Goal: Task Accomplishment & Management: Use online tool/utility

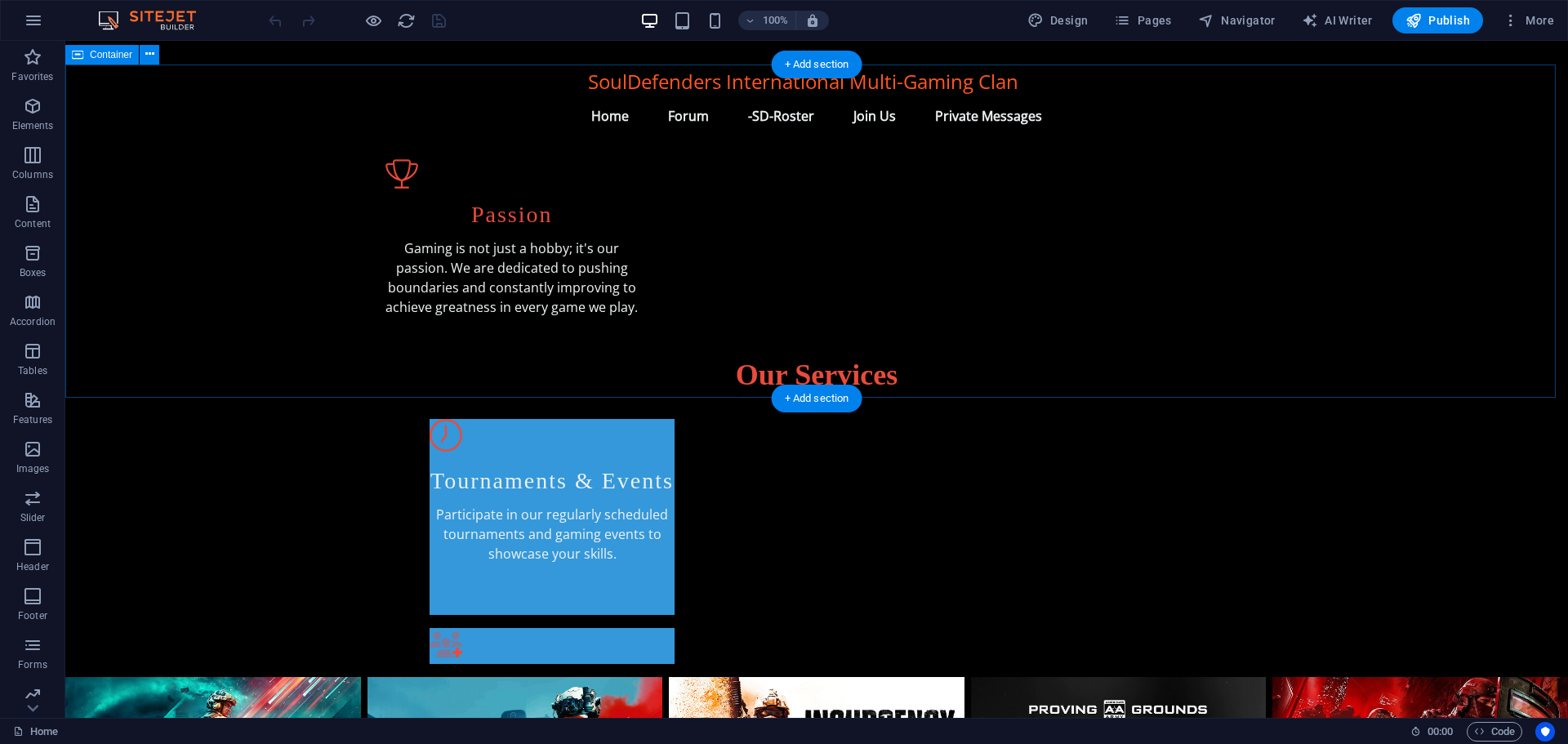
scroll to position [816, 0]
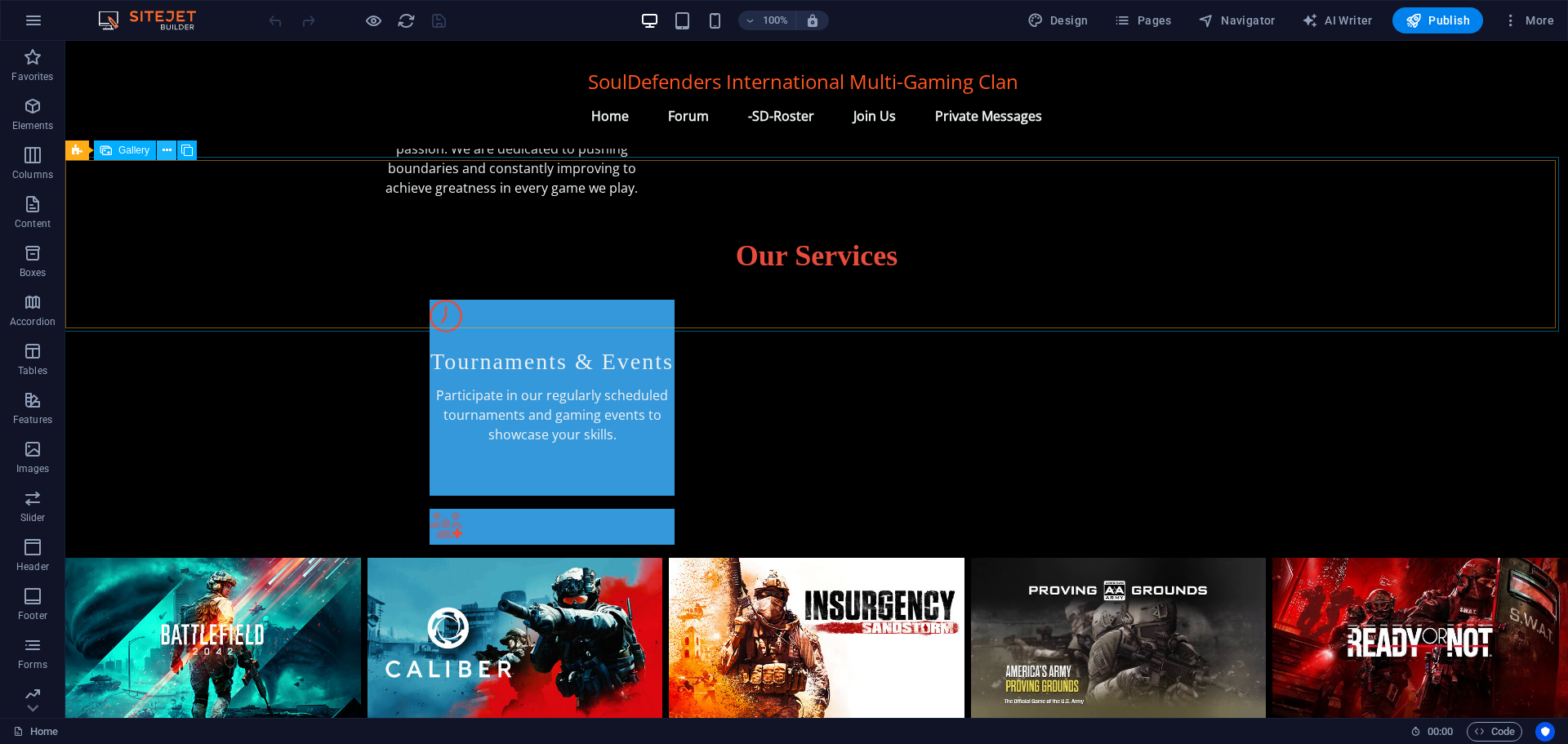
click at [165, 144] on icon at bounding box center [167, 150] width 9 height 17
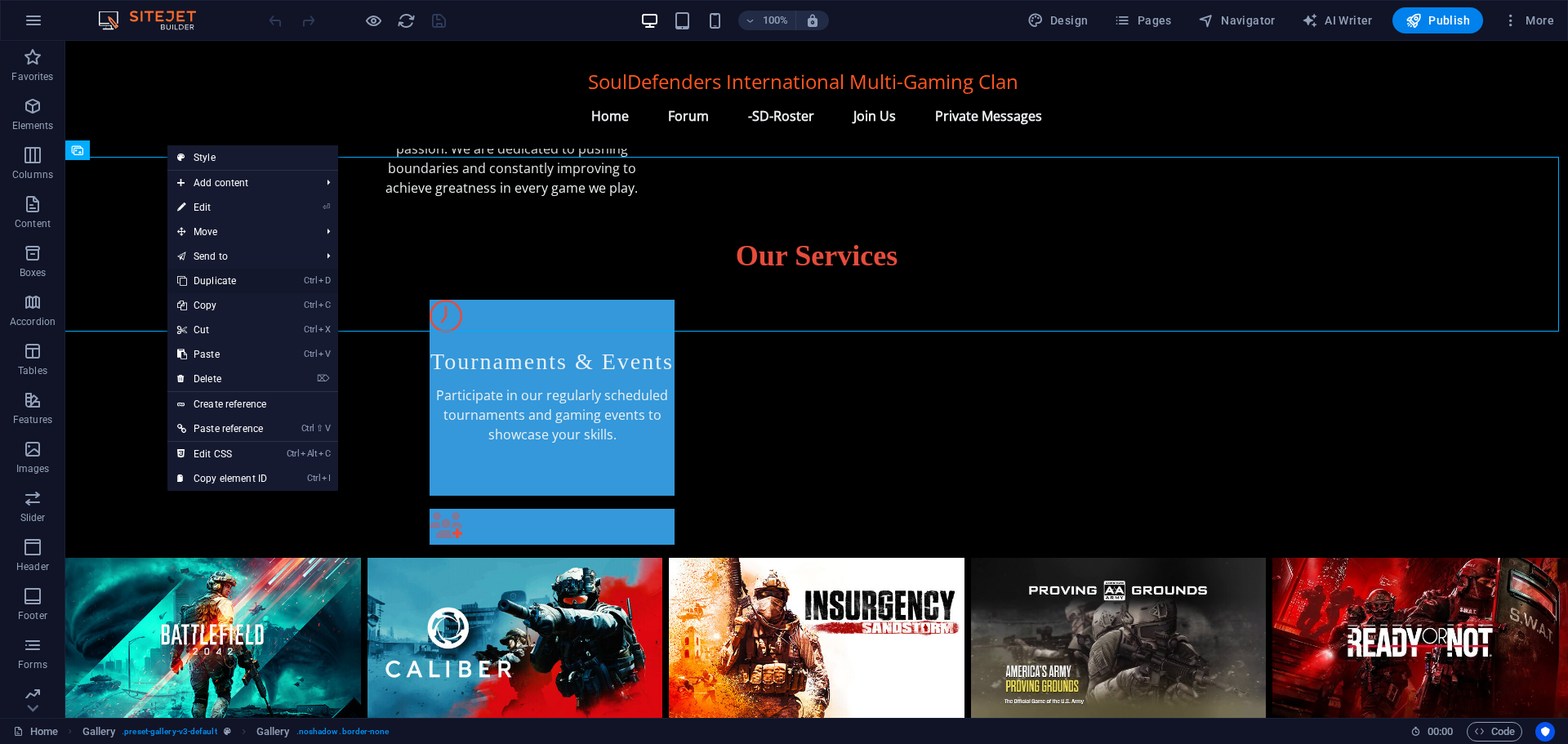
click at [227, 279] on link "Ctrl D Duplicate" at bounding box center [222, 280] width 110 height 24
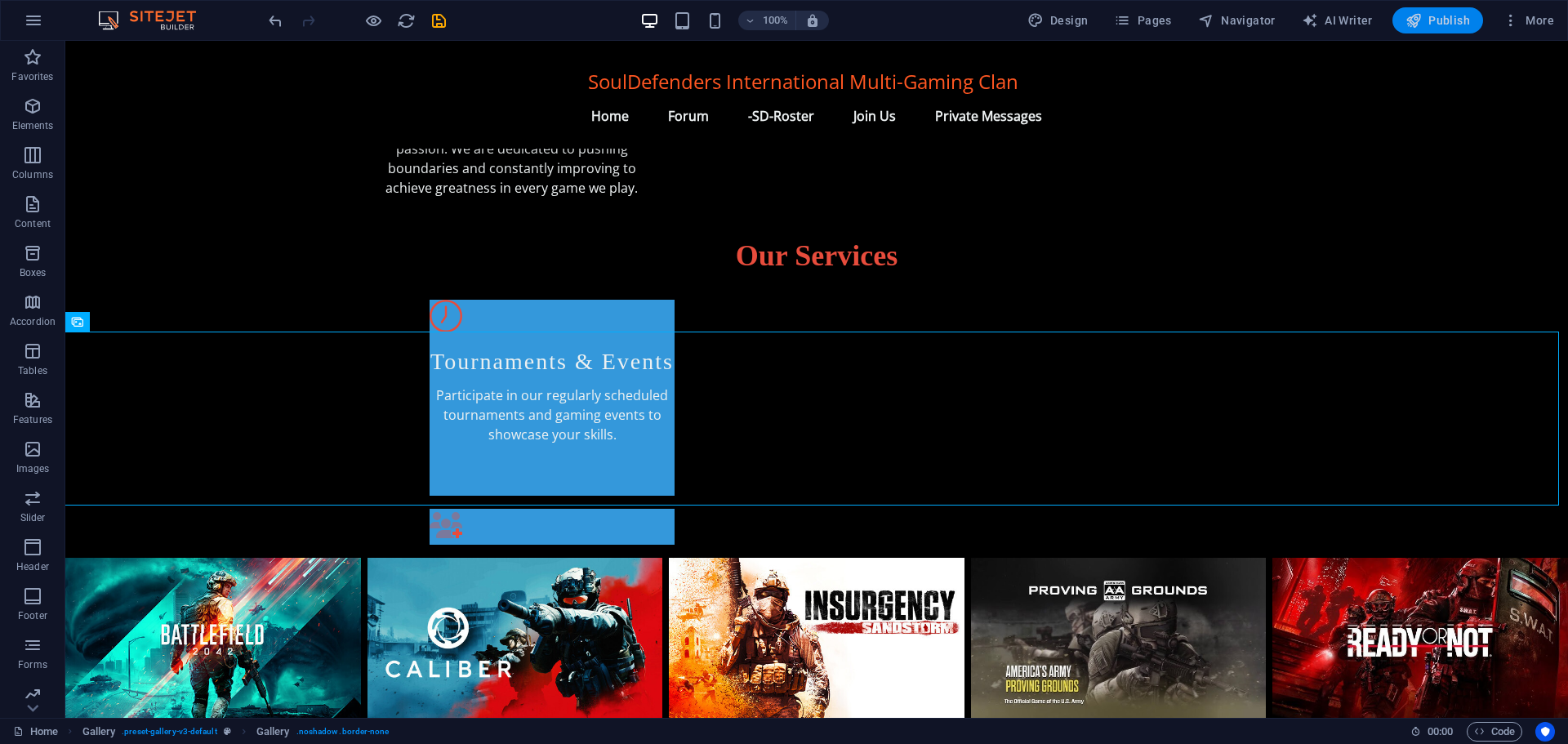
click at [1442, 21] on span "Publish" at bounding box center [1438, 21] width 65 height 16
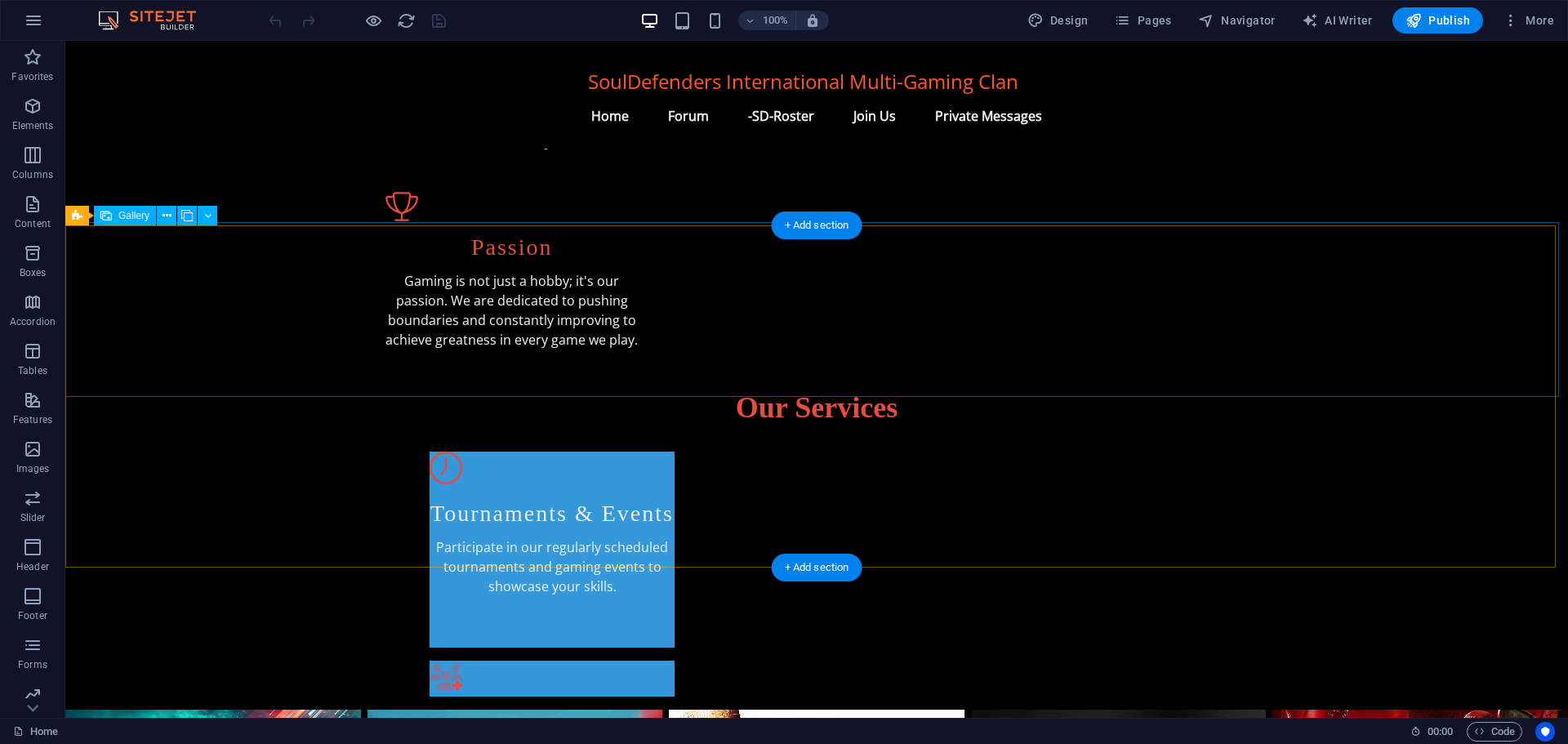
scroll to position [653, 0]
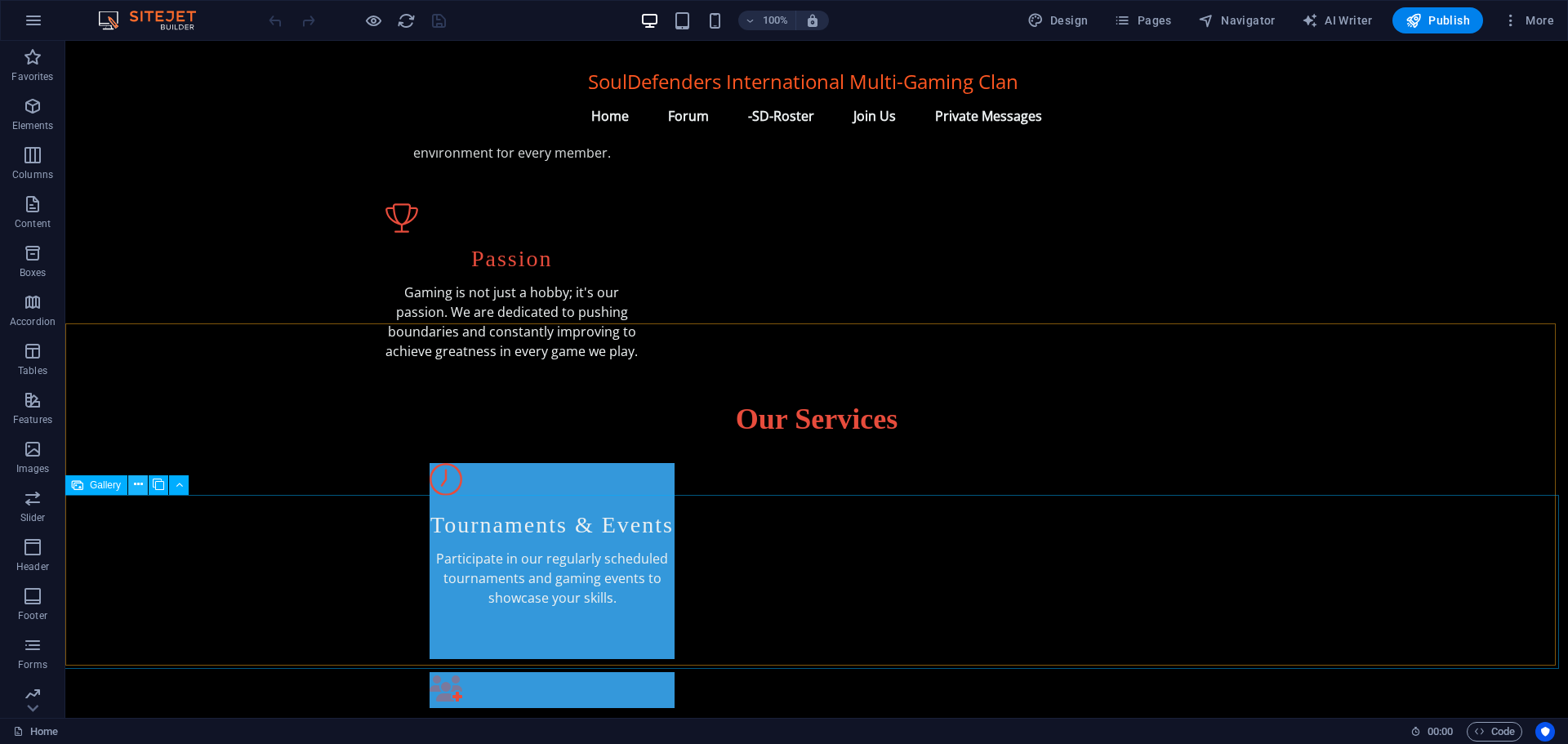
click at [139, 487] on icon at bounding box center [138, 484] width 9 height 17
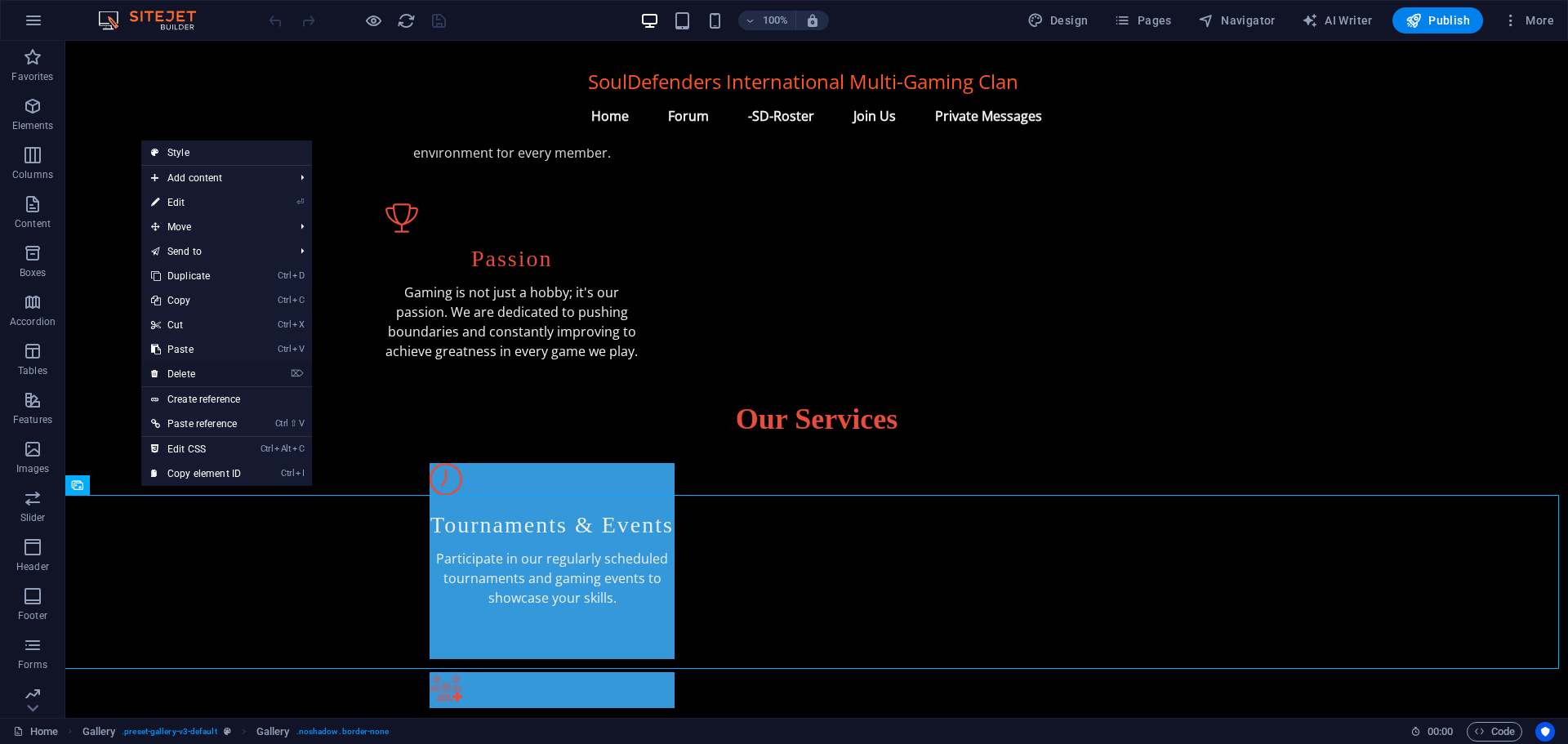
click at [209, 370] on link "⌦ Delete" at bounding box center [196, 373] width 110 height 24
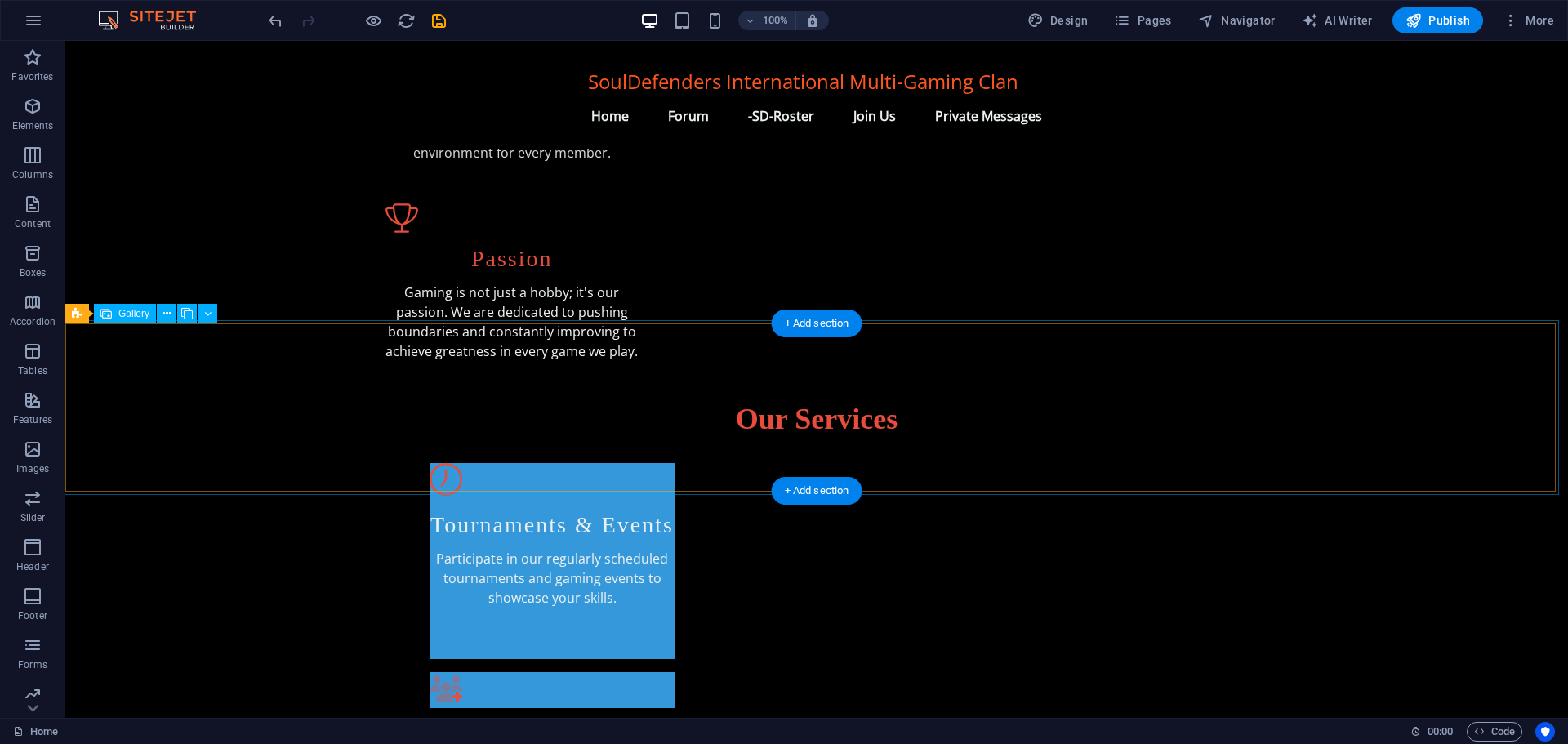
select select "px"
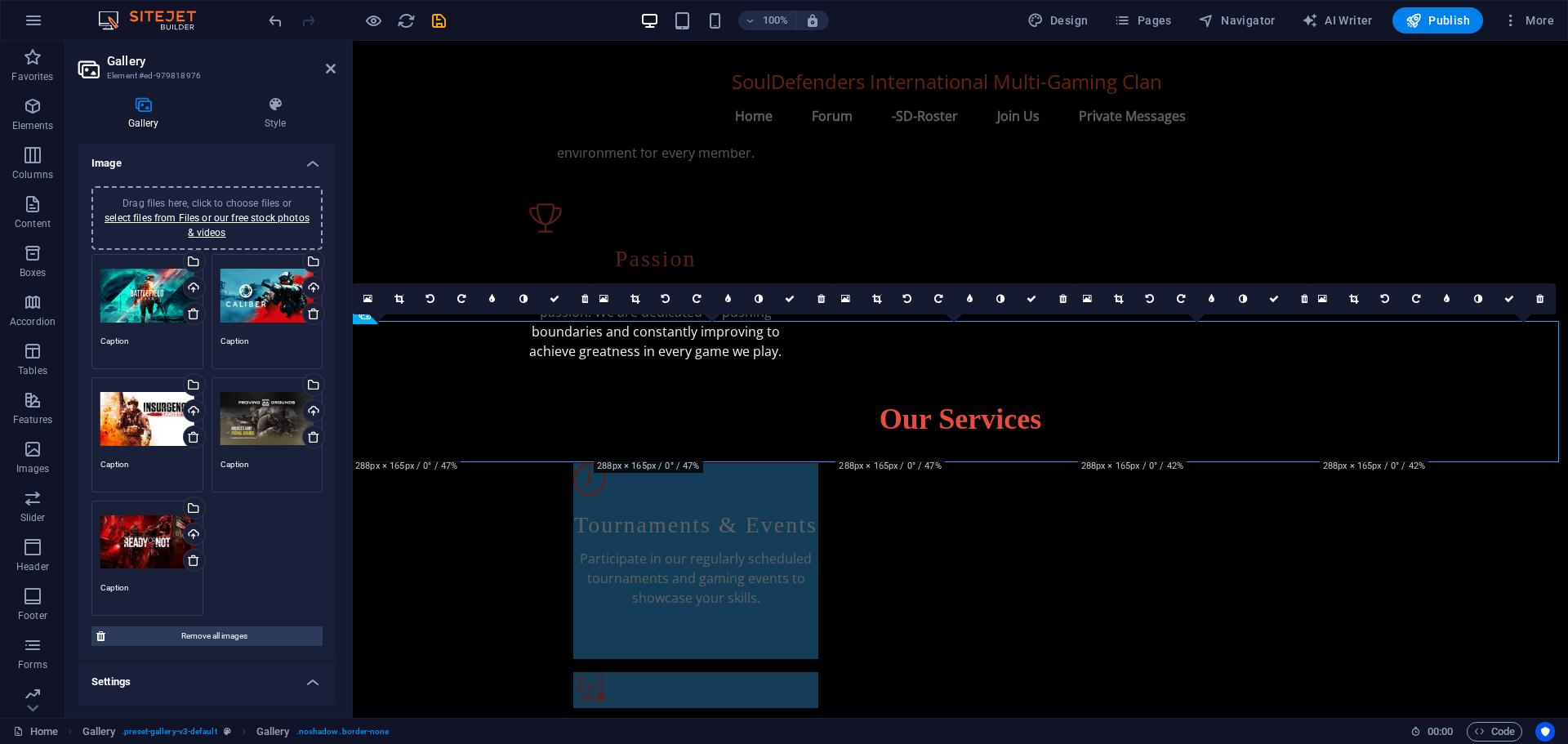
scroll to position [685, 0]
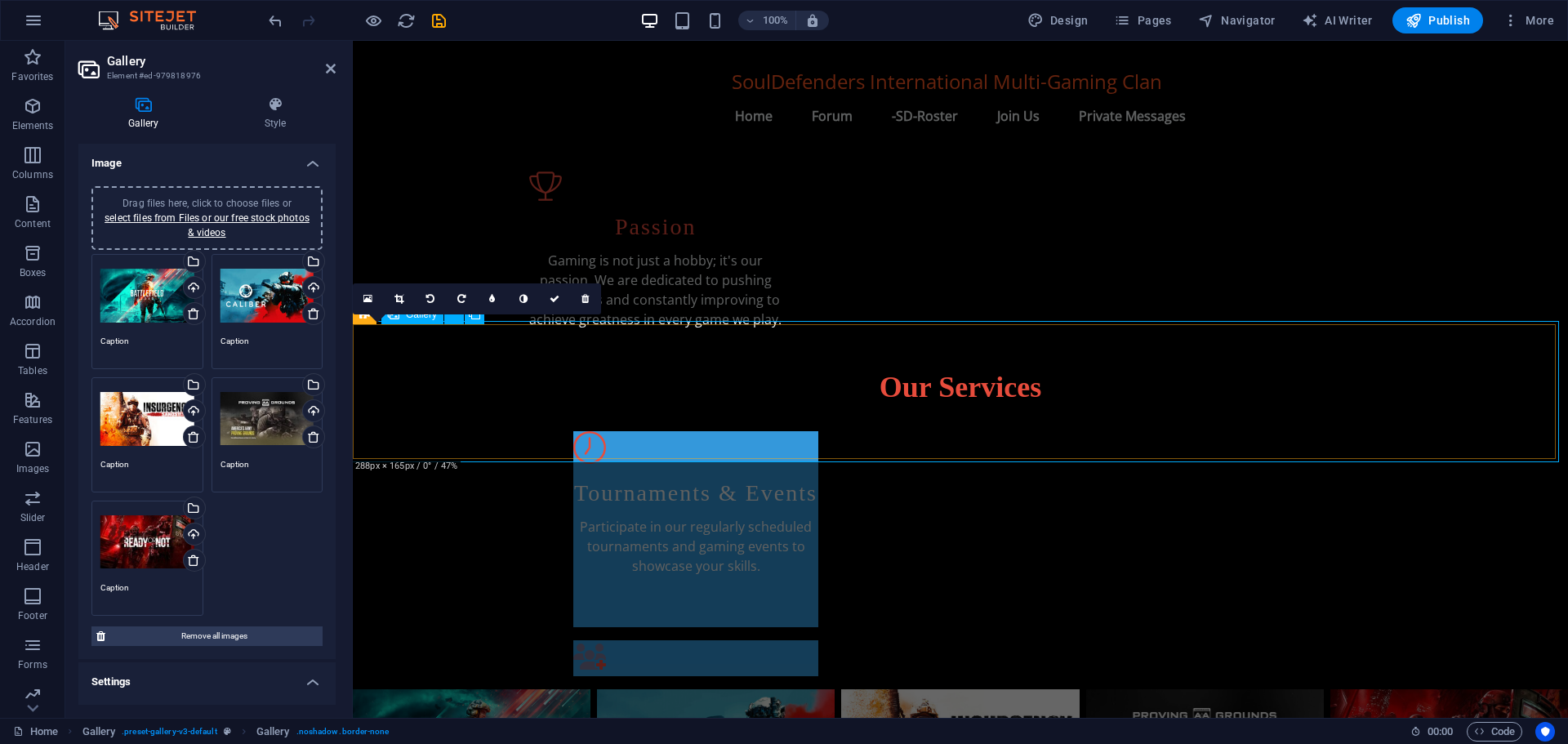
click at [483, 689] on li at bounding box center [471, 757] width 237 height 137
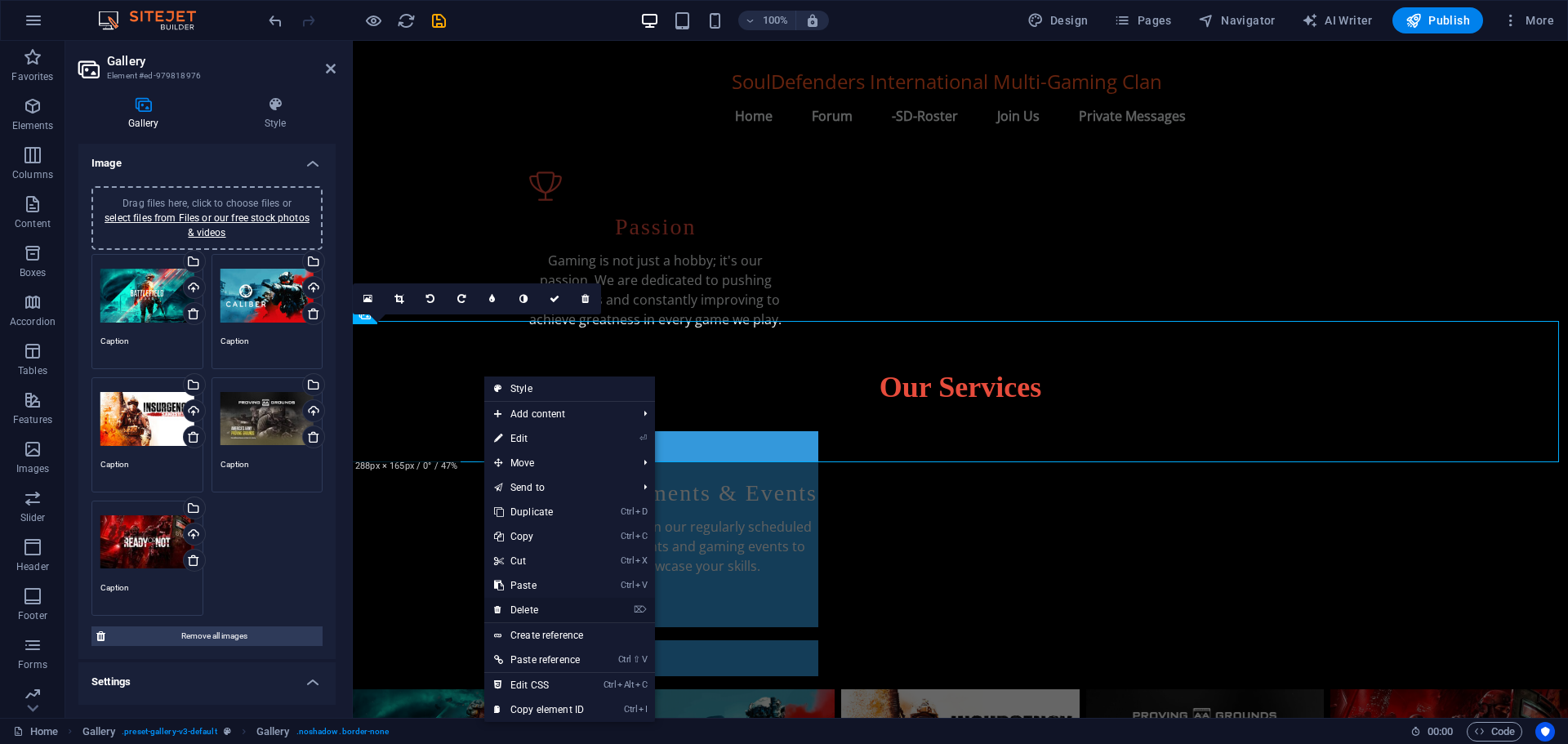
click at [539, 603] on link "⌦ Delete" at bounding box center [539, 609] width 110 height 24
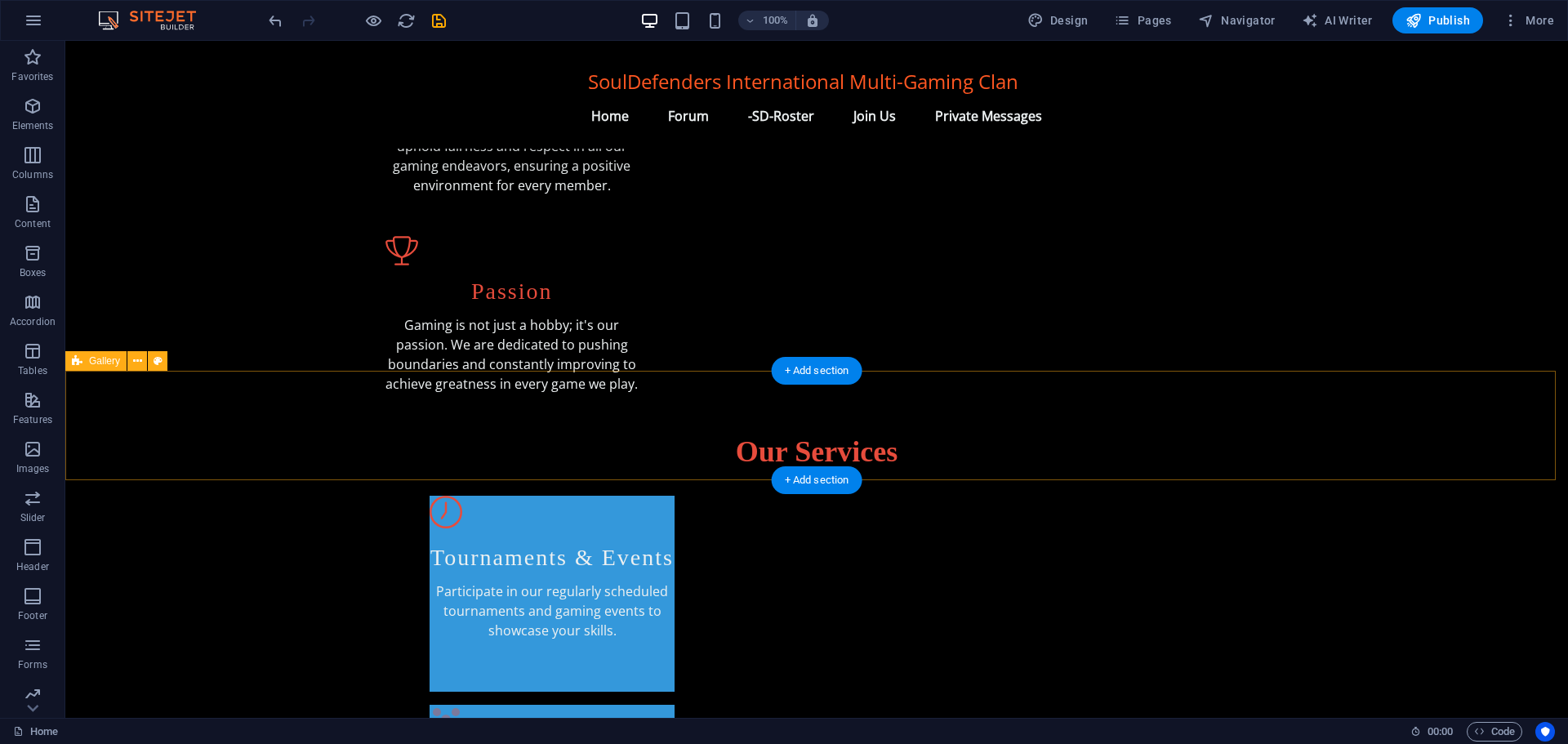
scroll to position [587, 0]
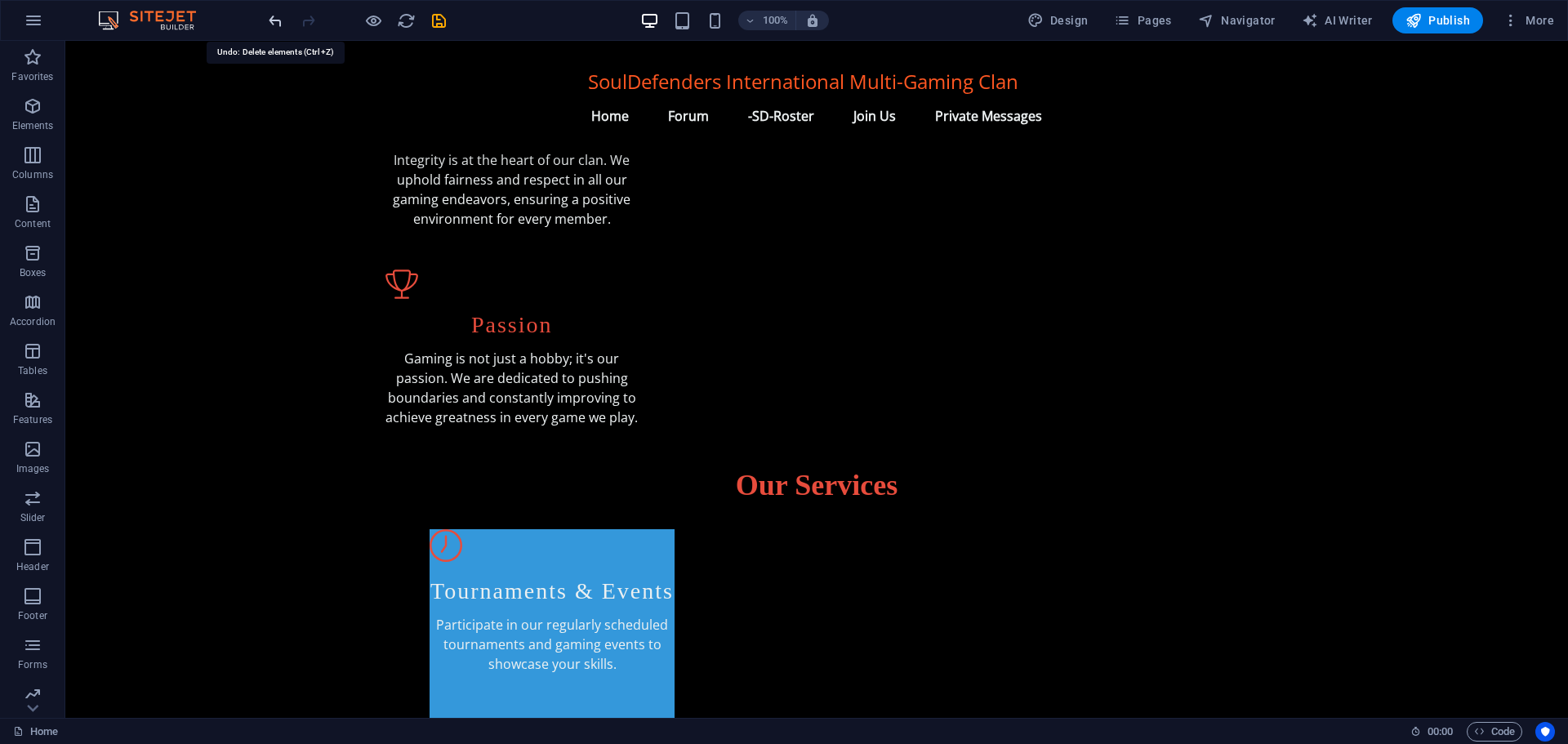
click at [279, 22] on icon "undo" at bounding box center [275, 21] width 19 height 19
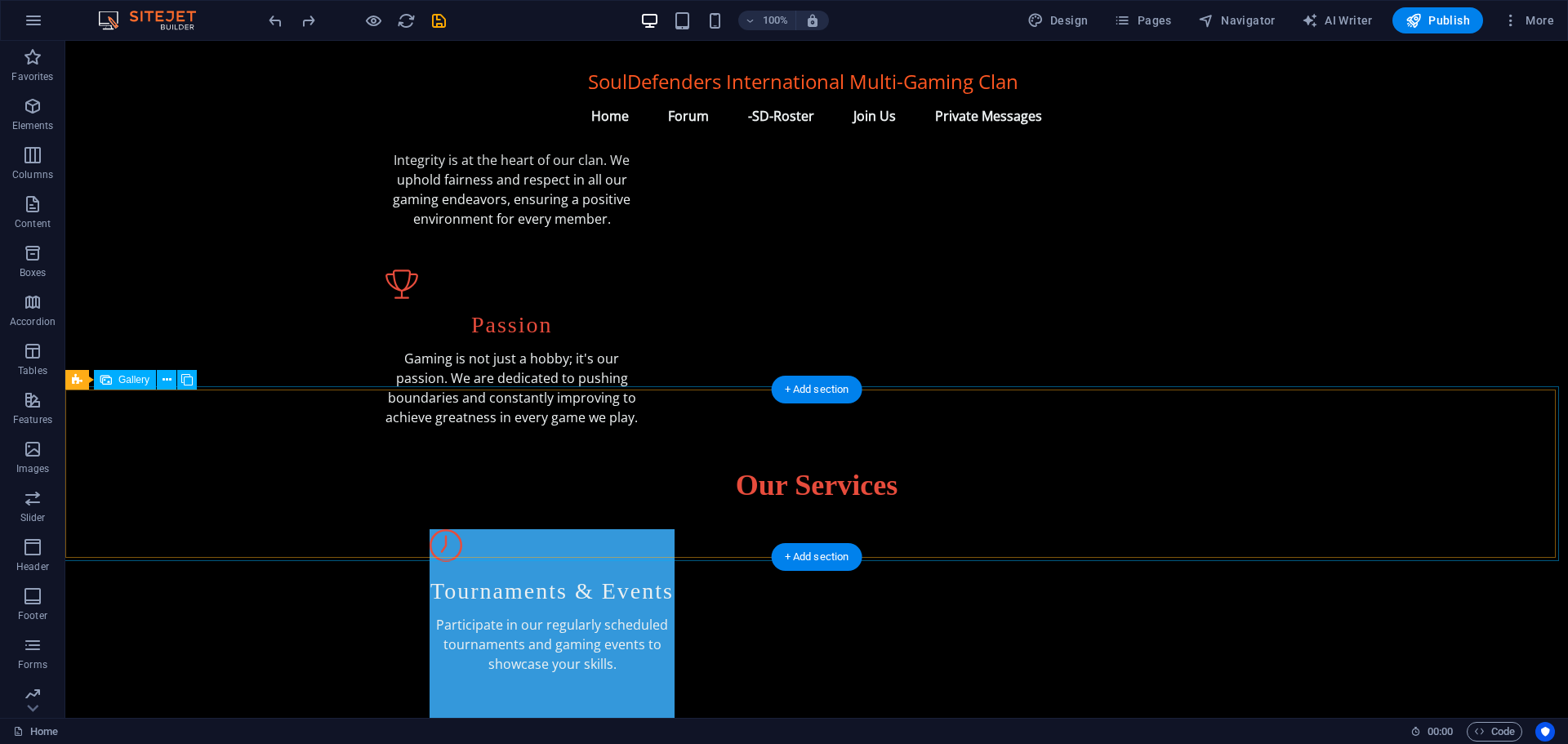
select select "px"
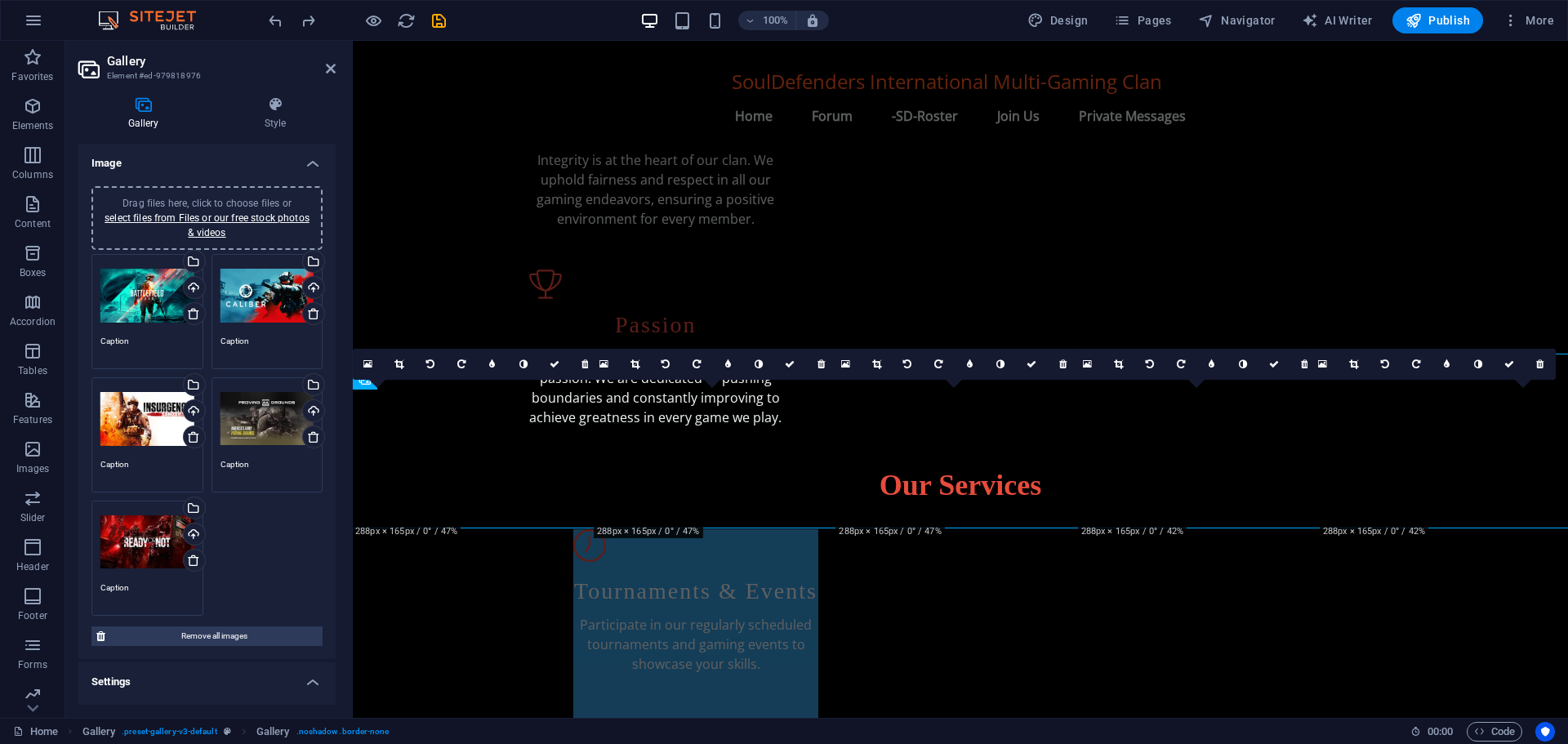
scroll to position [620, 0]
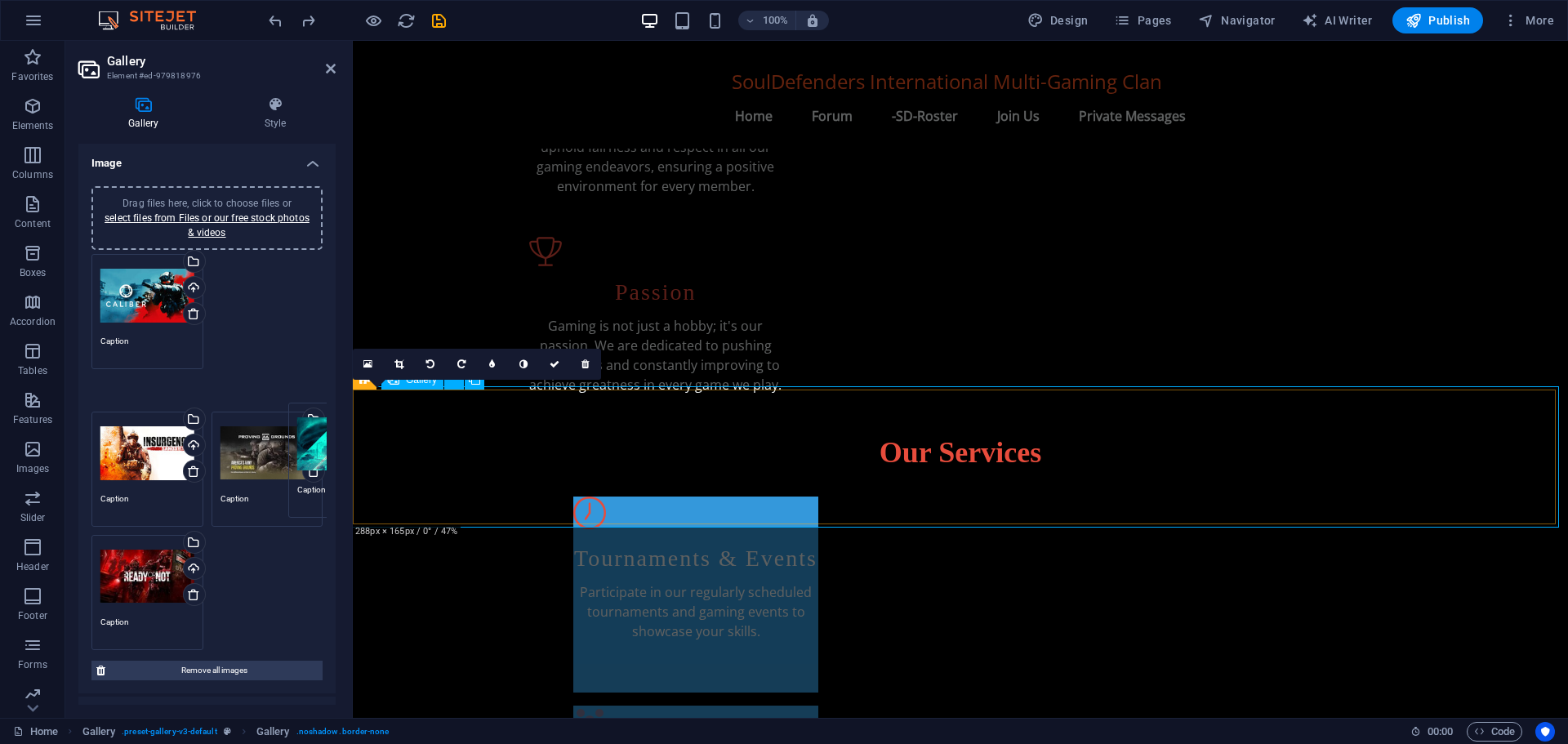
drag, startPoint x: 500, startPoint y: 334, endPoint x: 521, endPoint y: 459, distance: 126.8
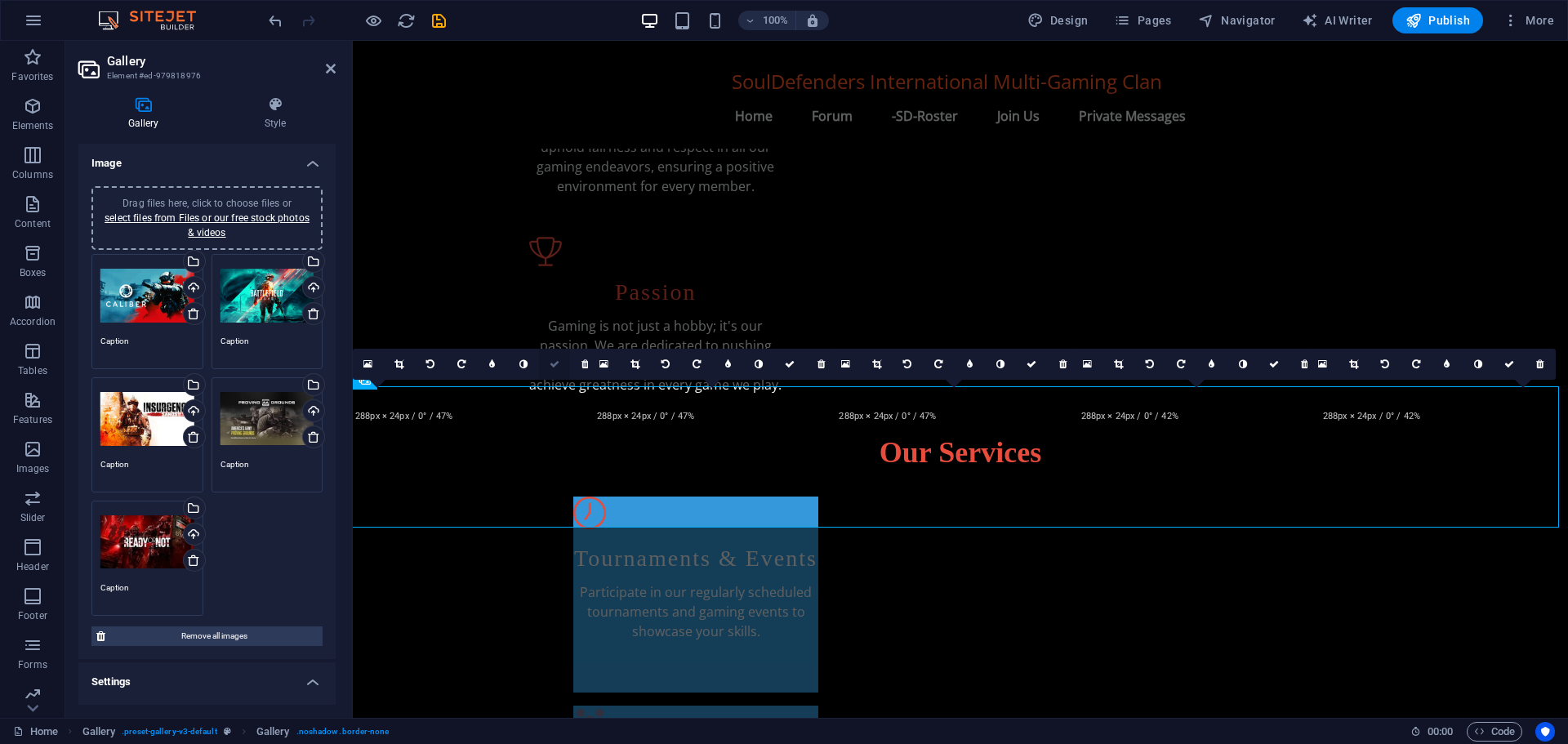
click at [554, 364] on icon at bounding box center [554, 364] width 10 height 10
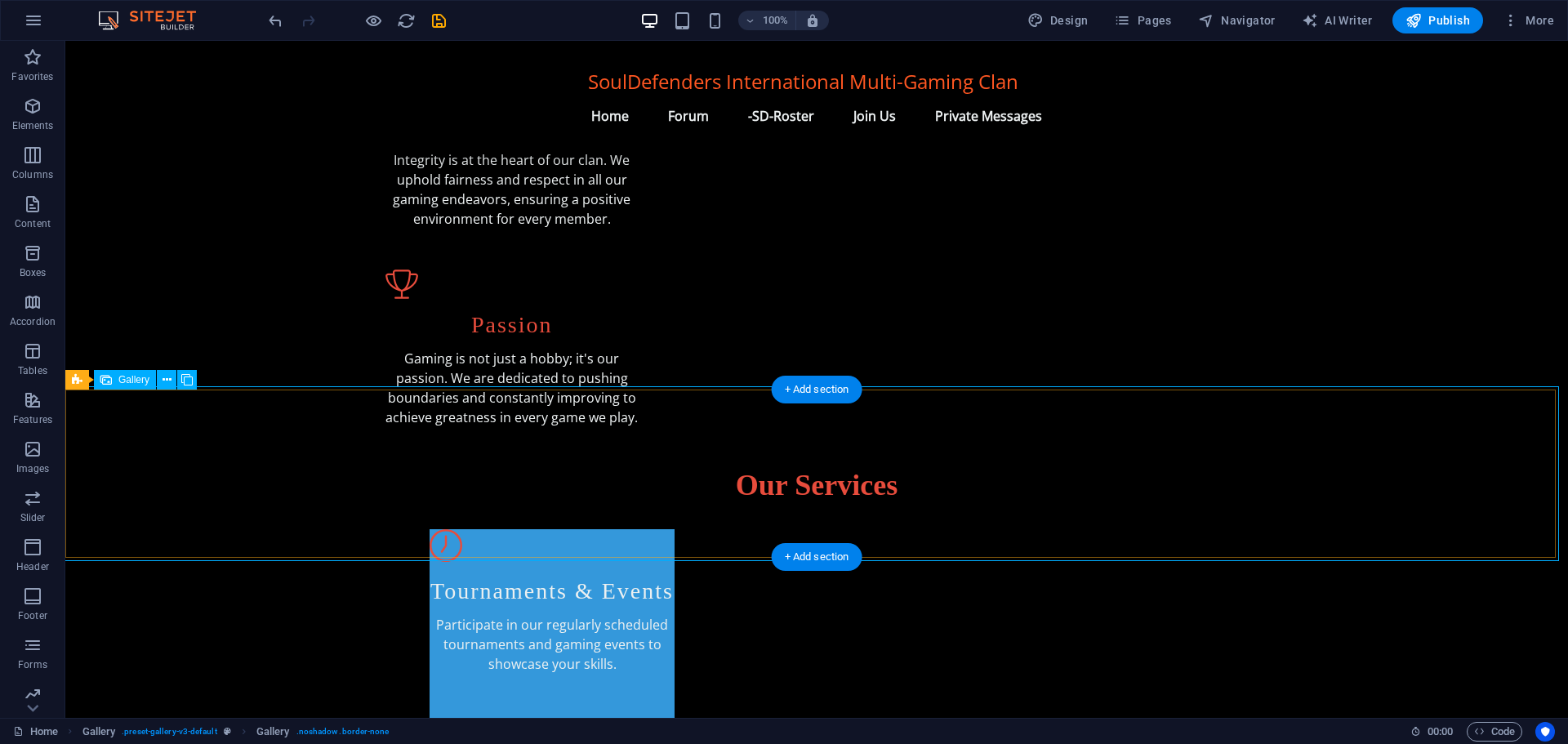
drag, startPoint x: 527, startPoint y: 438, endPoint x: 240, endPoint y: 438, distance: 287.0
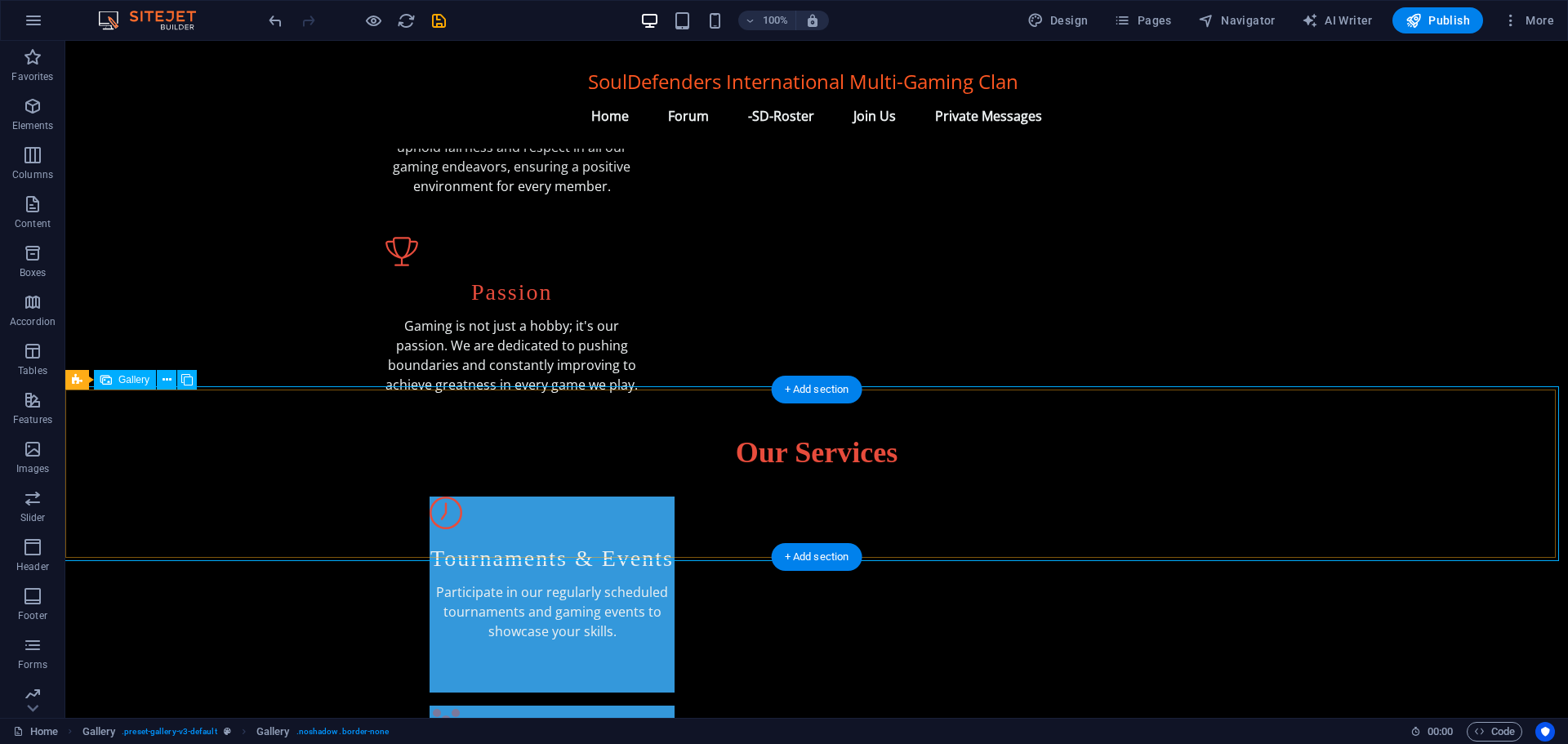
select select "px"
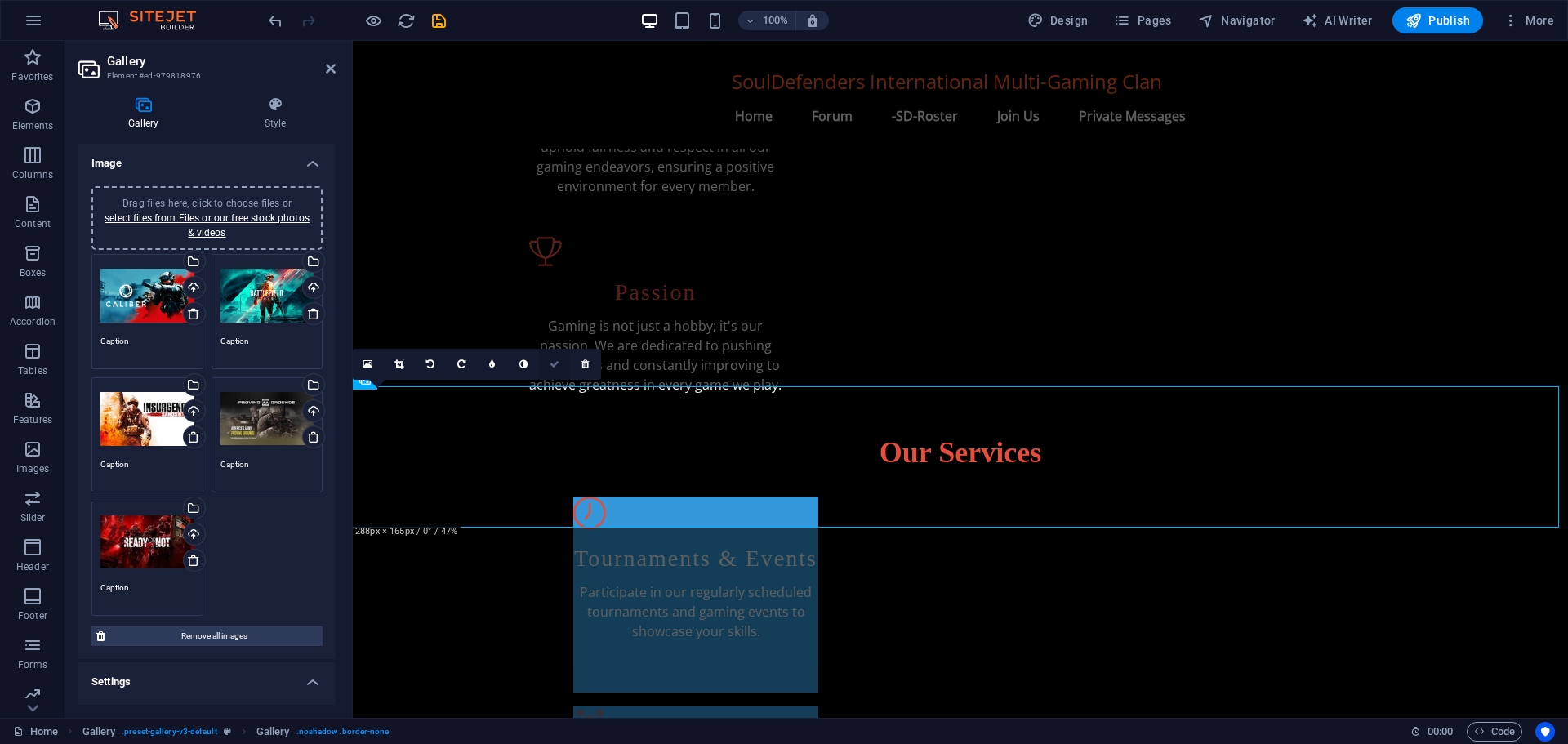
click at [557, 360] on icon at bounding box center [554, 364] width 10 height 10
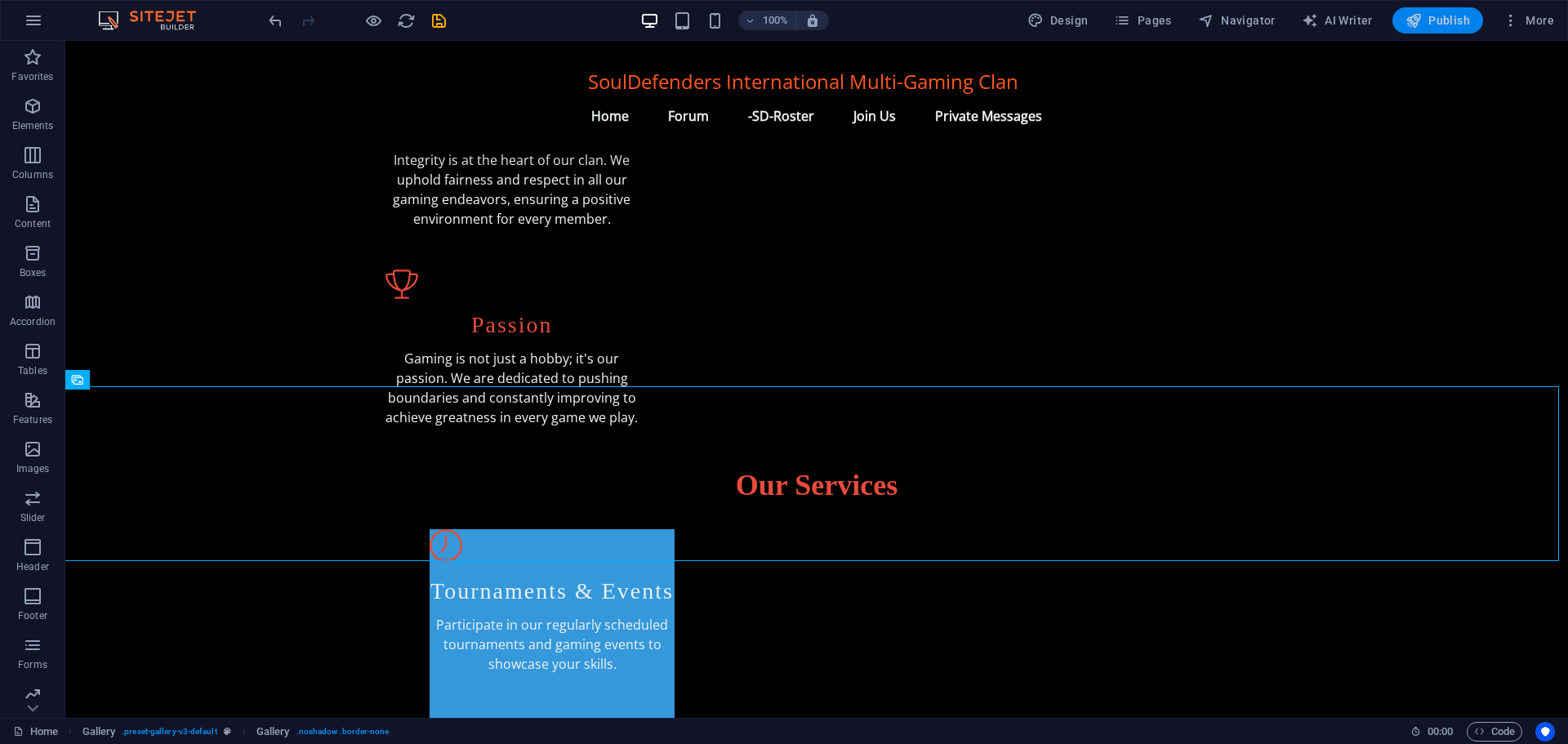
click at [1439, 20] on span "Publish" at bounding box center [1438, 21] width 65 height 16
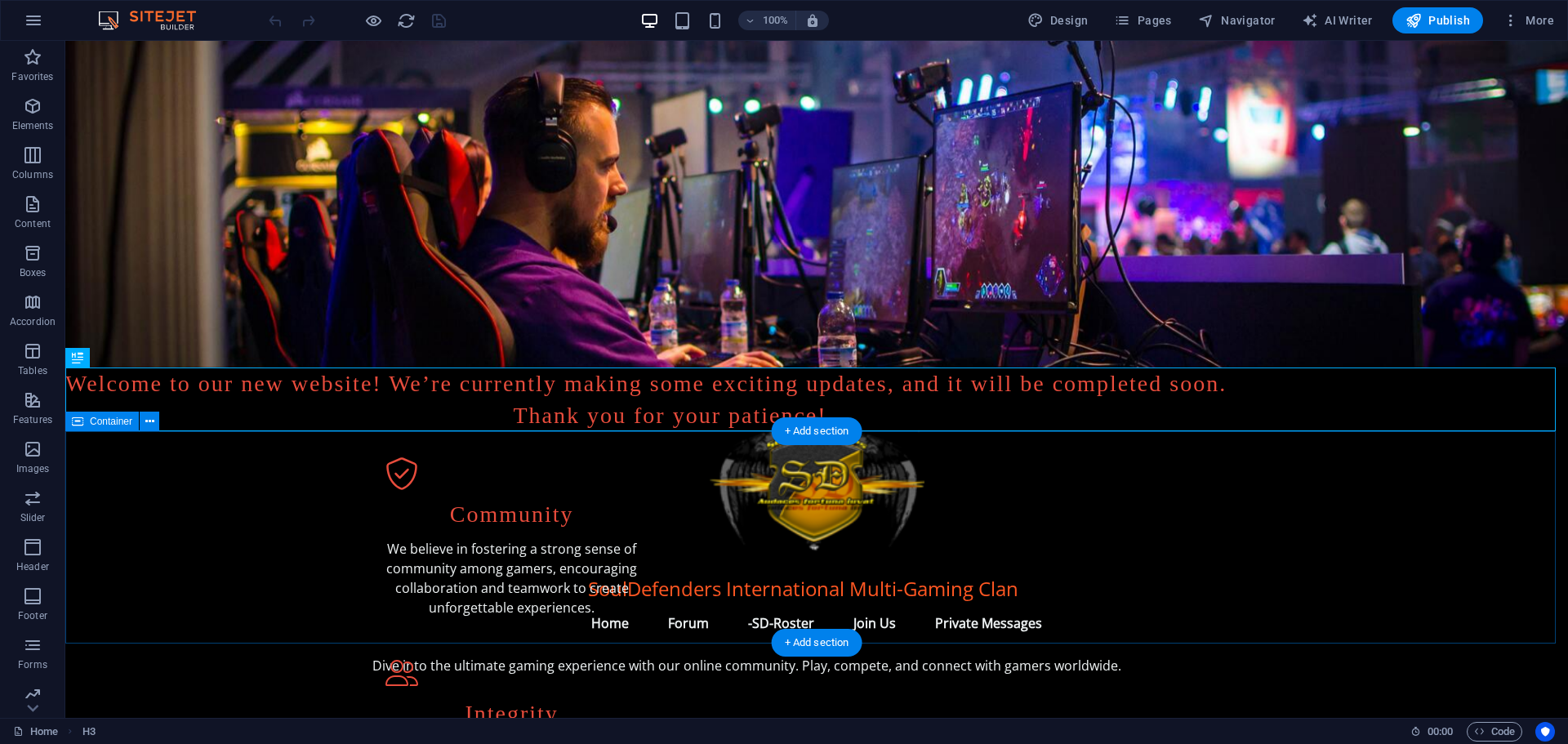
click at [325, 489] on div "Community We believe in fostering a strong sense of community among gamers, enc…" at bounding box center [817, 736] width 1503 height 609
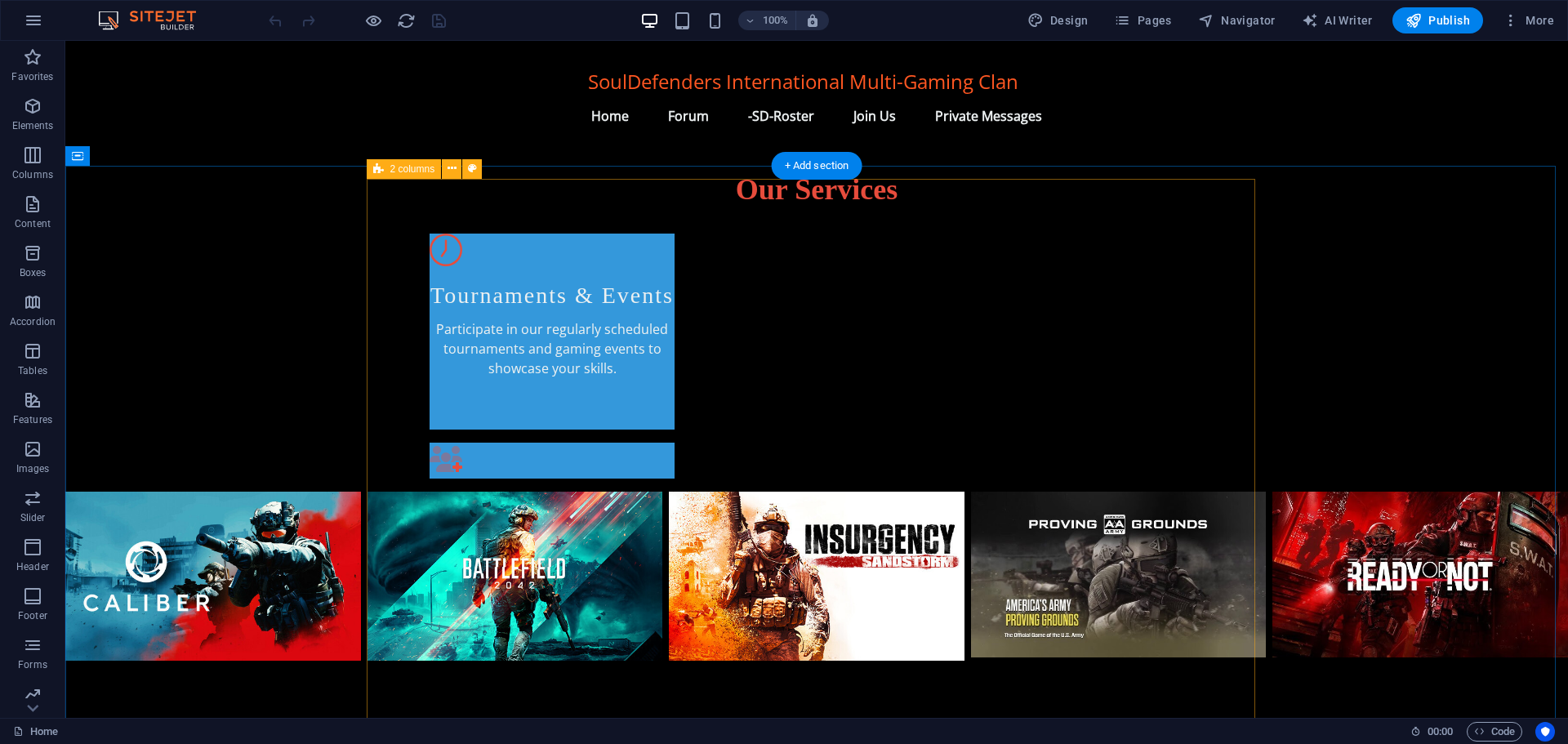
scroll to position [979, 0]
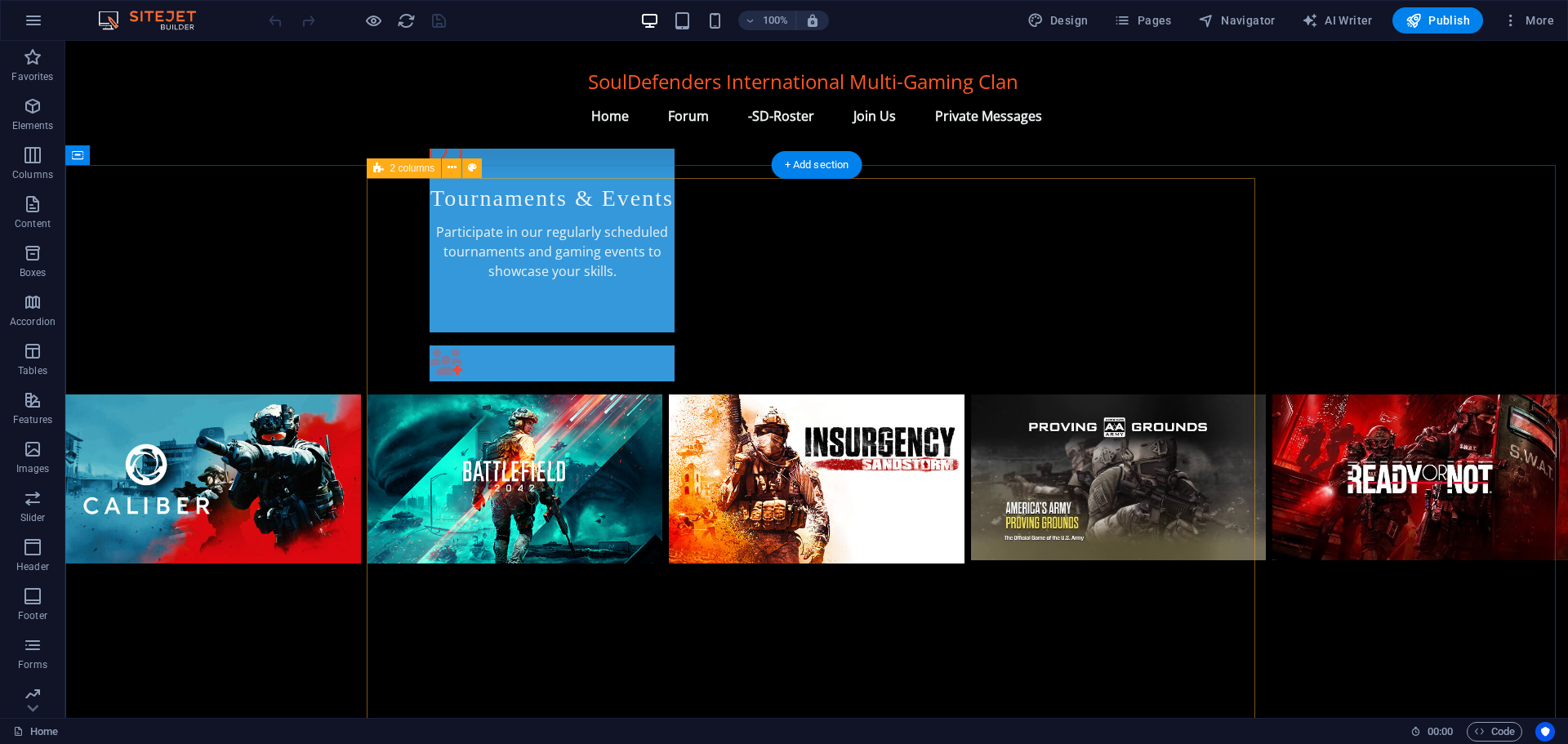
click at [833, 165] on div "+ Add section" at bounding box center [817, 164] width 91 height 28
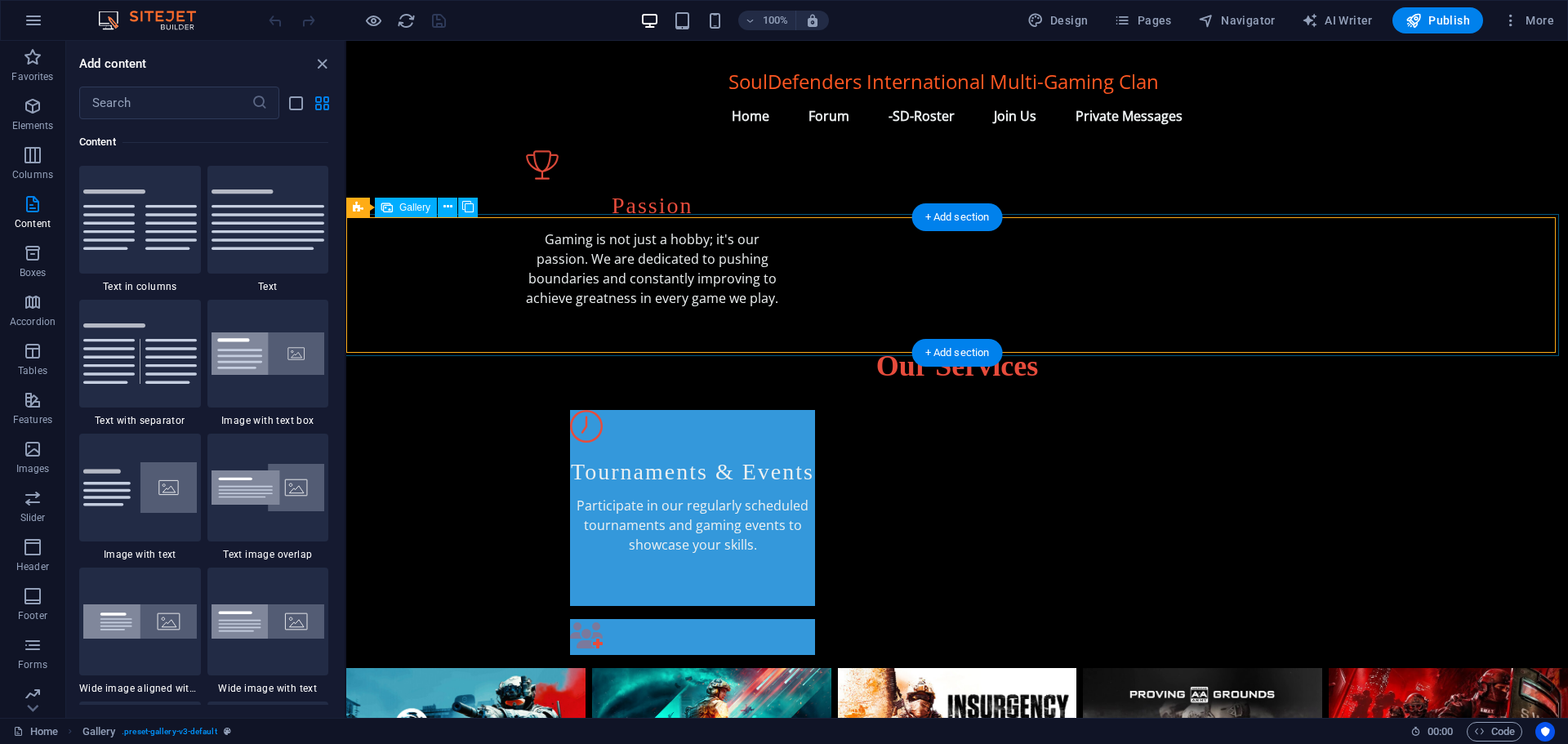
scroll to position [686, 0]
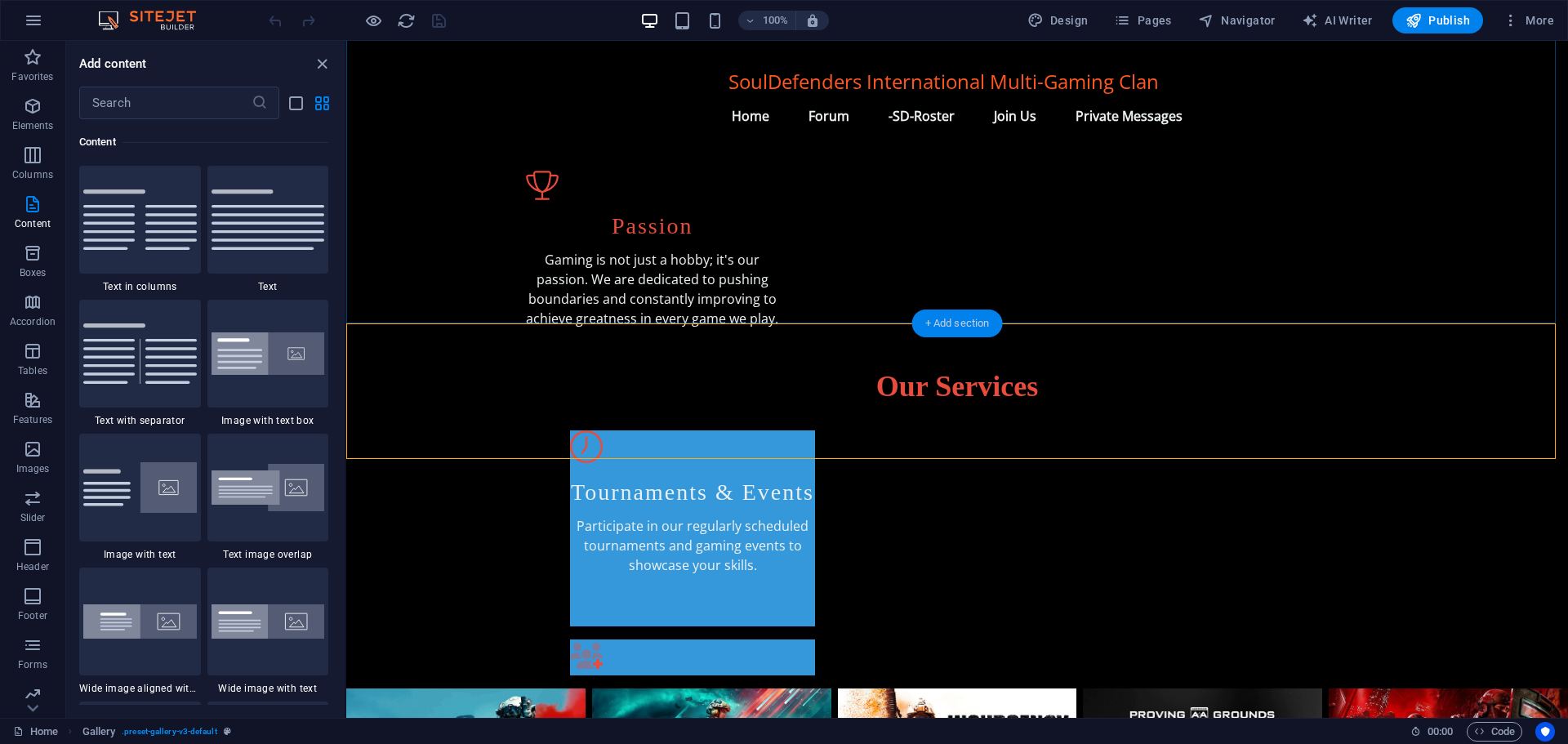
click at [956, 325] on div "+ Add section" at bounding box center [958, 323] width 91 height 28
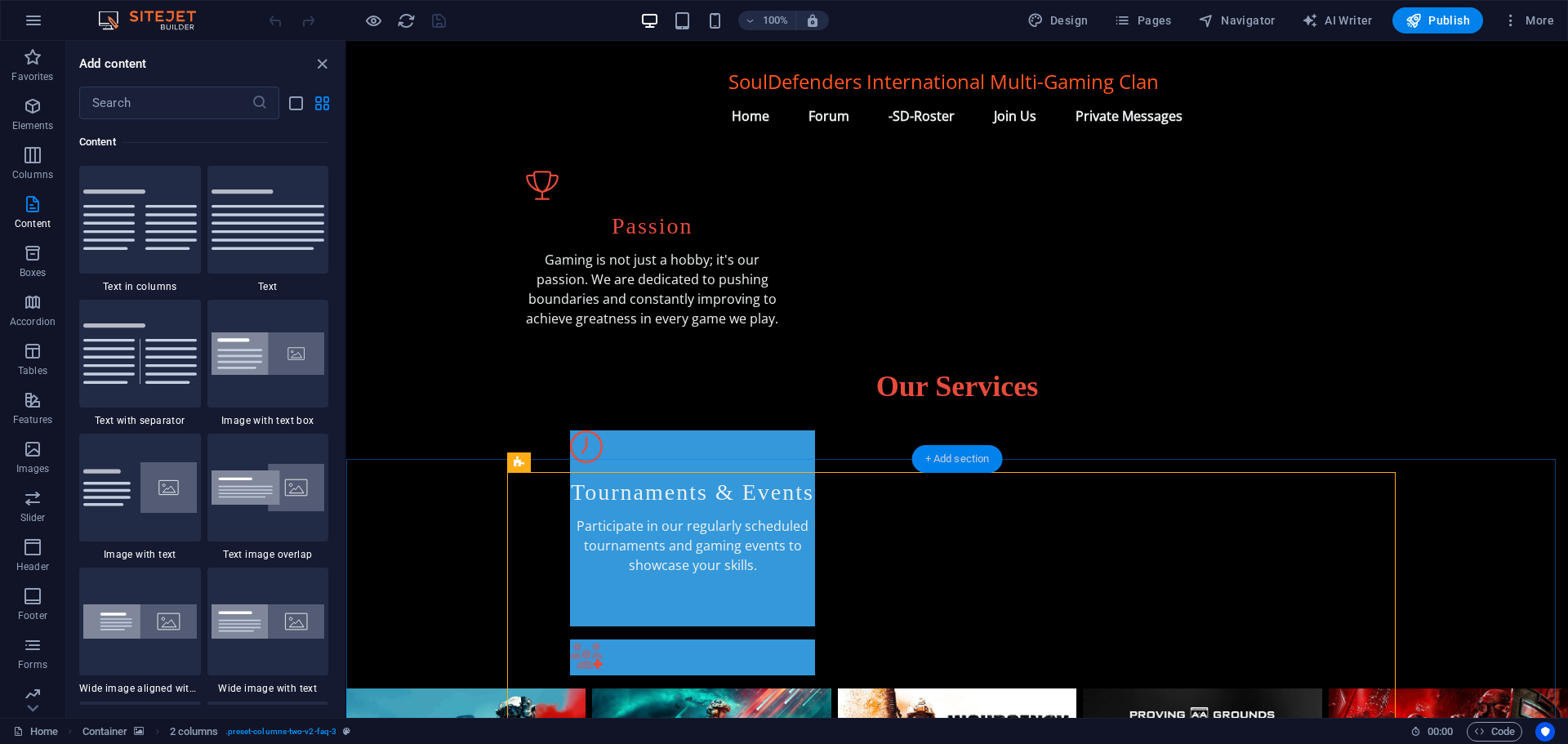
click at [956, 465] on div "+ Add section" at bounding box center [958, 458] width 91 height 28
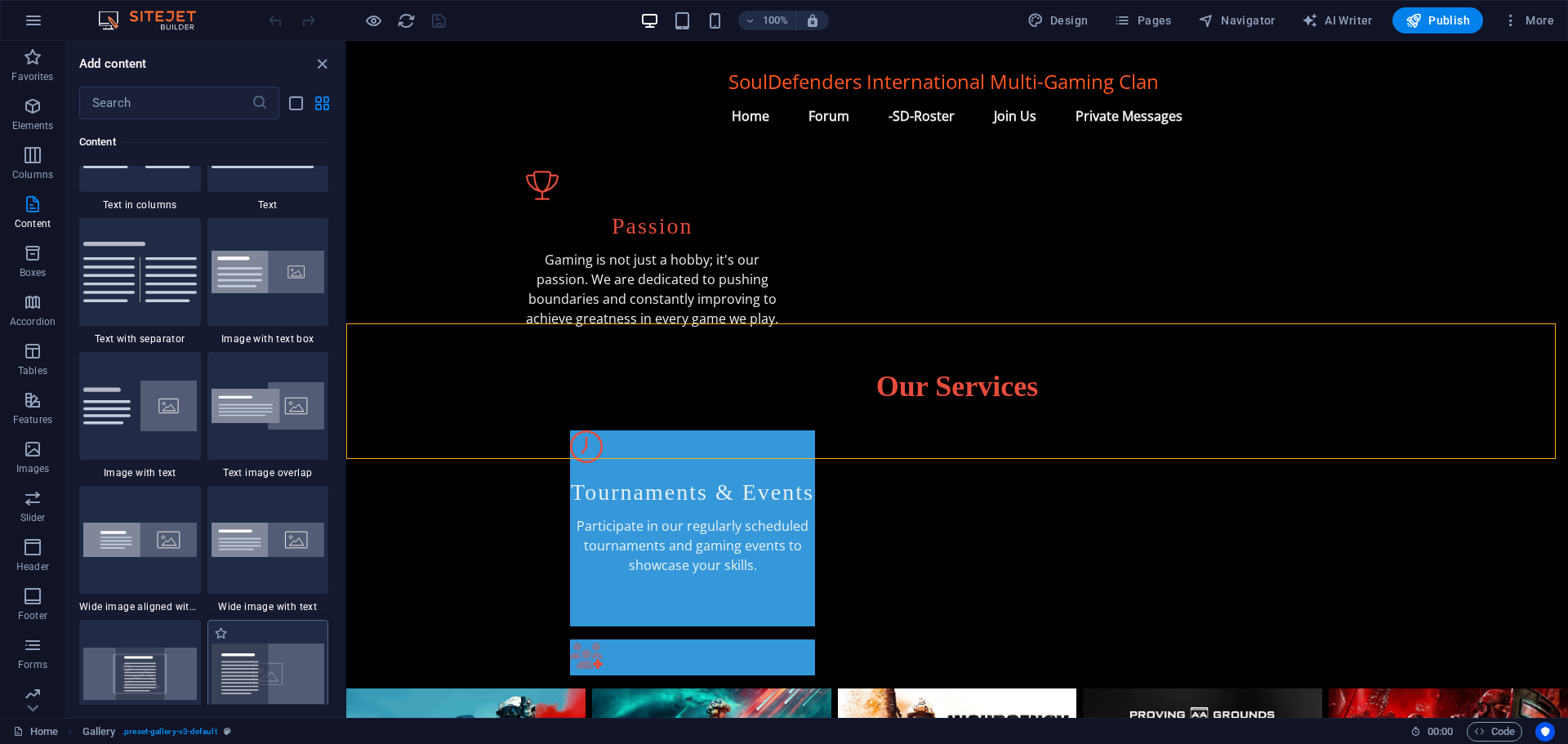
scroll to position [2856, 0]
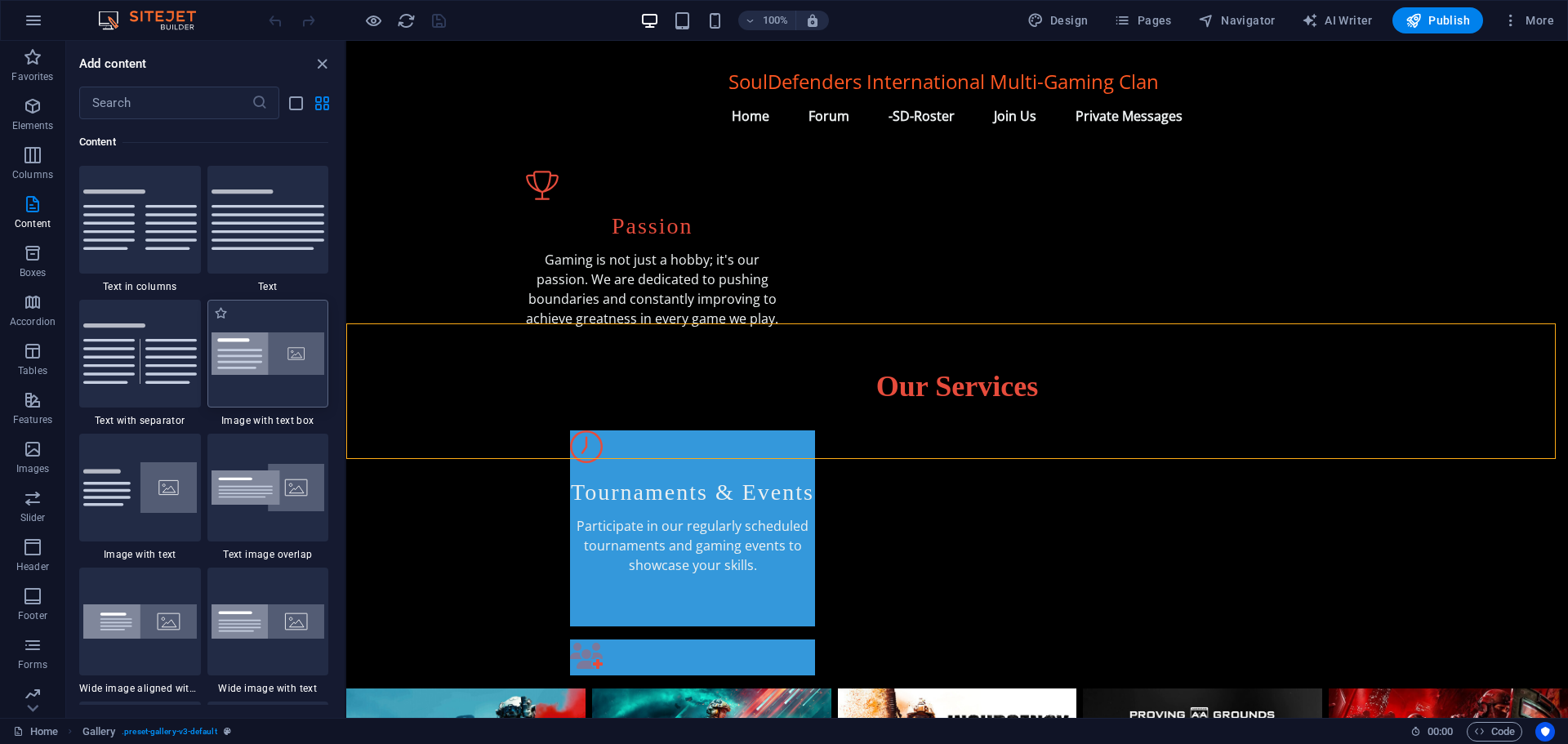
click at [281, 376] on div at bounding box center [268, 353] width 121 height 108
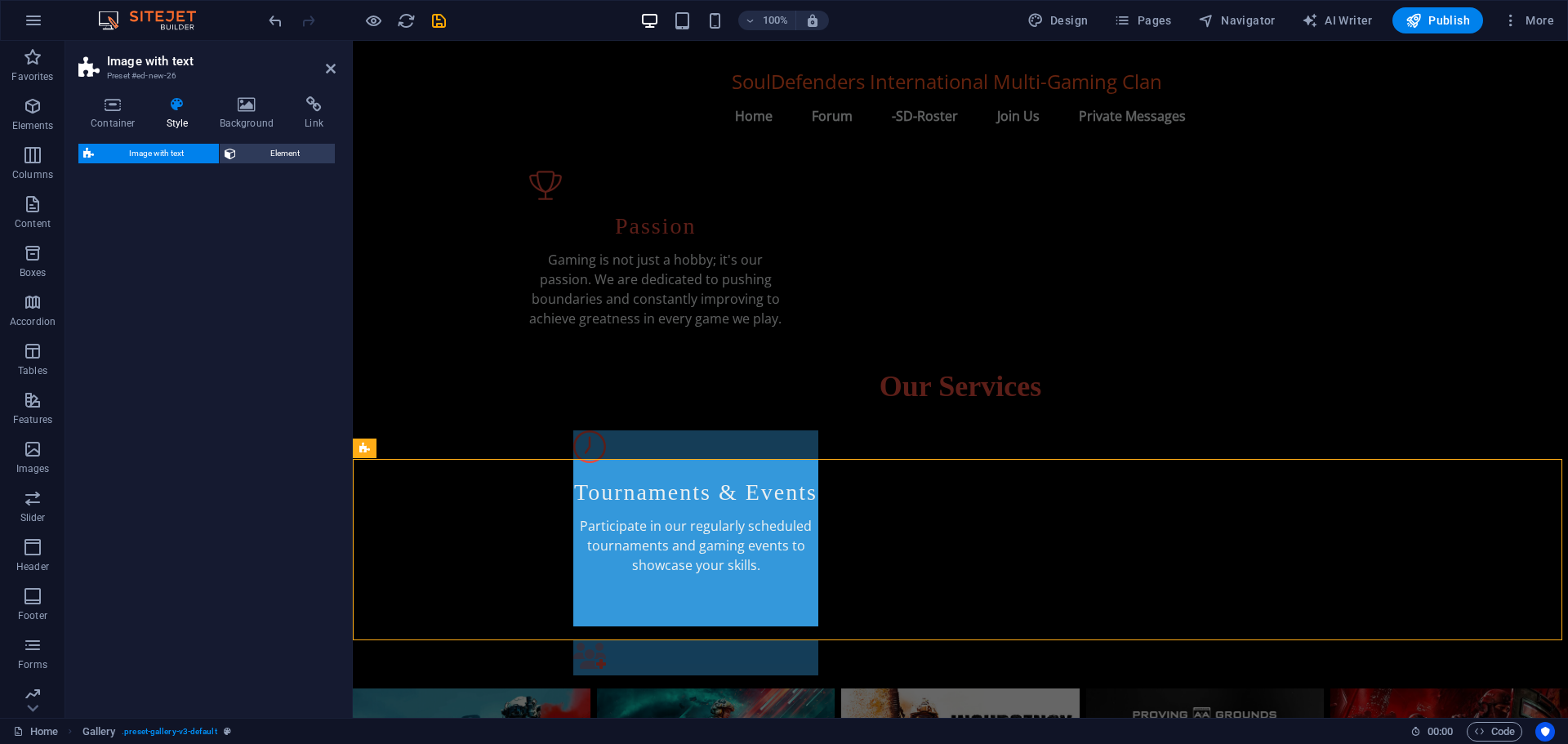
select select "rem"
select select "px"
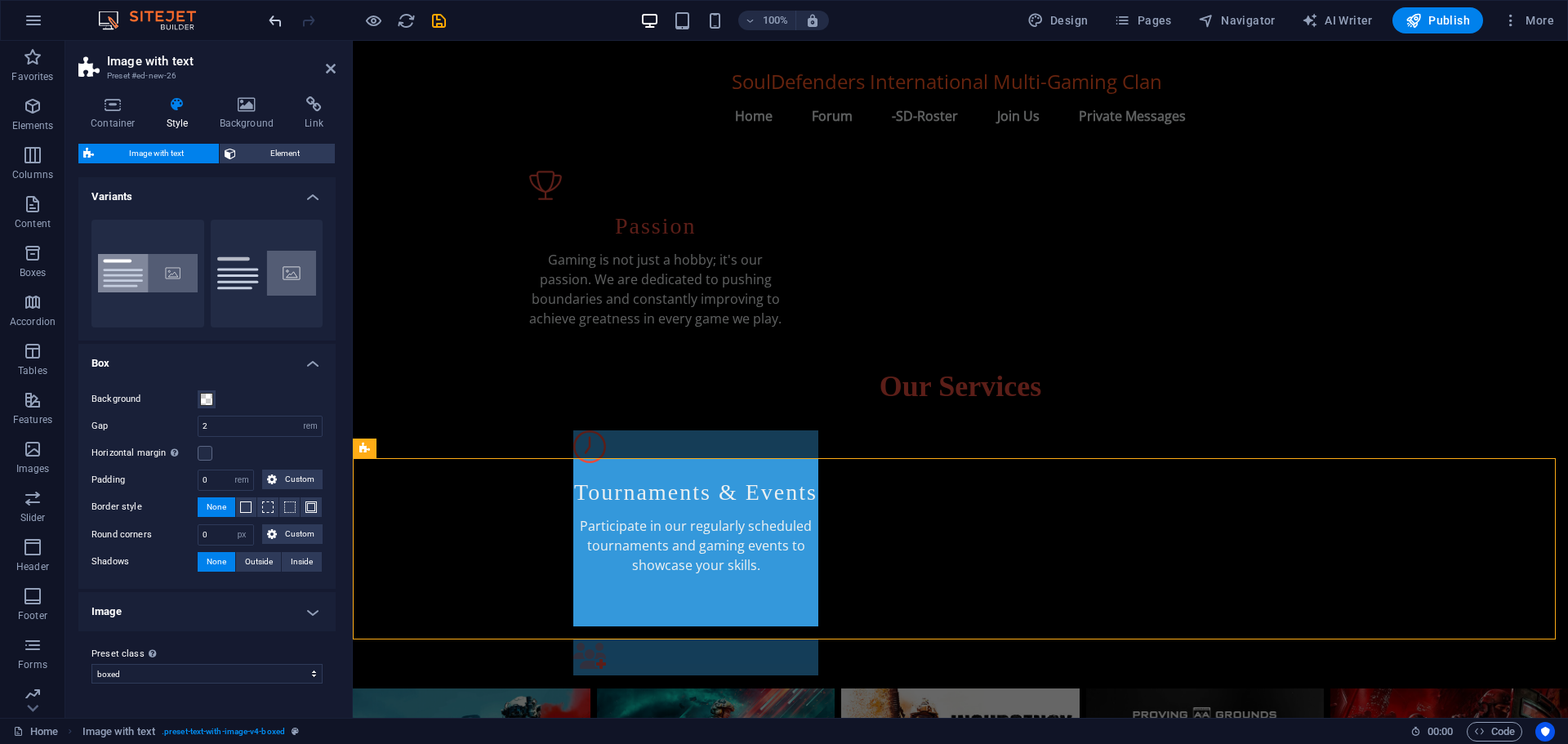
click at [278, 20] on icon "undo" at bounding box center [275, 21] width 19 height 19
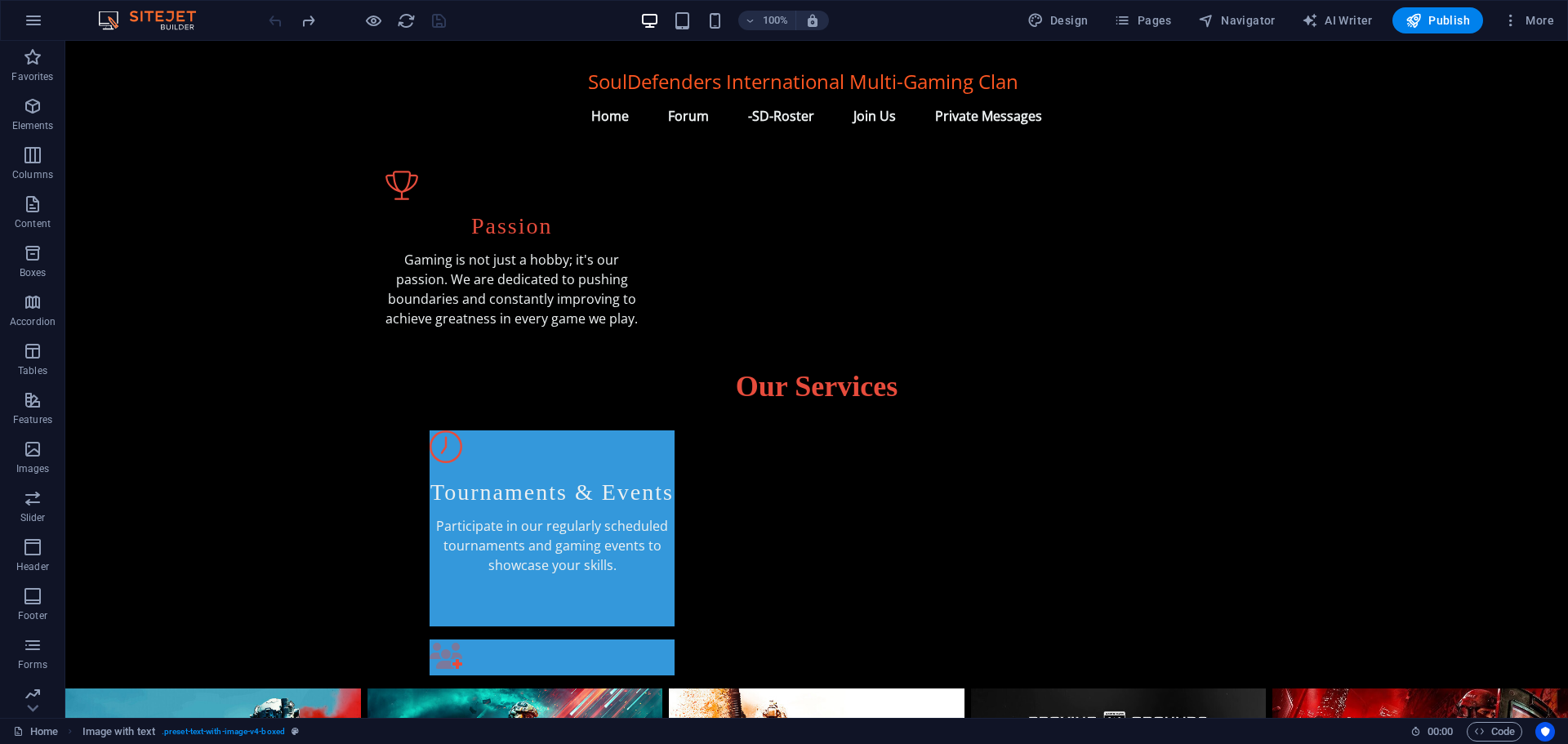
scroll to position [653, 0]
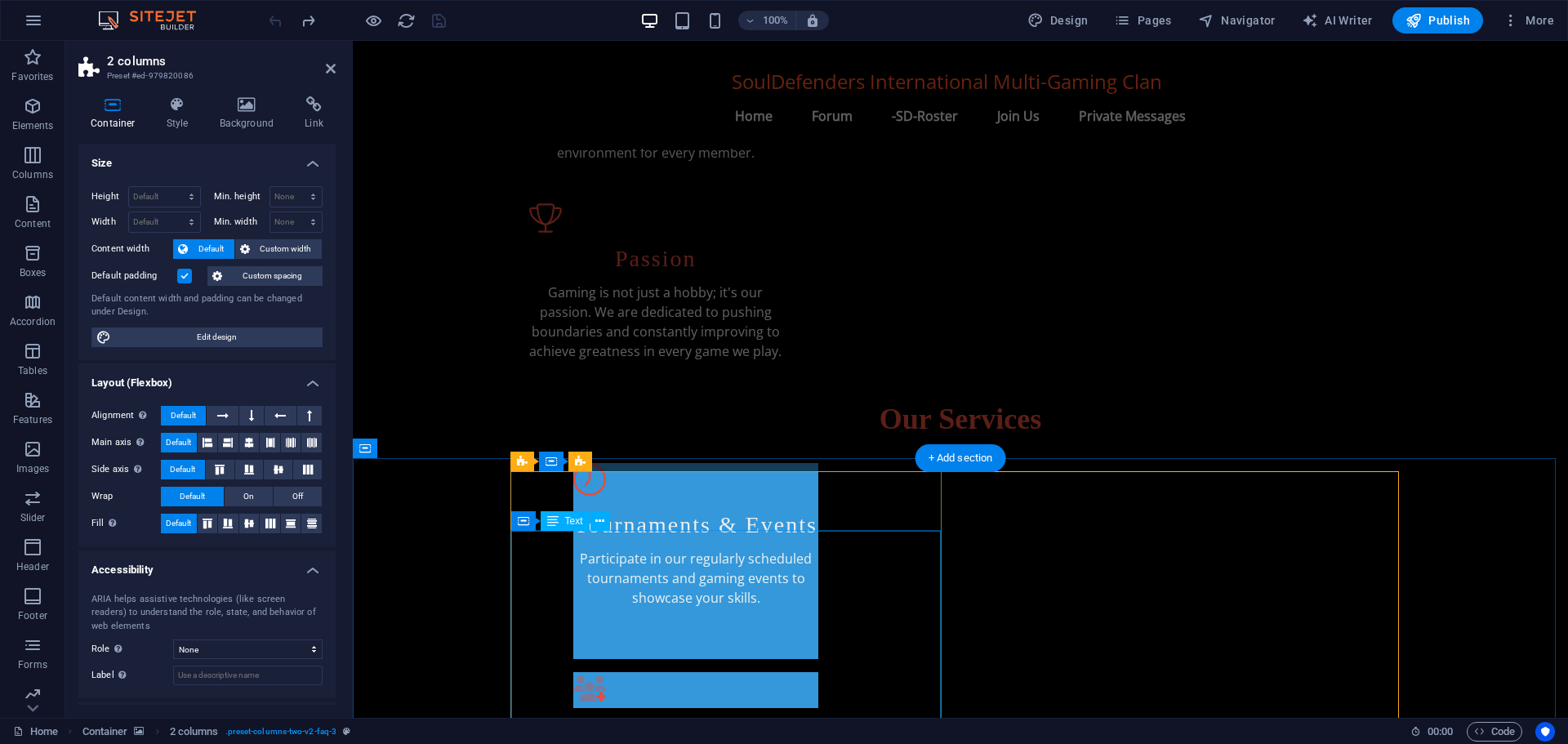
scroll to position [686, 0]
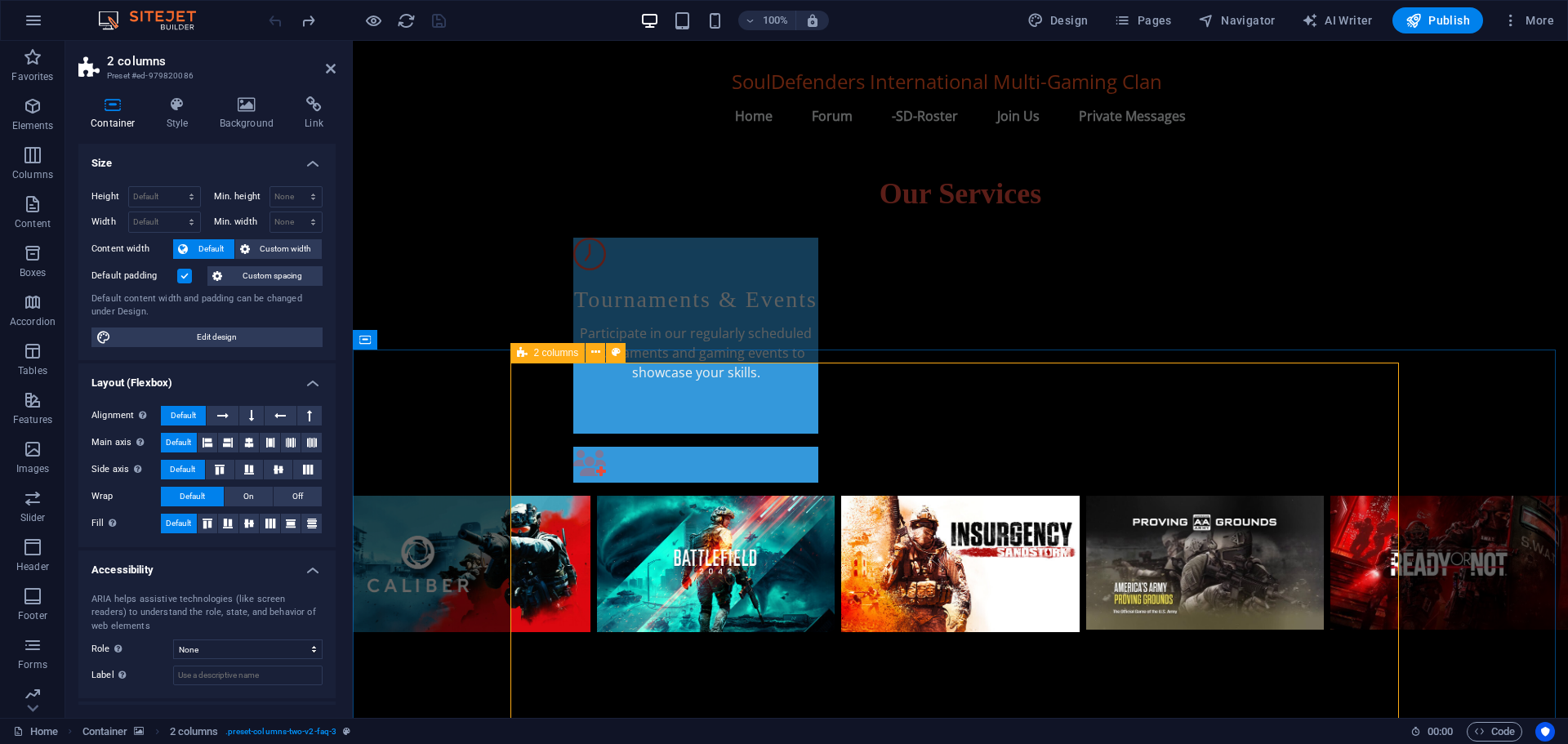
scroll to position [767, 0]
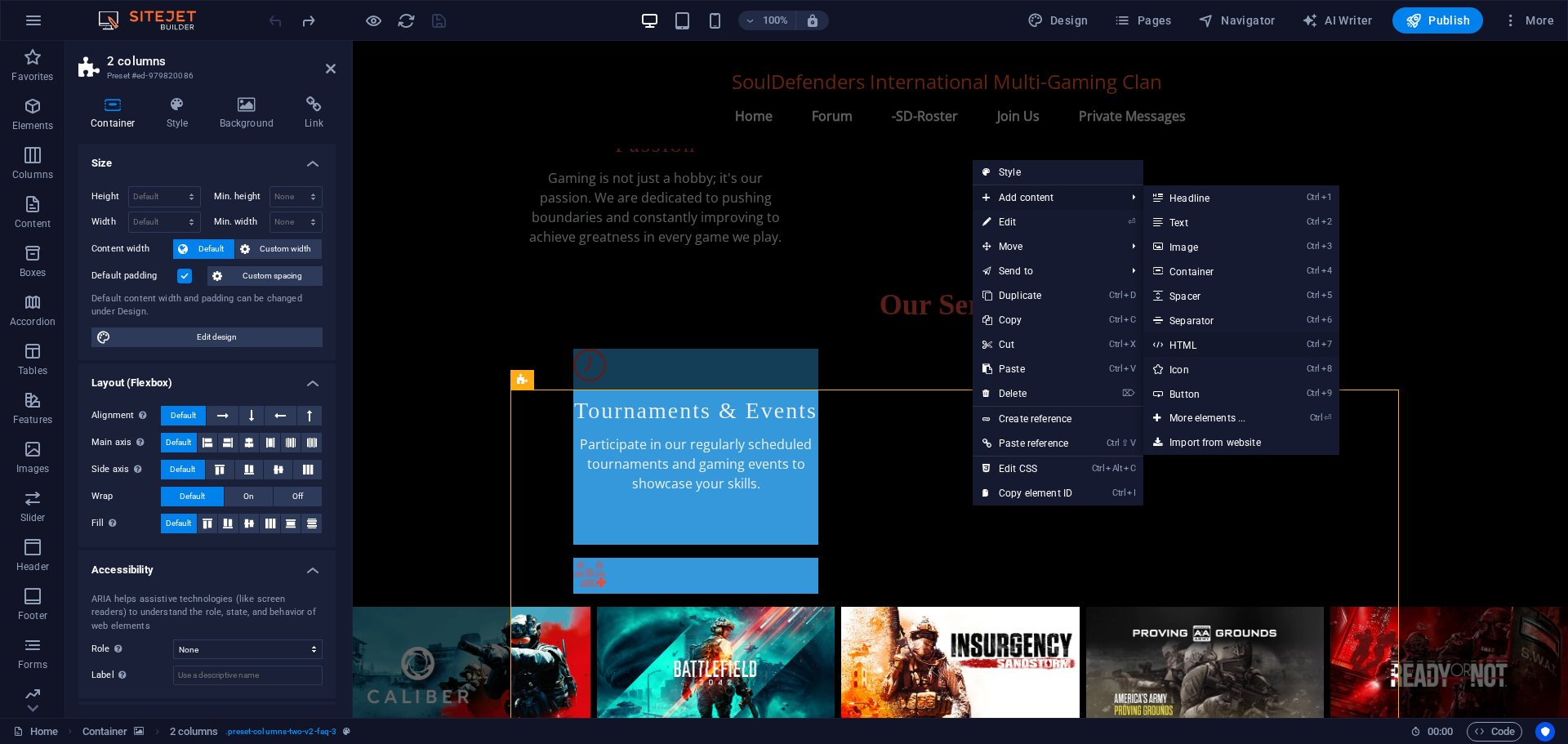
click at [1189, 338] on link "Ctrl 7 HTML" at bounding box center [1211, 344] width 135 height 24
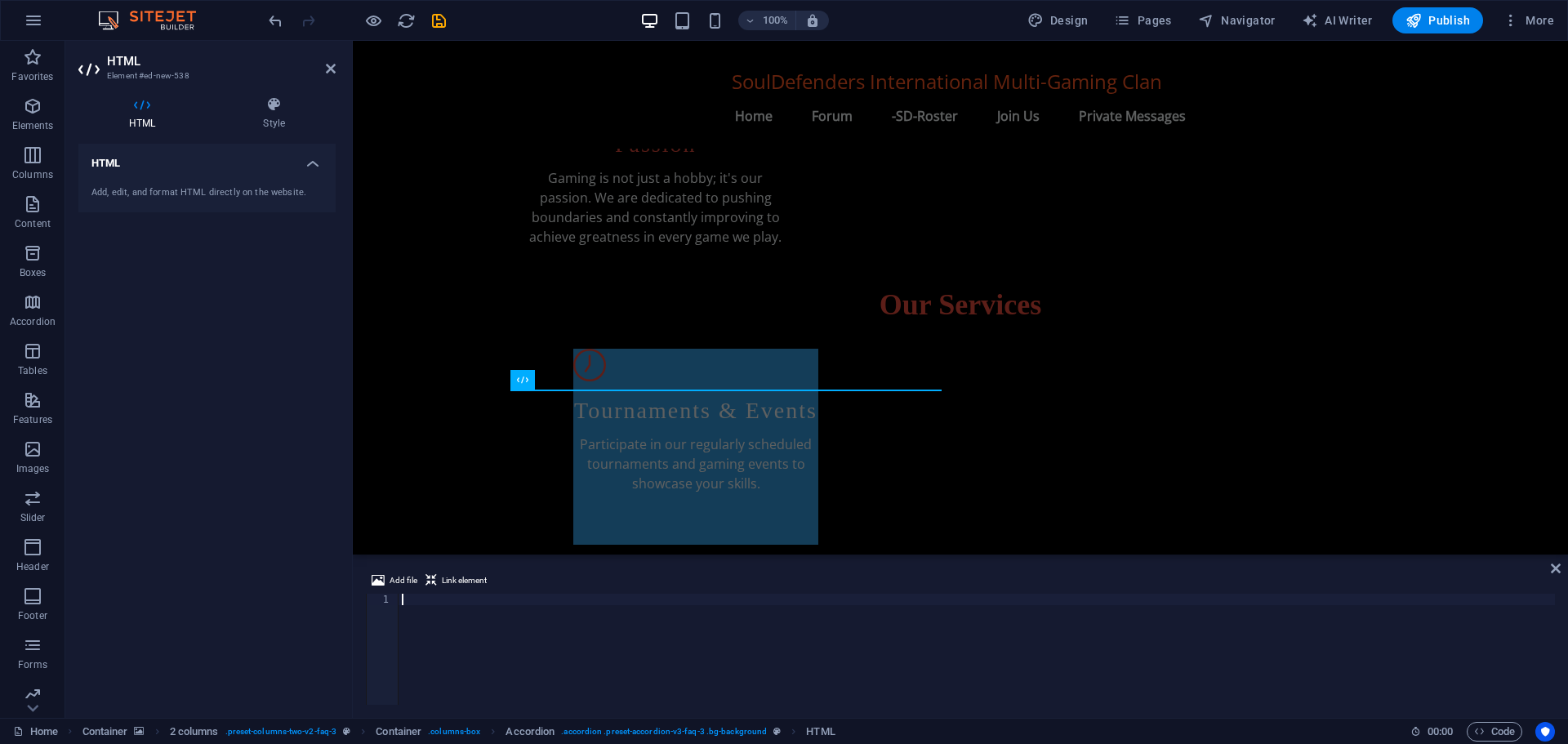
paste textarea "<script src="https://cdn.jsdelivr.net/npm/@widgetbot/html-embed"></script>"
type textarea "<script src="https://cdn.jsdelivr.net/npm/@widgetbot/html-embed"></script>"
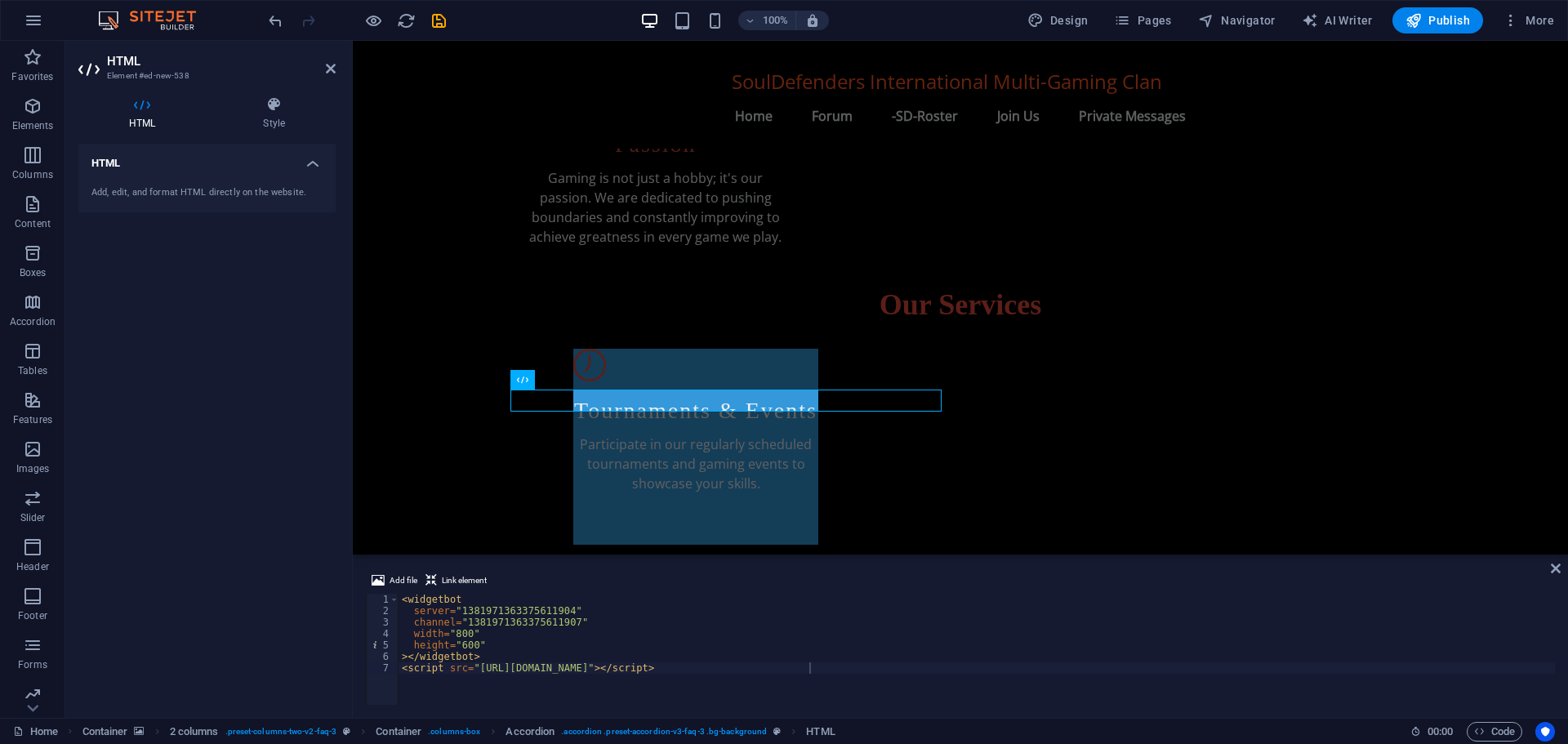
click at [259, 307] on div "HTML Add, edit, and format HTML directly on the website." at bounding box center [207, 424] width 257 height 561
click at [331, 68] on icon at bounding box center [330, 68] width 10 height 13
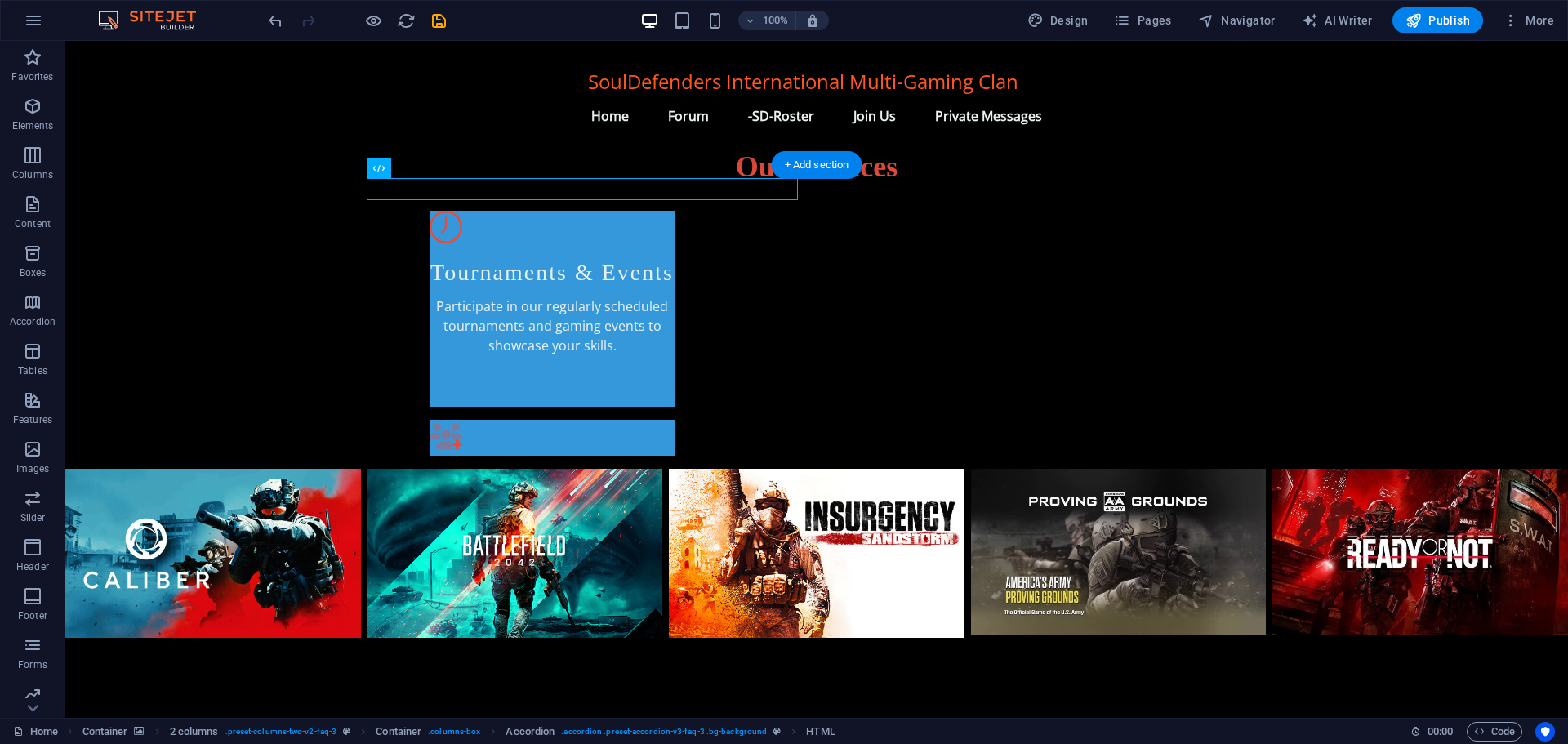
scroll to position [898, 0]
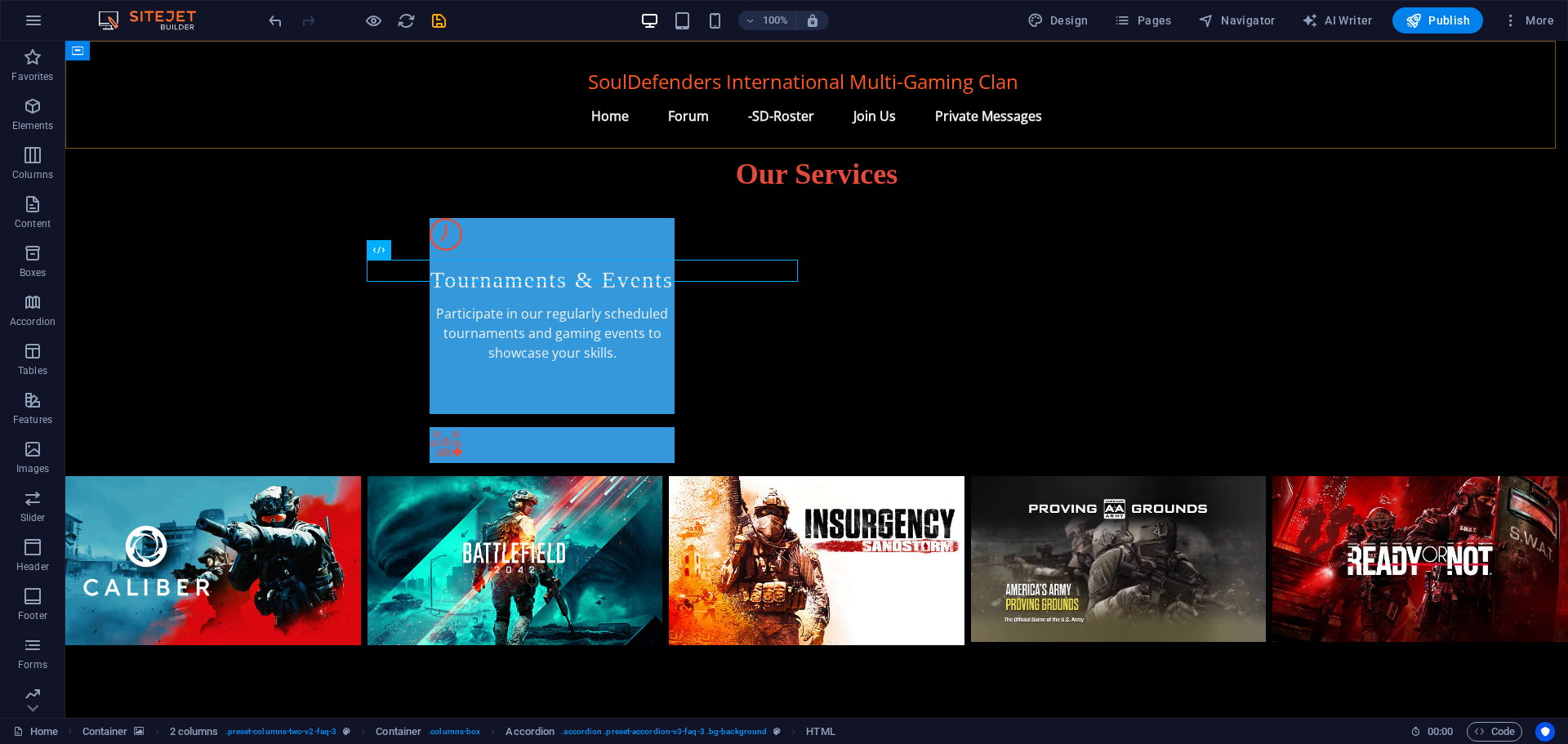
click at [200, 92] on div "SoulDefenders International Multi-Gaming Clan Menu Home Forum -SD-Roster Join U…" at bounding box center [817, 94] width 1503 height 108
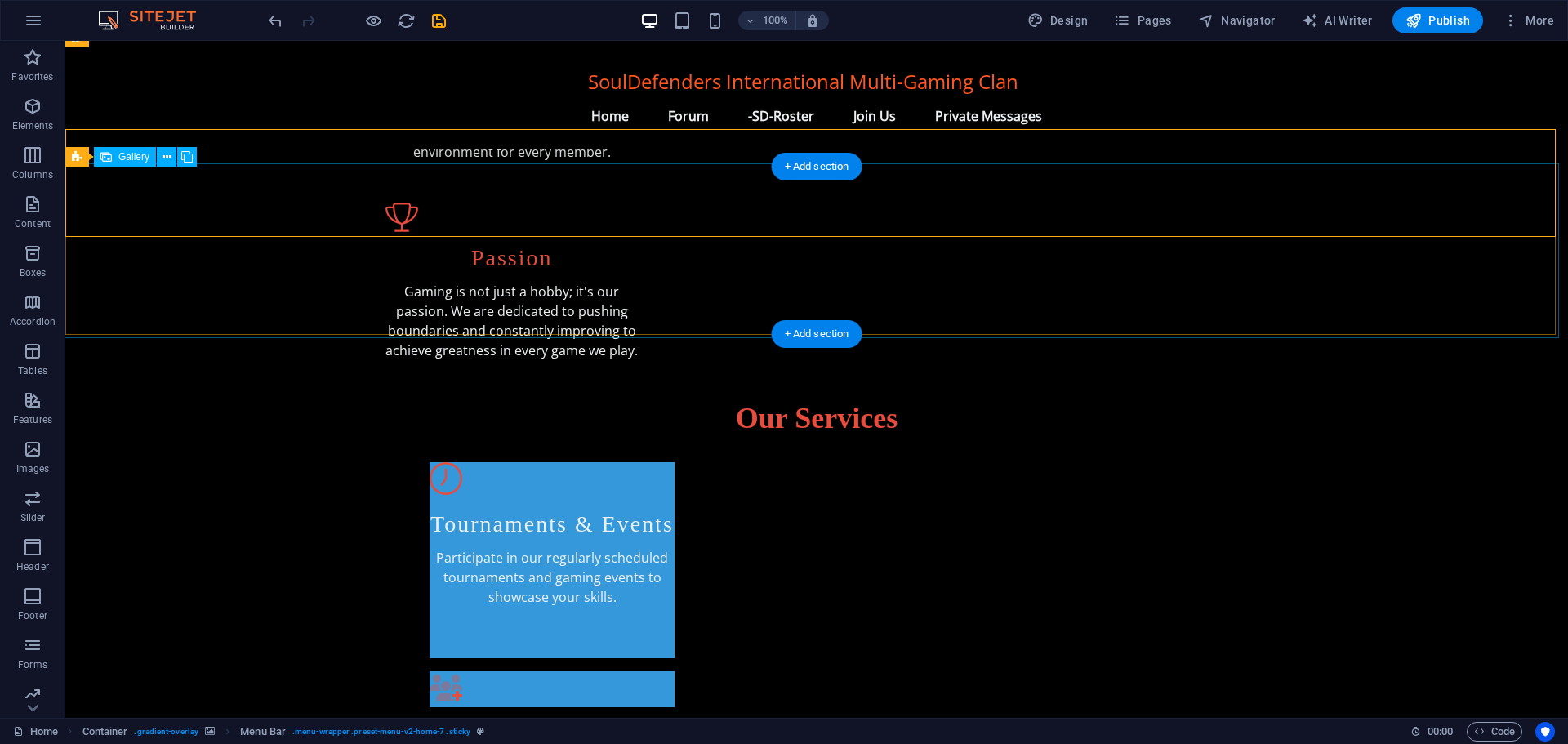
scroll to position [653, 0]
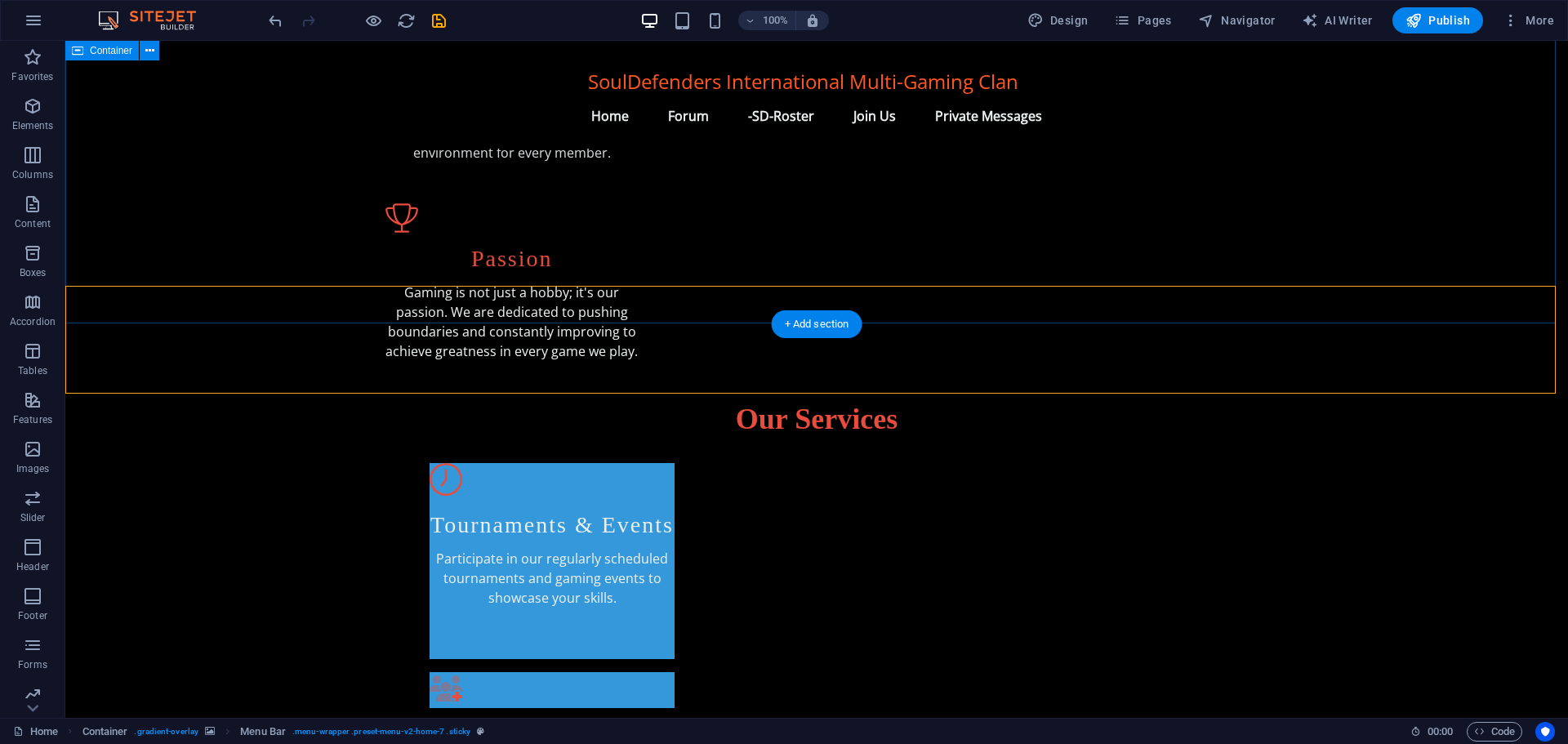
click at [284, 387] on div "Our Services Tournaments & Events Participate in our regularly scheduled tourna…" at bounding box center [817, 554] width 1503 height 334
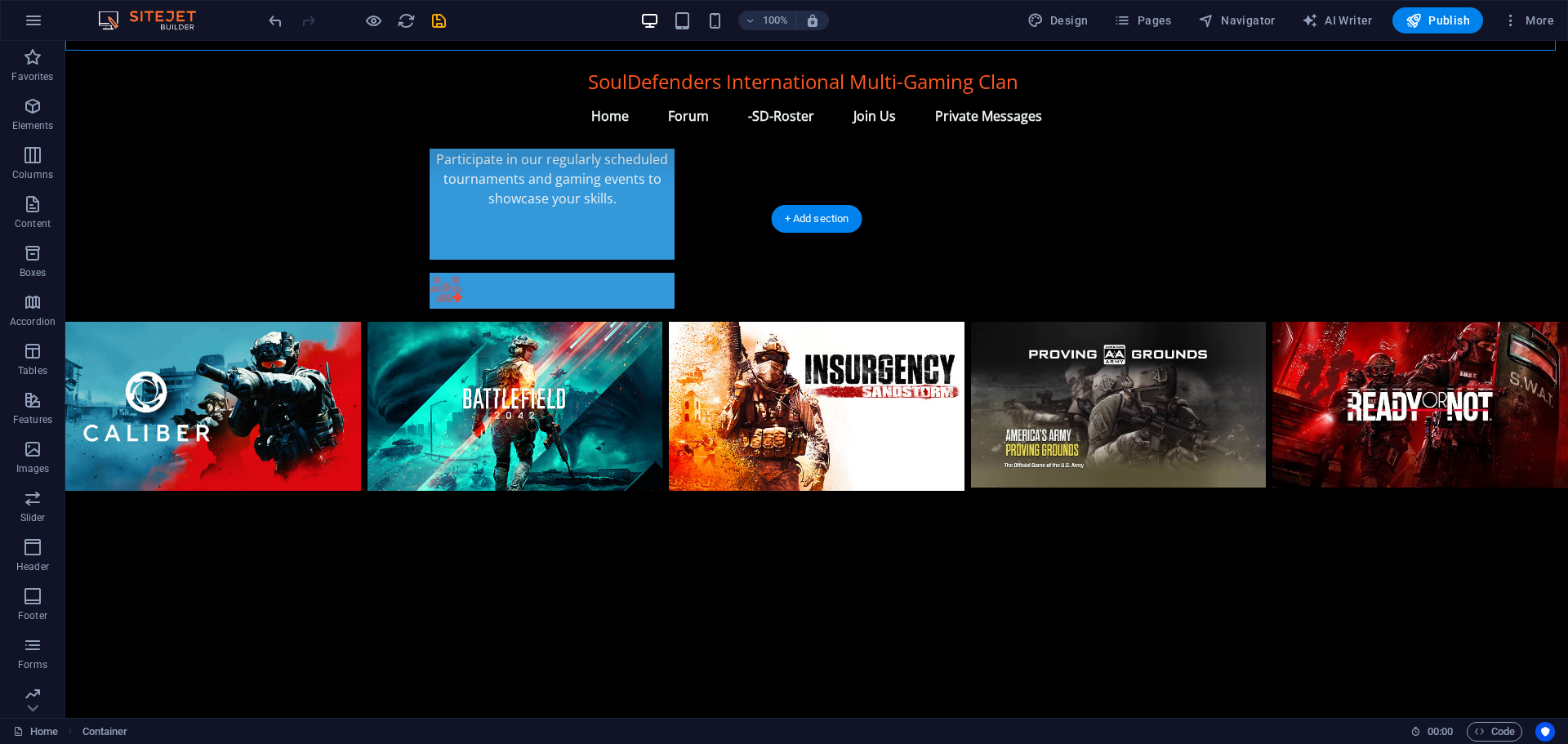
scroll to position [1143, 0]
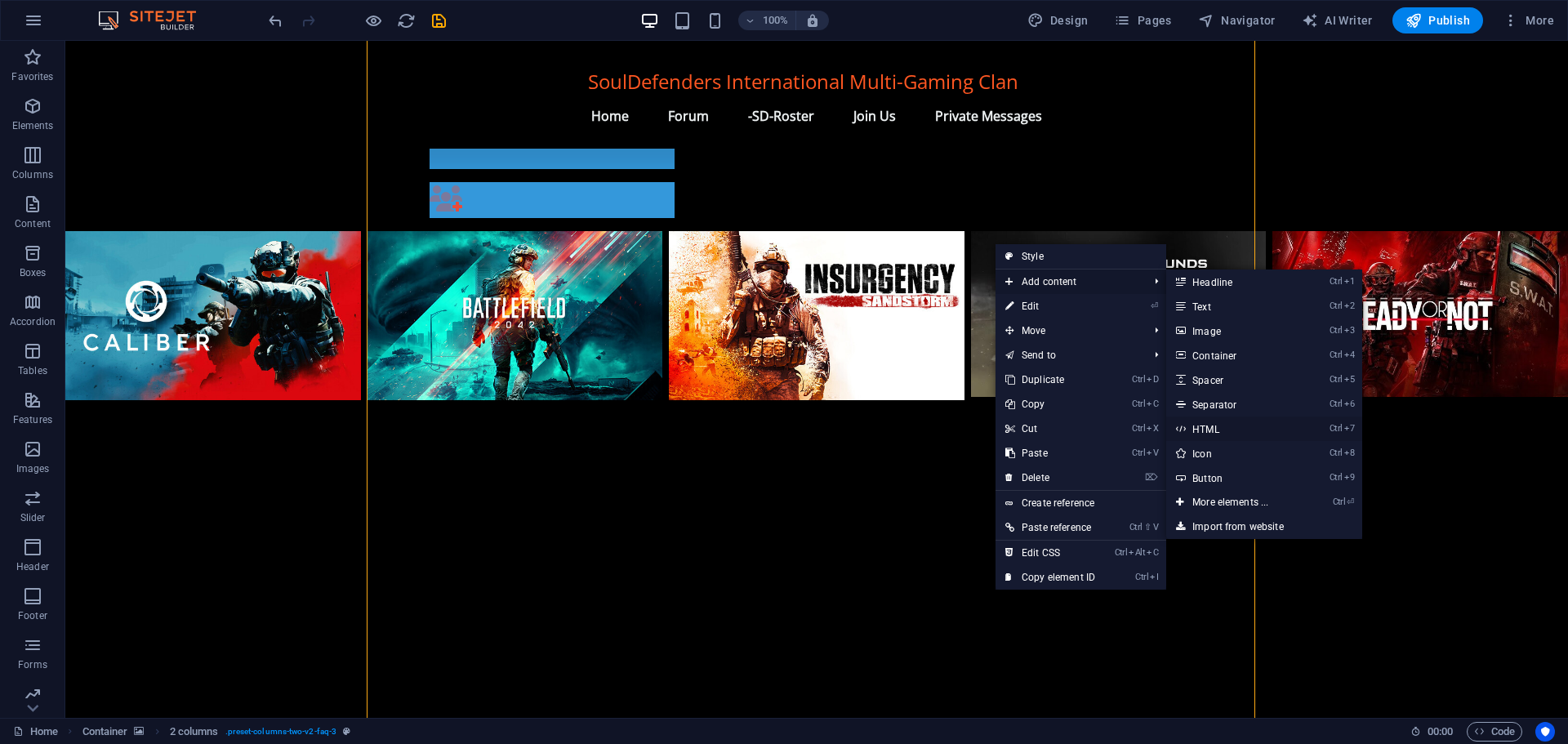
click at [1218, 426] on link "Ctrl 7 HTML" at bounding box center [1234, 428] width 135 height 24
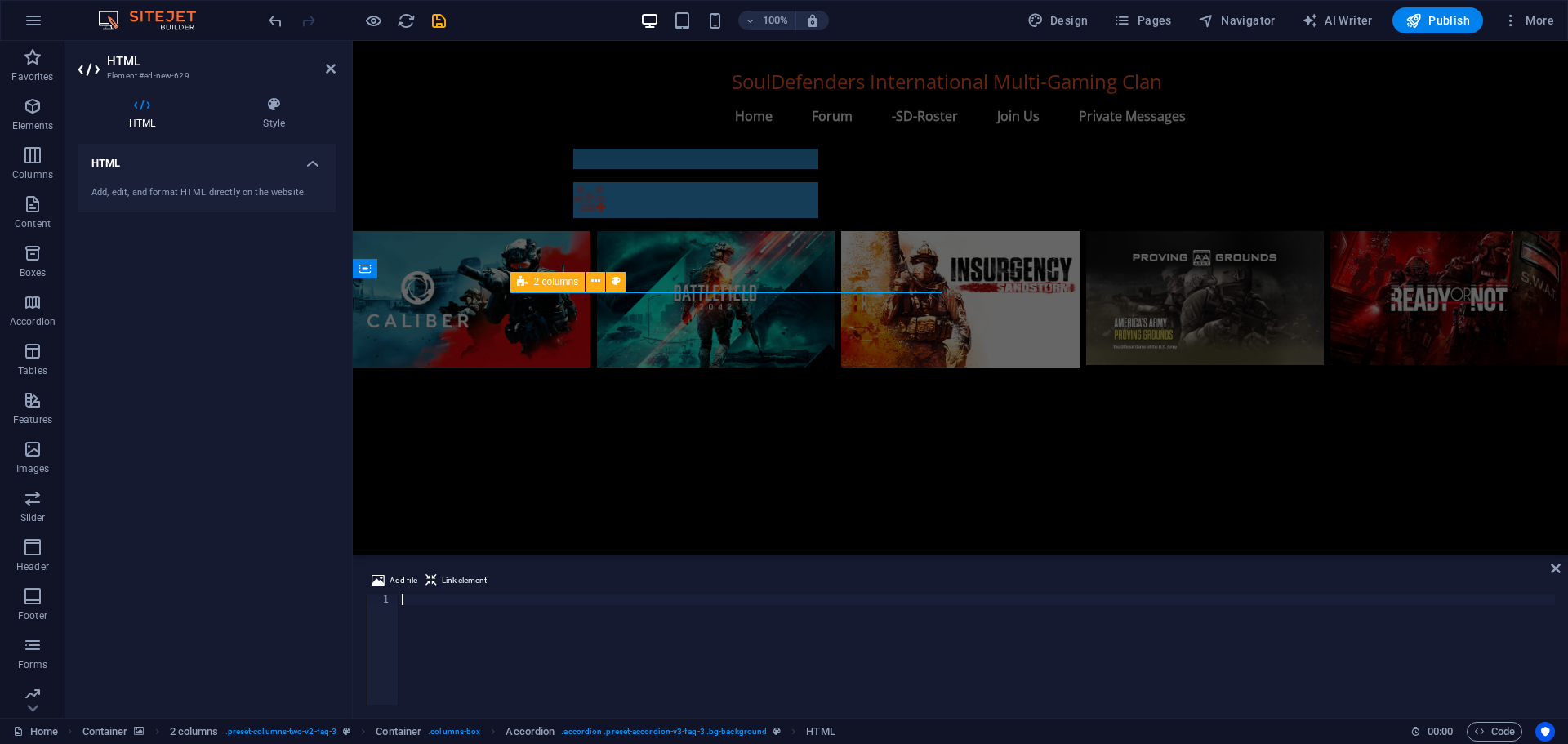
scroll to position [859, 0]
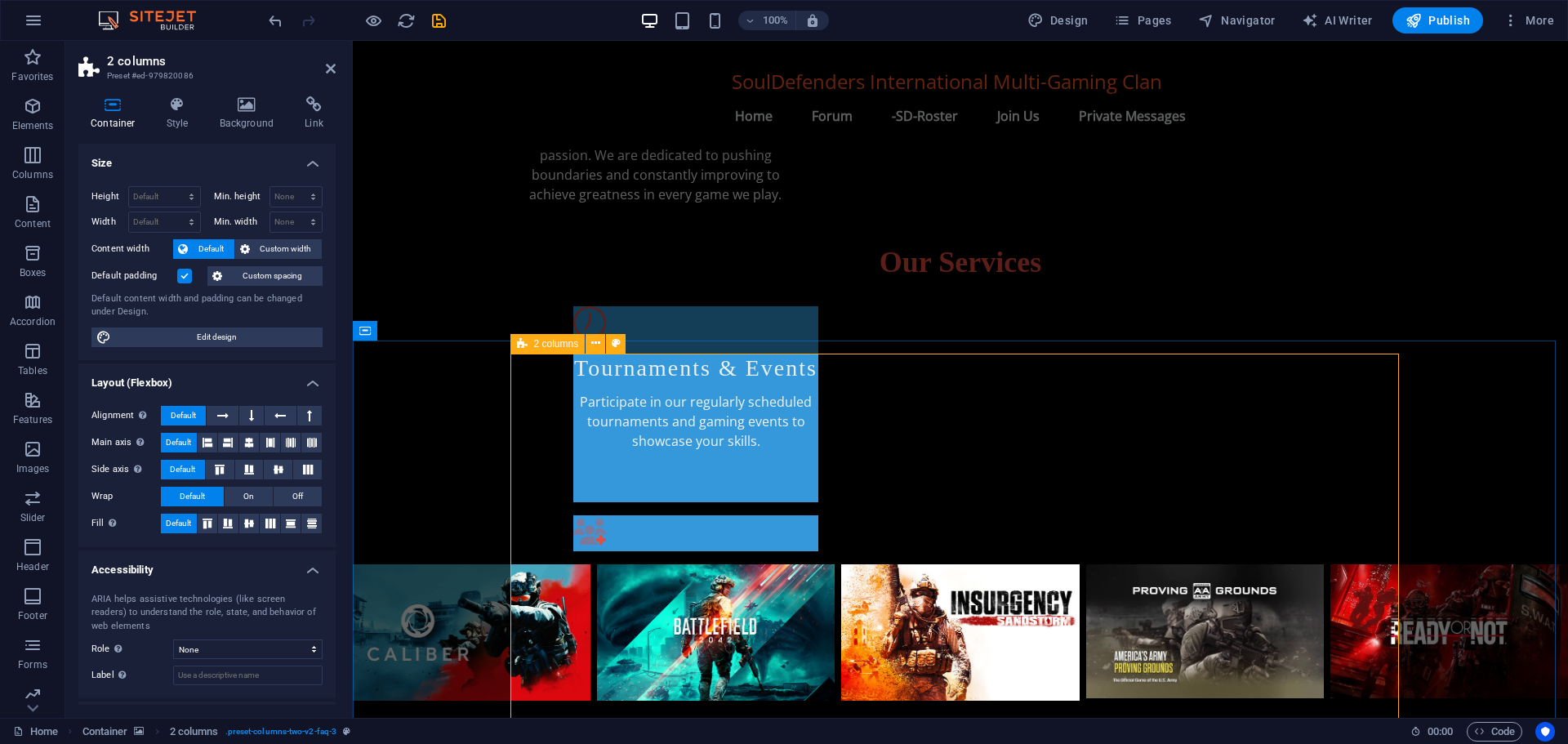
scroll to position [829, 0]
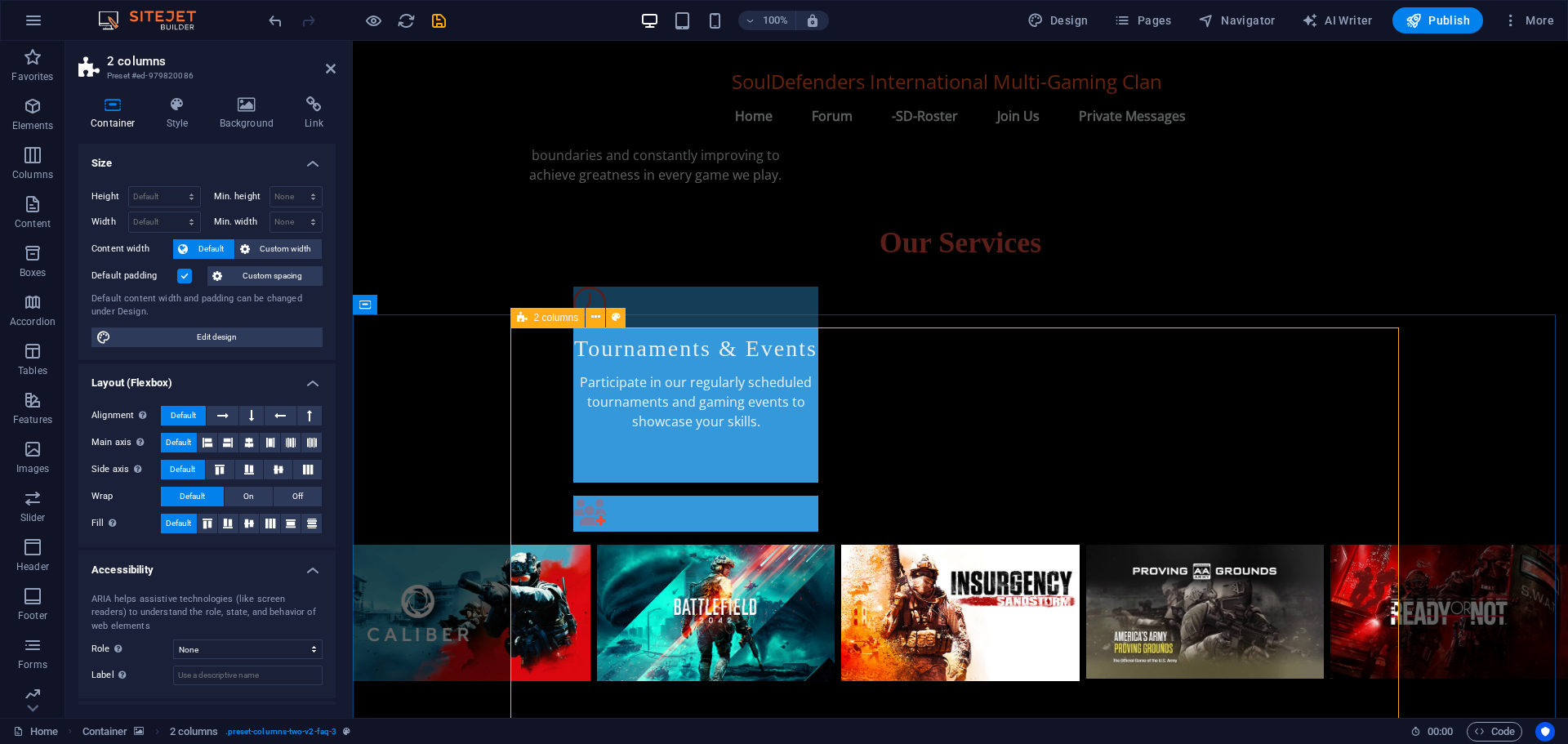
click at [334, 64] on icon at bounding box center [330, 68] width 10 height 13
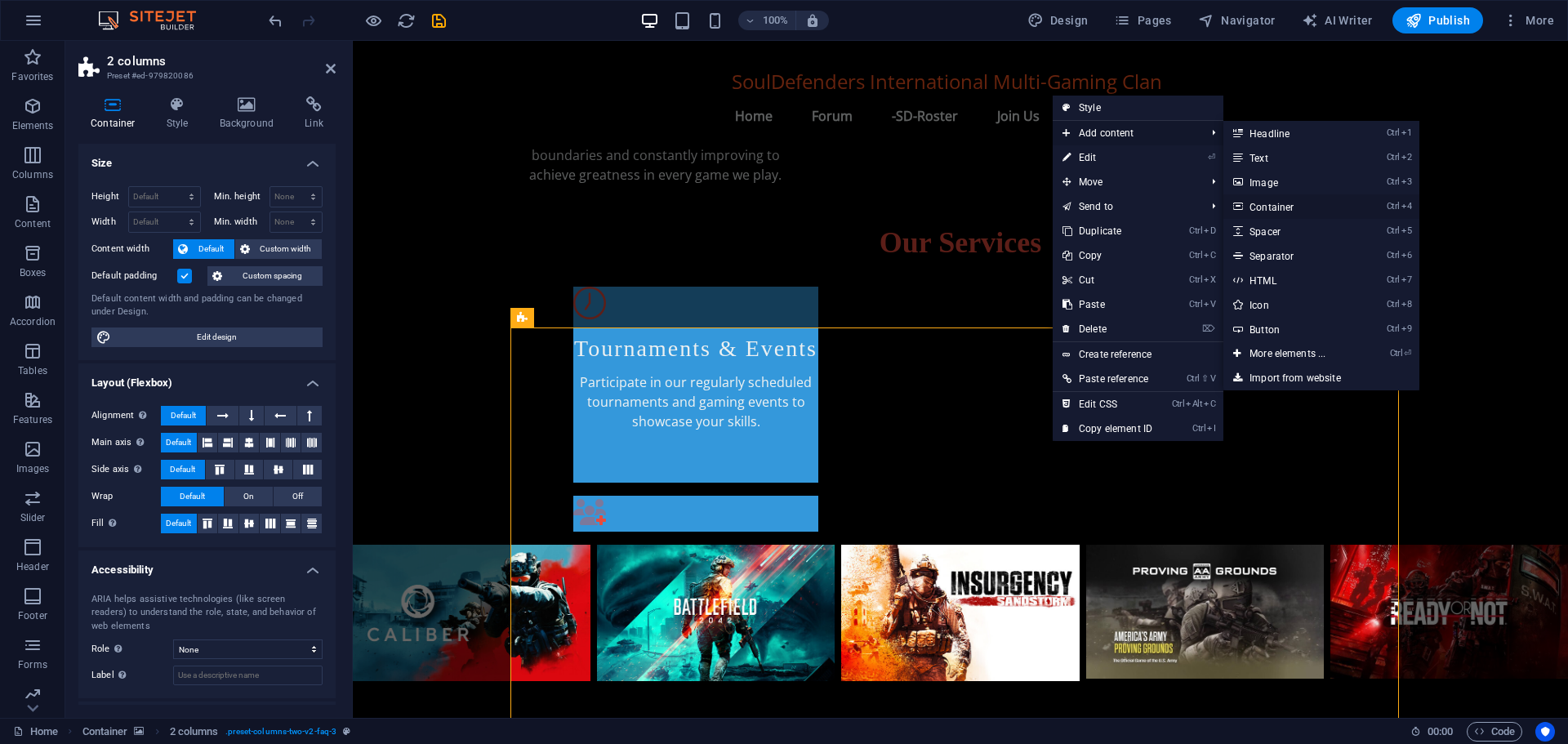
drag, startPoint x: 1278, startPoint y: 203, endPoint x: 924, endPoint y: 162, distance: 356.4
click at [1278, 203] on link "Ctrl 4 Container" at bounding box center [1291, 206] width 135 height 24
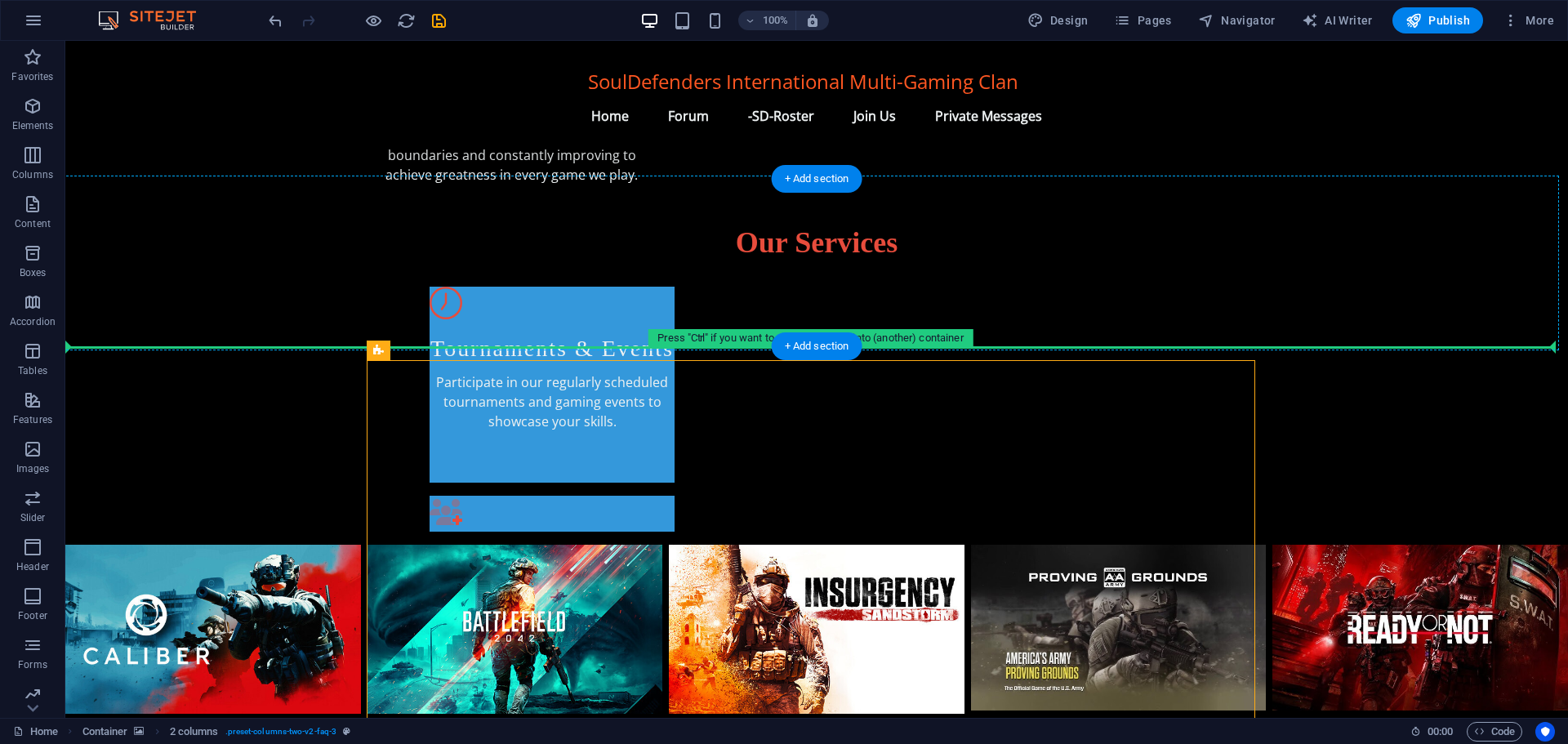
scroll to position [798, 0]
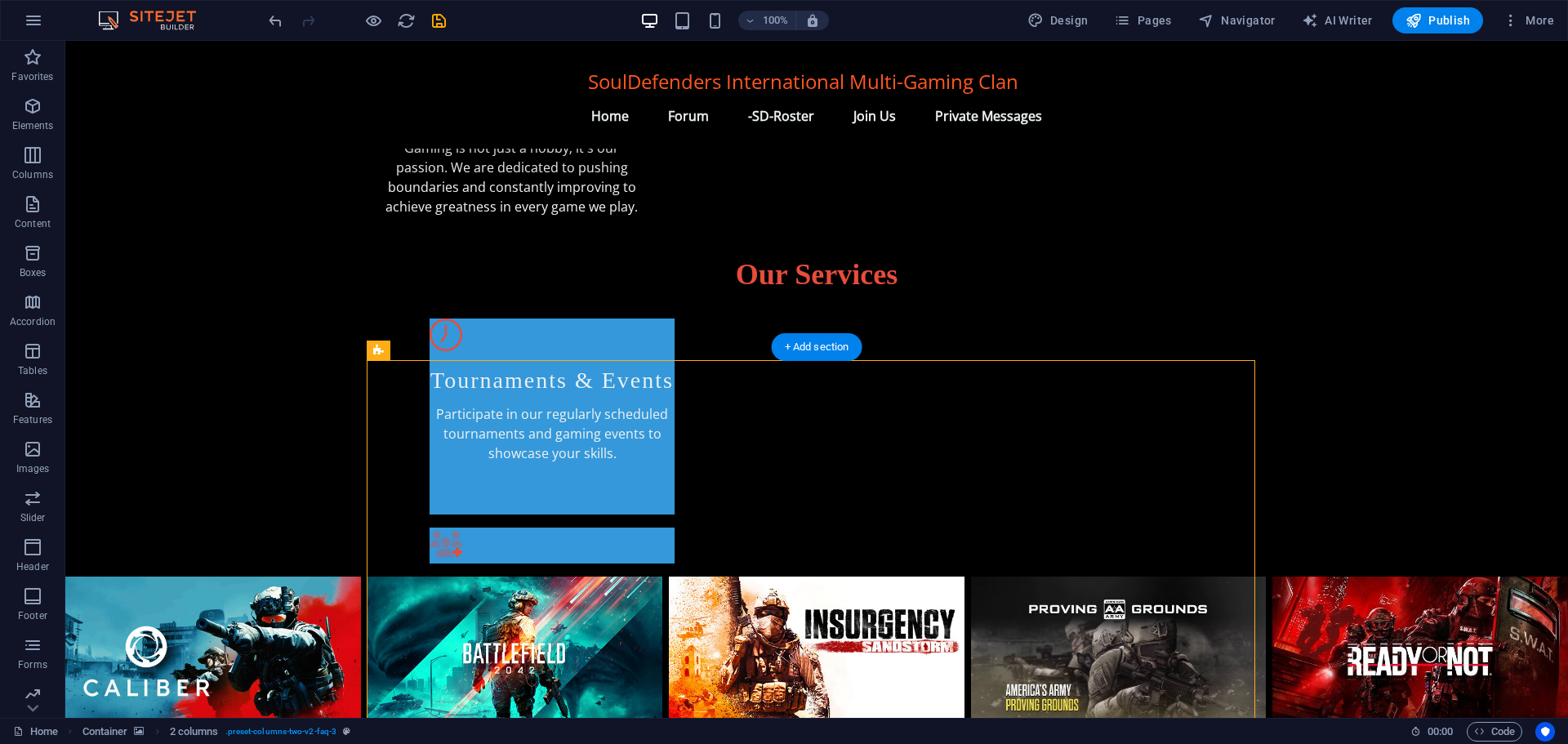
drag, startPoint x: 591, startPoint y: 358, endPoint x: 996, endPoint y: 457, distance: 416.9
drag, startPoint x: 442, startPoint y: 394, endPoint x: 945, endPoint y: 527, distance: 520.3
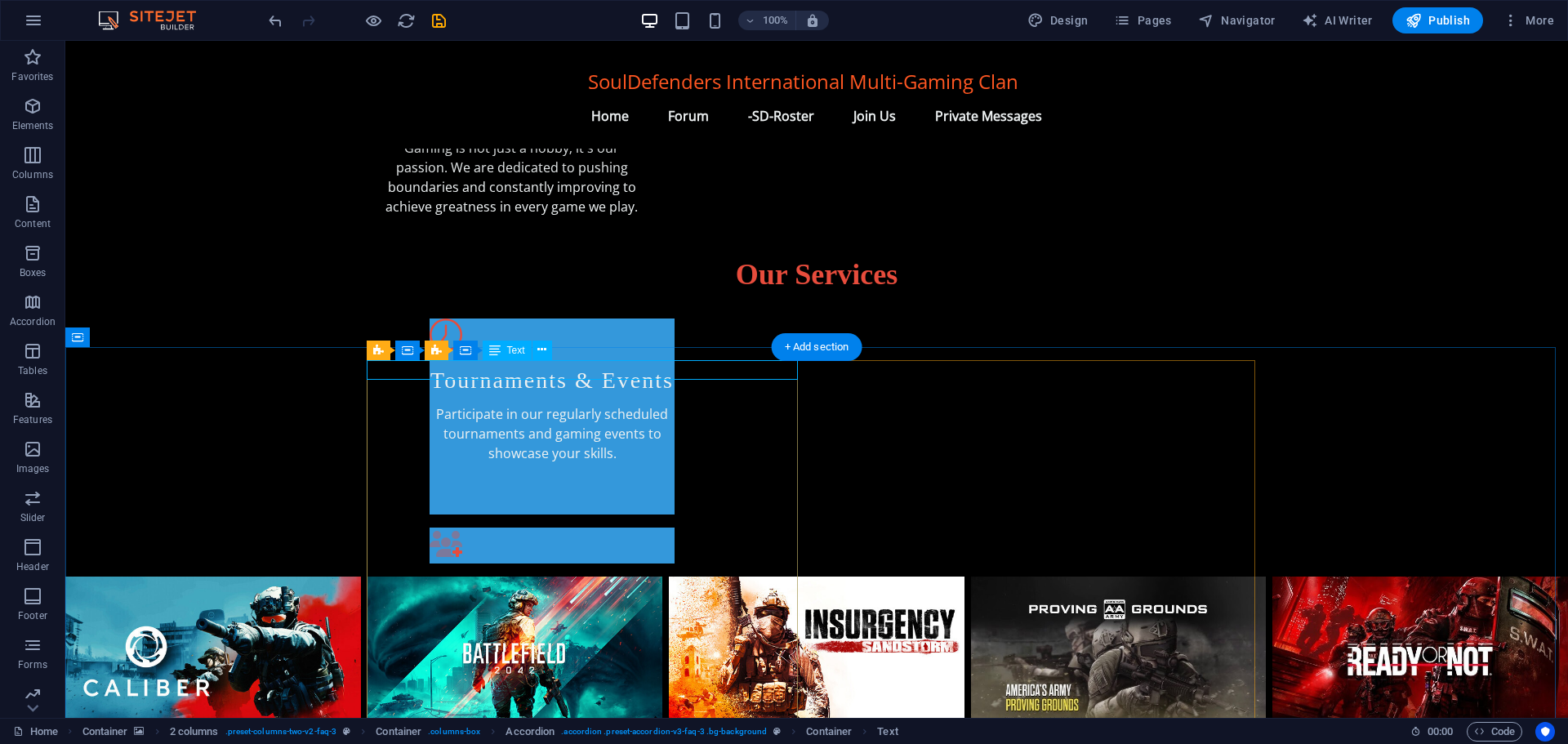
click at [391, 351] on span "2 columns" at bounding box center [413, 350] width 45 height 10
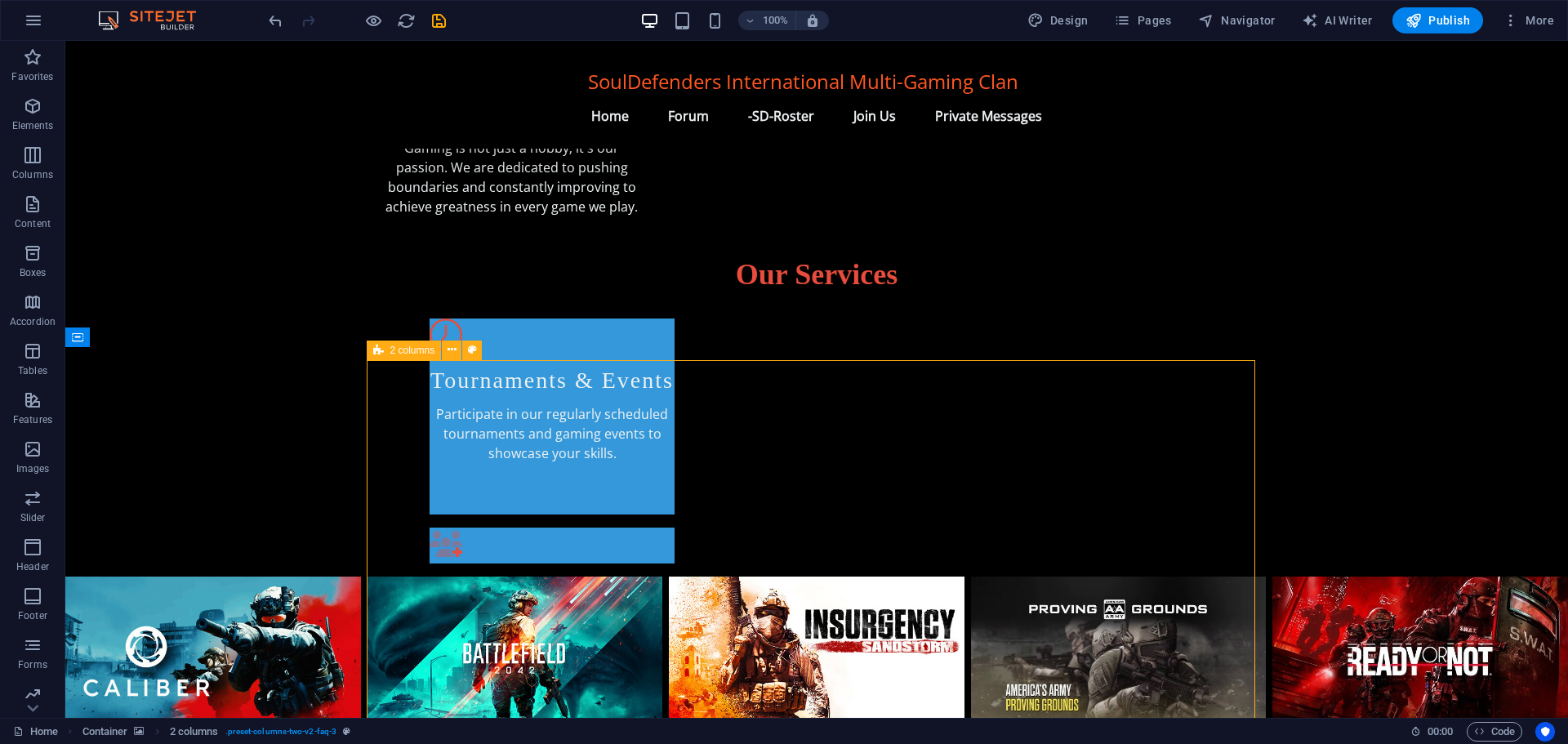
click at [391, 351] on span "2 columns" at bounding box center [413, 350] width 45 height 10
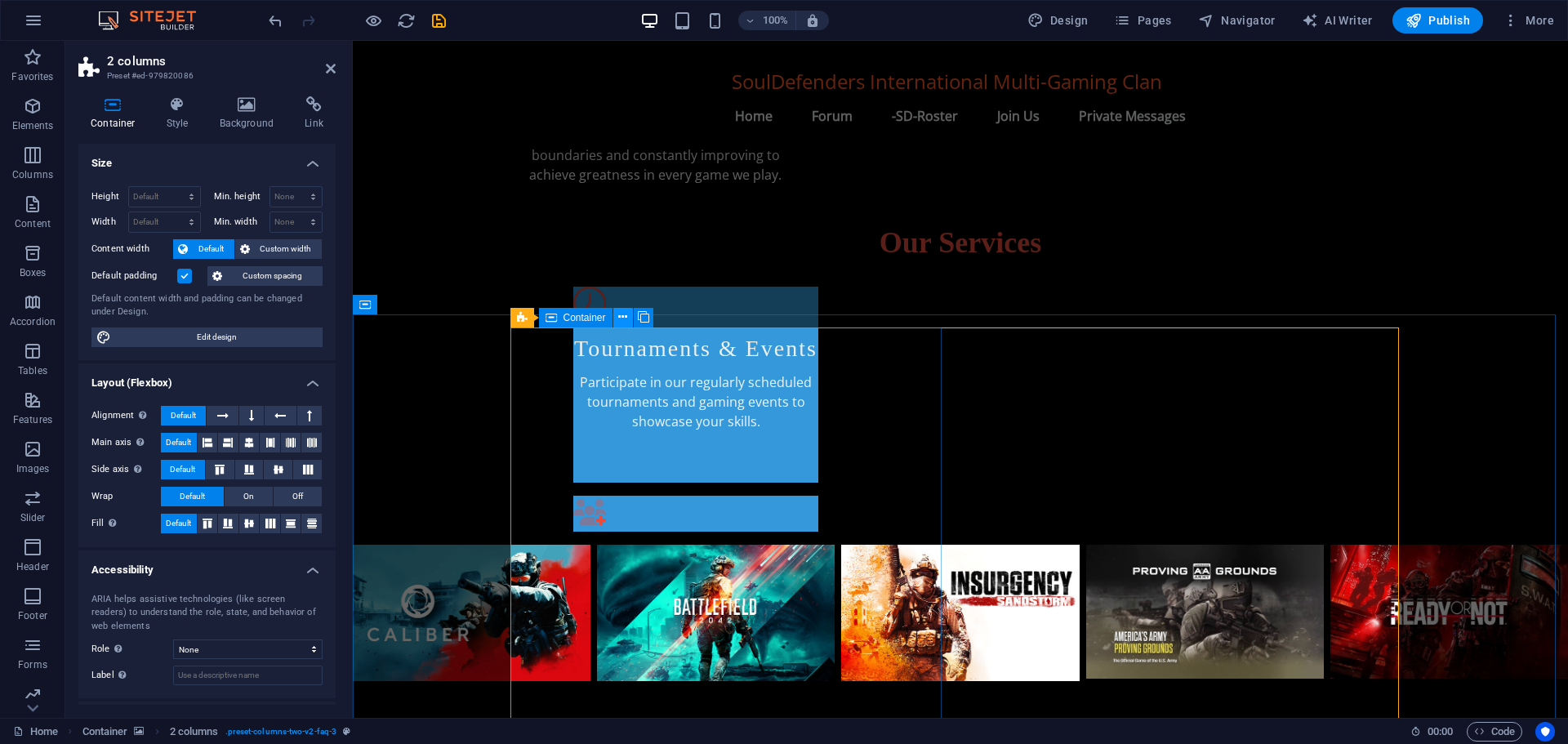
click at [619, 316] on icon at bounding box center [623, 316] width 9 height 17
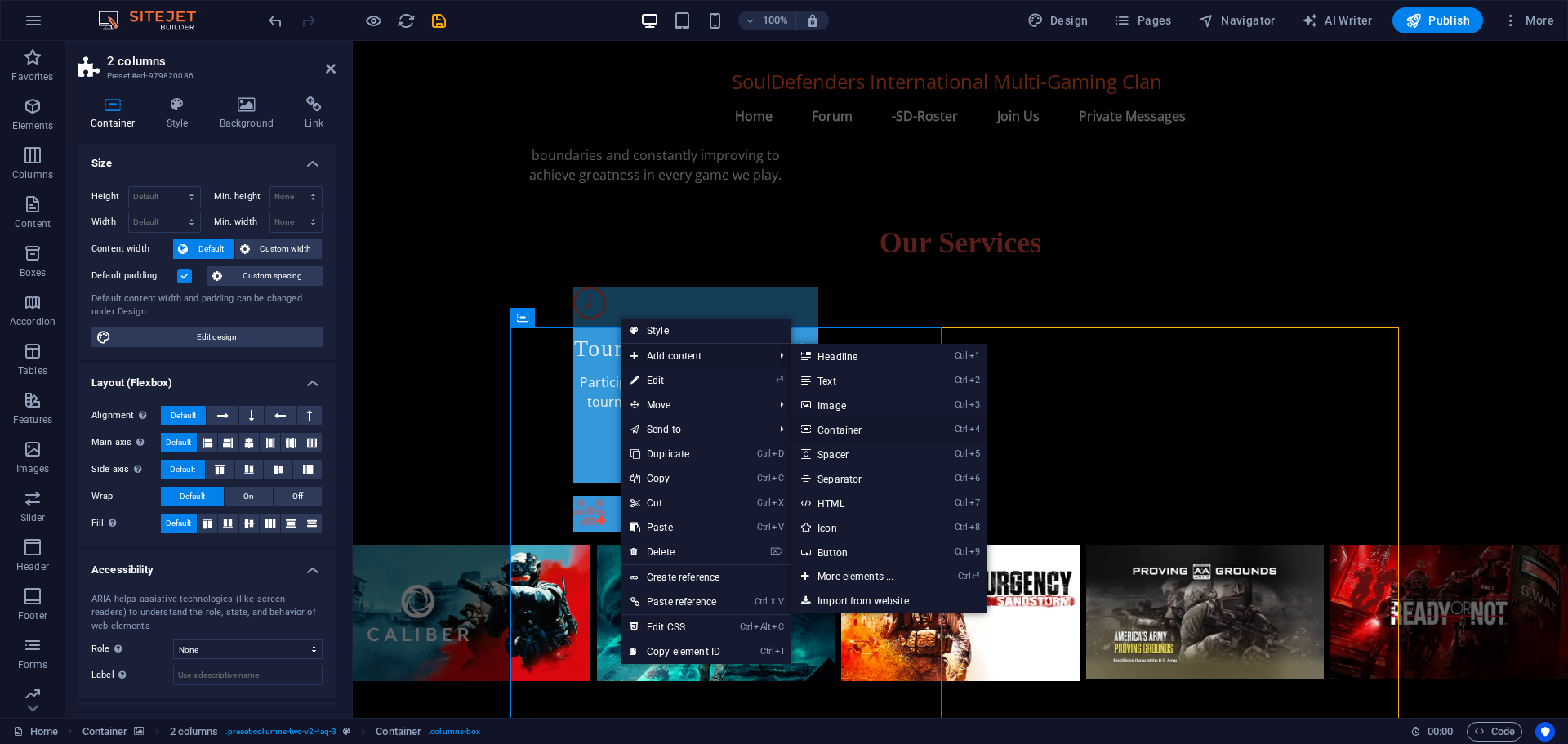
click at [851, 426] on link "Ctrl 4 Container" at bounding box center [859, 429] width 135 height 24
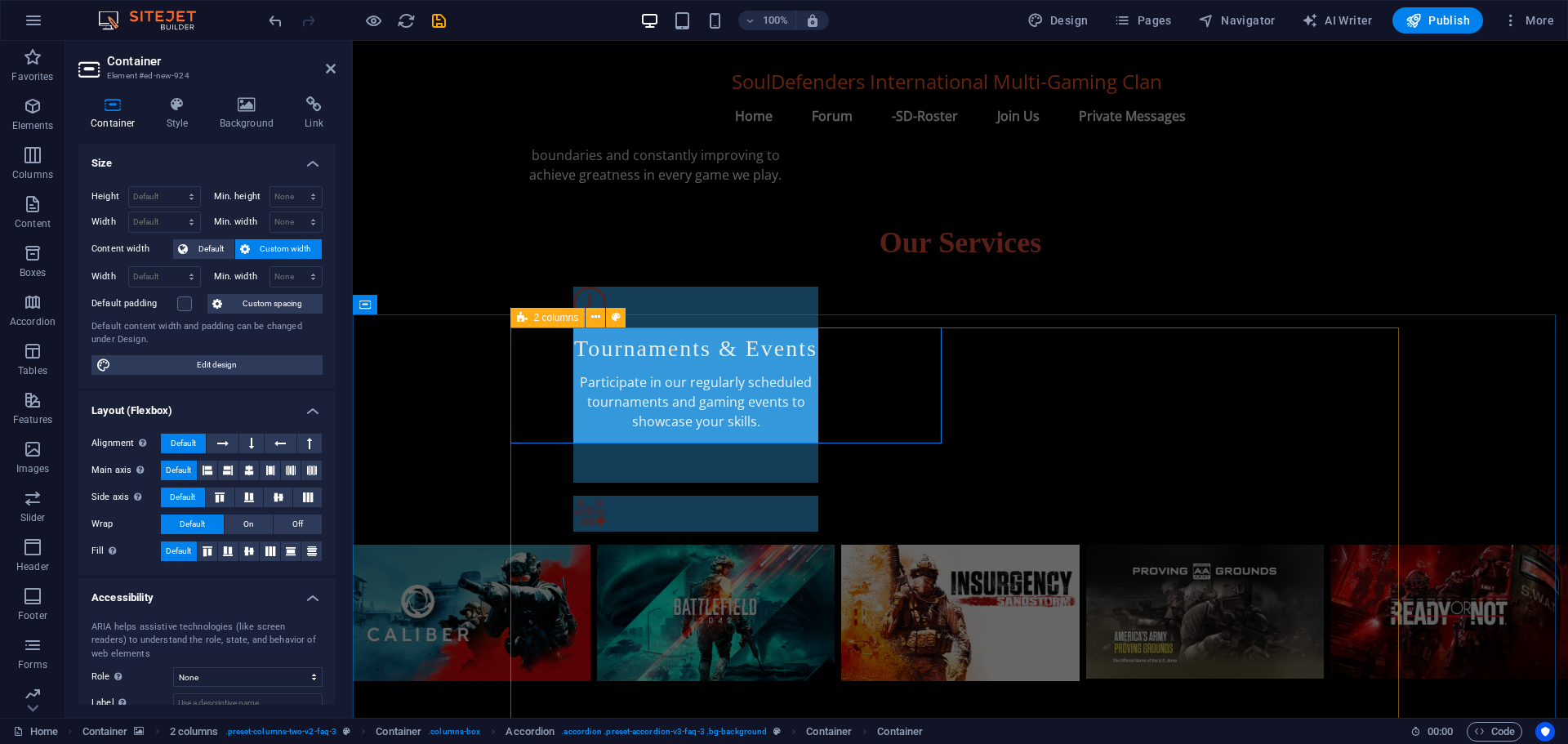
scroll to position [798, 0]
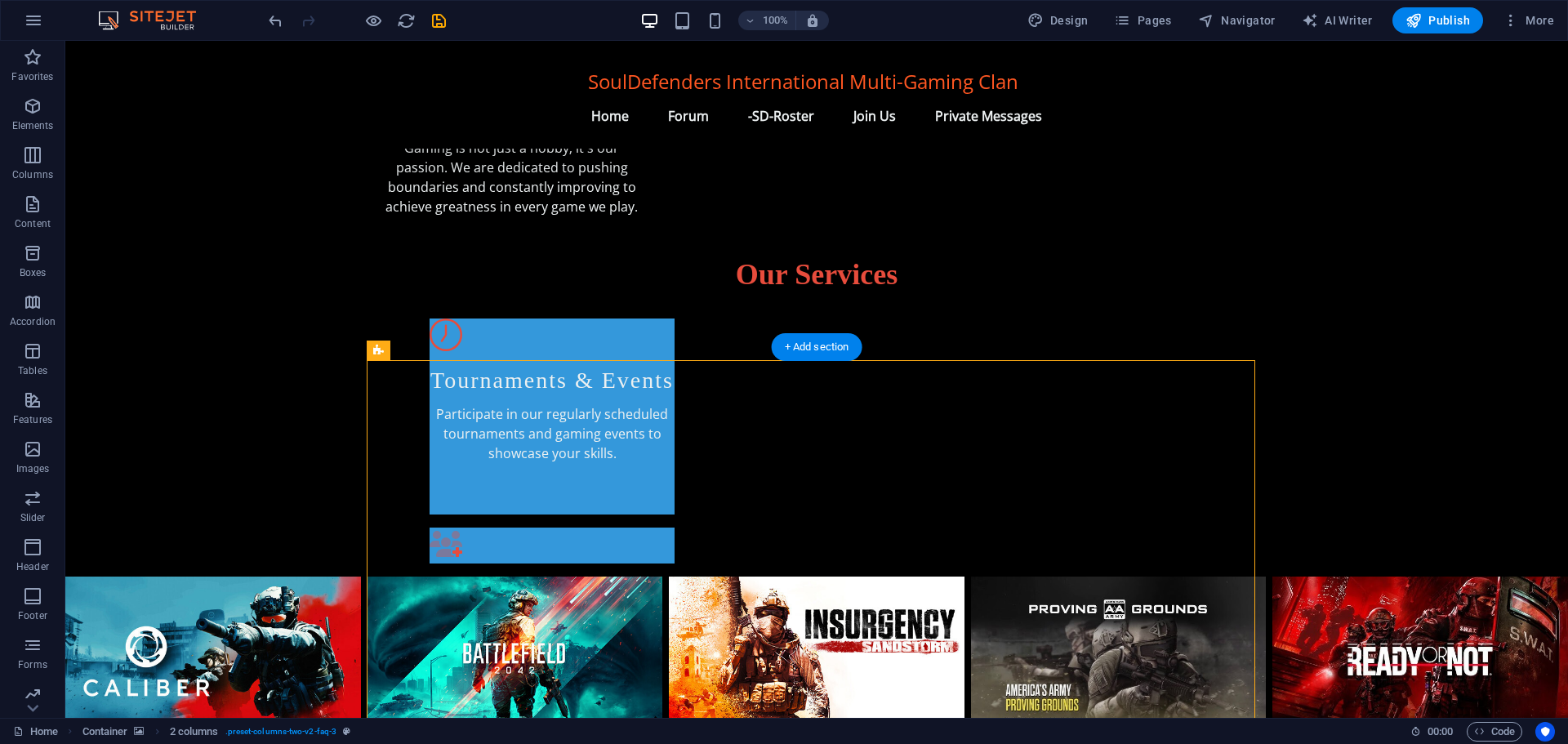
drag, startPoint x: 526, startPoint y: 325, endPoint x: 1110, endPoint y: 539, distance: 622.0
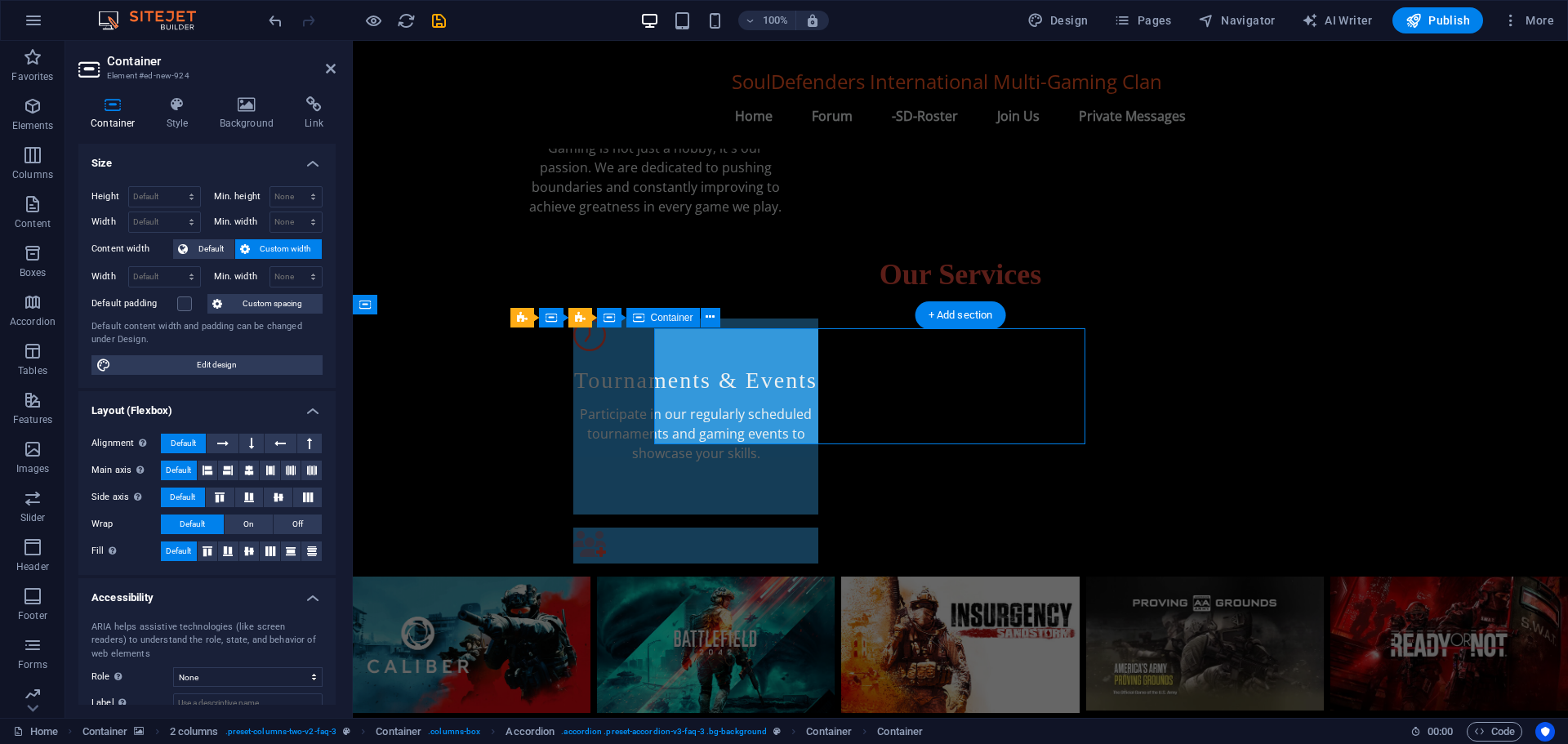
scroll to position [829, 0]
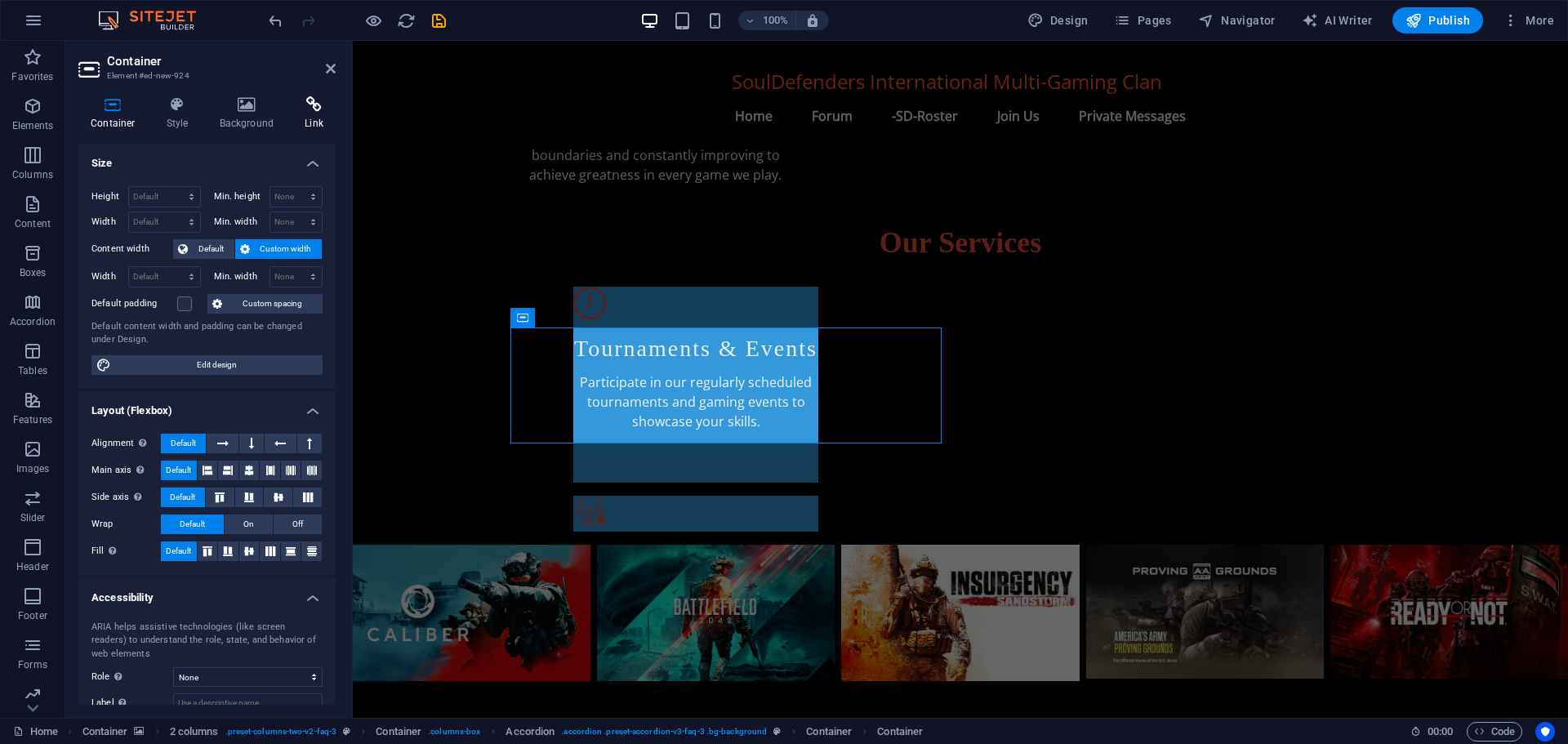
click at [305, 104] on icon at bounding box center [314, 104] width 43 height 16
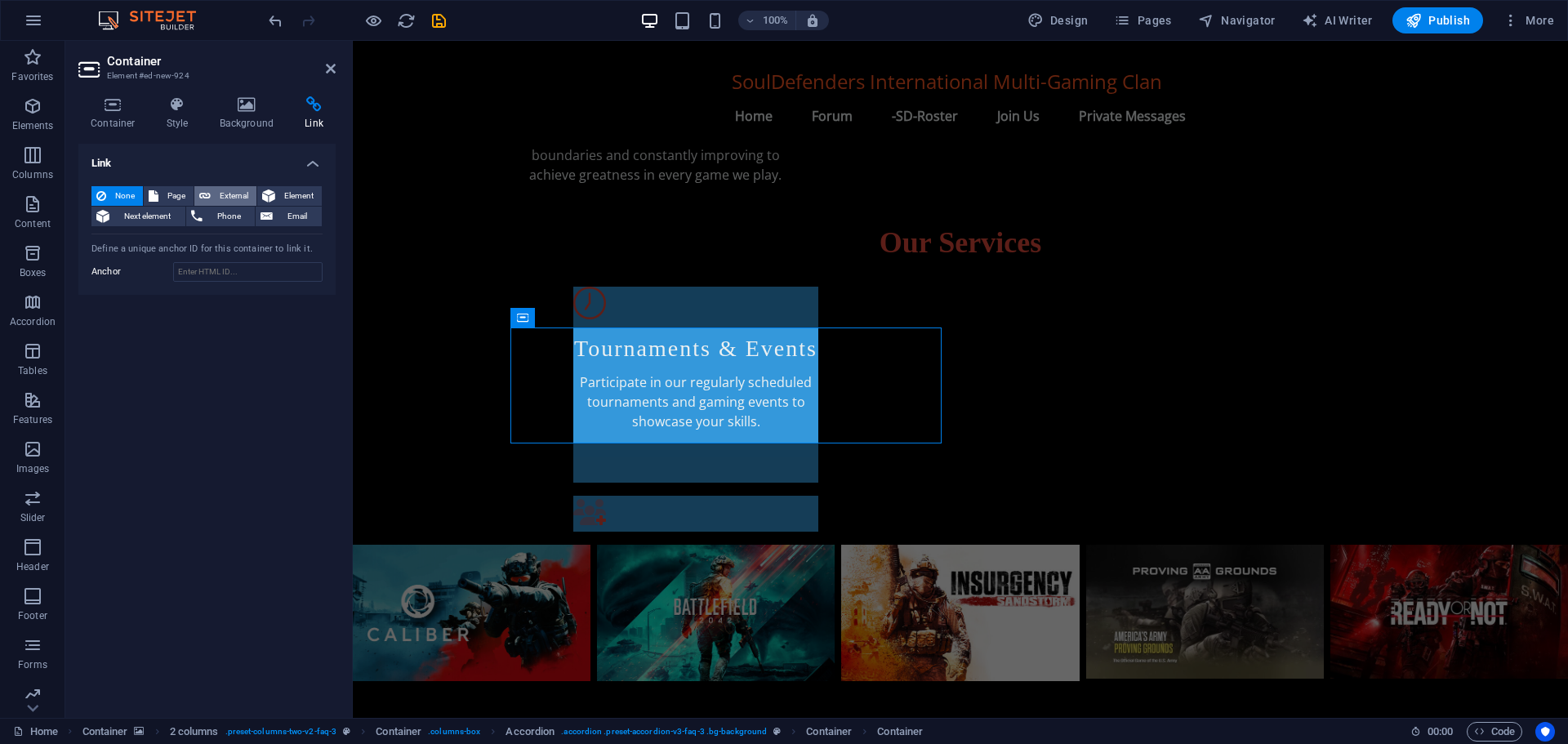
click at [227, 193] on span "External" at bounding box center [234, 196] width 36 height 20
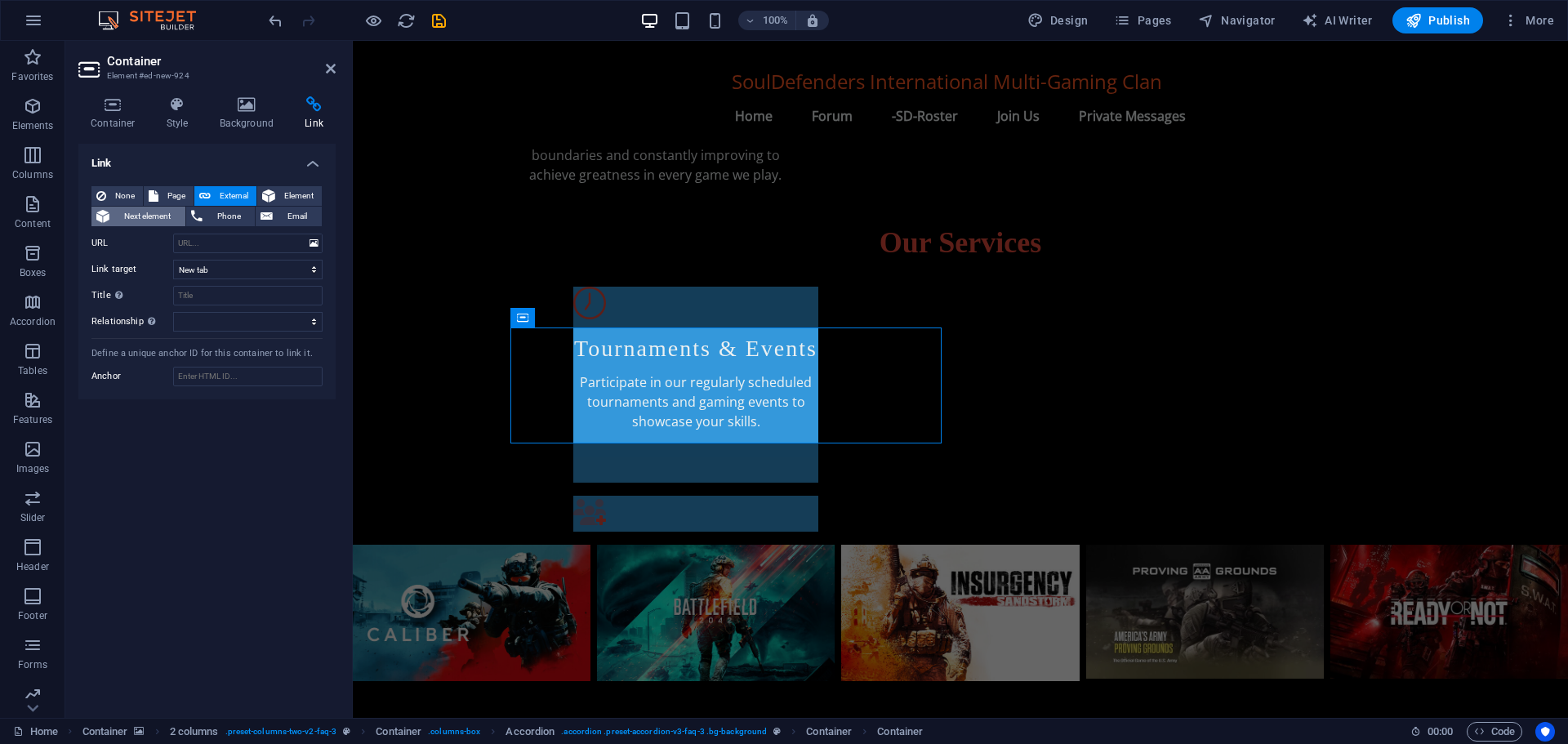
click at [141, 209] on span "Next element" at bounding box center [147, 217] width 67 height 20
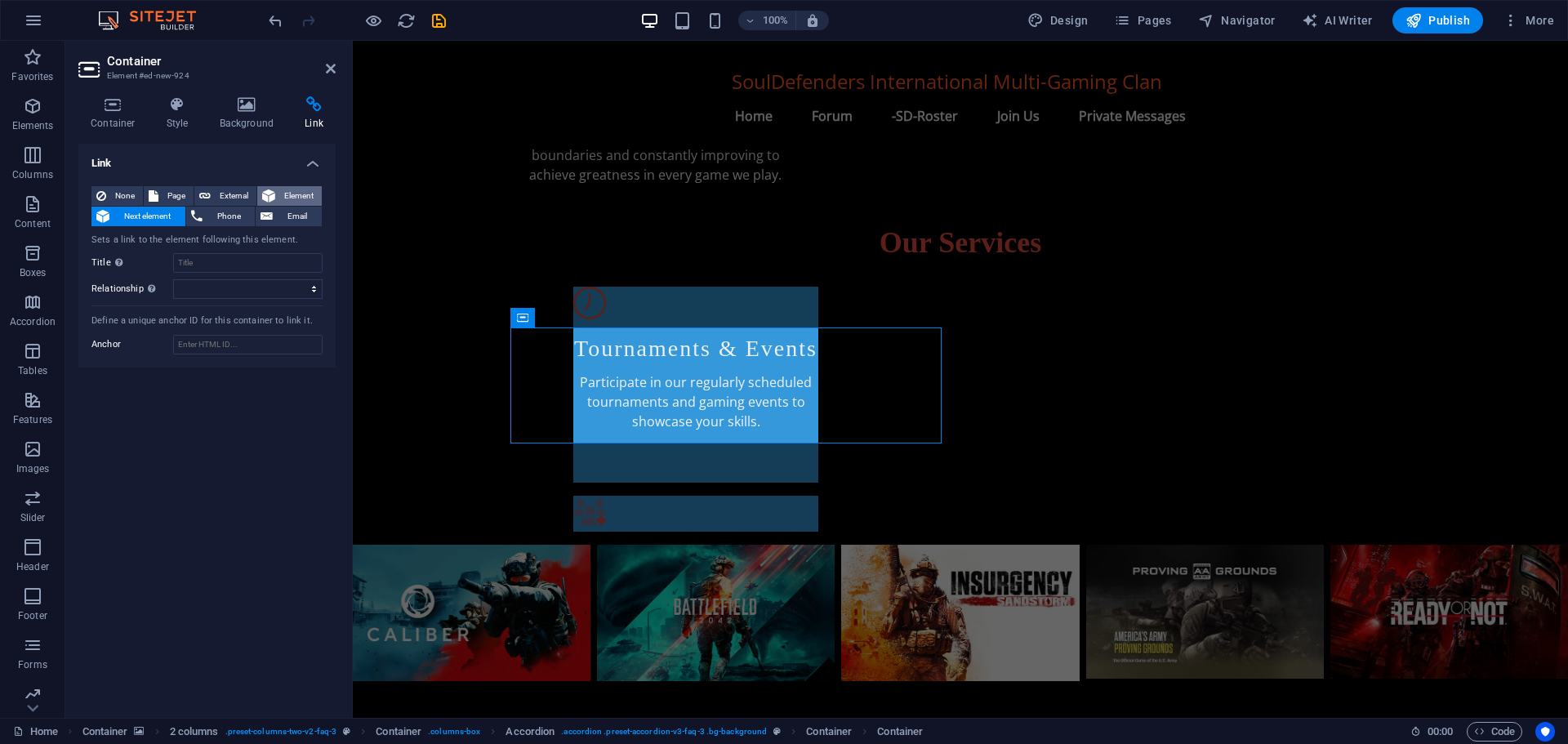
click at [287, 191] on span "Element" at bounding box center [298, 196] width 37 height 20
click at [230, 188] on span "External" at bounding box center [234, 196] width 36 height 20
select select "blank"
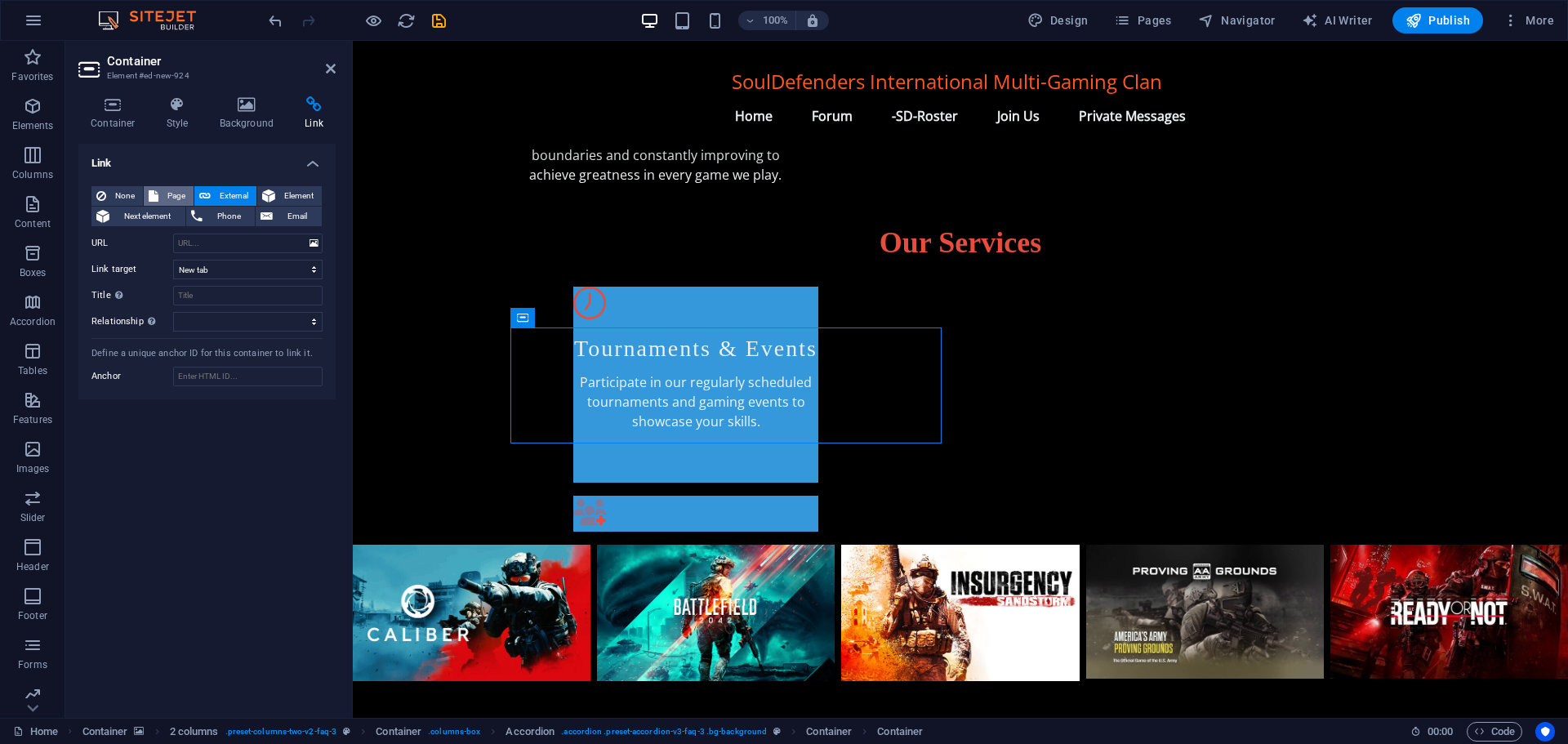
click at [147, 190] on button "Page" at bounding box center [168, 196] width 49 height 20
select select
click at [111, 187] on span "None" at bounding box center [125, 196] width 27 height 20
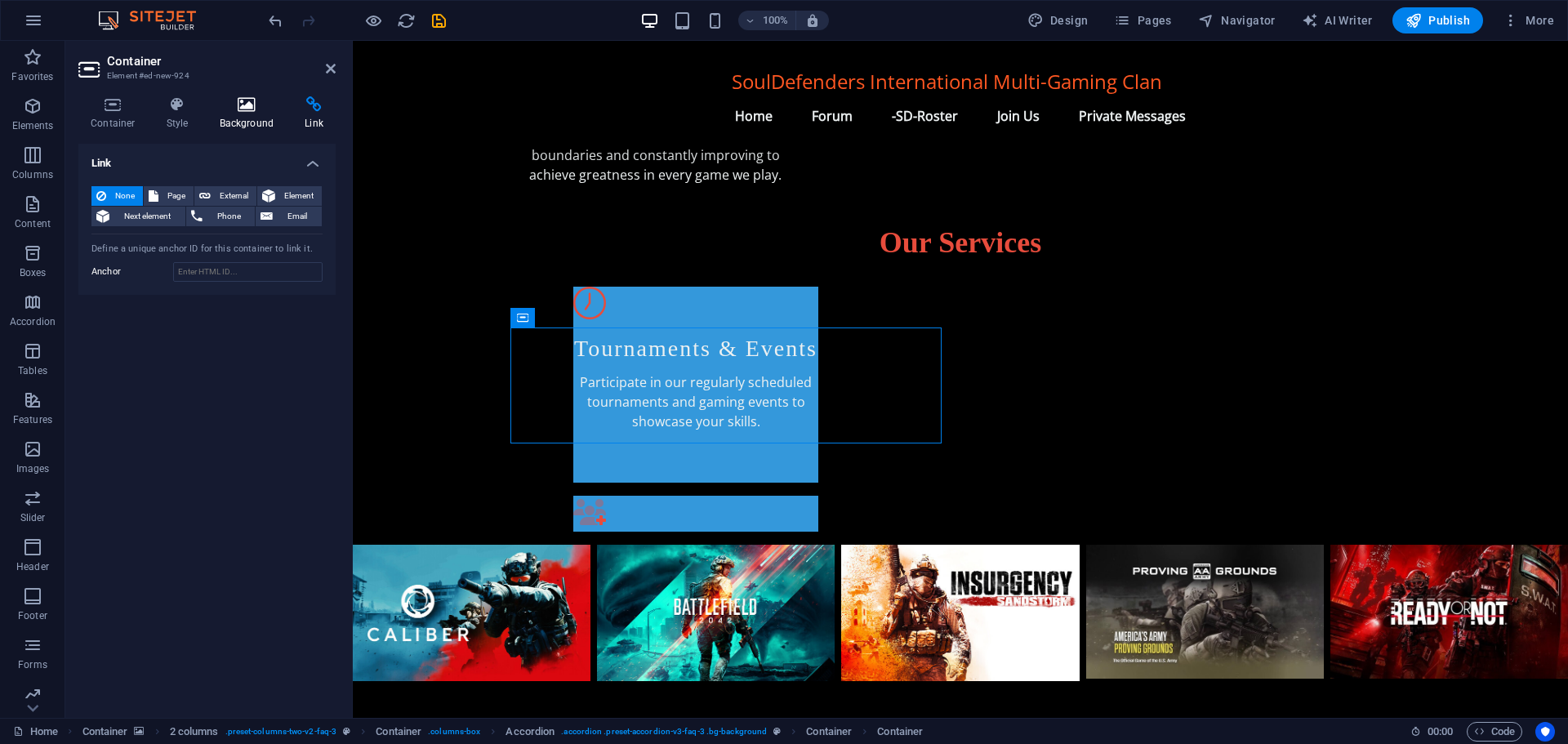
click at [240, 104] on icon at bounding box center [247, 104] width 79 height 16
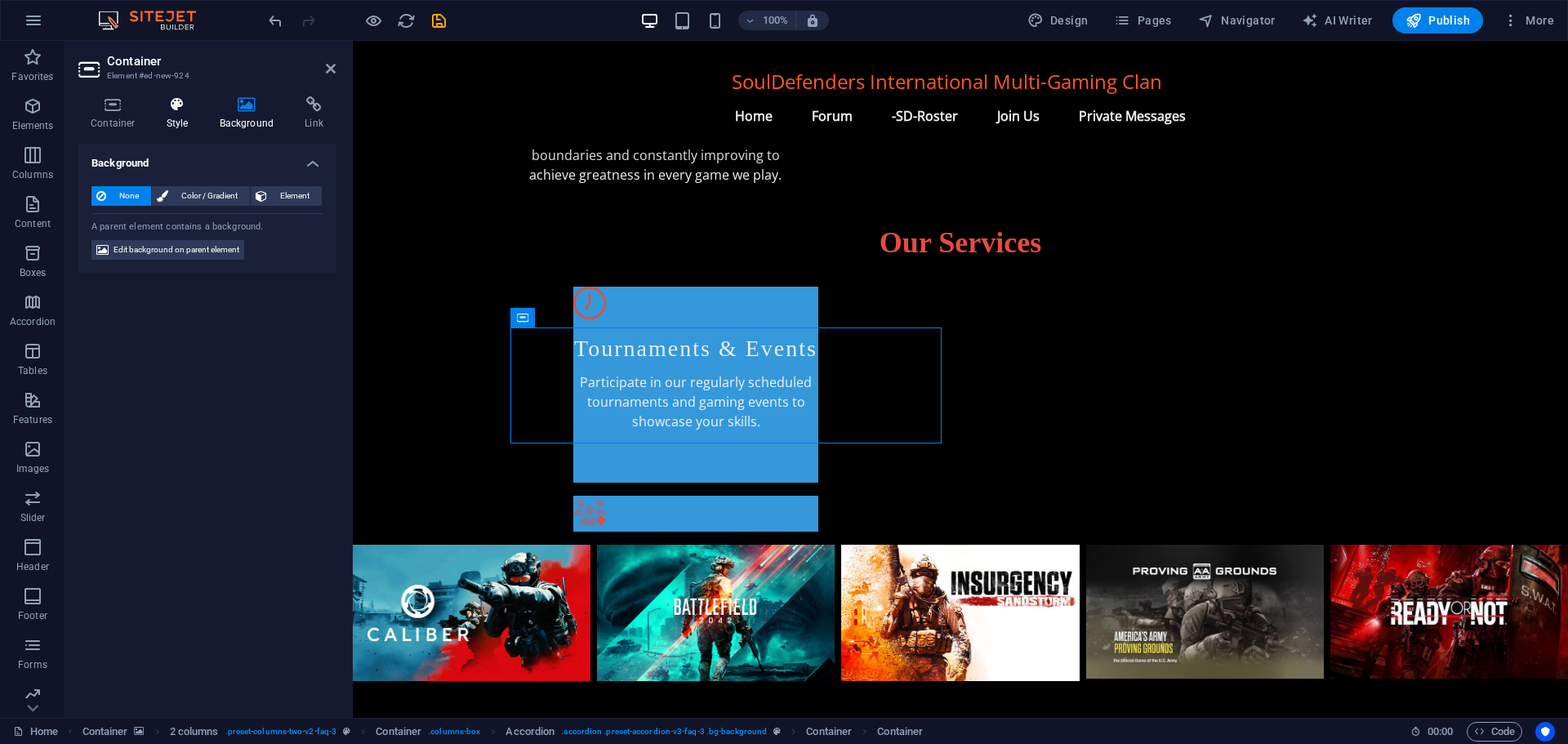
click at [169, 110] on icon at bounding box center [178, 104] width 47 height 16
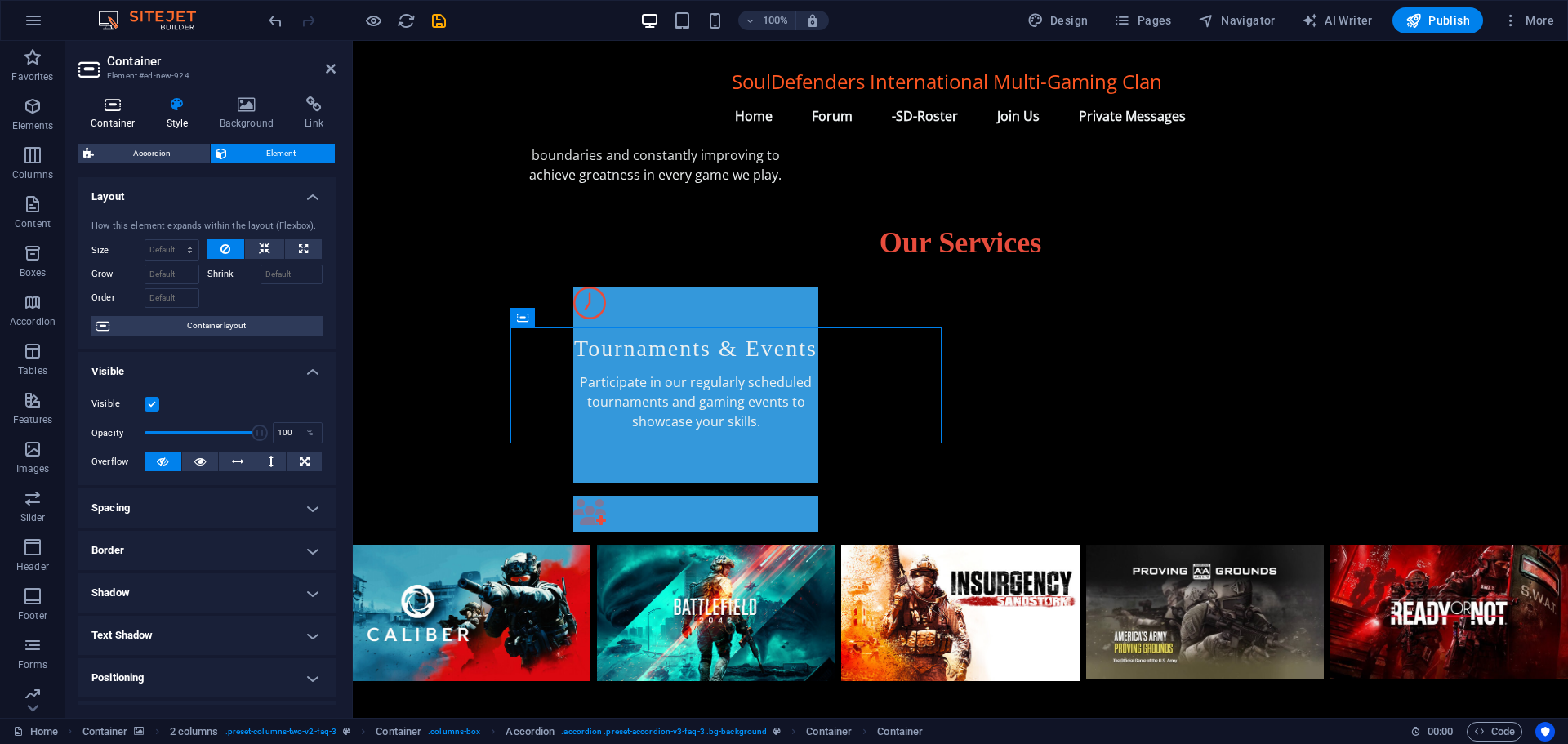
click at [105, 108] on icon at bounding box center [112, 104] width 69 height 16
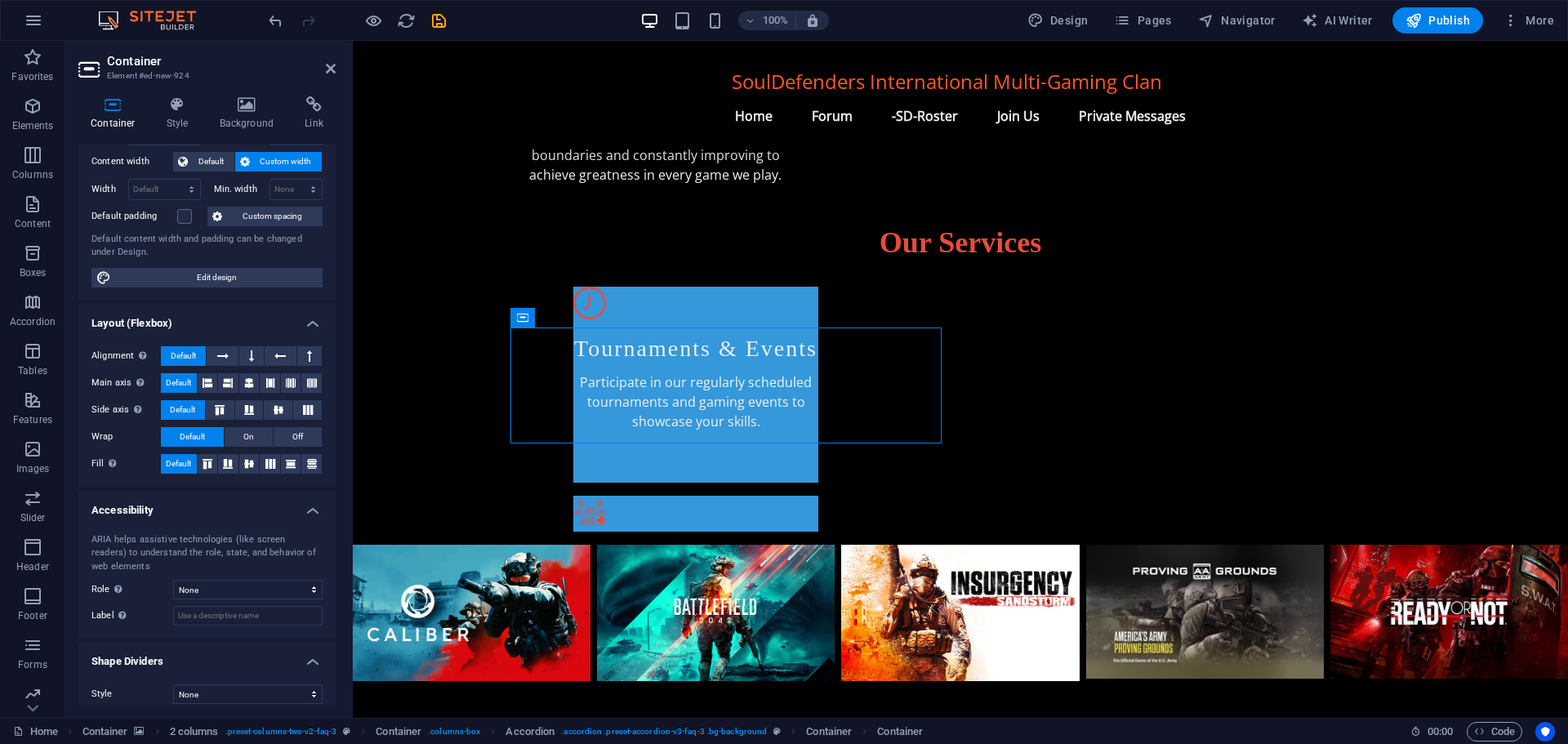
scroll to position [100, 0]
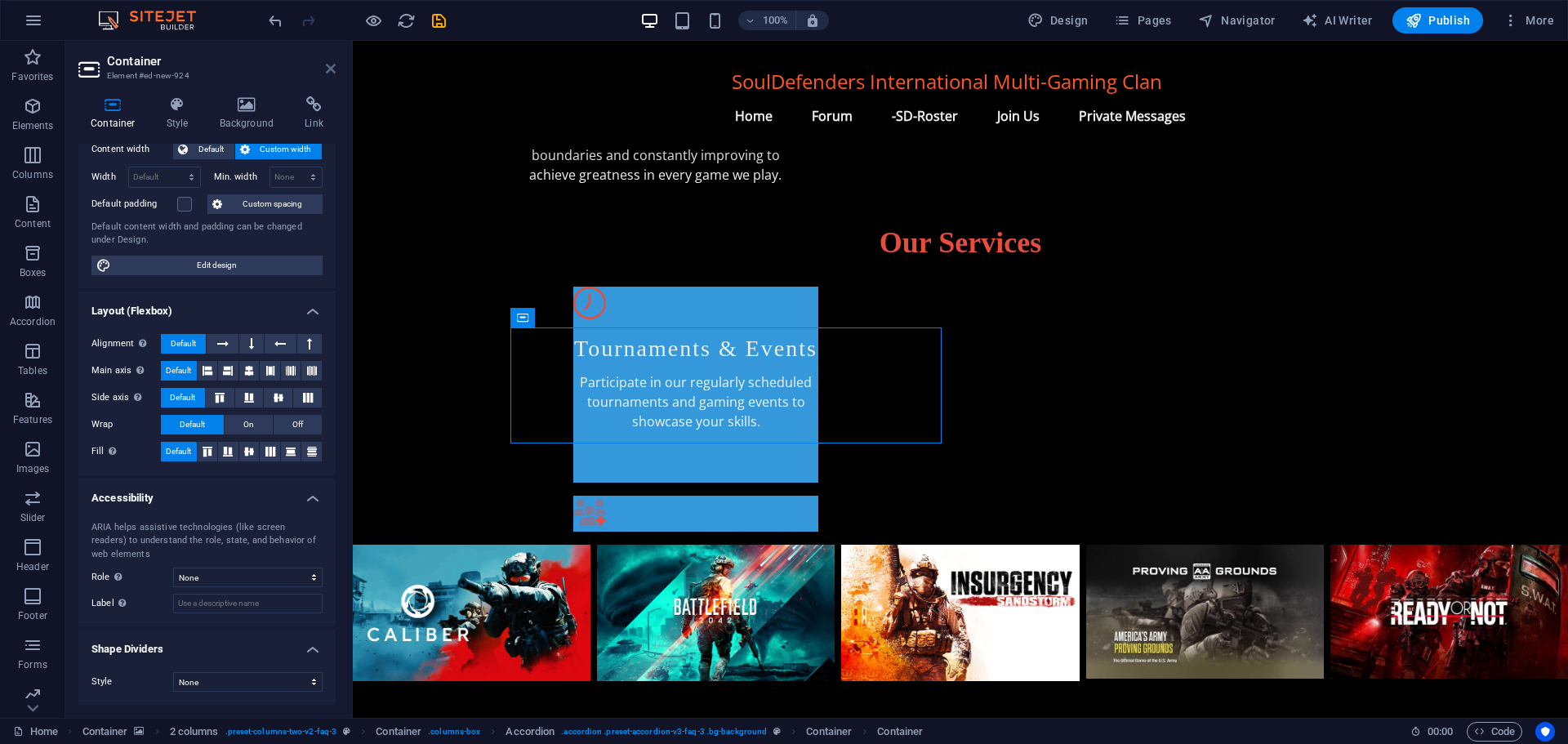
click at [333, 65] on icon at bounding box center [330, 68] width 10 height 13
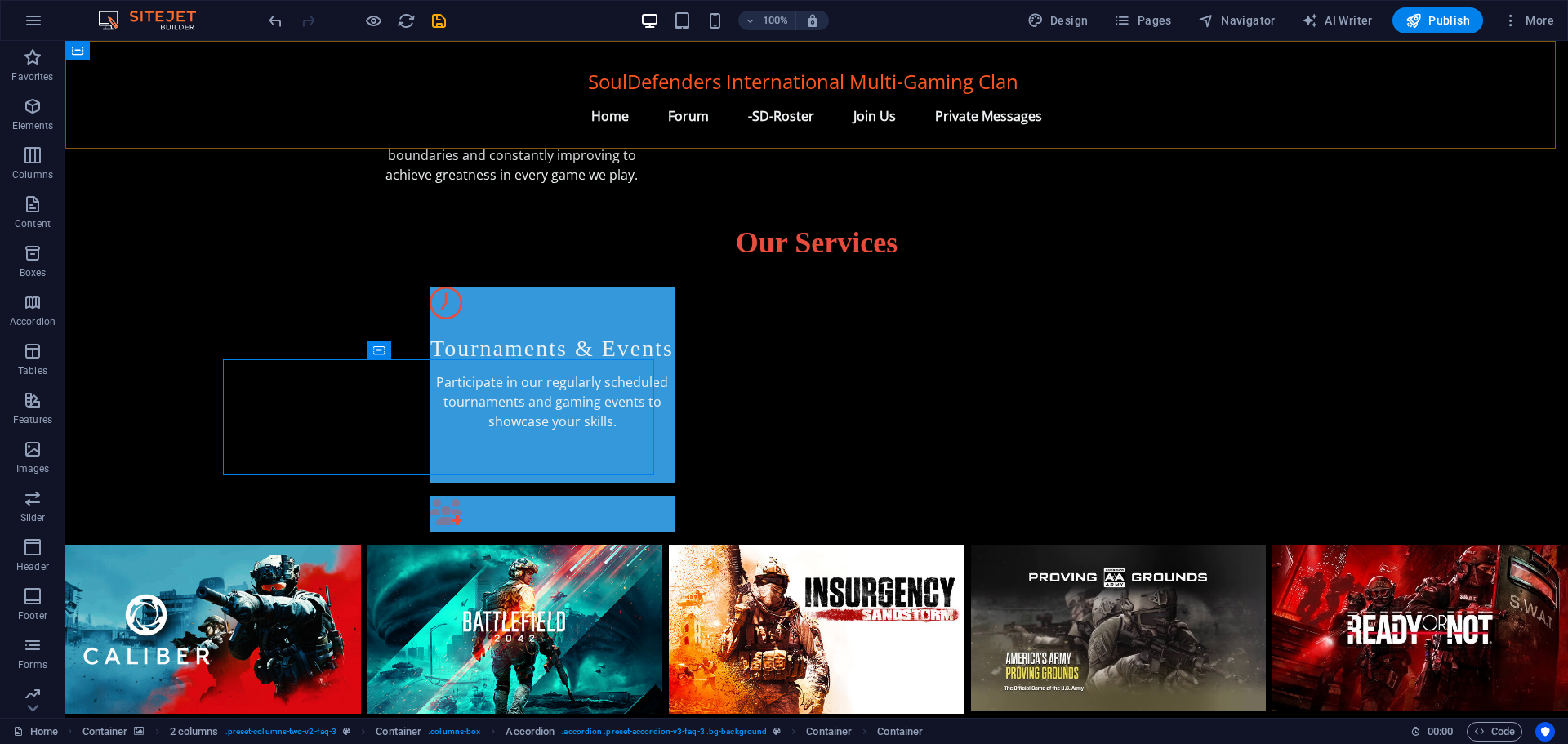
scroll to position [798, 0]
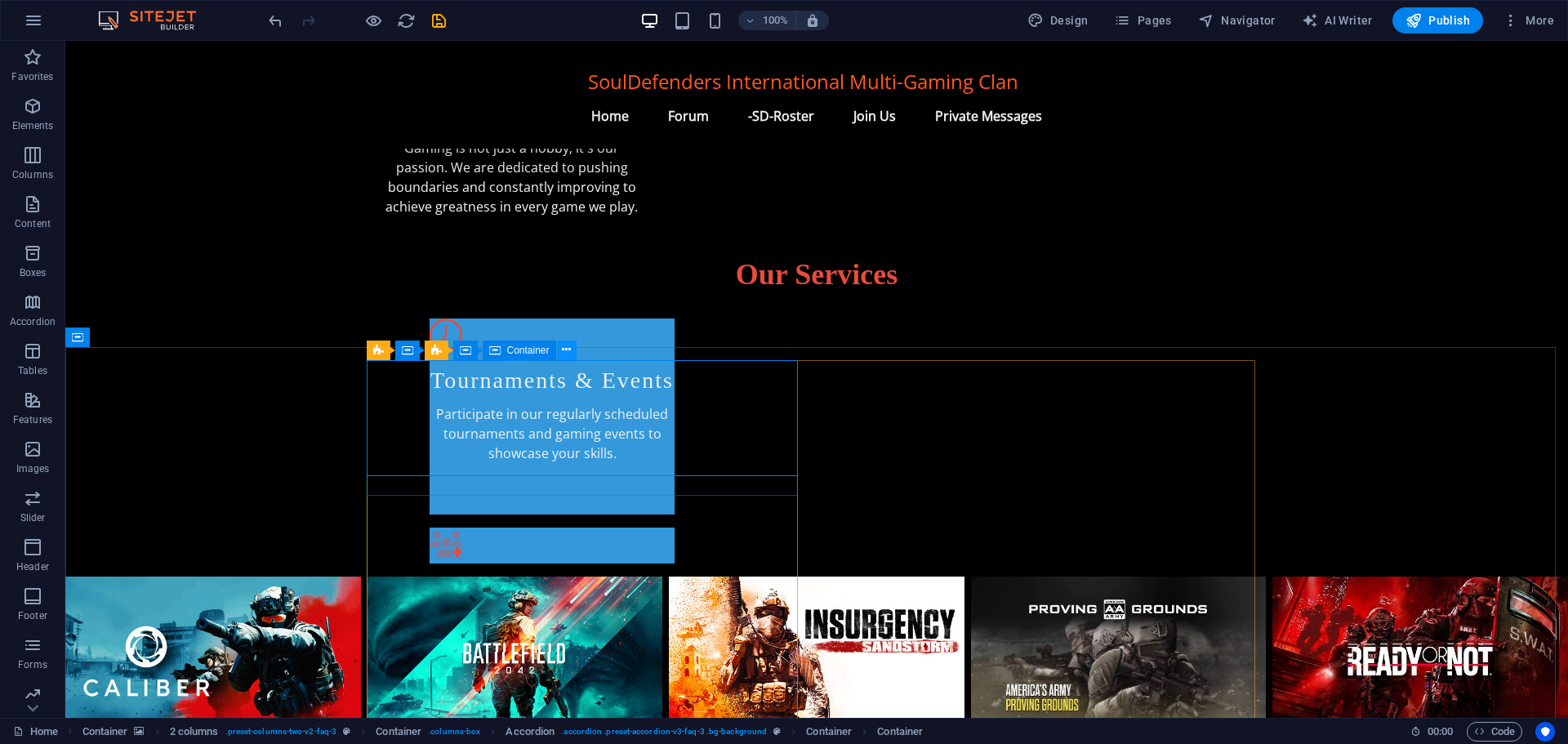
click at [566, 349] on icon at bounding box center [566, 350] width 9 height 17
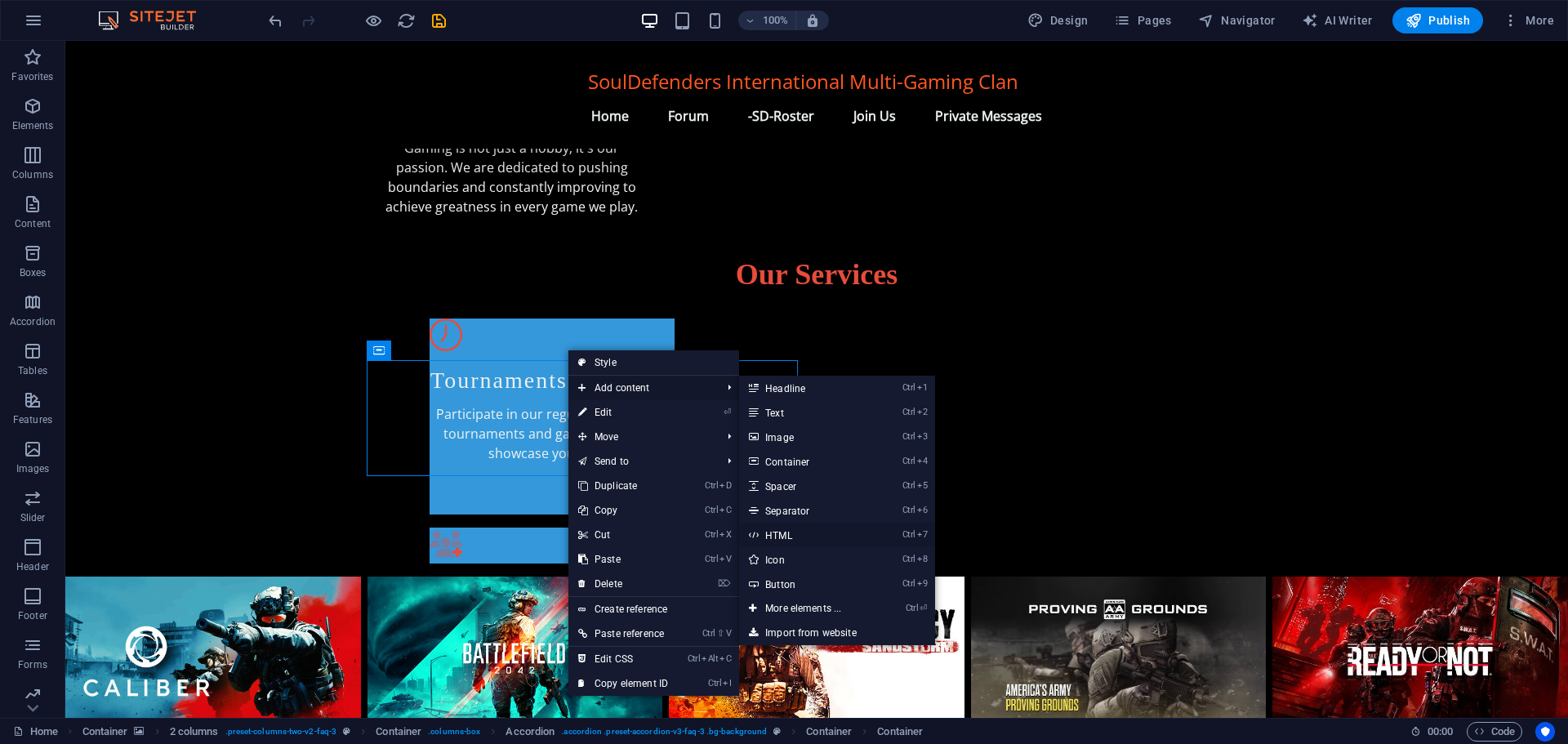
click at [806, 529] on link "Ctrl 7 HTML" at bounding box center [806, 534] width 135 height 24
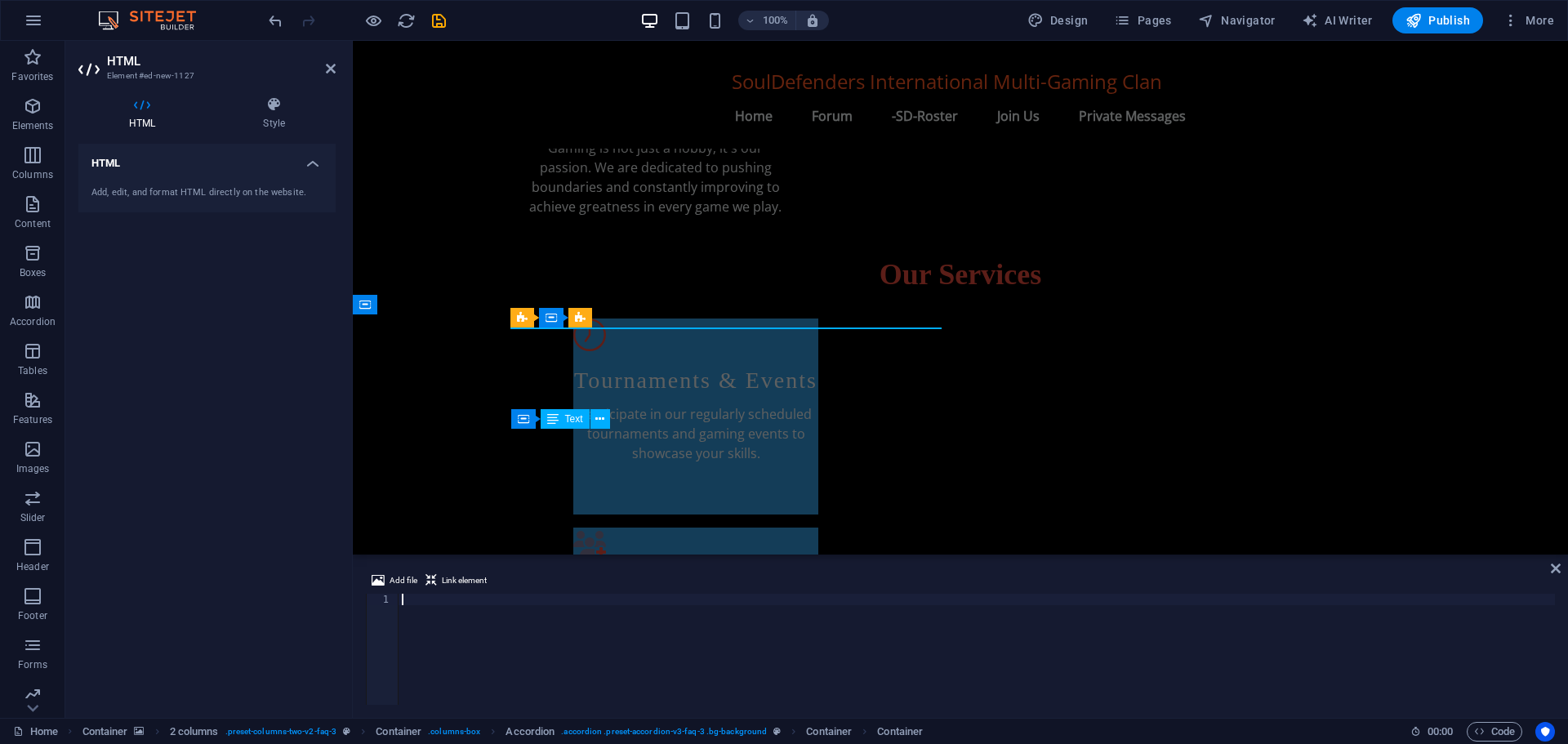
scroll to position [829, 0]
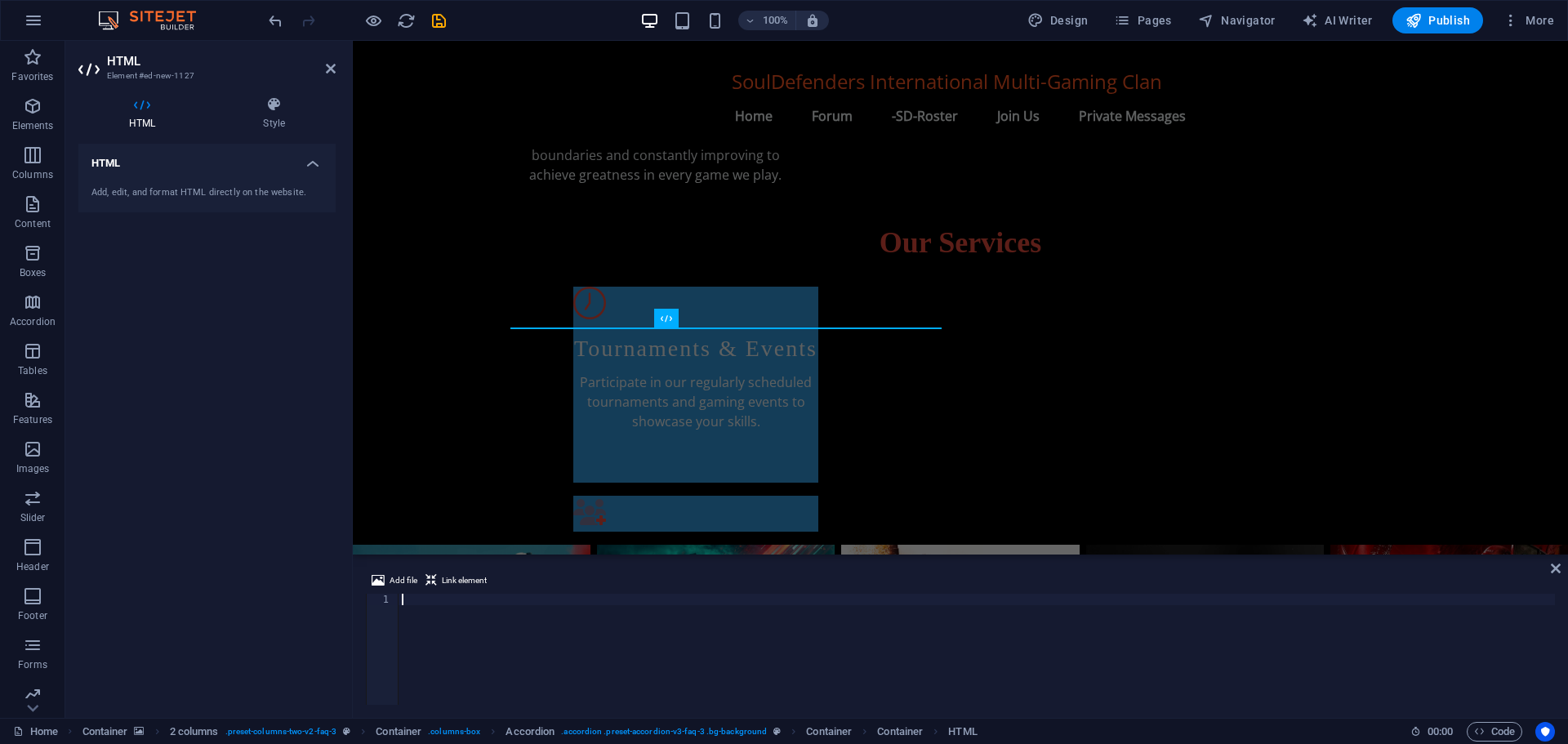
type textarea "<script src="[URL][DOMAIN_NAME]"></script>"
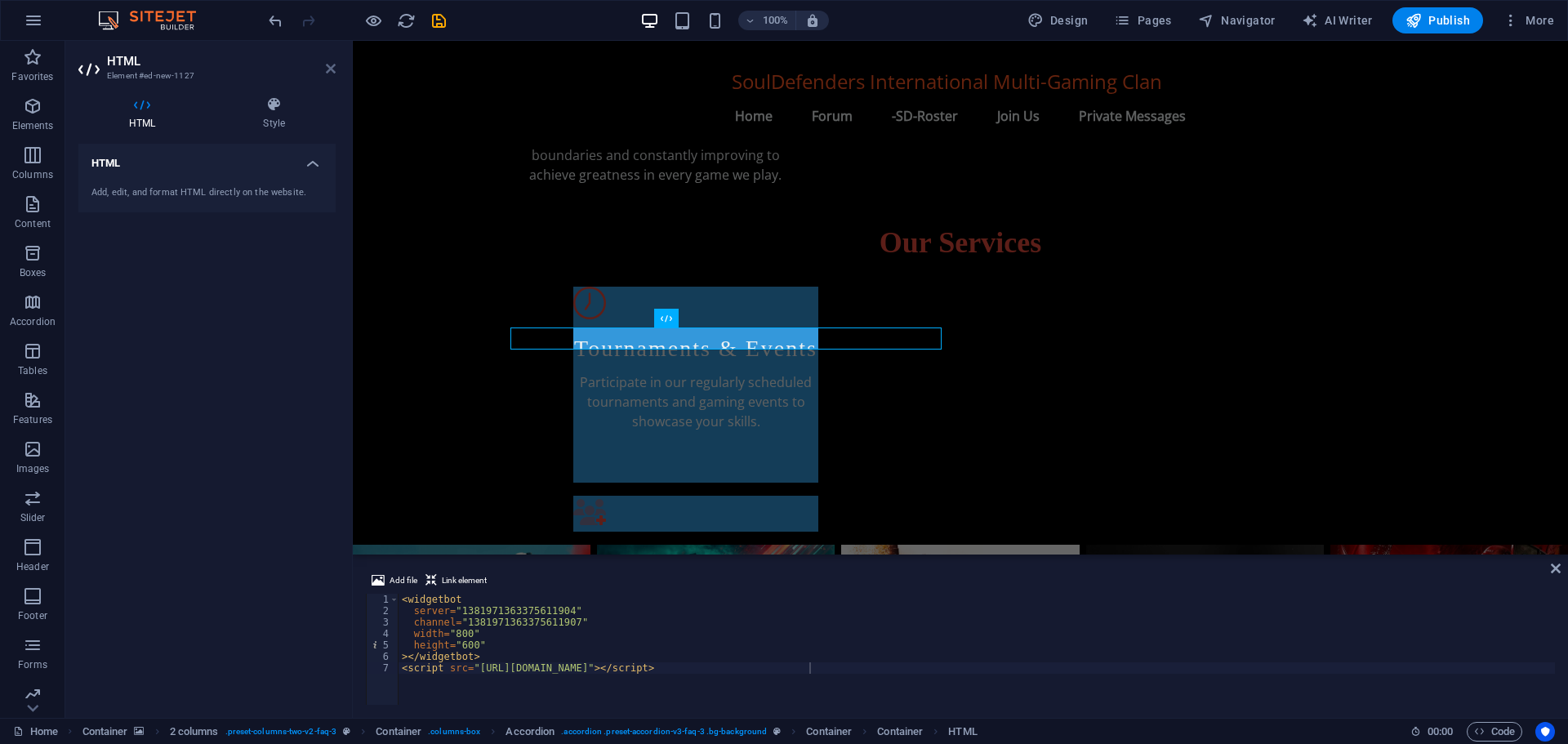
click at [332, 66] on icon at bounding box center [330, 68] width 10 height 13
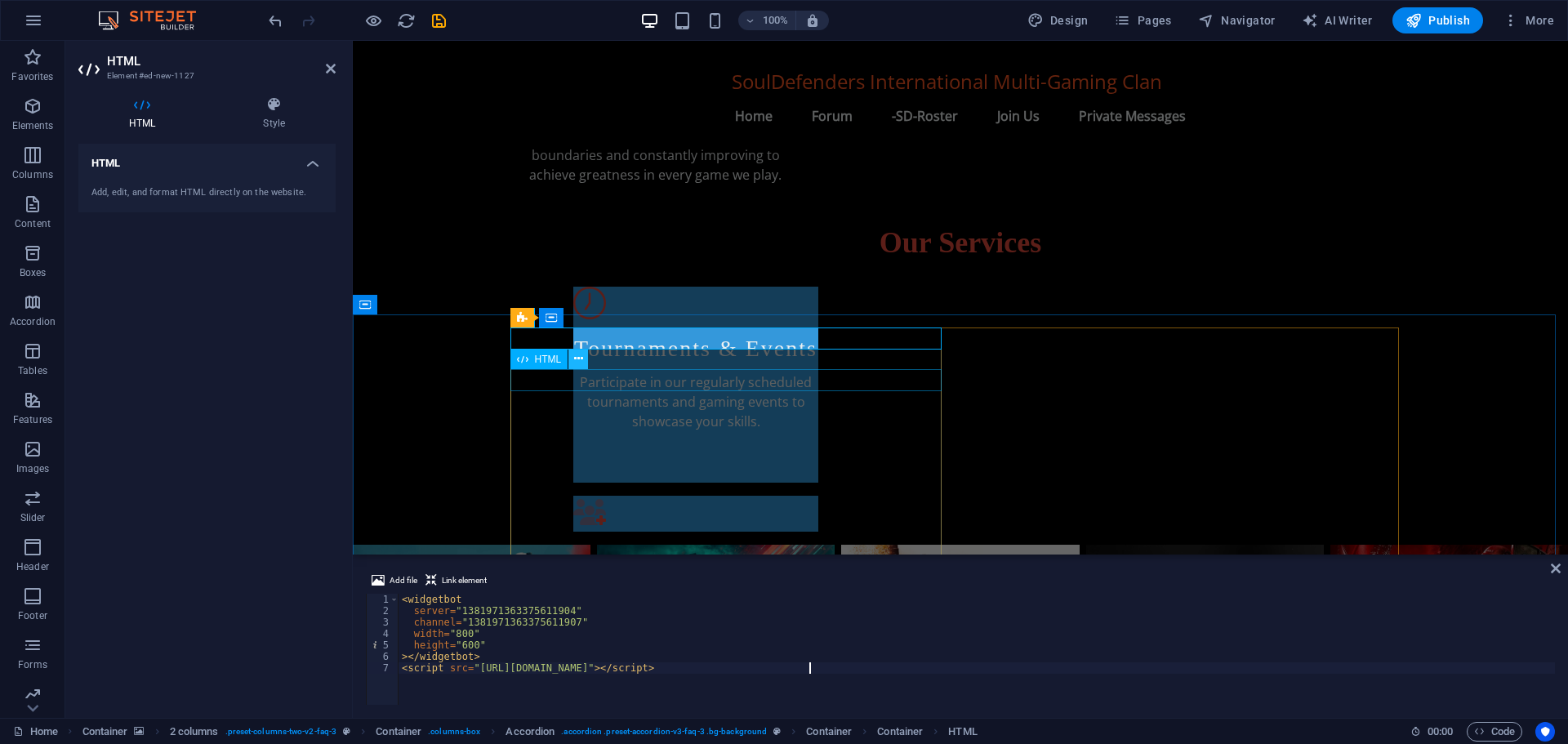
click at [575, 361] on icon at bounding box center [579, 359] width 9 height 17
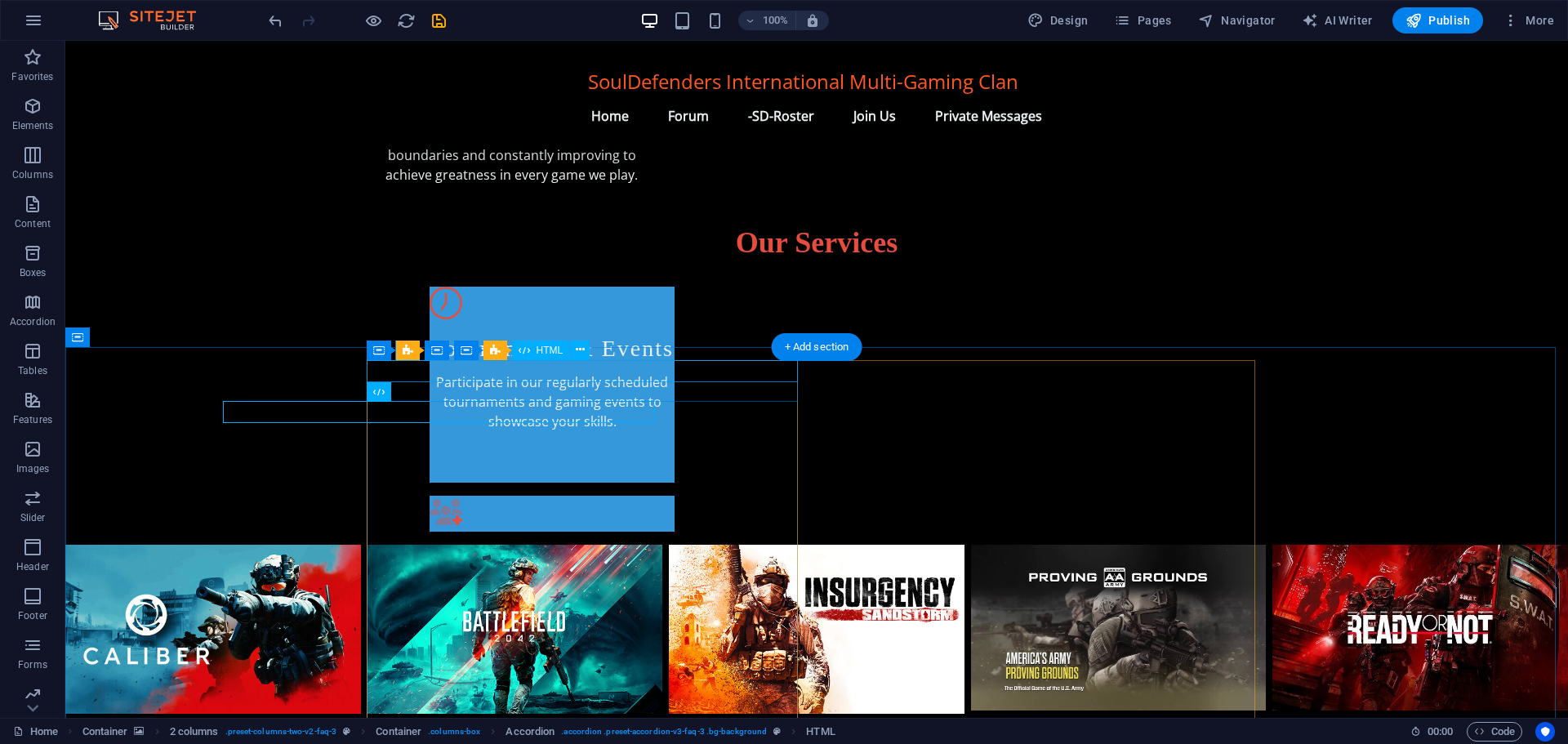
scroll to position [798, 0]
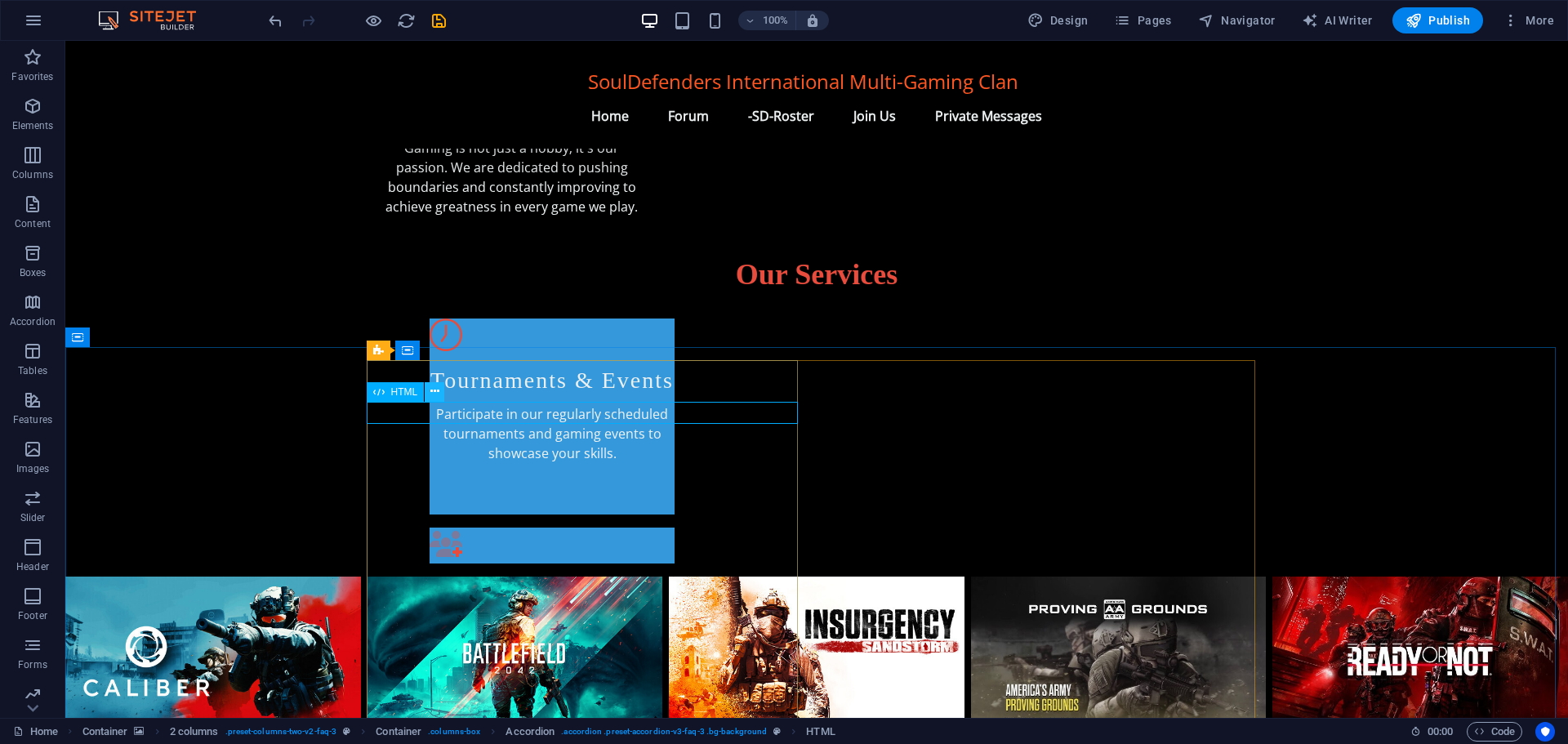
click at [438, 391] on icon at bounding box center [435, 391] width 9 height 17
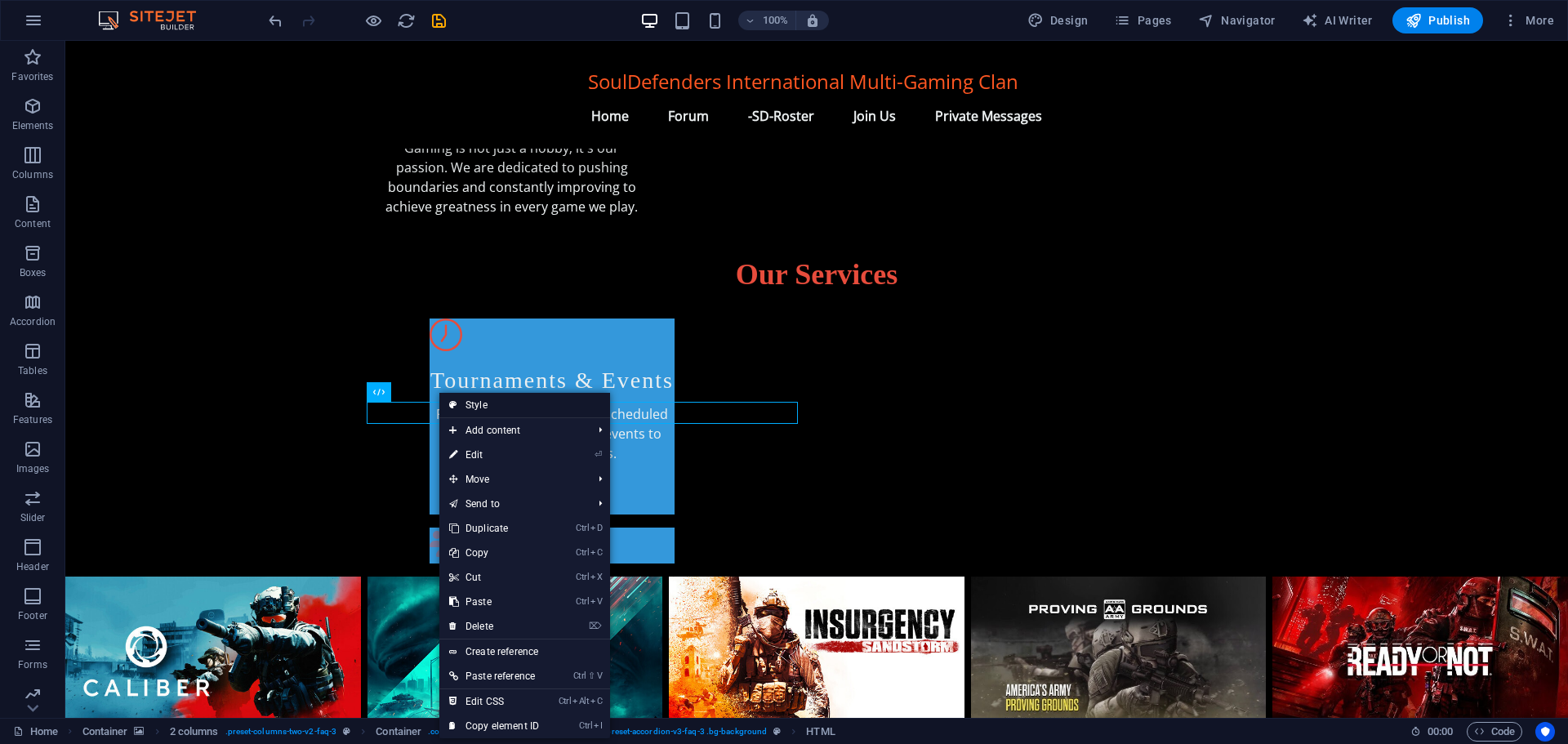
click at [479, 403] on link "Style" at bounding box center [525, 404] width 171 height 24
select select "rem"
select select "preset-accordion-v3-faq-3"
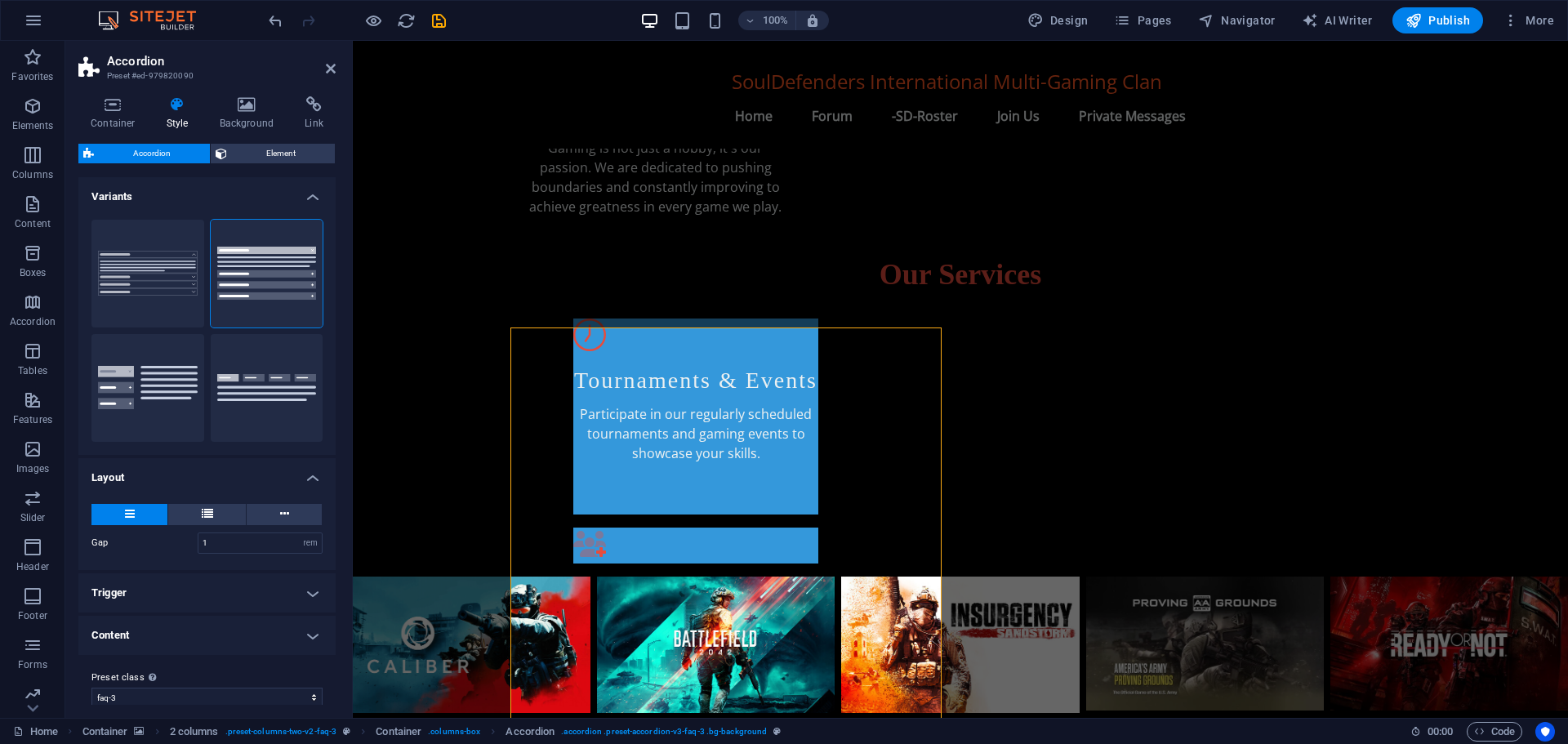
scroll to position [829, 0]
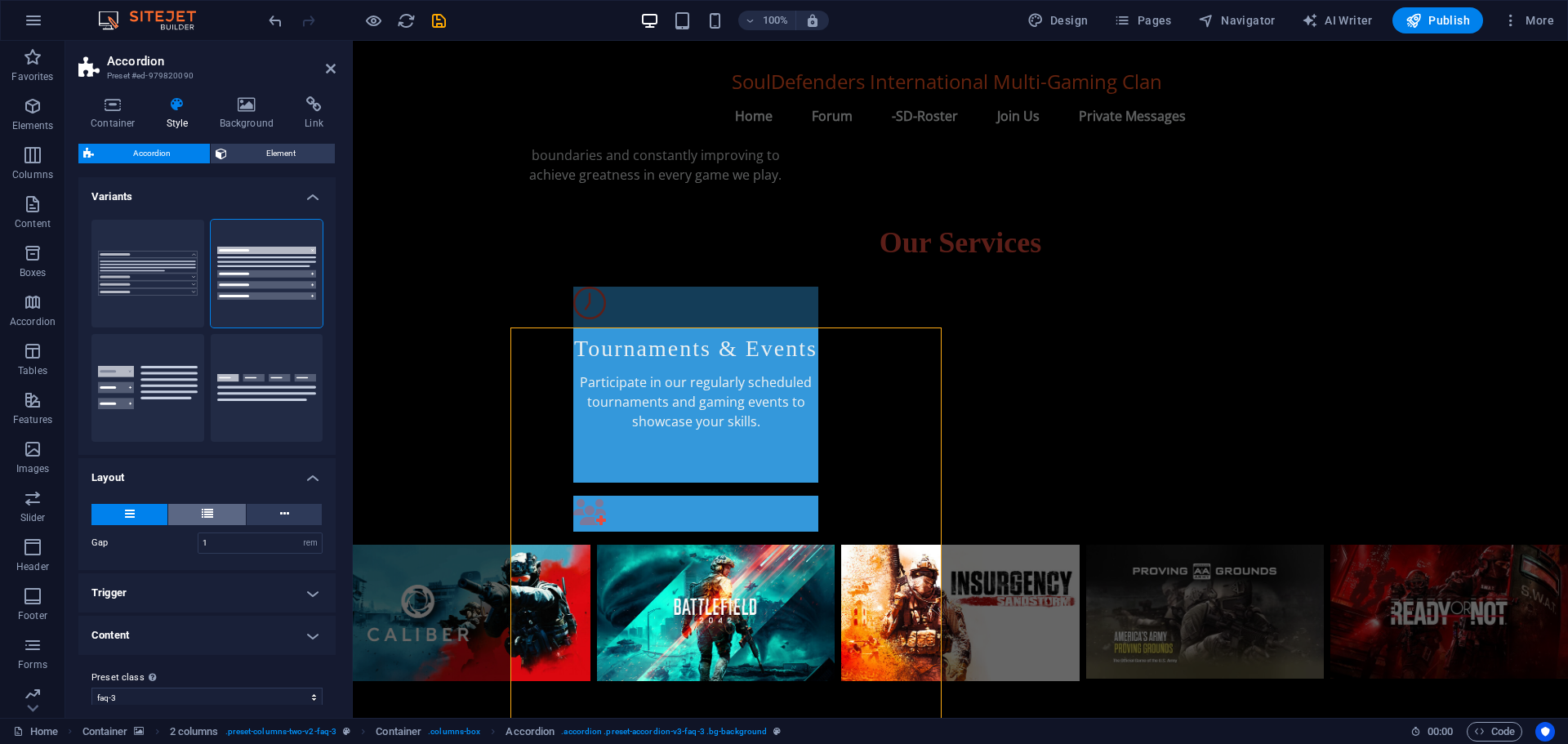
click at [217, 515] on button at bounding box center [207, 515] width 77 height 22
click at [288, 513] on button at bounding box center [284, 515] width 76 height 22
click at [139, 519] on button at bounding box center [129, 515] width 76 height 22
click at [155, 279] on button "Border" at bounding box center [147, 273] width 112 height 108
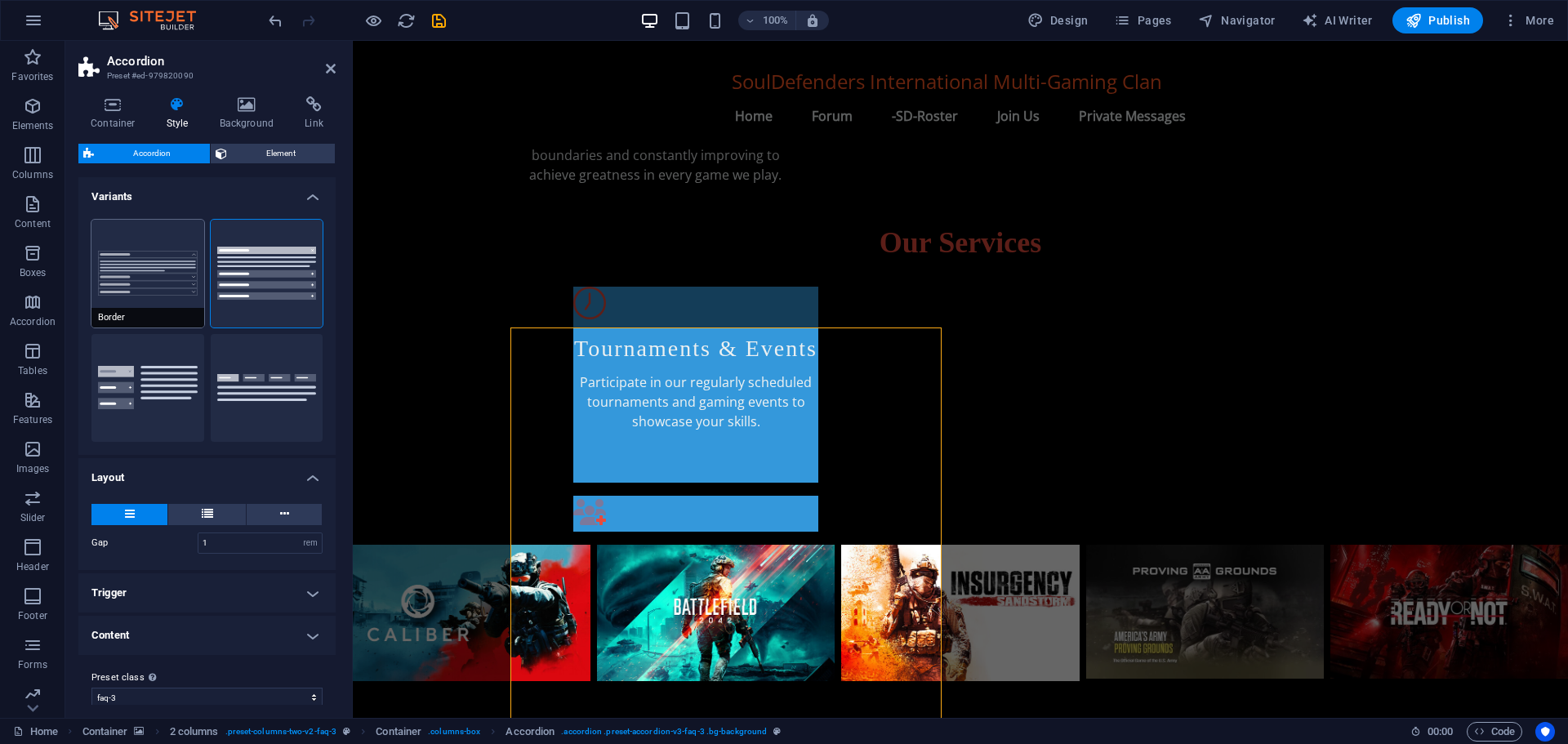
type input "0"
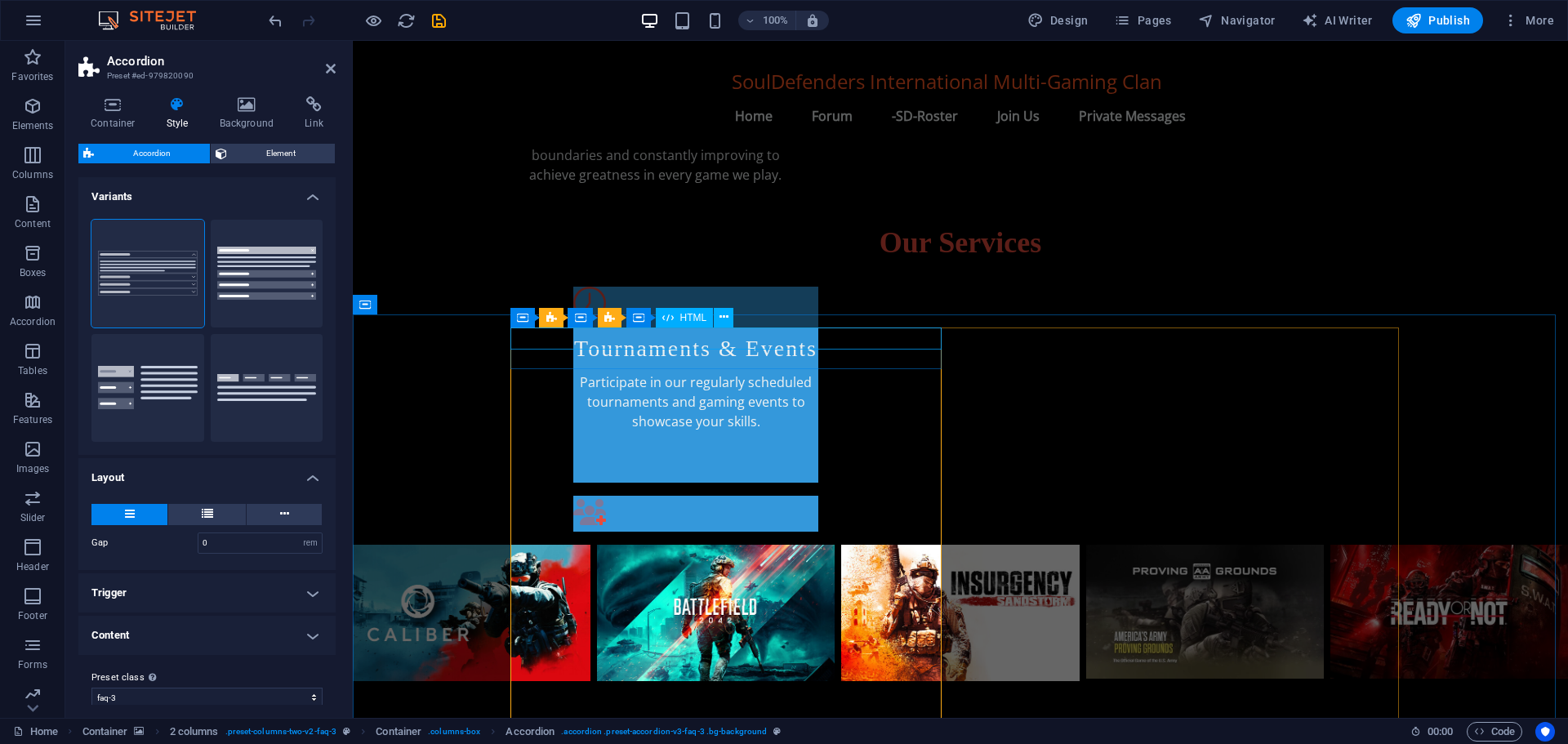
click at [689, 317] on span "HTML" at bounding box center [694, 317] width 27 height 10
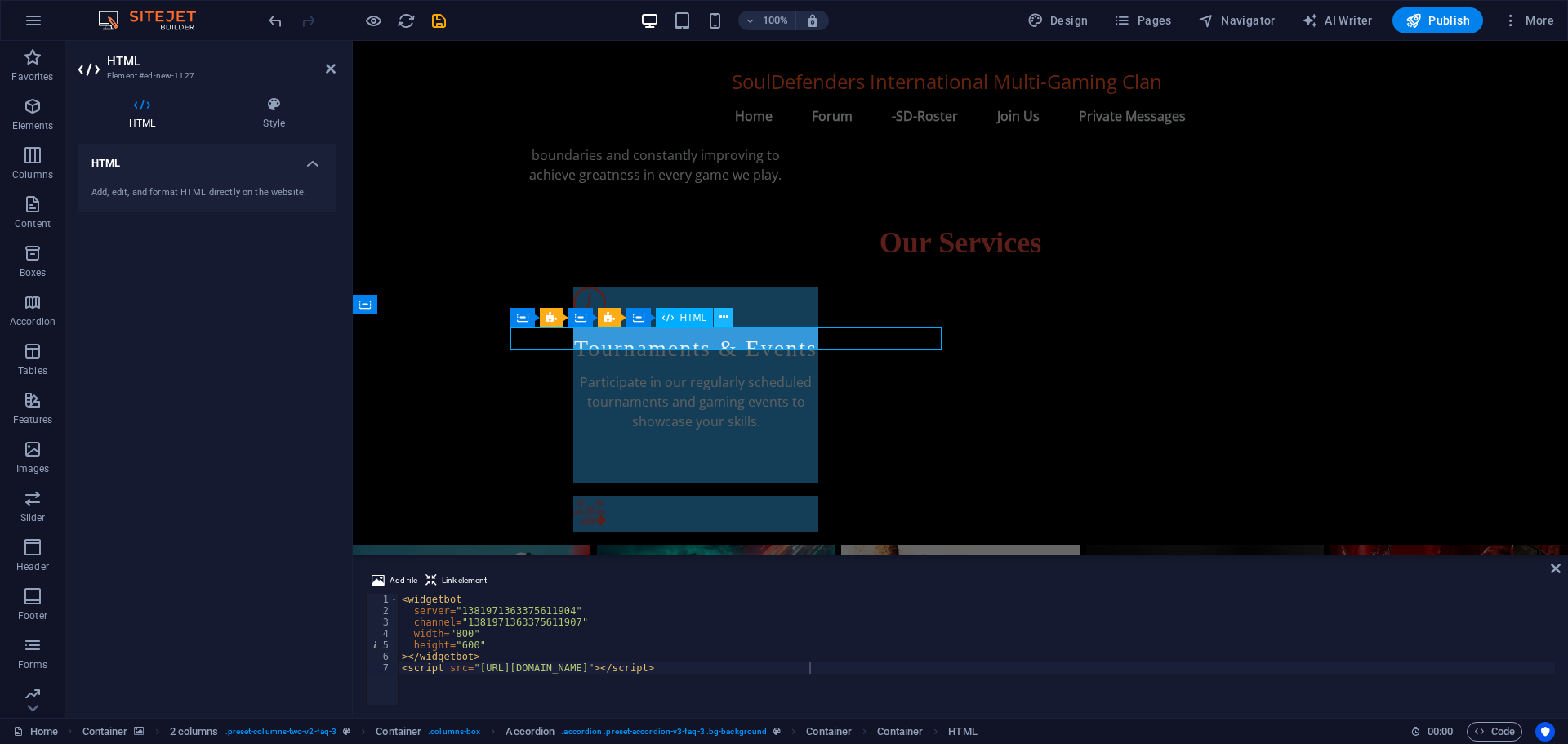
click at [725, 313] on icon at bounding box center [724, 316] width 9 height 17
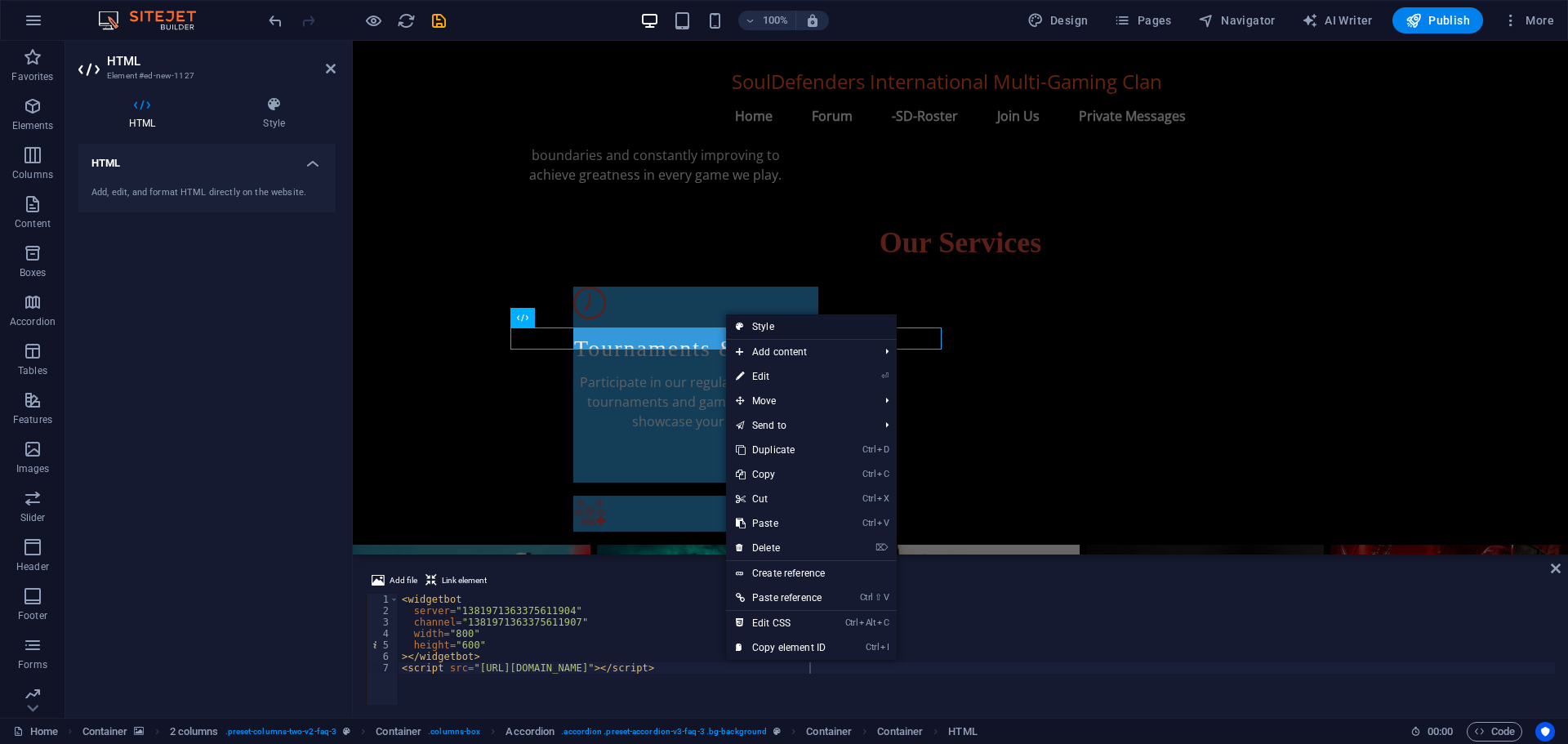
click at [755, 321] on link "Style" at bounding box center [812, 326] width 171 height 24
select select "rem"
select select "preset-accordion-v3-faq-3"
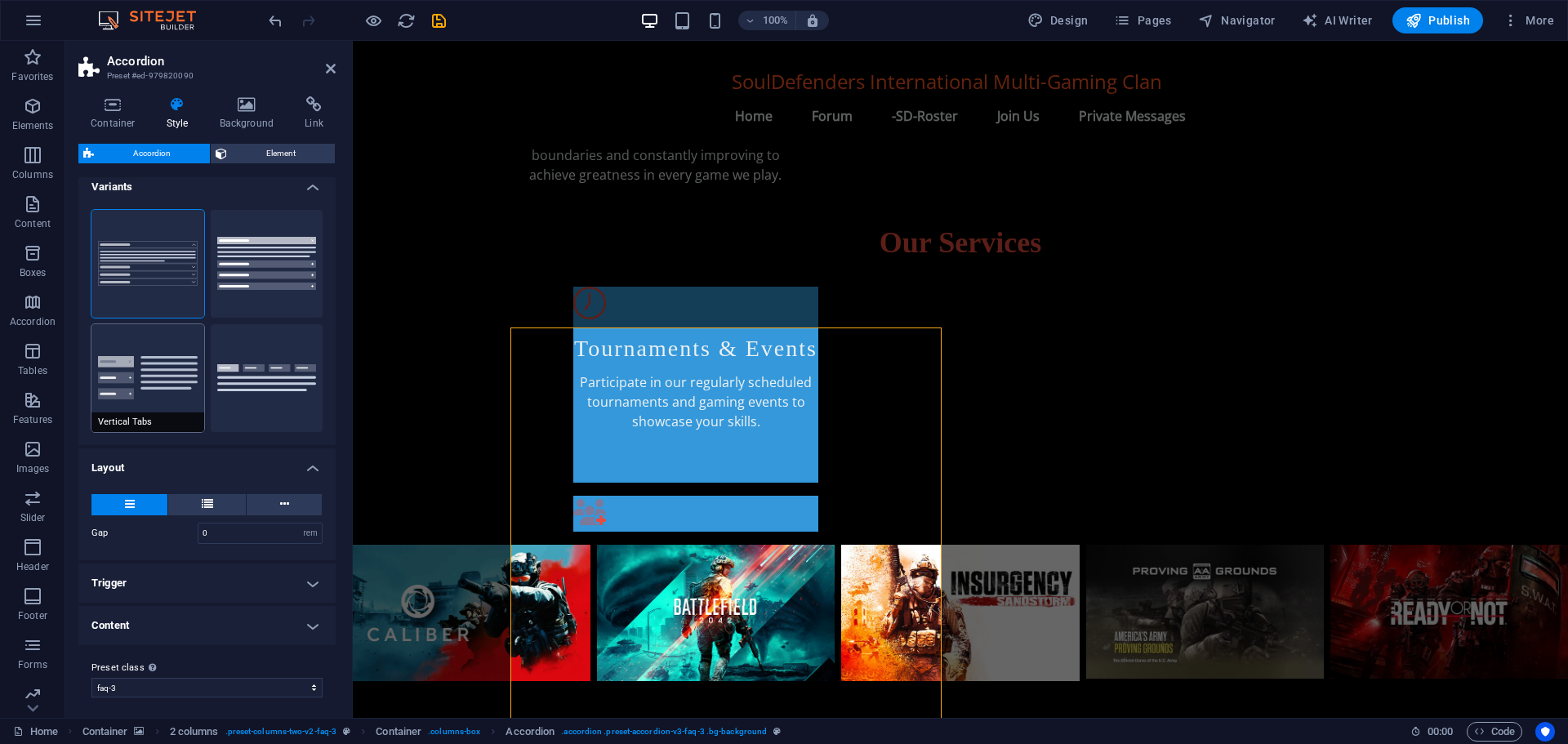
scroll to position [15, 0]
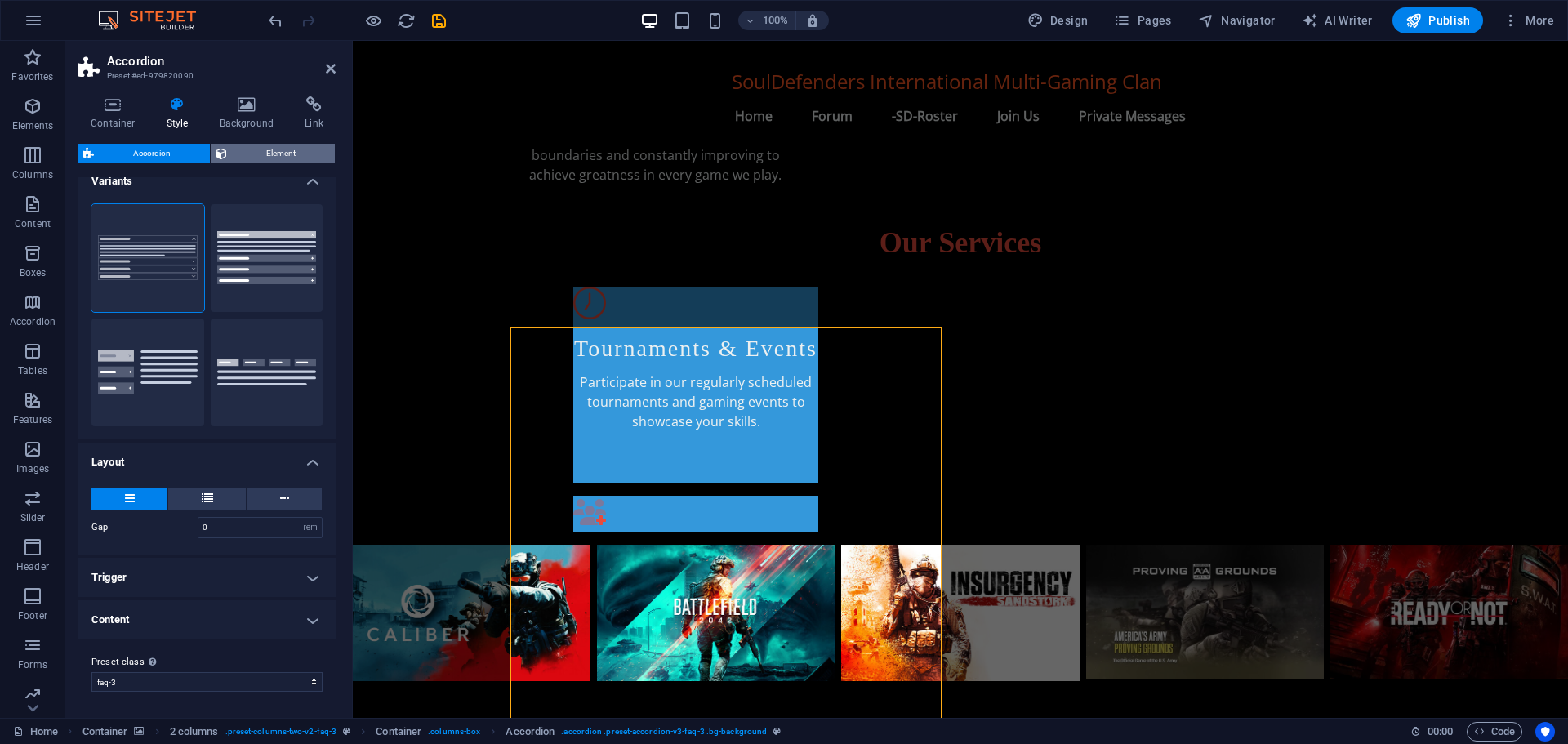
click at [279, 156] on span "Element" at bounding box center [281, 154] width 98 height 20
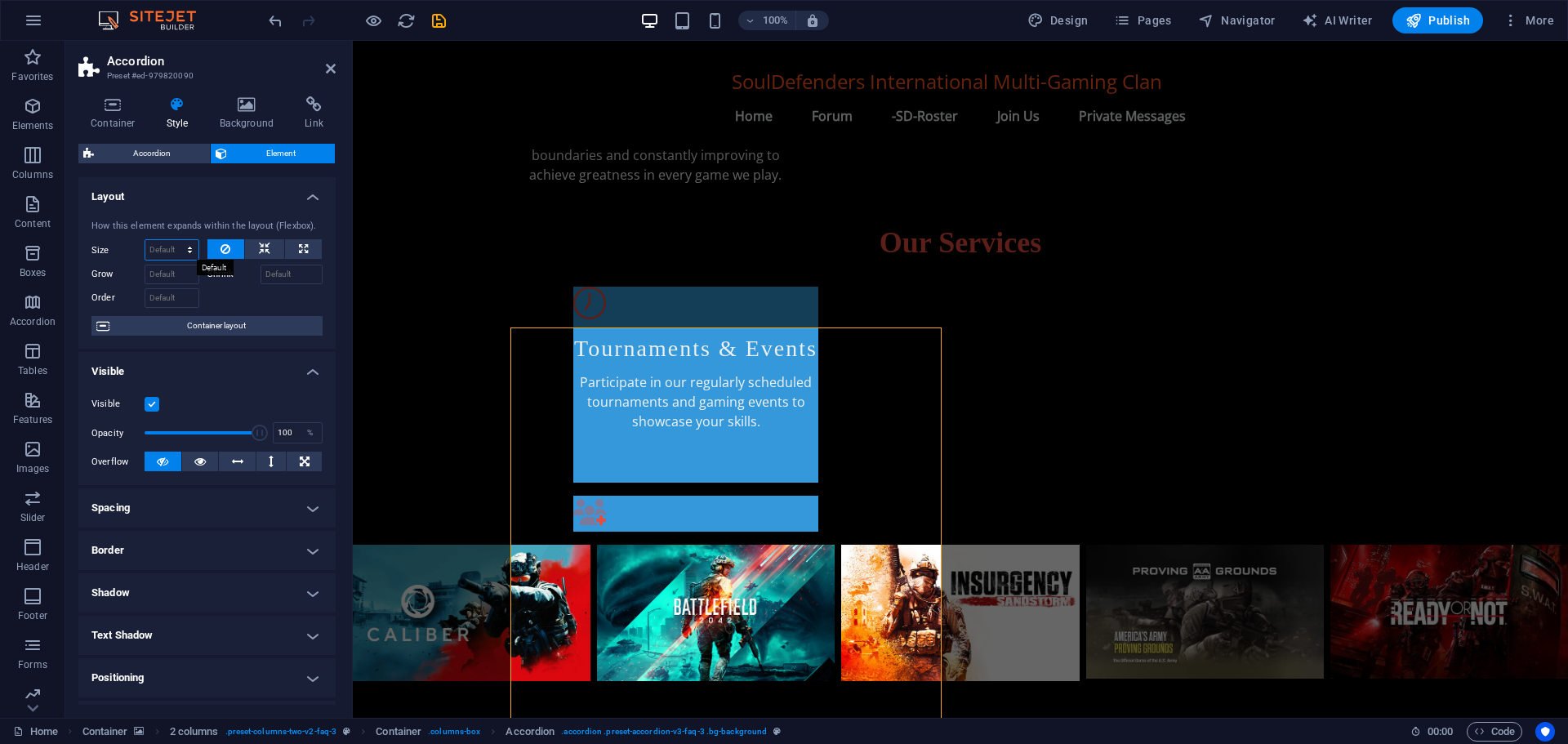
click at [188, 249] on select "Default auto px % 1/1 1/2 1/3 1/4 1/5 1/6 1/7 1/8 1/9 1/10" at bounding box center [172, 250] width 53 height 20
select select "px"
click at [174, 240] on select "Default auto px % 1/1 1/2 1/3 1/4 1/5 1/6 1/7 1/8 1/9 1/10" at bounding box center [172, 250] width 53 height 20
type input "0"
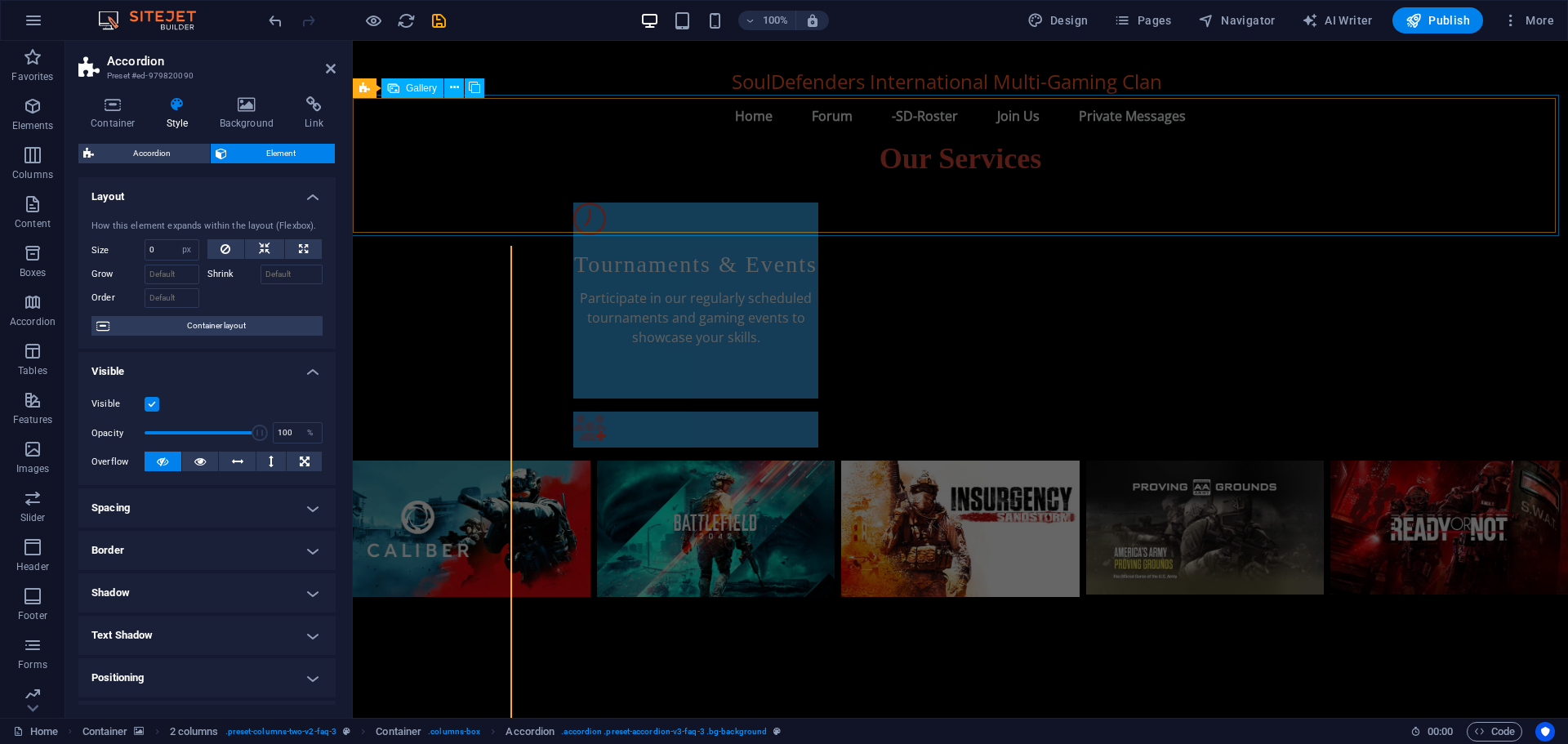
scroll to position [911, 0]
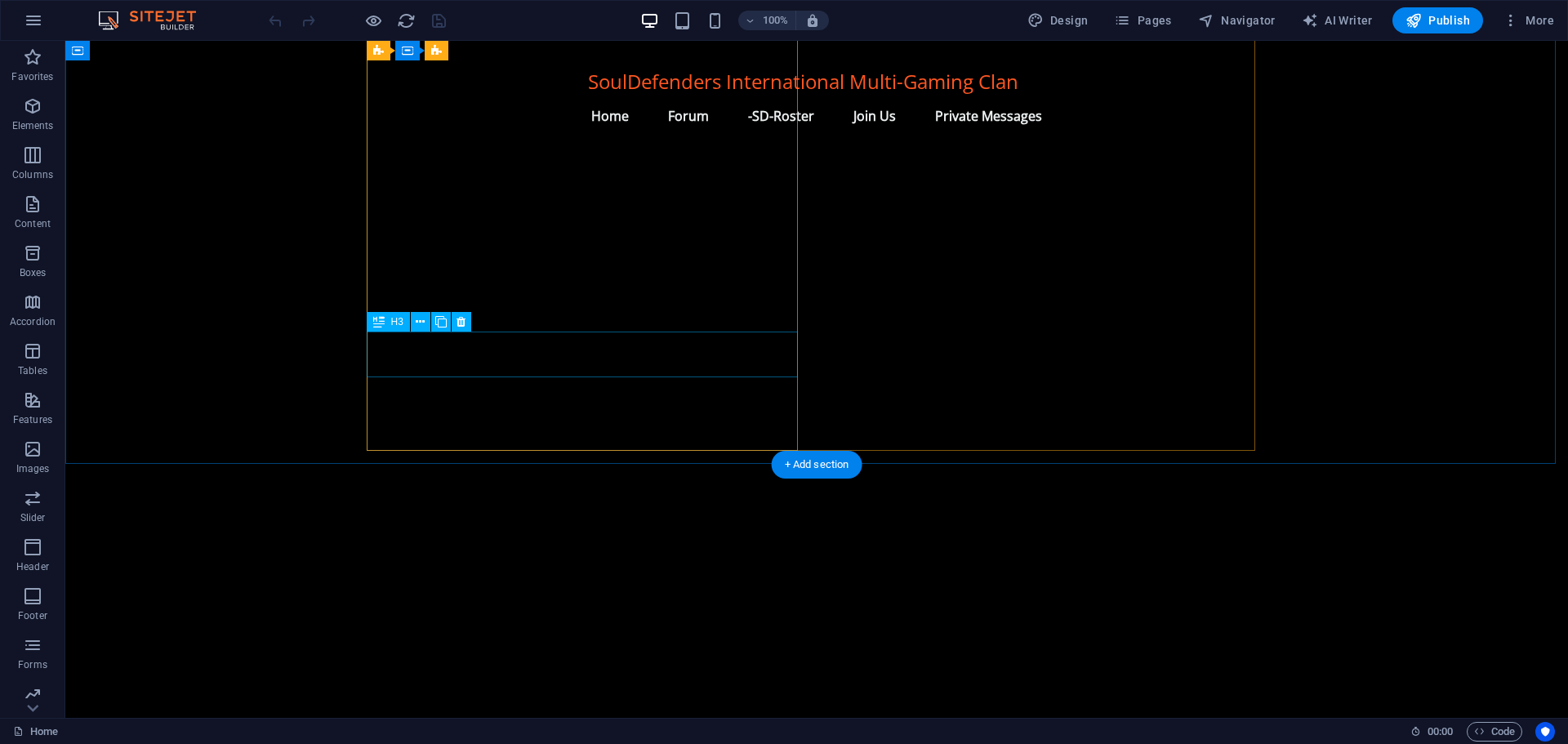
scroll to position [1462, 0]
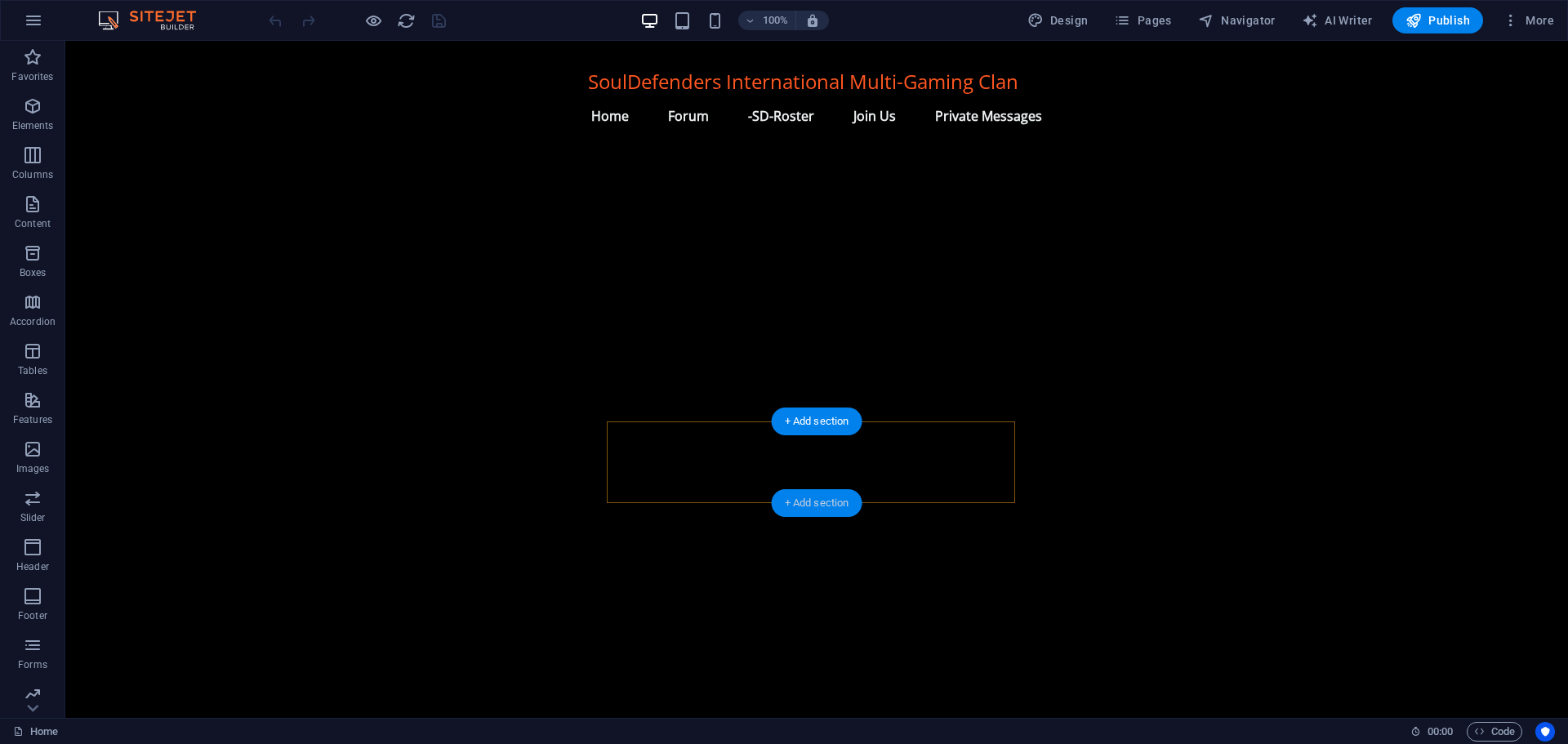
click at [812, 505] on div "+ Add section" at bounding box center [817, 502] width 91 height 28
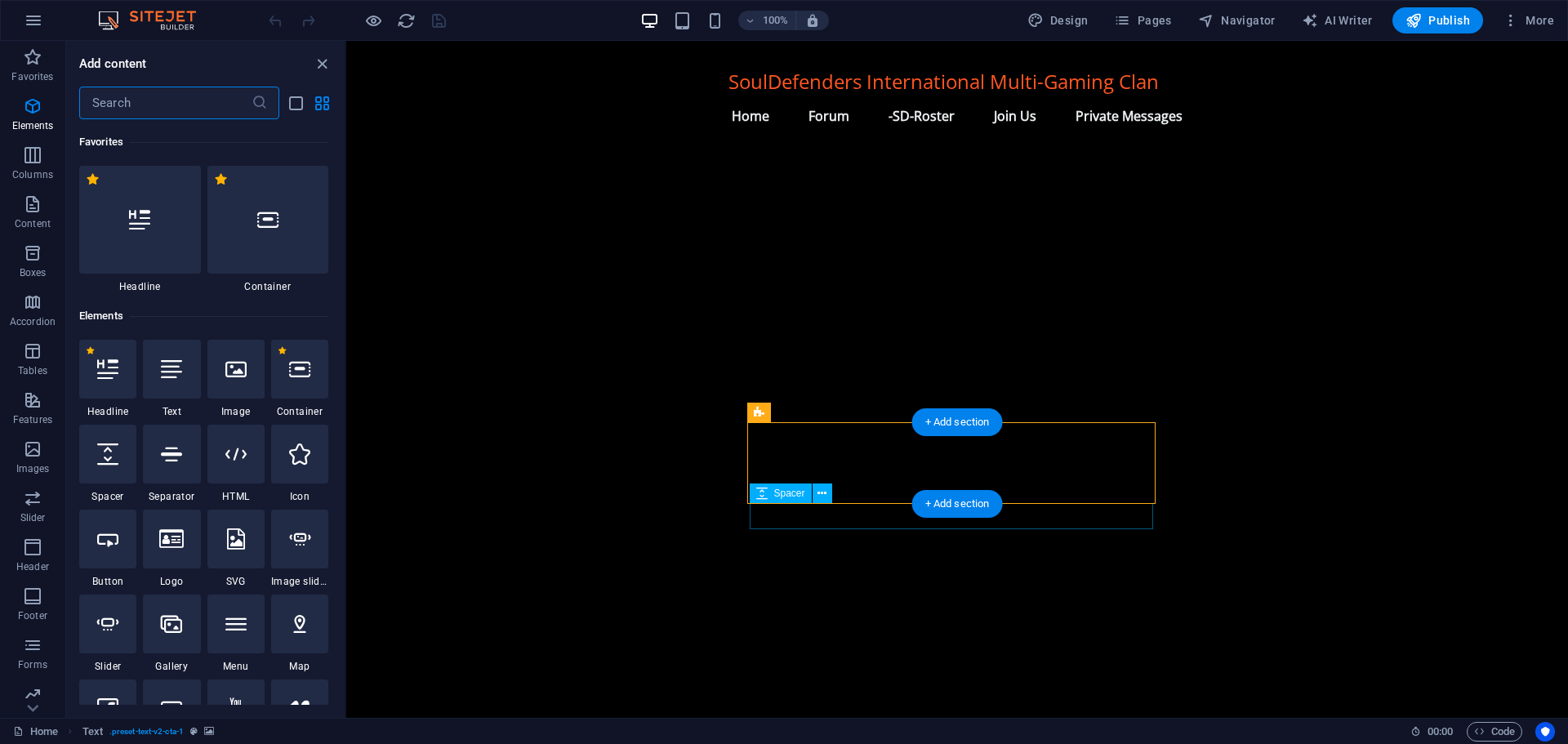
scroll to position [2856, 0]
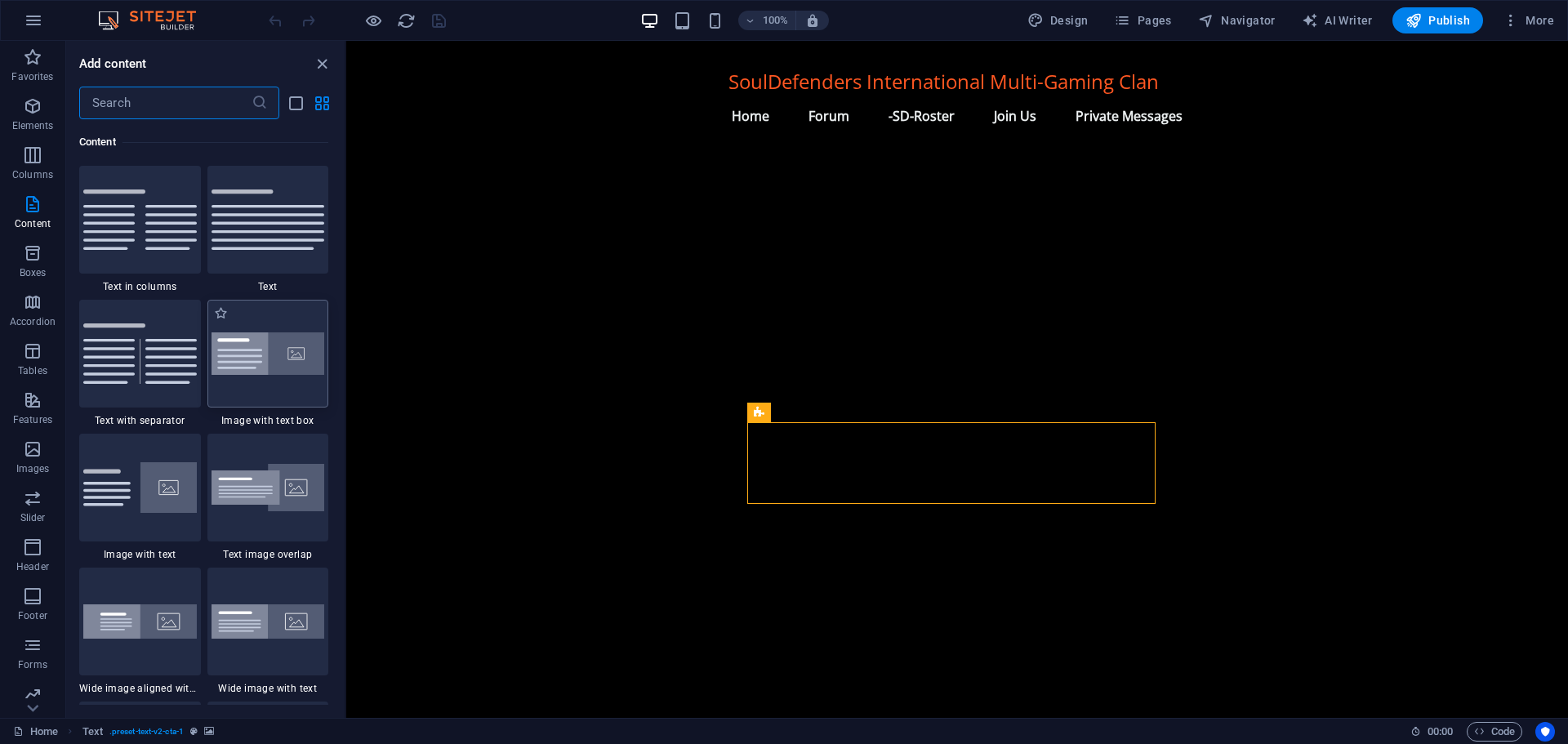
click at [279, 367] on img at bounding box center [268, 354] width 113 height 43
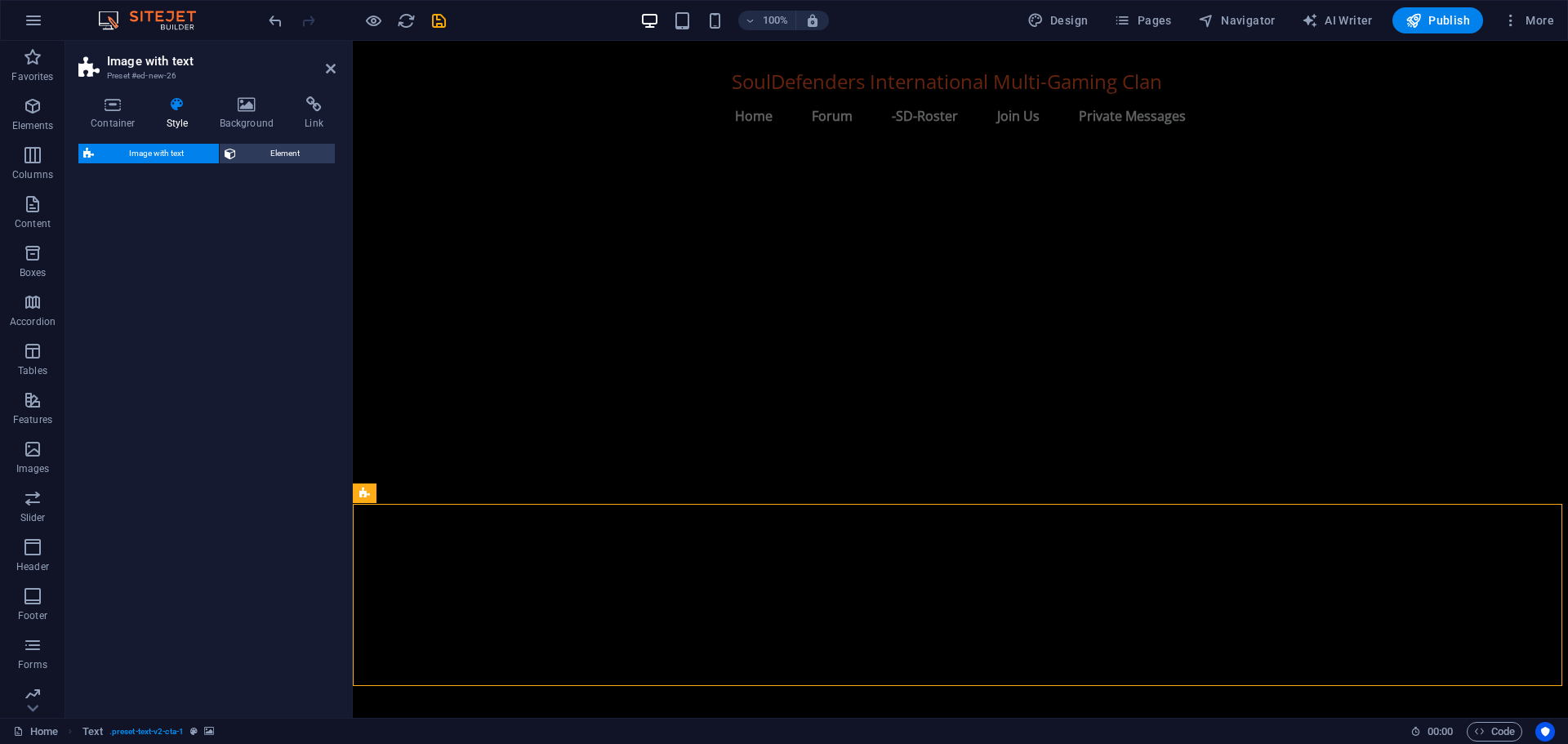
select select "rem"
select select "px"
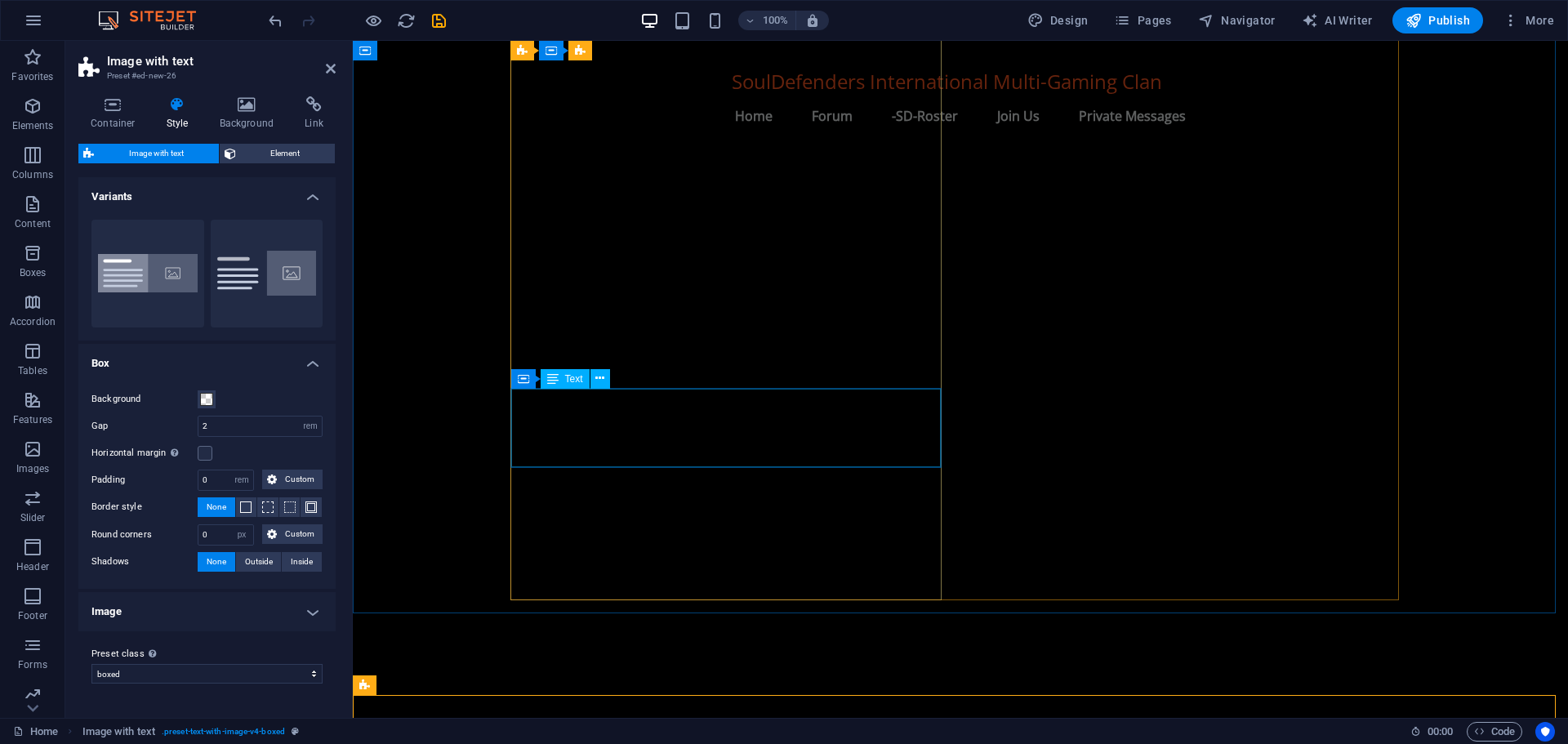
scroll to position [1643, 0]
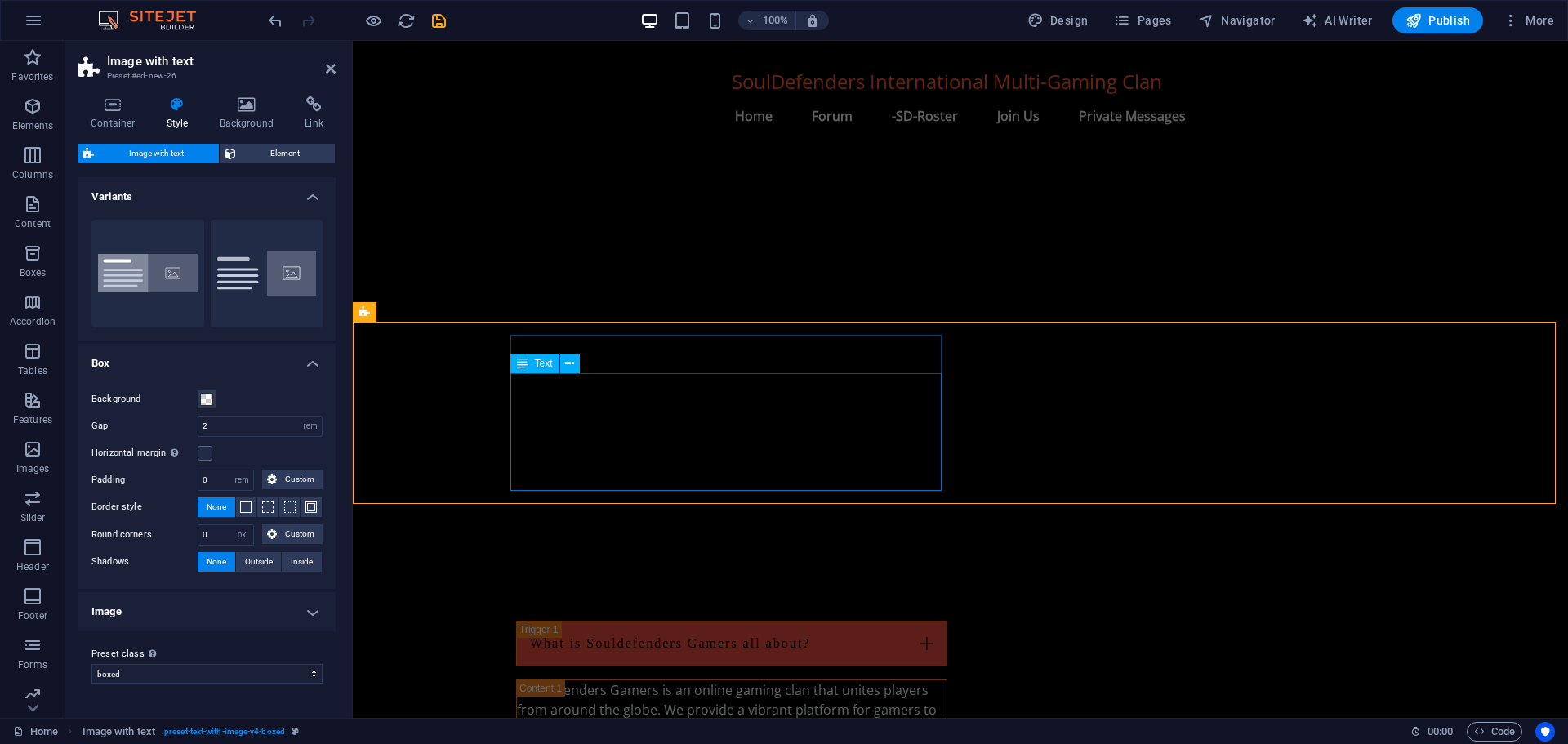
click at [542, 360] on span "Text" at bounding box center [544, 363] width 18 height 10
click at [573, 362] on icon at bounding box center [570, 363] width 9 height 17
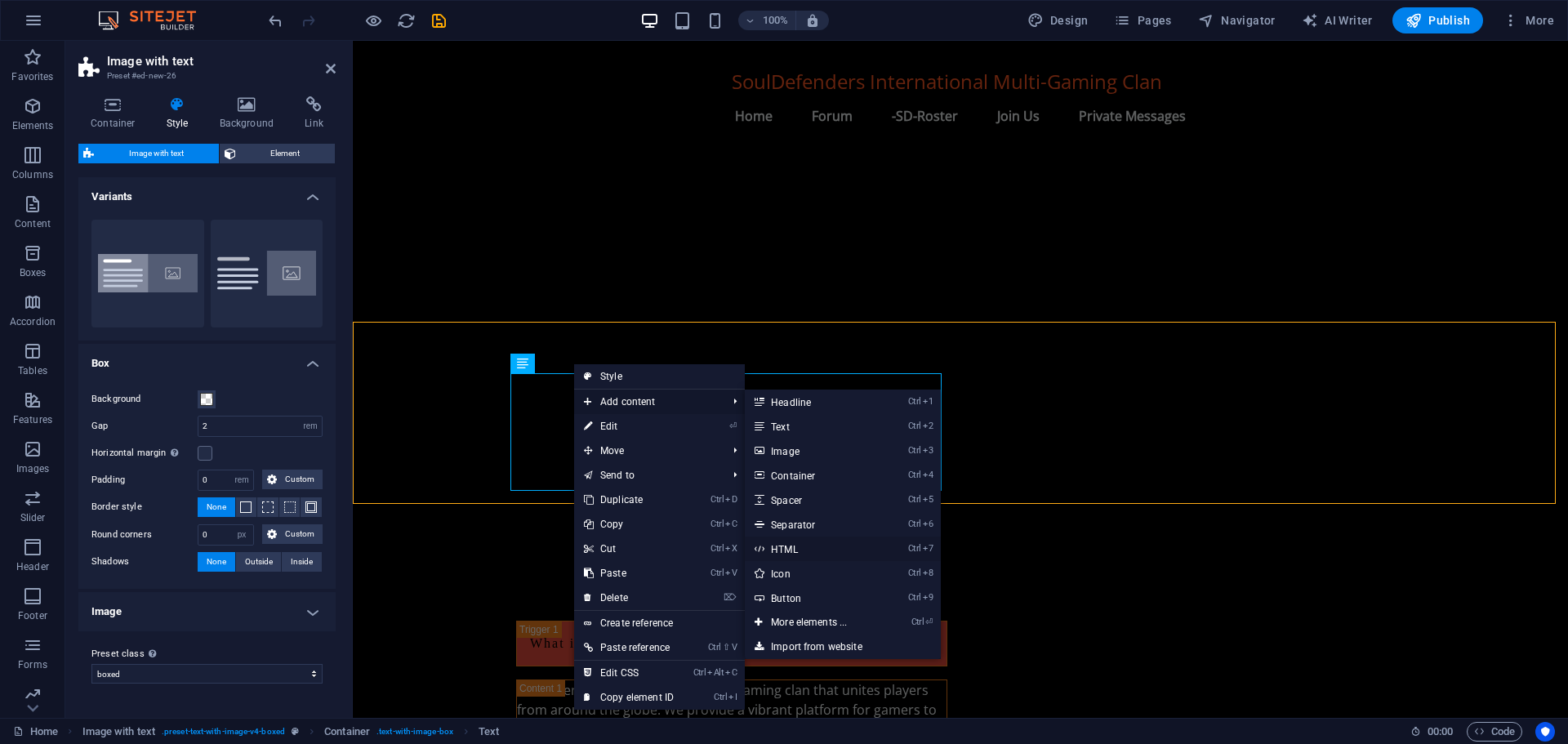
click at [785, 548] on link "Ctrl 7 HTML" at bounding box center [813, 548] width 135 height 24
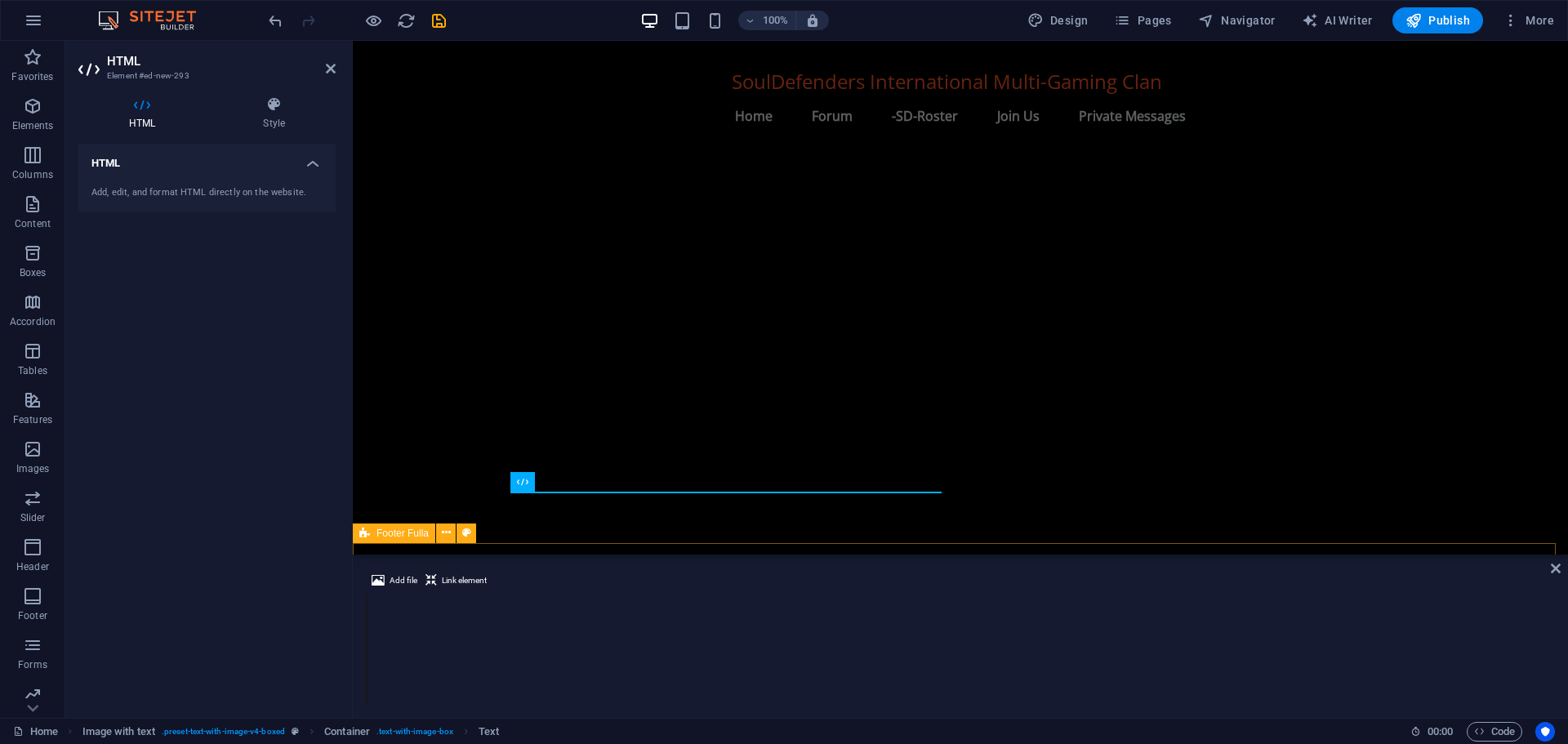
scroll to position [1642, 0]
type textarea "<script src="https://cdn.jsdelivr.net/npm/@widgetbot/html-embed"></script>"
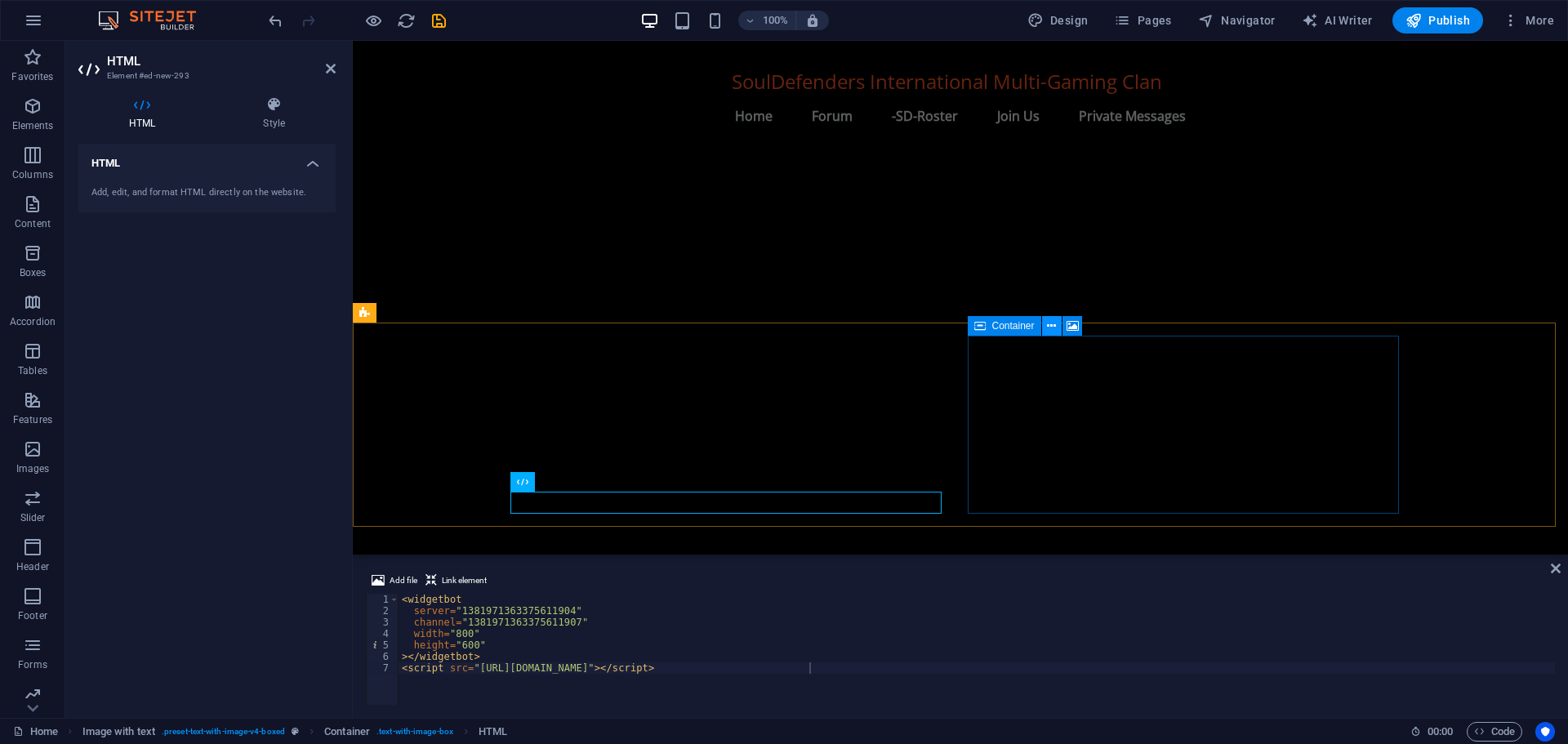
click at [1048, 323] on icon at bounding box center [1052, 325] width 9 height 17
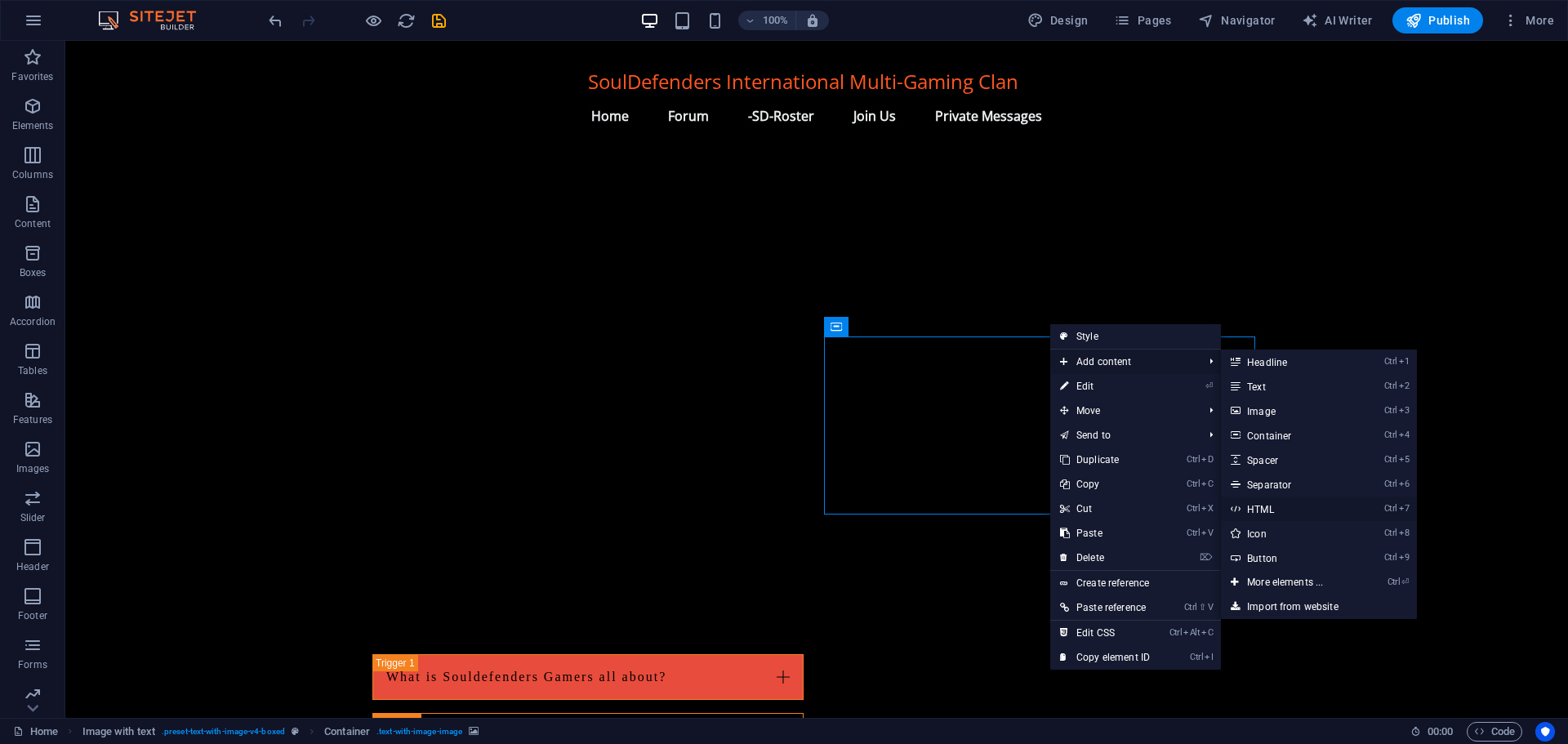
click at [1278, 504] on link "Ctrl 7 HTML" at bounding box center [1288, 508] width 135 height 24
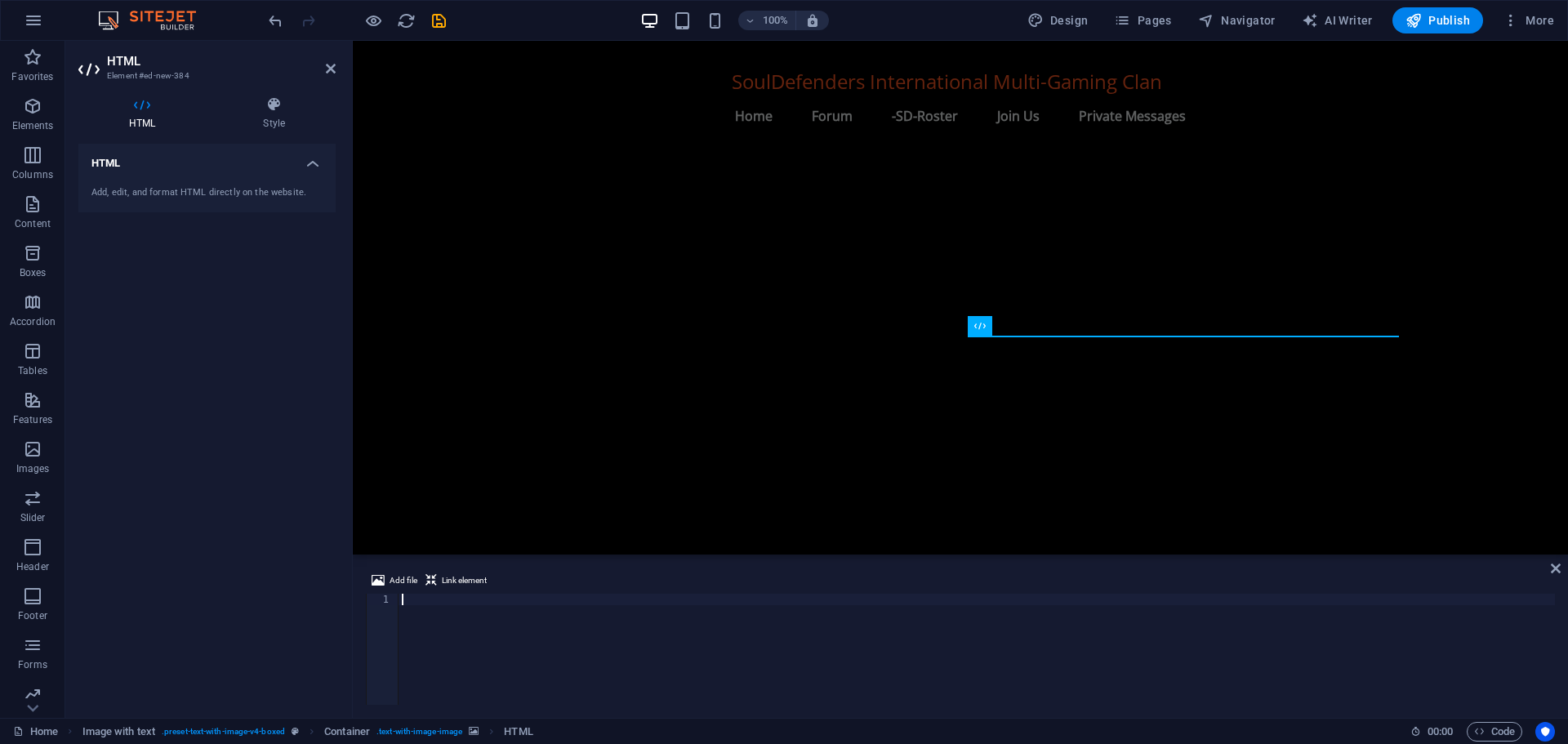
type textarea "<script src="https://cdn.jsdelivr.net/npm/@widgetbot/html-embed"></script>"
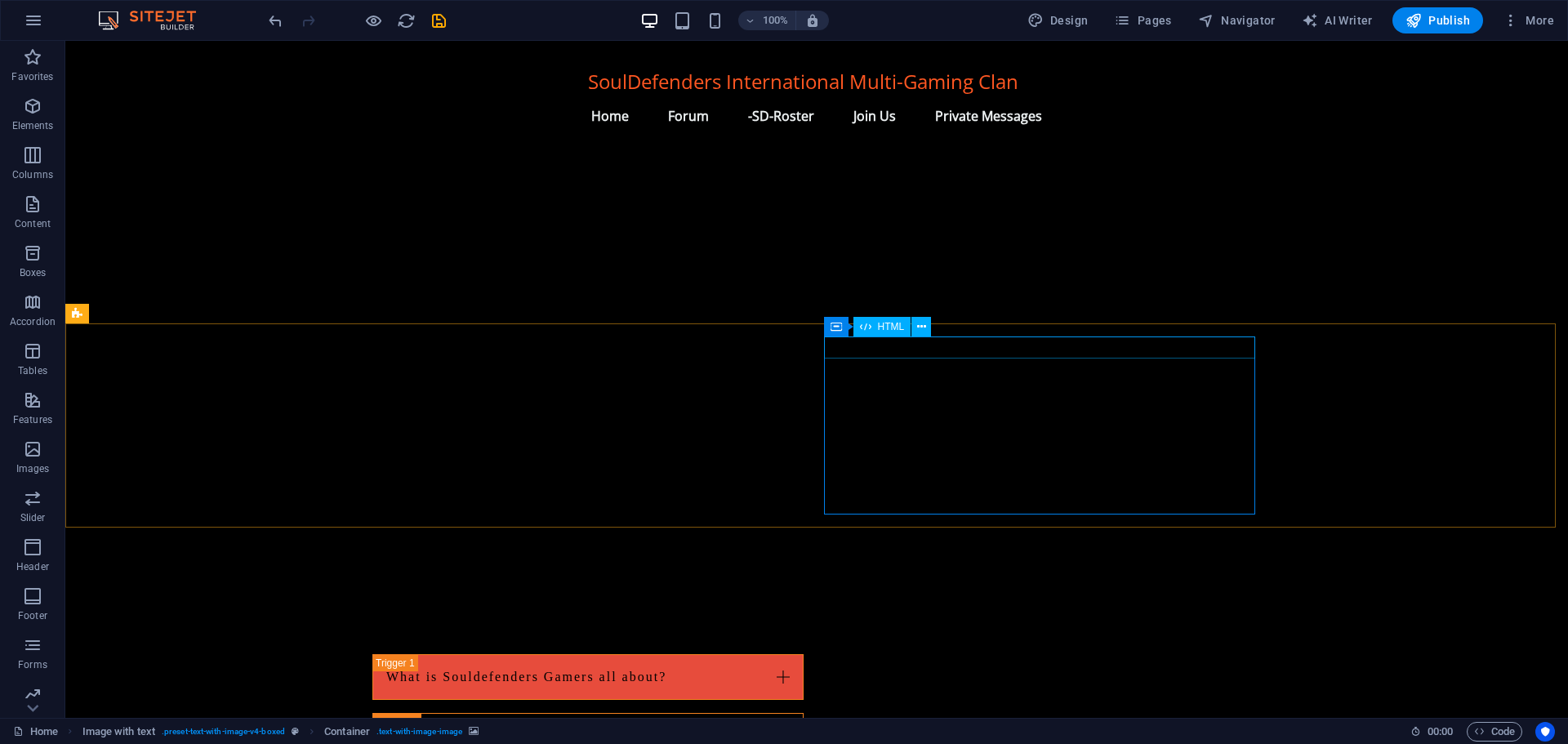
click at [875, 326] on div "HTML" at bounding box center [882, 326] width 58 height 20
click at [876, 326] on div "HTML" at bounding box center [882, 326] width 58 height 20
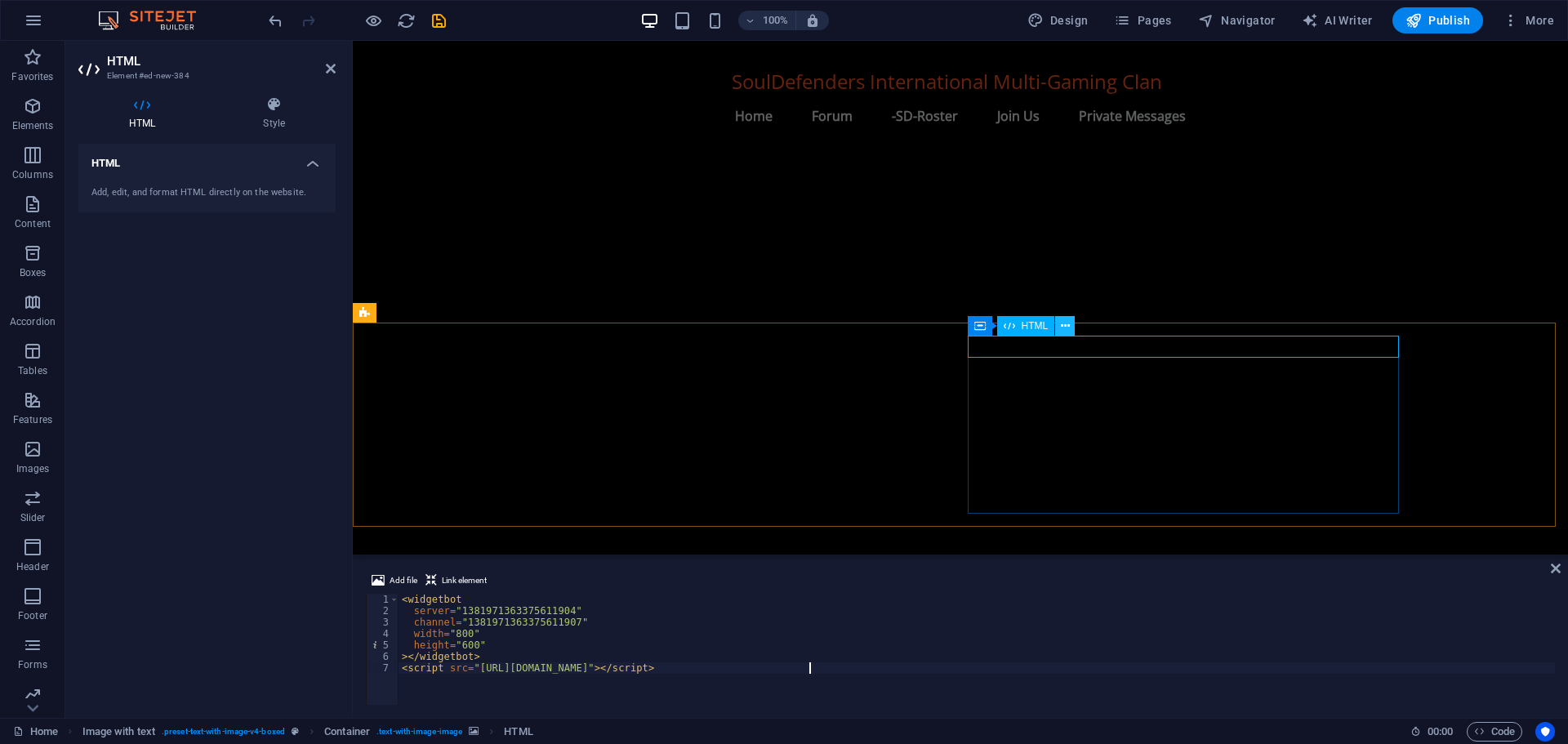
click at [1061, 327] on icon at bounding box center [1065, 325] width 9 height 17
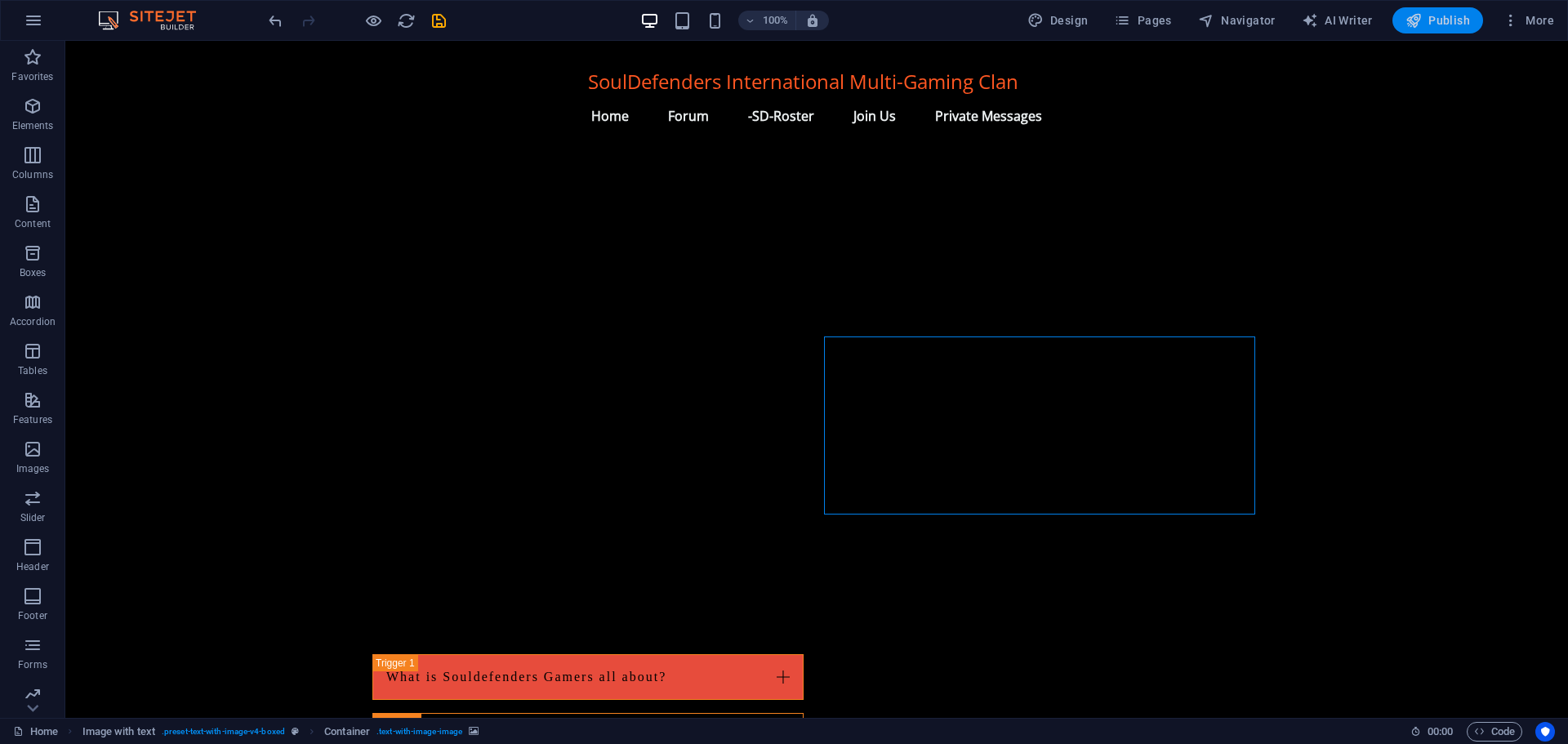
click at [1440, 16] on span "Publish" at bounding box center [1438, 21] width 65 height 16
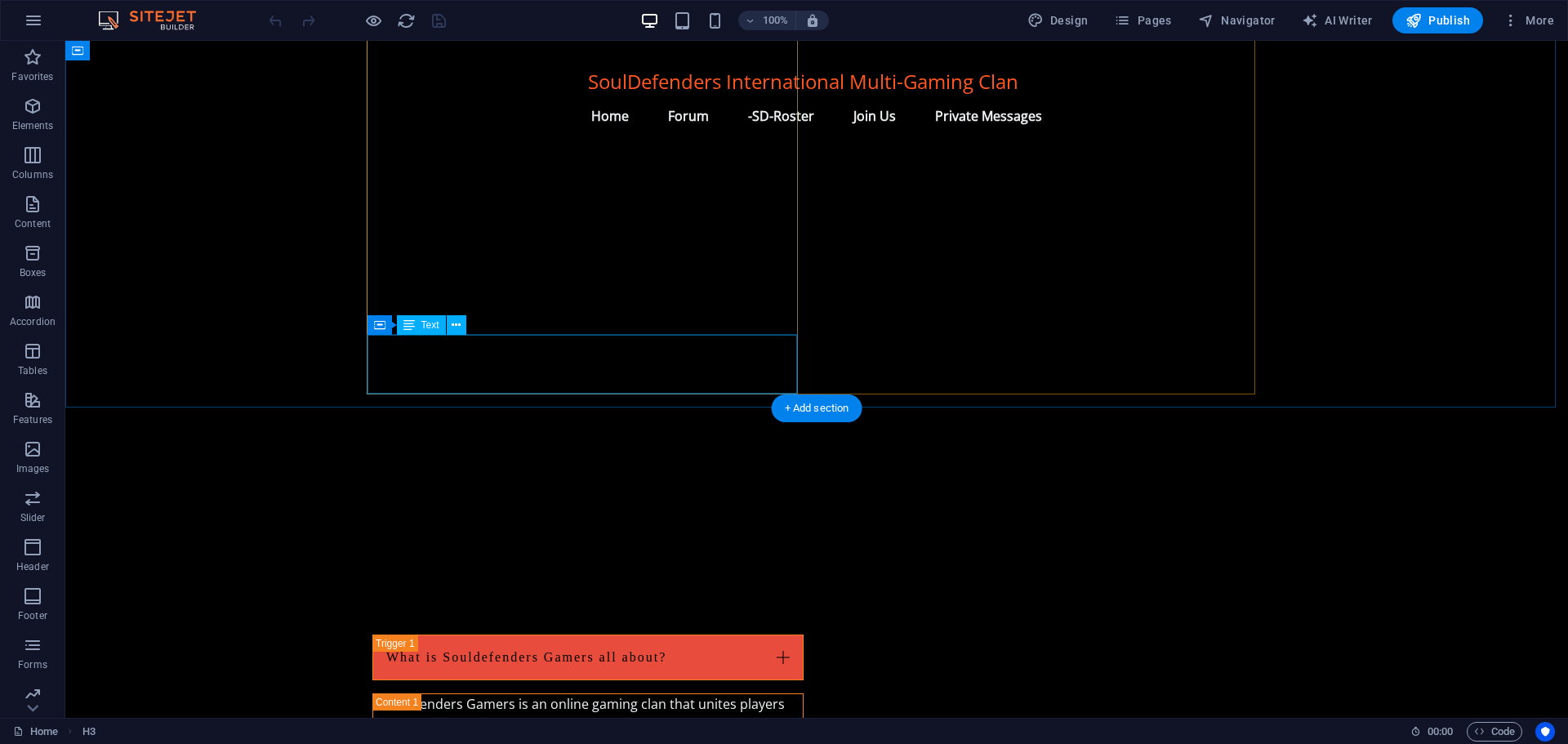
scroll to position [1665, 0]
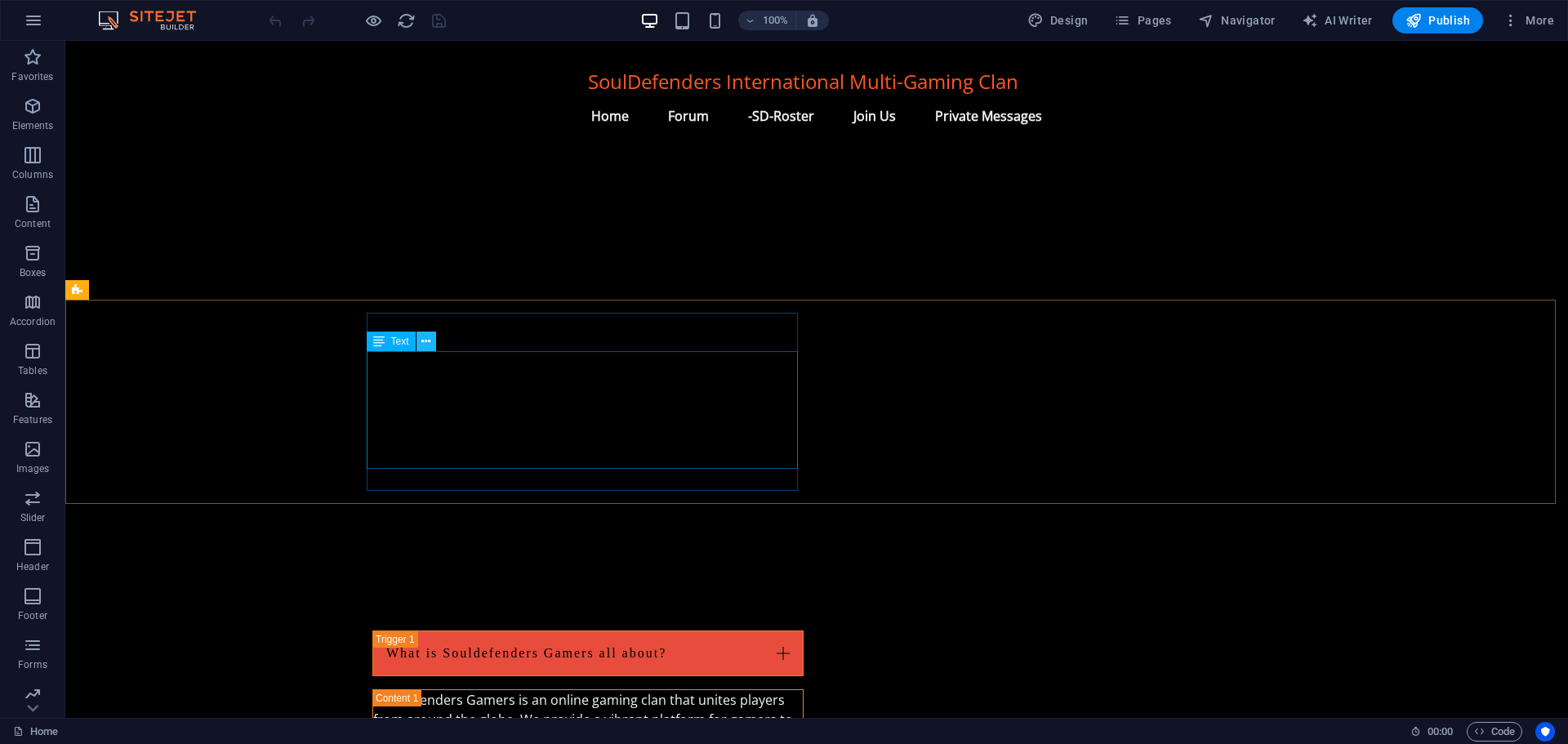
click at [428, 339] on icon at bounding box center [426, 341] width 9 height 17
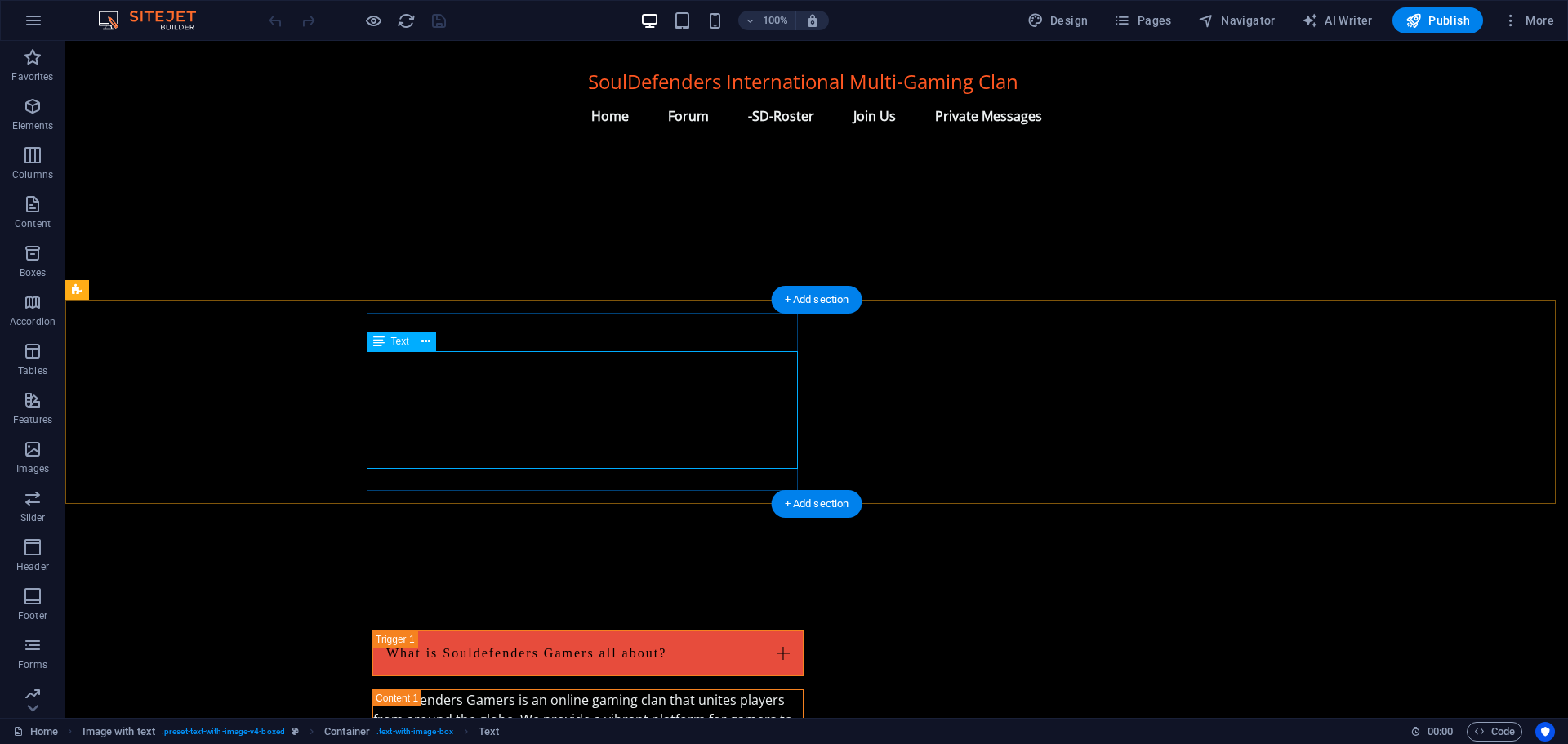
drag, startPoint x: 756, startPoint y: 453, endPoint x: 536, endPoint y: 438, distance: 220.5
drag, startPoint x: 757, startPoint y: 457, endPoint x: 714, endPoint y: 449, distance: 43.7
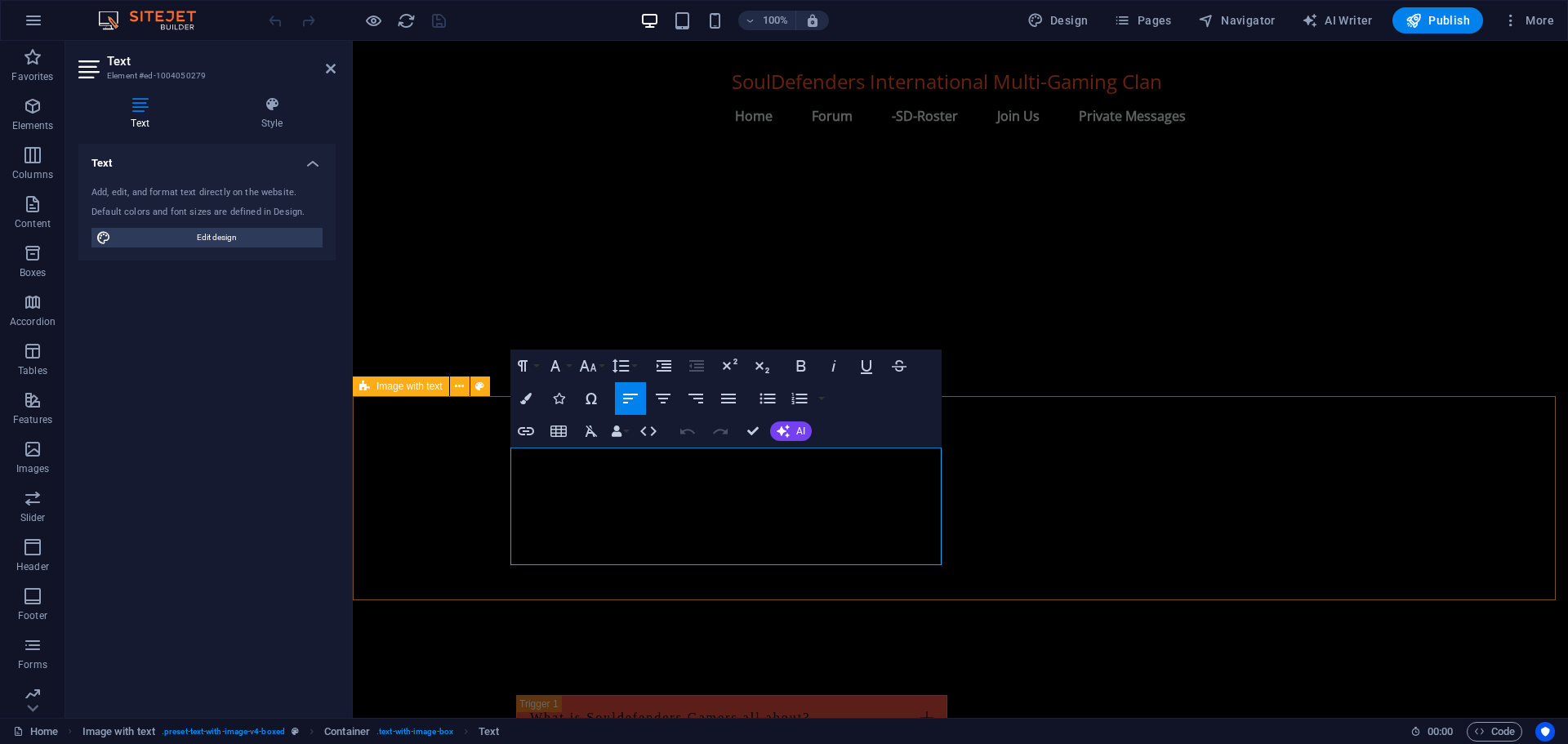
drag, startPoint x: 901, startPoint y: 549, endPoint x: 506, endPoint y: 457, distance: 405.6
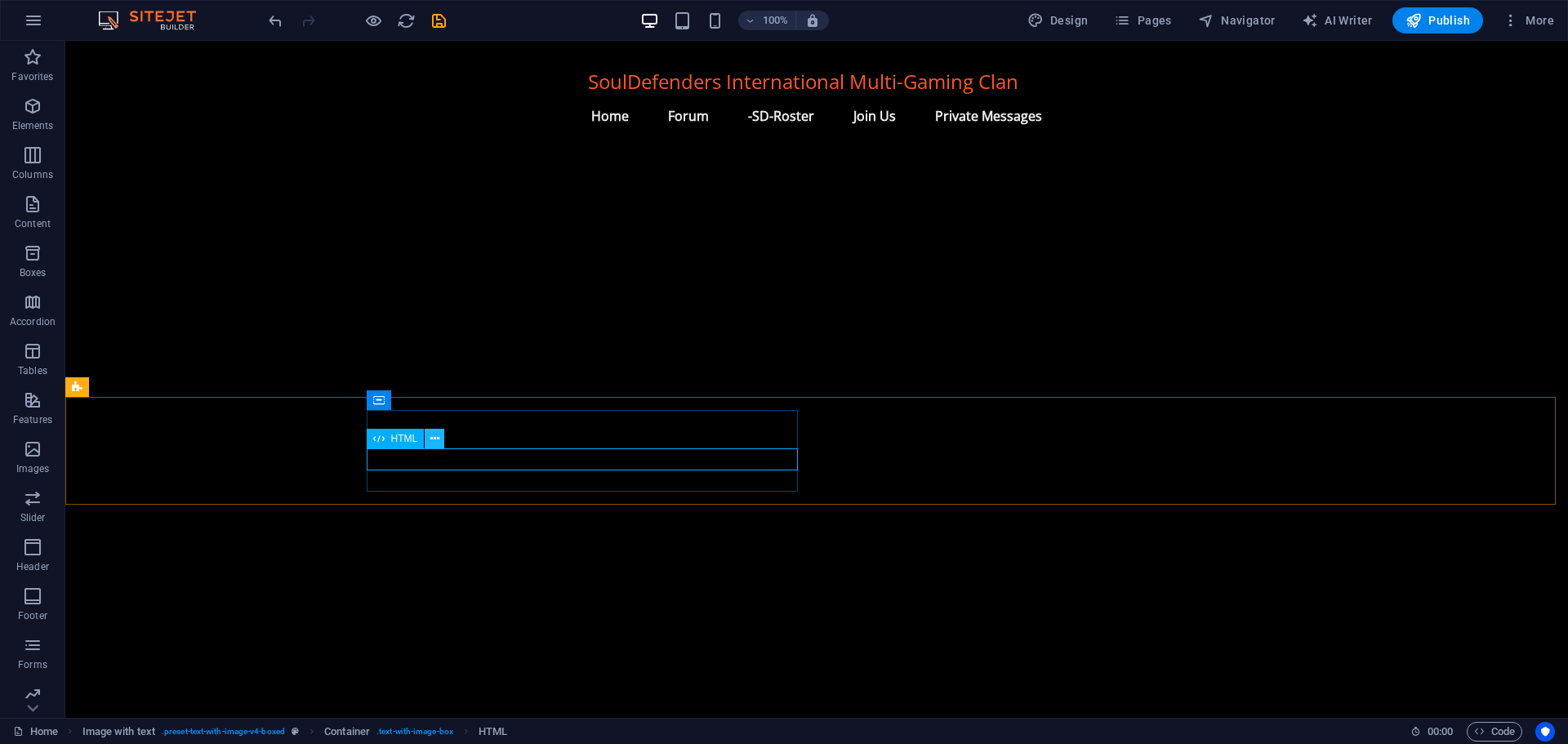
click at [433, 436] on icon at bounding box center [435, 438] width 9 height 17
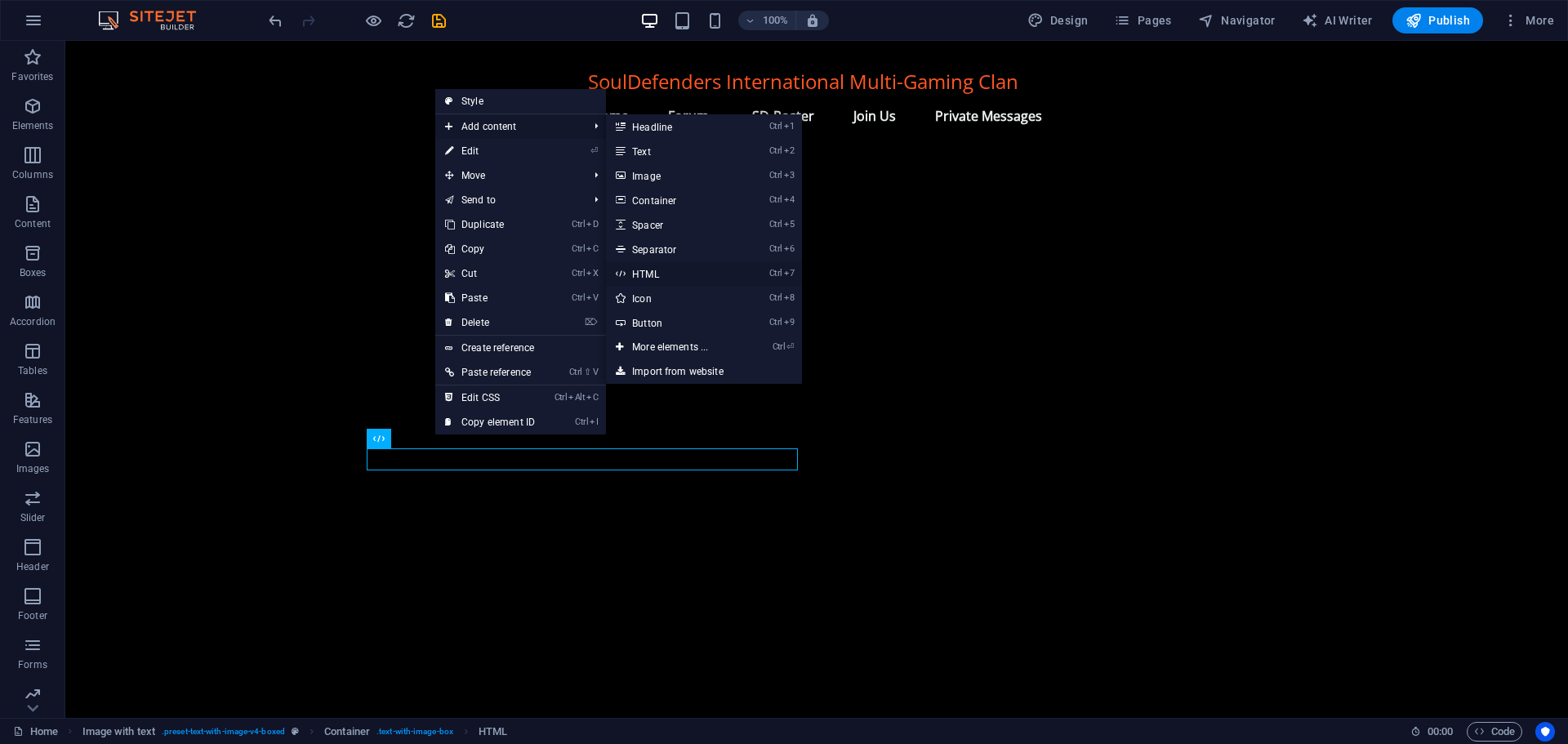
click at [662, 272] on link "Ctrl 7 HTML" at bounding box center [673, 273] width 135 height 24
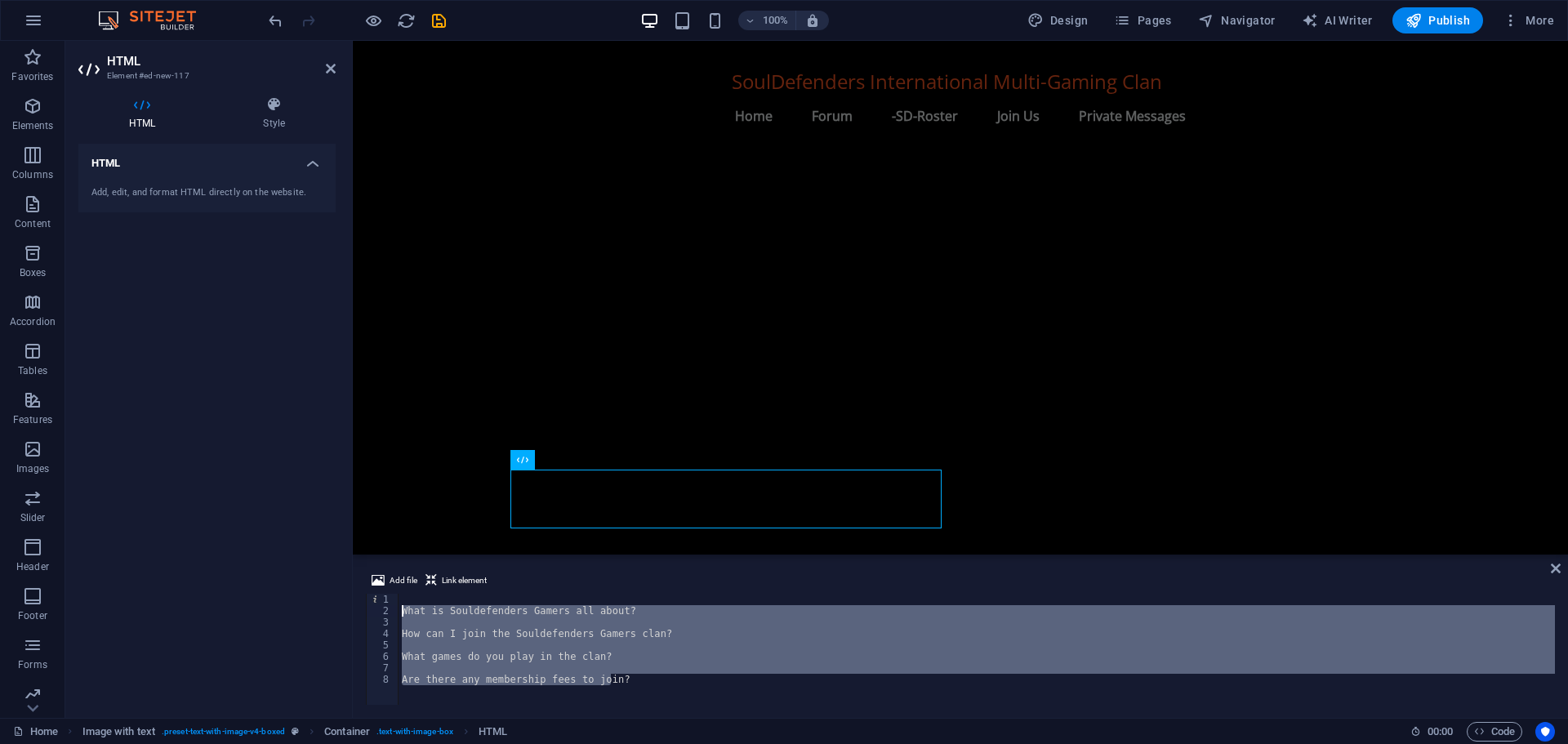
drag, startPoint x: 620, startPoint y: 679, endPoint x: 397, endPoint y: 614, distance: 232.3
click at [397, 614] on div "Are there any membership fees to join? 1 2 3 4 5 6 7 8 What is Souldefenders Ga…" at bounding box center [960, 649] width 1189 height 111
paste textarea "<script src="https://cdn.jsdelivr.net/npm/@widgetbot/html-embed"></script>"
type textarea "<script src="https://cdn.jsdelivr.net/npm/@widgetbot/html-embed"></script>"
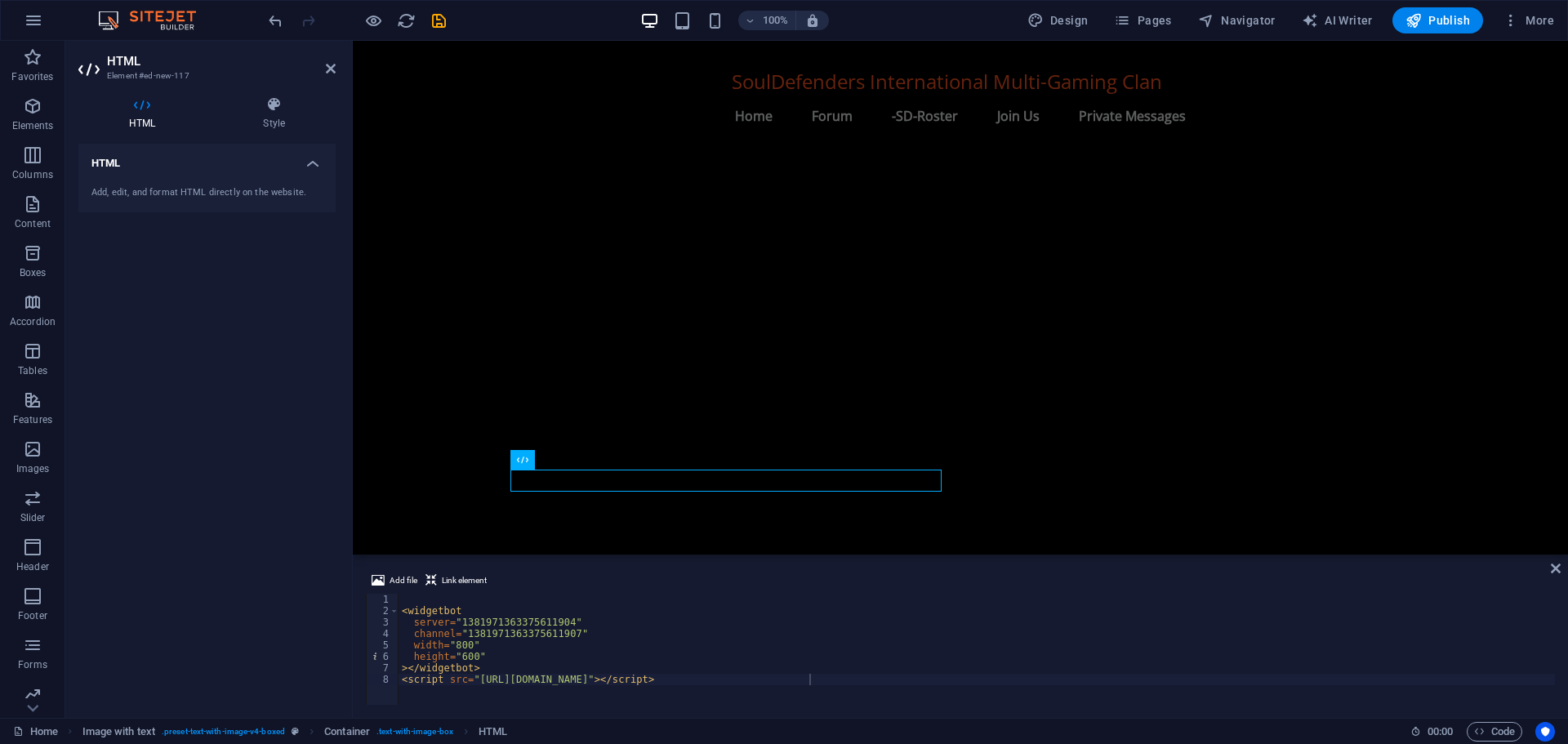
click at [311, 163] on h4 "HTML" at bounding box center [207, 158] width 257 height 30
click at [311, 163] on h4 "HTML" at bounding box center [207, 164] width 257 height 40
click at [280, 111] on icon at bounding box center [273, 104] width 123 height 16
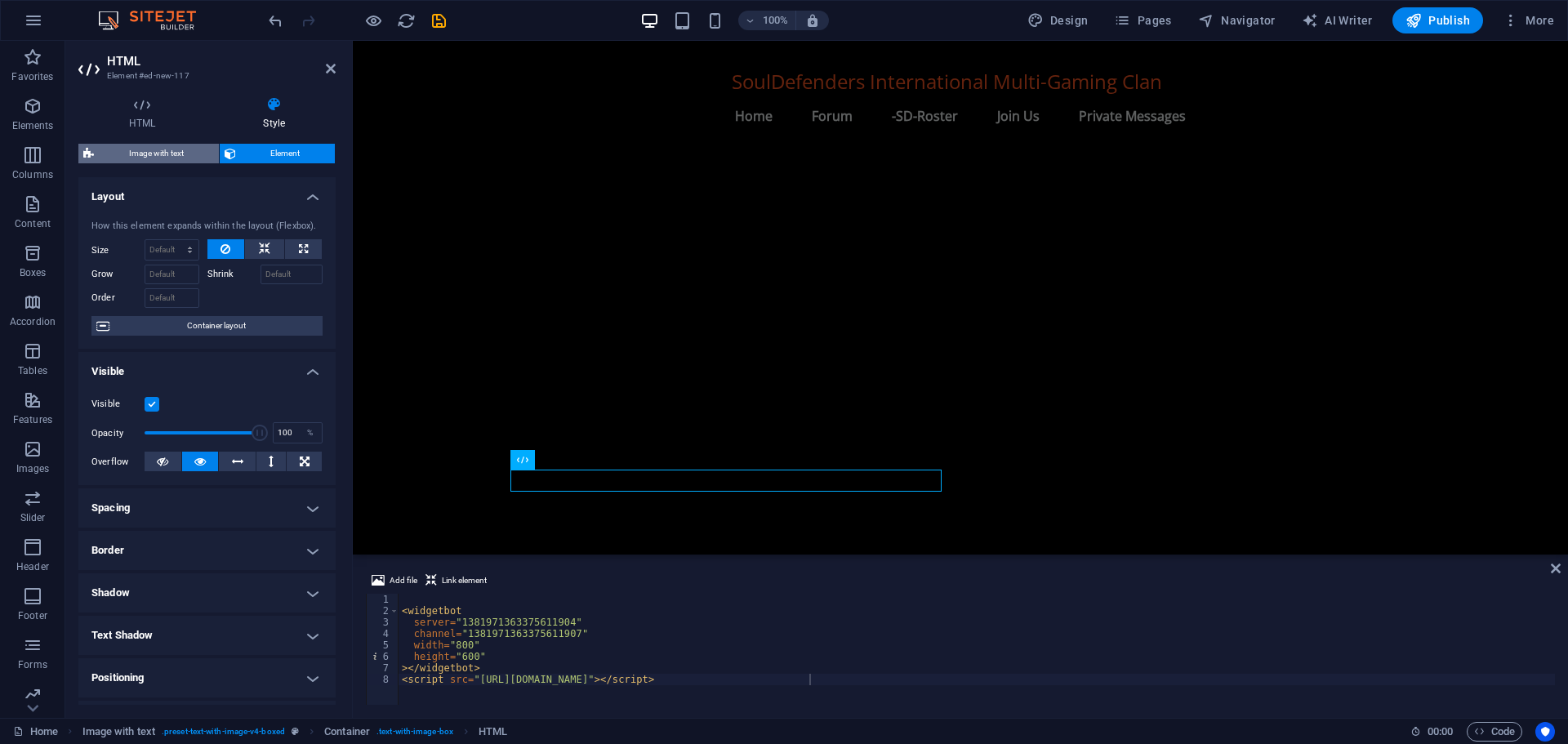
click at [165, 158] on span "Image with text" at bounding box center [156, 154] width 115 height 20
select select "rem"
select select "px"
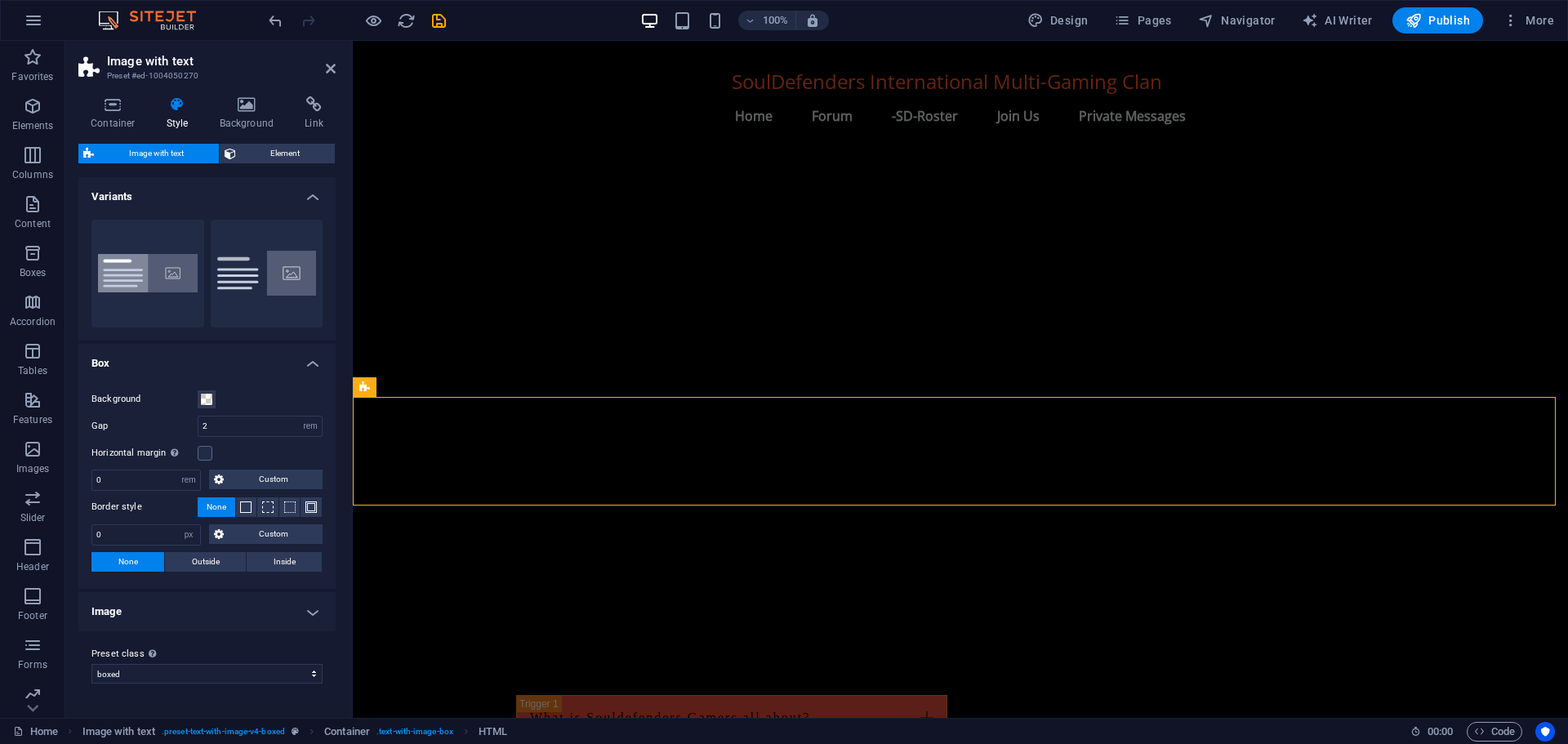
scroll to position [1567, 0]
click at [211, 397] on span at bounding box center [207, 399] width 13 height 13
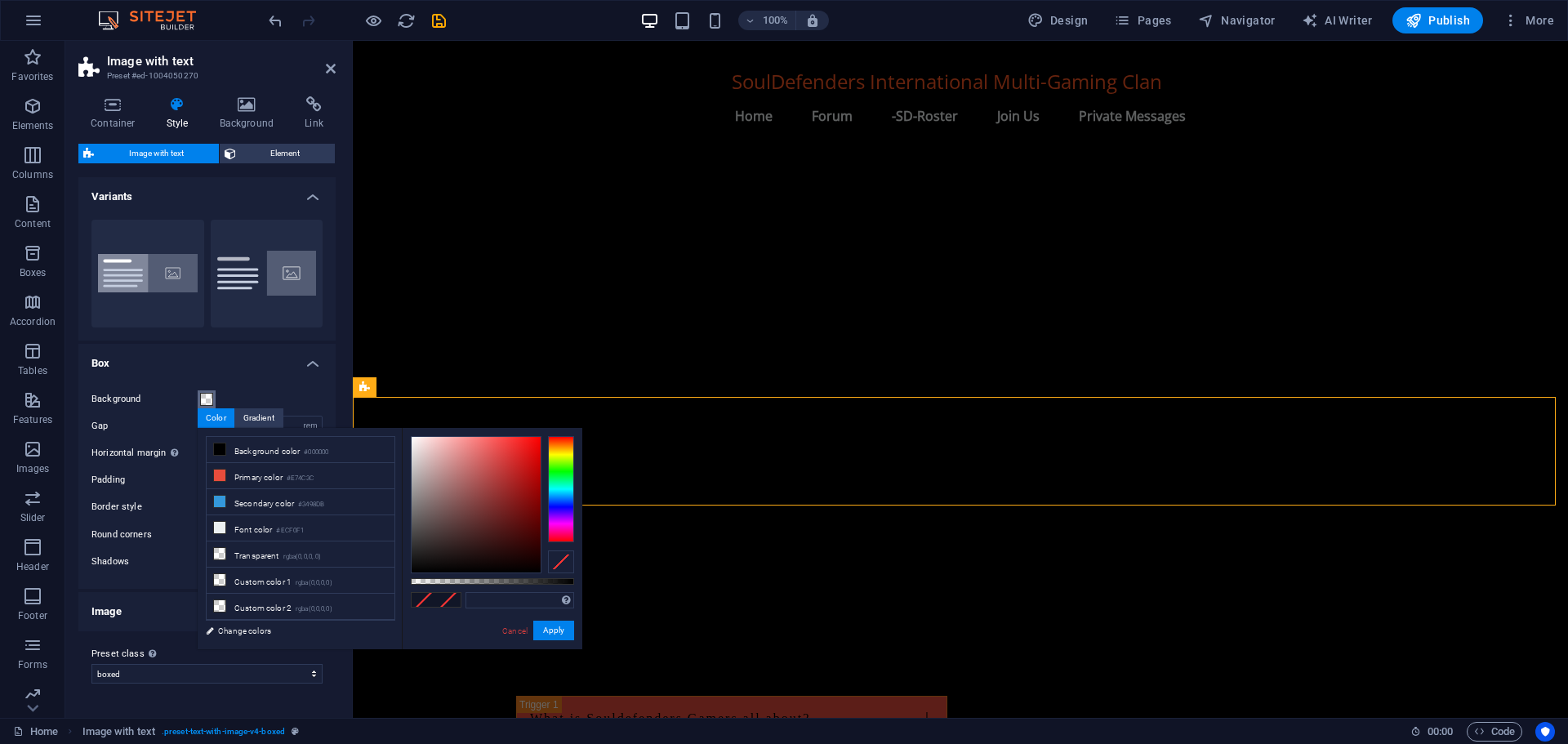
click at [211, 397] on span at bounding box center [207, 399] width 13 height 13
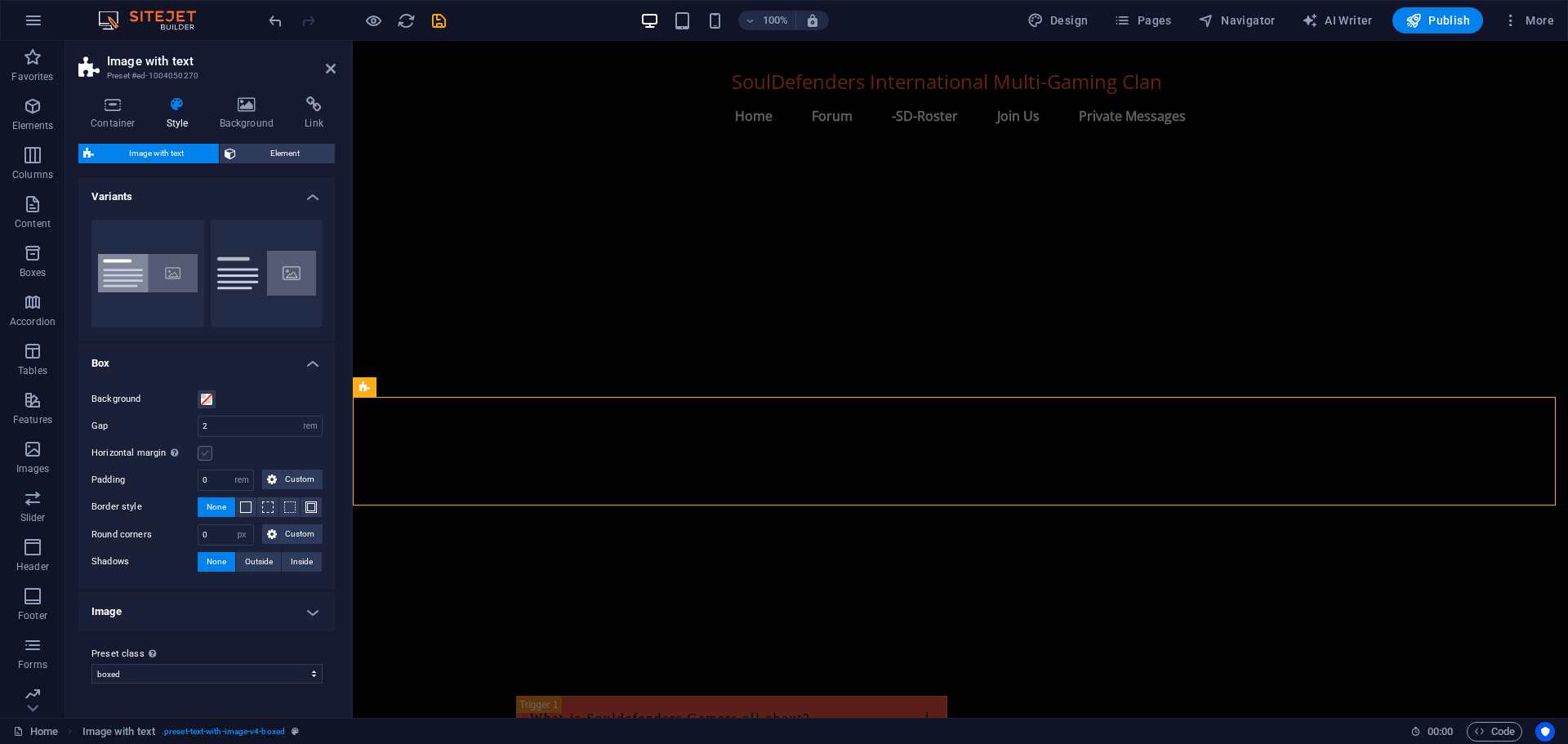
click at [208, 454] on label at bounding box center [205, 453] width 14 height 14
click at [0, 0] on input "Horizontal margin Only if the containers "Content width" is not set to "Default"" at bounding box center [0, 0] width 0 height 0
click at [208, 454] on label at bounding box center [205, 453] width 14 height 14
click at [0, 0] on input "Horizontal margin Only if the containers "Content width" is not set to "Default"" at bounding box center [0, 0] width 0 height 0
click at [245, 111] on icon at bounding box center [247, 104] width 79 height 16
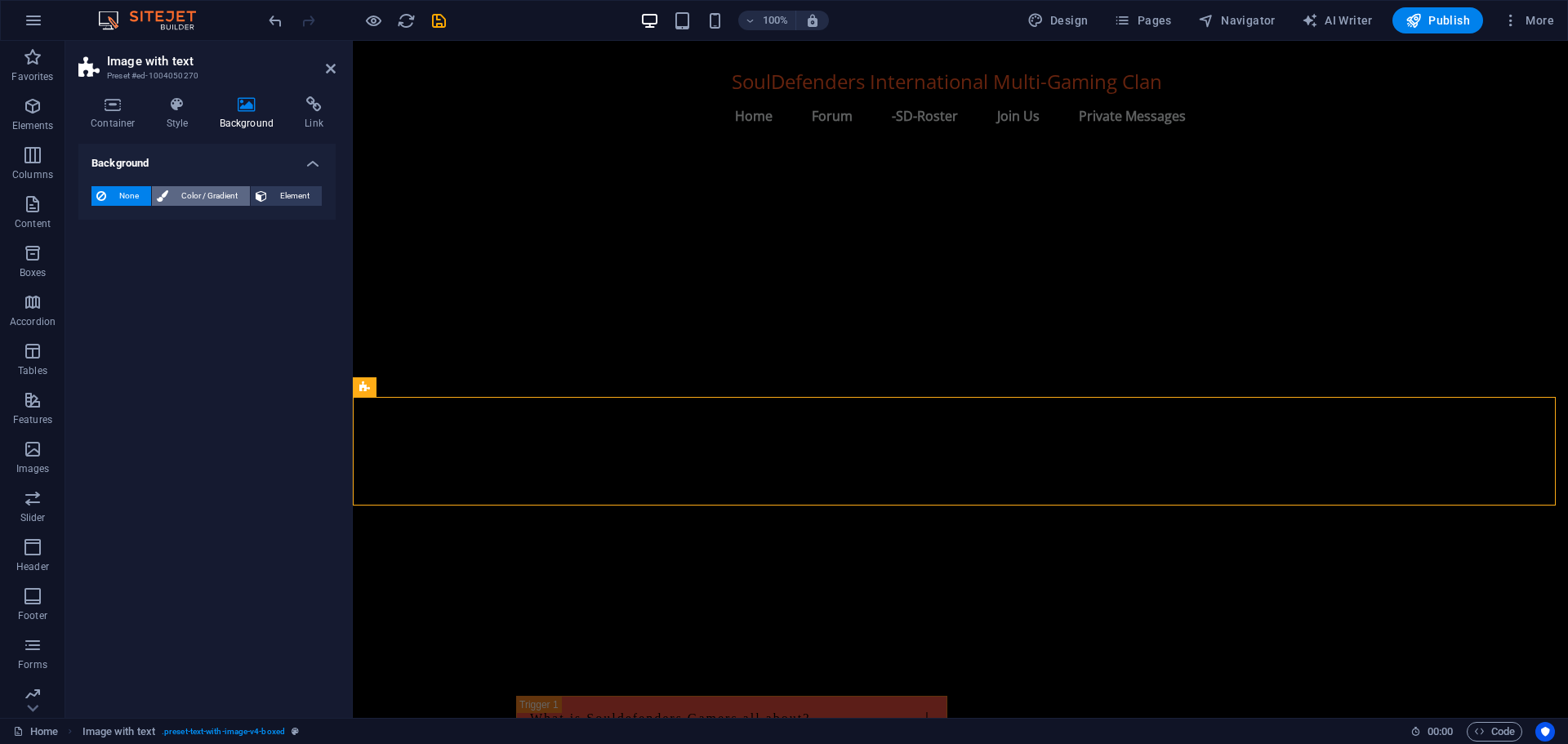
click at [205, 192] on span "Color / Gradient" at bounding box center [209, 196] width 72 height 20
click at [289, 196] on span "Element" at bounding box center [295, 196] width 45 height 20
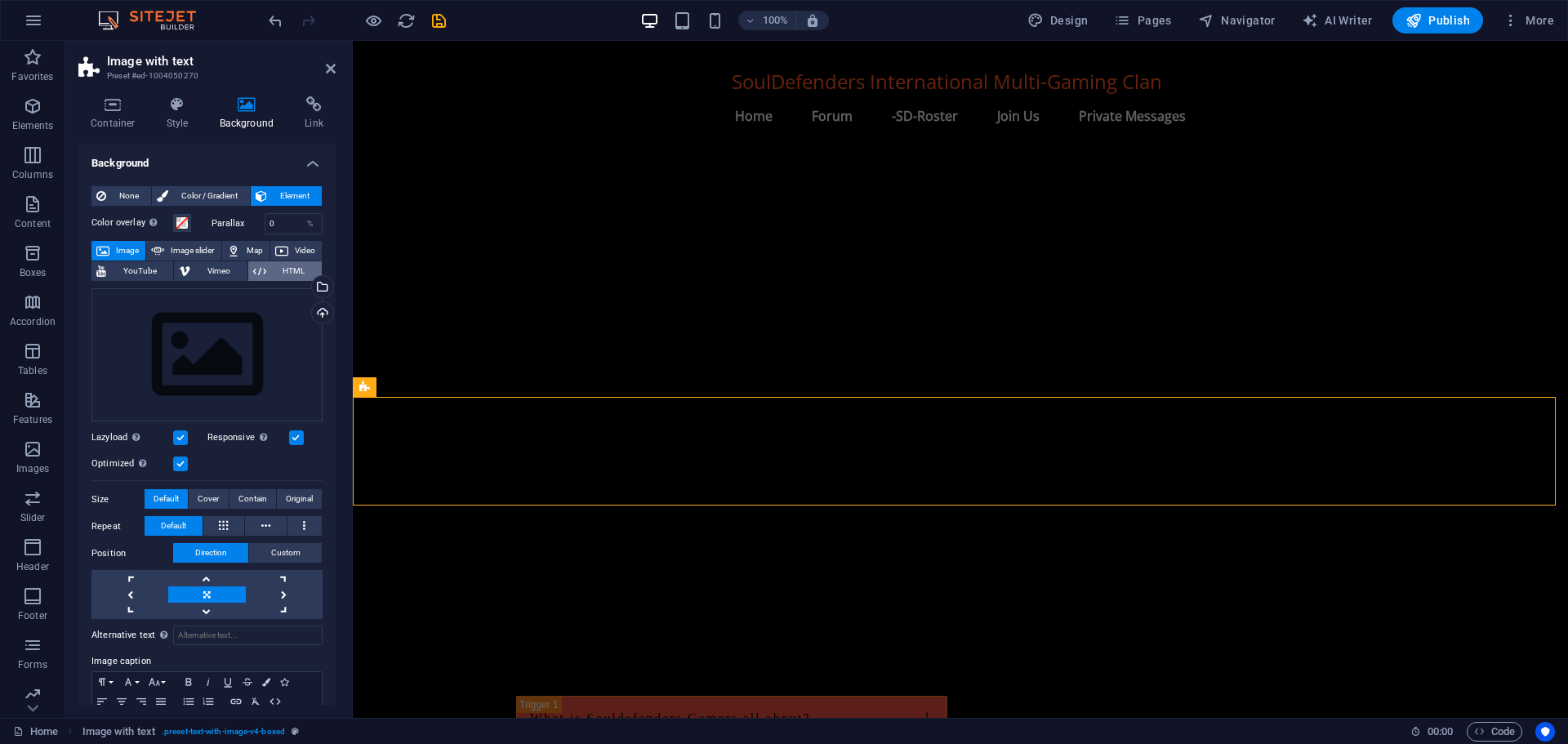
click at [282, 270] on span "HTML" at bounding box center [294, 271] width 46 height 20
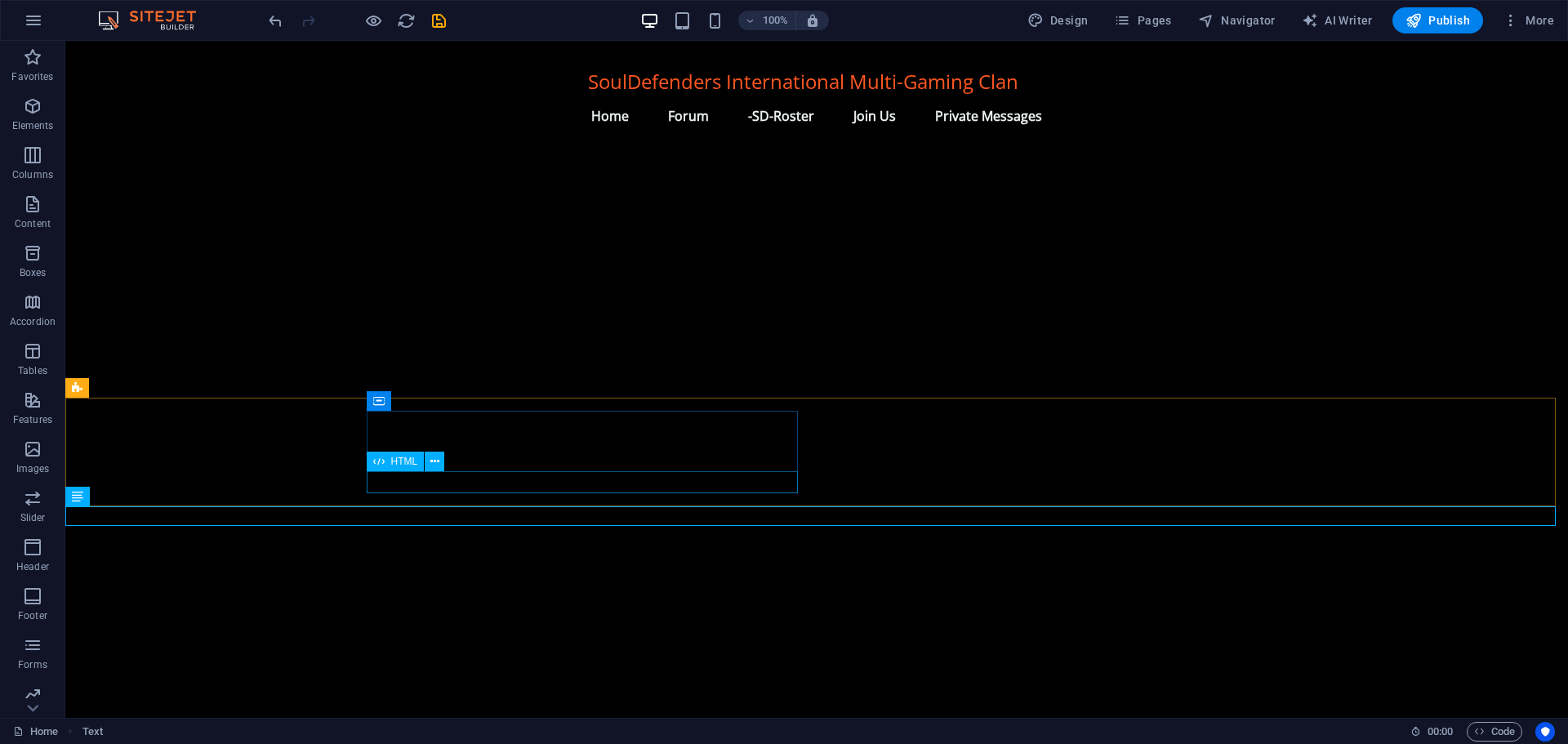
click at [400, 464] on span "HTML" at bounding box center [405, 461] width 27 height 10
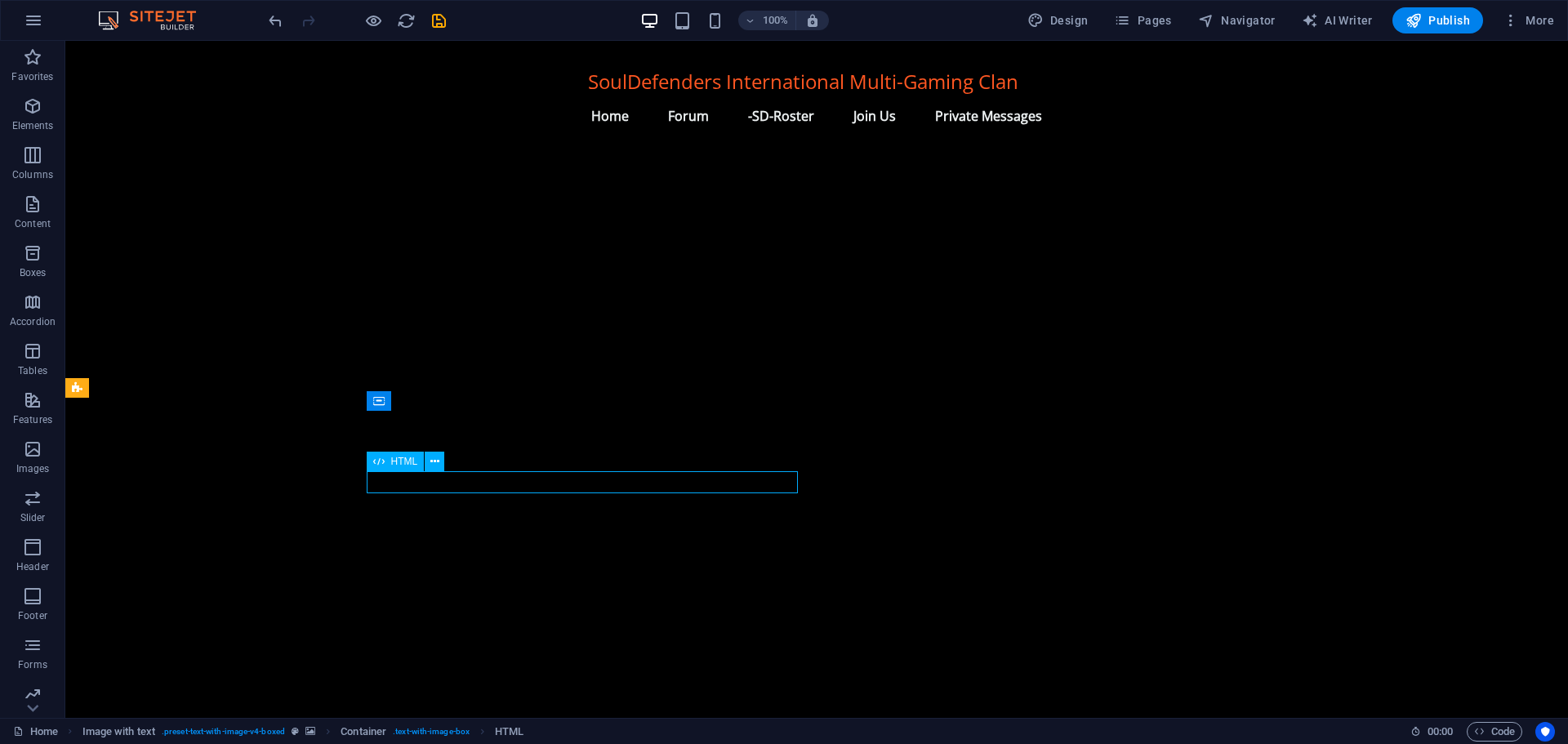
click at [400, 464] on span "HTML" at bounding box center [405, 461] width 27 height 10
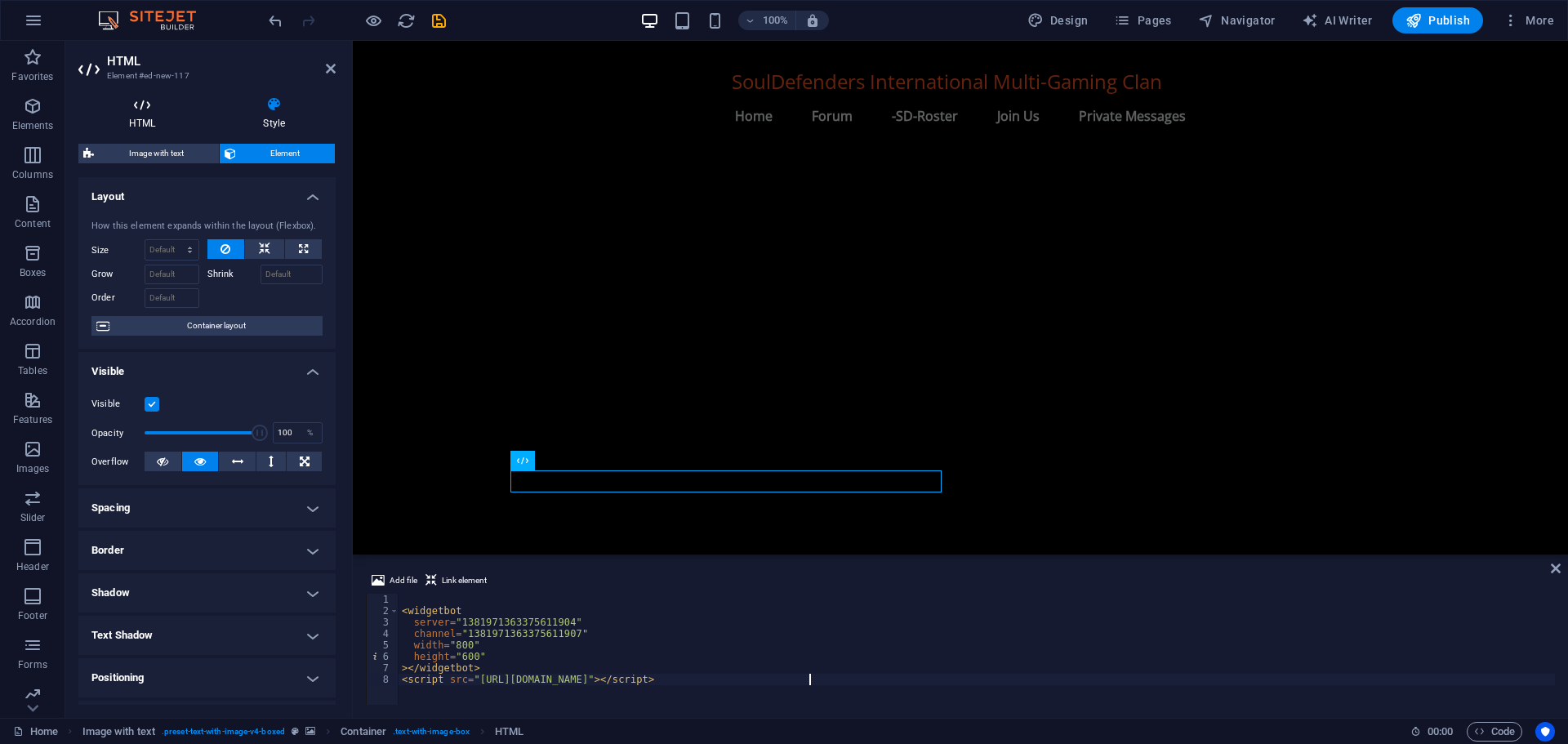
click at [143, 107] on icon at bounding box center [142, 104] width 128 height 16
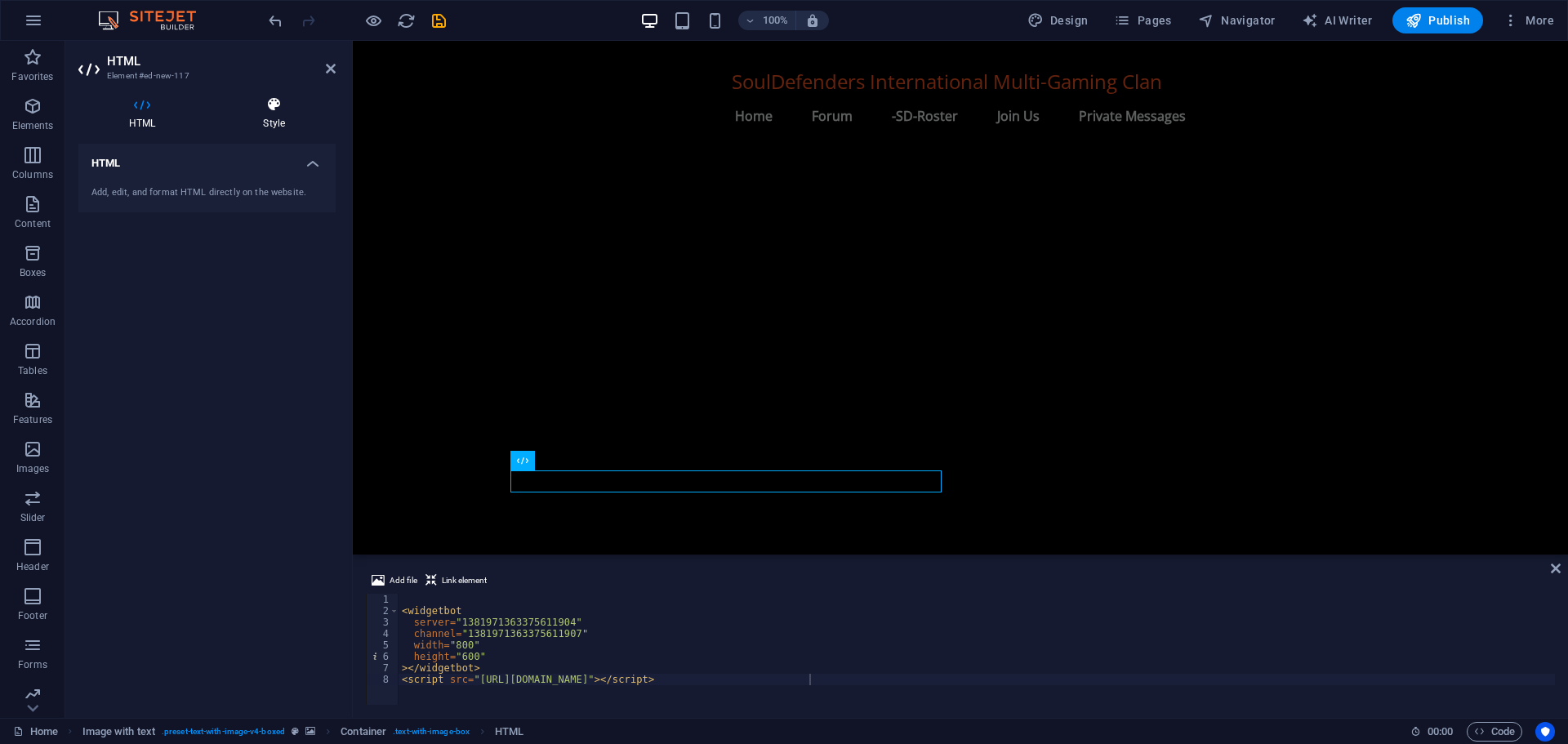
click at [272, 117] on h4 "Style" at bounding box center [273, 113] width 123 height 34
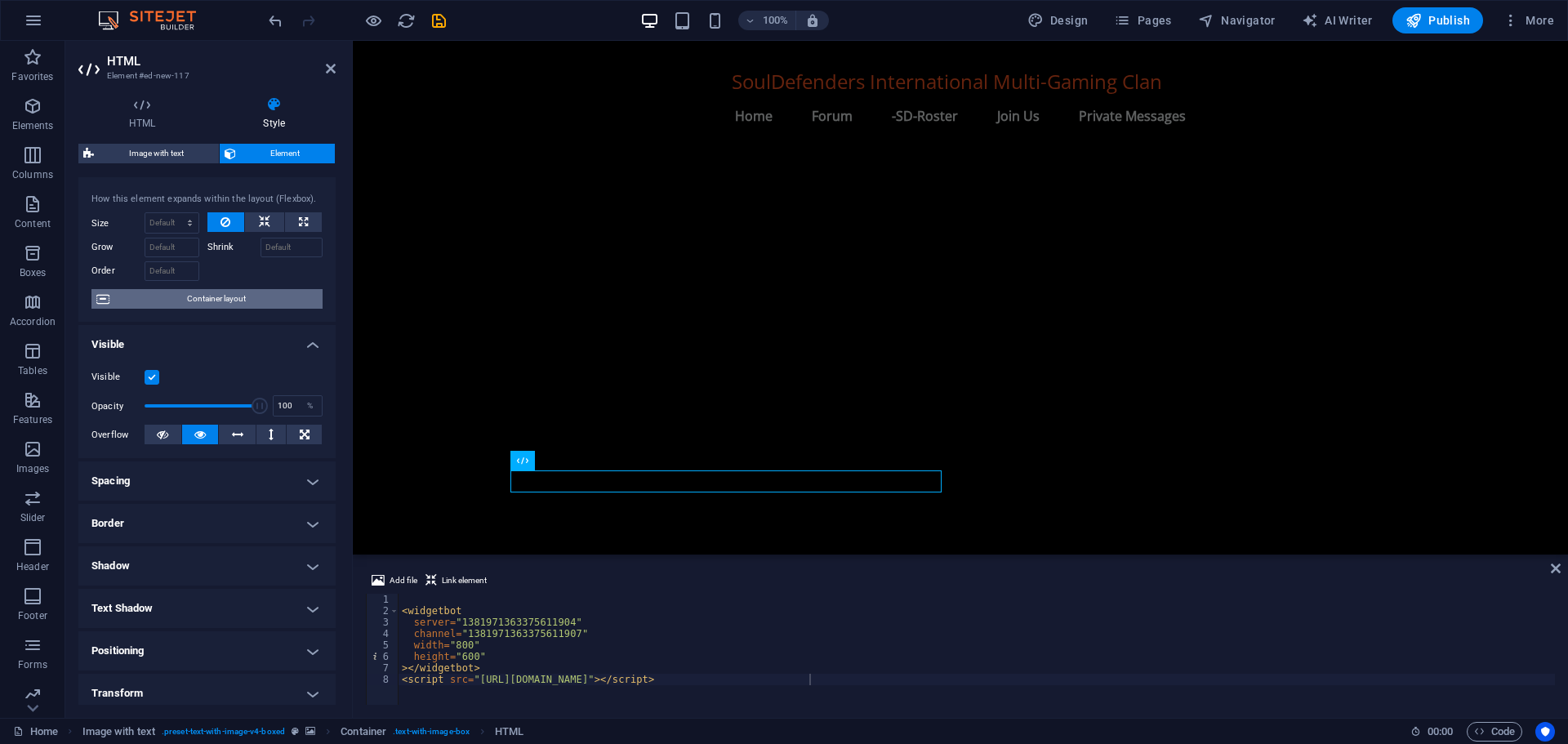
scroll to position [0, 0]
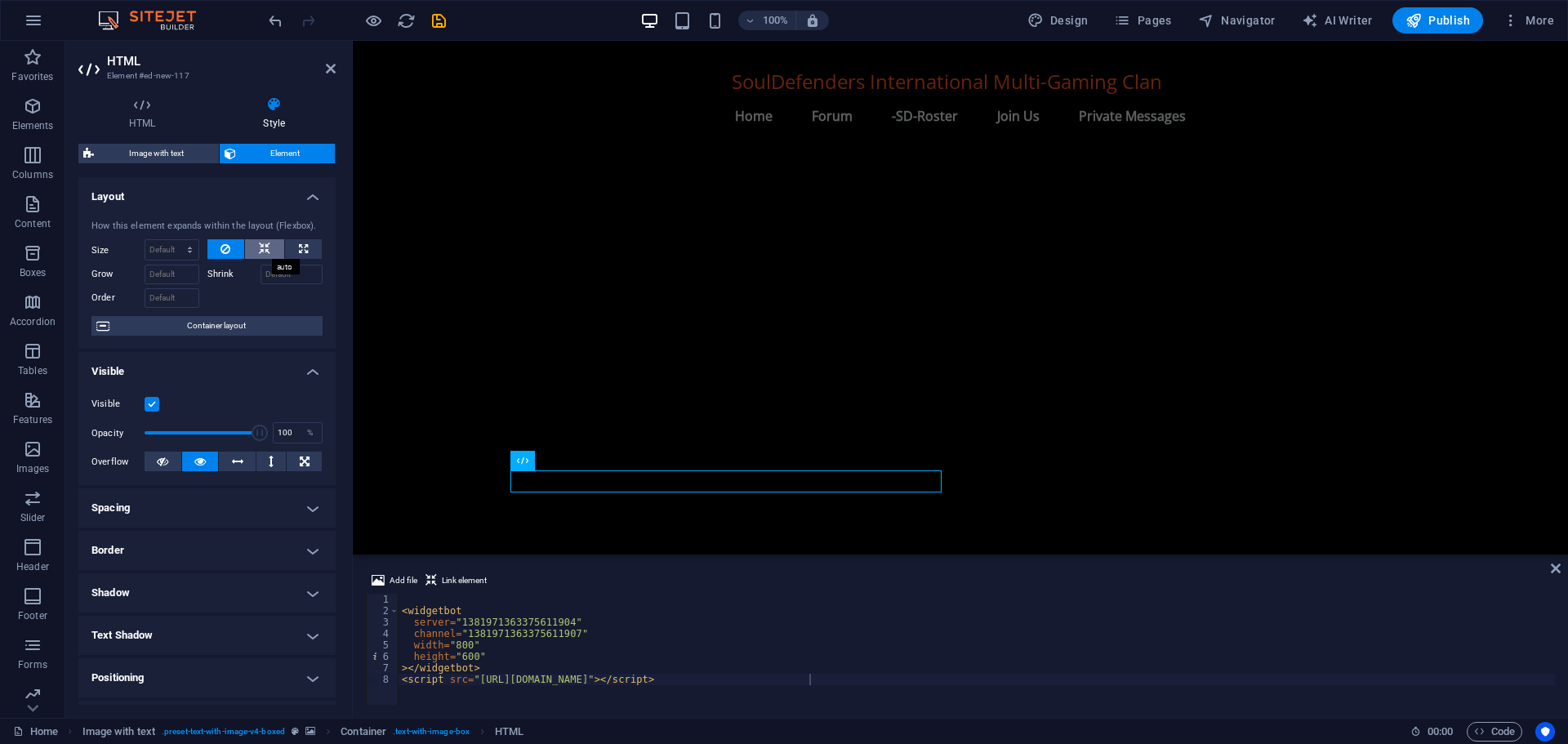
click at [265, 246] on icon at bounding box center [264, 249] width 12 height 20
click at [225, 244] on icon at bounding box center [225, 249] width 10 height 20
click at [553, 458] on span "HTML" at bounding box center [548, 460] width 27 height 10
click at [579, 461] on icon at bounding box center [579, 460] width 9 height 17
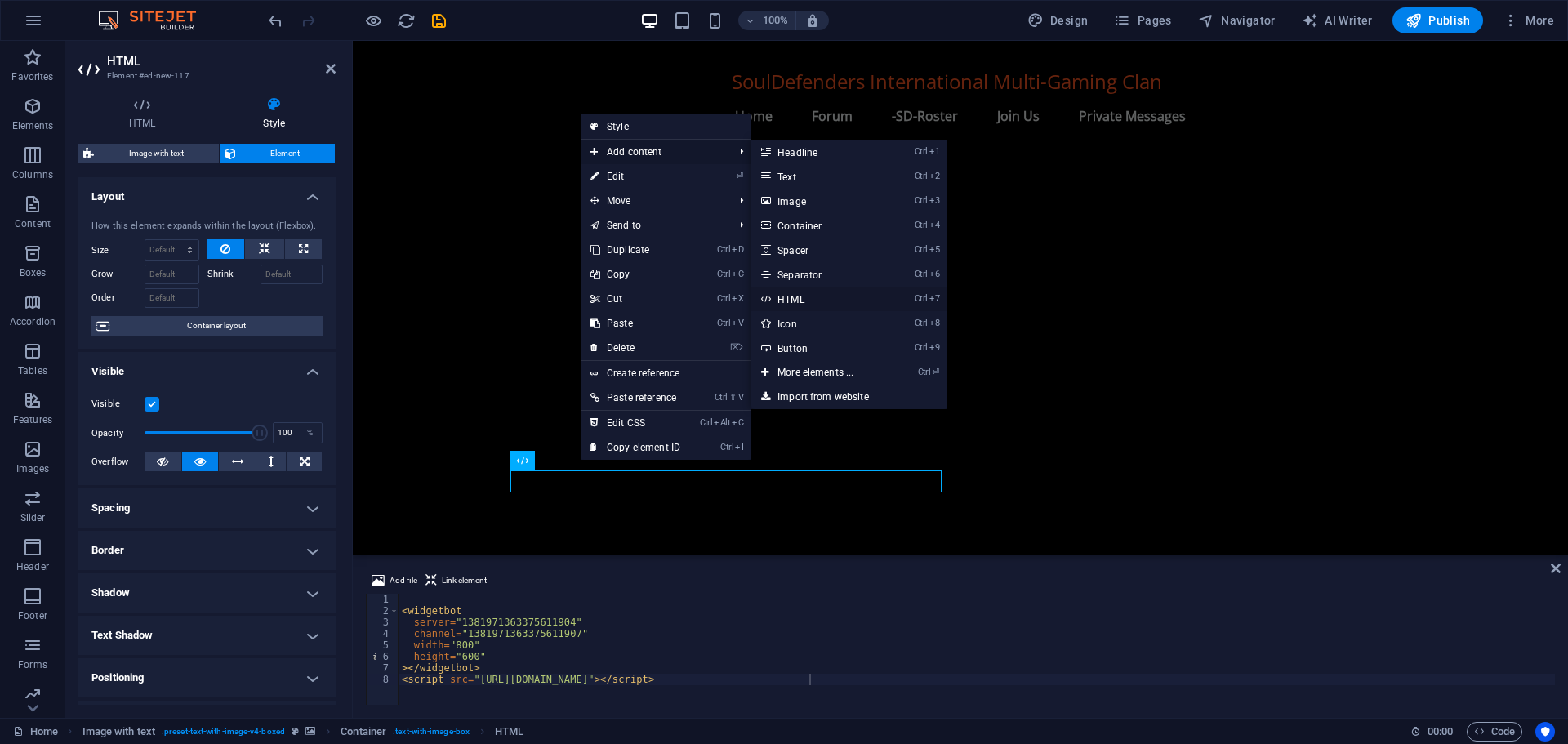
click at [809, 298] on link "Ctrl 7 HTML" at bounding box center [819, 298] width 135 height 24
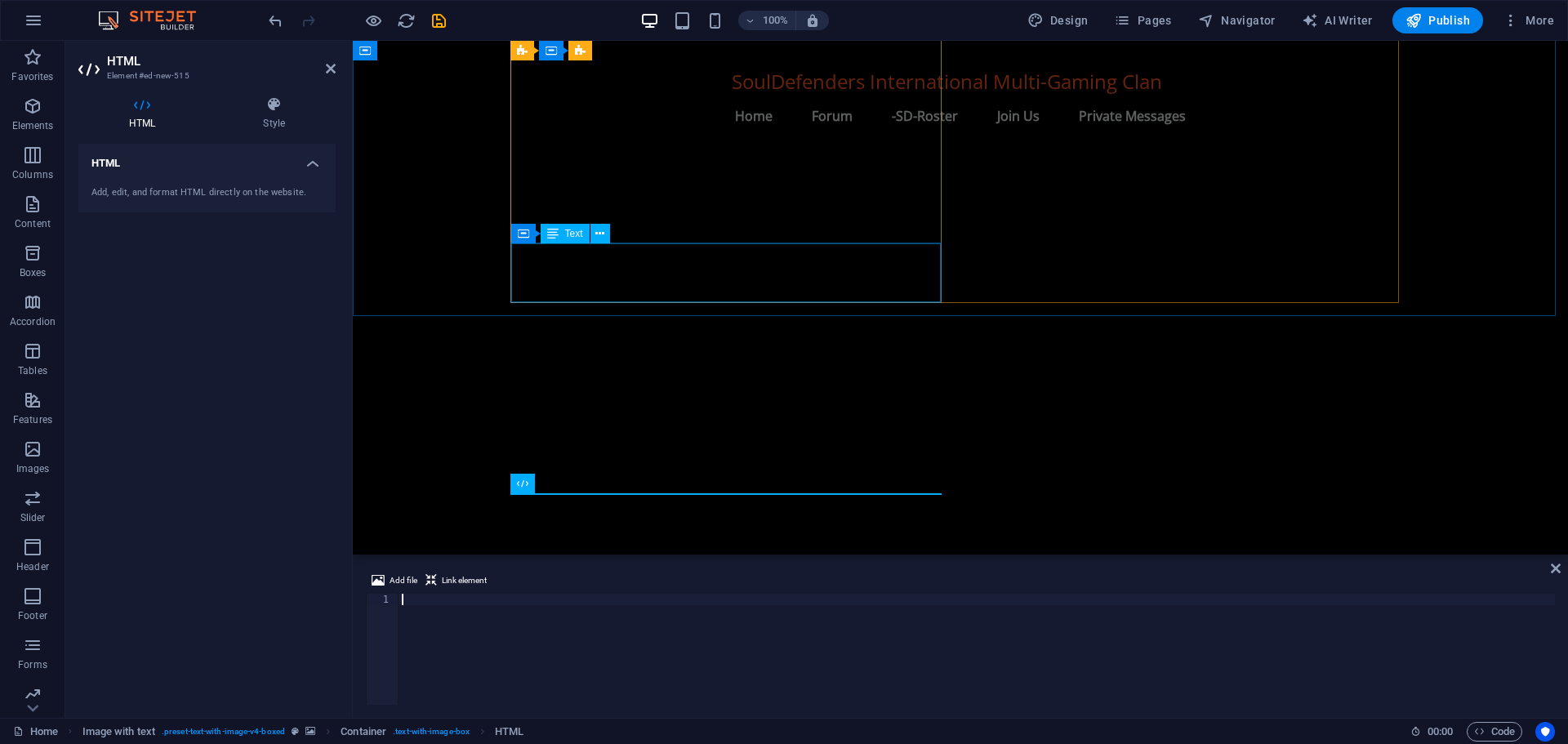
scroll to position [1566, 0]
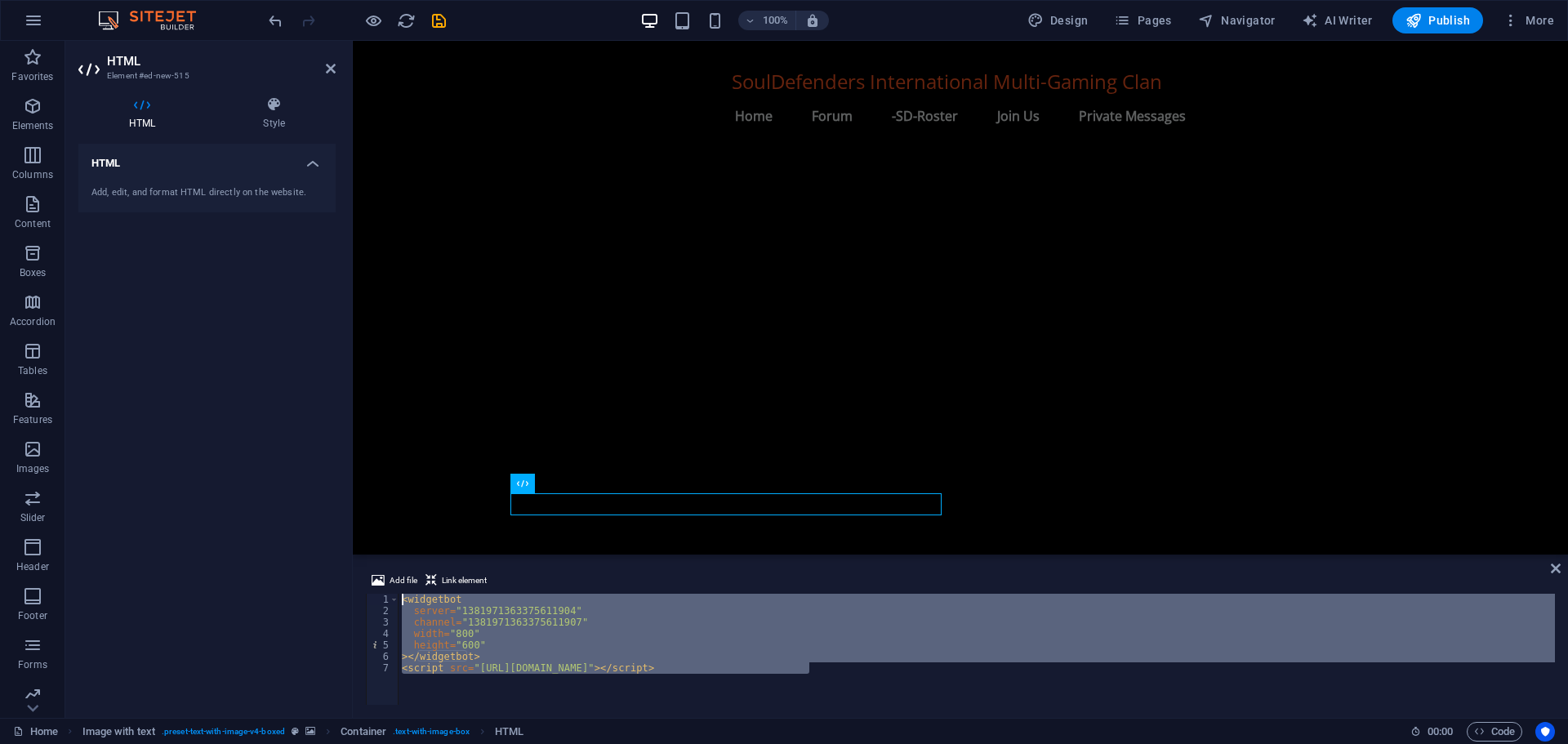
drag, startPoint x: 819, startPoint y: 663, endPoint x: 404, endPoint y: 593, distance: 420.9
click at [404, 593] on div "Add file Link element <script src="https://cdn.jsdelivr.net/npm/@widgetbot/html…" at bounding box center [960, 637] width 1189 height 134
type textarea "<widgetbot server="1381971363375611904""
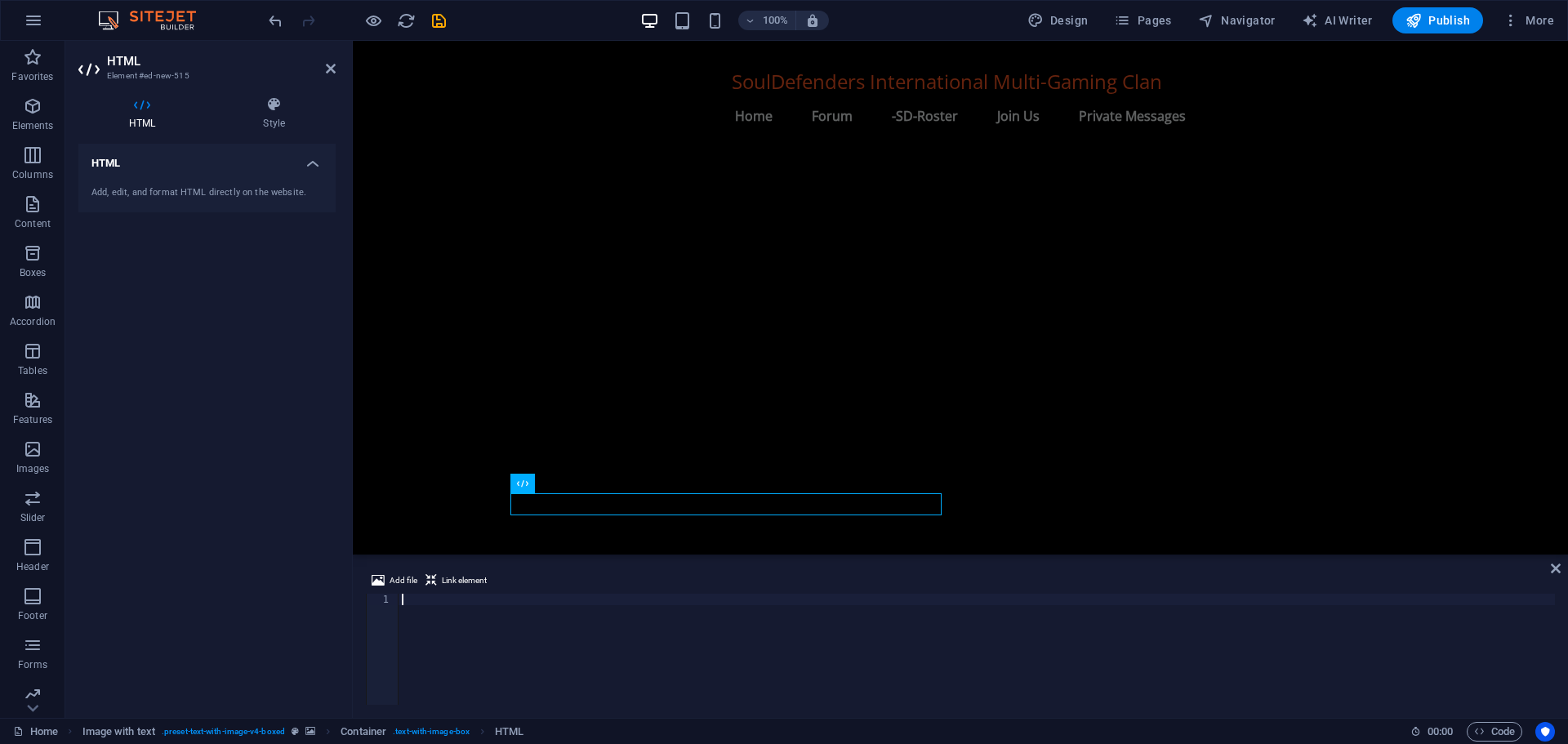
click at [209, 178] on div "Add, edit, and format HTML directly on the website." at bounding box center [207, 193] width 257 height 40
click at [270, 116] on h4 "Style" at bounding box center [273, 113] width 123 height 34
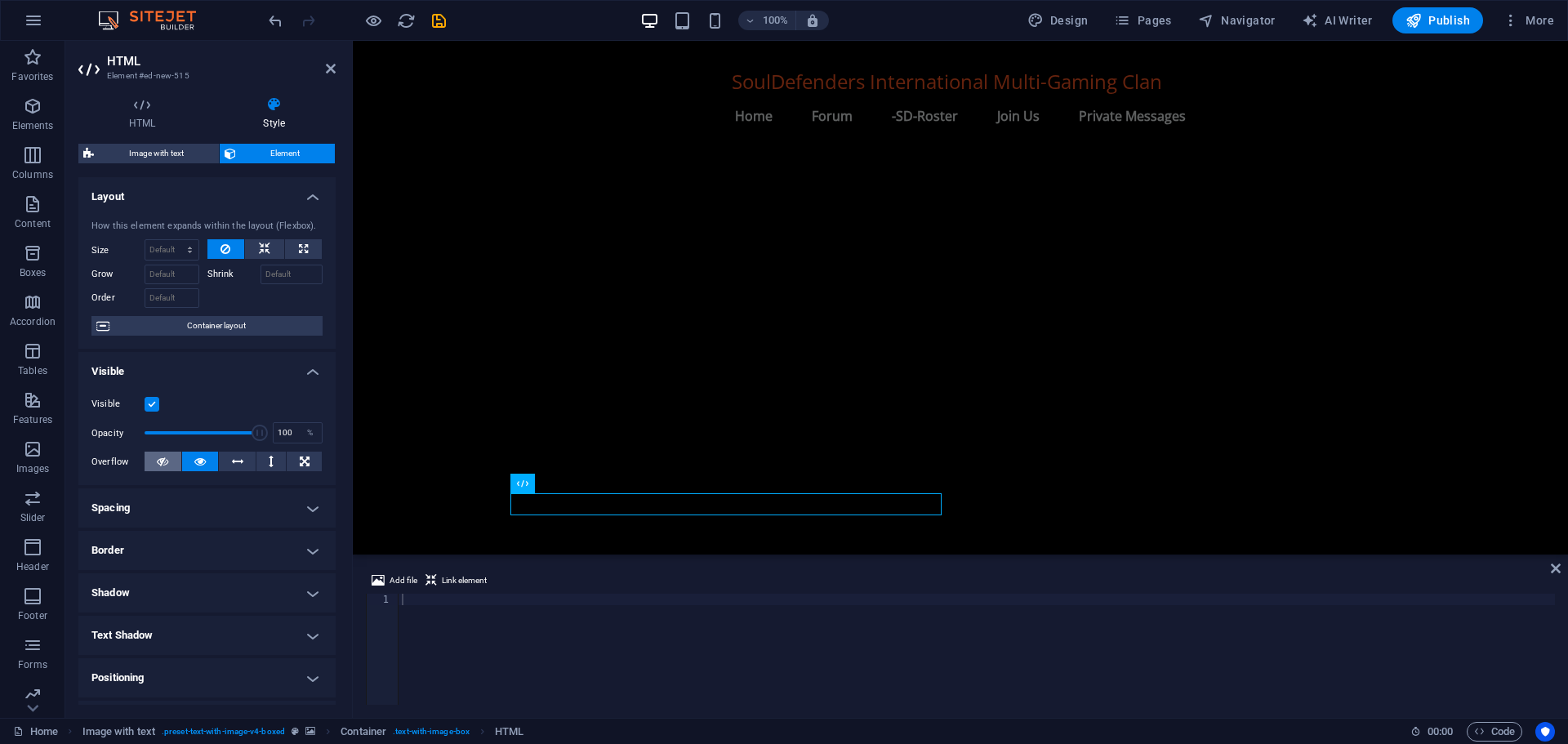
click at [154, 459] on button at bounding box center [163, 461] width 37 height 20
click at [192, 462] on button at bounding box center [200, 461] width 37 height 20
click at [233, 459] on icon at bounding box center [237, 461] width 12 height 20
click at [200, 467] on icon at bounding box center [200, 461] width 12 height 20
click at [578, 475] on icon at bounding box center [579, 483] width 9 height 17
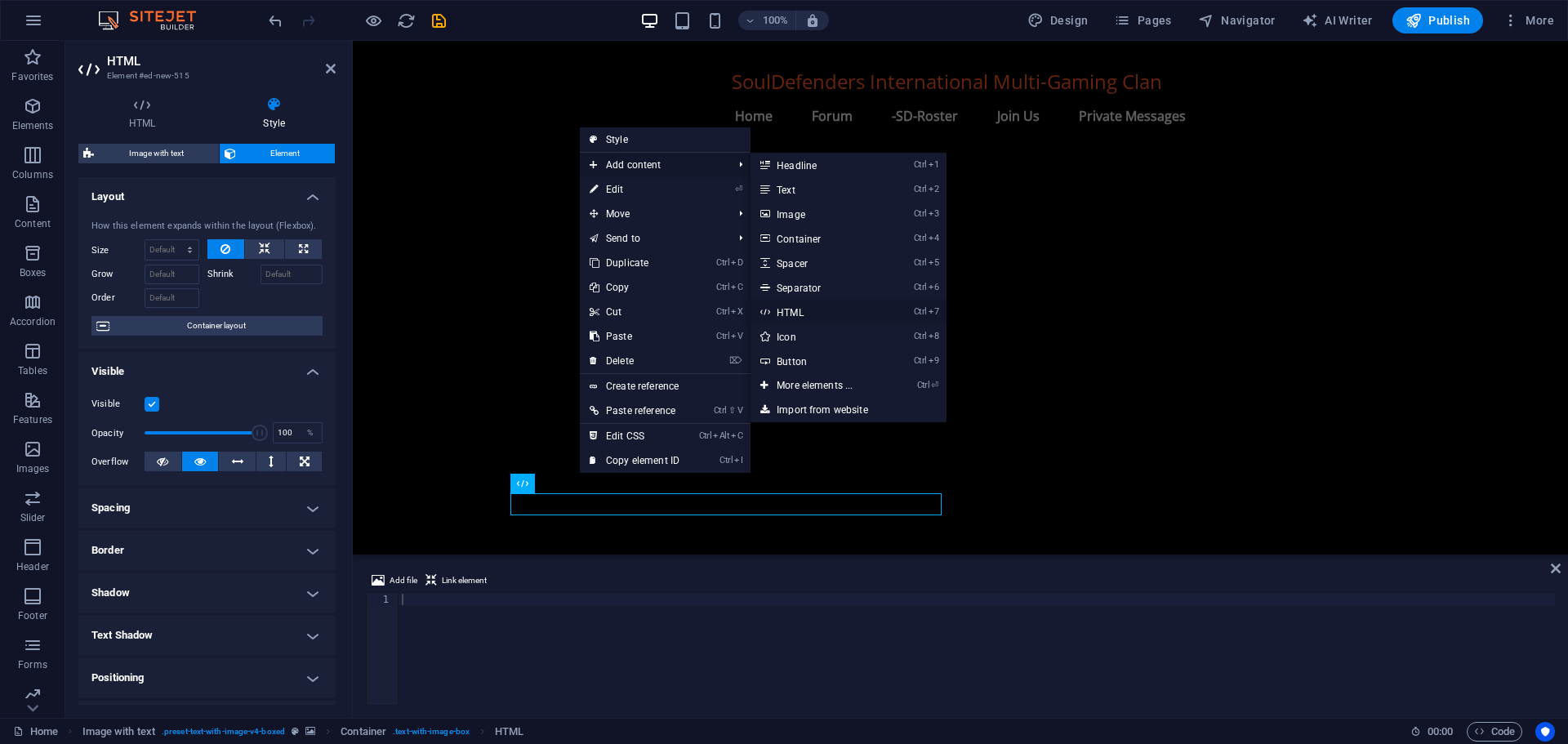
click at [805, 310] on link "Ctrl 7 HTML" at bounding box center [818, 311] width 135 height 24
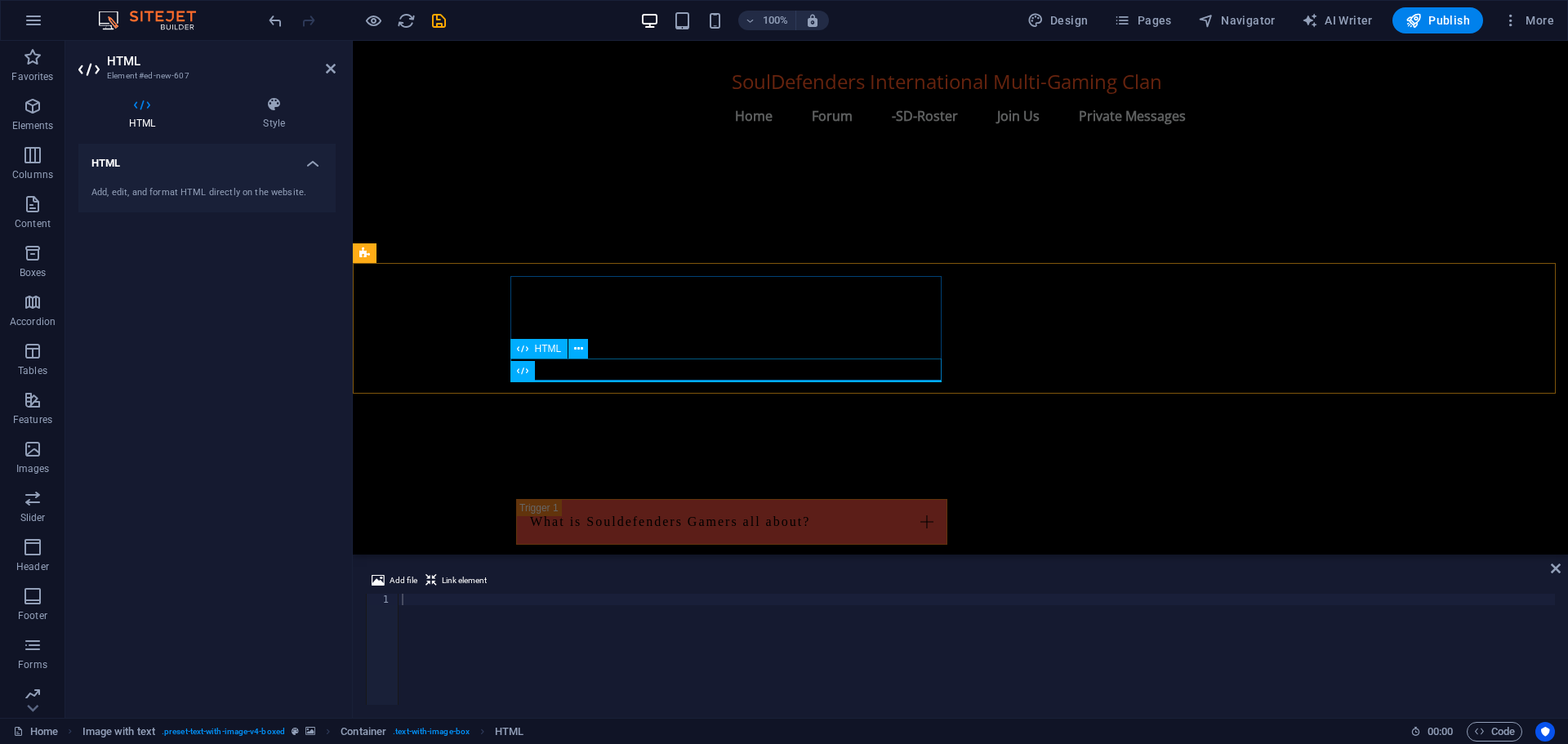
scroll to position [1774, 0]
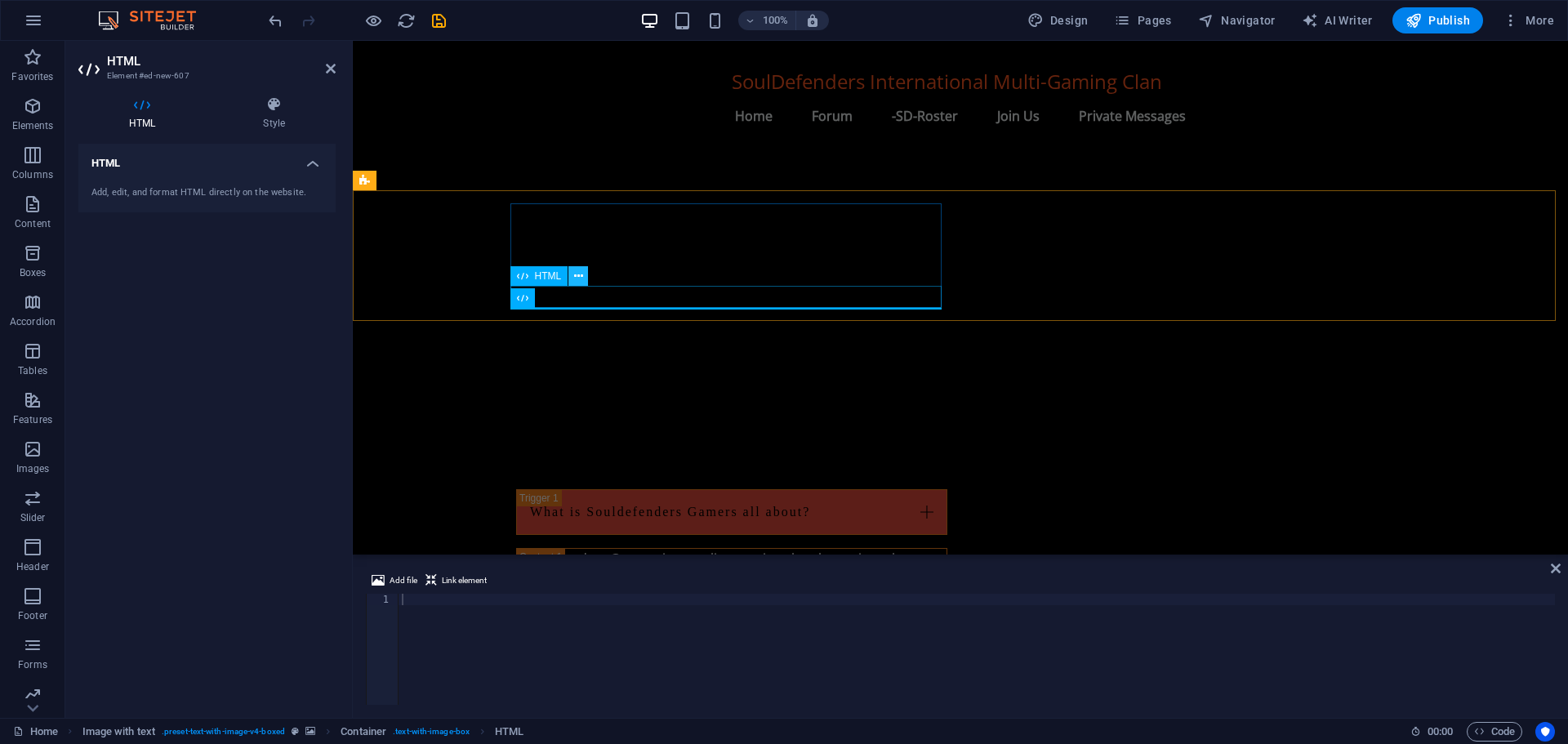
click at [577, 274] on icon at bounding box center [579, 276] width 9 height 17
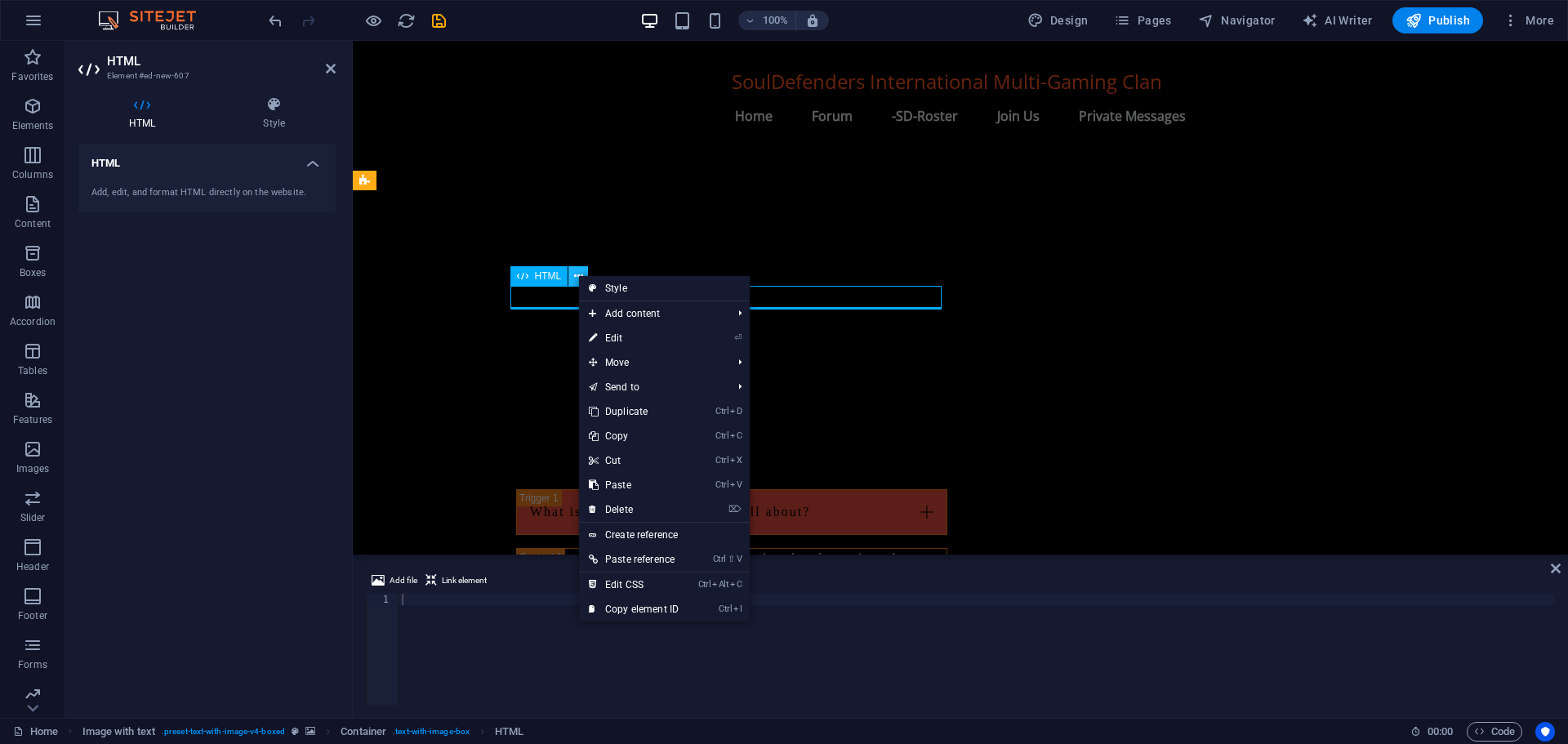
scroll to position [1611, 0]
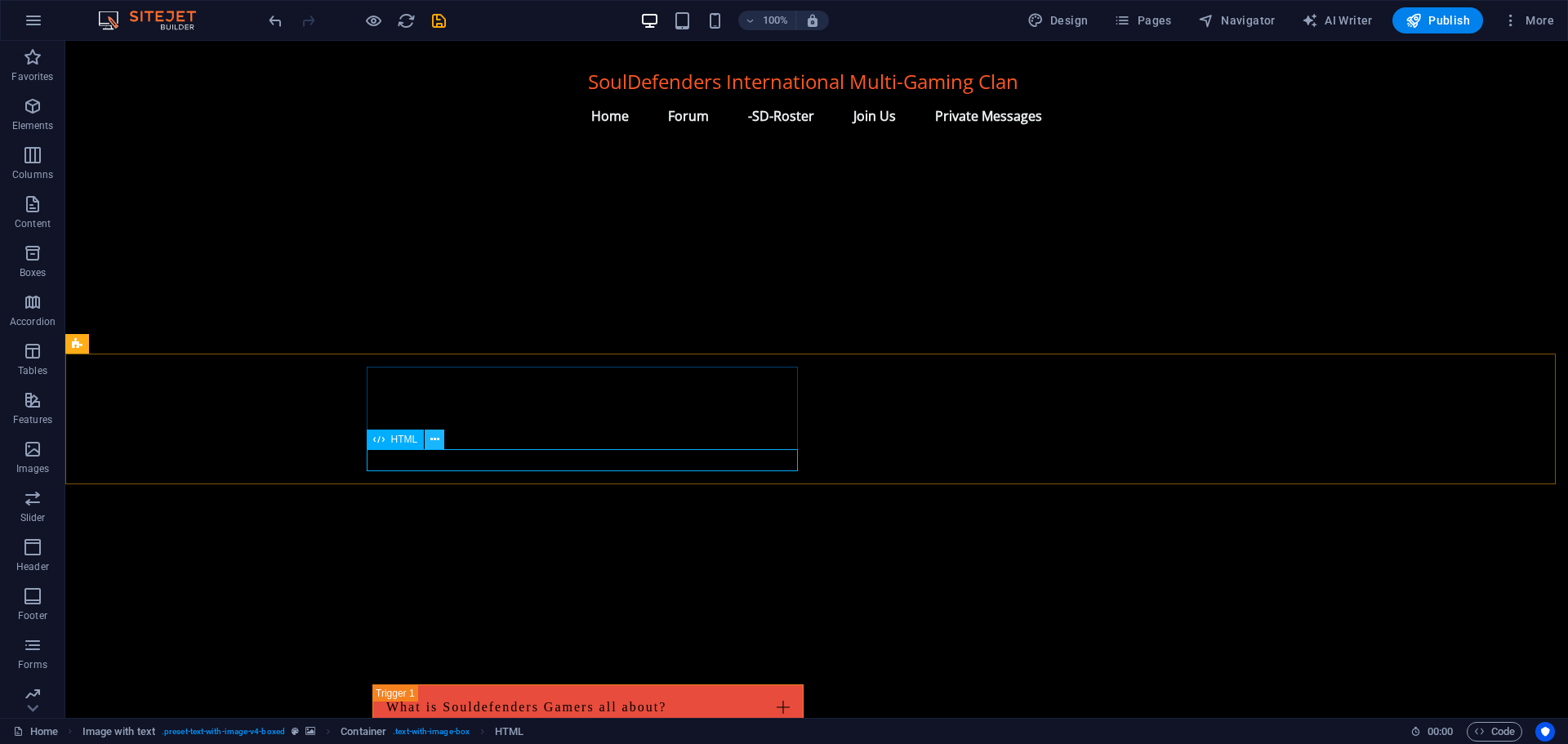
click at [434, 438] on icon at bounding box center [435, 439] width 9 height 17
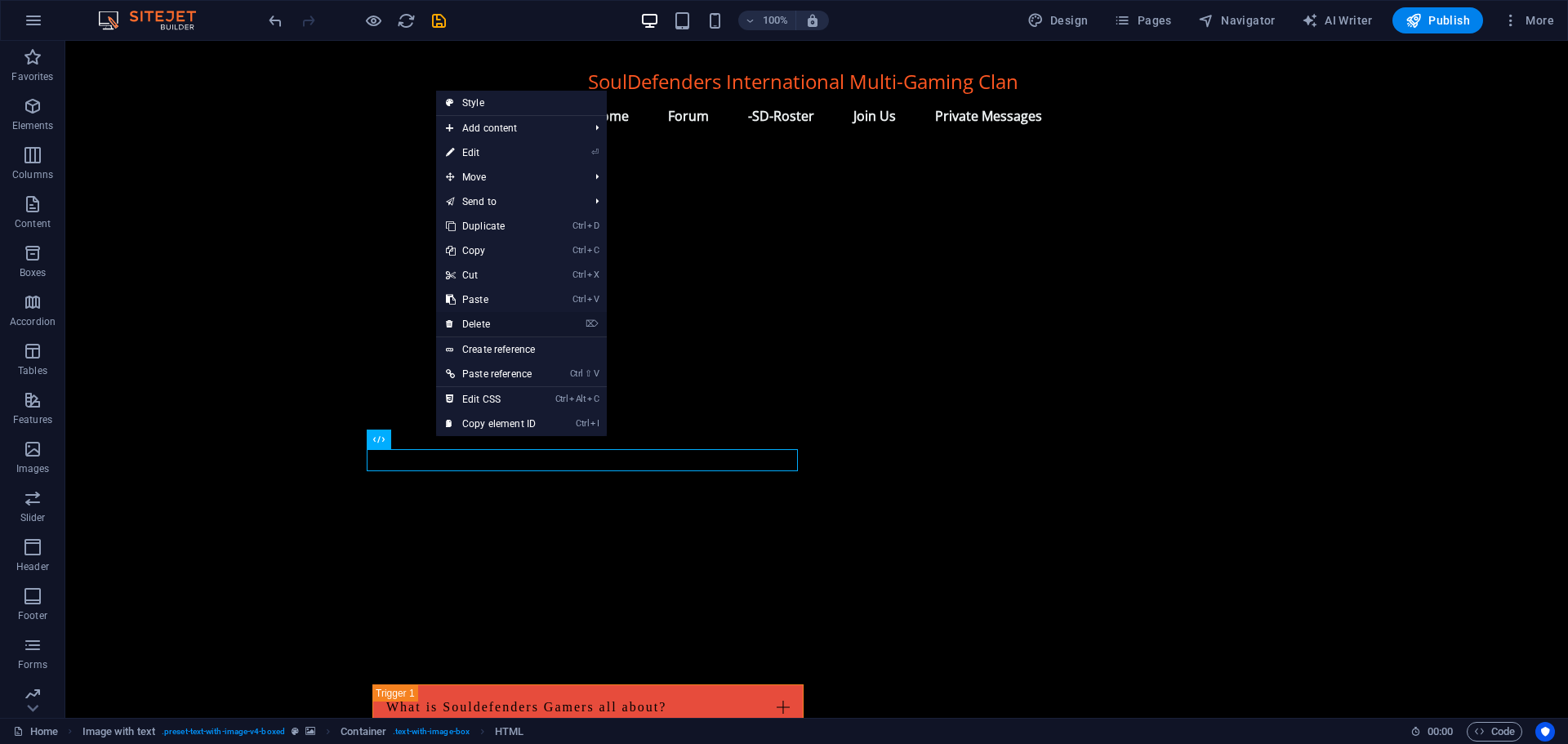
click at [489, 321] on link "⌦ Delete" at bounding box center [491, 323] width 110 height 24
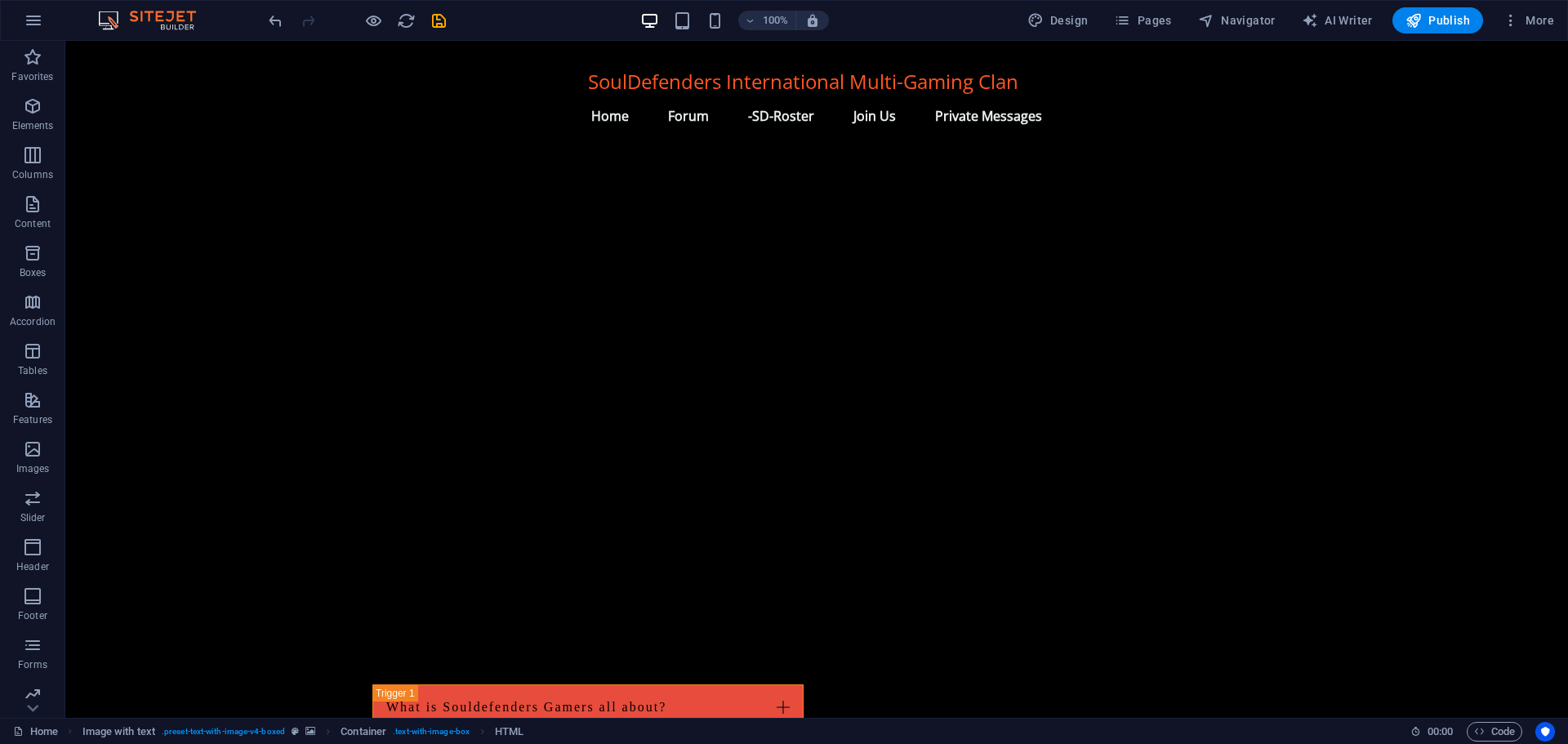
scroll to position [1590, 0]
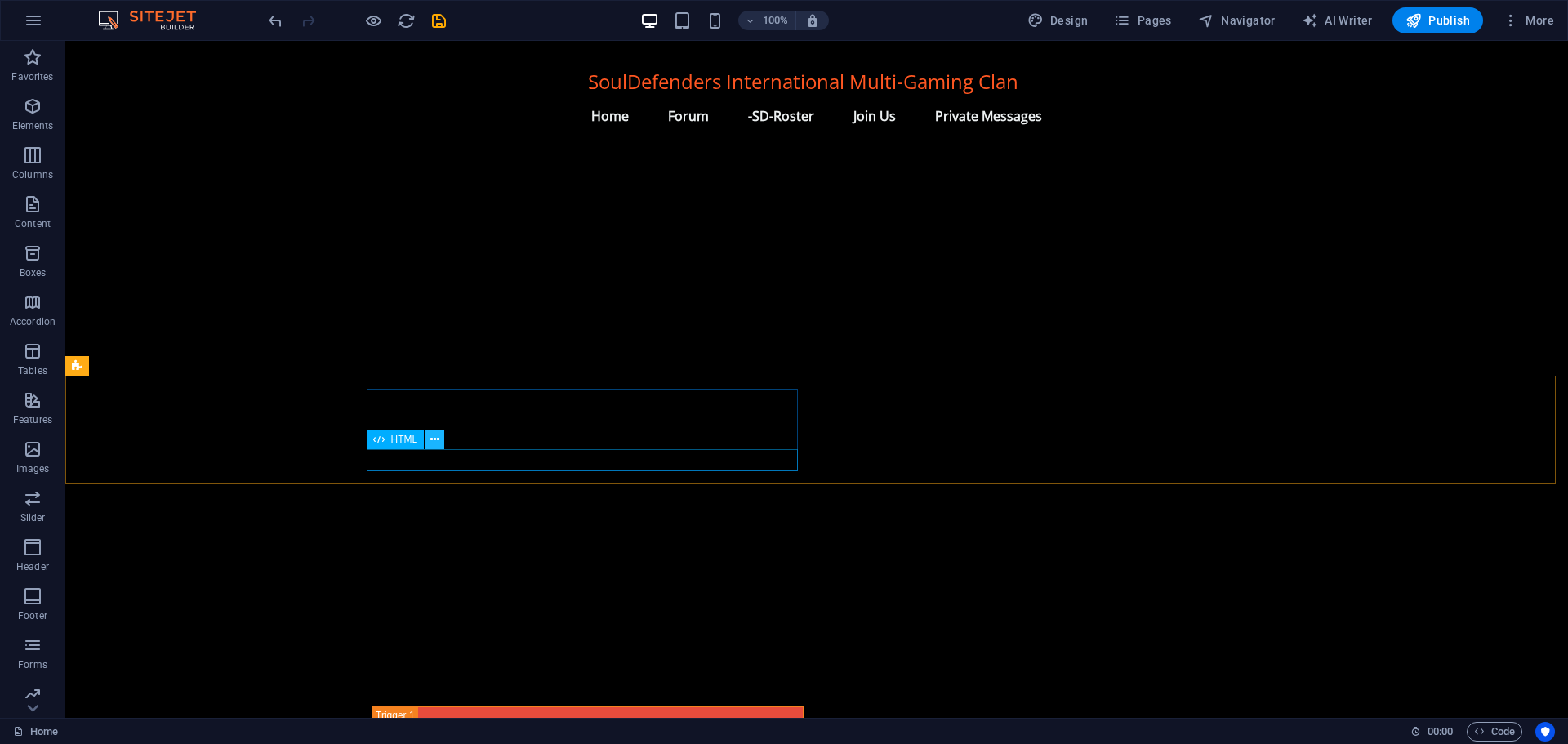
click at [439, 435] on icon at bounding box center [435, 439] width 9 height 17
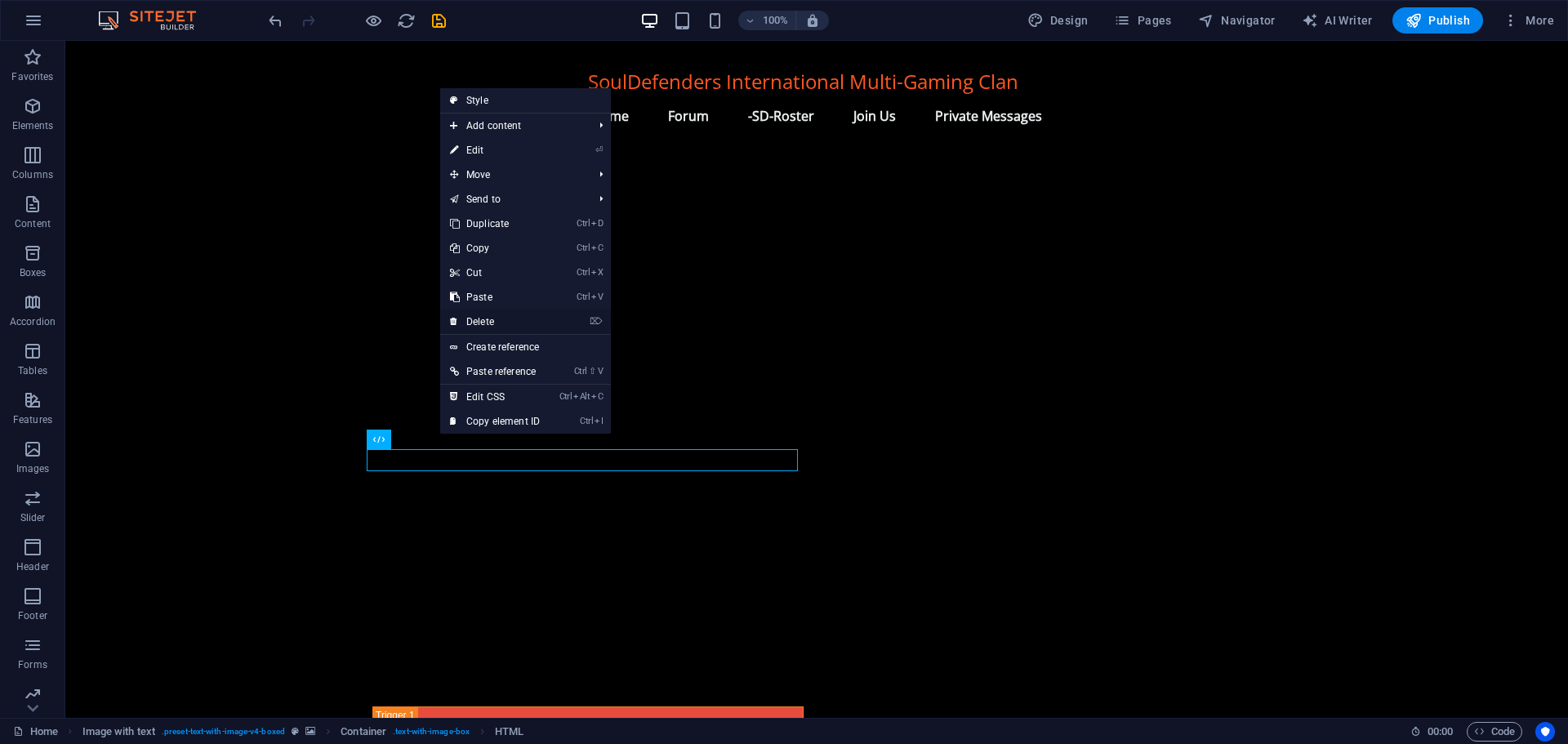
click at [496, 316] on link "⌦ Delete" at bounding box center [495, 321] width 110 height 24
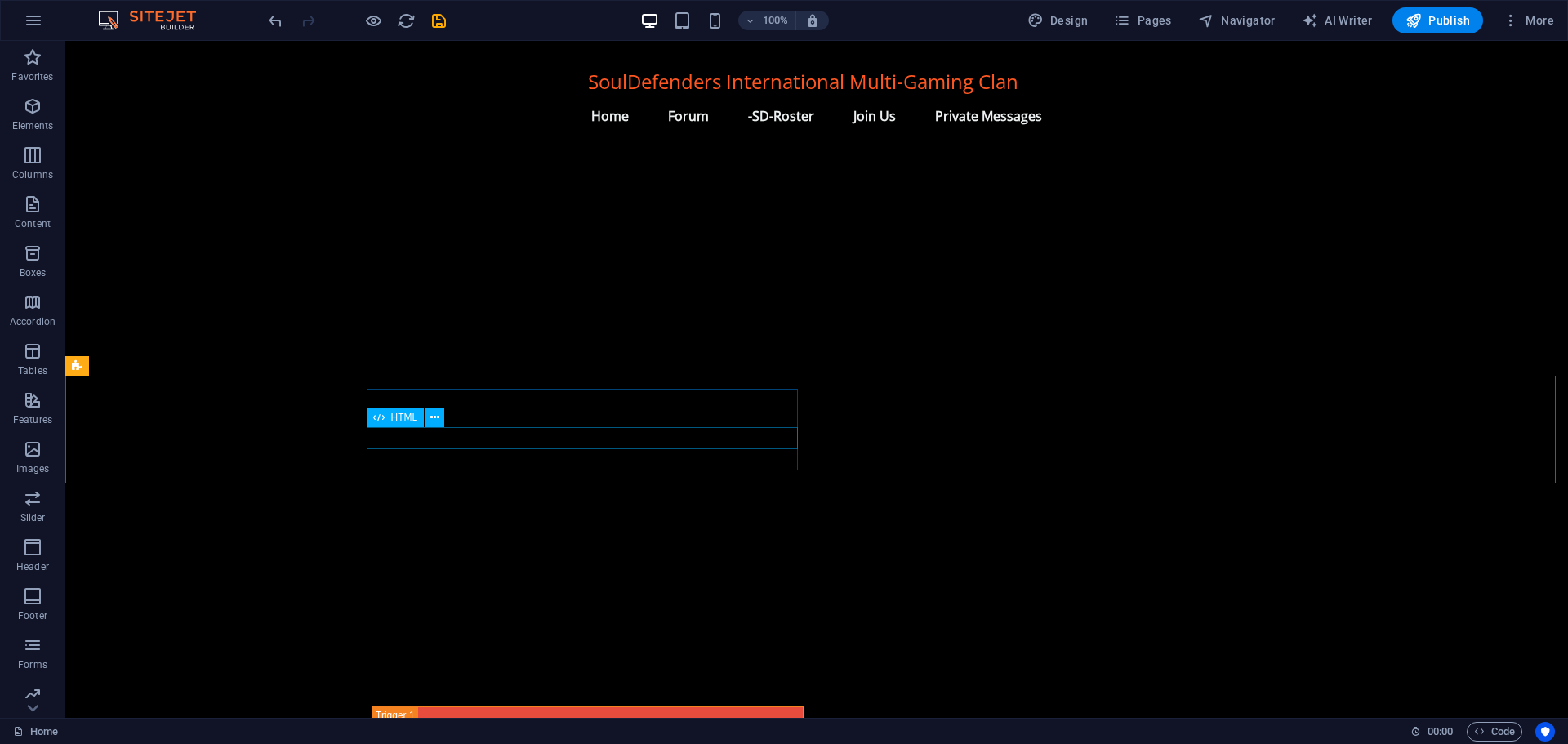
click at [388, 417] on div "HTML" at bounding box center [396, 417] width 58 height 20
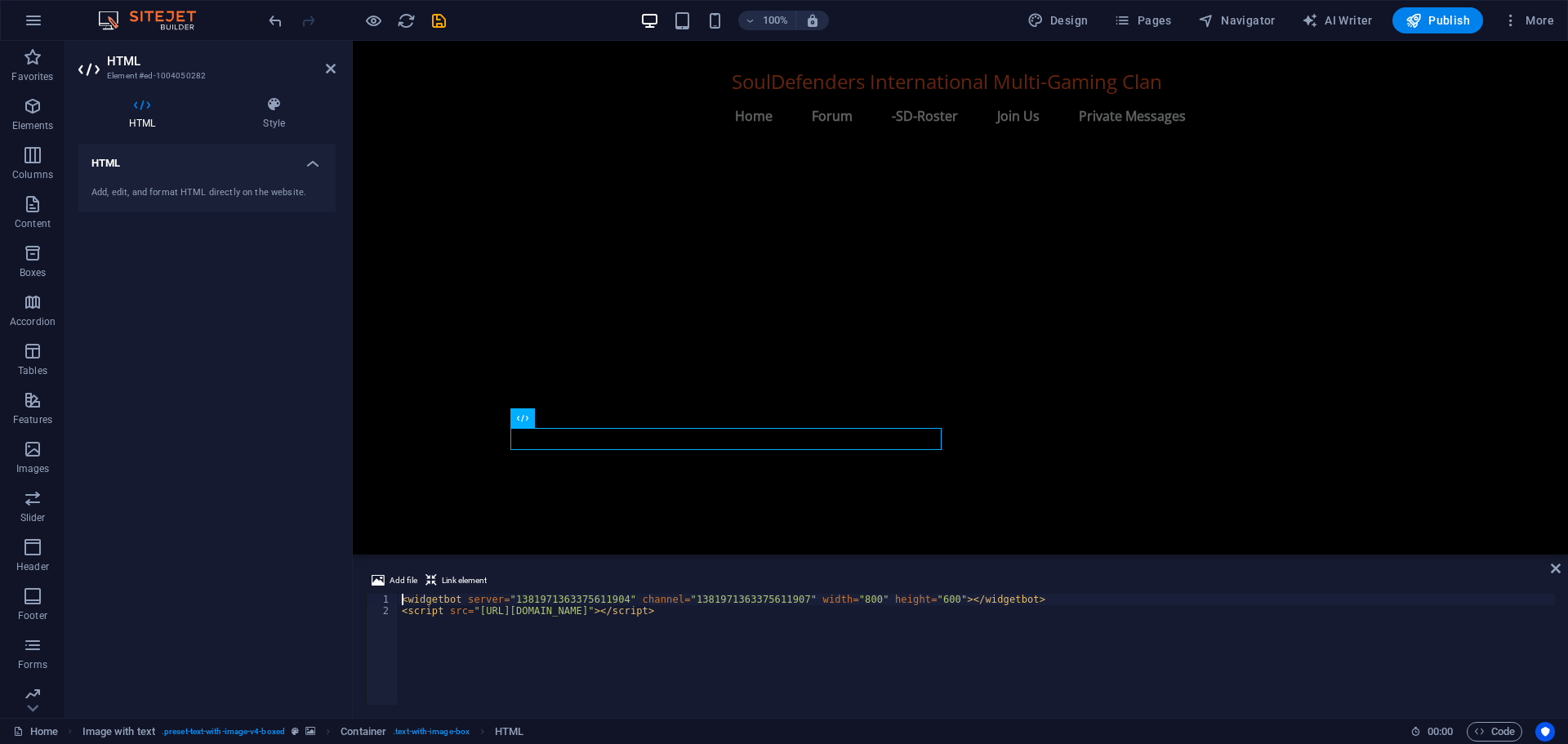
scroll to position [1588, 0]
click at [272, 120] on h4 "Style" at bounding box center [273, 113] width 123 height 34
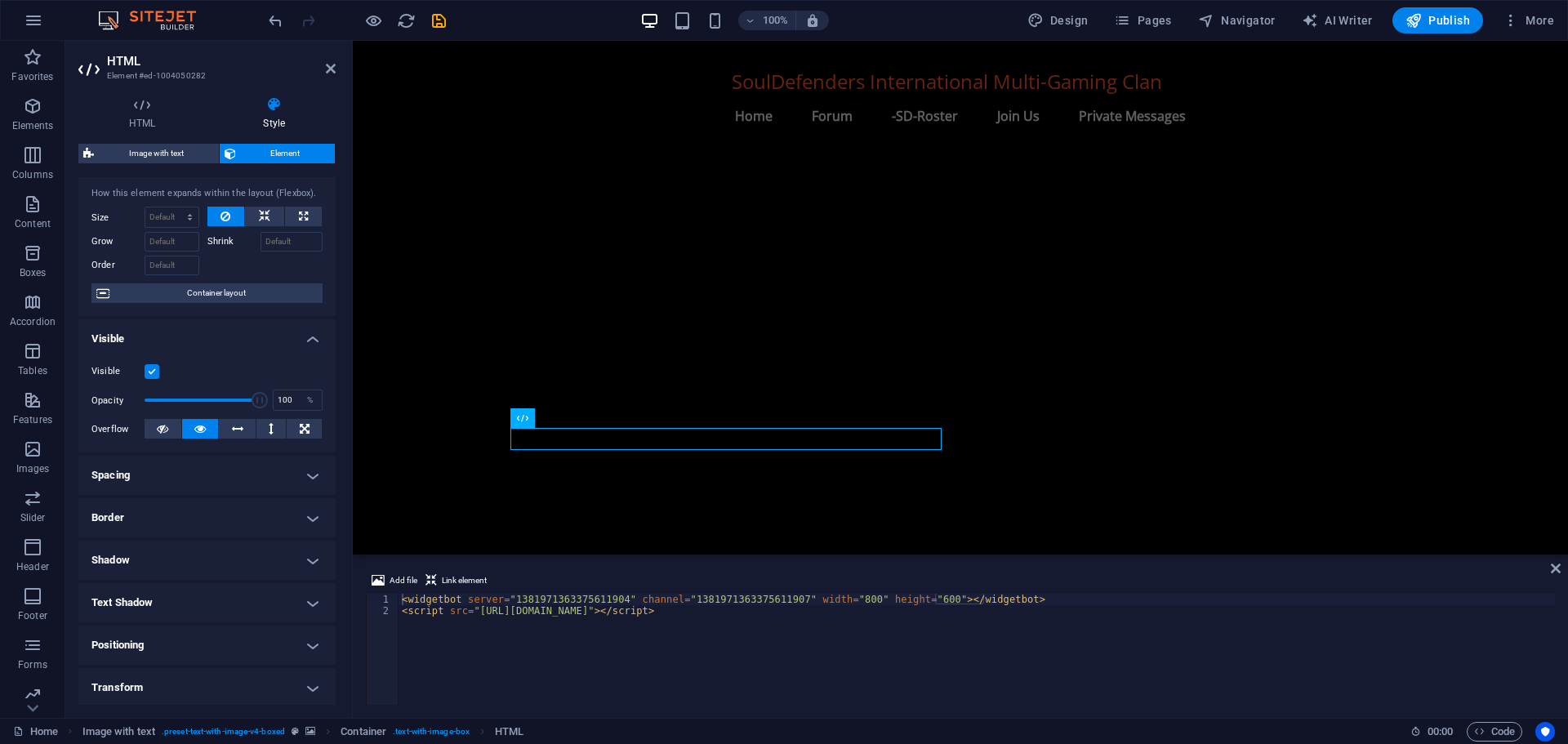
scroll to position [0, 0]
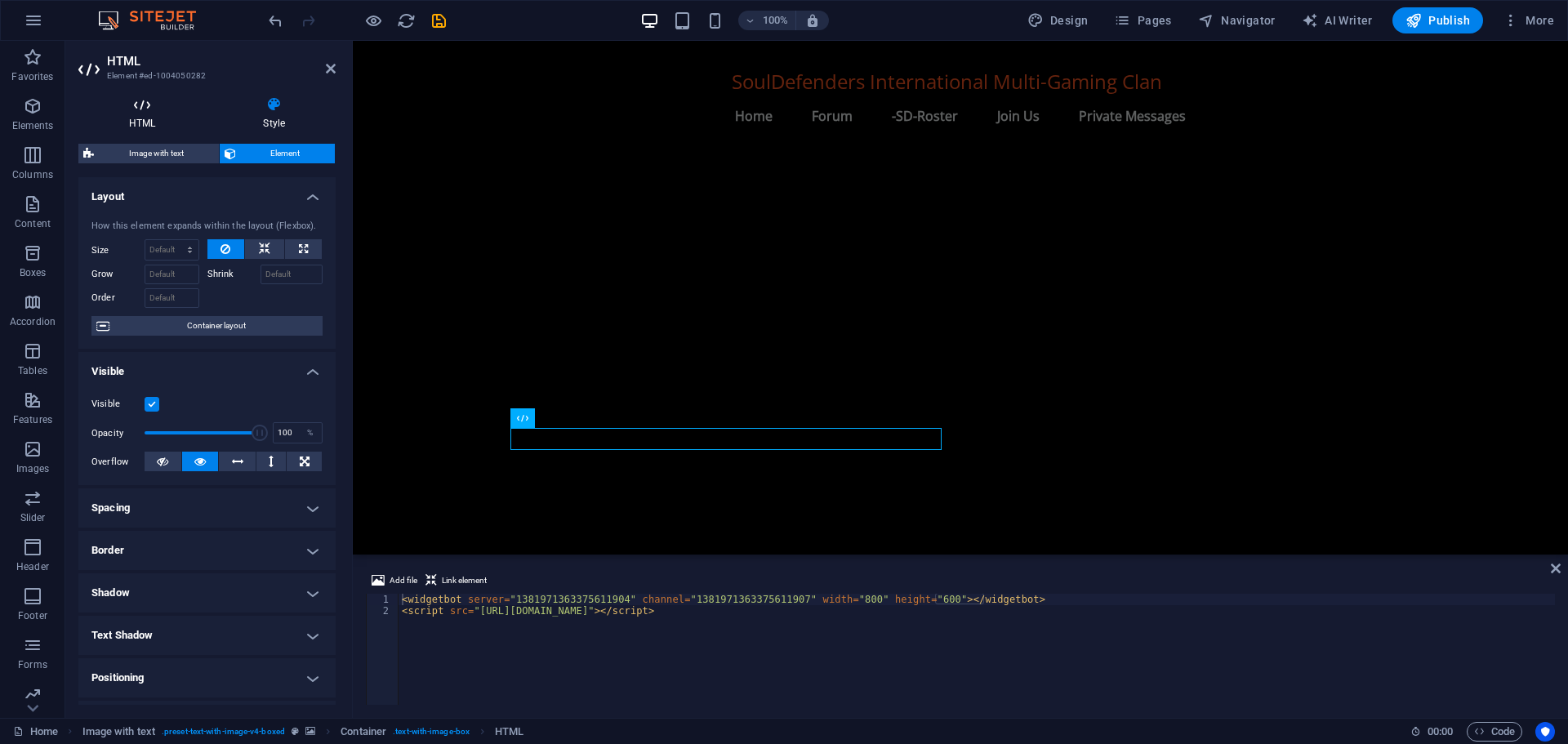
click at [146, 100] on icon at bounding box center [142, 104] width 128 height 16
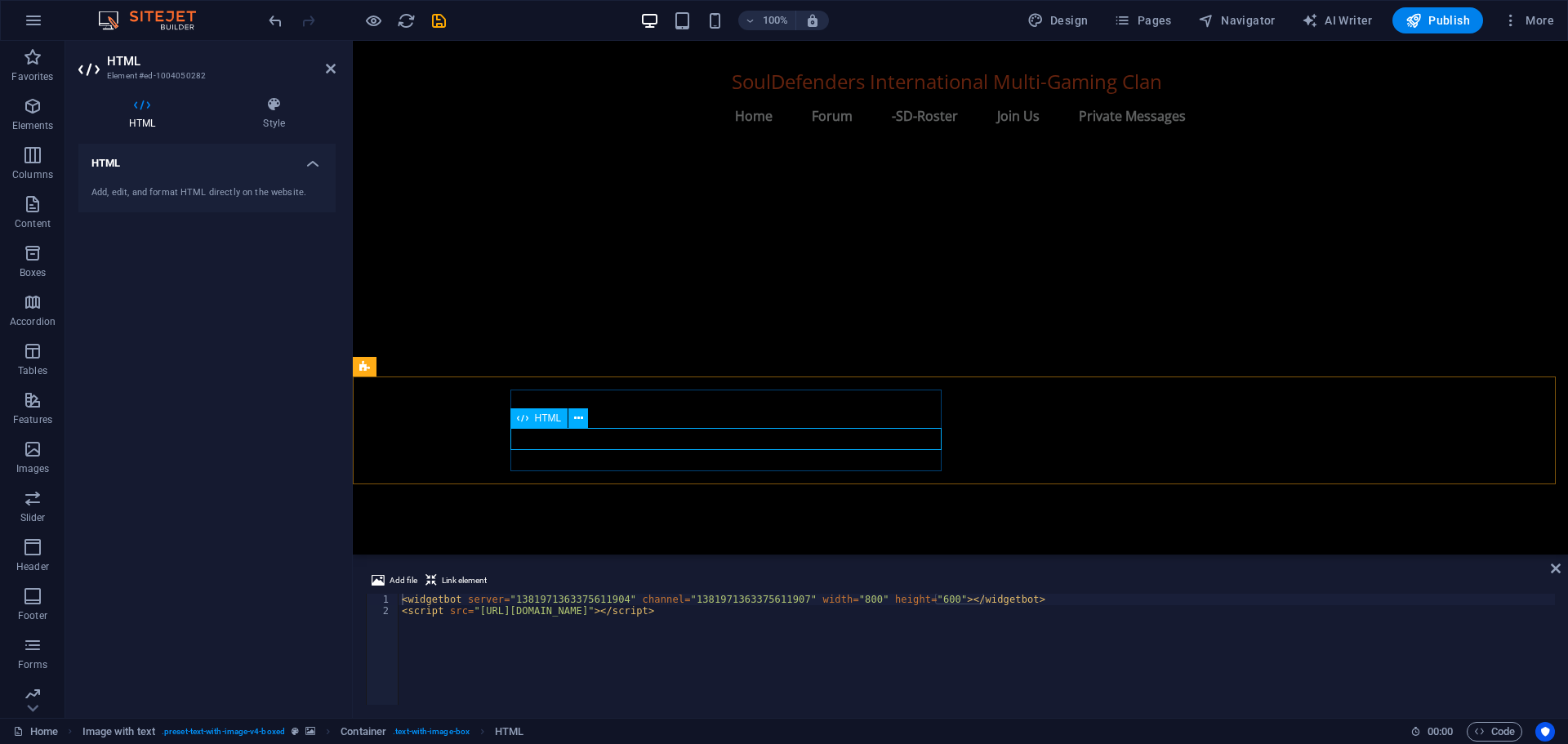
click at [580, 415] on icon at bounding box center [579, 418] width 9 height 17
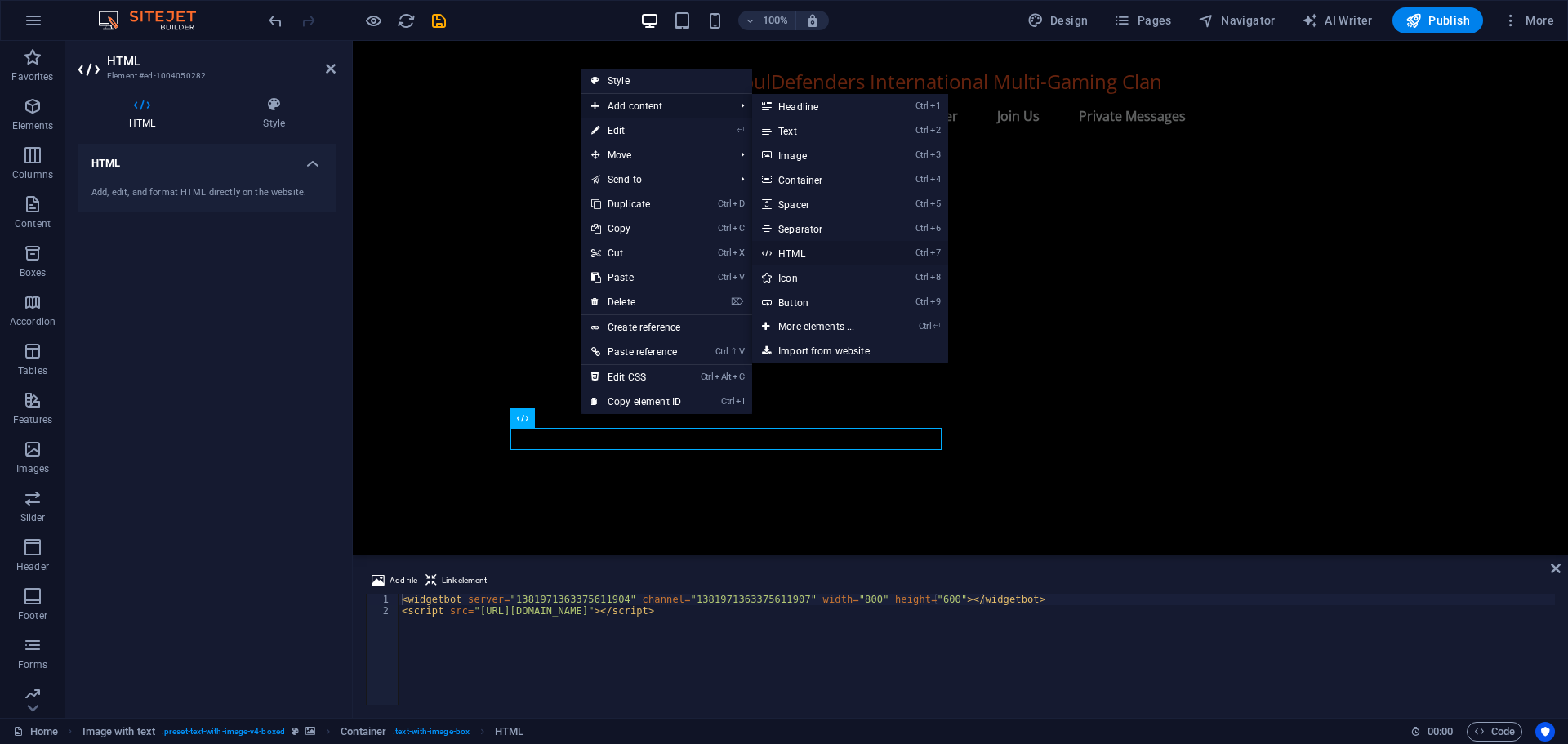
click at [788, 249] on link "Ctrl 7 HTML" at bounding box center [820, 252] width 135 height 24
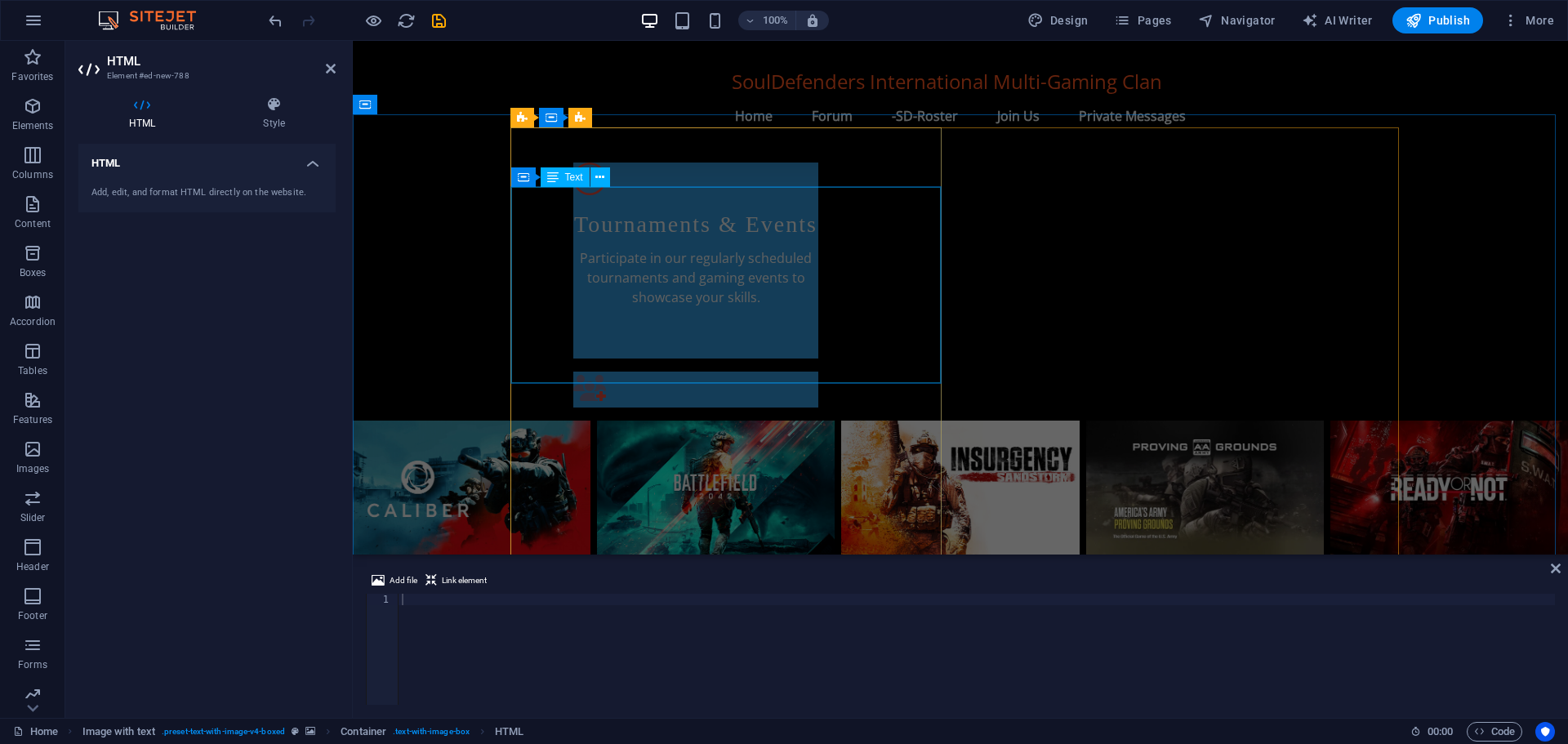
scroll to position [934, 0]
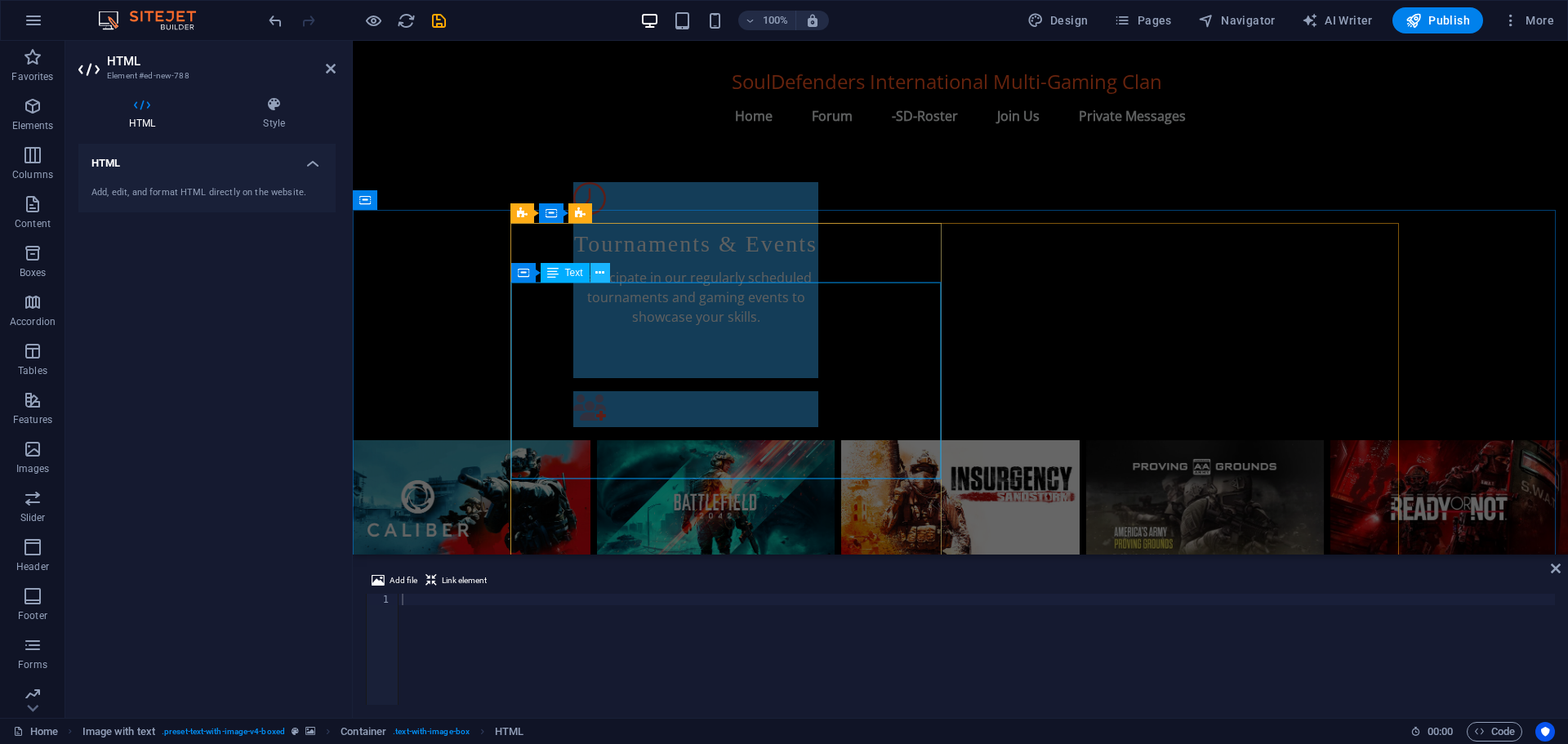
click at [602, 270] on icon at bounding box center [600, 272] width 9 height 17
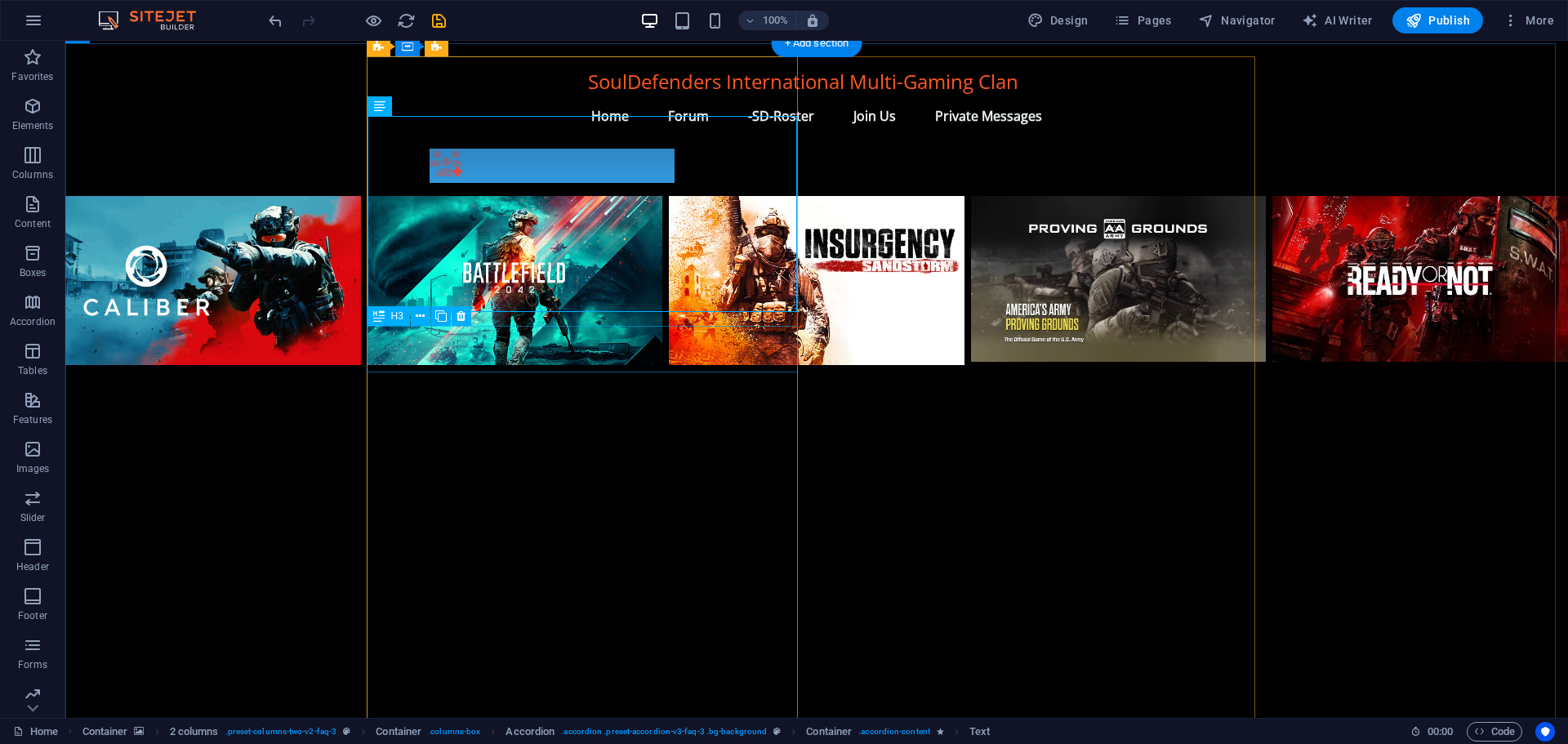
scroll to position [1182, 0]
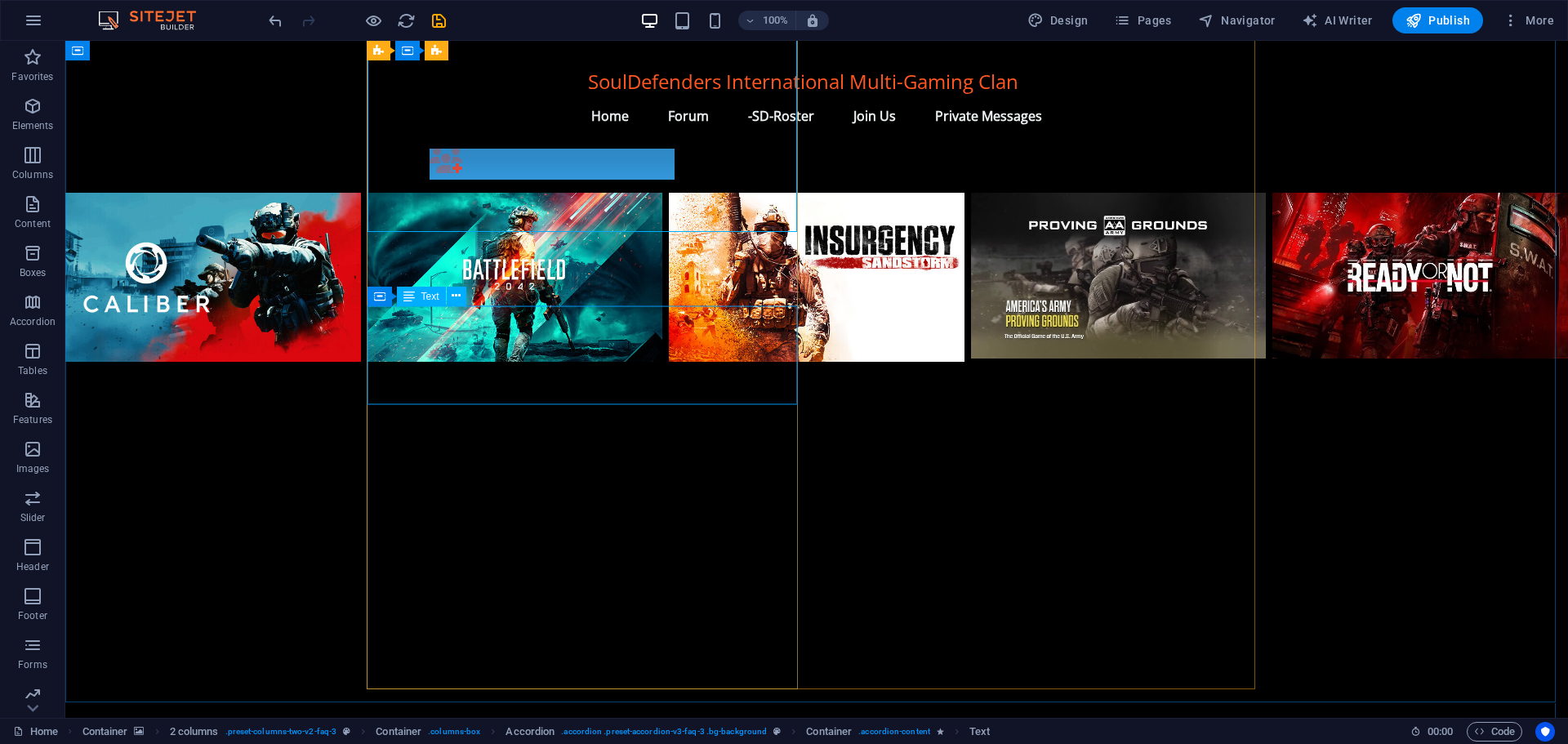
click at [419, 296] on div "Text" at bounding box center [422, 297] width 49 height 20
click at [422, 296] on span "Text" at bounding box center [431, 296] width 18 height 10
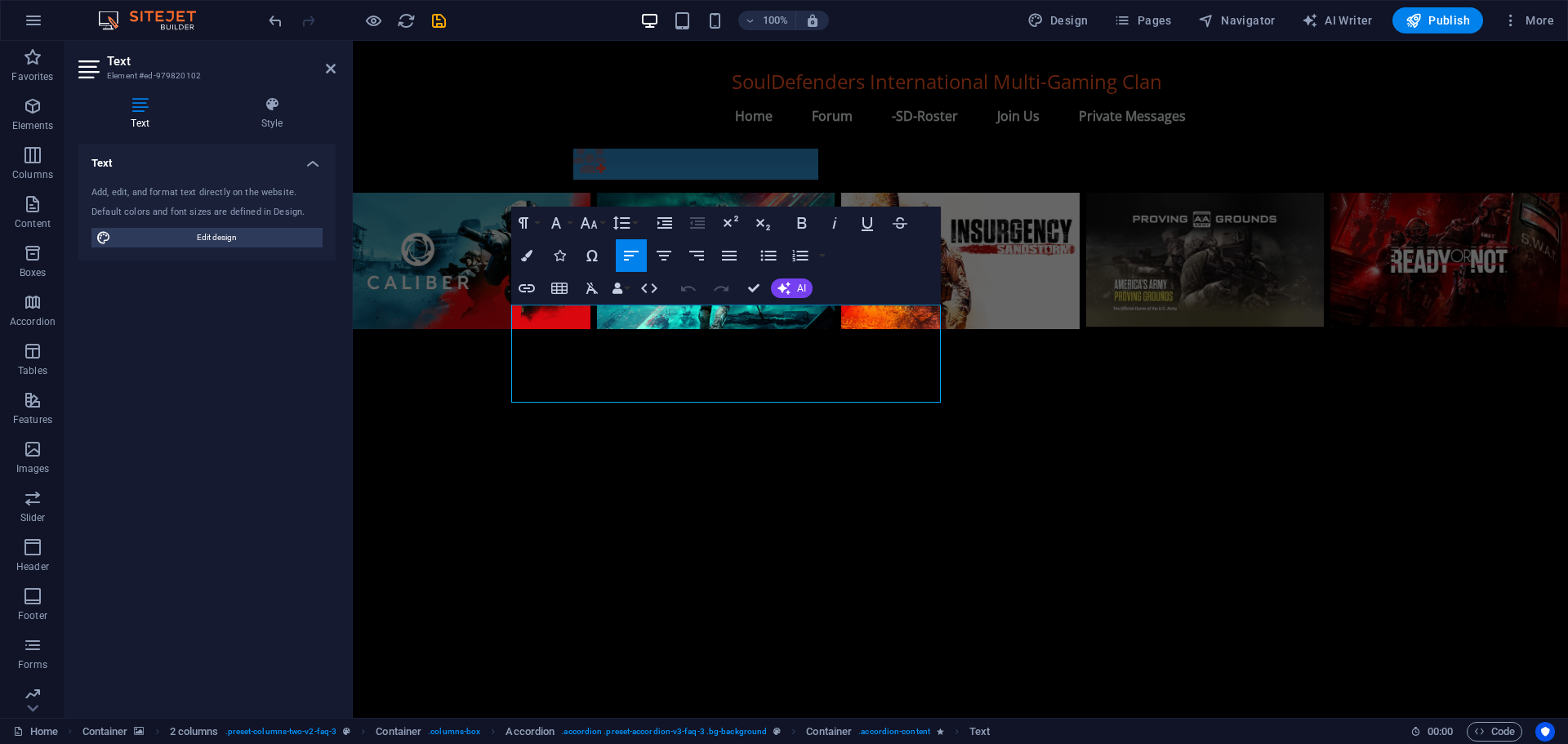
click at [493, 336] on figure at bounding box center [960, 650] width 1216 height 642
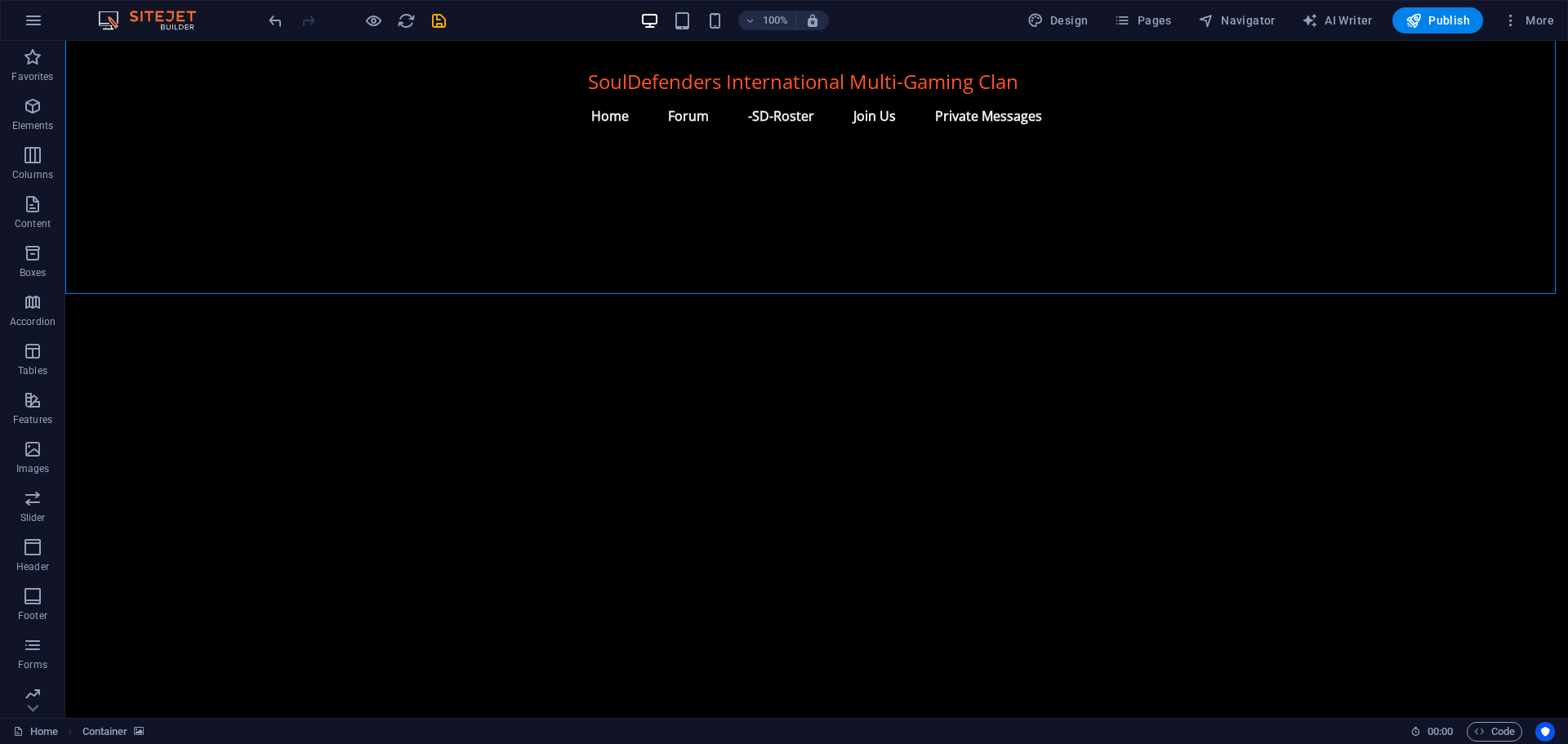
scroll to position [1590, 0]
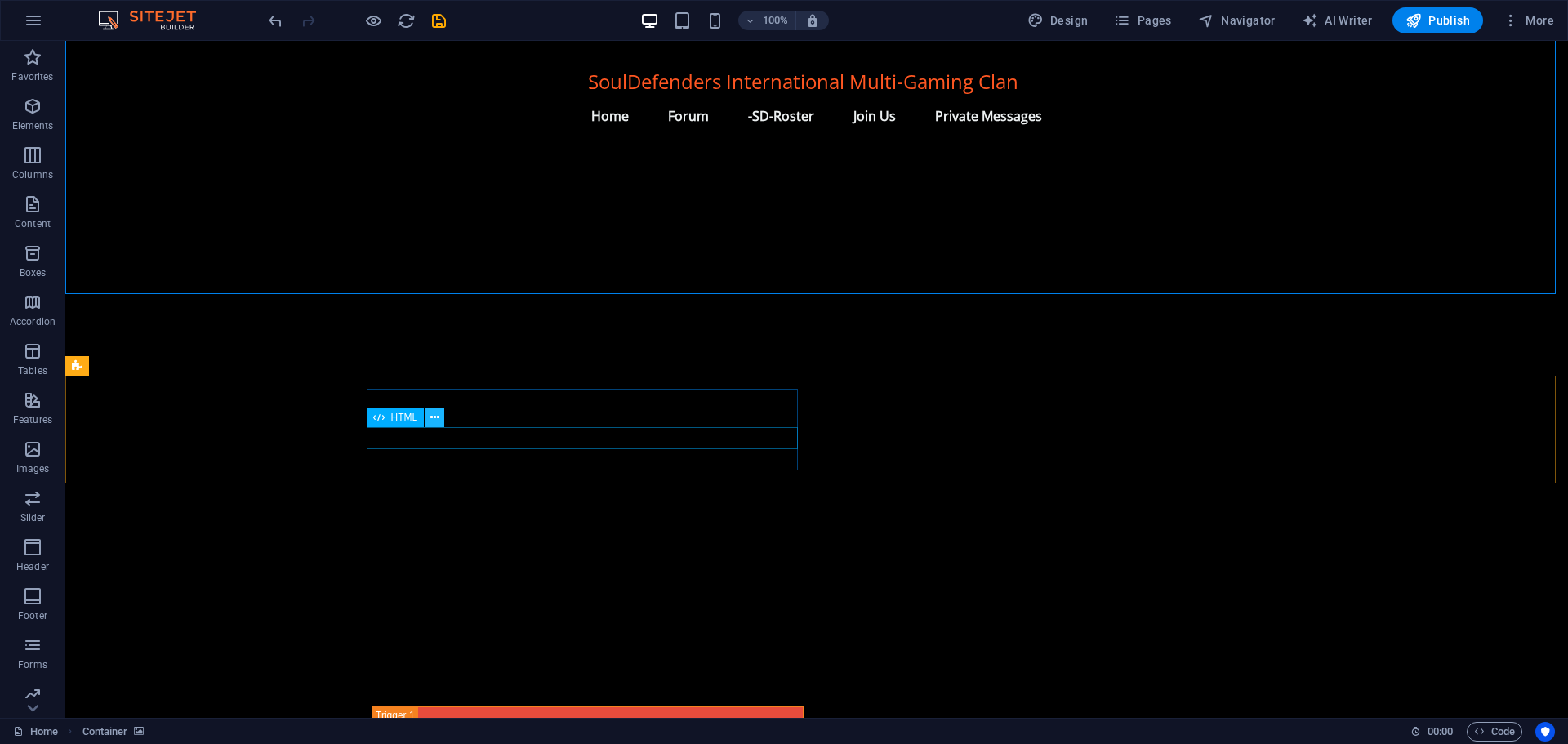
click at [435, 419] on icon at bounding box center [435, 417] width 9 height 17
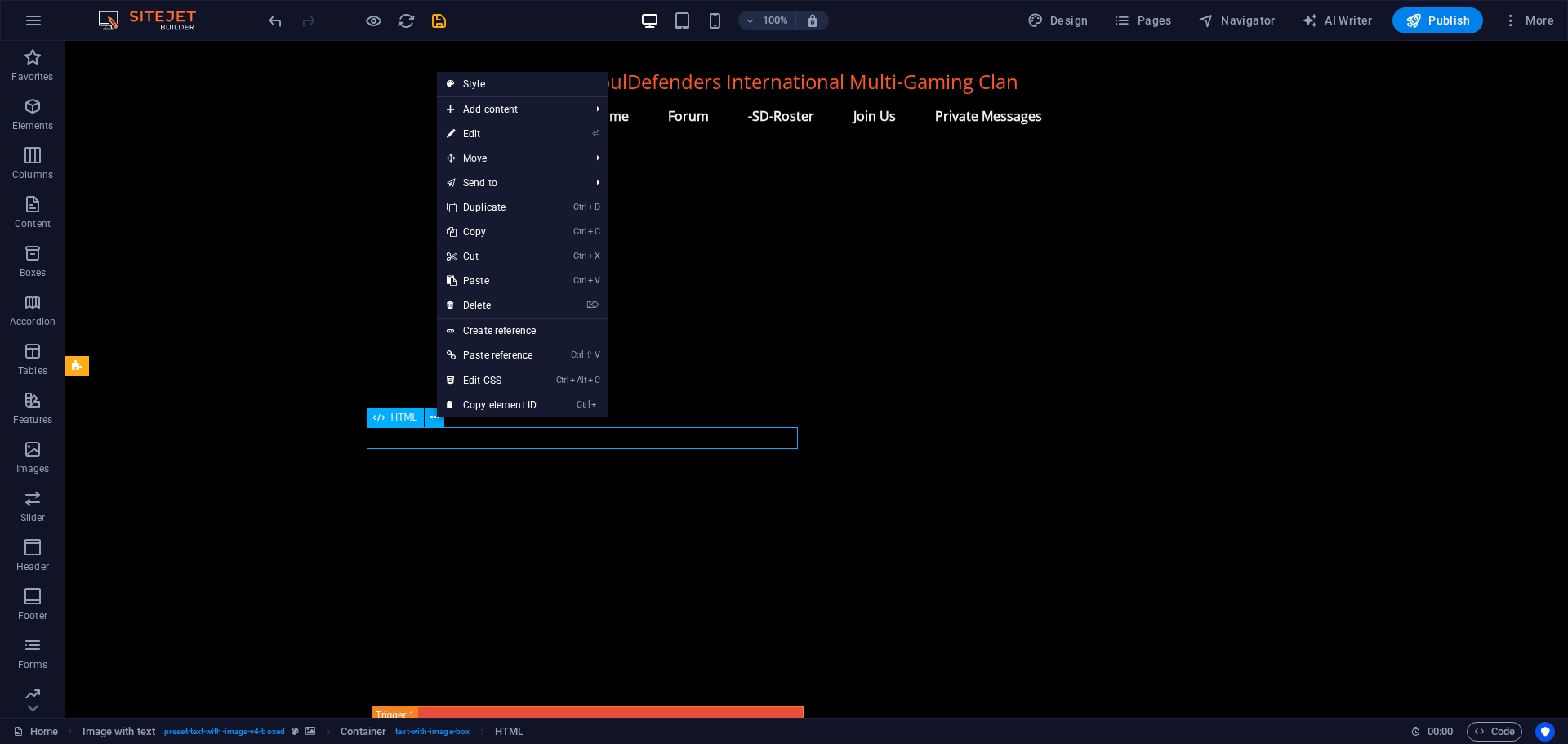
click at [397, 419] on span "HTML" at bounding box center [405, 417] width 27 height 10
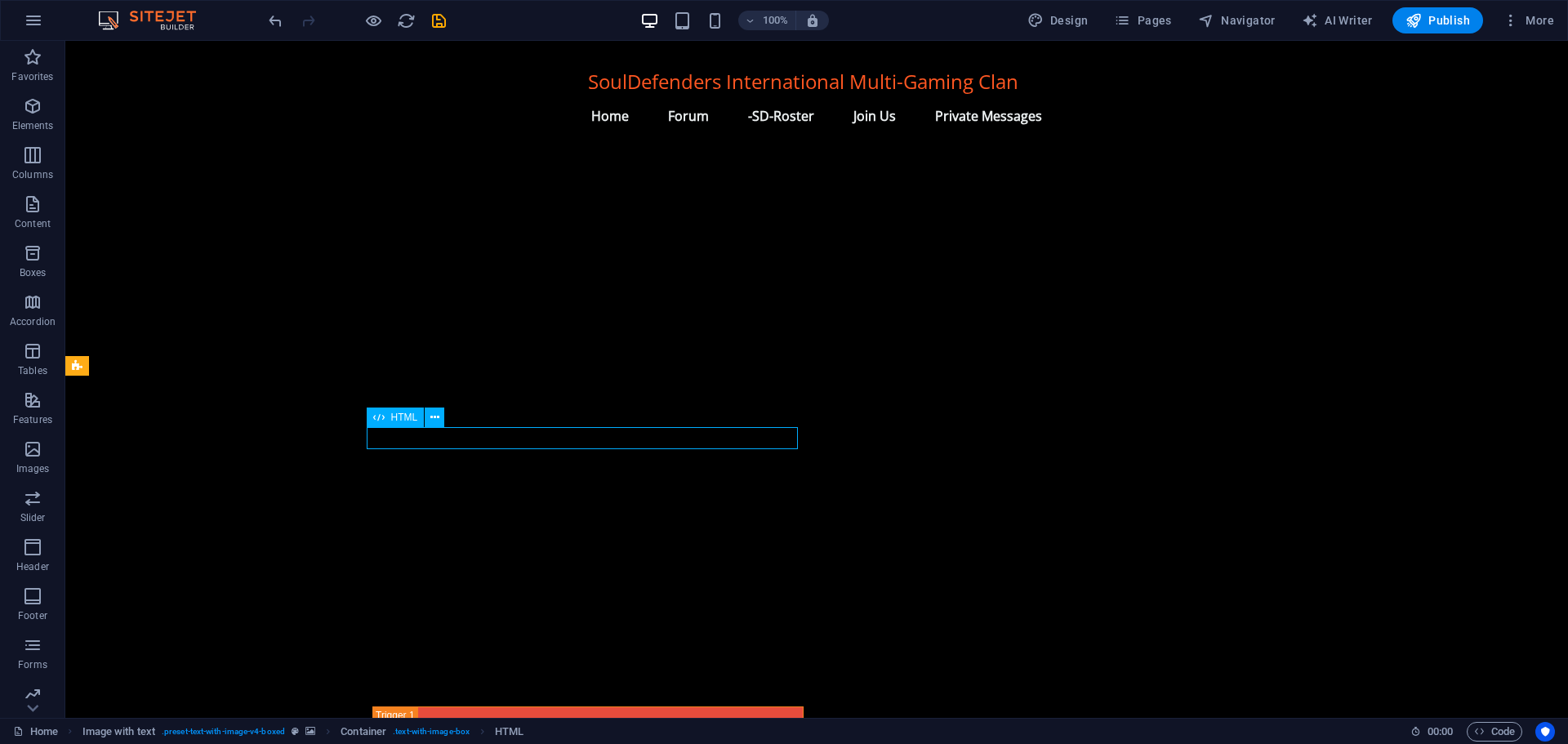
click at [397, 419] on span "HTML" at bounding box center [405, 417] width 27 height 10
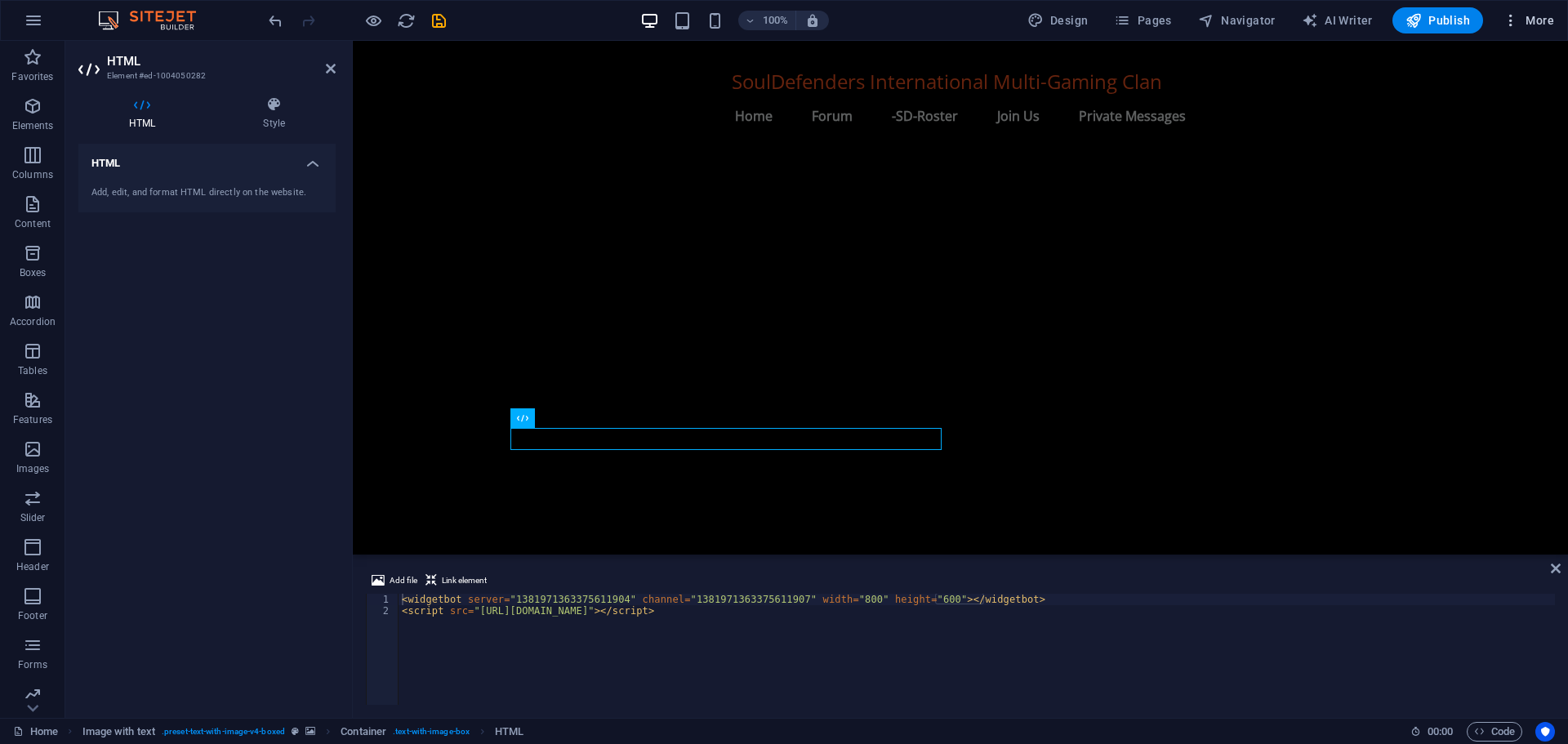
click at [1536, 20] on span "More" at bounding box center [1528, 21] width 51 height 16
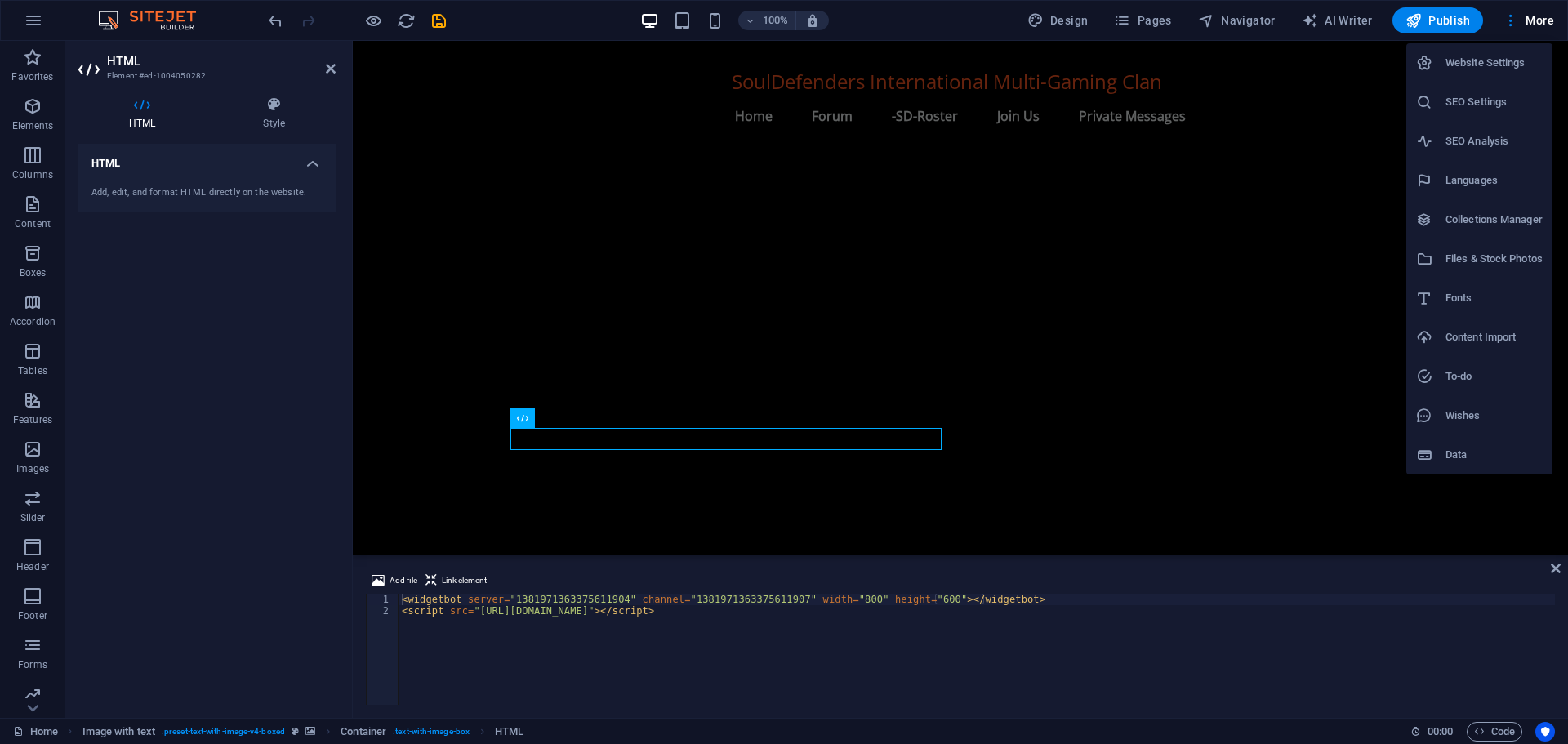
click at [1151, 17] on div at bounding box center [784, 372] width 1568 height 744
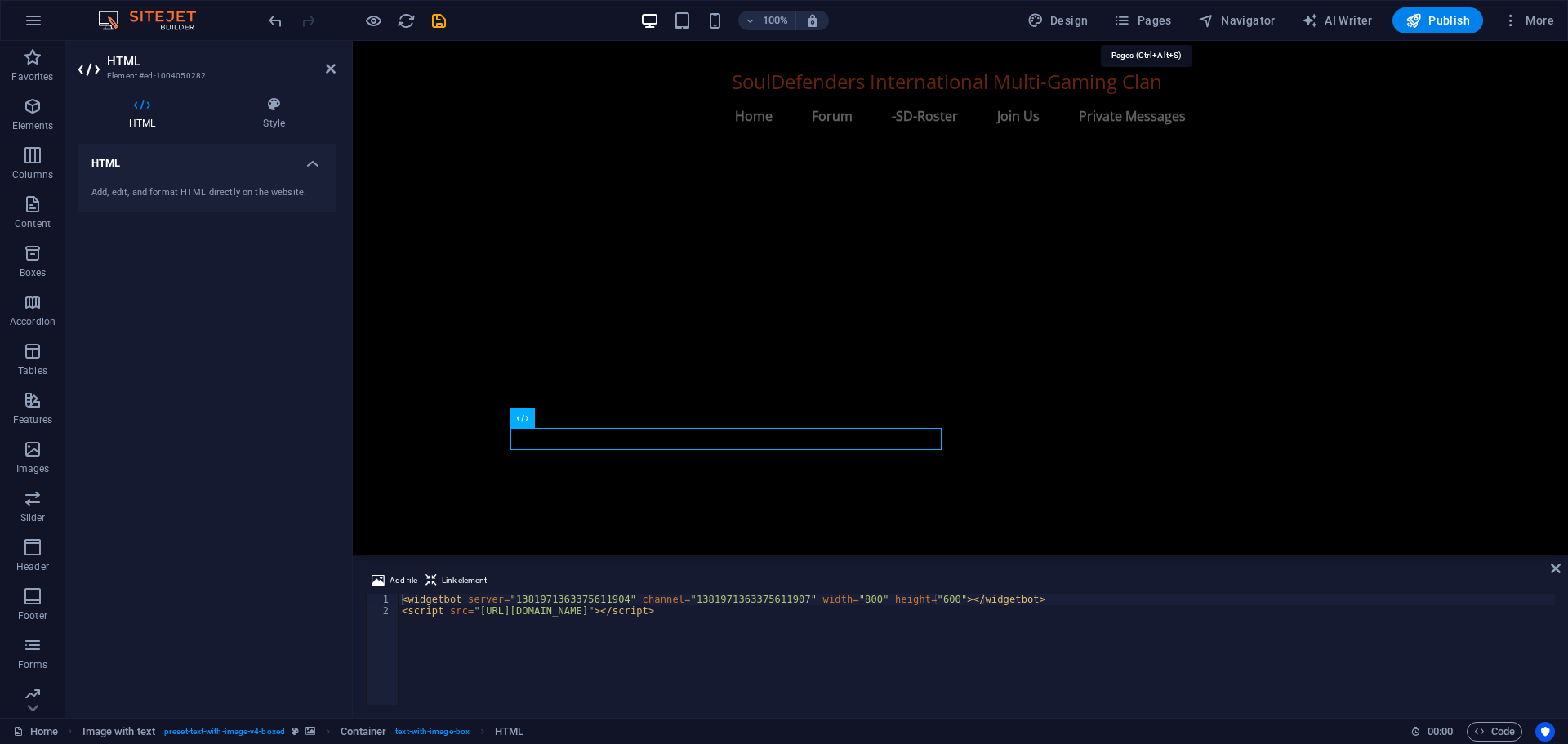
click at [1151, 17] on span "Pages" at bounding box center [1143, 21] width 58 height 16
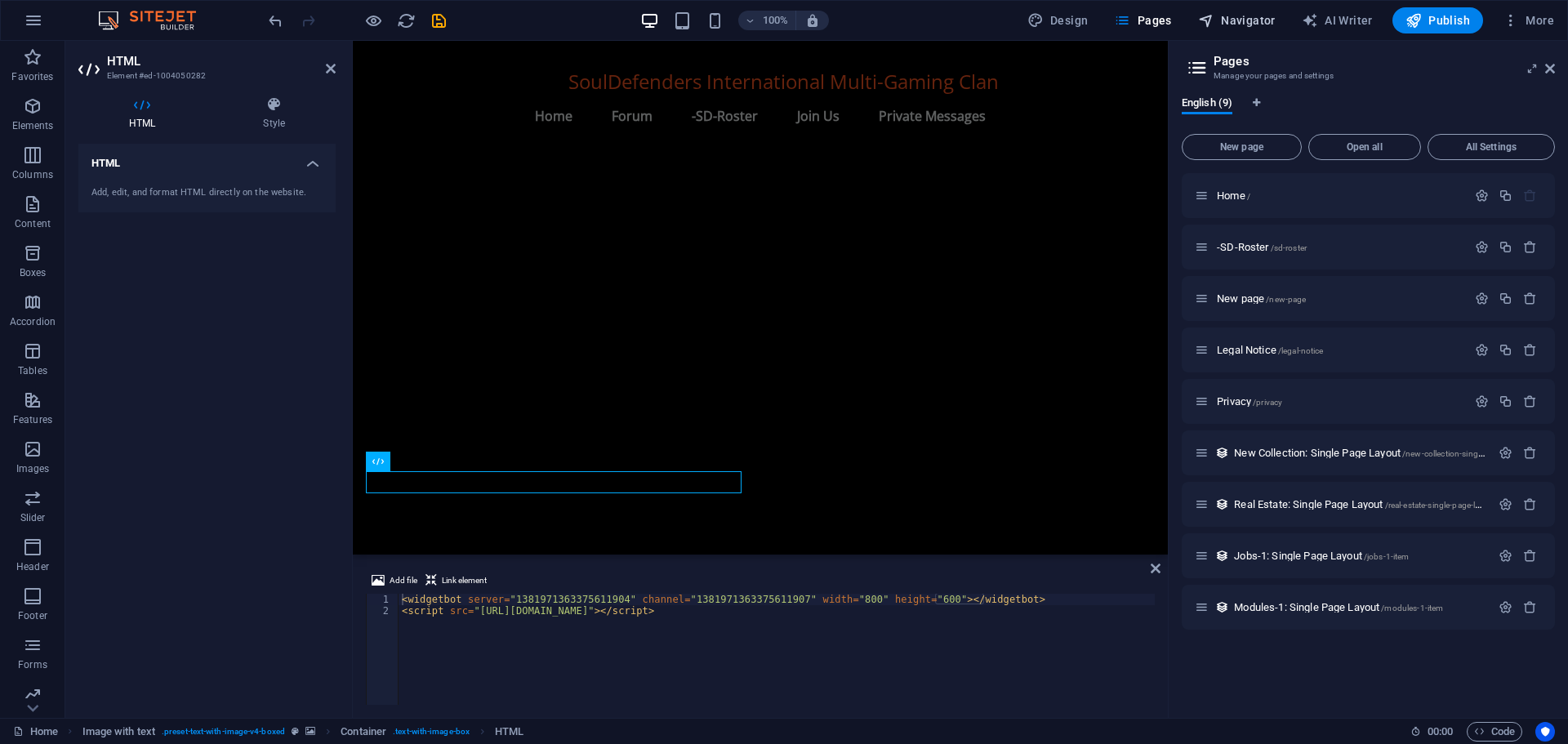
click at [1251, 13] on span "Navigator" at bounding box center [1237, 21] width 77 height 16
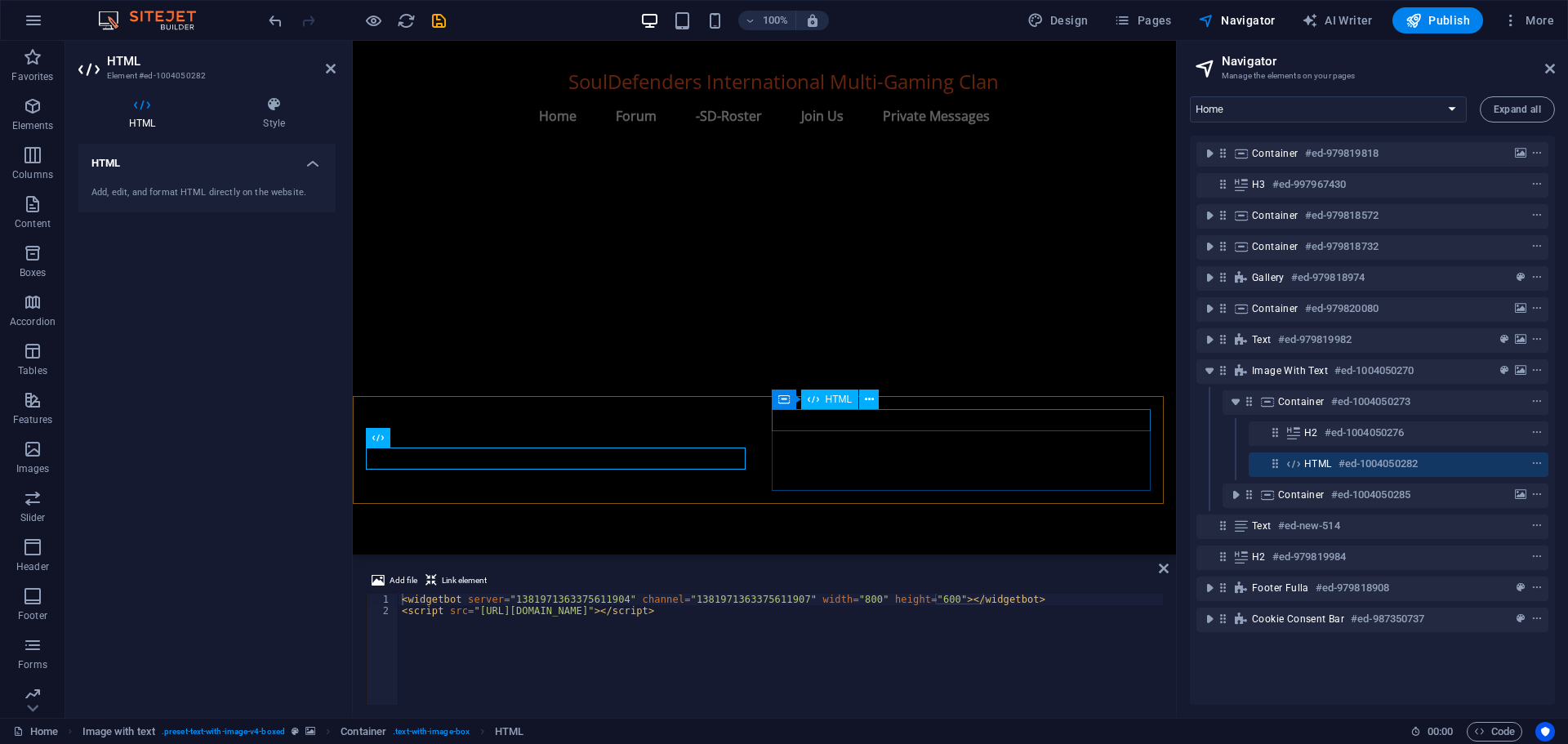
click at [835, 397] on span "HTML" at bounding box center [839, 399] width 27 height 10
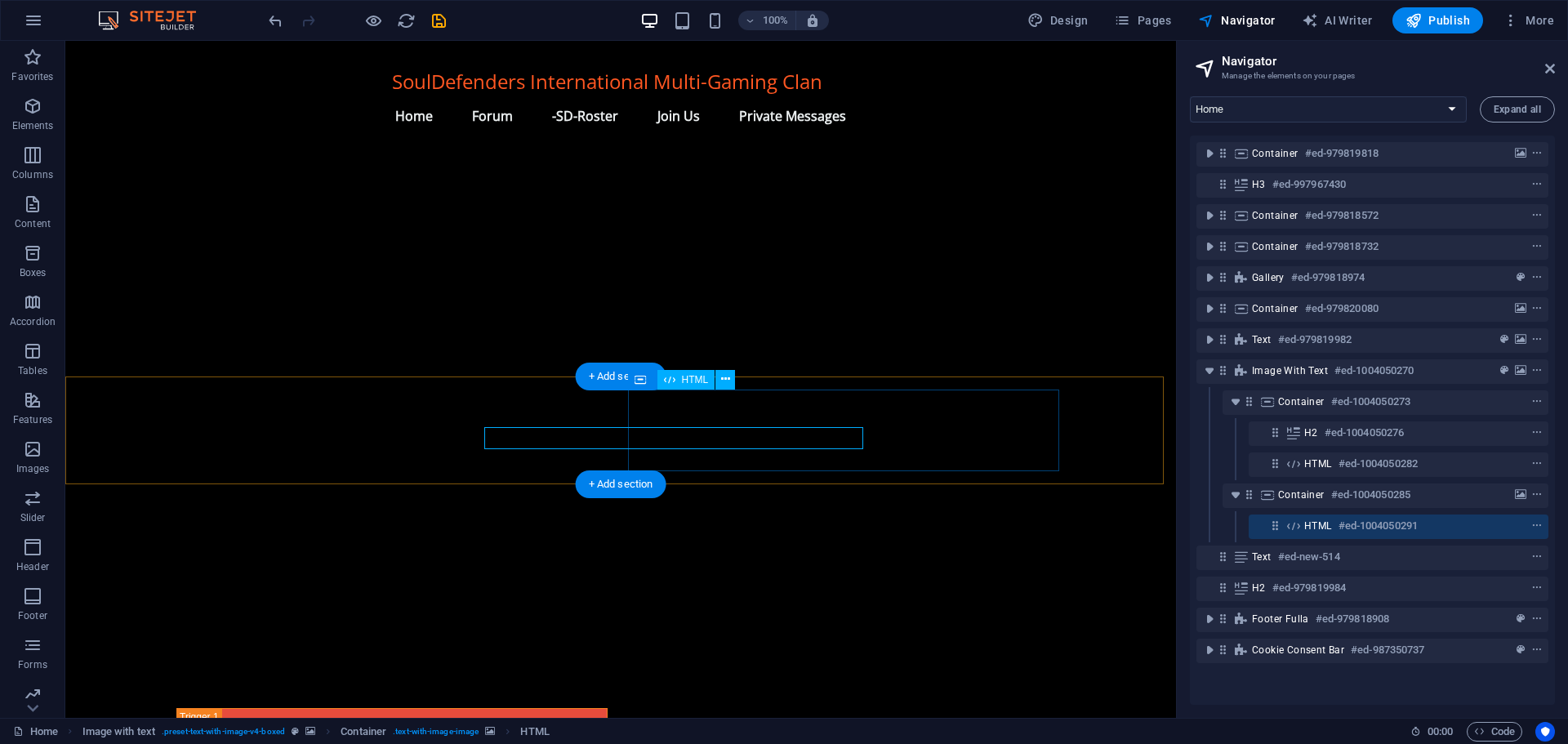
scroll to position [1576, 0]
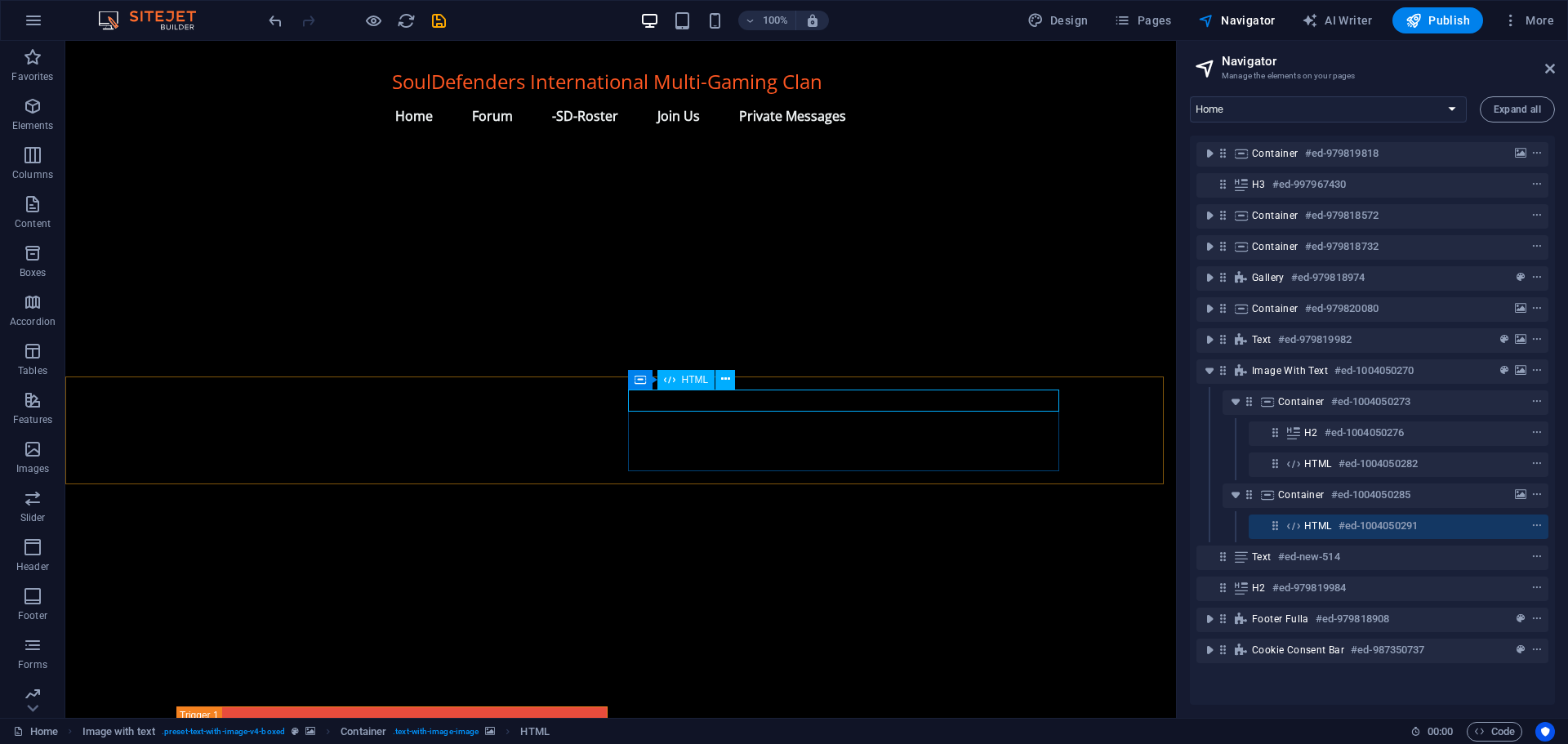
click at [693, 377] on span "HTML" at bounding box center [696, 379] width 27 height 10
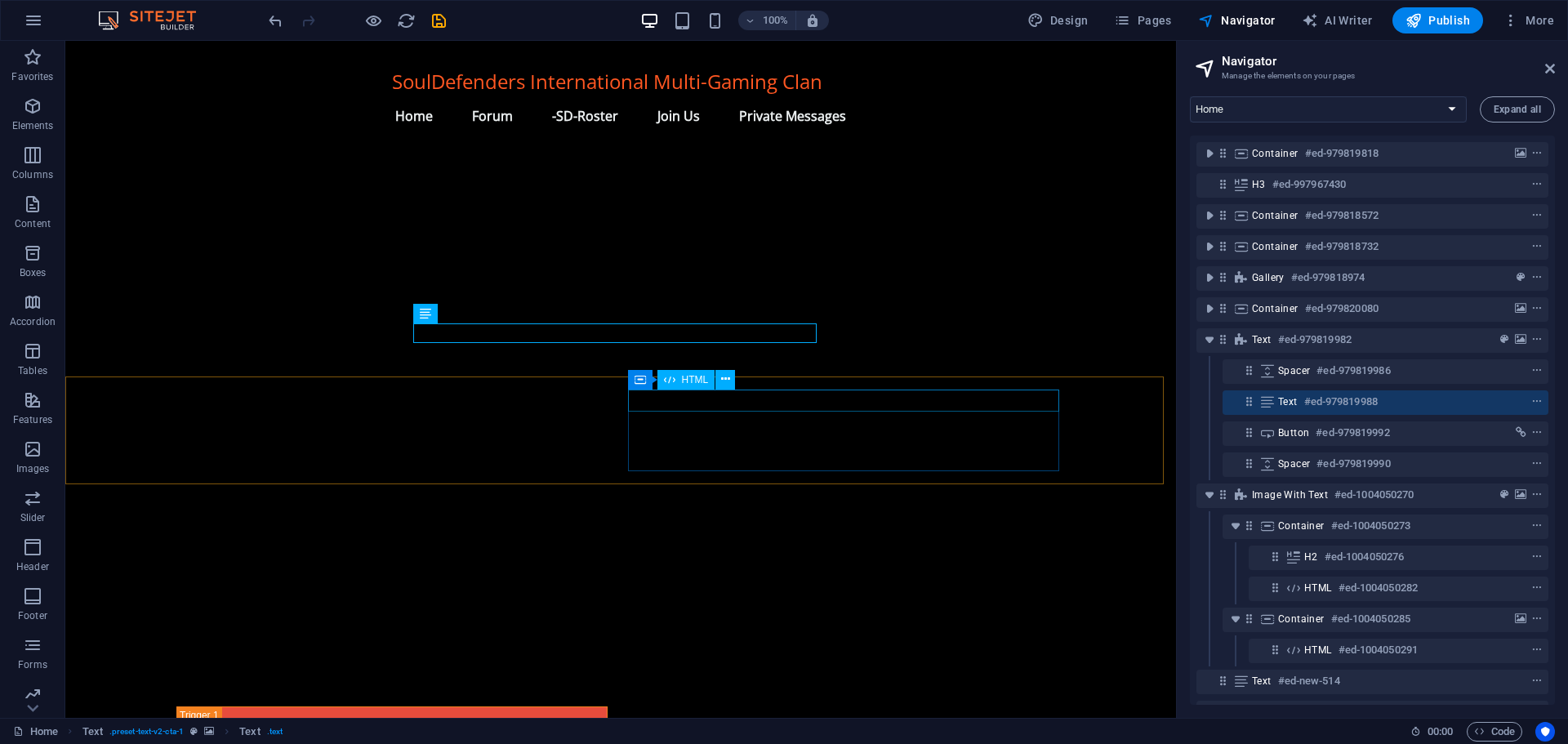
click at [685, 378] on span "HTML" at bounding box center [696, 379] width 27 height 10
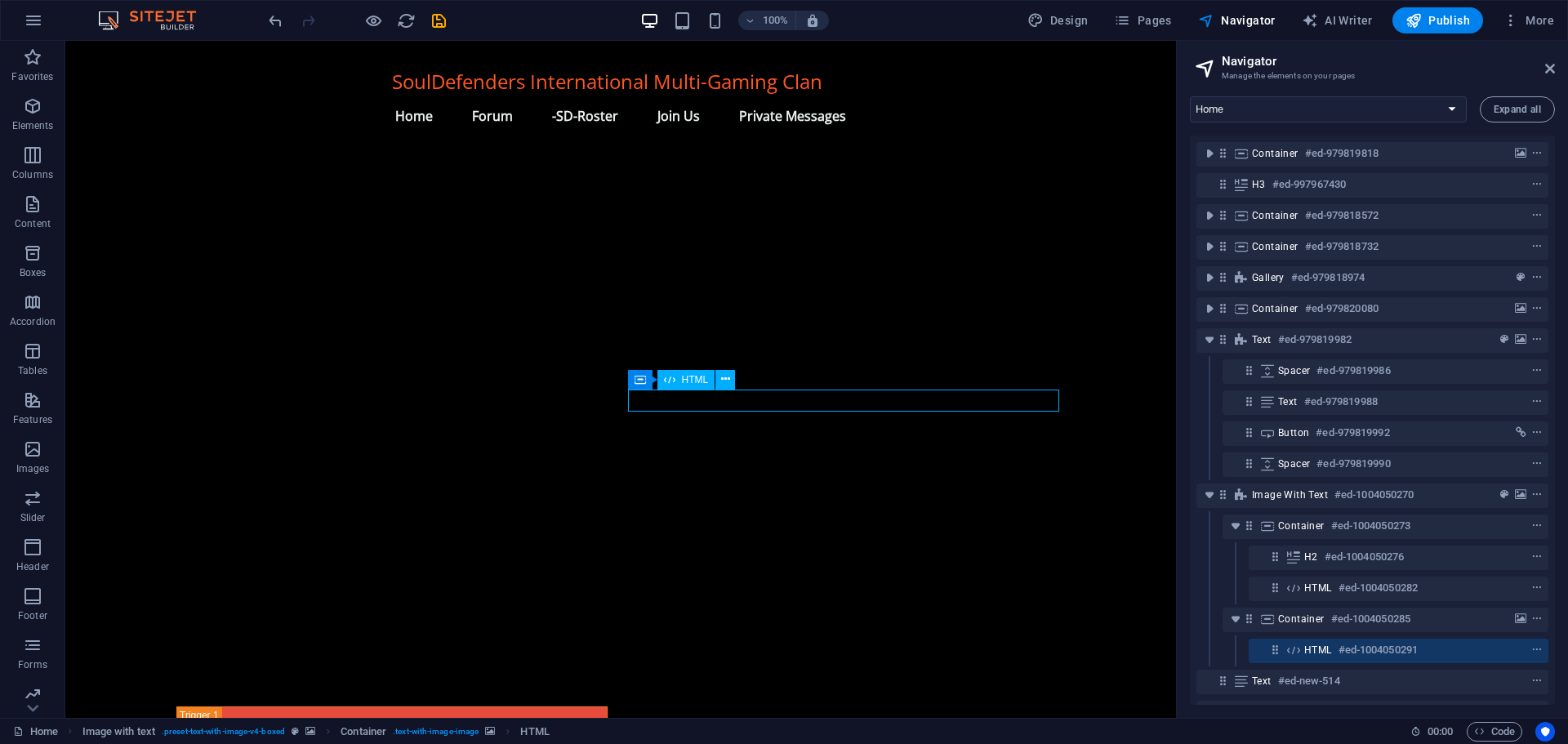
click at [685, 378] on span "HTML" at bounding box center [696, 379] width 27 height 10
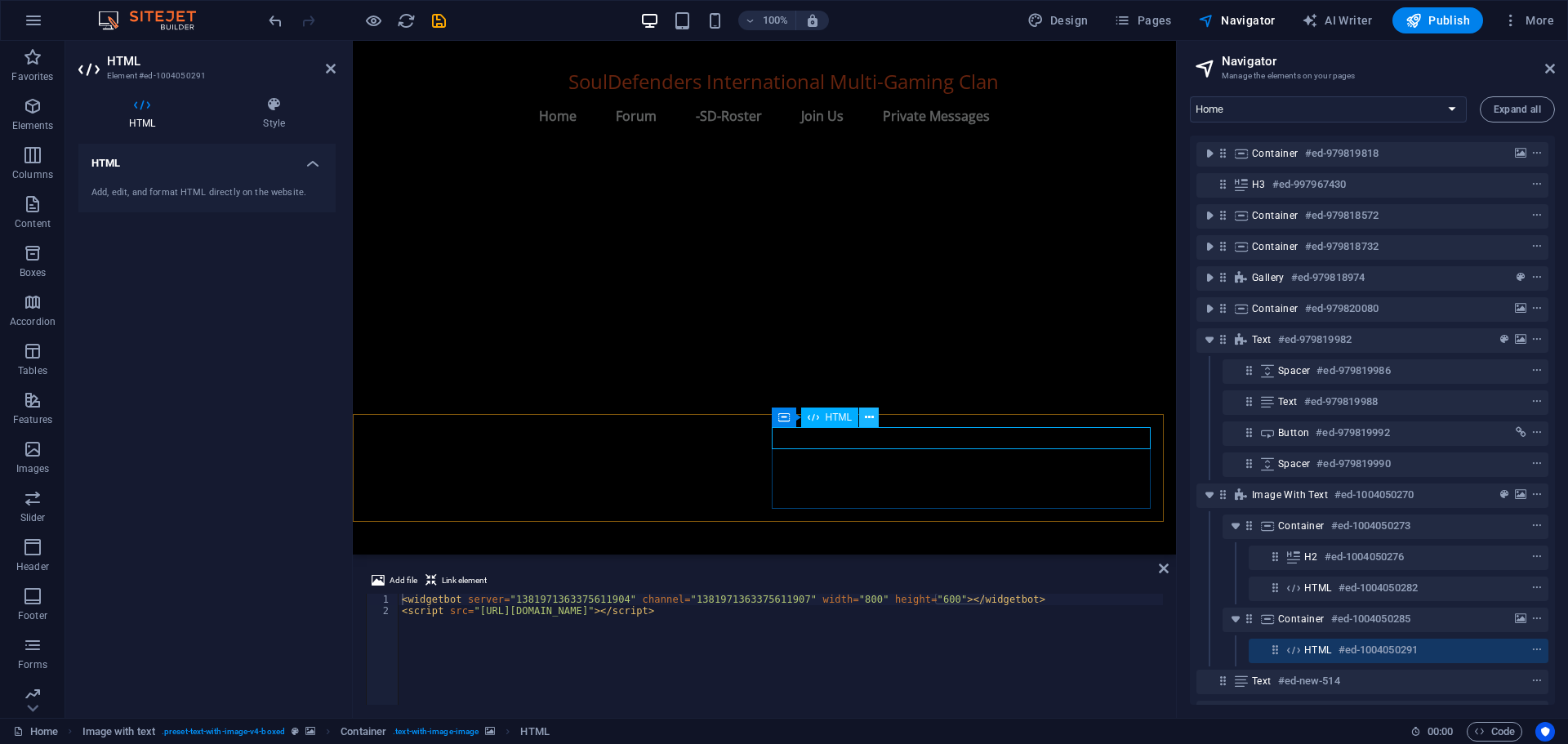
click at [869, 415] on icon at bounding box center [869, 417] width 9 height 17
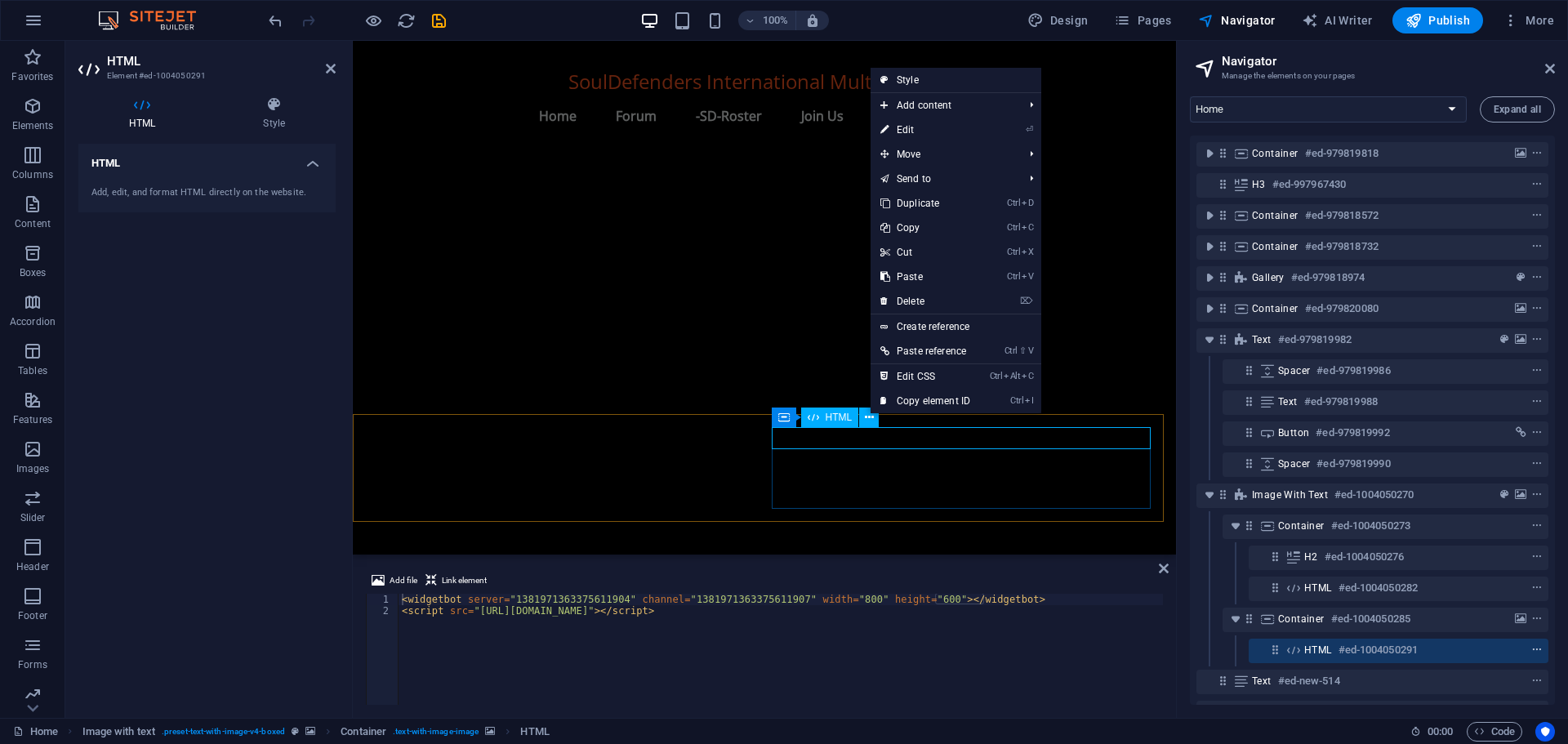
click at [1531, 647] on icon "context-menu" at bounding box center [1537, 650] width 12 height 12
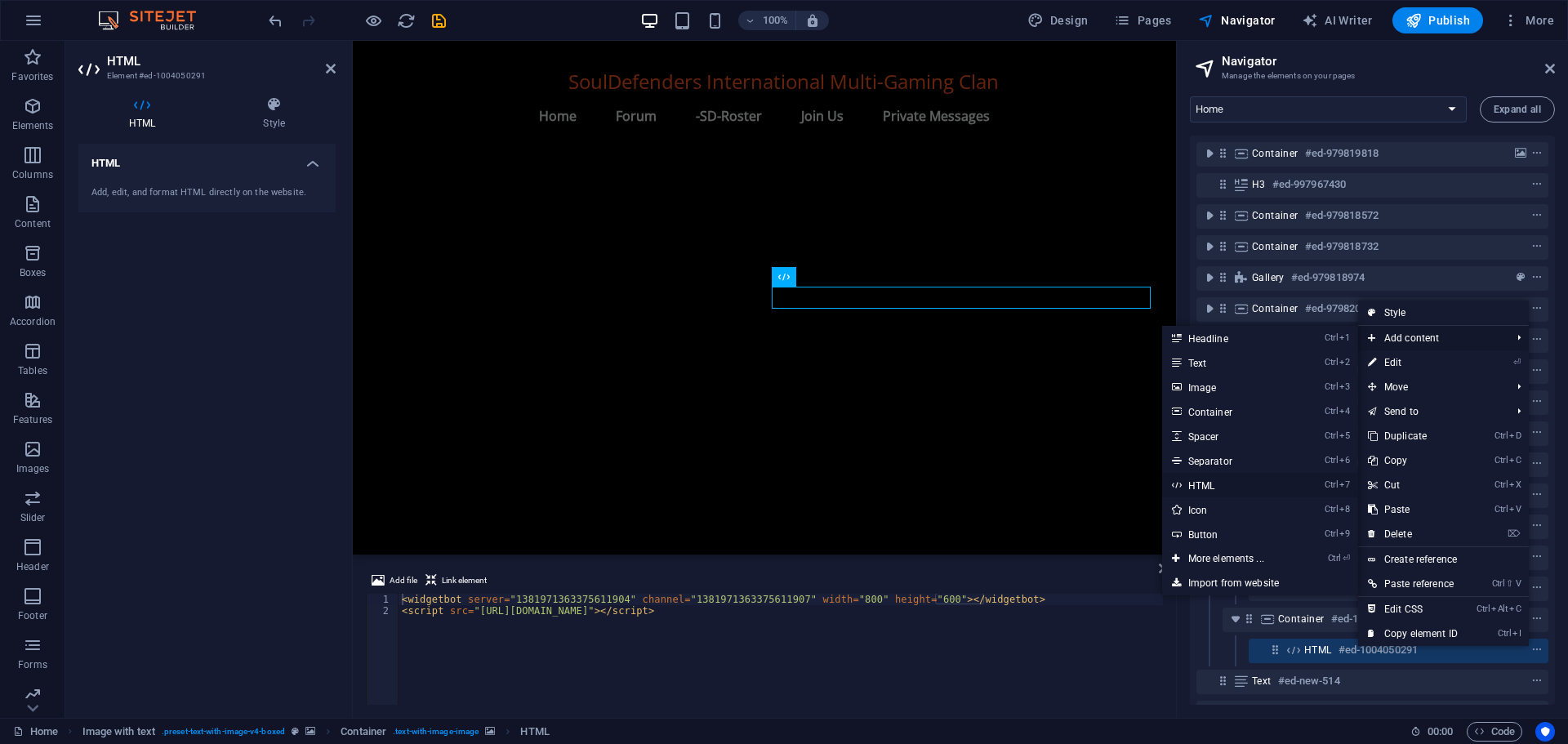
click at [1218, 484] on link "Ctrl 7 HTML" at bounding box center [1230, 484] width 135 height 24
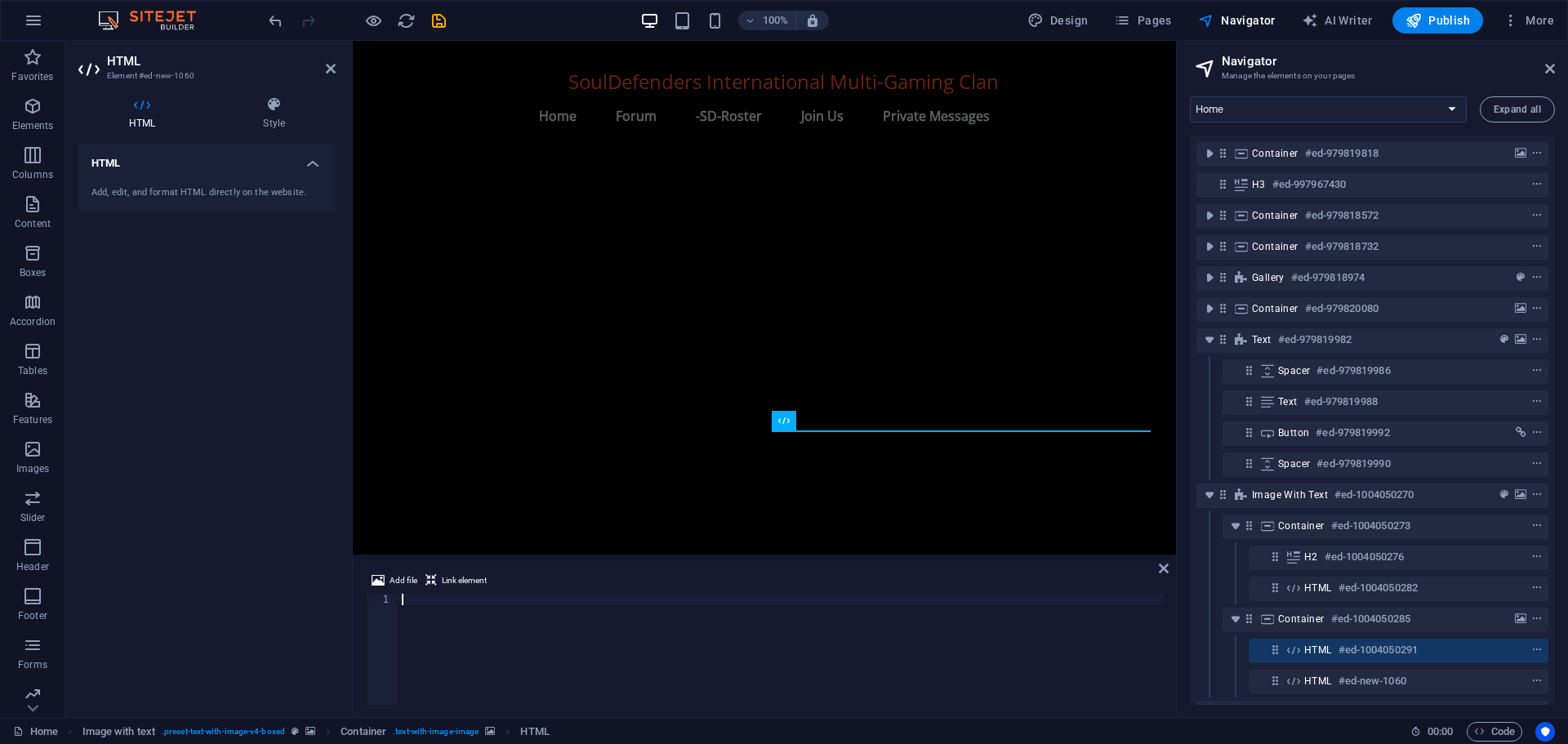
scroll to position [1595, 0]
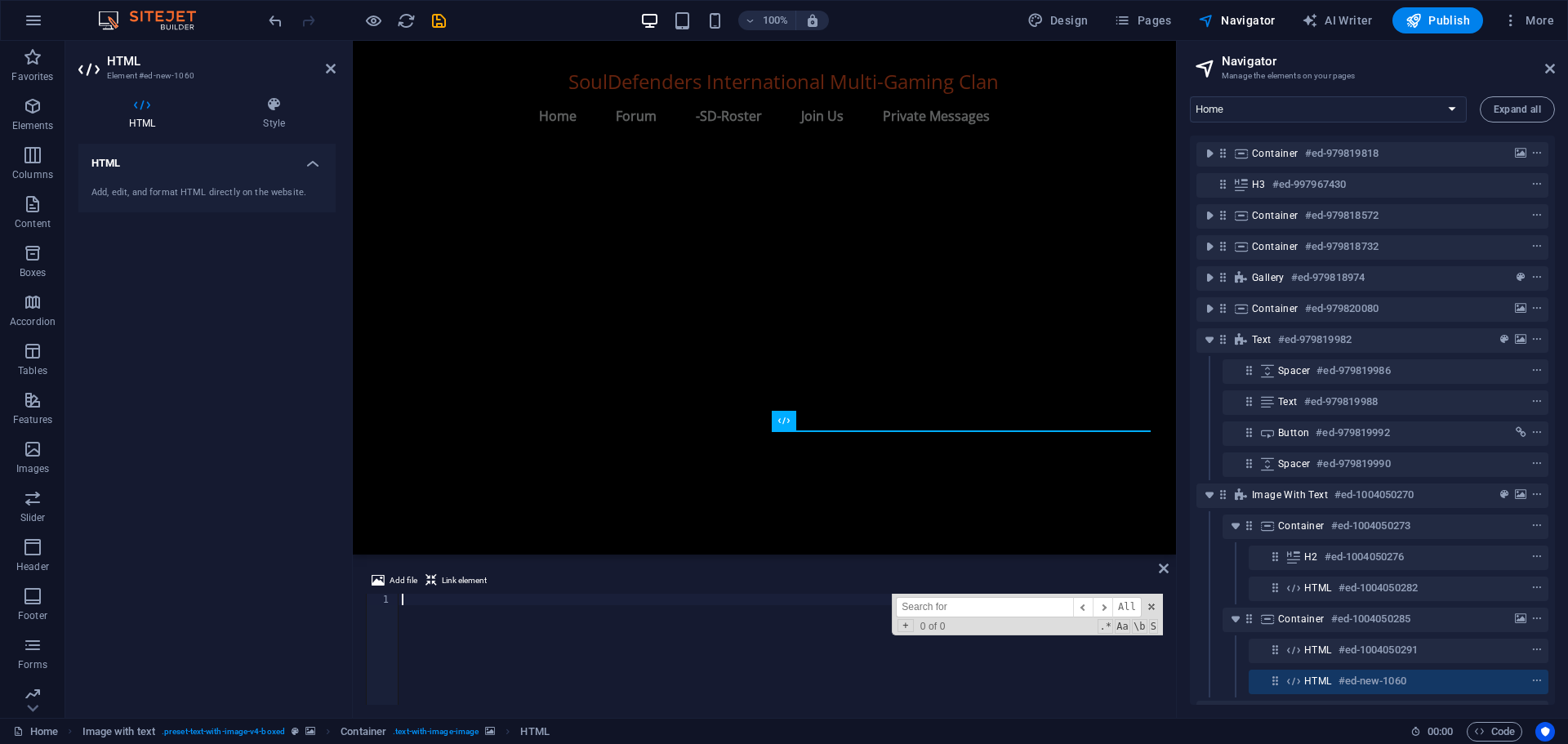
paste textarea "<script src="[URL][DOMAIN_NAME]"></script>"
type textarea "<script src="[URL][DOMAIN_NAME]"></script>"
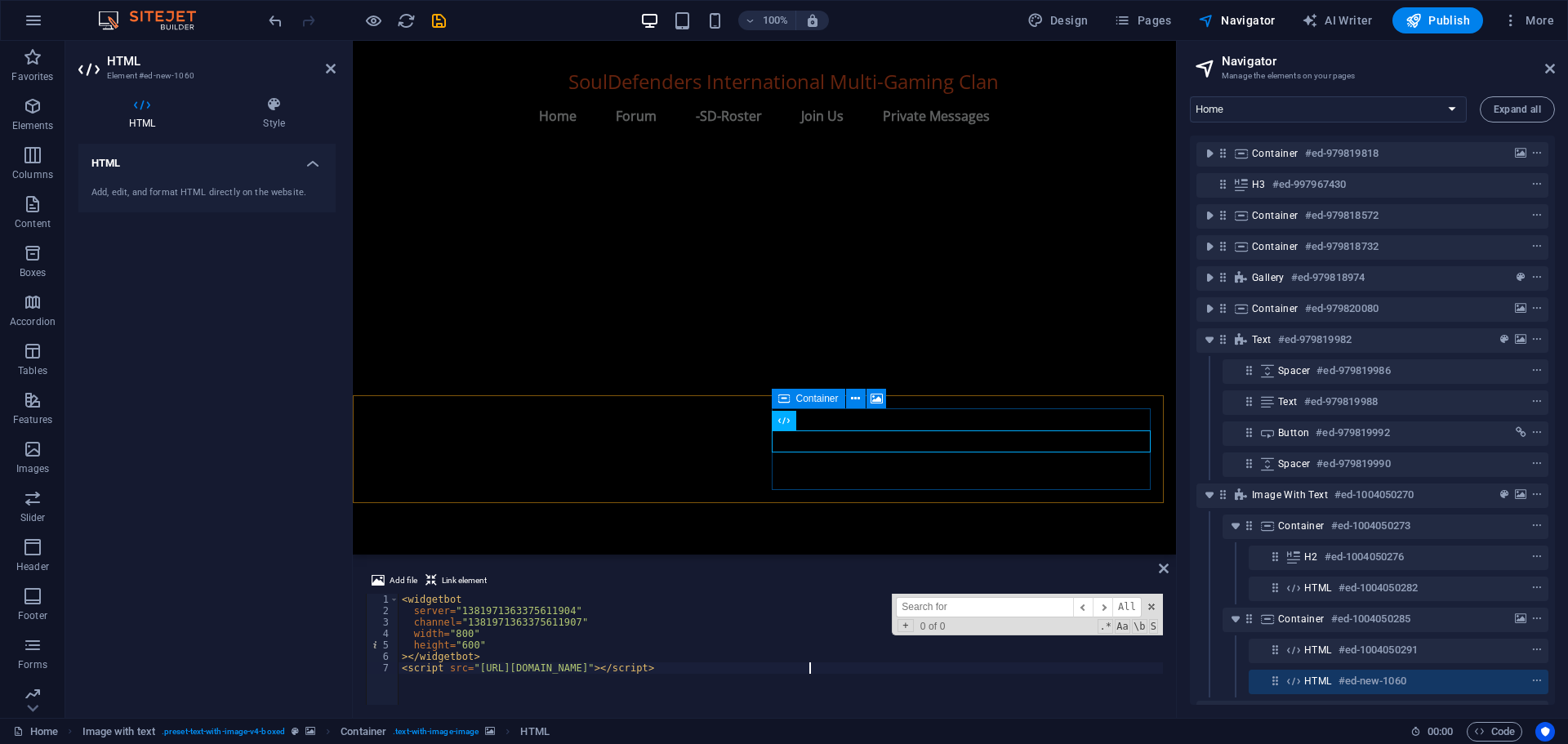
click at [785, 421] on icon at bounding box center [784, 421] width 12 height 20
click at [788, 397] on icon at bounding box center [784, 398] width 12 height 20
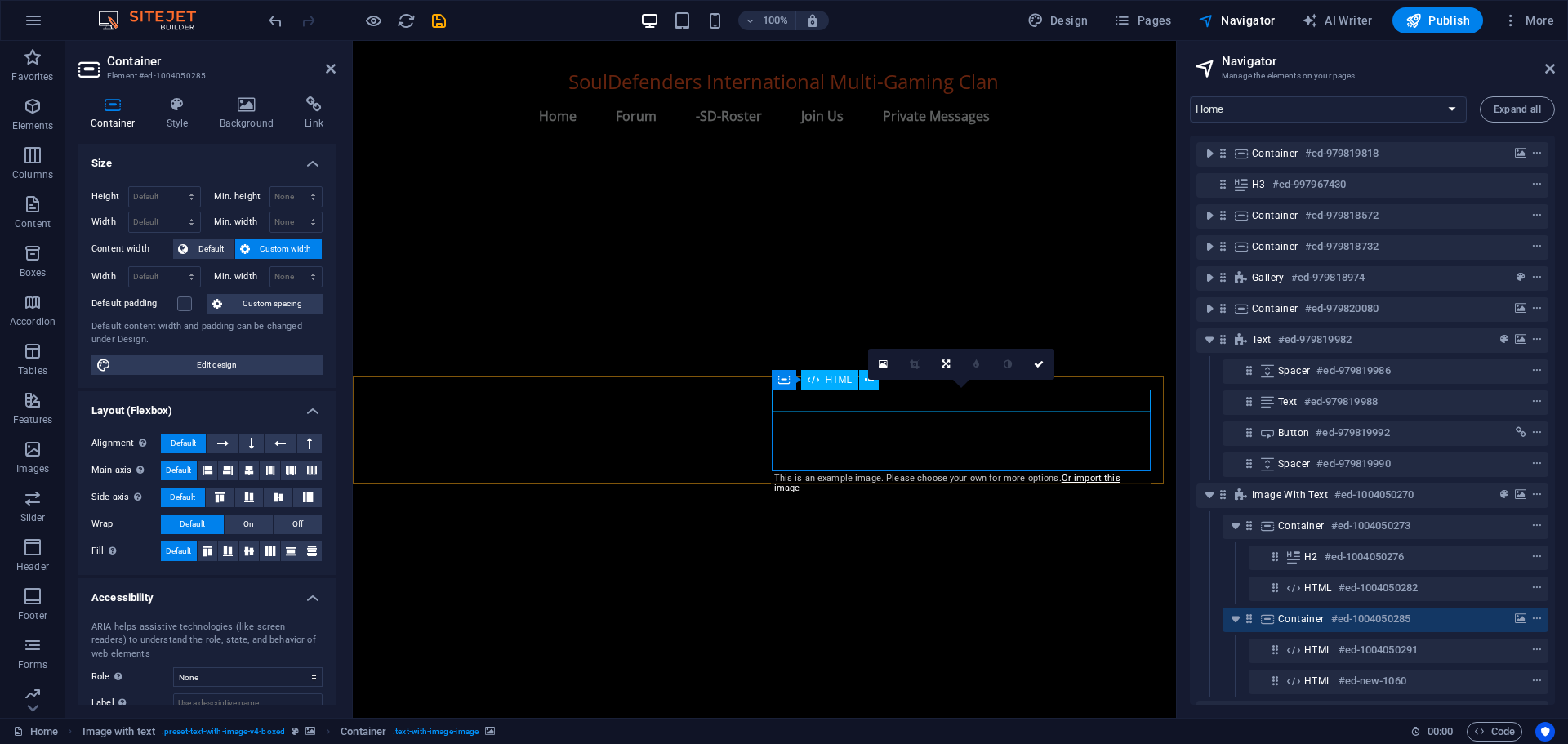
scroll to position [1614, 0]
click at [308, 108] on icon at bounding box center [314, 104] width 43 height 16
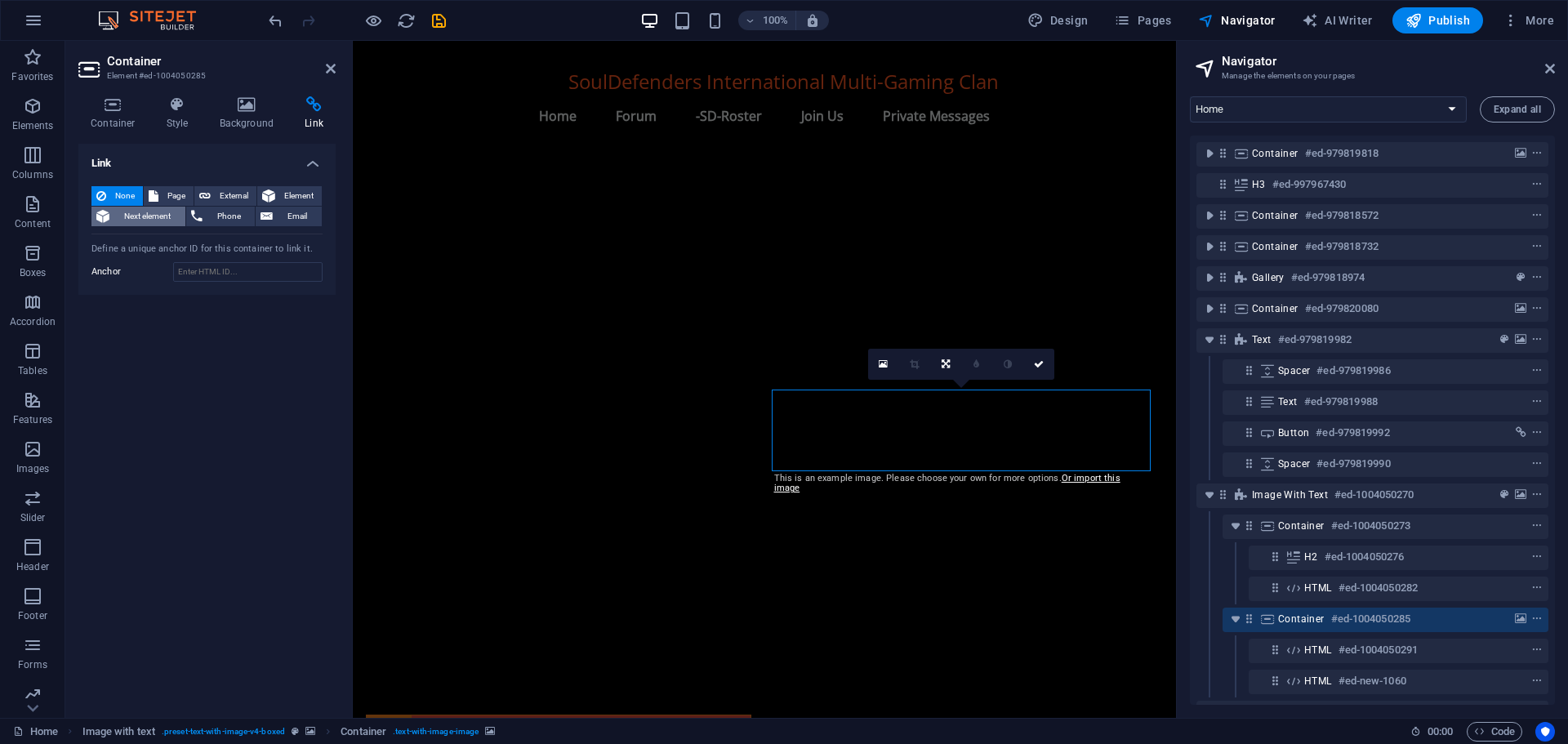
click at [142, 225] on span "Next element" at bounding box center [147, 217] width 67 height 20
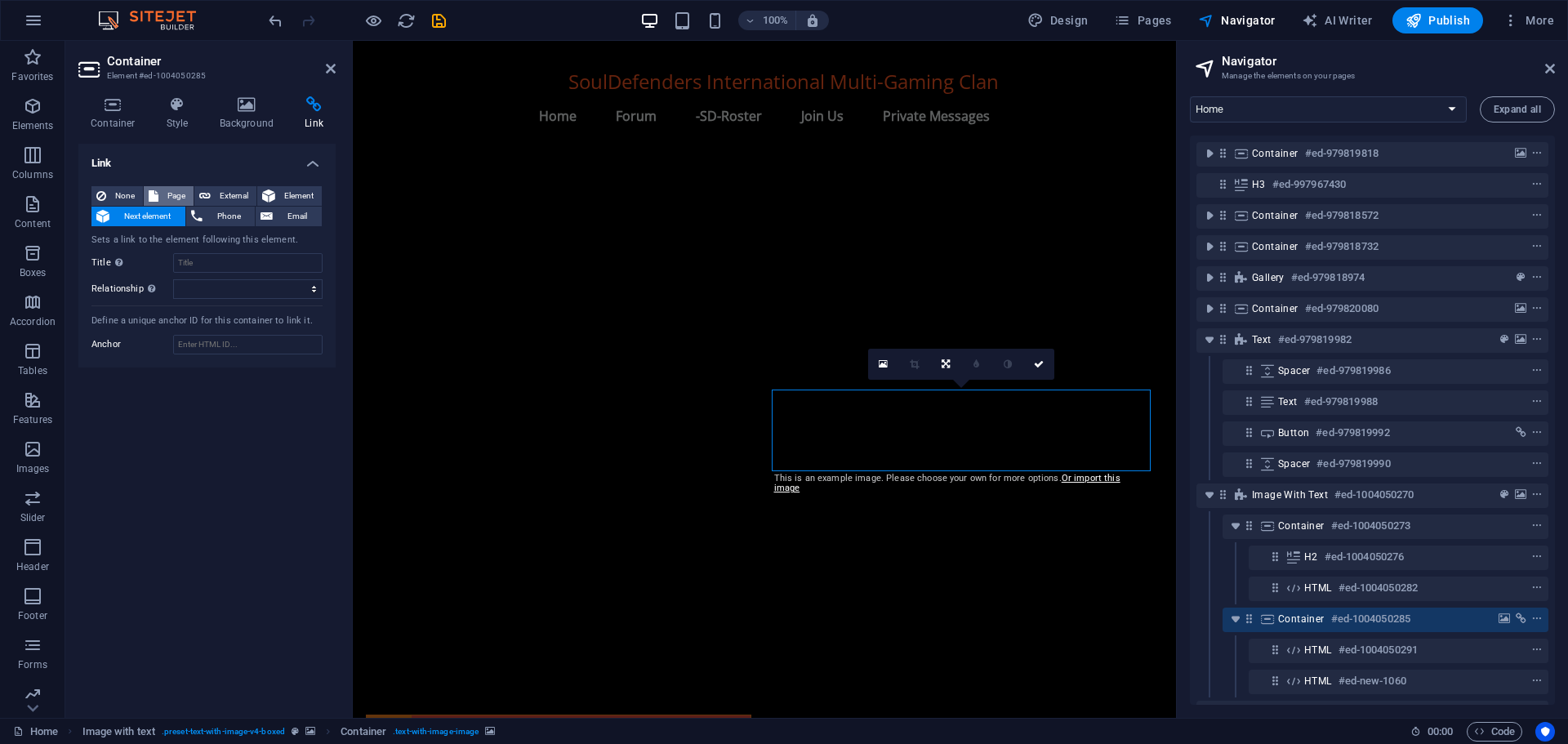
click at [177, 192] on span "Page" at bounding box center [176, 196] width 25 height 20
select select
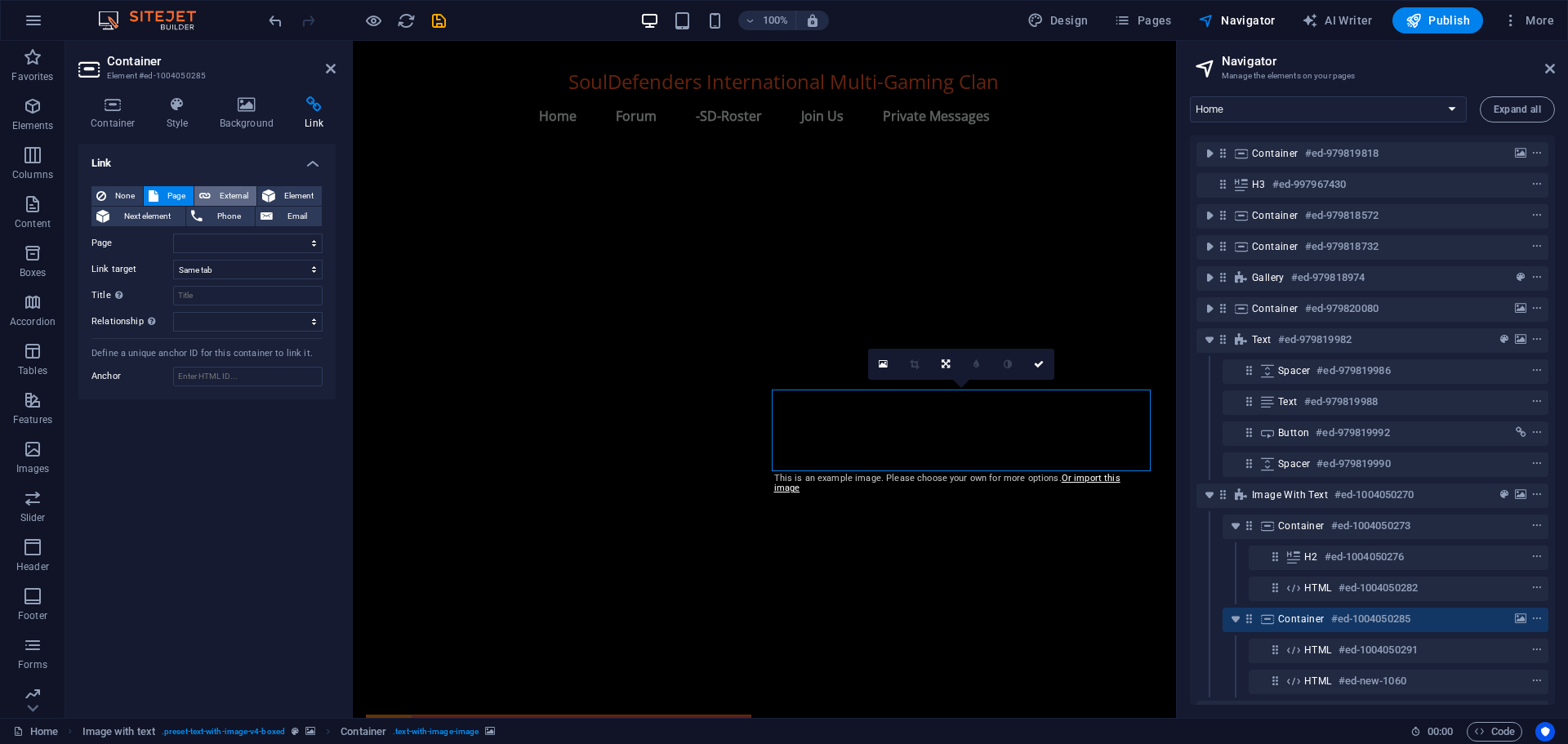
click at [234, 193] on span "External" at bounding box center [234, 196] width 36 height 20
select select "blank"
click at [283, 196] on span "Element" at bounding box center [298, 196] width 37 height 20
click at [297, 214] on span "Email" at bounding box center [298, 217] width 40 height 20
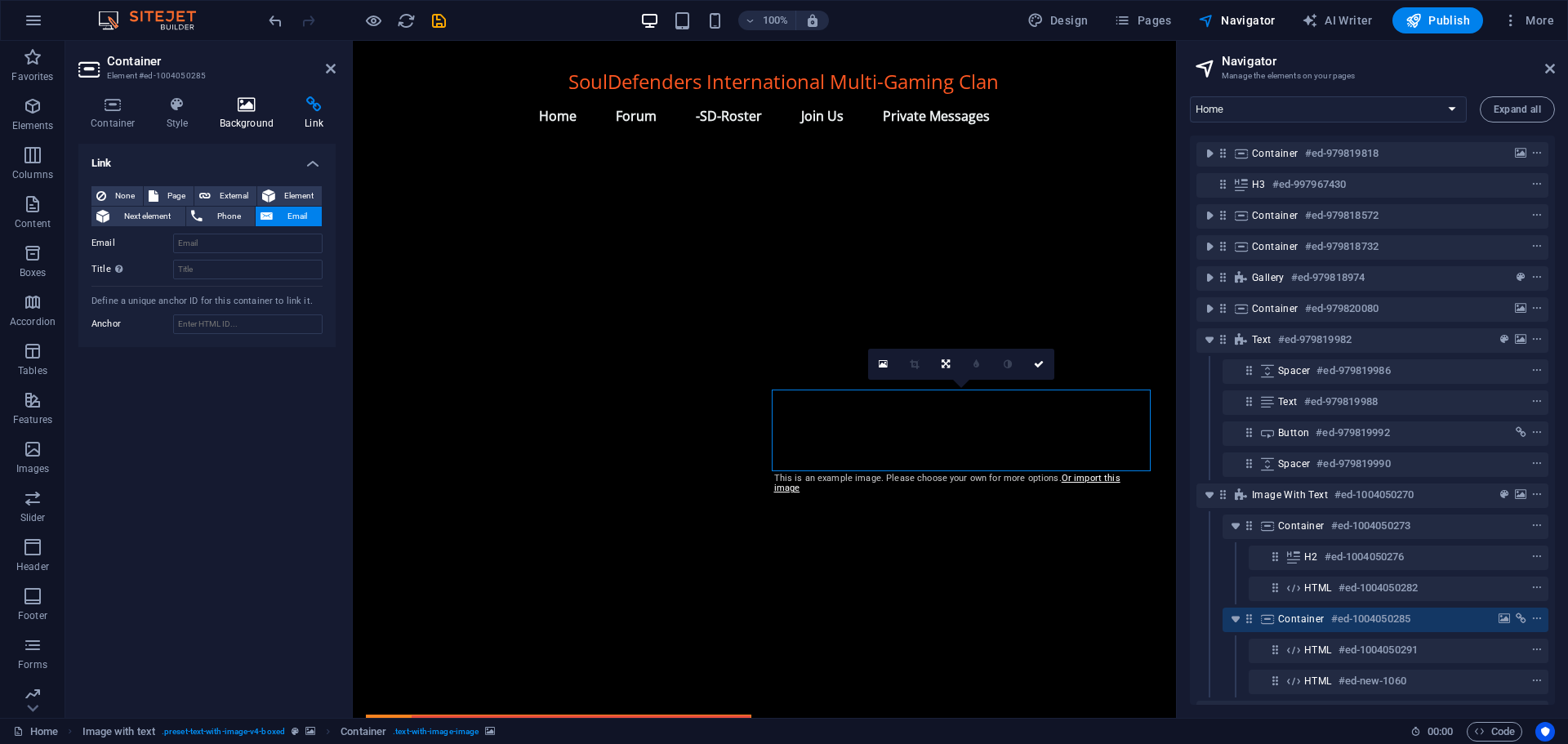
click at [245, 116] on h4 "Background" at bounding box center [250, 113] width 85 height 34
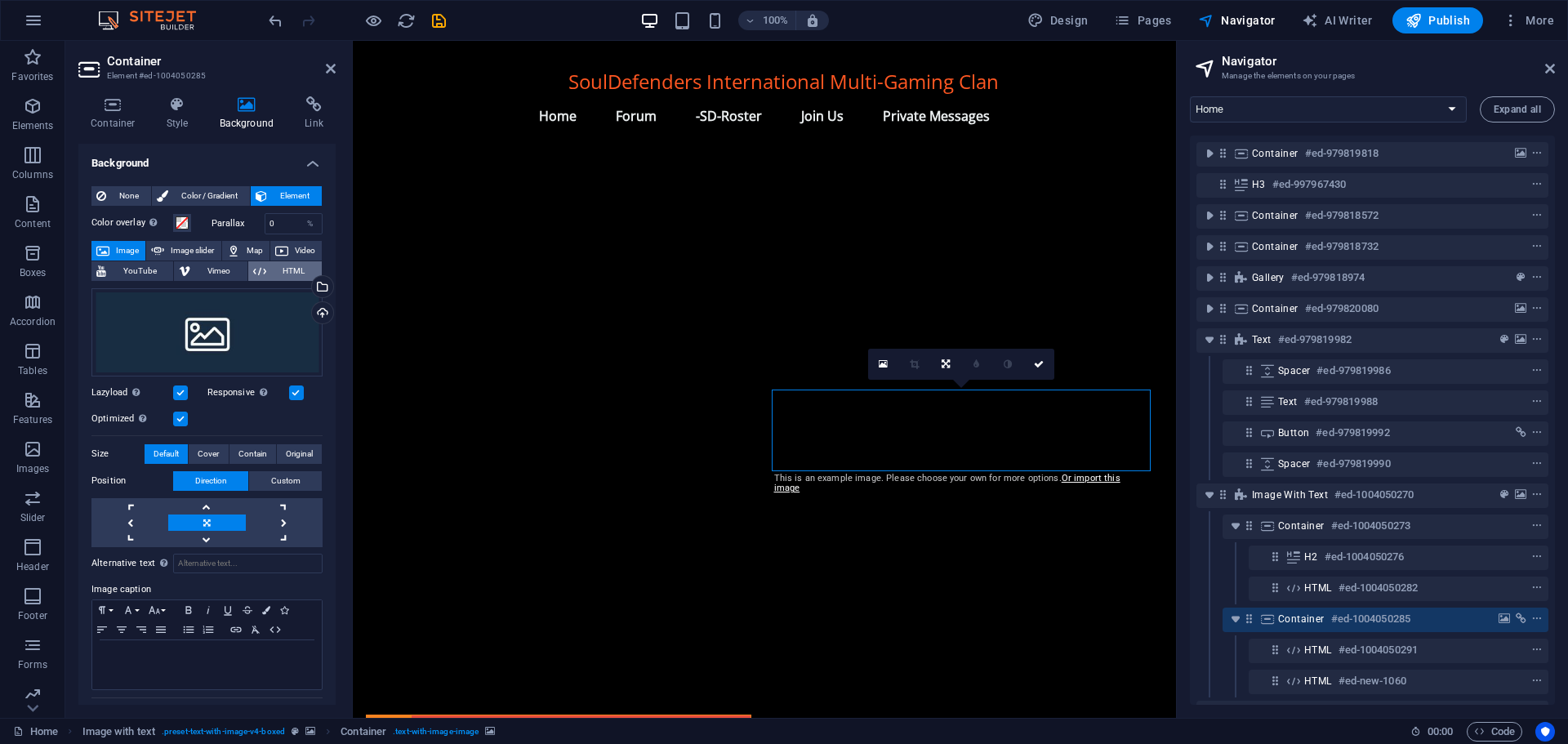
click at [289, 264] on span "HTML" at bounding box center [294, 271] width 46 height 20
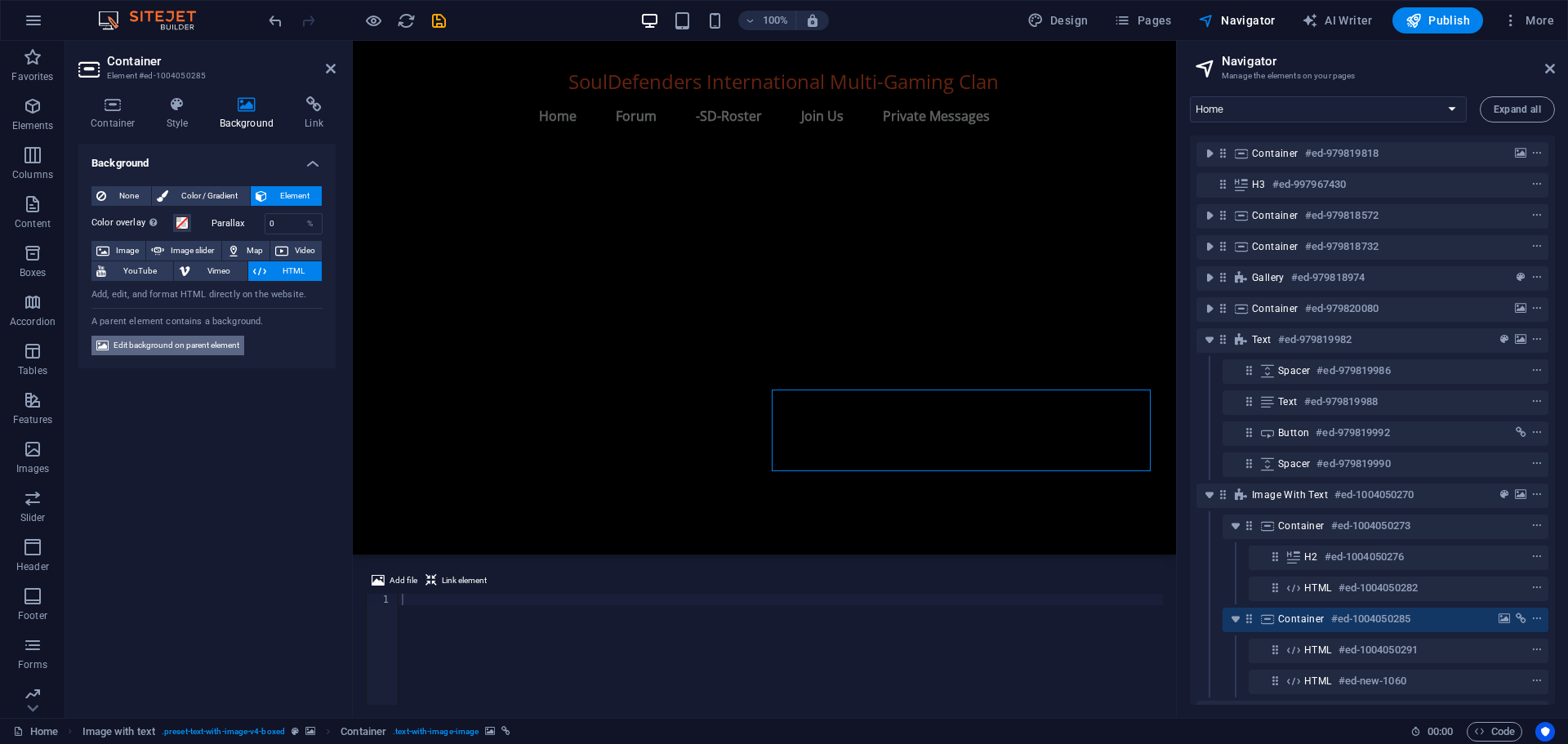
click at [185, 347] on span "Edit background on parent element" at bounding box center [176, 345] width 126 height 20
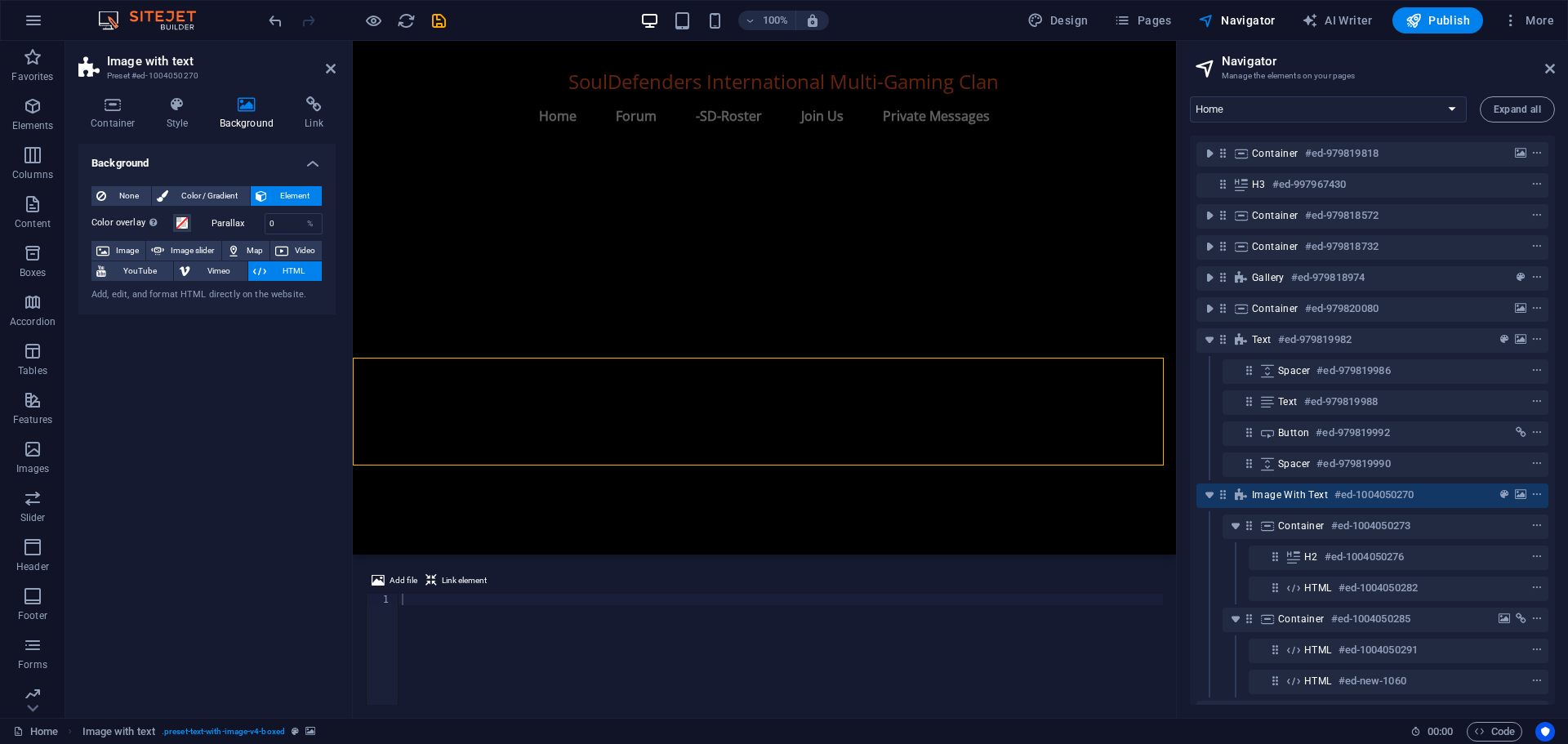
click at [289, 270] on span "HTML" at bounding box center [294, 271] width 46 height 20
click at [115, 111] on icon at bounding box center [112, 104] width 69 height 16
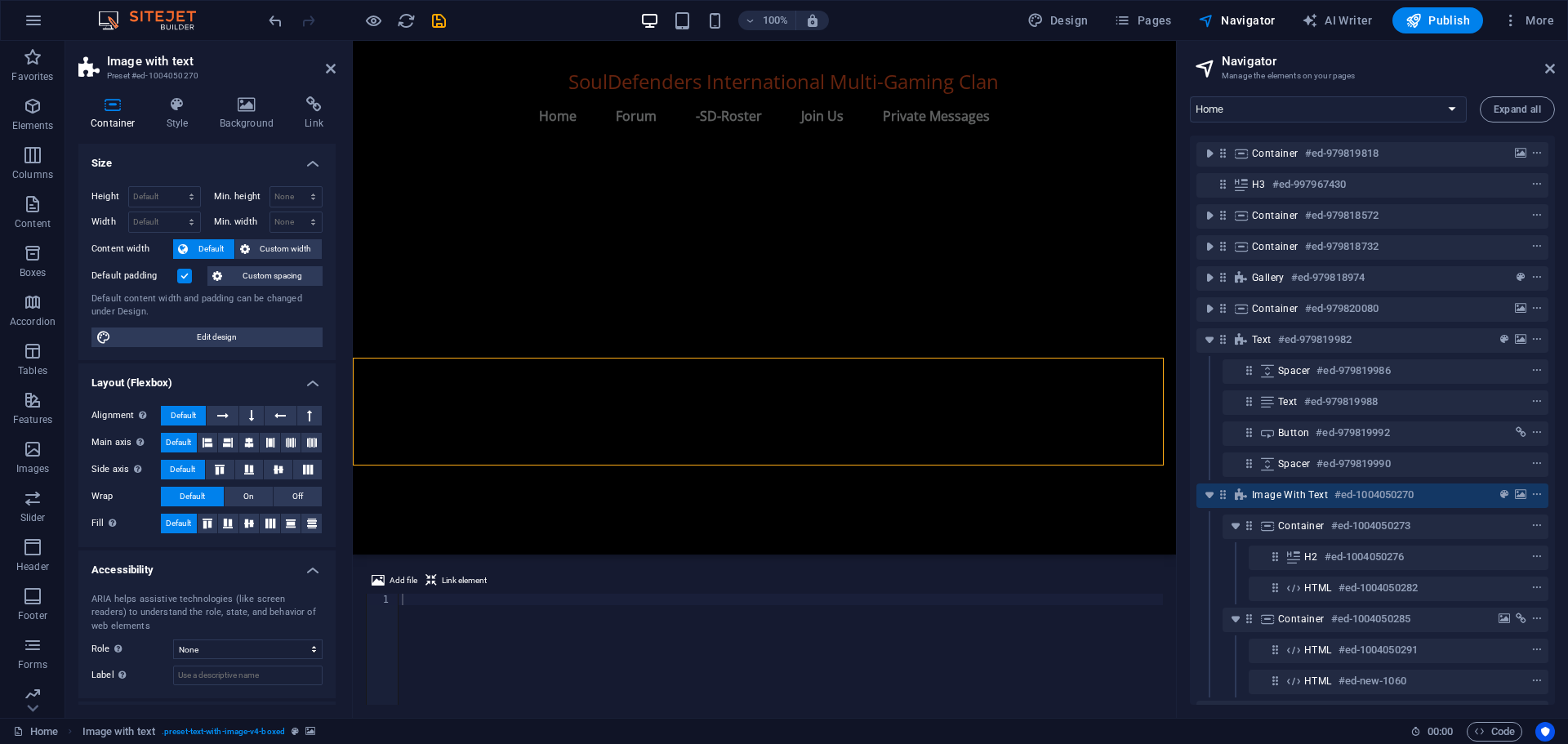
scroll to position [72, 0]
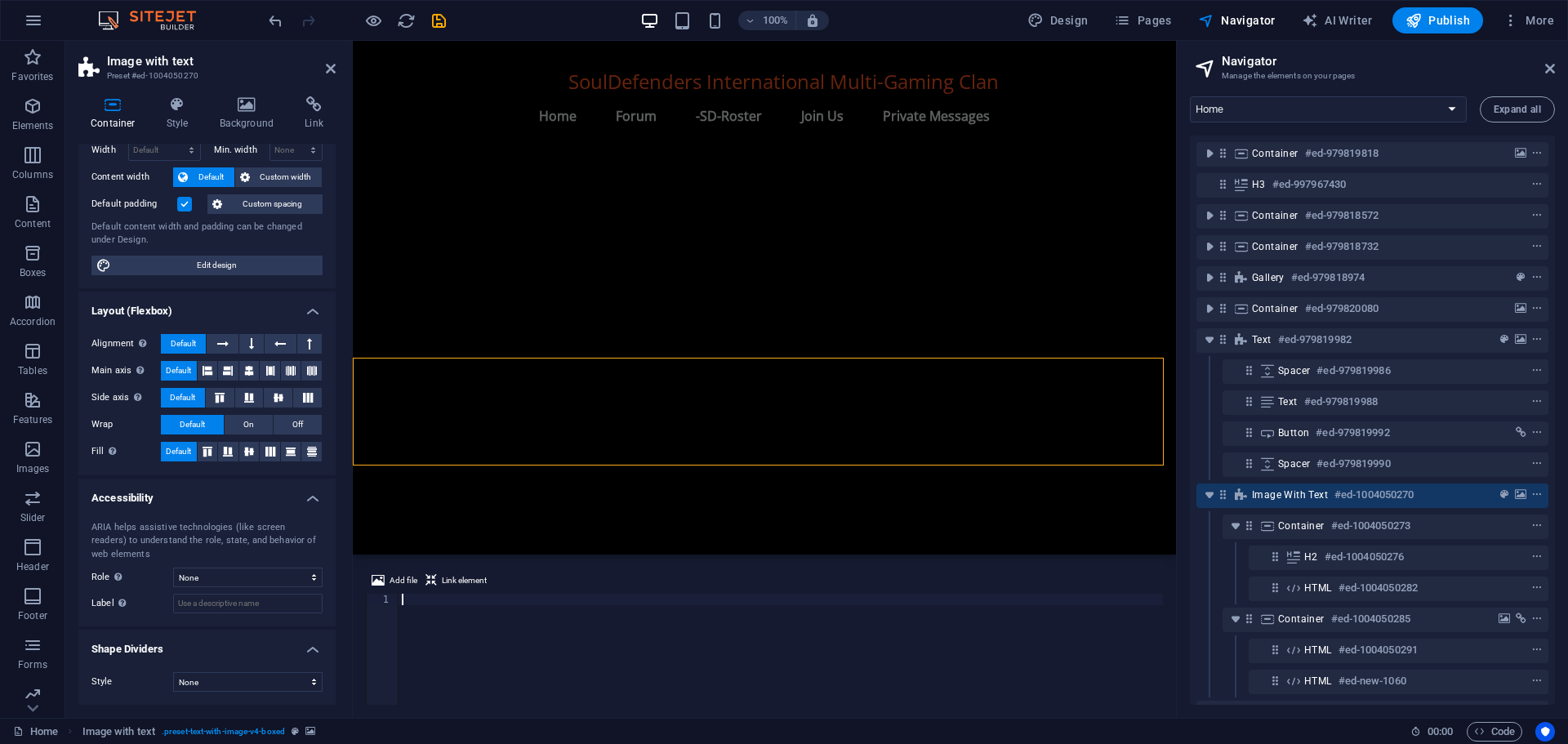
paste textarea "<script src="[URL][DOMAIN_NAME]"></script>"
type textarea "<script src="[URL][DOMAIN_NAME]"></script>"
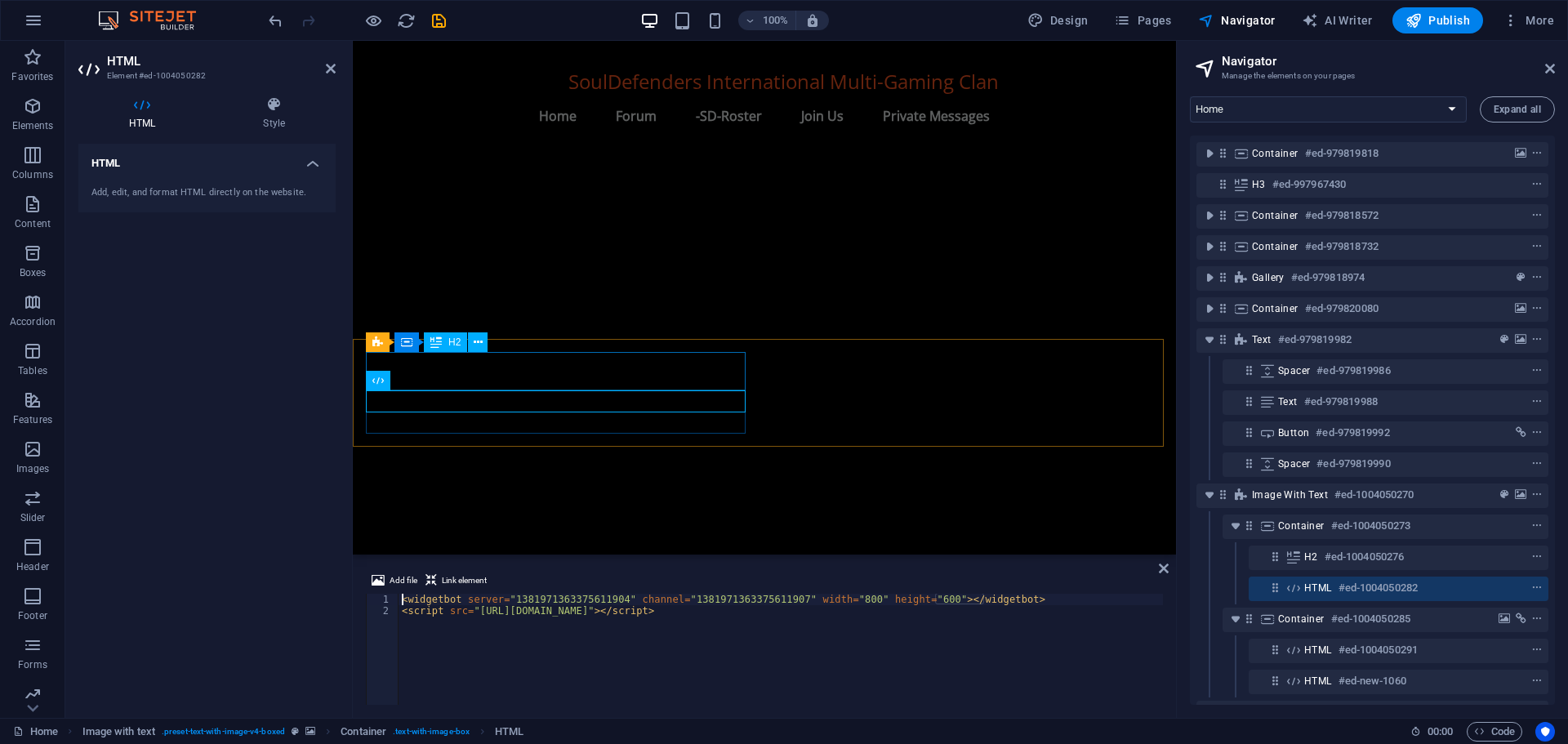
click at [448, 341] on div "H2" at bounding box center [446, 342] width 43 height 20
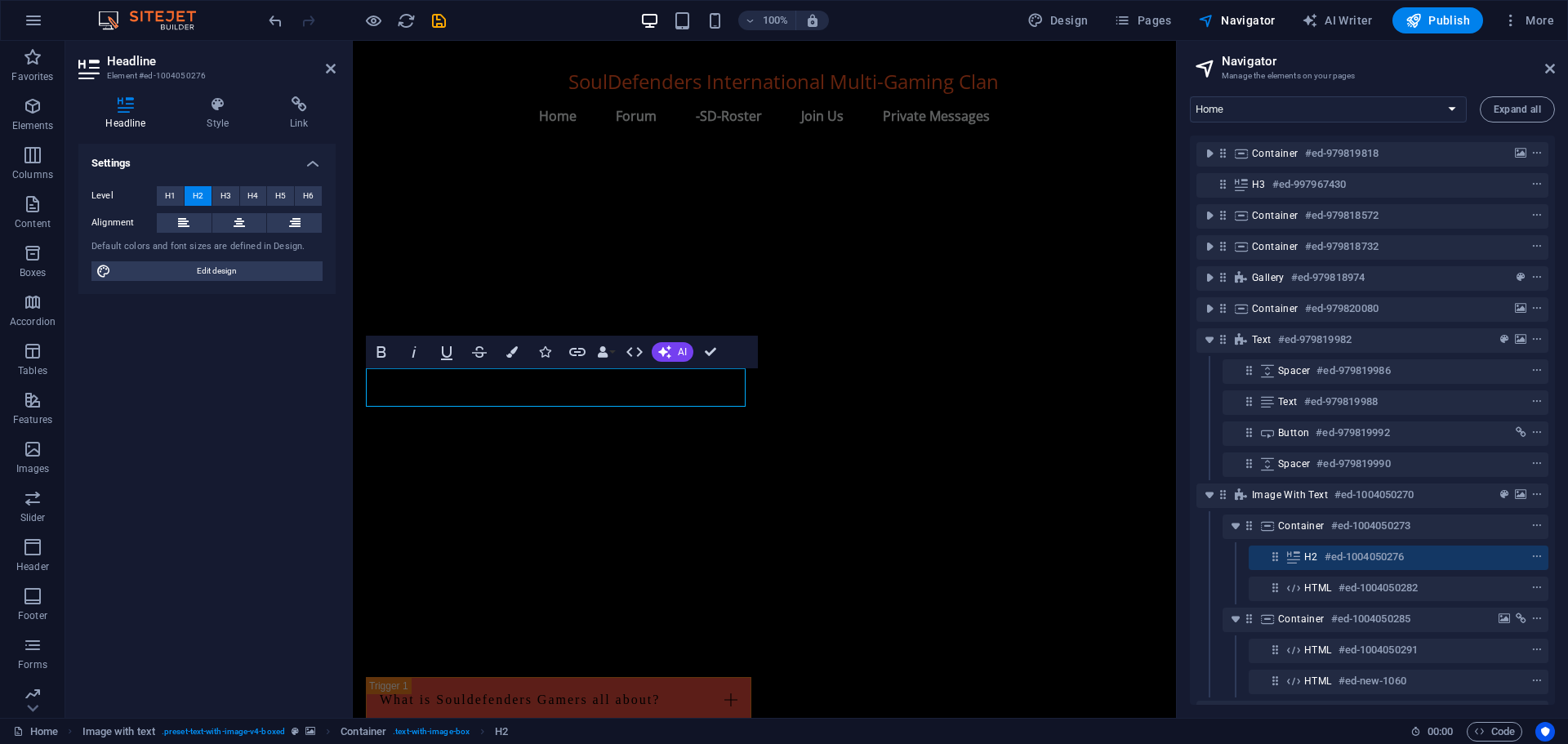
scroll to position [1635, 0]
click at [295, 96] on icon at bounding box center [299, 104] width 73 height 16
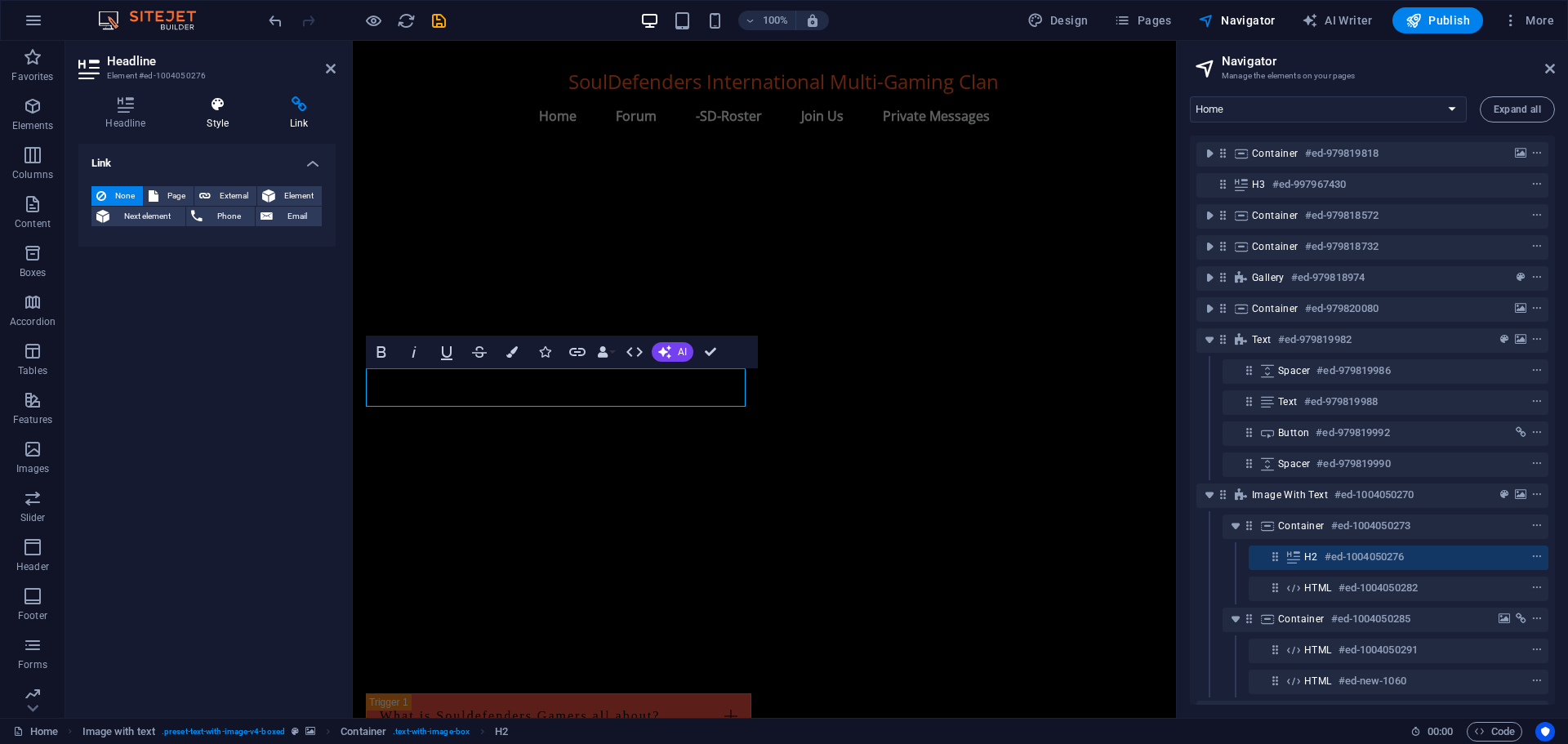
click at [222, 111] on icon at bounding box center [218, 104] width 76 height 16
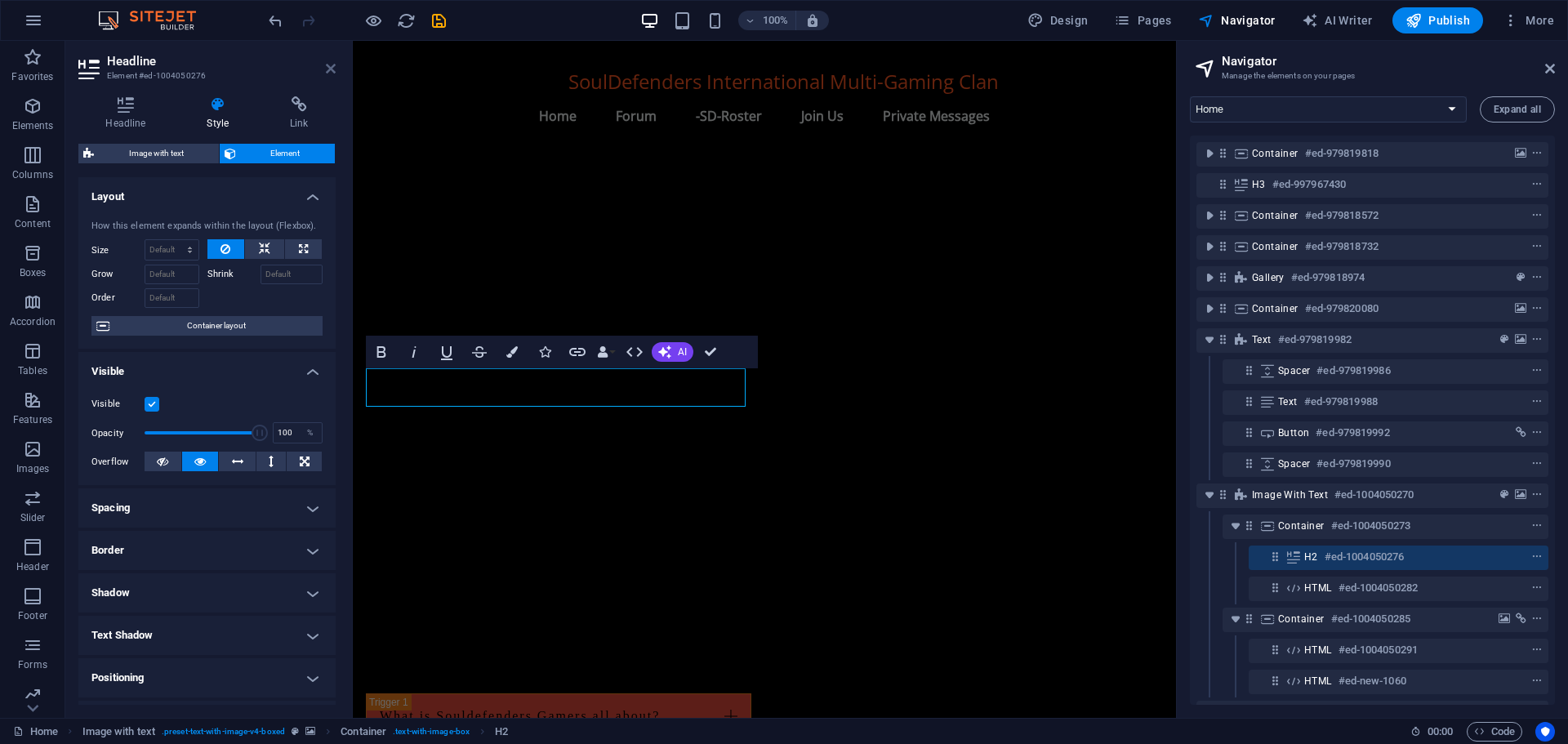
click at [333, 70] on icon at bounding box center [330, 68] width 10 height 13
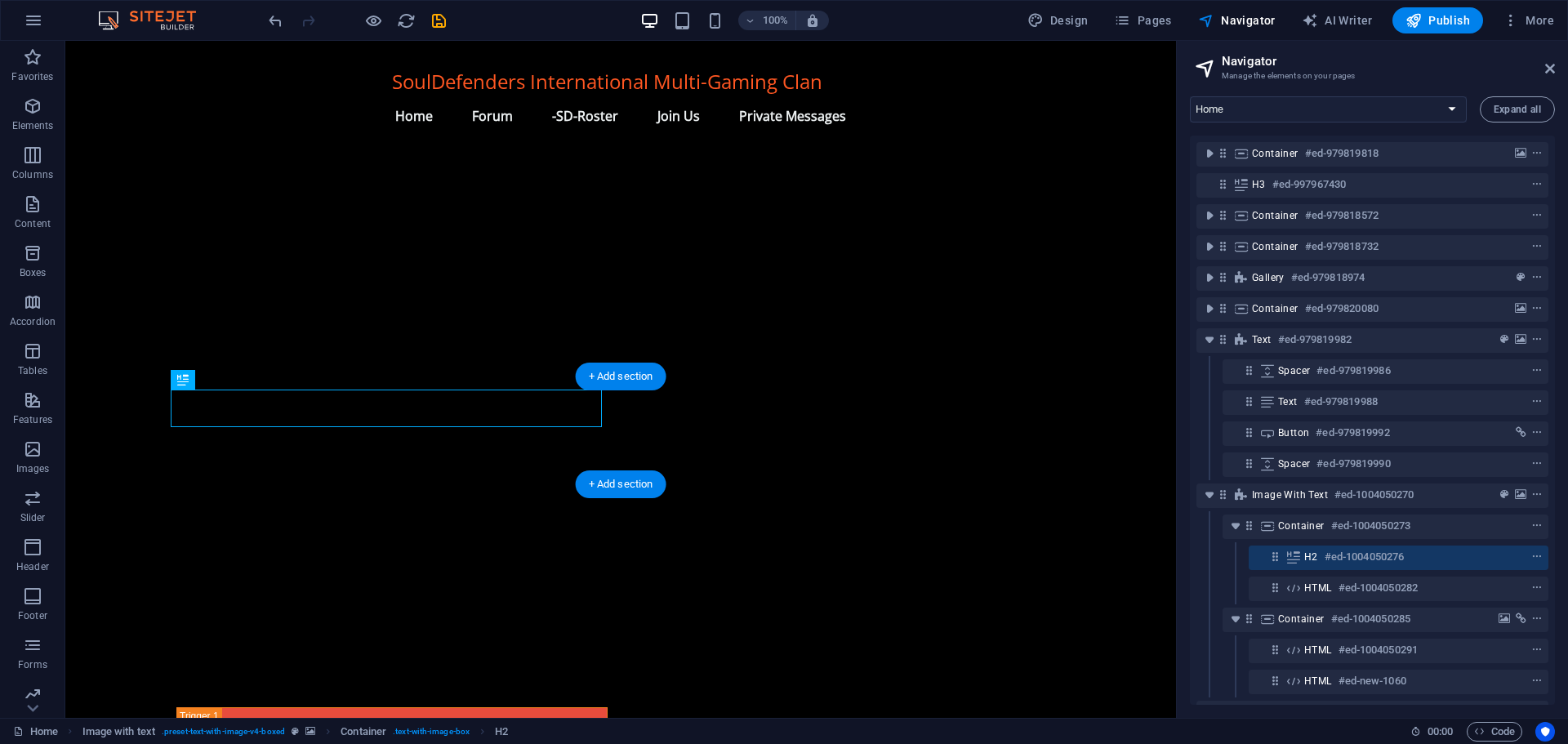
scroll to position [1576, 0]
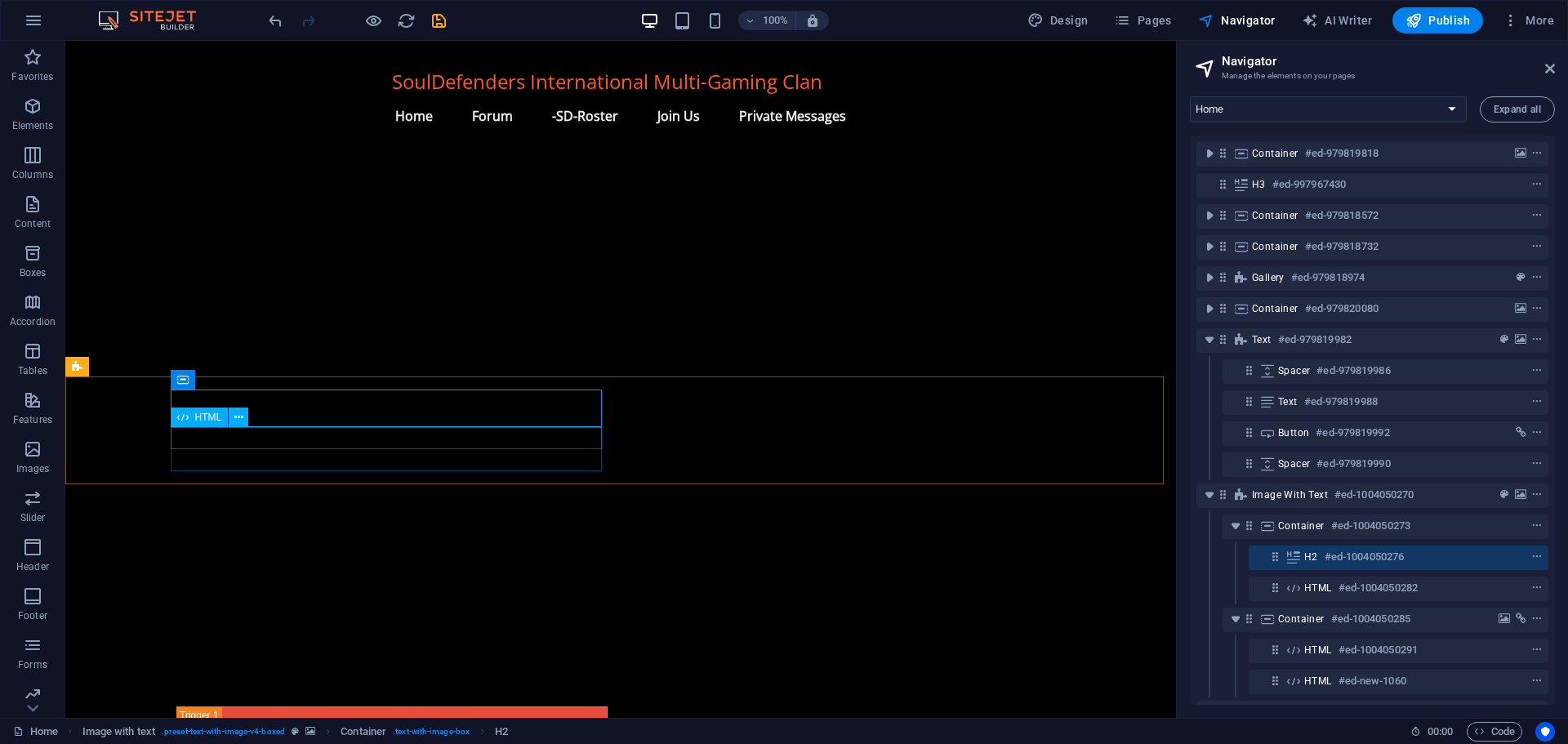
click at [200, 413] on span "HTML" at bounding box center [209, 417] width 27 height 10
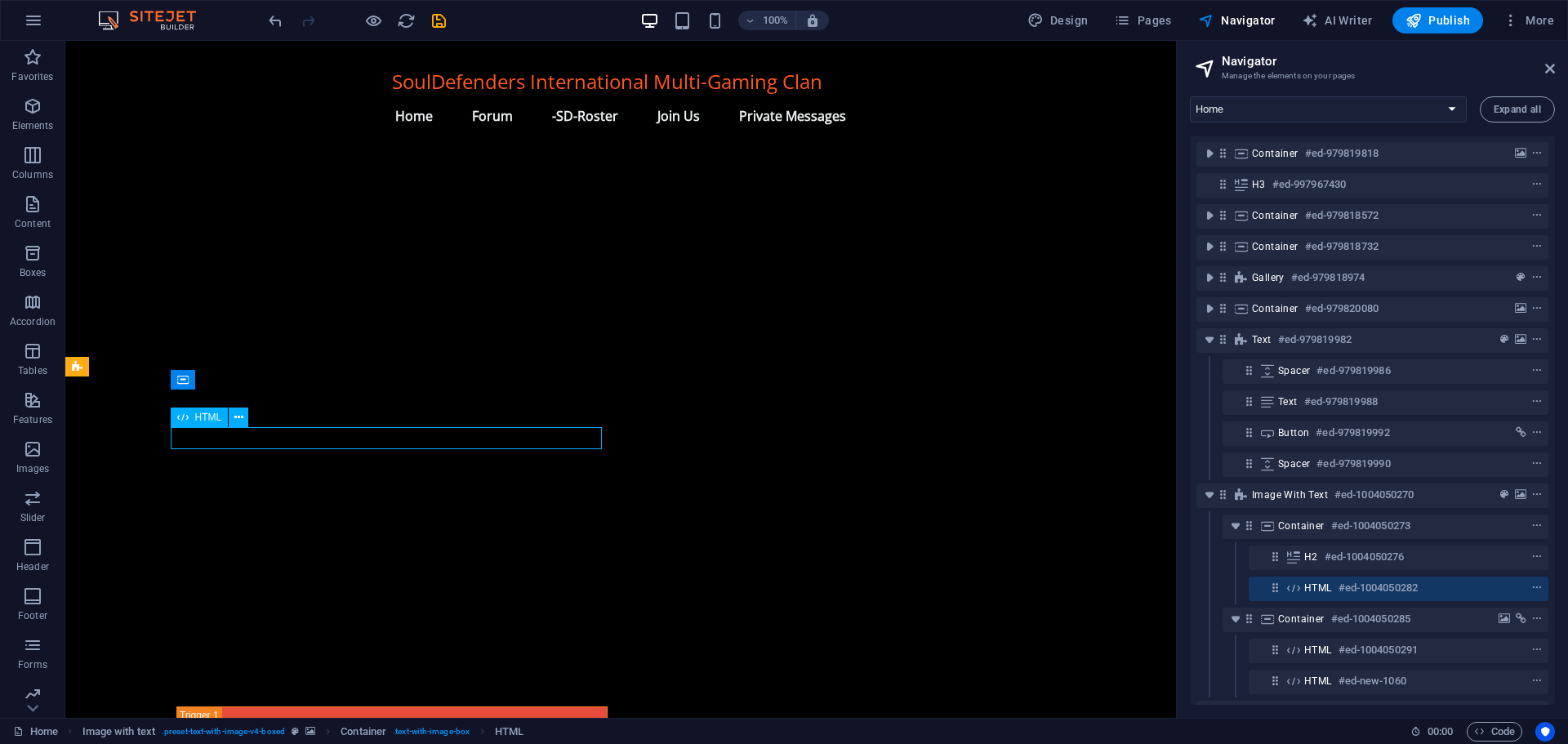
click at [200, 413] on span "HTML" at bounding box center [209, 417] width 27 height 10
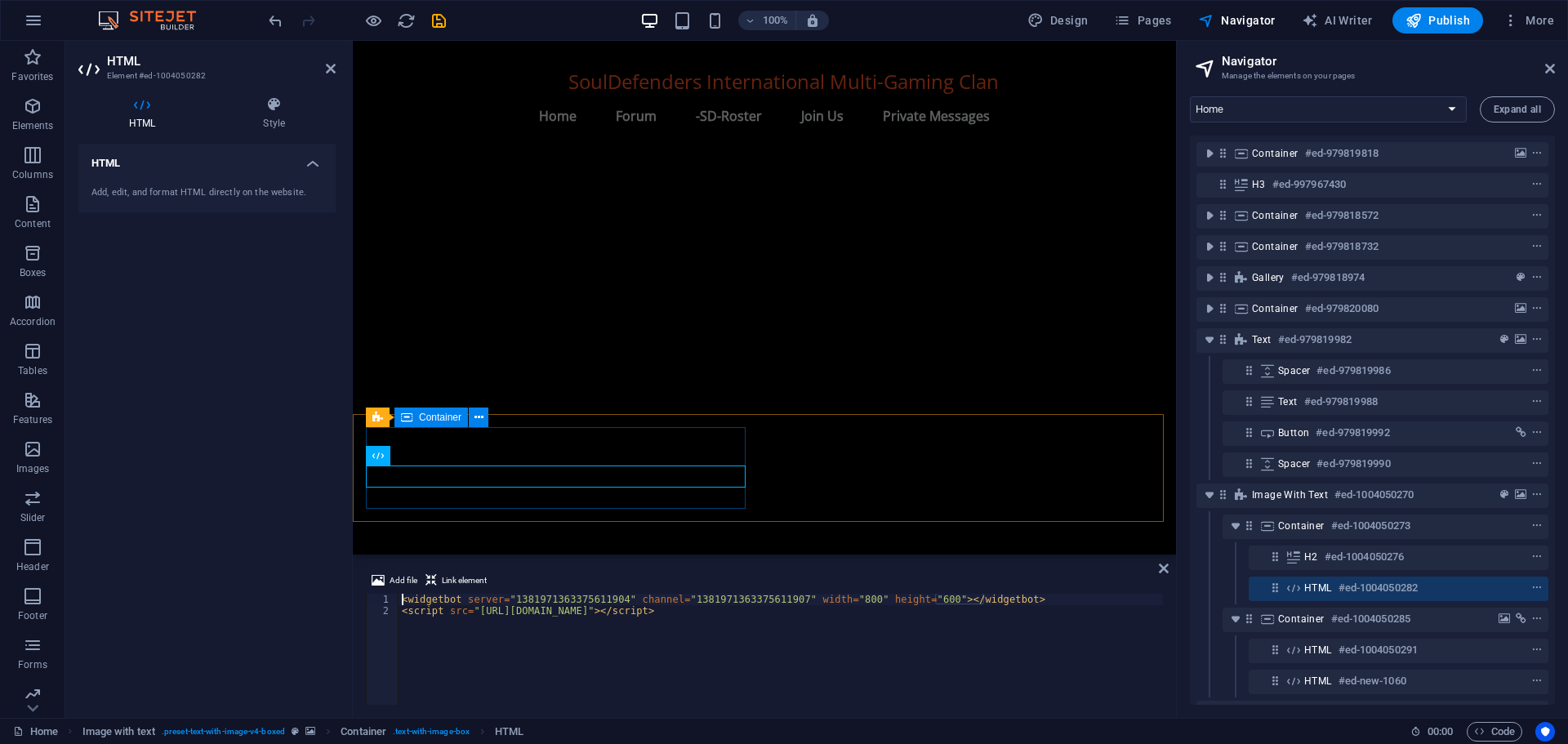
click at [419, 420] on span "Container" at bounding box center [440, 417] width 42 height 10
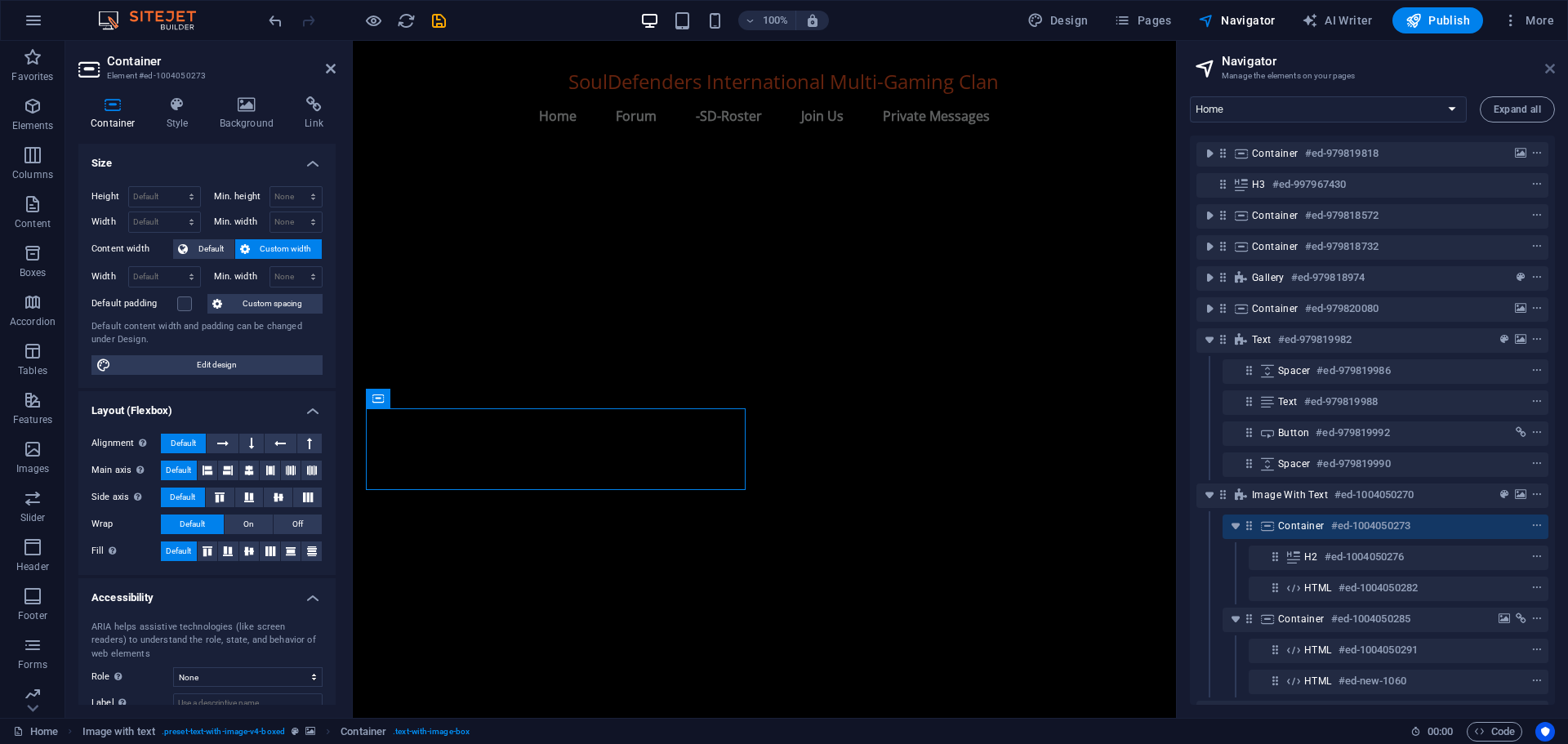
click at [1546, 62] on icon at bounding box center [1550, 68] width 10 height 13
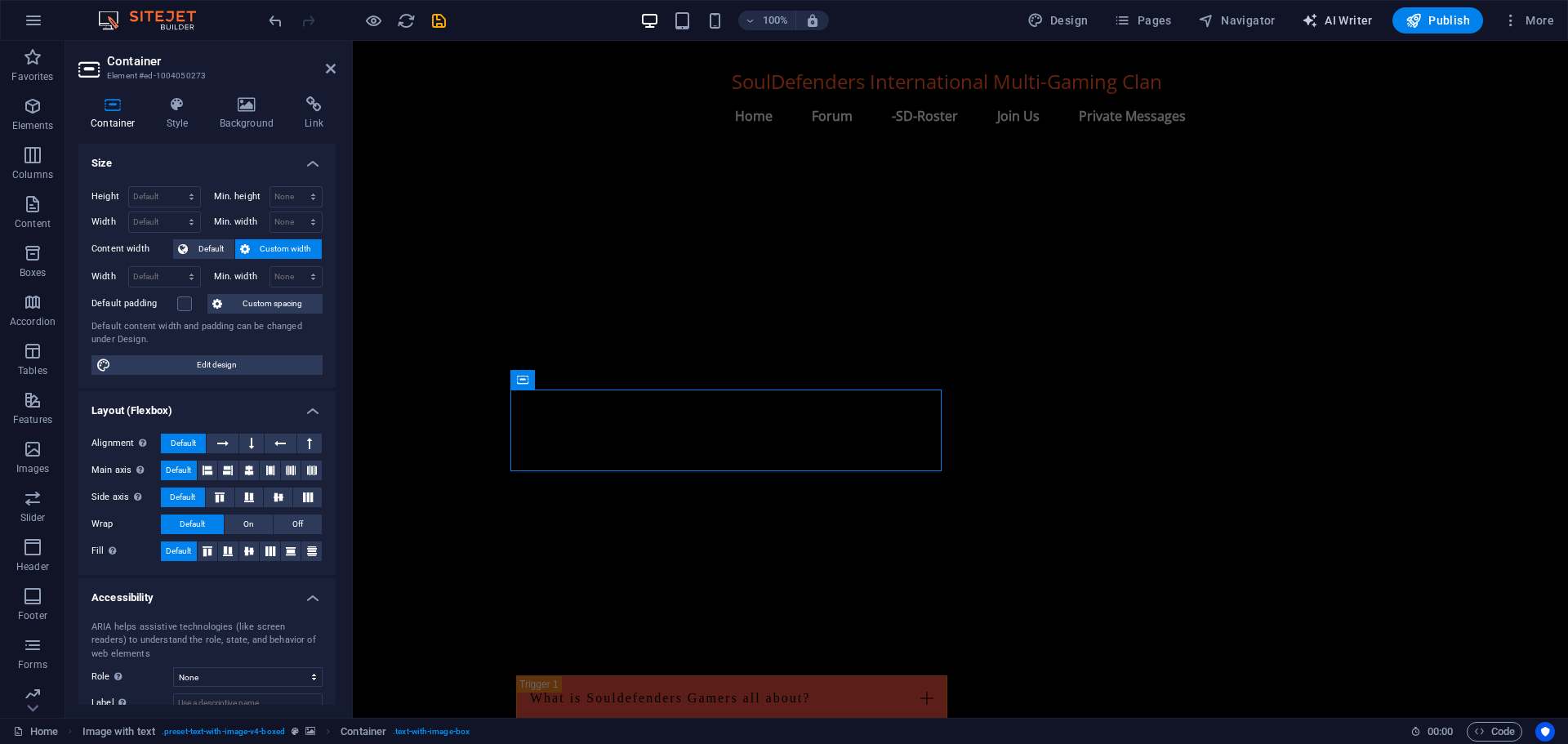
click at [1352, 17] on span "AI Writer" at bounding box center [1337, 21] width 71 height 16
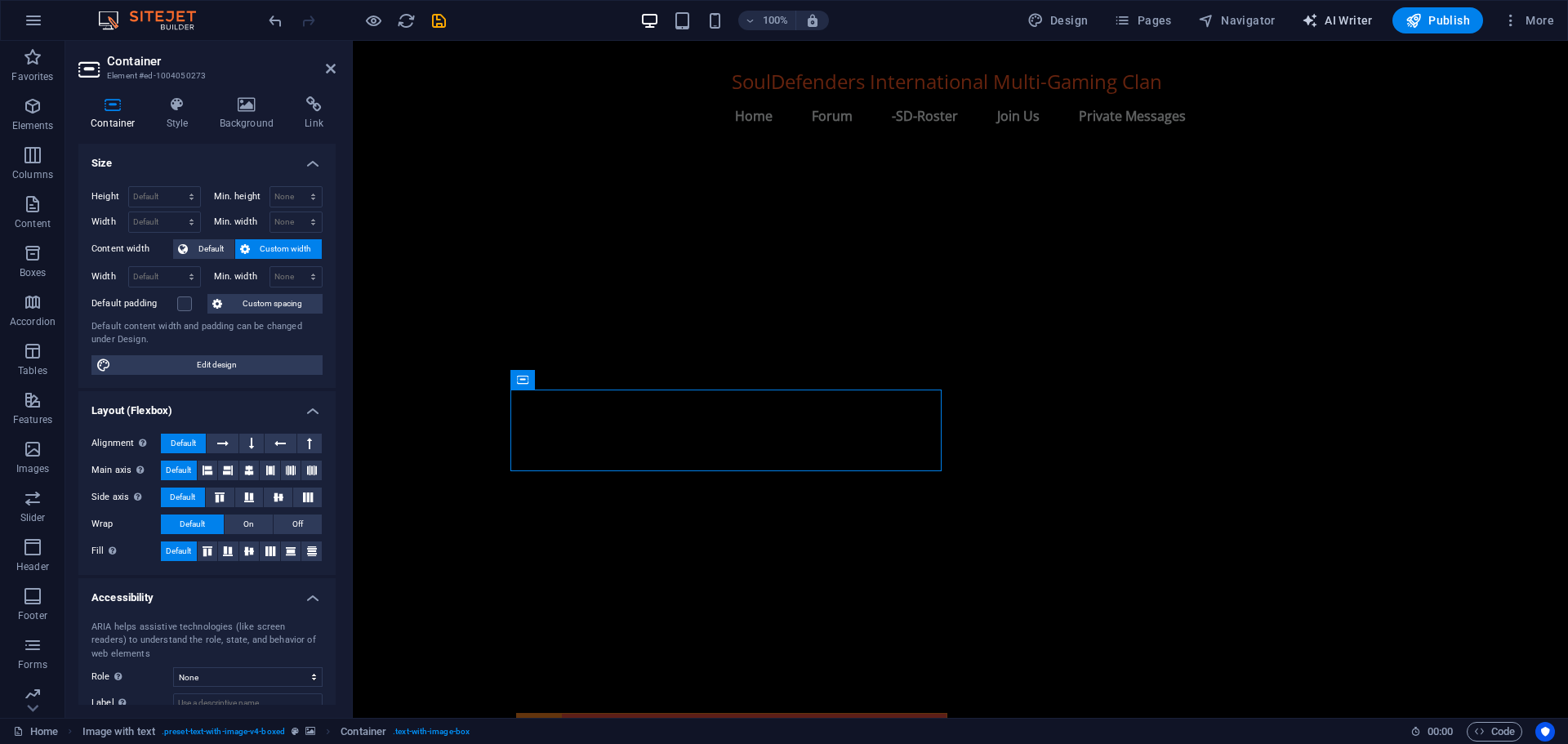
select select "English"
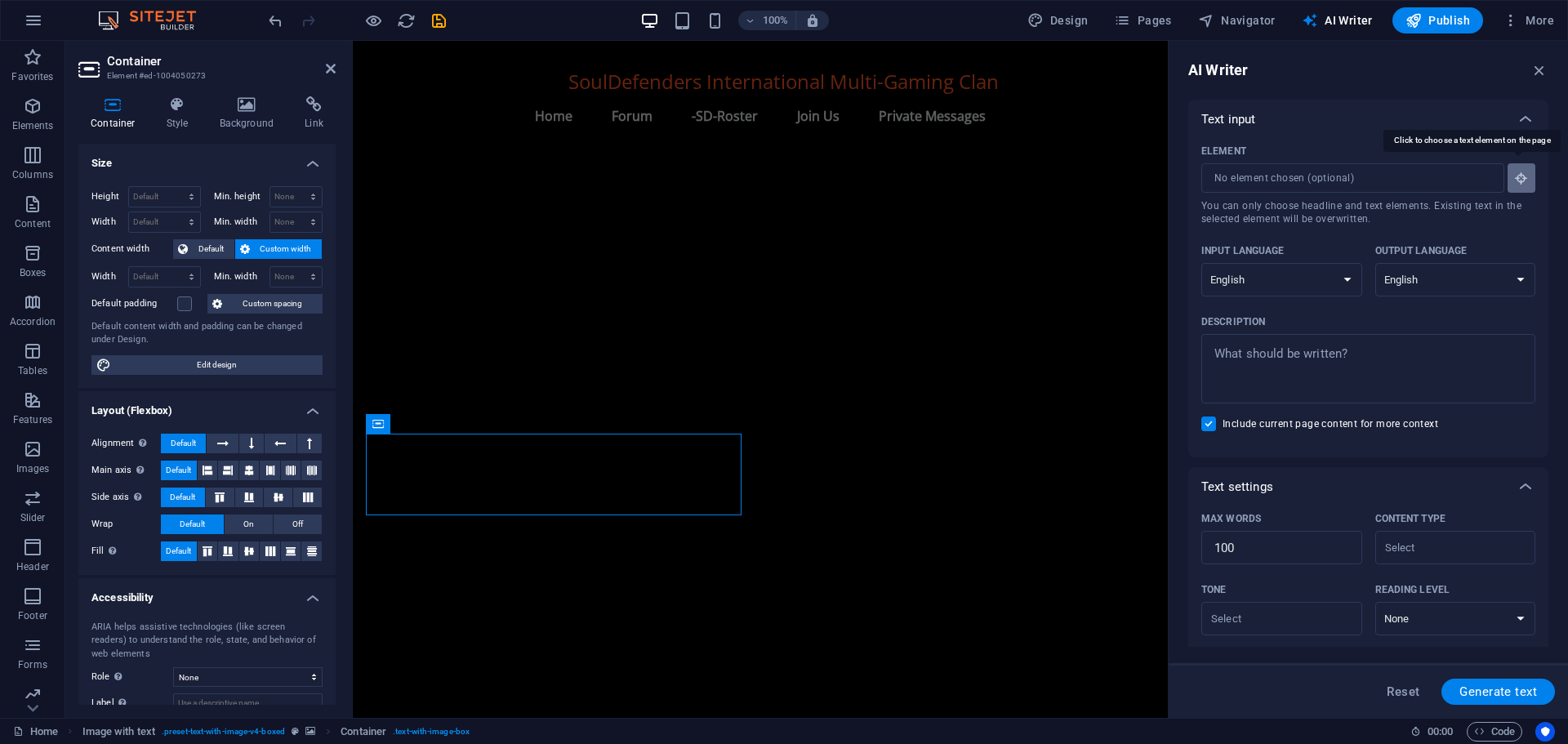
click at [1519, 177] on icon "button" at bounding box center [1521, 178] width 14 height 14
click at [1520, 176] on icon "button" at bounding box center [1521, 178] width 14 height 14
type input "#ed-1004050276"
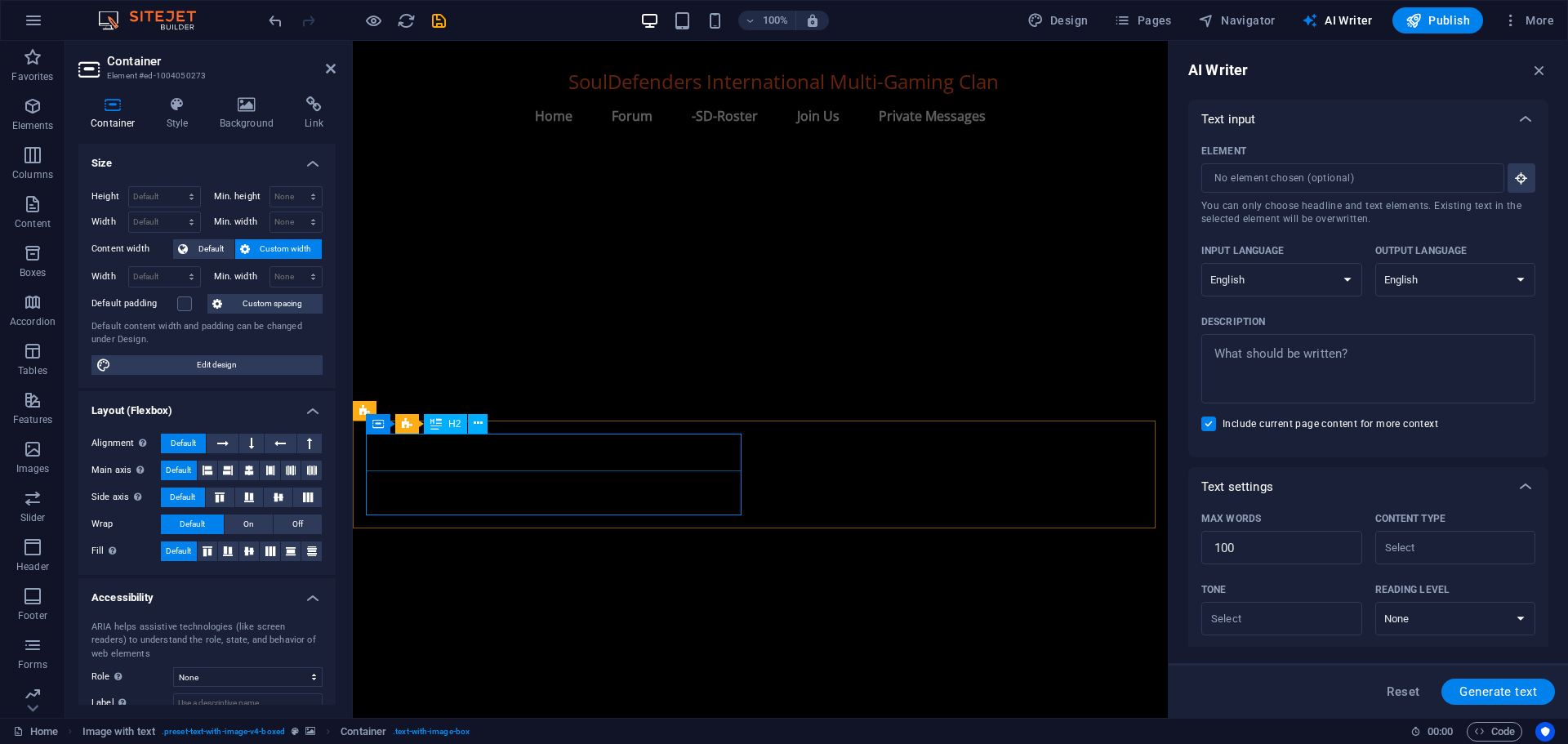
type textarea "x"
type input "10"
type textarea "x"
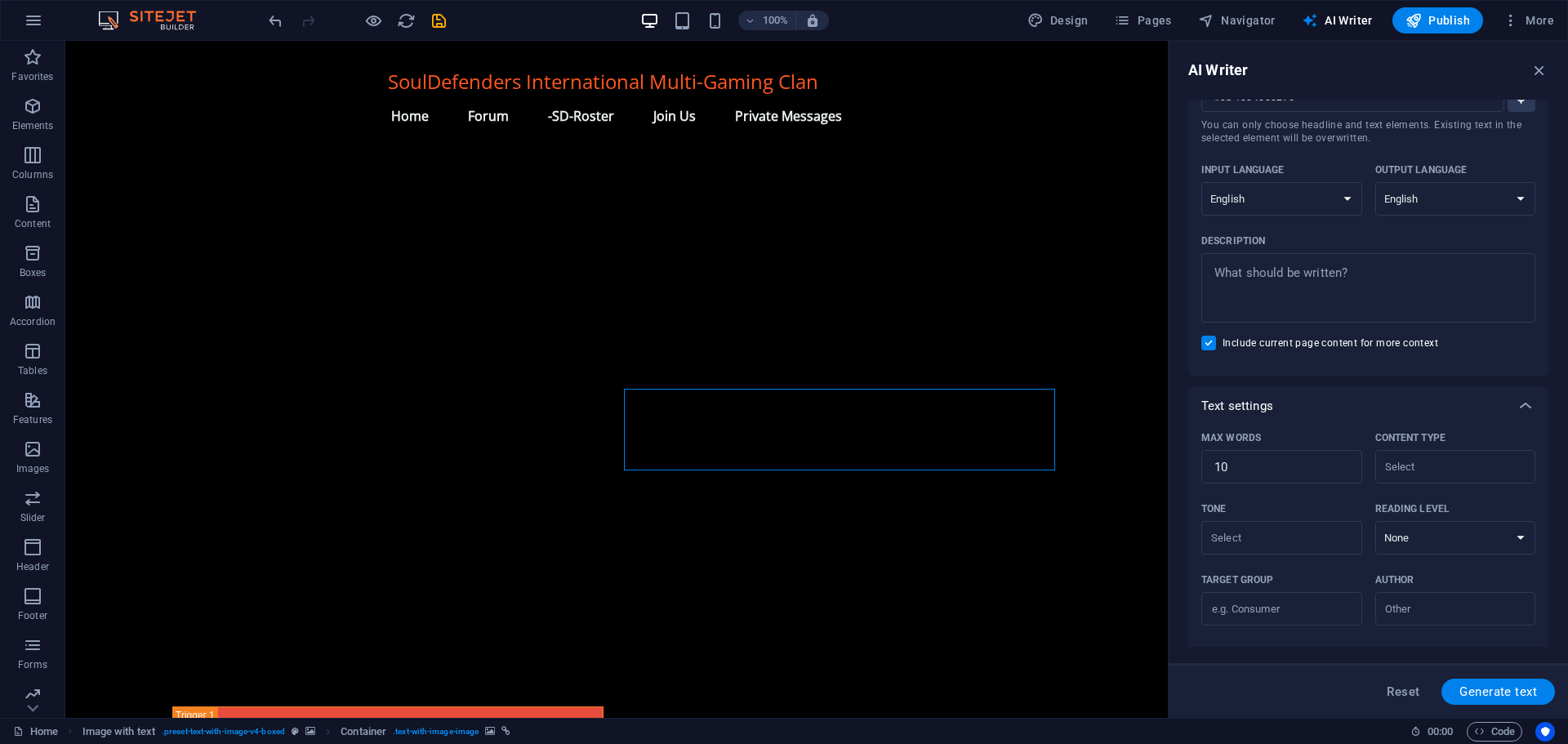
scroll to position [0, 0]
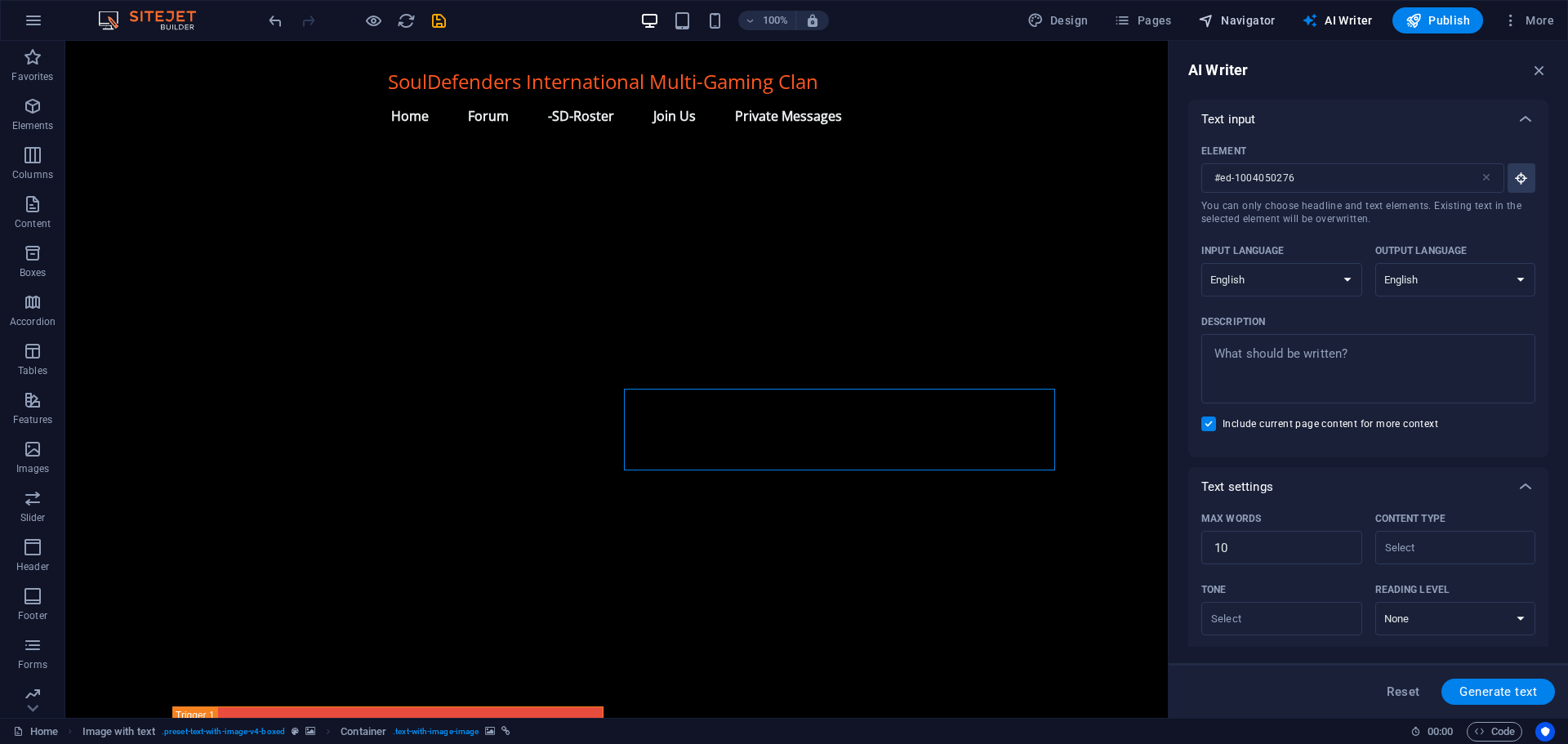
click at [1257, 17] on span "Navigator" at bounding box center [1237, 21] width 77 height 16
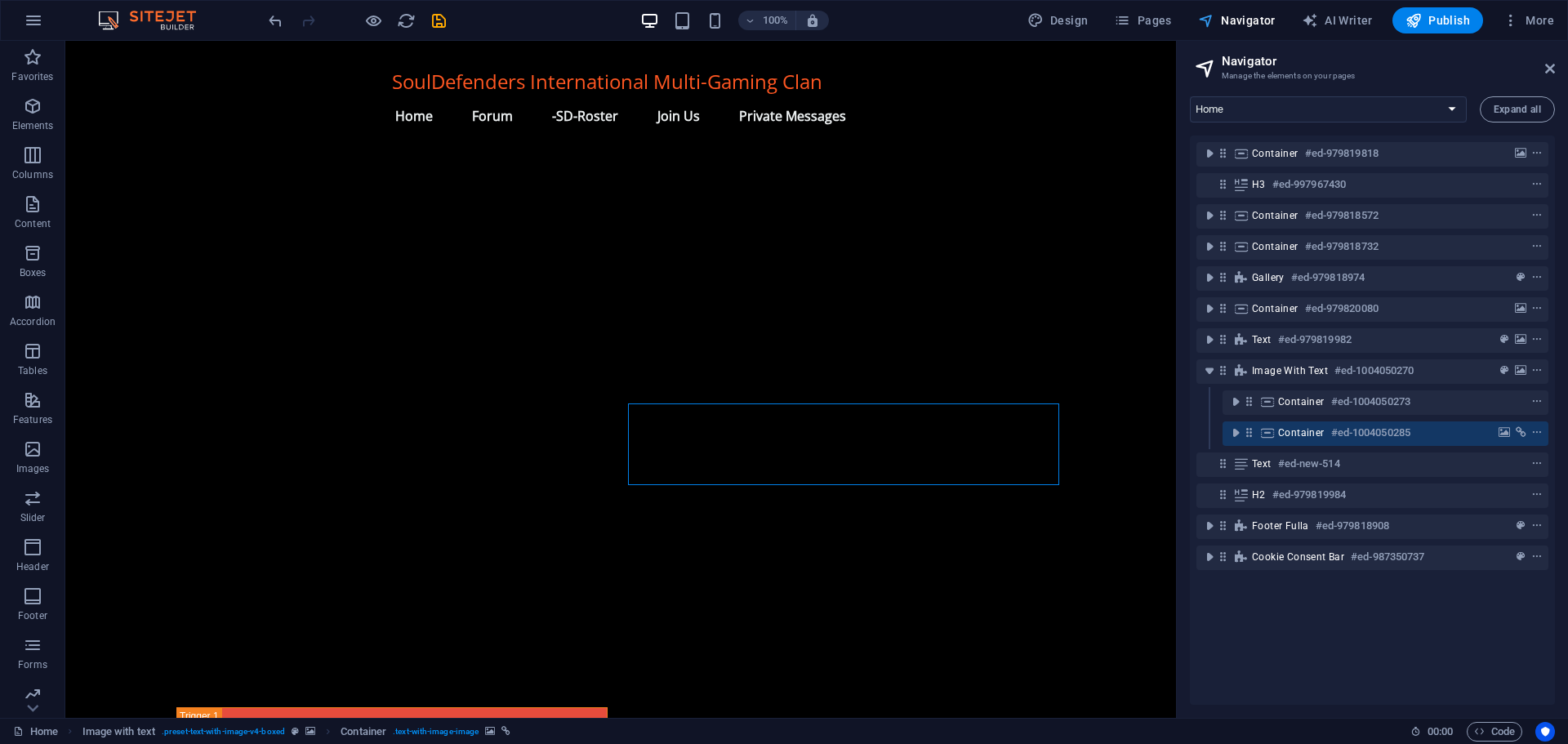
scroll to position [1563, 0]
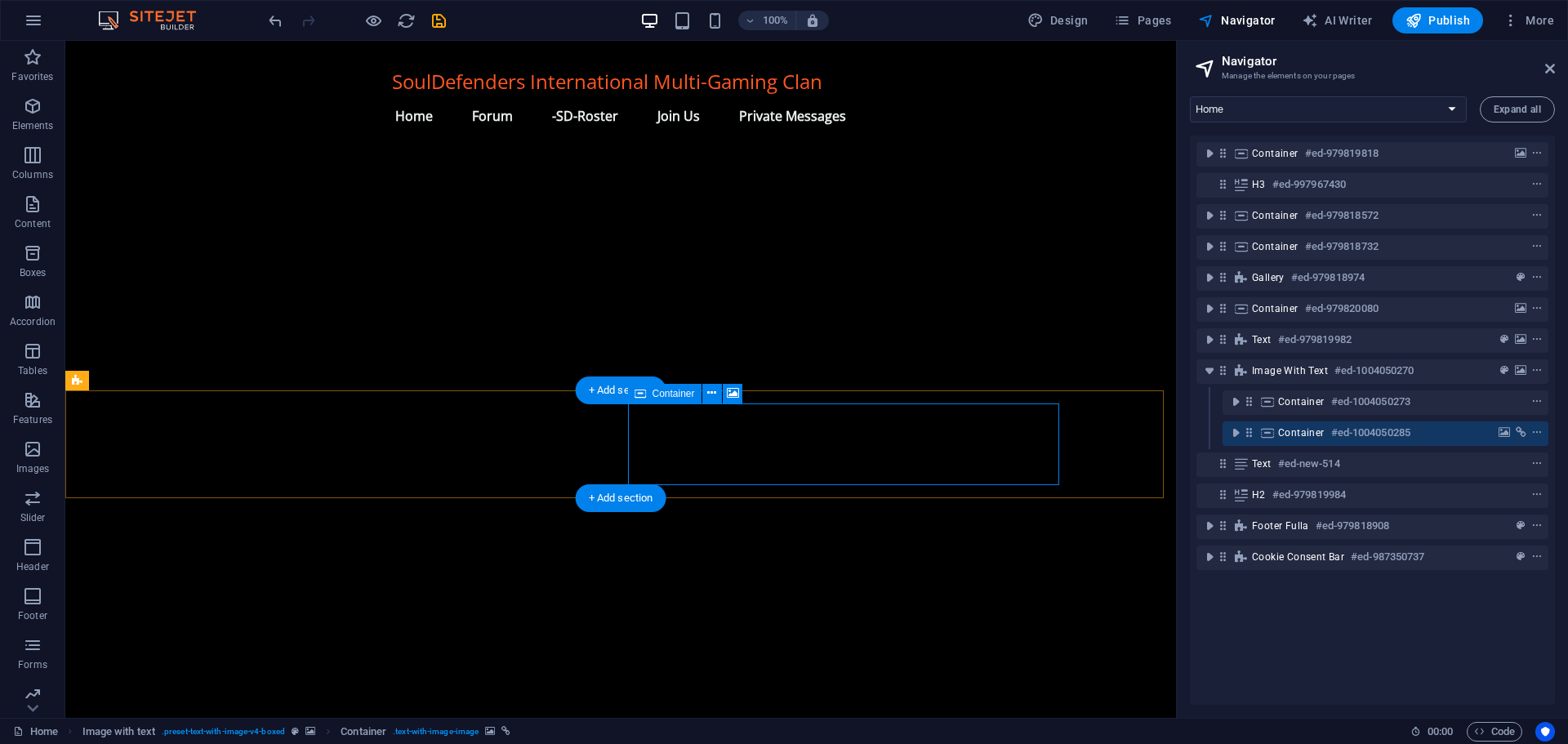
click at [1278, 428] on span "Container" at bounding box center [1302, 432] width 47 height 13
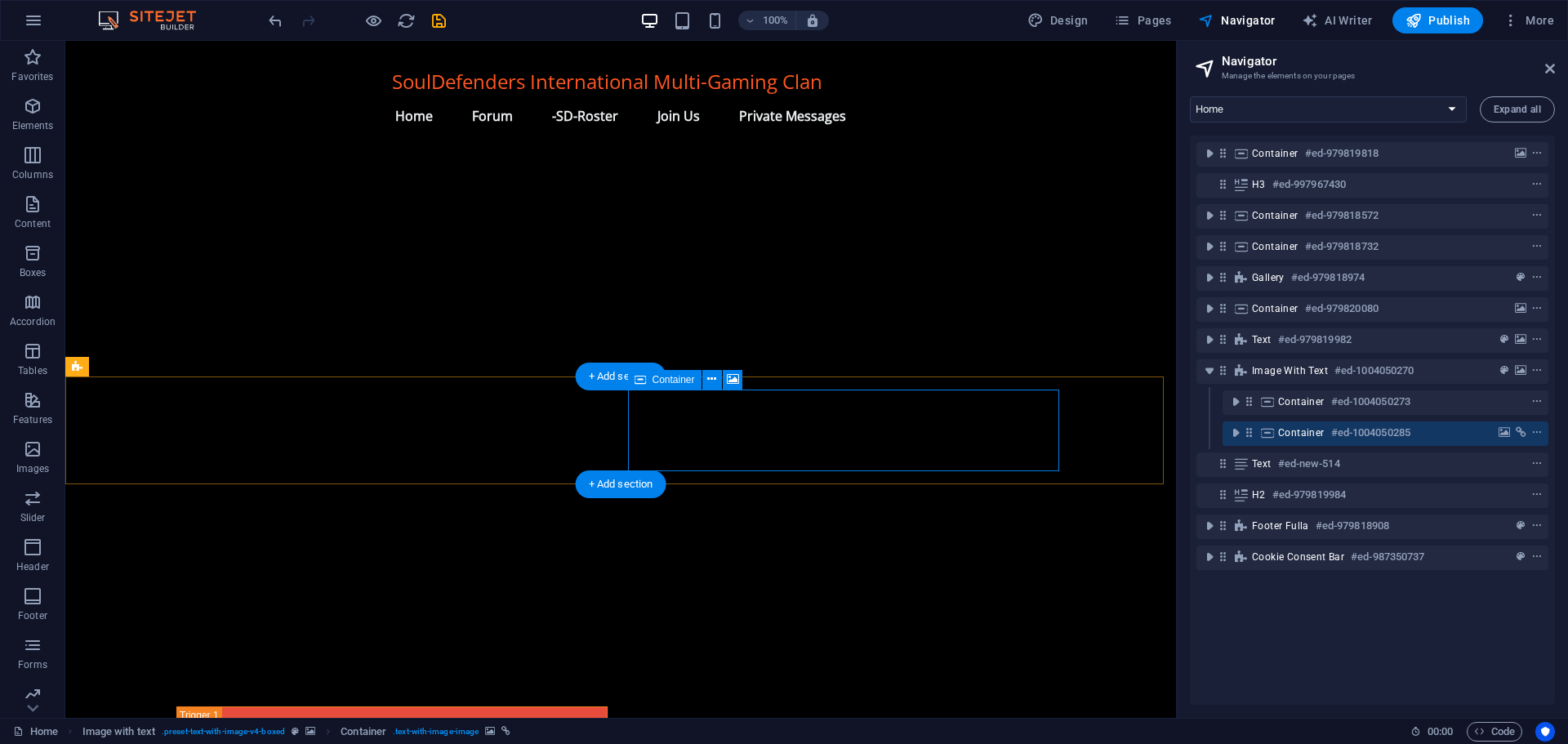
click at [1278, 428] on span "Container" at bounding box center [1302, 432] width 47 height 13
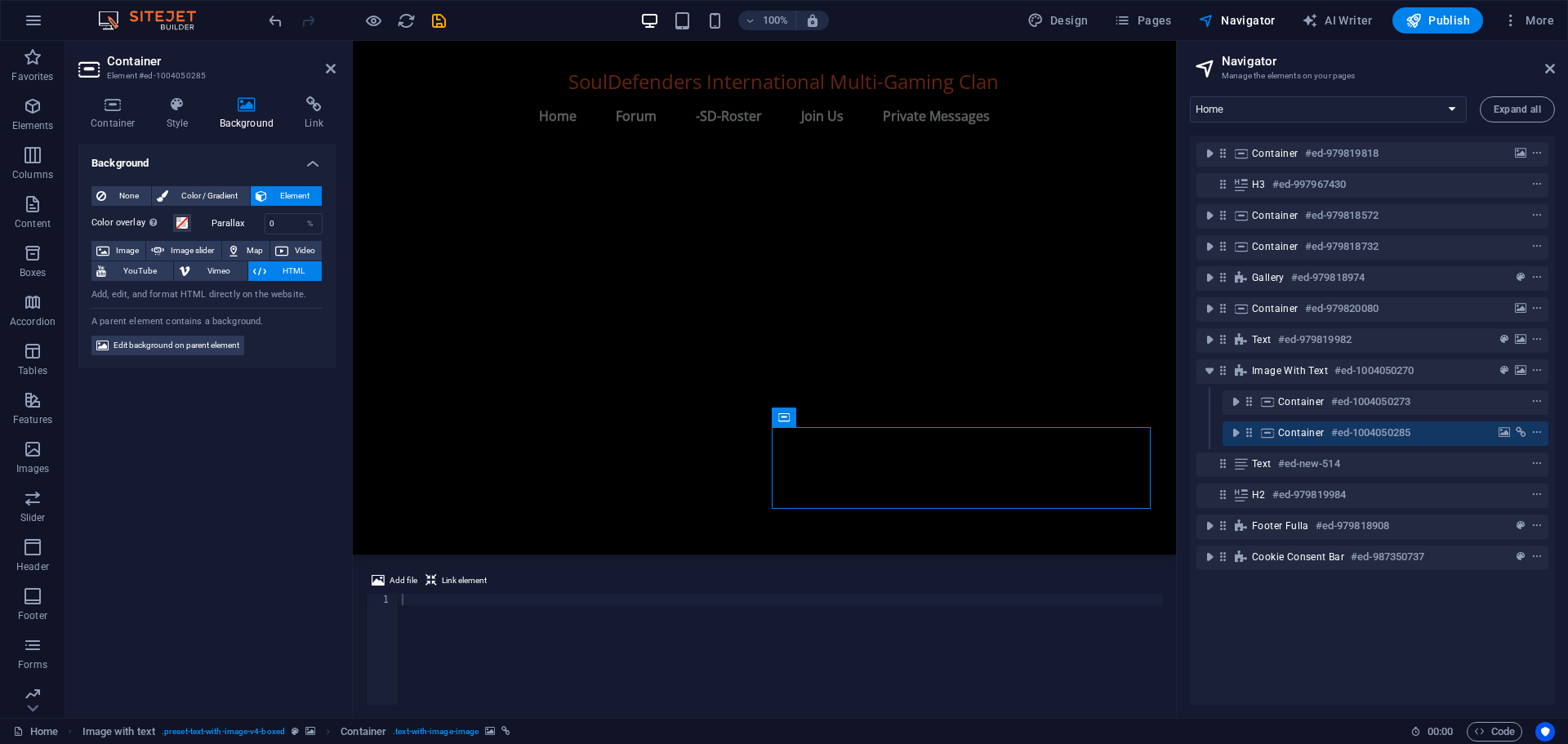
click at [444, 598] on div at bounding box center [780, 660] width 764 height 134
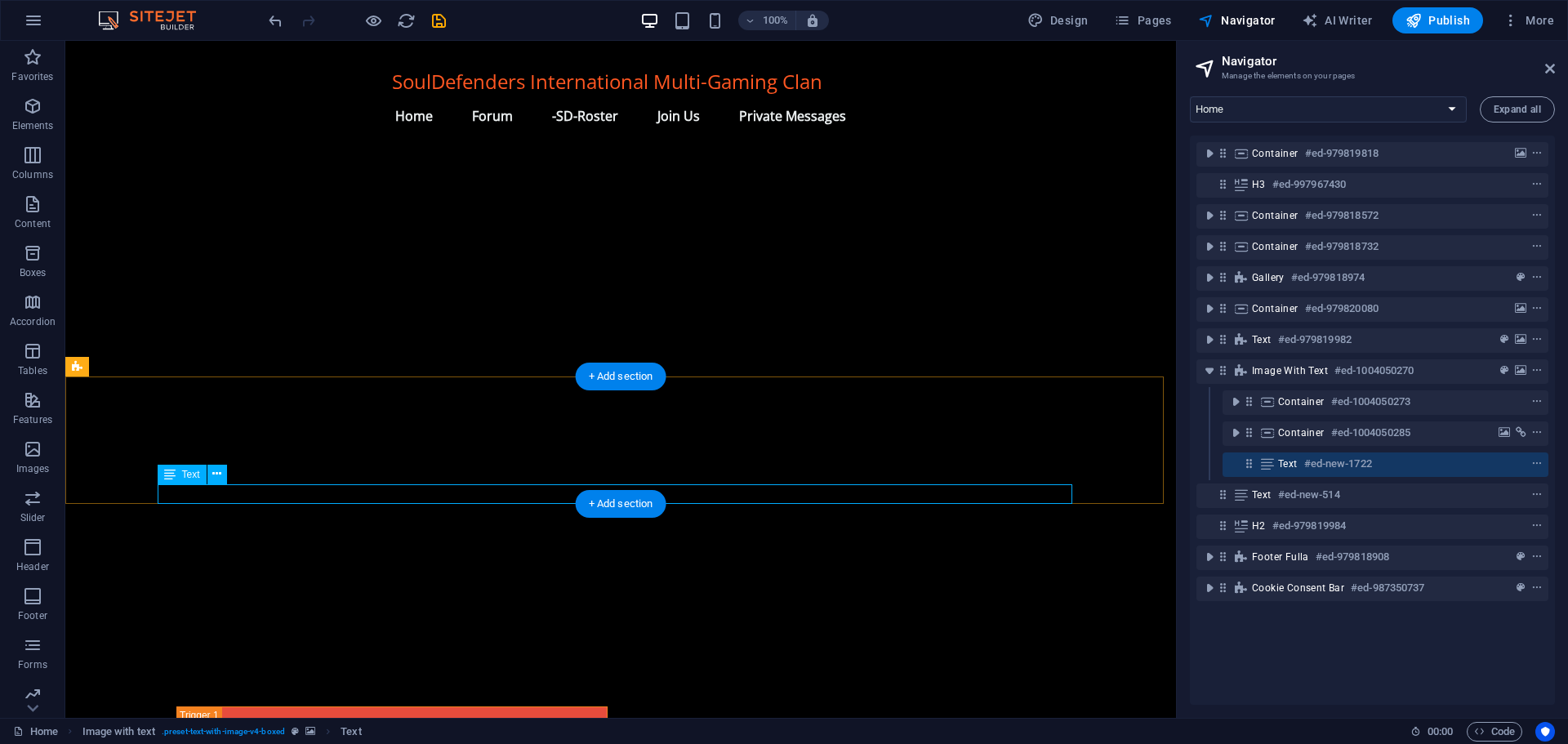
click at [1272, 461] on icon at bounding box center [1268, 464] width 18 height 13
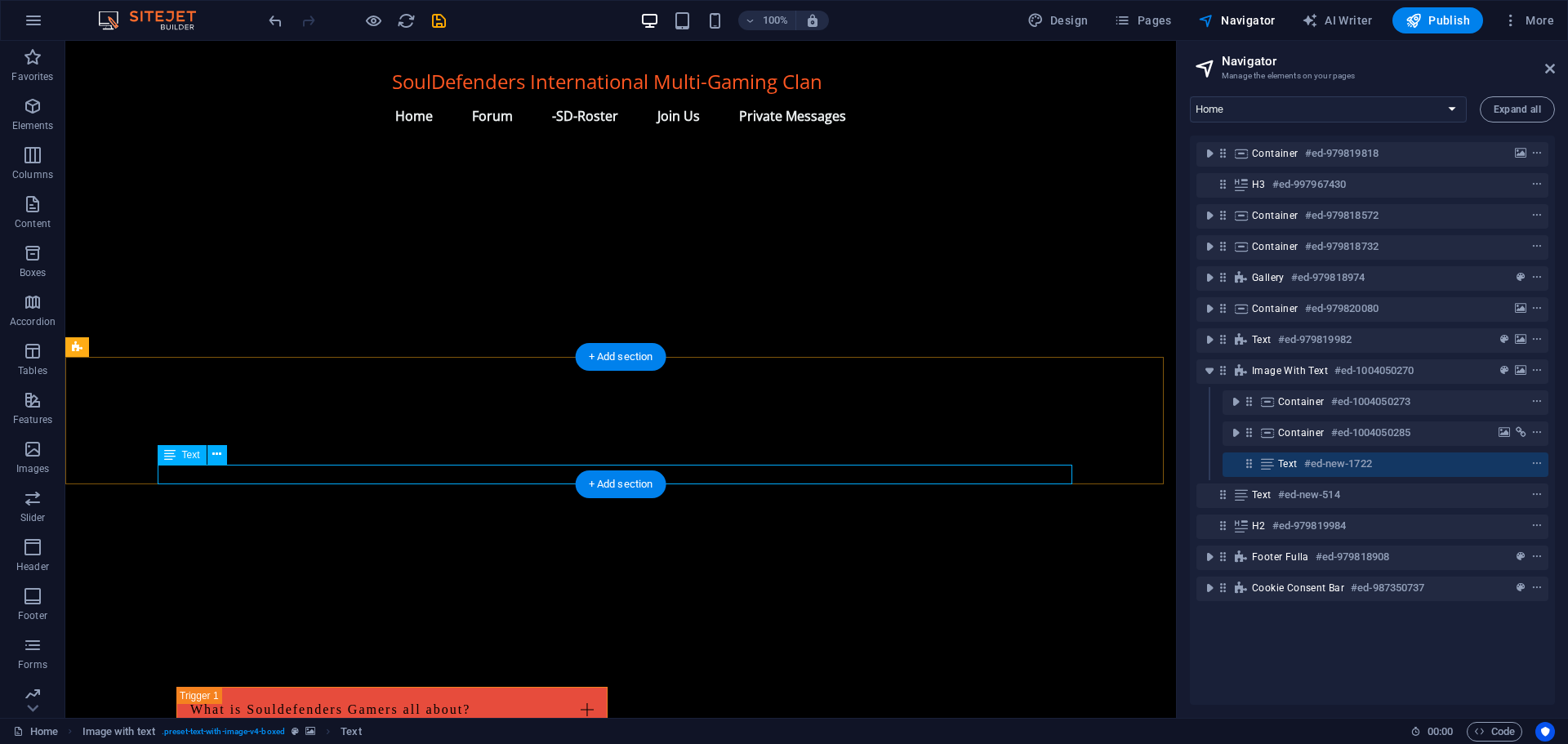
click at [1272, 461] on icon at bounding box center [1268, 464] width 18 height 13
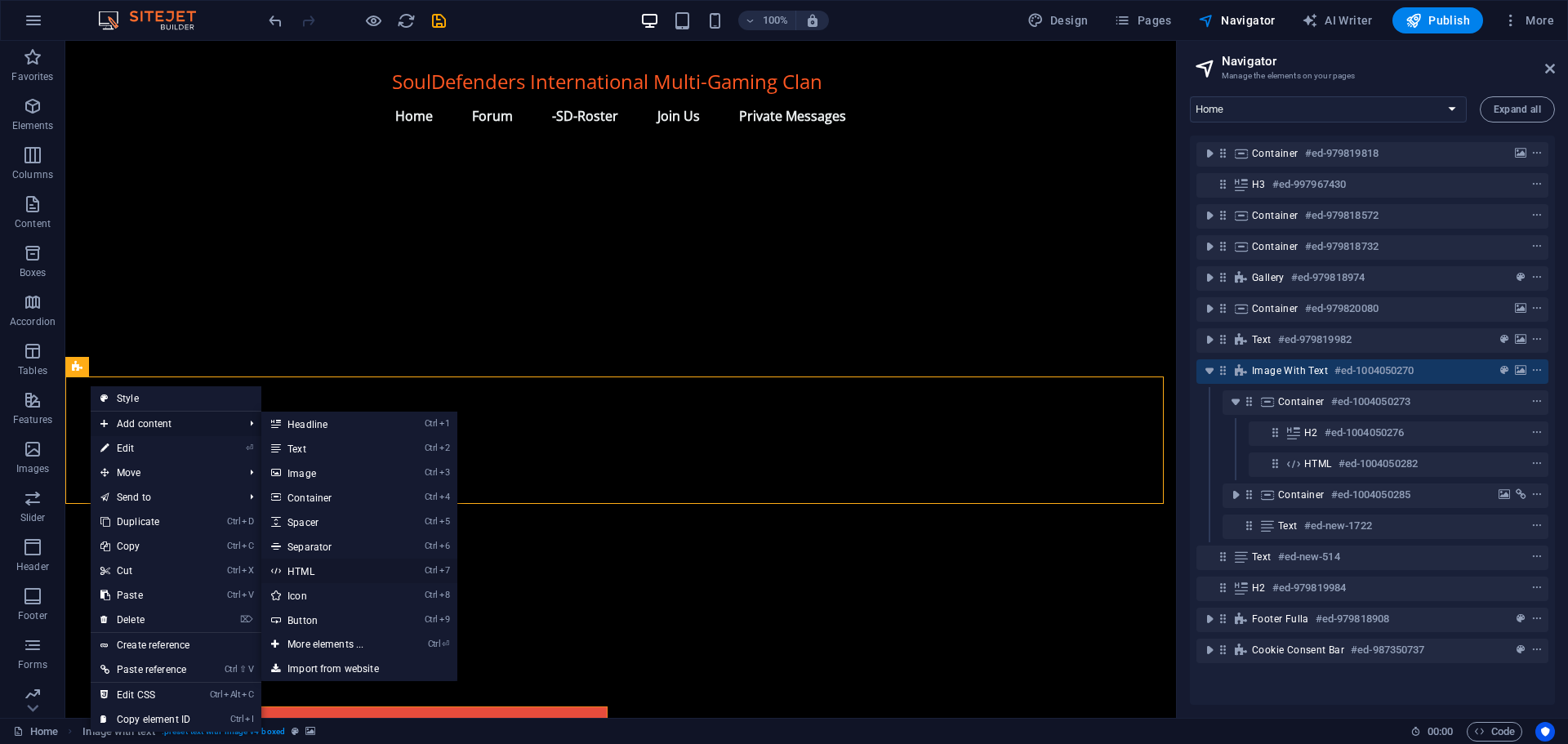
click at [310, 569] on link "Ctrl 7 HTML" at bounding box center [329, 570] width 135 height 24
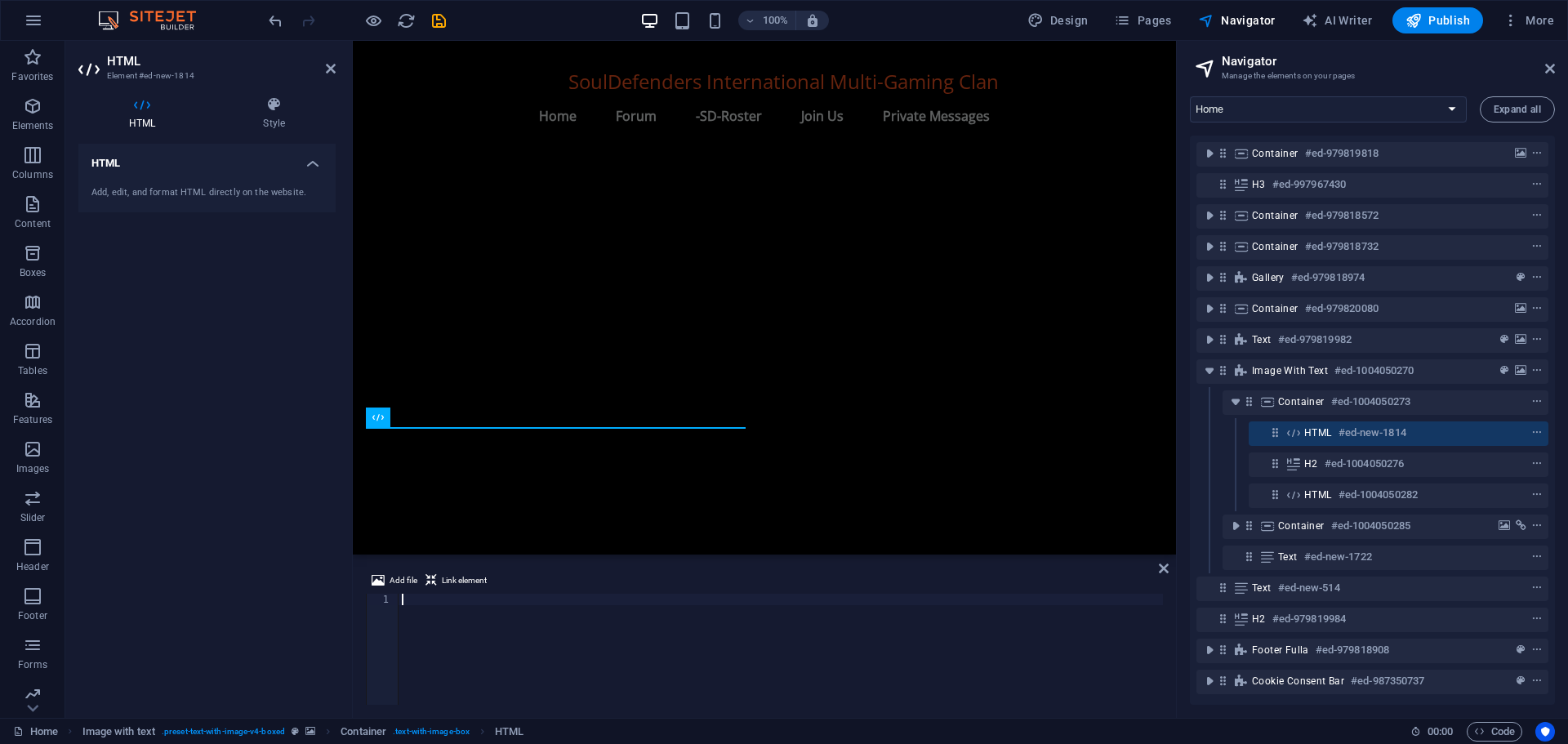
type textarea "<script src="[URL][DOMAIN_NAME]"></script>"
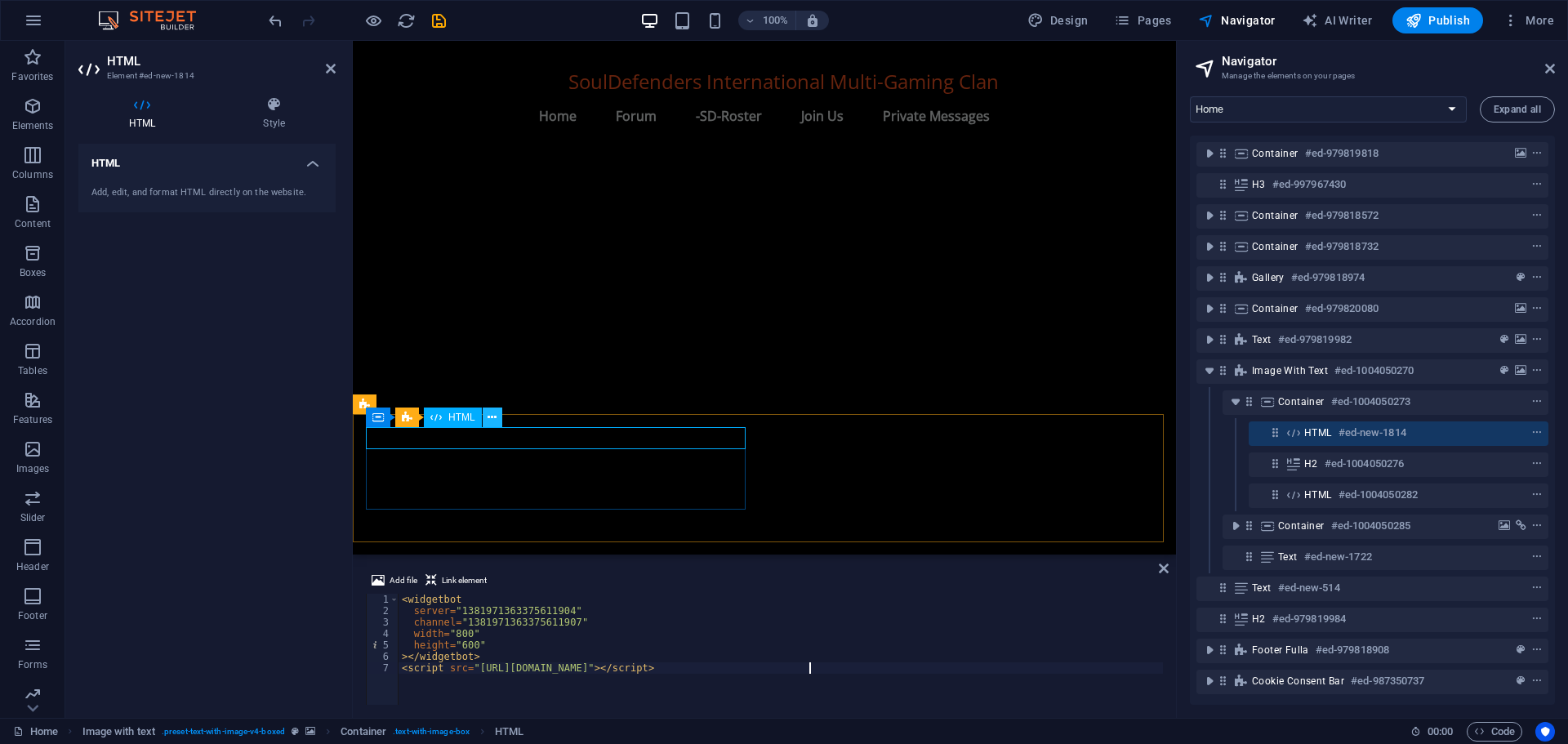
click at [495, 415] on icon at bounding box center [492, 417] width 9 height 17
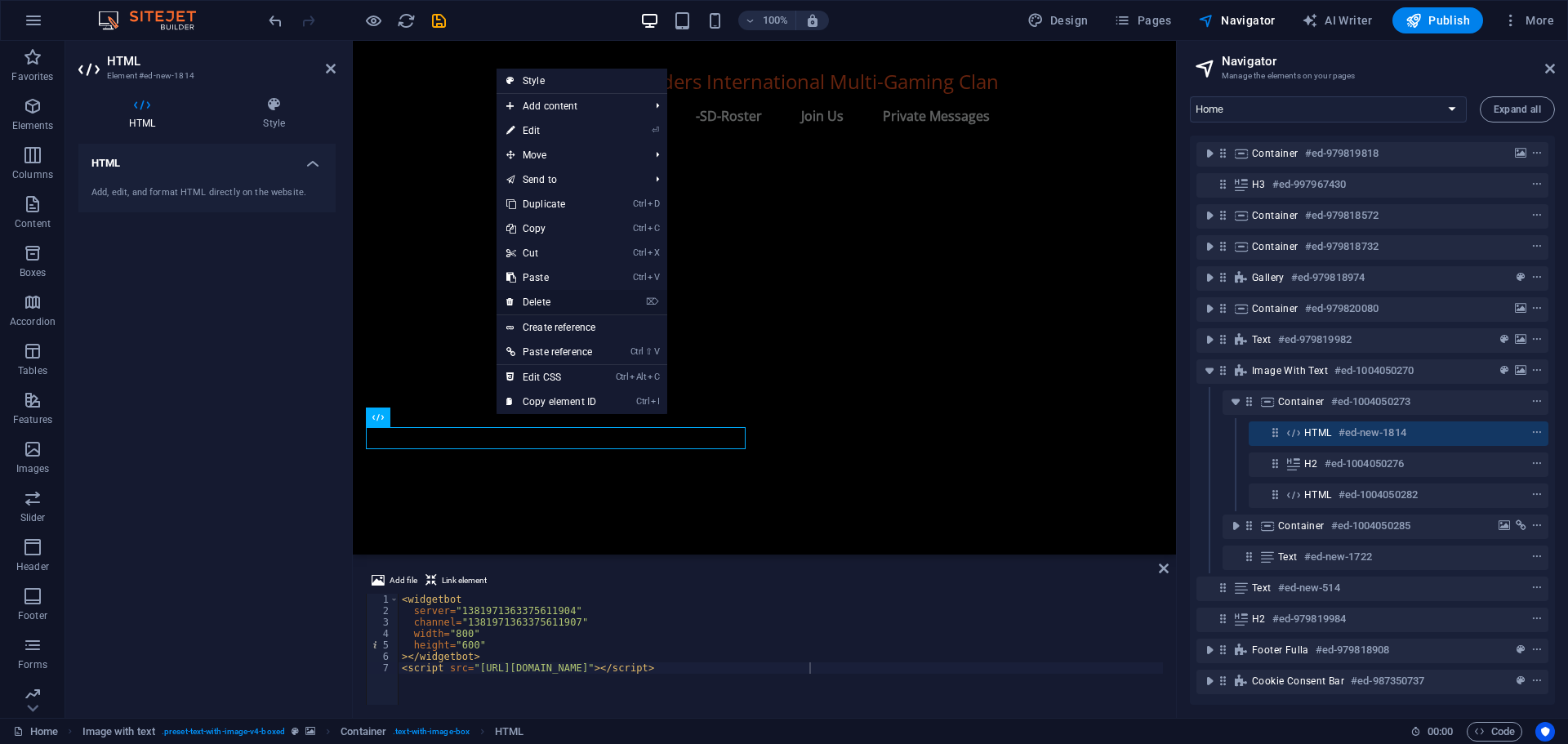
click at [564, 292] on link "⌦ Delete" at bounding box center [551, 302] width 110 height 24
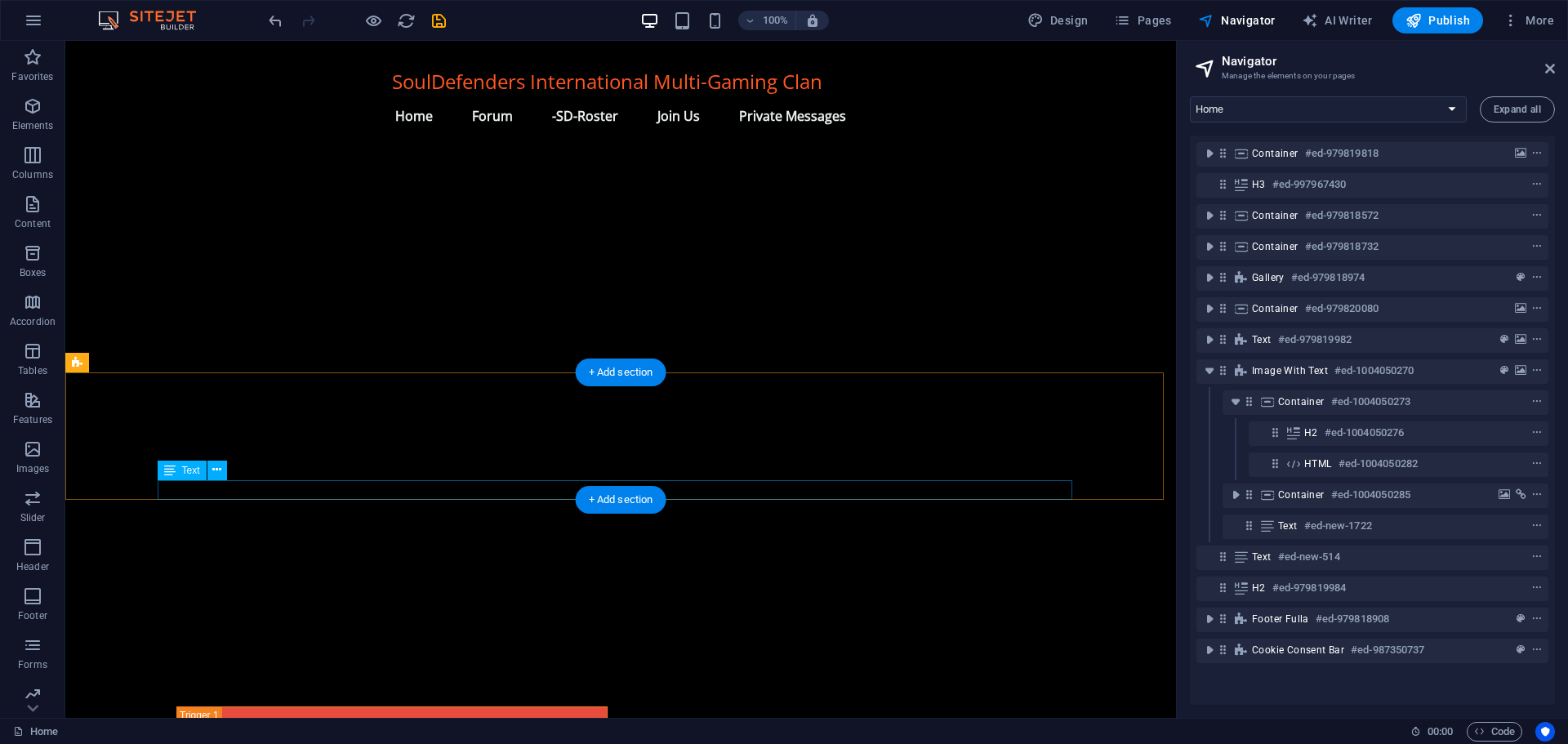
scroll to position [1596, 0]
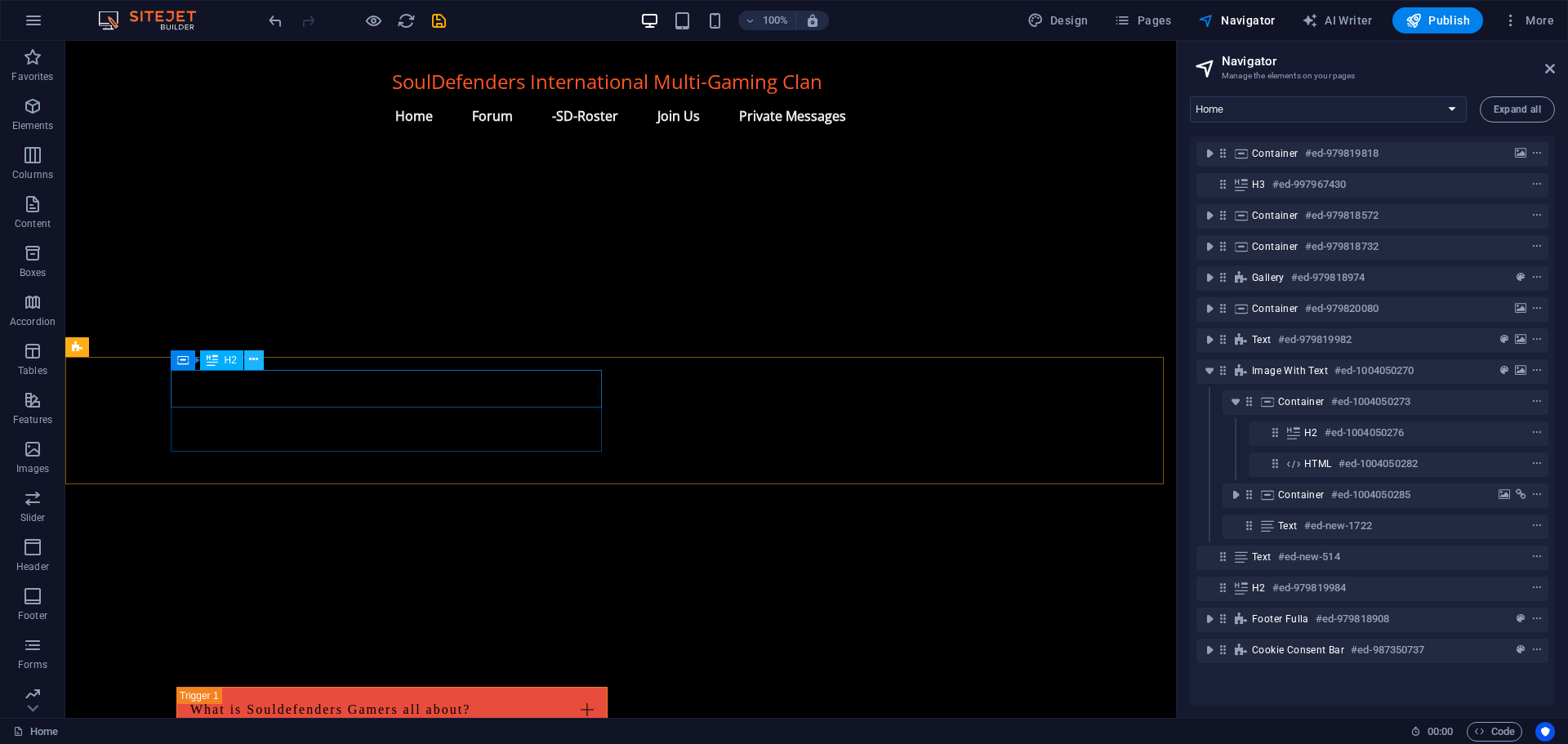
click at [256, 356] on icon at bounding box center [254, 359] width 9 height 17
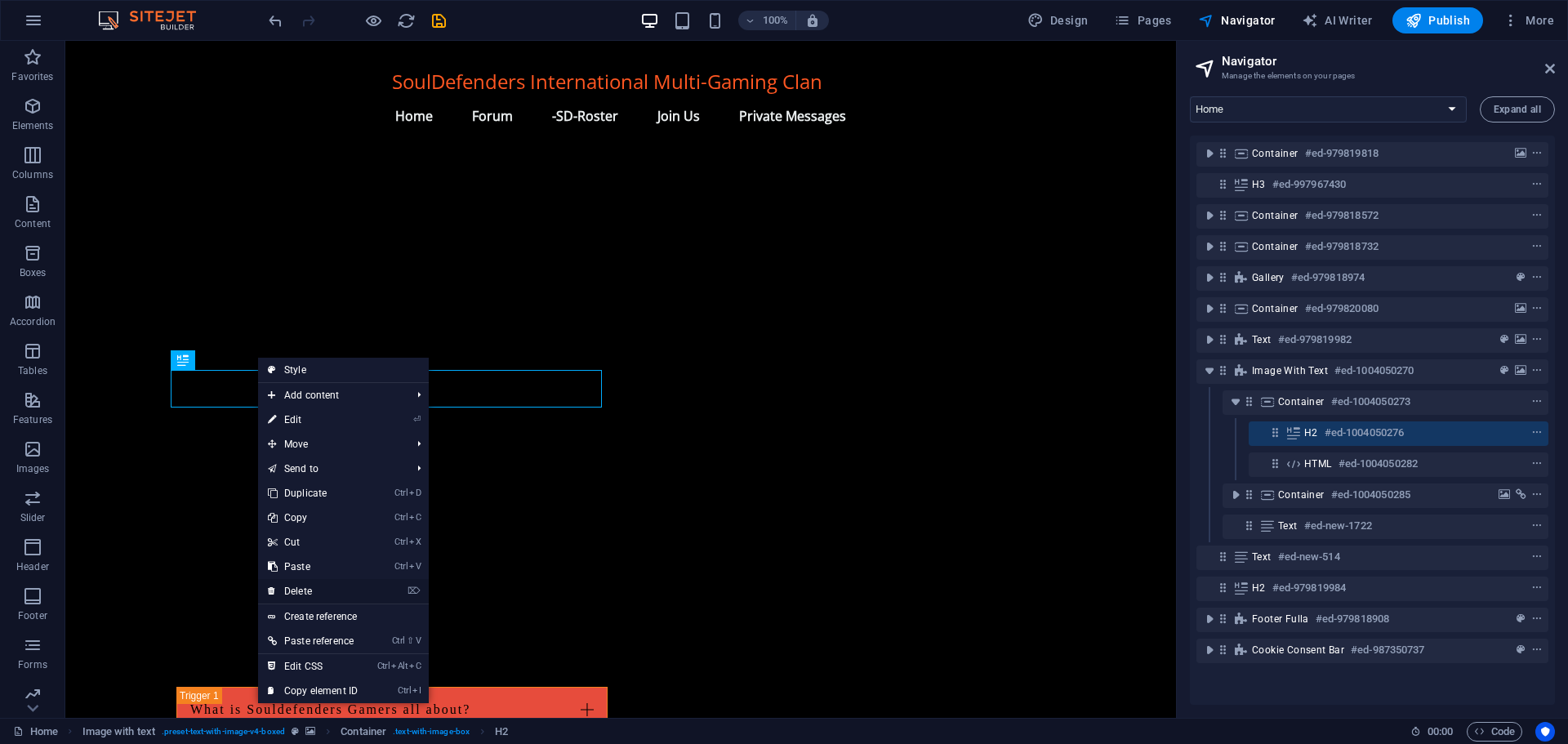
click at [307, 589] on link "⌦ Delete" at bounding box center [313, 590] width 110 height 24
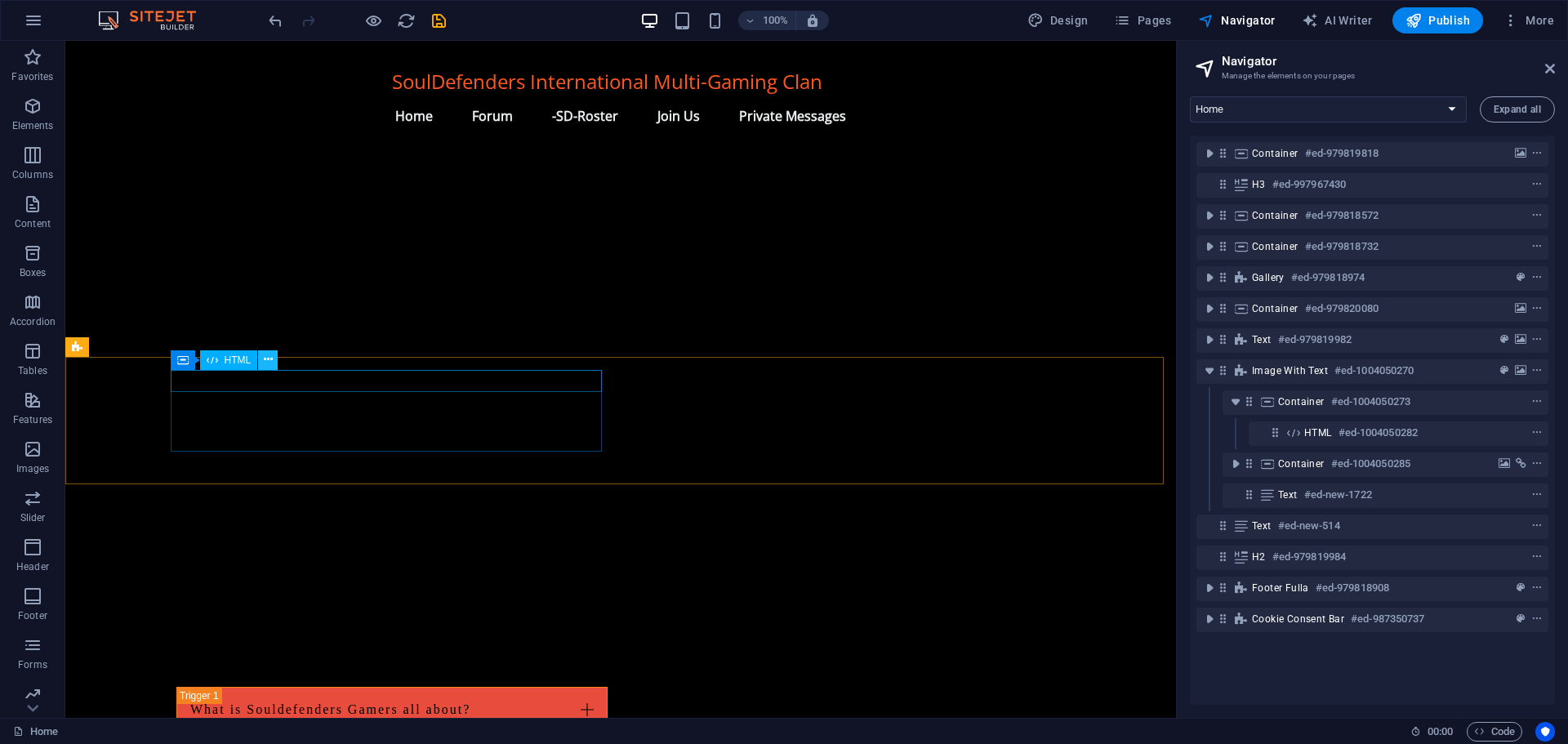
click at [265, 361] on icon at bounding box center [268, 359] width 9 height 17
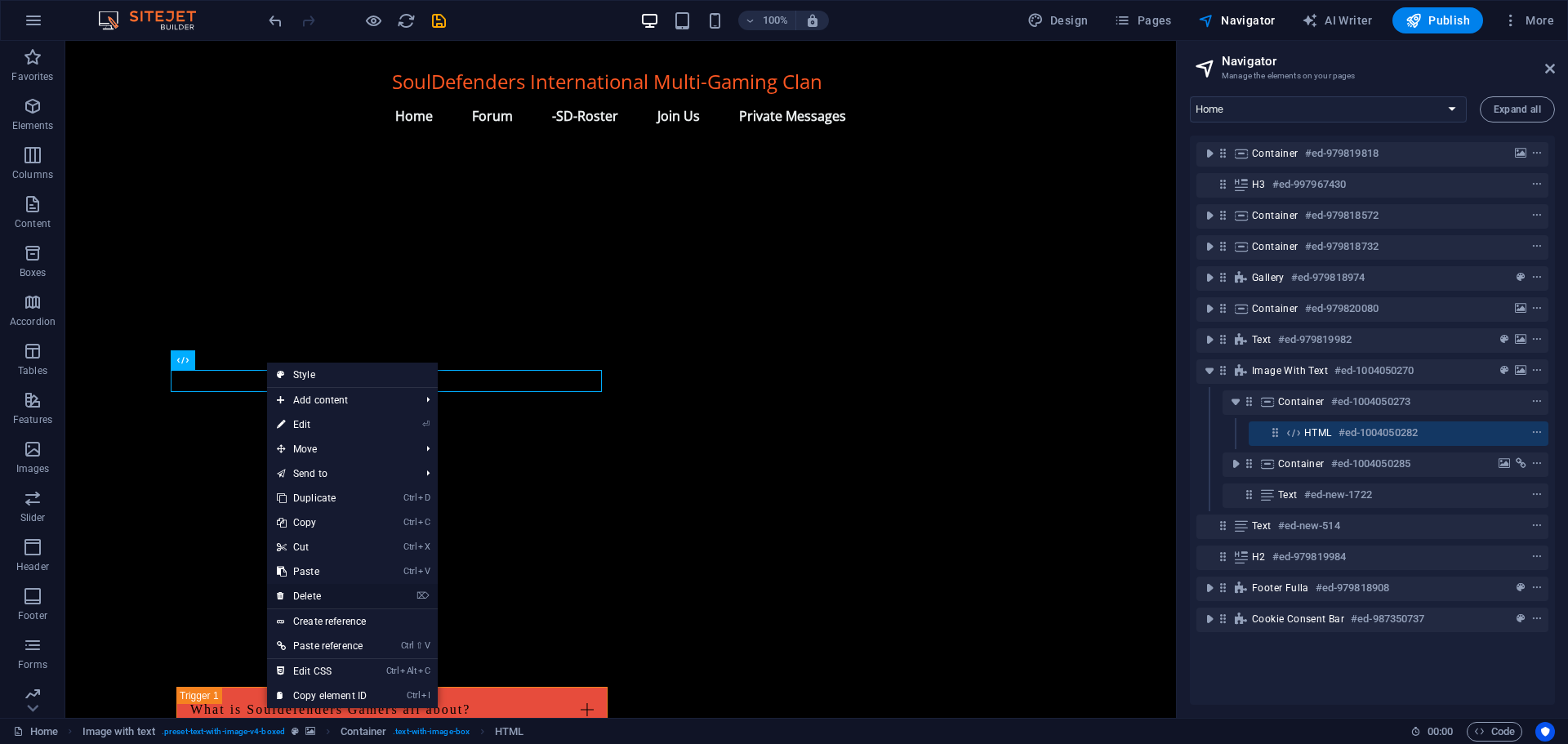
click at [315, 589] on link "⌦ Delete" at bounding box center [322, 596] width 110 height 24
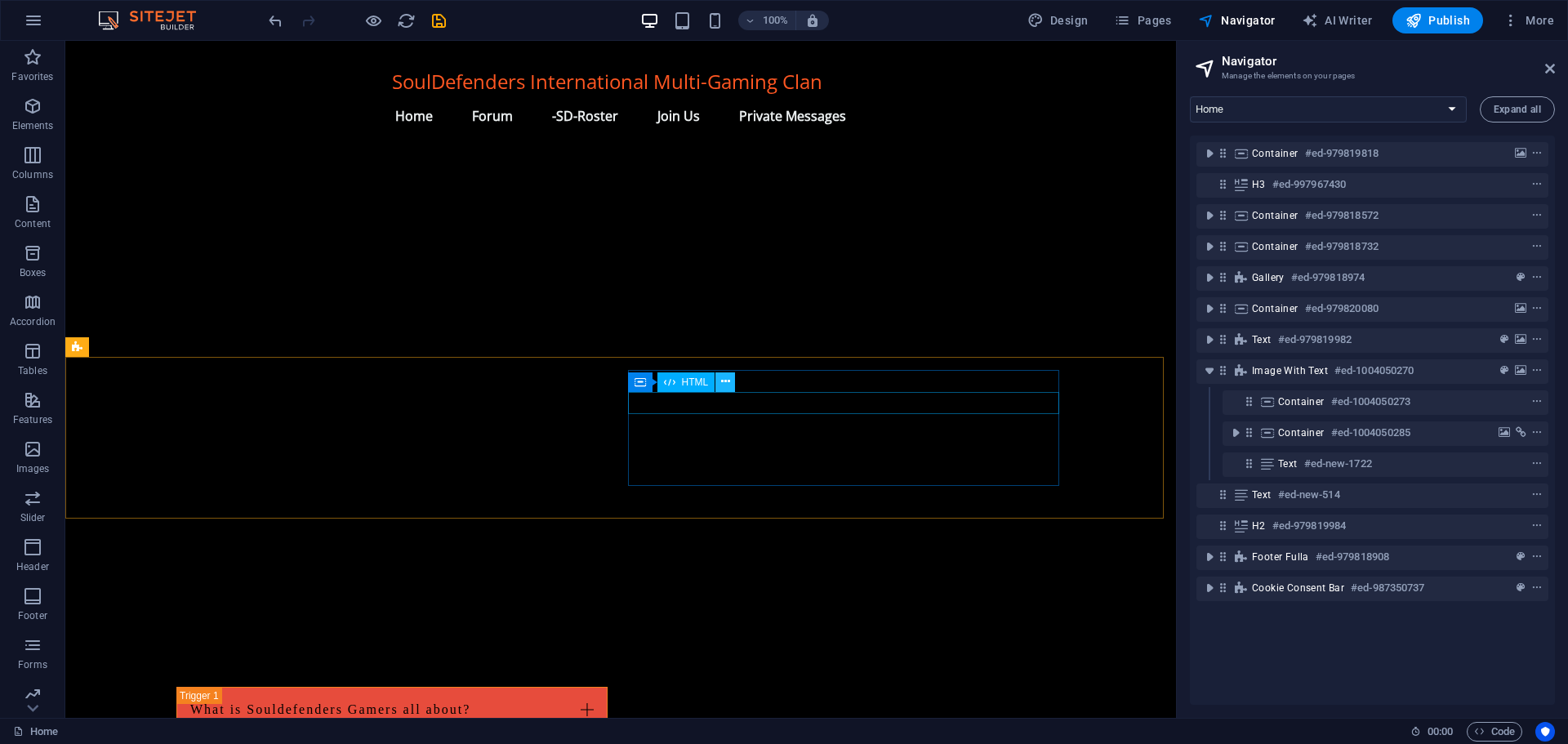
click at [723, 378] on icon at bounding box center [726, 381] width 9 height 17
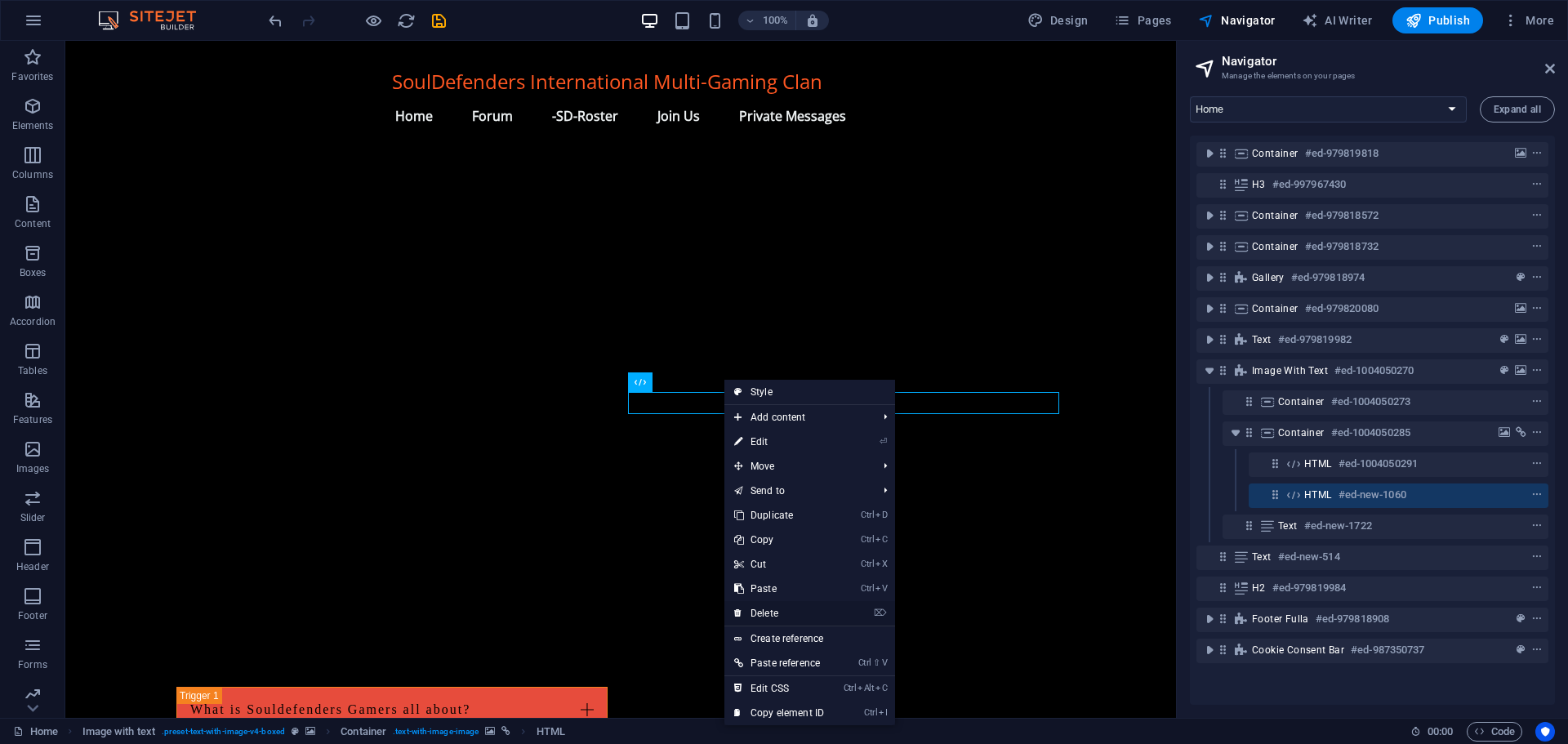
drag, startPoint x: 771, startPoint y: 608, endPoint x: 705, endPoint y: 566, distance: 78.2
click at [771, 608] on link "⌦ Delete" at bounding box center [780, 613] width 110 height 24
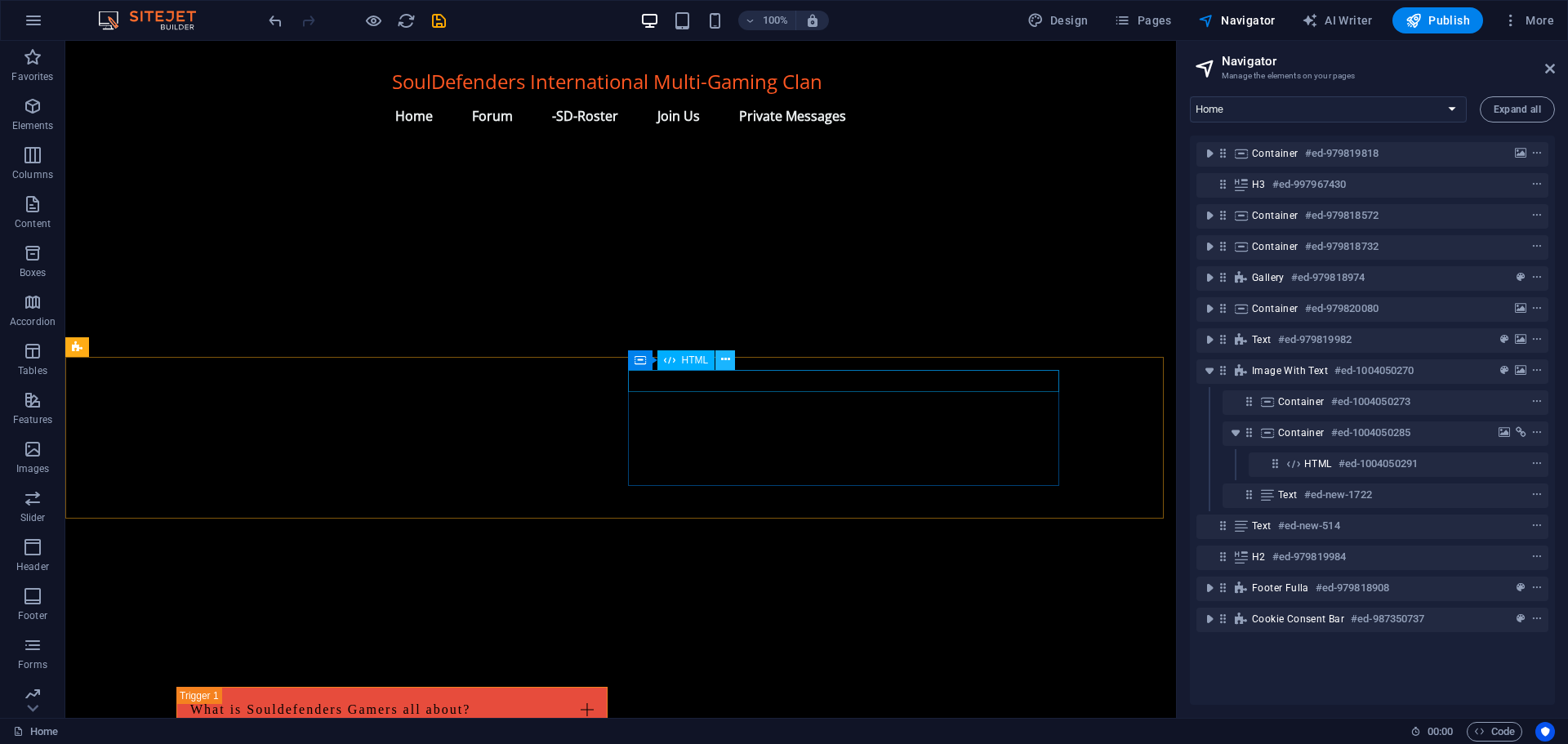
click at [727, 357] on icon at bounding box center [726, 359] width 9 height 17
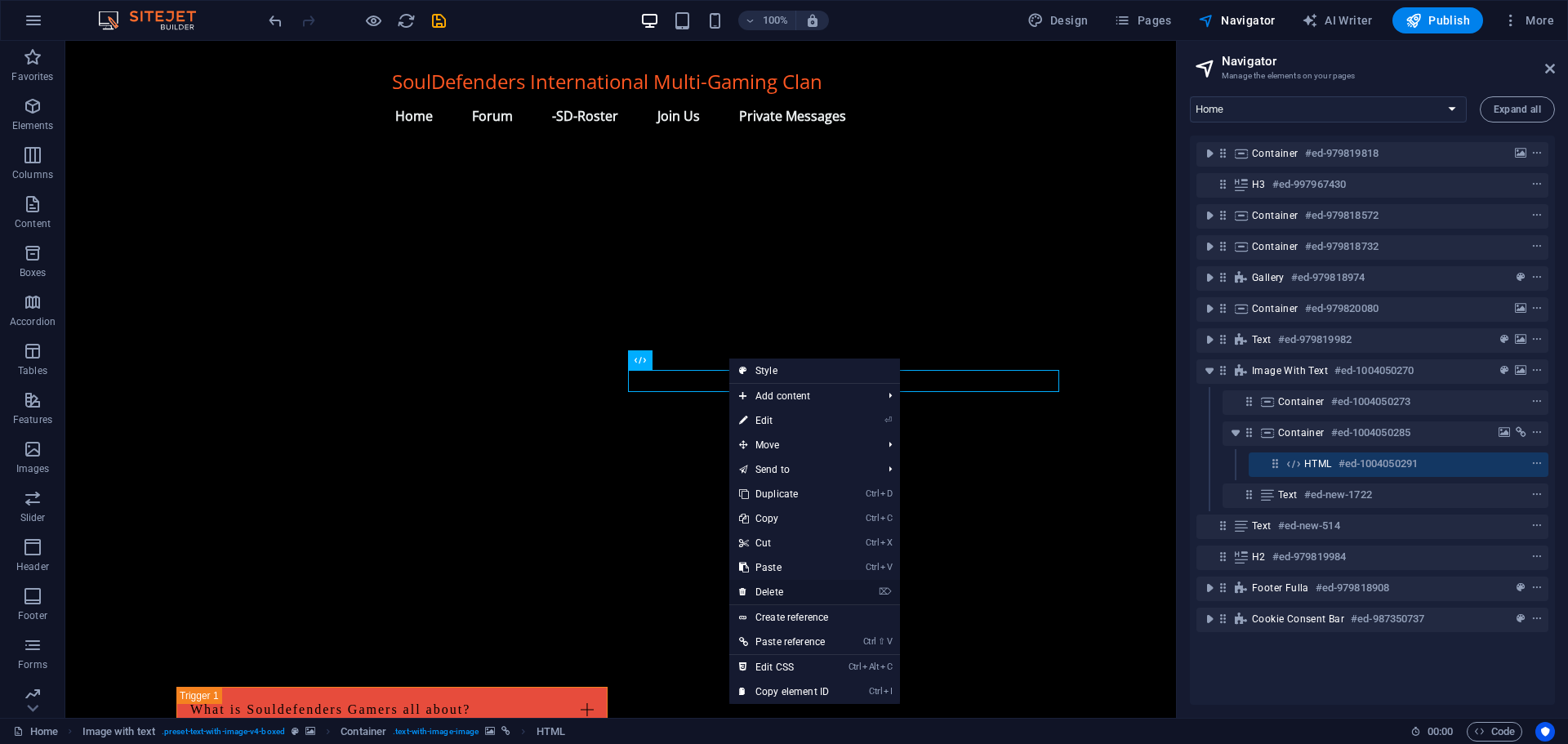
click at [781, 590] on link "⌦ Delete" at bounding box center [784, 591] width 110 height 24
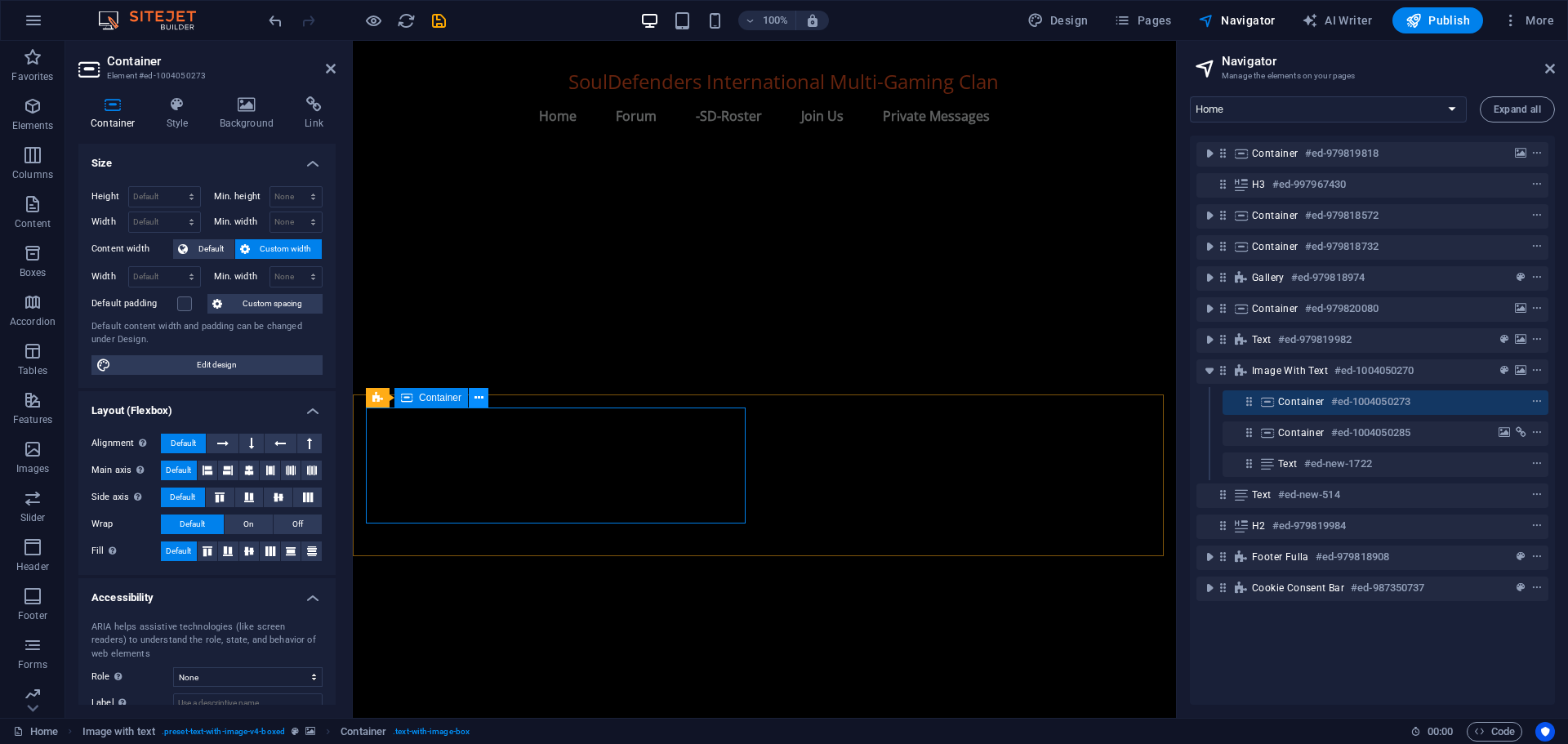
click at [477, 395] on icon at bounding box center [479, 397] width 9 height 17
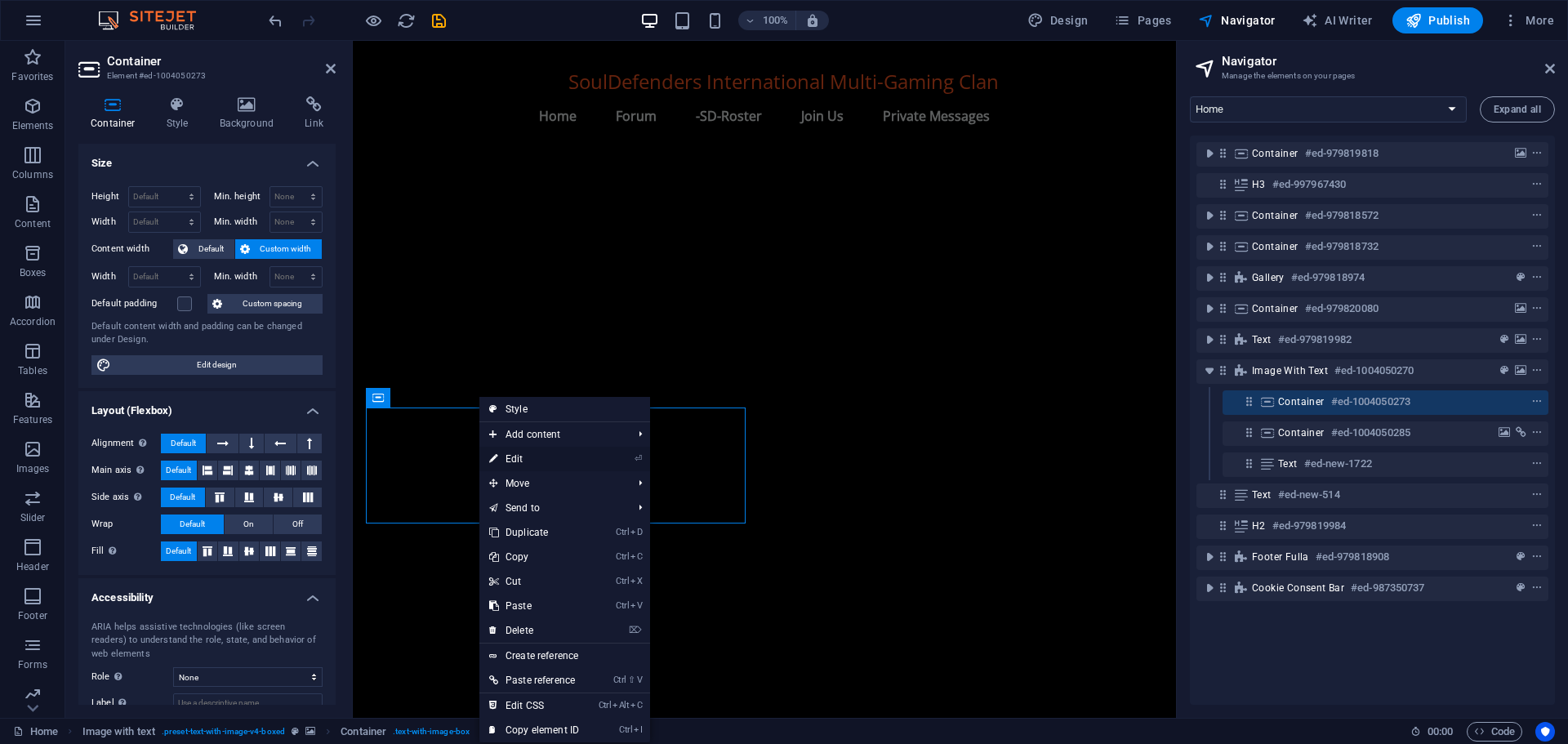
click at [532, 456] on link "⏎ Edit" at bounding box center [534, 458] width 110 height 24
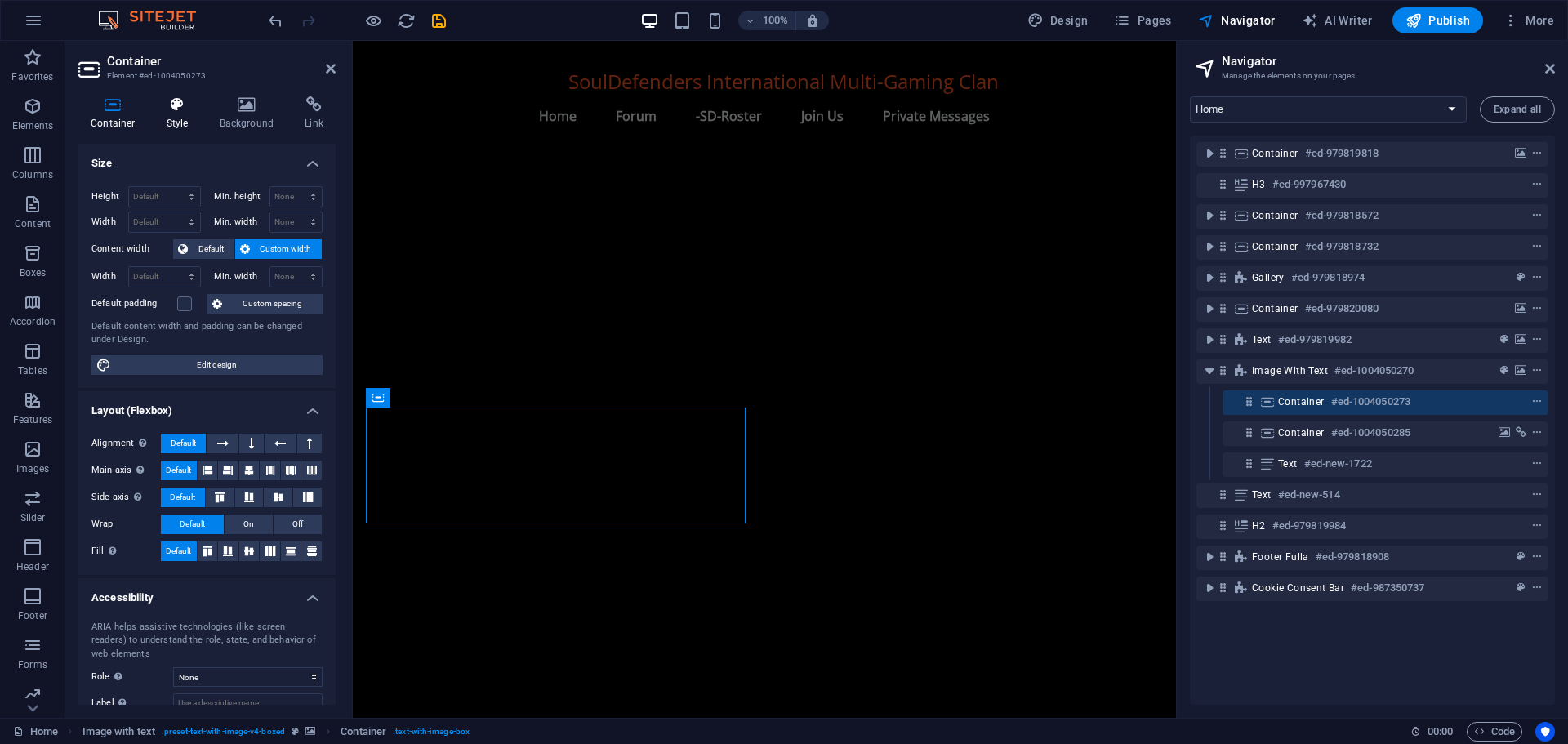
click at [181, 115] on h4 "Style" at bounding box center [181, 113] width 53 height 34
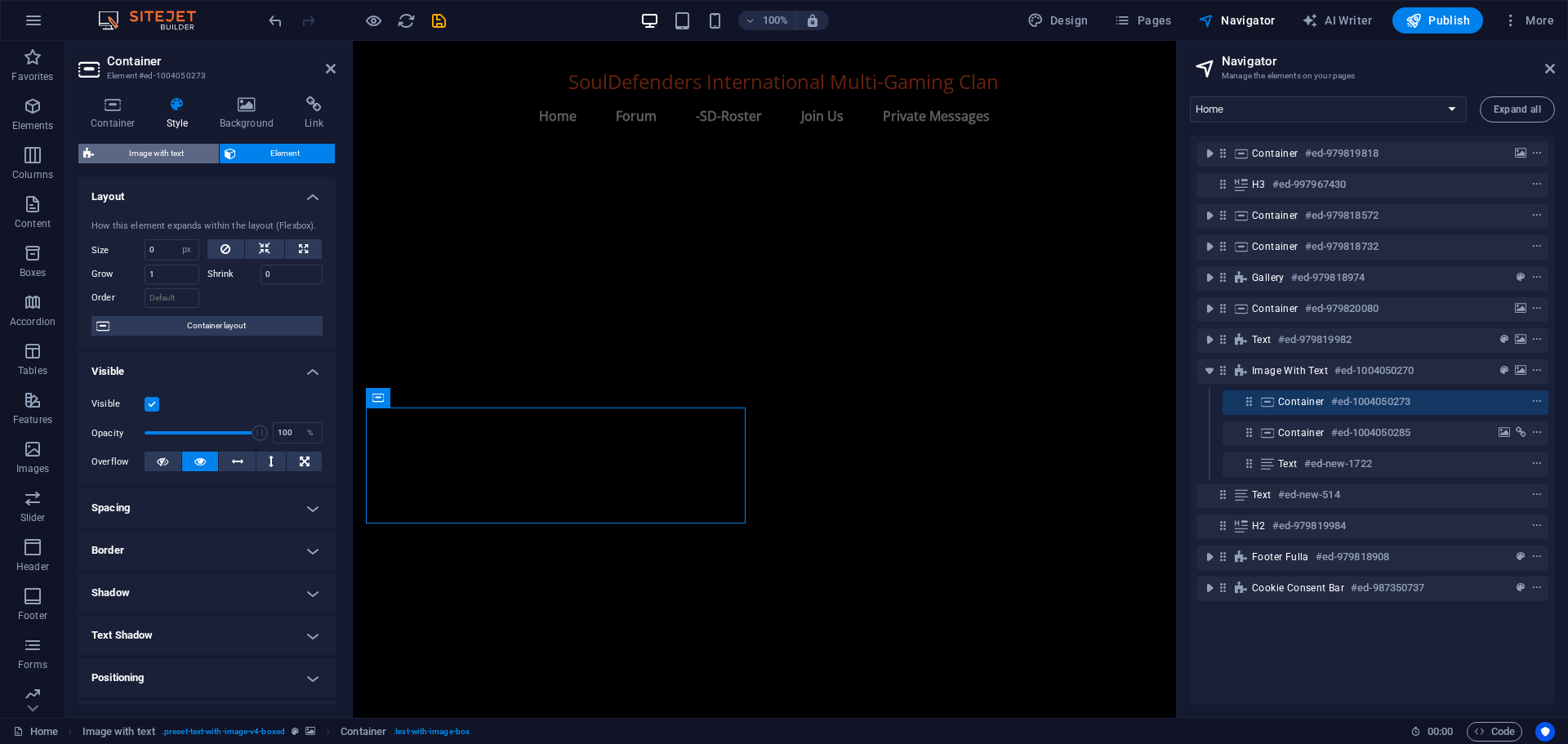
click at [163, 149] on span "Image with text" at bounding box center [156, 154] width 115 height 20
select select "rem"
select select "px"
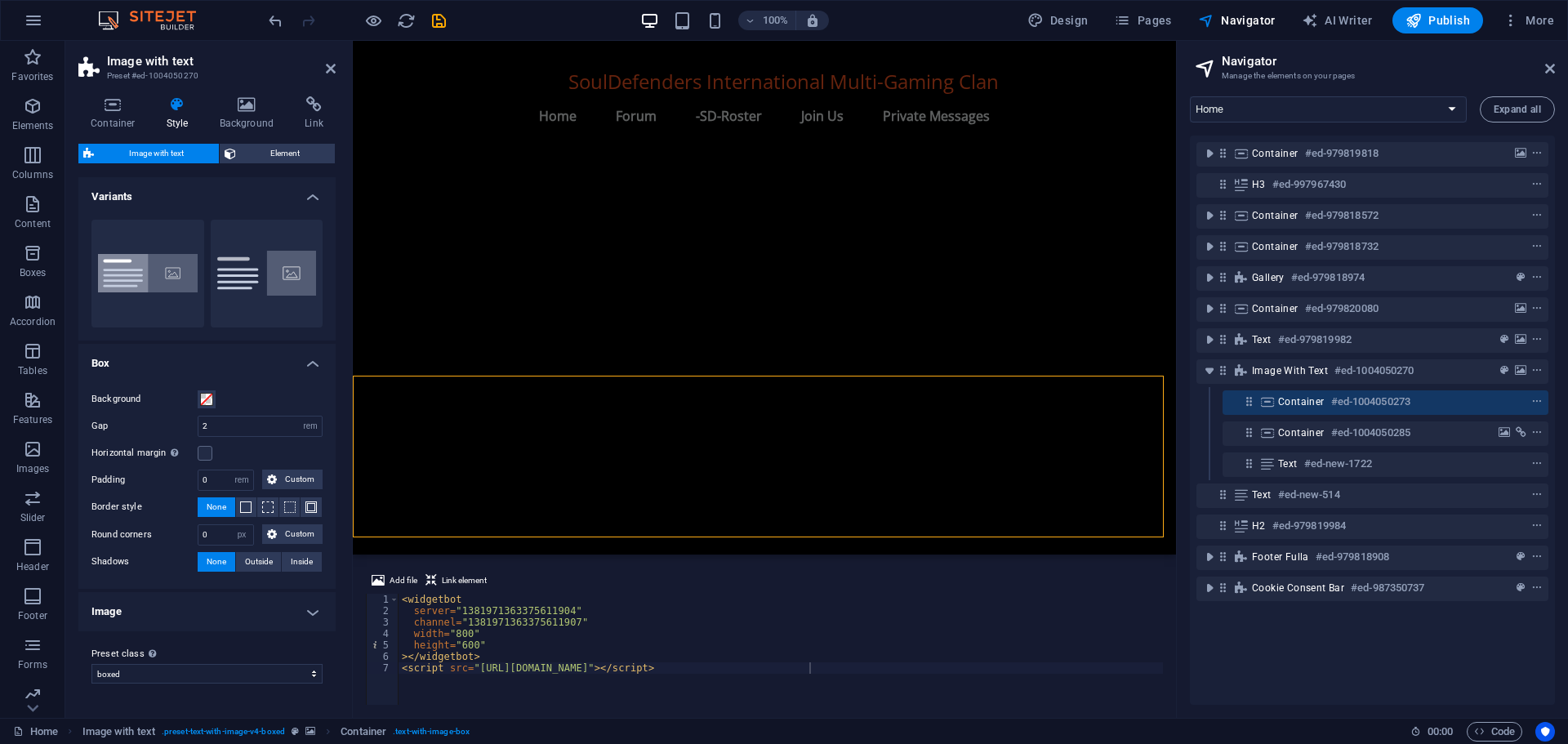
scroll to position [1615, 0]
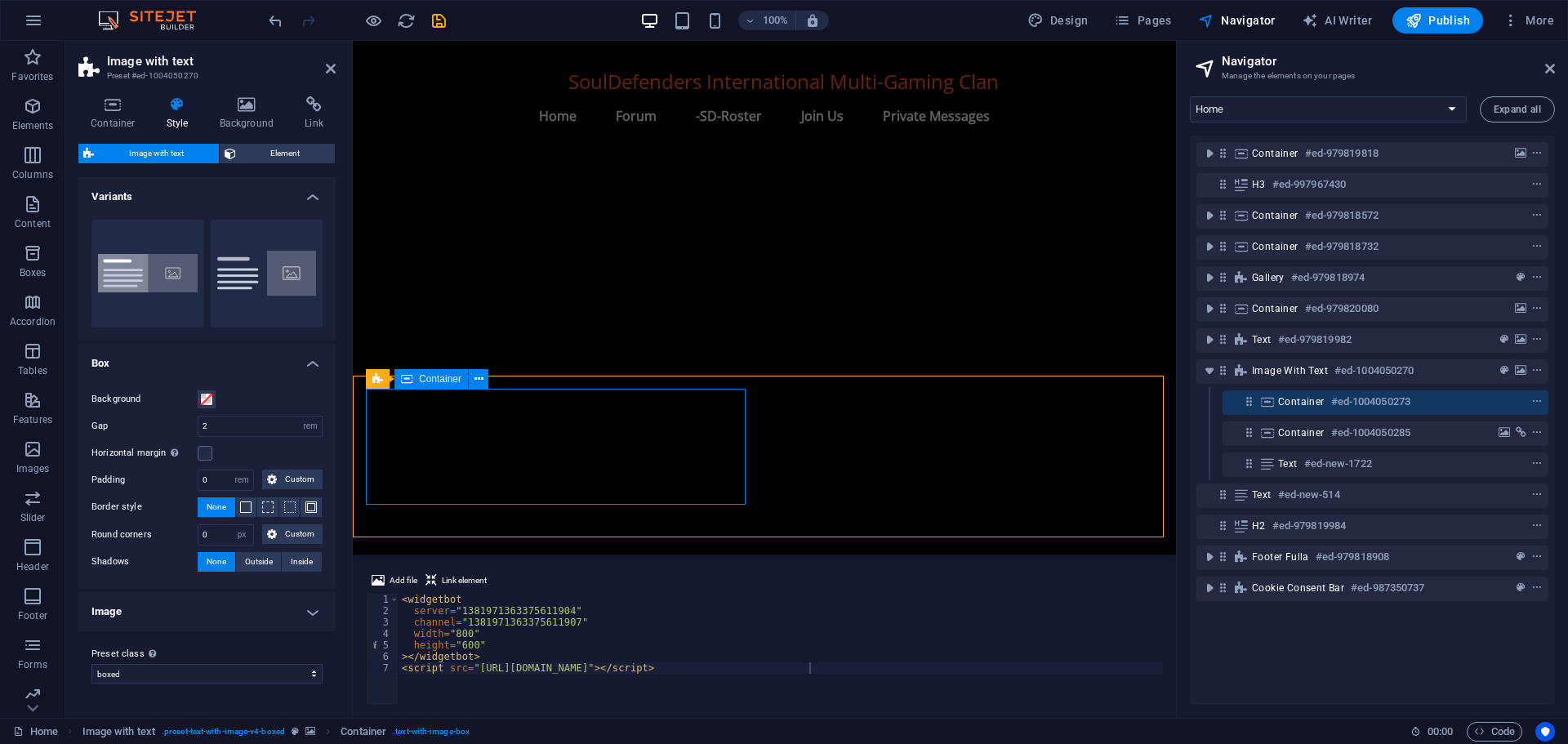
select select "px"
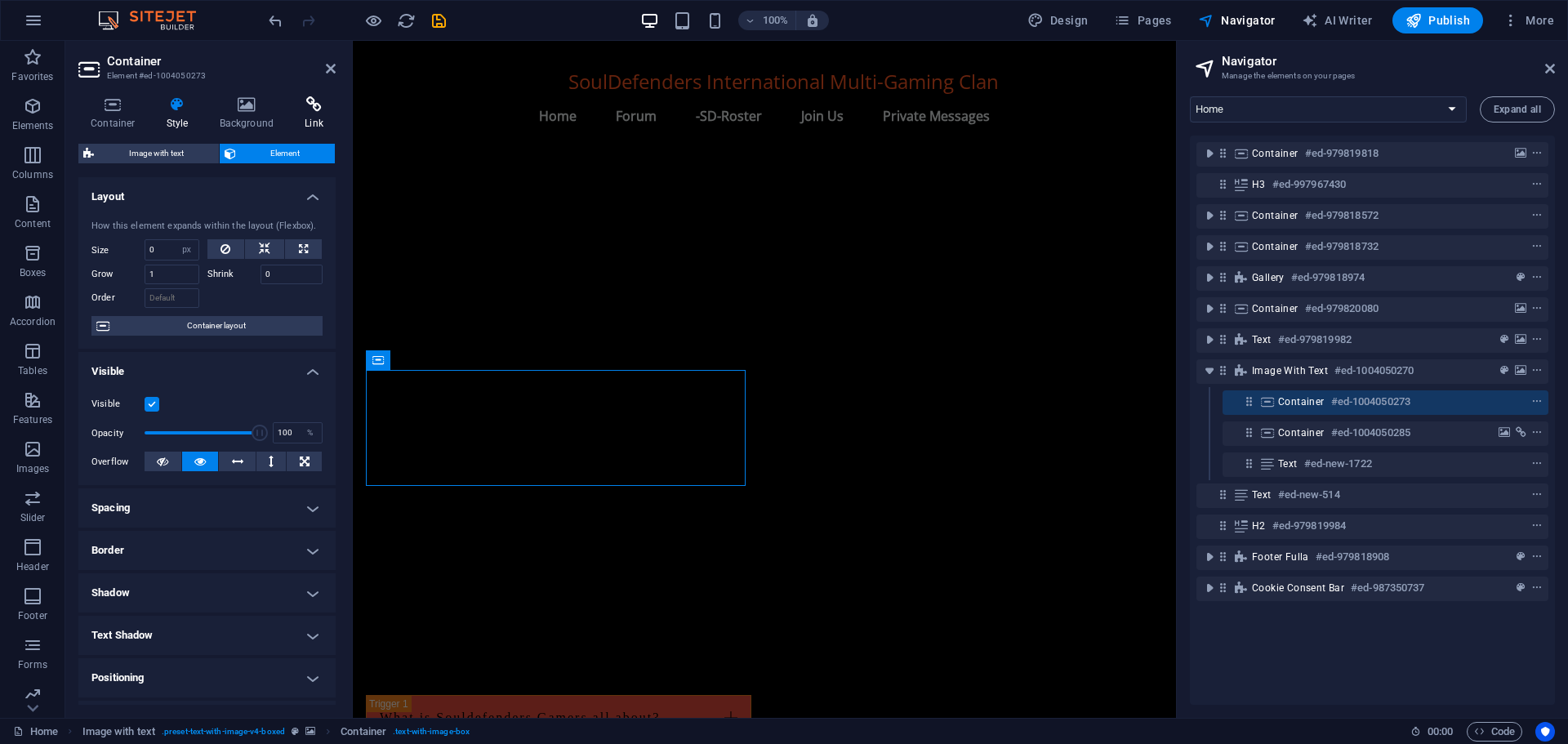
click at [321, 111] on icon at bounding box center [314, 104] width 43 height 16
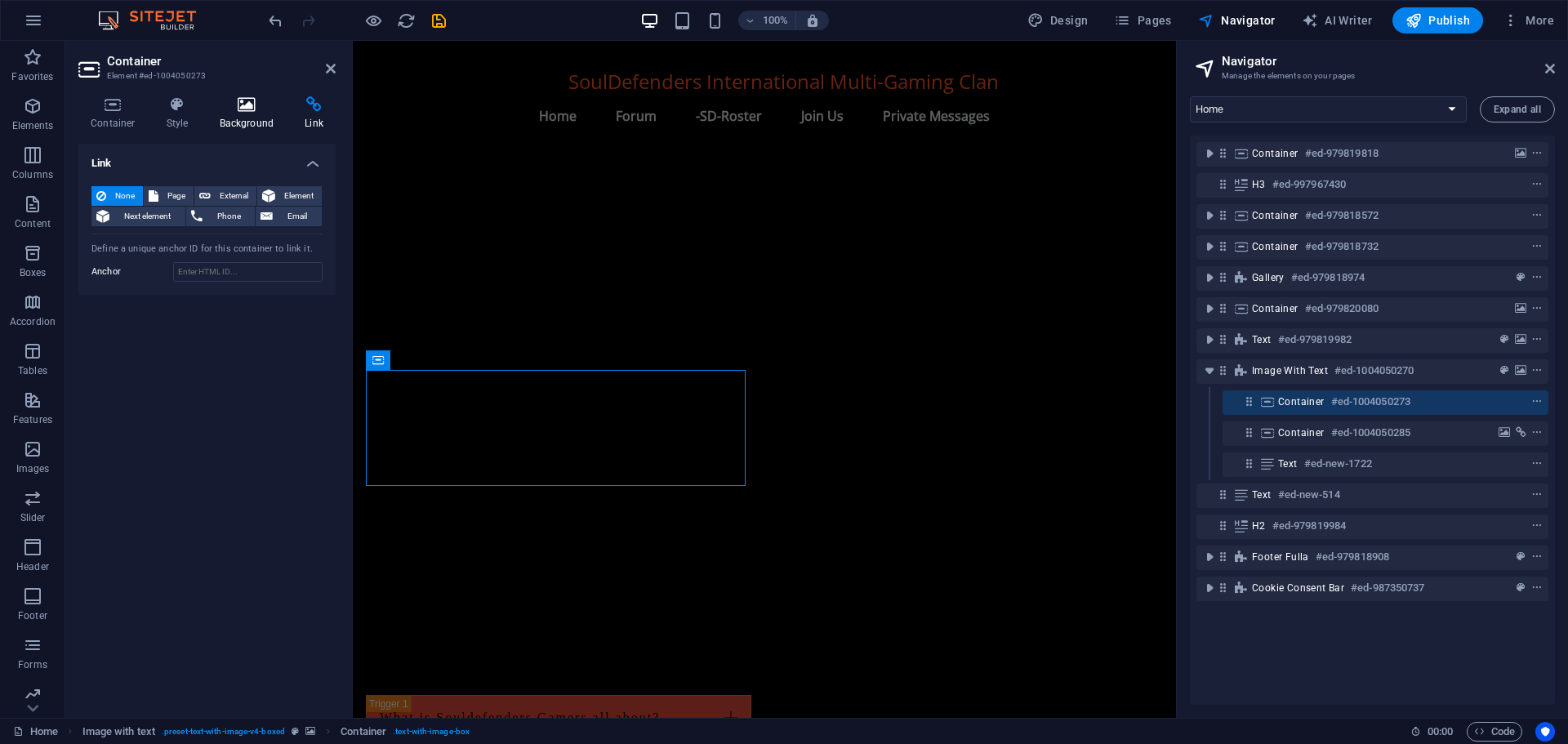
click at [245, 116] on h4 "Background" at bounding box center [250, 113] width 85 height 34
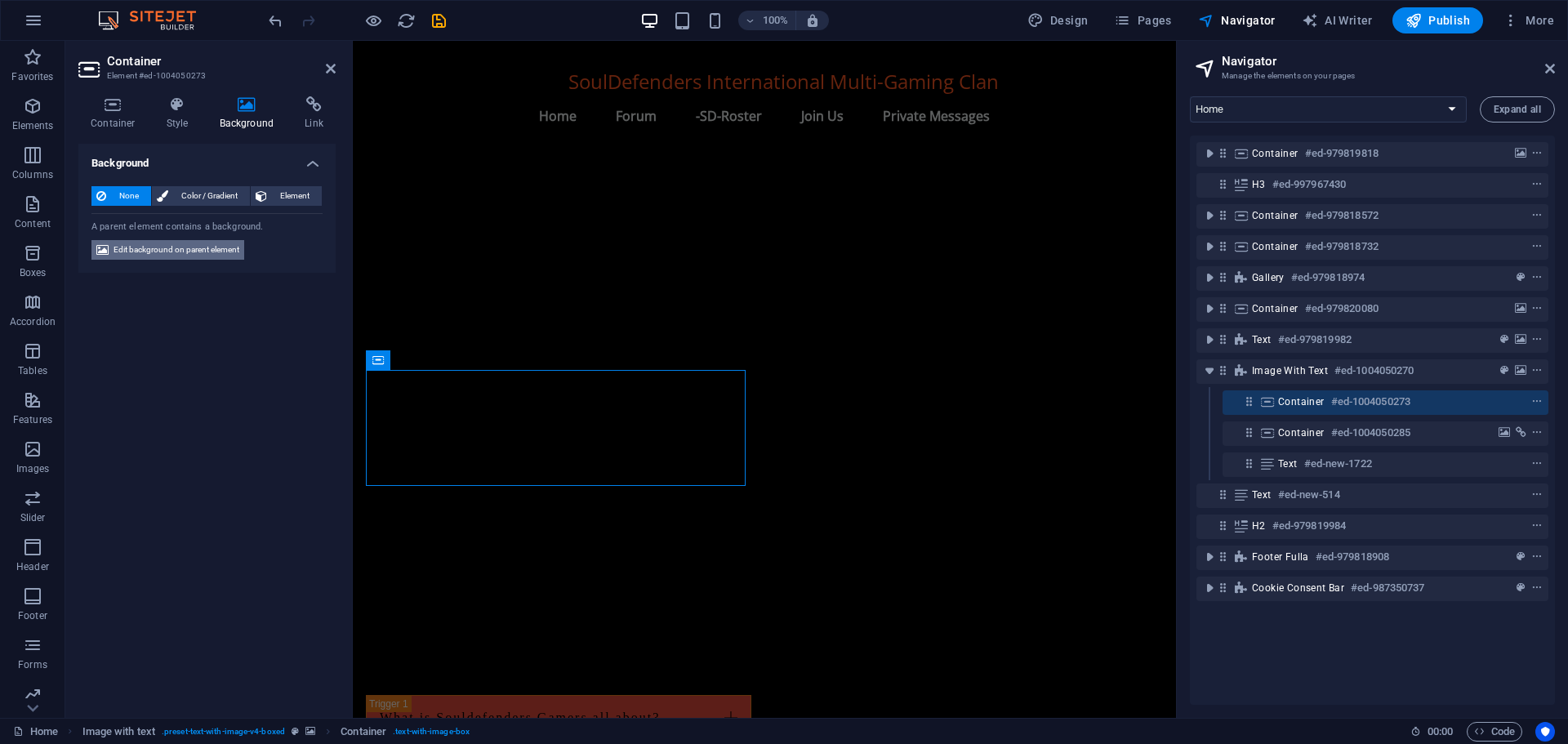
click at [166, 255] on span "Edit background on parent element" at bounding box center [176, 250] width 126 height 20
select select "rem"
select select "px"
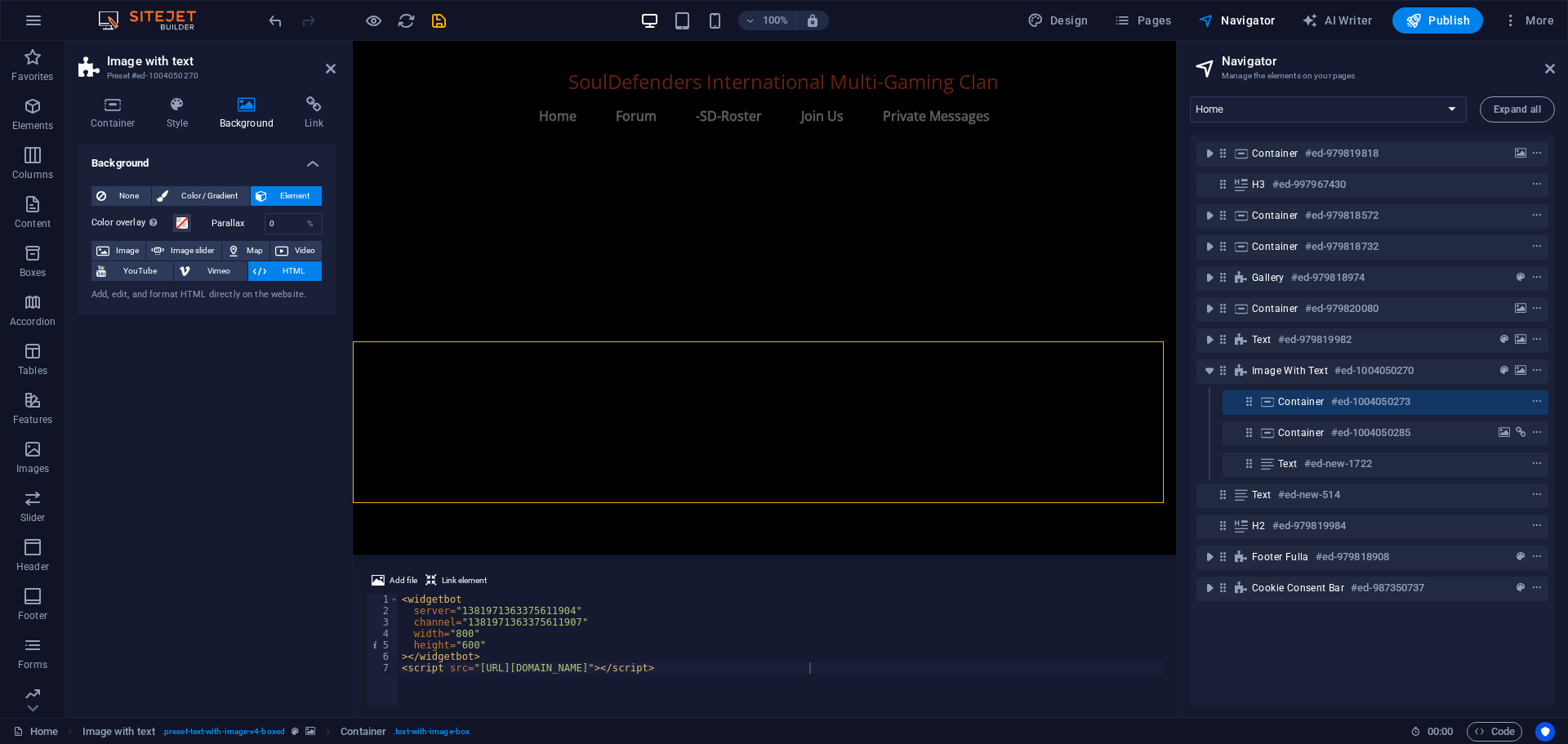
scroll to position [1649, 0]
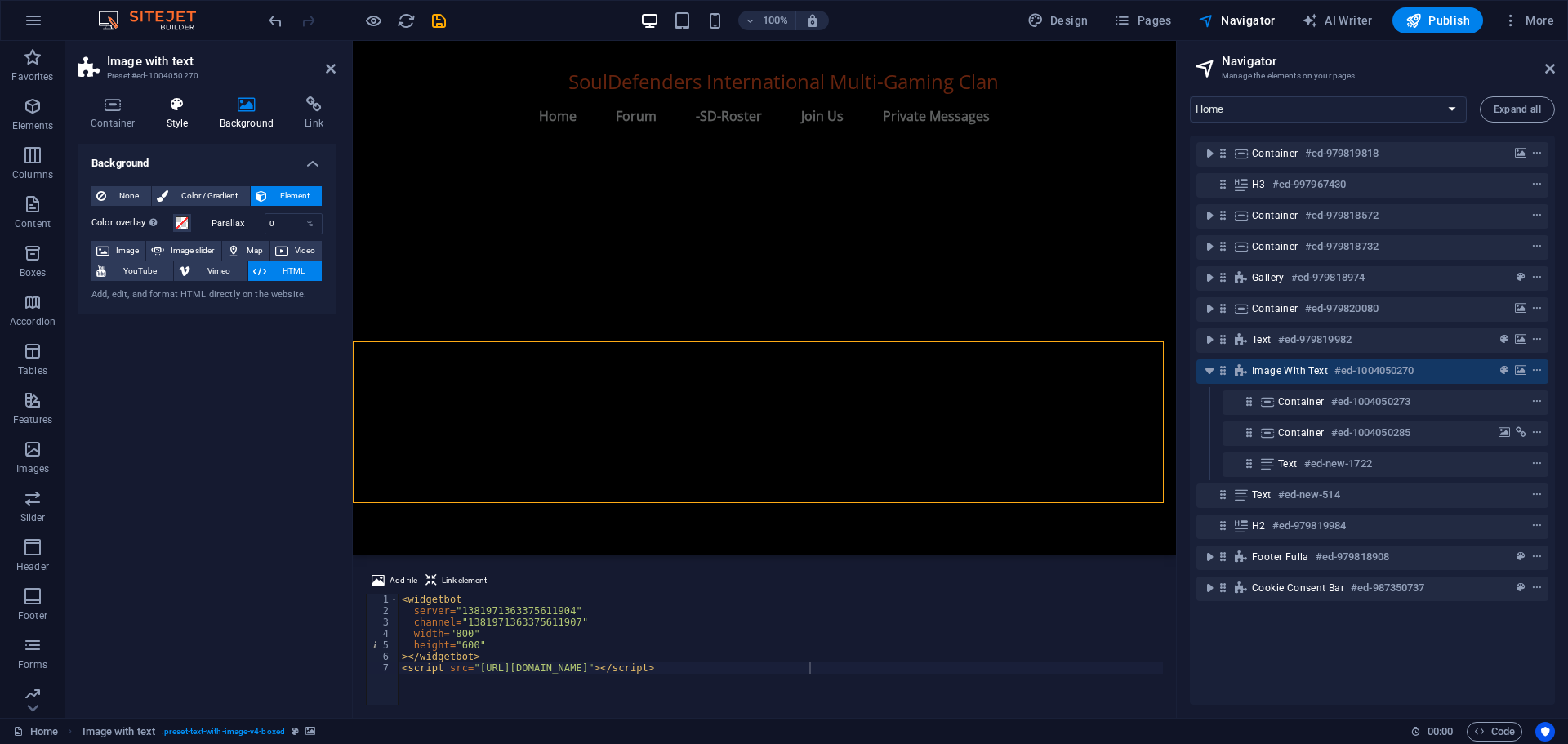
click at [180, 111] on icon at bounding box center [178, 104] width 47 height 16
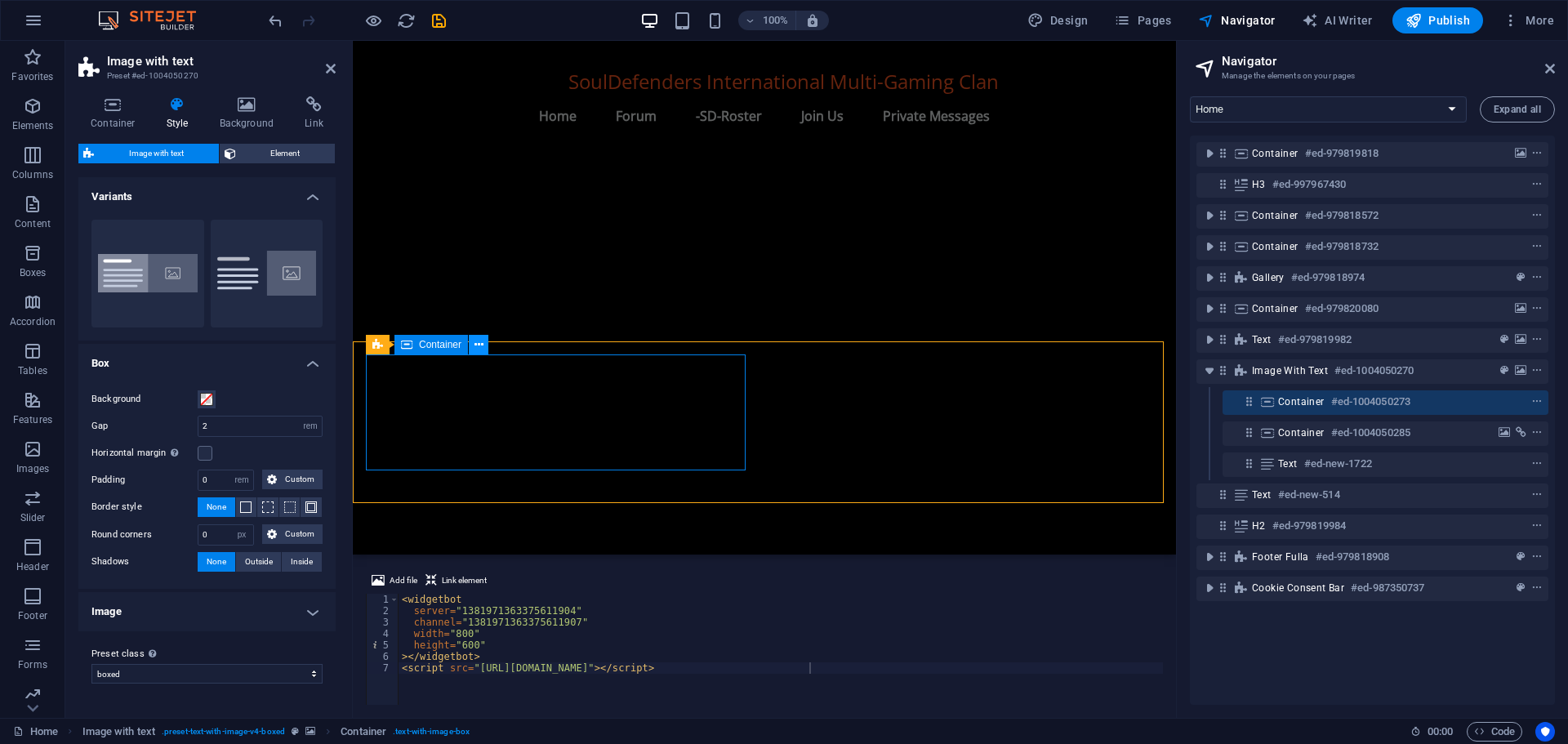
click at [477, 341] on icon at bounding box center [479, 344] width 9 height 17
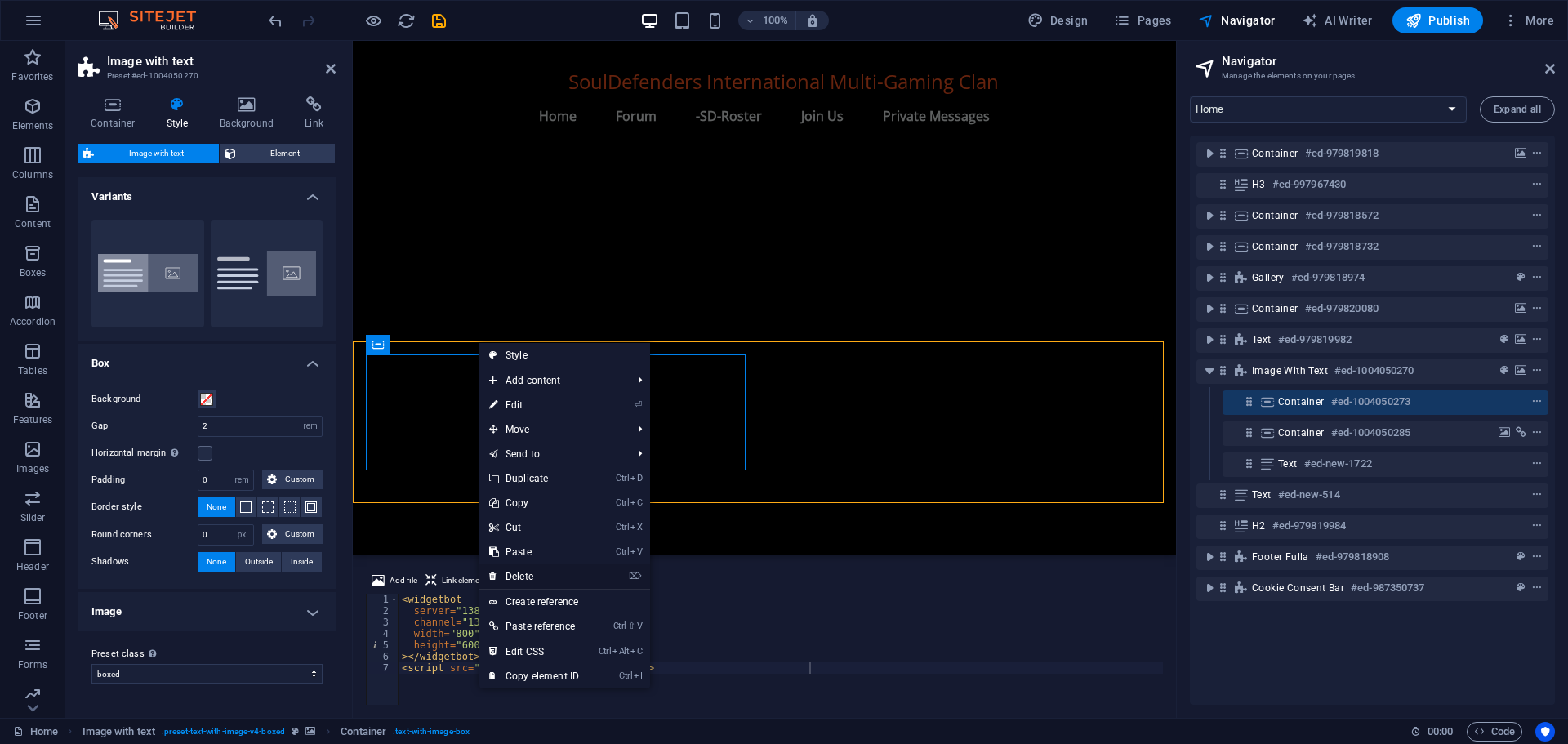
click at [531, 569] on link "⌦ Delete" at bounding box center [534, 576] width 110 height 24
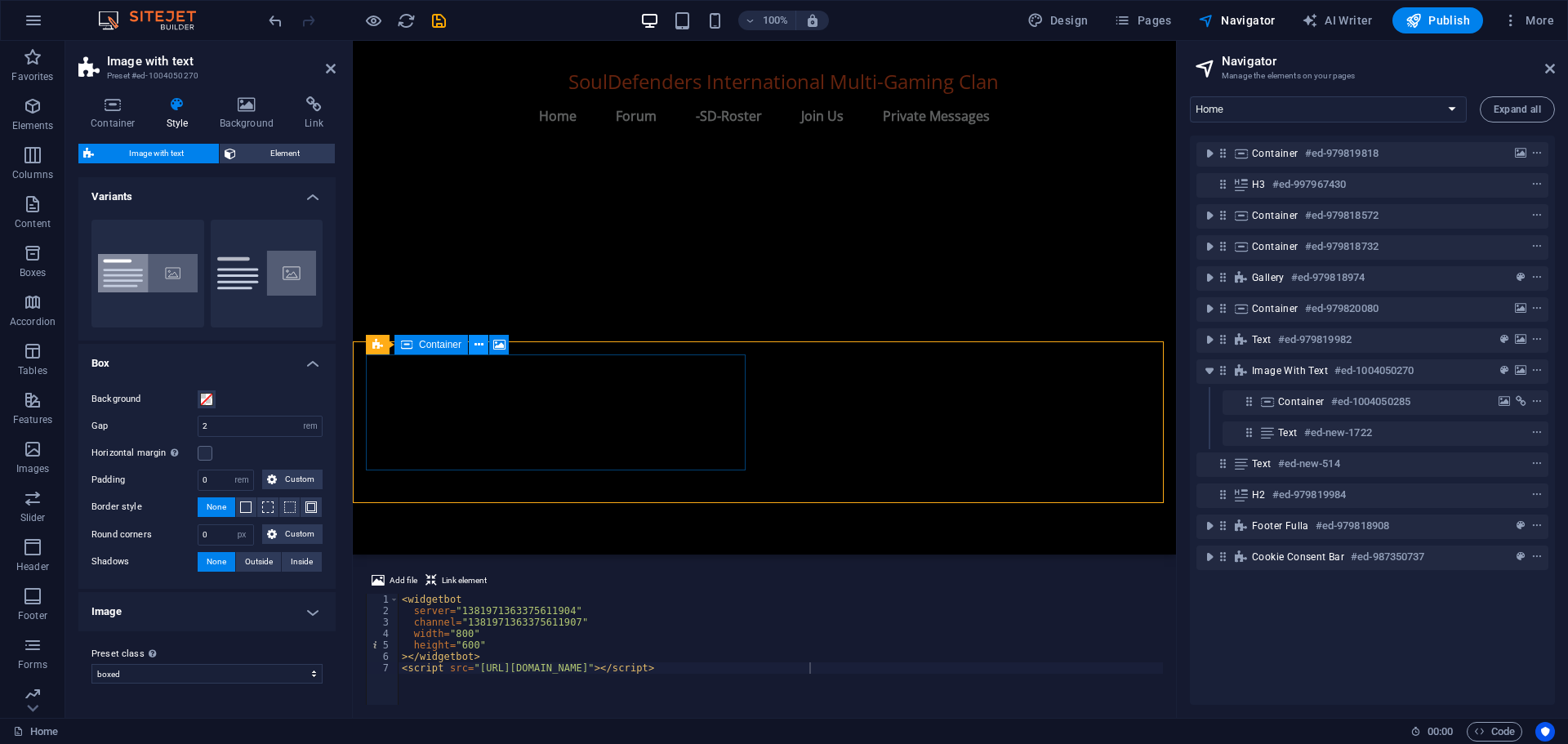
click at [477, 340] on icon at bounding box center [479, 344] width 9 height 17
click at [503, 339] on icon at bounding box center [500, 344] width 13 height 17
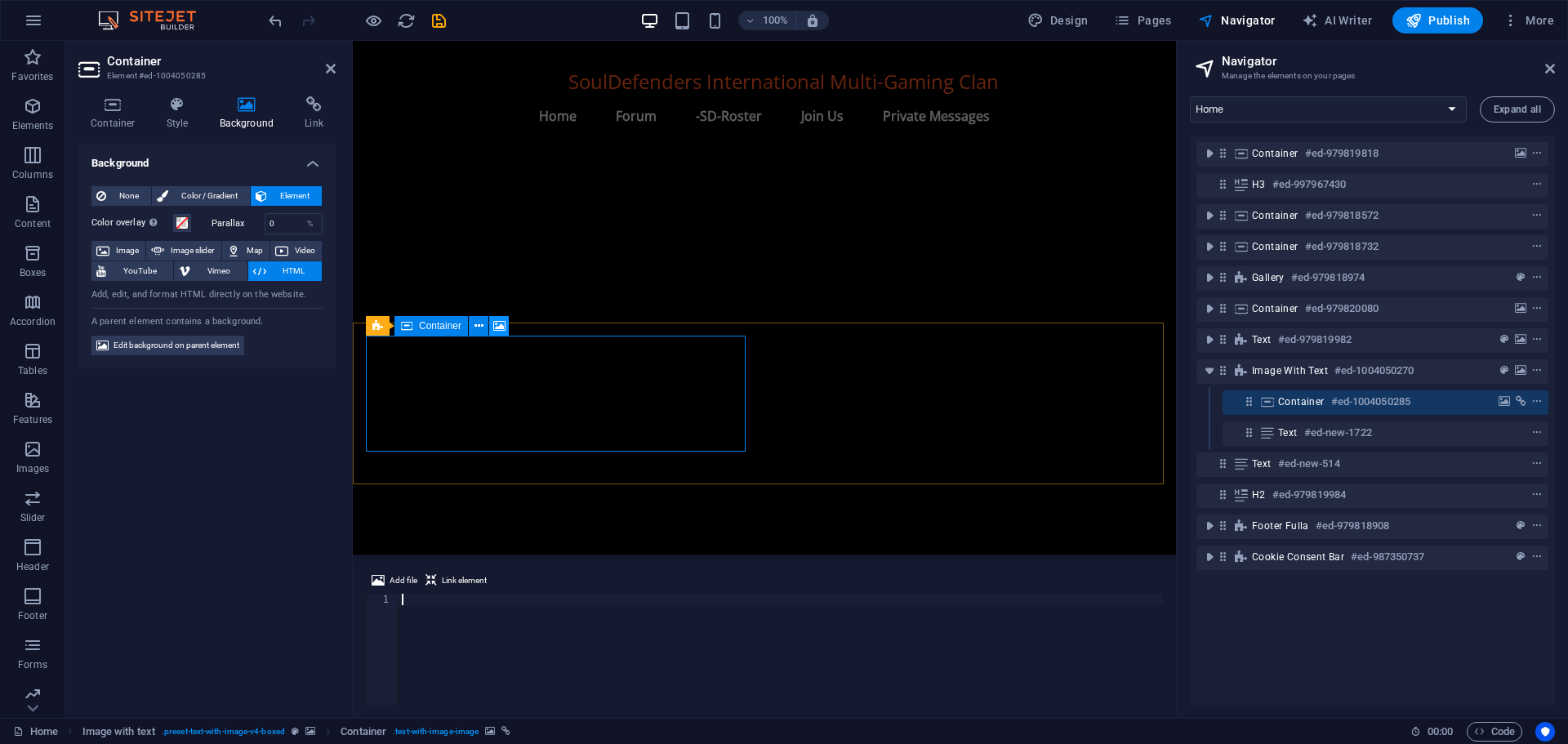
scroll to position [1668, 0]
click at [503, 324] on icon at bounding box center [500, 325] width 13 height 17
click at [473, 323] on button at bounding box center [478, 326] width 20 height 20
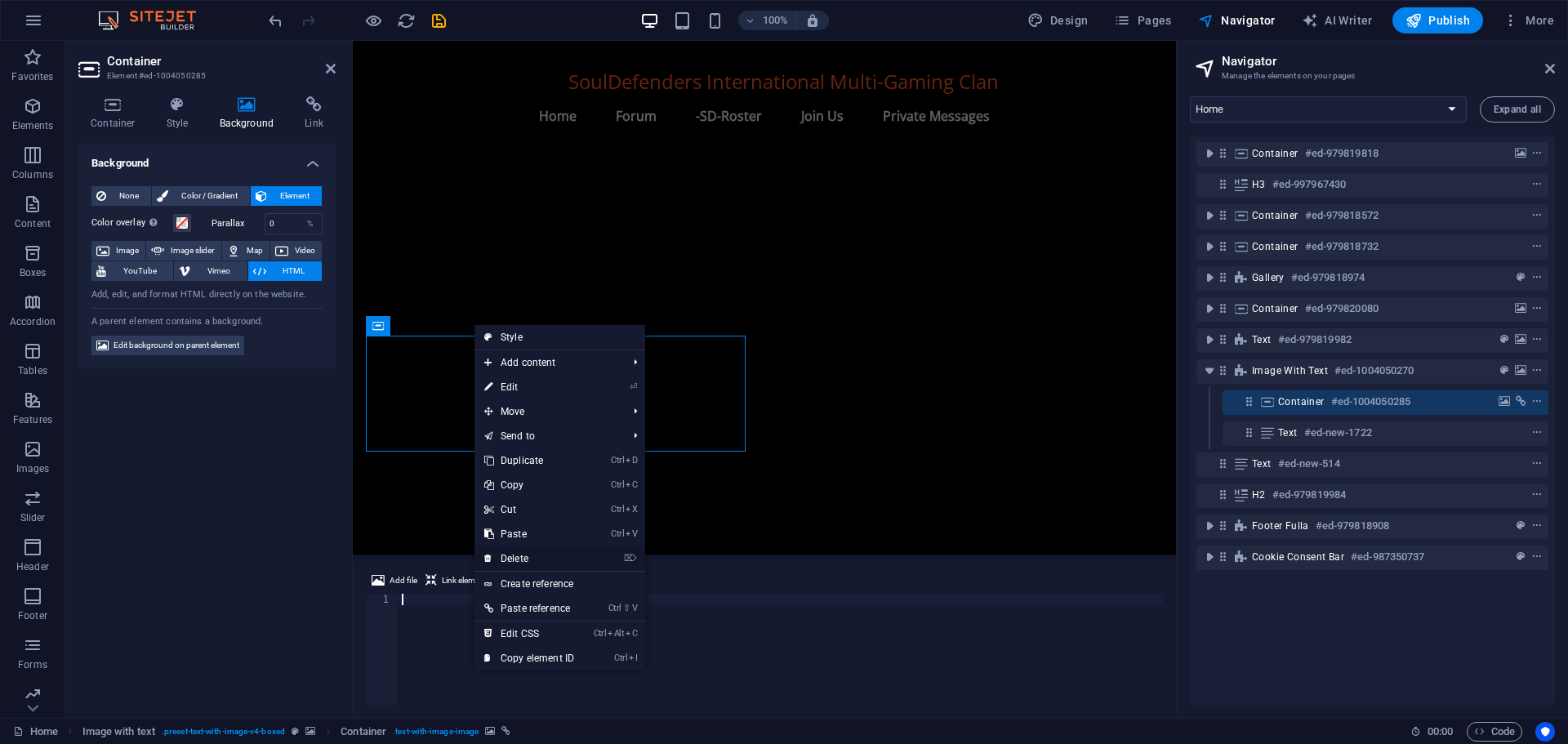
click at [520, 552] on link "⌦ Delete" at bounding box center [530, 558] width 110 height 24
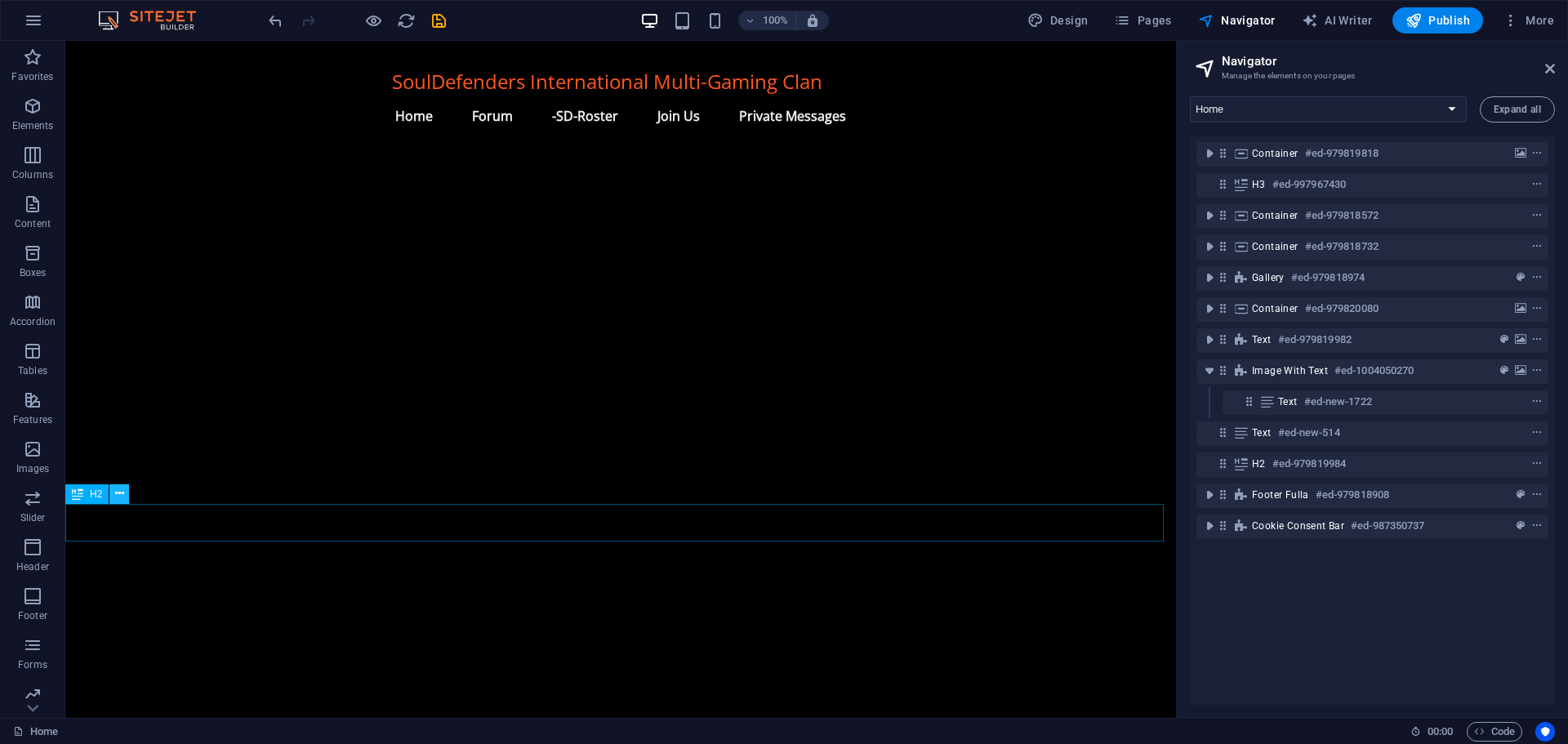
click at [125, 491] on button at bounding box center [120, 494] width 20 height 20
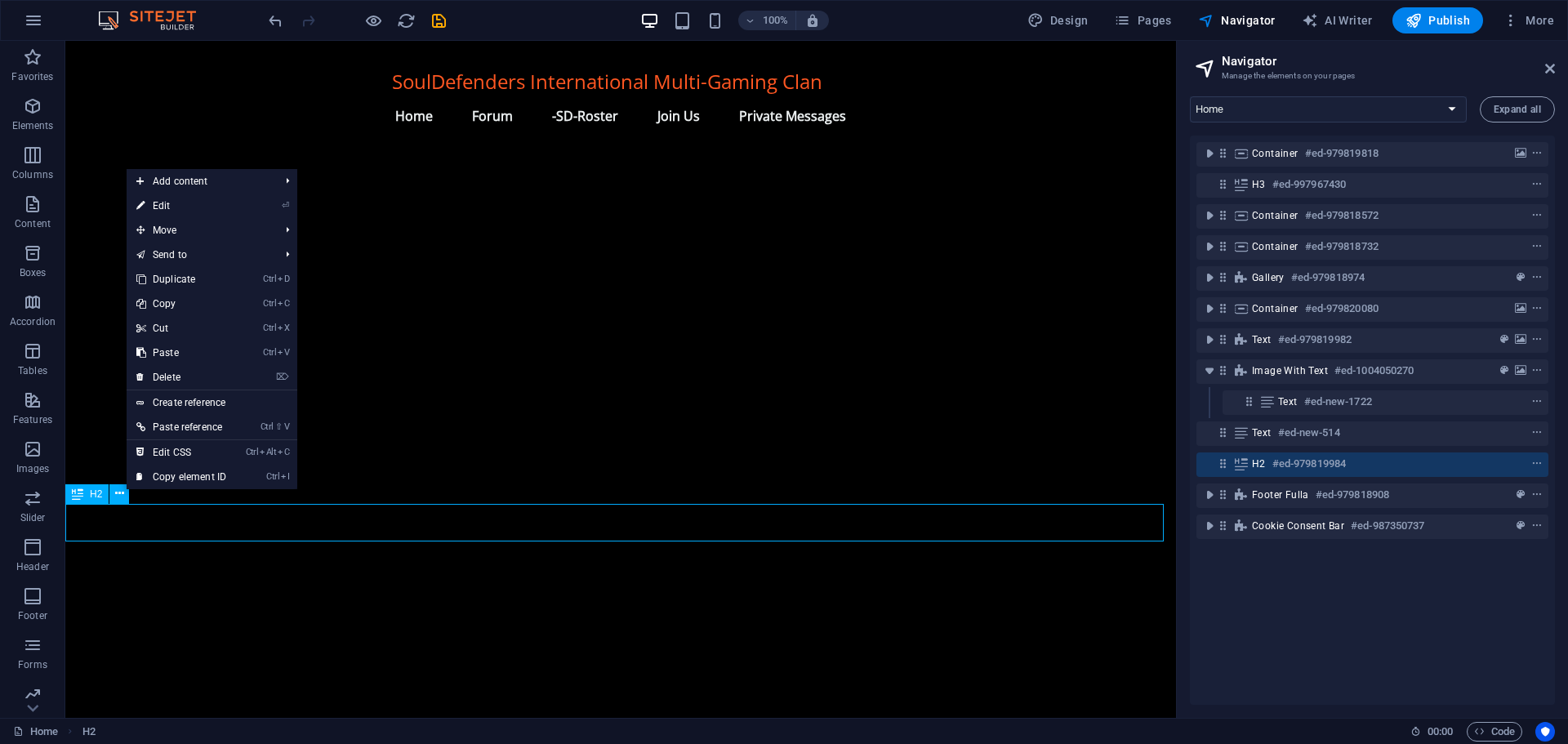
click at [93, 495] on span "H2" at bounding box center [96, 493] width 13 height 10
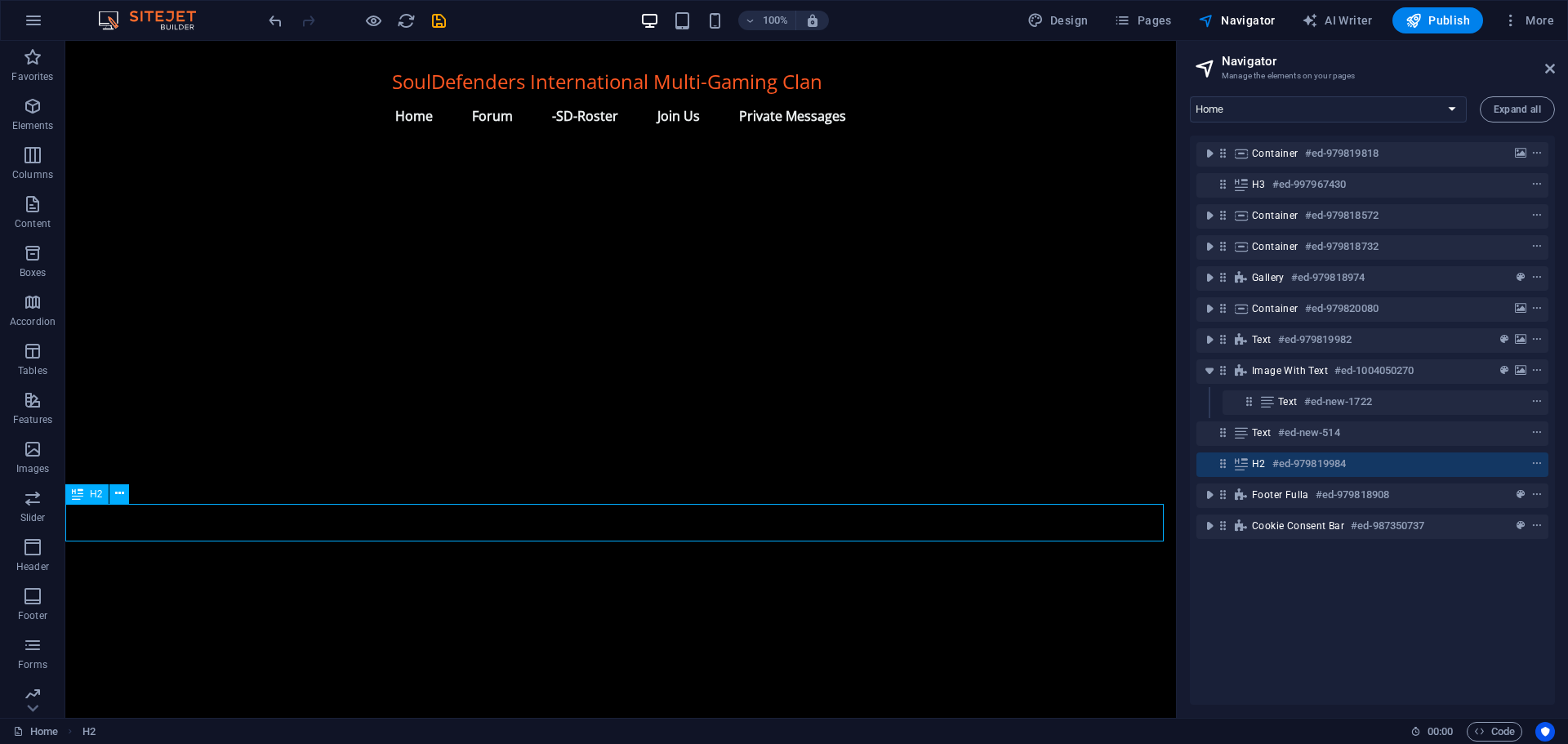
click at [93, 495] on span "H2" at bounding box center [96, 493] width 13 height 10
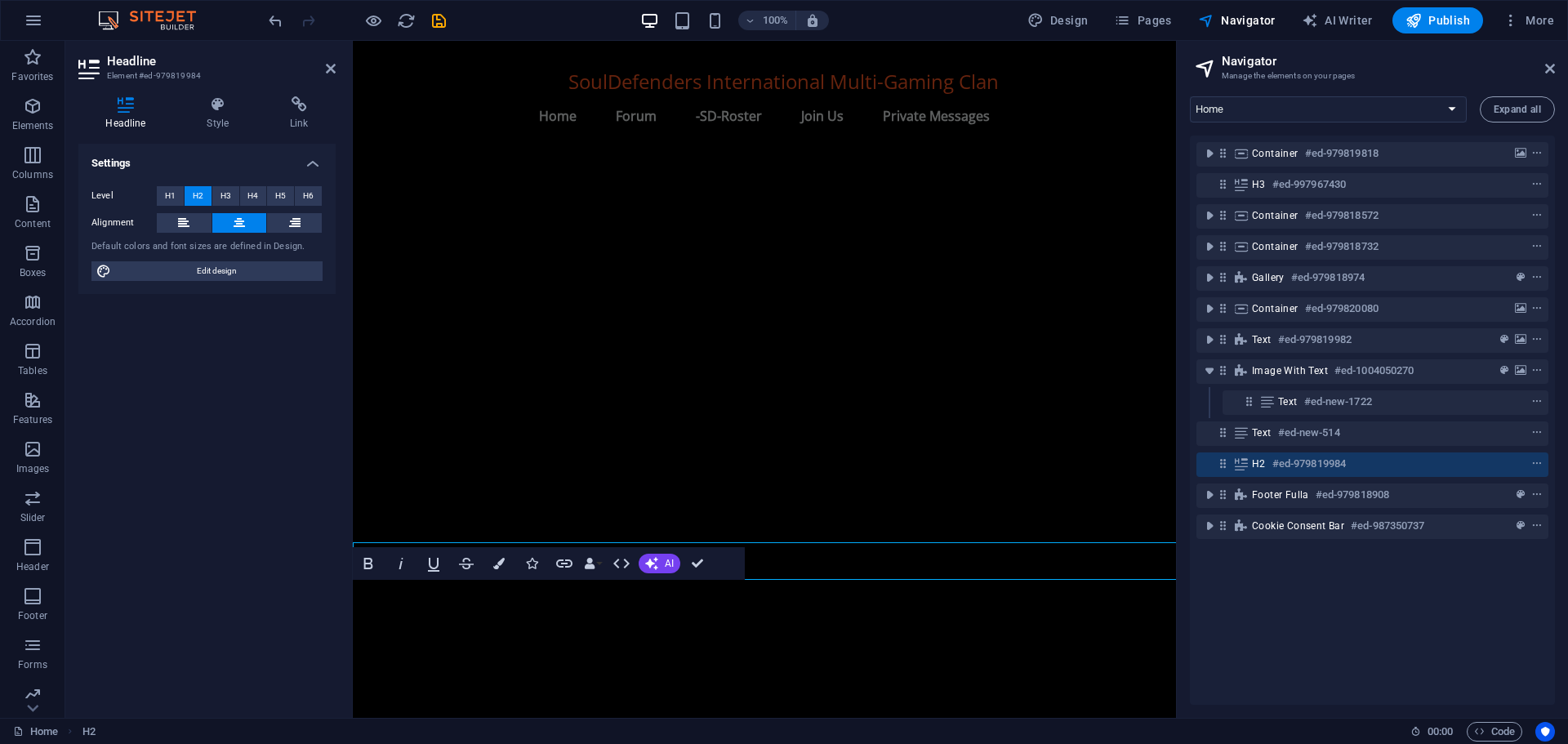
scroll to position [1449, 0]
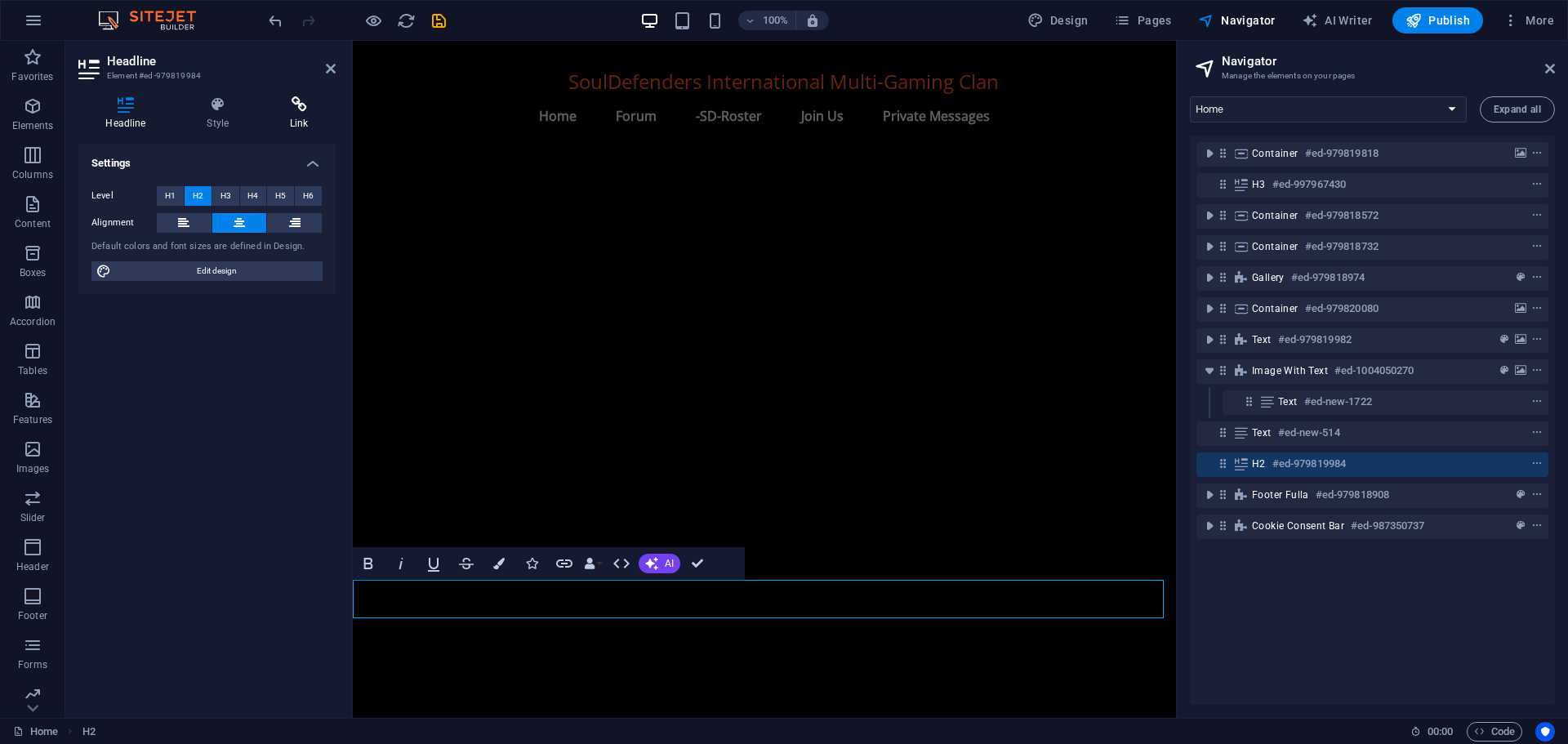
click at [306, 111] on icon at bounding box center [299, 104] width 73 height 16
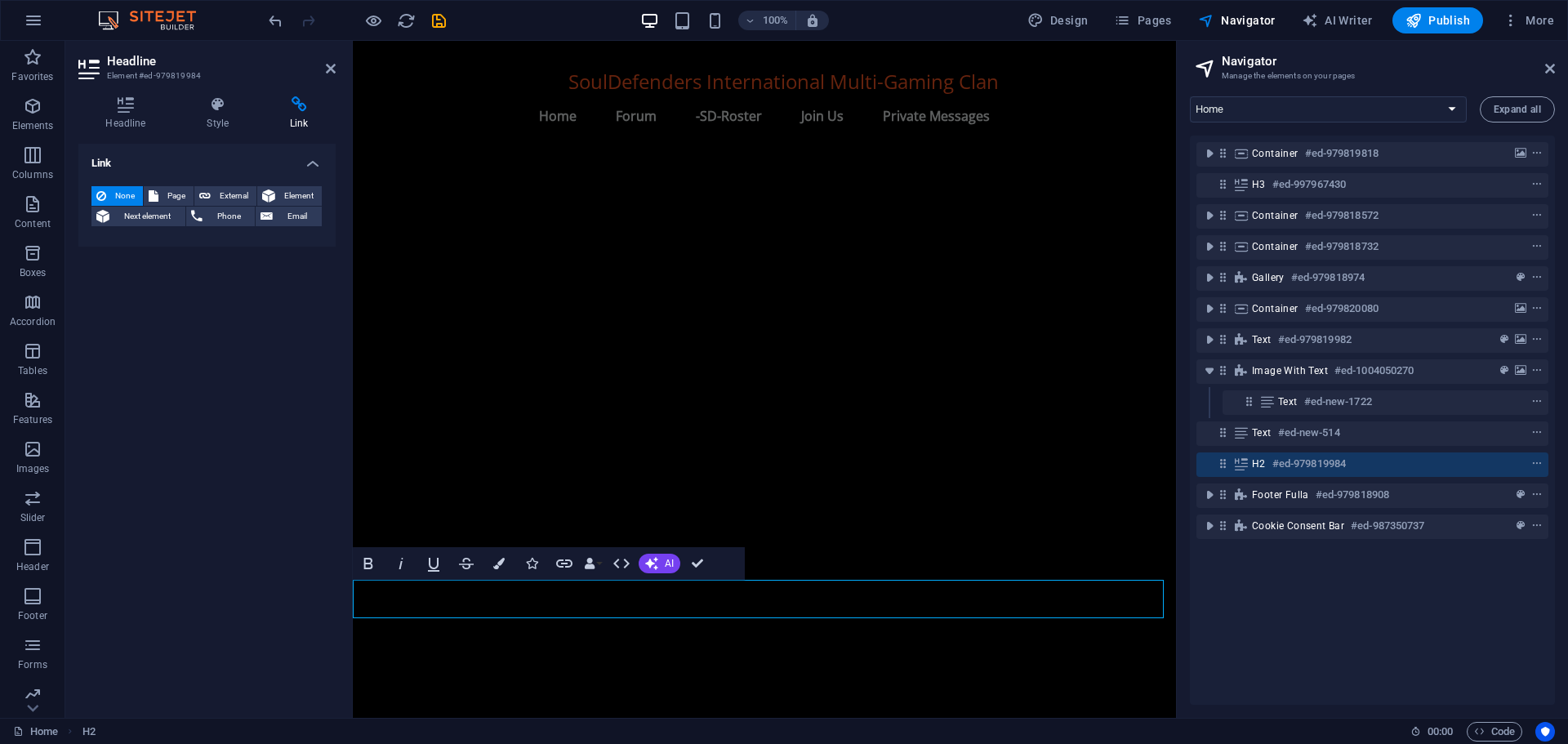
drag, startPoint x: 574, startPoint y: 601, endPoint x: 894, endPoint y: 598, distance: 320.0
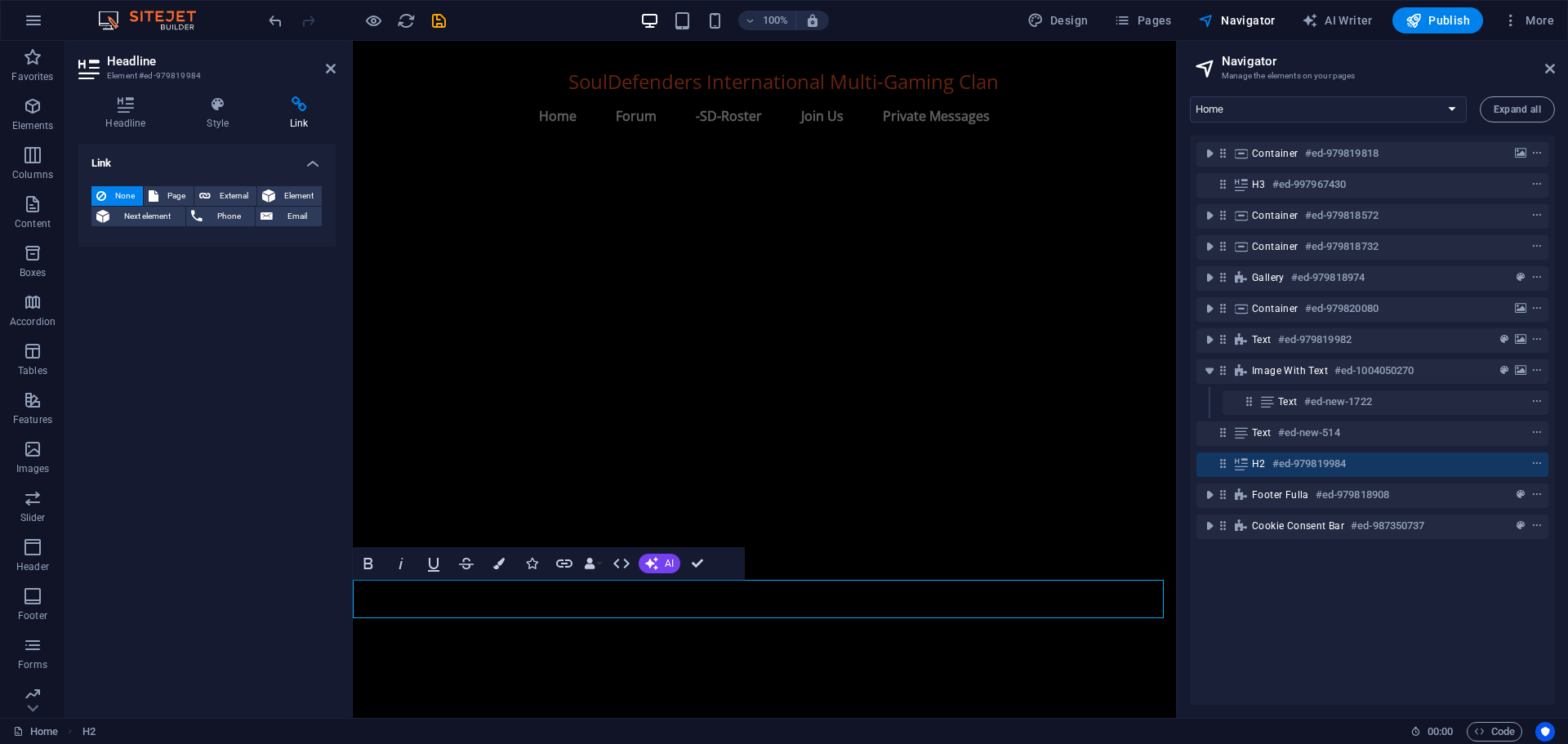
click at [334, 66] on aside "Headline Element #ed-979819984 Headline Style Link Settings Level H1 H2 H3 H4 H…" at bounding box center [209, 378] width 288 height 677
click at [331, 66] on icon at bounding box center [330, 68] width 10 height 13
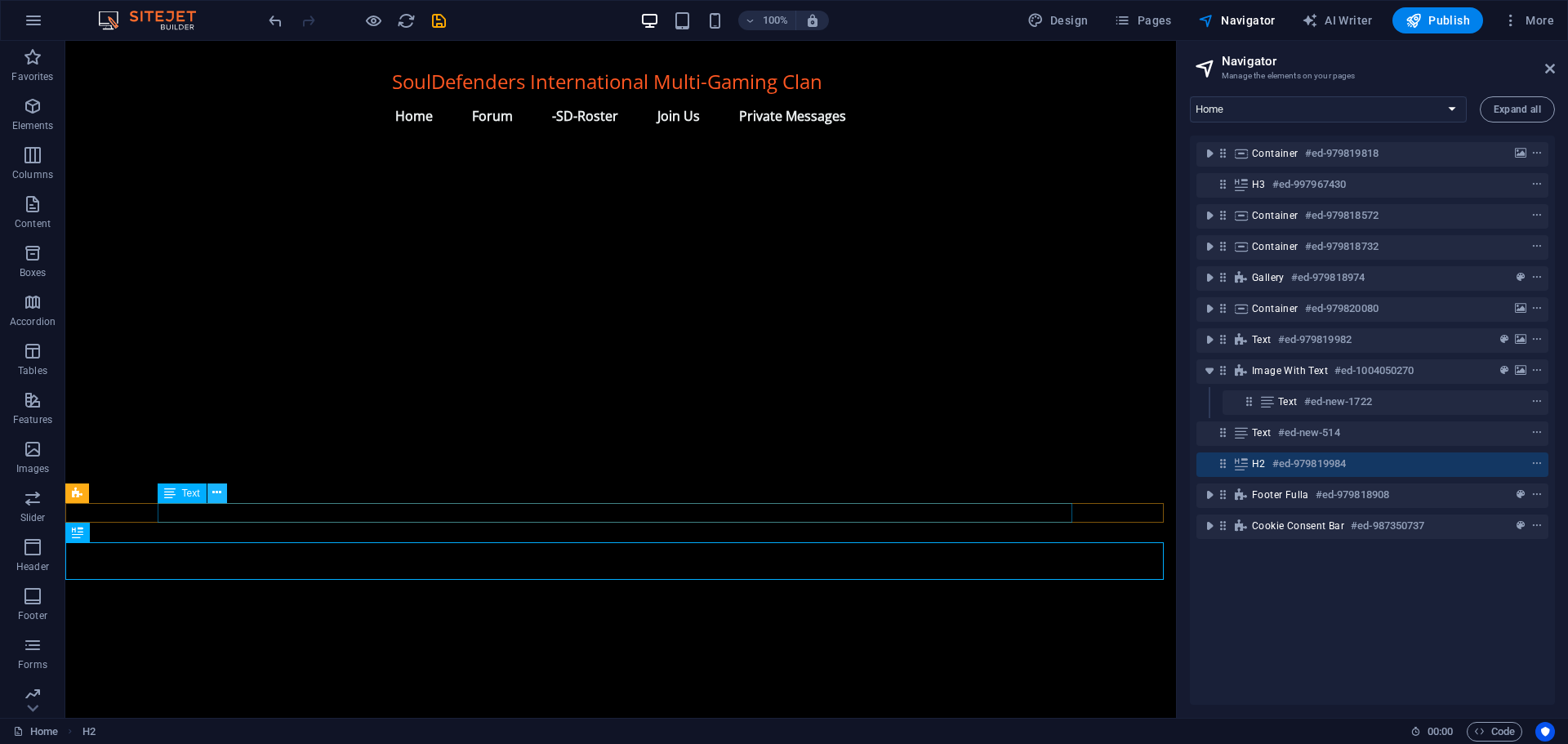
click at [221, 486] on icon at bounding box center [217, 492] width 9 height 17
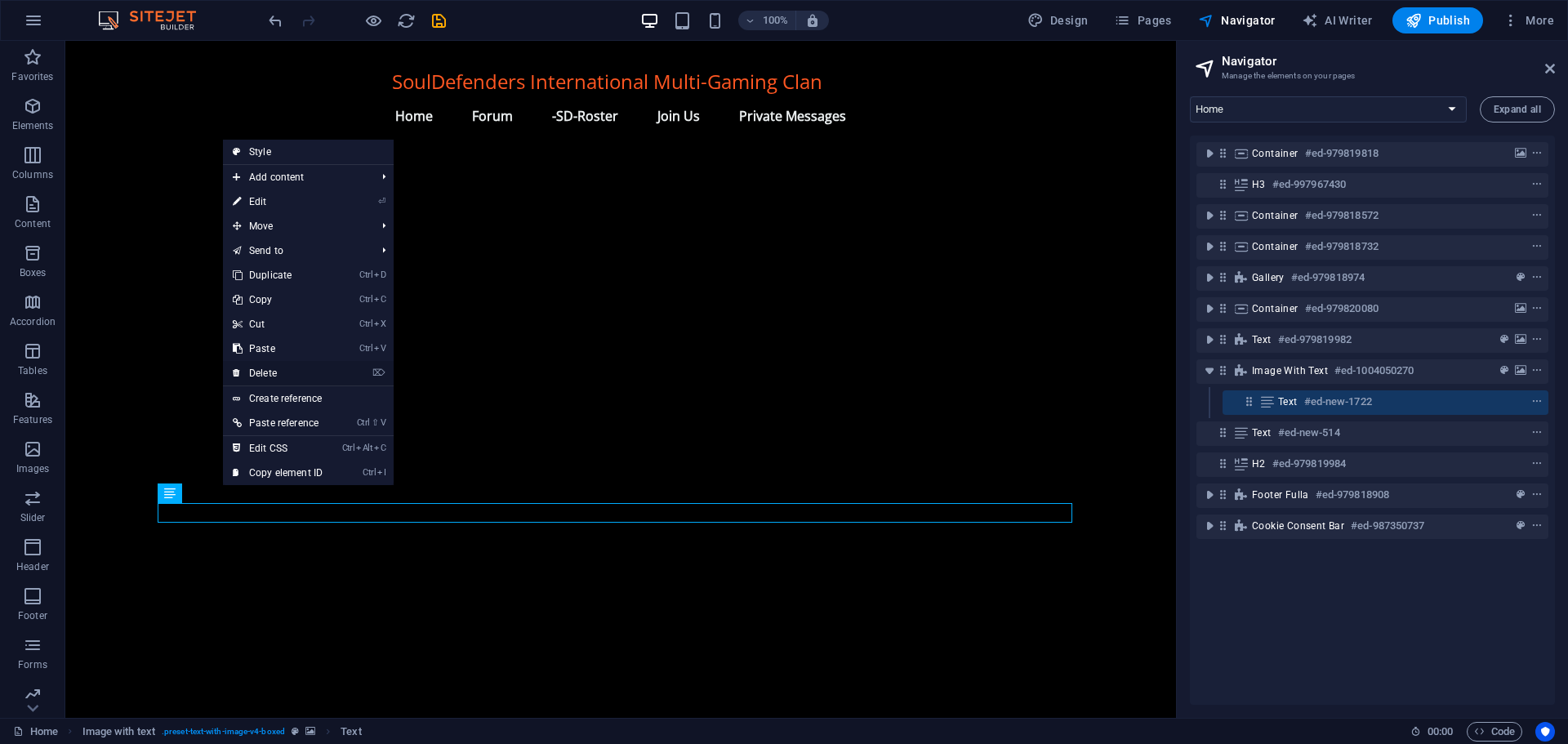
click at [281, 364] on link "⌦ Delete" at bounding box center [278, 373] width 110 height 24
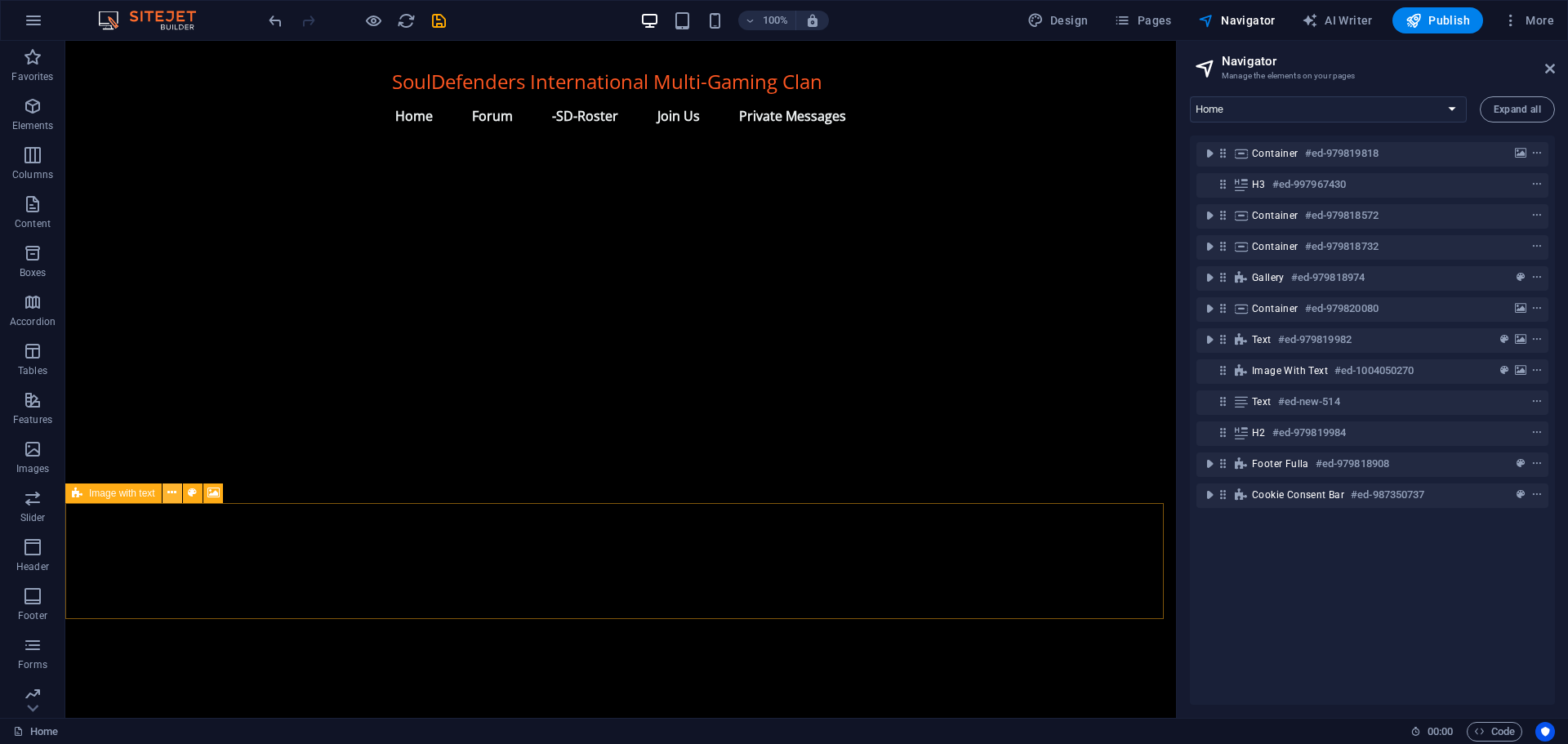
click at [170, 489] on icon at bounding box center [172, 492] width 9 height 17
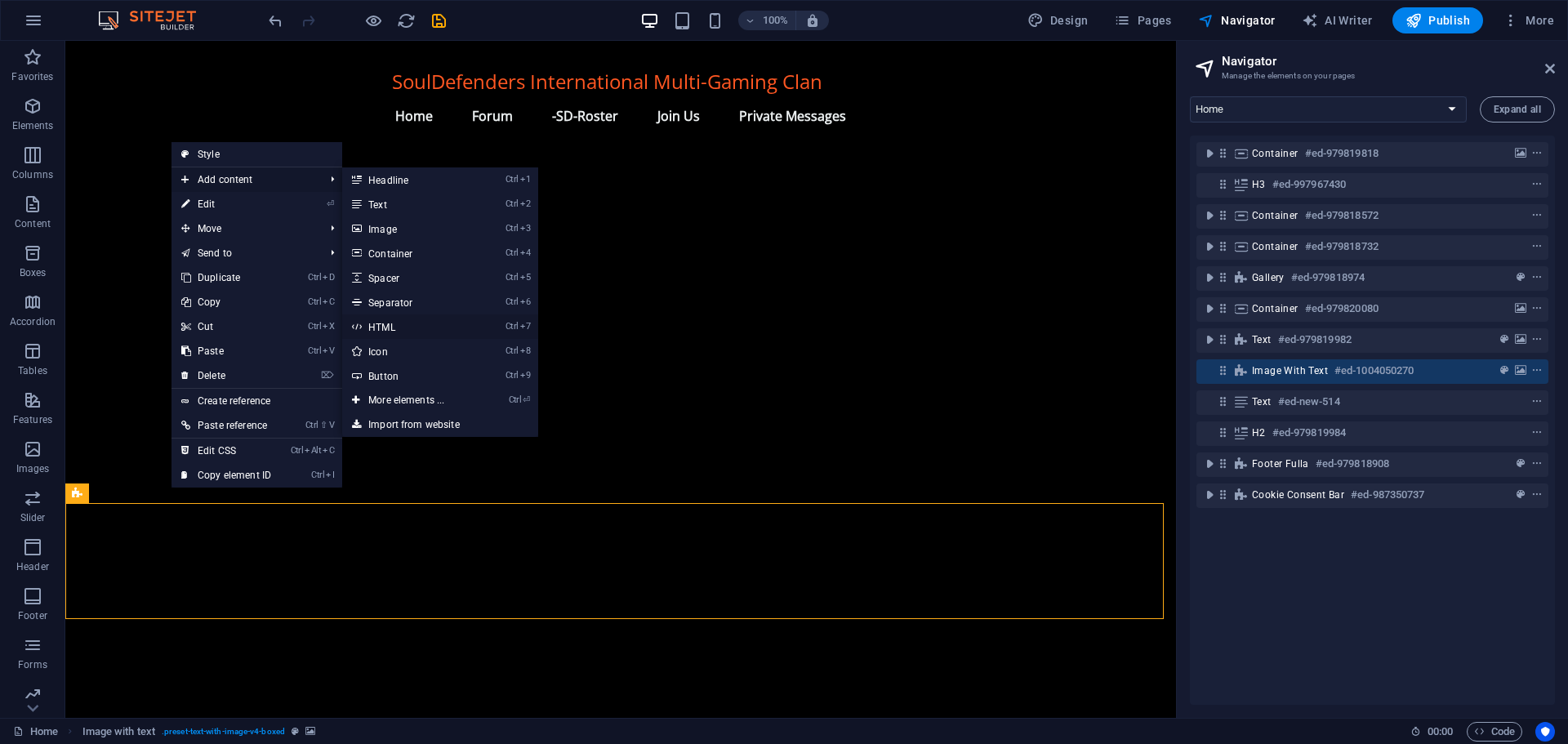
click at [409, 322] on link "Ctrl 7 HTML" at bounding box center [410, 326] width 135 height 24
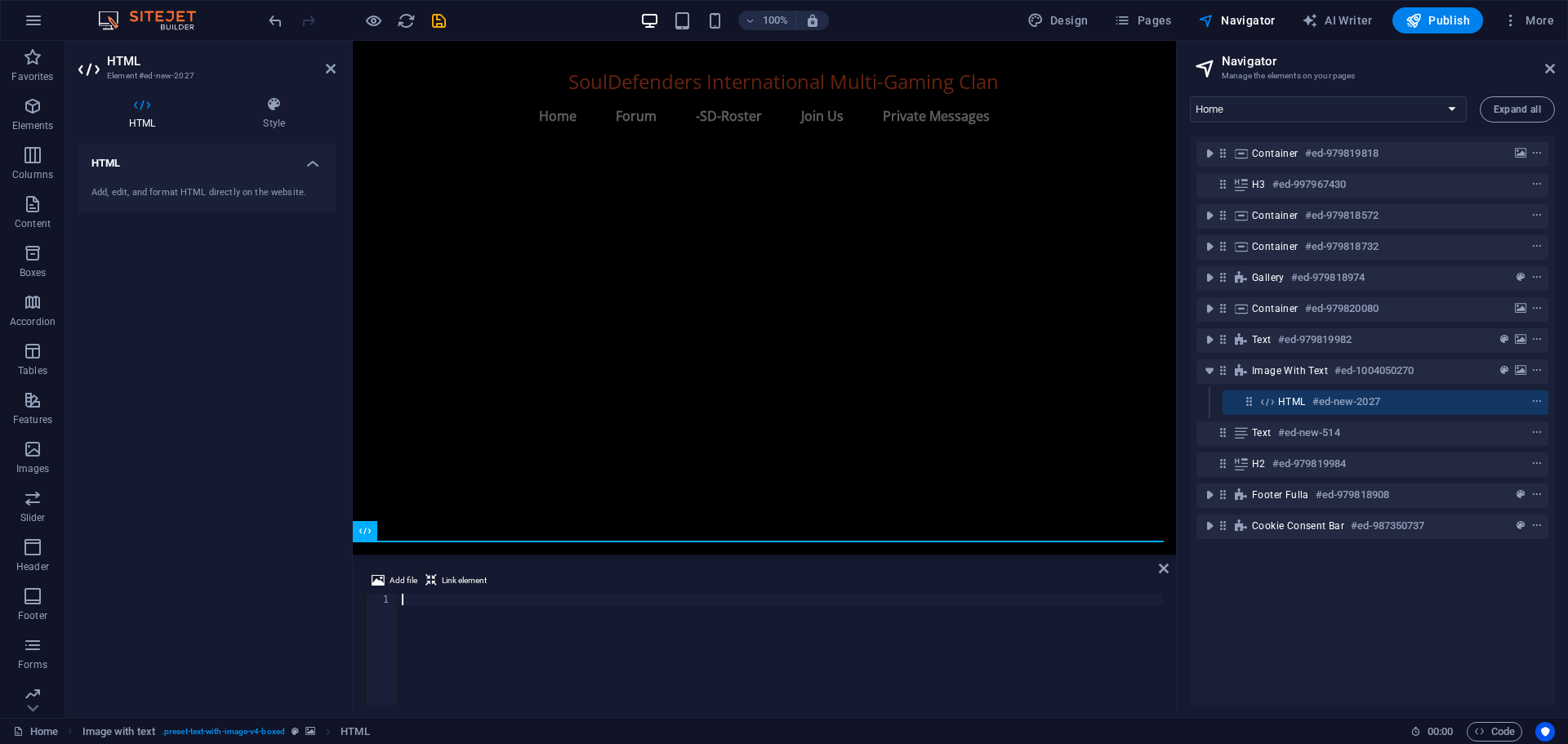
type textarea "<script src="[URL][DOMAIN_NAME]"></script>"
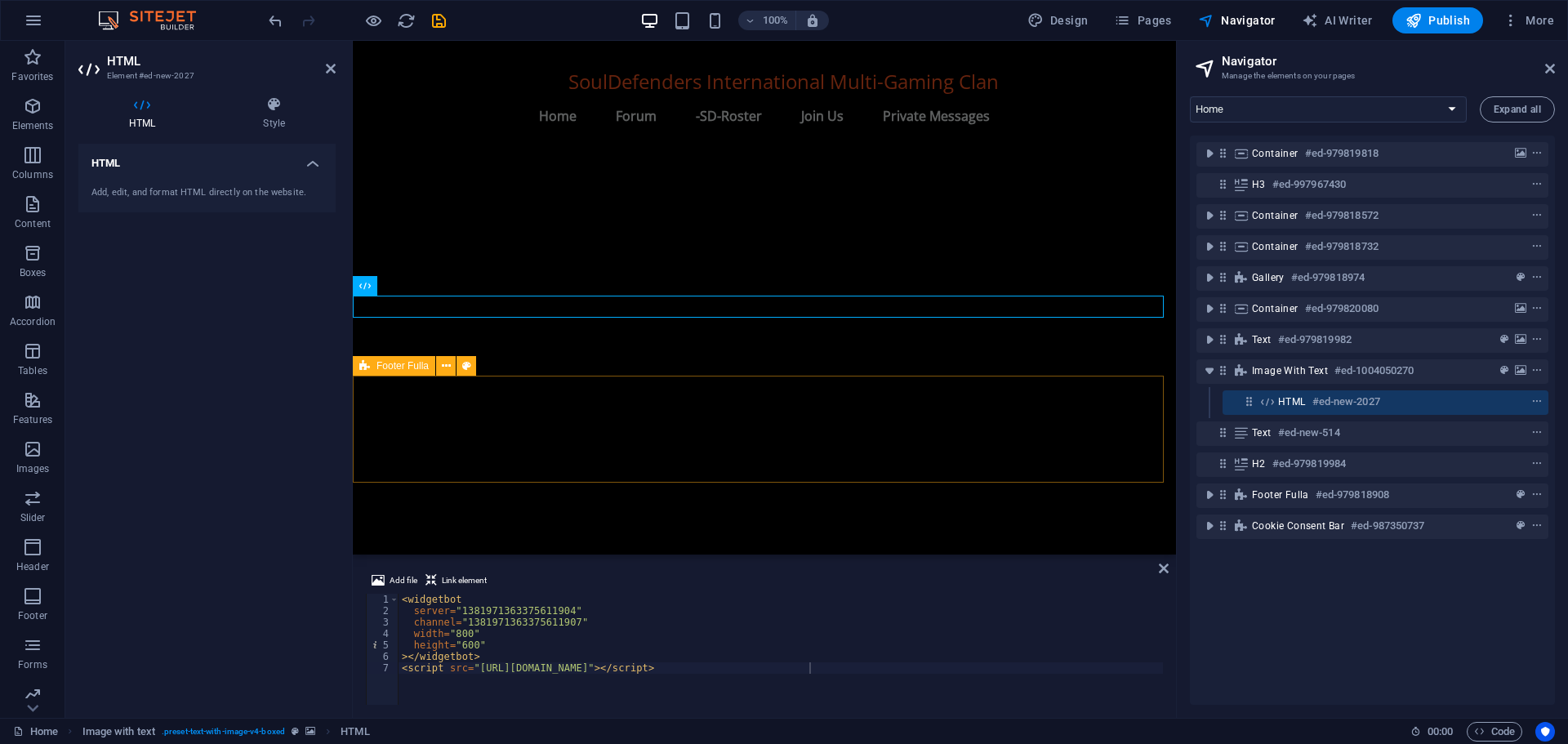
scroll to position [1695, 0]
click at [270, 111] on icon at bounding box center [273, 104] width 123 height 16
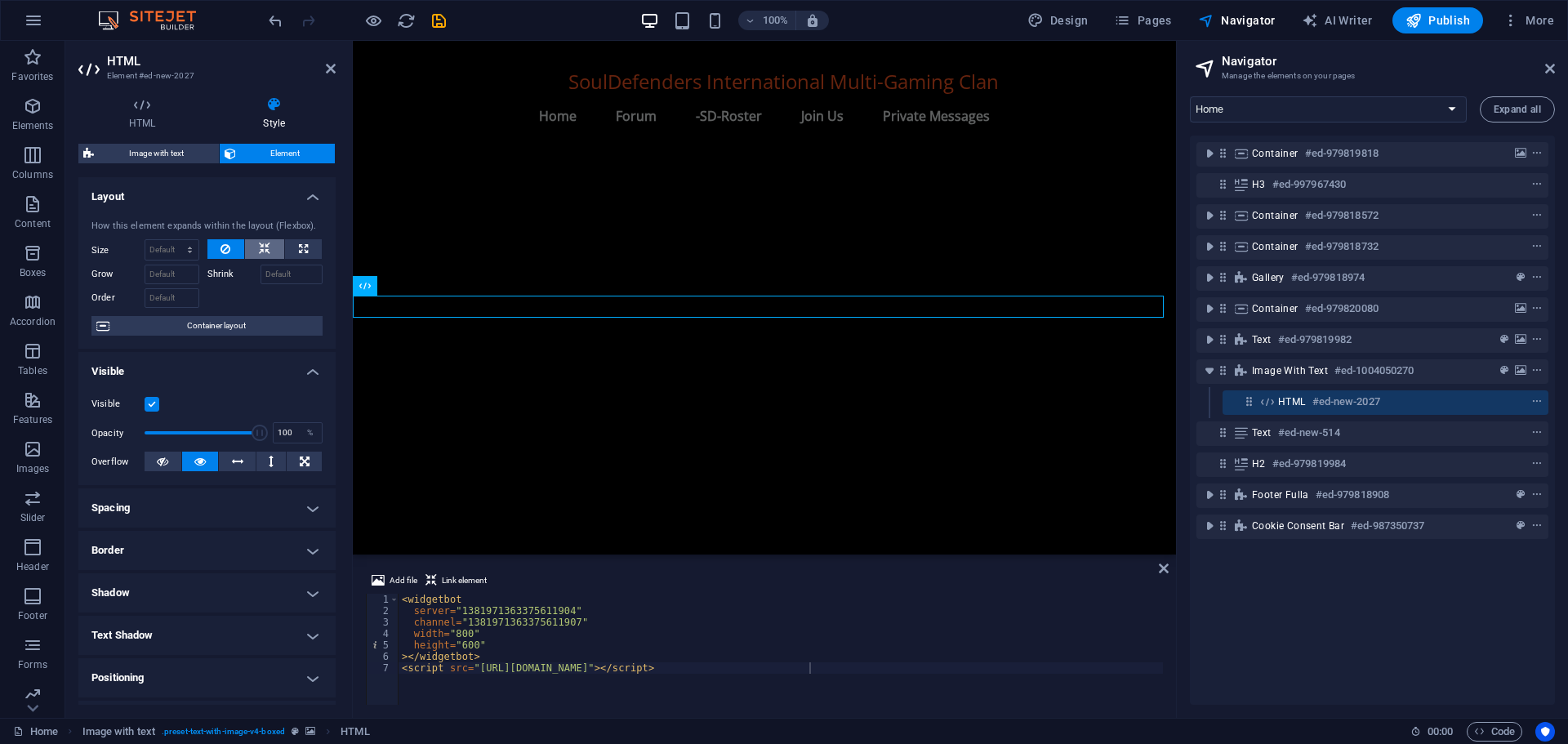
click at [266, 248] on icon at bounding box center [264, 249] width 12 height 20
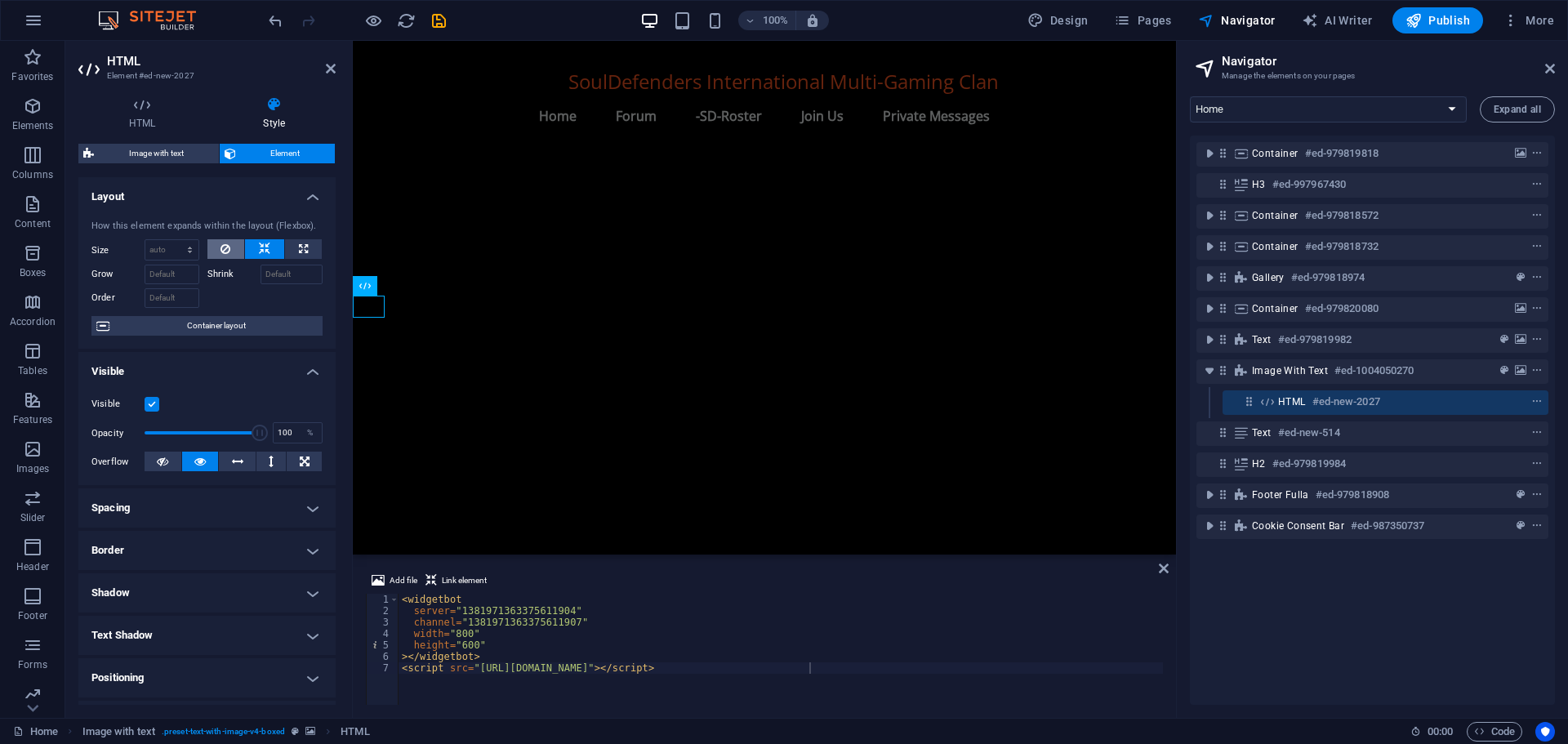
click at [222, 249] on icon at bounding box center [225, 249] width 10 height 20
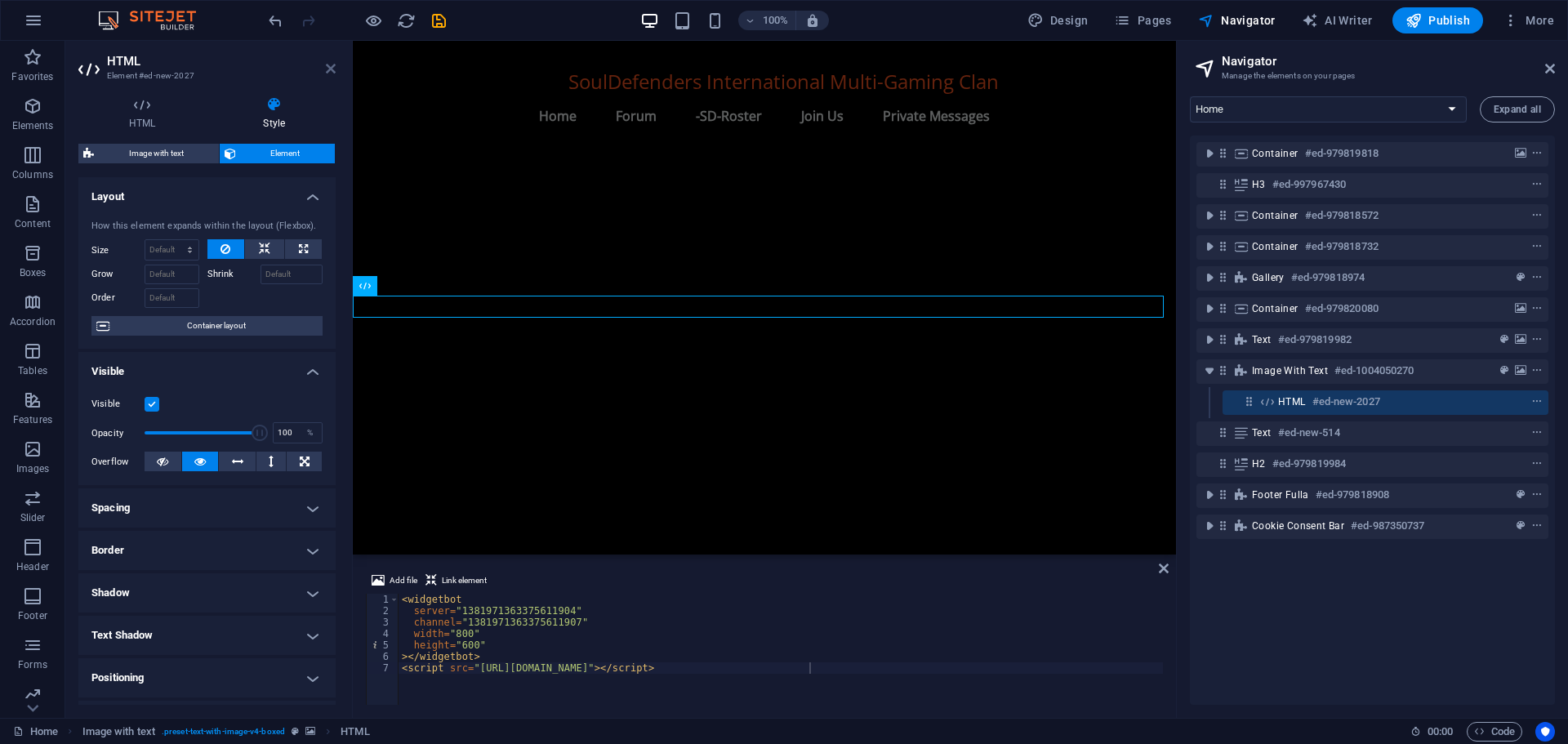
click at [328, 64] on icon at bounding box center [330, 68] width 10 height 13
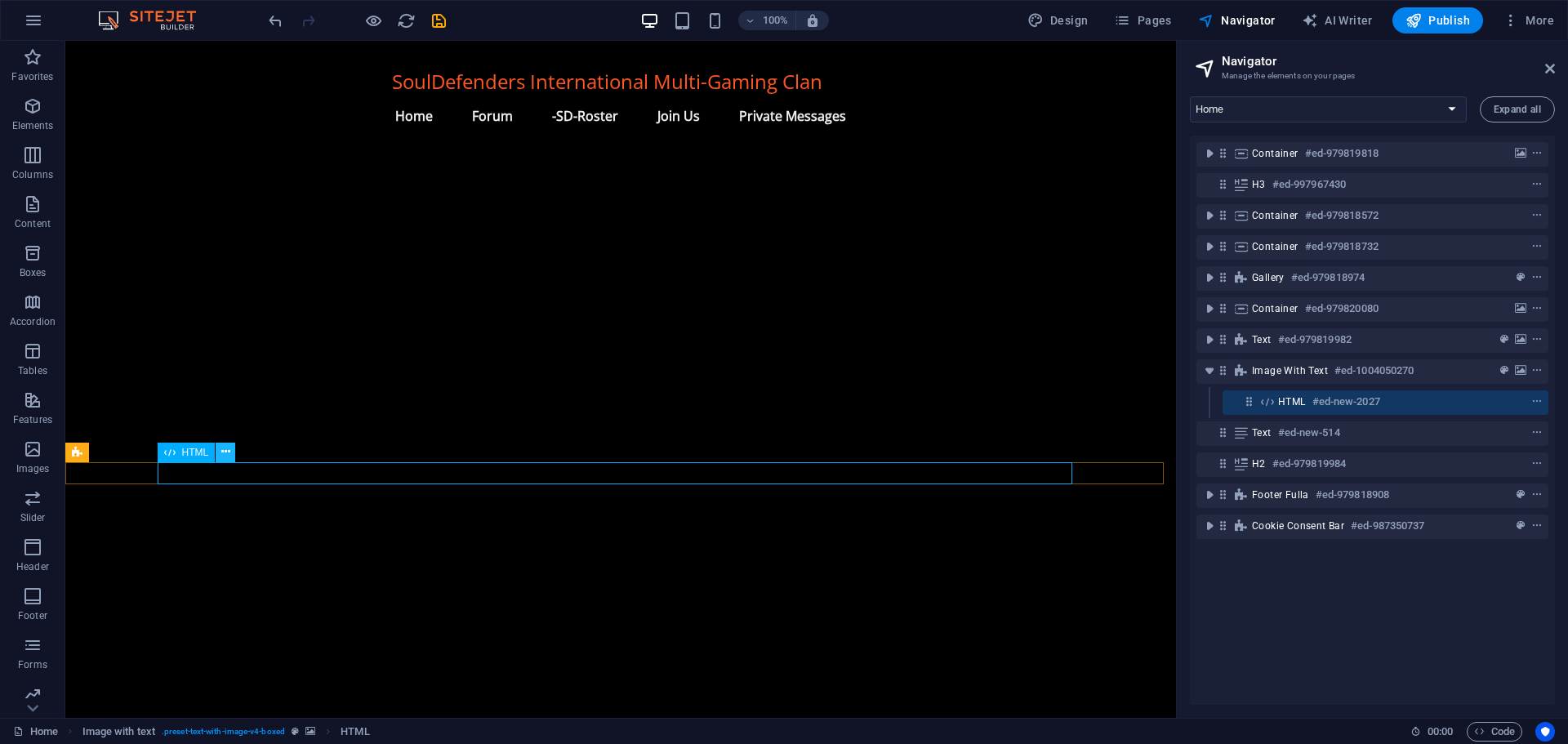
click at [229, 450] on icon at bounding box center [226, 451] width 9 height 17
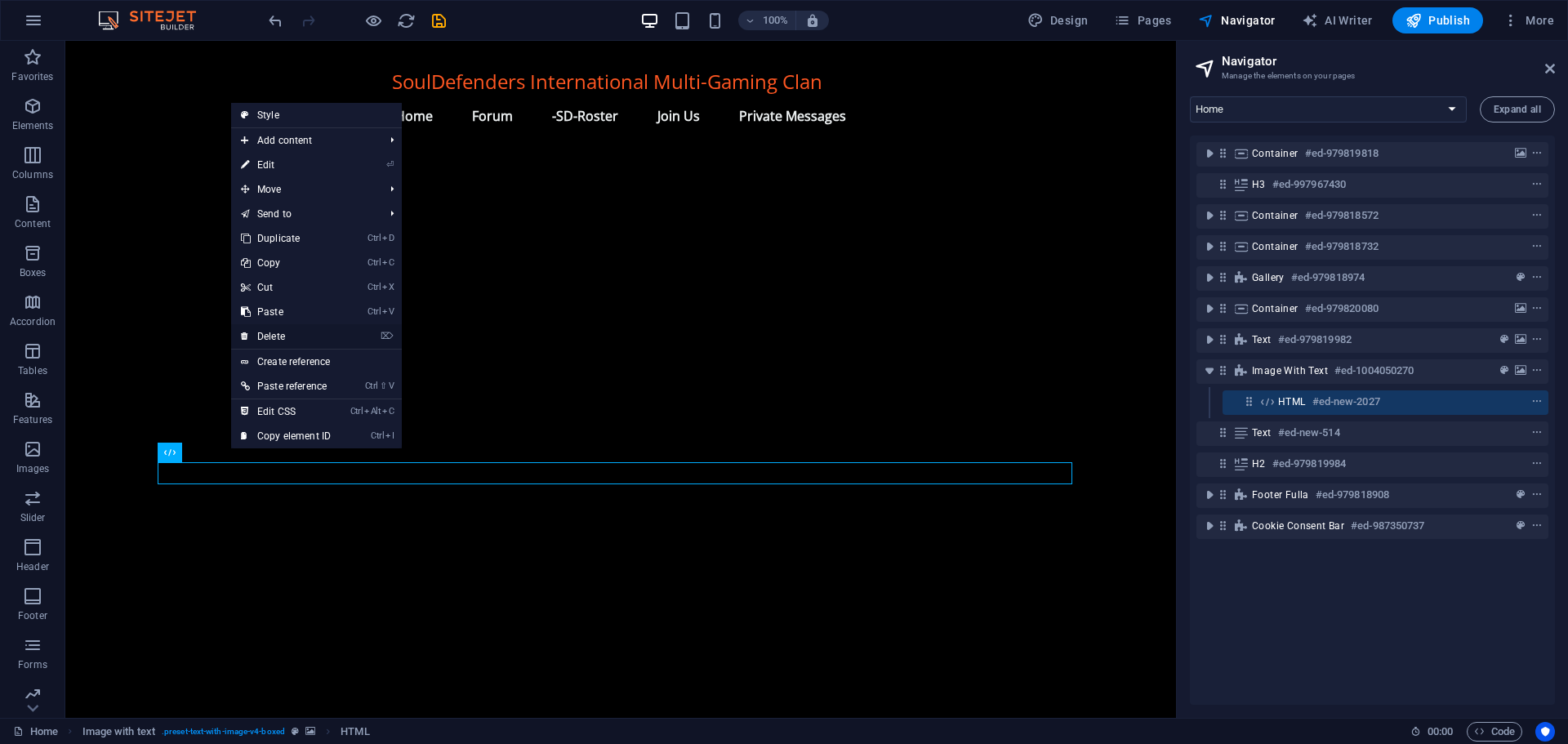
click at [289, 332] on link "⌦ Delete" at bounding box center [286, 336] width 110 height 24
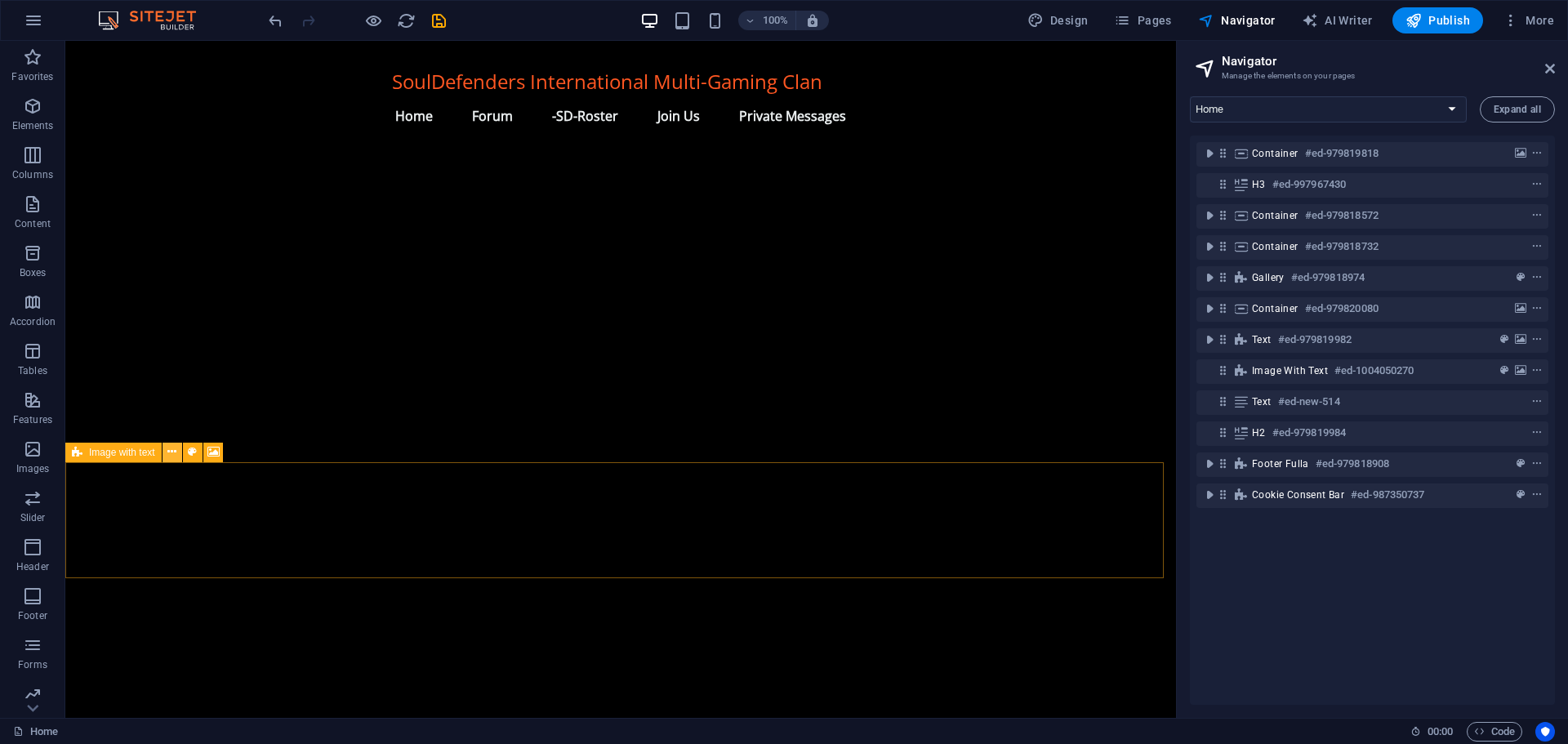
click at [172, 450] on icon at bounding box center [172, 451] width 9 height 17
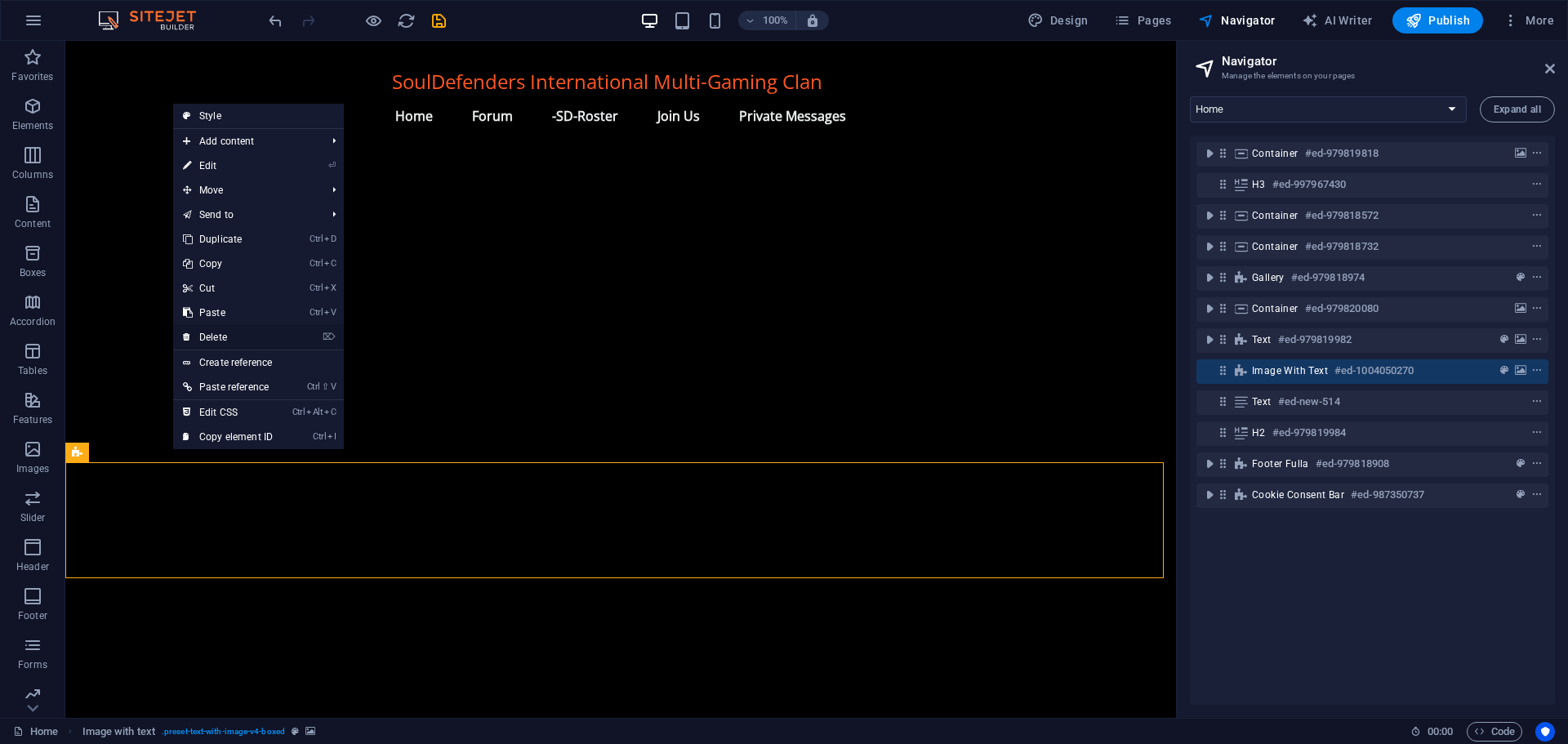
click at [221, 329] on link "⌦ Delete" at bounding box center [228, 337] width 110 height 24
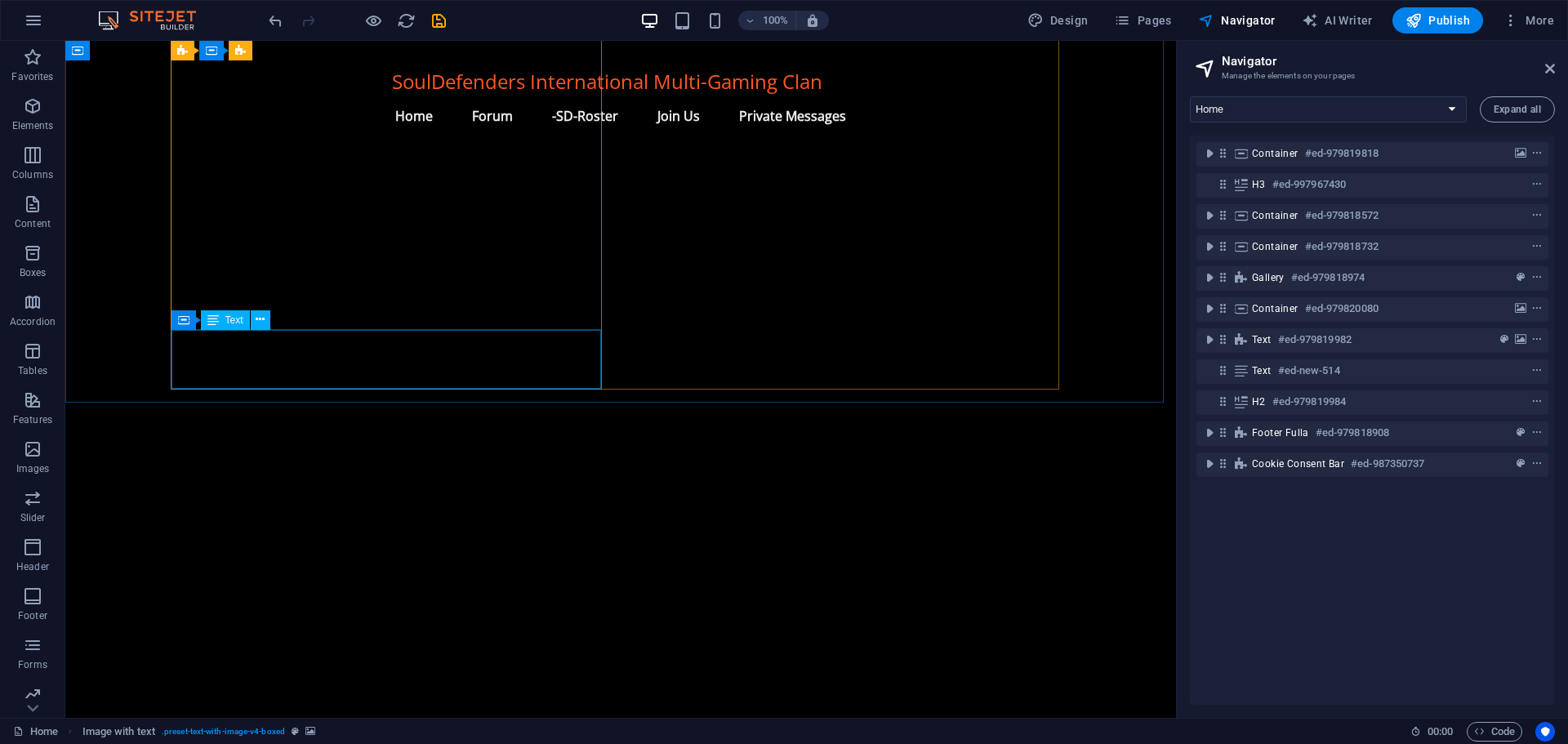
scroll to position [1468, 0]
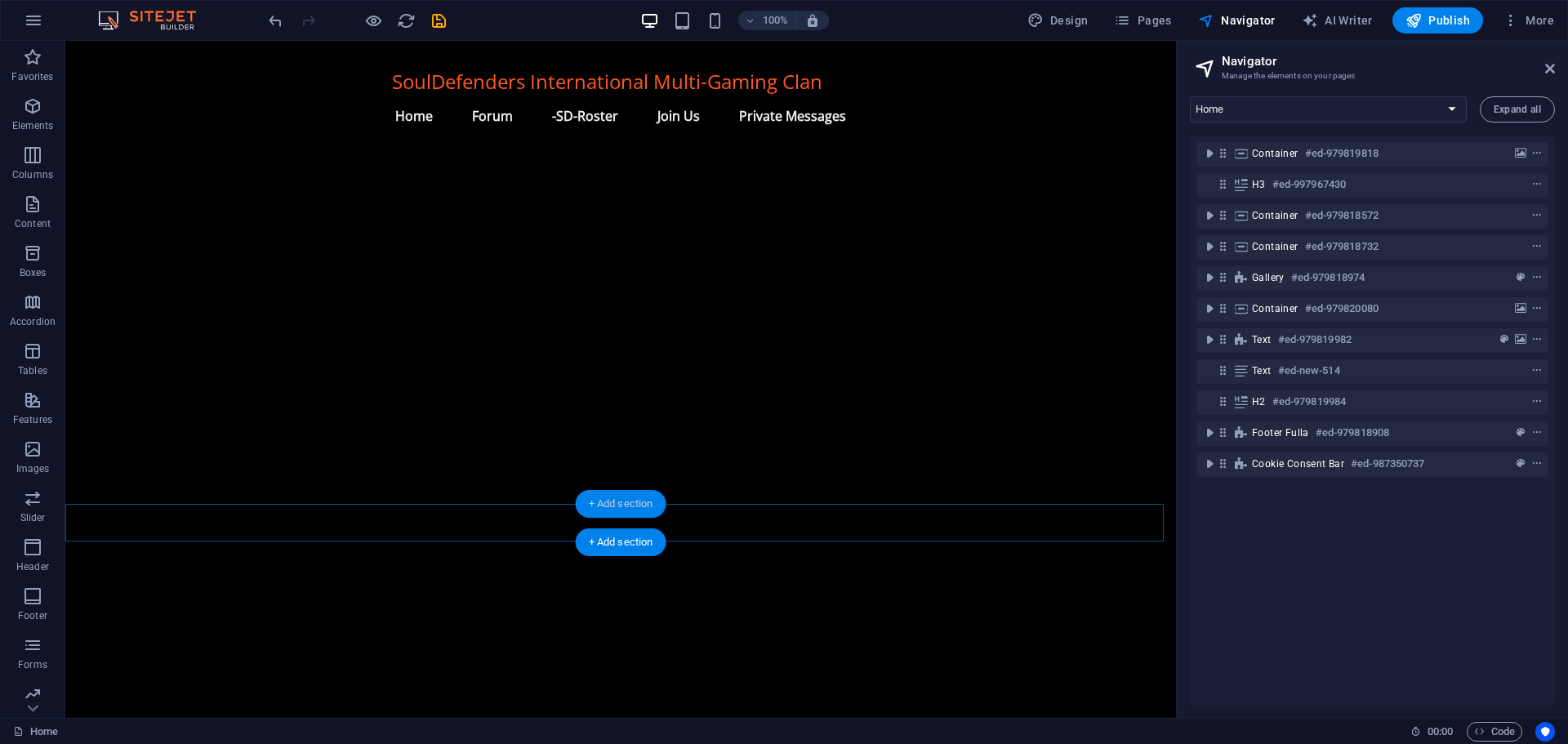
click at [627, 508] on div "+ Add section" at bounding box center [620, 503] width 91 height 28
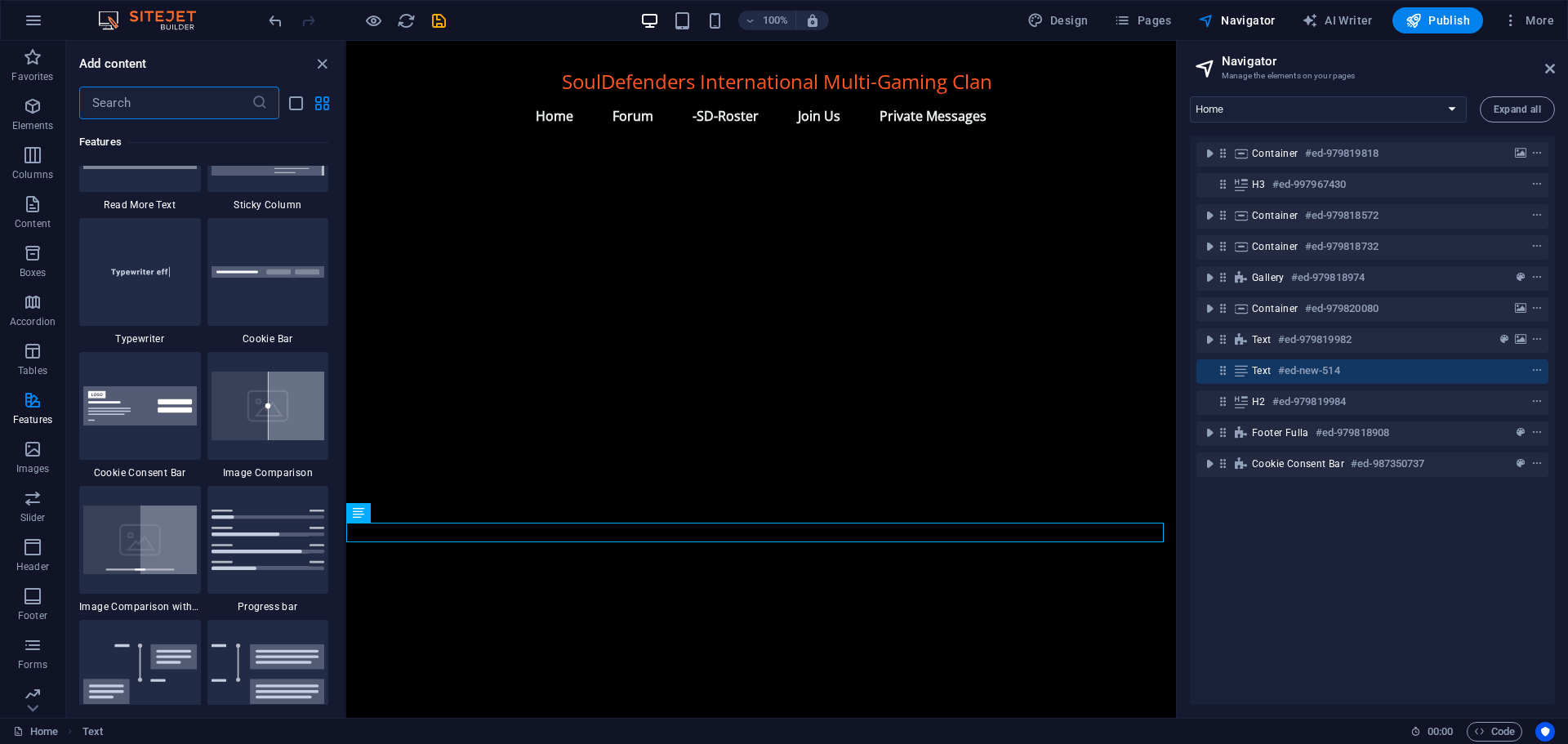
scroll to position [6448, 0]
click at [163, 95] on input "text" at bounding box center [165, 102] width 173 height 32
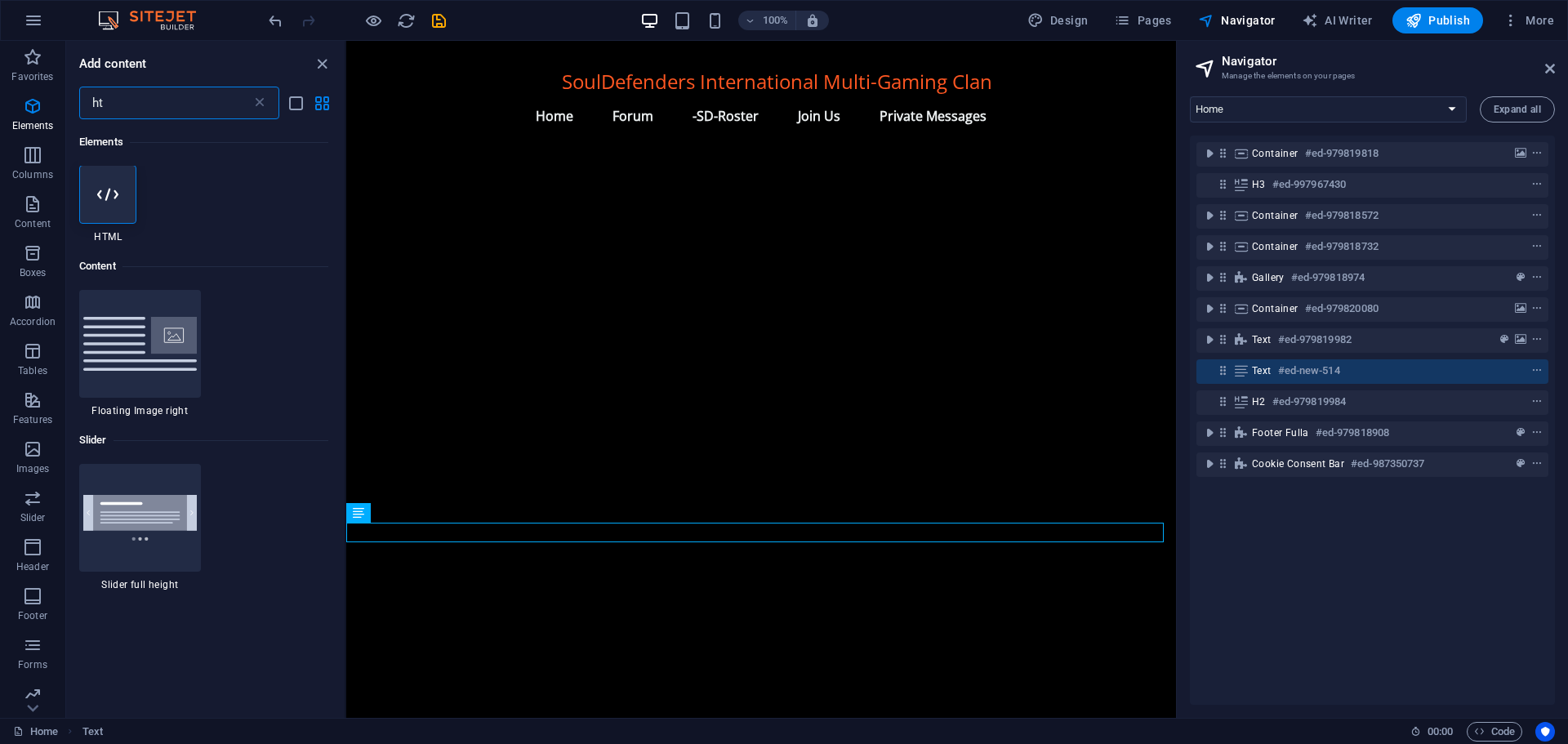
scroll to position [0, 0]
type input "ht"
click at [103, 197] on icon at bounding box center [108, 195] width 22 height 22
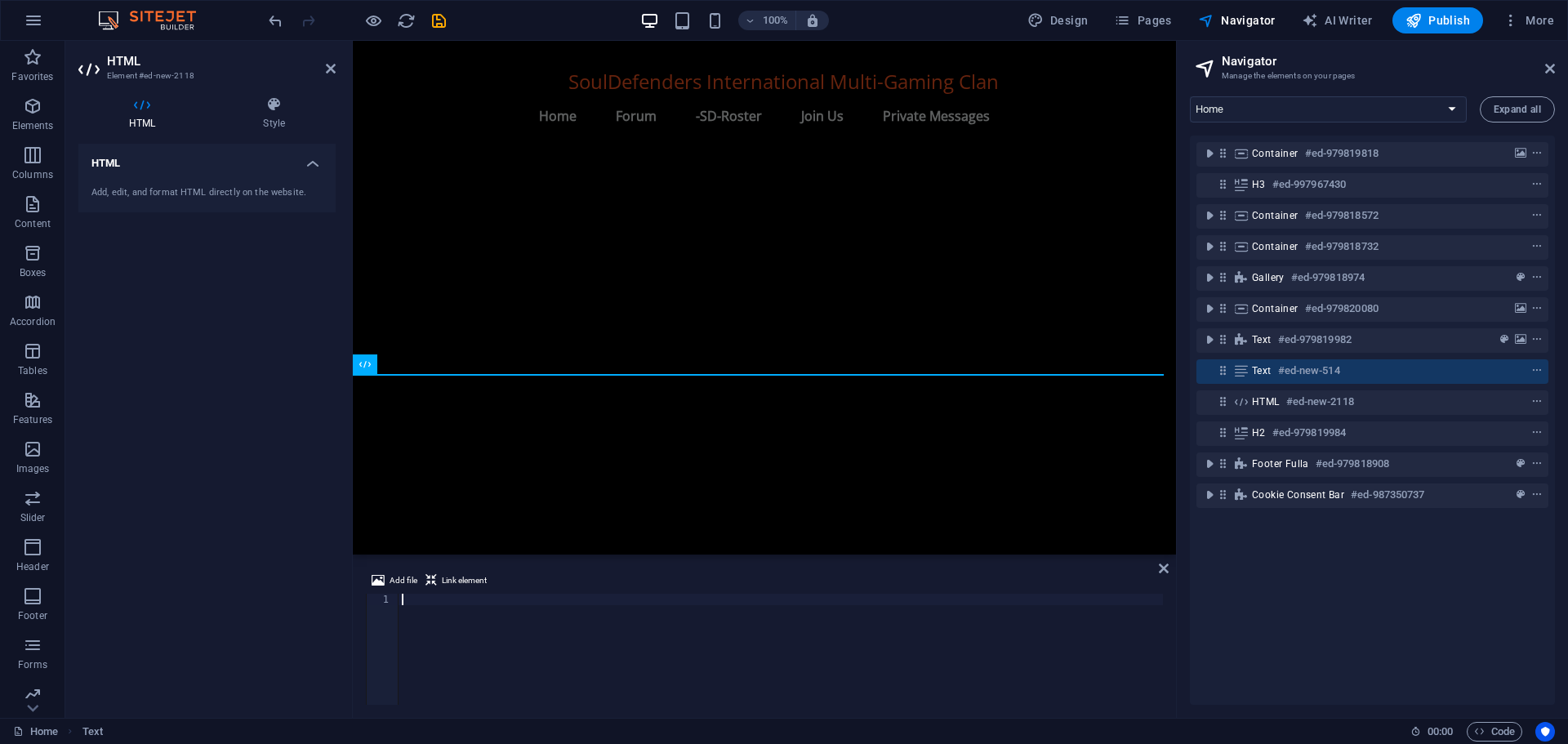
scroll to position [1636, 0]
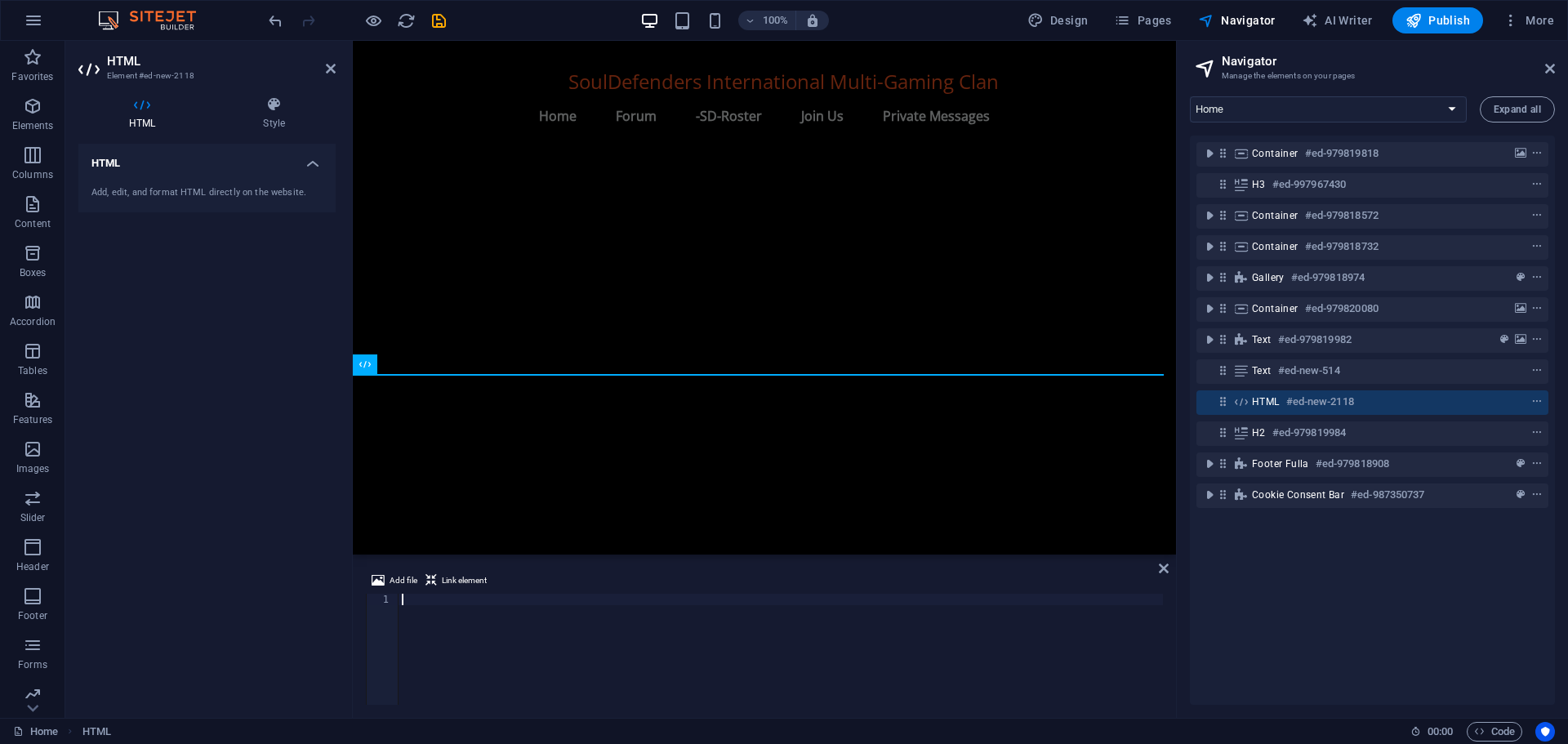
type textarea "<script src="[URL][DOMAIN_NAME]"></script>"
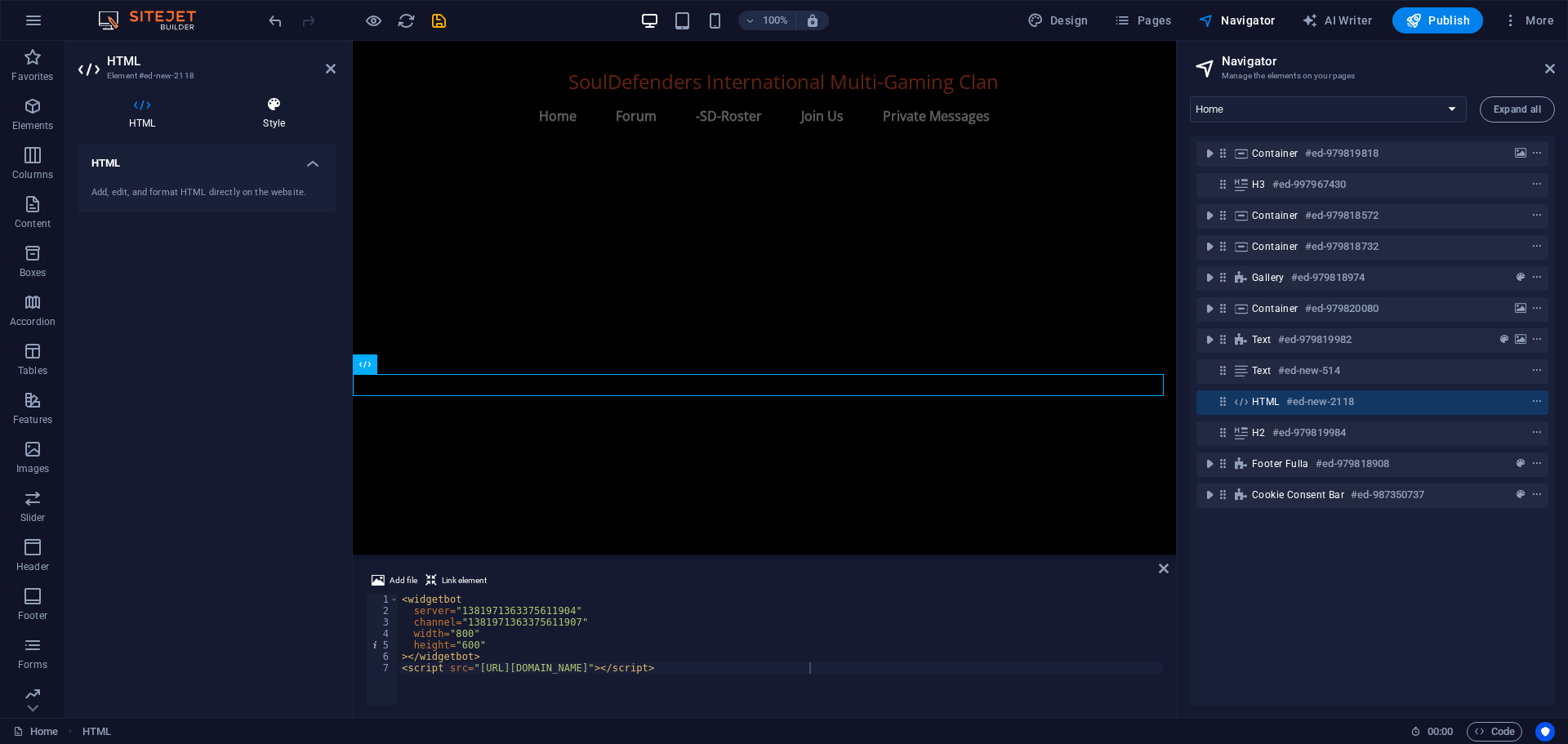
click at [272, 109] on icon at bounding box center [273, 104] width 123 height 16
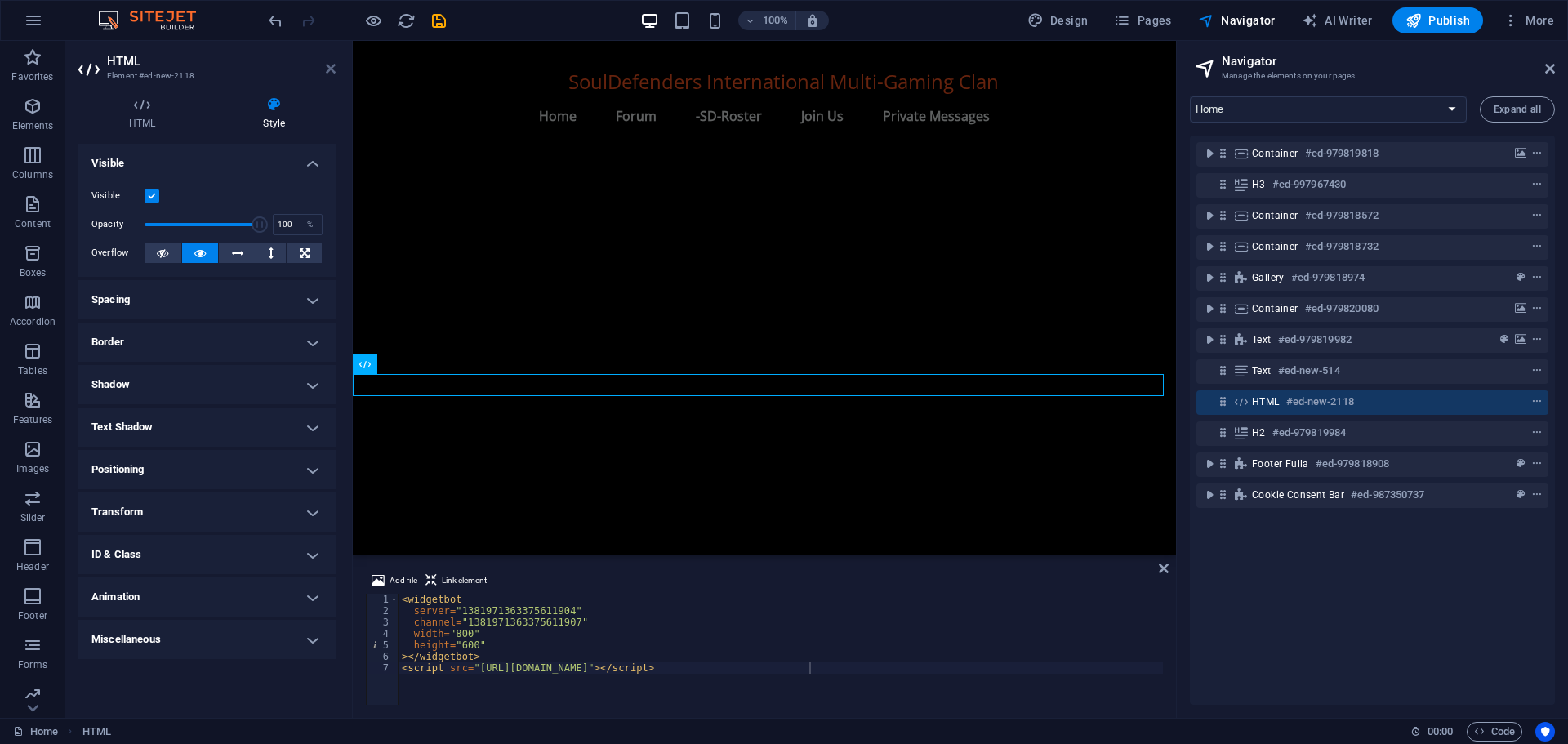
click at [325, 64] on icon at bounding box center [330, 68] width 10 height 13
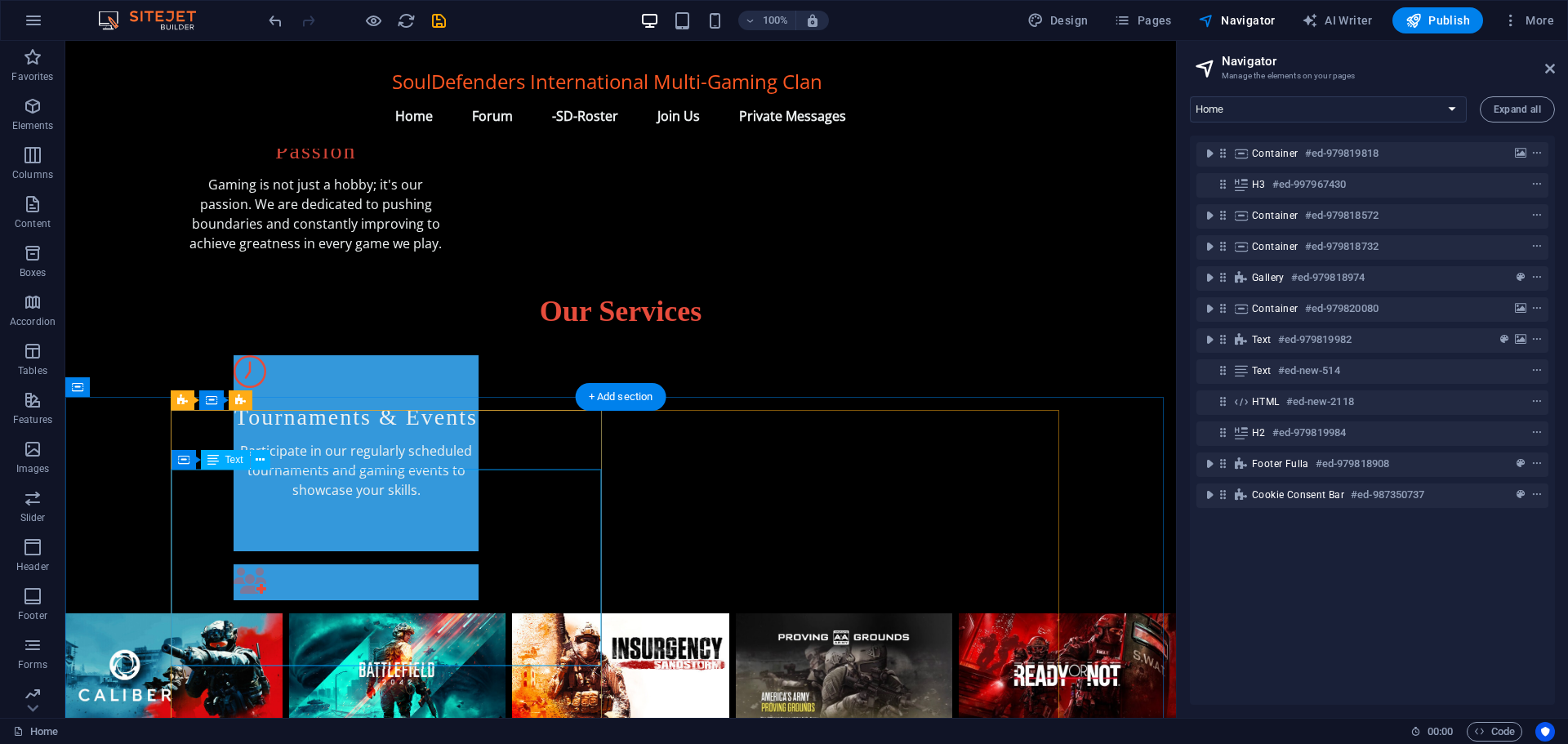
scroll to position [735, 0]
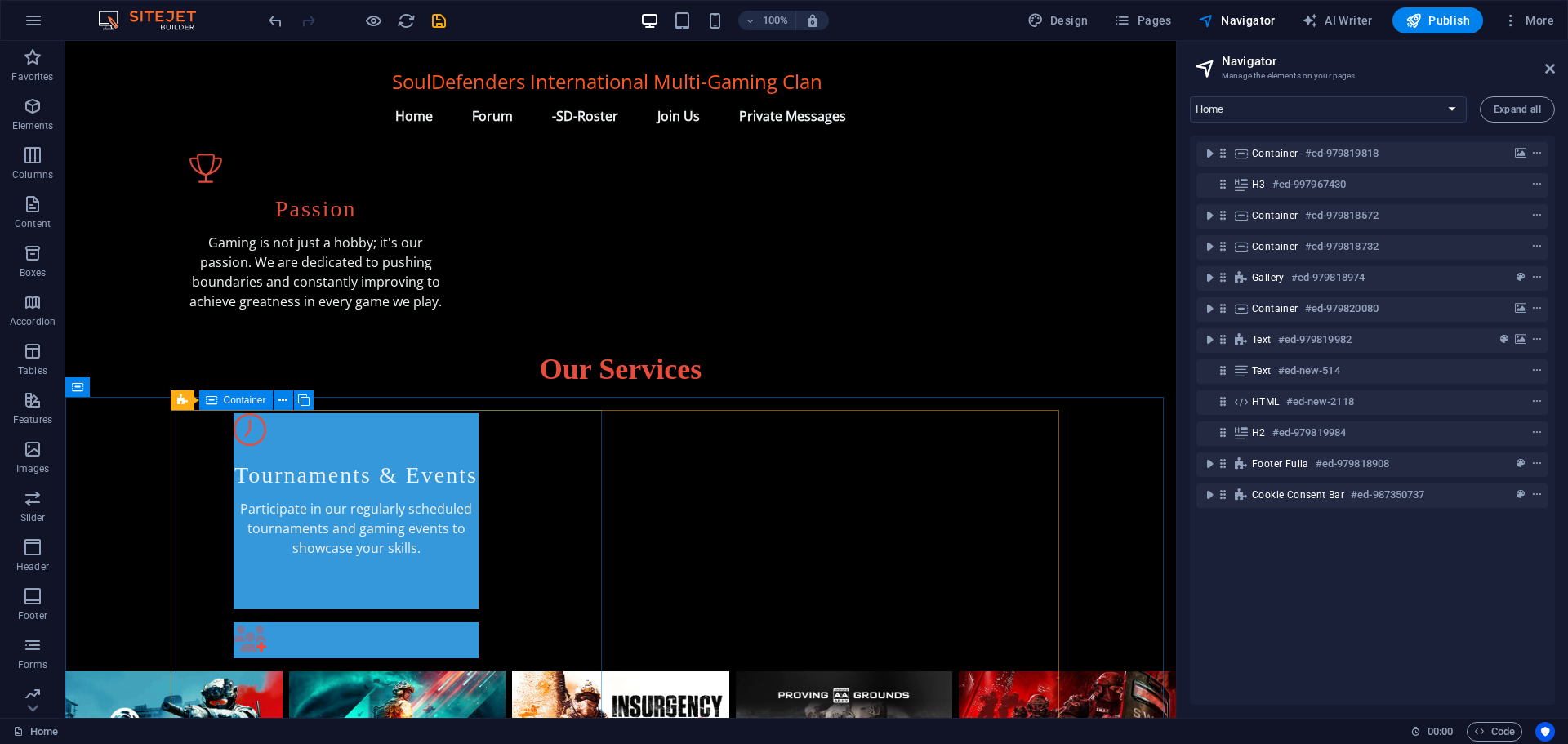
click at [254, 397] on span "Container" at bounding box center [245, 400] width 42 height 10
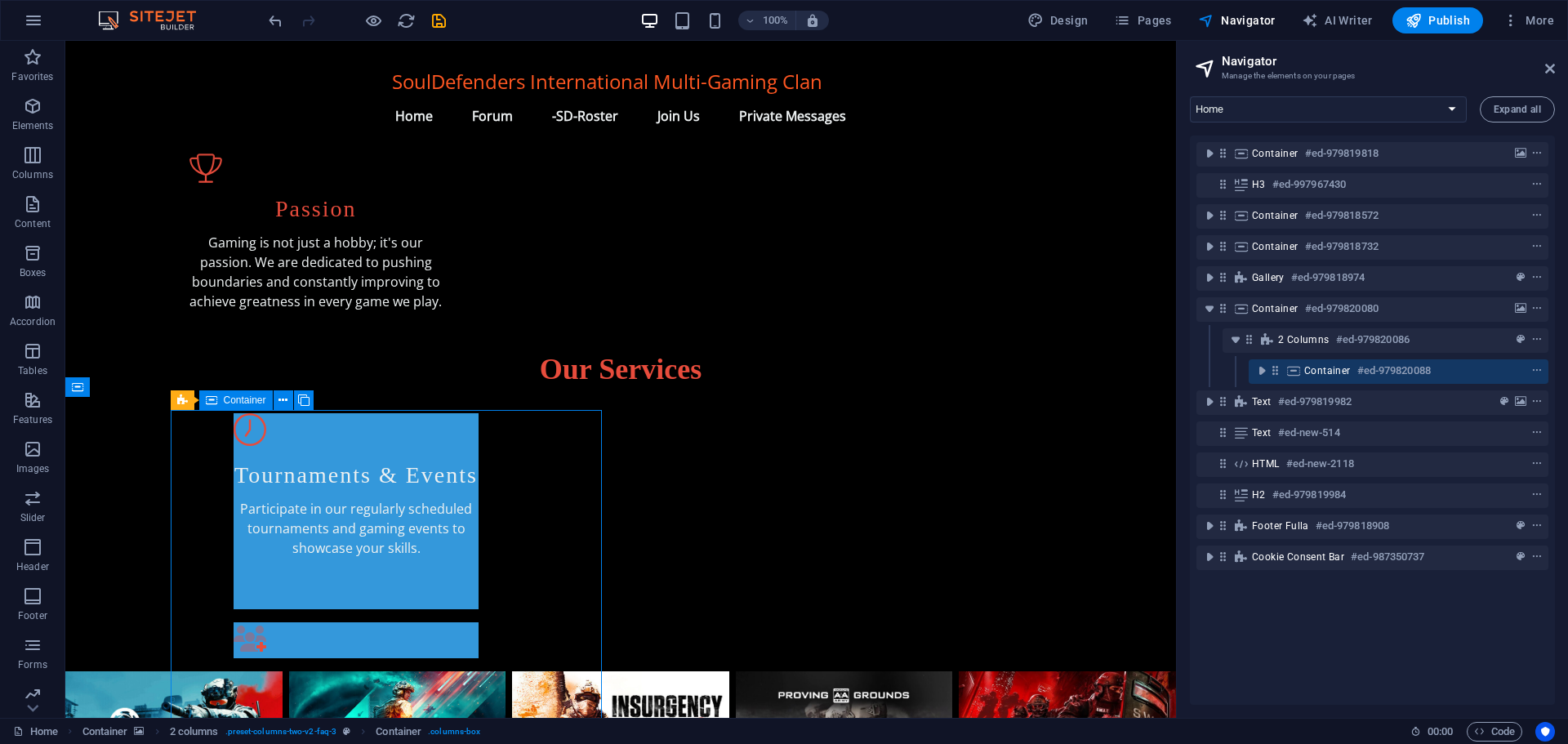
click at [254, 397] on span "Container" at bounding box center [245, 400] width 42 height 10
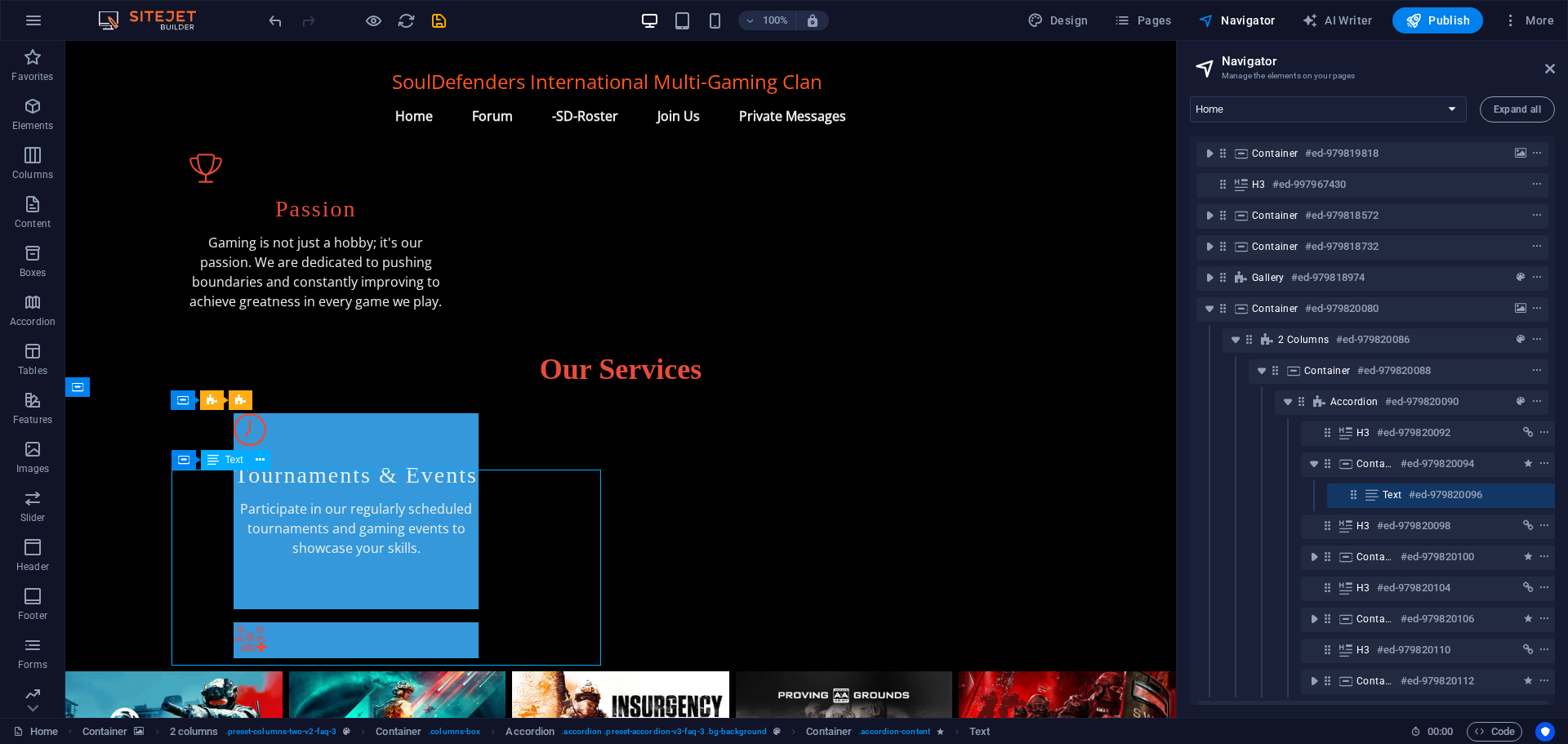
scroll to position [82, 31]
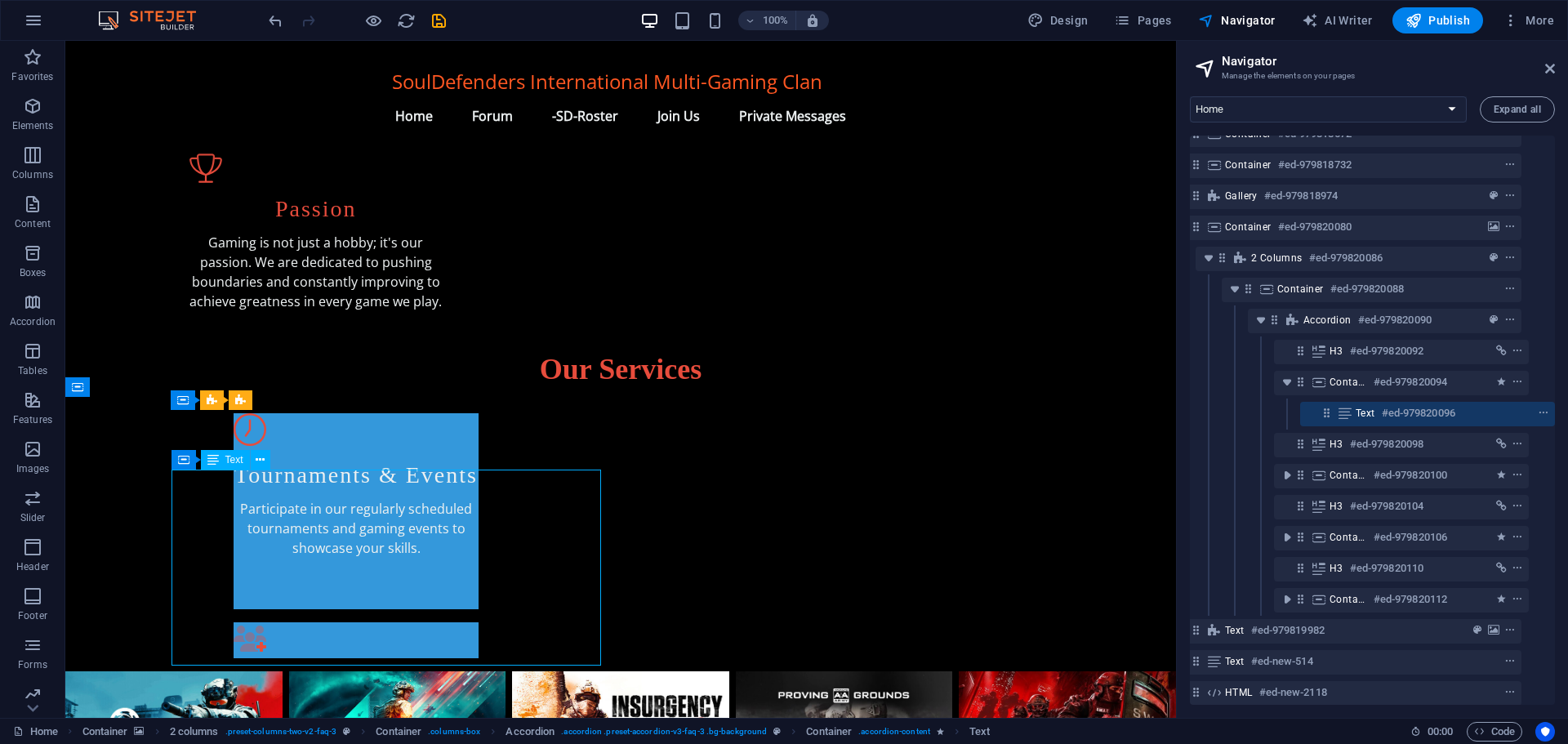
drag, startPoint x: 182, startPoint y: 638, endPoint x: 416, endPoint y: 507, distance: 268.2
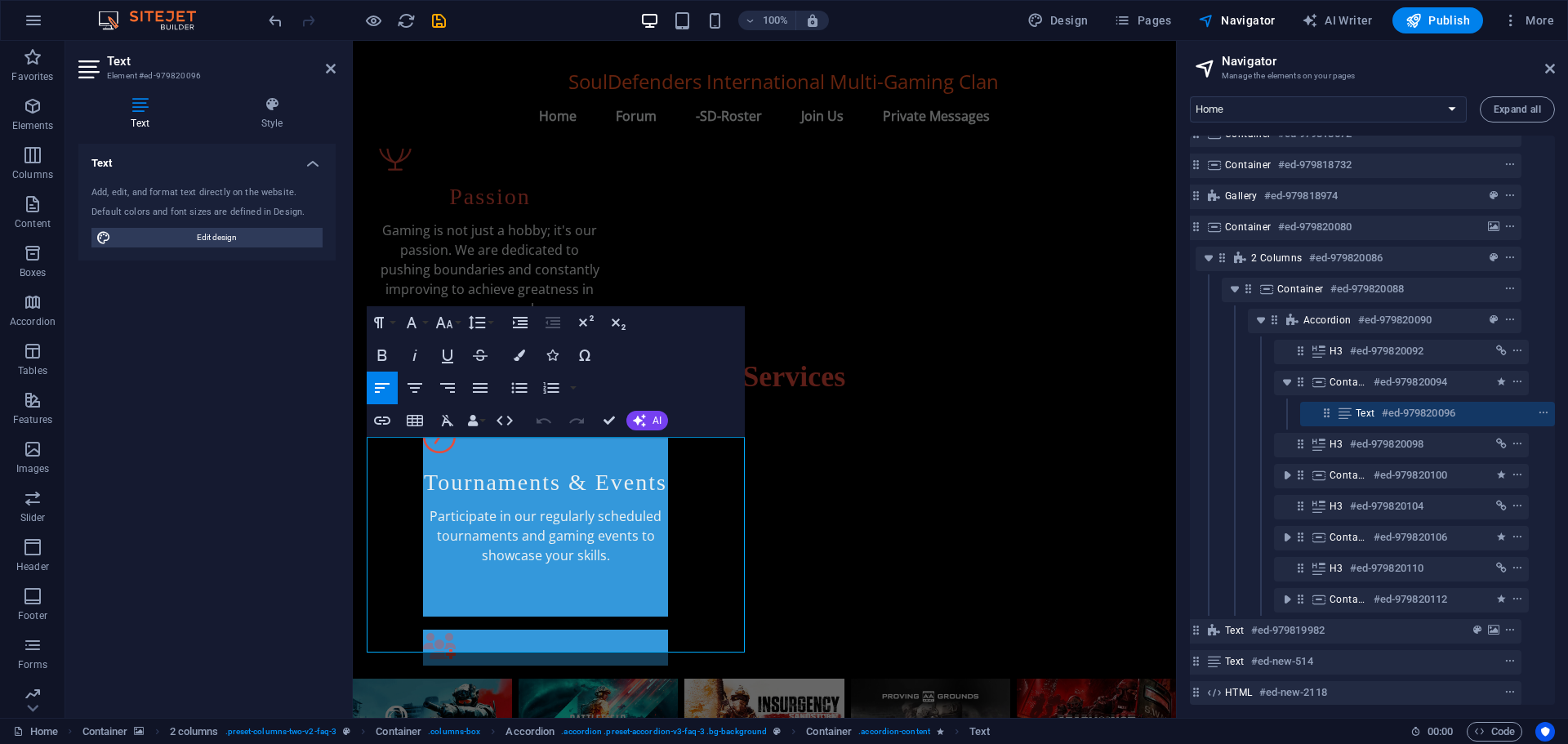
drag, startPoint x: 483, startPoint y: 637, endPoint x: 363, endPoint y: 445, distance: 226.4
copy p "Souldefenders Gamers is an online gaming clan that unites players from around t…"
click at [261, 562] on div "Text Add, edit, and format text directly on the website. Default colors and fon…" at bounding box center [207, 424] width 257 height 561
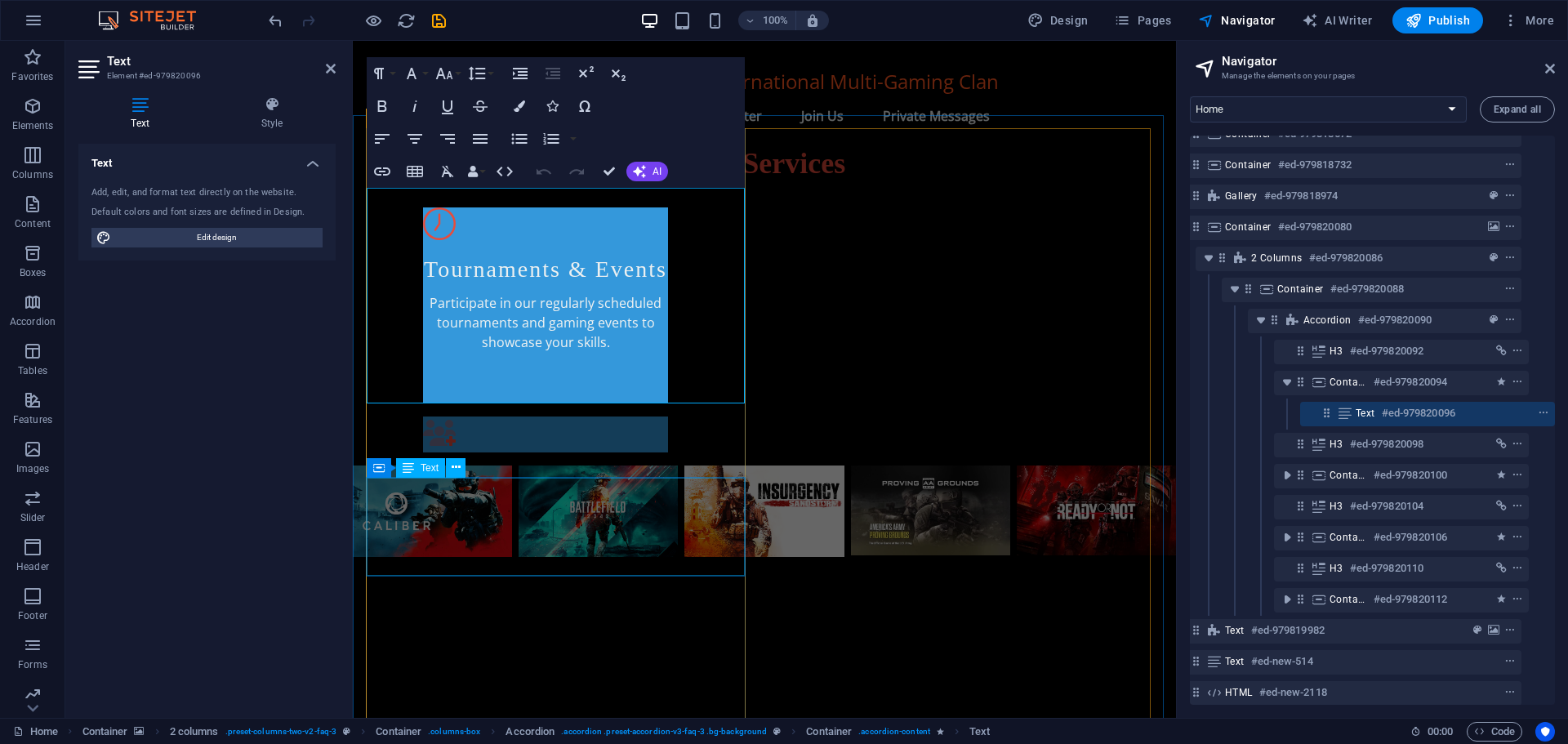
scroll to position [1112, 0]
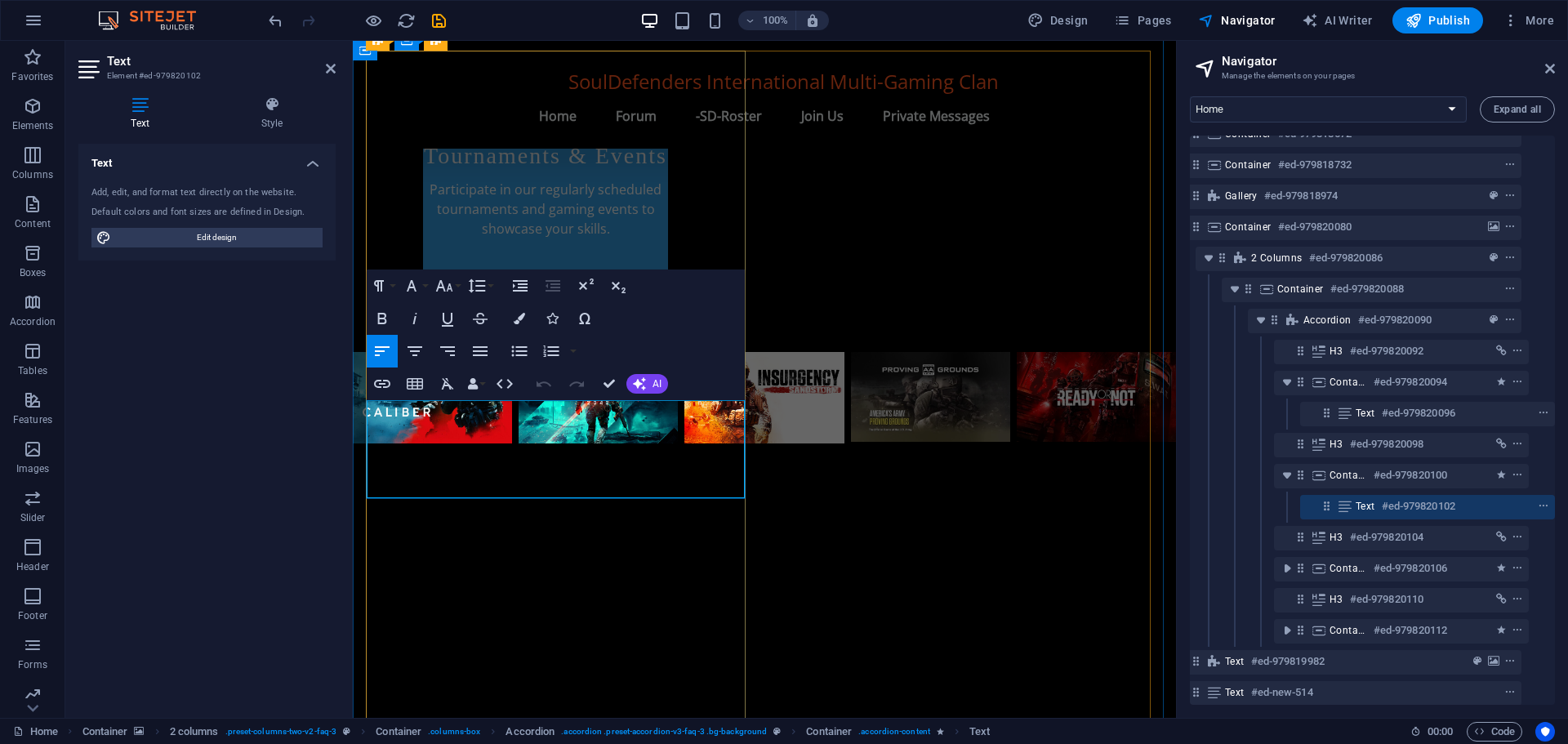
drag, startPoint x: 720, startPoint y: 489, endPoint x: 370, endPoint y: 416, distance: 357.5
copy p "oining Souldefenders Gamers is a breeze! Just visit our website and complete th…"
click at [192, 548] on div "Text Add, edit, and format text directly on the website. Default colors and fon…" at bounding box center [207, 424] width 257 height 561
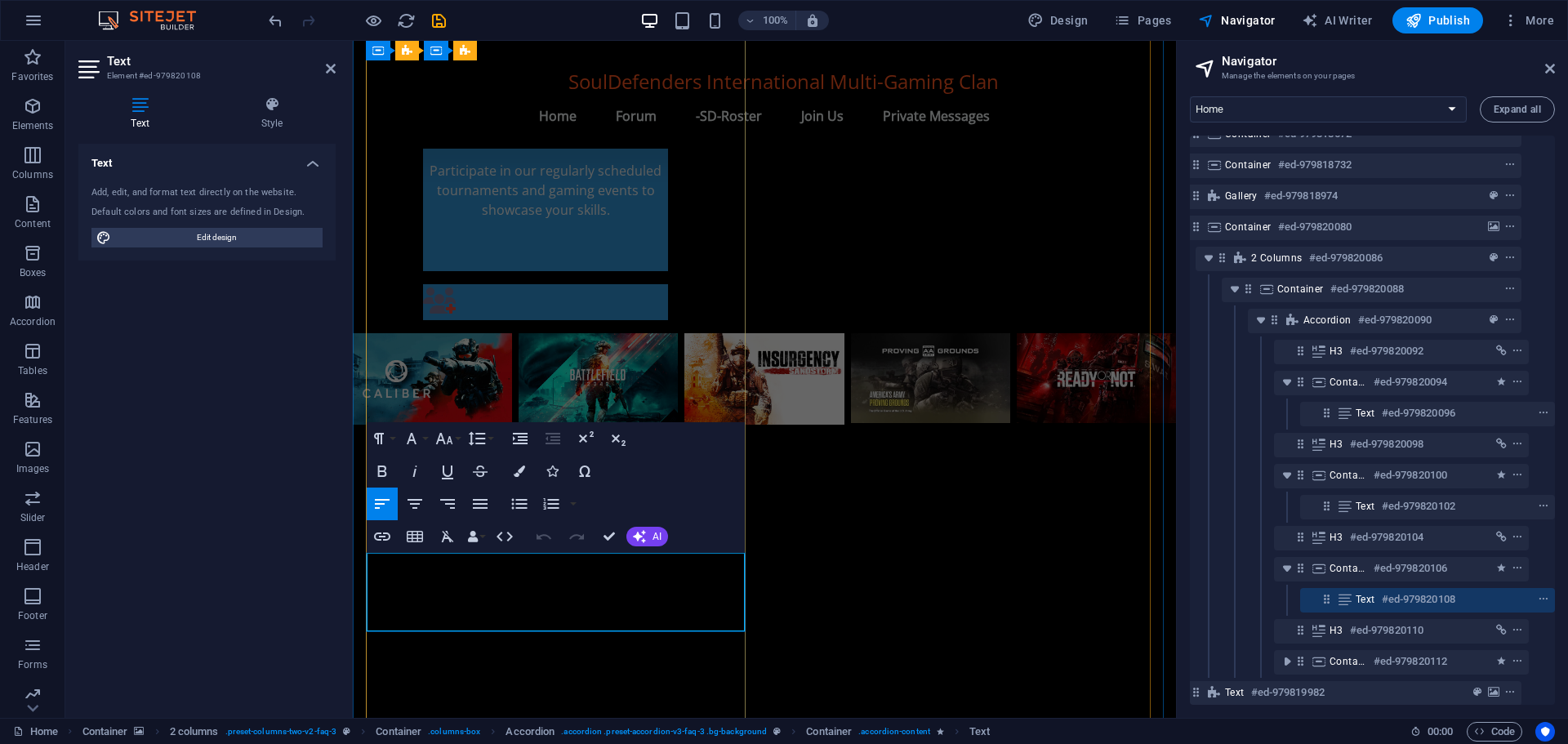
drag, startPoint x: 682, startPoint y: 621, endPoint x: 370, endPoint y: 565, distance: 317.0
copy p "We play a wide variety of games including action, adventure, RPGs, and competit…"
click at [250, 552] on div "Text Add, edit, and format text directly on the website. Default colors and fon…" at bounding box center [207, 424] width 257 height 561
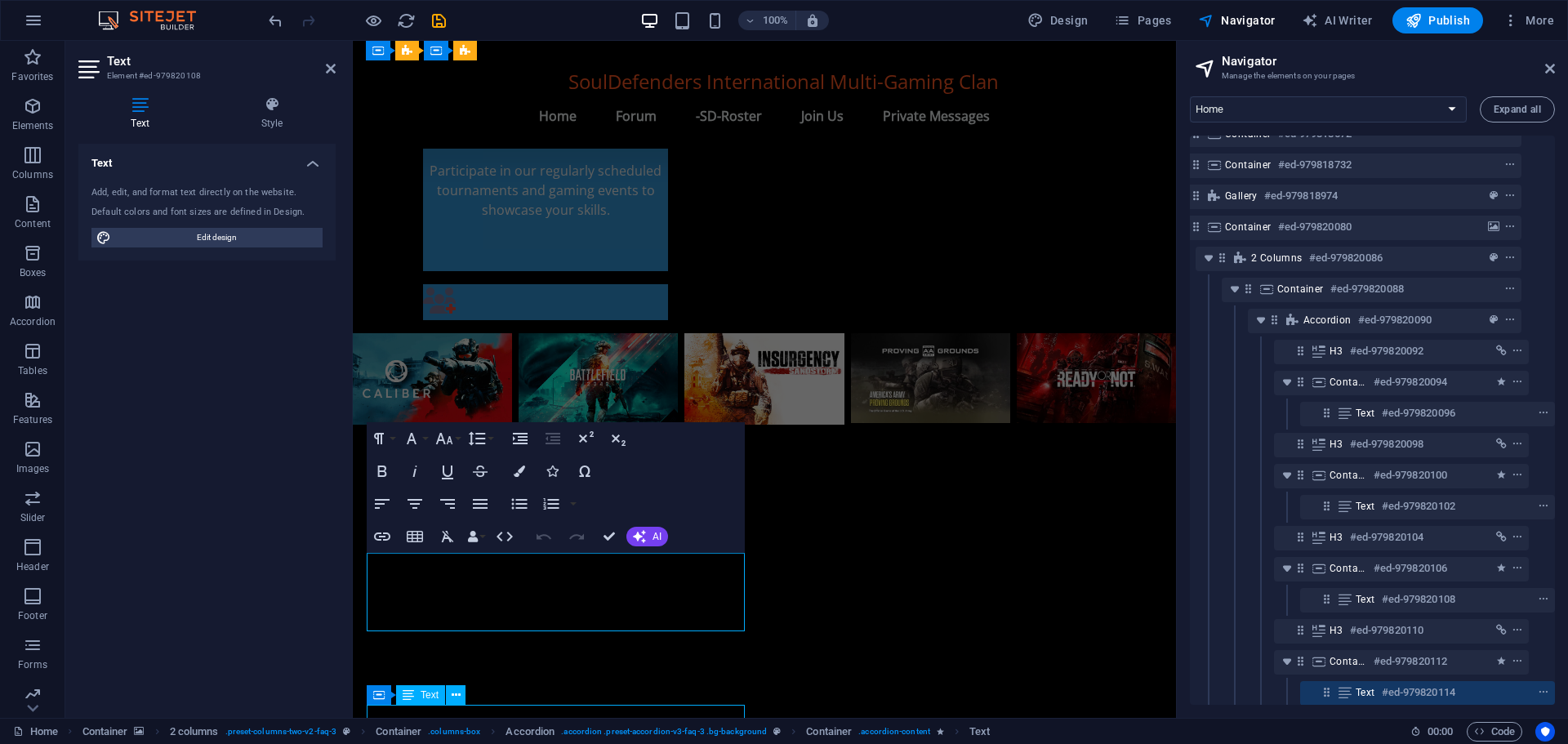
scroll to position [218, 31]
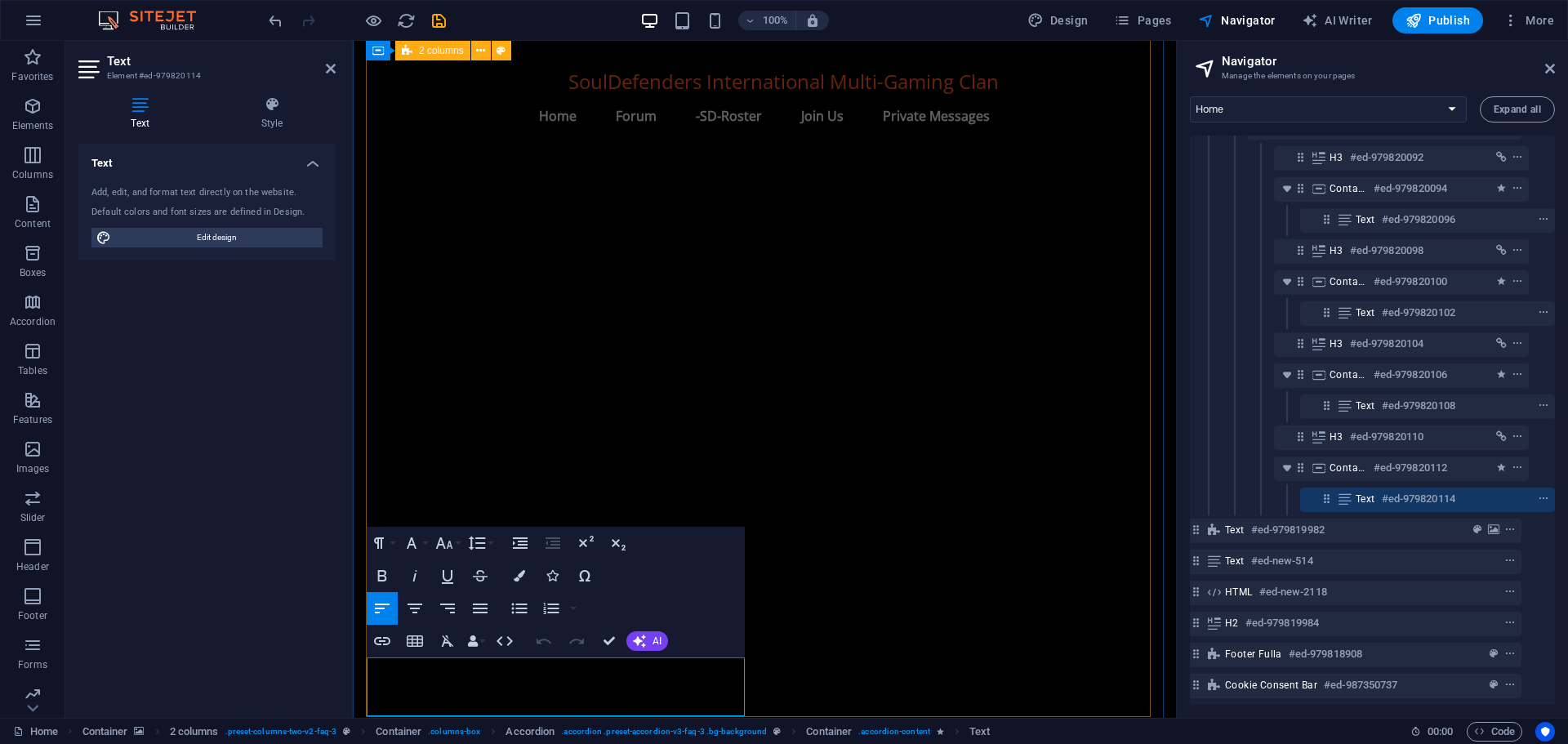
scroll to position [1476, 0]
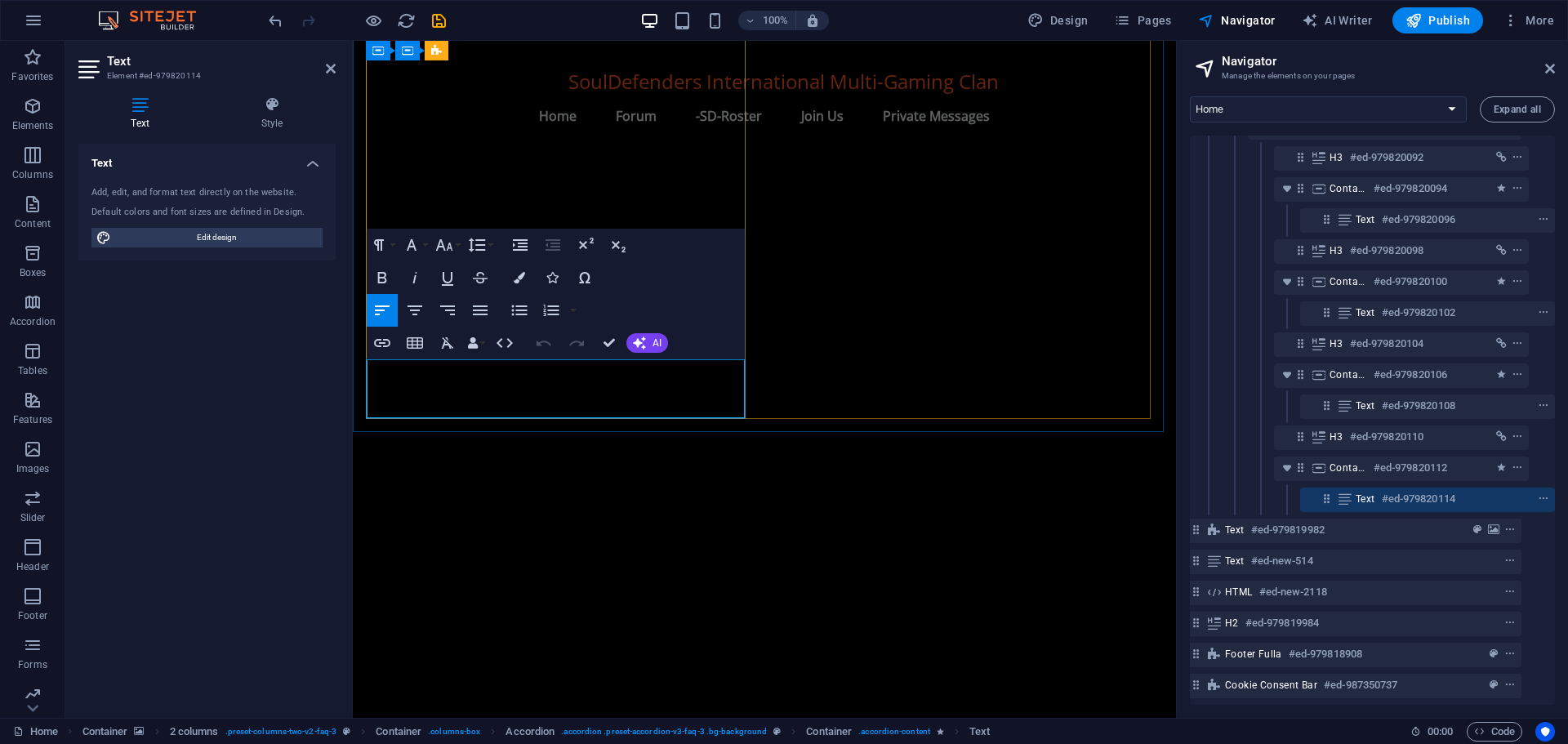
copy p "No, joining Souldefenders Gamers is completely free! We believe in fostering a …"
click at [198, 600] on div "Text Add, edit, and format text directly on the website. Default colors and fon…" at bounding box center [207, 424] width 257 height 561
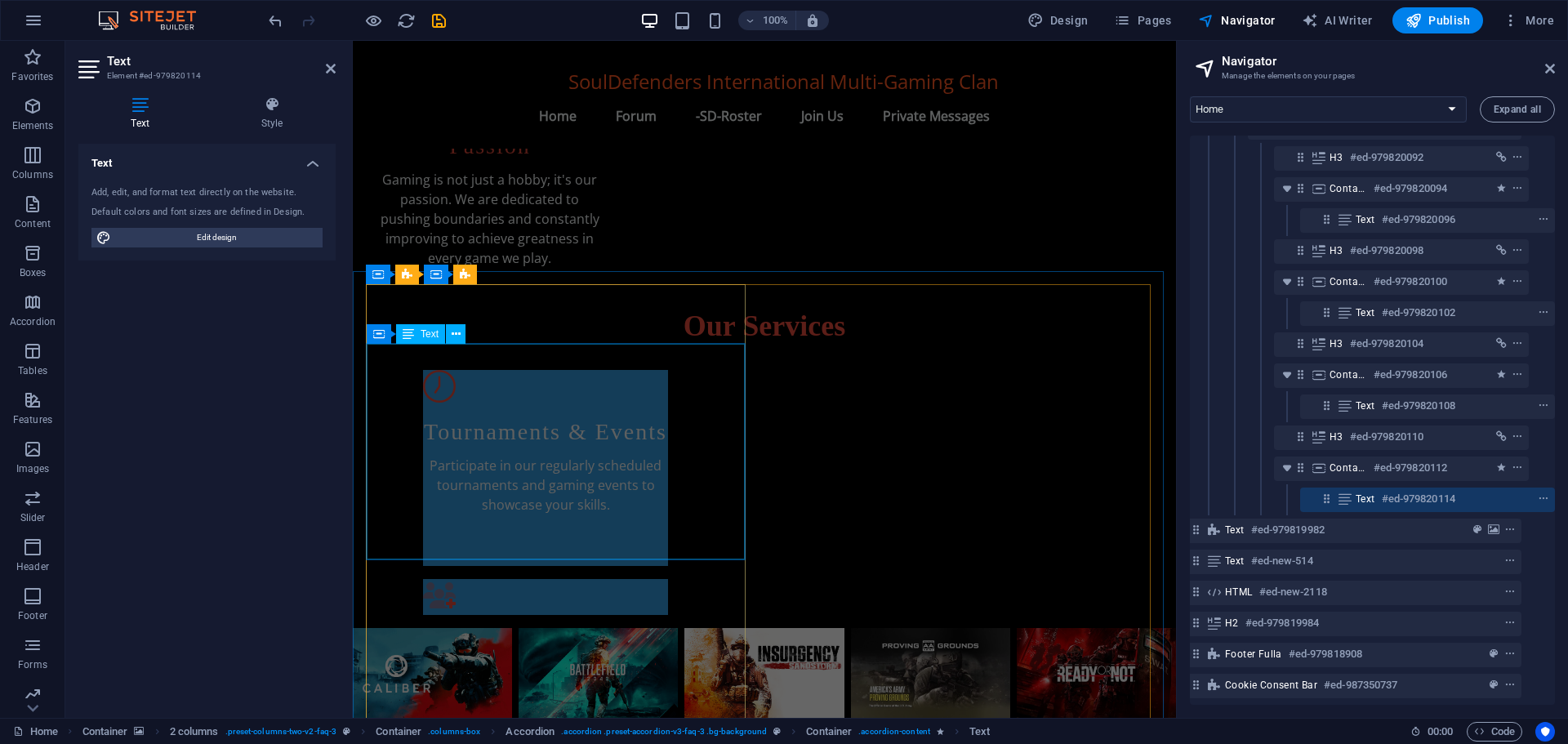
scroll to position [824, 0]
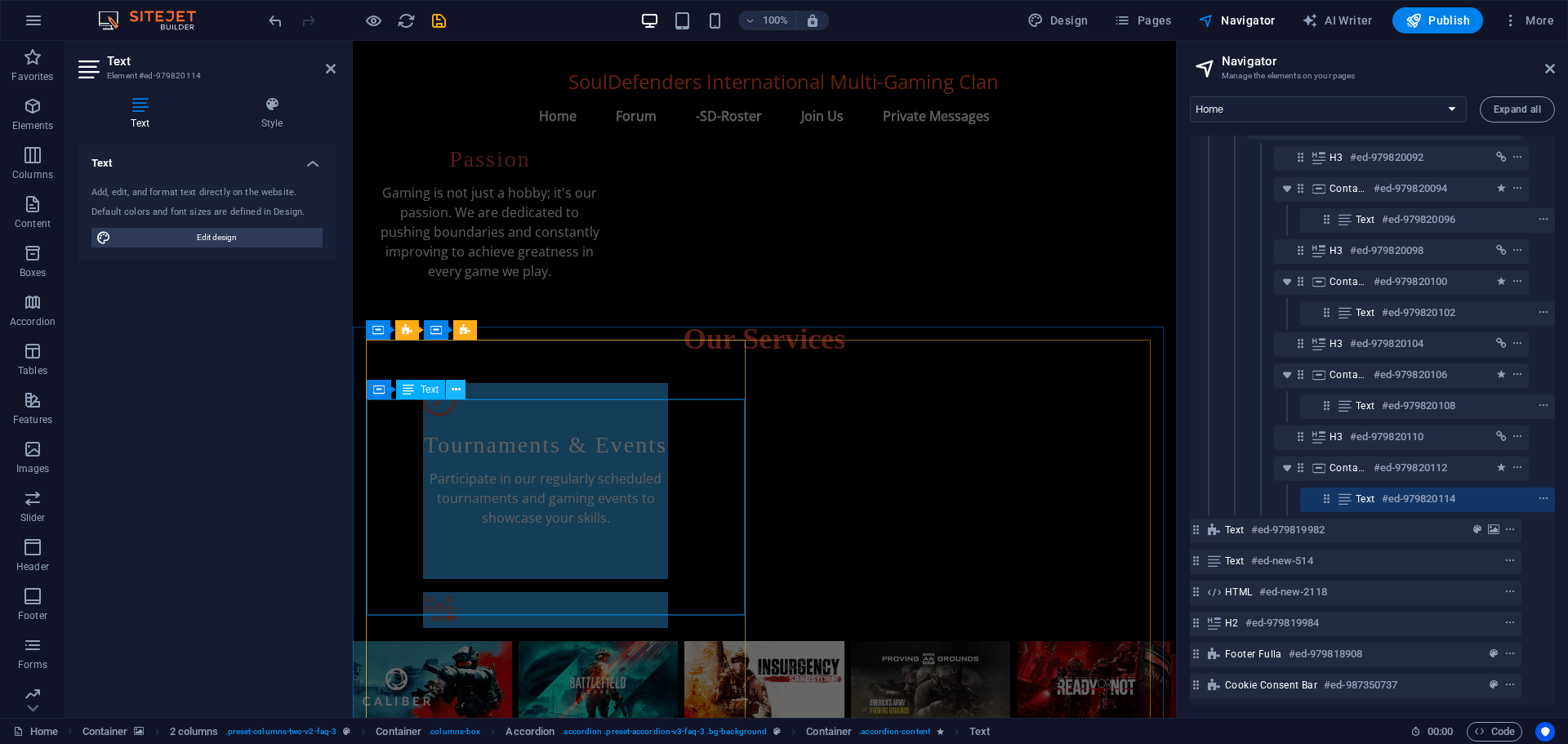
click at [457, 385] on icon at bounding box center [456, 389] width 9 height 17
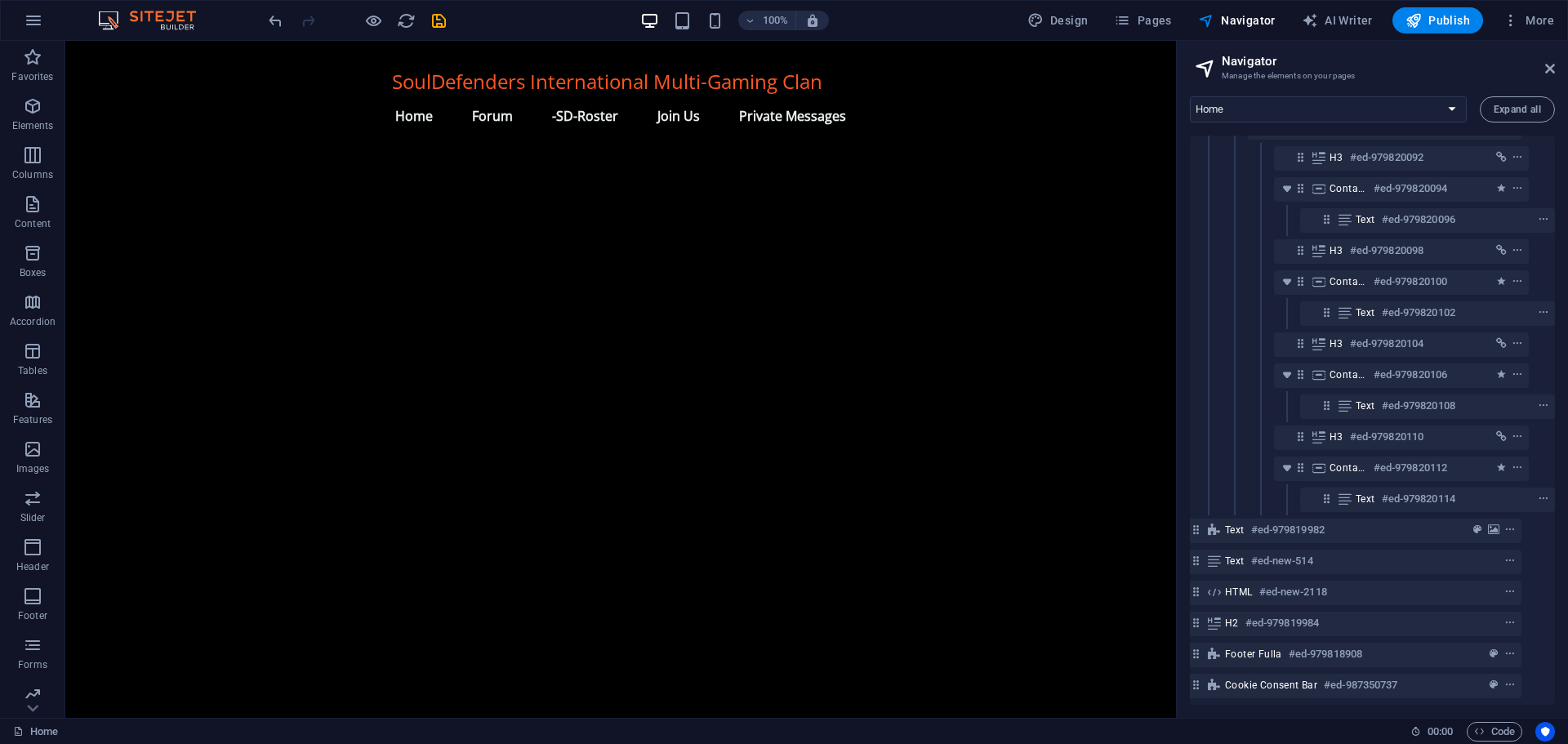
scroll to position [1491, 0]
click at [102, 472] on span "HTML" at bounding box center [103, 472] width 27 height 10
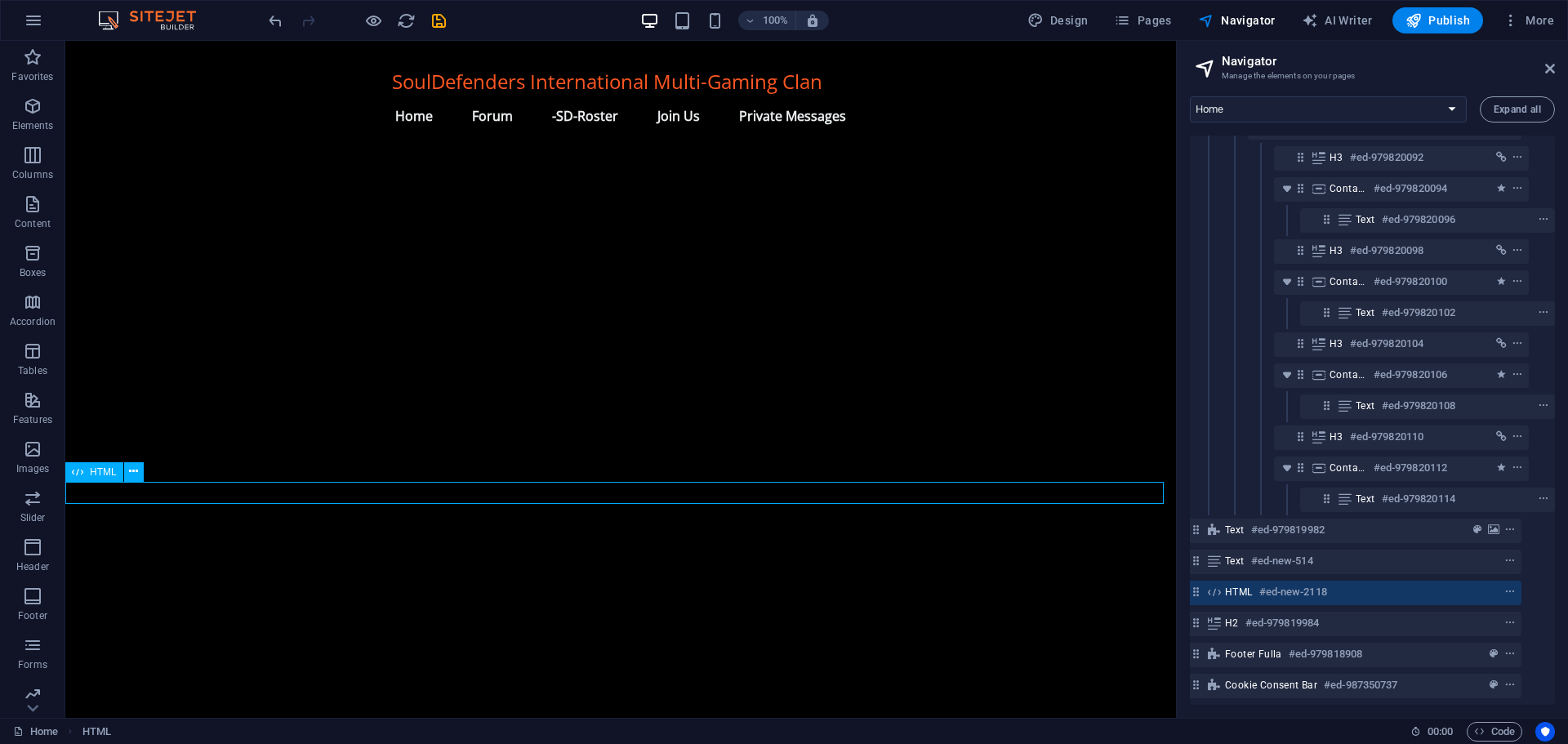
scroll to position [288, 6]
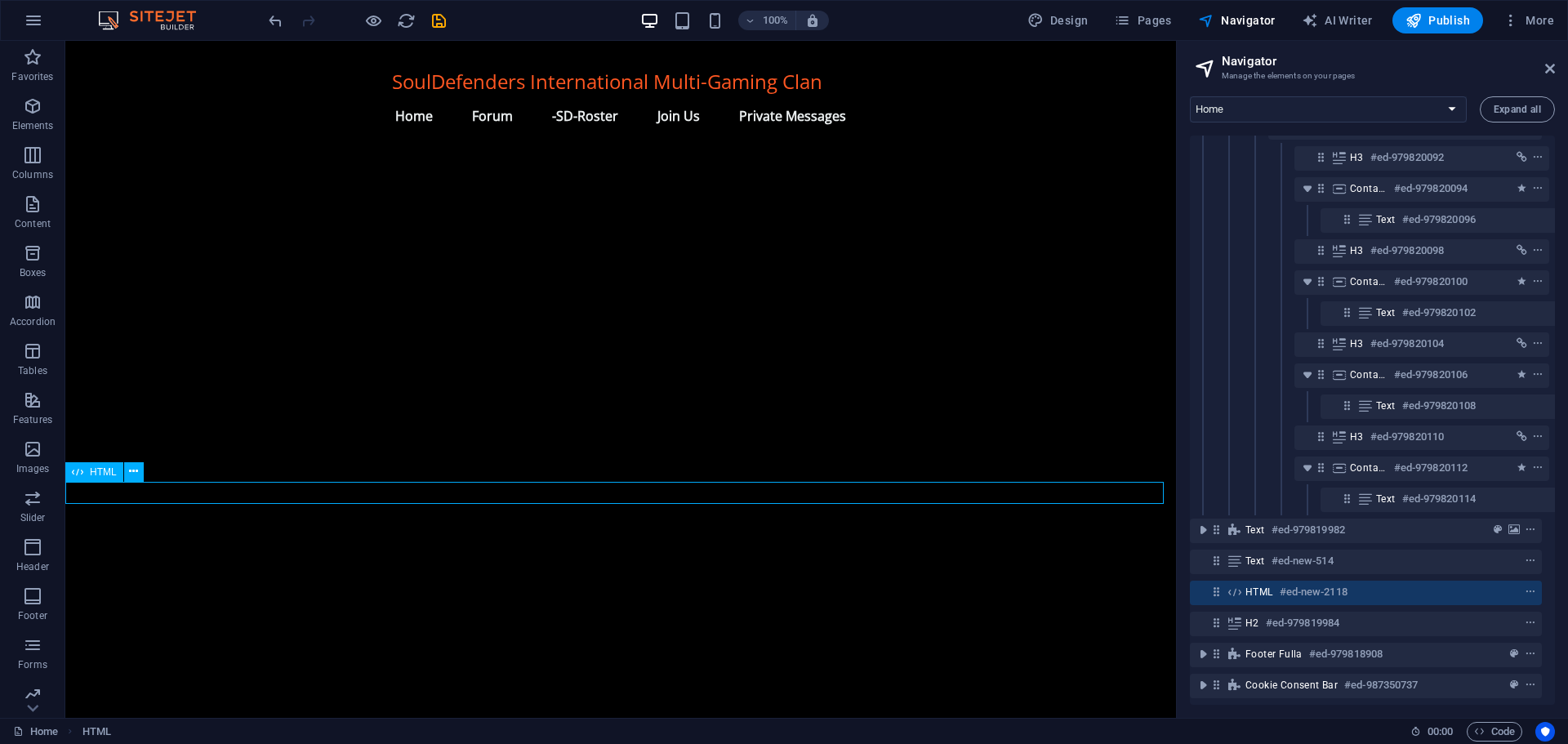
click at [102, 472] on span "HTML" at bounding box center [103, 472] width 27 height 10
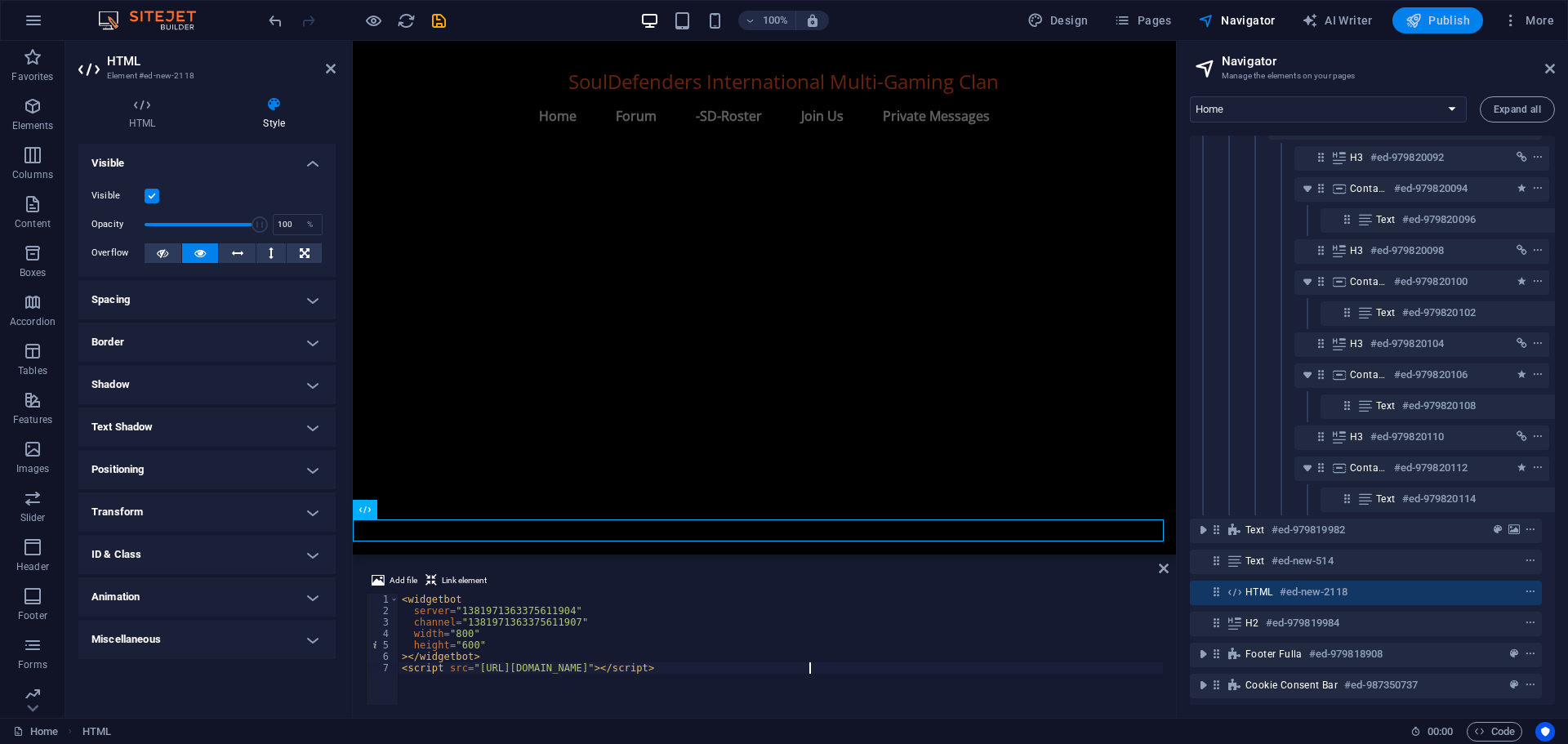
click at [1414, 16] on icon "button" at bounding box center [1413, 21] width 16 height 16
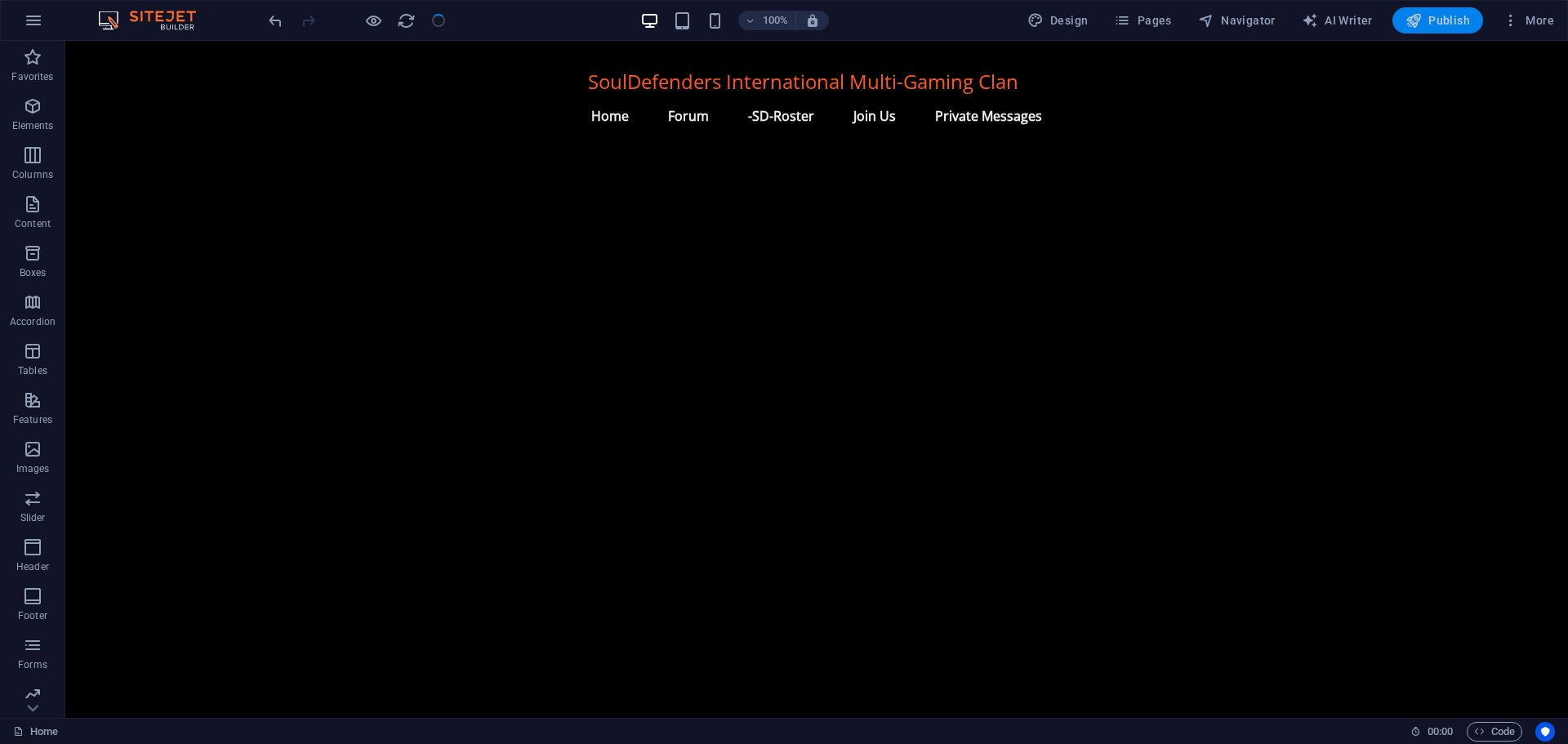
scroll to position [1503, 0]
click at [126, 450] on icon at bounding box center [125, 451] width 9 height 17
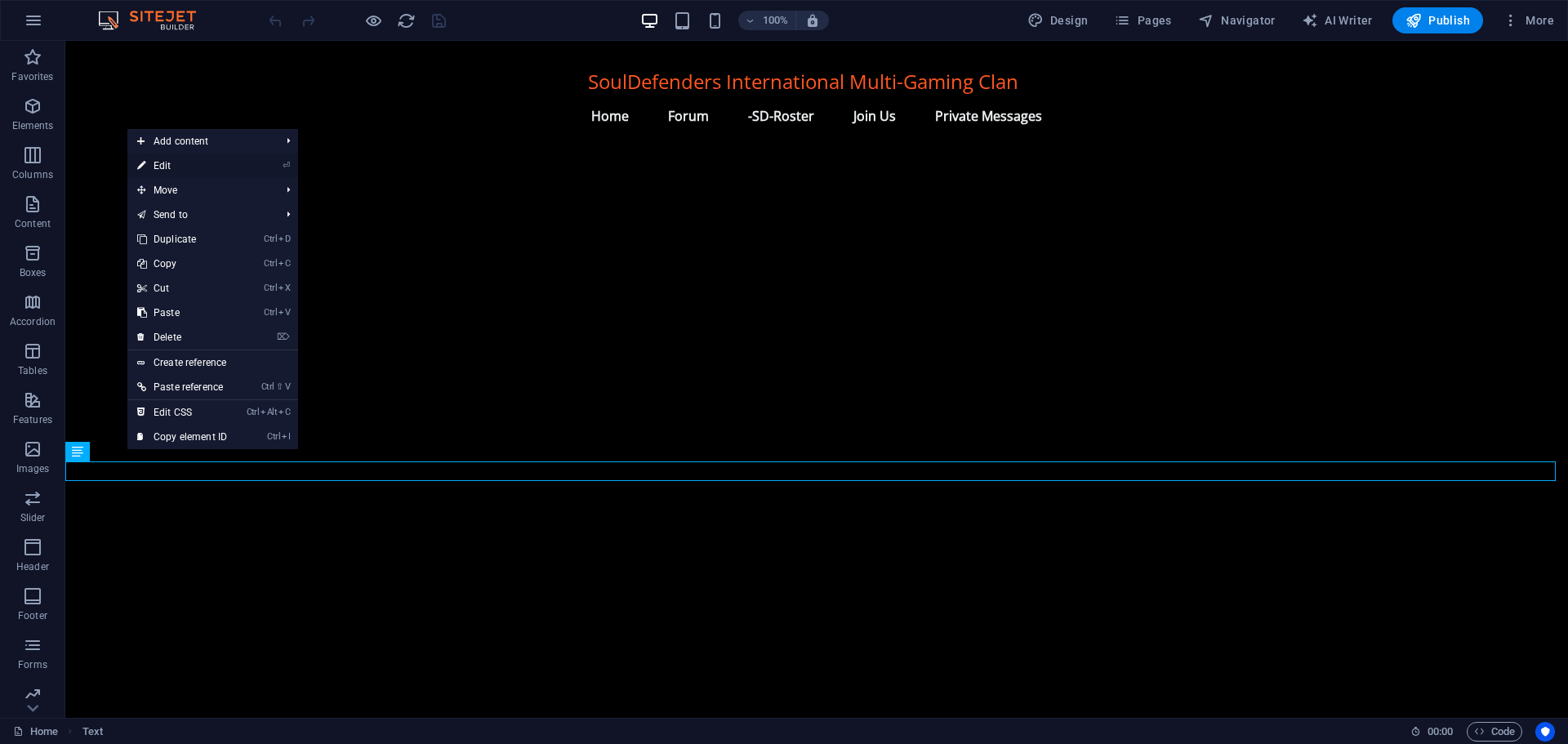
click at [235, 162] on link "⏎ Edit" at bounding box center [183, 165] width 110 height 24
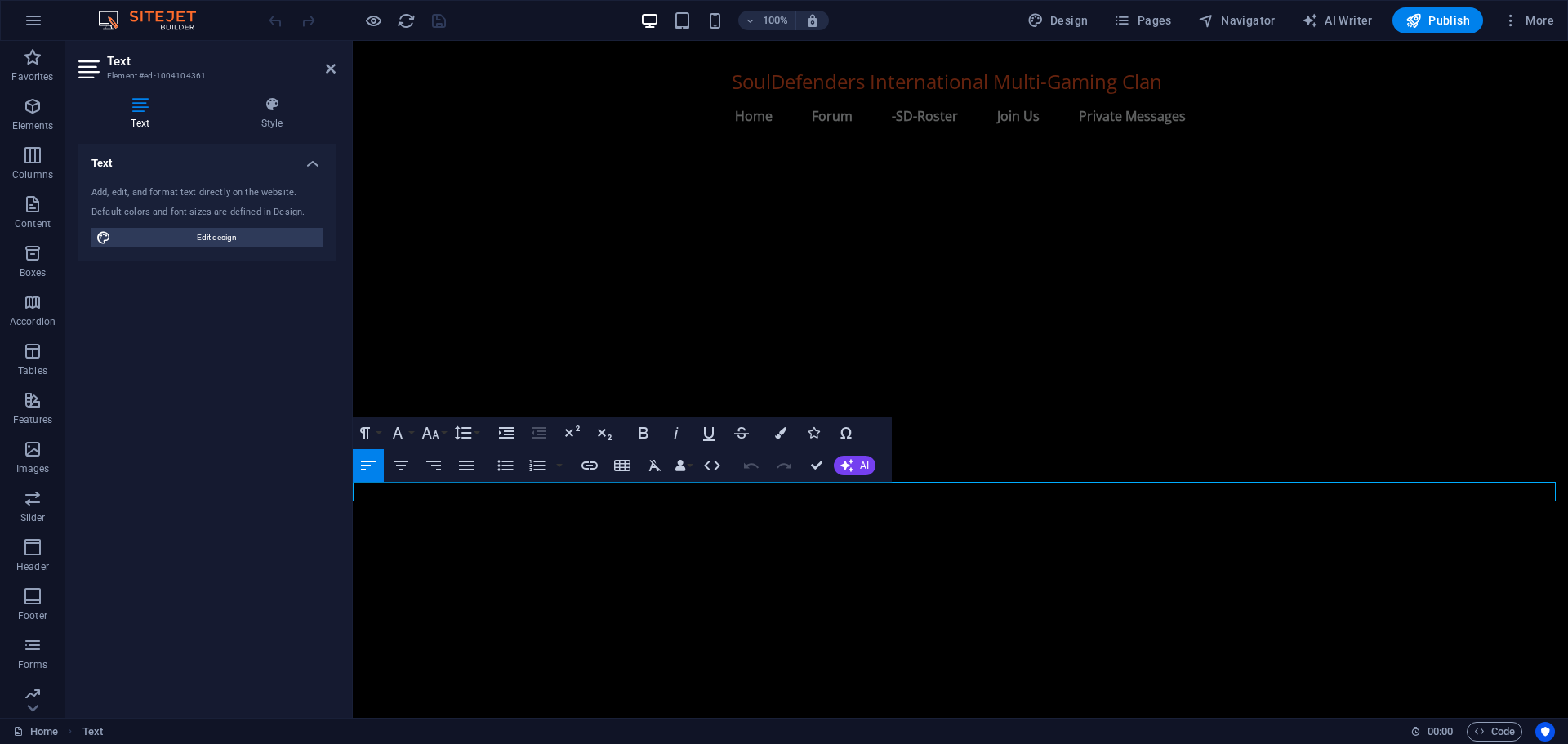
scroll to position [1483, 0]
click at [267, 109] on icon at bounding box center [272, 104] width 128 height 16
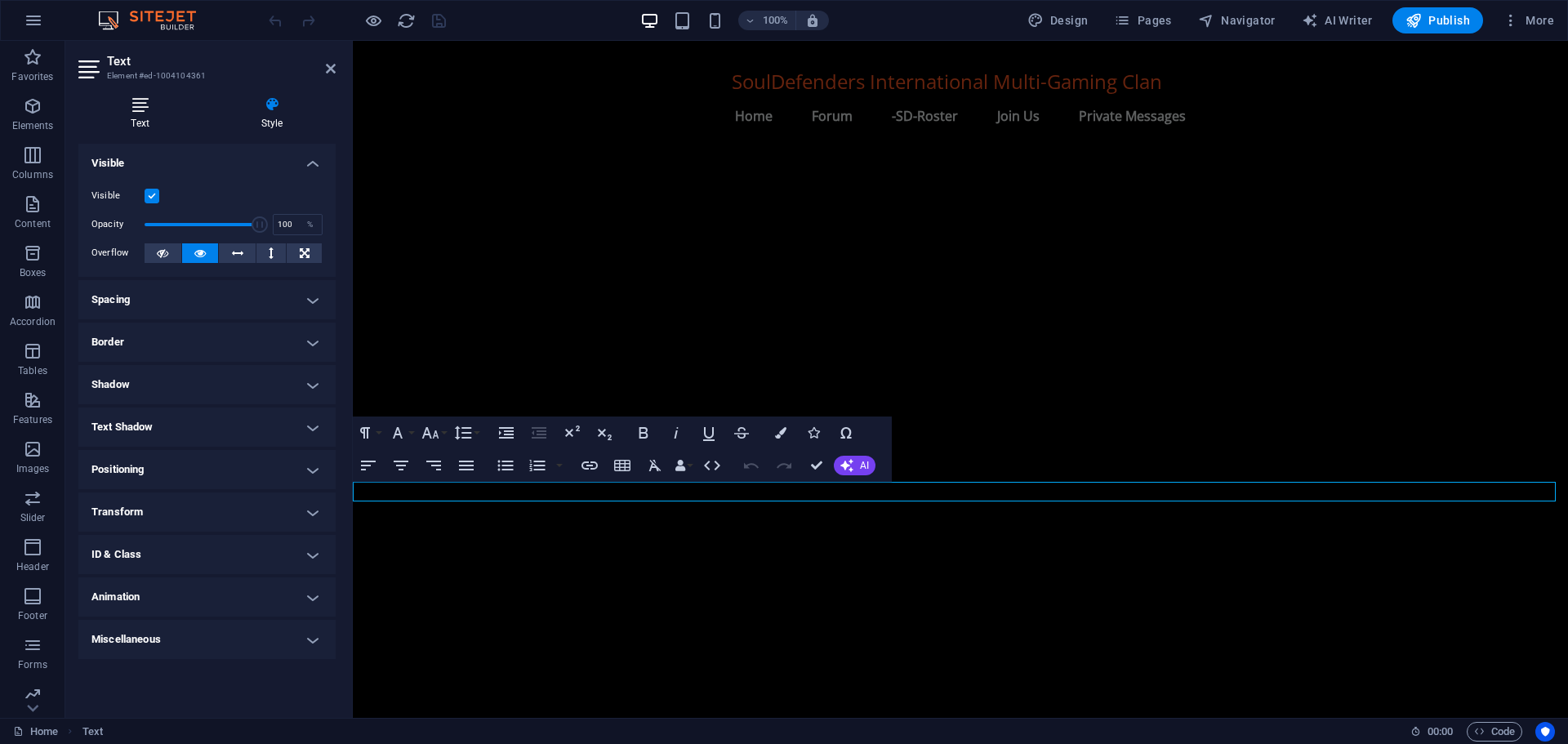
click at [141, 116] on h4 "Text" at bounding box center [143, 113] width 129 height 34
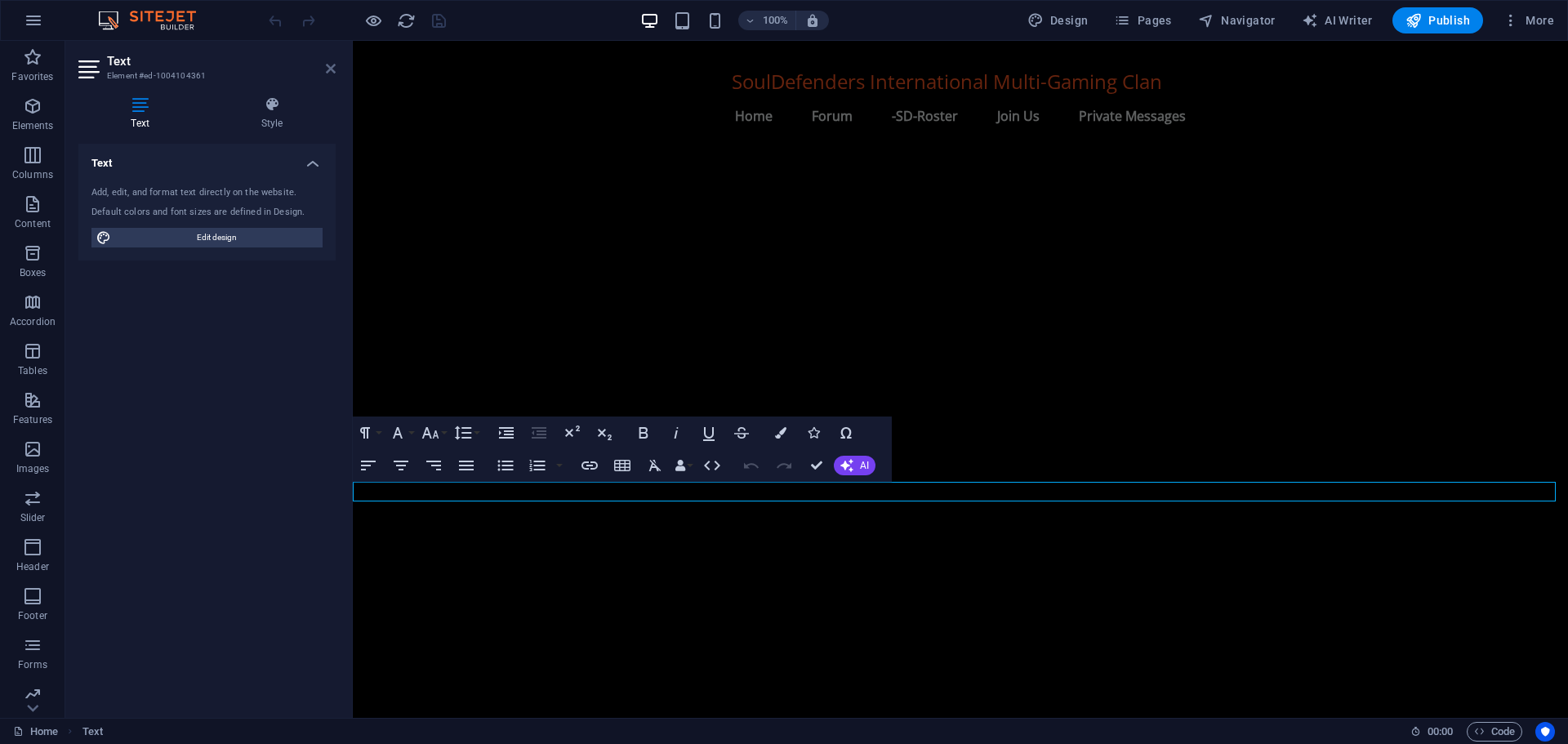
click at [331, 65] on icon at bounding box center [330, 68] width 10 height 13
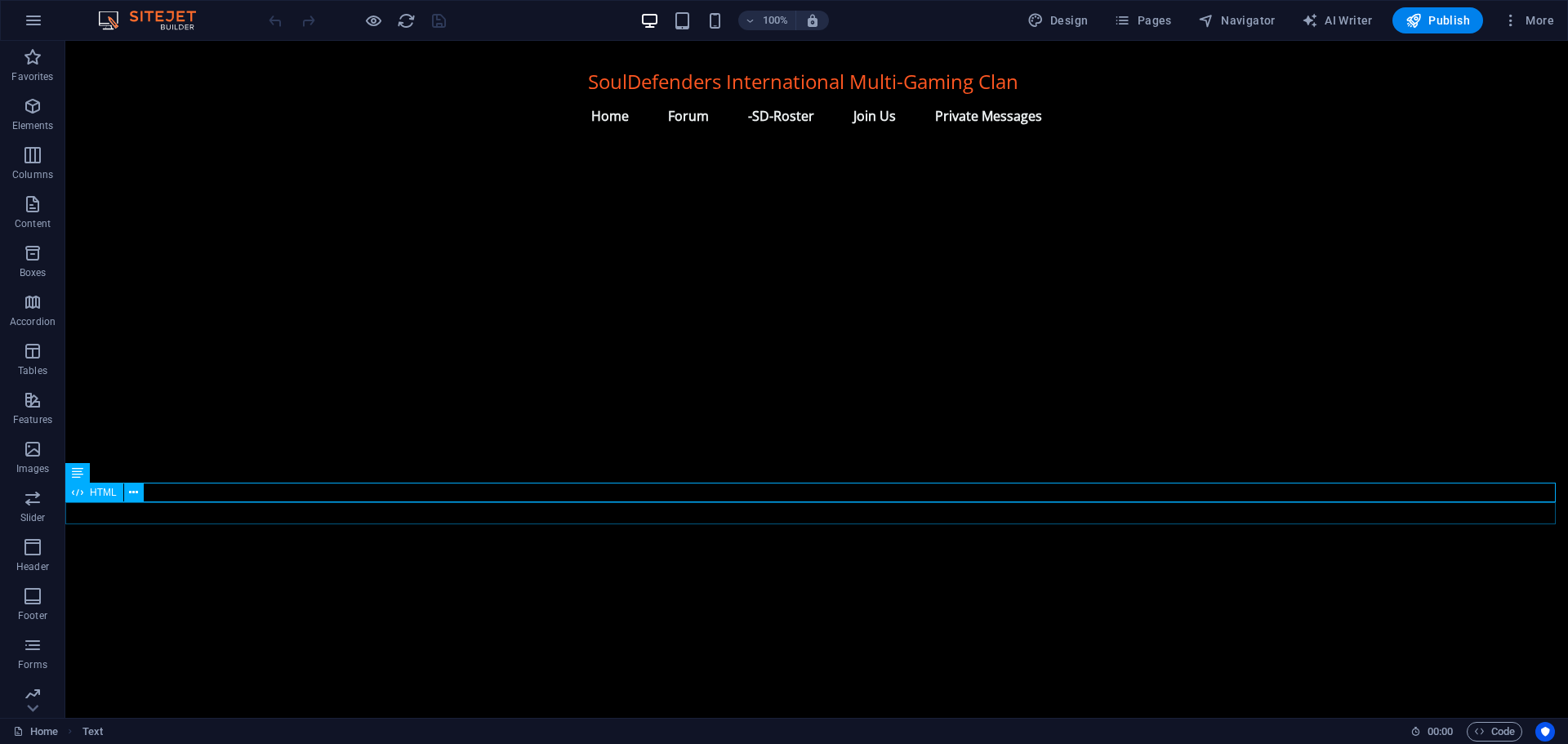
click at [95, 488] on span "HTML" at bounding box center [103, 492] width 27 height 10
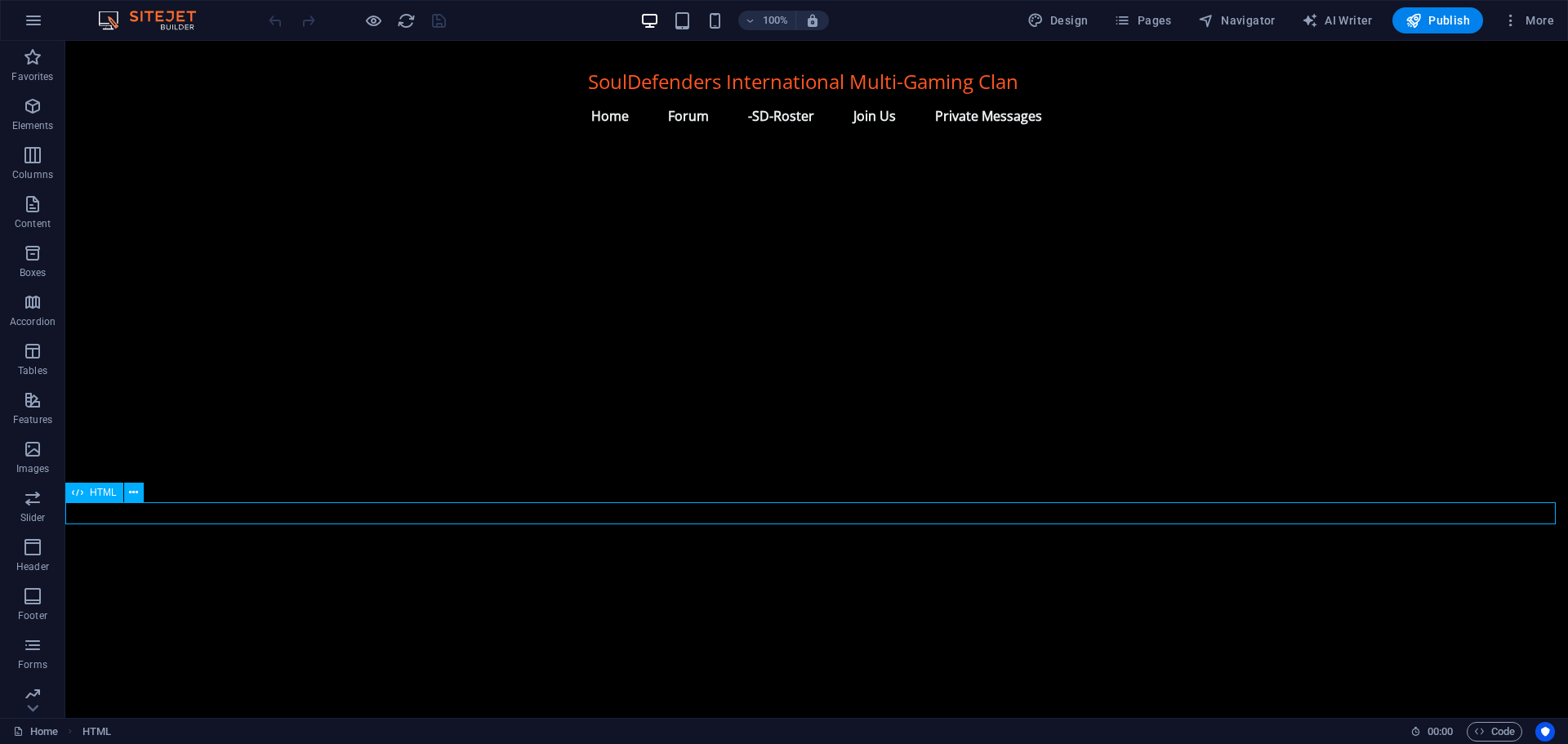
click at [95, 488] on span "HTML" at bounding box center [103, 492] width 27 height 10
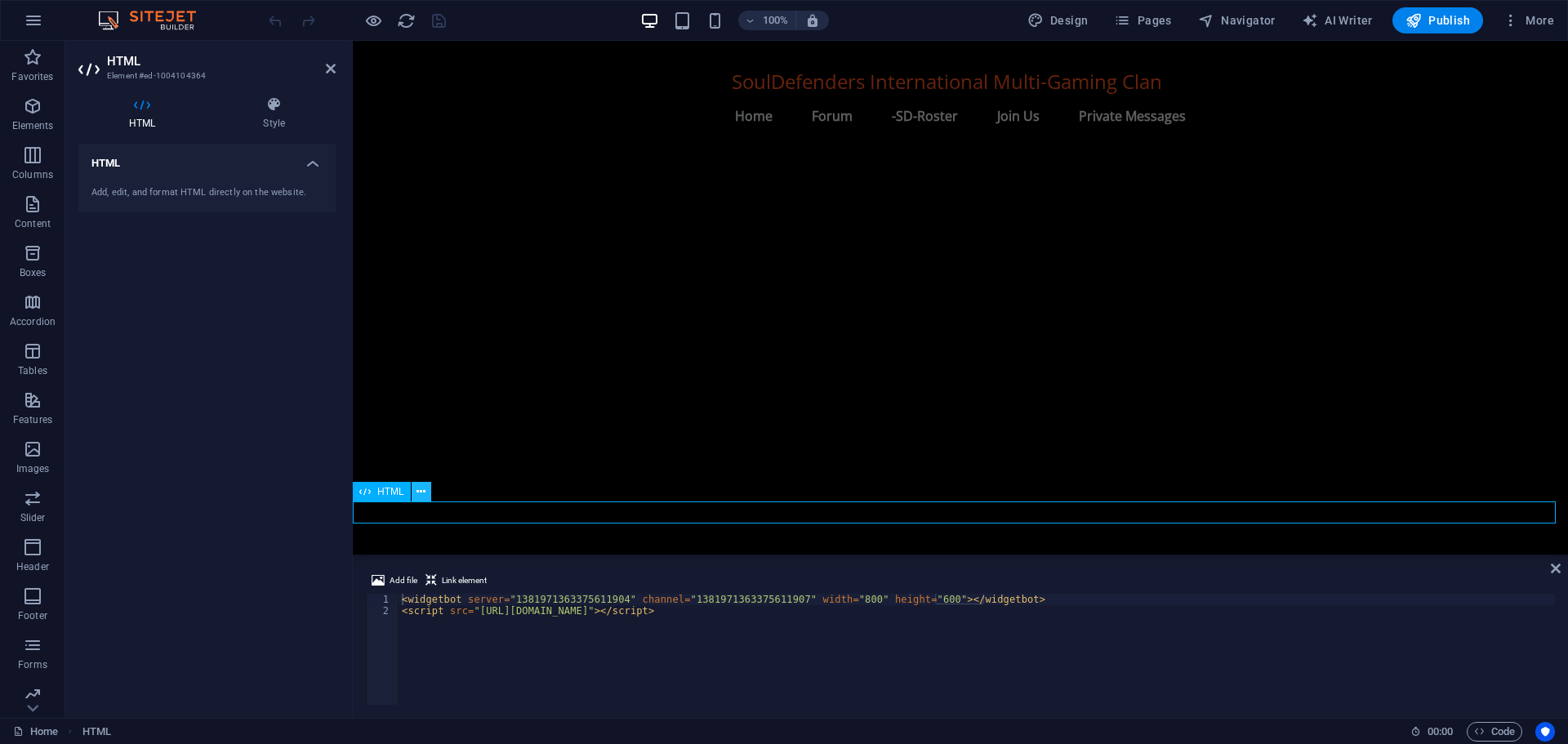
click at [424, 490] on icon at bounding box center [421, 492] width 9 height 17
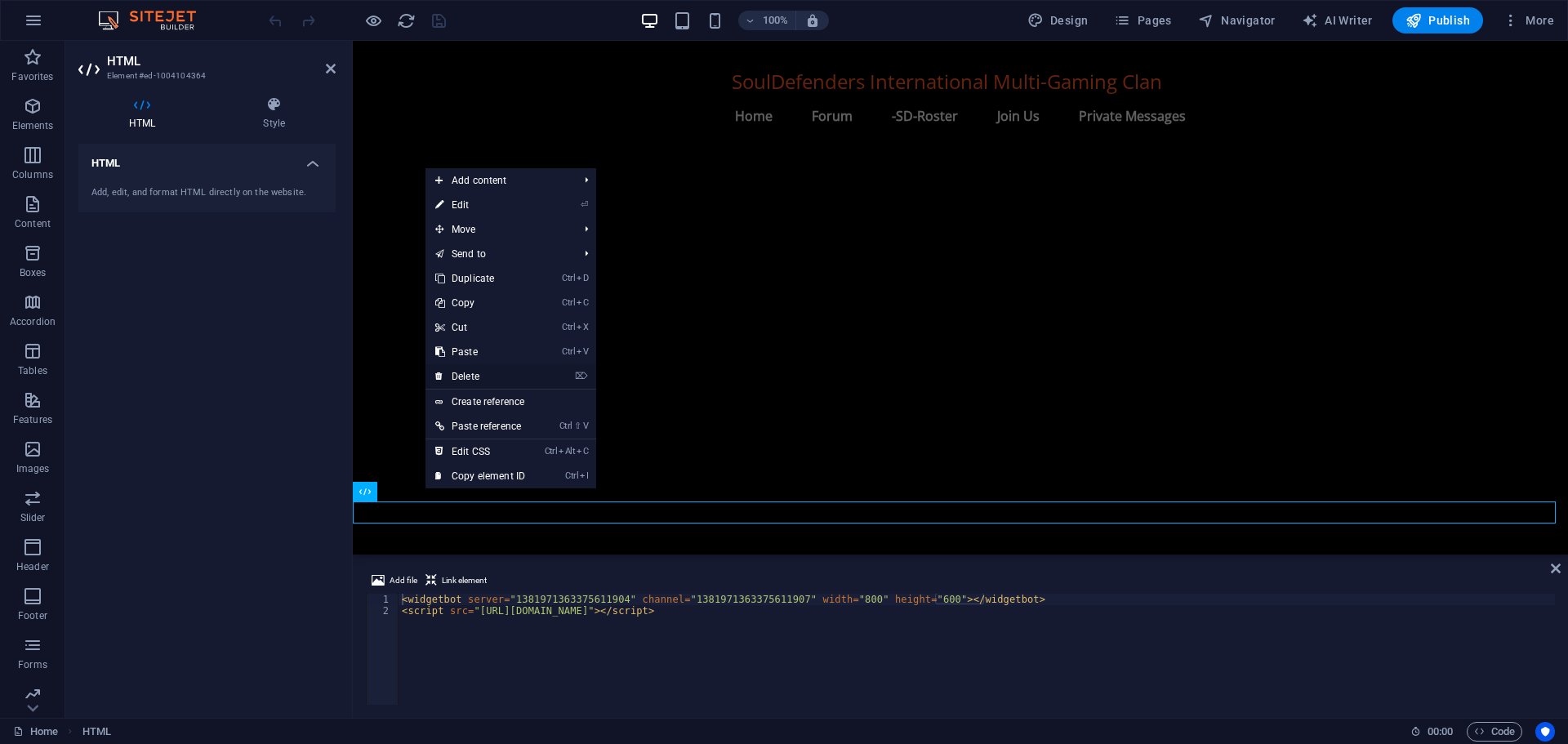
click at [474, 373] on link "⌦ Delete" at bounding box center [480, 376] width 110 height 24
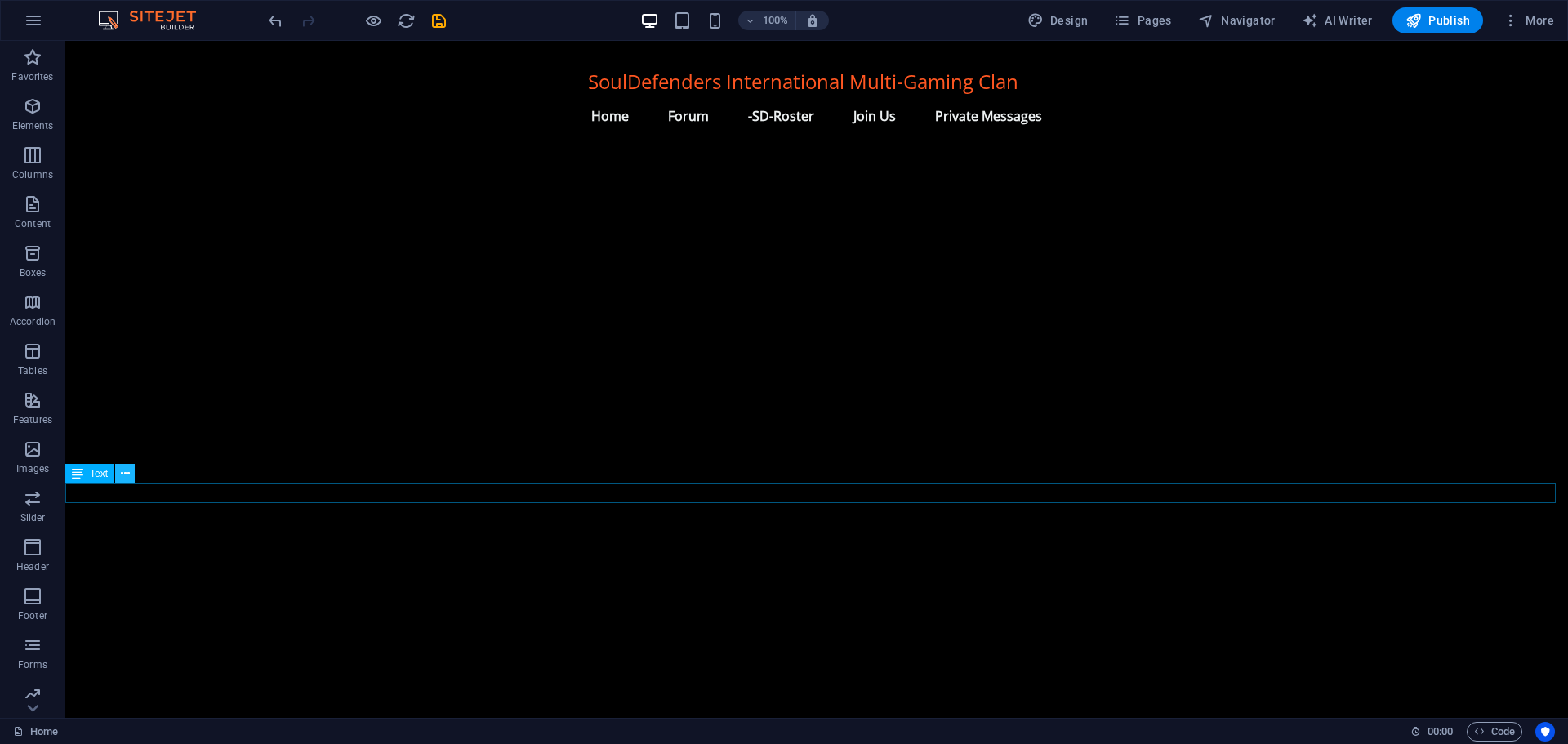
click at [126, 466] on icon at bounding box center [125, 474] width 9 height 17
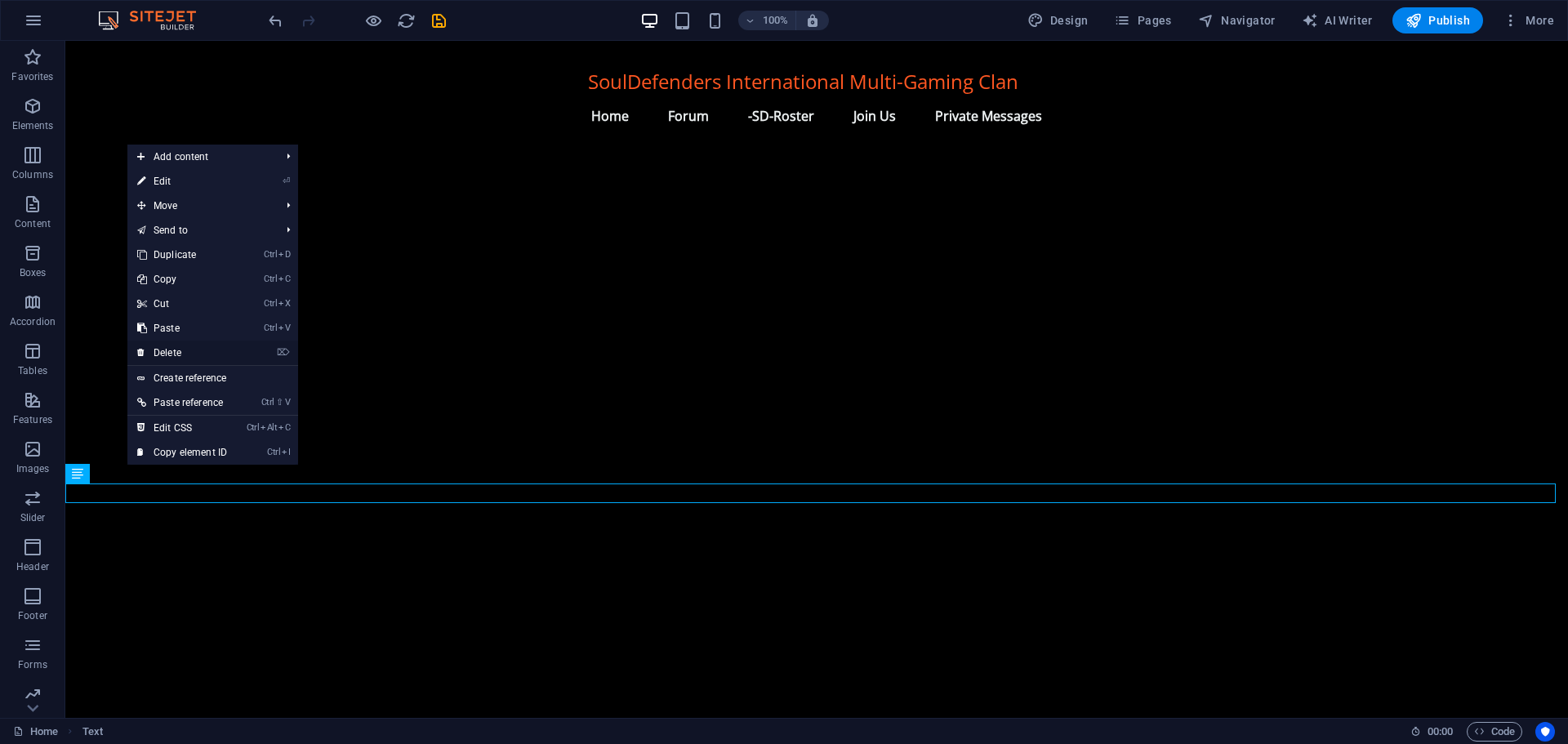
click at [189, 348] on link "⌦ Delete" at bounding box center [183, 352] width 110 height 24
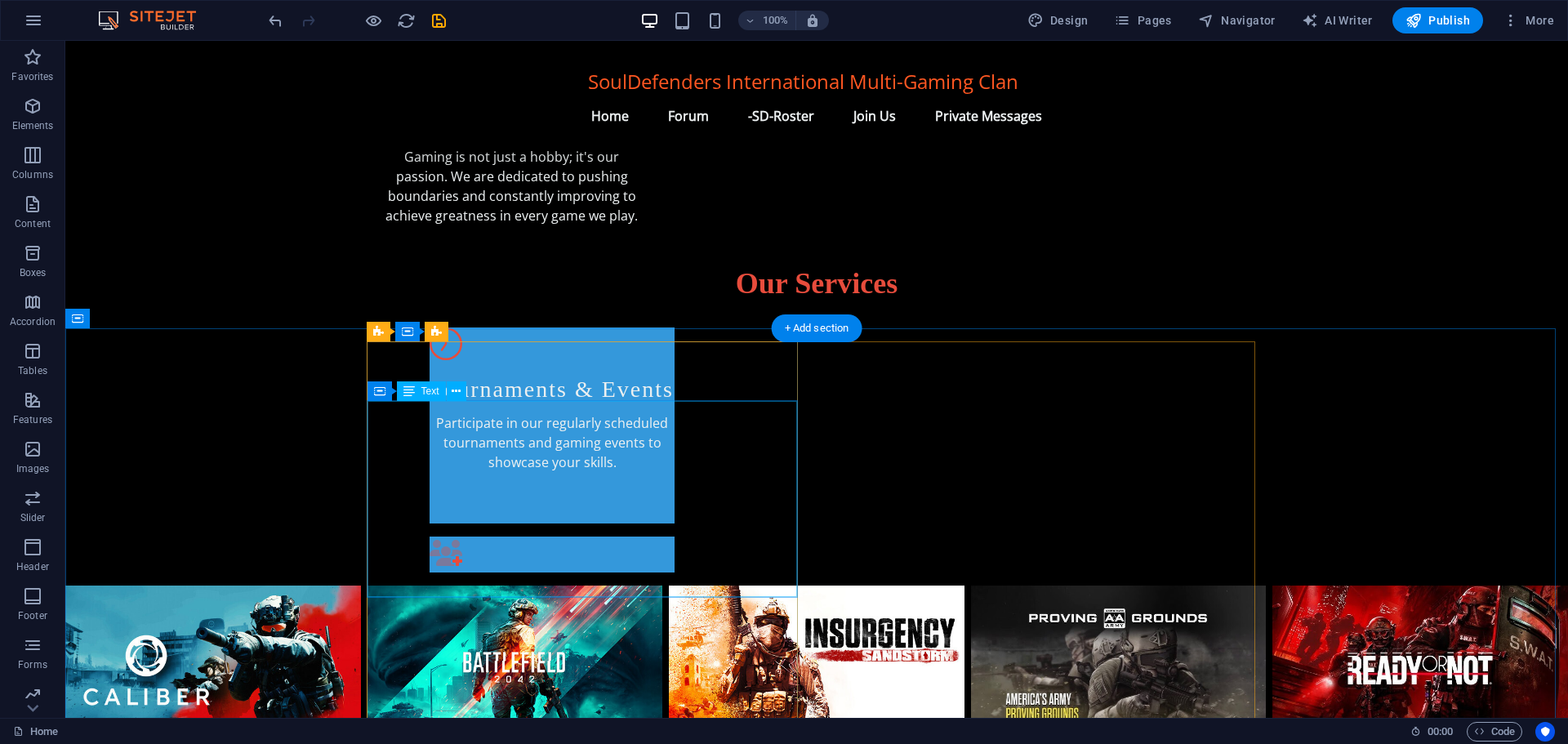
scroll to position [727, 0]
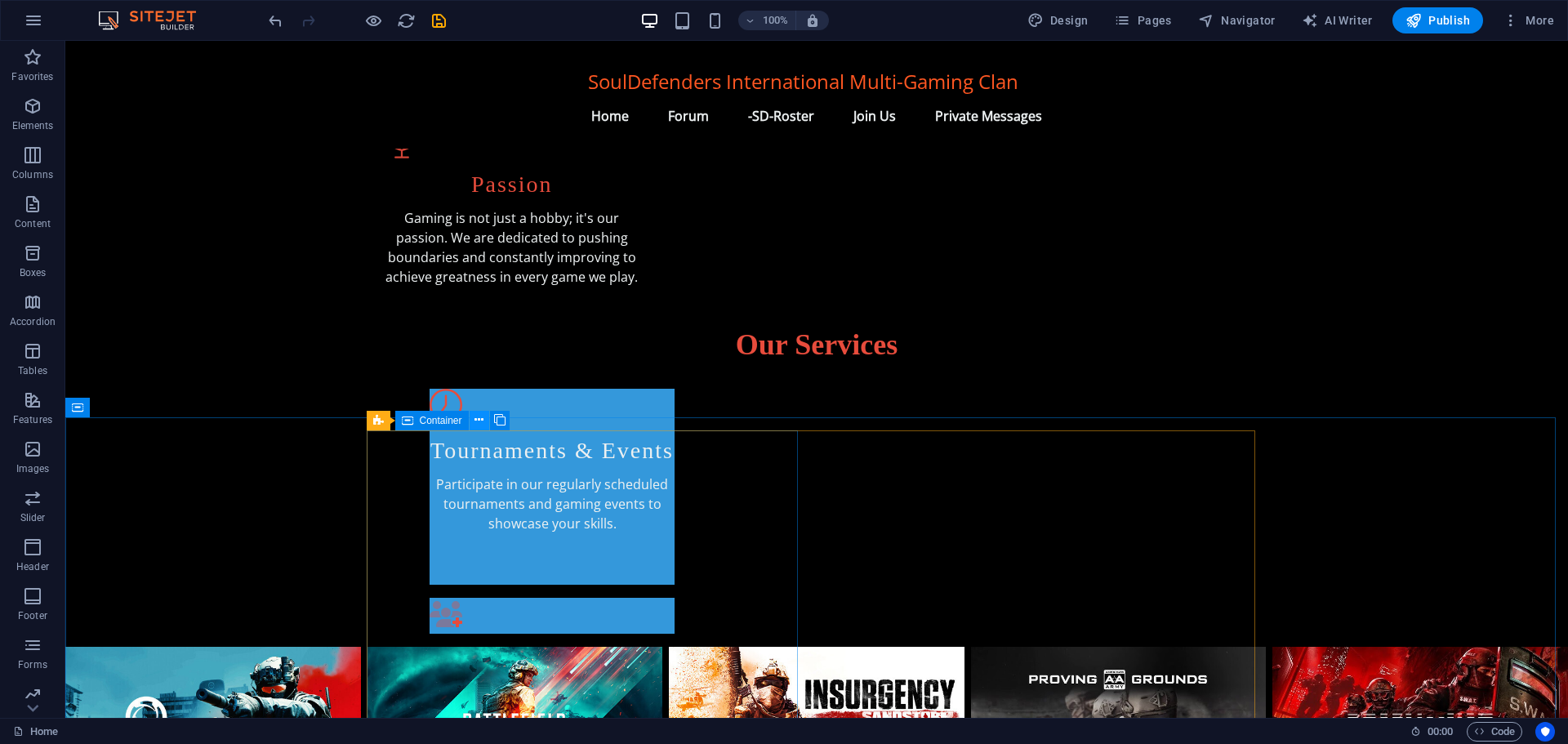
click at [479, 418] on icon at bounding box center [479, 420] width 9 height 17
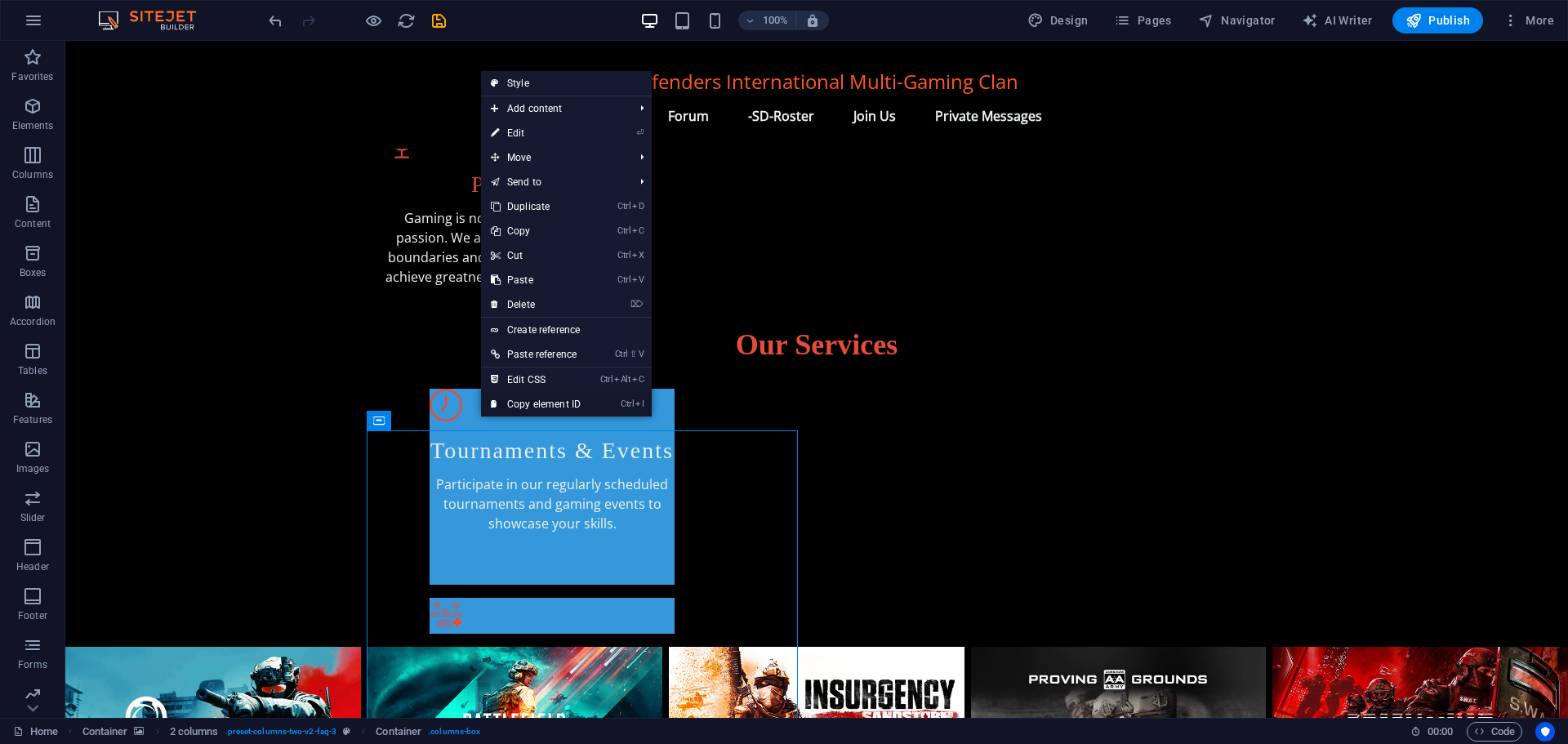
click at [523, 403] on link "Ctrl I Copy element ID" at bounding box center [536, 403] width 110 height 24
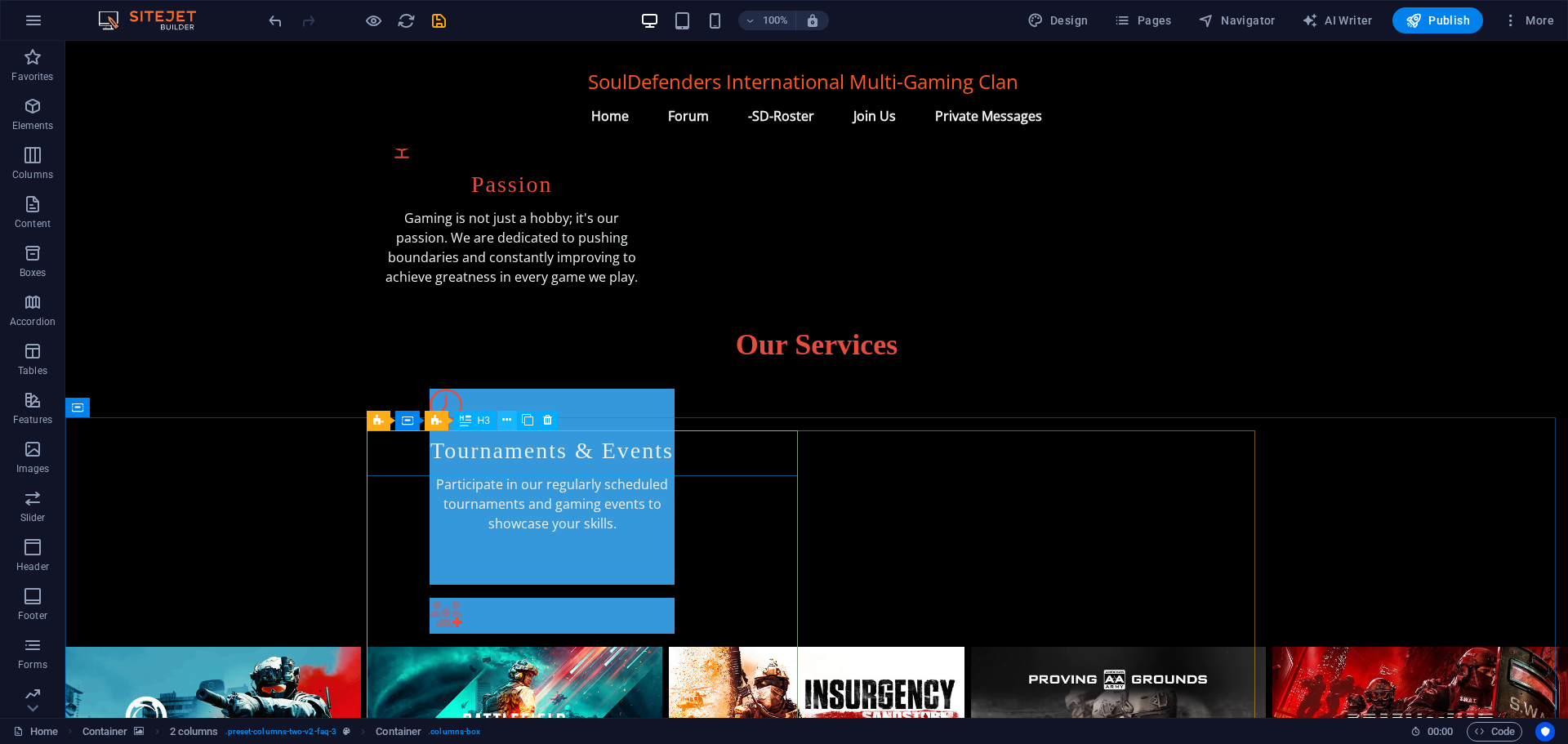
click at [504, 421] on icon at bounding box center [507, 420] width 9 height 17
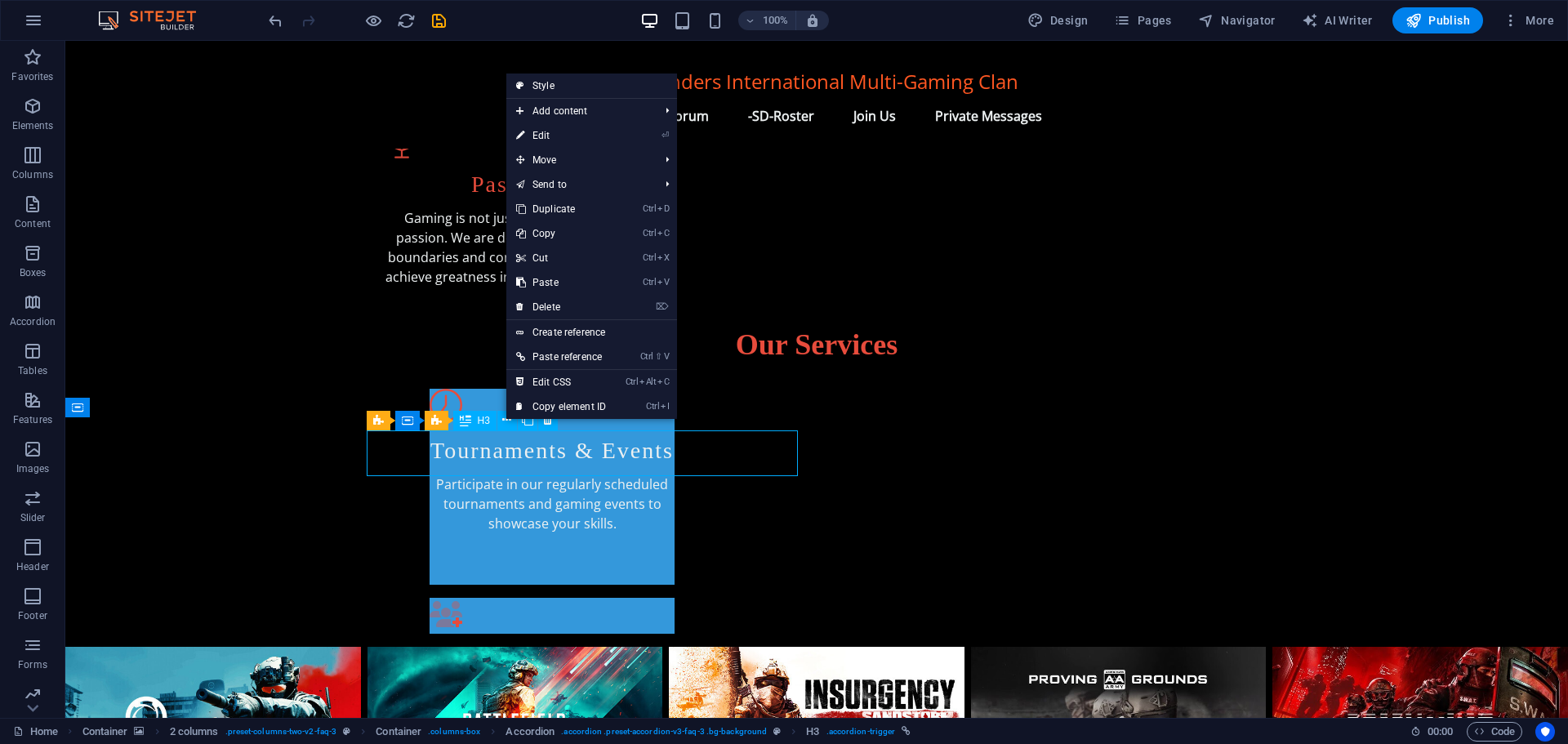
click at [479, 424] on span "H3" at bounding box center [484, 420] width 13 height 10
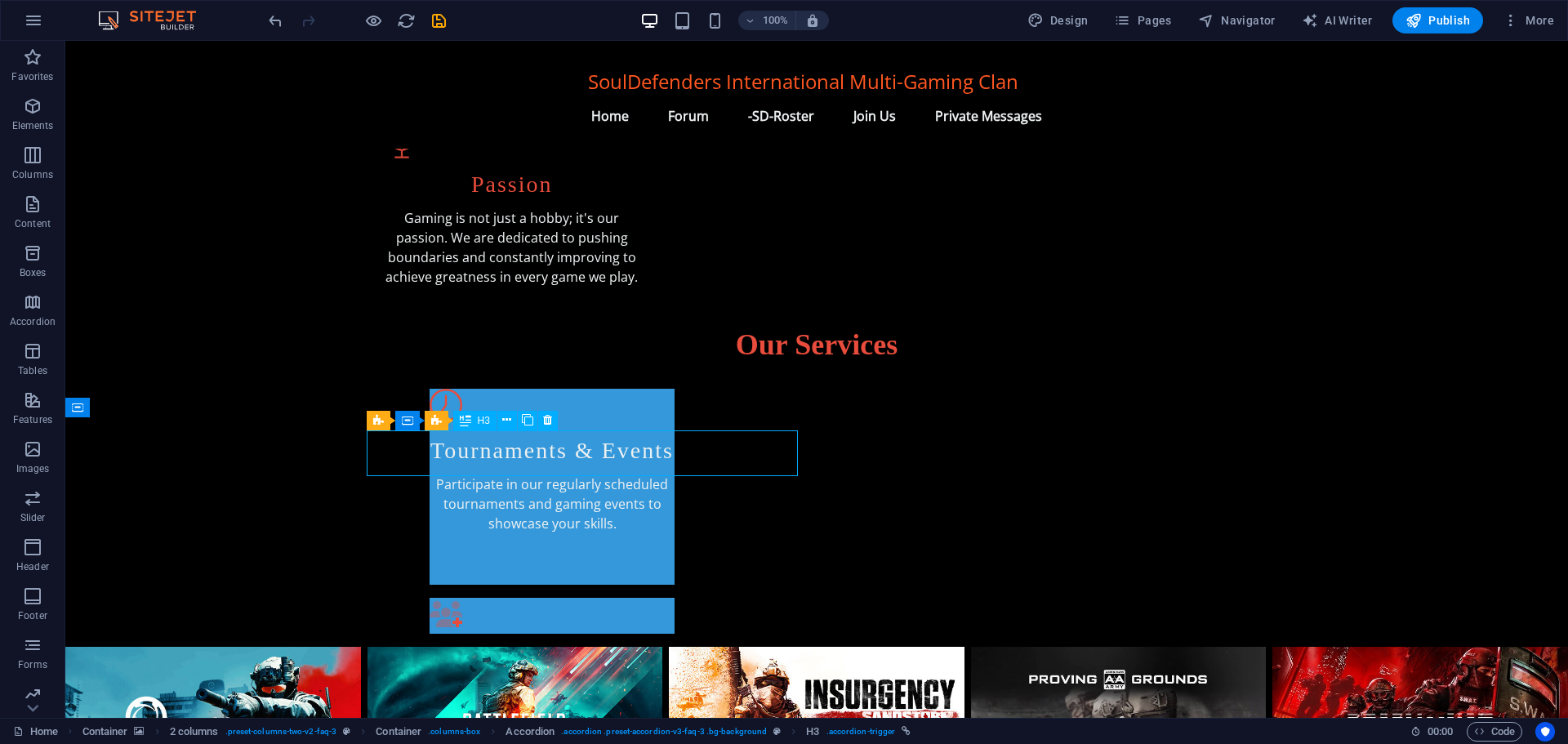
click at [479, 424] on span "H3" at bounding box center [484, 420] width 13 height 10
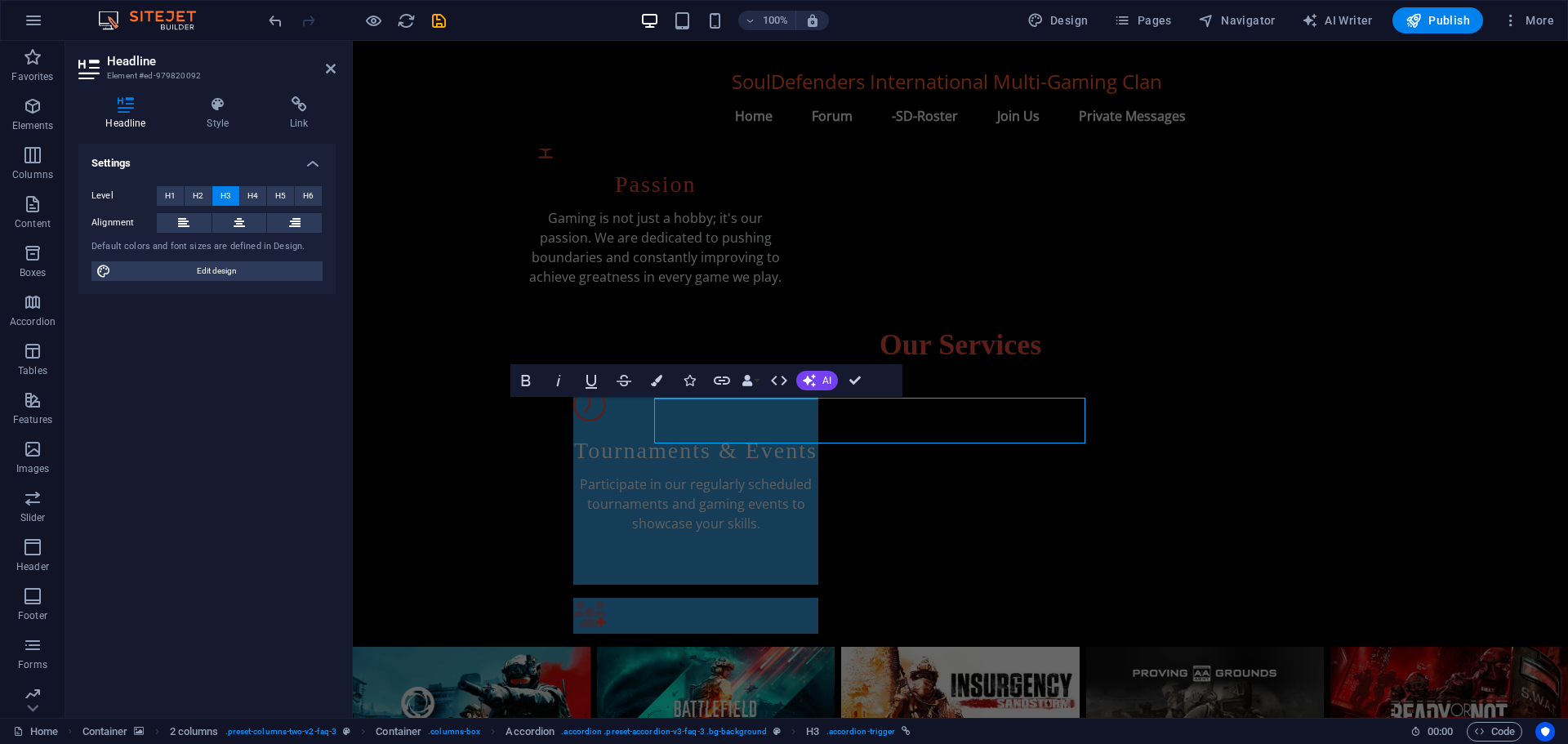
scroll to position [760, 0]
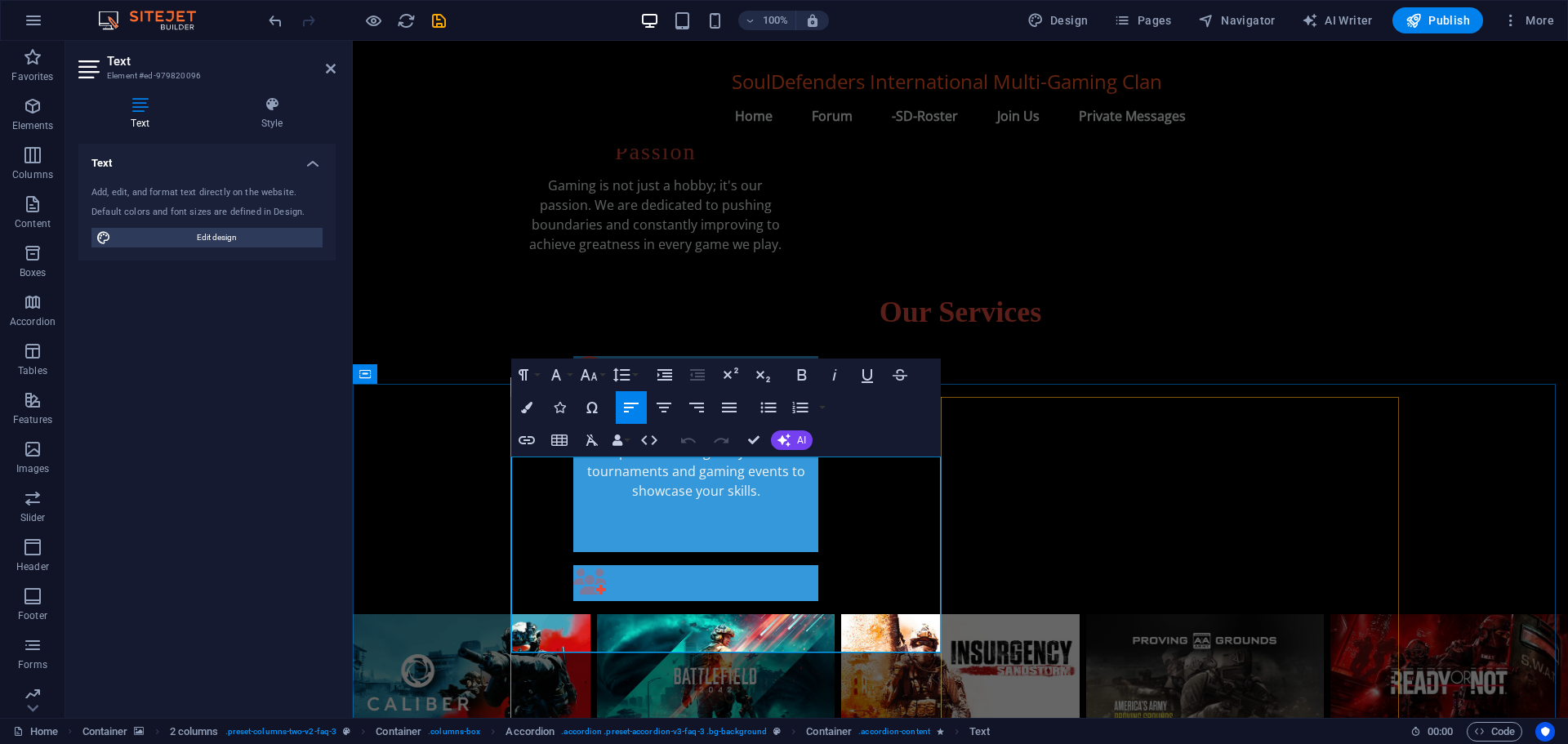
click at [272, 109] on icon at bounding box center [272, 104] width 128 height 16
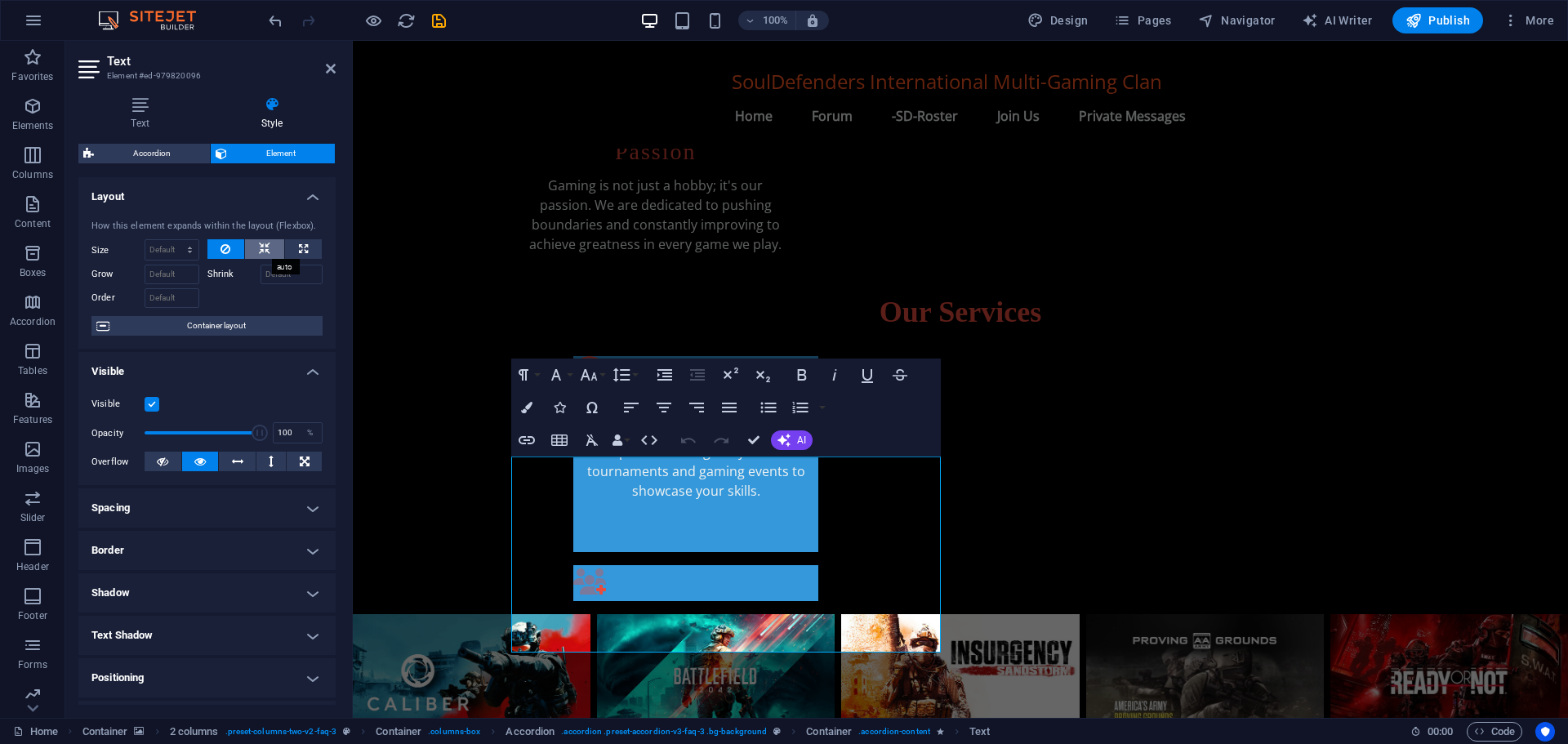
click at [264, 247] on icon at bounding box center [264, 249] width 12 height 20
click at [230, 249] on button at bounding box center [227, 249] width 38 height 20
click at [164, 460] on icon at bounding box center [162, 461] width 12 height 20
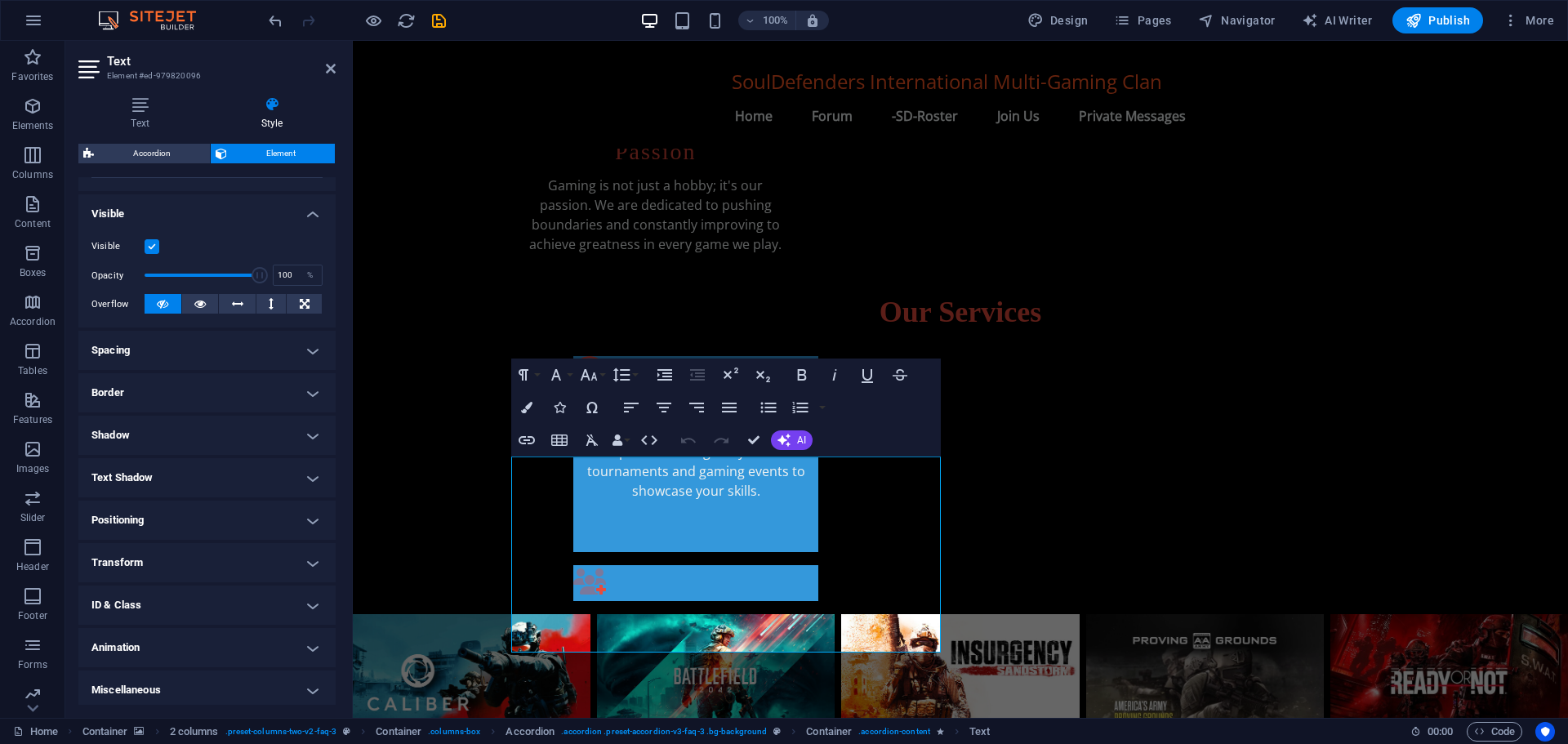
scroll to position [163, 0]
click at [139, 556] on h4 "Transform" at bounding box center [207, 558] width 257 height 40
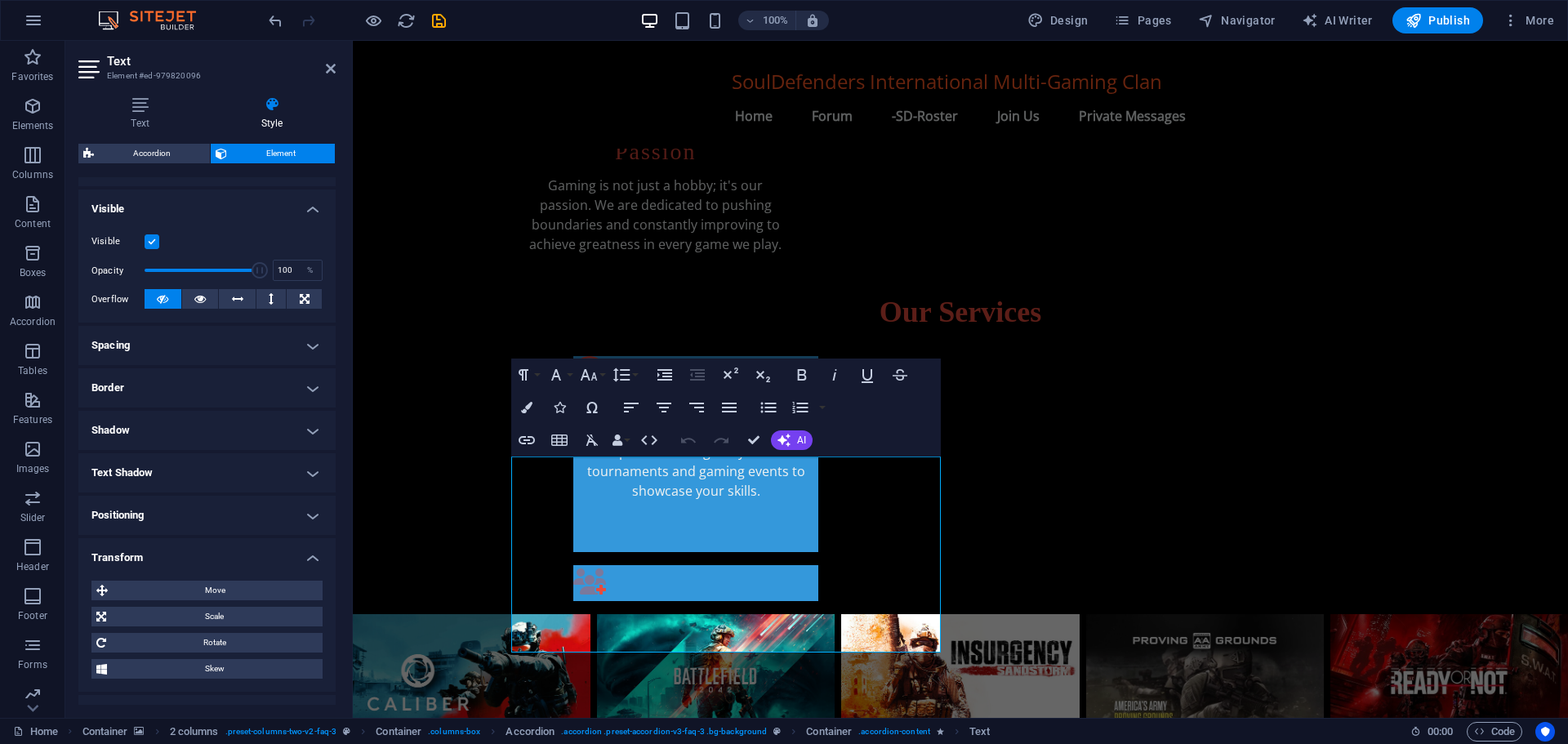
click at [140, 554] on h4 "Transform" at bounding box center [207, 553] width 257 height 30
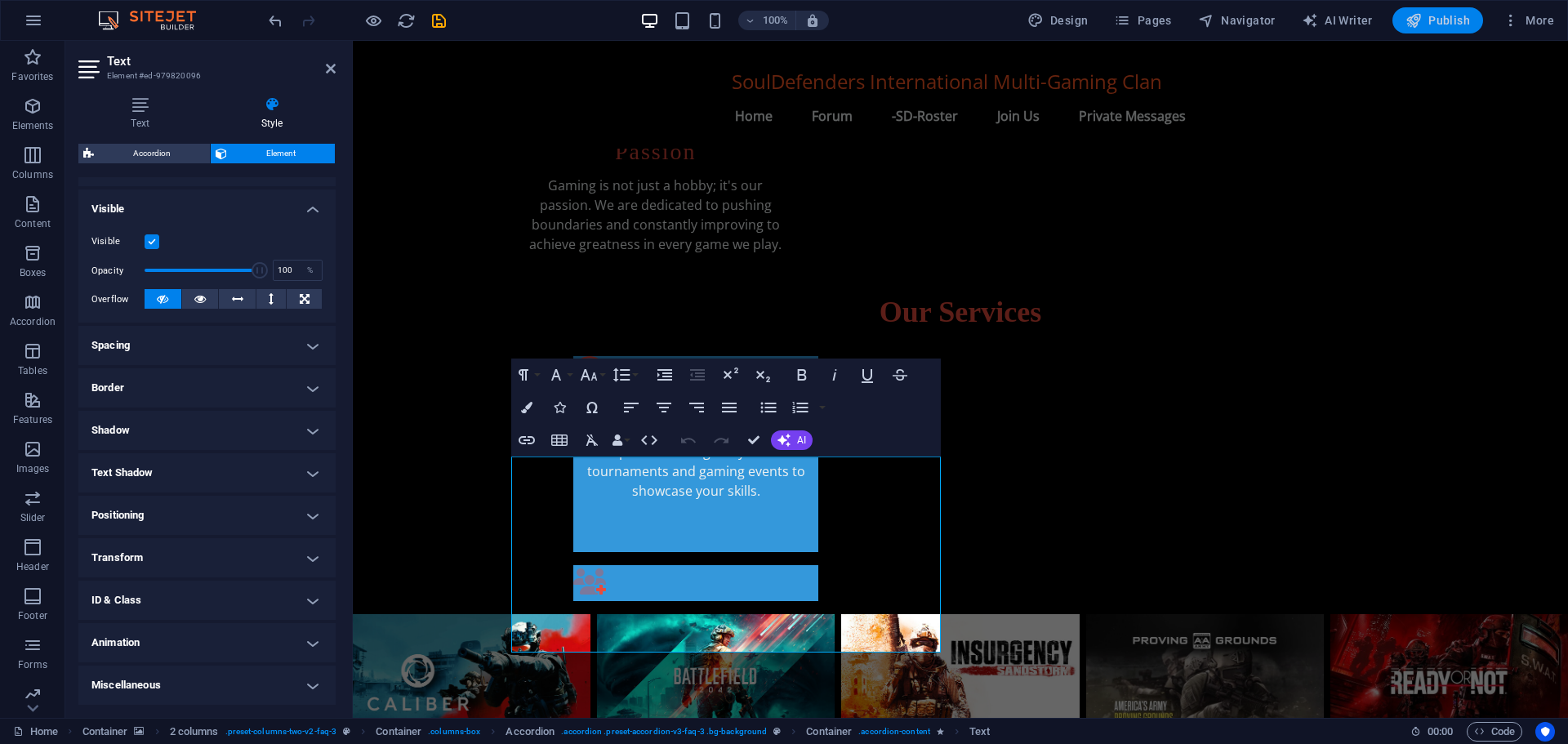
click at [1441, 22] on span "Publish" at bounding box center [1438, 21] width 65 height 16
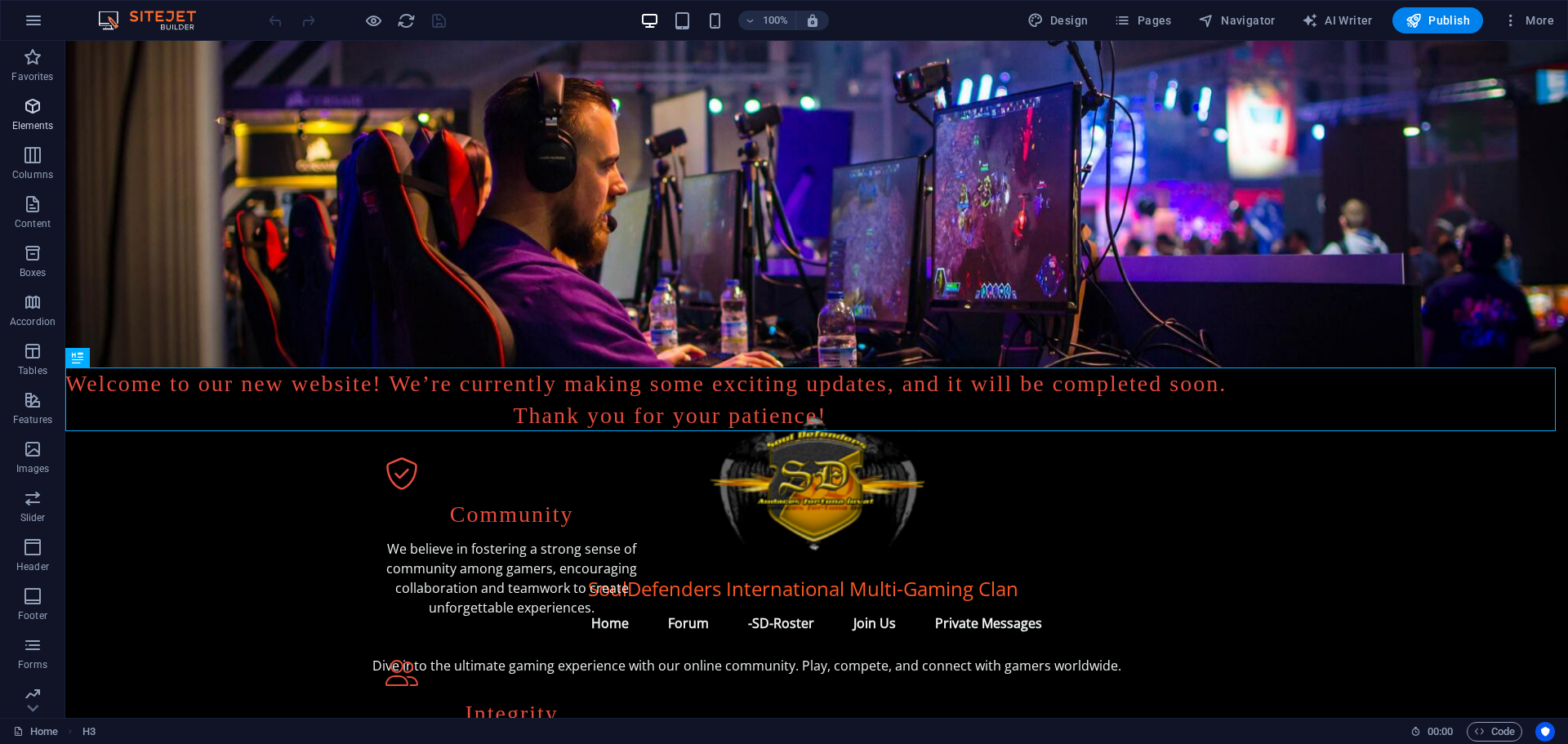
click at [31, 107] on icon "button" at bounding box center [32, 106] width 20 height 20
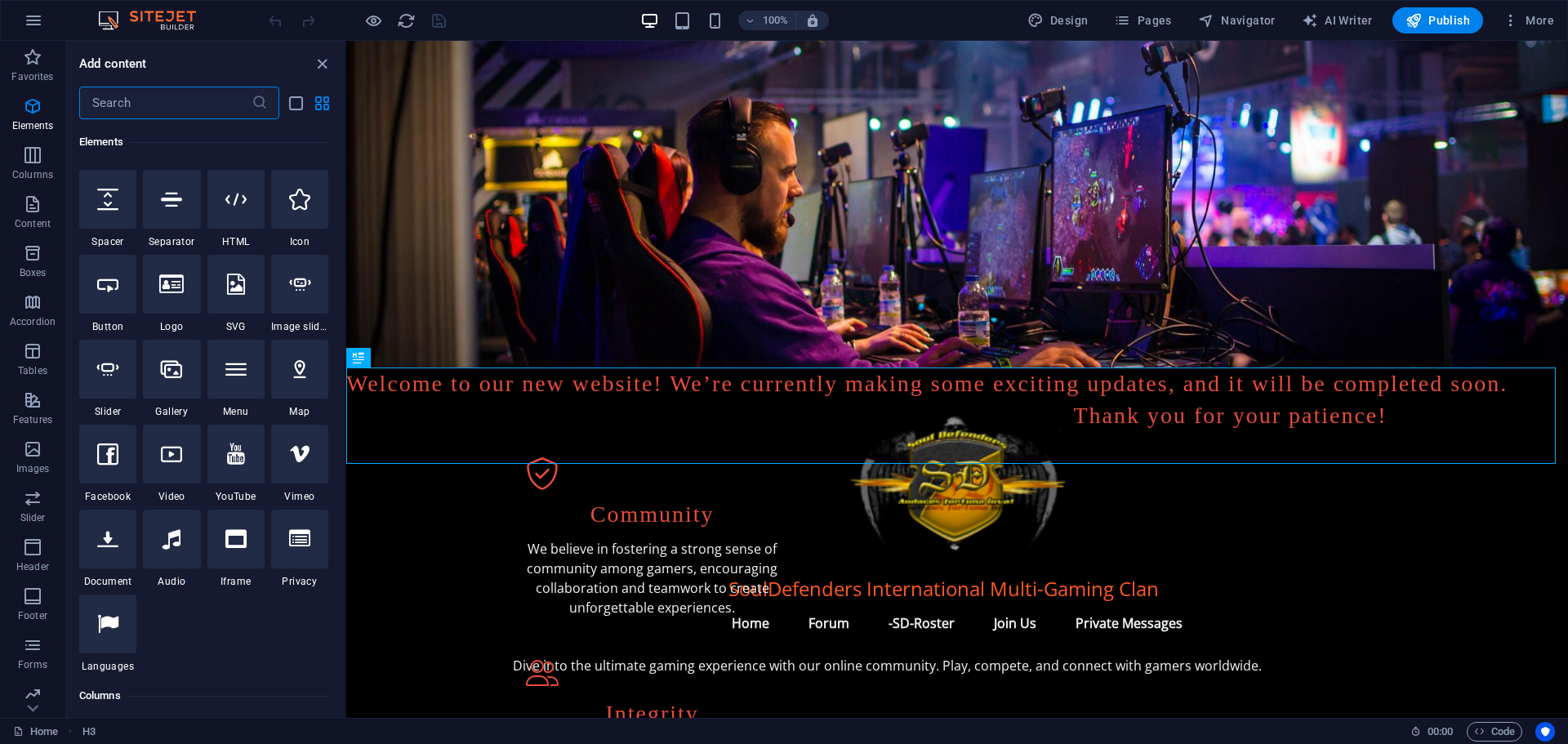
scroll to position [255, 0]
click at [238, 208] on icon at bounding box center [236, 199] width 22 height 22
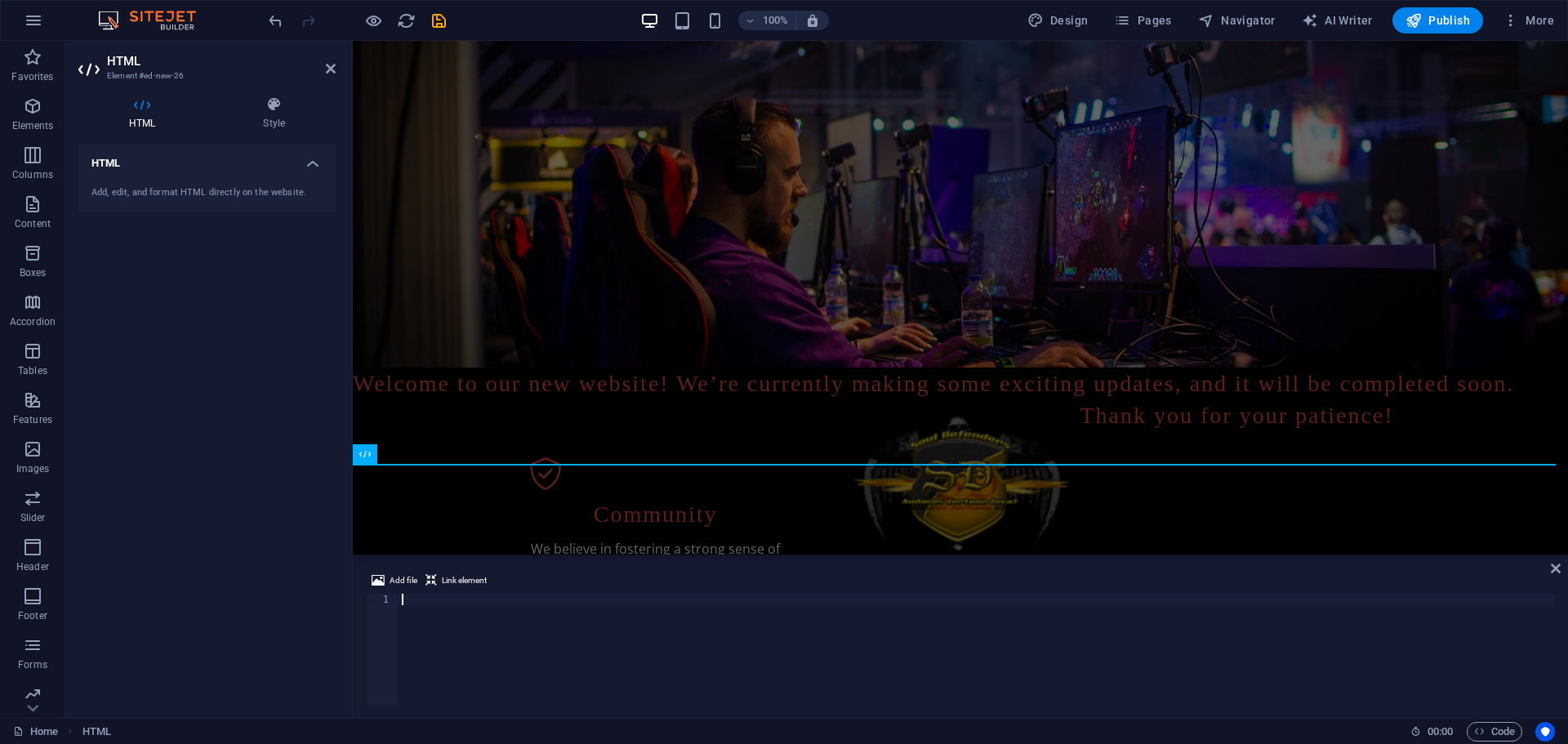
type textarea "#ed-979820088"
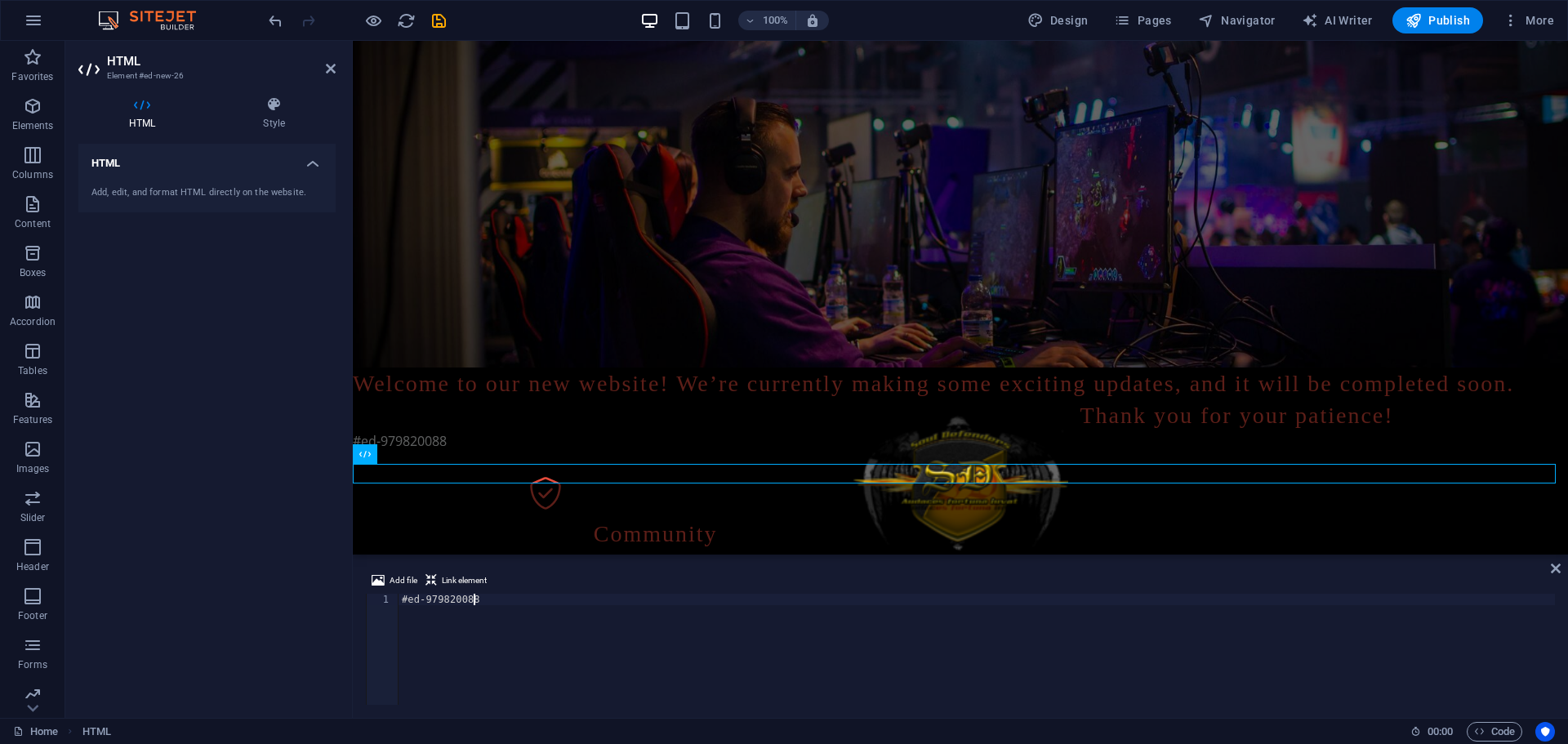
drag, startPoint x: 481, startPoint y: 596, endPoint x: 370, endPoint y: 605, distance: 111.4
click at [370, 605] on div "#ed-979820088 1 #ed-979820088 ההההההההההההההההההההההההההההההההההההההההההההההההה…" at bounding box center [960, 649] width 1189 height 111
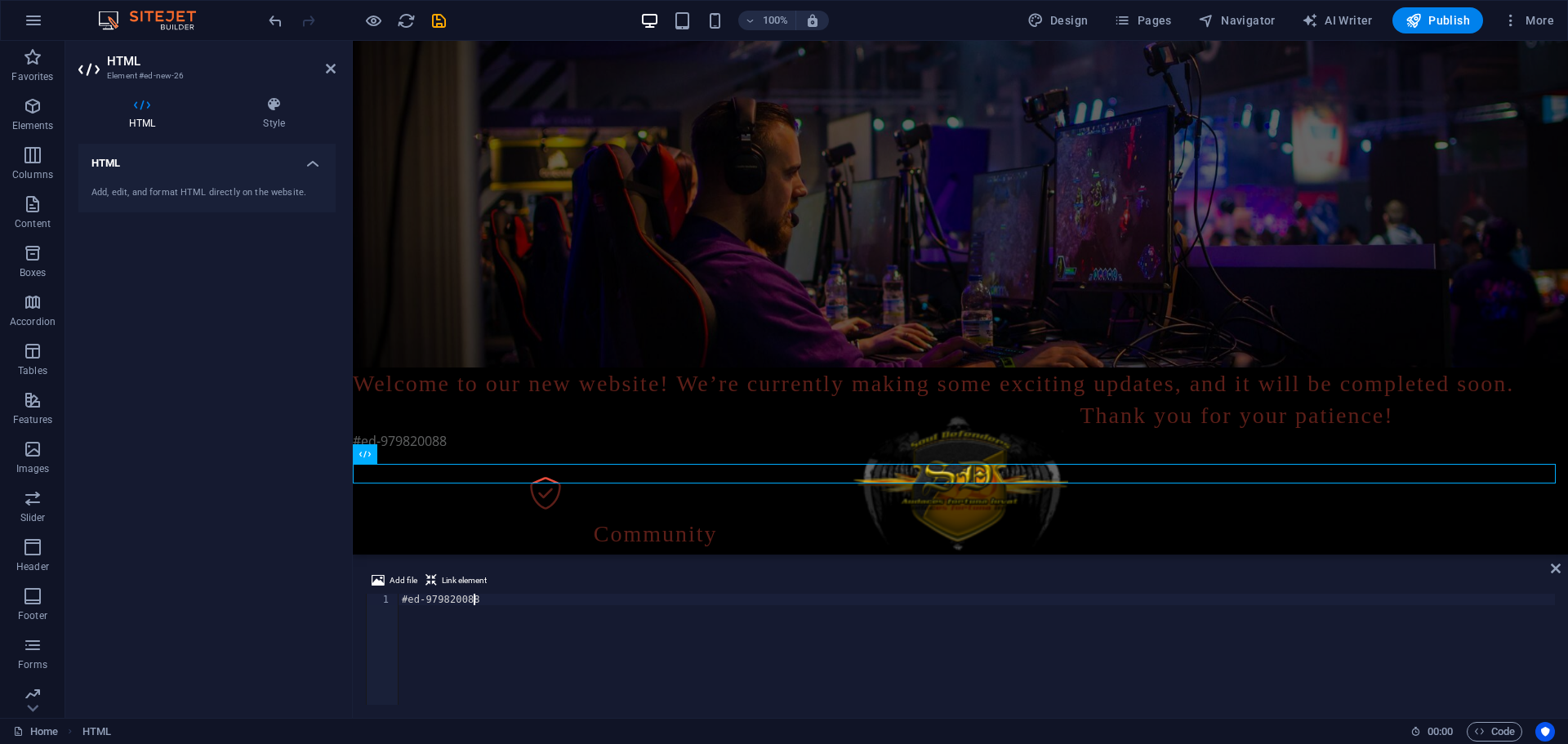
click at [486, 598] on div "#ed-979820088" at bounding box center [976, 660] width 1156 height 134
drag, startPoint x: 486, startPoint y: 598, endPoint x: 405, endPoint y: 600, distance: 81.0
click at [405, 600] on div "#ed-979820088" at bounding box center [976, 660] width 1156 height 134
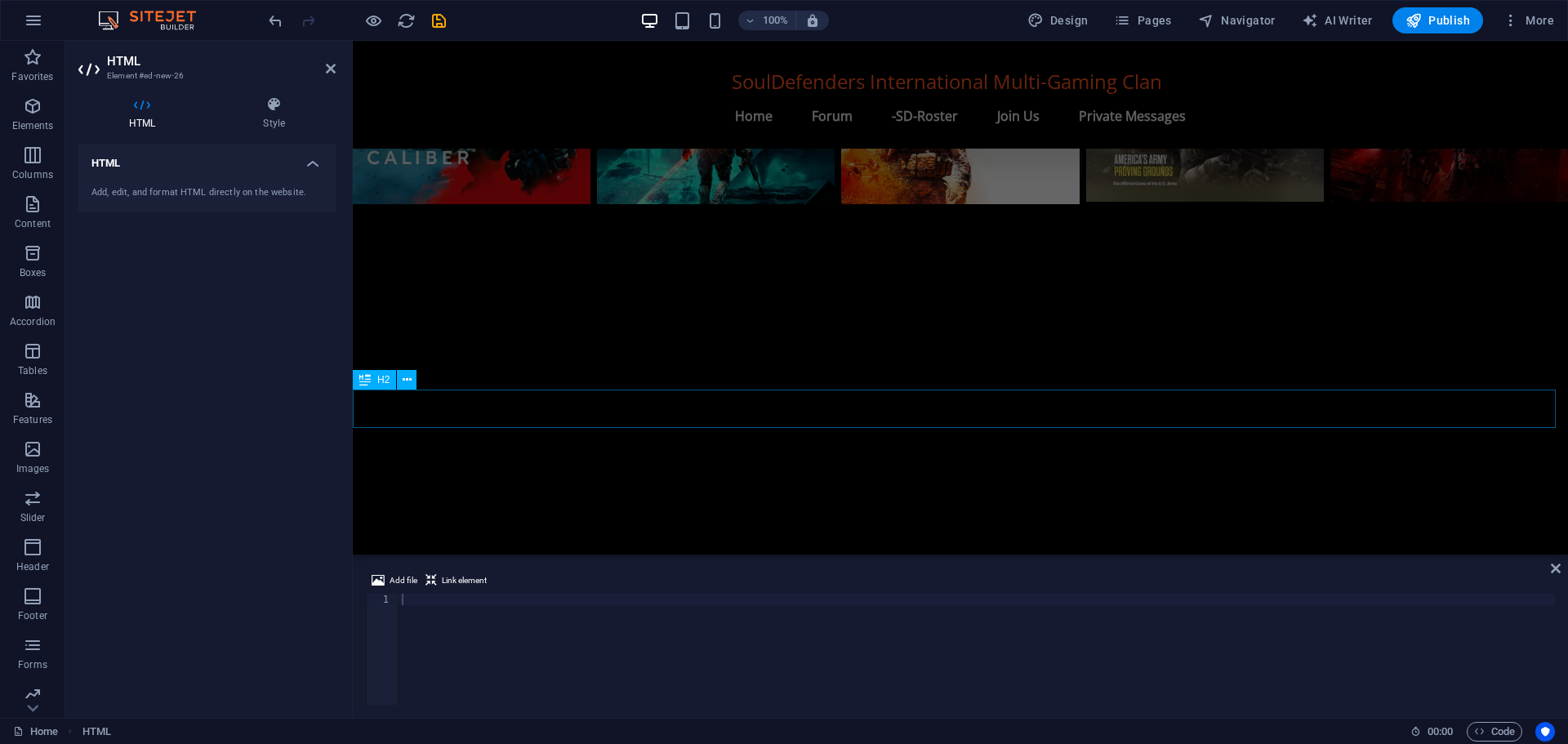
scroll to position [1624, 0]
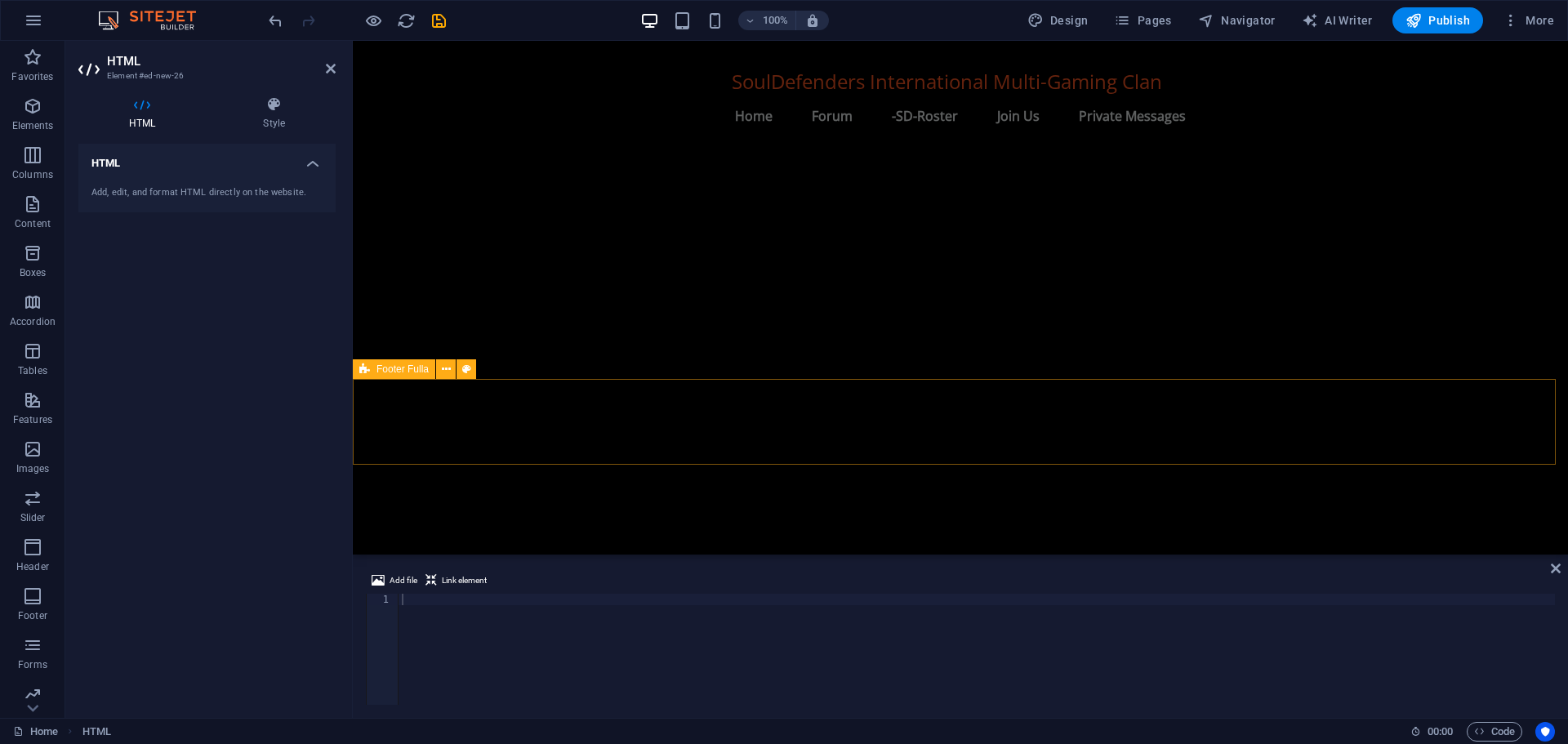
click at [407, 370] on span "Footer Fulla" at bounding box center [403, 368] width 52 height 10
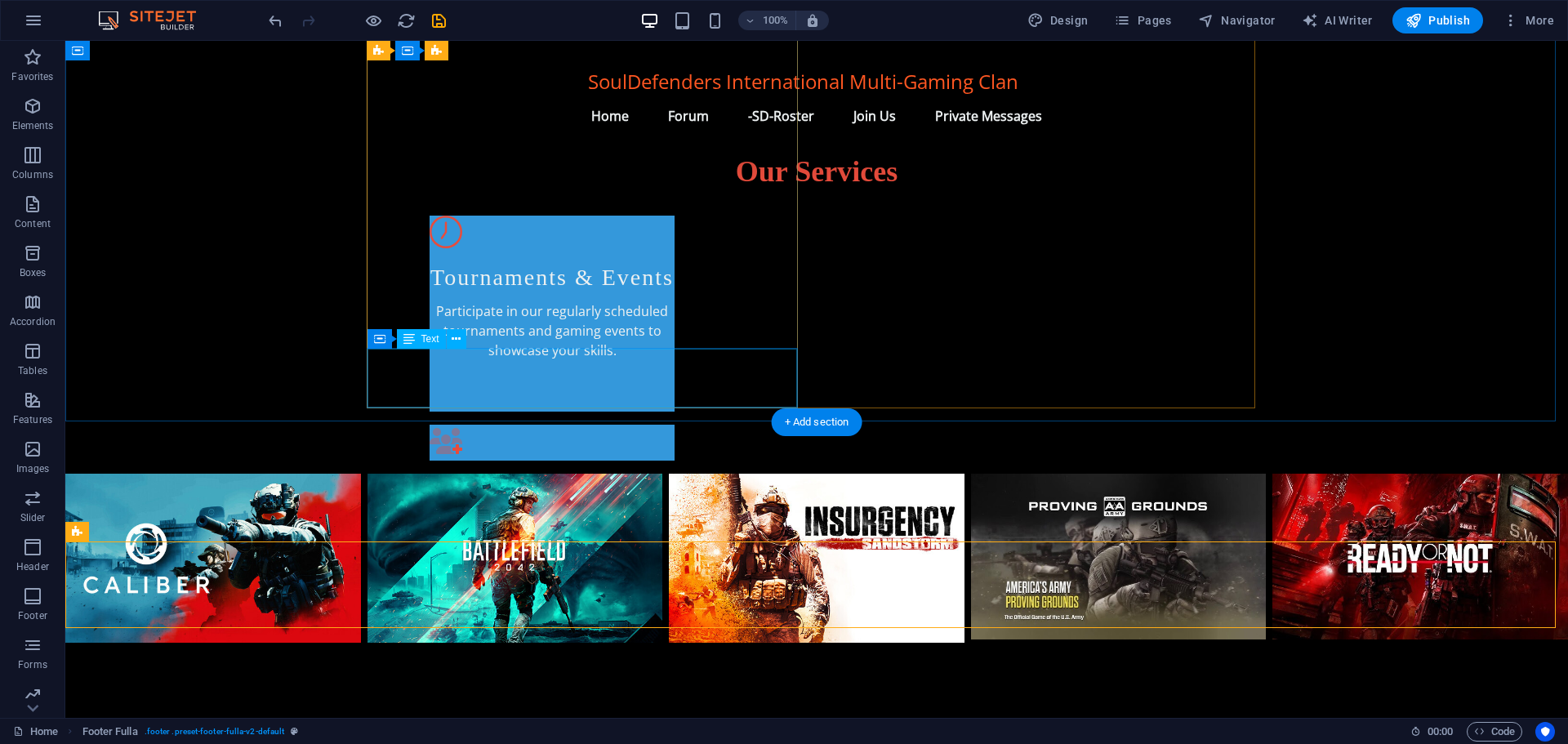
scroll to position [1462, 0]
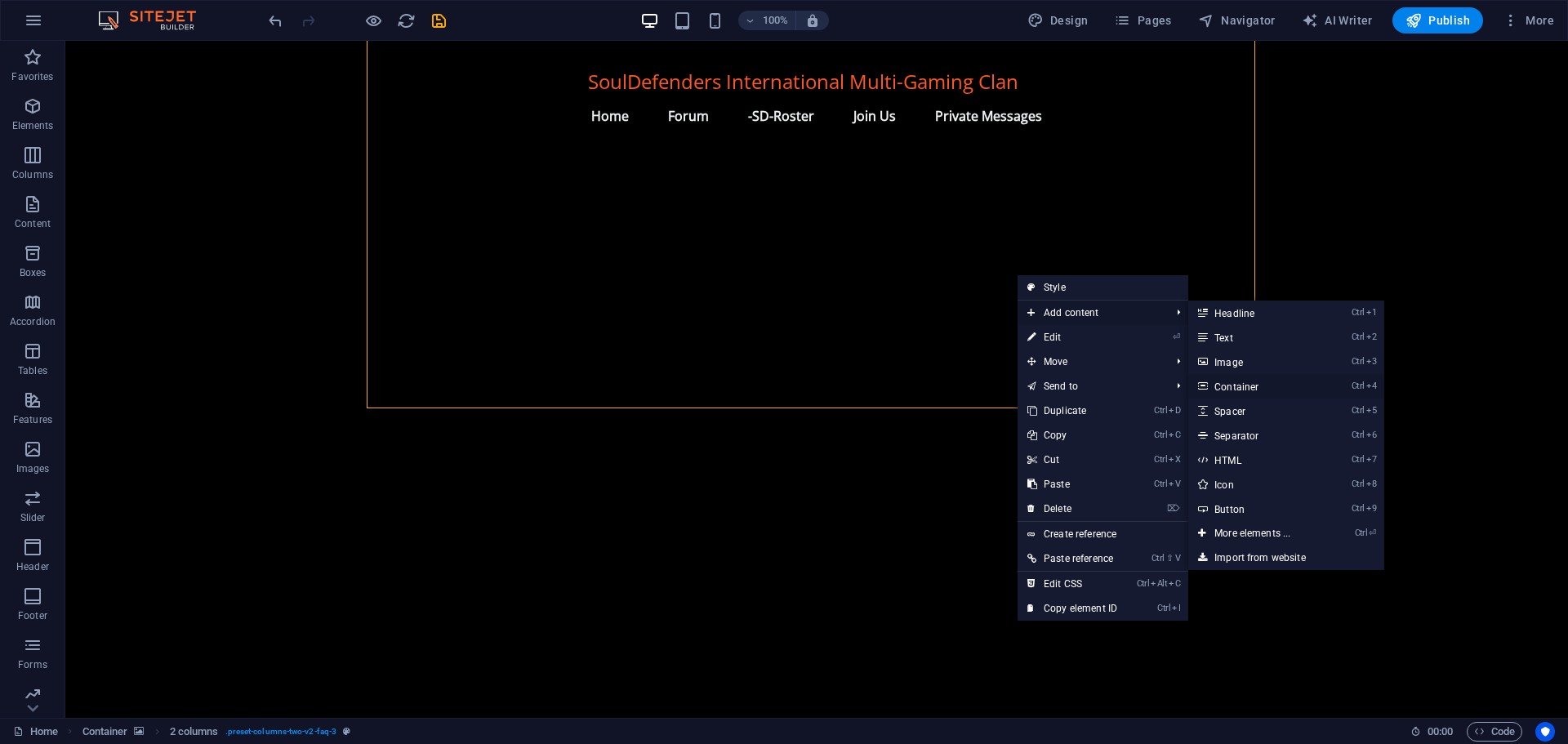
click at [1263, 386] on link "Ctrl 4 Container" at bounding box center [1256, 385] width 135 height 24
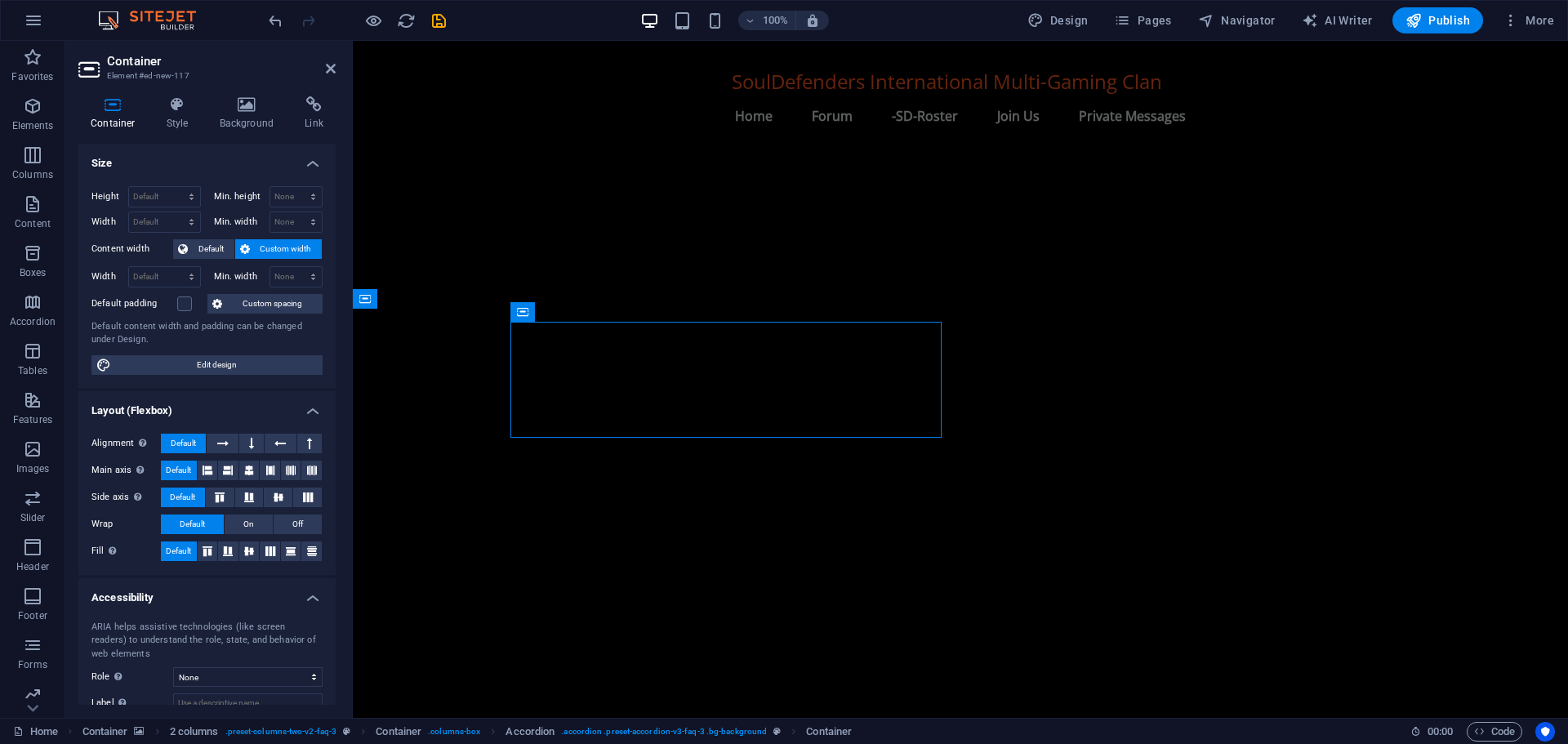
scroll to position [835, 0]
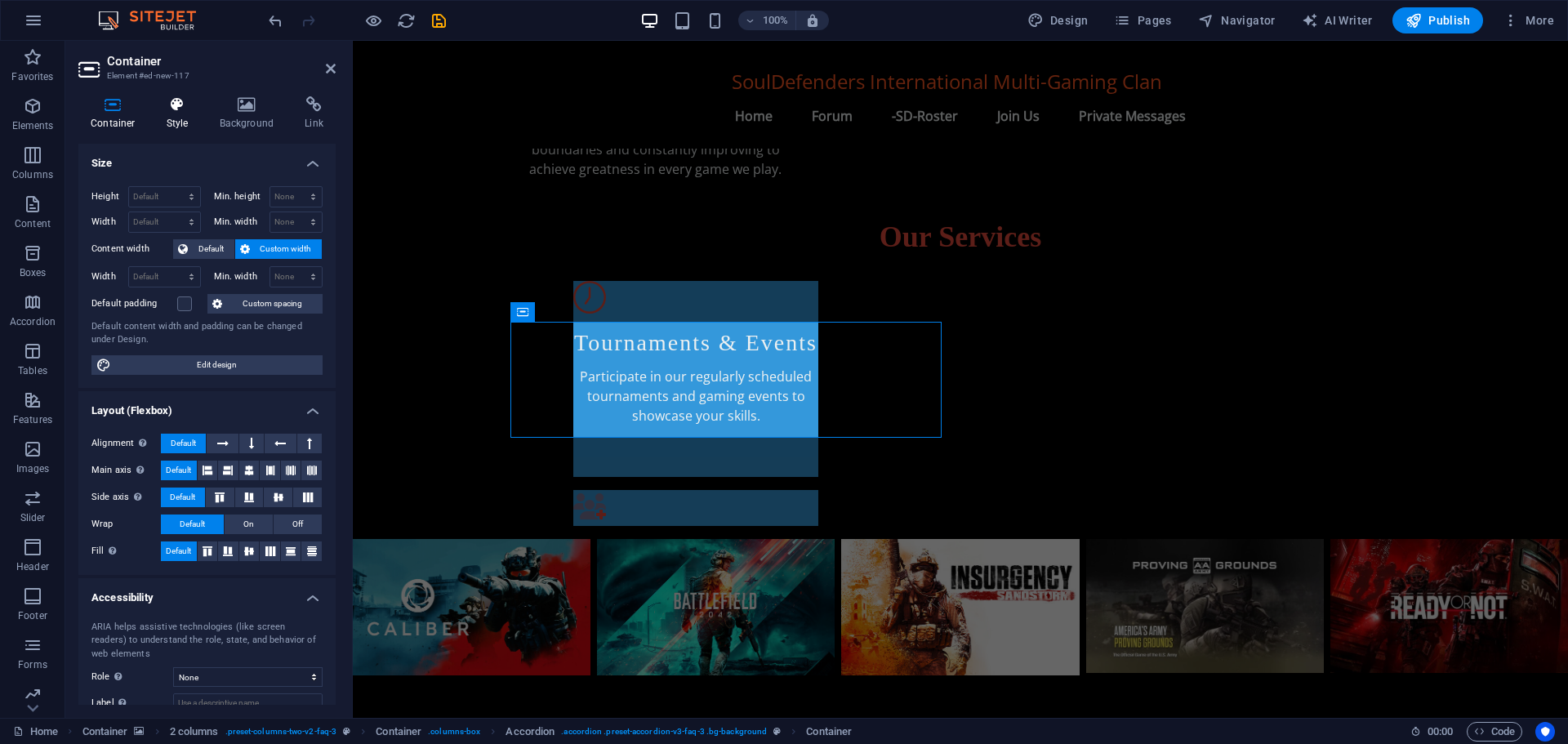
click at [174, 111] on icon at bounding box center [178, 104] width 47 height 16
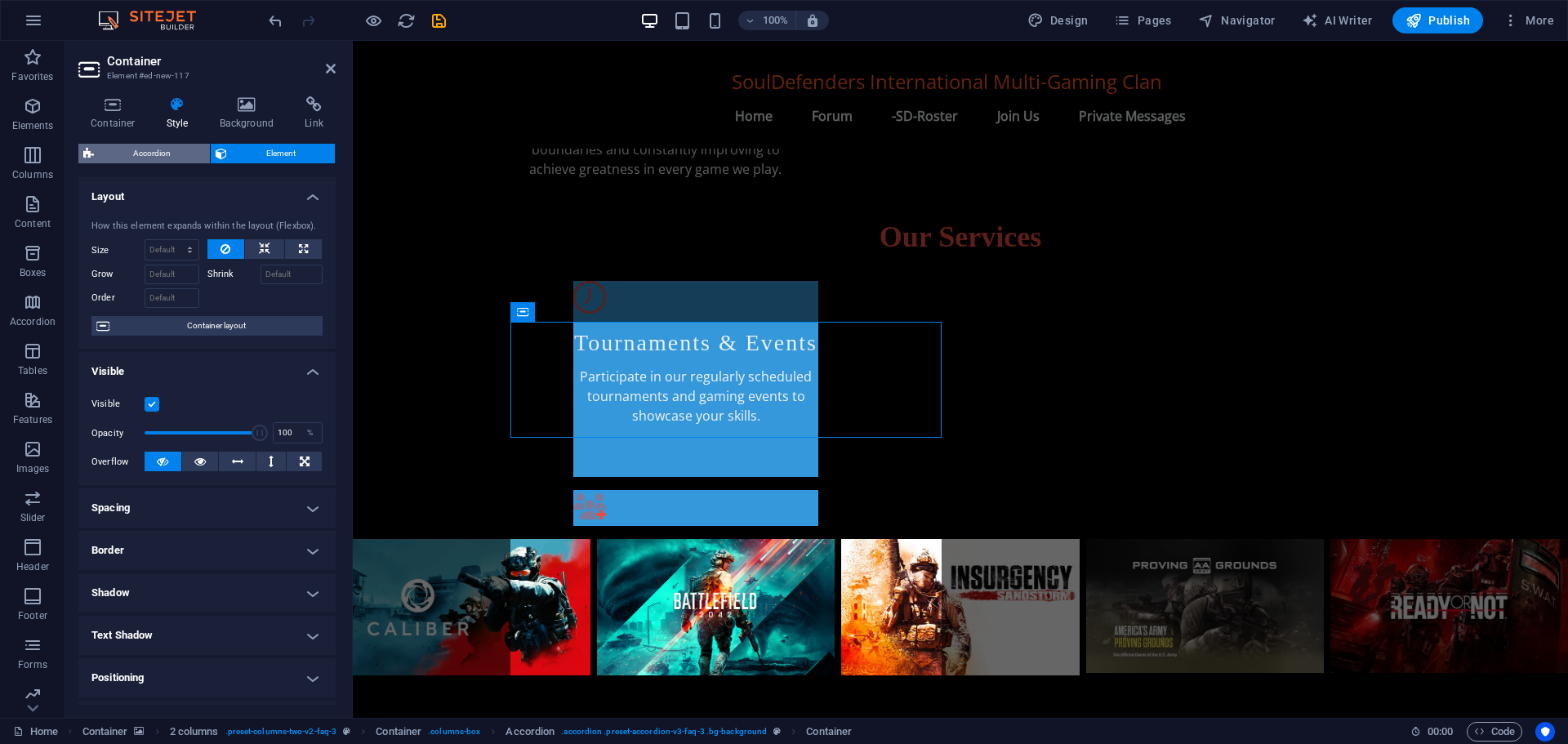
click at [170, 153] on span "Accordion" at bounding box center [152, 154] width 106 height 20
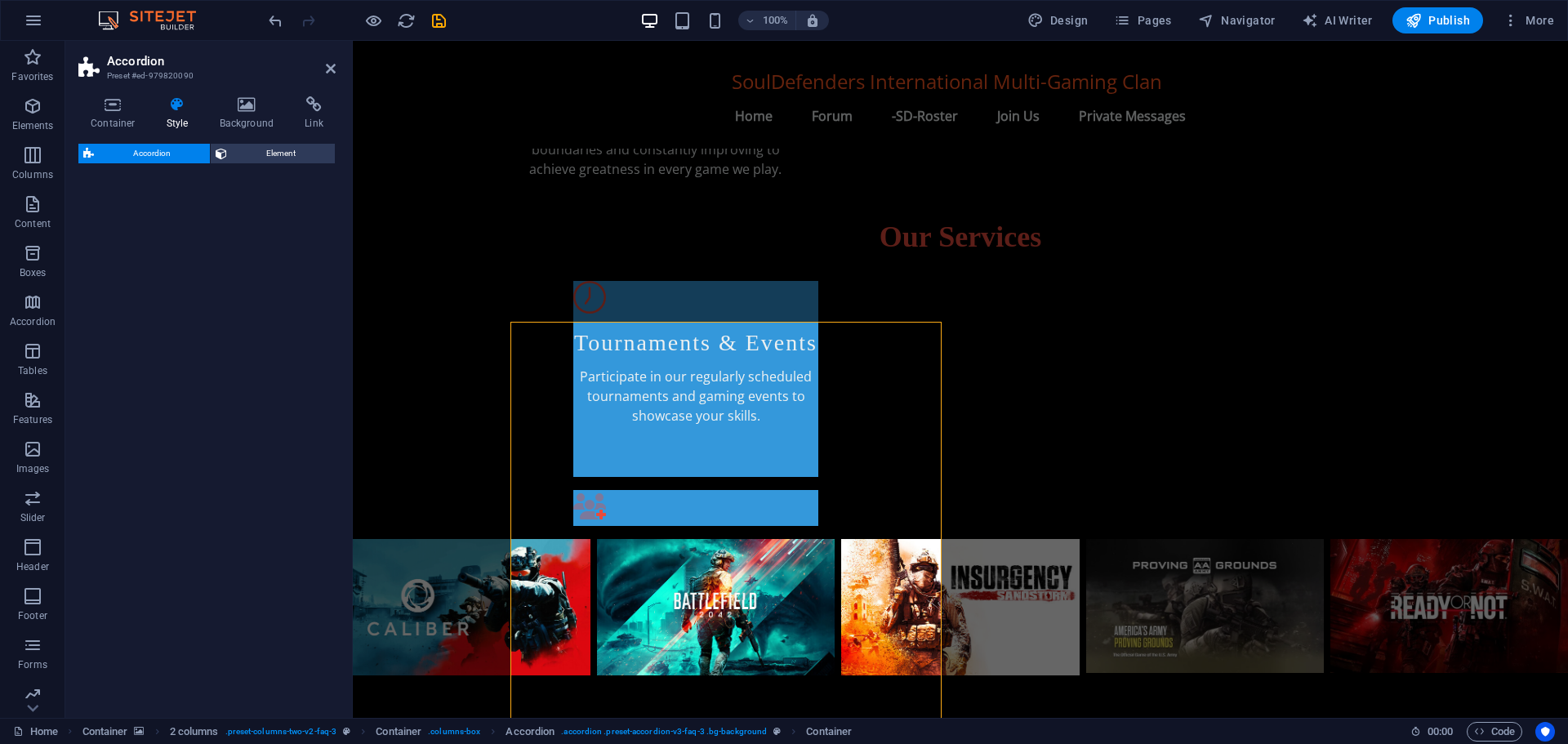
select select "rem"
select select "preset-accordion-v3-faq-3"
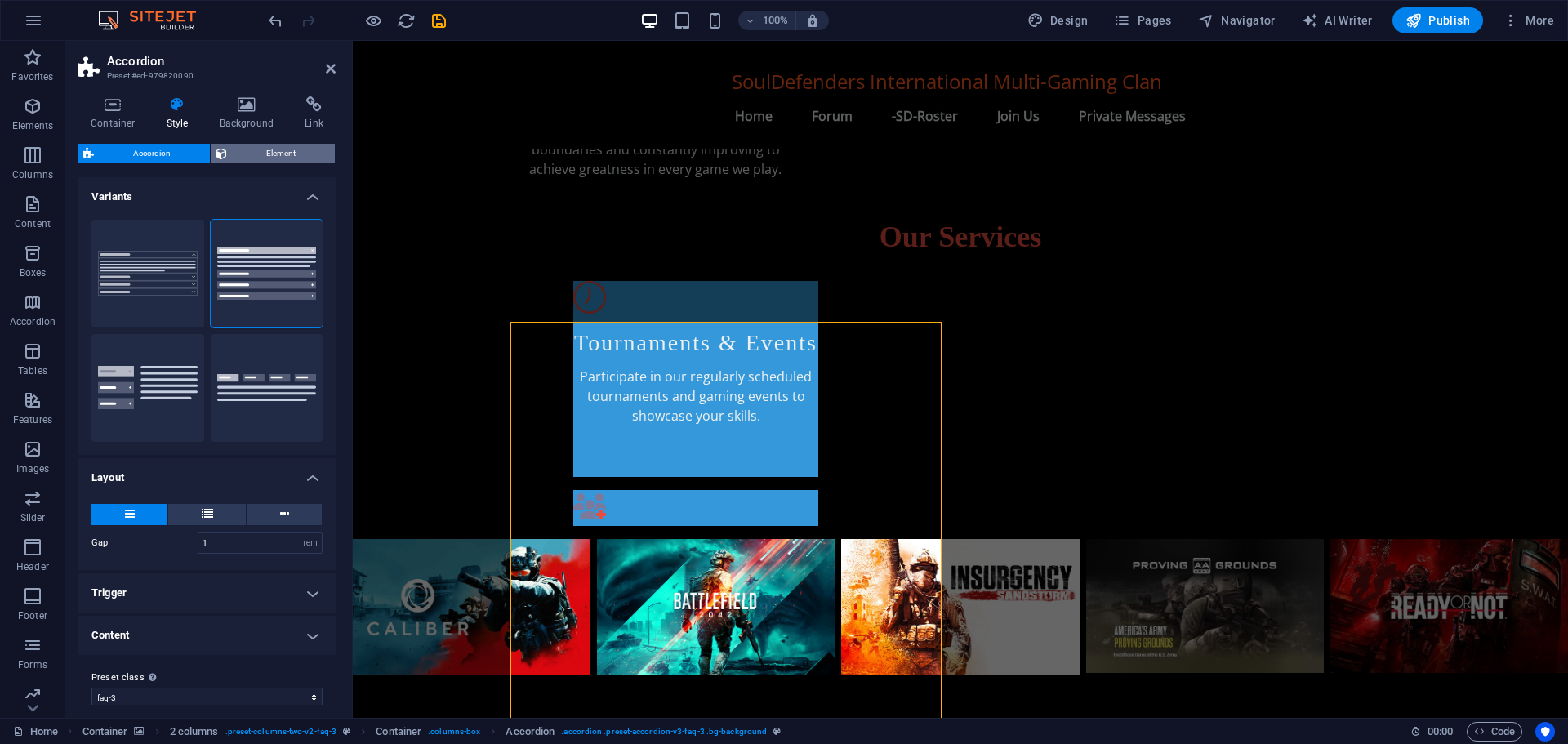
click at [245, 153] on span "Element" at bounding box center [281, 154] width 98 height 20
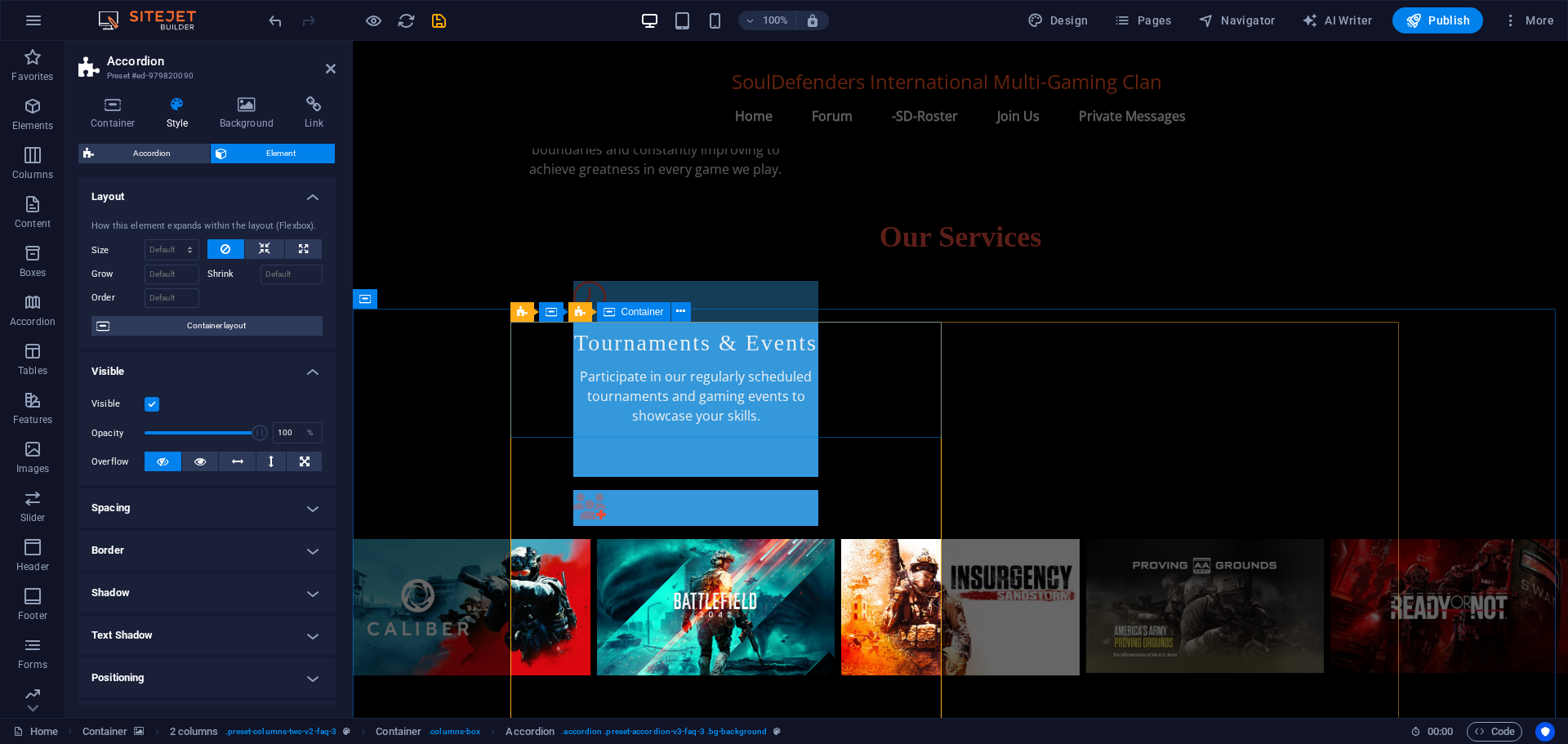
click at [259, 247] on icon at bounding box center [264, 249] width 12 height 20
click at [227, 247] on icon at bounding box center [225, 249] width 10 height 20
click at [331, 68] on icon at bounding box center [330, 68] width 10 height 13
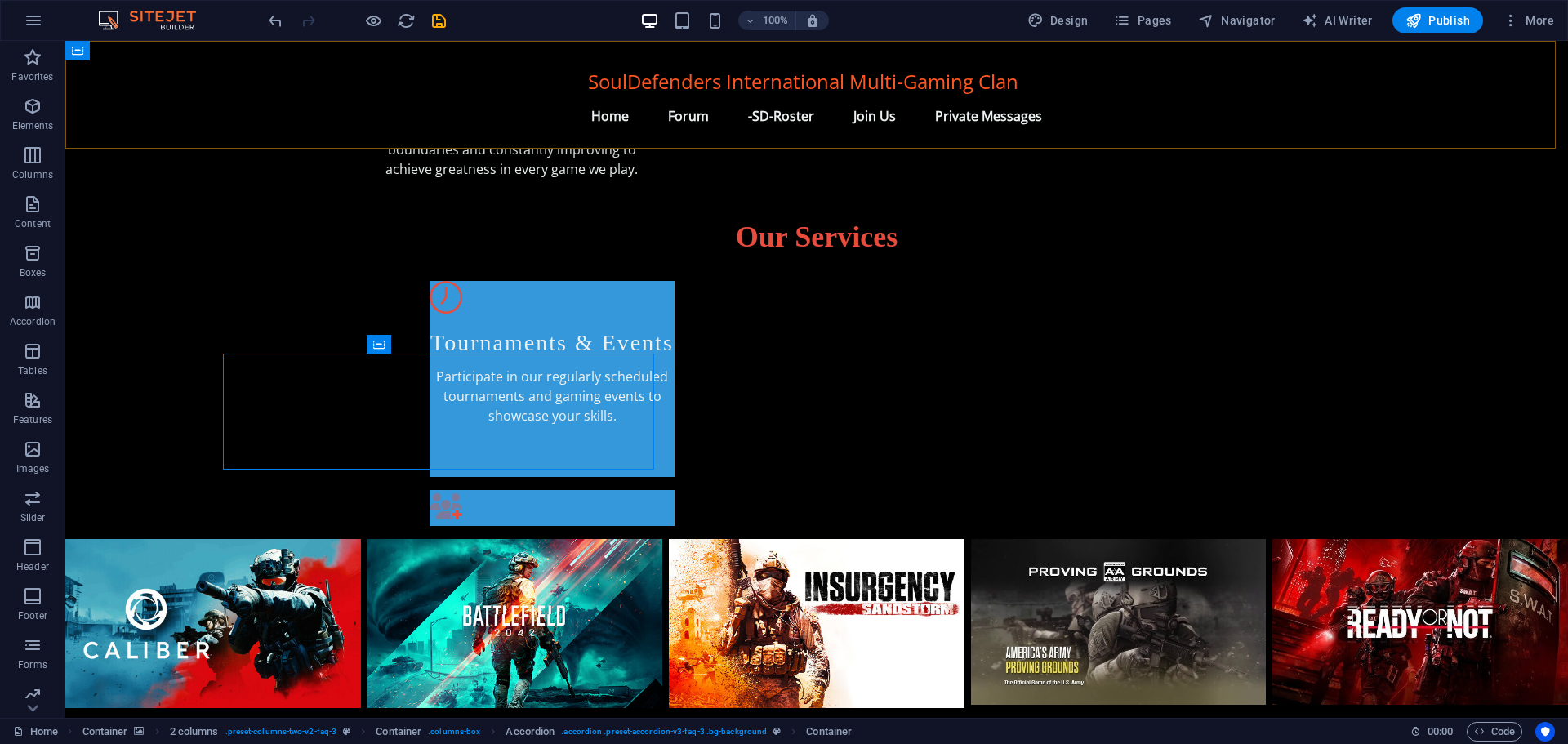
scroll to position [803, 0]
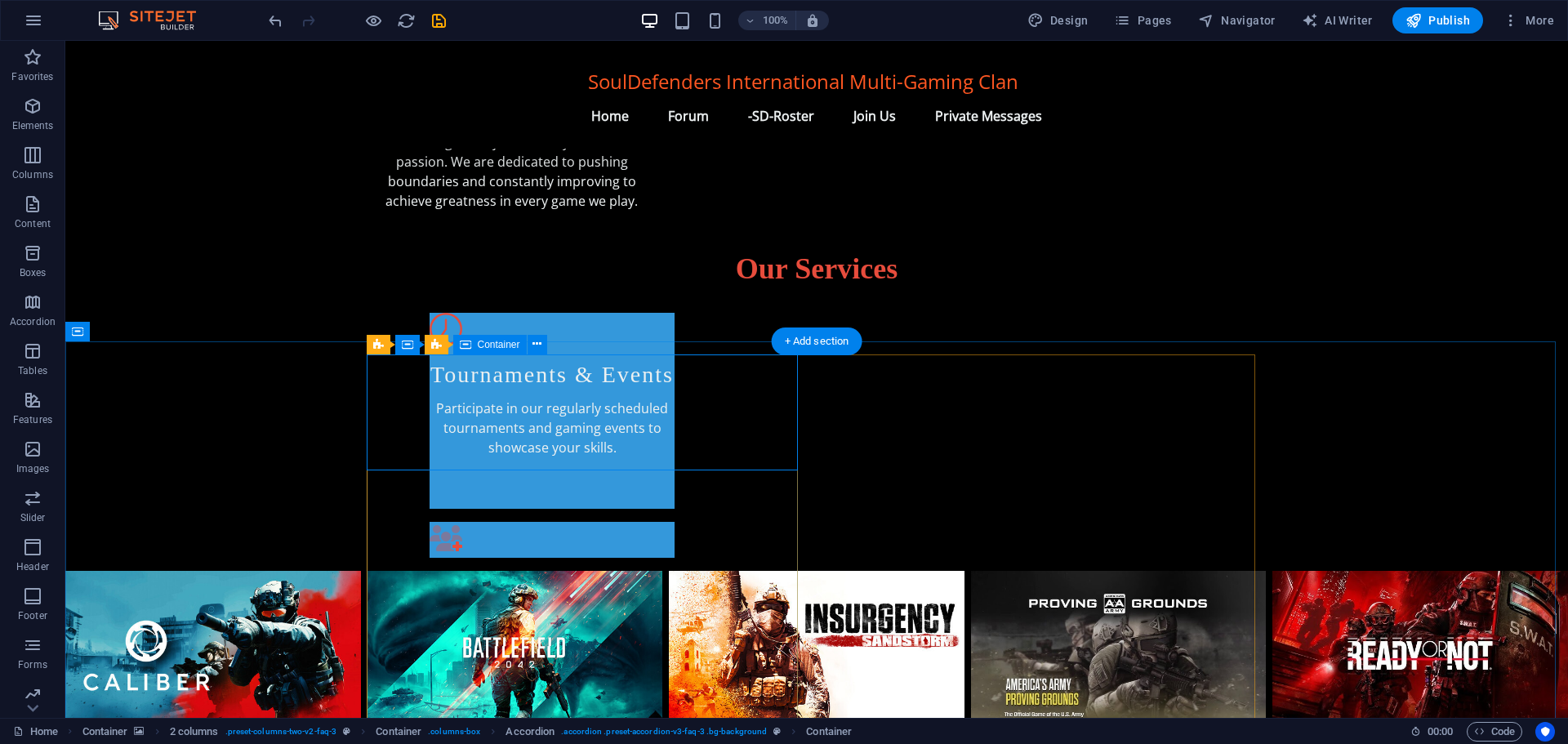
click at [29, 101] on icon "button" at bounding box center [32, 106] width 20 height 20
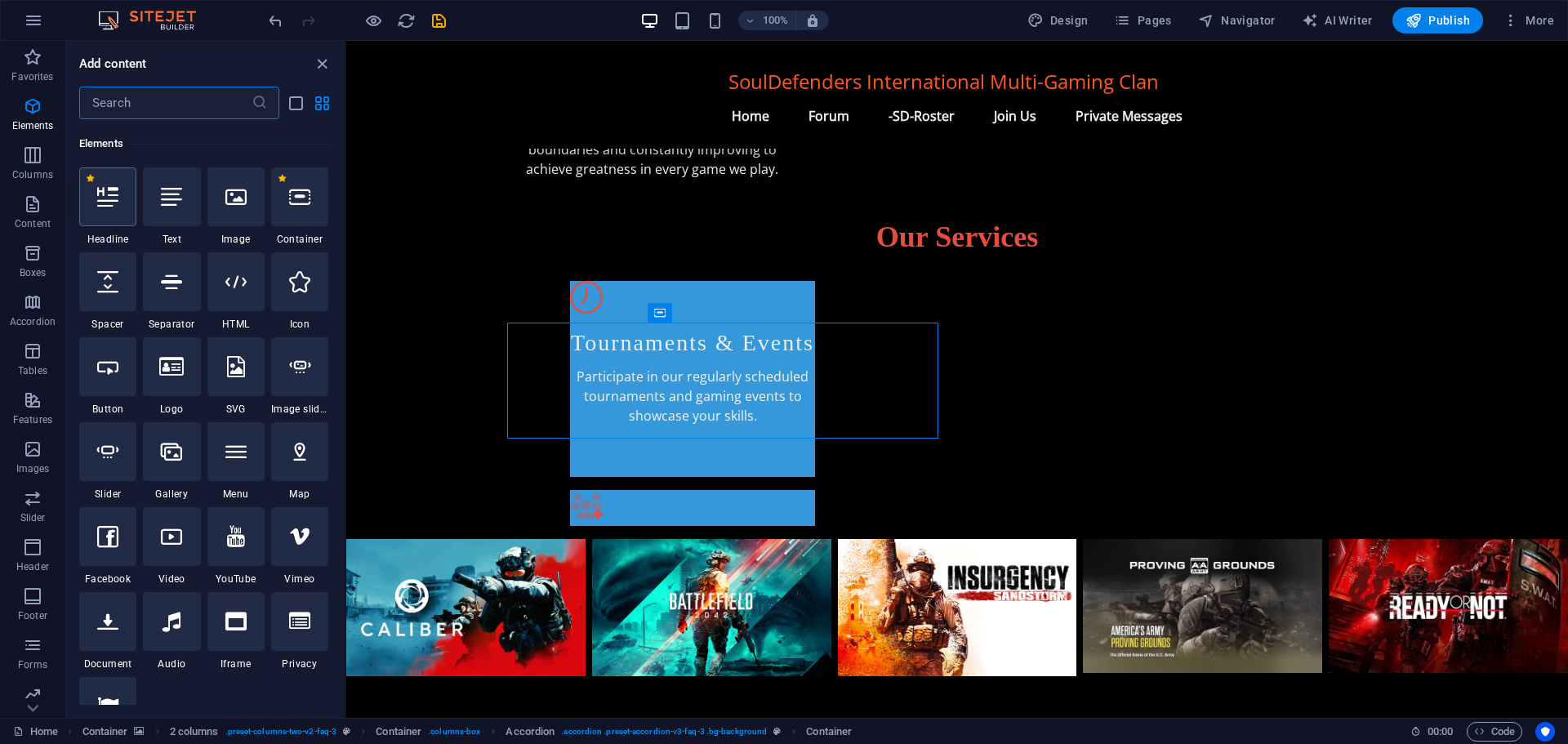
scroll to position [174, 0]
click at [258, 288] on div at bounding box center [236, 279] width 58 height 58
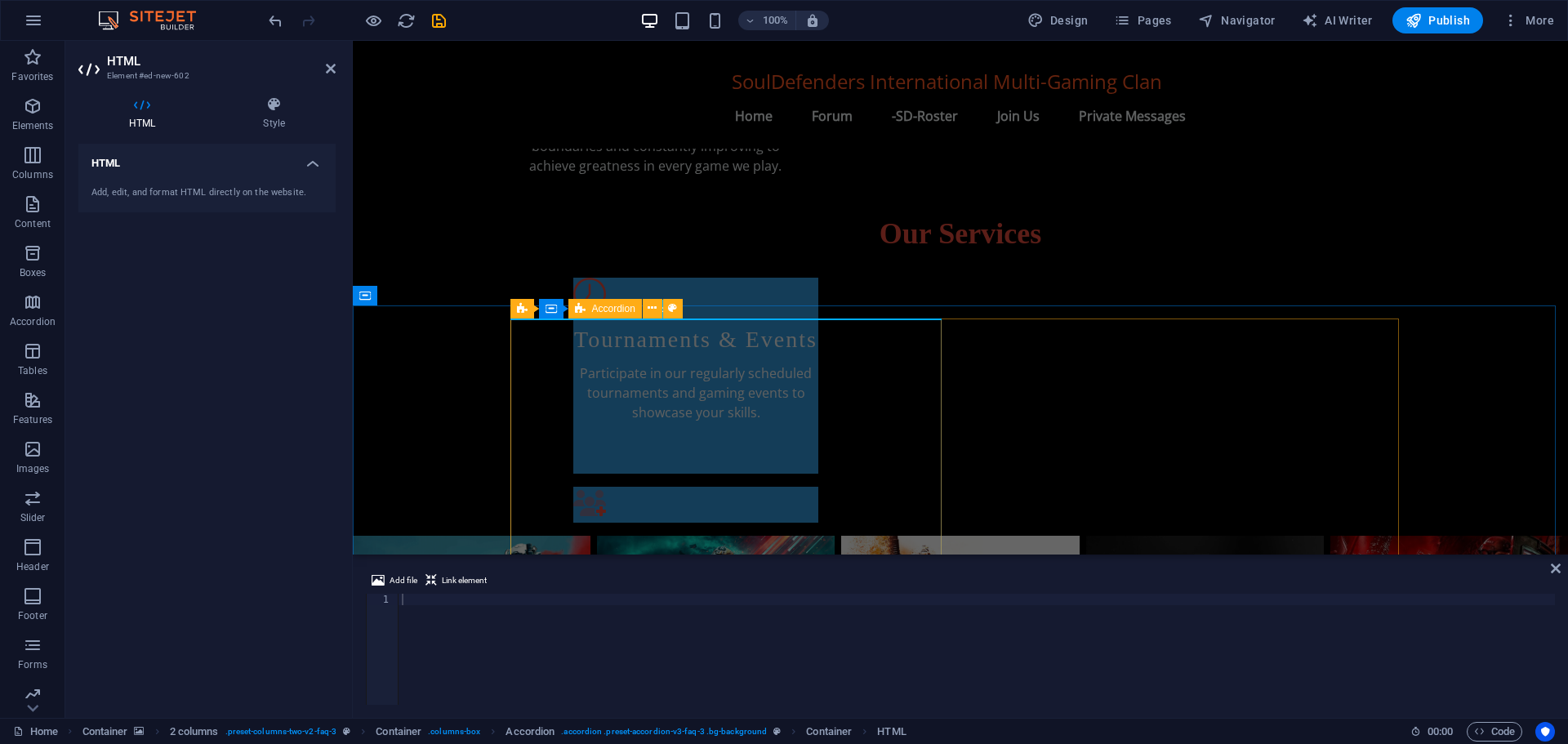
scroll to position [835, 0]
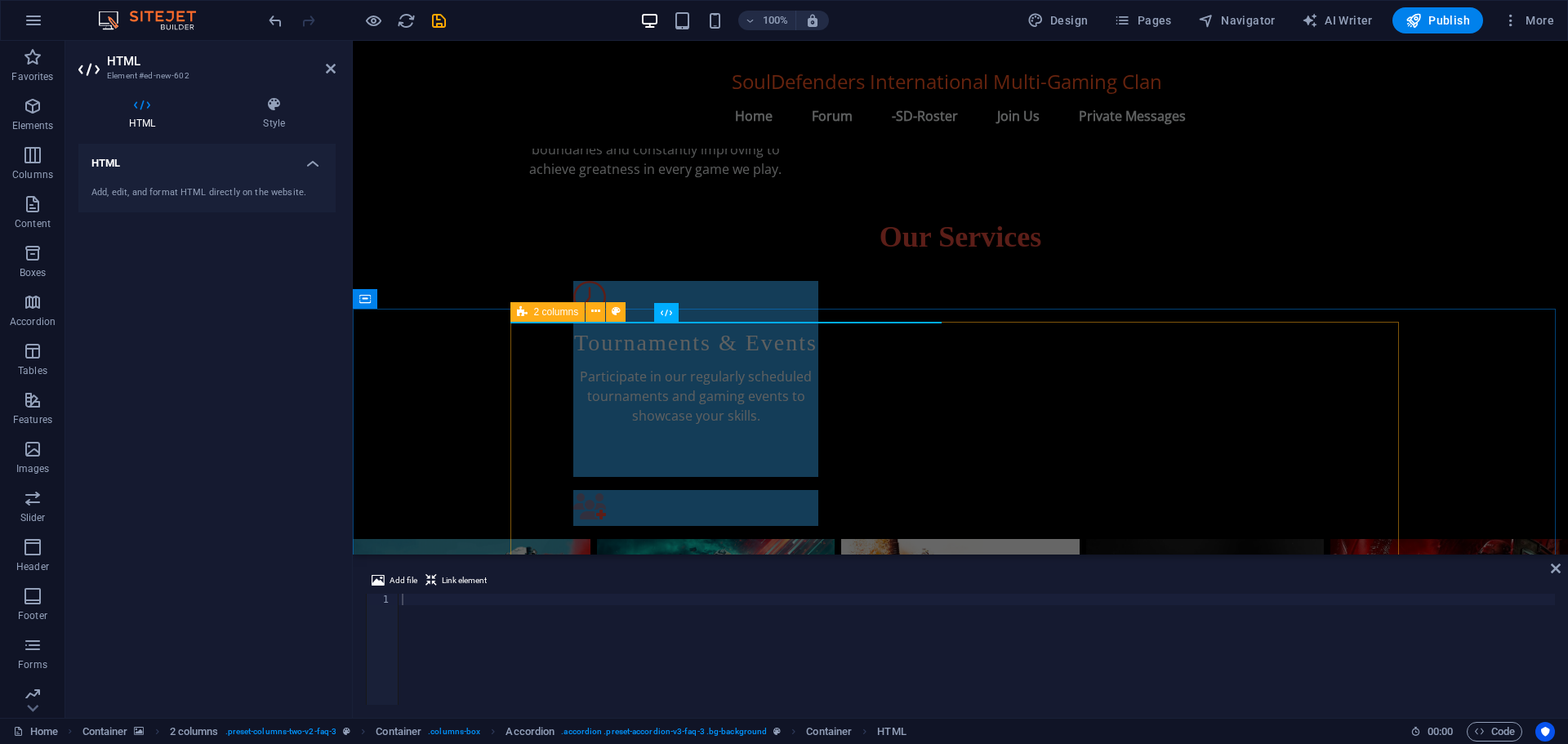
drag, startPoint x: 1005, startPoint y: 354, endPoint x: 1296, endPoint y: 353, distance: 291.0
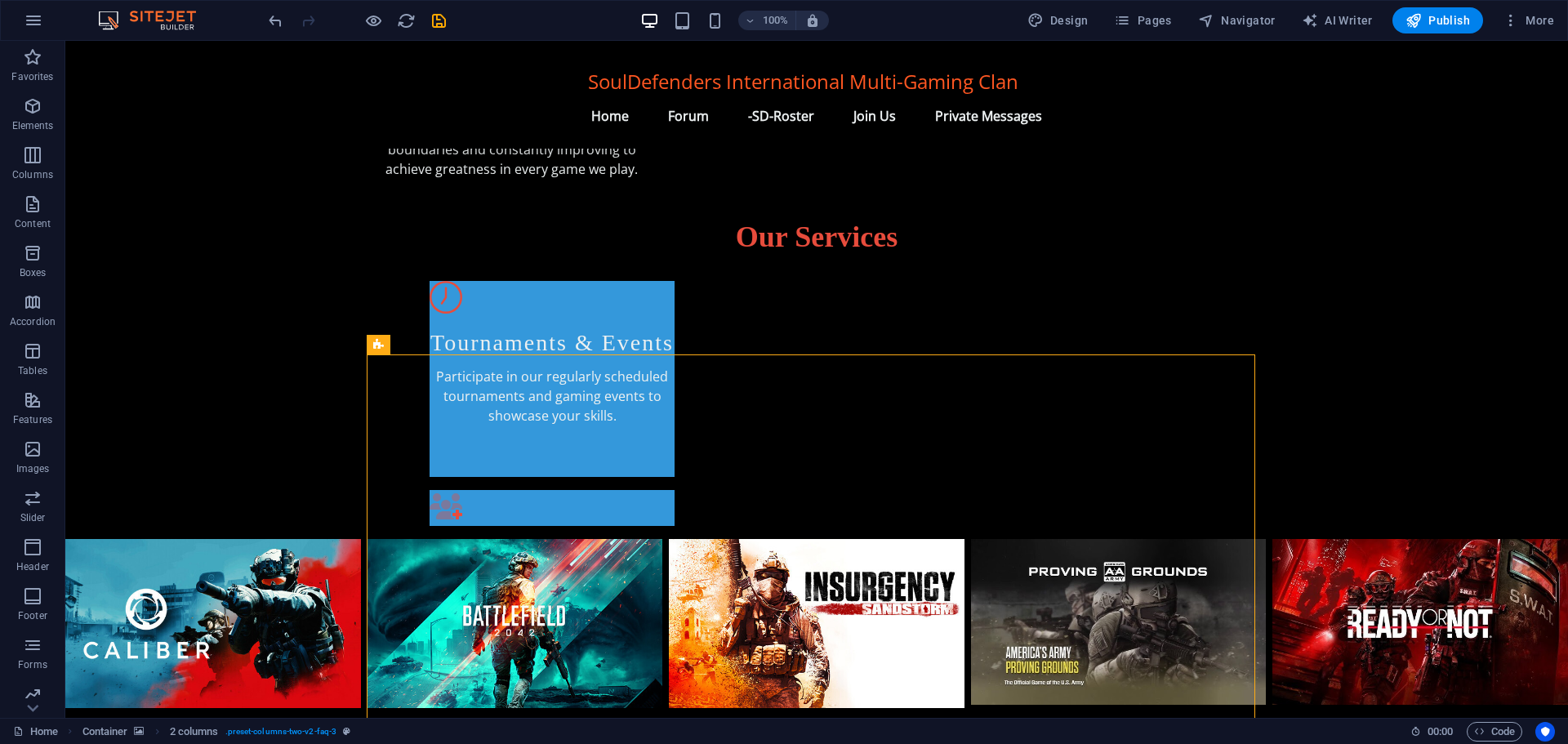
scroll to position [803, 0]
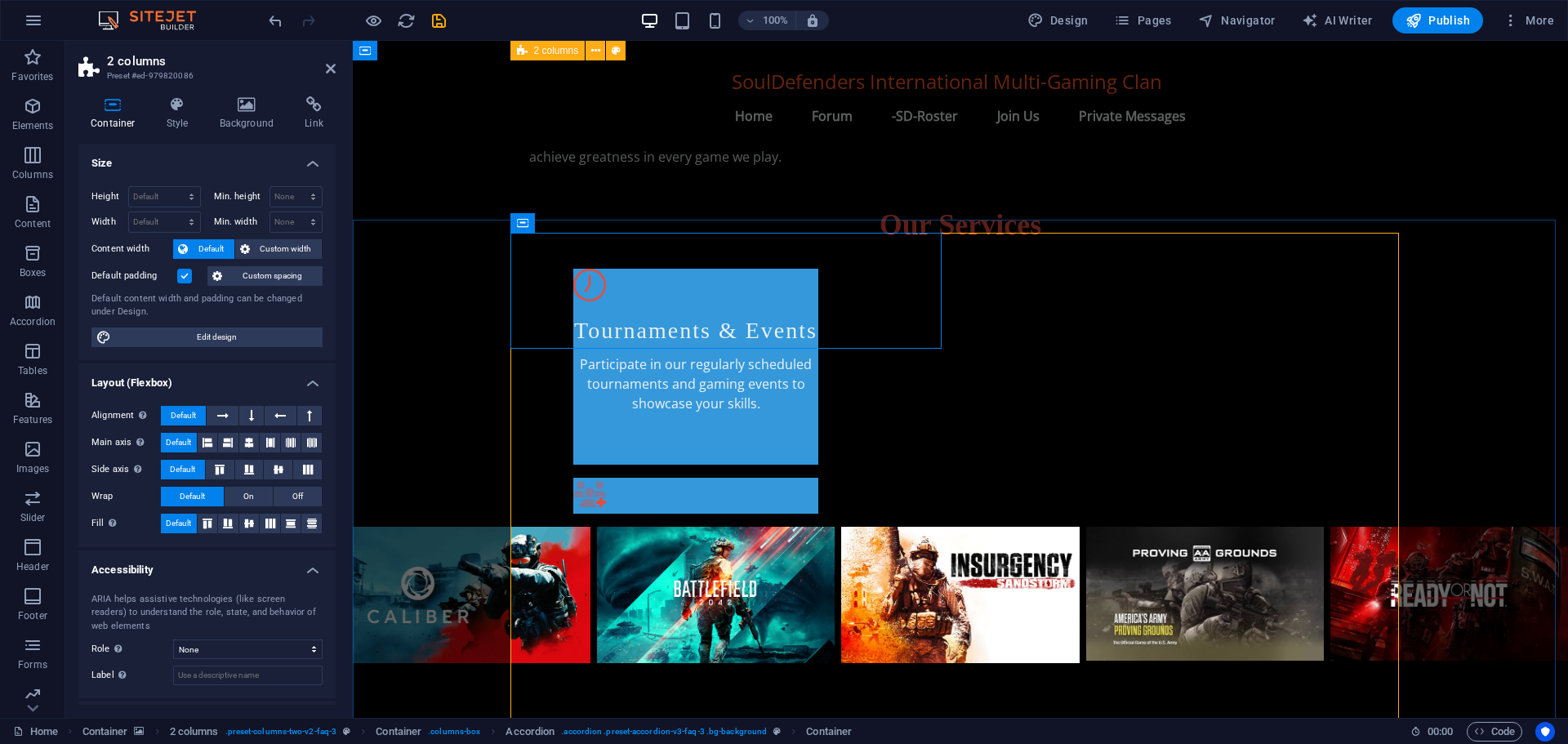
scroll to position [835, 0]
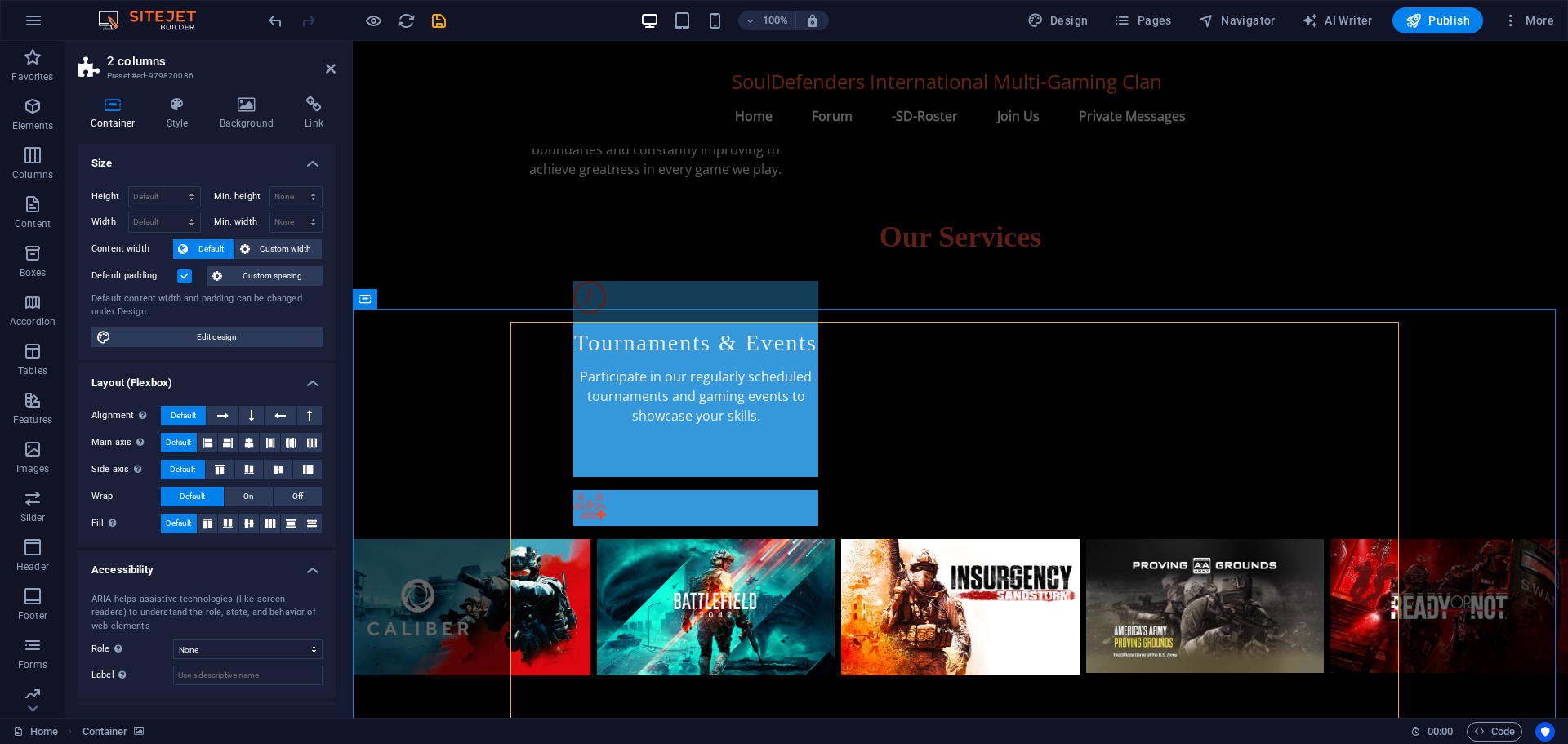
scroll to position [803, 0]
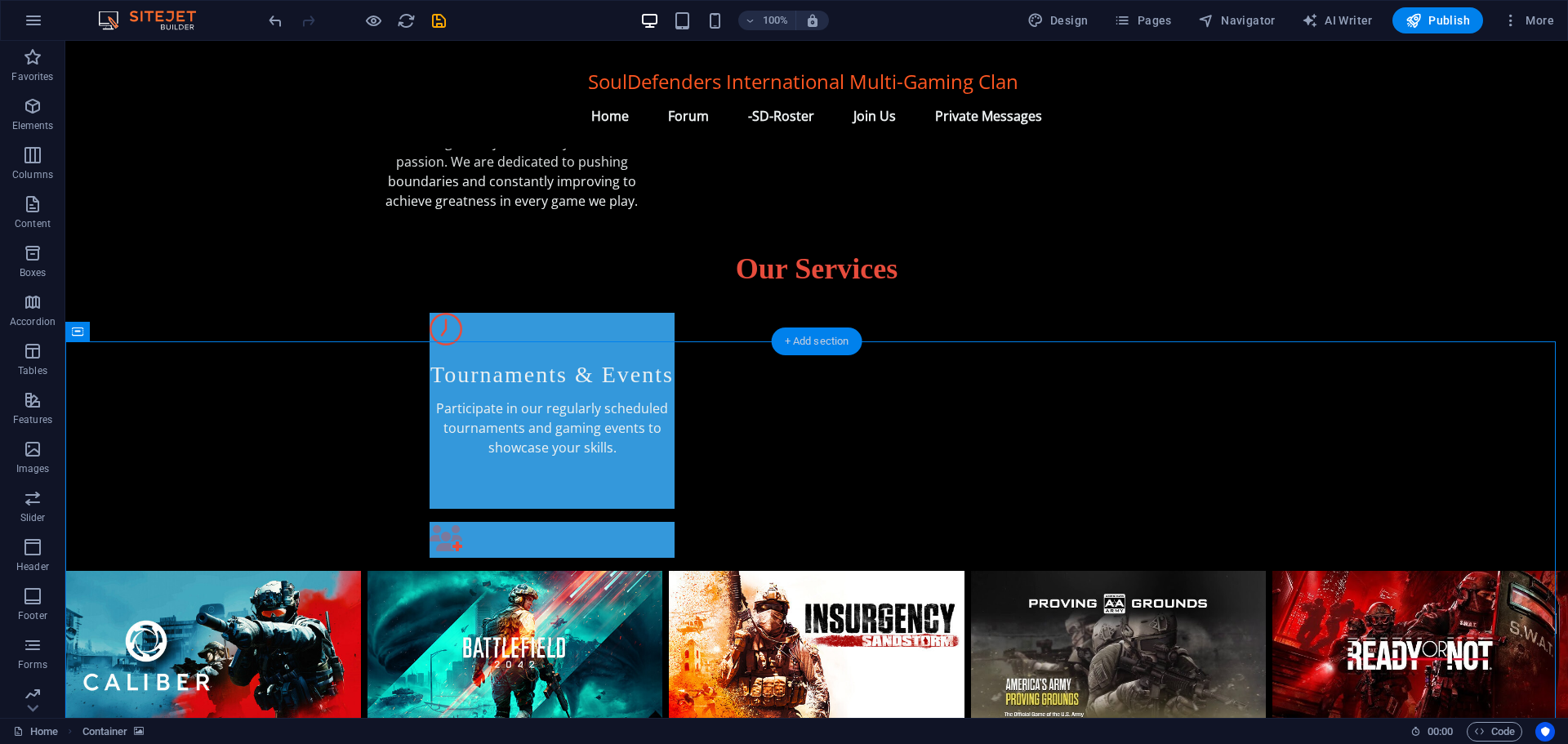
click at [817, 345] on div "+ Add section" at bounding box center [817, 341] width 91 height 28
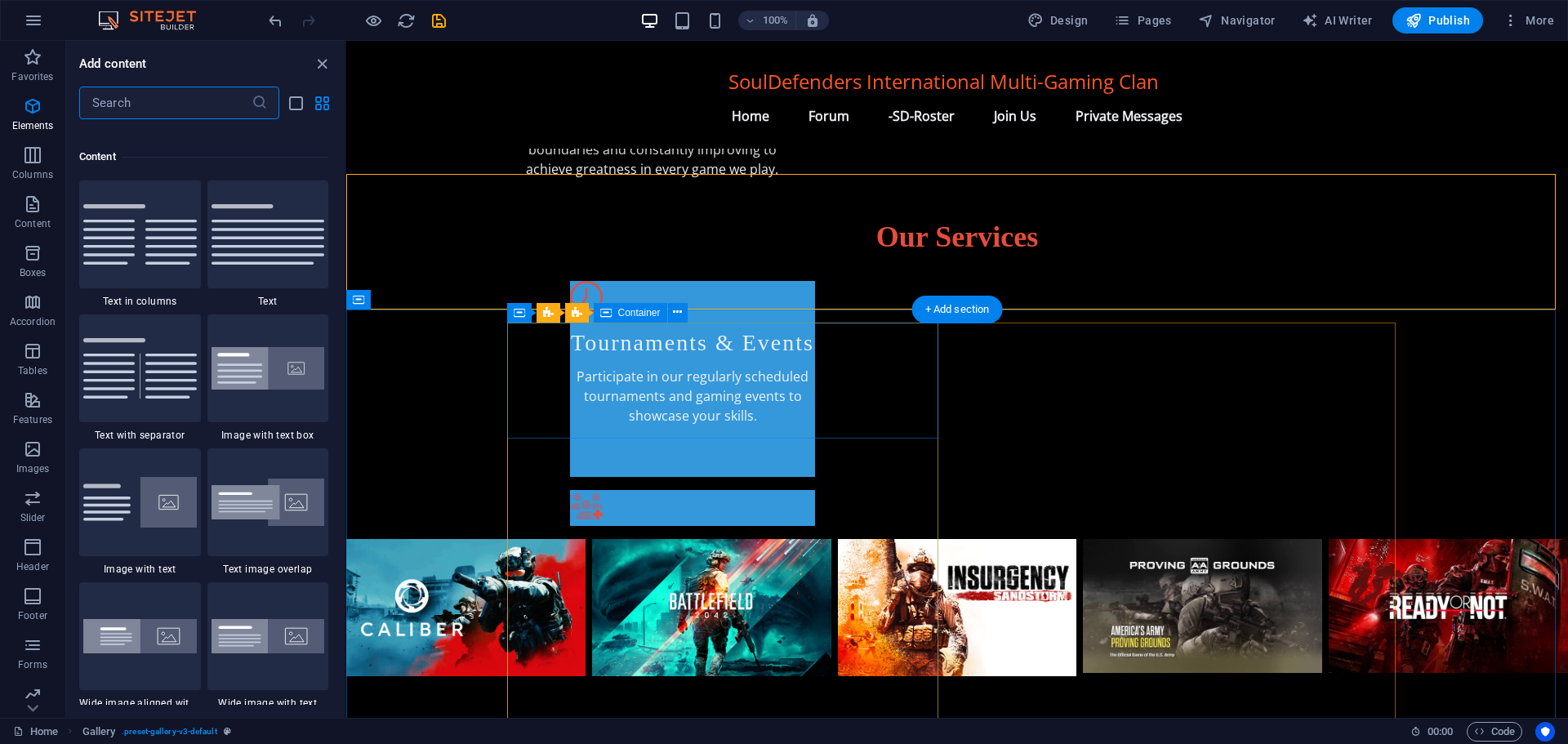
scroll to position [2856, 0]
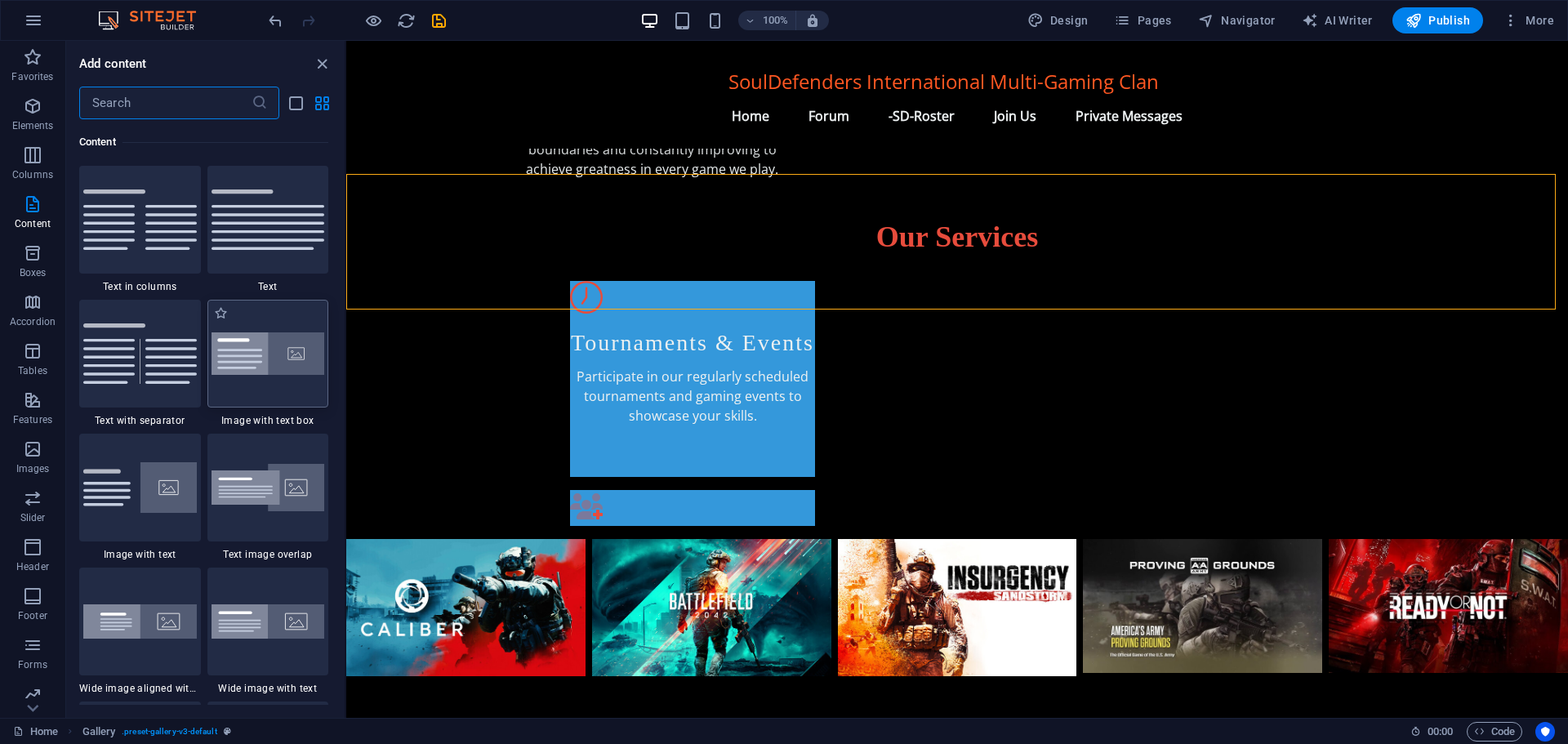
drag, startPoint x: 247, startPoint y: 363, endPoint x: 163, endPoint y: 348, distance: 85.3
click at [247, 363] on img at bounding box center [268, 354] width 113 height 43
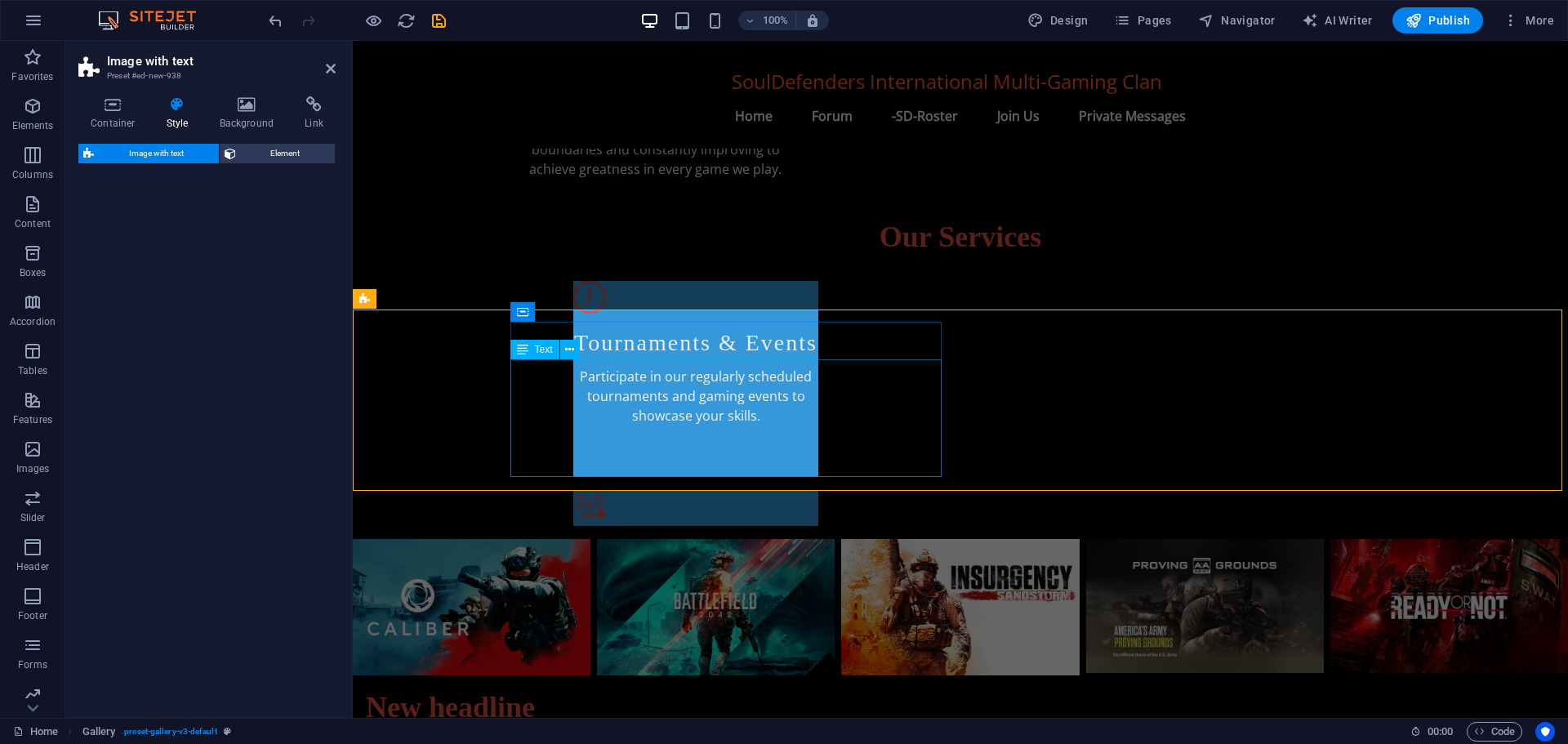
select select "rem"
select select "px"
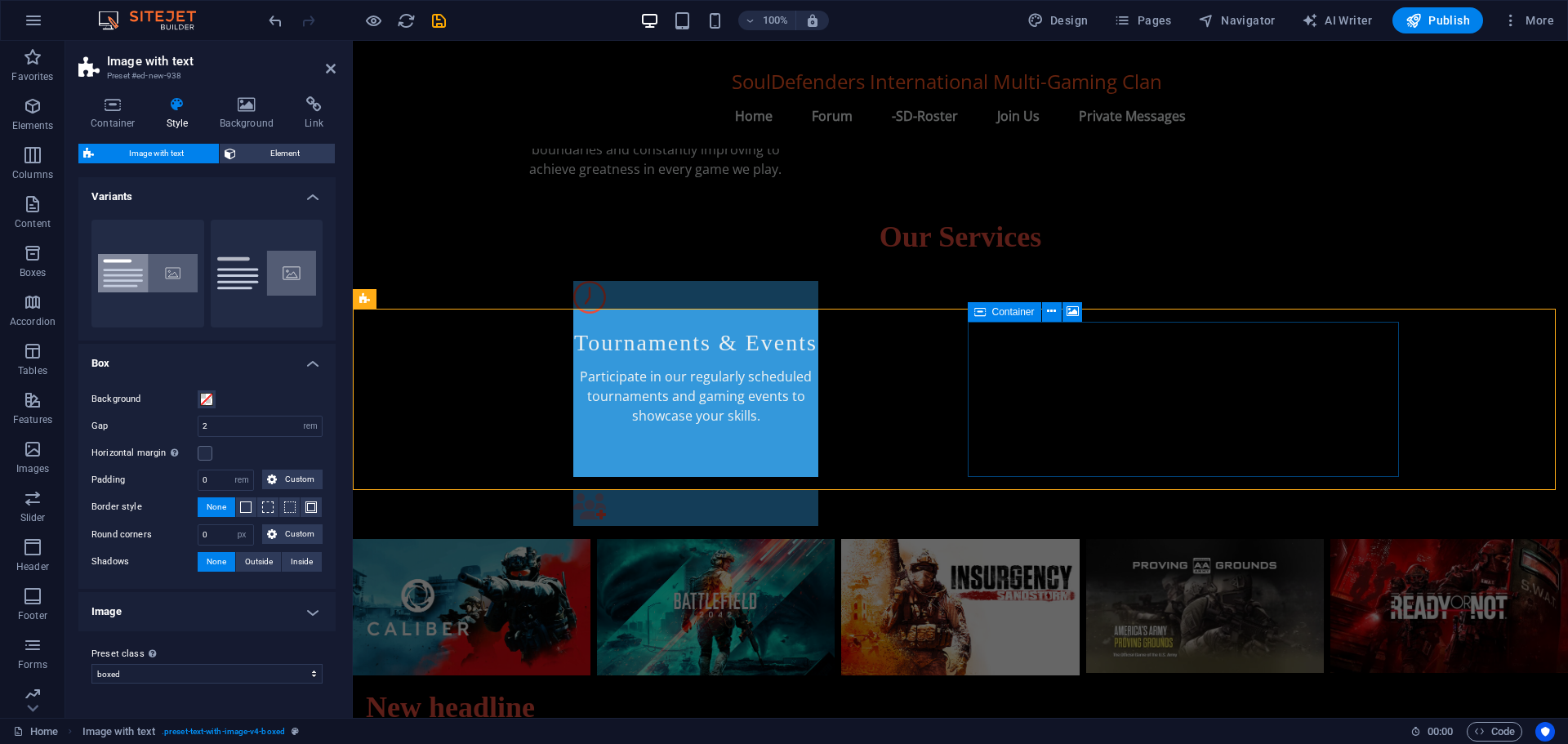
click at [330, 68] on icon at bounding box center [330, 68] width 10 height 13
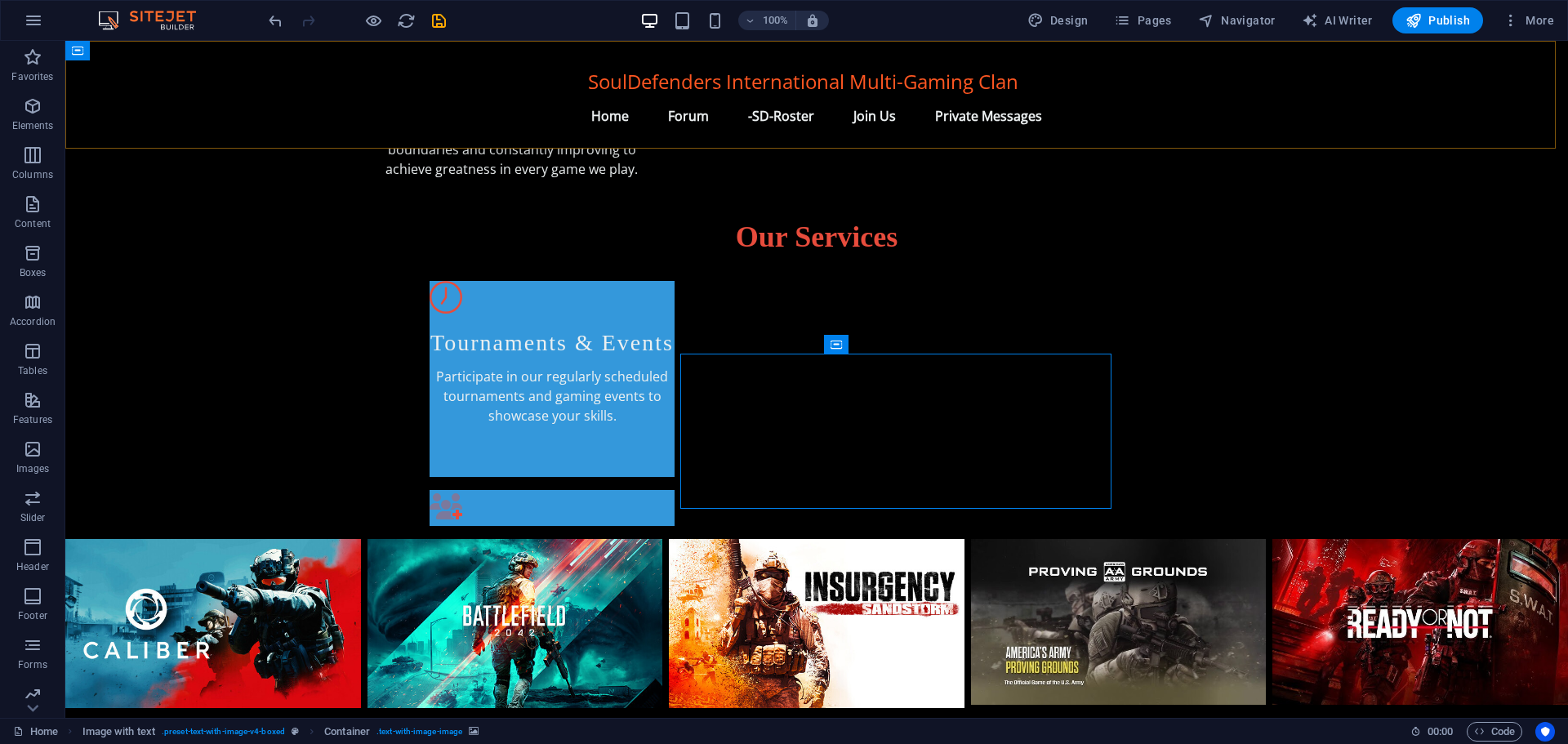
scroll to position [803, 0]
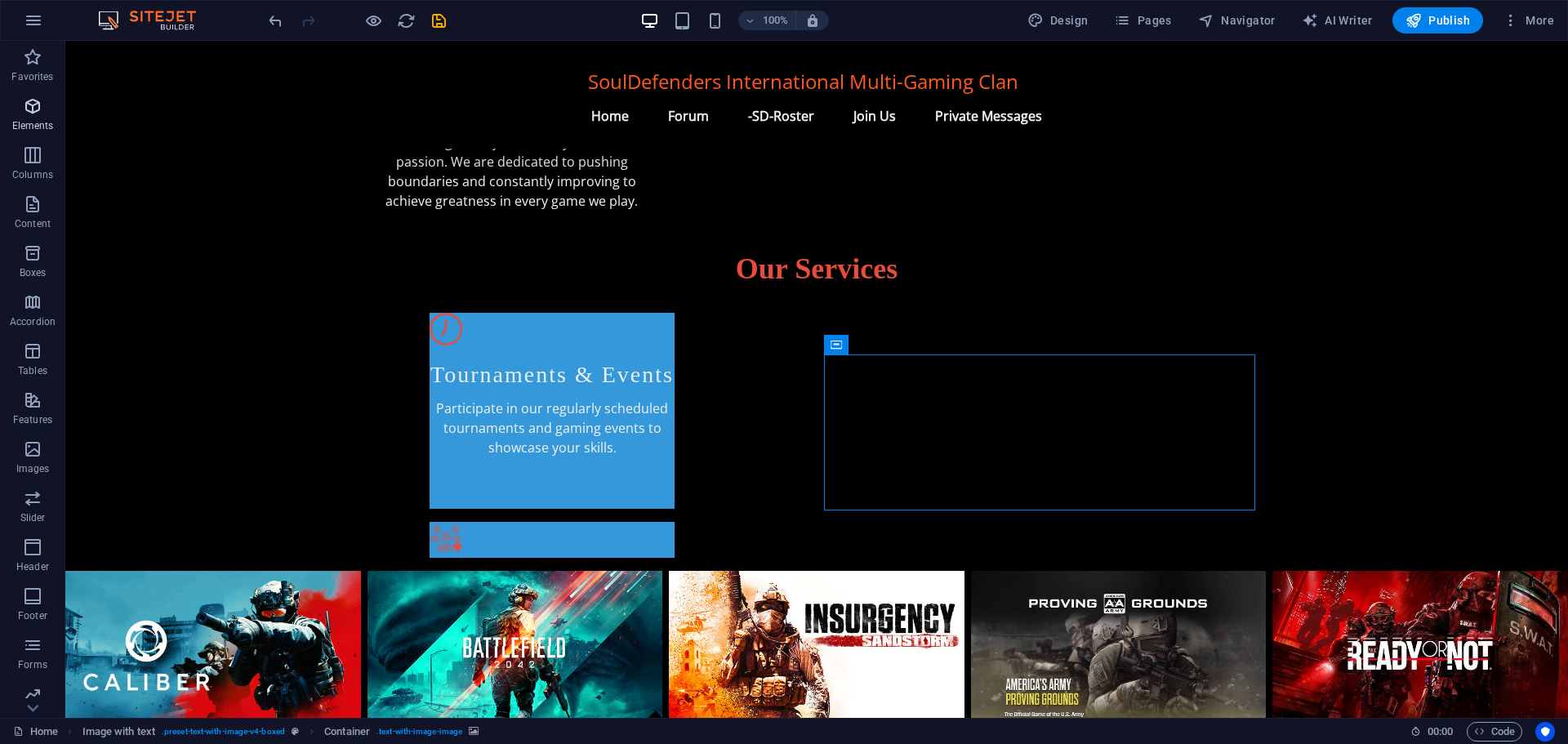
click at [26, 113] on icon "button" at bounding box center [32, 106] width 20 height 20
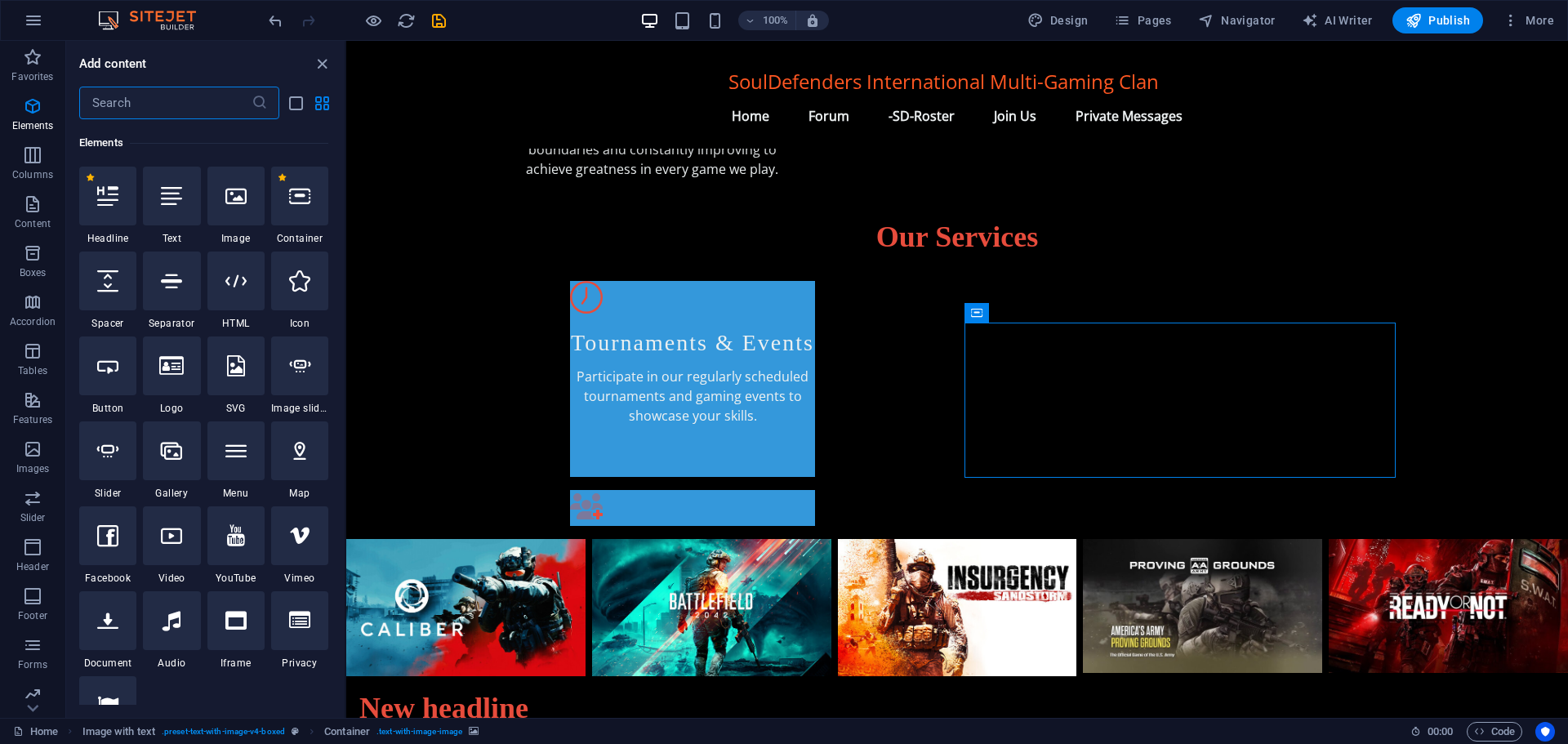
scroll to position [174, 0]
click at [233, 290] on icon at bounding box center [236, 280] width 22 height 22
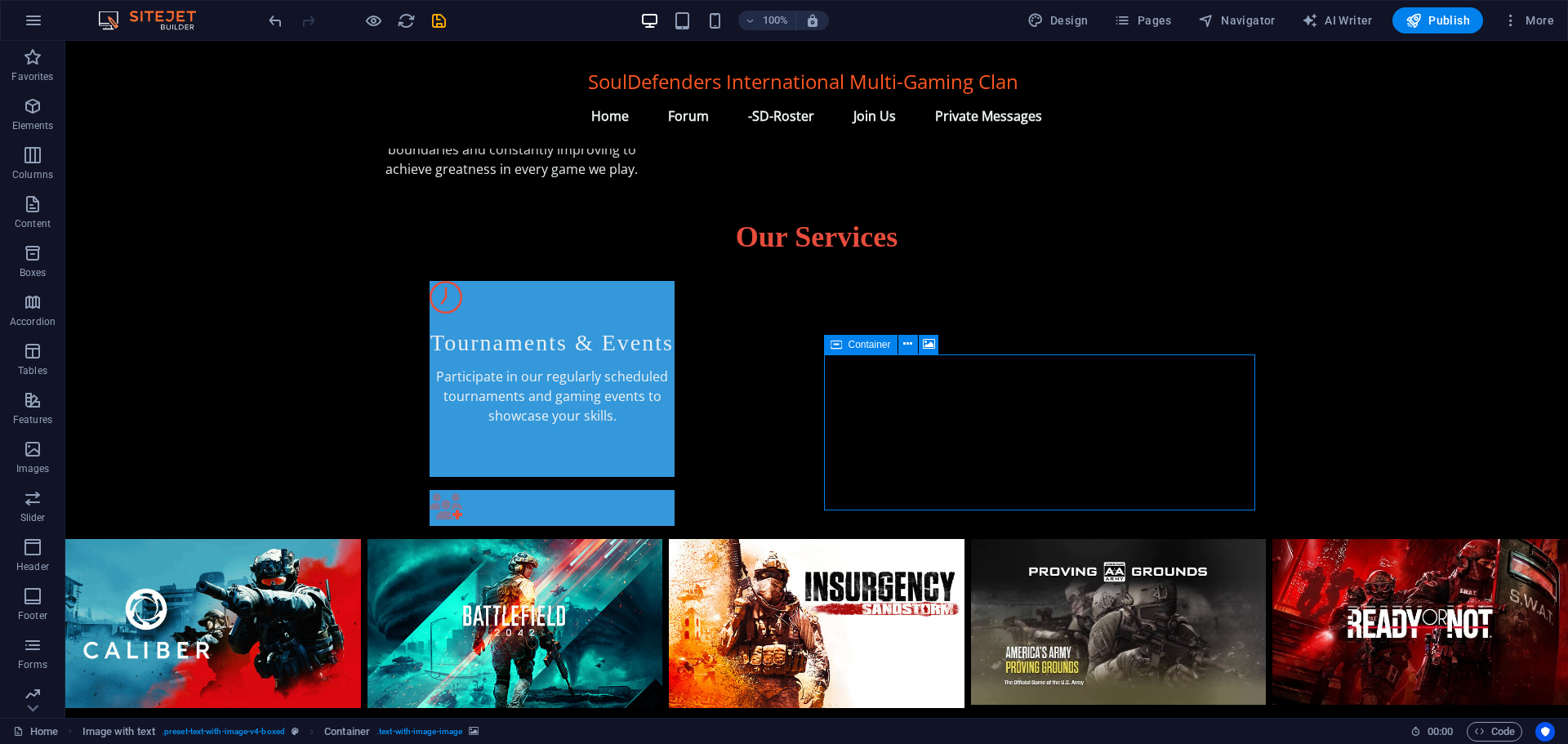
scroll to position [803, 0]
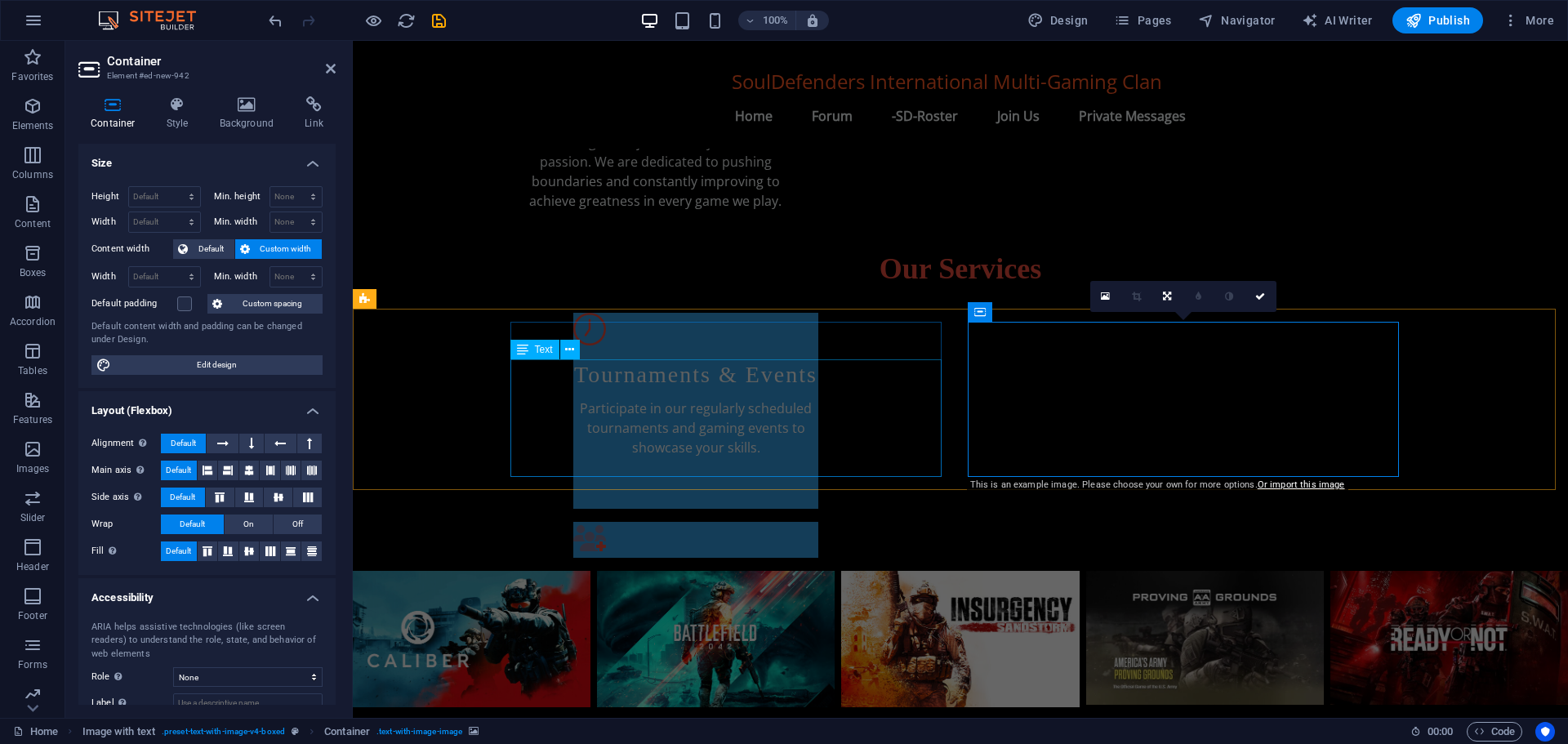
scroll to position [835, 0]
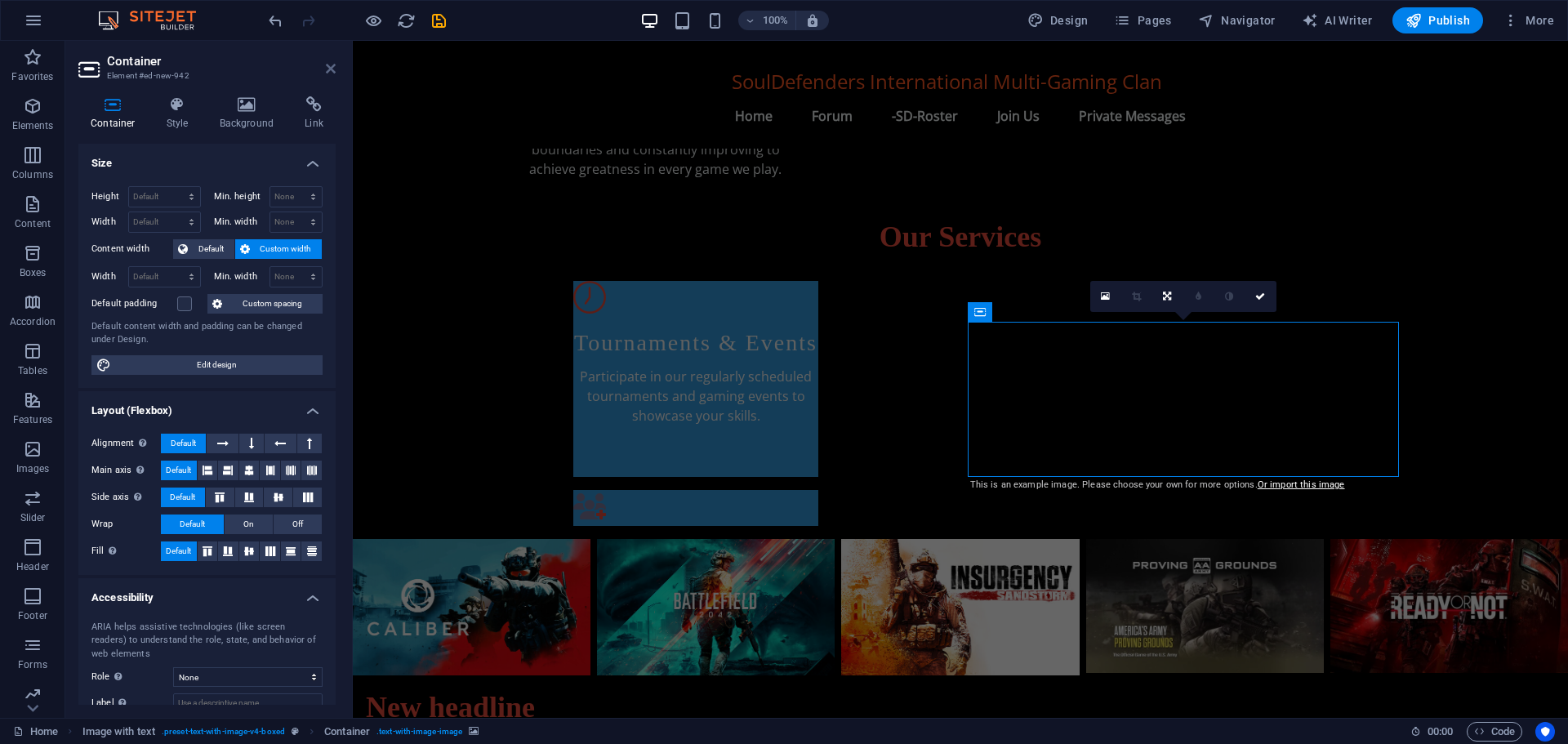
click at [325, 66] on icon at bounding box center [330, 68] width 10 height 13
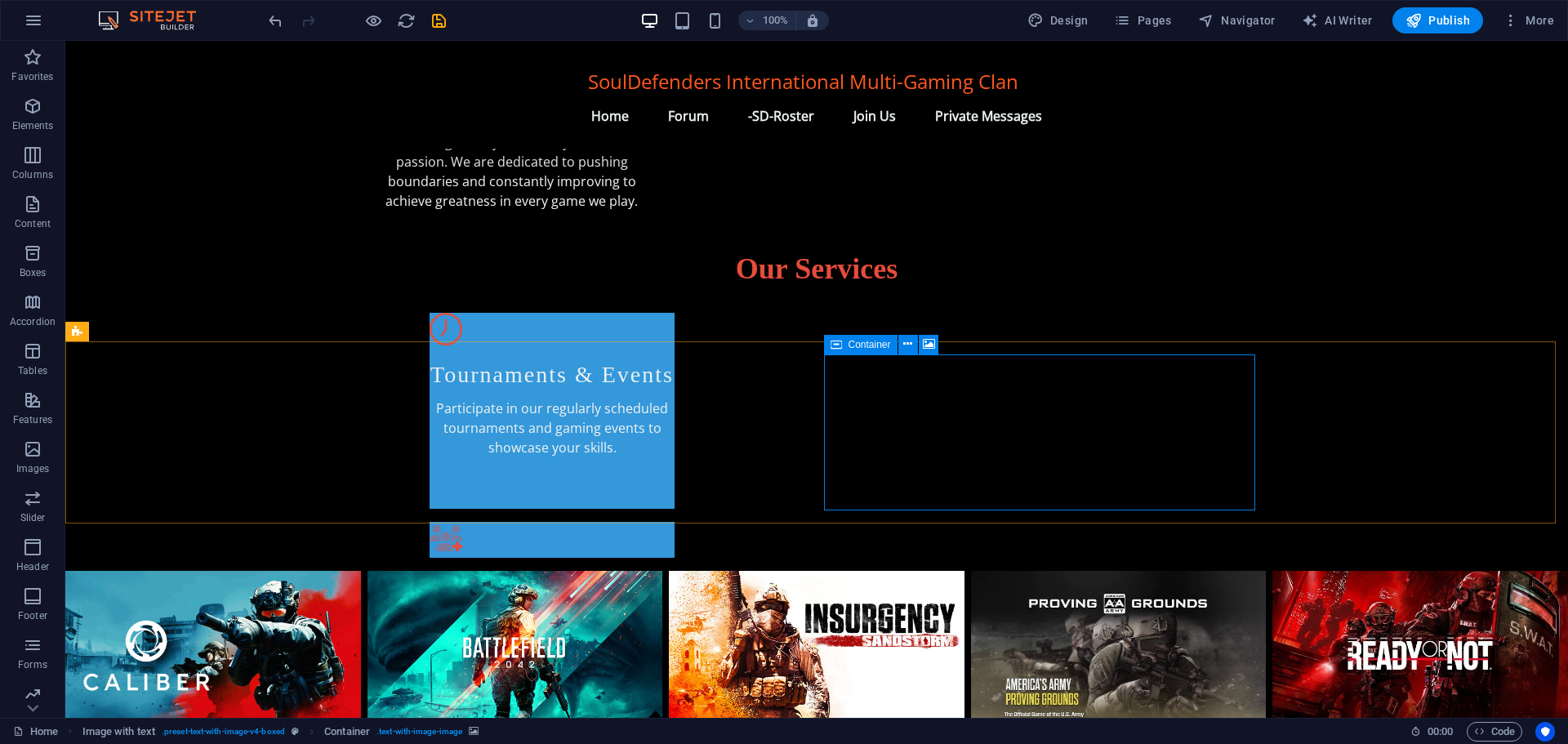
click at [874, 343] on span "Container" at bounding box center [869, 344] width 42 height 10
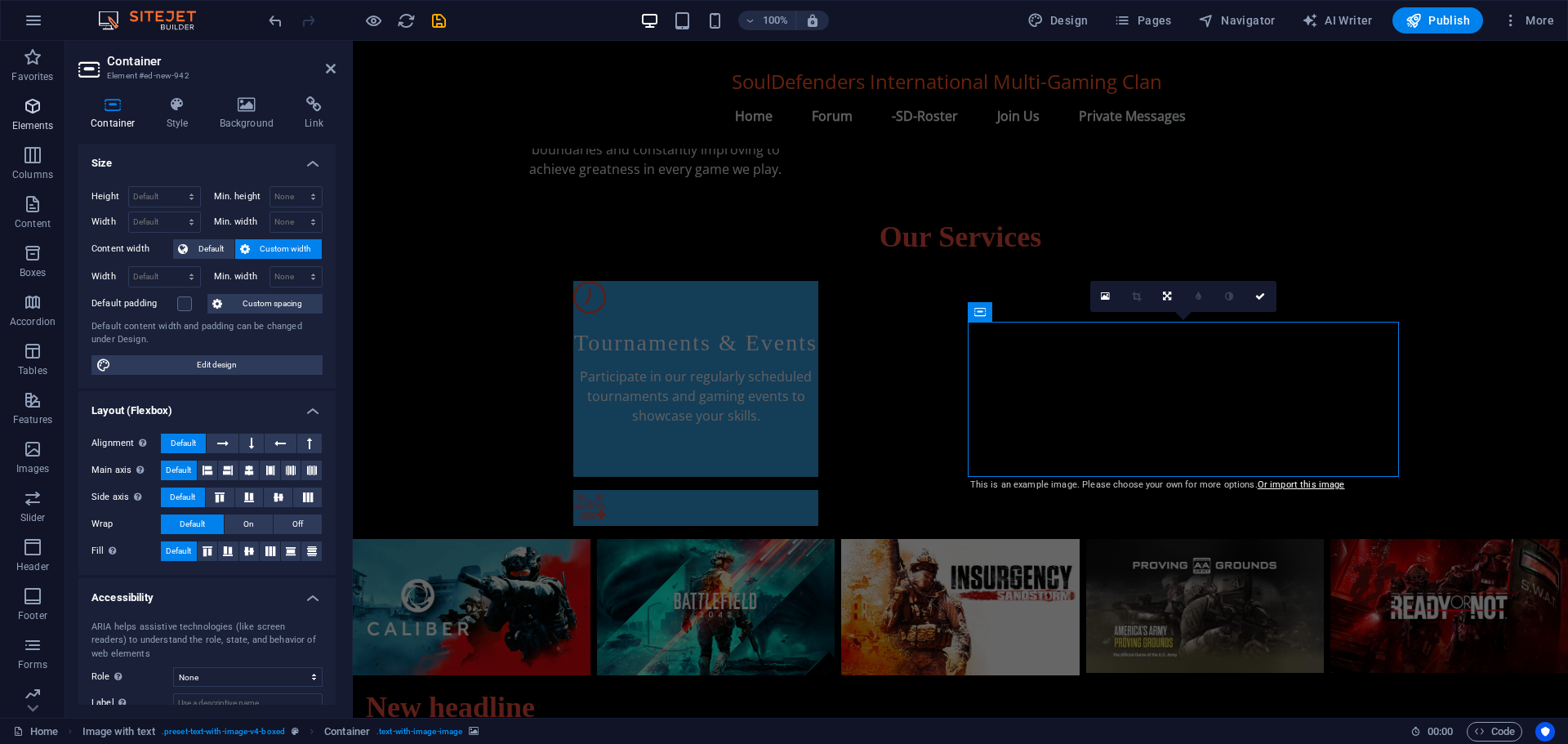
click at [27, 107] on icon "button" at bounding box center [32, 106] width 20 height 20
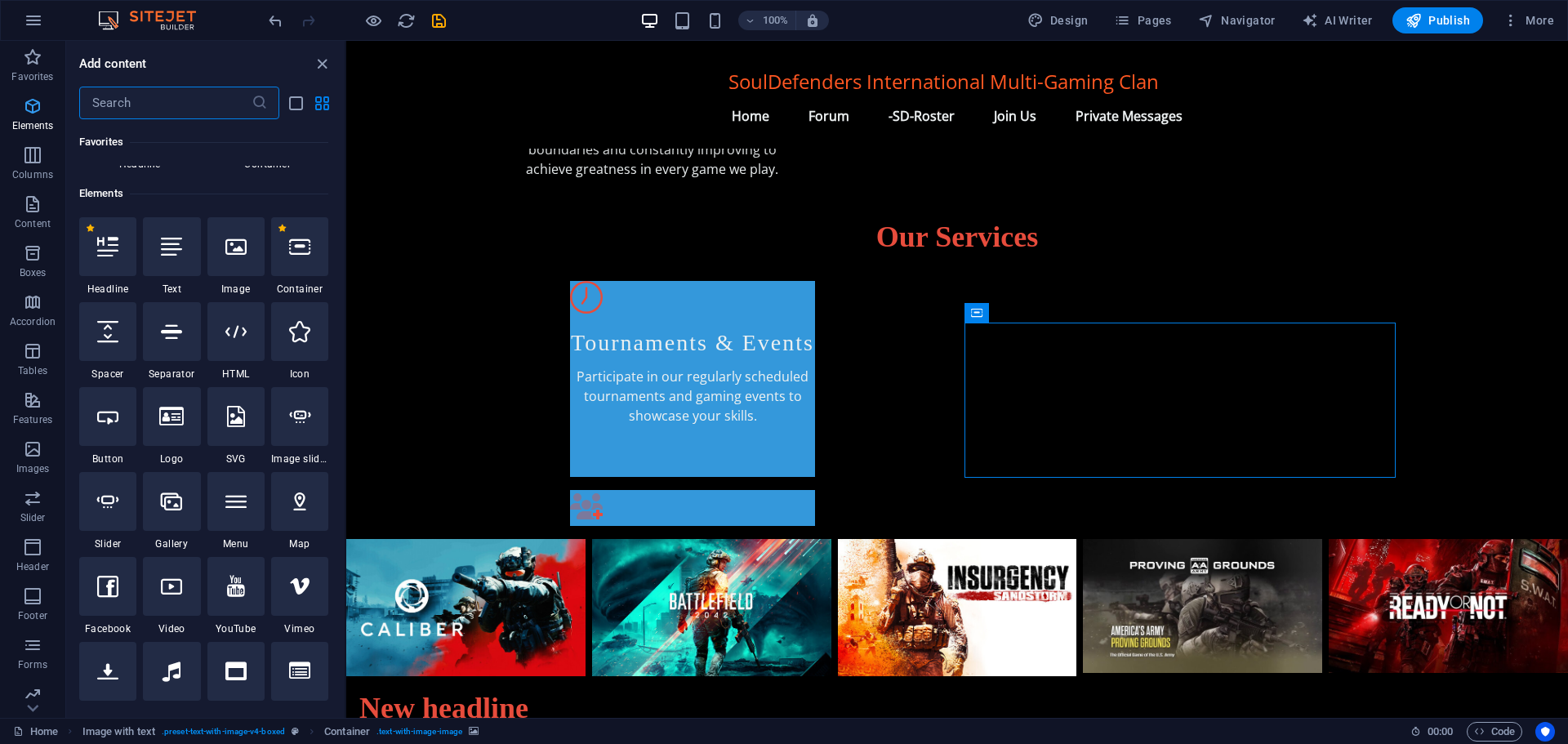
scroll to position [174, 0]
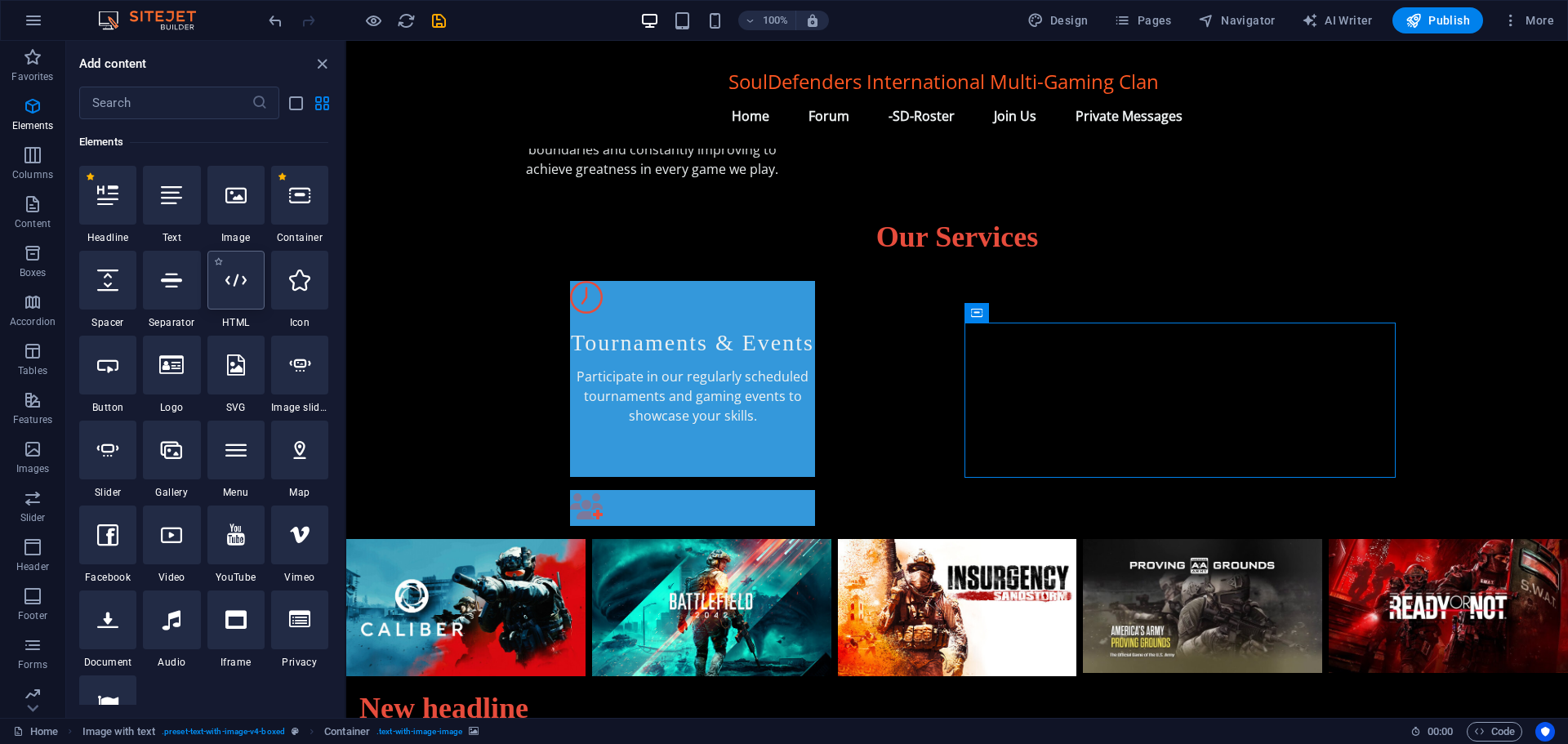
click at [232, 280] on icon at bounding box center [236, 280] width 22 height 22
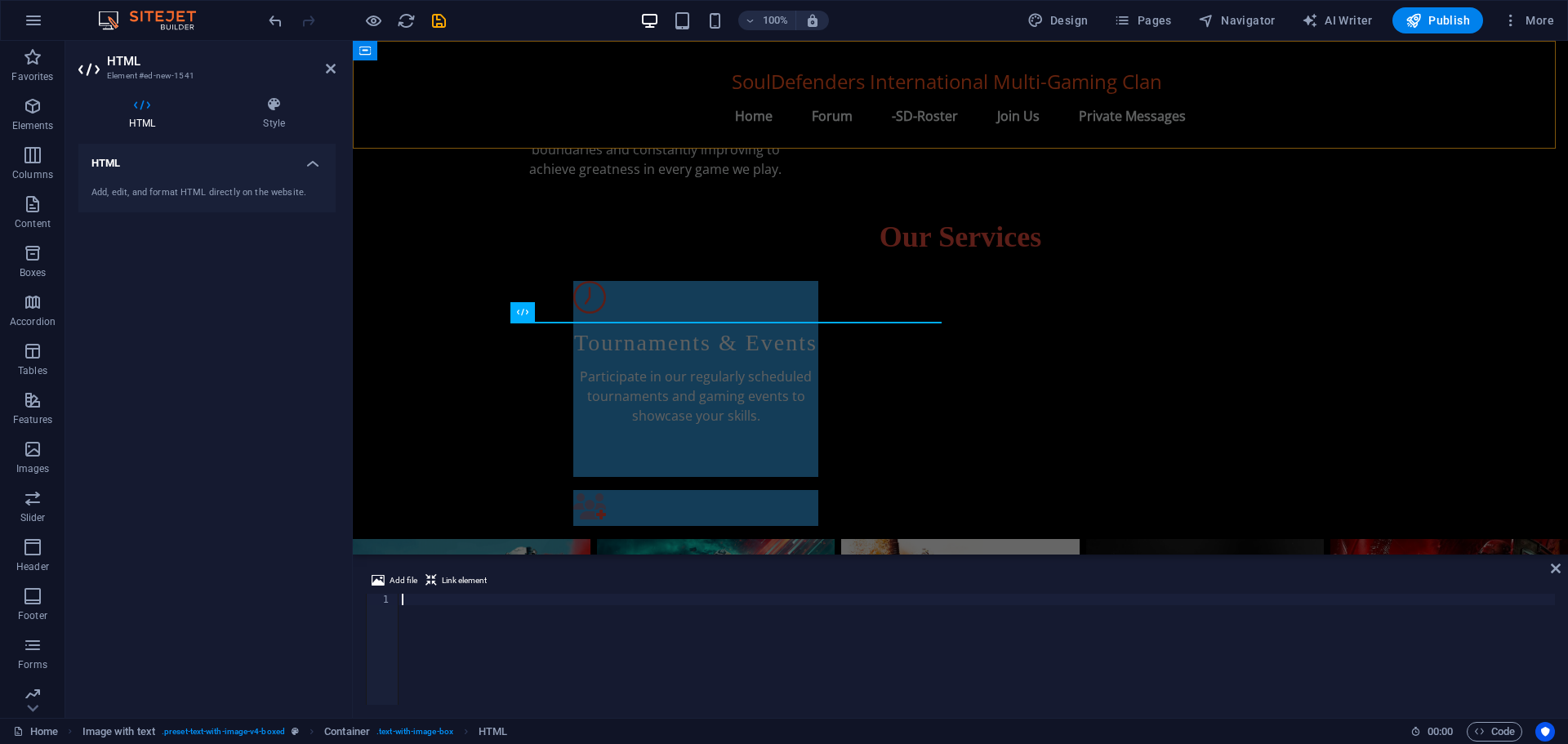
paste textarea "<script src="[URL][DOMAIN_NAME]"></script>"
type textarea "<script src="[URL][DOMAIN_NAME]"></script>"
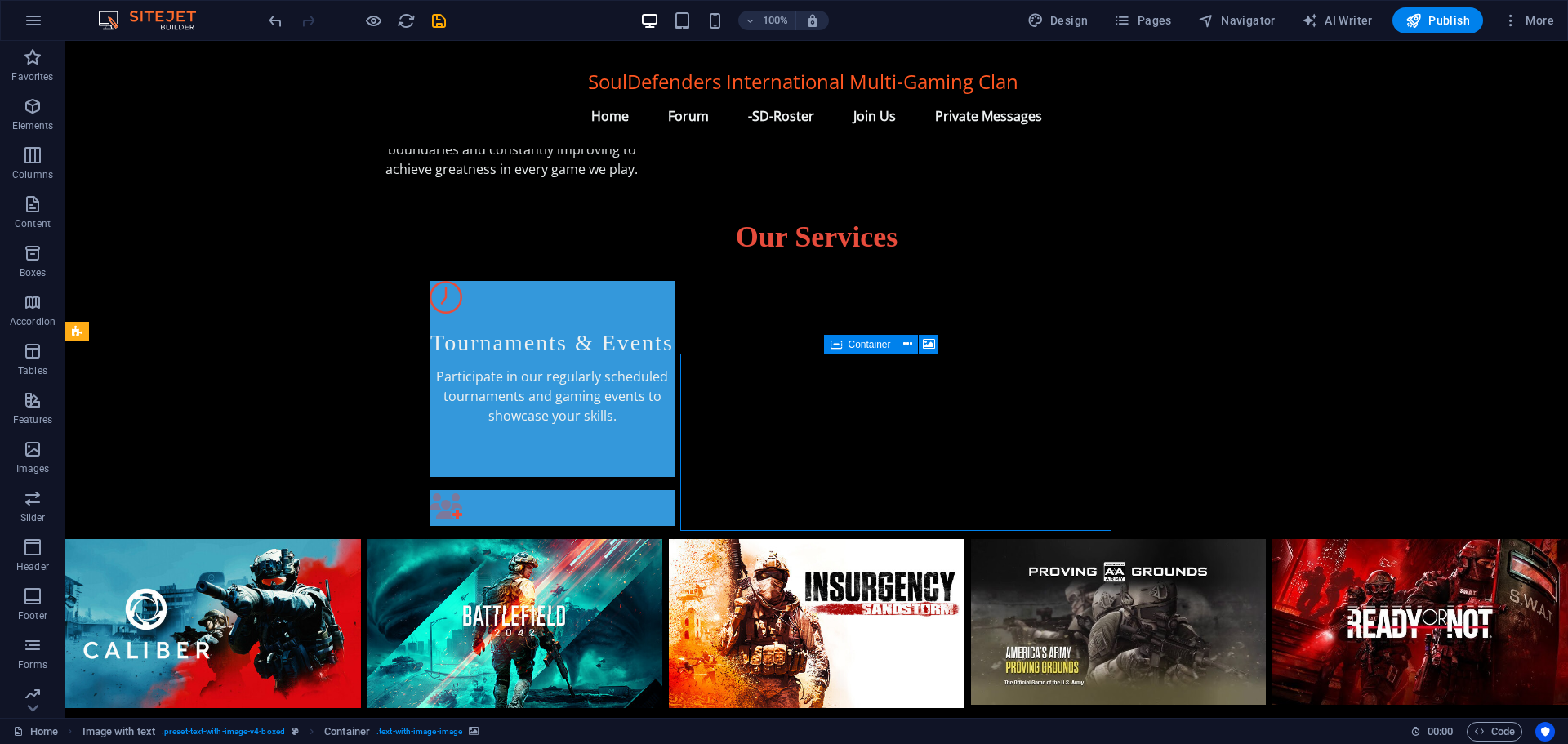
scroll to position [803, 0]
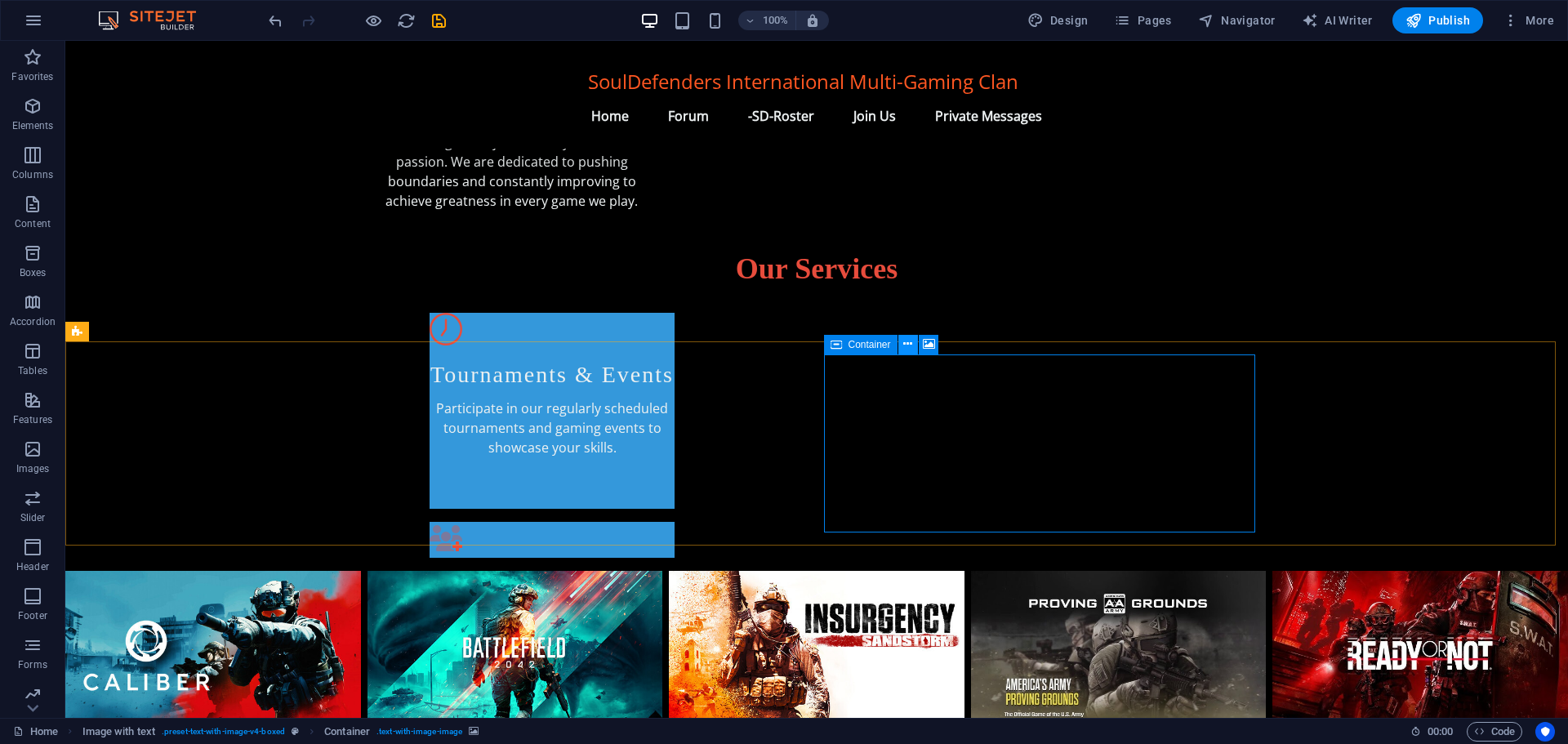
click at [907, 348] on icon at bounding box center [908, 343] width 9 height 17
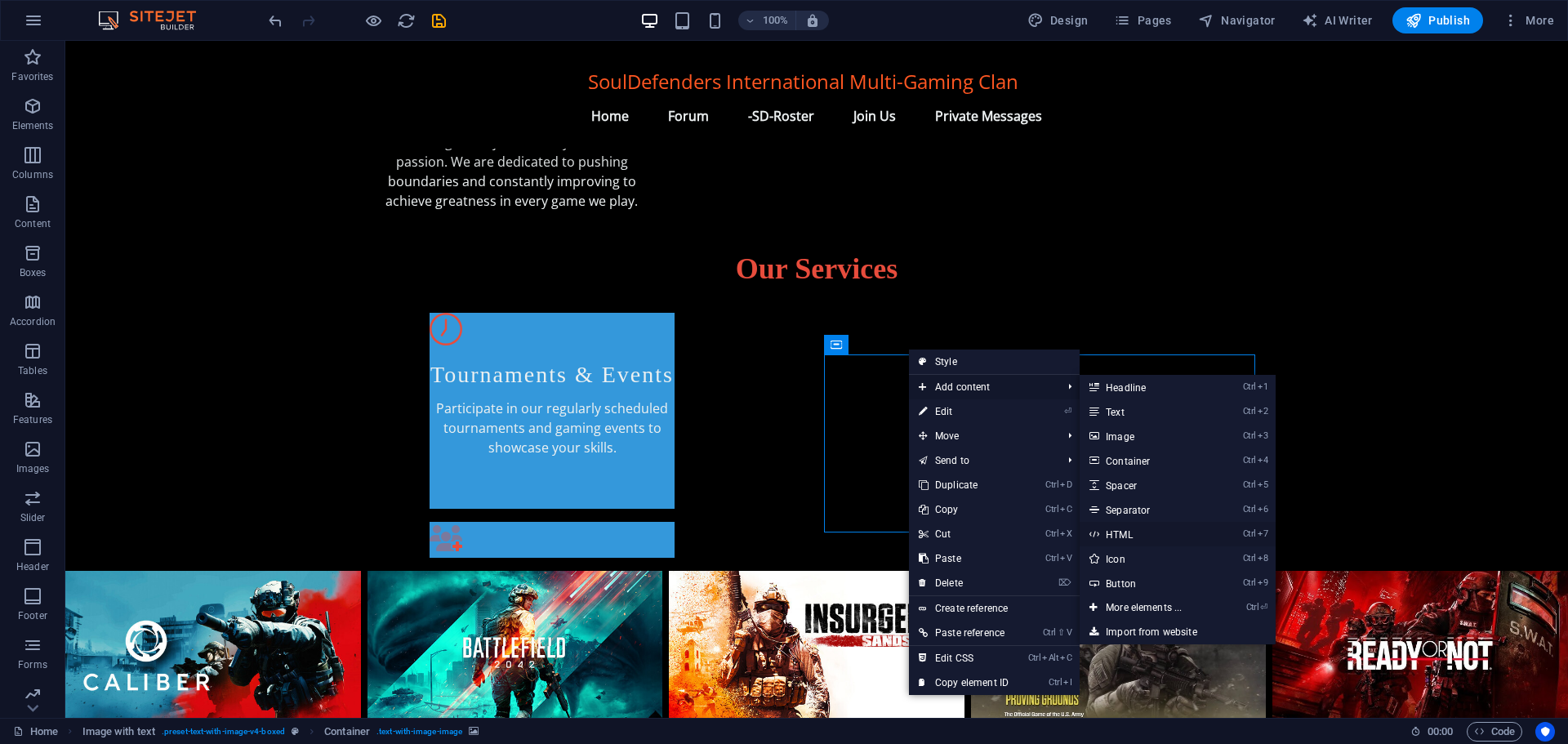
click at [1136, 536] on link "Ctrl 7 HTML" at bounding box center [1147, 534] width 135 height 24
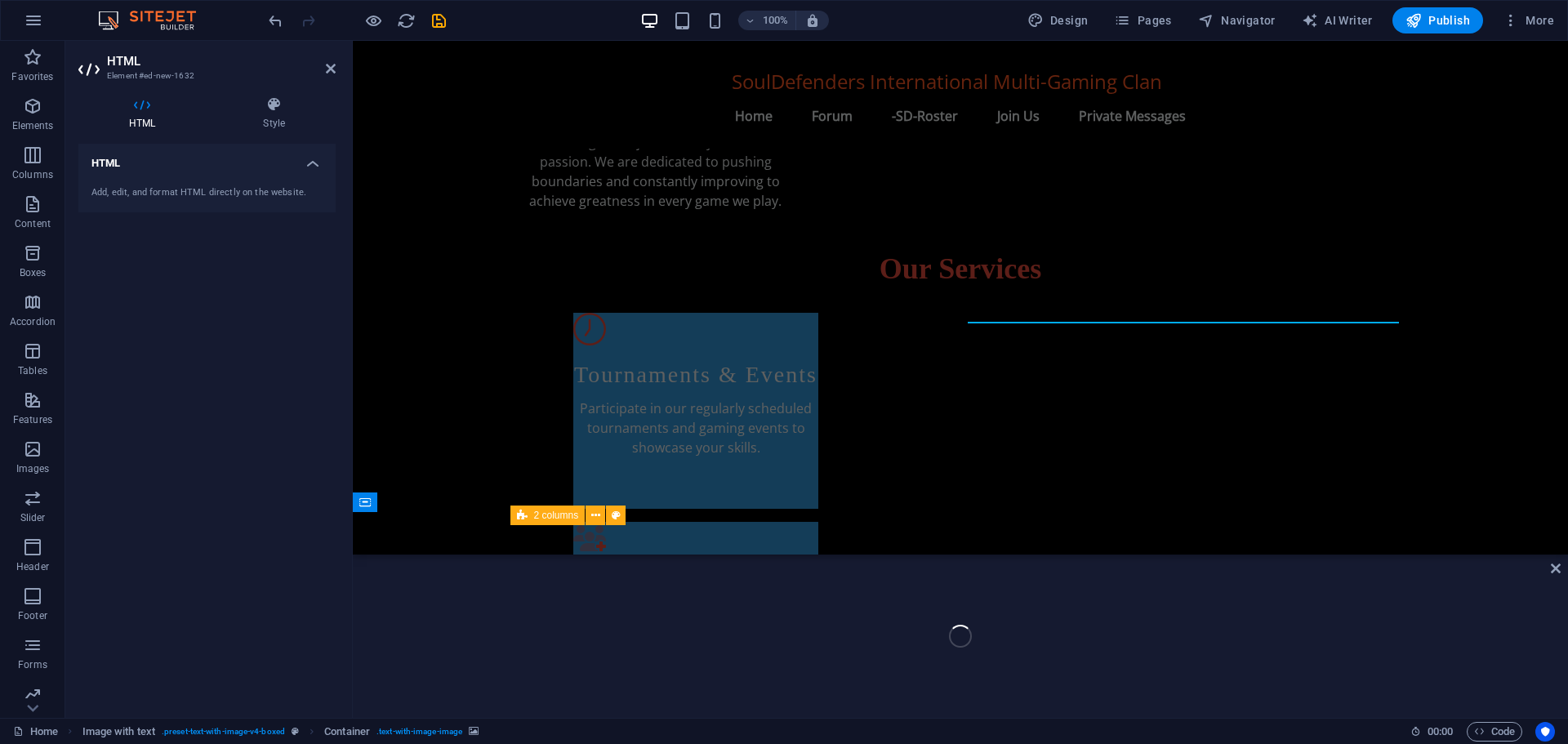
scroll to position [835, 0]
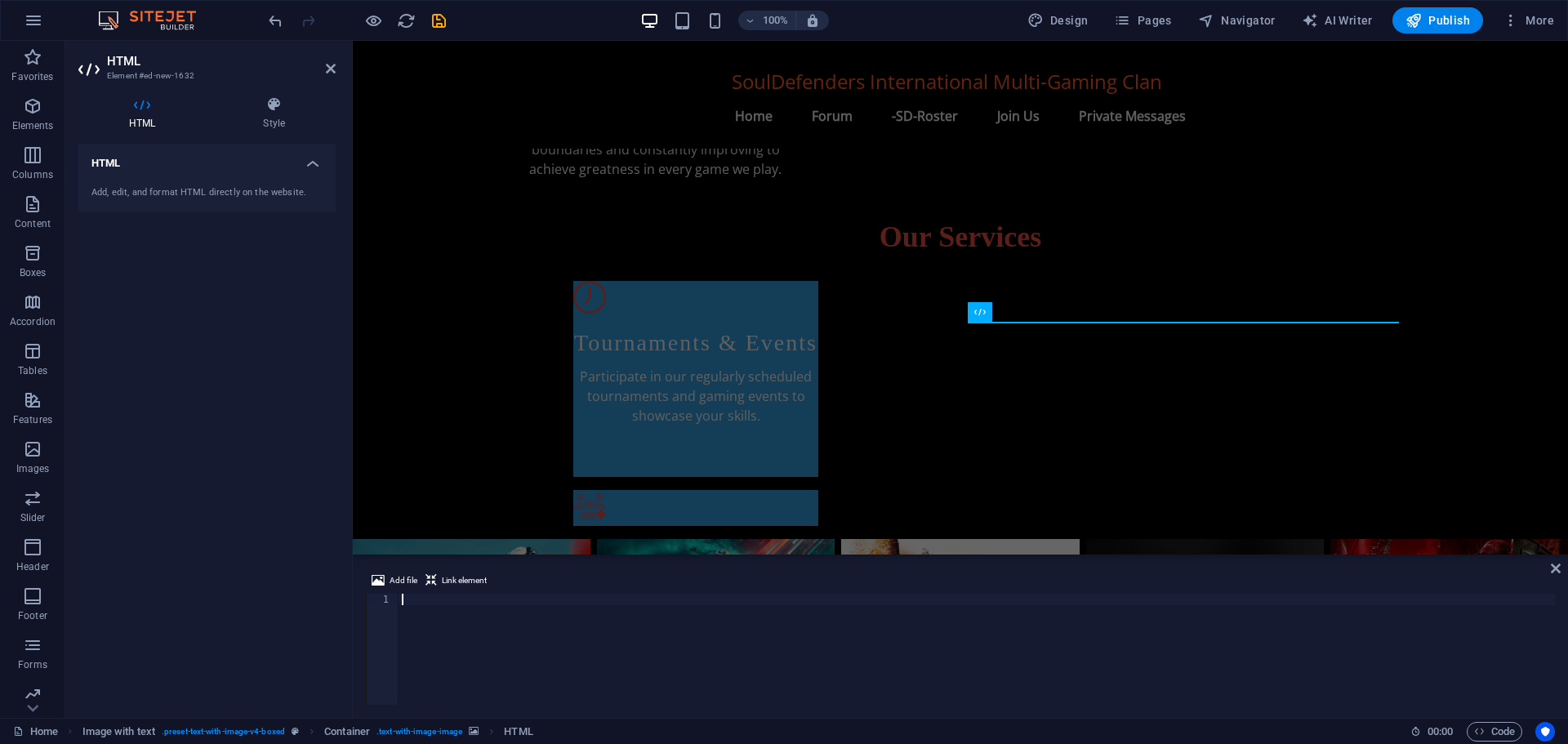
type textarea "<script src="[URL][DOMAIN_NAME]"></script>"
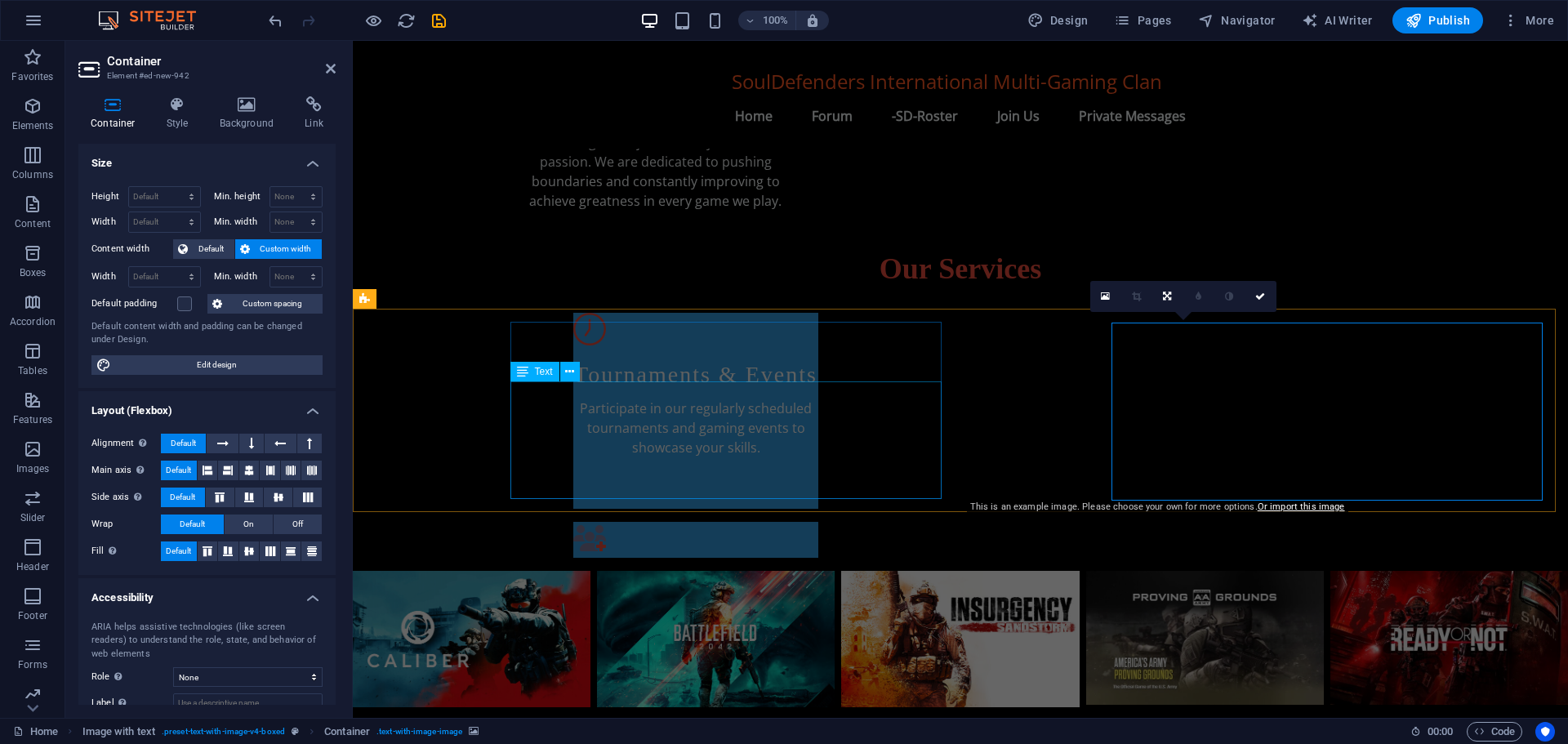
scroll to position [835, 0]
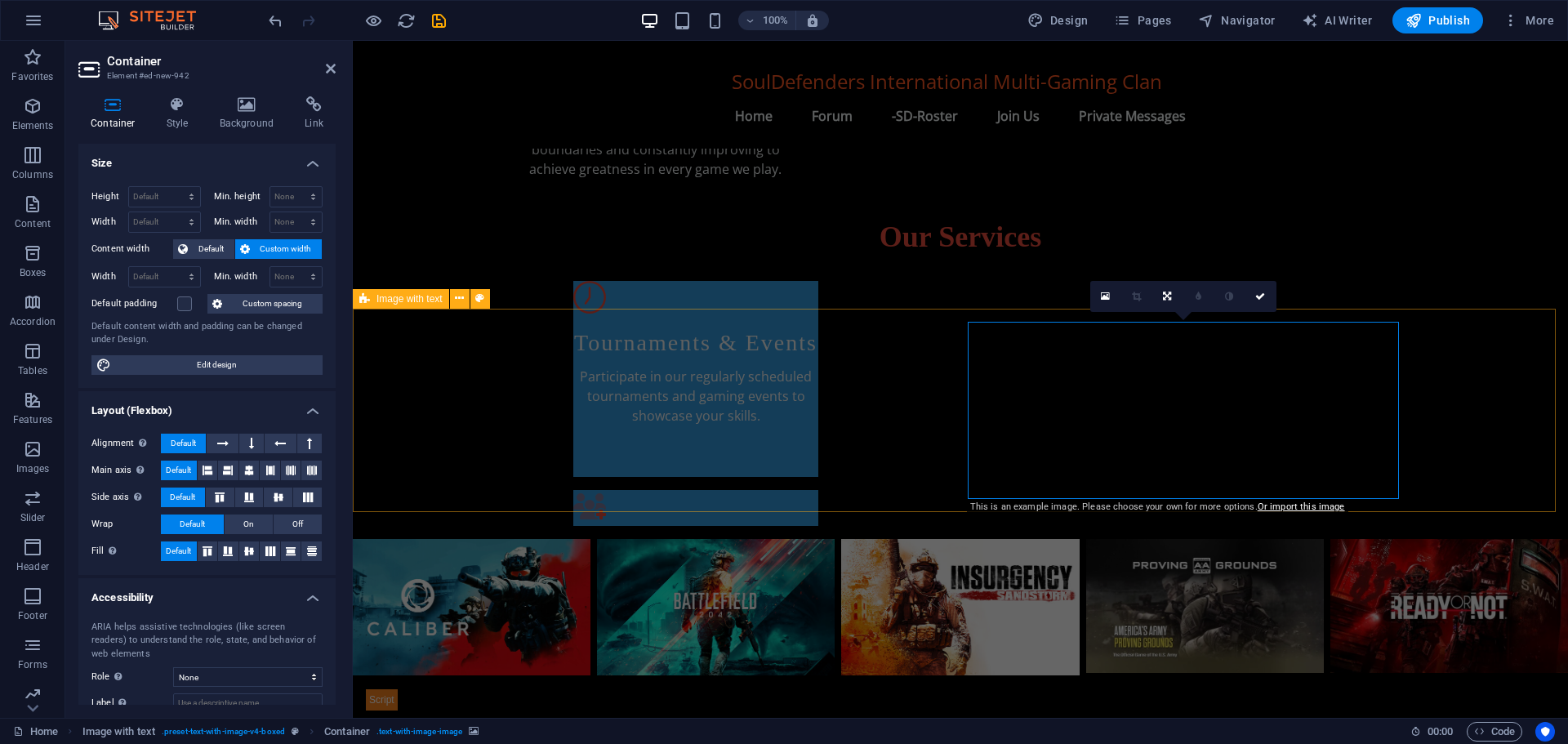
click at [1027, 315] on span "HTML" at bounding box center [1036, 312] width 27 height 10
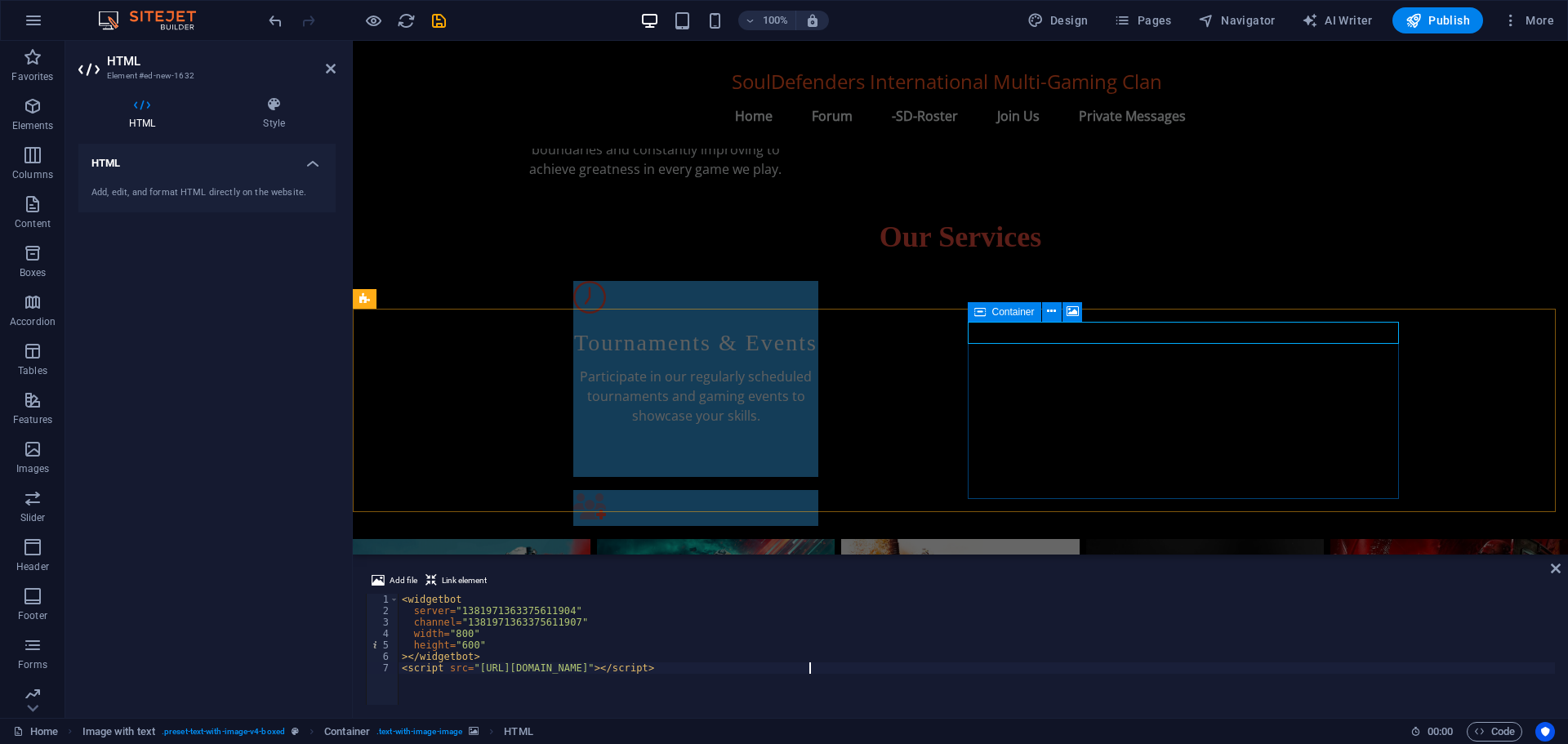
click at [976, 316] on icon at bounding box center [980, 312] width 12 height 20
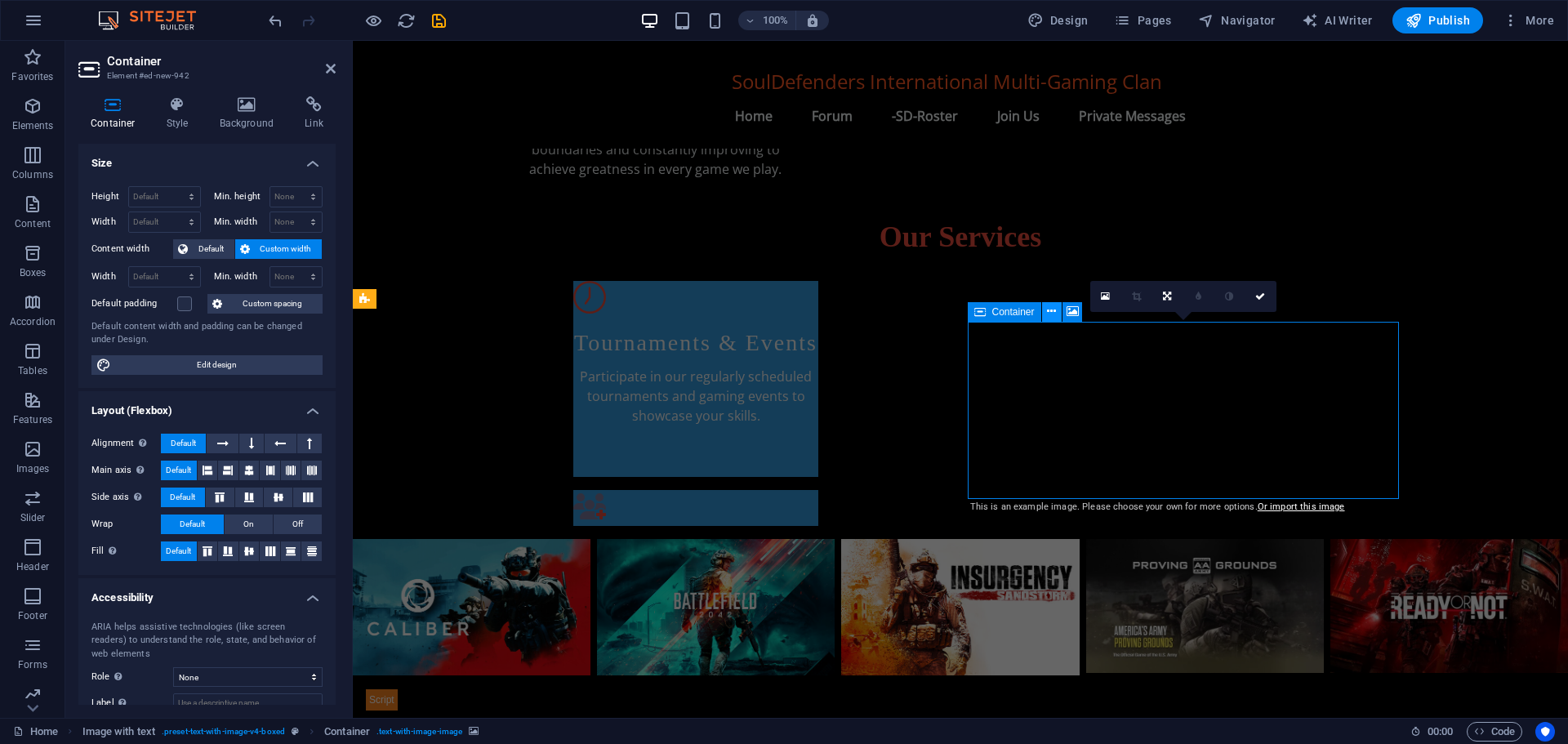
click at [1053, 307] on icon at bounding box center [1052, 311] width 9 height 17
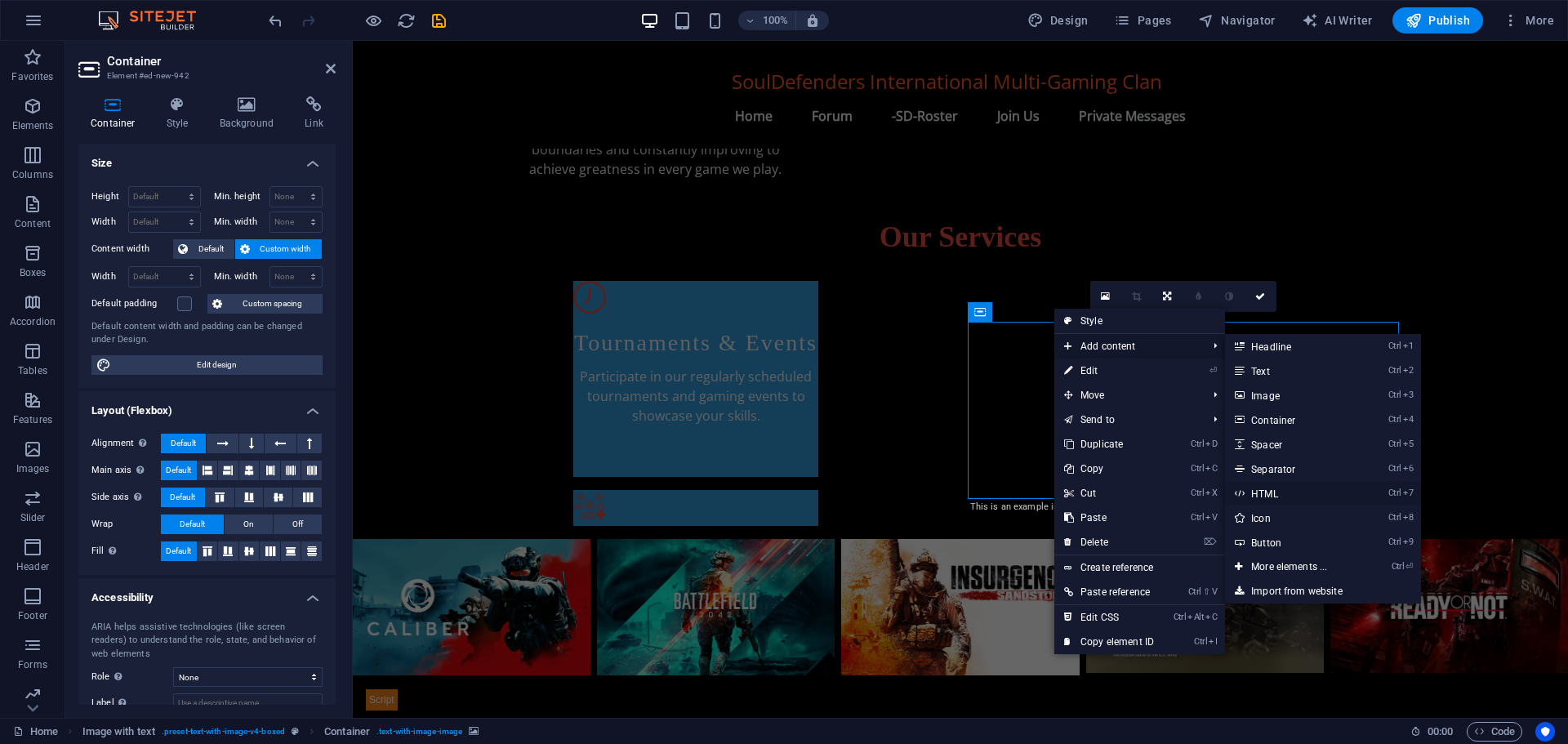
click at [1276, 486] on link "Ctrl 7 HTML" at bounding box center [1293, 492] width 135 height 24
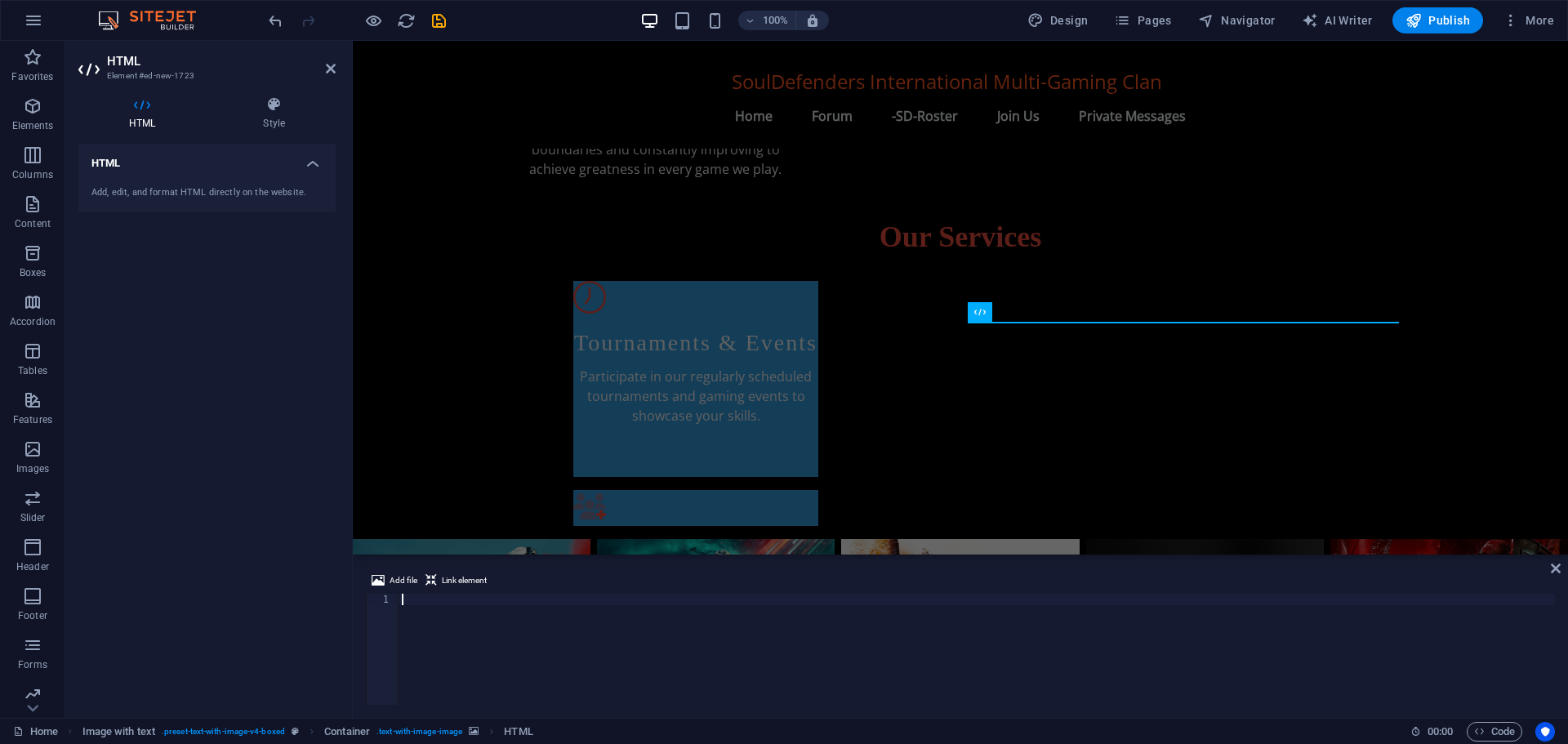
type textarea "<script src="[URL][DOMAIN_NAME]"></script>"
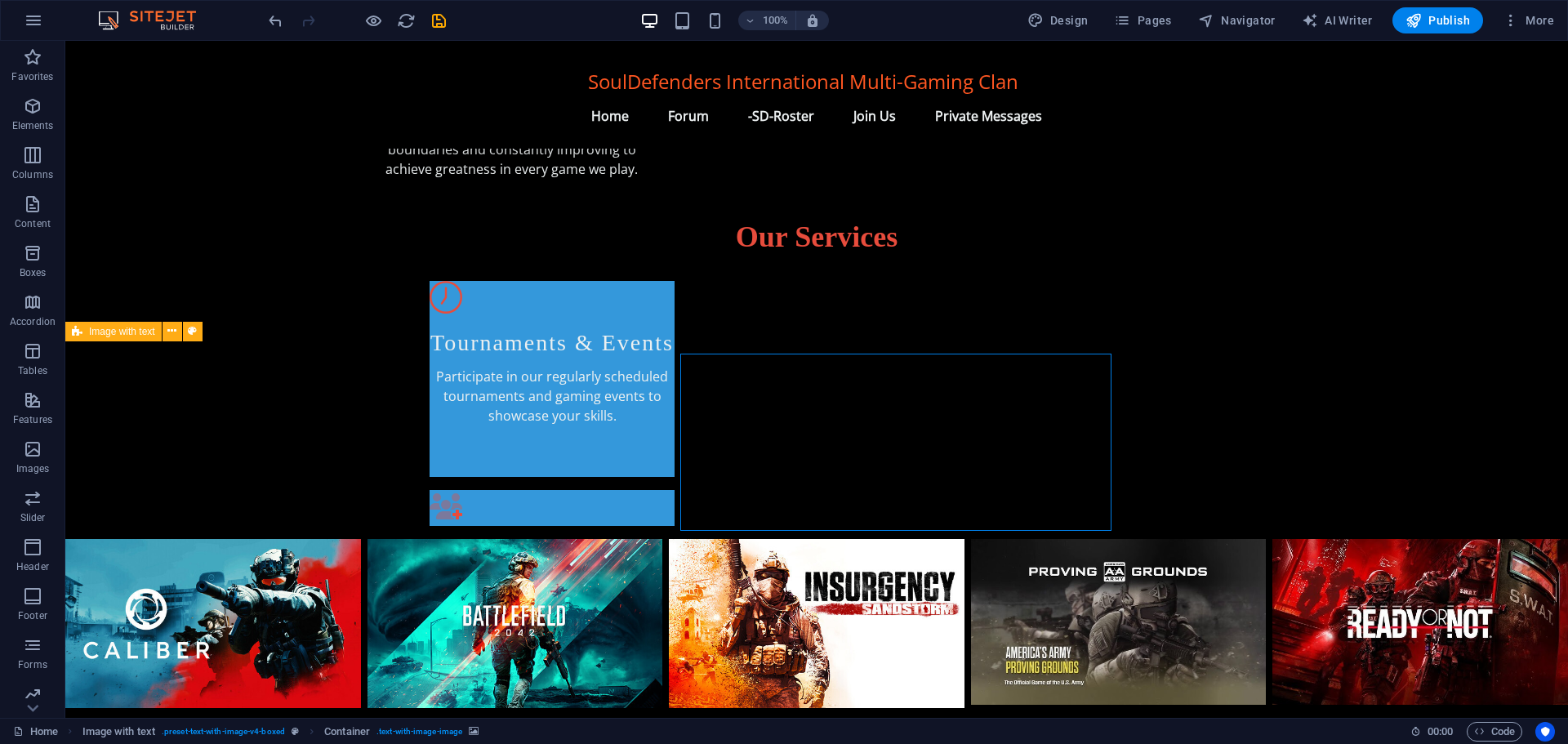
scroll to position [803, 0]
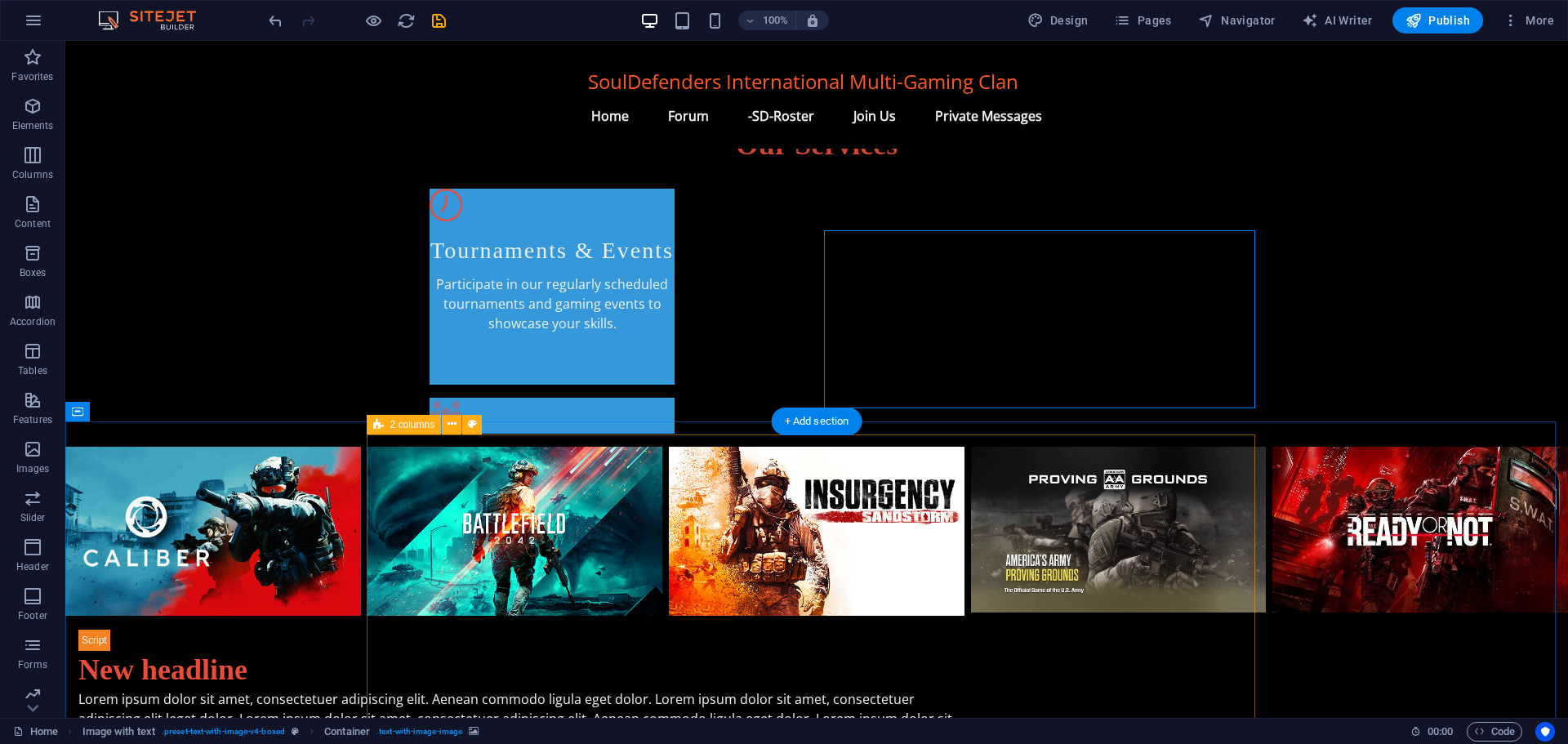
scroll to position [1048, 0]
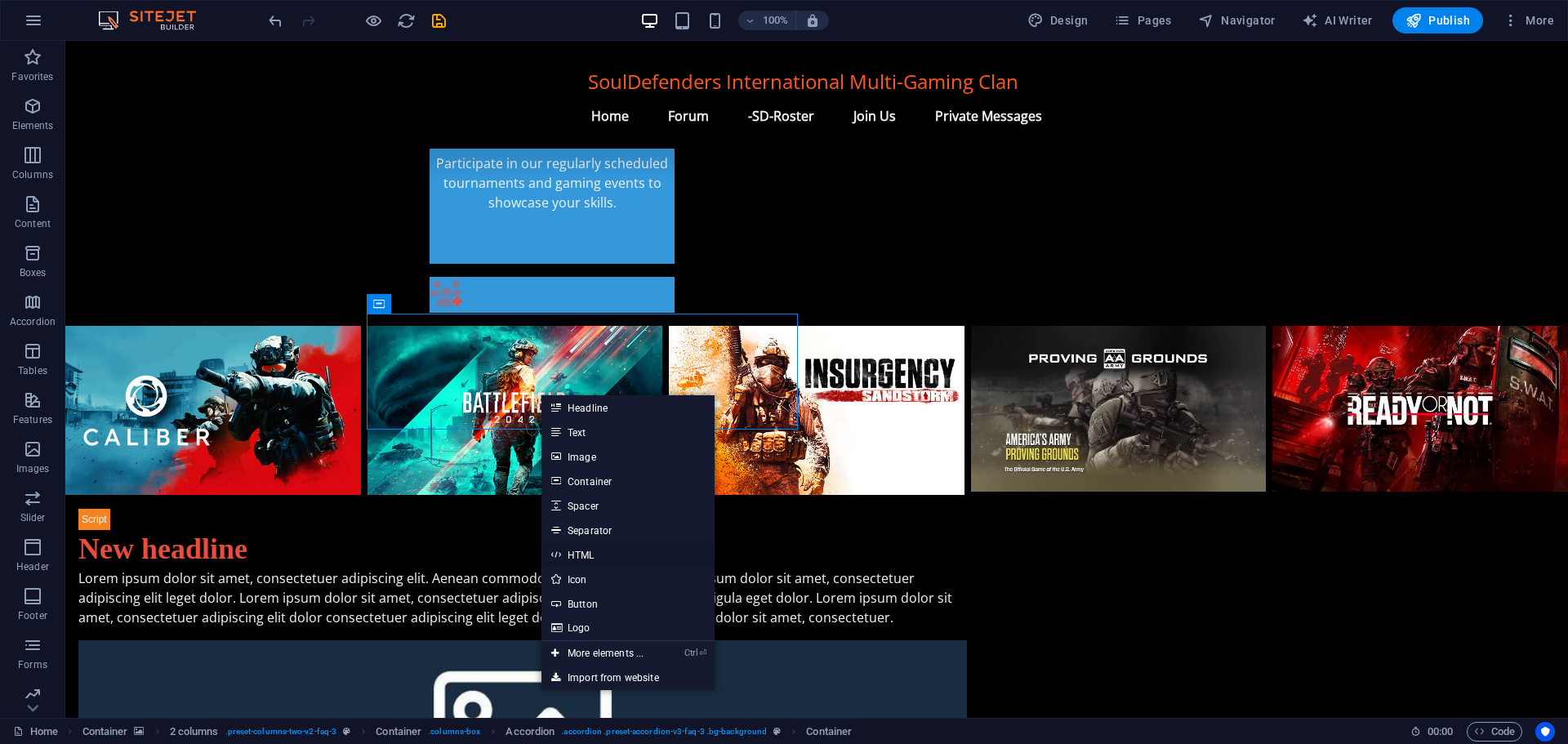
click at [605, 554] on link "HTML" at bounding box center [628, 554] width 174 height 24
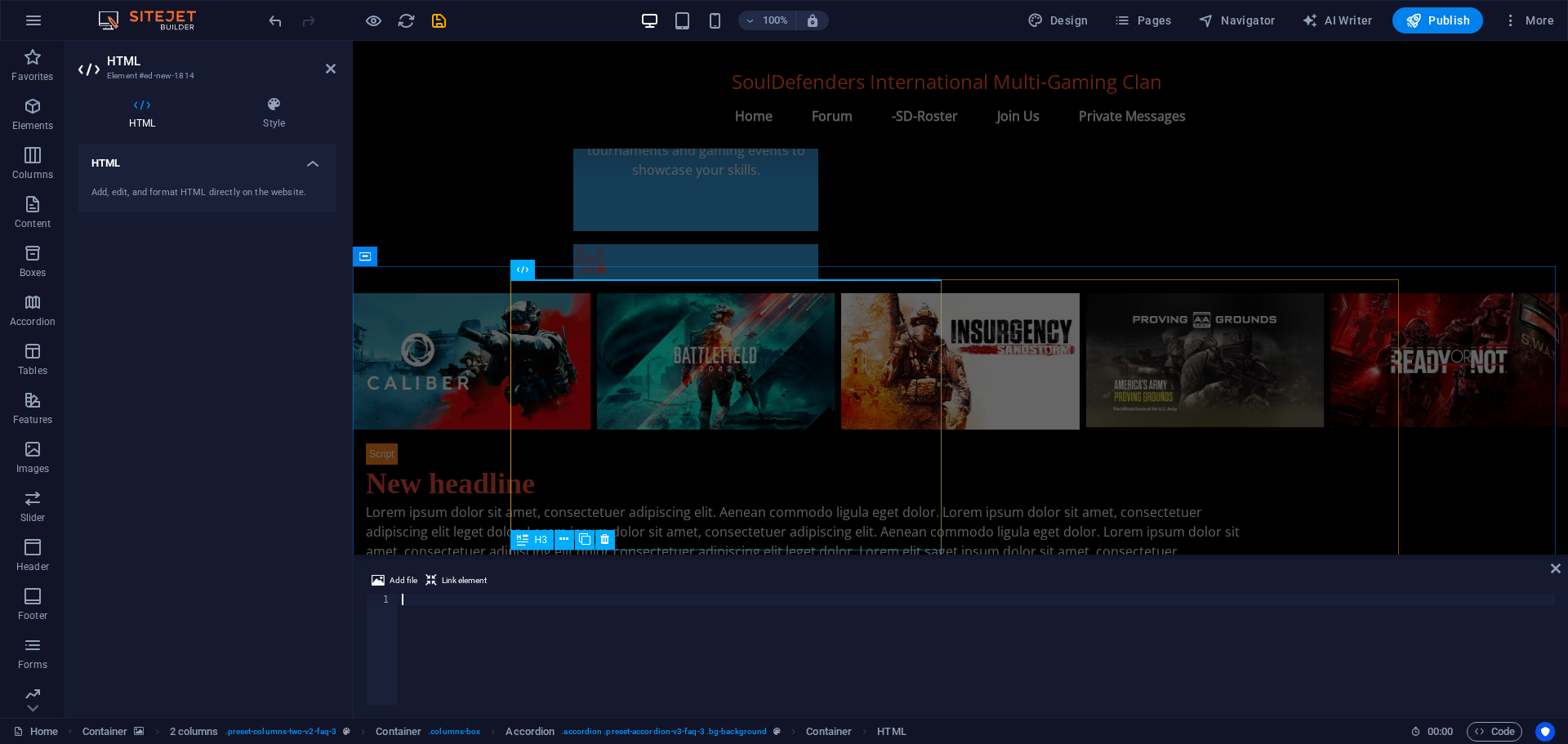
type textarea "<script src="[URL][DOMAIN_NAME]"></script>"
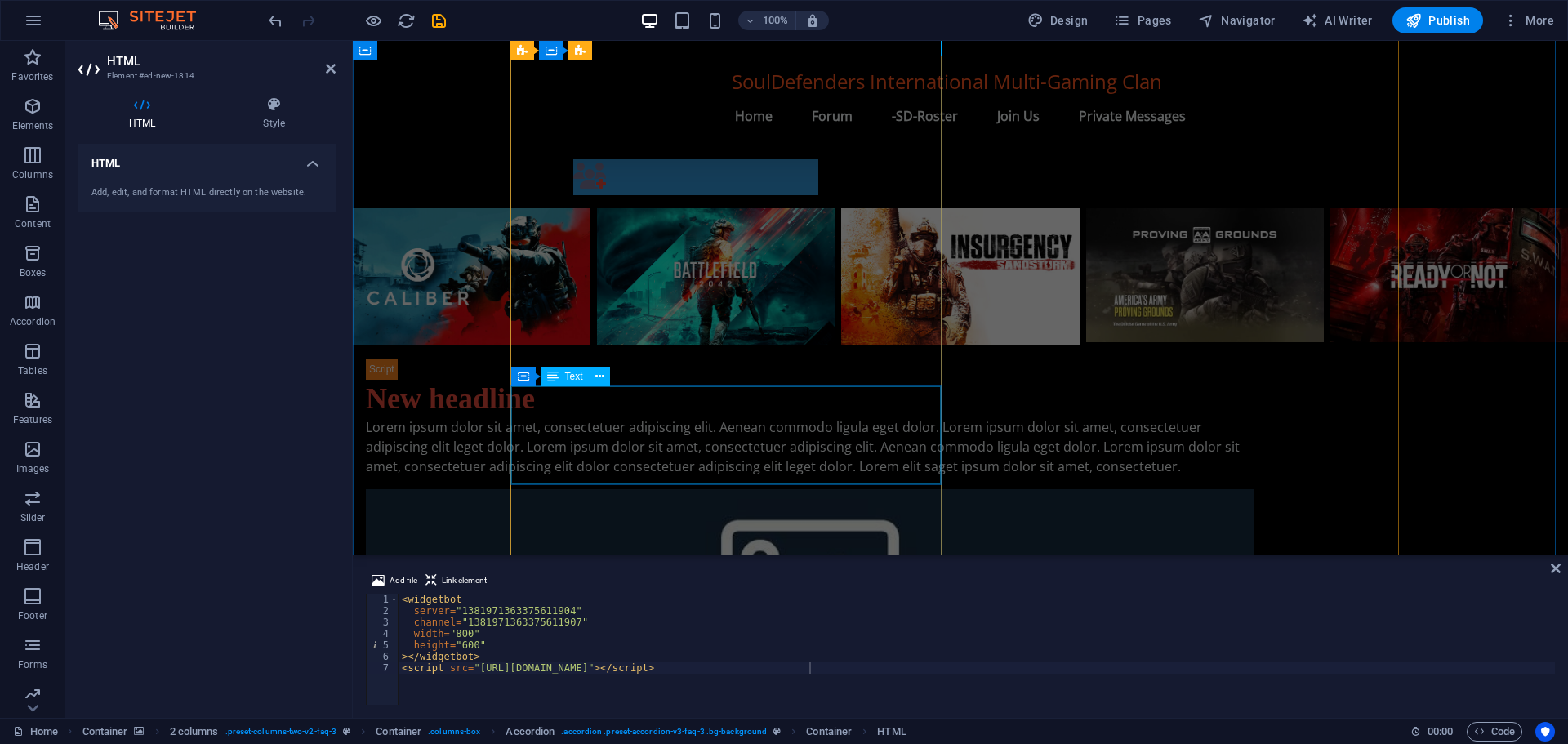
scroll to position [836, 0]
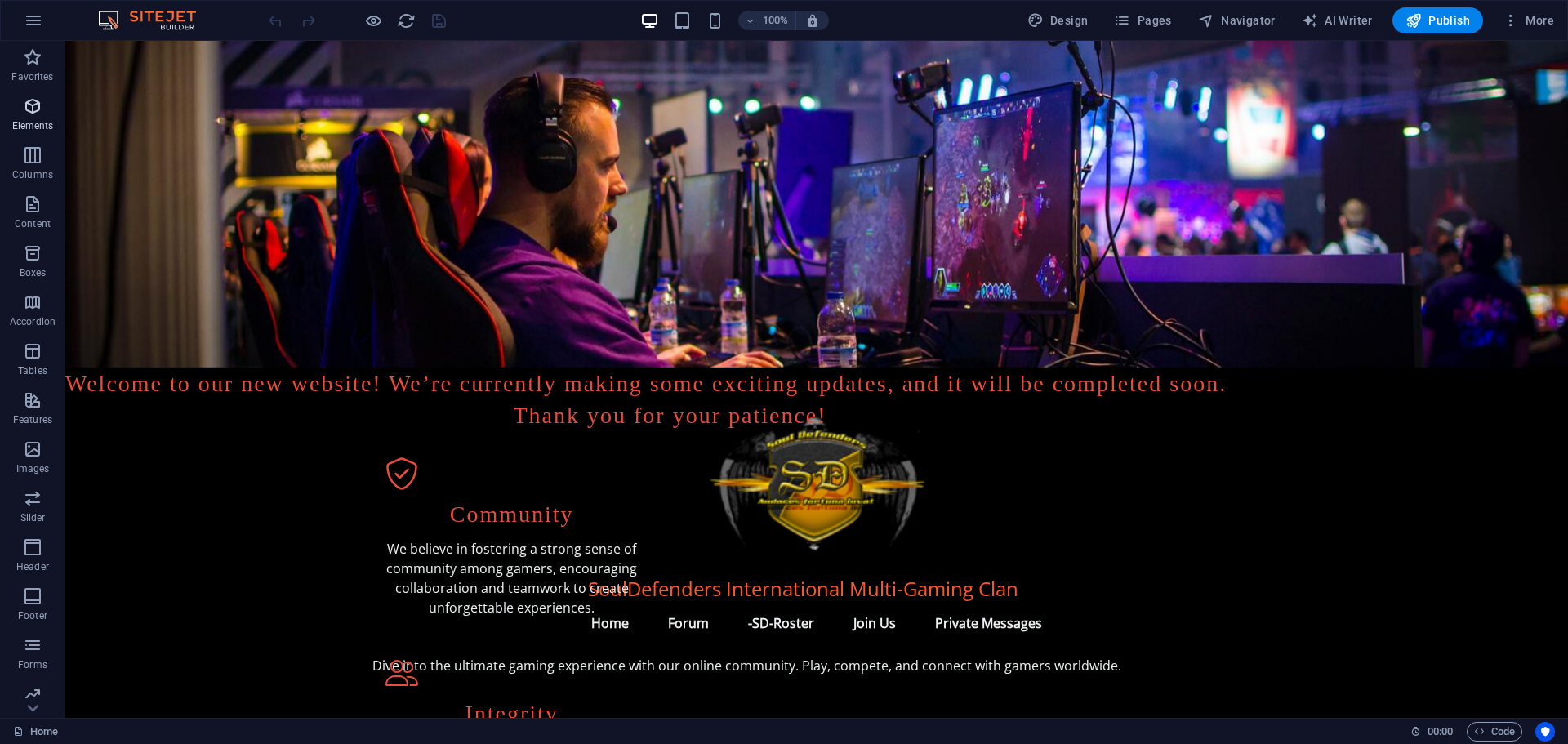
click at [31, 107] on icon "button" at bounding box center [32, 106] width 20 height 20
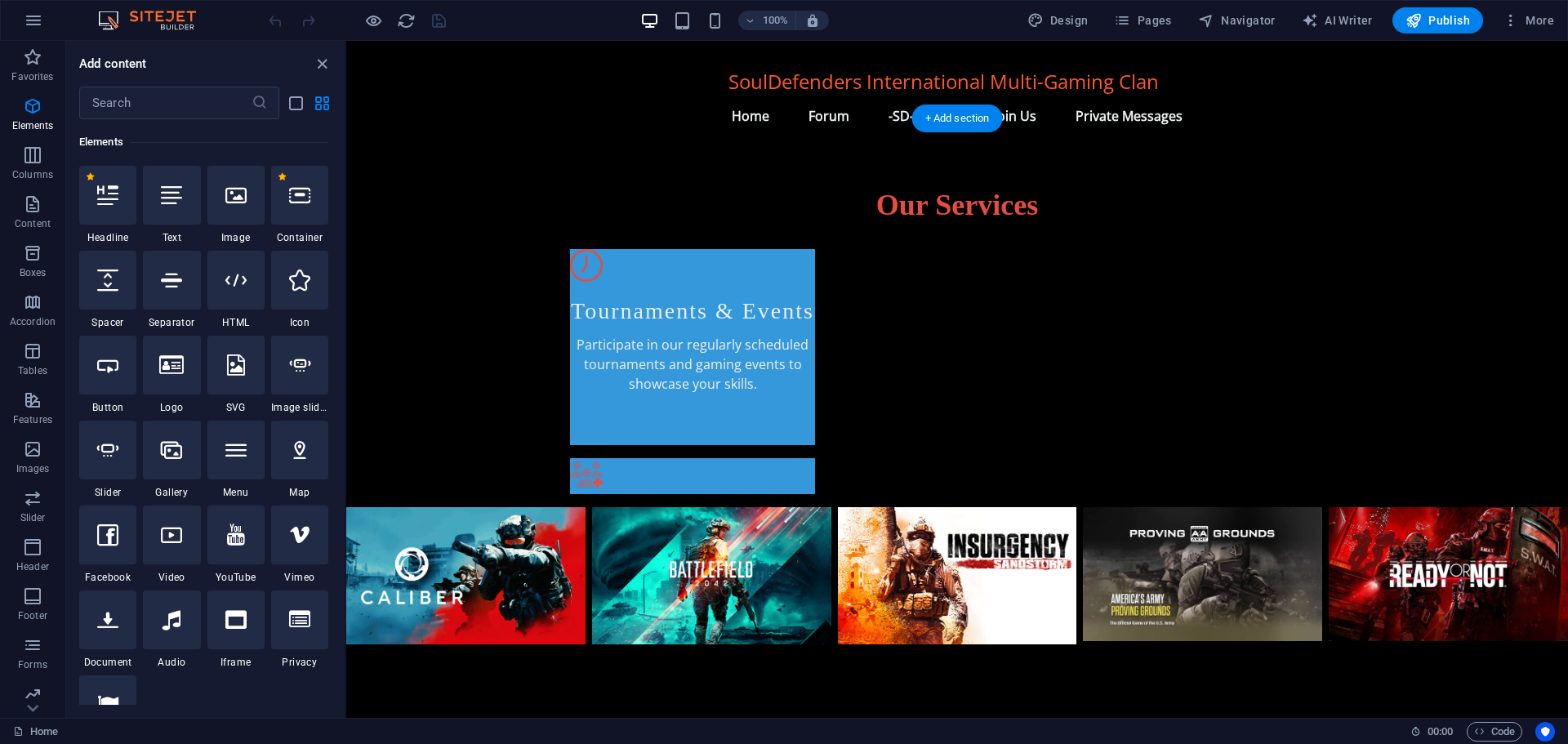
scroll to position [816, 0]
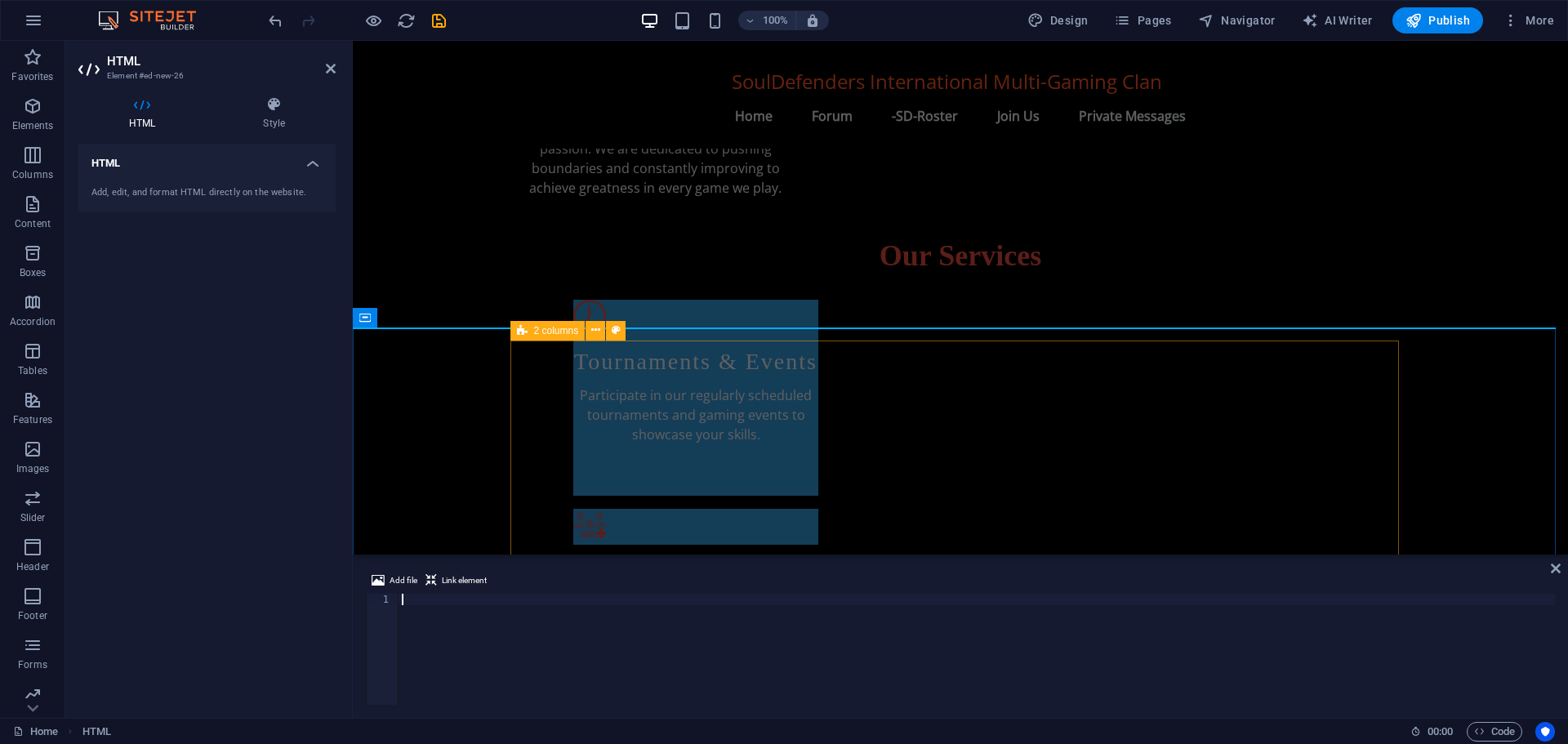
type textarea "<script src="[URL][DOMAIN_NAME]"></script>"
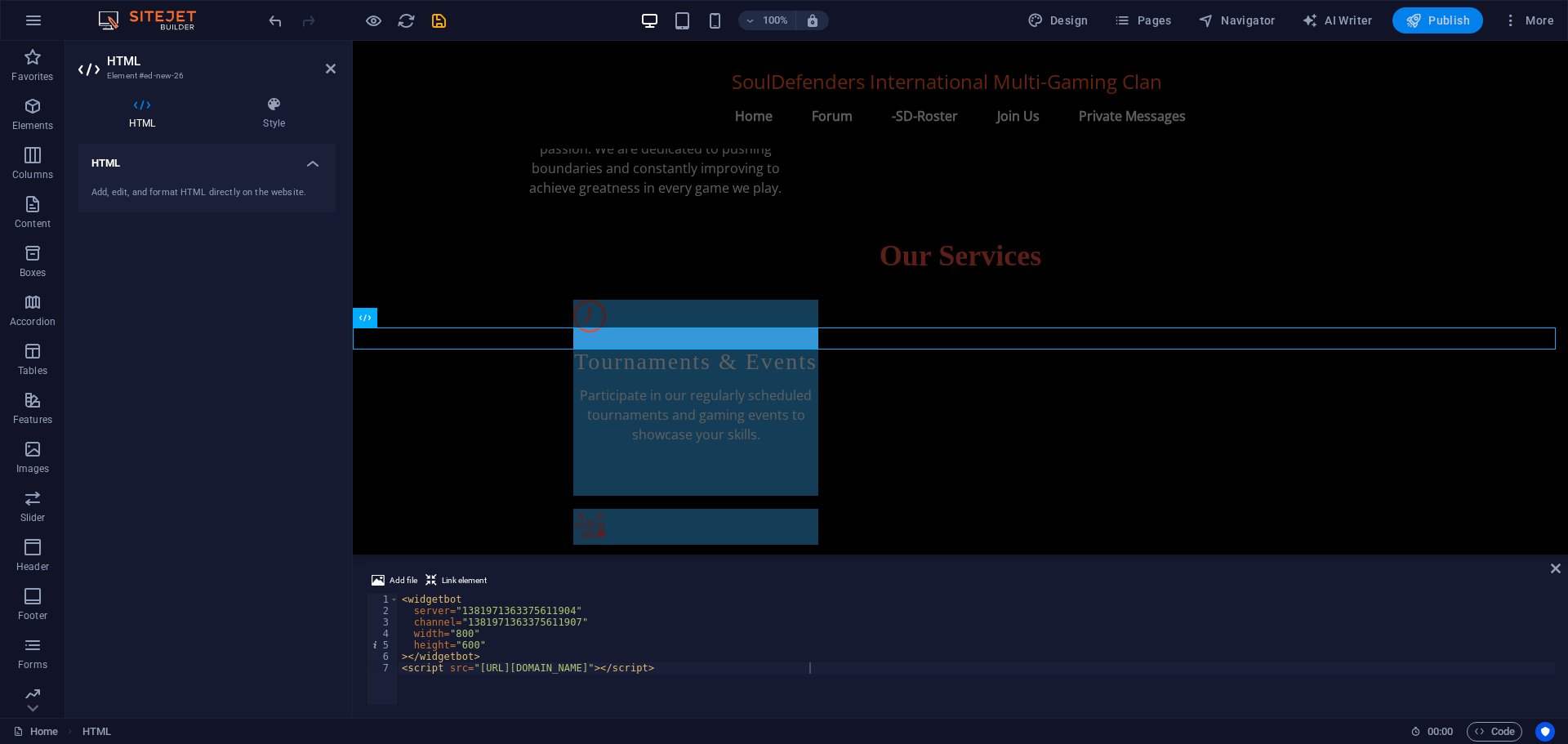
click at [1420, 13] on icon "button" at bounding box center [1413, 21] width 16 height 16
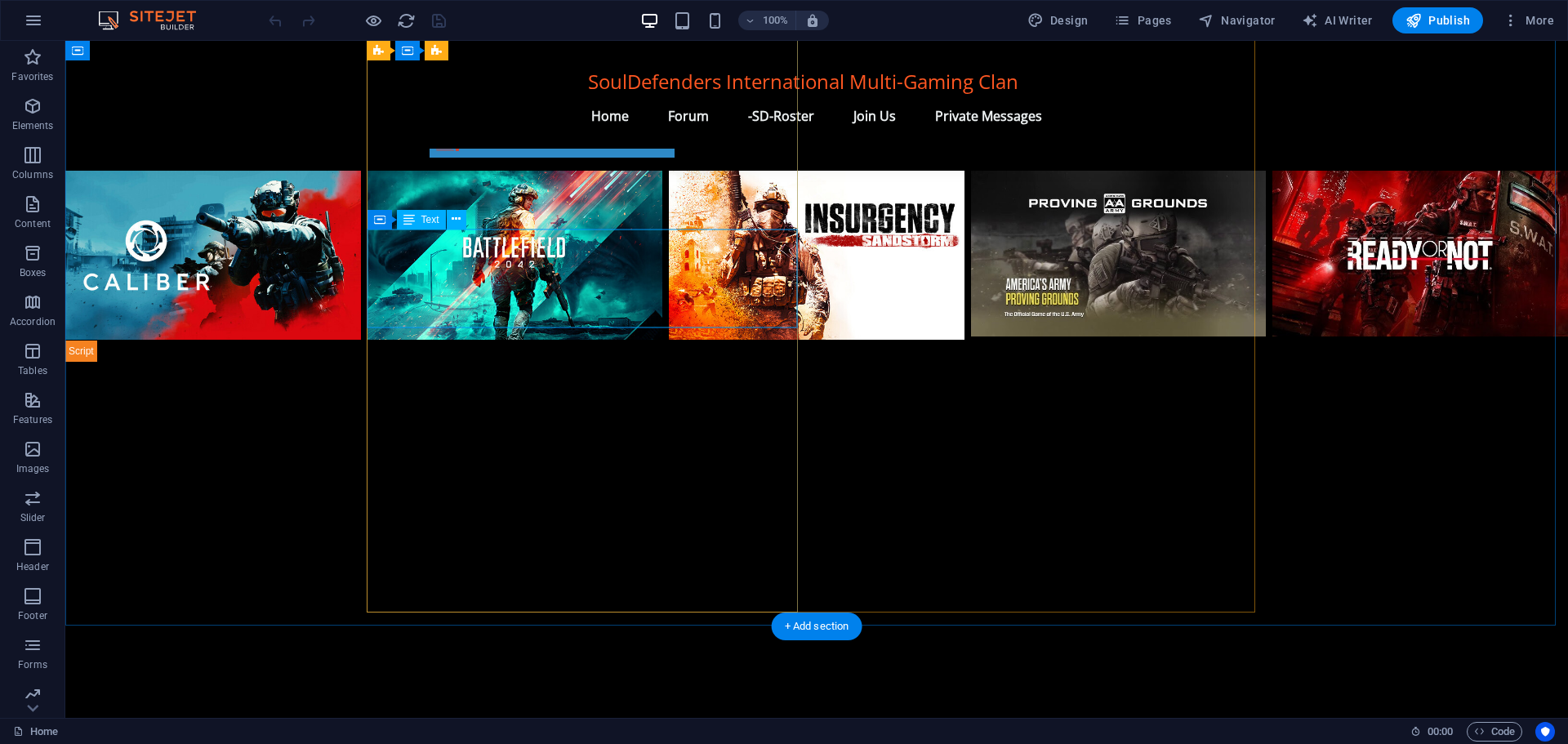
scroll to position [1076, 0]
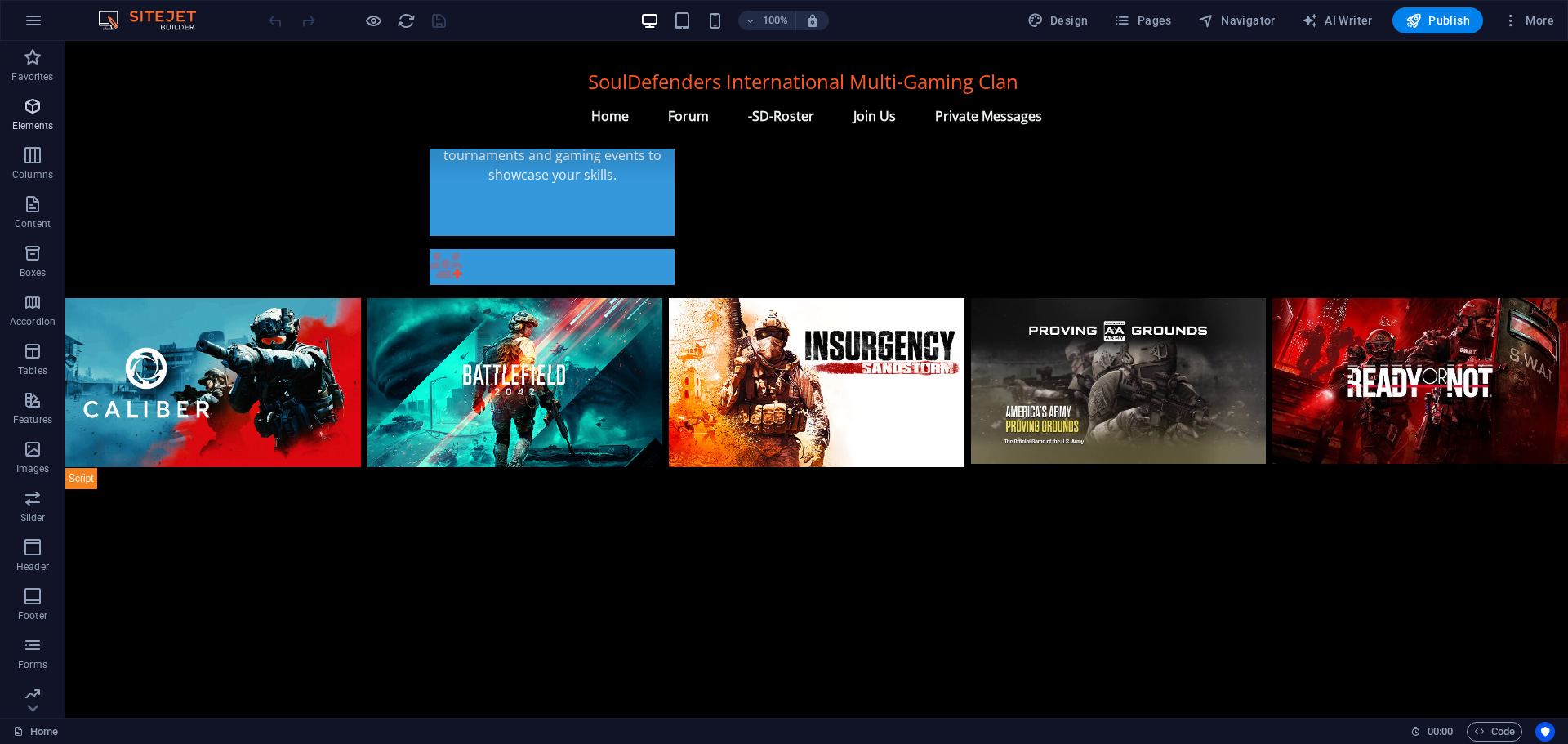
click at [33, 103] on icon "button" at bounding box center [32, 106] width 20 height 20
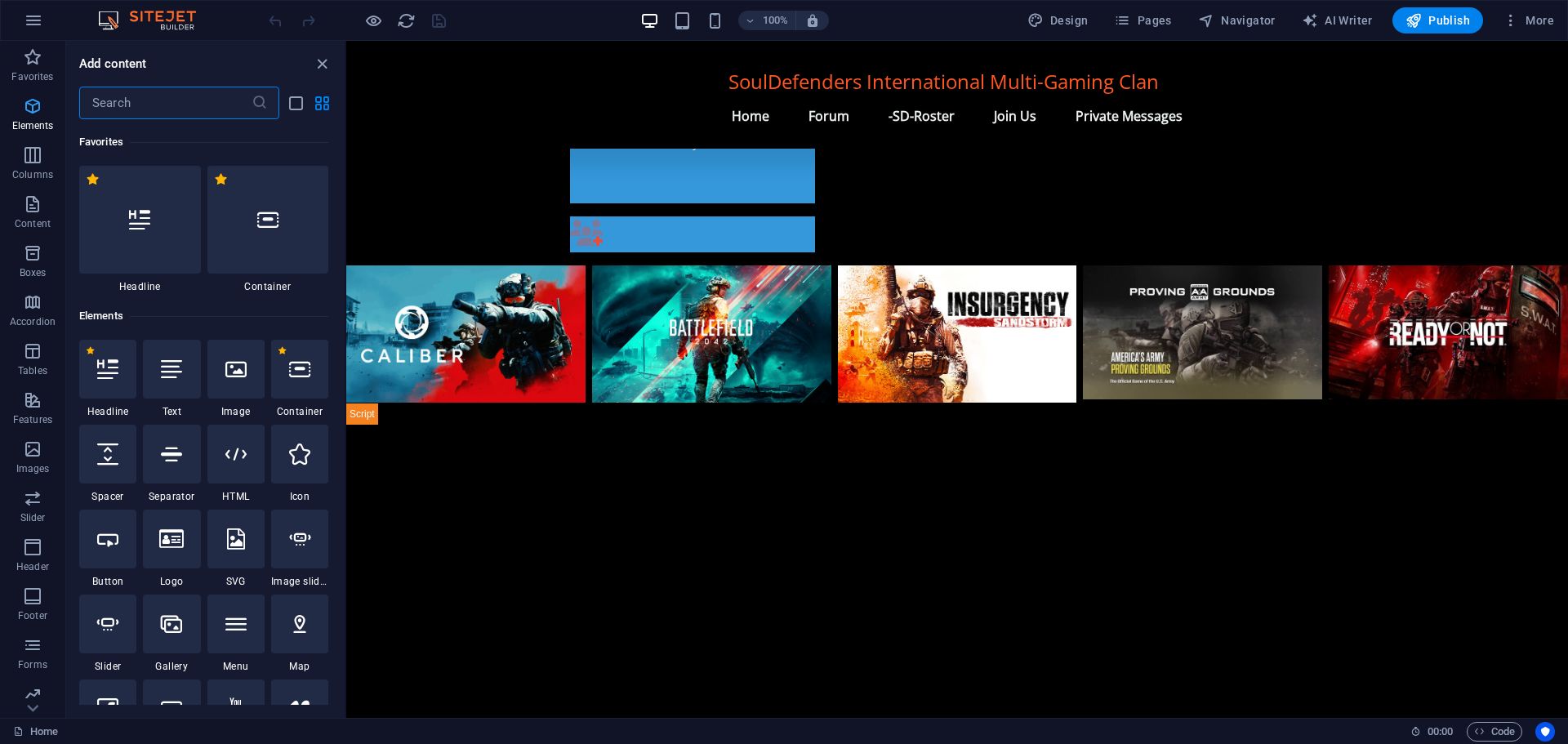
scroll to position [174, 0]
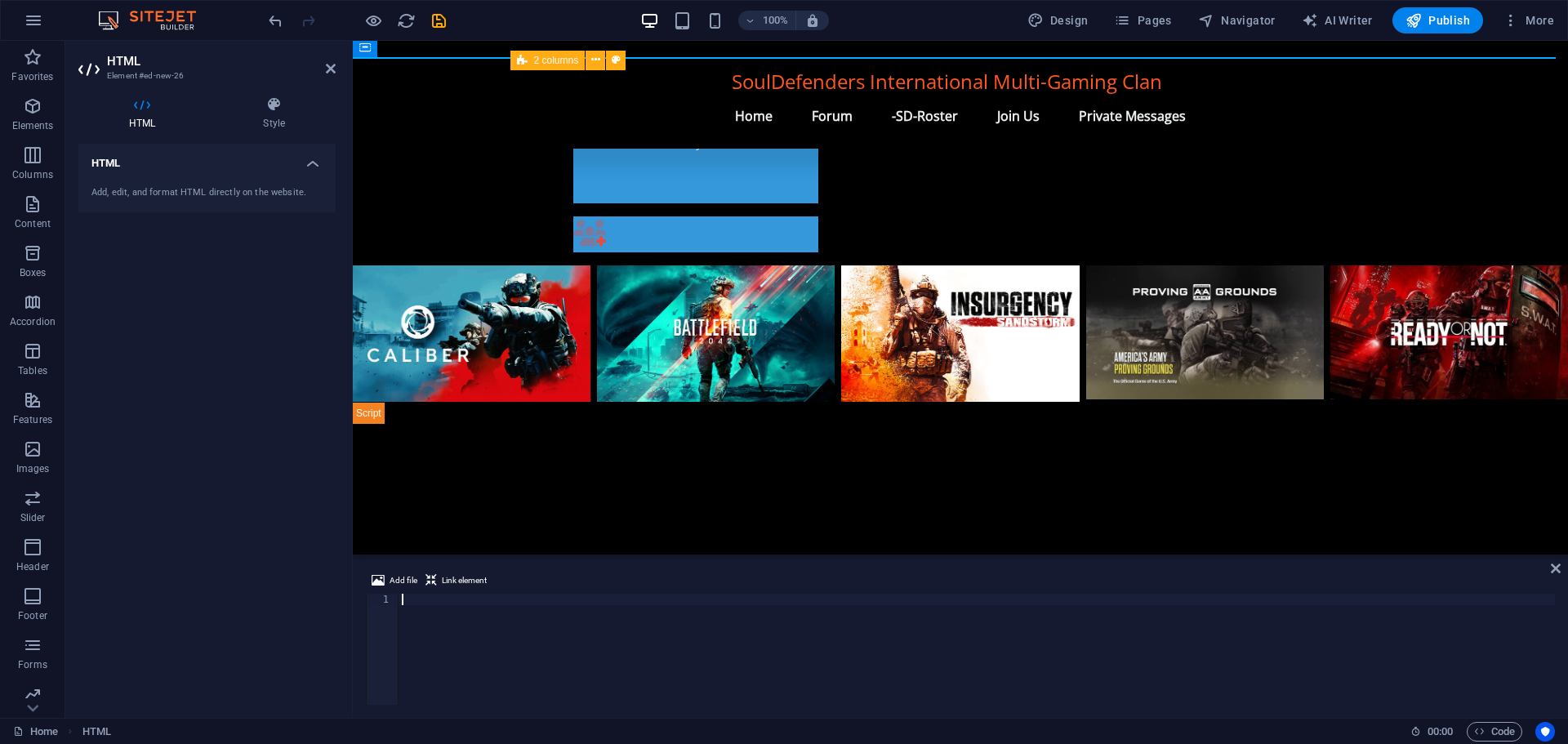
type textarea "<script src="[URL][DOMAIN_NAME]"></script>"
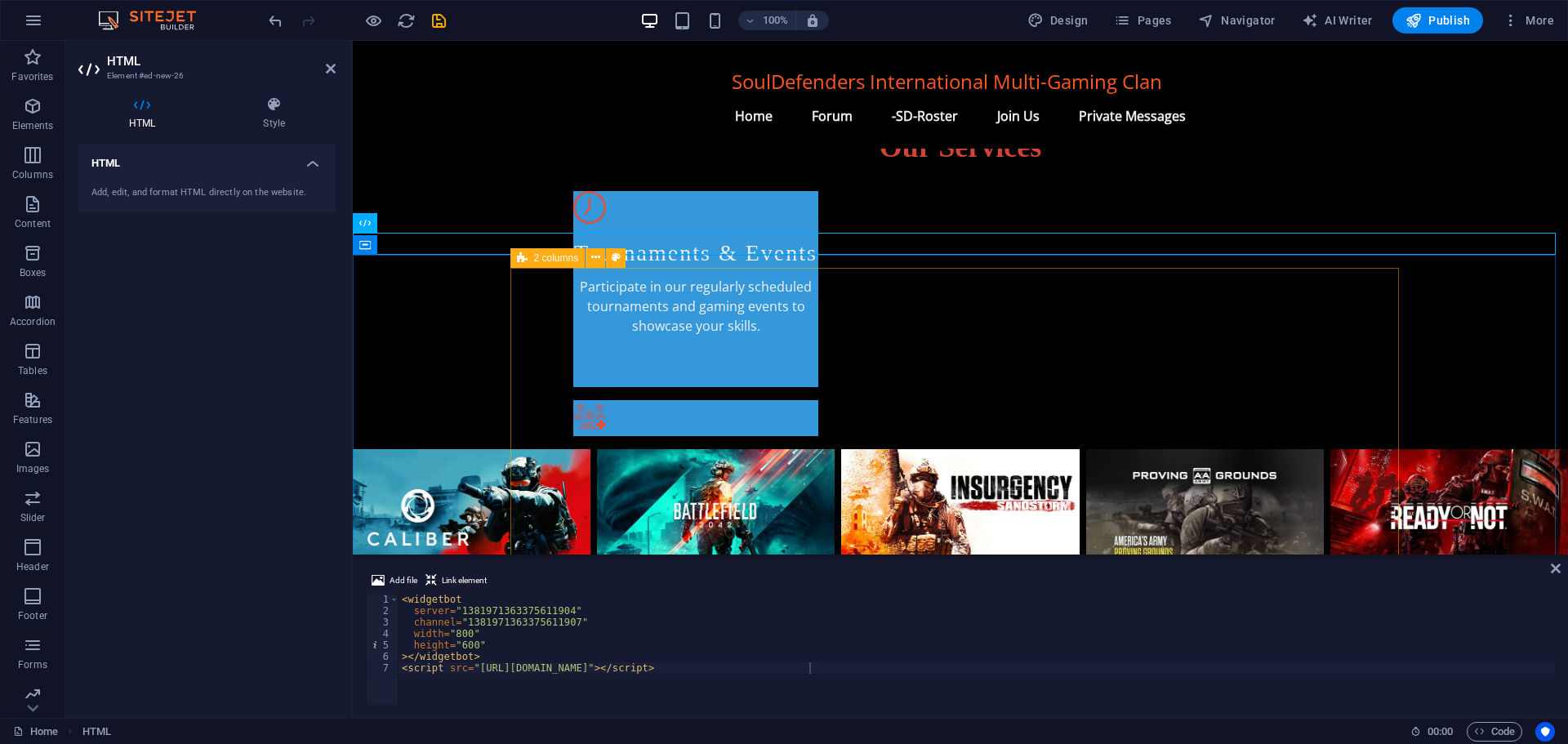
scroll to position [933, 0]
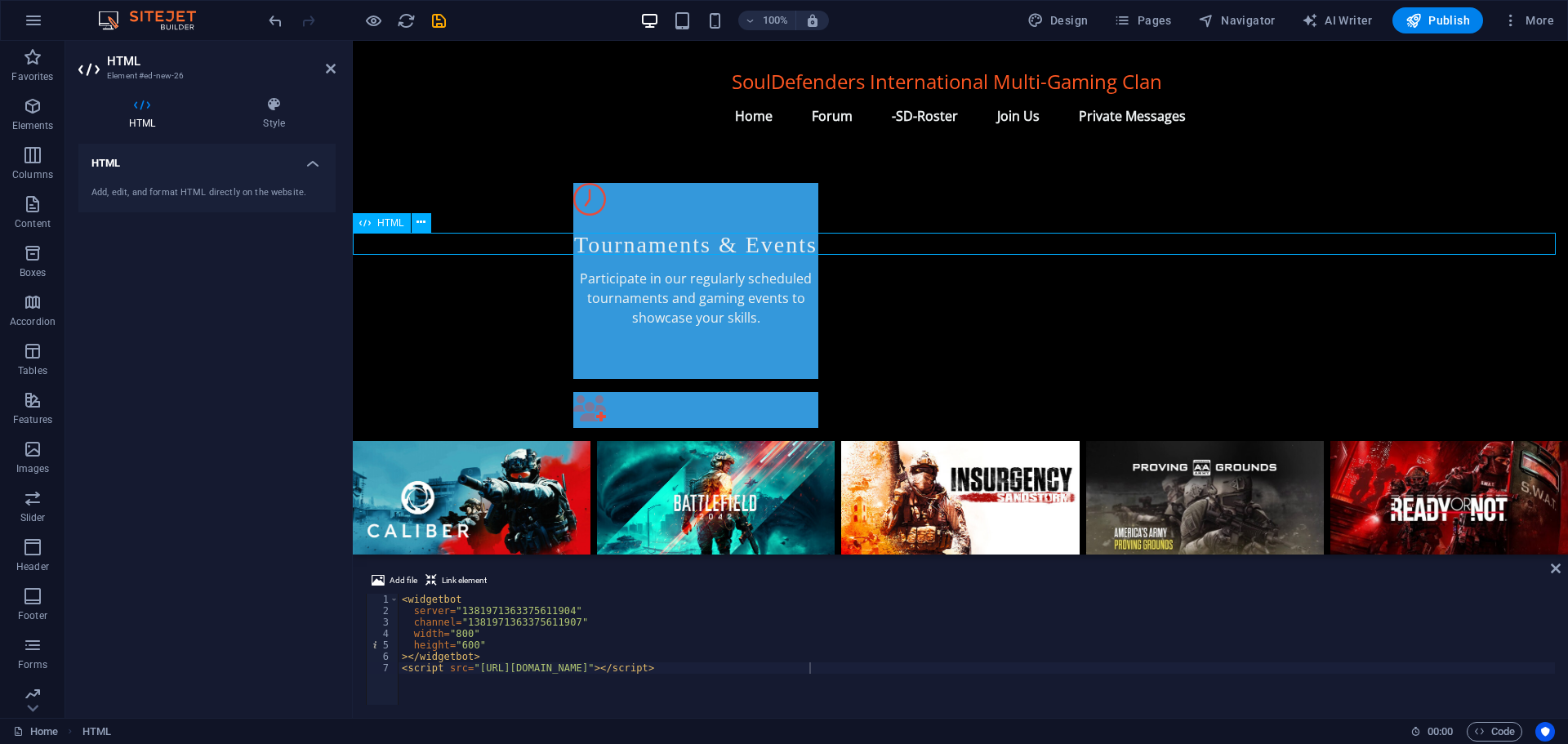
click at [396, 224] on span "HTML" at bounding box center [391, 223] width 27 height 10
click at [423, 219] on icon at bounding box center [421, 222] width 9 height 17
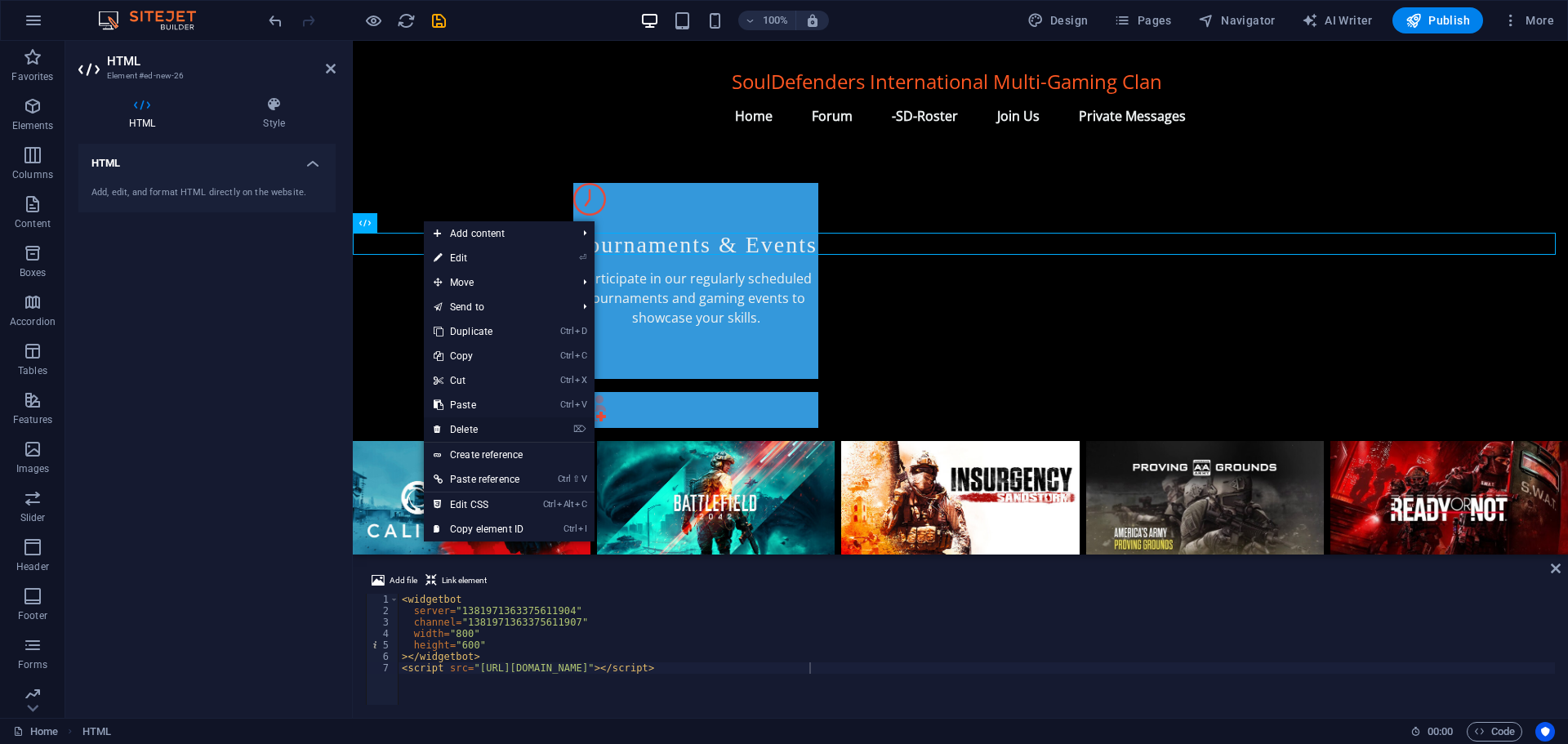
click at [475, 425] on link "⌦ Delete" at bounding box center [479, 429] width 110 height 24
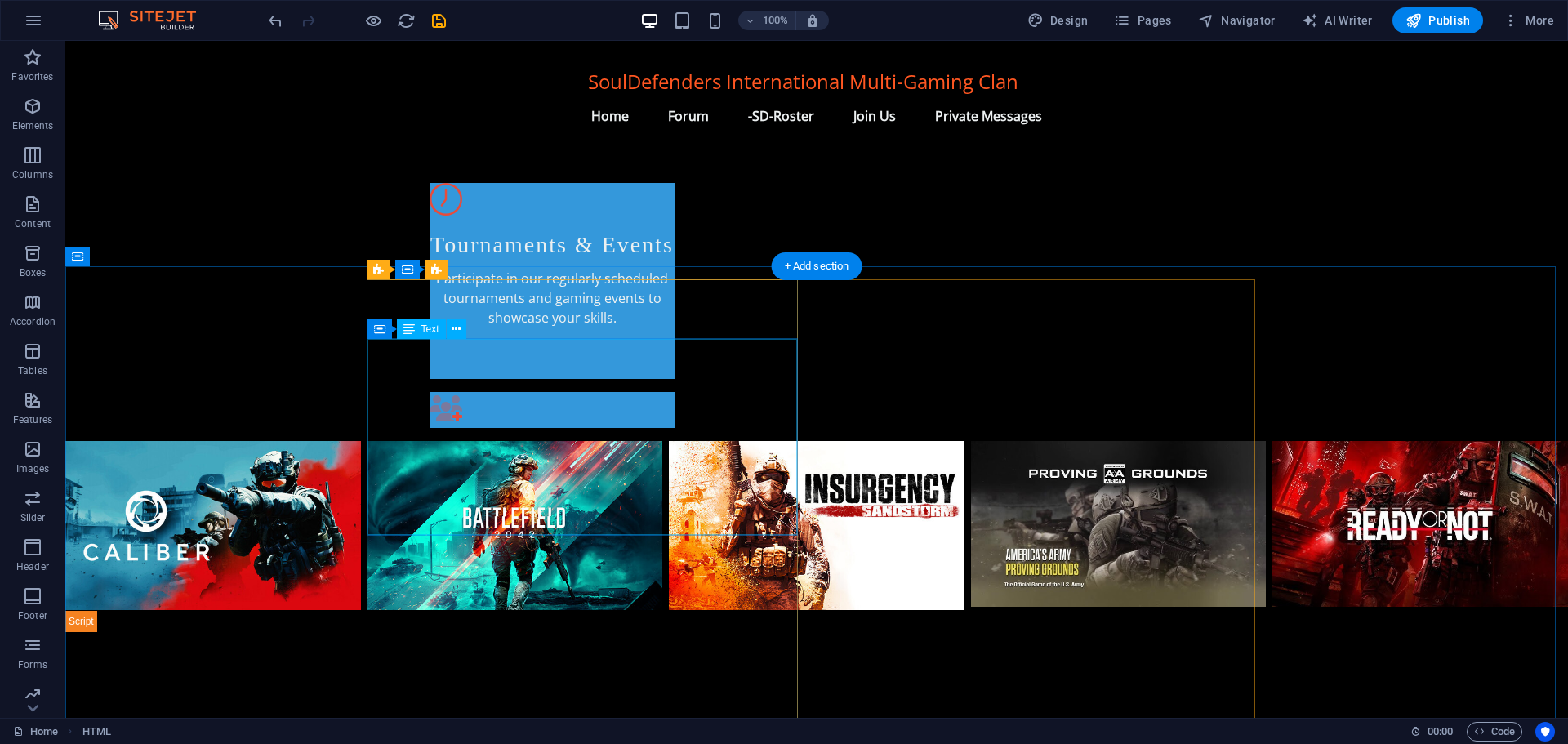
scroll to position [900, 0]
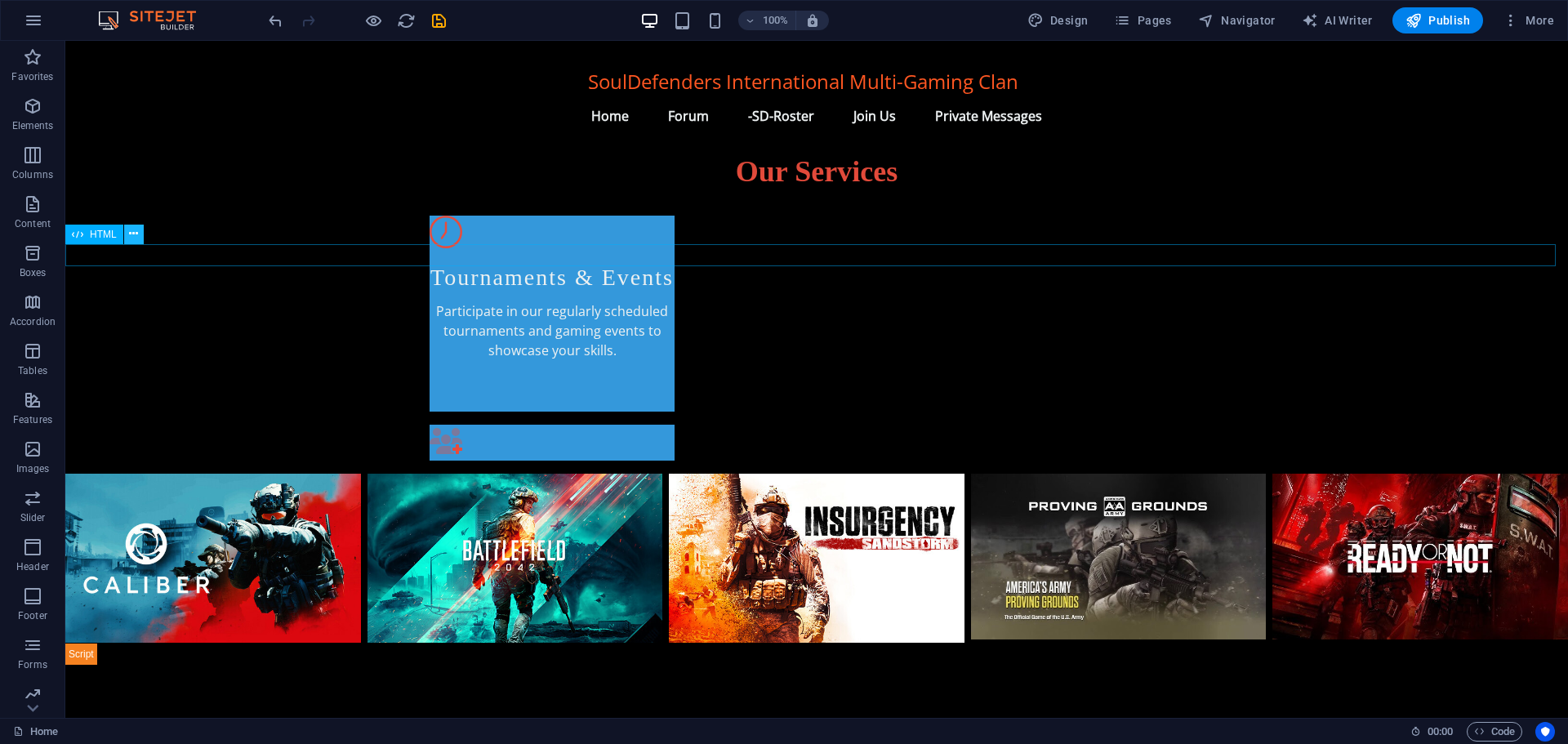
click at [135, 235] on icon at bounding box center [134, 234] width 9 height 17
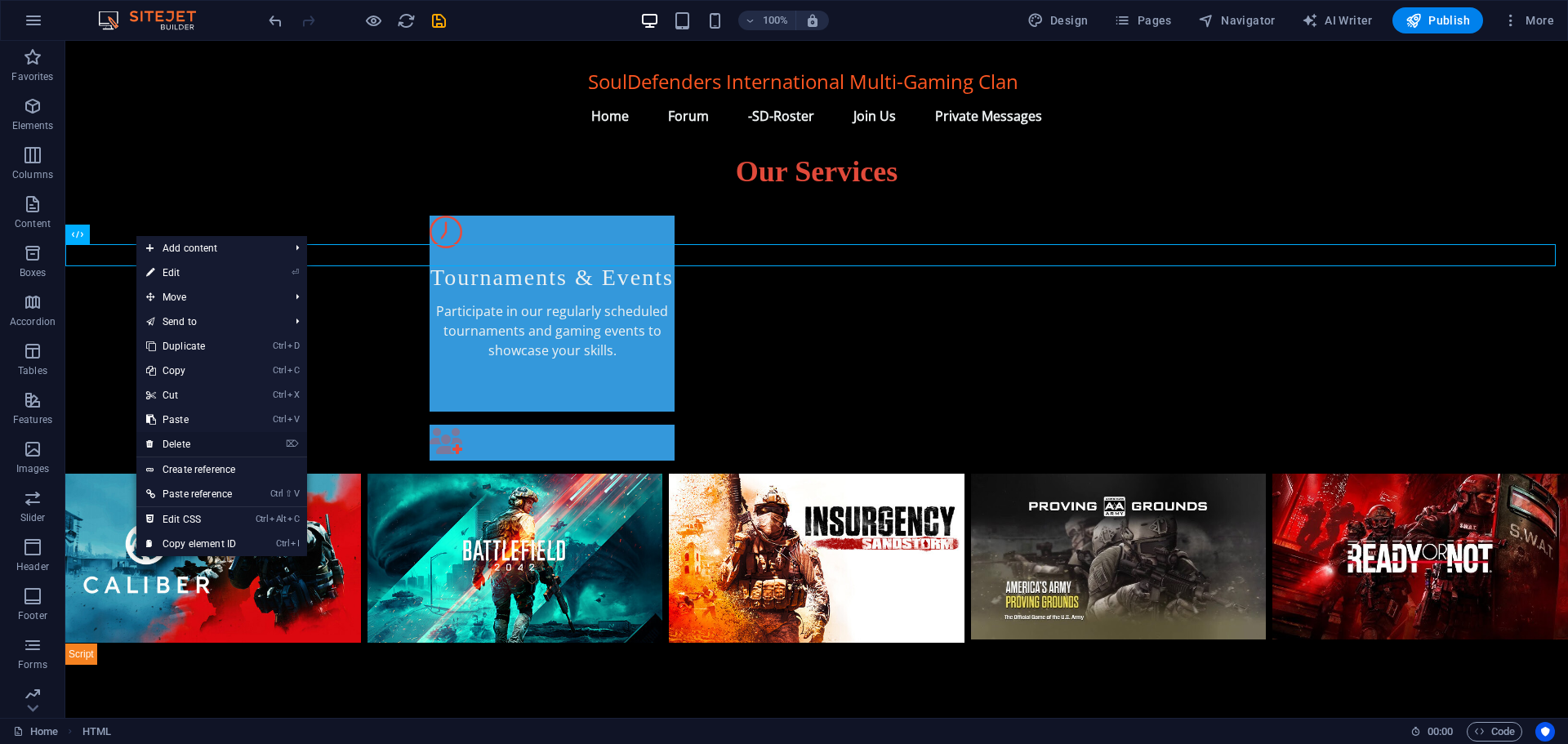
click at [191, 441] on link "⌦ Delete" at bounding box center [192, 444] width 110 height 24
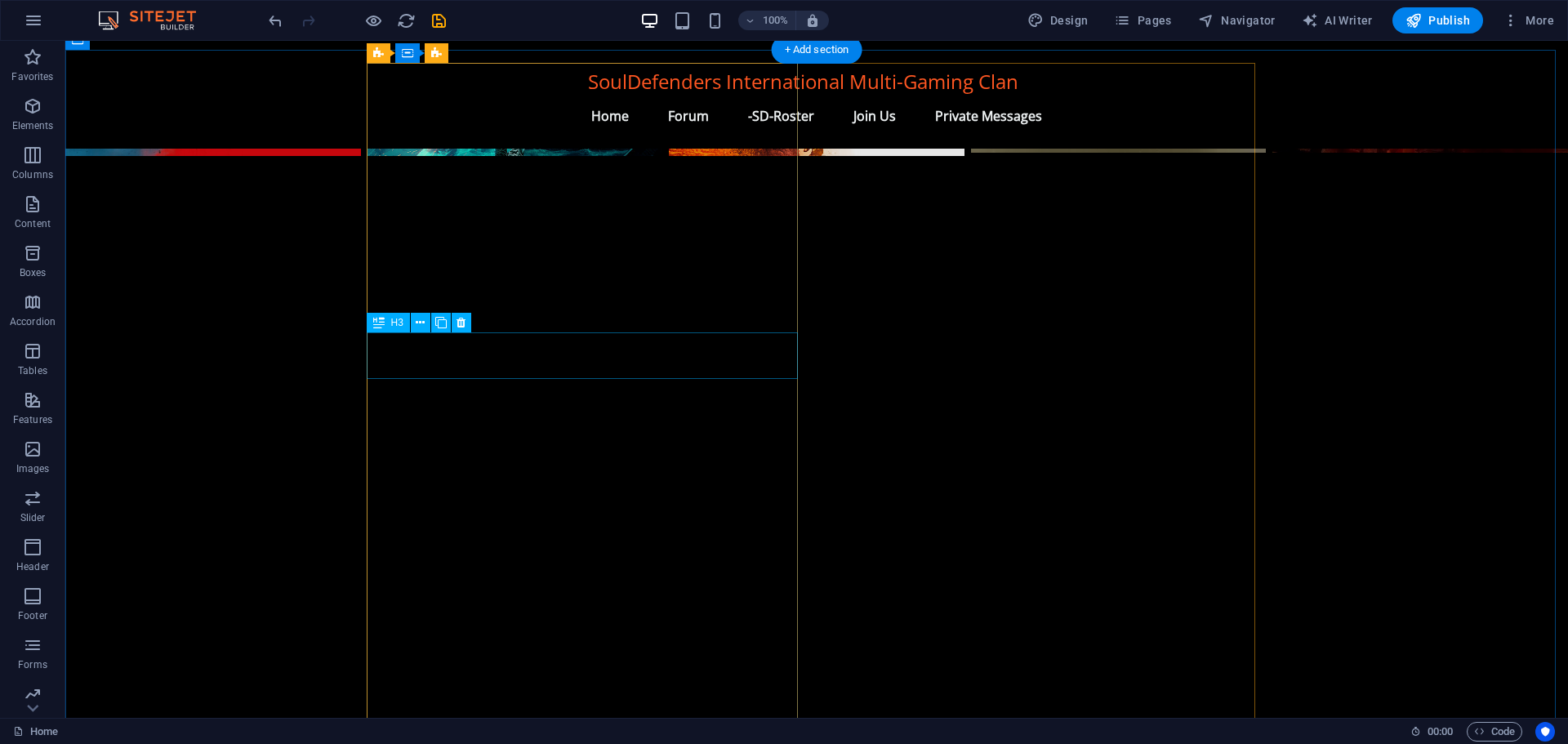
scroll to position [1390, 0]
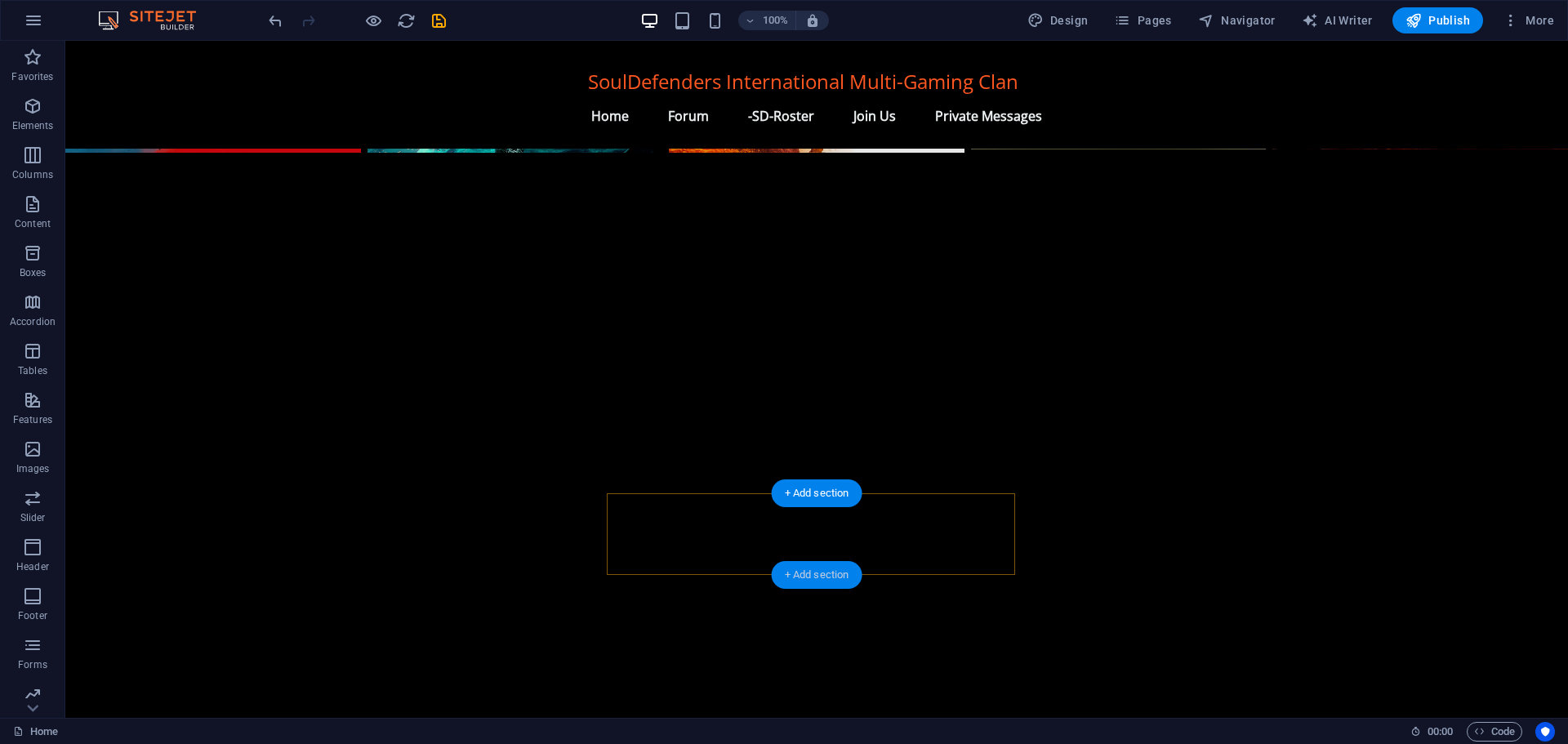
click at [802, 572] on div "+ Add section" at bounding box center [817, 574] width 91 height 28
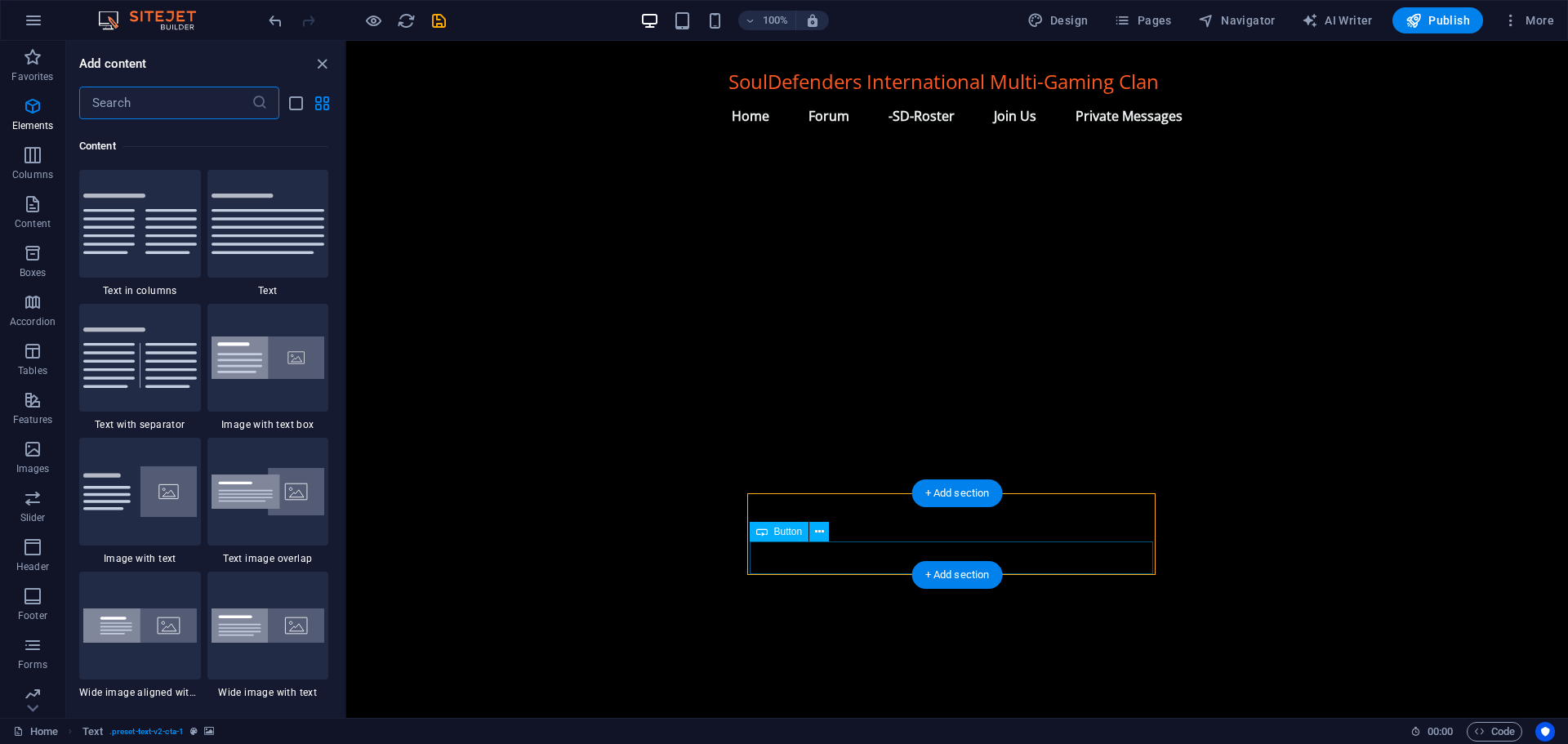
scroll to position [2856, 0]
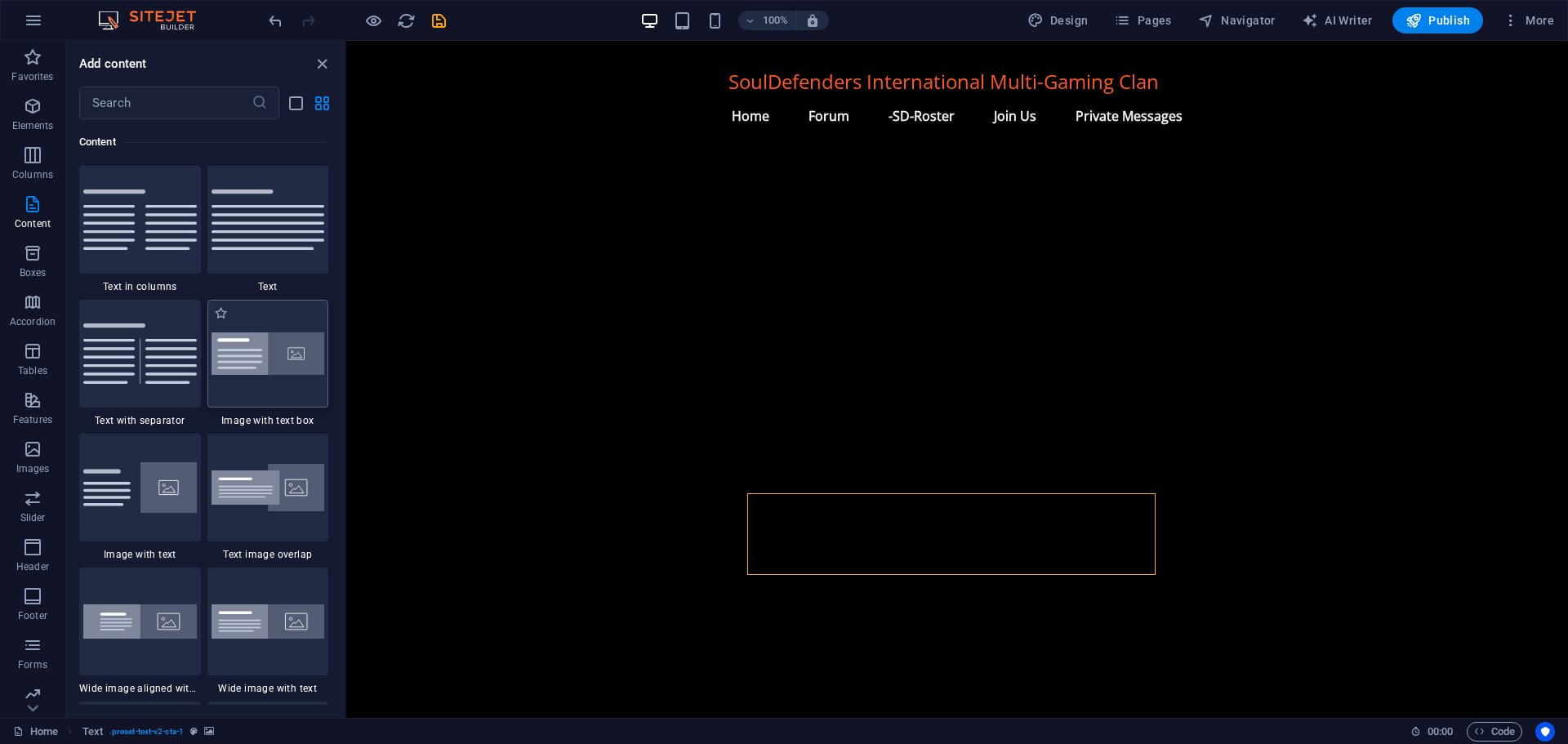
click at [260, 380] on div at bounding box center [268, 353] width 121 height 108
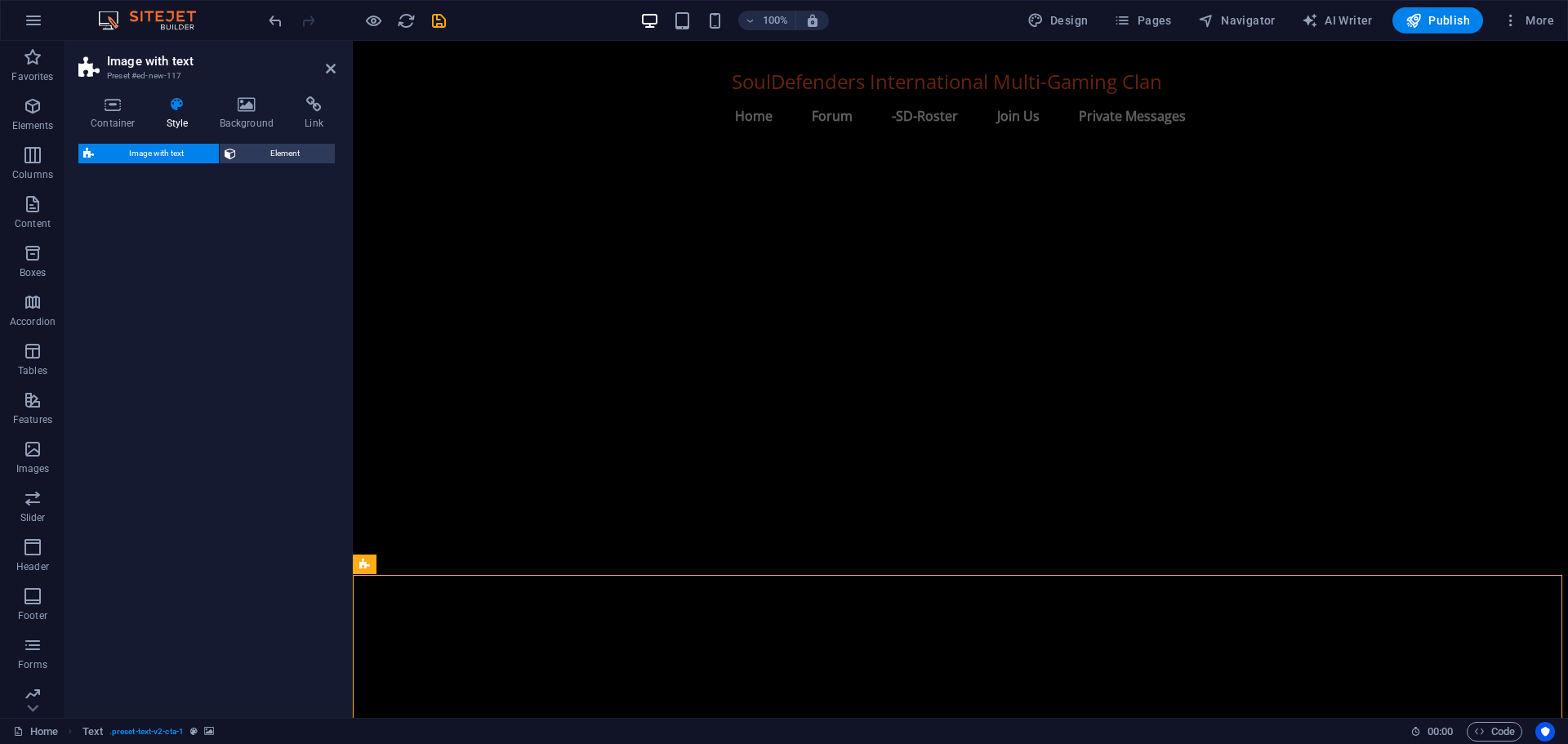
select select "rem"
select select "px"
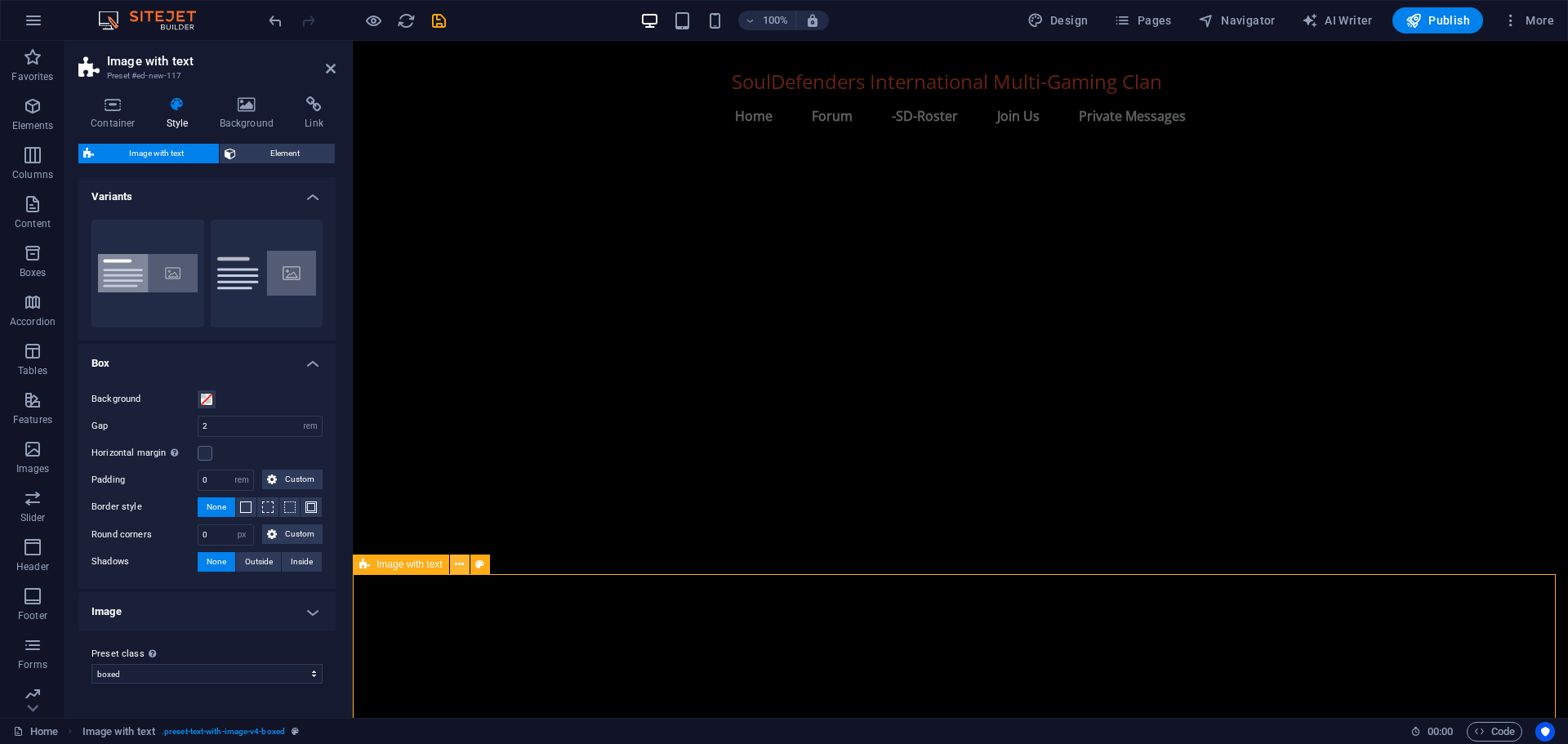
click at [459, 559] on icon at bounding box center [459, 564] width 9 height 17
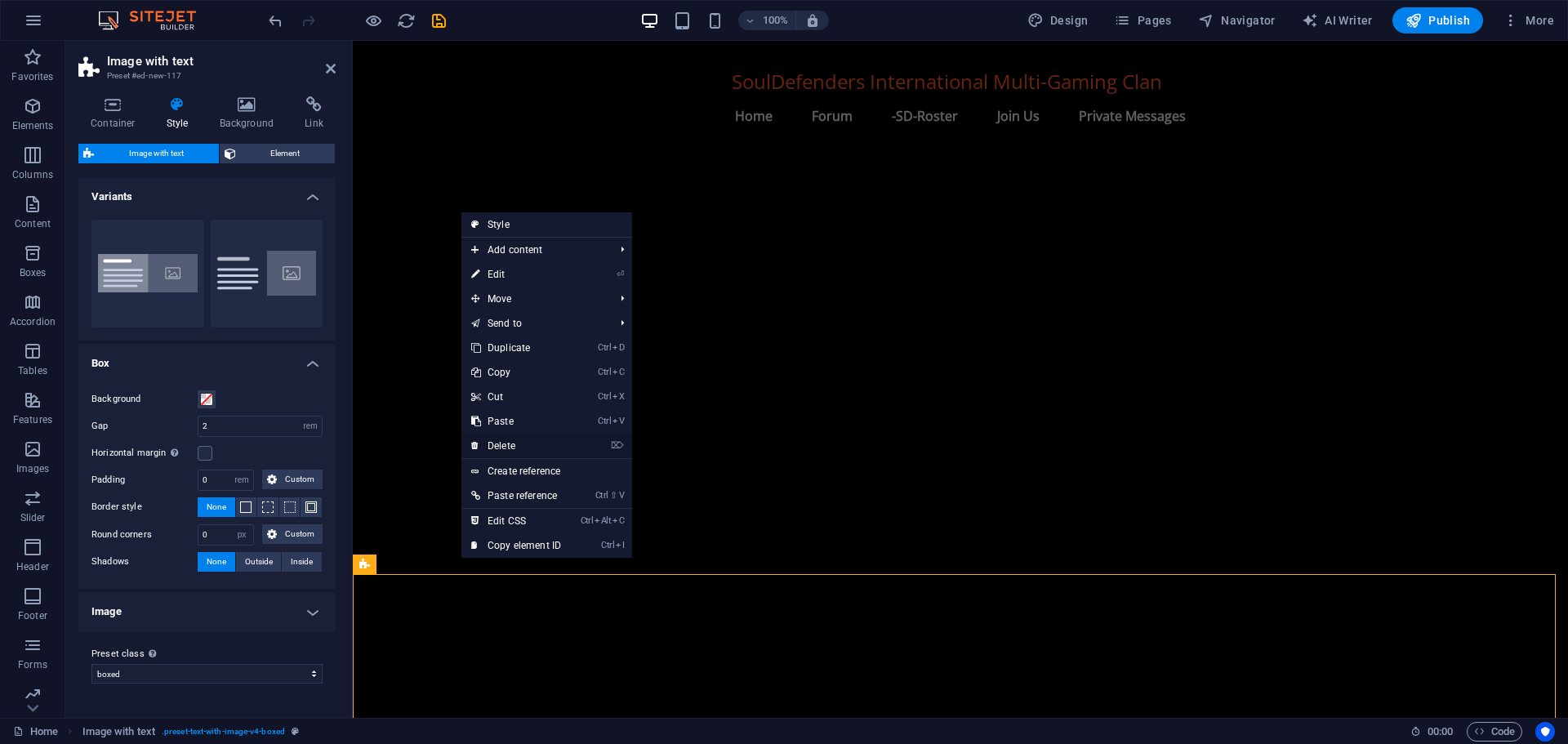
click at [513, 441] on link "⌦ Delete" at bounding box center [516, 445] width 110 height 24
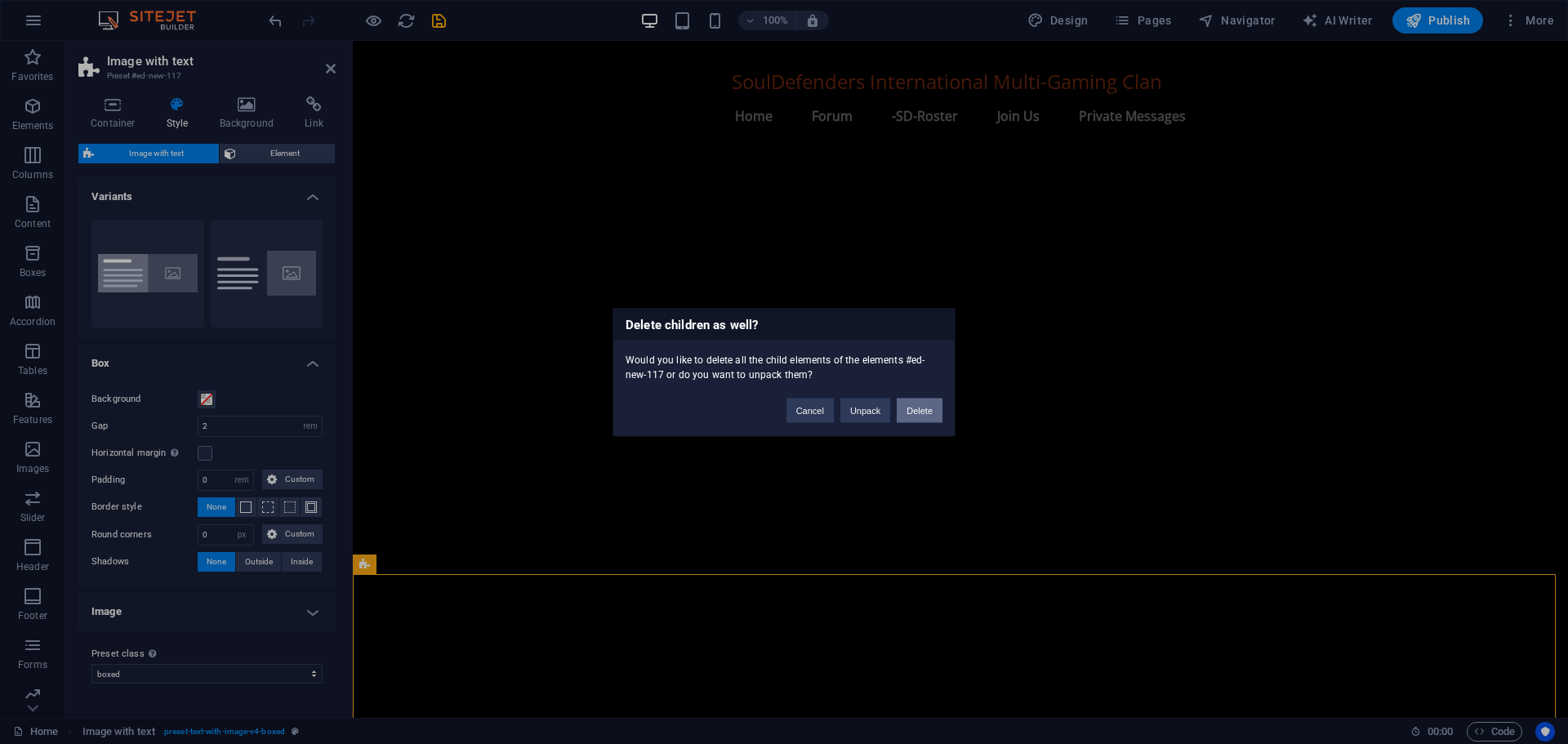
click at [920, 409] on button "Delete" at bounding box center [920, 409] width 46 height 24
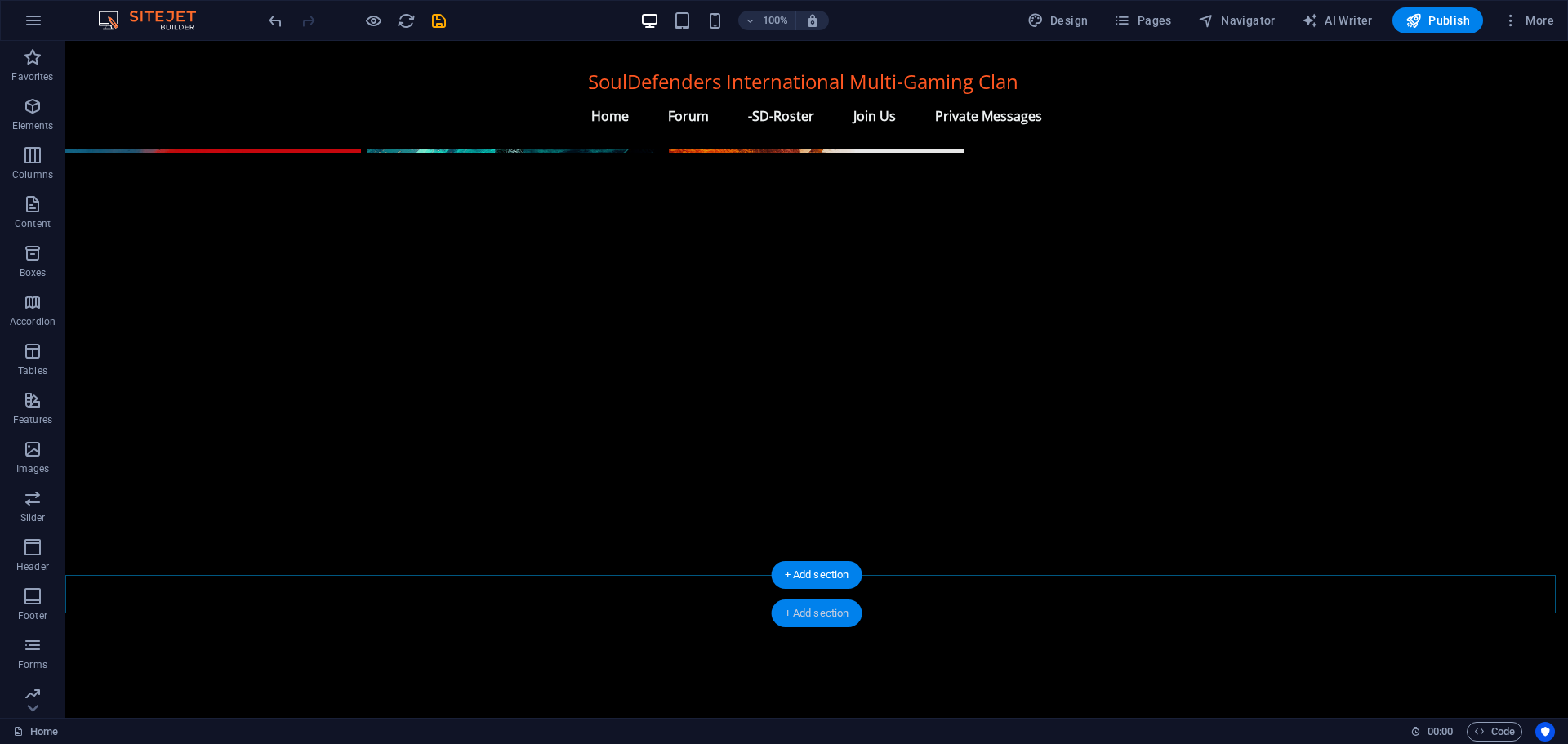
click at [806, 609] on div "+ Add section" at bounding box center [817, 613] width 91 height 28
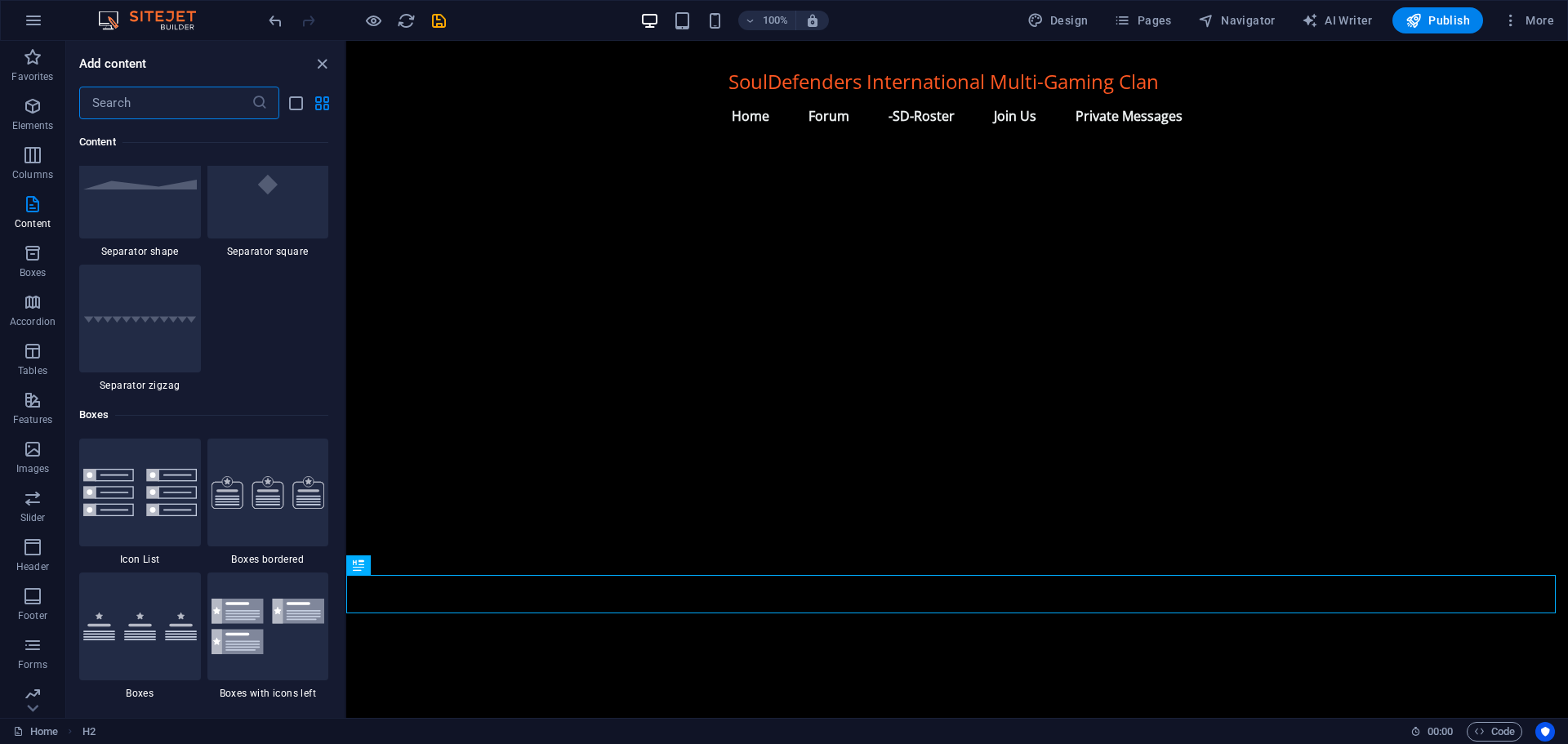
scroll to position [4244, 0]
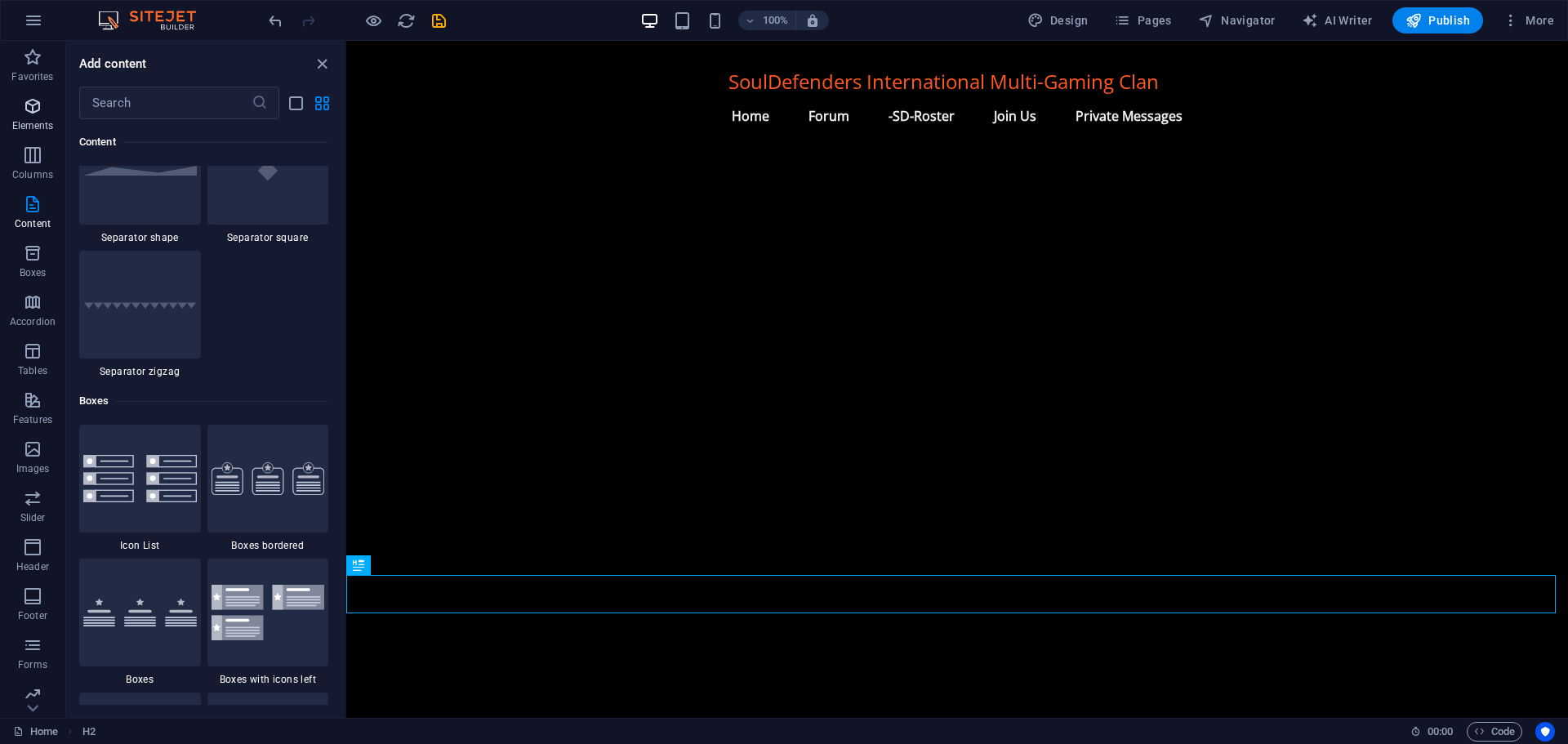
click at [33, 111] on icon "button" at bounding box center [32, 106] width 20 height 20
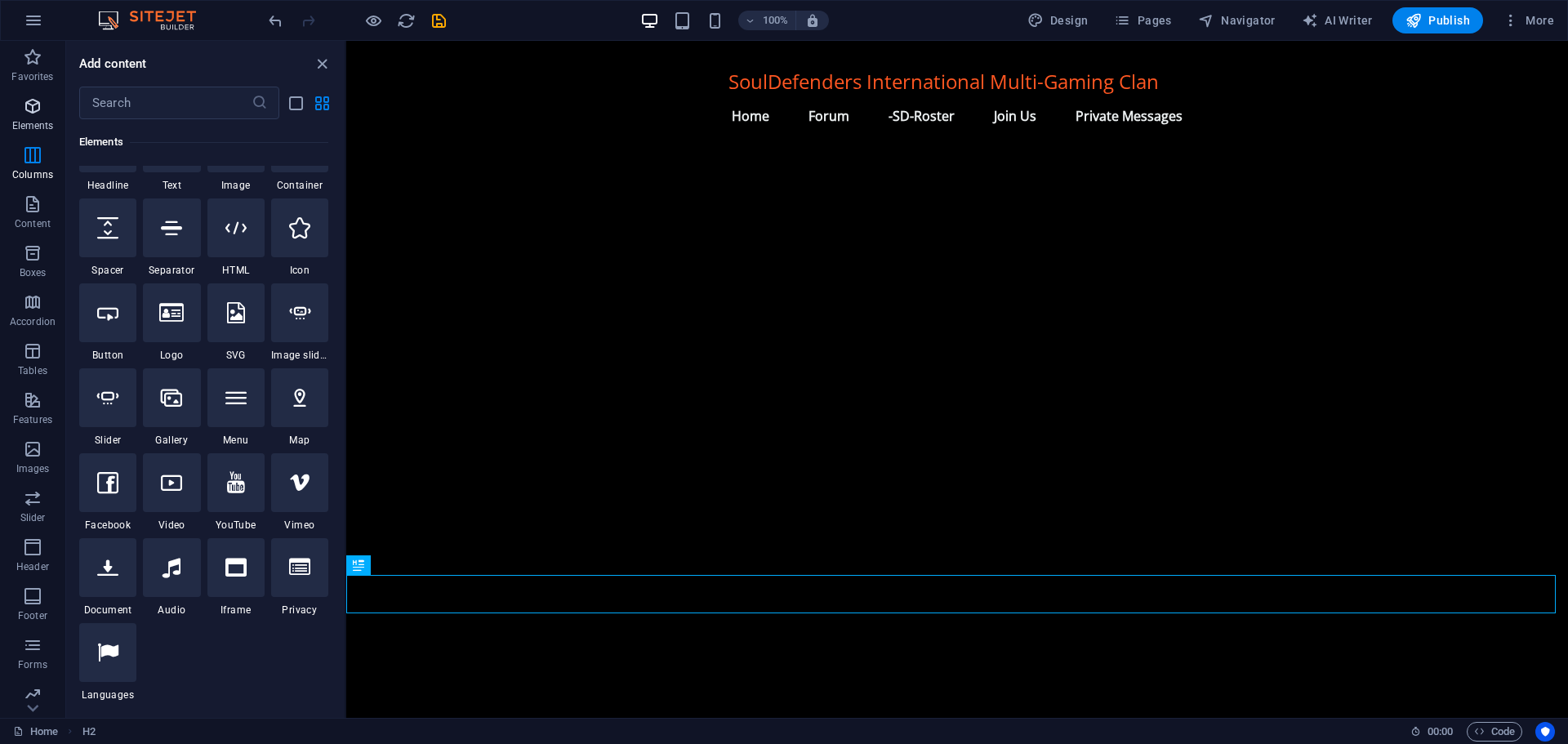
scroll to position [174, 0]
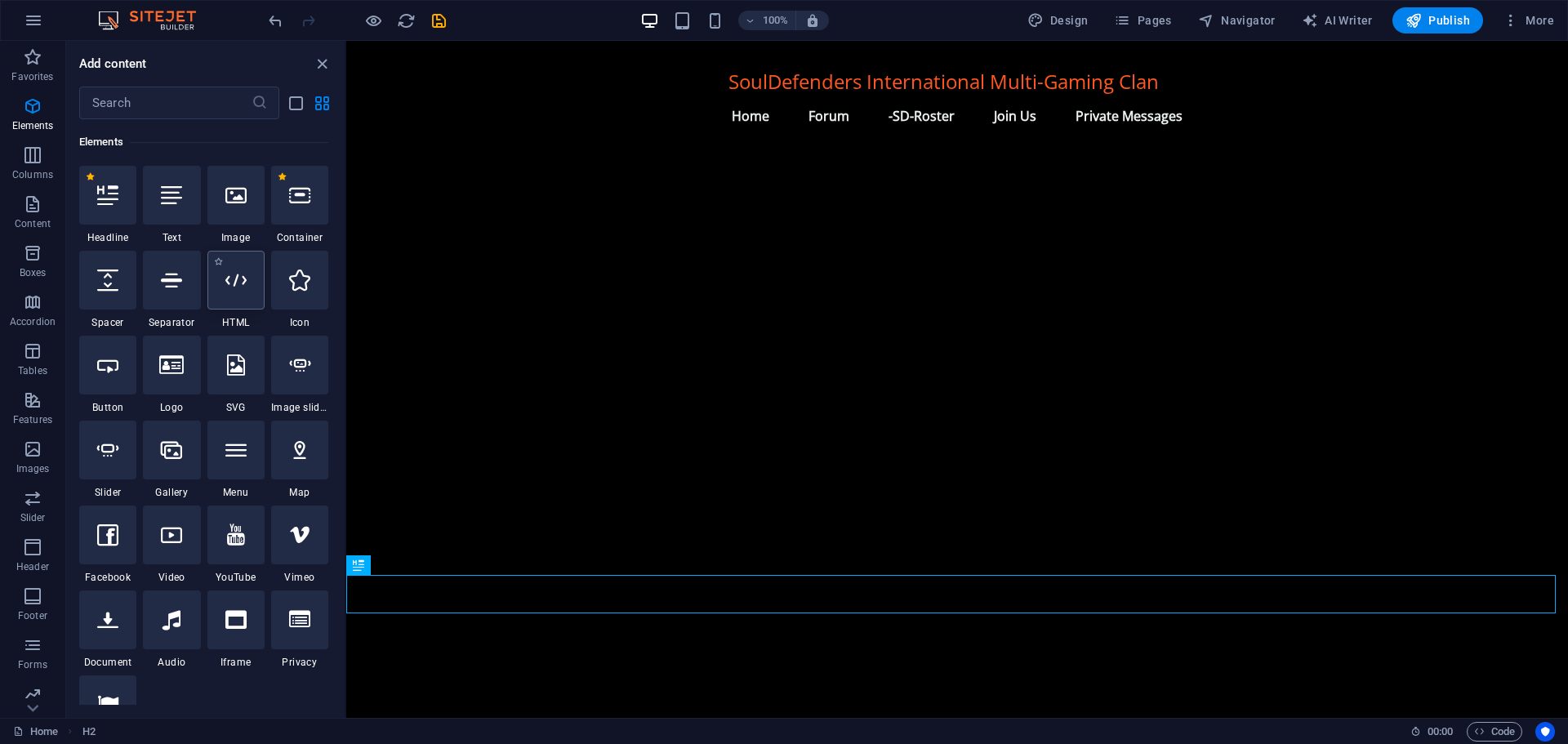
click at [244, 275] on icon at bounding box center [236, 280] width 22 height 22
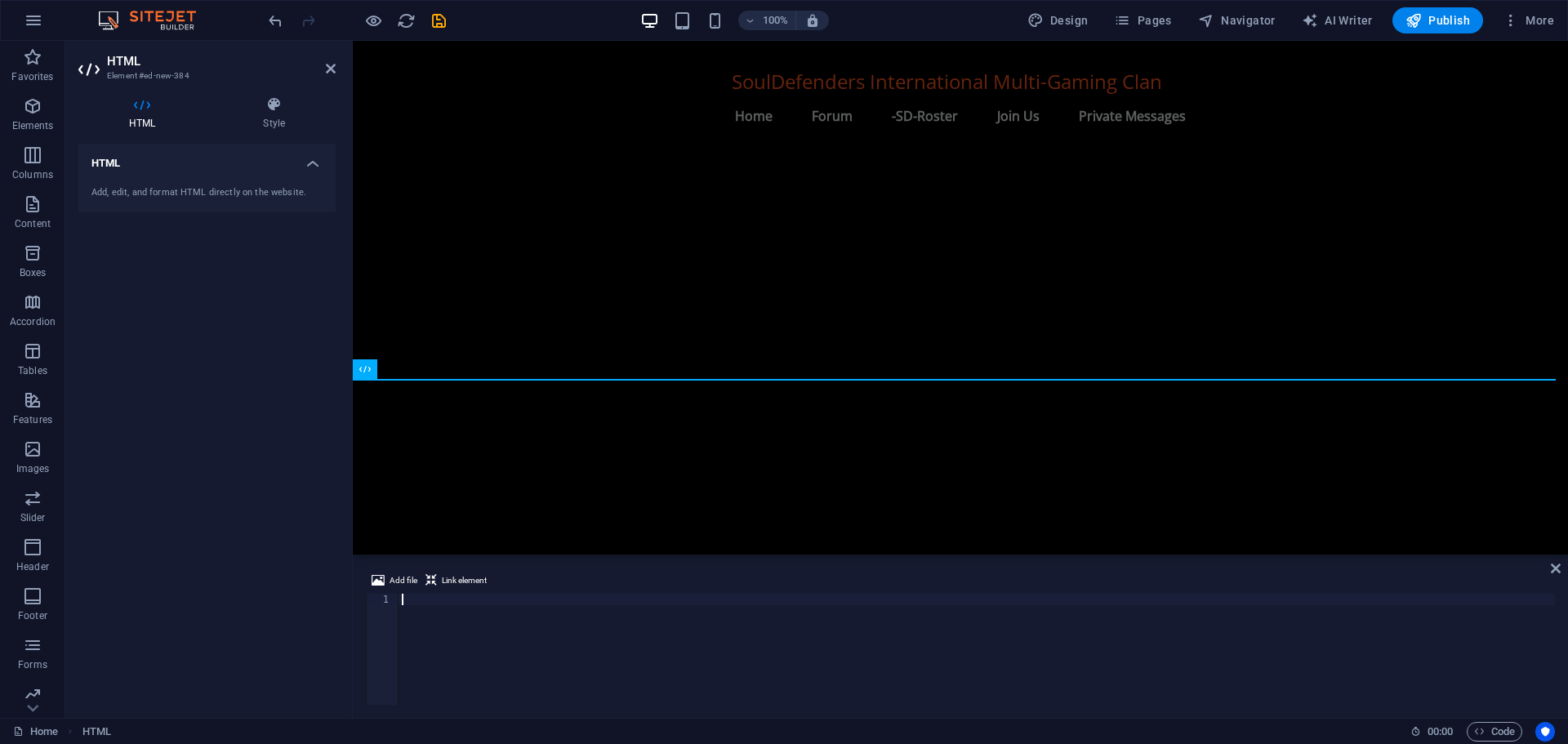
scroll to position [1624, 0]
type textarea "<script src="[URL][DOMAIN_NAME]"></script>"
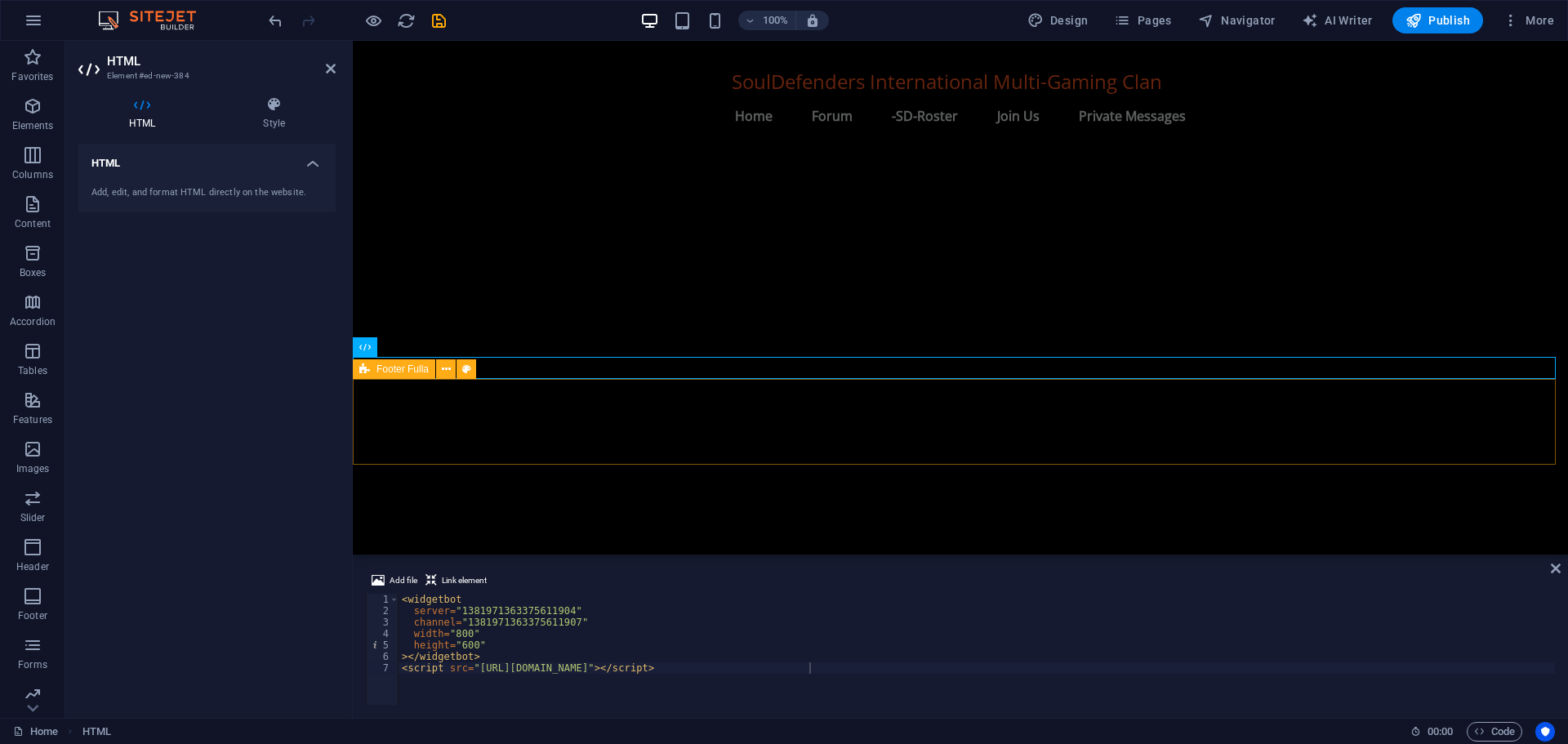
scroll to position [1564, 0]
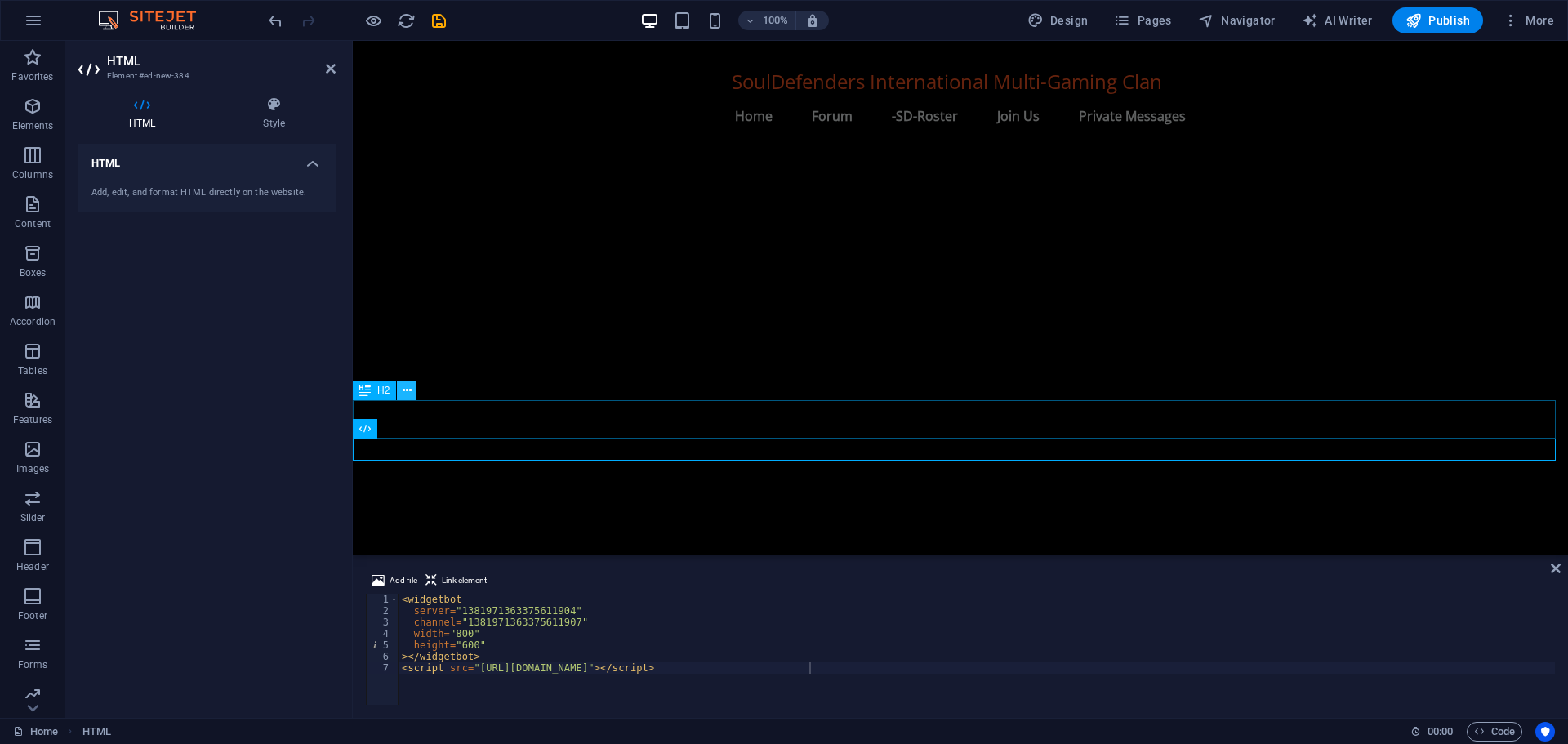
click at [404, 385] on icon at bounding box center [407, 390] width 9 height 17
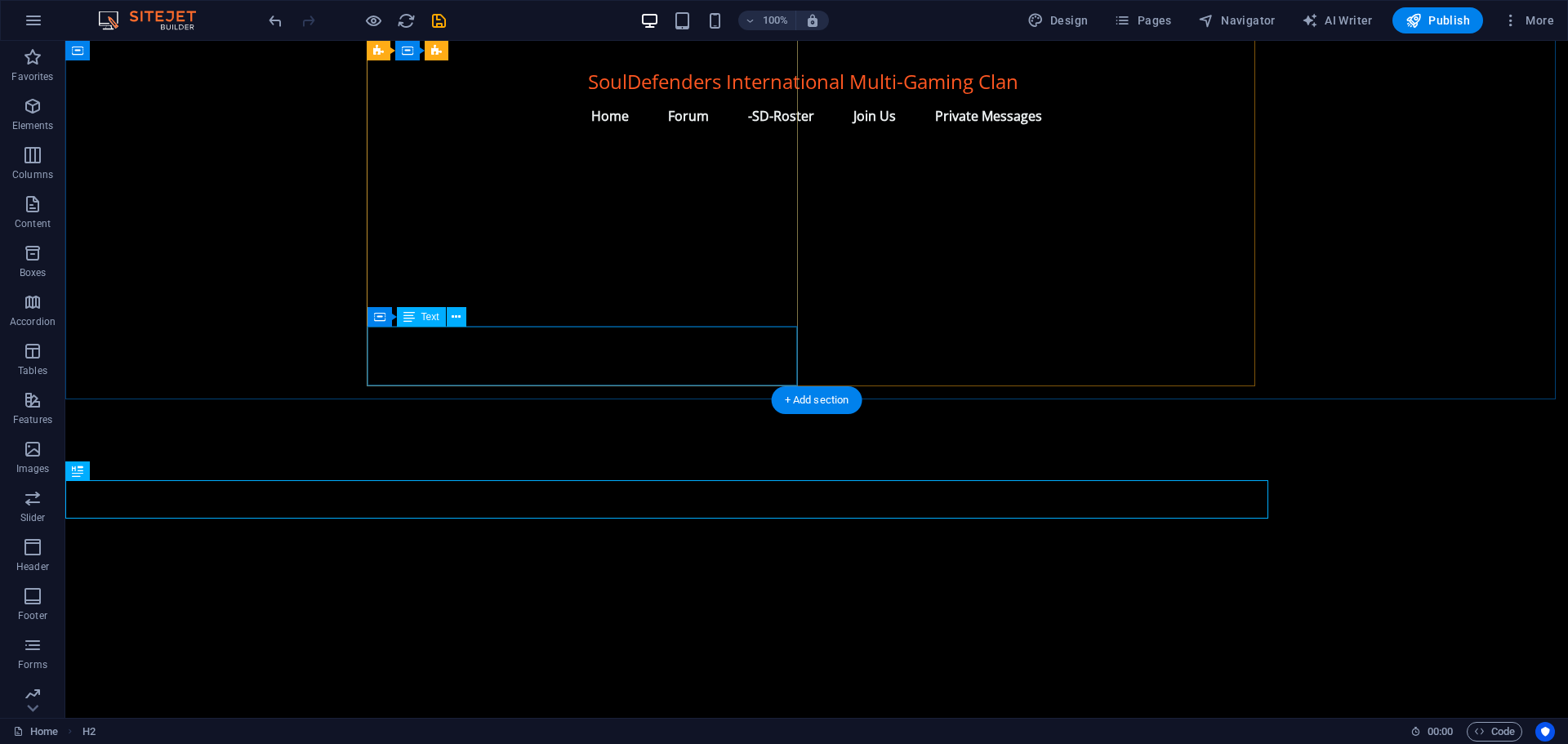
scroll to position [1484, 0]
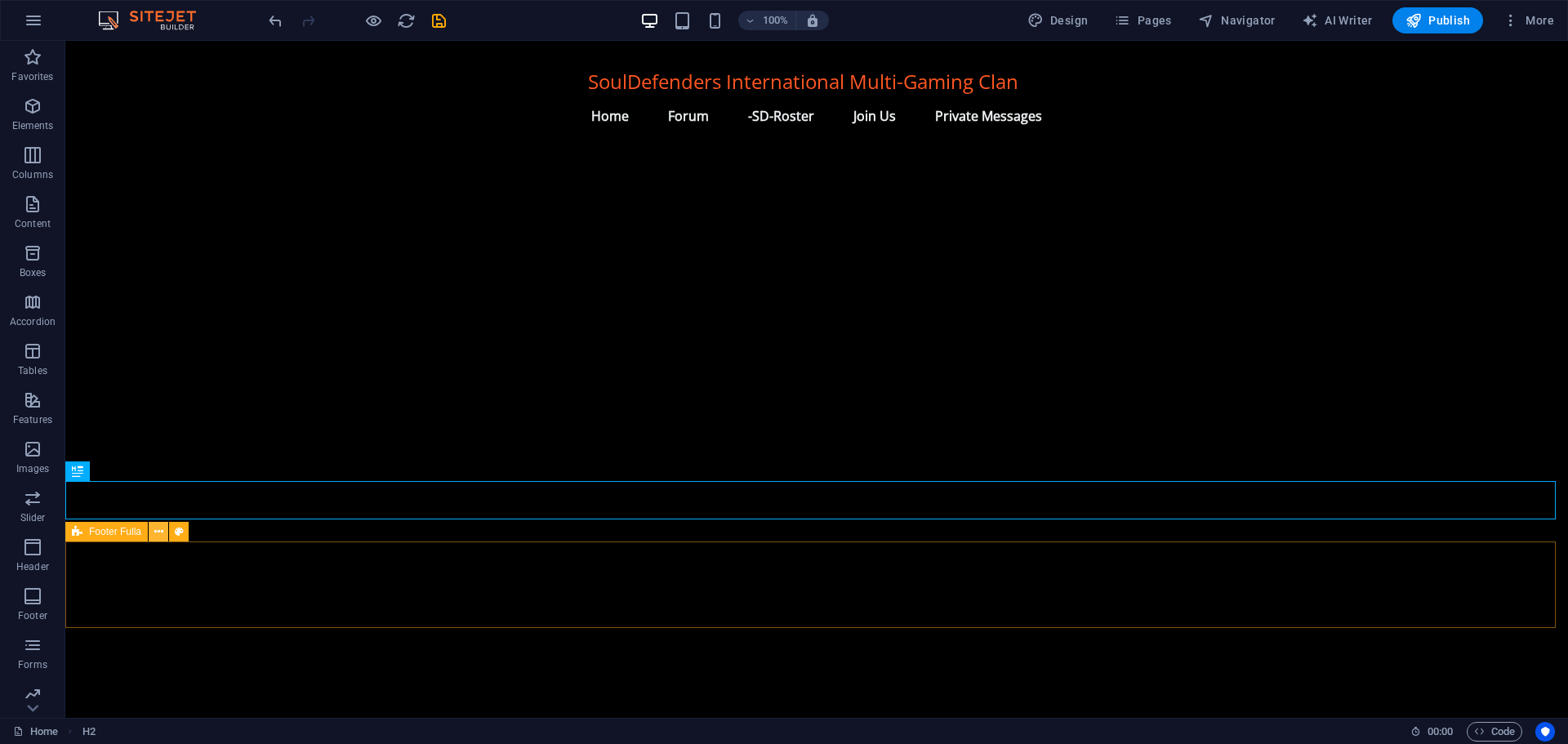
click at [156, 531] on icon at bounding box center [159, 531] width 9 height 17
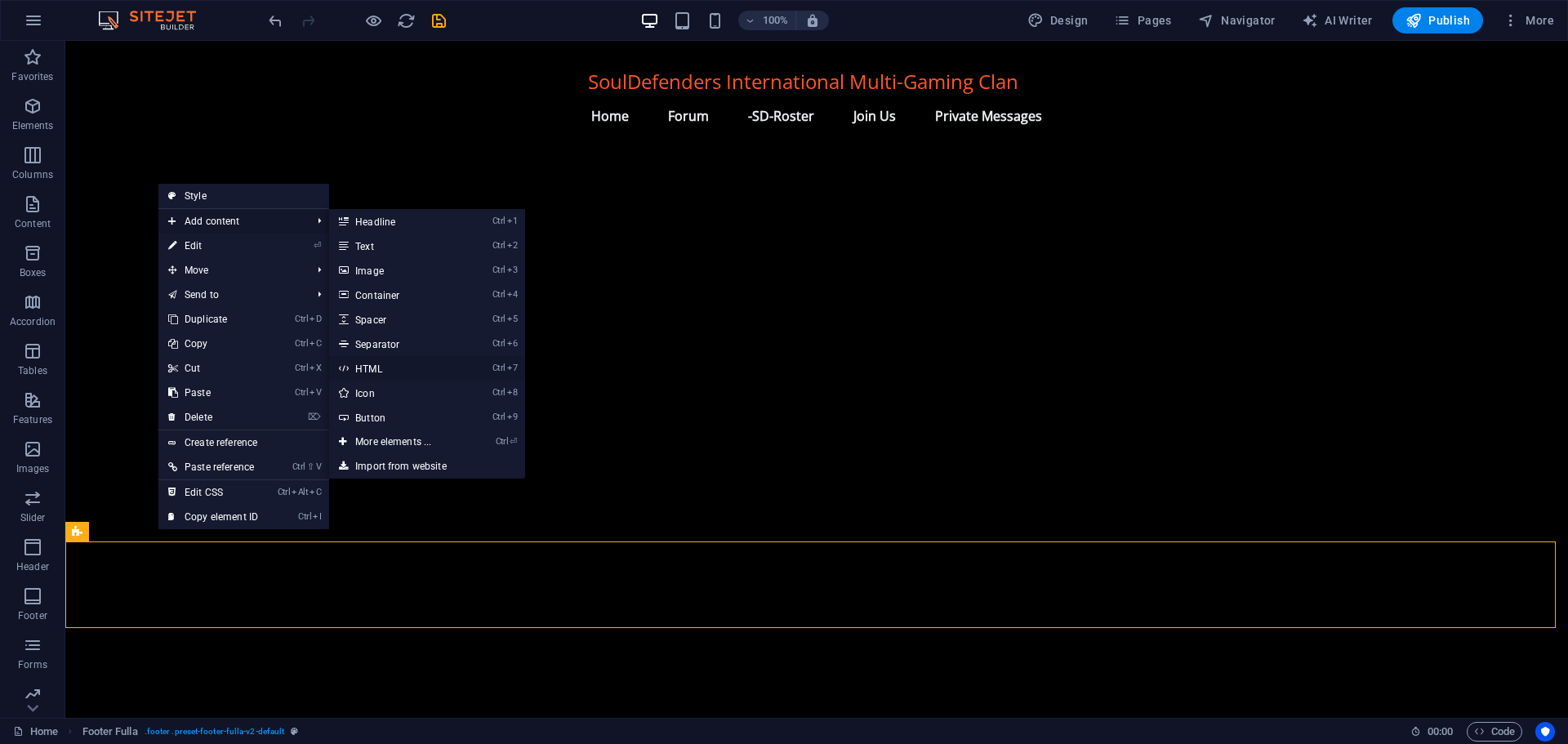
click at [388, 365] on link "Ctrl 7 HTML" at bounding box center [396, 368] width 135 height 24
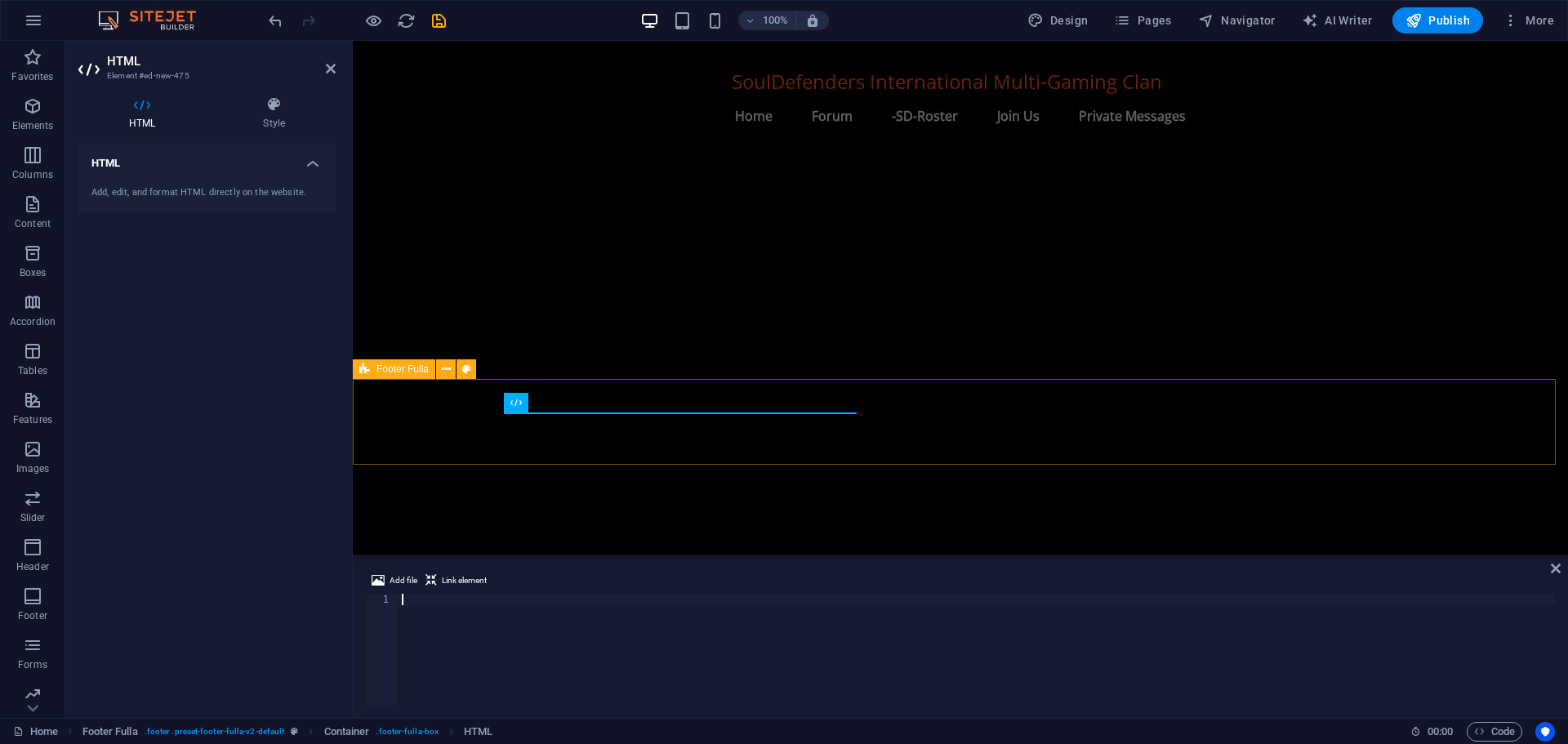
type textarea "<script src="[URL][DOMAIN_NAME]"></script>"
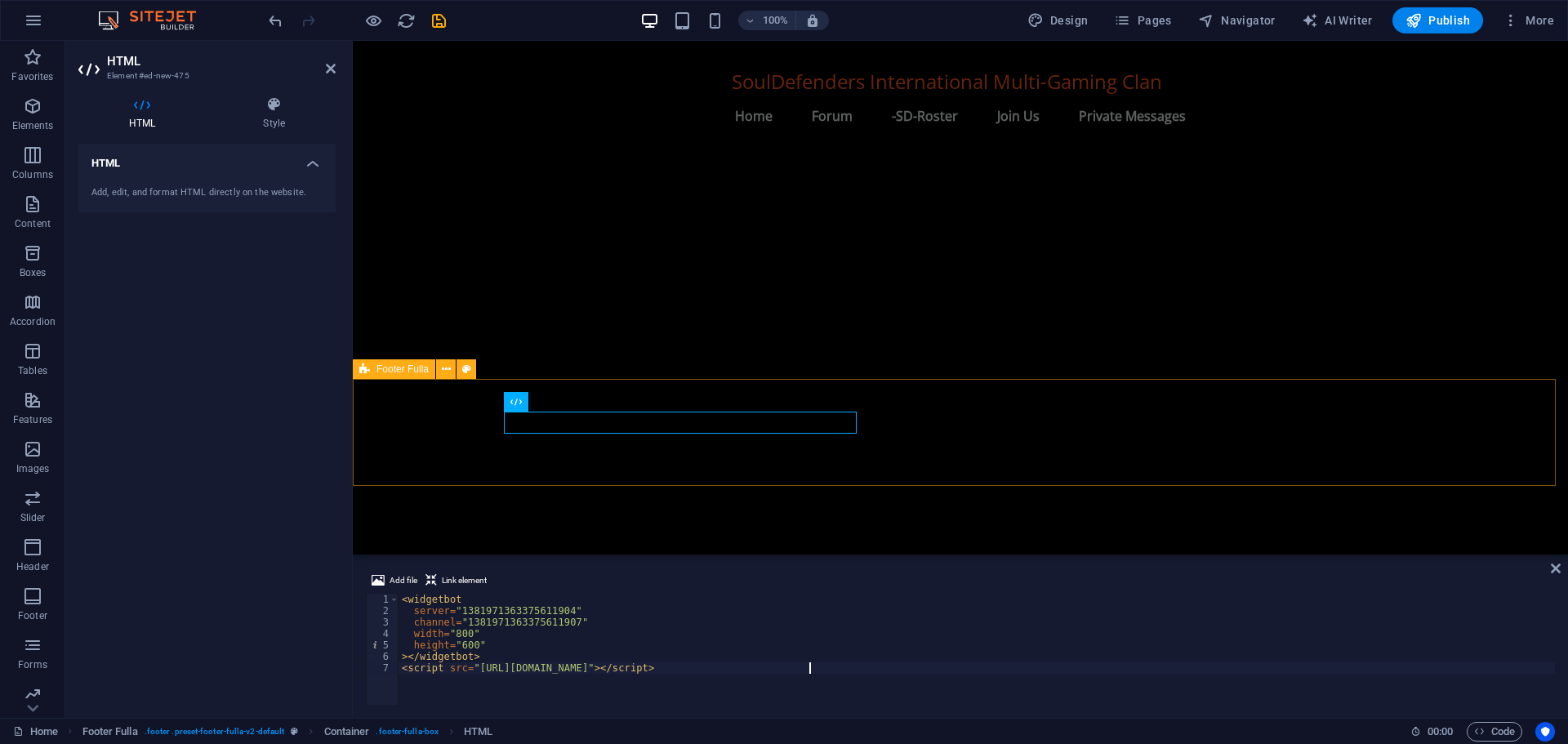
scroll to position [1667, 0]
click at [593, 394] on button at bounding box center [600, 403] width 20 height 20
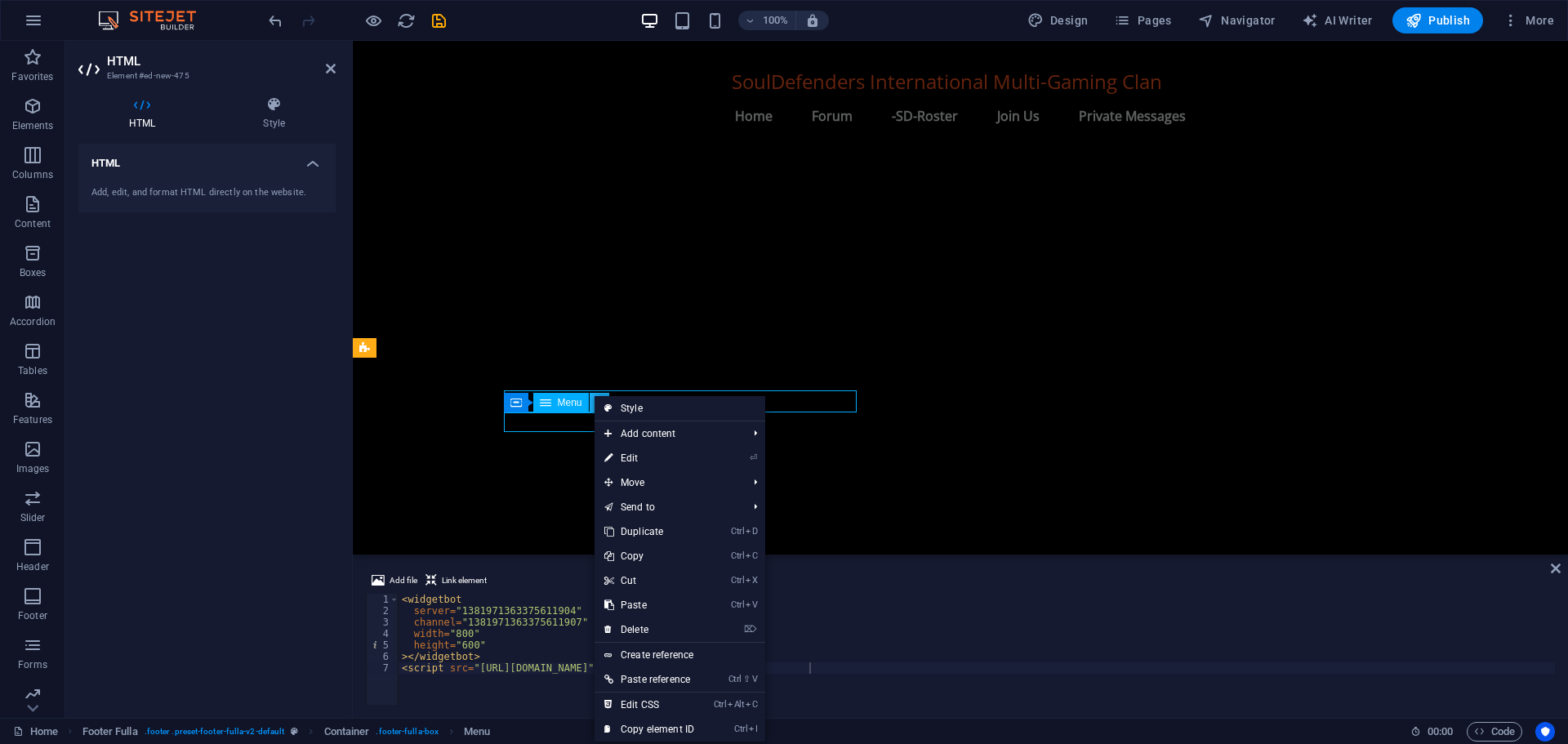
scroll to position [1504, 0]
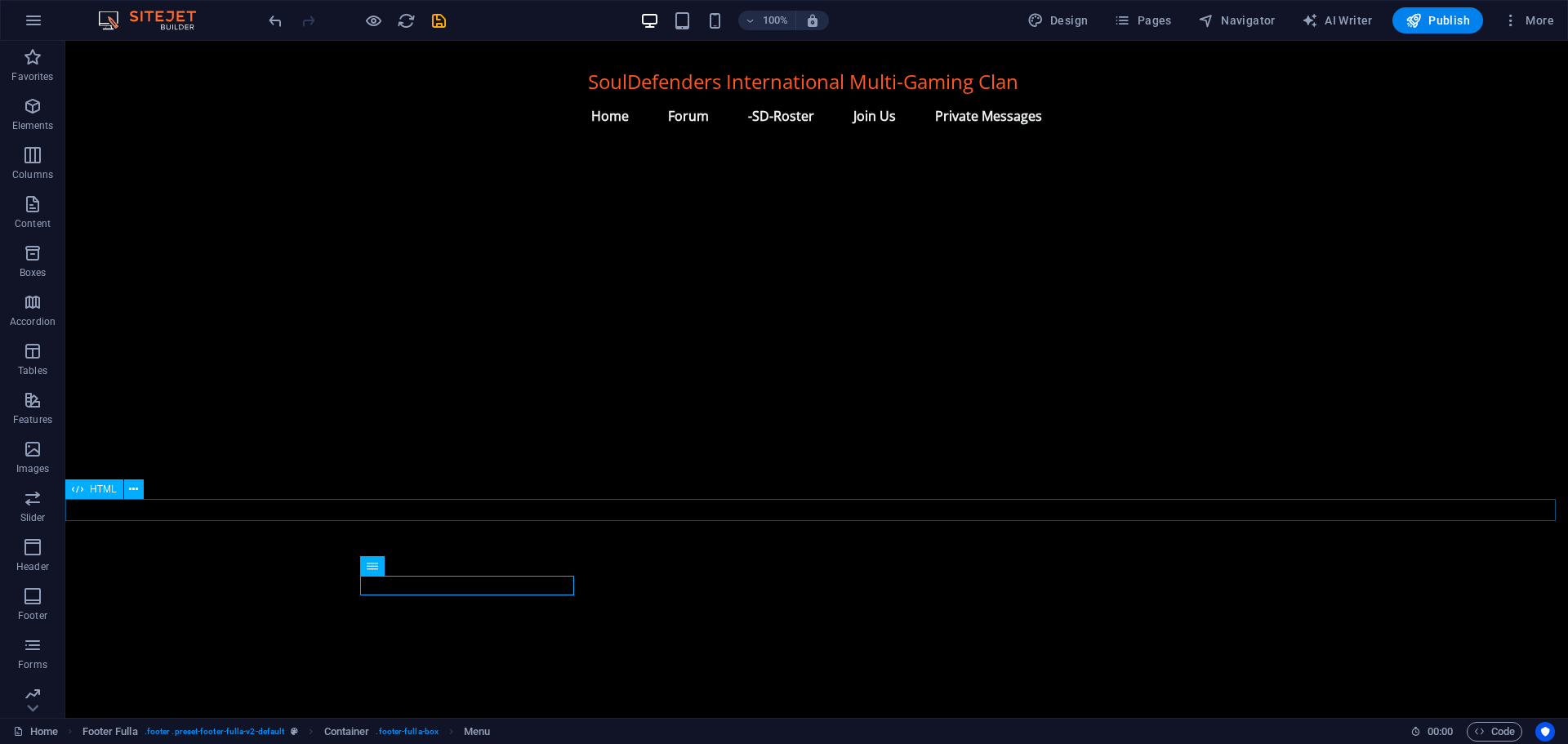
click at [106, 487] on span "HTML" at bounding box center [103, 489] width 27 height 10
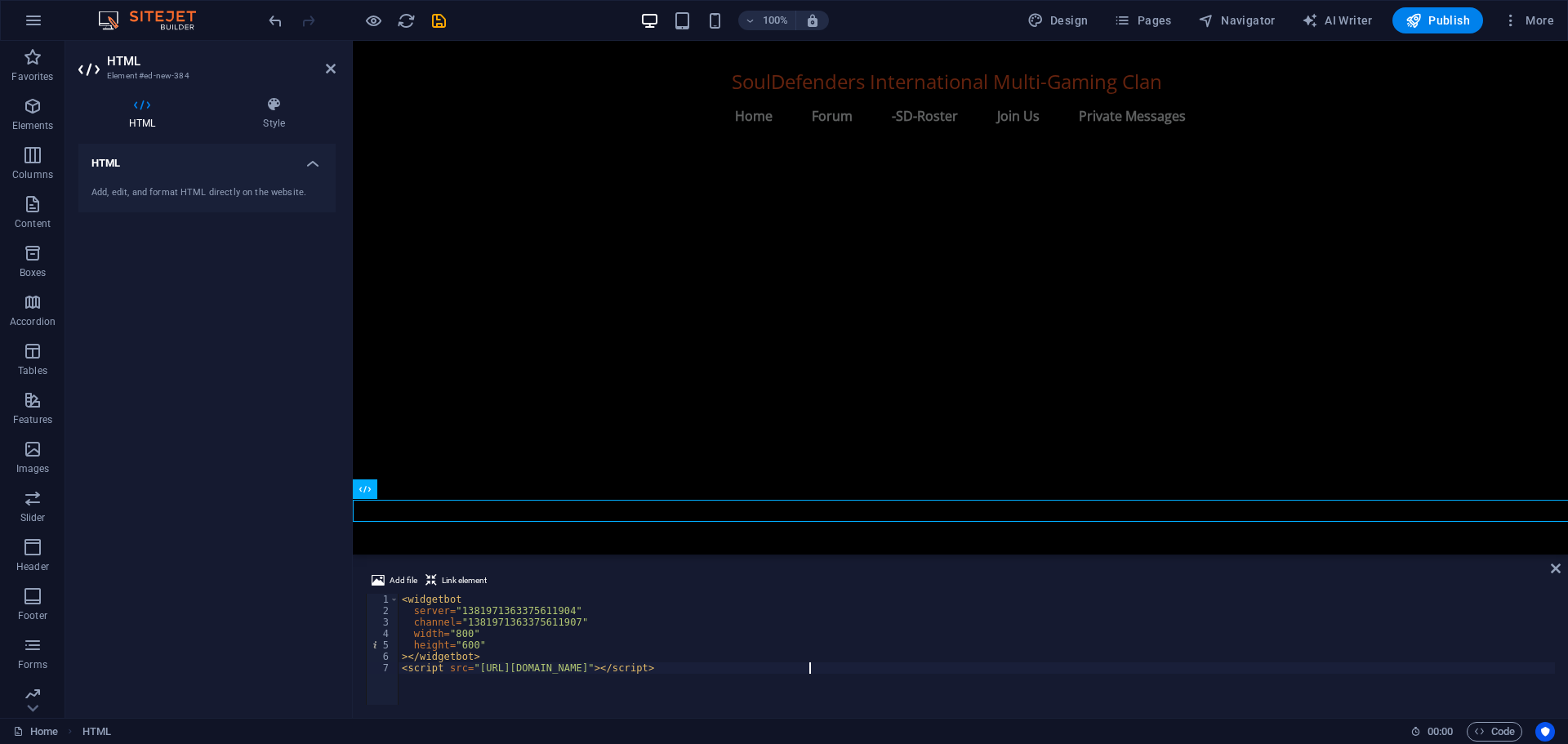
scroll to position [1503, 0]
click at [281, 93] on div "HTML Style HTML Add, edit, and format HTML directly on the website. Preset Elem…" at bounding box center [207, 401] width 283 height 634
click at [275, 109] on icon at bounding box center [273, 104] width 123 height 16
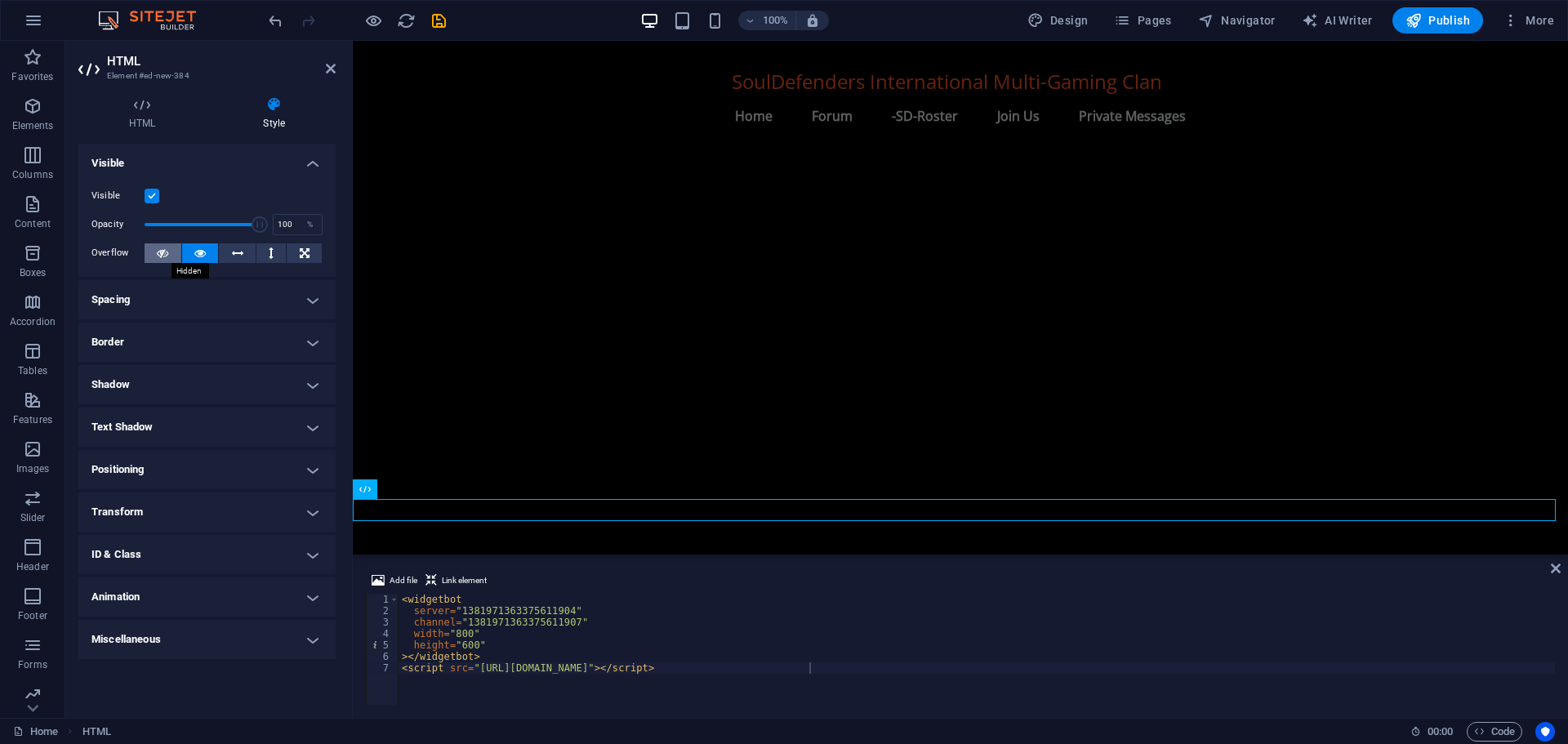
click at [167, 251] on icon at bounding box center [162, 253] width 12 height 20
click at [206, 253] on button at bounding box center [200, 253] width 37 height 20
click at [192, 299] on h4 "Spacing" at bounding box center [207, 300] width 257 height 40
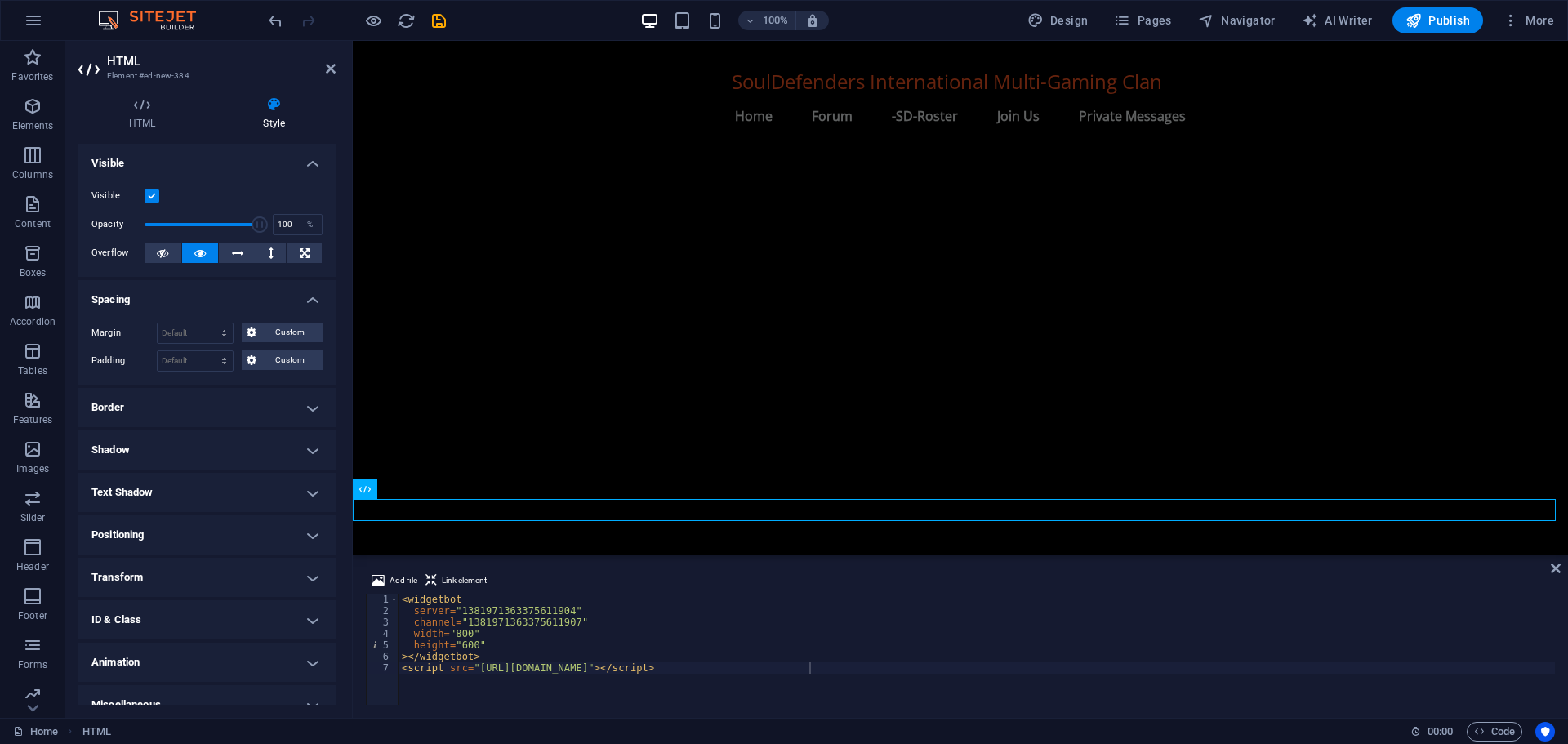
click at [154, 406] on h4 "Border" at bounding box center [207, 408] width 257 height 40
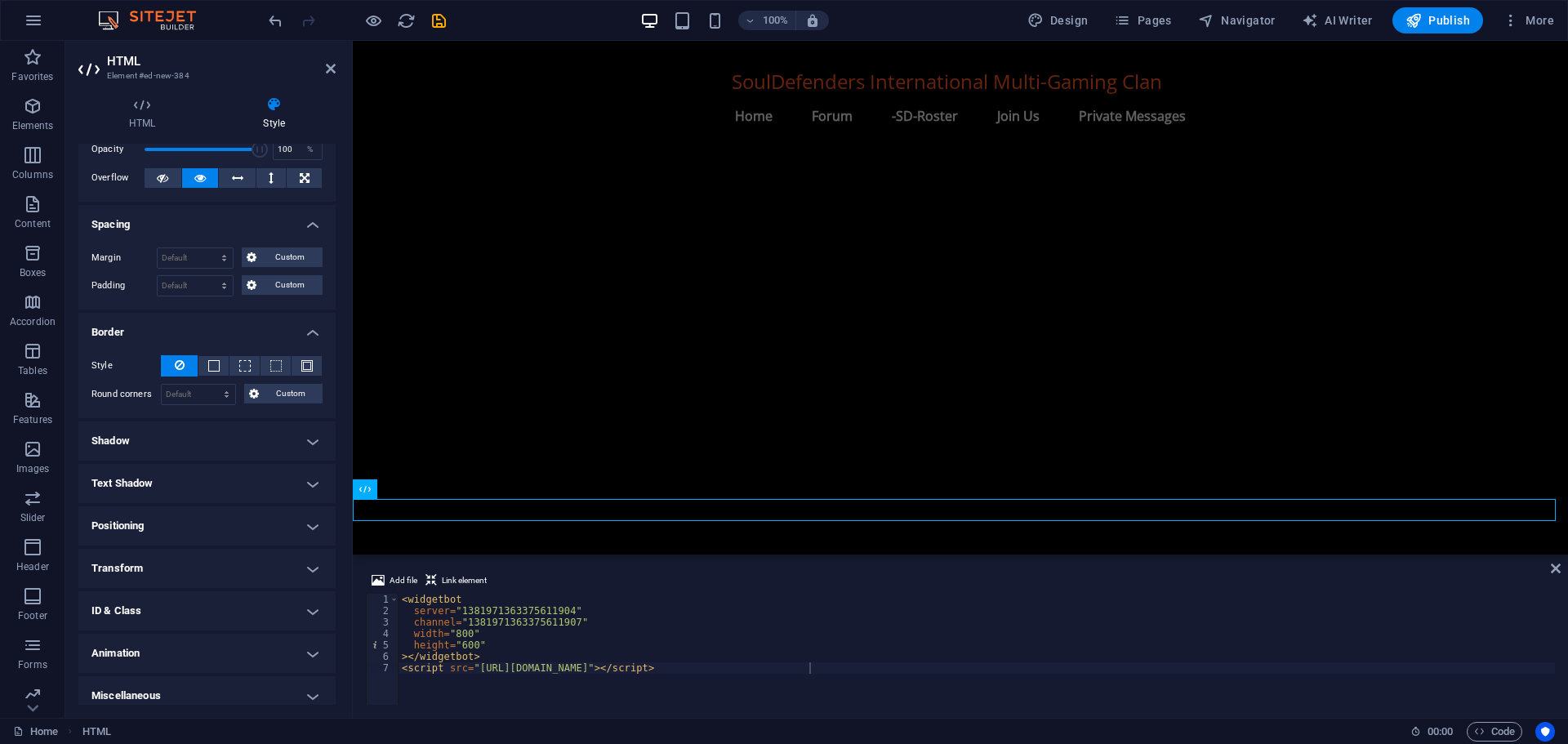
scroll to position [85, 0]
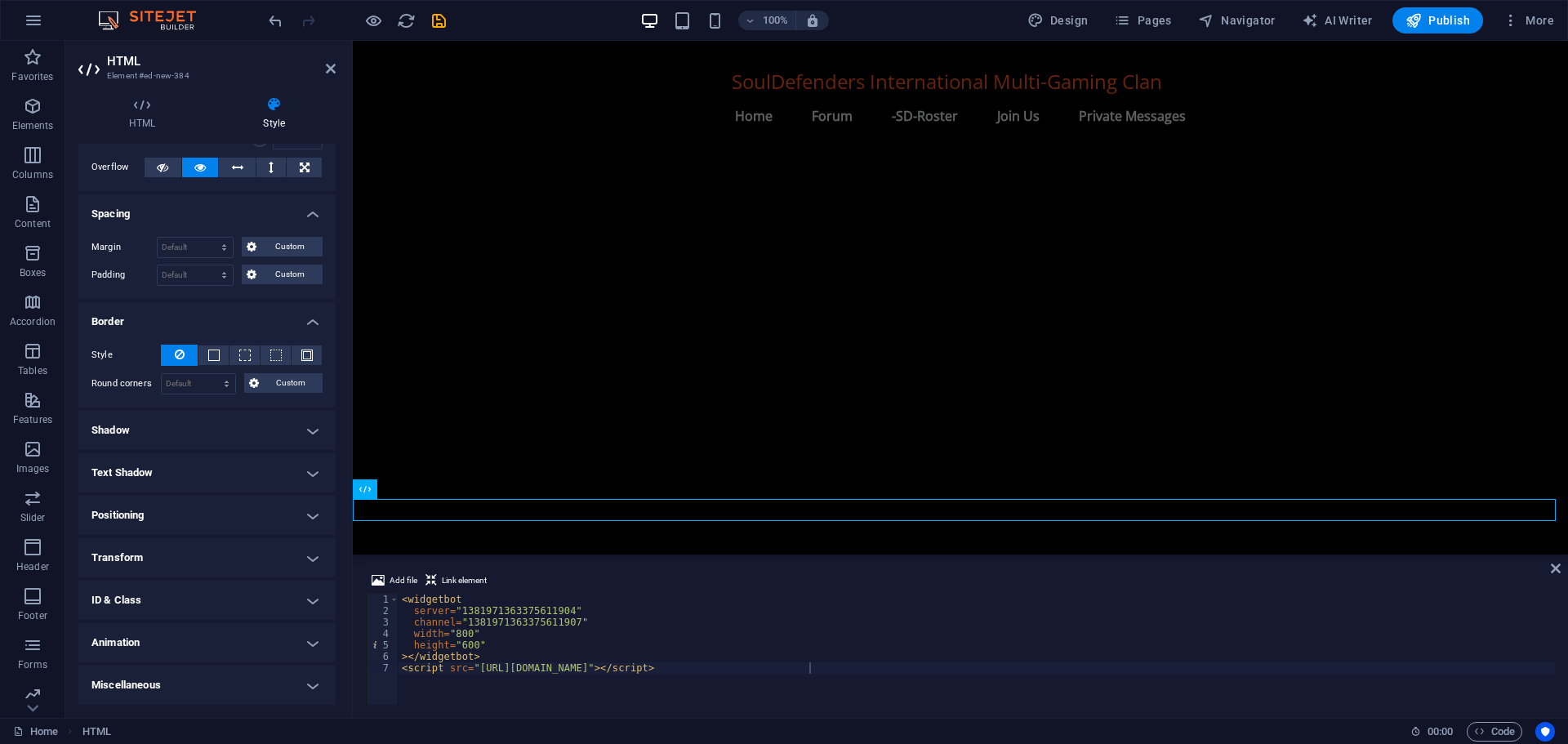
click at [156, 674] on h4 "Miscellaneous" at bounding box center [207, 685] width 257 height 40
click at [103, 727] on span "HTML" at bounding box center [97, 731] width 29 height 20
click at [138, 592] on h4 "ID & Class" at bounding box center [207, 600] width 257 height 40
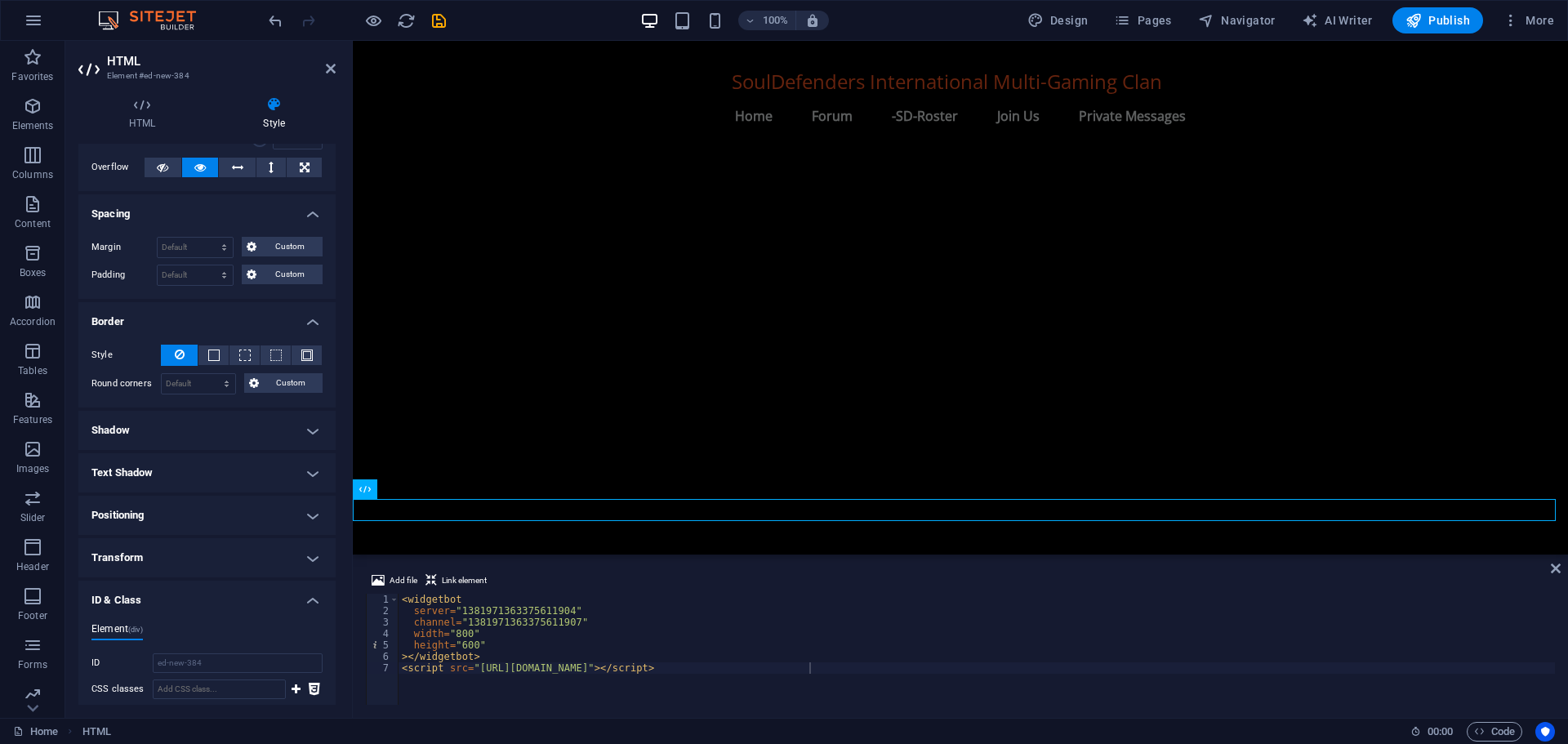
click at [135, 548] on h4 "Transform" at bounding box center [207, 558] width 257 height 40
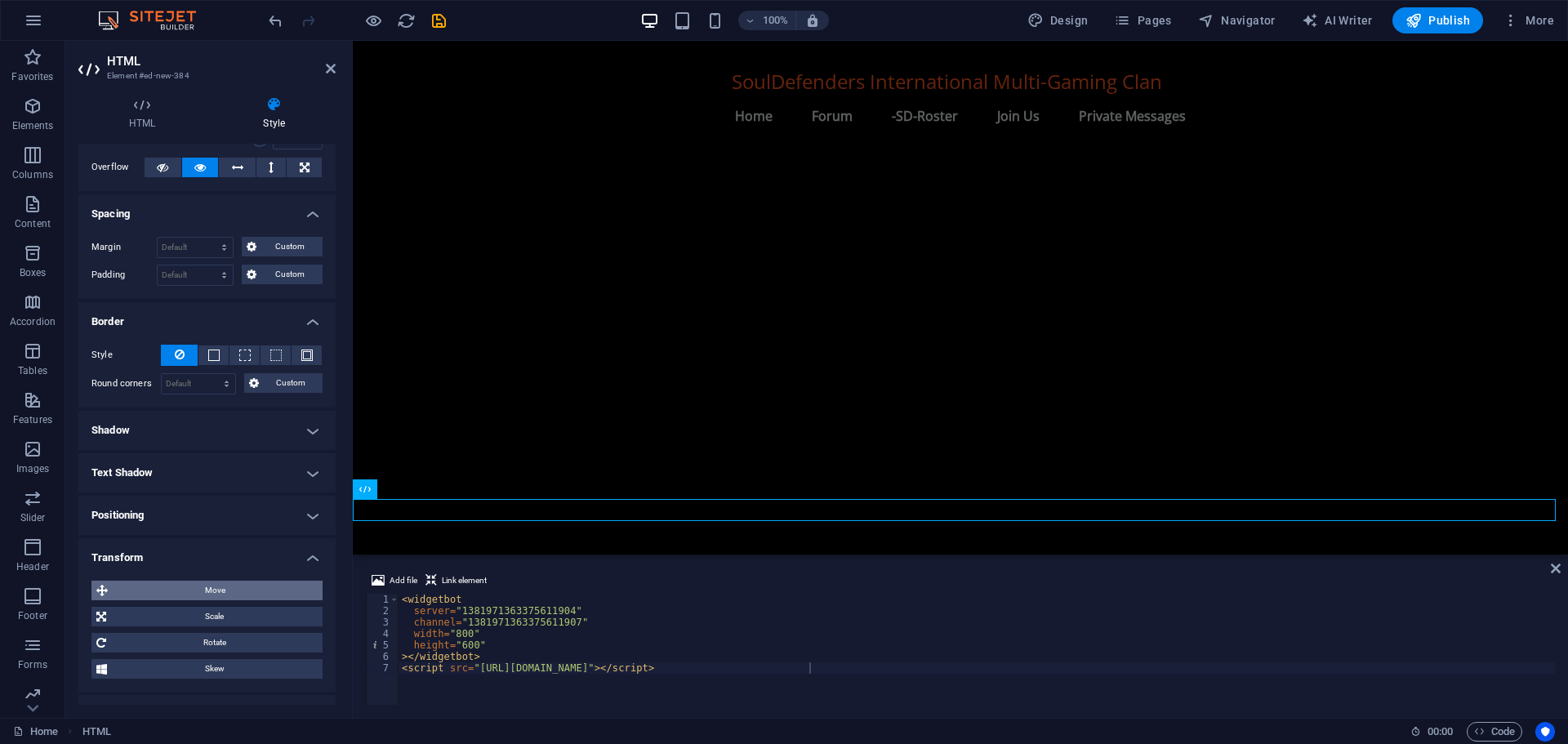
click at [138, 589] on span "Move" at bounding box center [215, 590] width 205 height 20
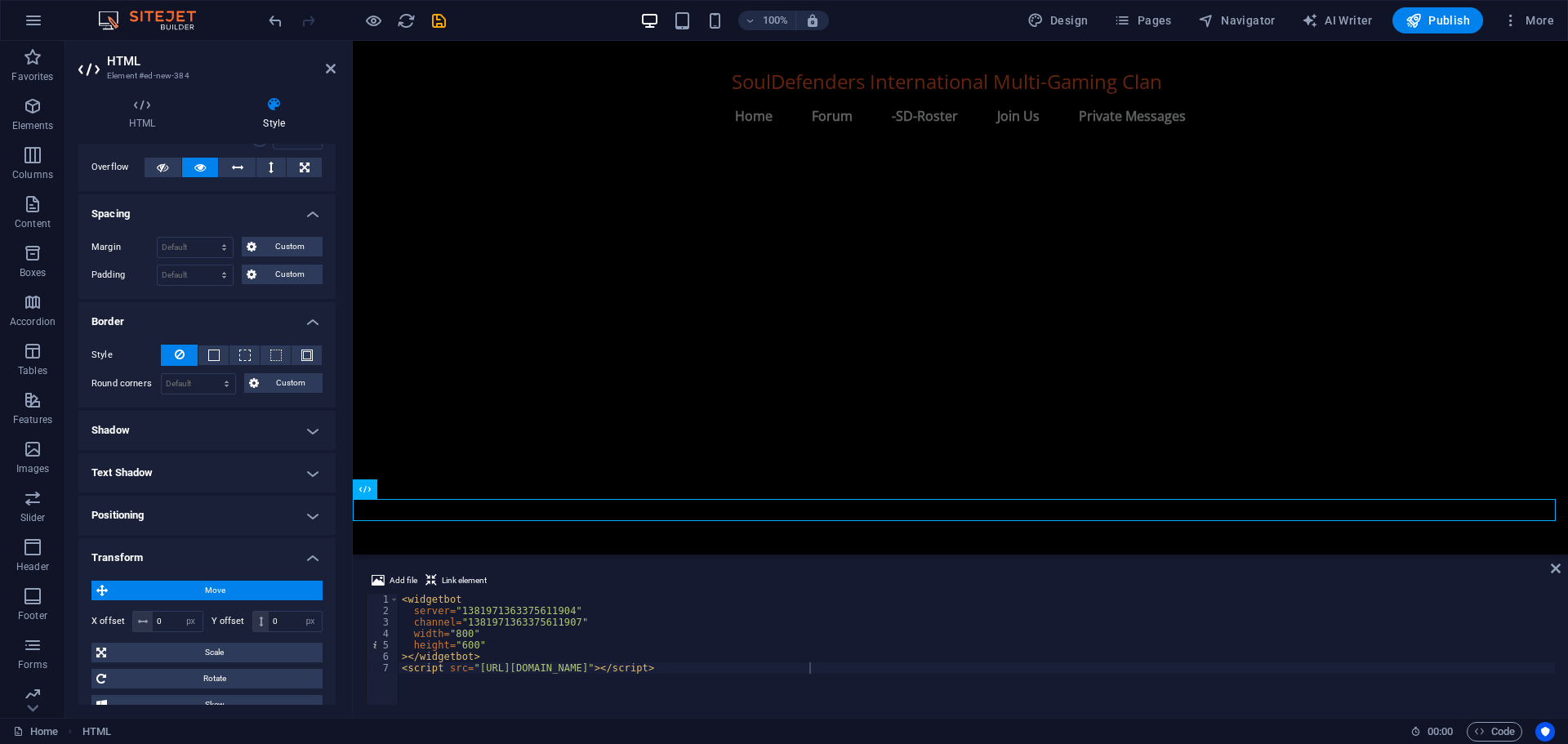
click at [138, 589] on span "Move" at bounding box center [215, 590] width 205 height 20
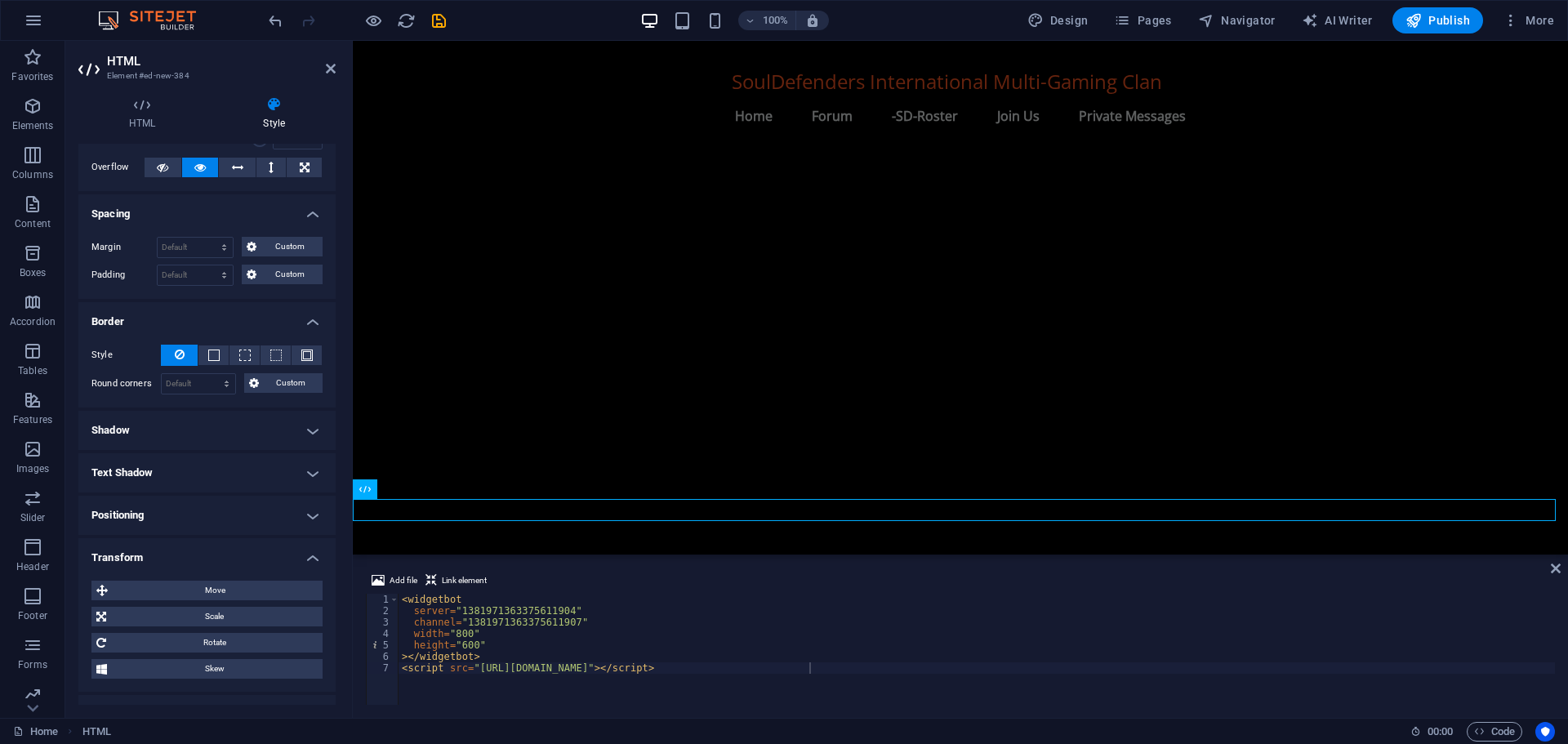
click at [138, 515] on h4 "Positioning" at bounding box center [207, 515] width 257 height 40
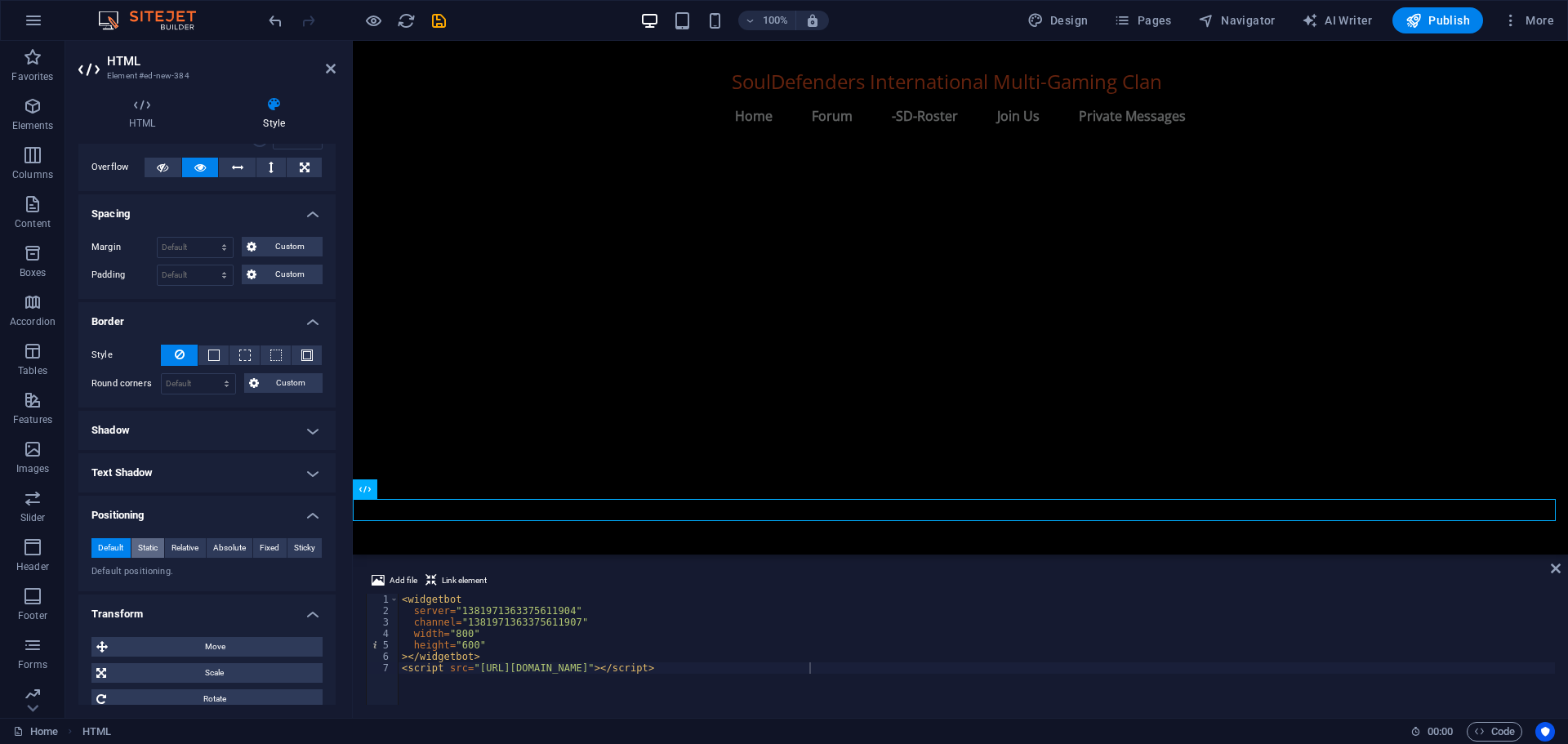
click at [149, 548] on span "Static" at bounding box center [148, 548] width 20 height 20
click at [182, 543] on span "Relative" at bounding box center [185, 548] width 27 height 20
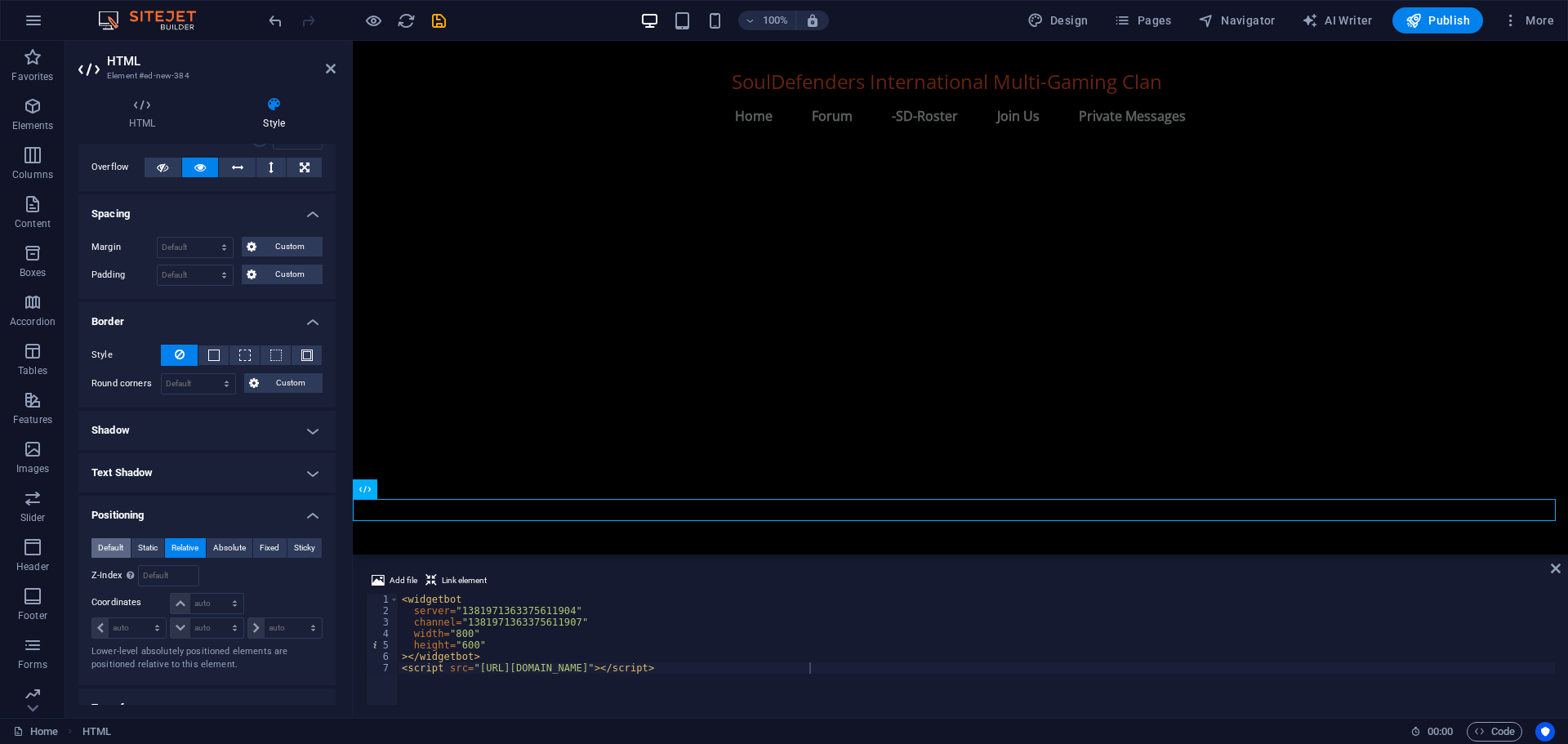
click at [104, 544] on span "Default" at bounding box center [111, 548] width 25 height 20
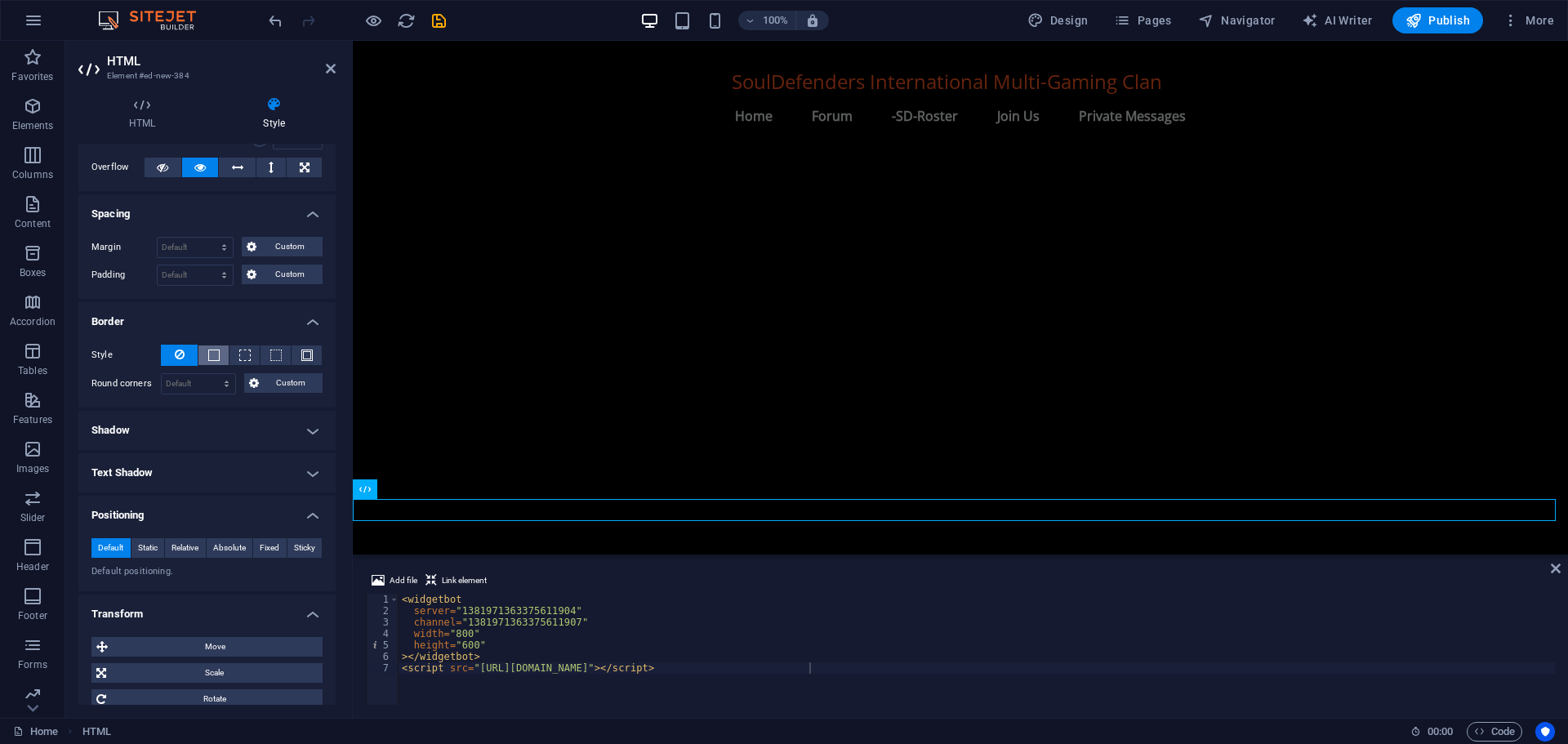
click at [209, 350] on span at bounding box center [214, 355] width 12 height 12
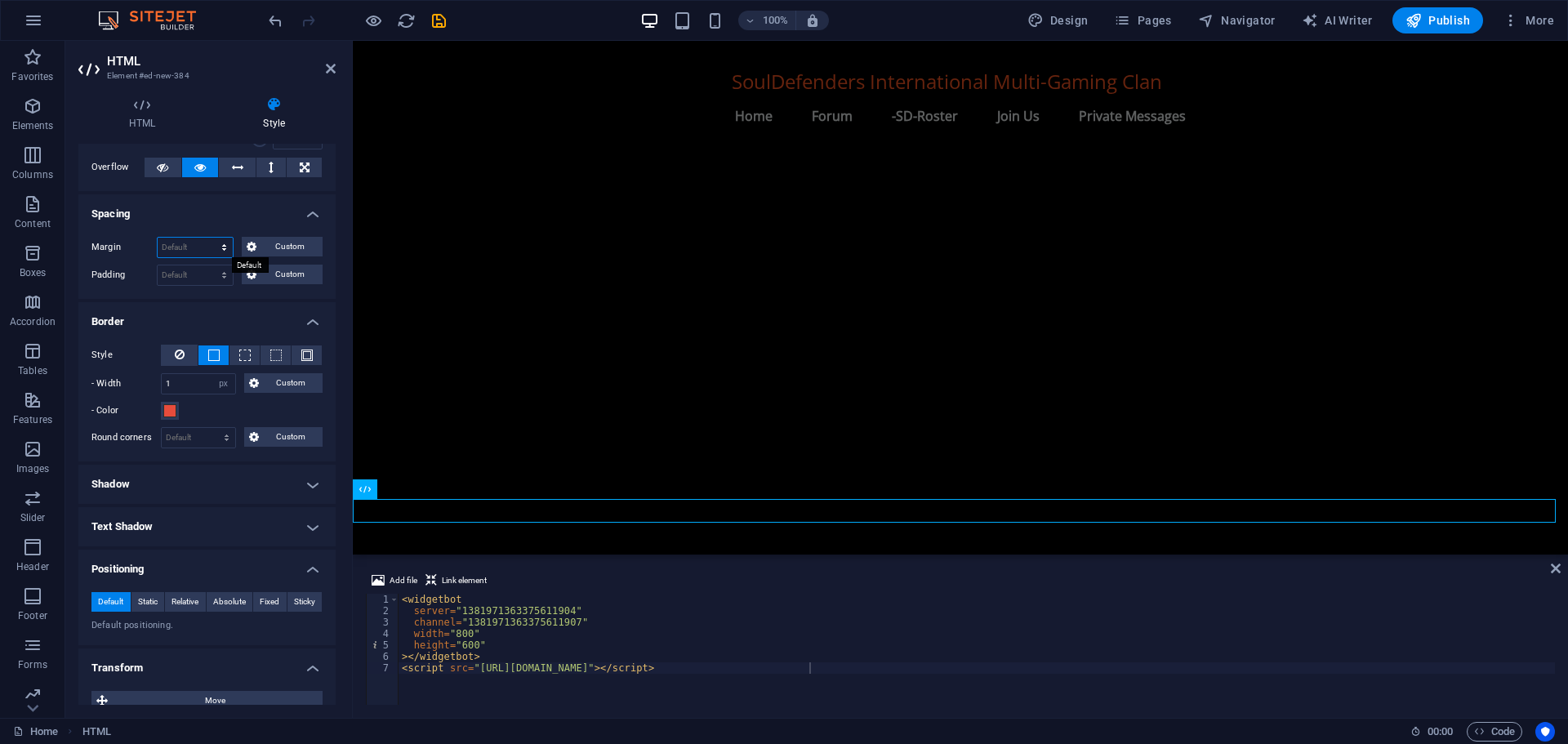
click at [196, 245] on select "Default auto px % rem vw vh Custom" at bounding box center [195, 247] width 76 height 20
select select "px"
click at [209, 237] on select "Default auto px % rem vw vh Custom" at bounding box center [195, 247] width 76 height 20
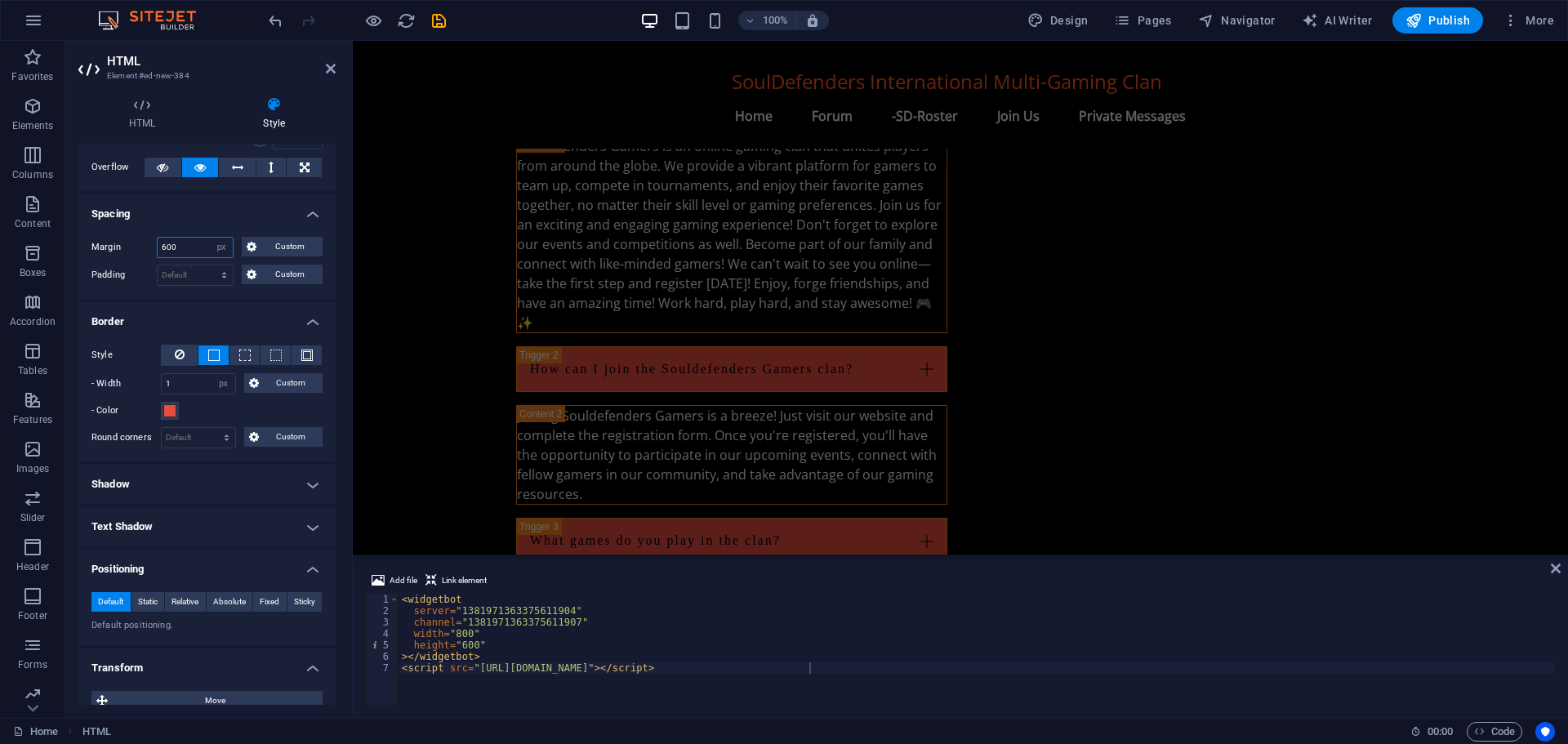
click at [188, 245] on input "600" at bounding box center [195, 247] width 76 height 20
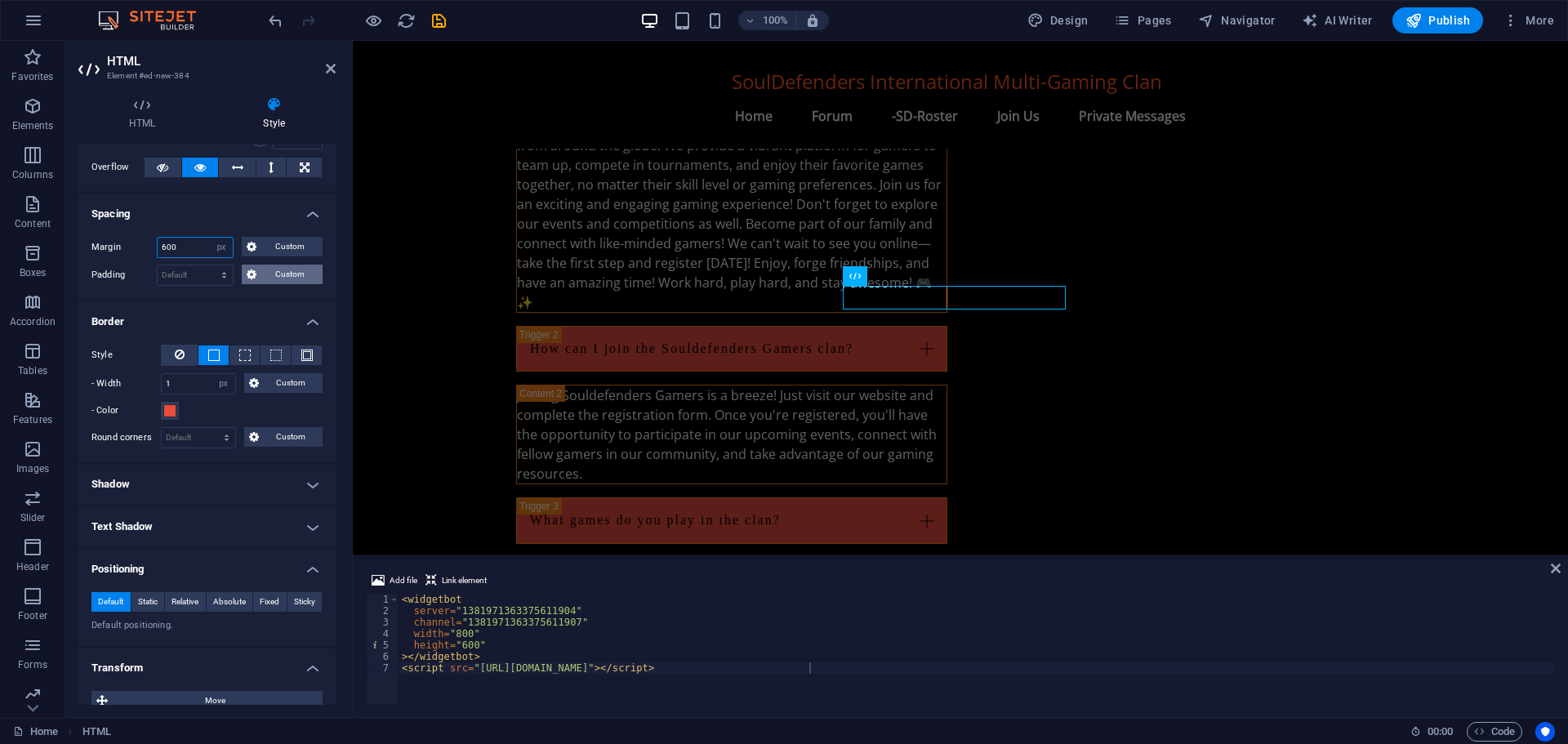
type input "600"
click at [256, 278] on button "Custom" at bounding box center [282, 274] width 81 height 20
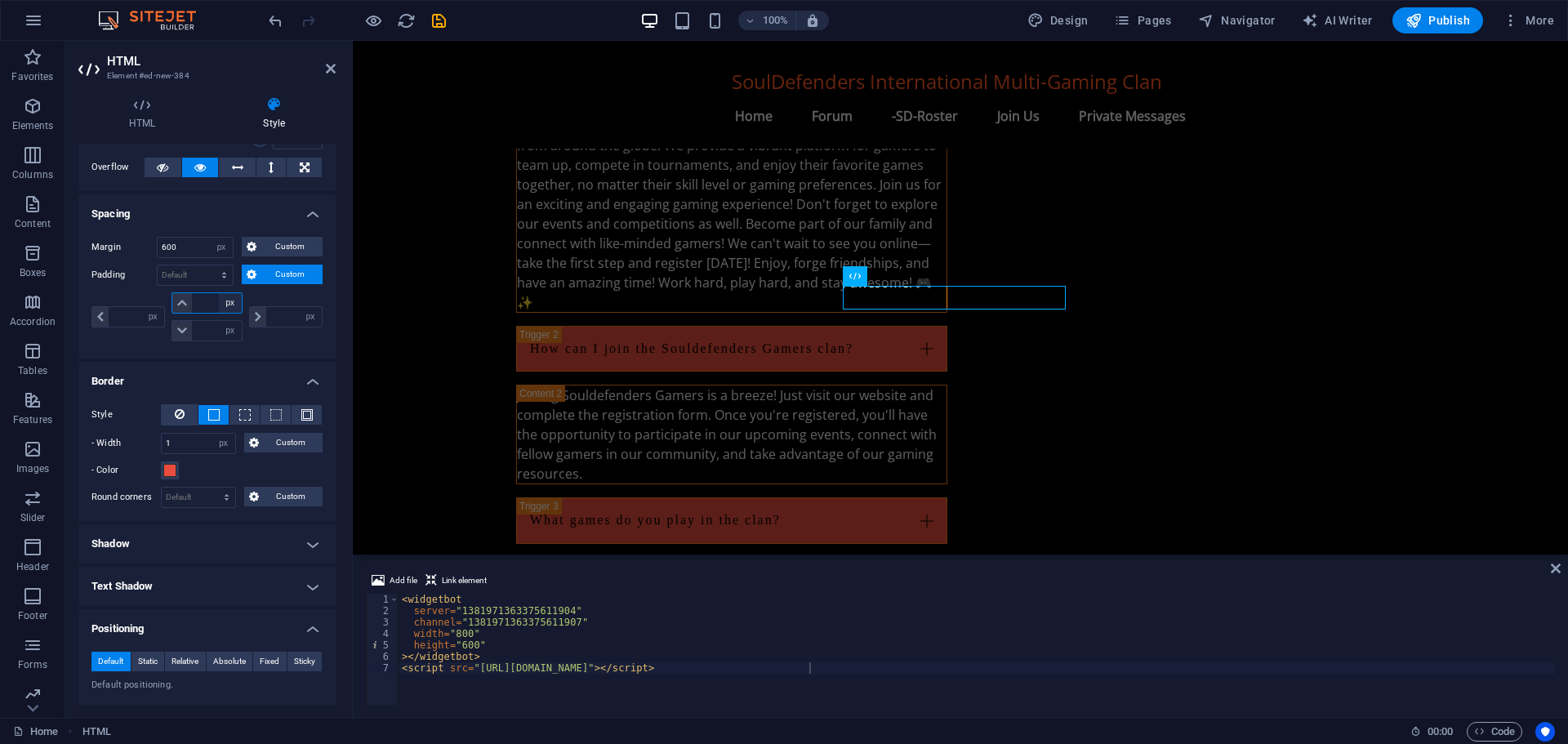
click at [226, 306] on select "px rem % vh vw" at bounding box center [229, 303] width 22 height 20
select select "rem"
click at [218, 293] on select "px rem % vh vw" at bounding box center [229, 303] width 22 height 20
type input "0"
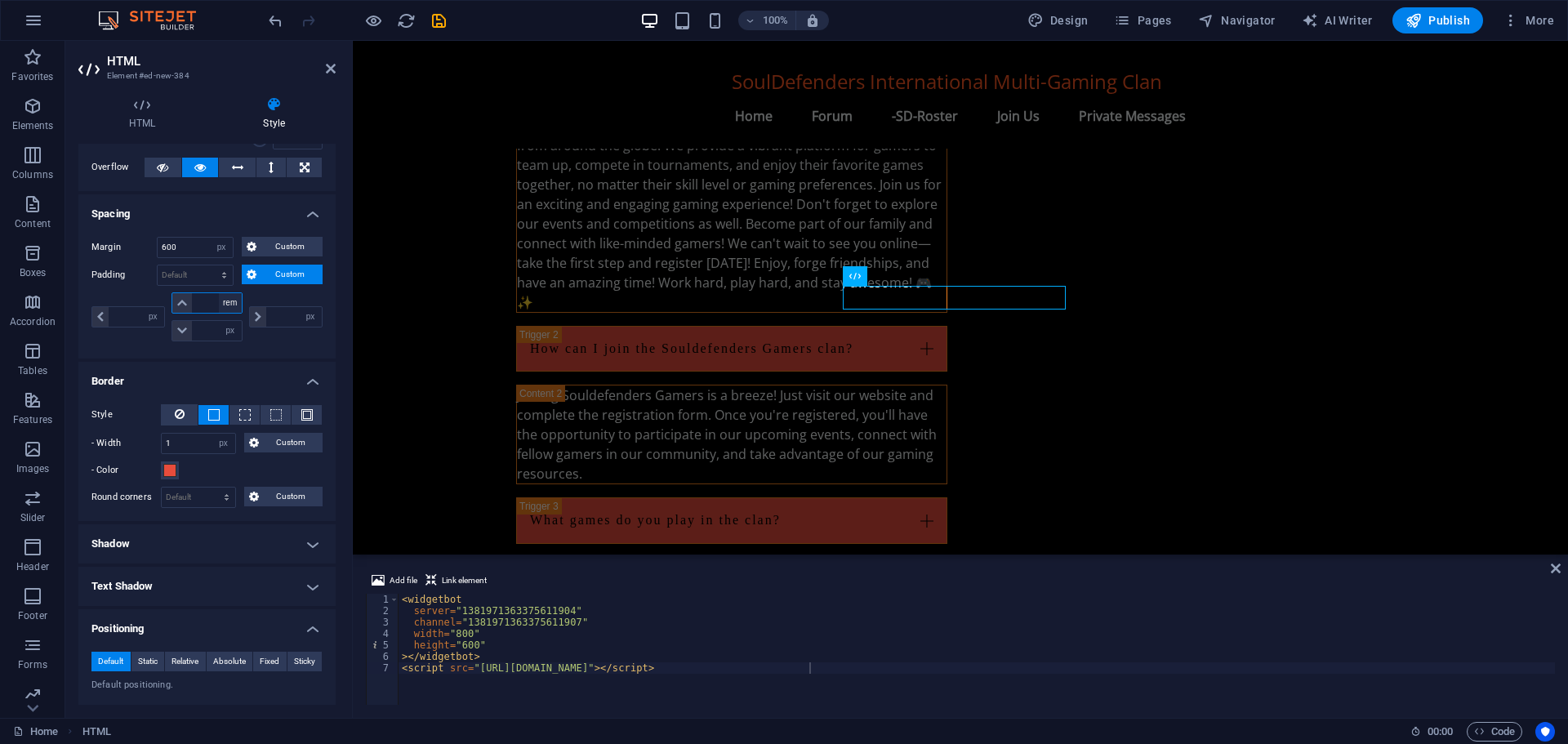
type input "0"
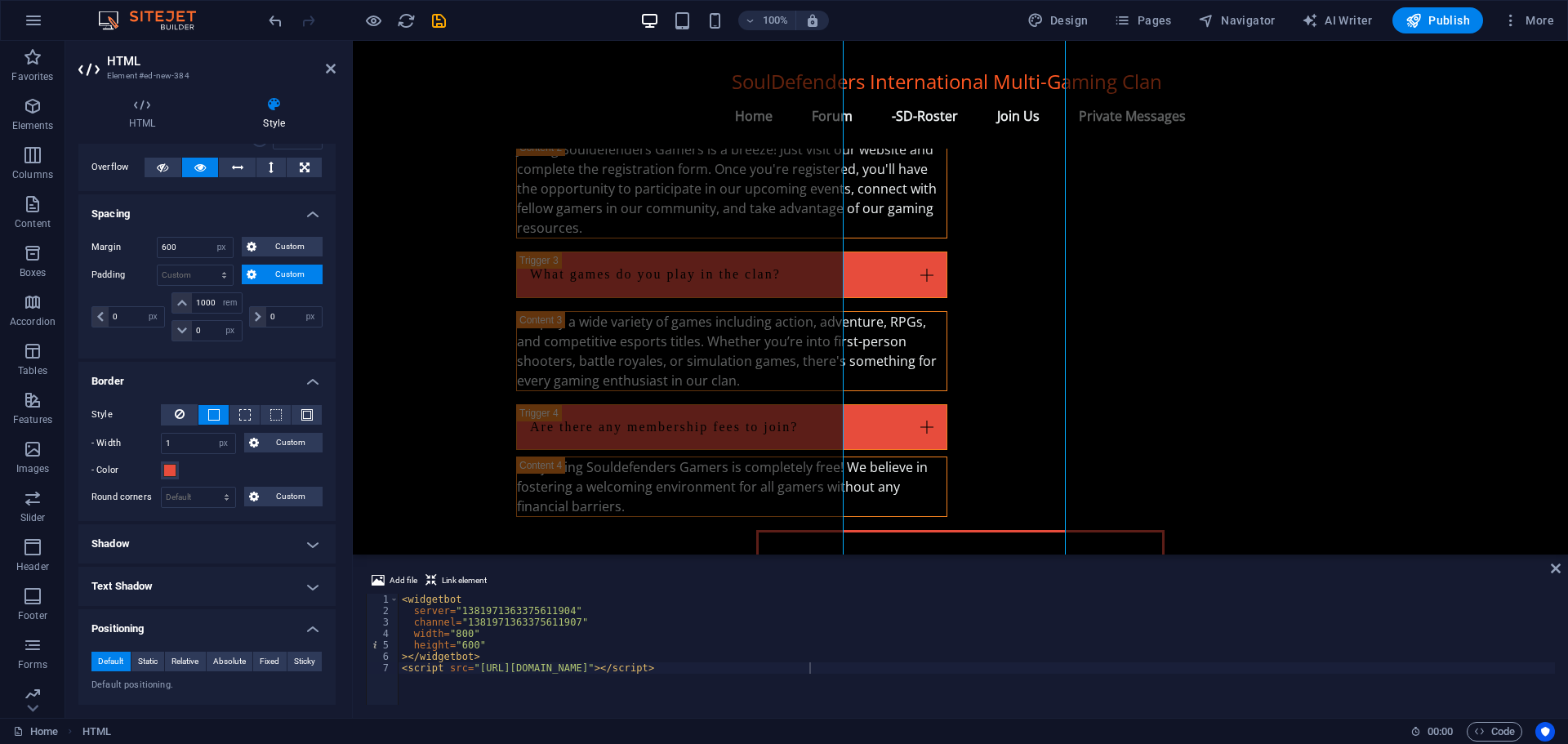
scroll to position [2451, 0]
click at [211, 298] on input "1000" at bounding box center [216, 303] width 49 height 20
type input "100"
click at [205, 332] on input "0" at bounding box center [216, 331] width 49 height 20
click at [209, 298] on input "100" at bounding box center [216, 303] width 49 height 20
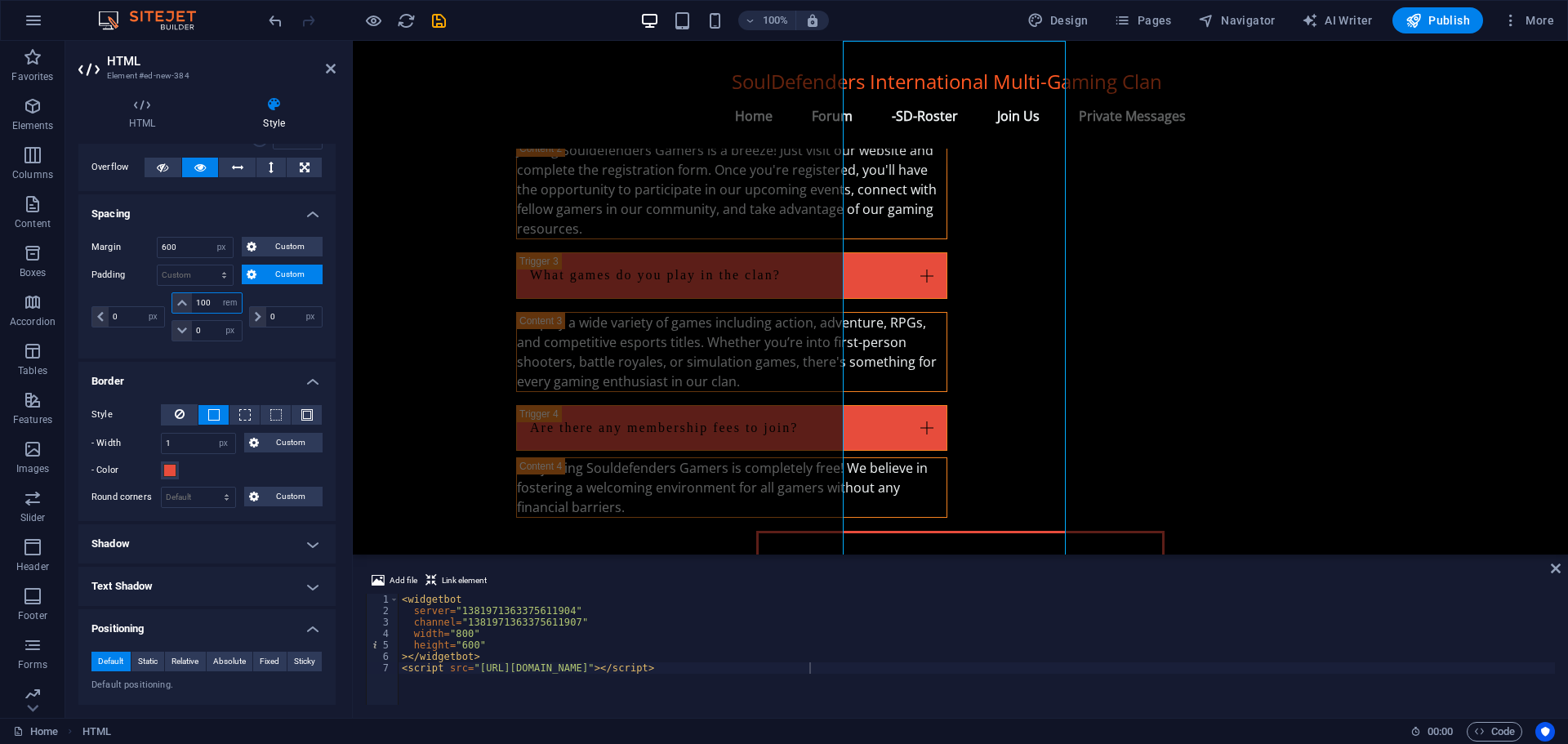
click at [209, 298] on input "100" at bounding box center [216, 303] width 49 height 20
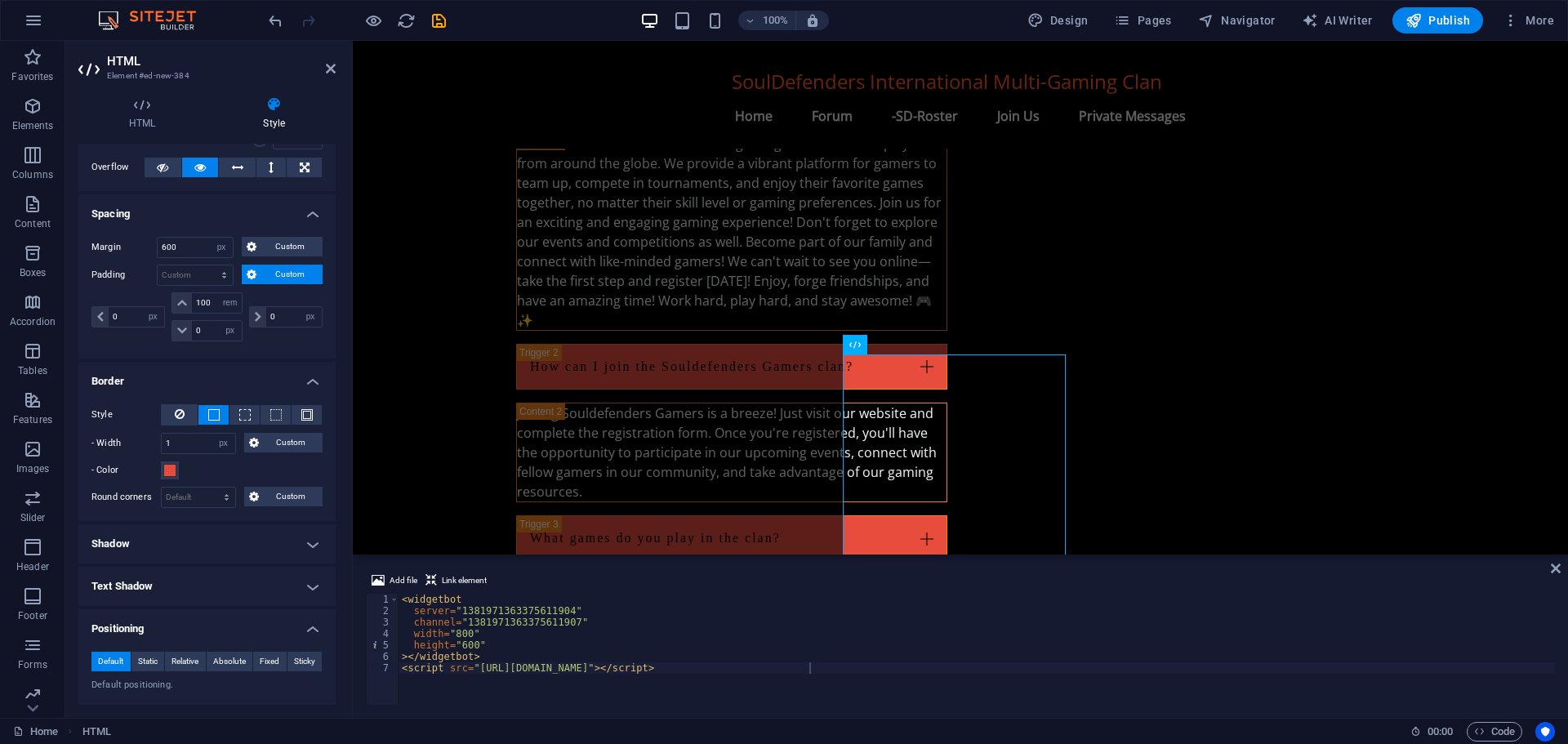
scroll to position [2207, 0]
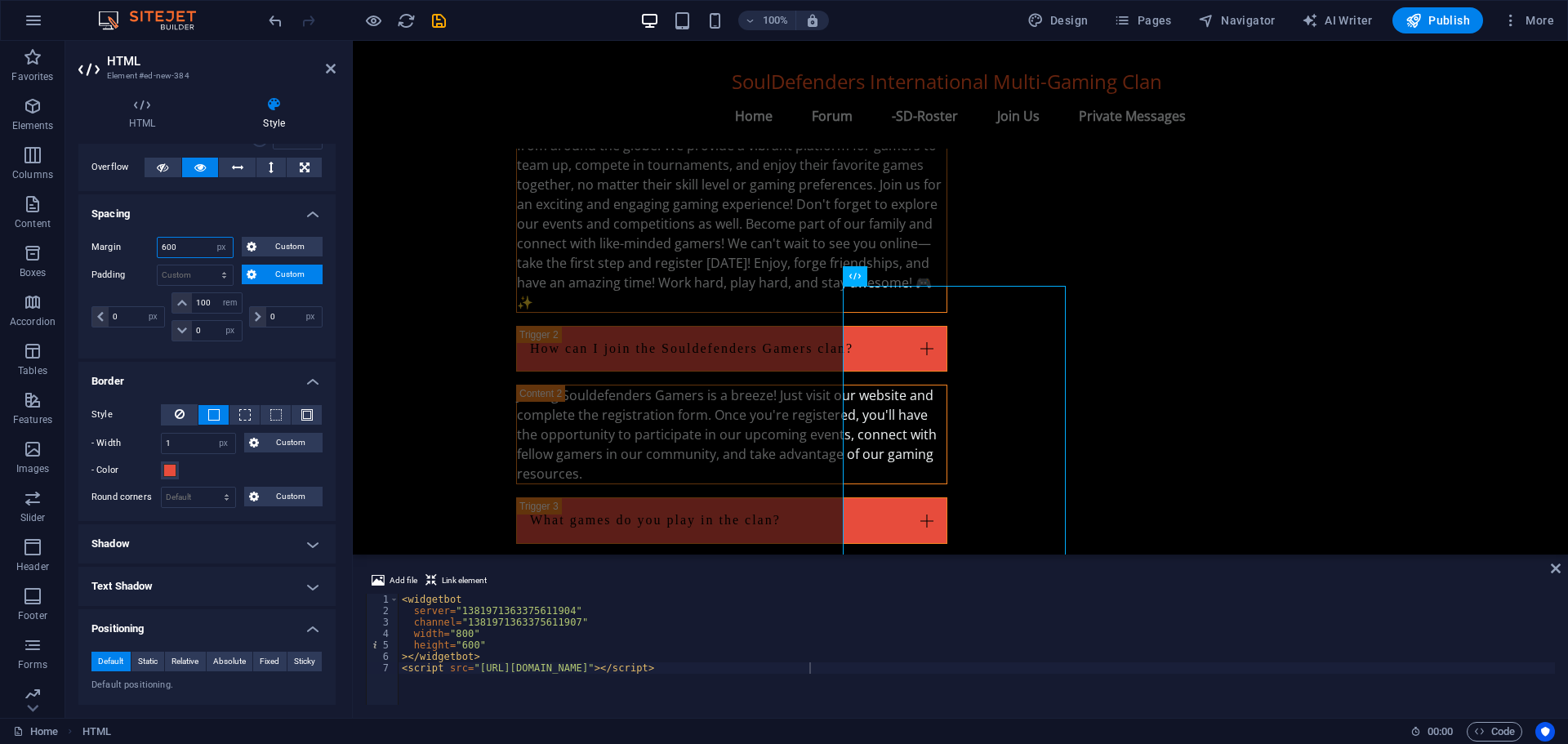
click at [166, 244] on input "600" at bounding box center [195, 247] width 76 height 20
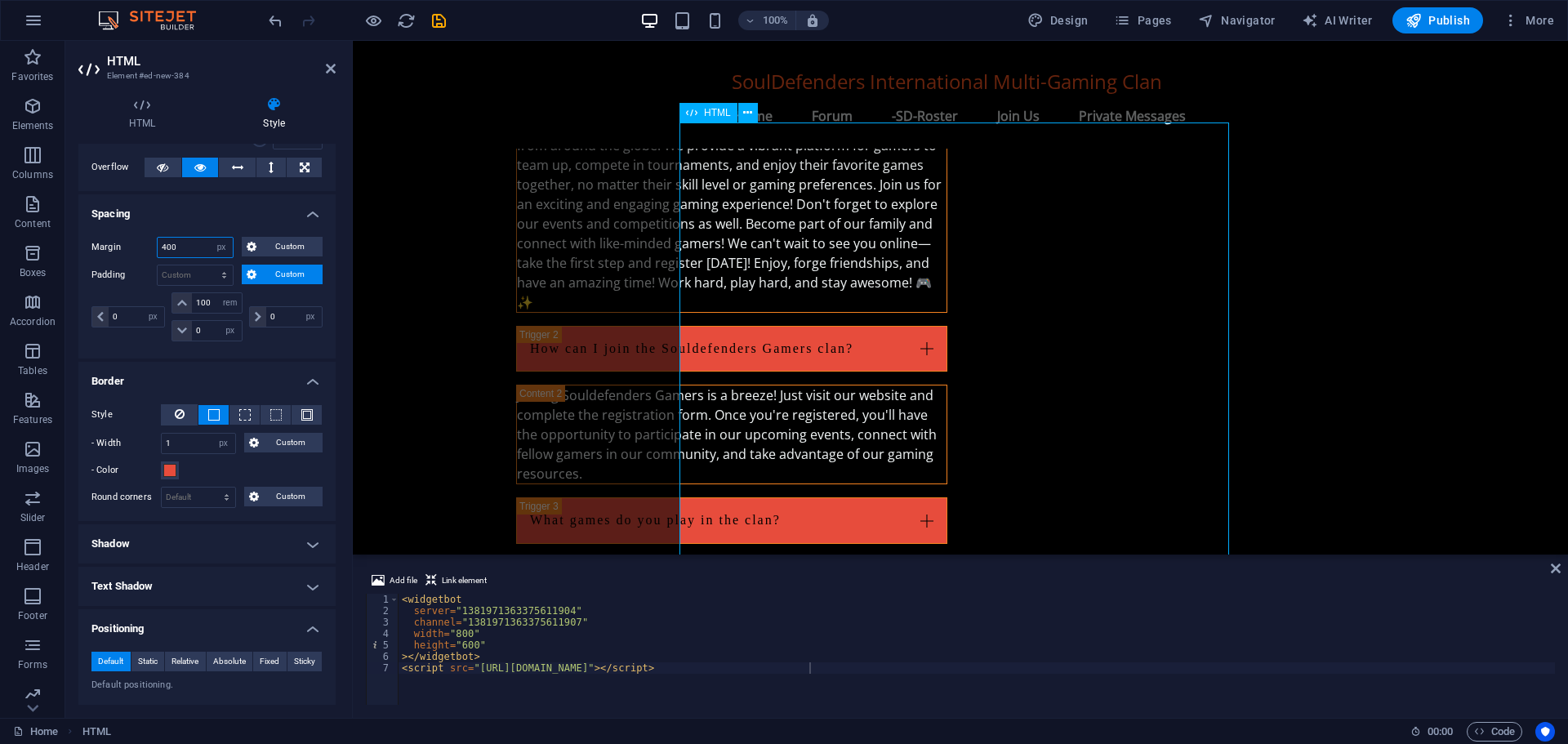
type input "400"
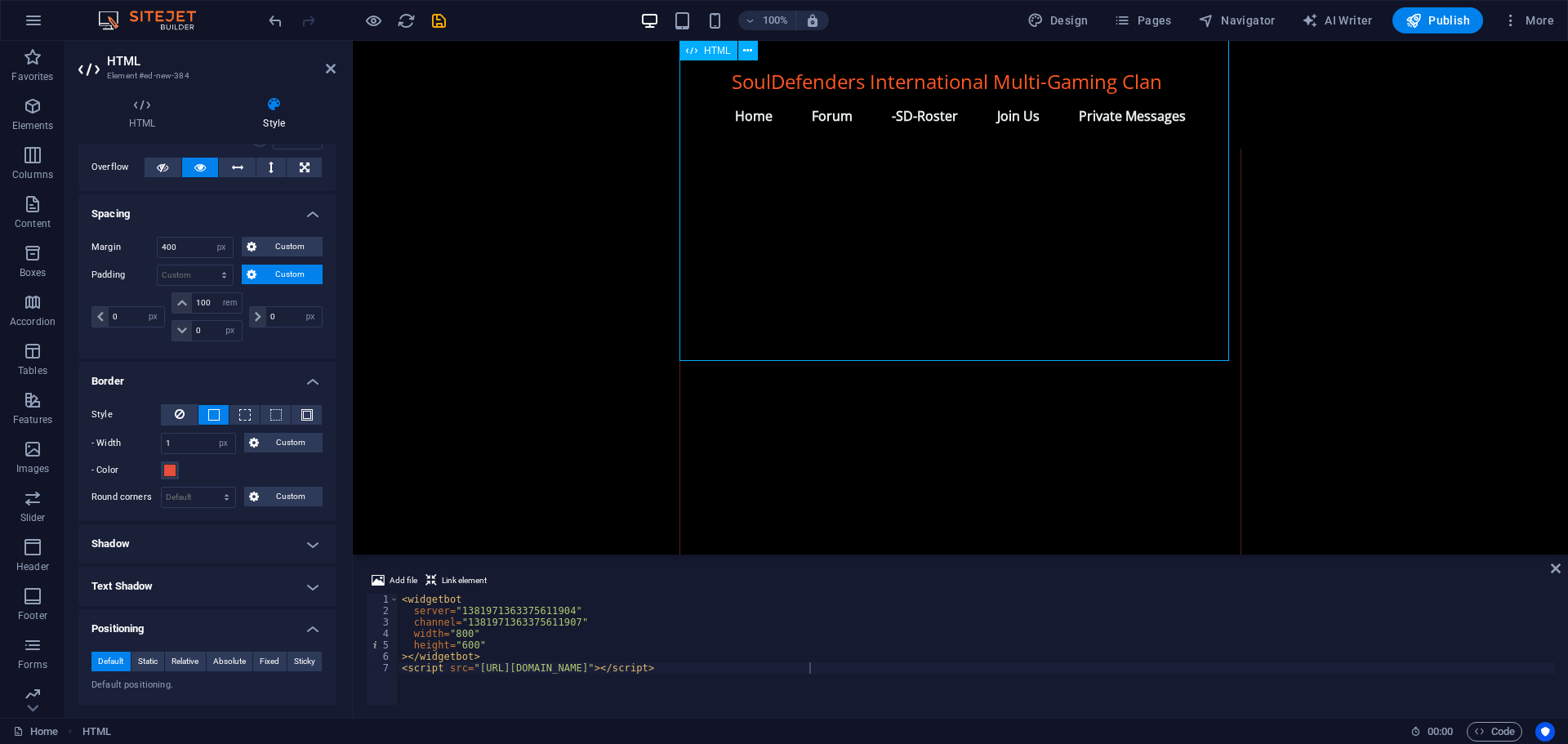
scroll to position [3349, 0]
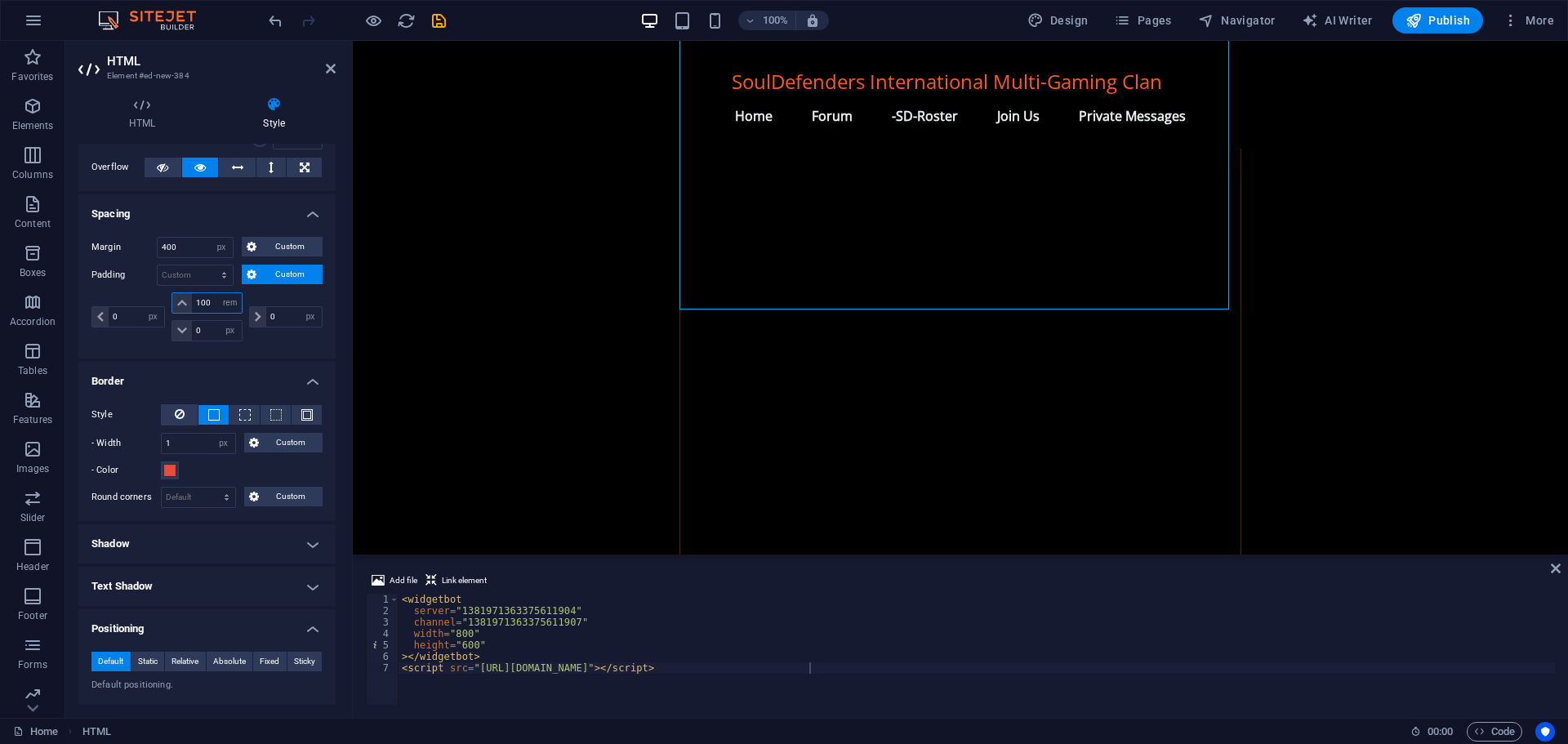
click at [207, 299] on input "100" at bounding box center [216, 303] width 49 height 20
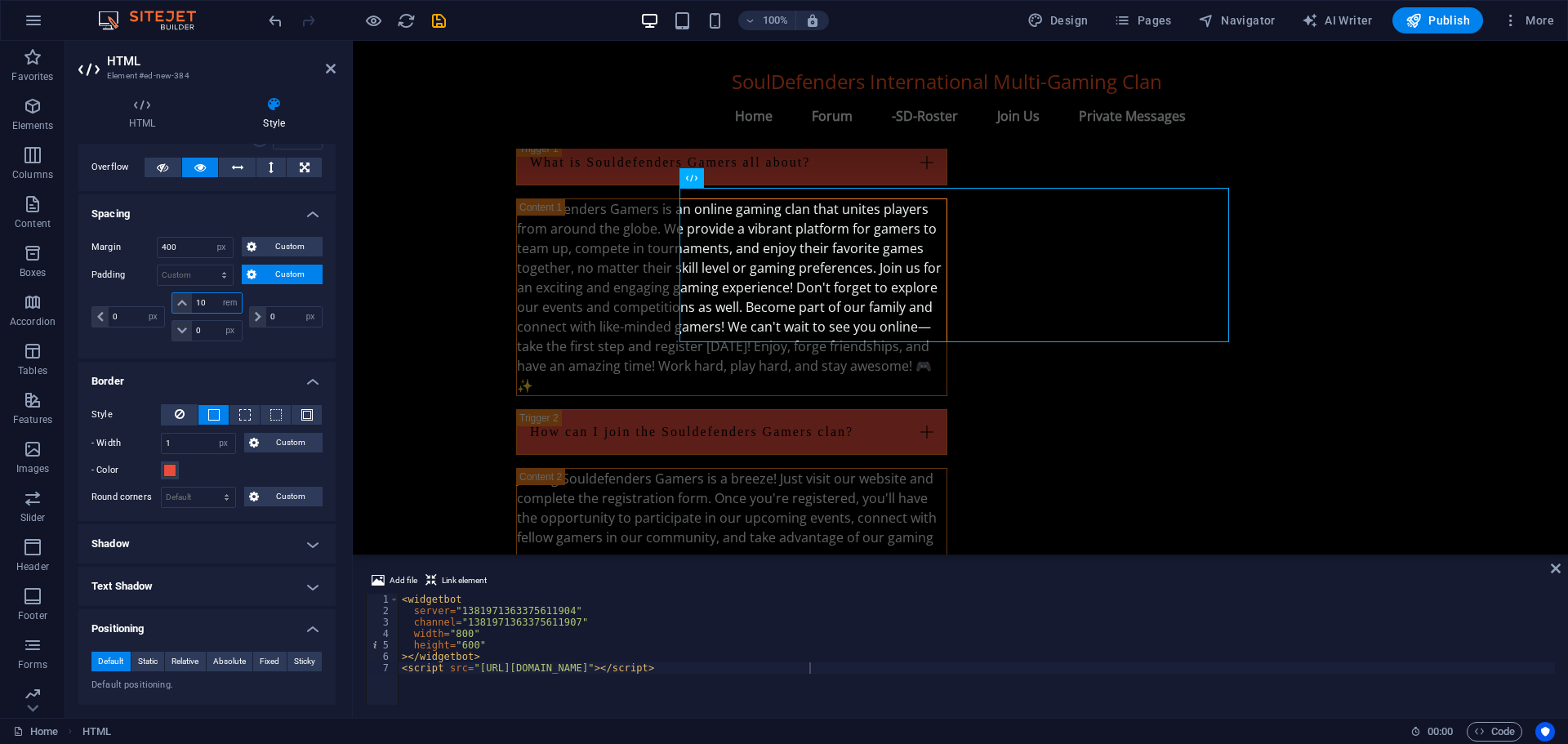
scroll to position [2109, 0]
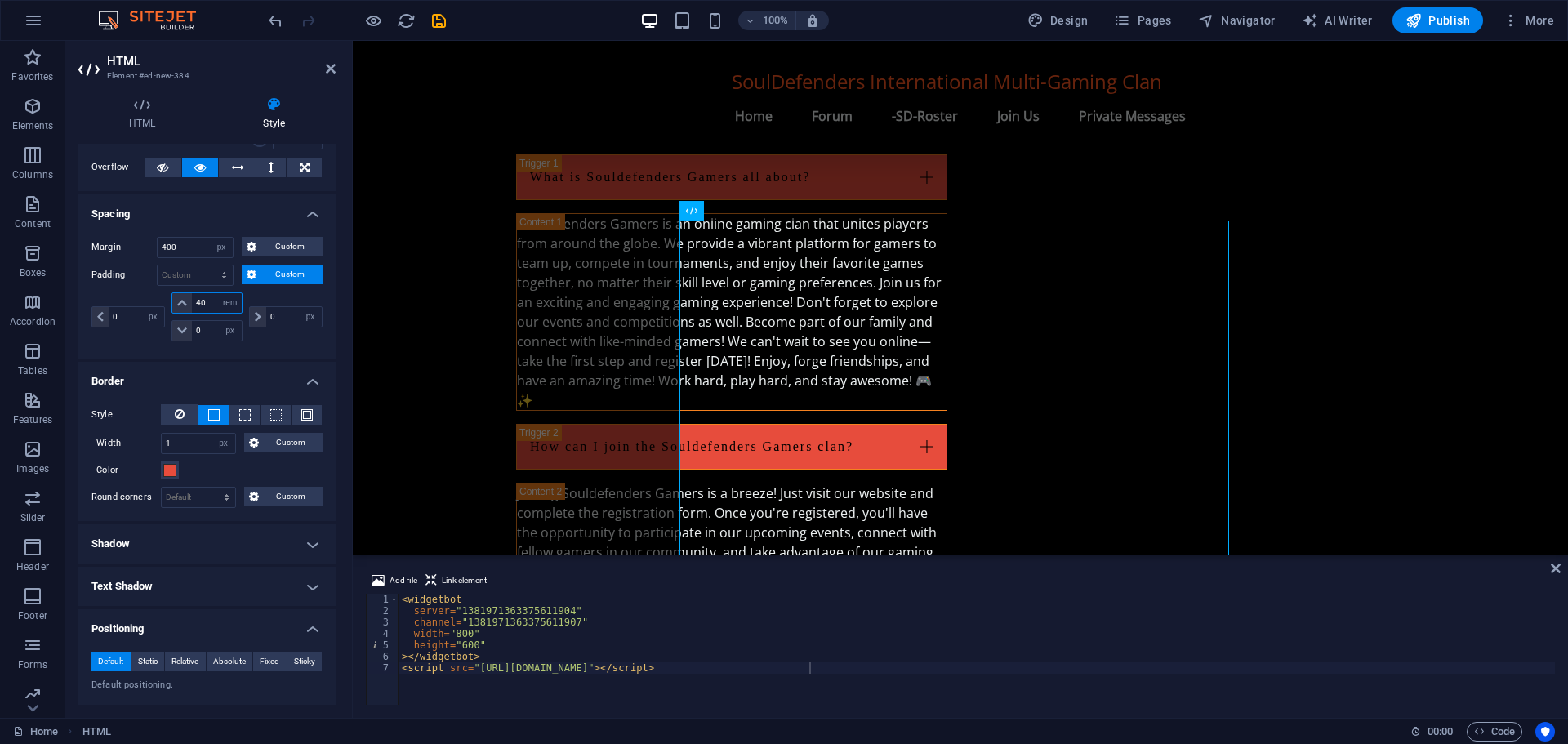
type input "40"
click at [718, 216] on span "HTML" at bounding box center [717, 210] width 27 height 10
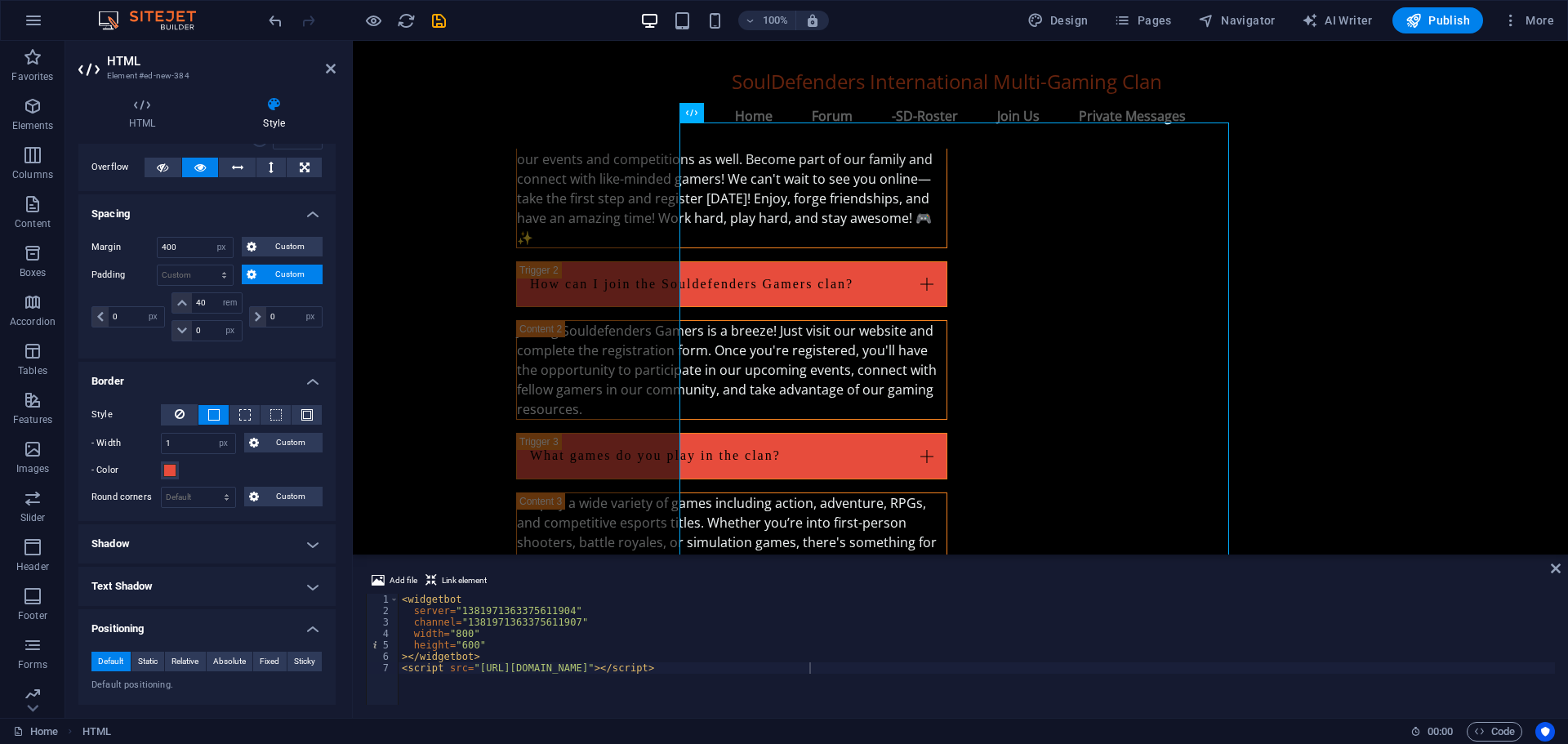
scroll to position [2354, 0]
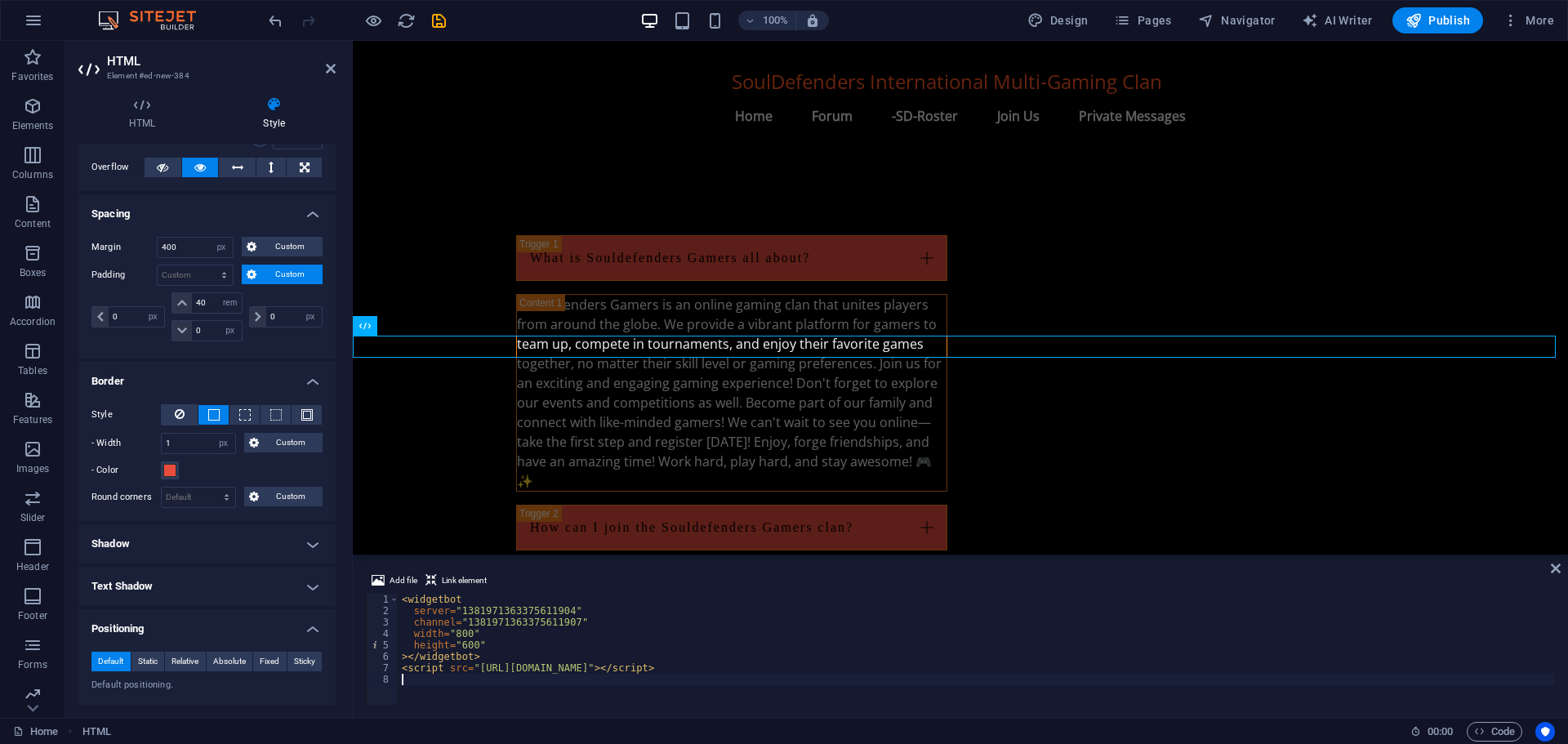
scroll to position [1667, 0]
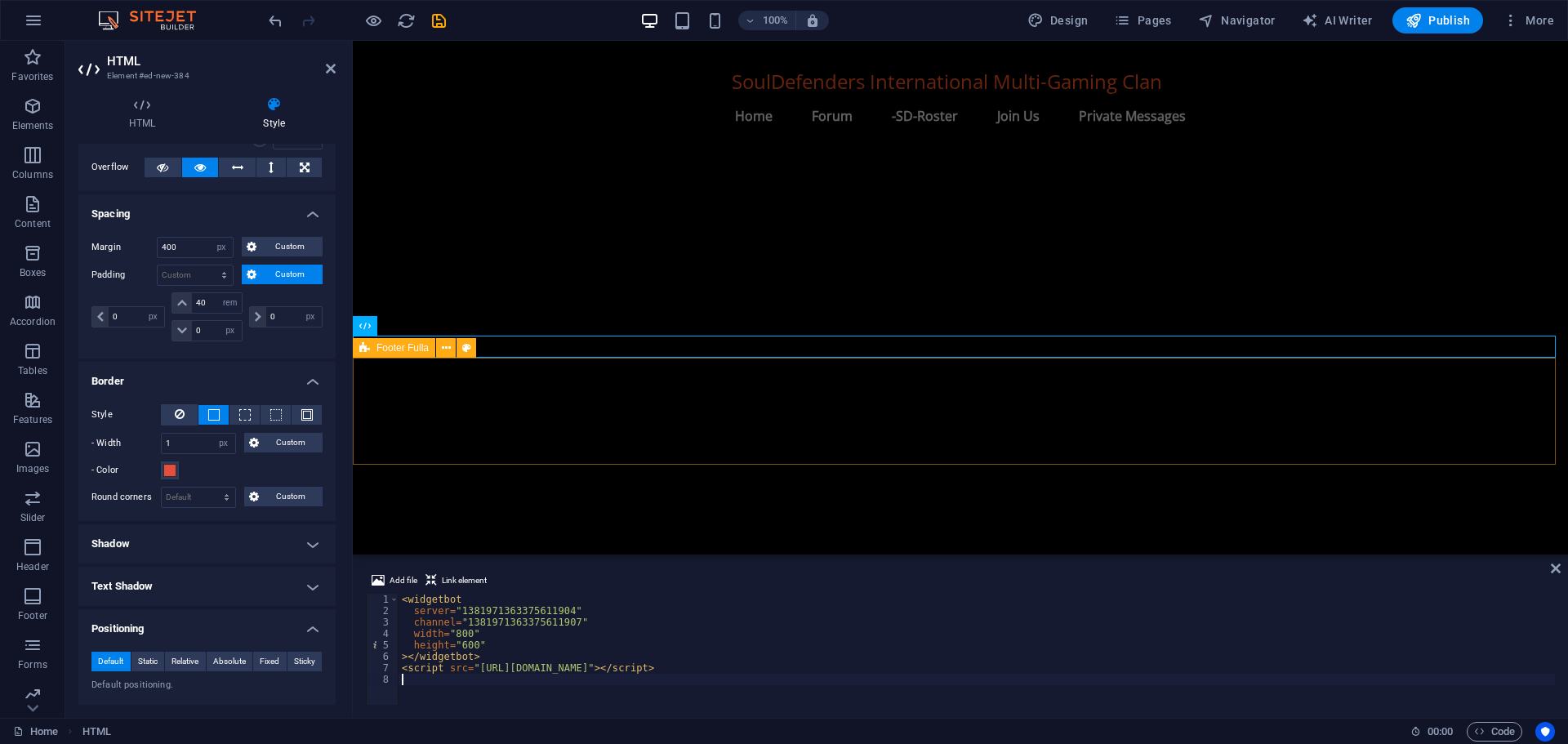
type textarea "<script src="[URL][DOMAIN_NAME]"></script>"
click at [391, 326] on span "HTML" at bounding box center [391, 325] width 27 height 10
click at [209, 297] on input "40" at bounding box center [216, 303] width 49 height 20
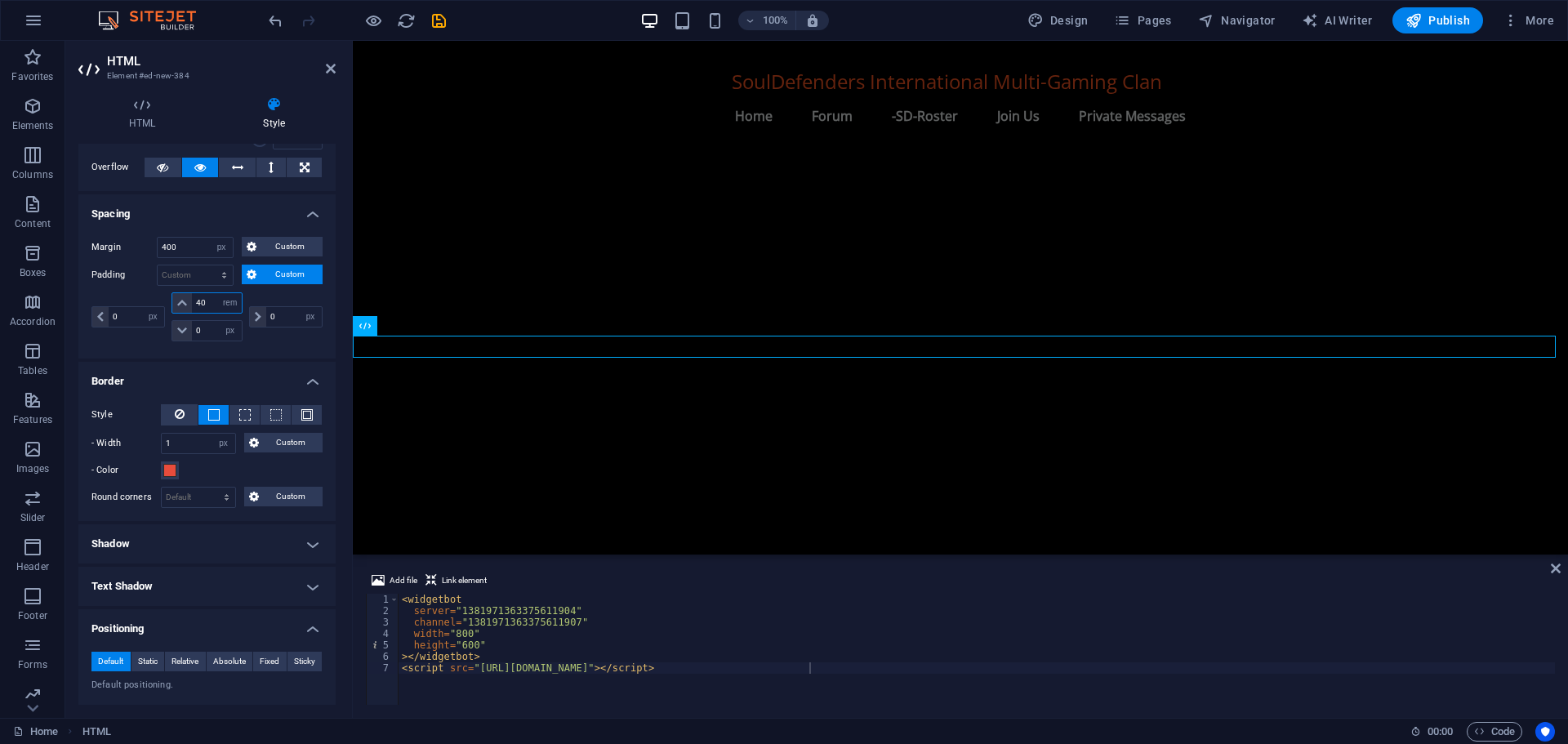
click at [209, 297] on input "40" at bounding box center [216, 303] width 49 height 20
click at [202, 331] on input "0" at bounding box center [216, 331] width 49 height 20
type input "40"
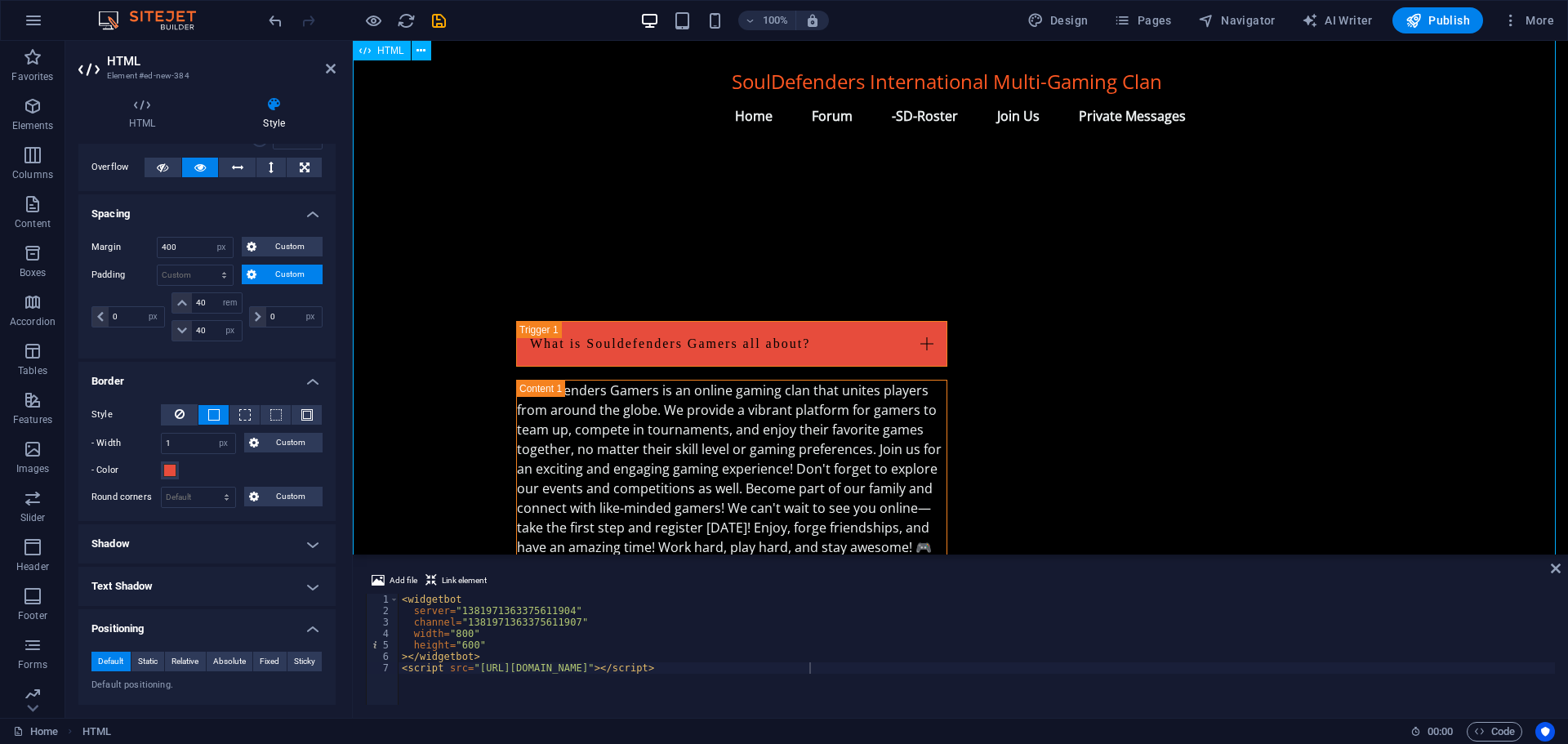
scroll to position [1912, 0]
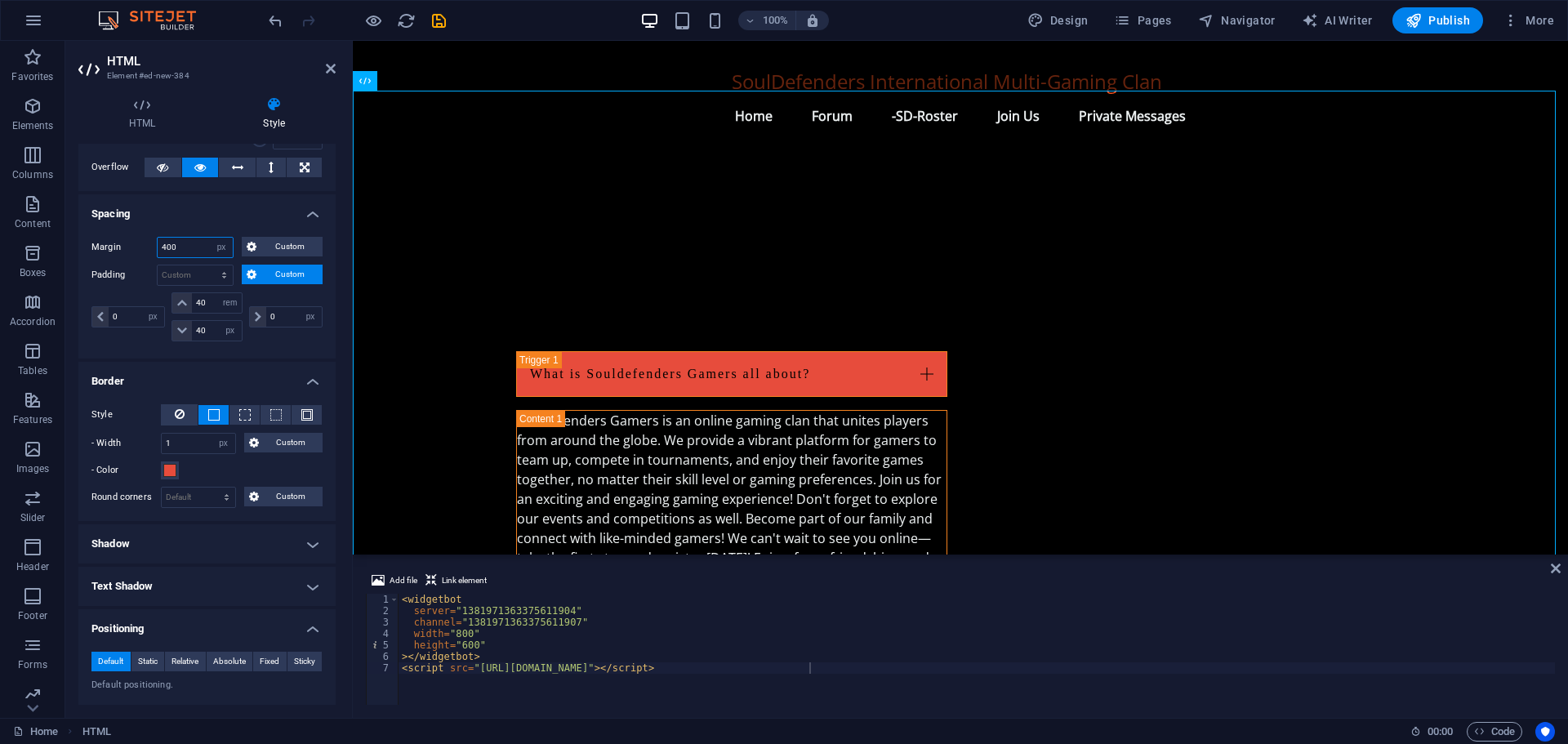
click at [167, 245] on input "400" at bounding box center [195, 247] width 76 height 20
type input "2"
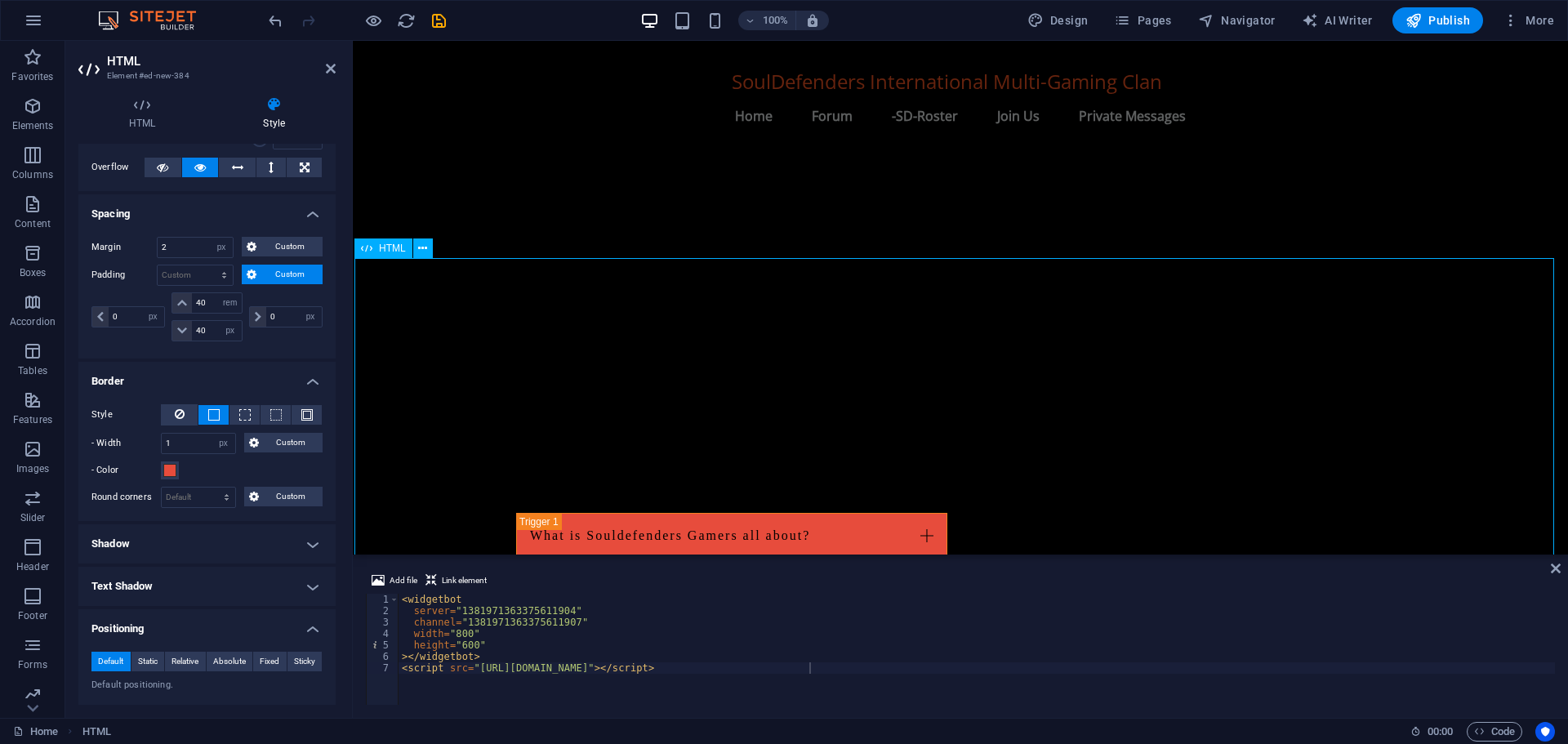
scroll to position [1735, 0]
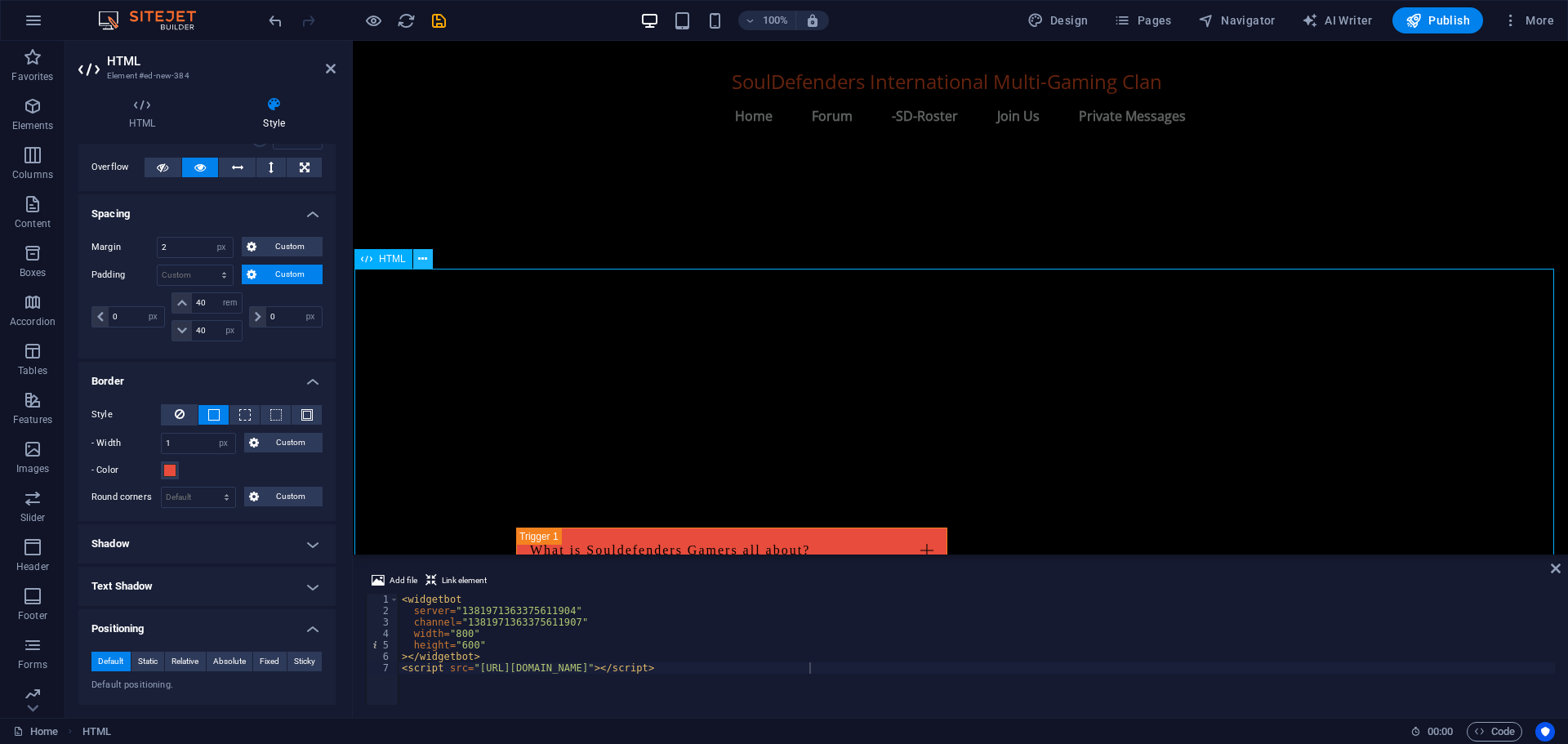
click at [423, 252] on icon at bounding box center [423, 259] width 9 height 17
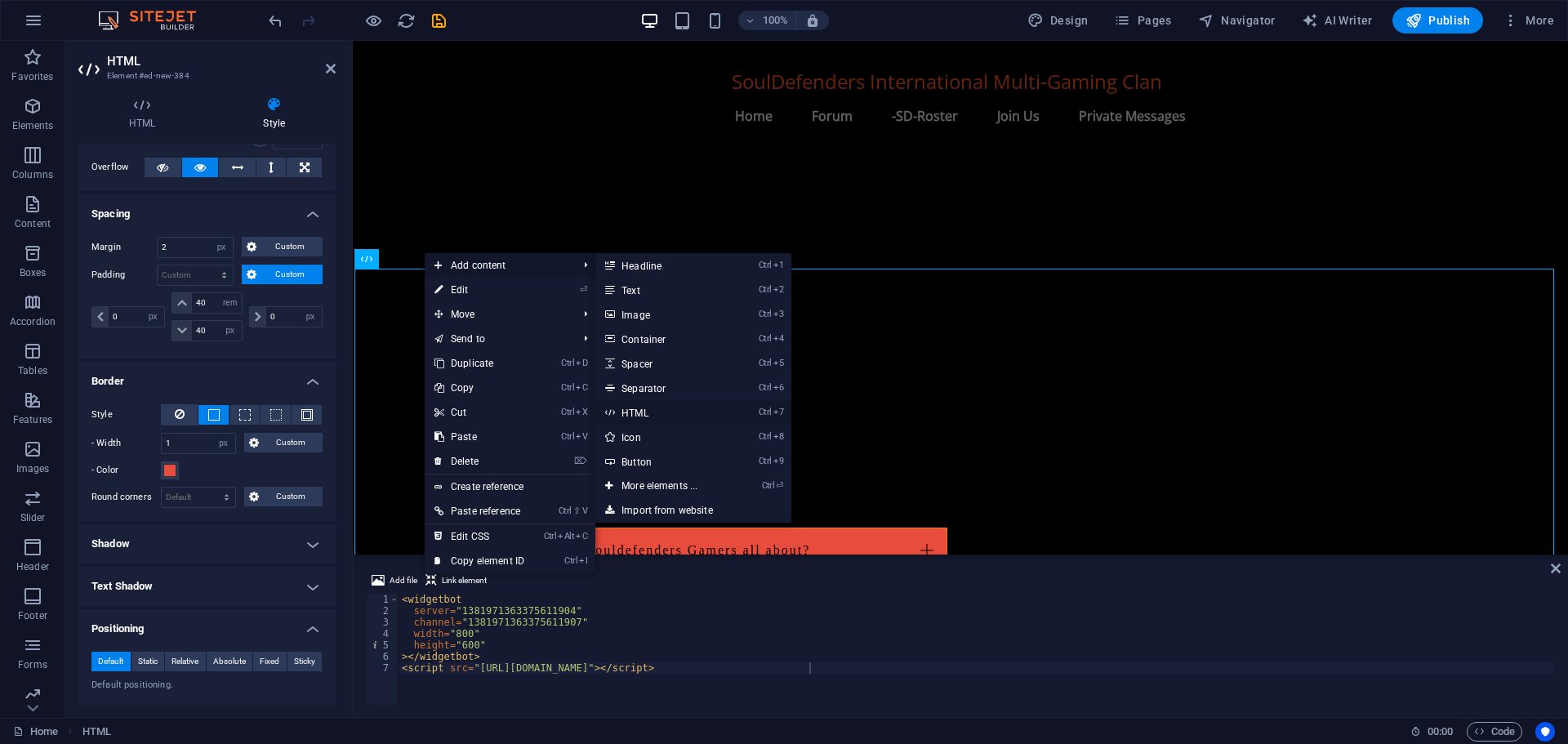
click at [646, 412] on link "Ctrl 7 HTML" at bounding box center [663, 412] width 135 height 24
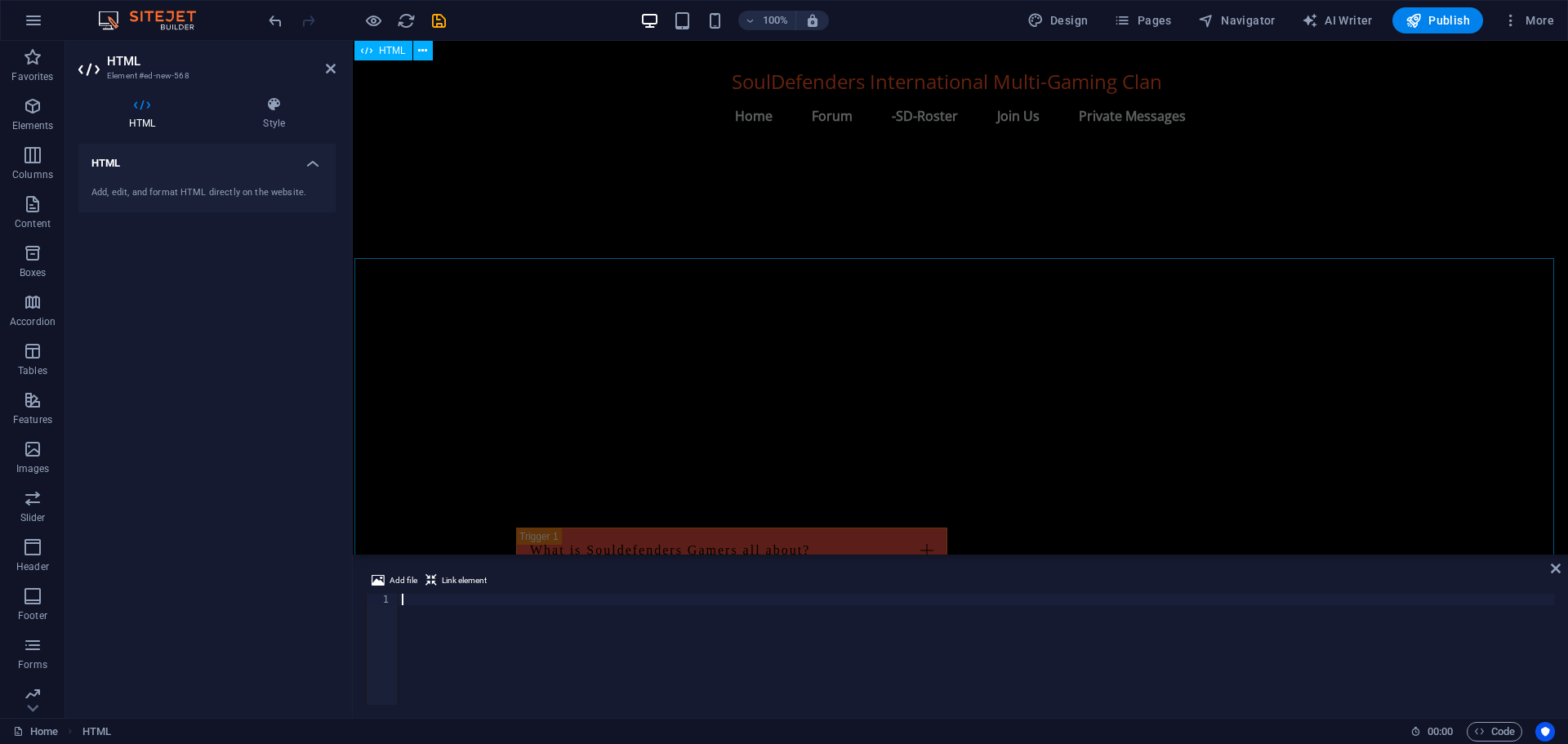
scroll to position [2226, 0]
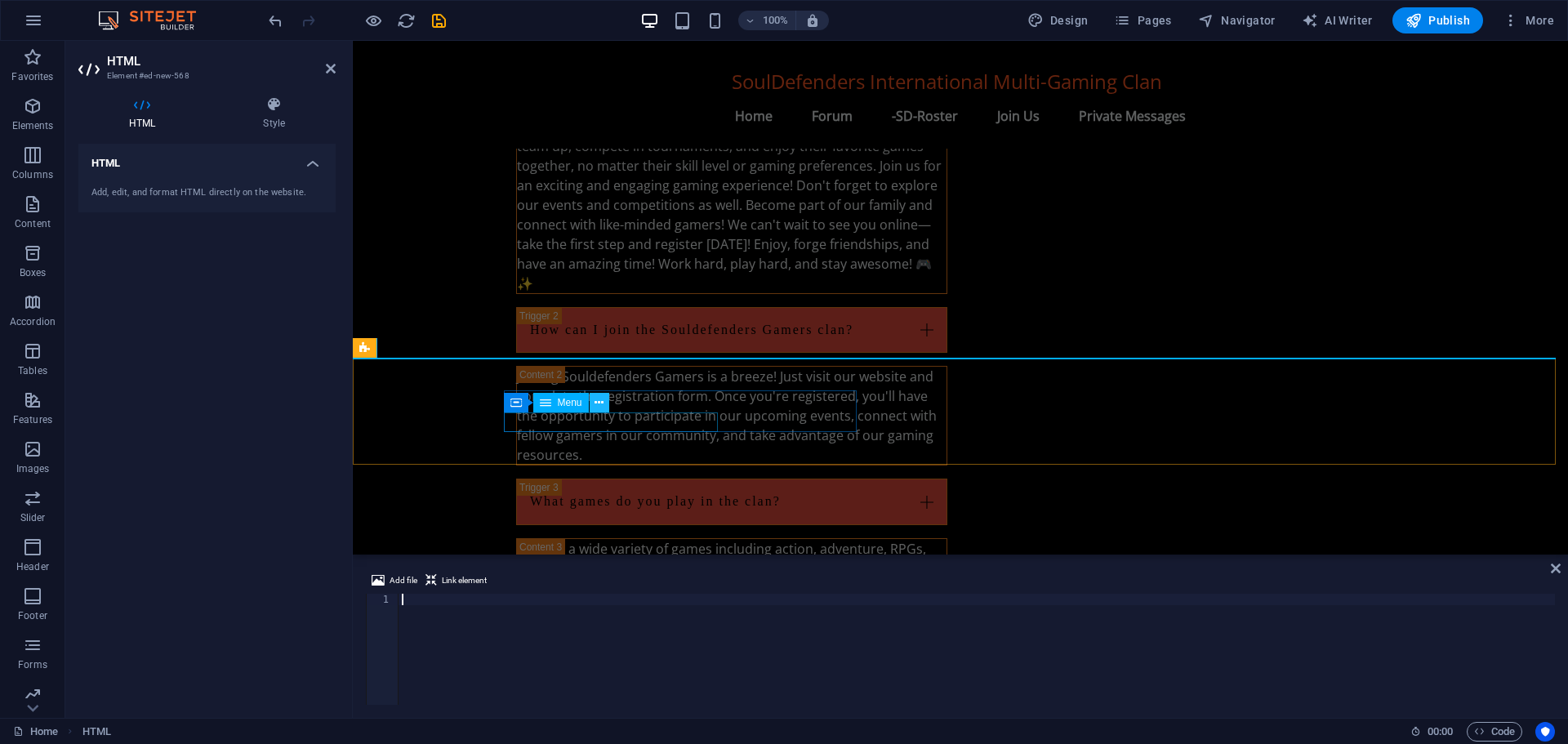
type textarea "<script src="[URL][DOMAIN_NAME]"></script>"
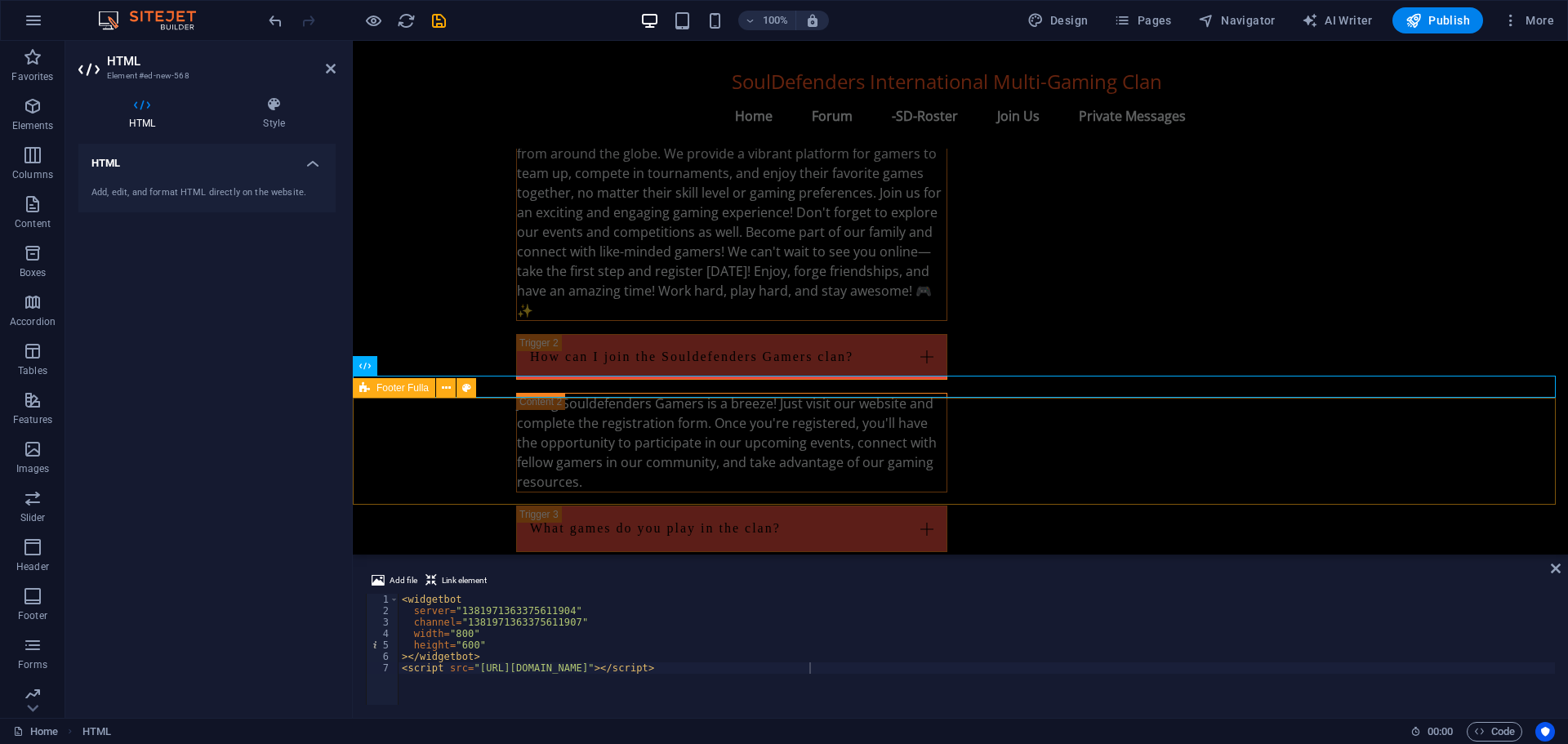
scroll to position [2247, 0]
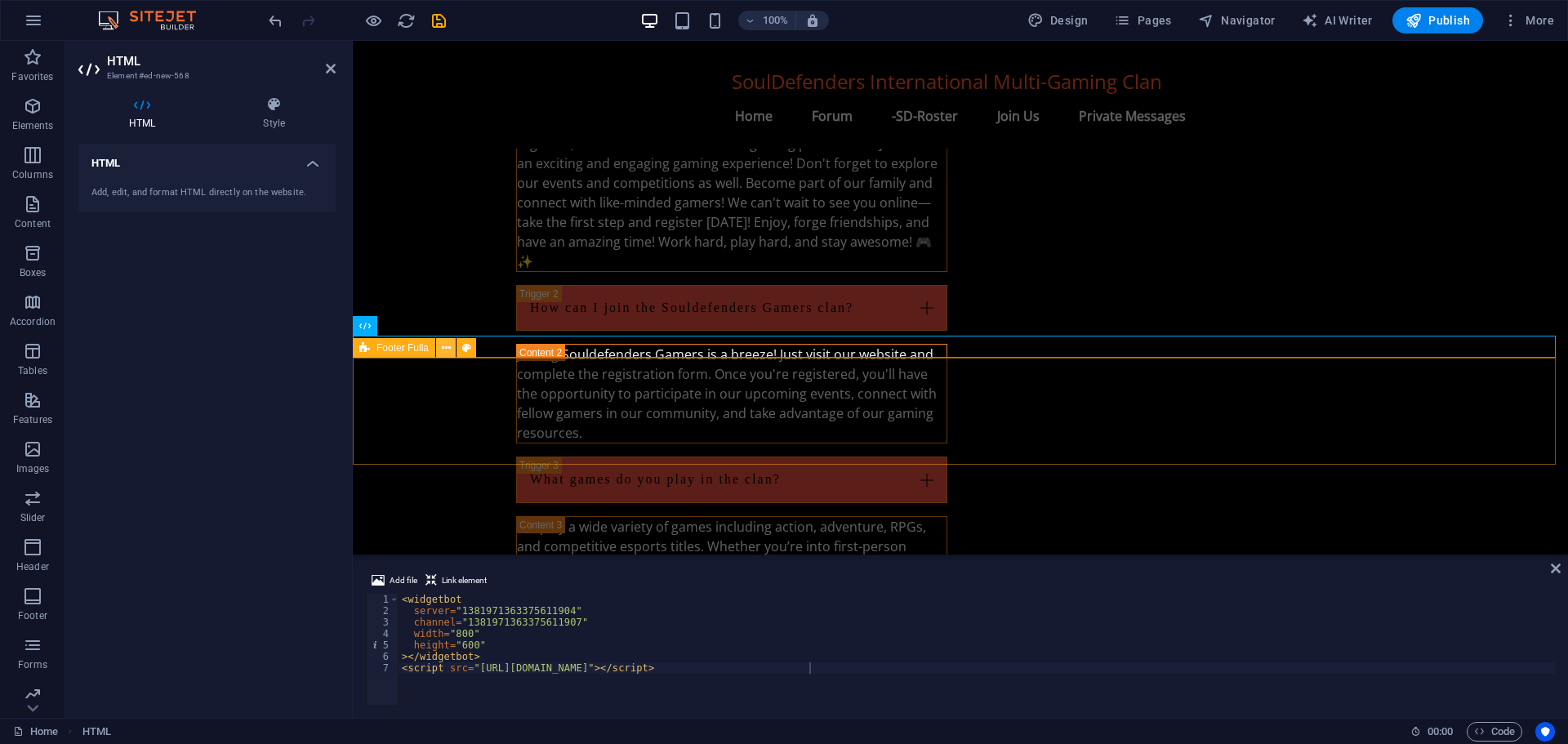
click at [449, 343] on icon at bounding box center [446, 348] width 9 height 17
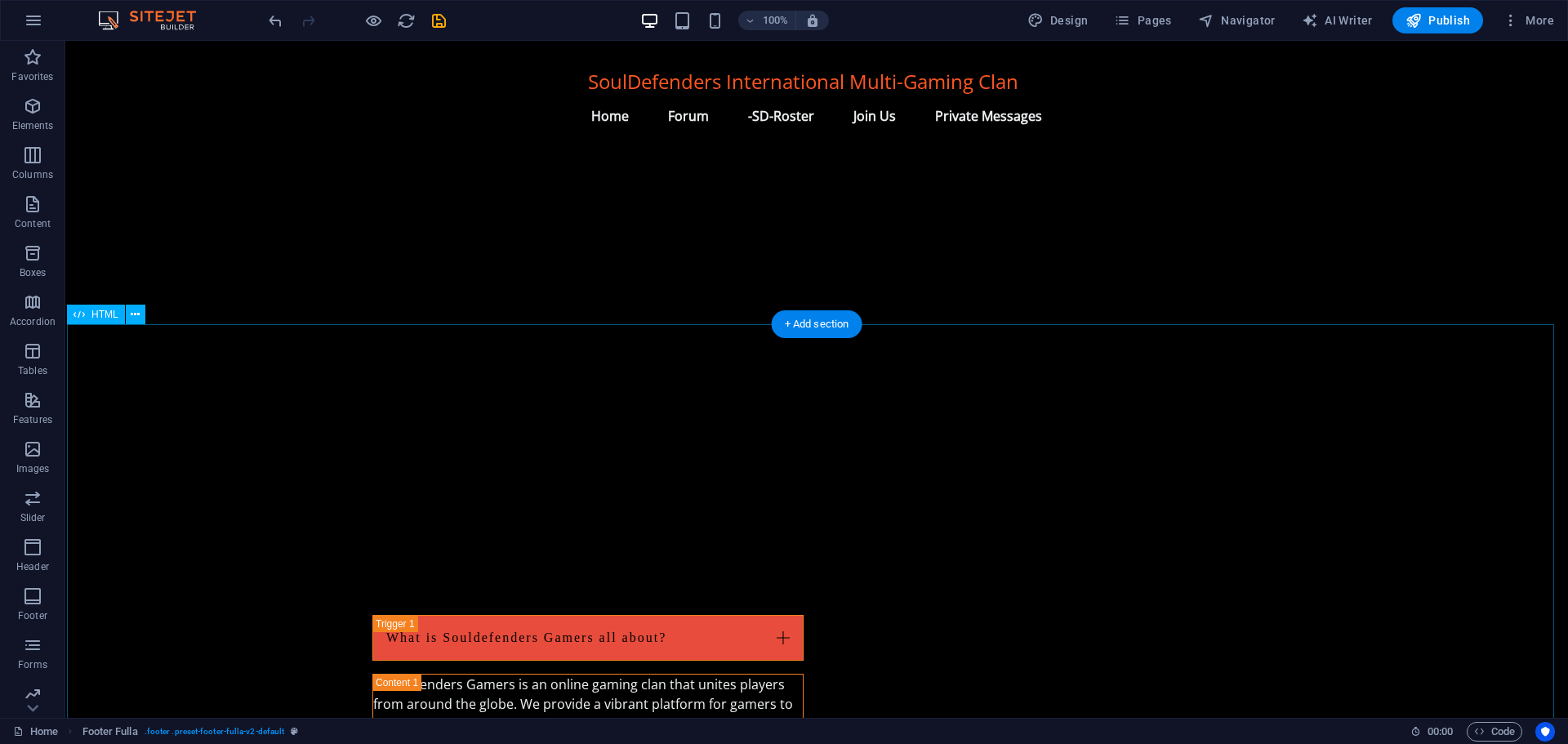
scroll to position [1677, 0]
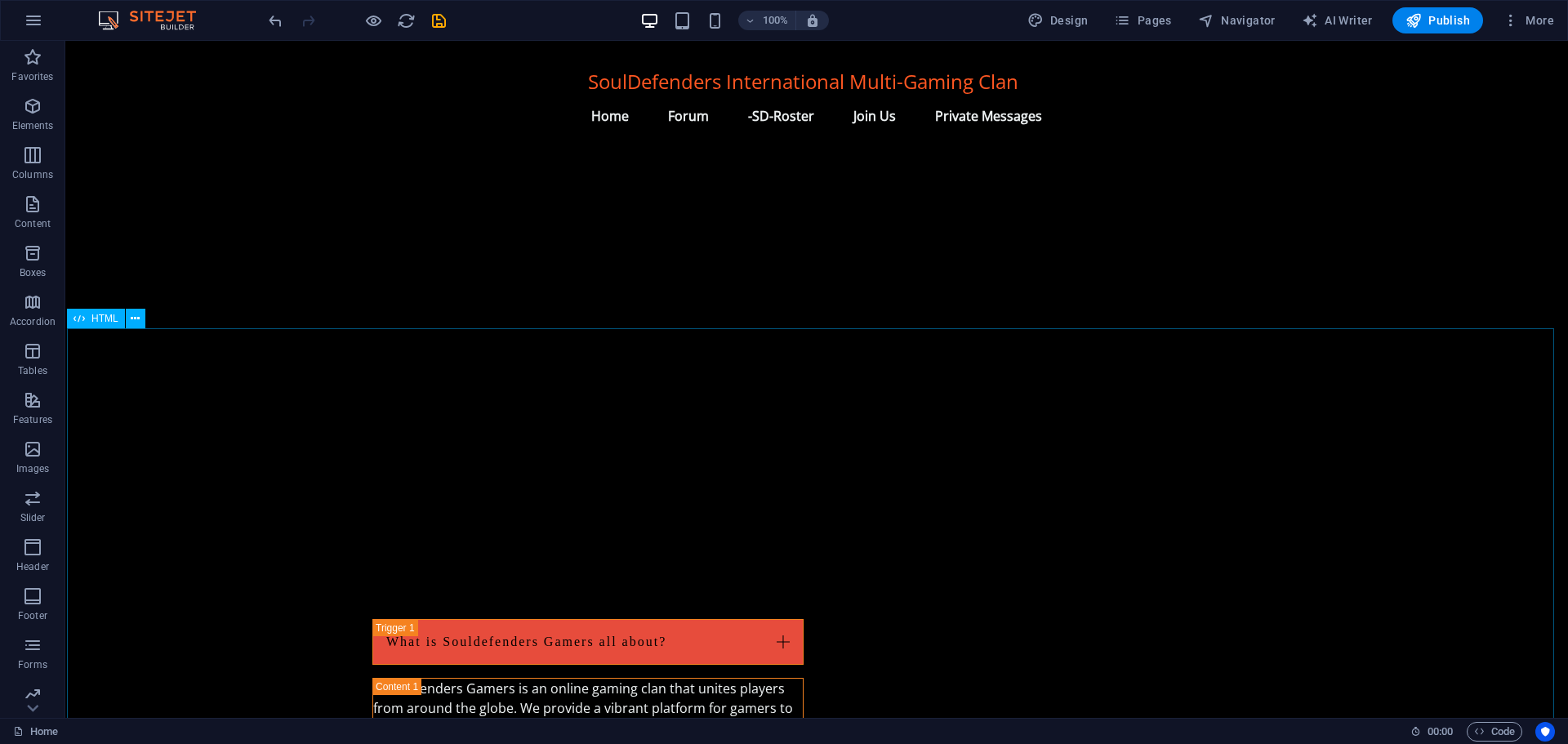
click at [97, 316] on span "HTML" at bounding box center [105, 318] width 27 height 10
select select "px"
select select "rem"
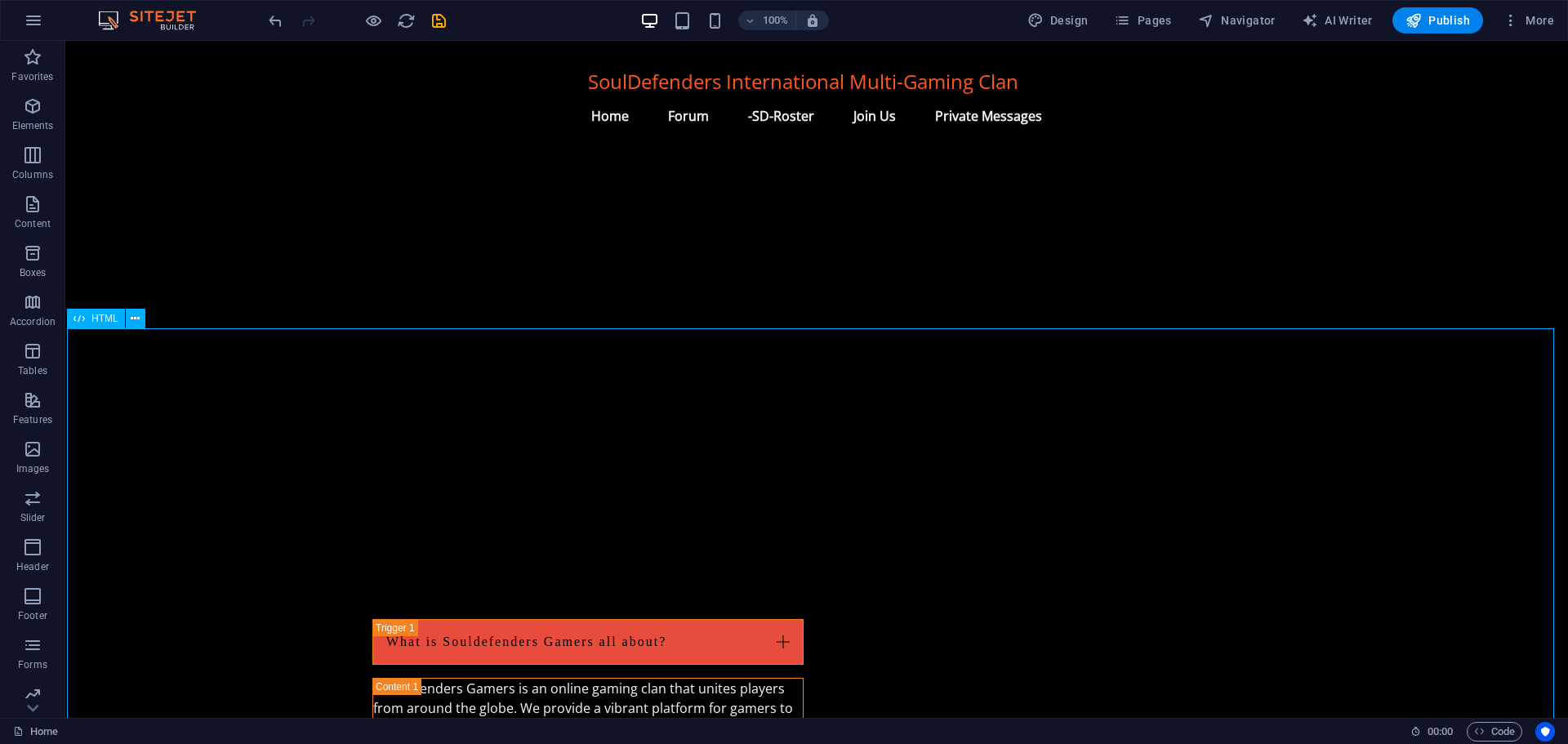
select select "px"
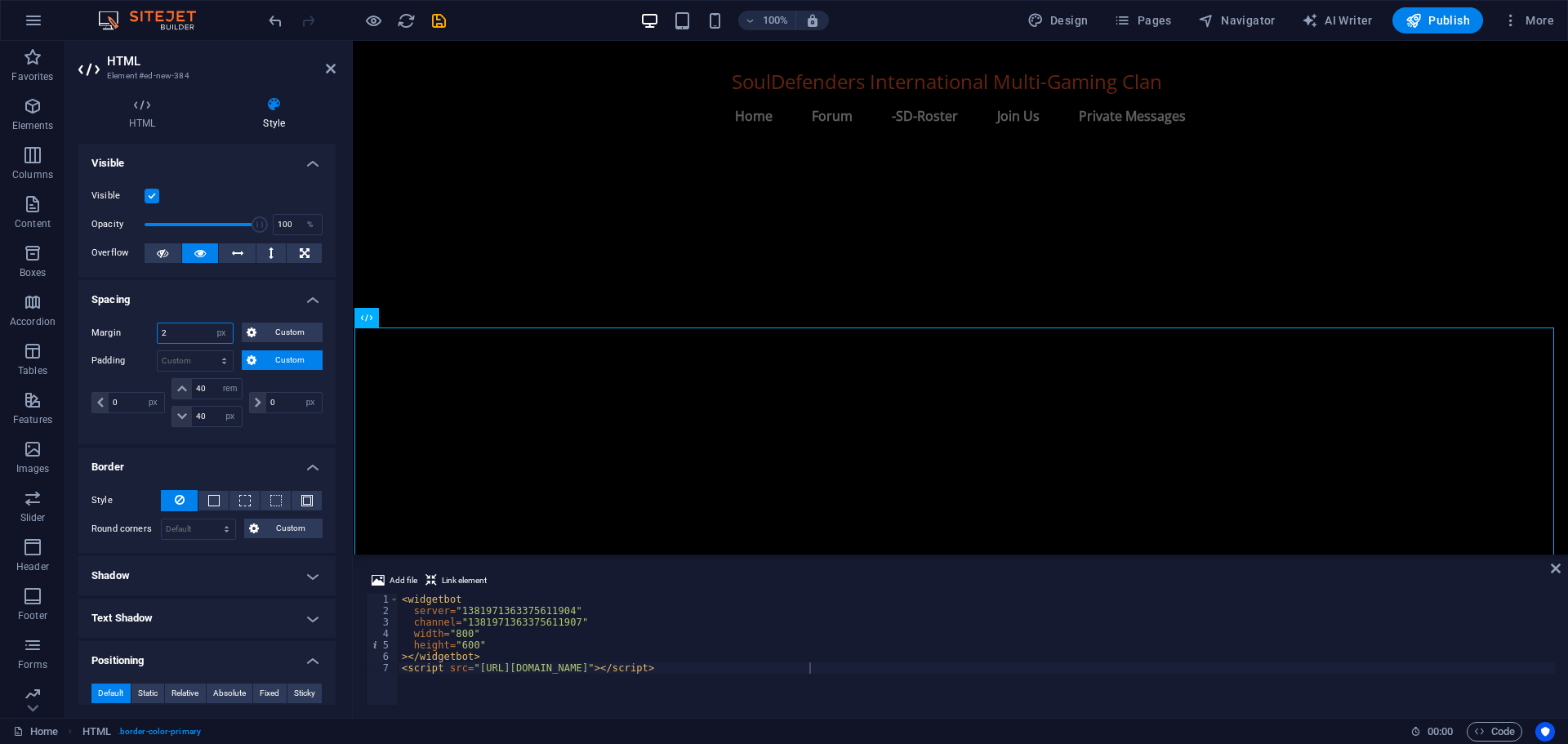
click at [178, 332] on input "2" at bounding box center [195, 333] width 76 height 20
click at [227, 388] on select "px rem % vh vw" at bounding box center [229, 389] width 22 height 20
select select "px"
click at [218, 379] on select "px rem % vh vw" at bounding box center [229, 389] width 22 height 20
click at [209, 385] on input "640" at bounding box center [216, 389] width 49 height 20
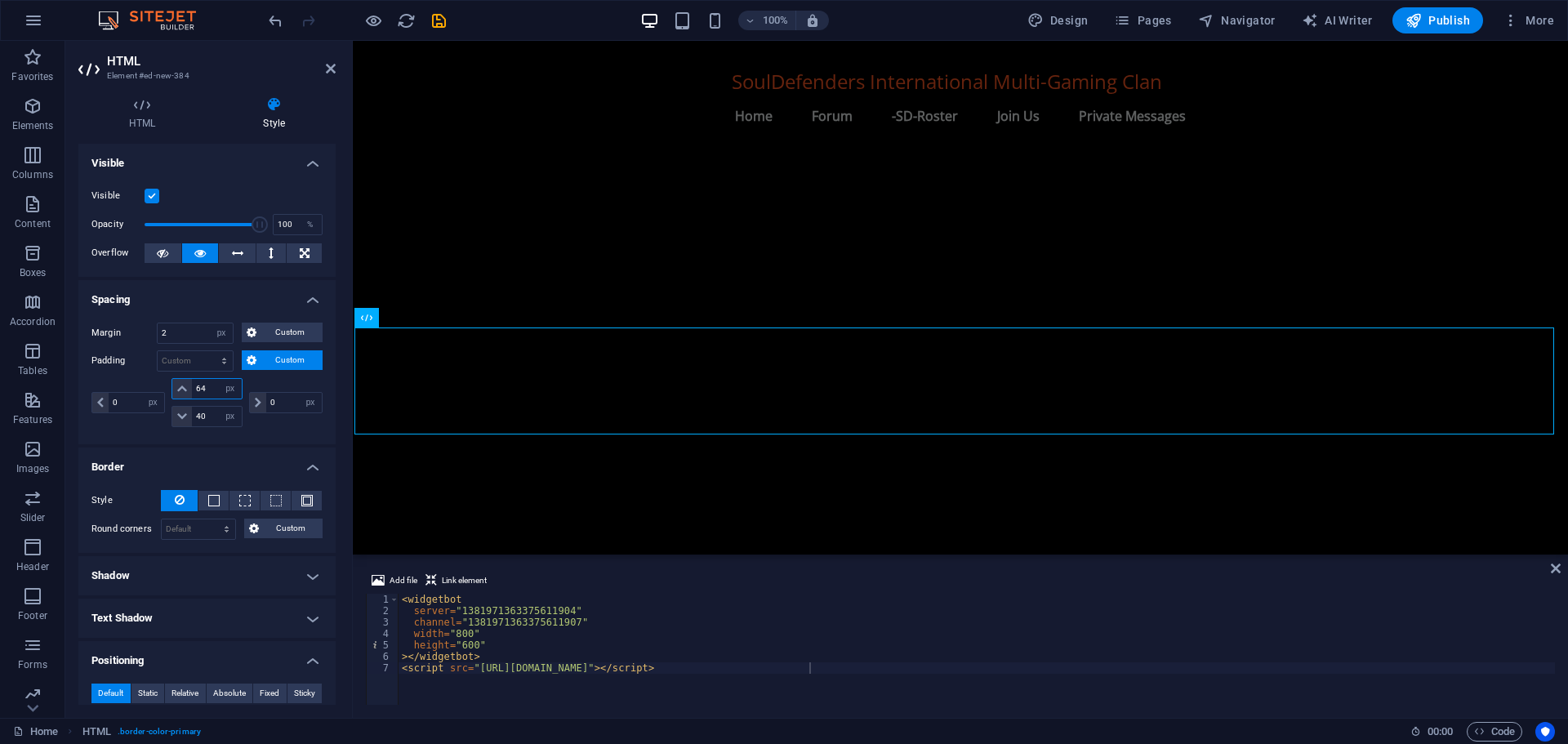
type input "640"
click at [200, 414] on input "40" at bounding box center [216, 416] width 49 height 20
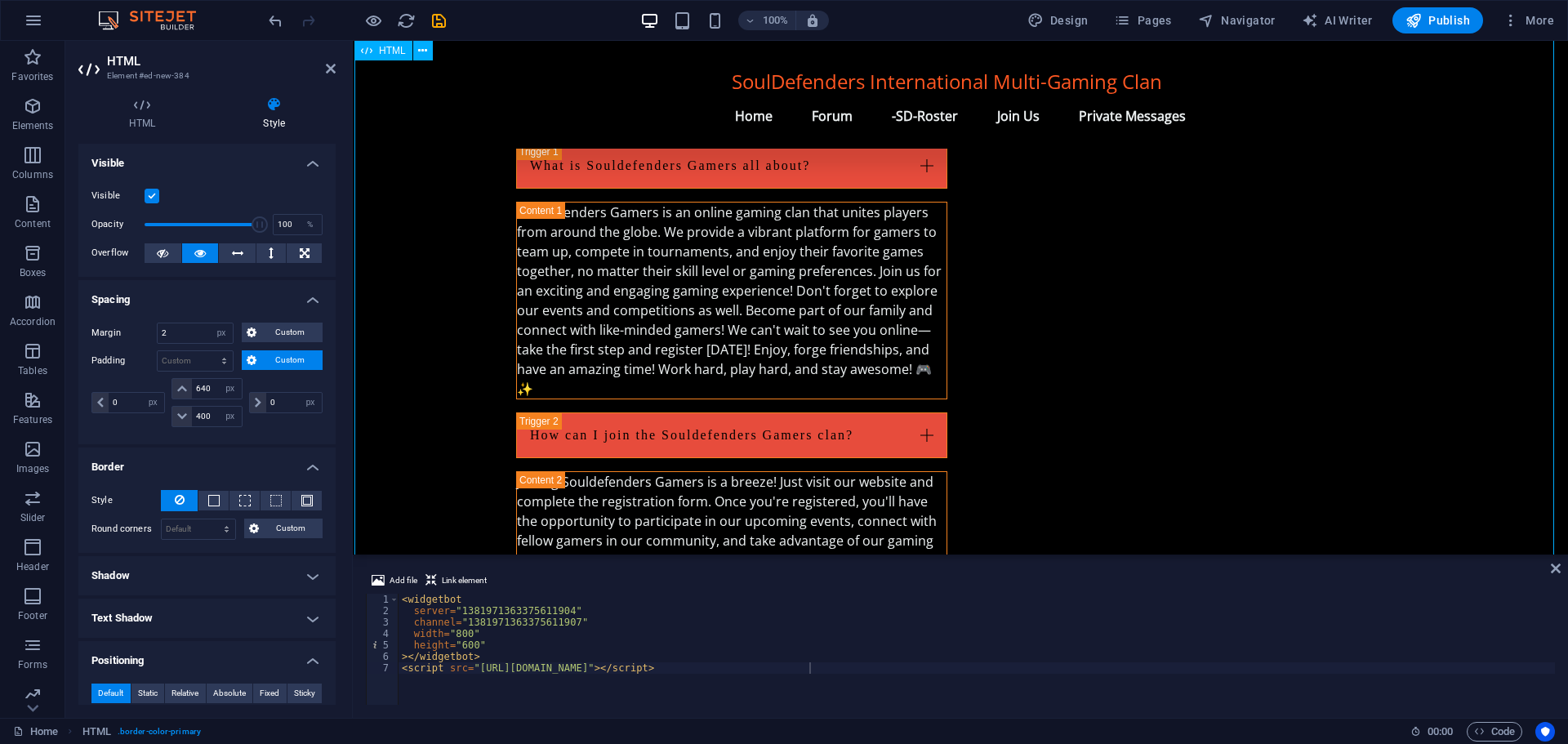
scroll to position [2085, 0]
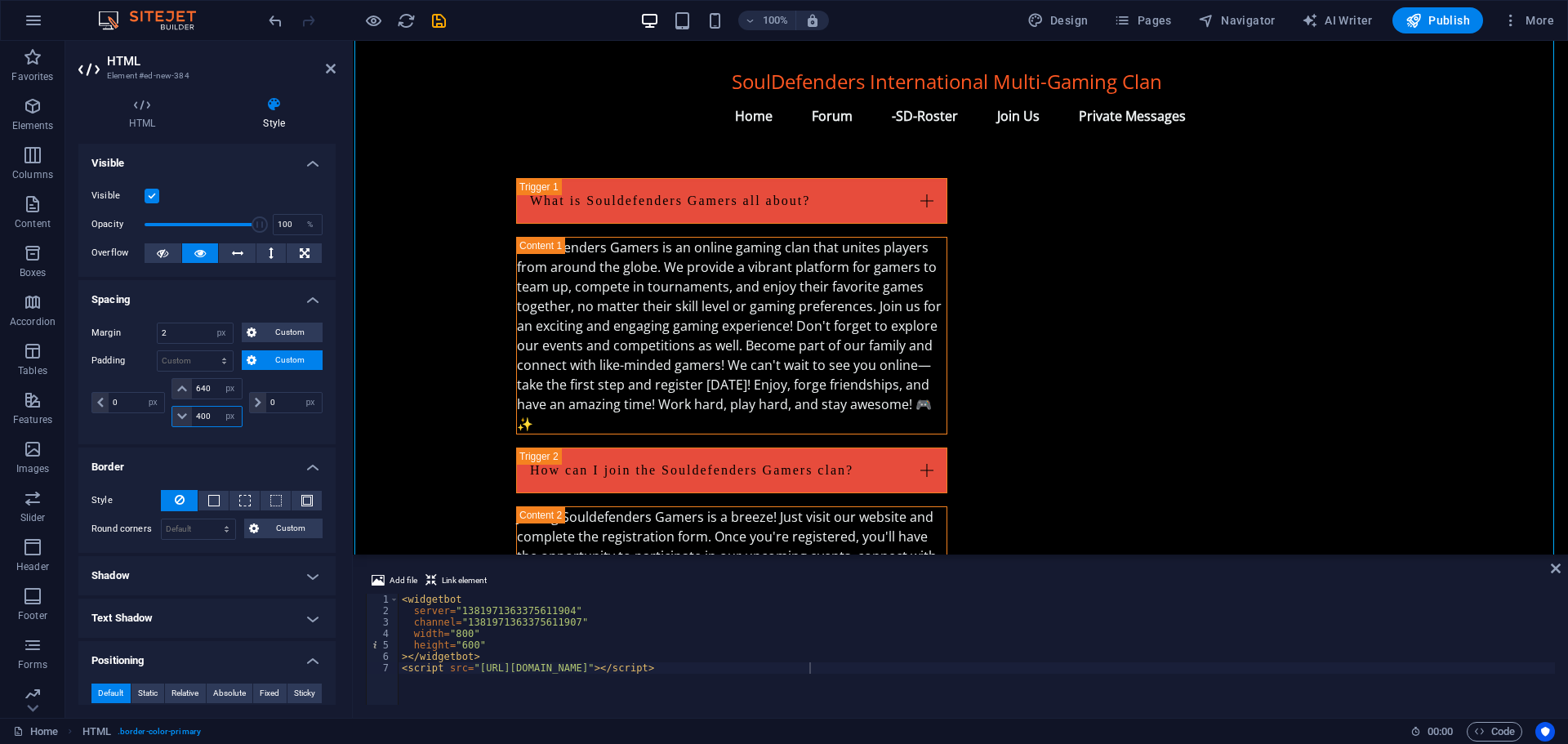
click at [200, 414] on input "400" at bounding box center [216, 416] width 49 height 20
type input "100"
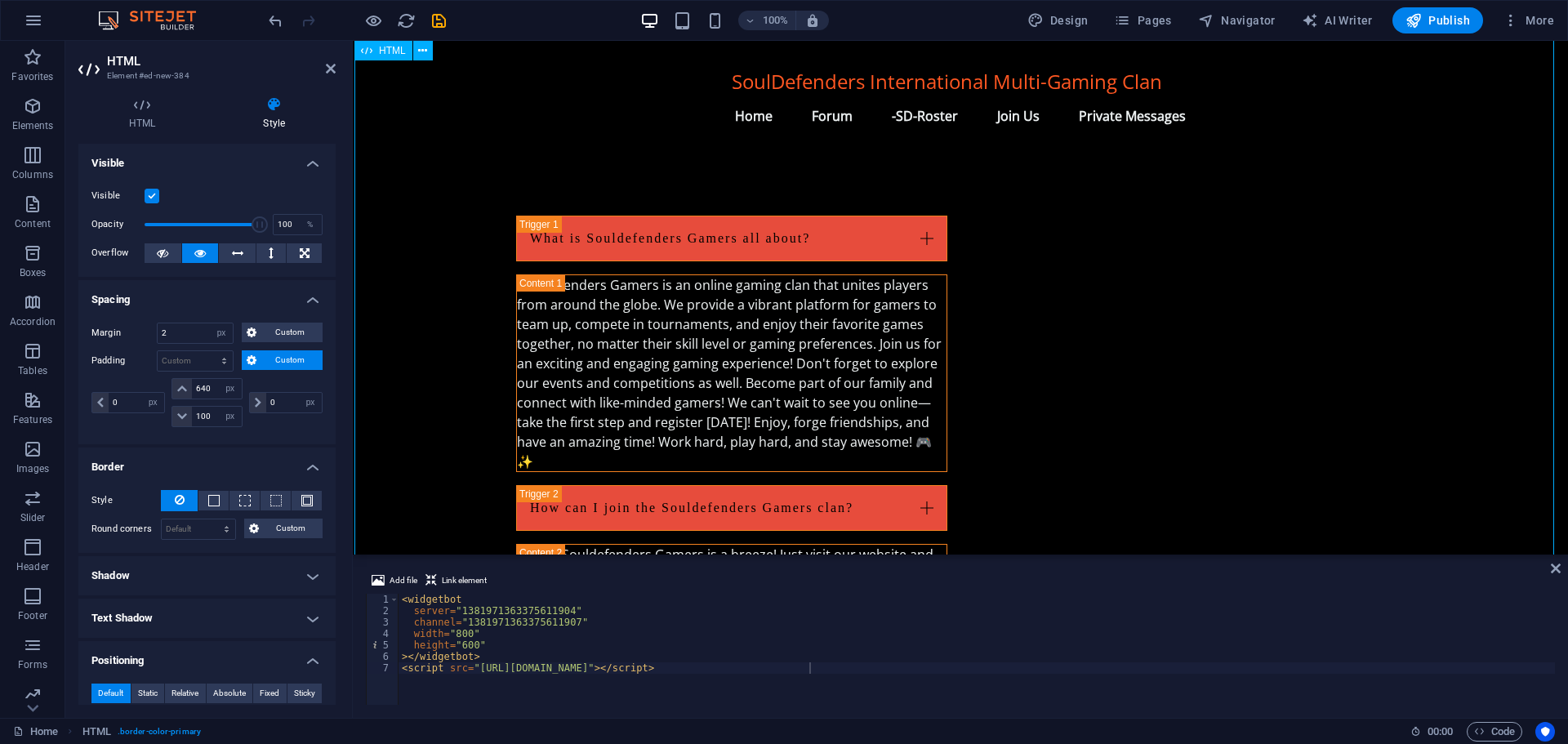
scroll to position [2003, 0]
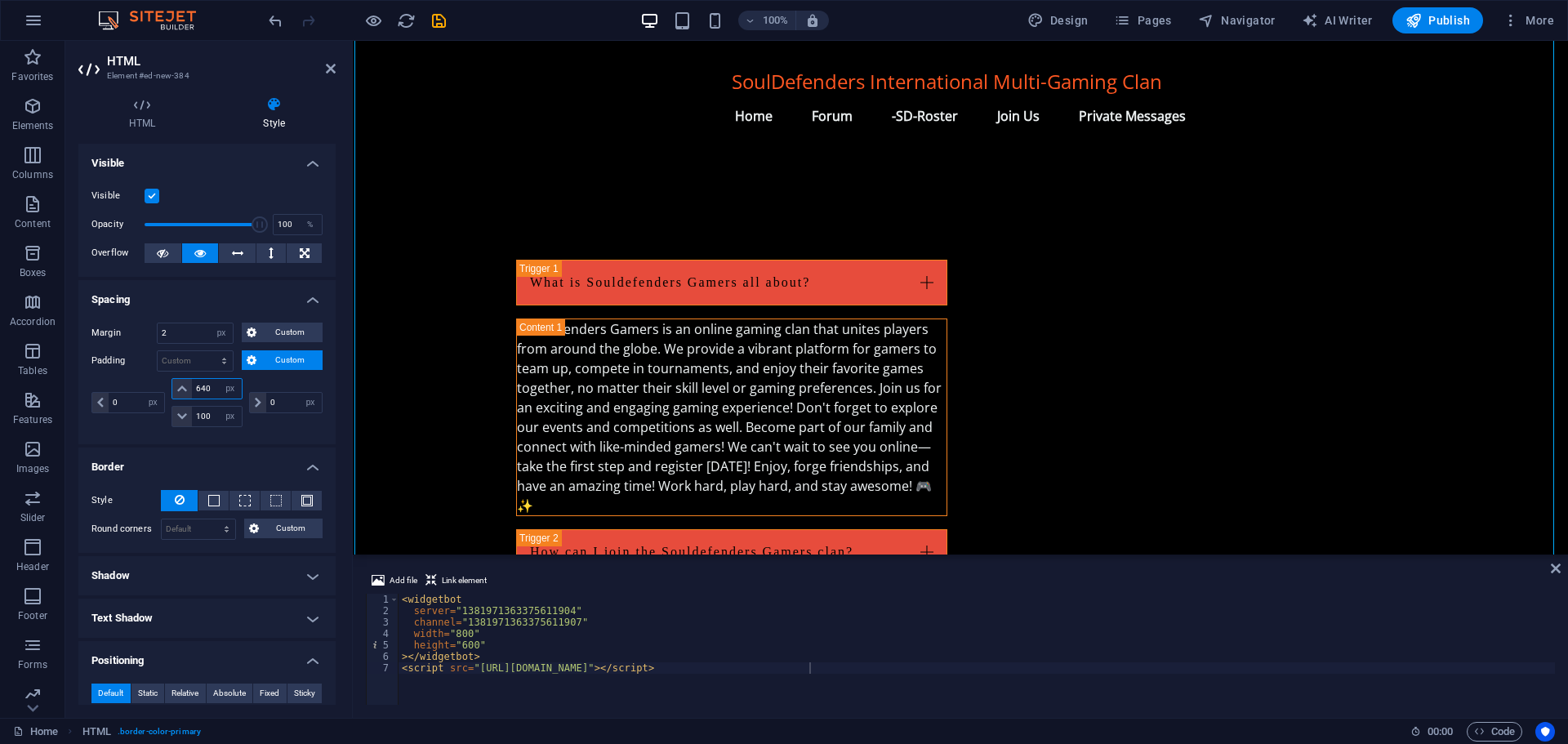
click at [211, 387] on input "640" at bounding box center [216, 389] width 49 height 20
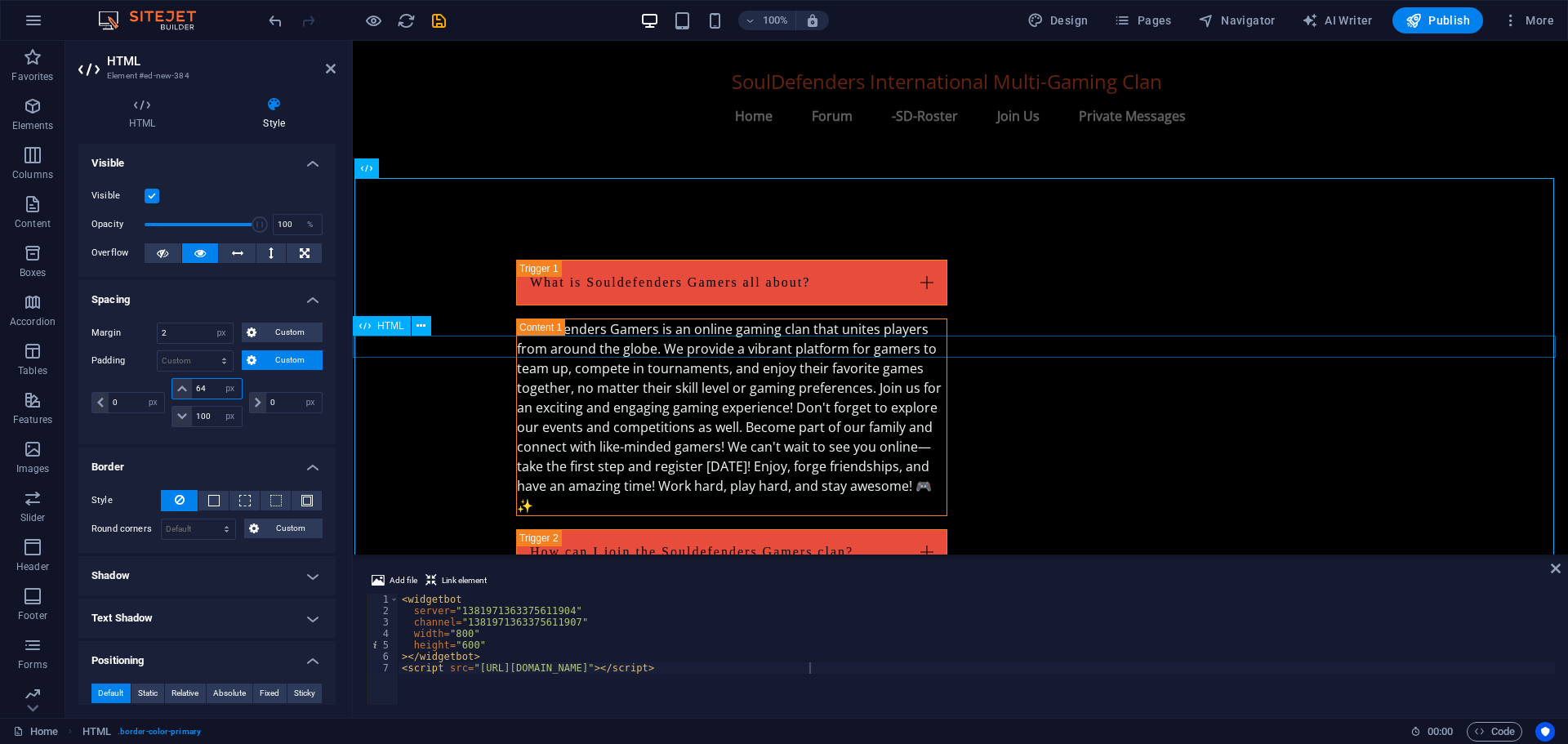
scroll to position [1826, 0]
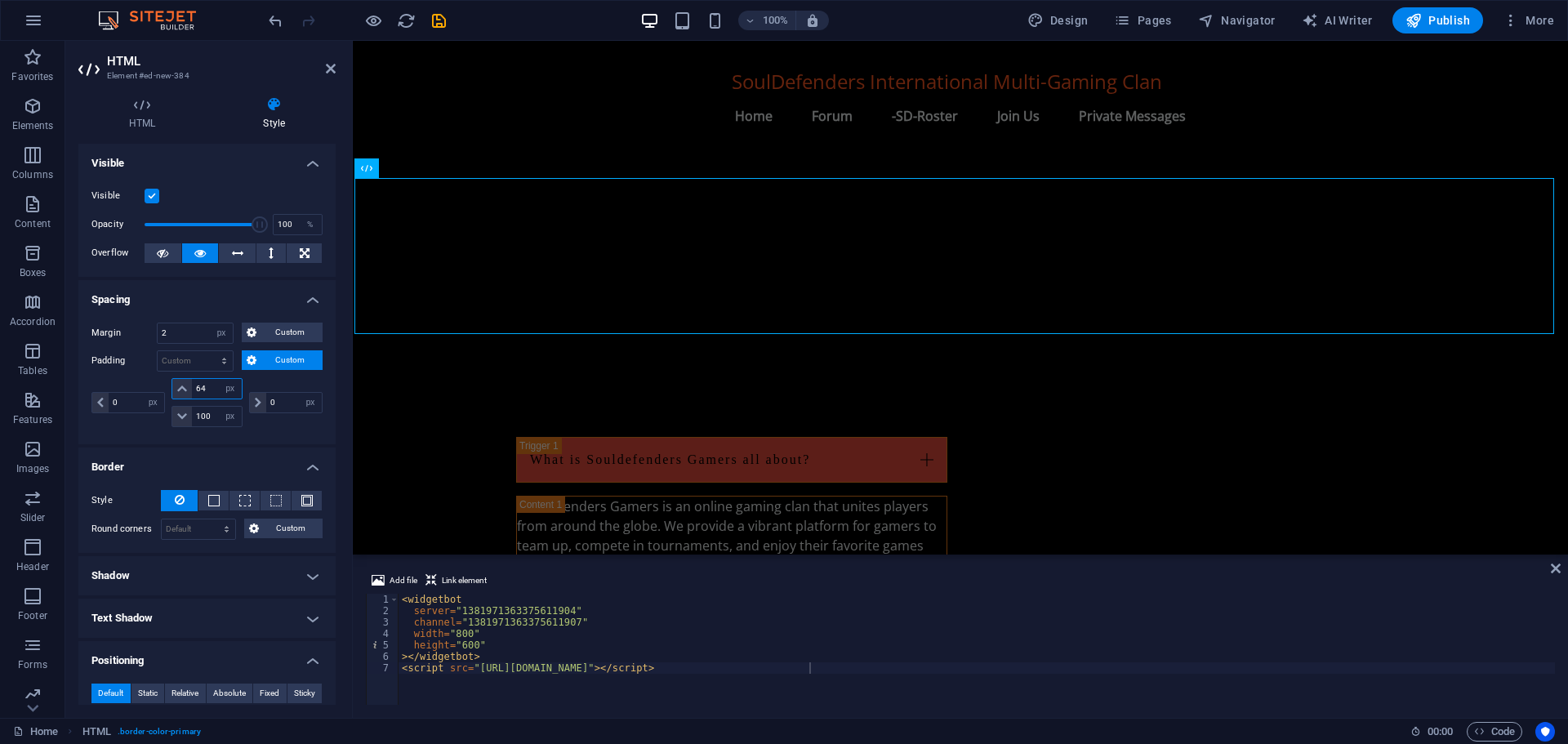
type input "640"
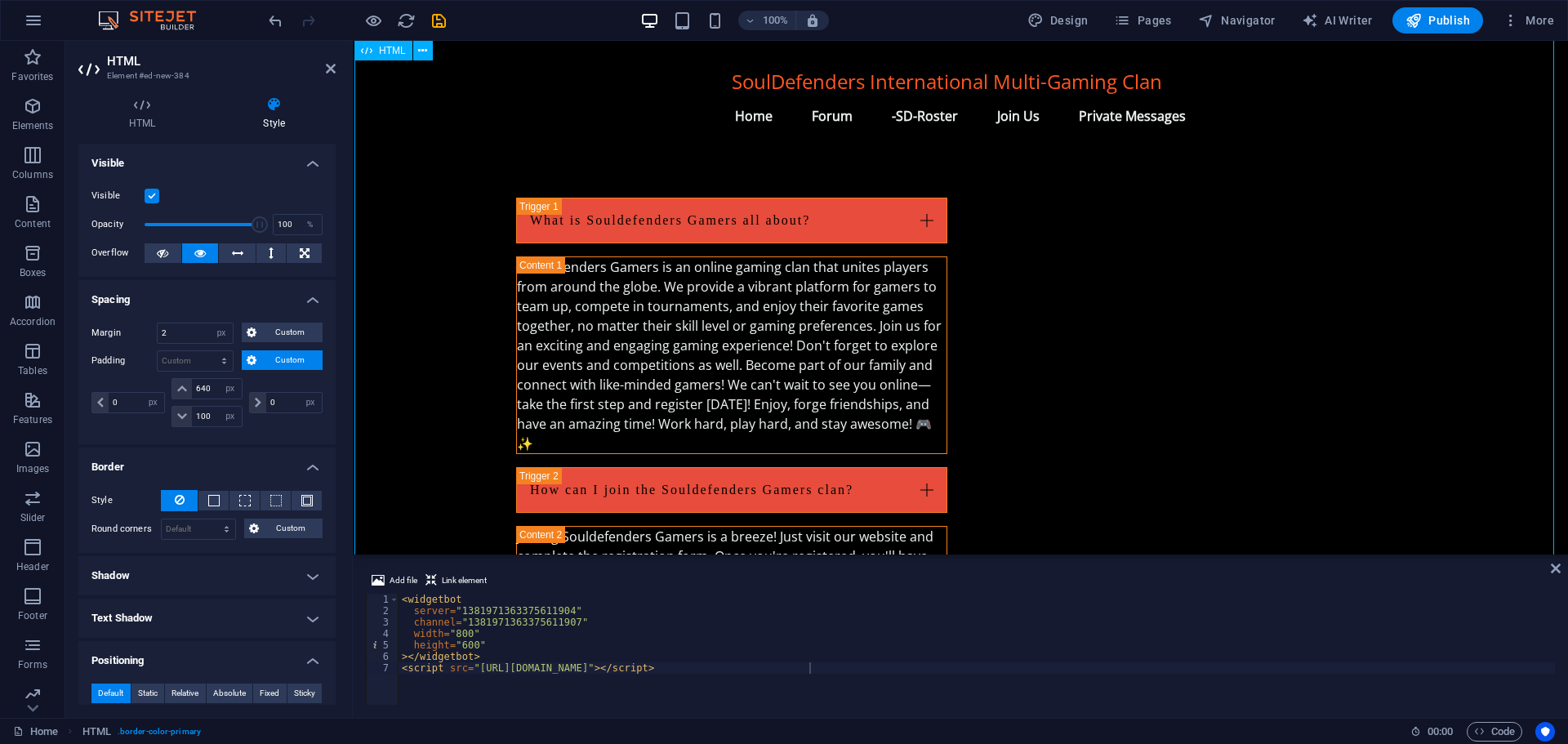
scroll to position [1989, 0]
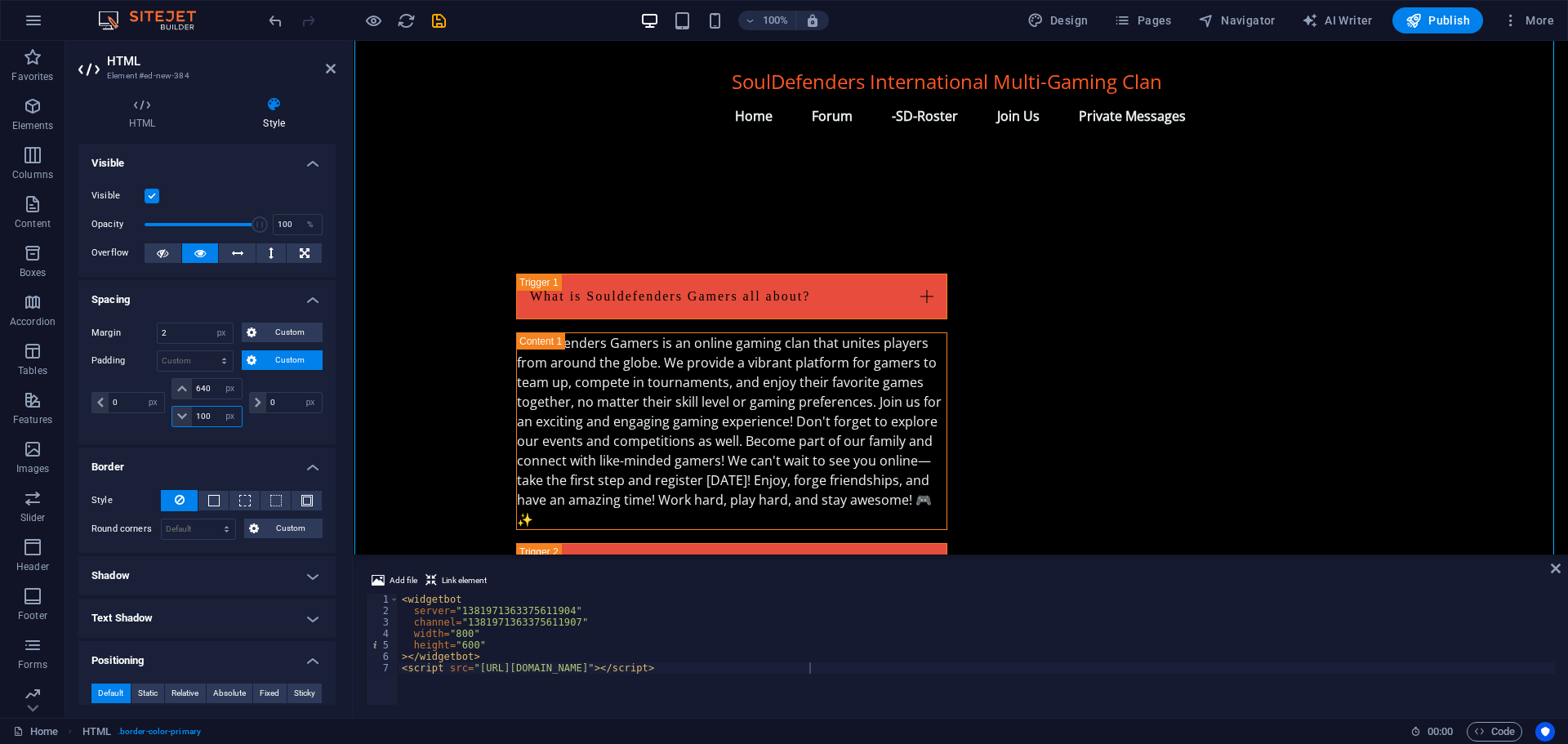
click at [208, 414] on input "100" at bounding box center [216, 416] width 49 height 20
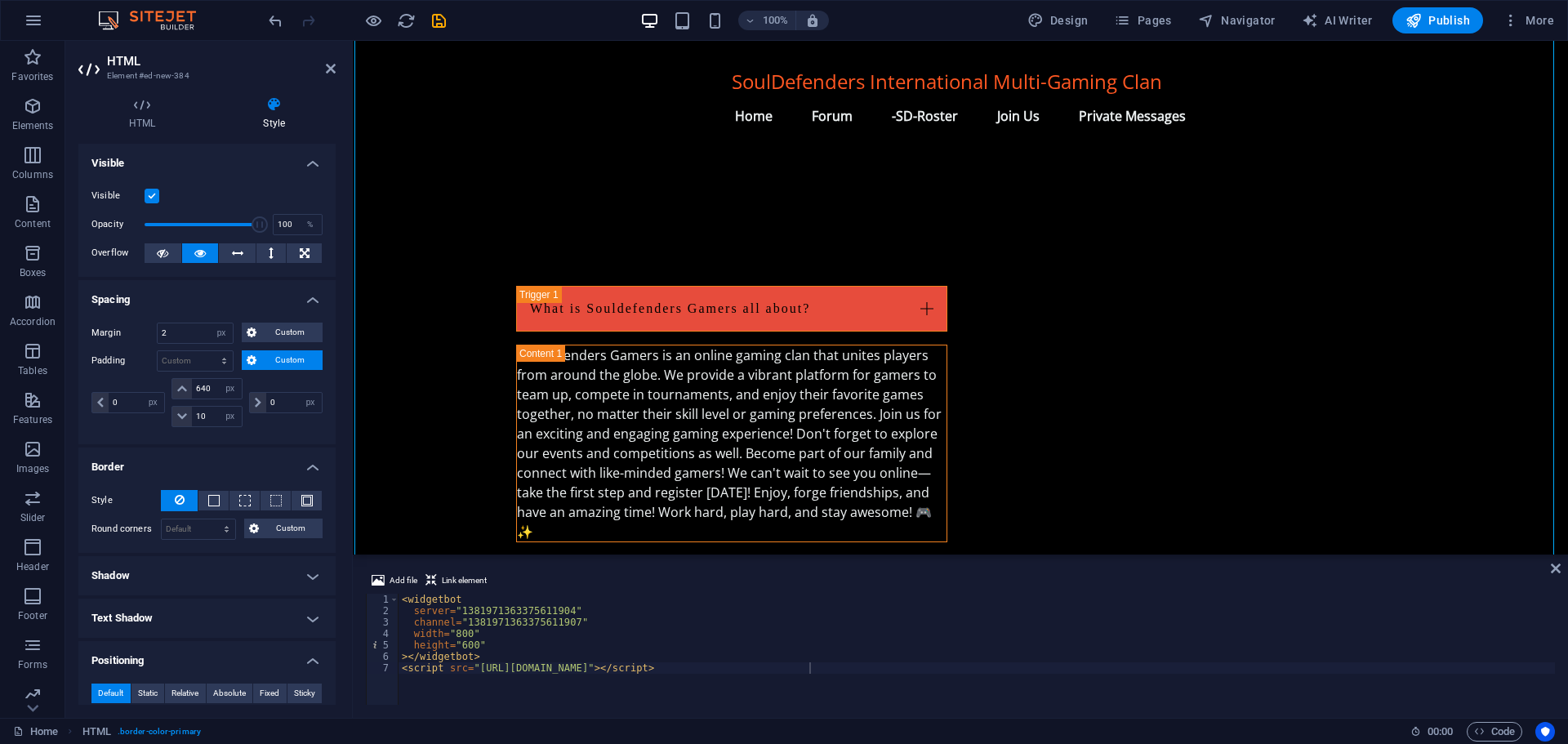
scroll to position [1978, 0]
click at [206, 412] on input "10" at bounding box center [216, 416] width 49 height 20
type input "1"
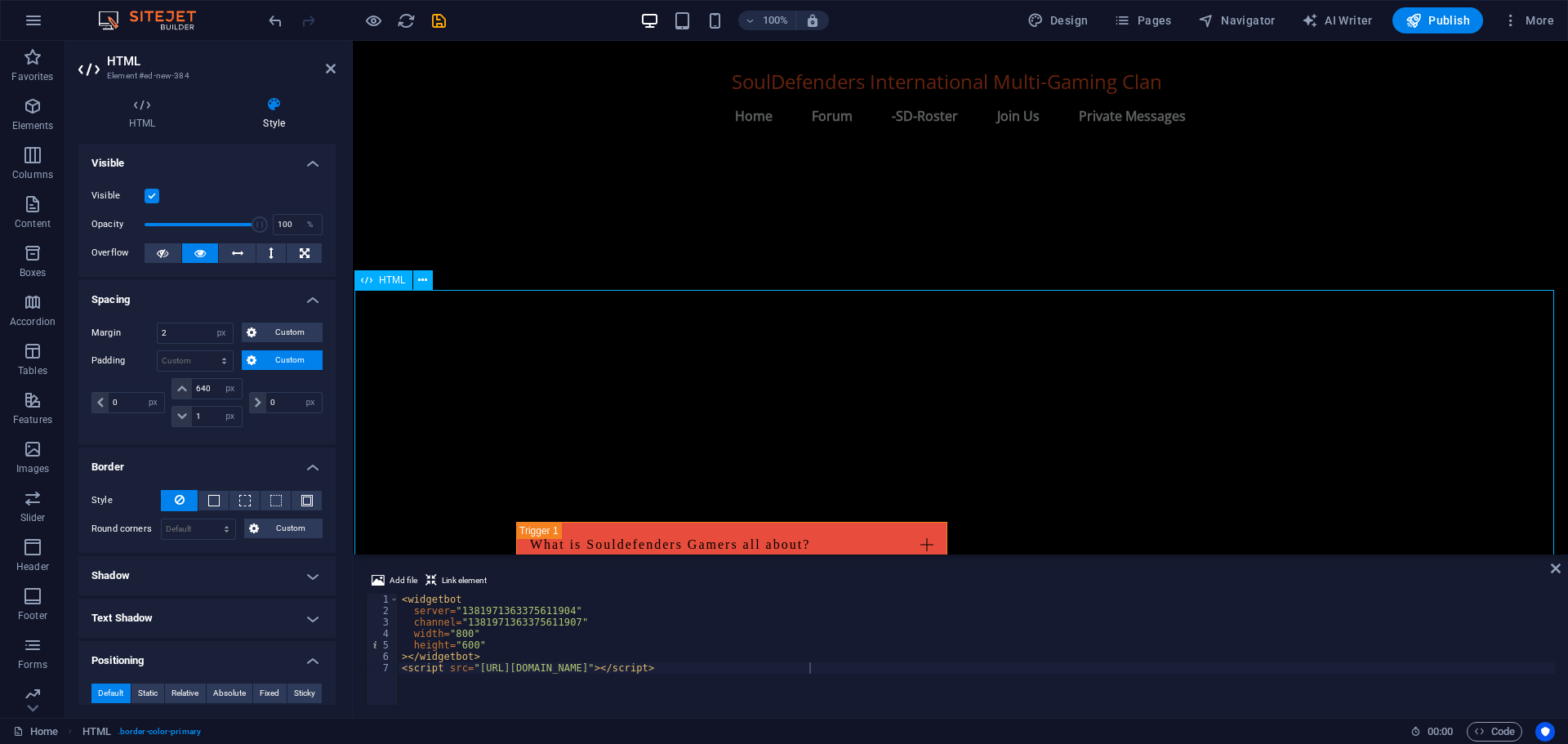
scroll to position [1815, 0]
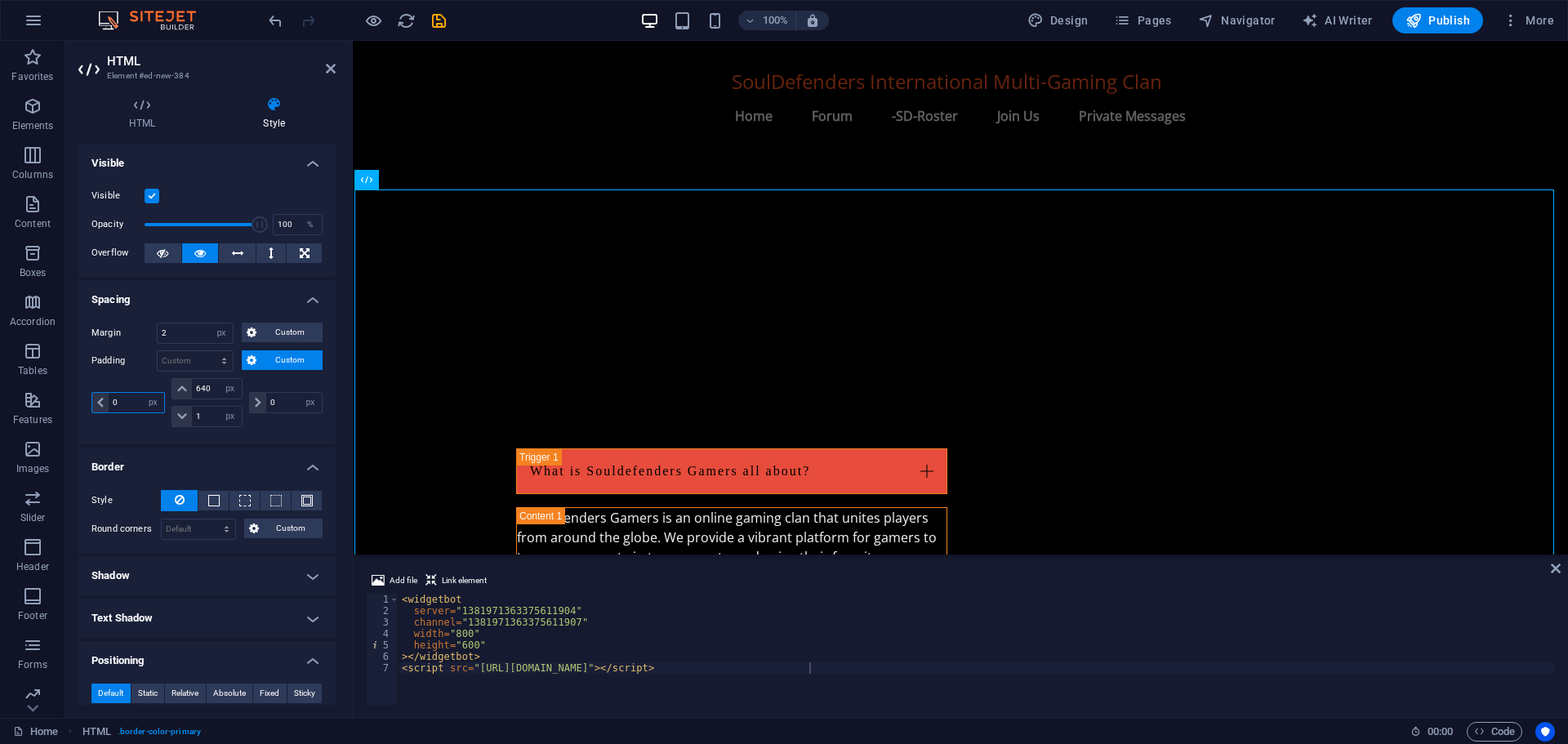
click at [124, 403] on input "0" at bounding box center [137, 403] width 56 height 20
click at [137, 403] on input "20" at bounding box center [137, 403] width 56 height 20
type input "20"
click at [202, 412] on input "1" at bounding box center [216, 416] width 49 height 20
type input "100"
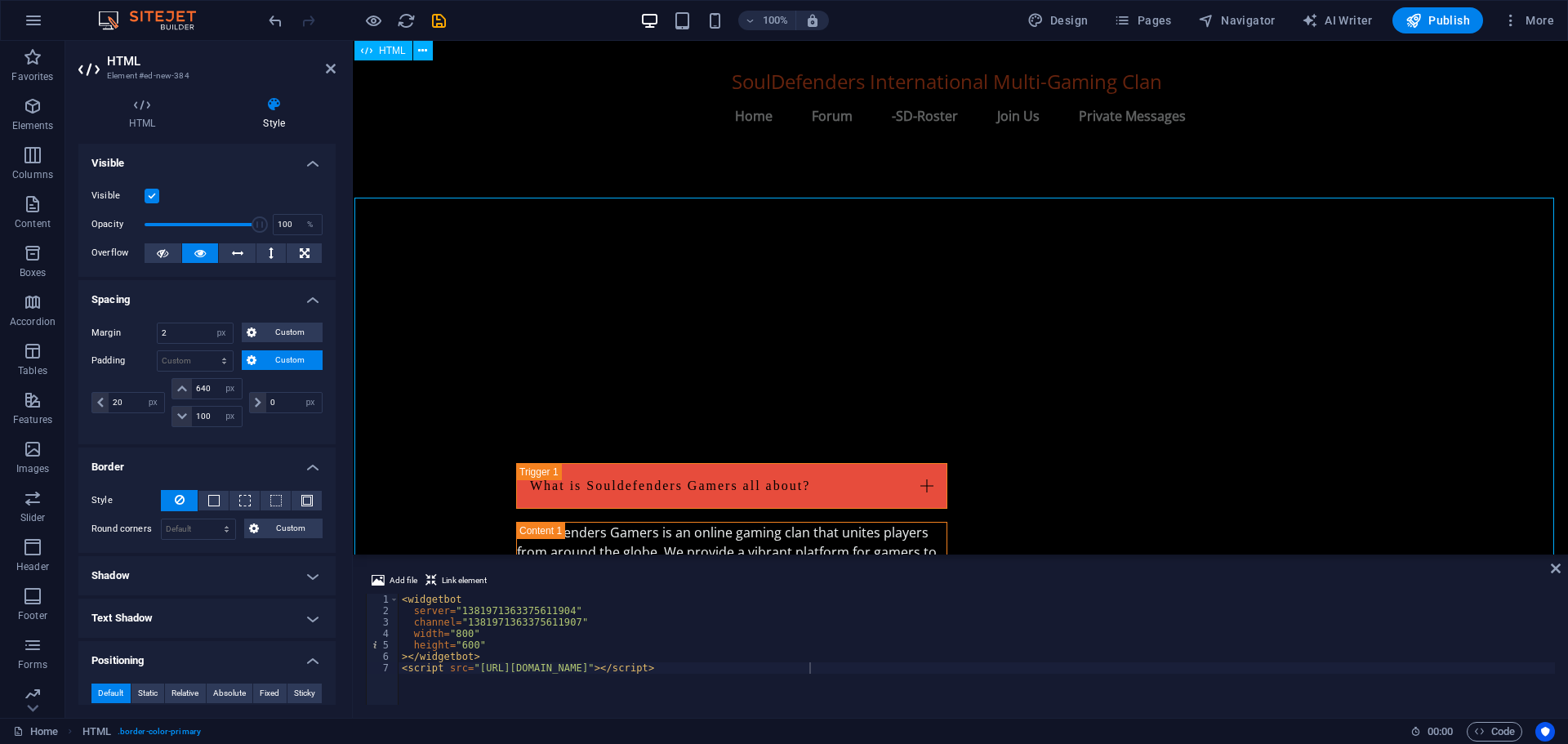
scroll to position [1725, 0]
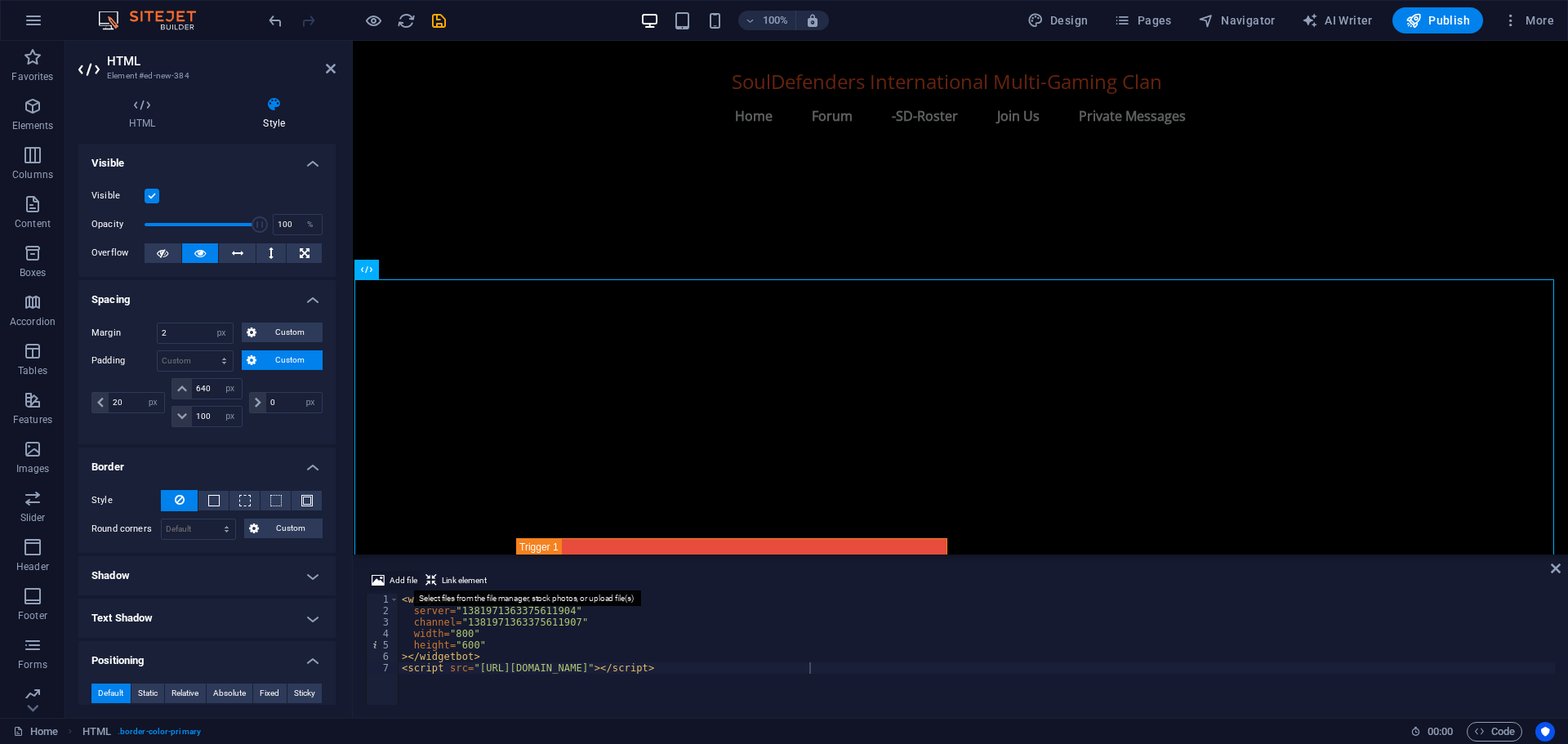
click at [400, 576] on span "Add file" at bounding box center [403, 580] width 28 height 20
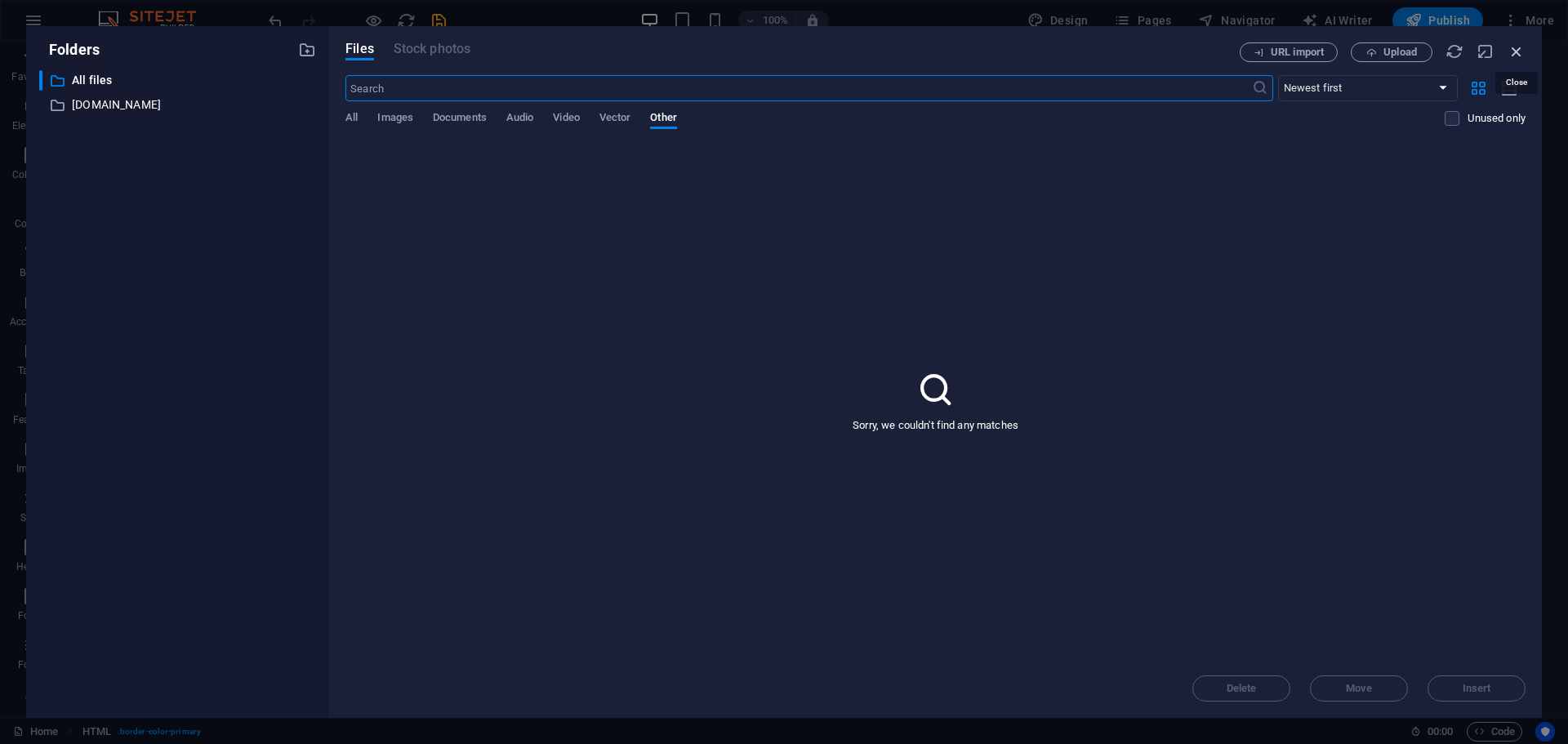
click at [1513, 52] on icon "button" at bounding box center [1517, 51] width 18 height 18
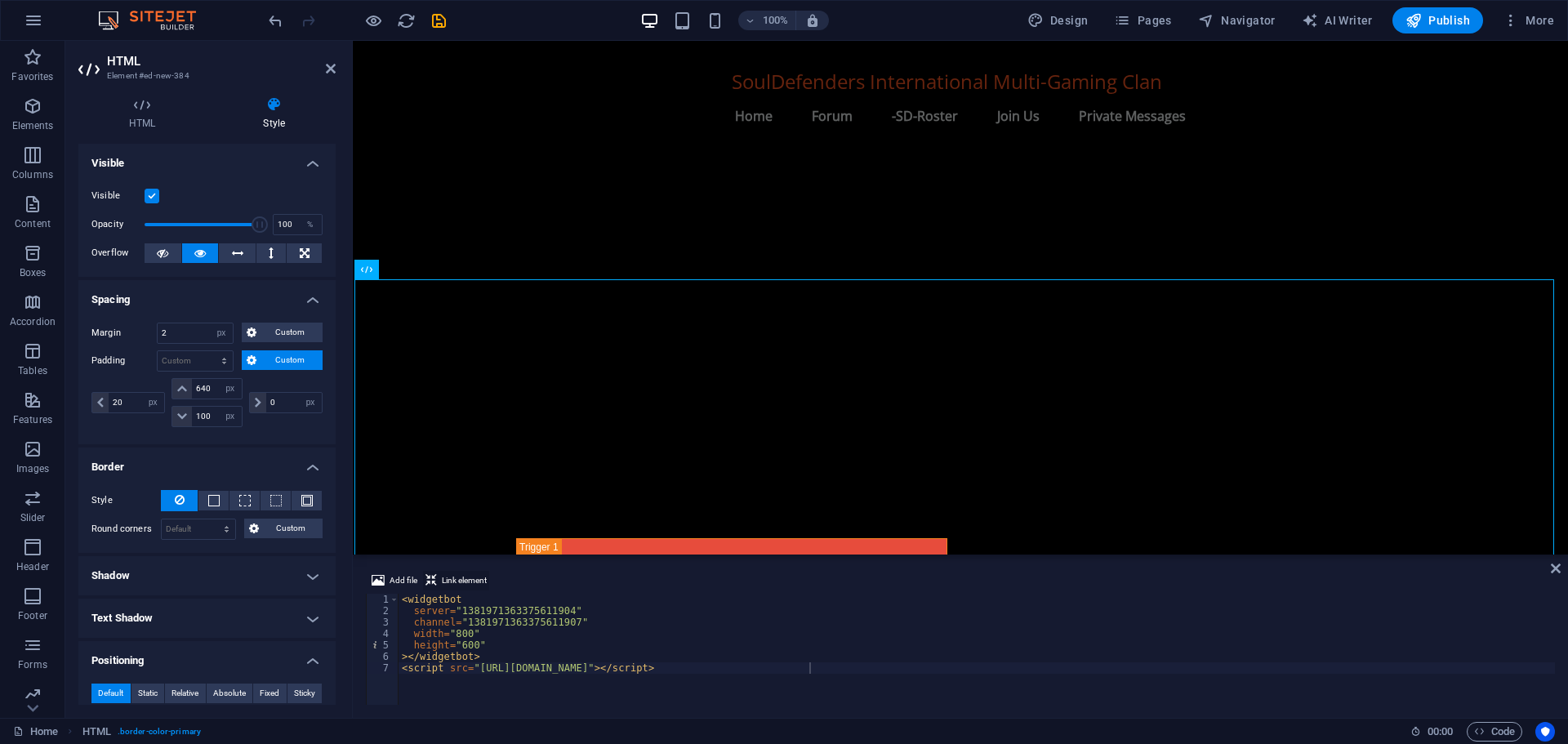
click at [463, 579] on span "Link element" at bounding box center [464, 580] width 45 height 20
click at [141, 110] on icon at bounding box center [142, 104] width 128 height 16
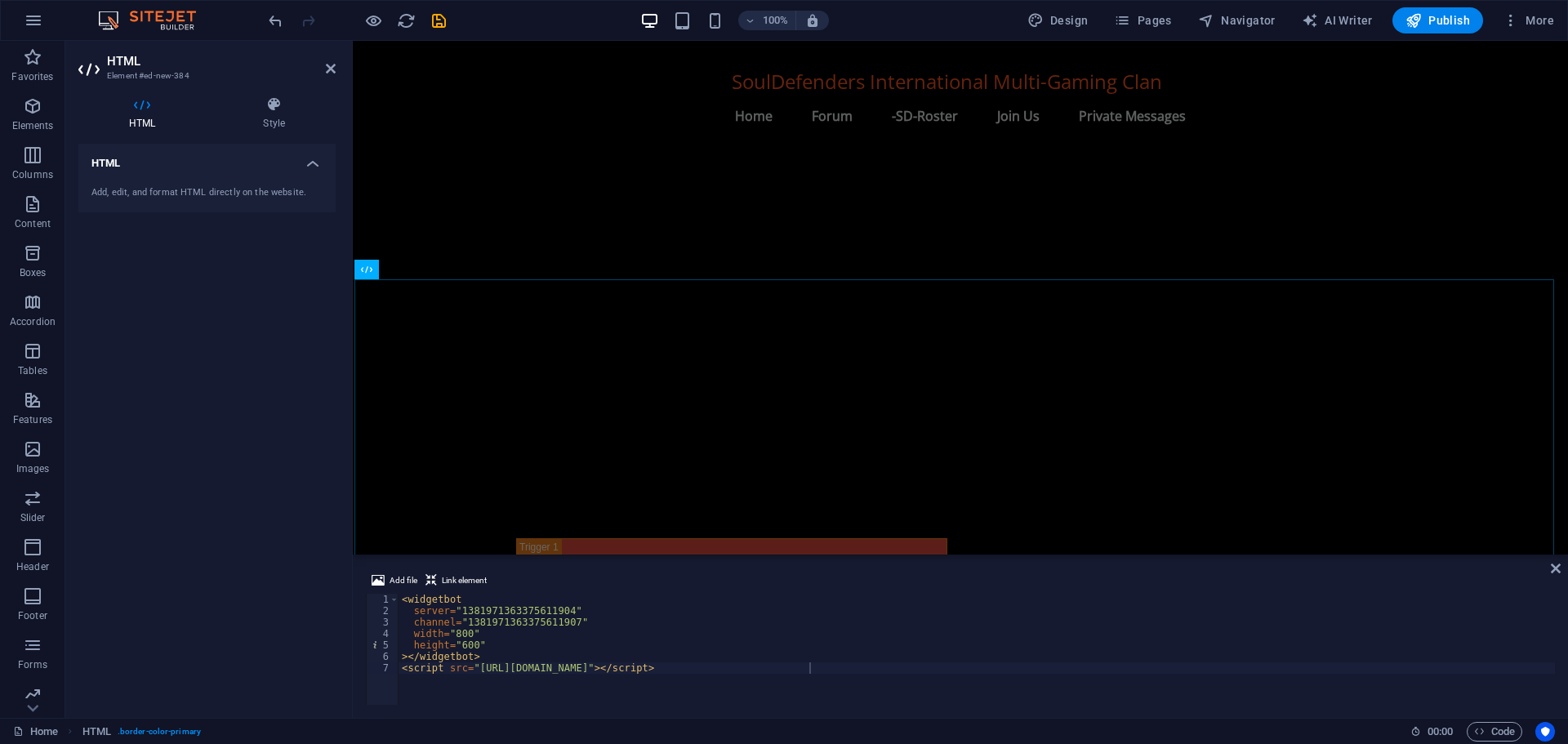
click at [139, 184] on div "Add, edit, and format HTML directly on the website." at bounding box center [207, 193] width 257 height 40
click at [104, 163] on h4 "HTML" at bounding box center [207, 158] width 257 height 30
click at [104, 163] on h4 "HTML" at bounding box center [207, 164] width 257 height 40
click at [104, 163] on h4 "HTML" at bounding box center [207, 158] width 257 height 30
click at [104, 163] on h4 "HTML" at bounding box center [207, 164] width 257 height 40
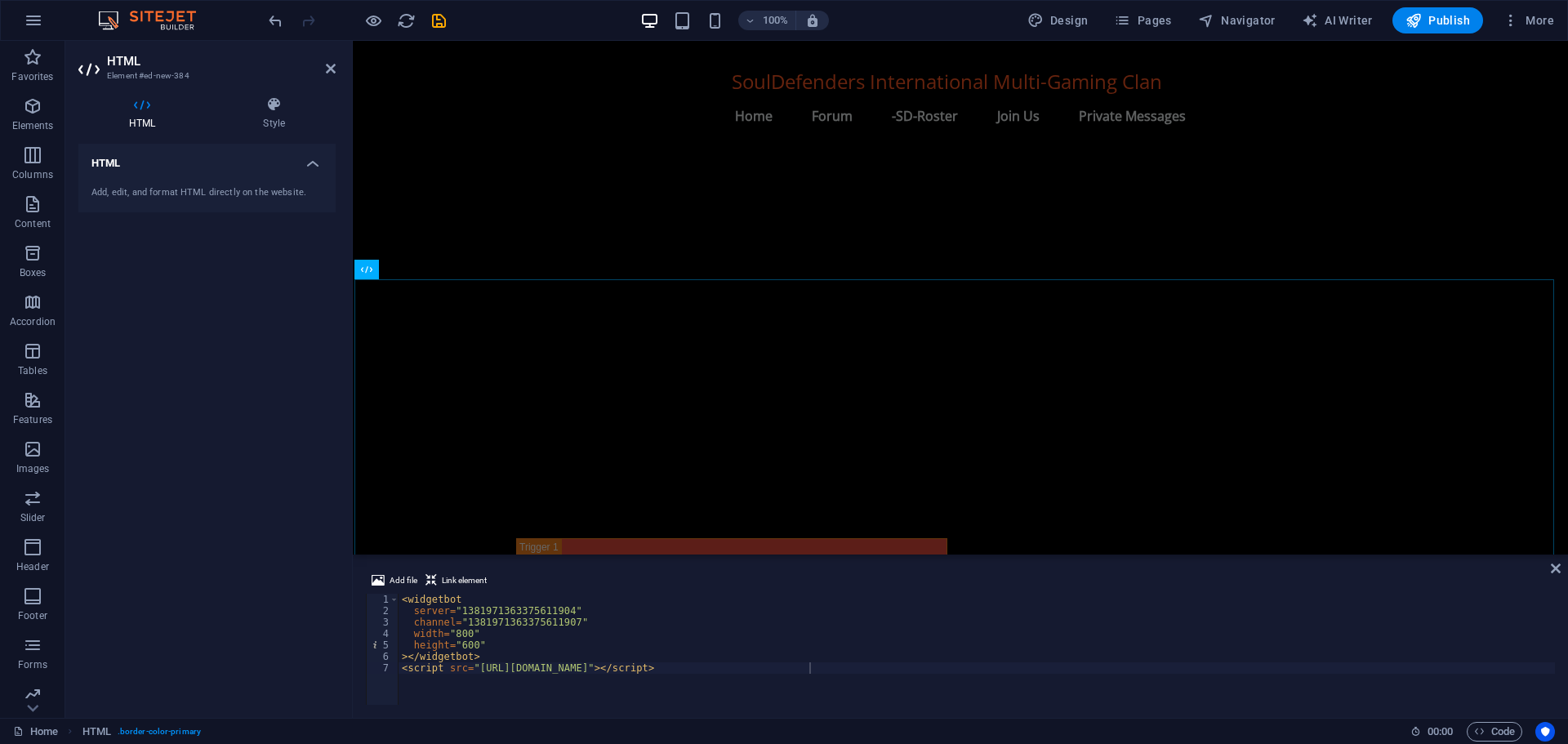
click at [104, 163] on h4 "HTML" at bounding box center [207, 158] width 257 height 30
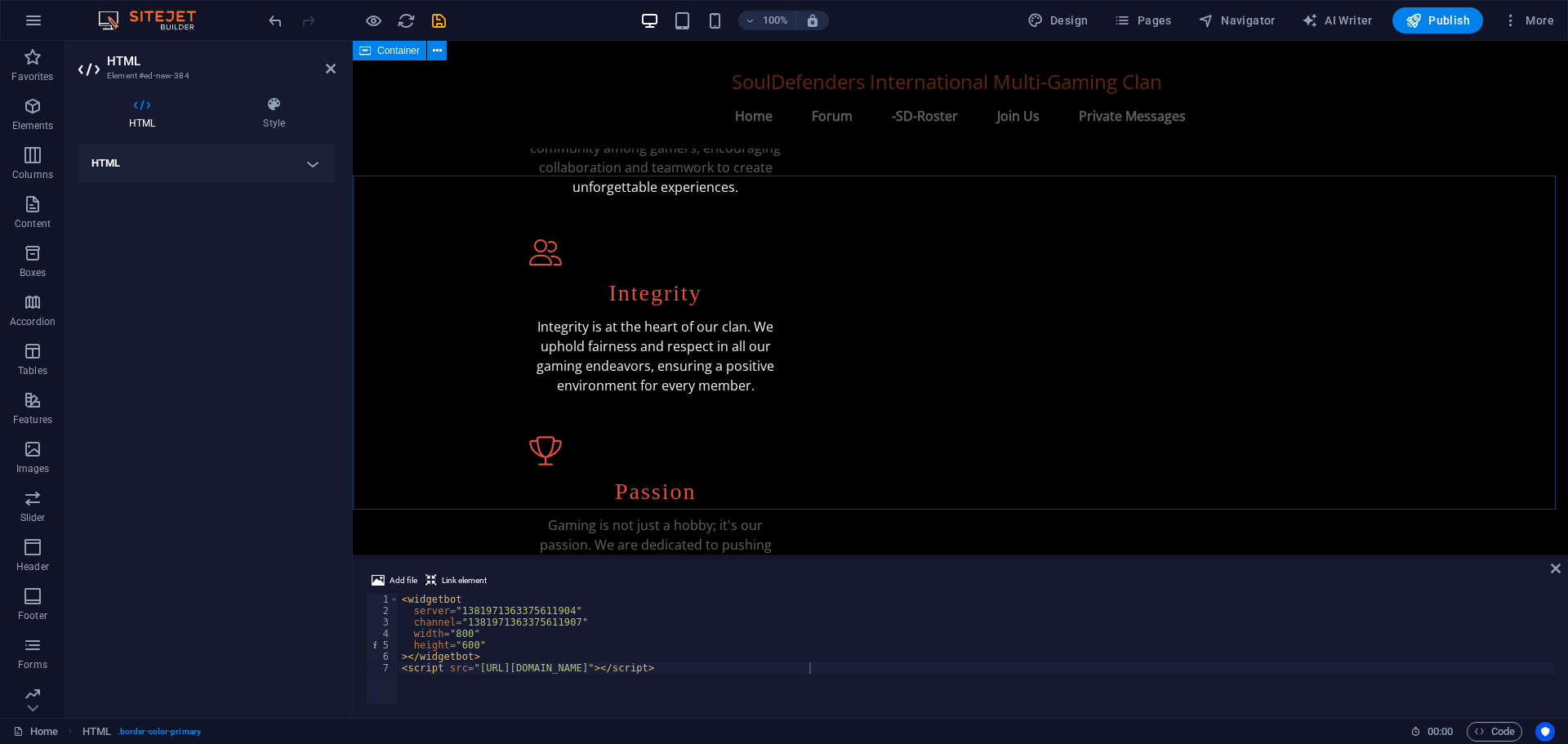
scroll to position [419, 0]
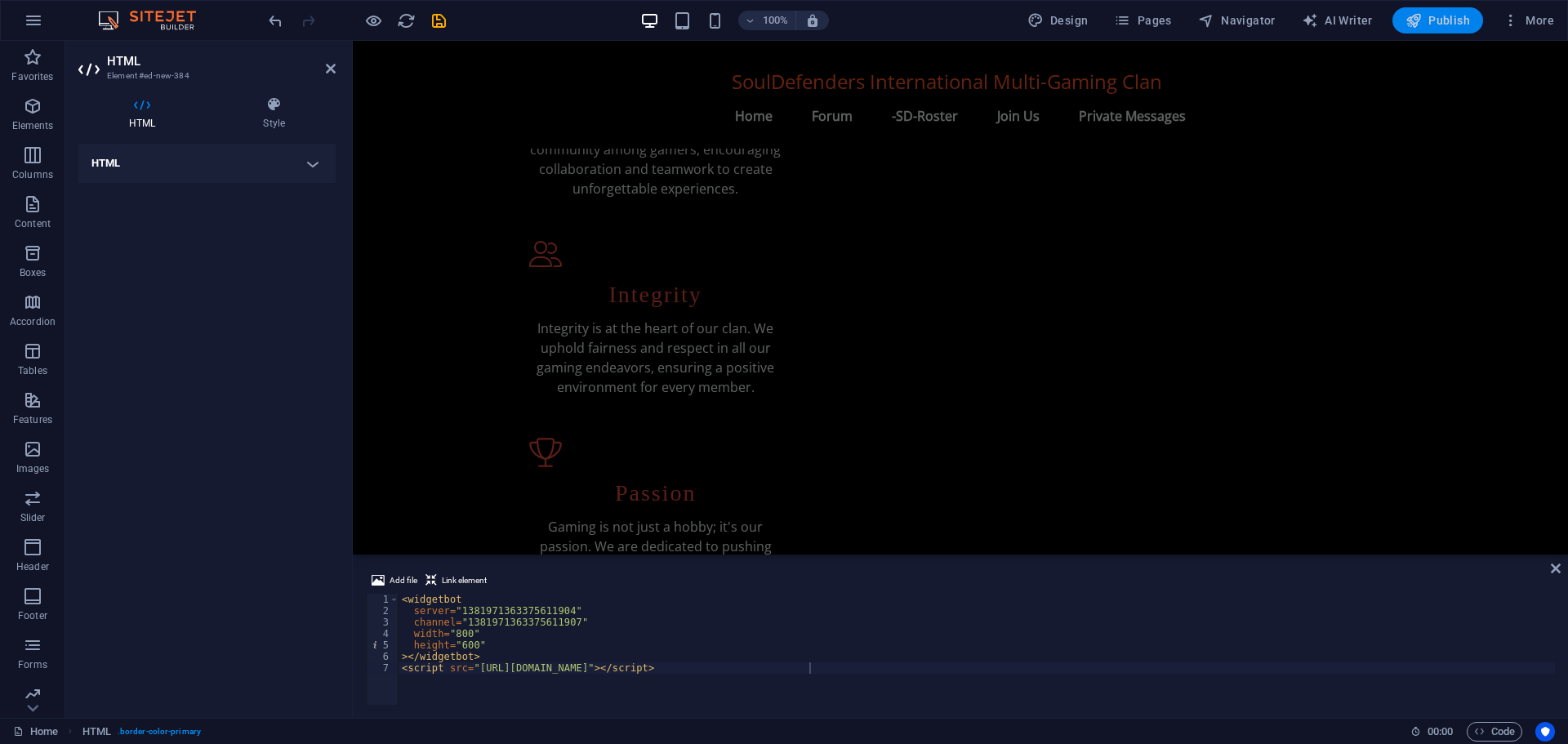
click at [1448, 15] on span "Publish" at bounding box center [1438, 21] width 65 height 16
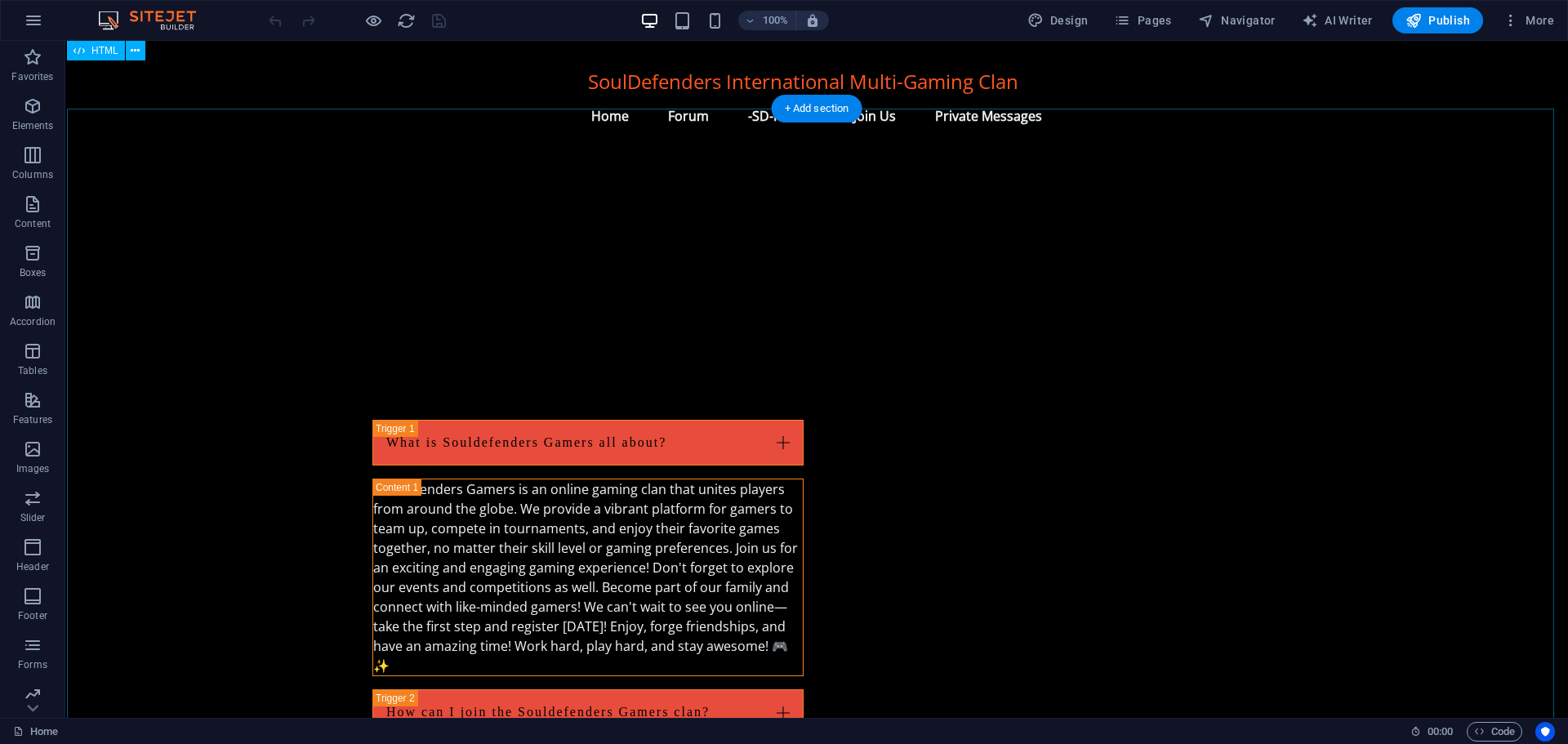
scroll to position [1796, 0]
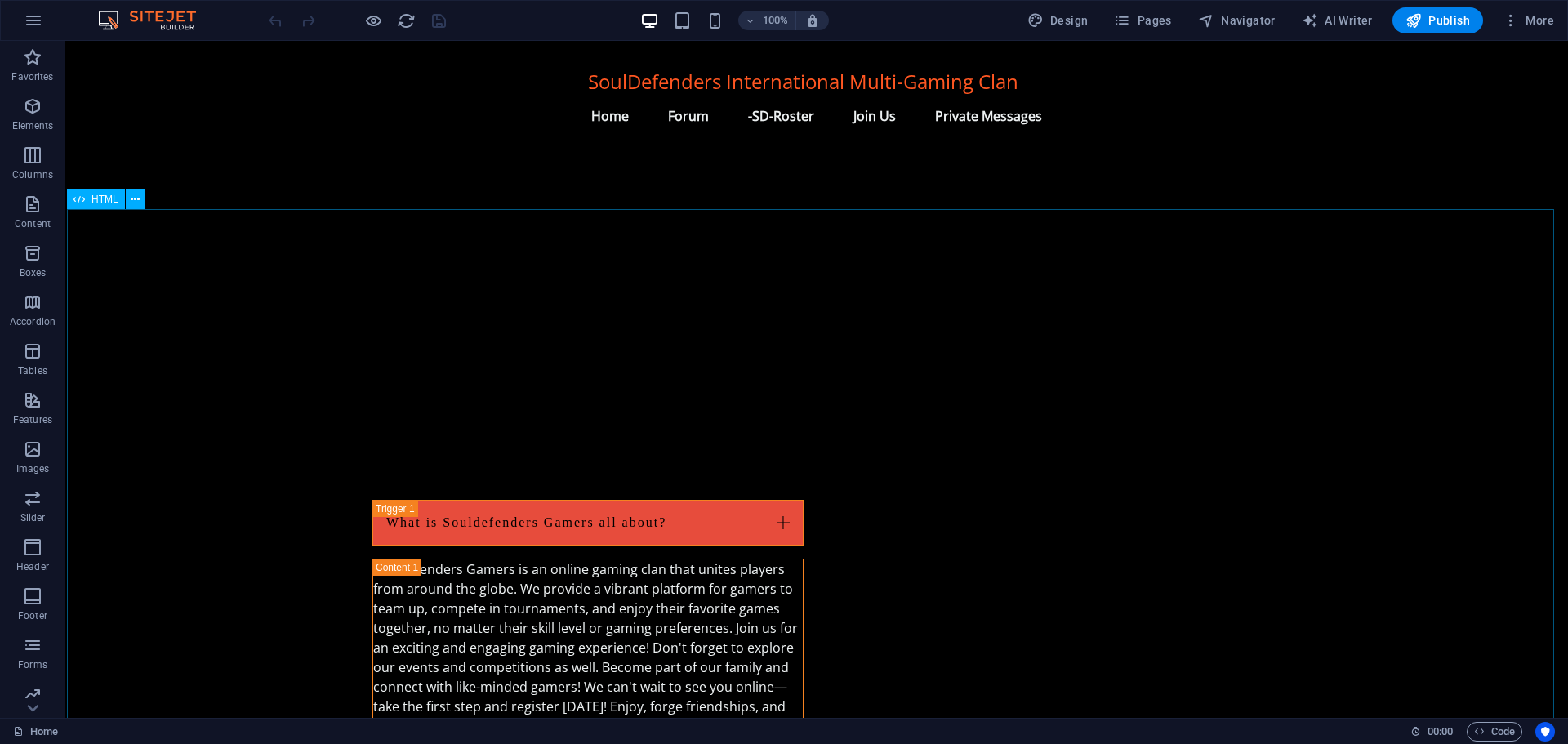
click at [94, 200] on span "HTML" at bounding box center [105, 199] width 27 height 10
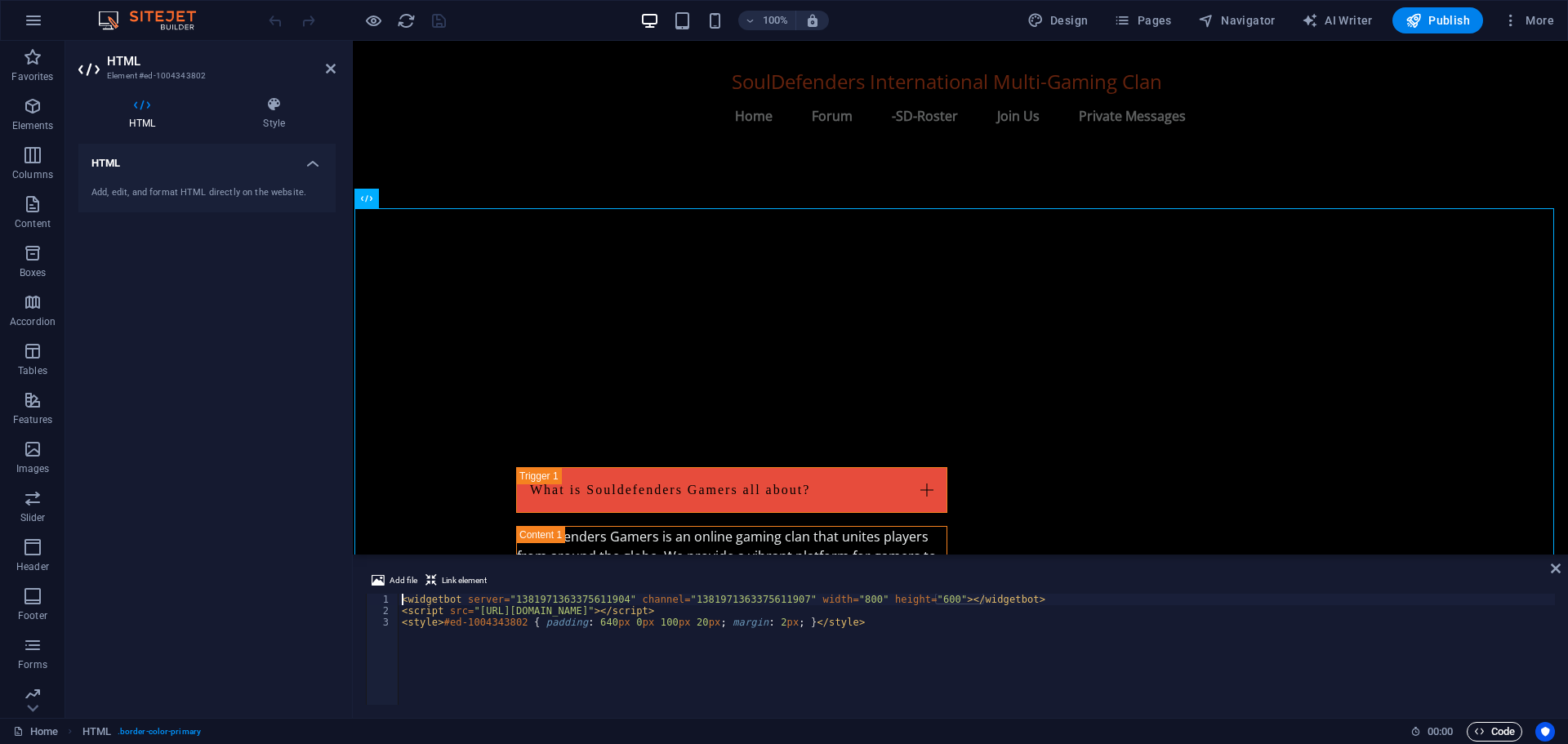
click at [1498, 736] on span "Code" at bounding box center [1494, 731] width 40 height 20
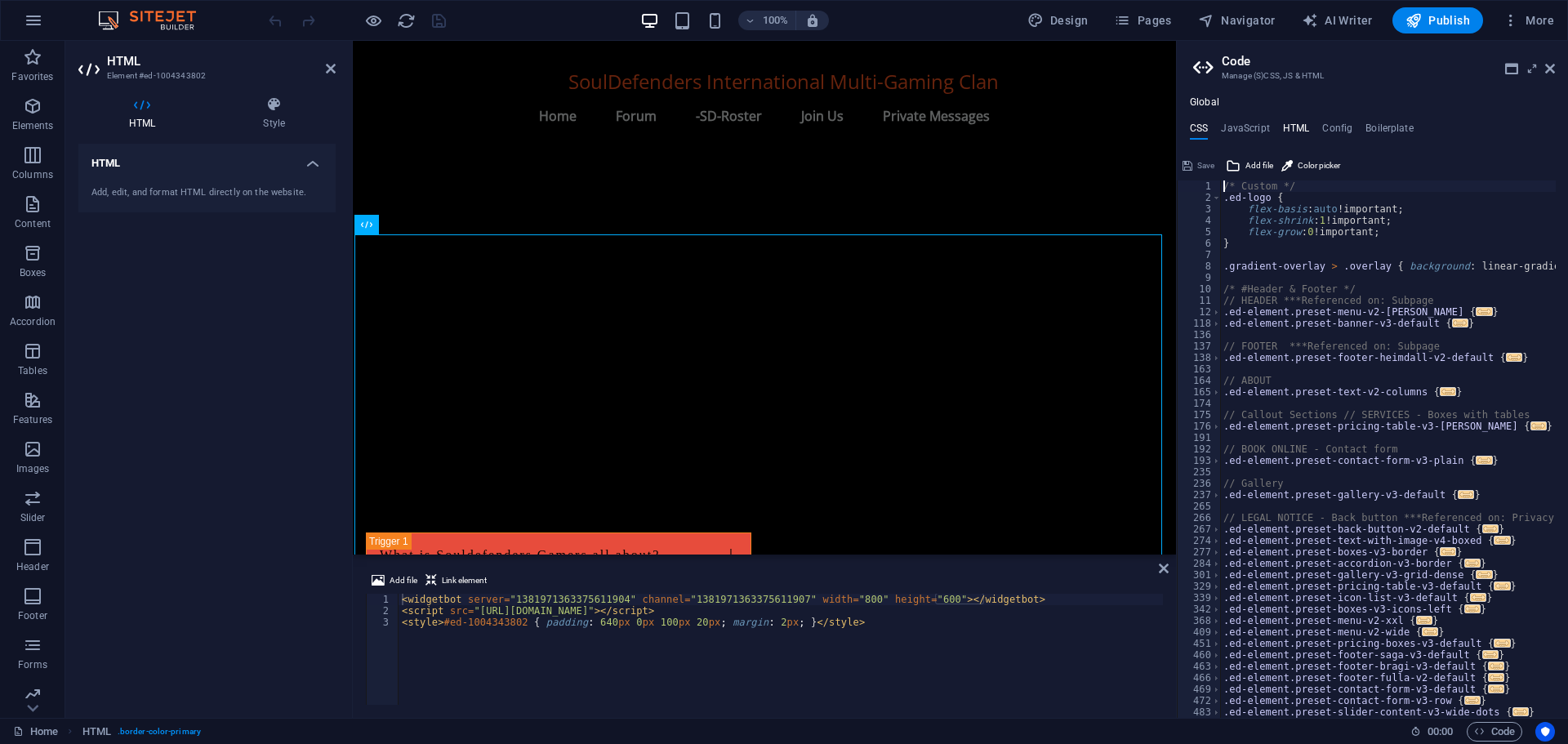
click at [1294, 129] on h4 "HTML" at bounding box center [1296, 131] width 27 height 18
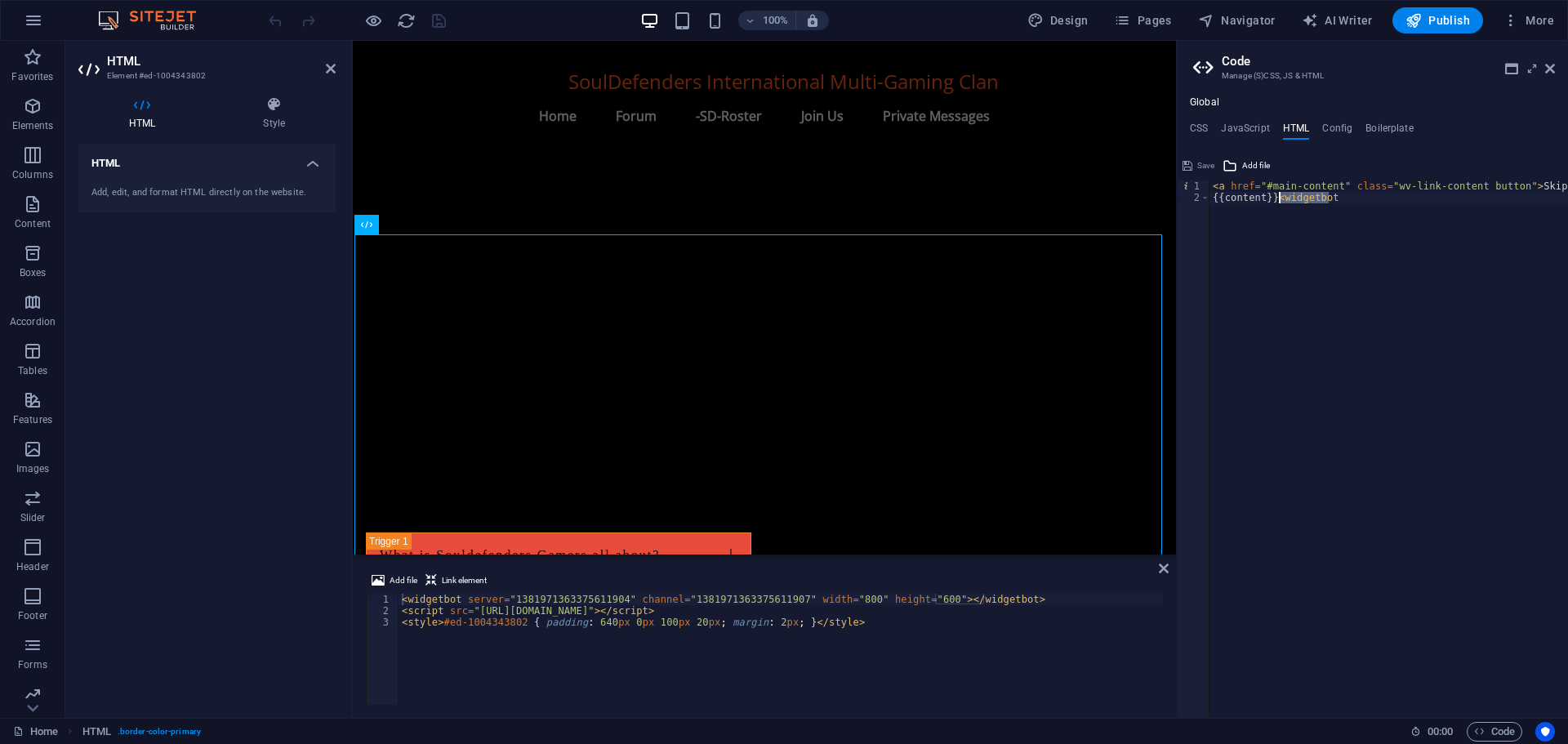
drag, startPoint x: 1332, startPoint y: 197, endPoint x: 1279, endPoint y: 201, distance: 53.2
click at [1279, 201] on div "< a href = "#main-content" class = "wv-link-content button" > Skip to main cont…" at bounding box center [1430, 455] width 441 height 548
drag, startPoint x: 1213, startPoint y: 186, endPoint x: 1565, endPoint y: 189, distance: 352.0
click at [1565, 189] on div "< a href = "#main-content" class = "wv-link-content button" > Skip to main cont…" at bounding box center [1428, 455] width 441 height 548
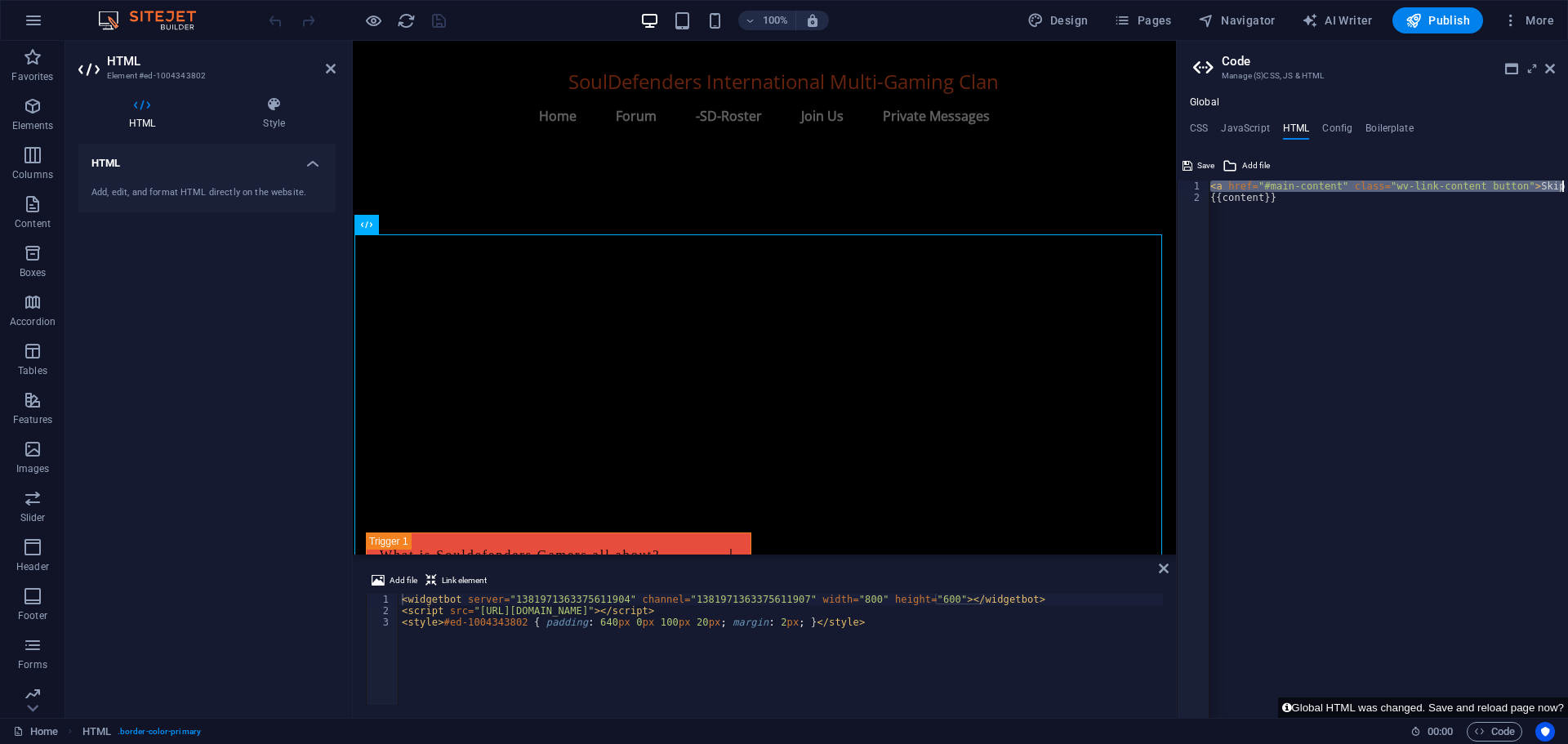
type textarea "ain content</a>"
drag, startPoint x: 1313, startPoint y: 186, endPoint x: 1212, endPoint y: 185, distance: 101.0
click at [1212, 185] on div "ain content </ a > {{content}}" at bounding box center [1388, 460] width 359 height 560
click at [1286, 197] on div "{{content}}" at bounding box center [1388, 460] width 359 height 560
type textarea "{{content}}"
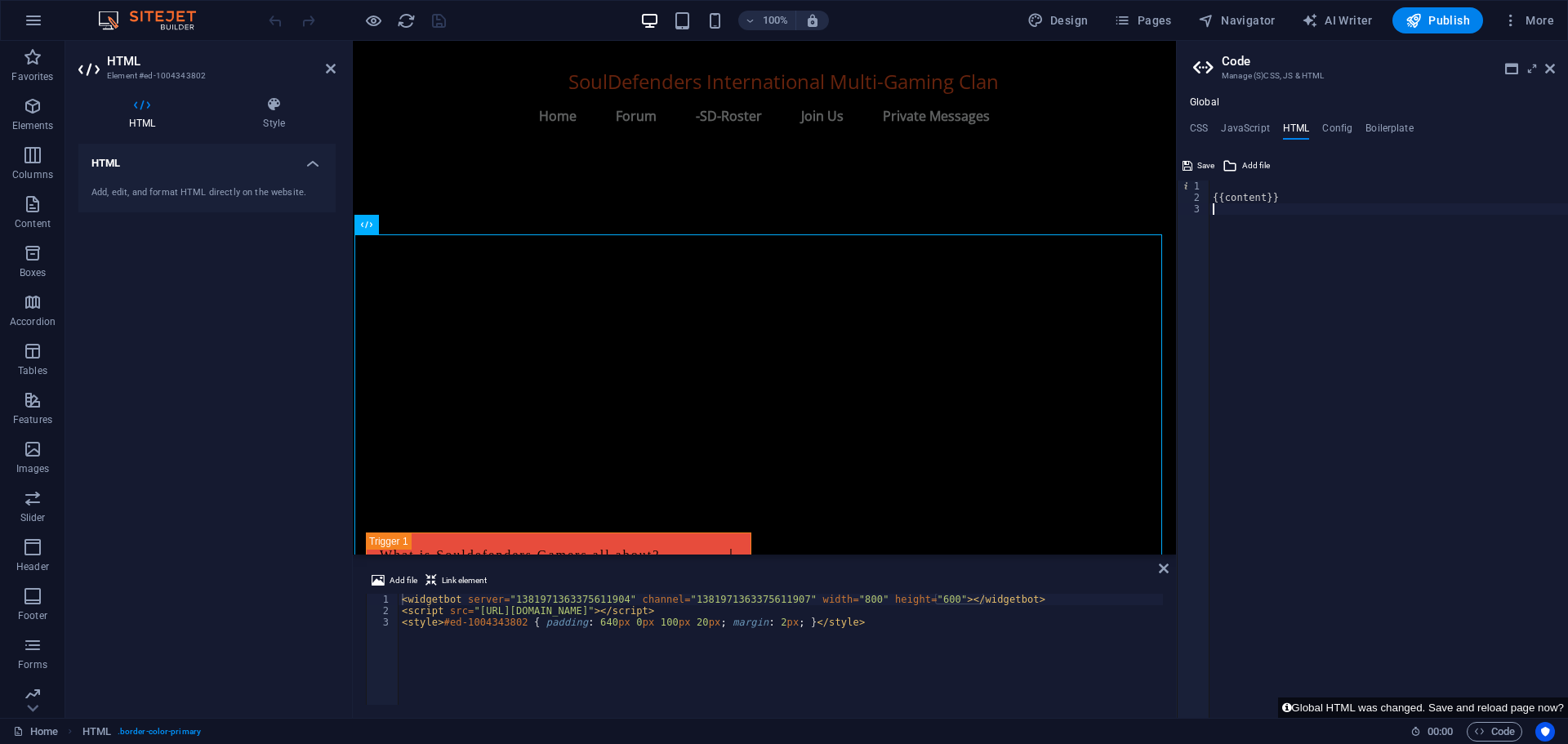
paste textarea "<script src="[URL][DOMAIN_NAME]"></script>"
type textarea "<script src="[URL][DOMAIN_NAME]"></script>"
click at [1194, 164] on button "Save" at bounding box center [1198, 166] width 37 height 20
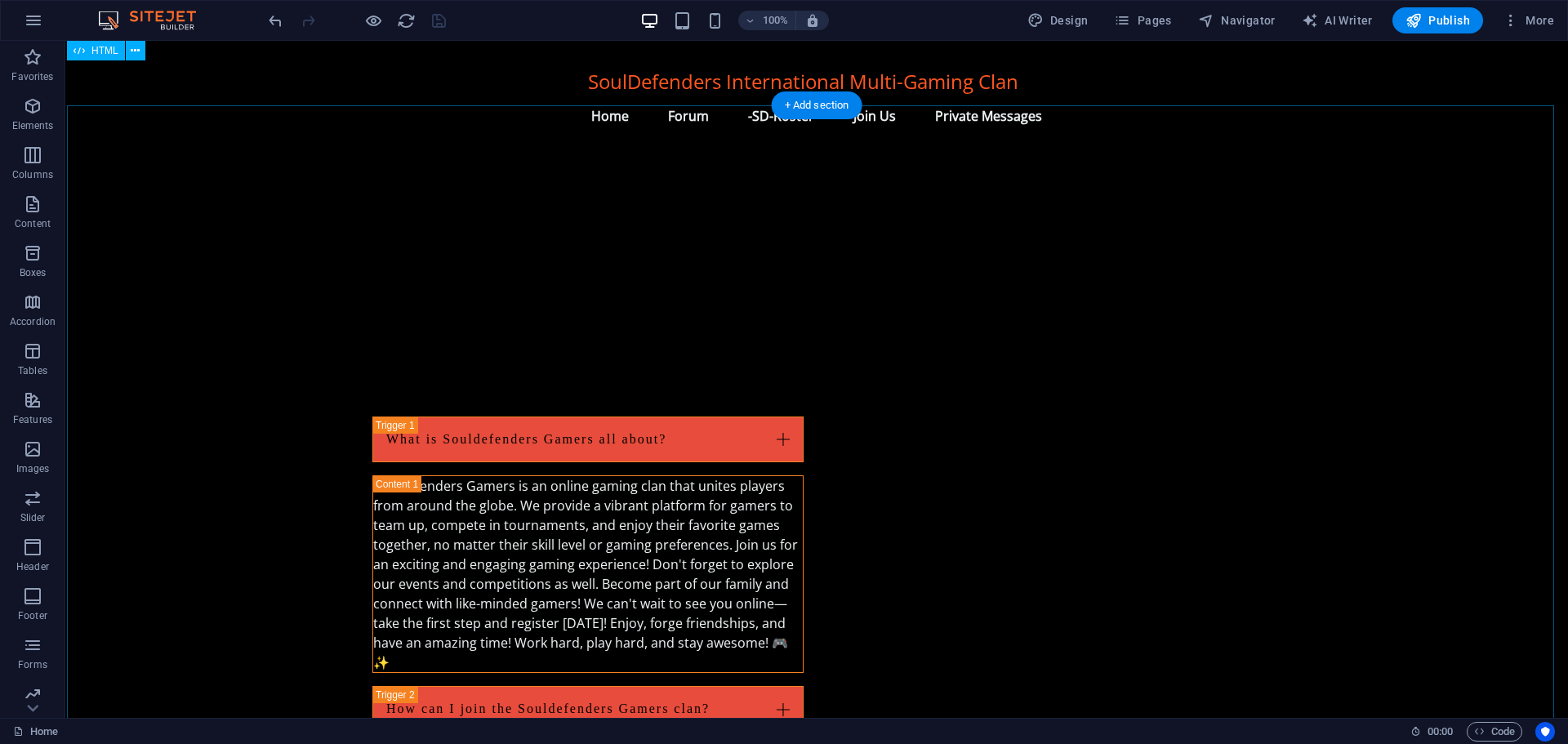
scroll to position [1796, 0]
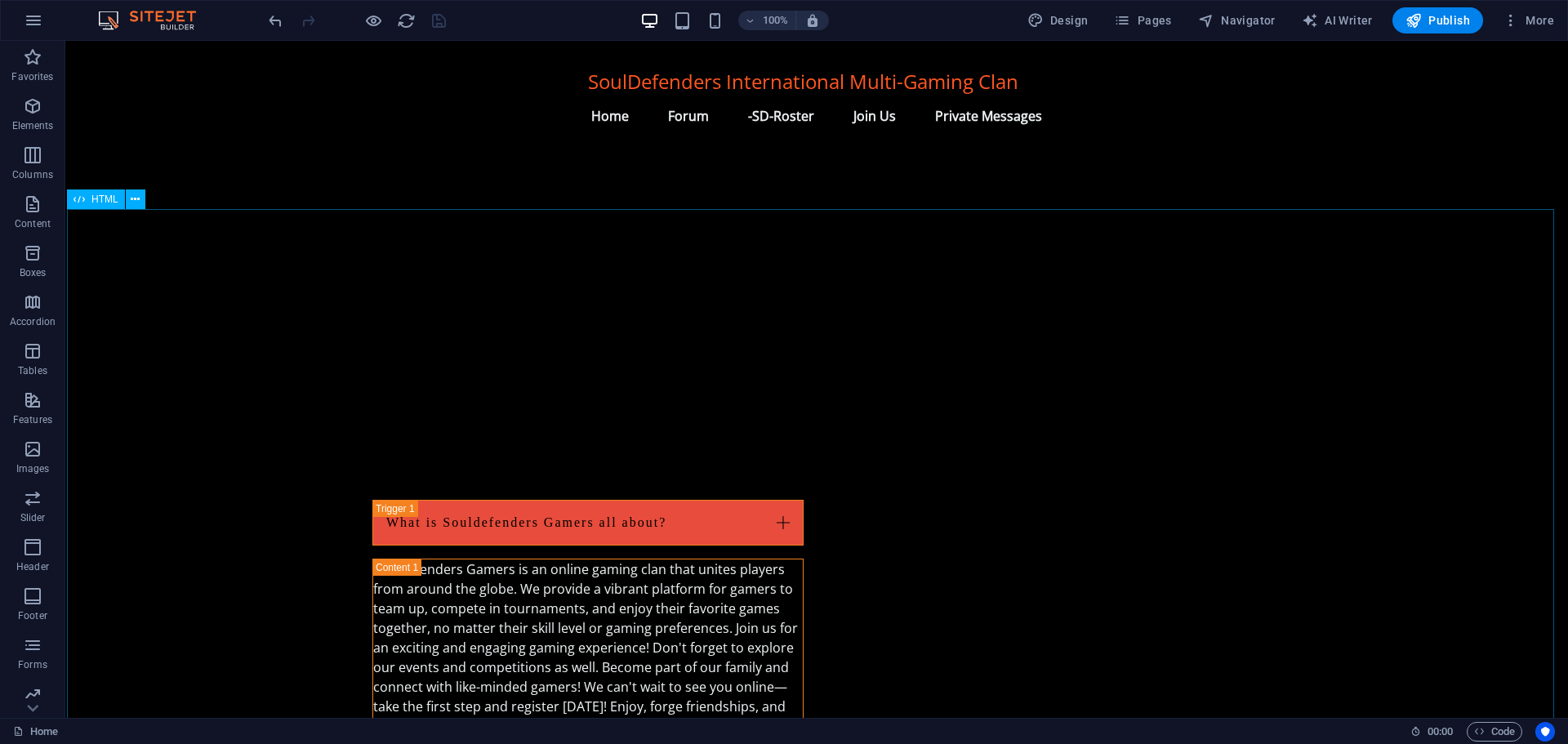
click at [95, 199] on span "HTML" at bounding box center [105, 199] width 27 height 10
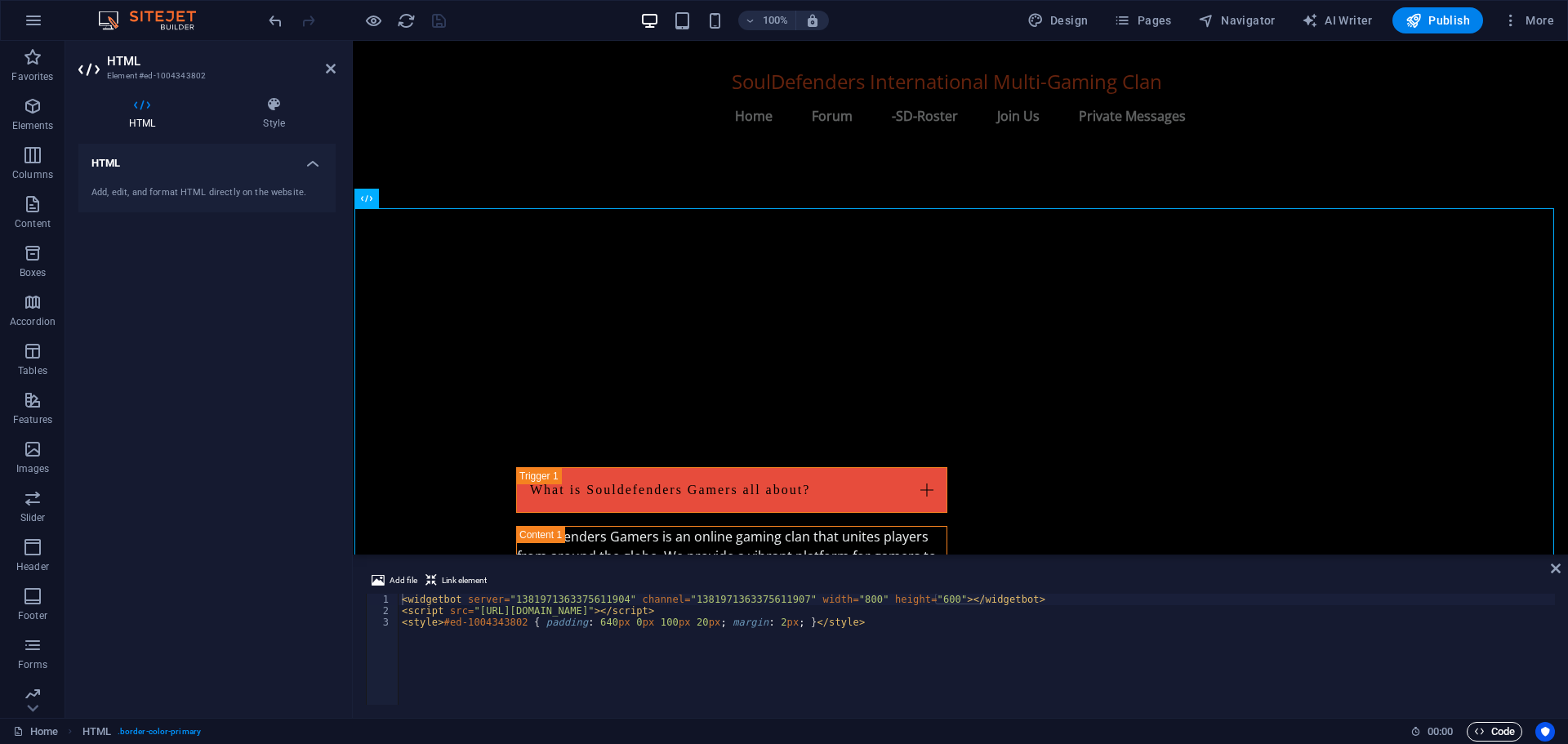
click at [1496, 731] on span "Code" at bounding box center [1494, 731] width 40 height 20
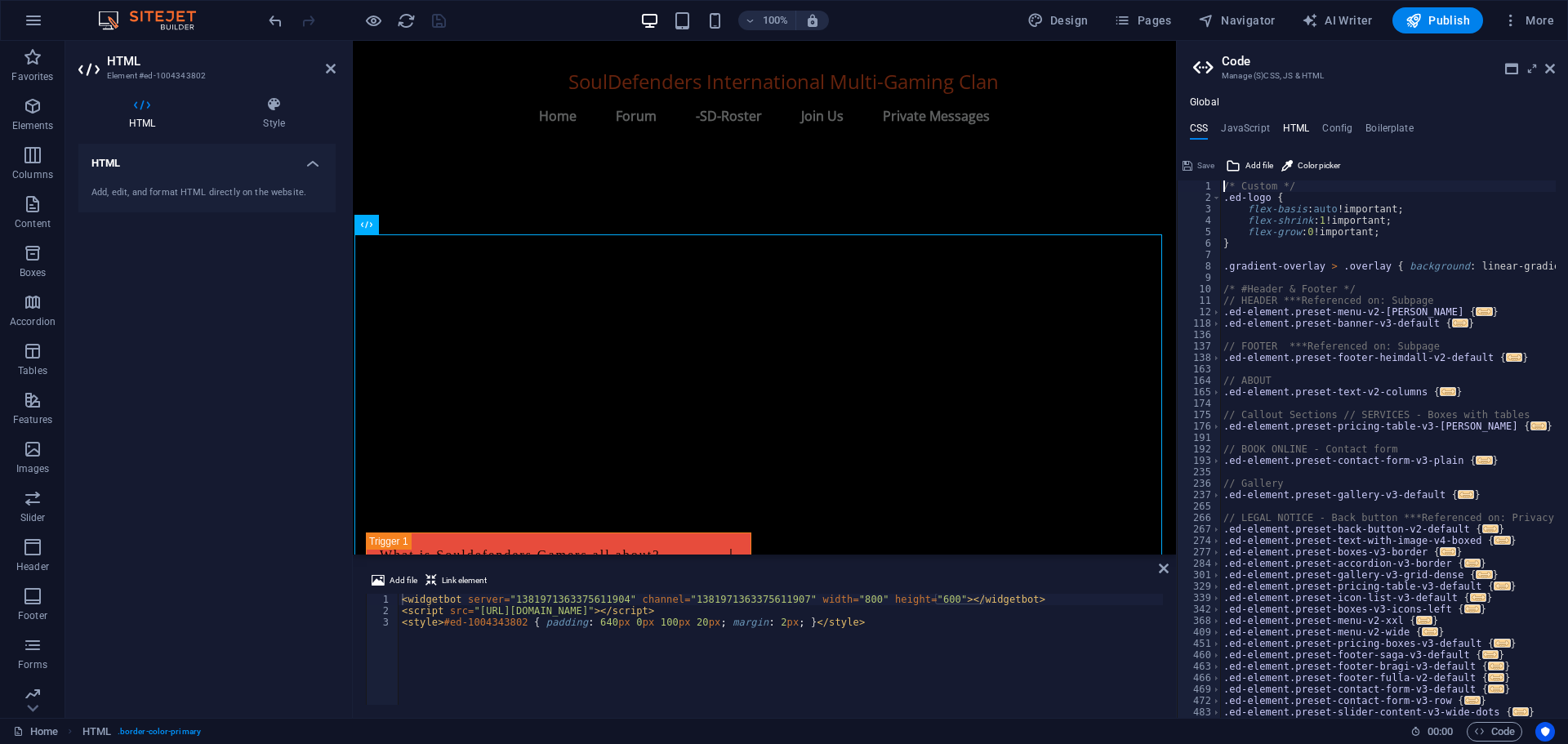
click at [1289, 122] on h4 "HTML" at bounding box center [1296, 131] width 27 height 18
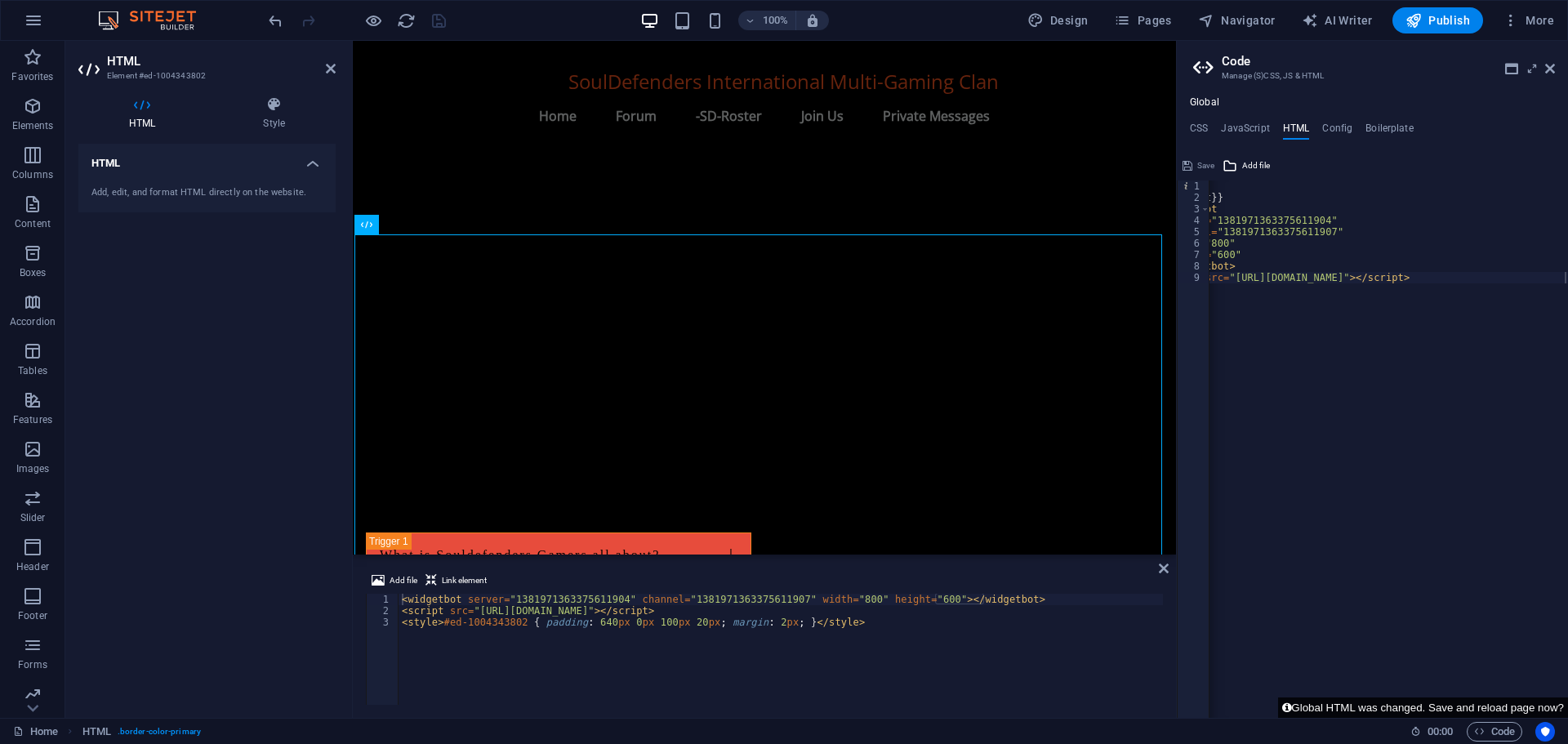
click at [1364, 705] on button "Global HTML was changed. Save and reload page now?" at bounding box center [1423, 707] width 290 height 21
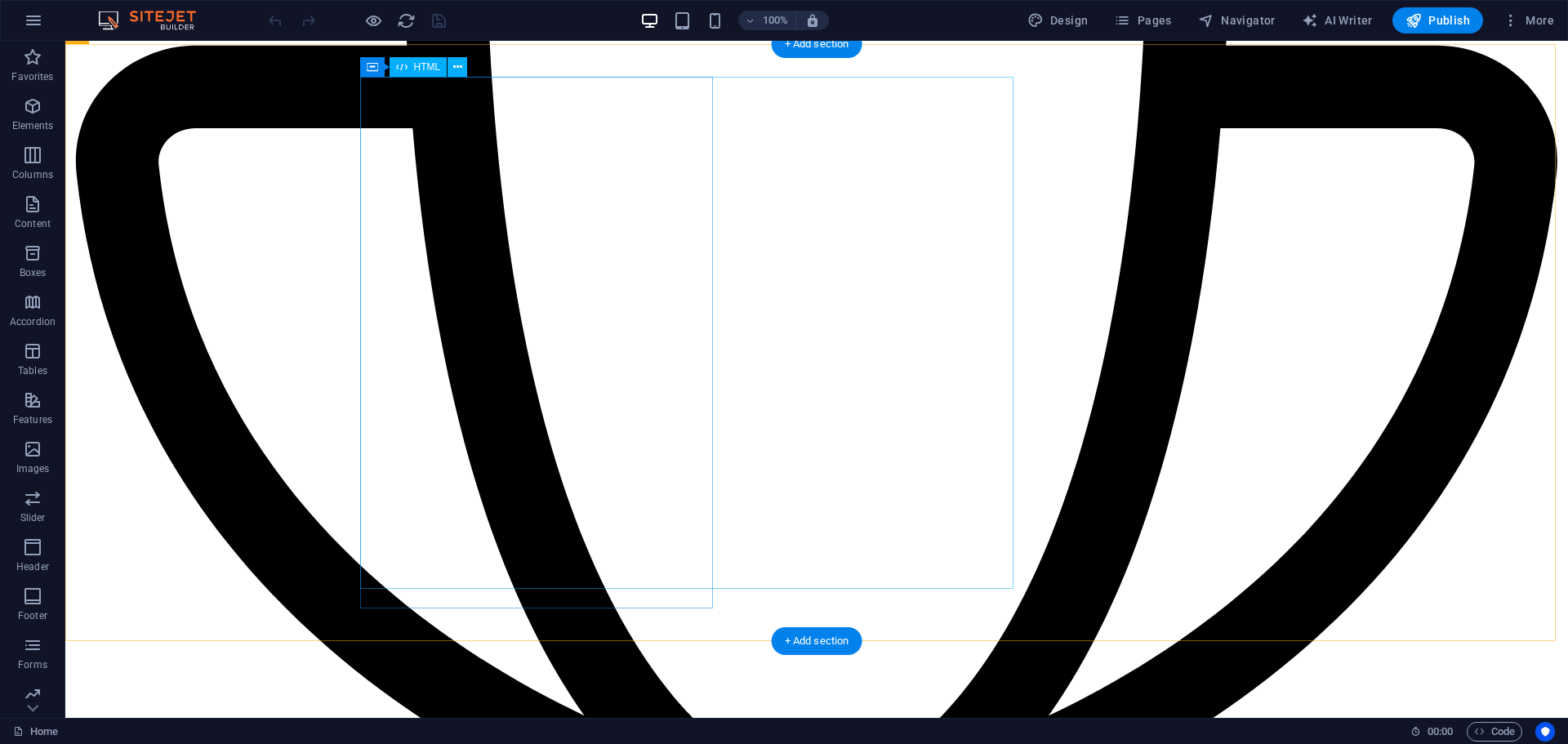
scroll to position [3429, 0]
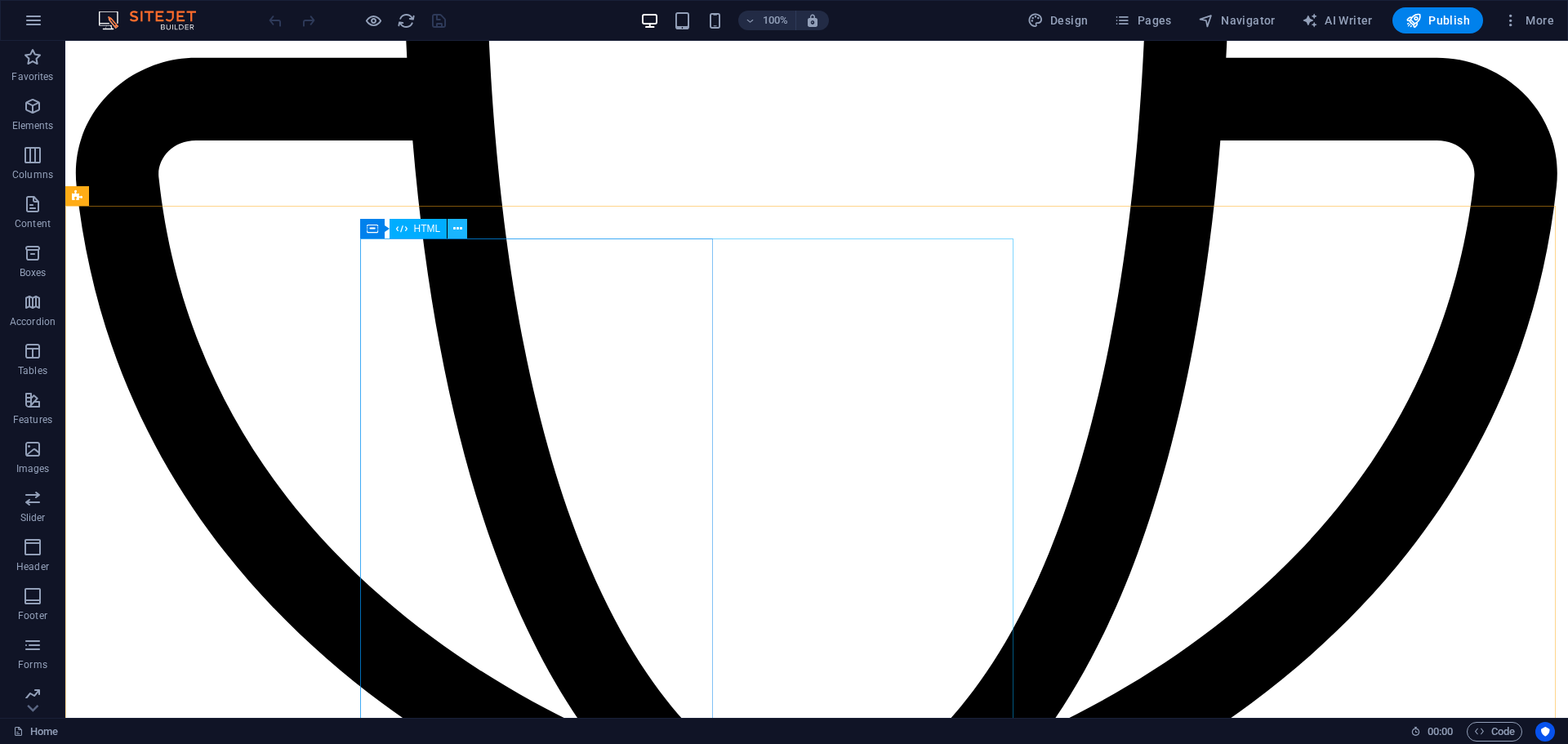
click at [458, 227] on icon at bounding box center [458, 228] width 9 height 17
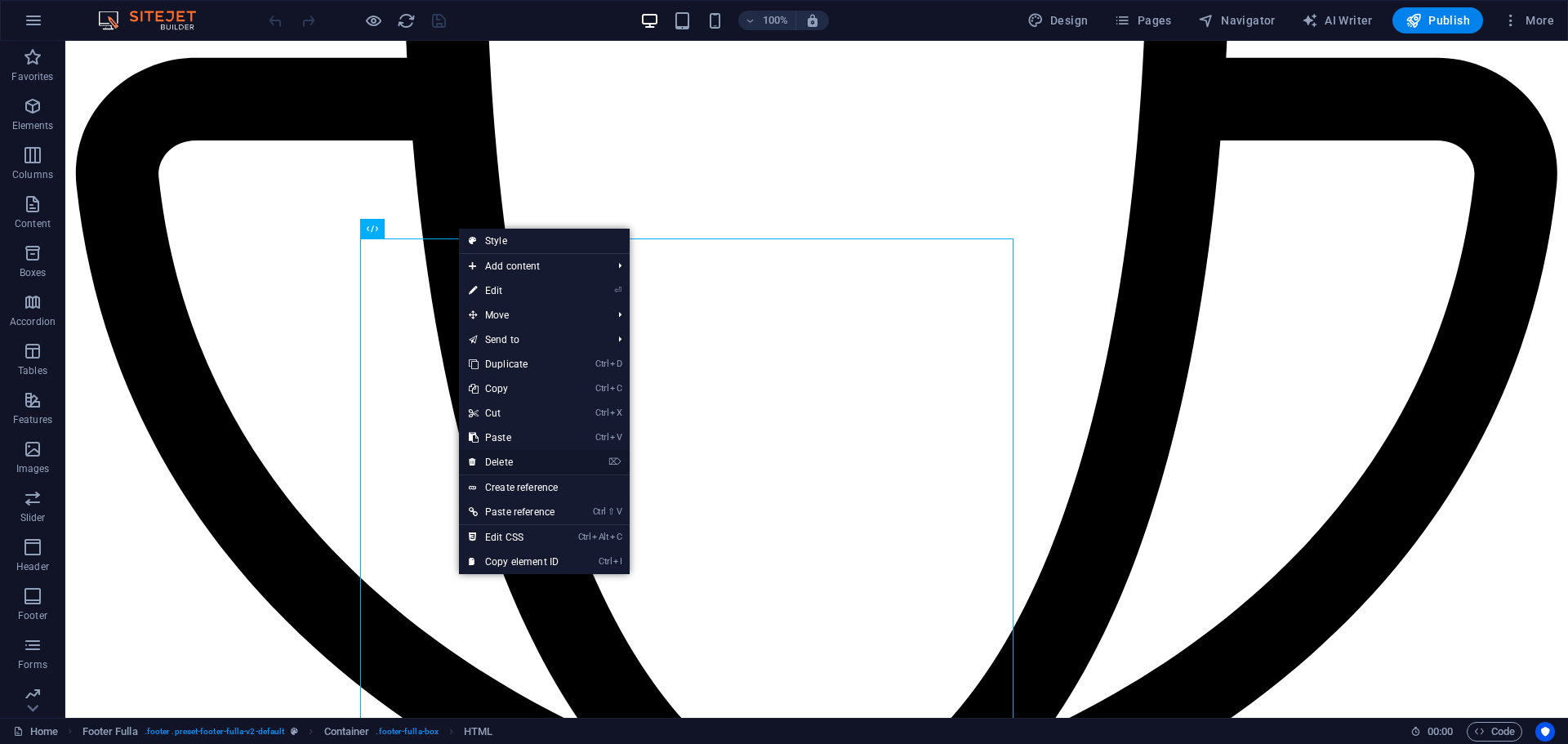
click at [517, 459] on link "⌦ Delete" at bounding box center [514, 462] width 110 height 24
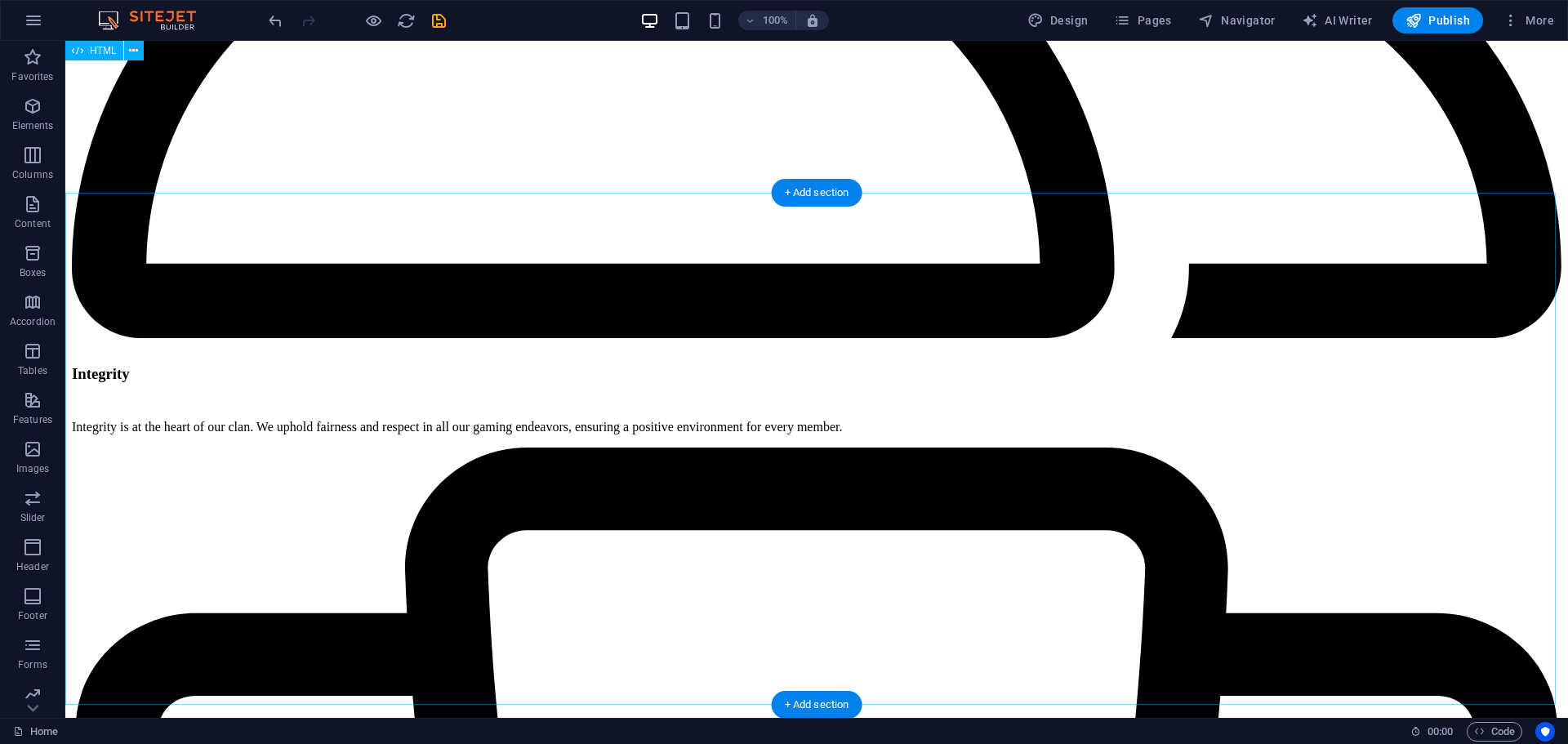
scroll to position [2848, 0]
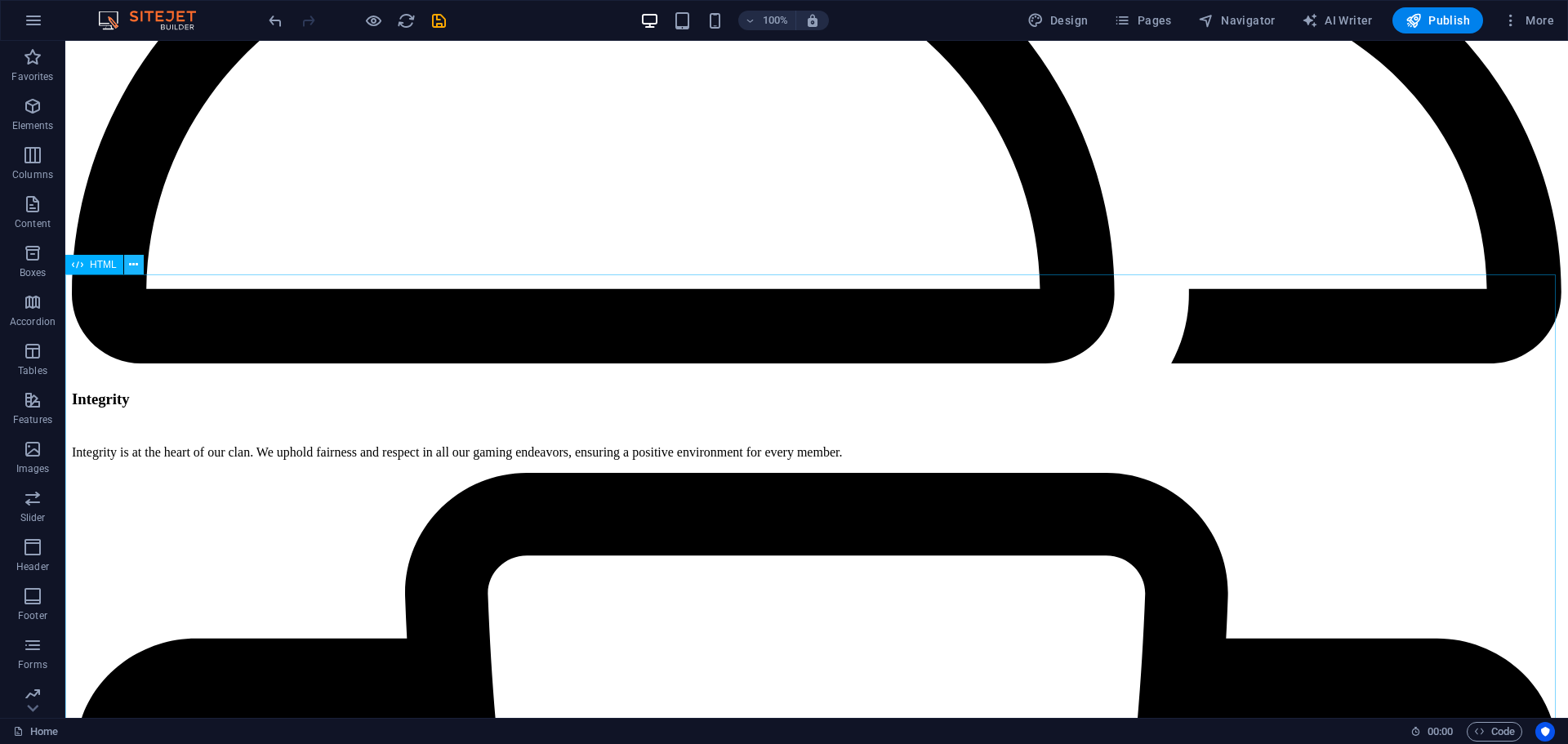
click at [135, 263] on icon at bounding box center [134, 264] width 9 height 17
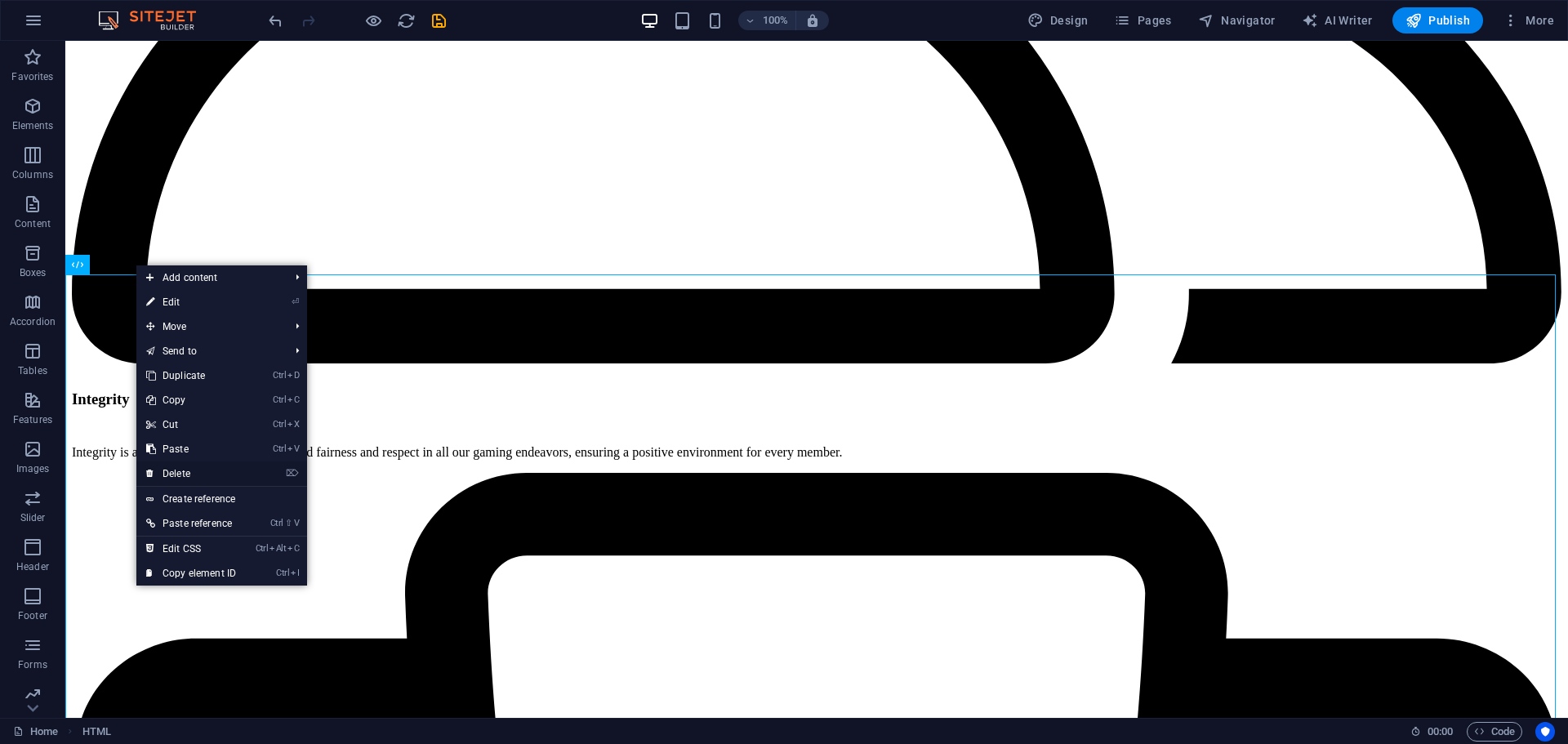
click at [203, 470] on link "⌦ Delete" at bounding box center [192, 473] width 110 height 24
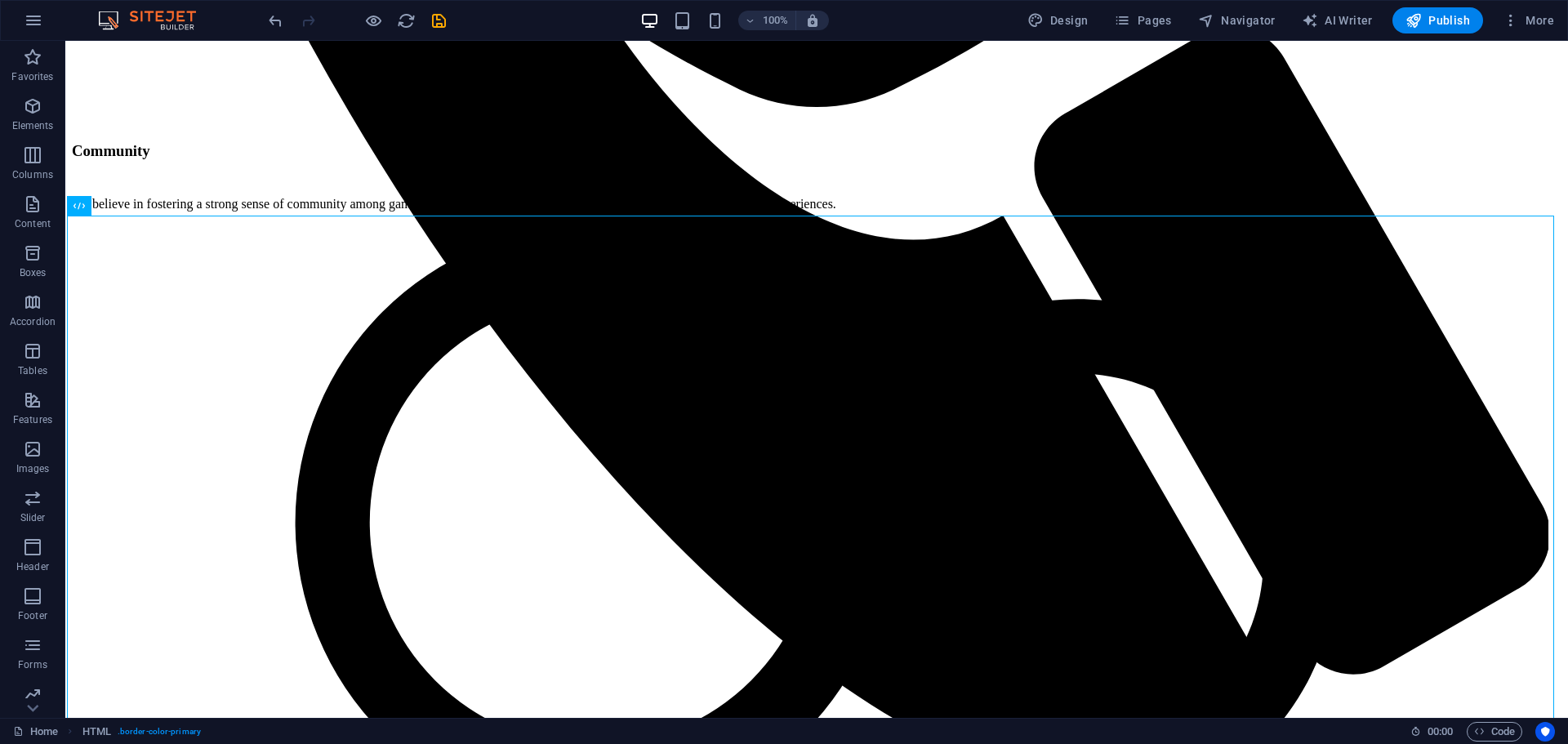
scroll to position [1789, 0]
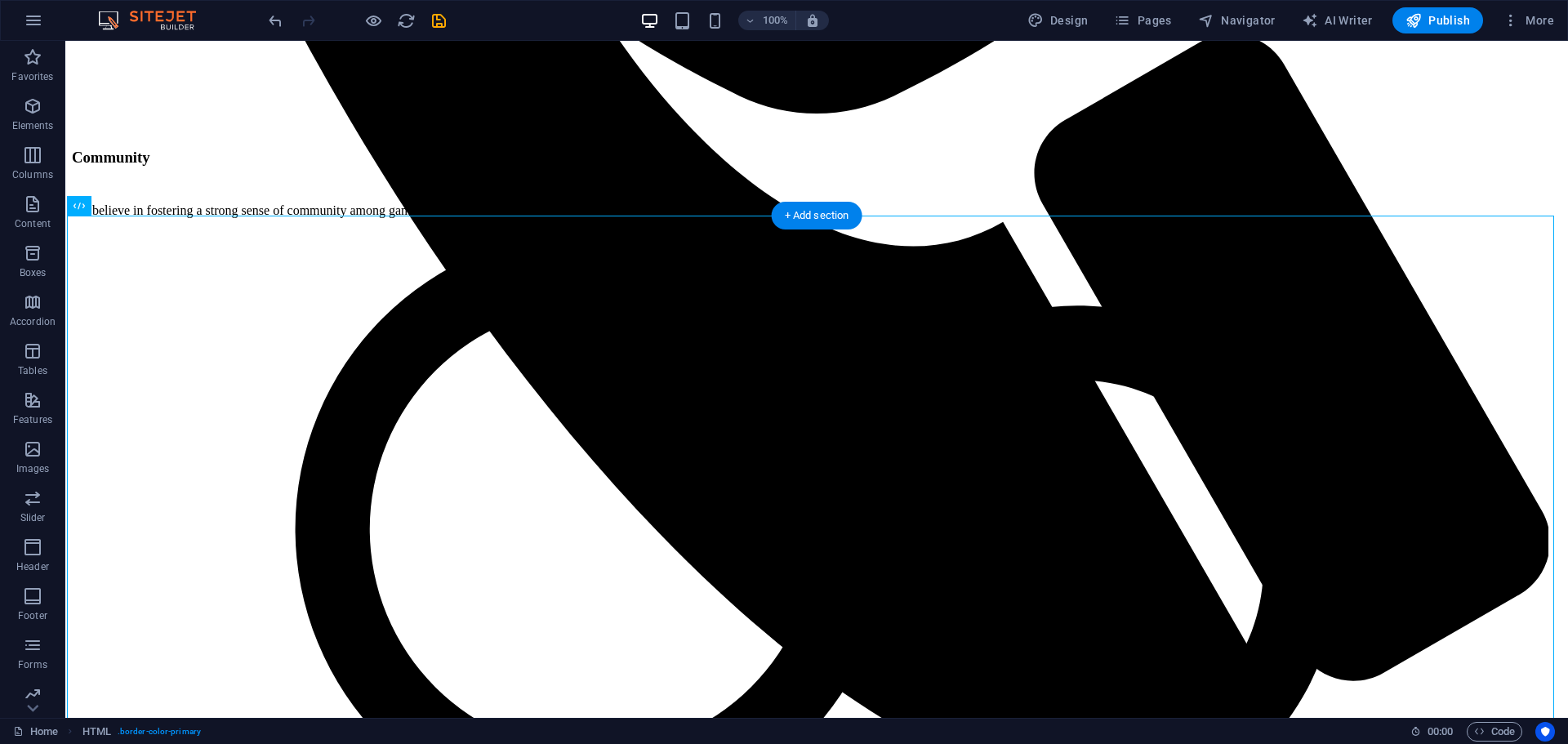
drag, startPoint x: 379, startPoint y: 526, endPoint x: 183, endPoint y: 290, distance: 306.8
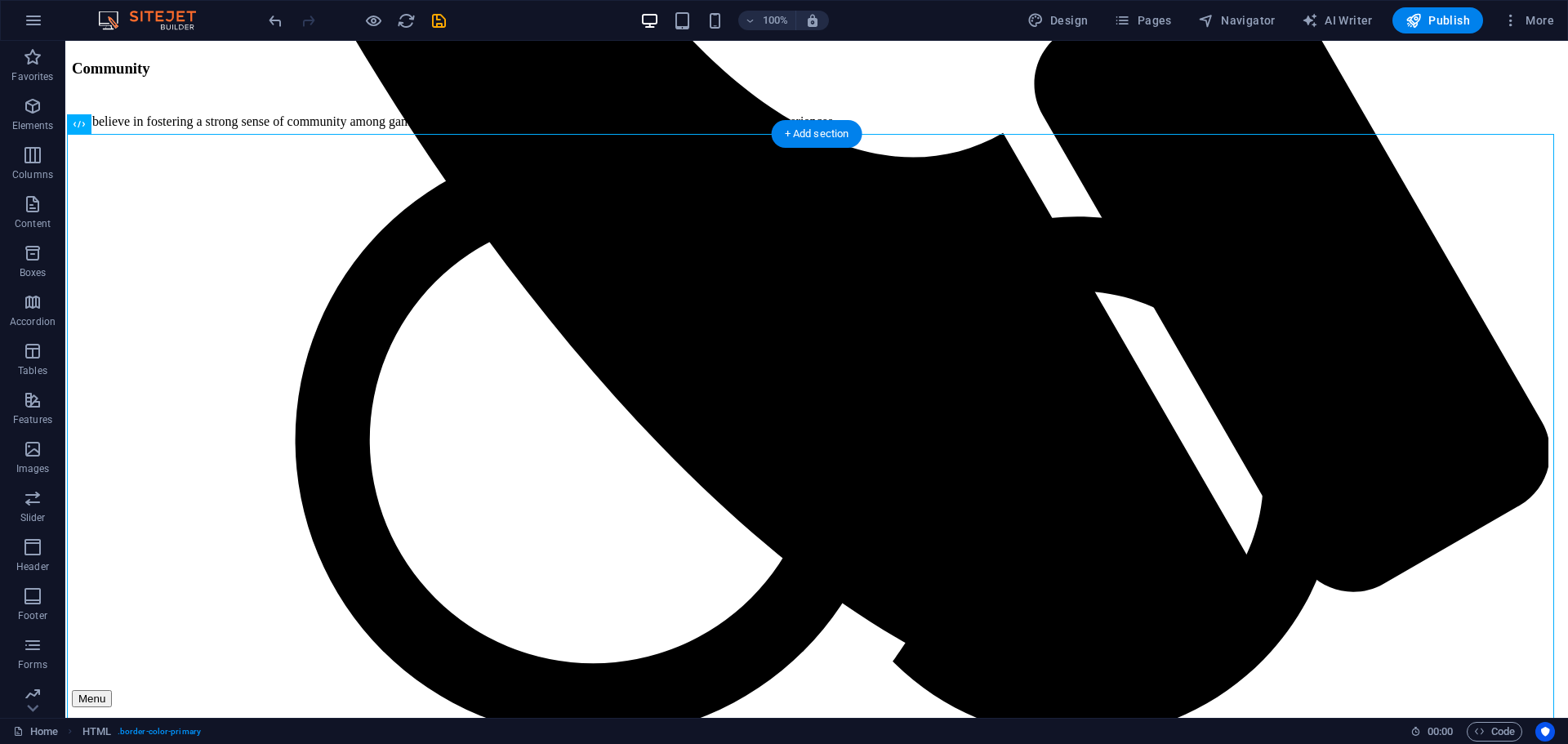
scroll to position [1871, 0]
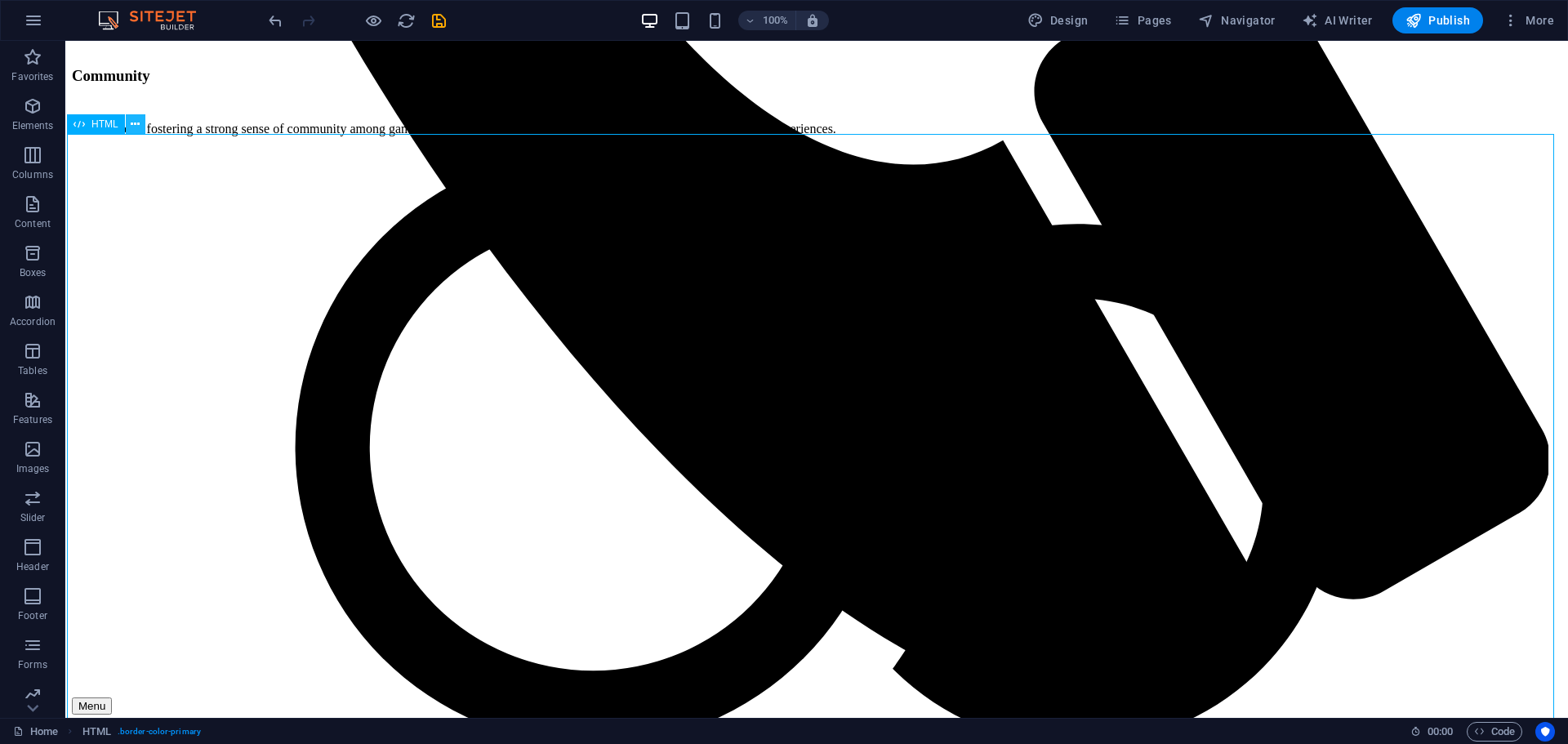
click at [131, 122] on icon at bounding box center [135, 124] width 9 height 17
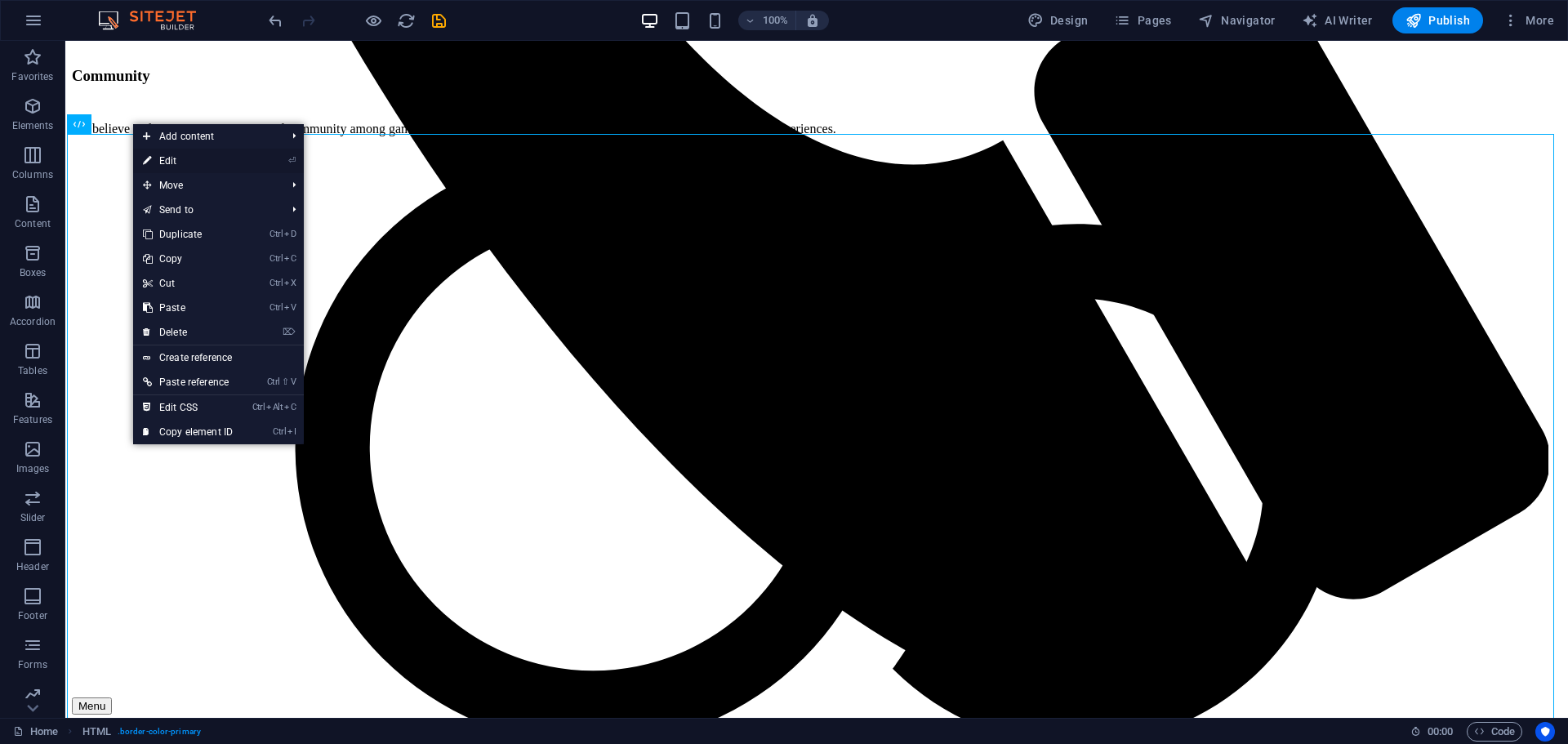
click at [174, 157] on link "⏎ Edit" at bounding box center [188, 160] width 110 height 24
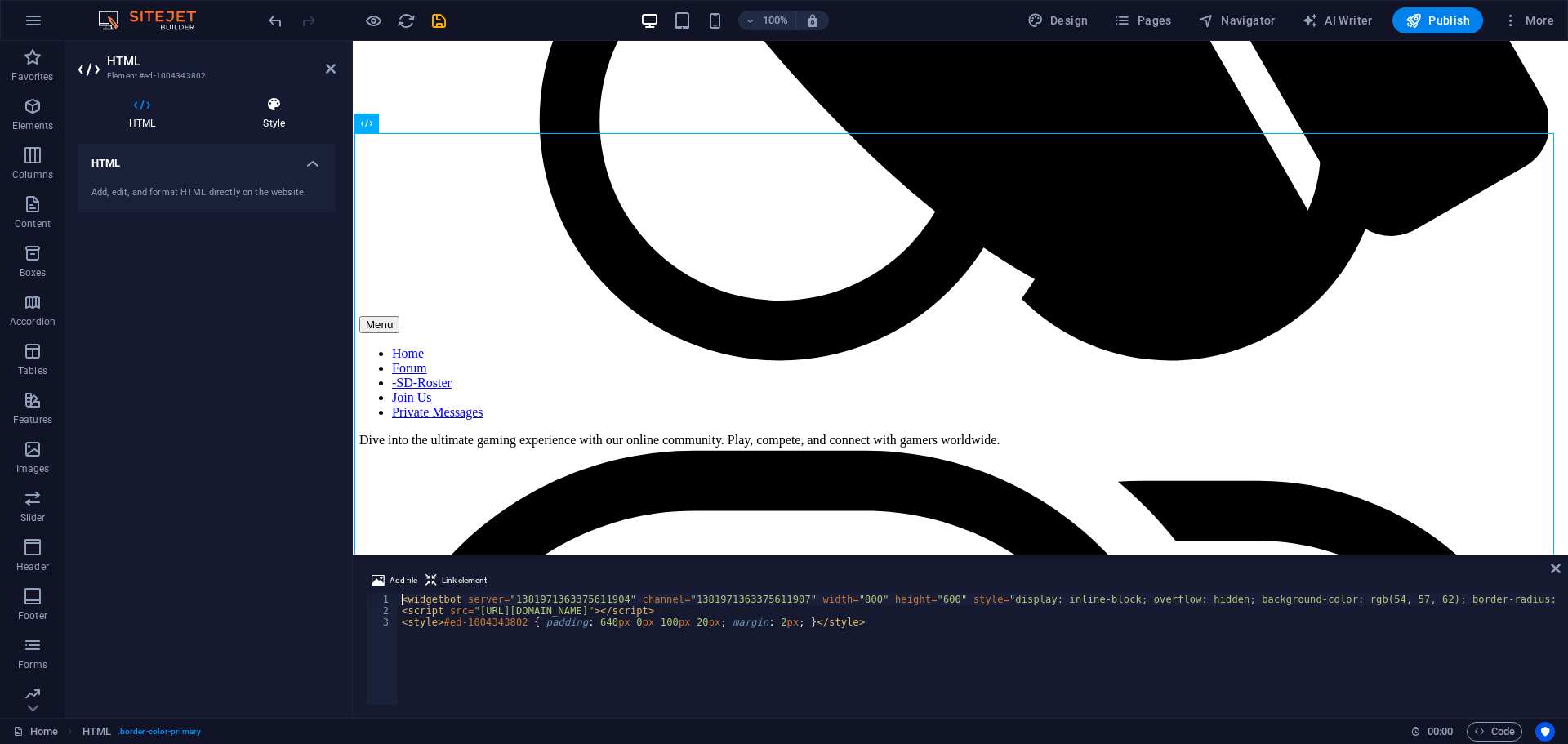
click at [270, 104] on icon at bounding box center [273, 104] width 123 height 16
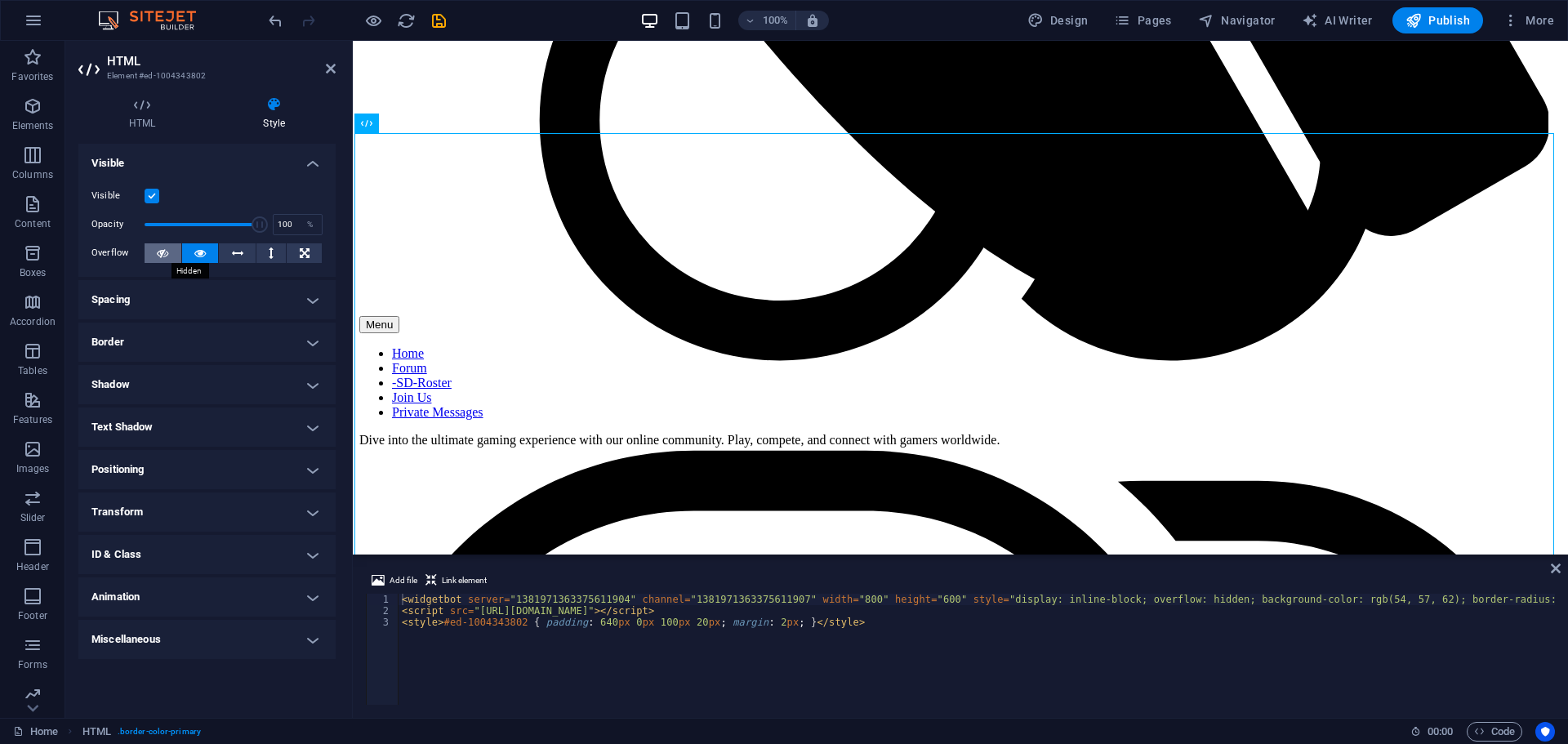
click at [166, 251] on icon at bounding box center [162, 253] width 12 height 20
click at [195, 249] on icon at bounding box center [200, 253] width 12 height 20
click at [227, 252] on button at bounding box center [236, 253] width 37 height 20
click at [198, 252] on icon at bounding box center [200, 253] width 12 height 20
click at [151, 300] on h4 "Spacing" at bounding box center [207, 300] width 257 height 40
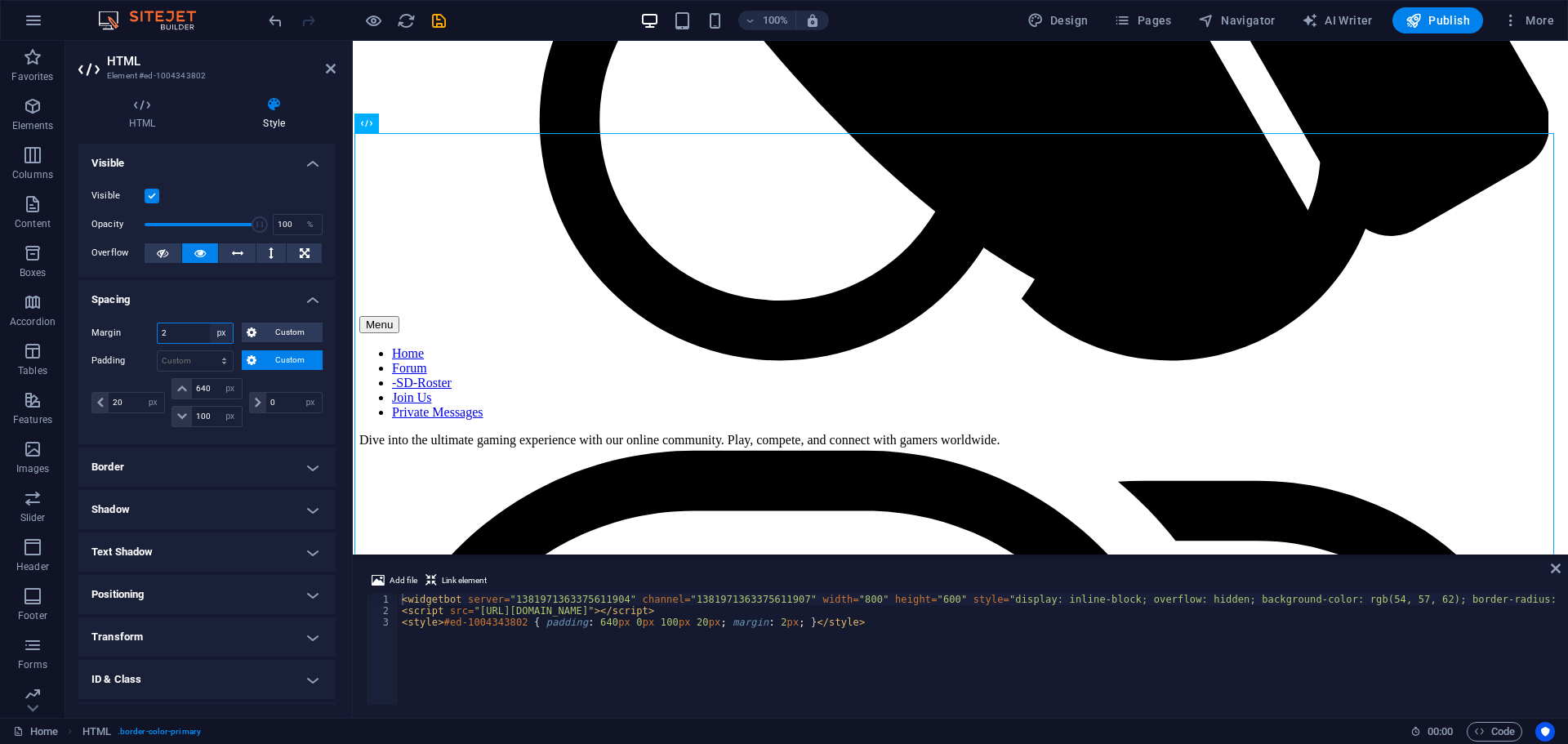
click at [218, 330] on select "Default auto px % rem vw vh Custom" at bounding box center [220, 333] width 22 height 20
select select "auto"
click at [209, 323] on select "Default auto px % rem vw vh Custom" at bounding box center [220, 333] width 22 height 20
select select "DISABLED_OPTION_VALUE"
click at [224, 363] on select "Default px rem % vh vw Custom" at bounding box center [195, 361] width 76 height 20
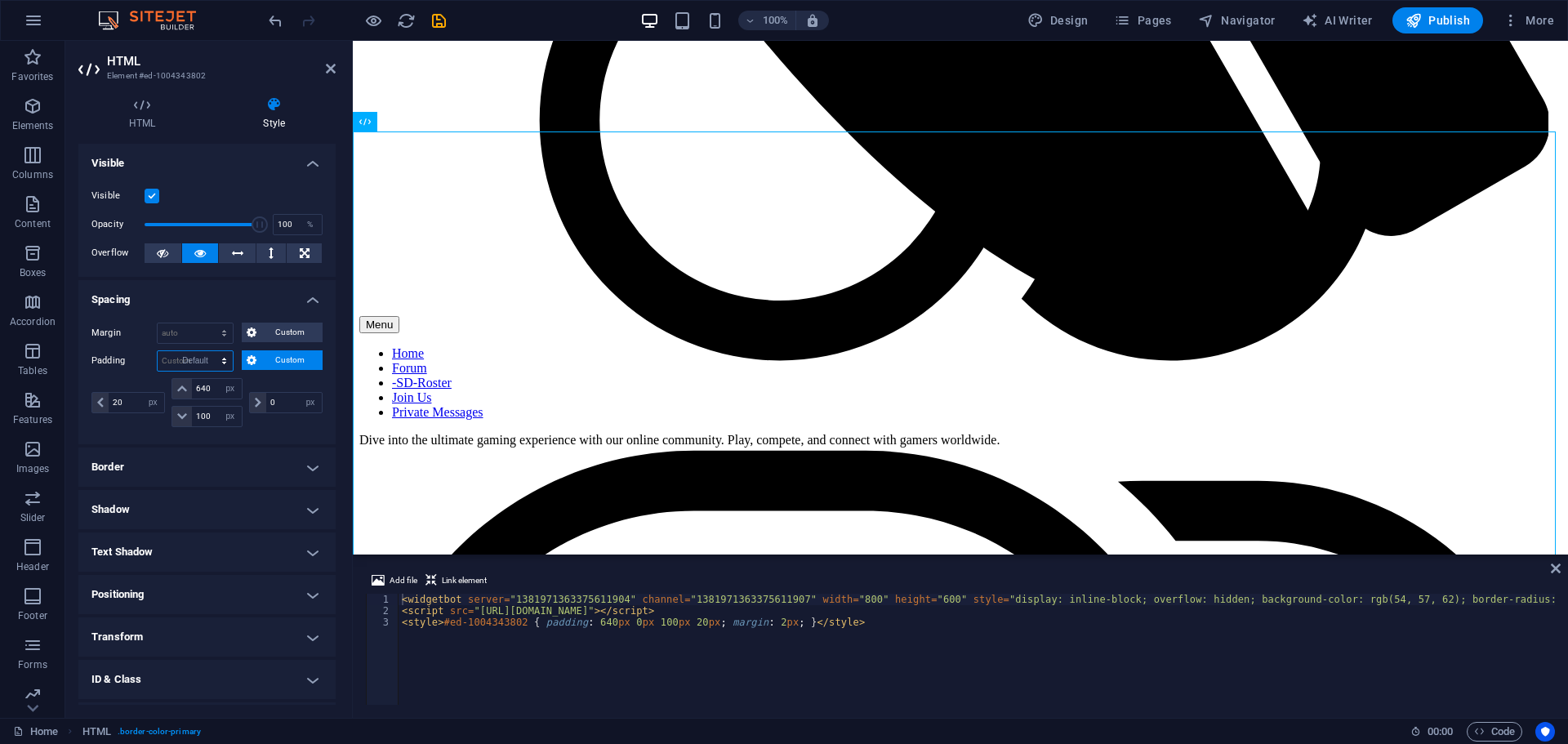
click at [157, 351] on select "Default px rem % vh vw Custom" at bounding box center [195, 361] width 76 height 20
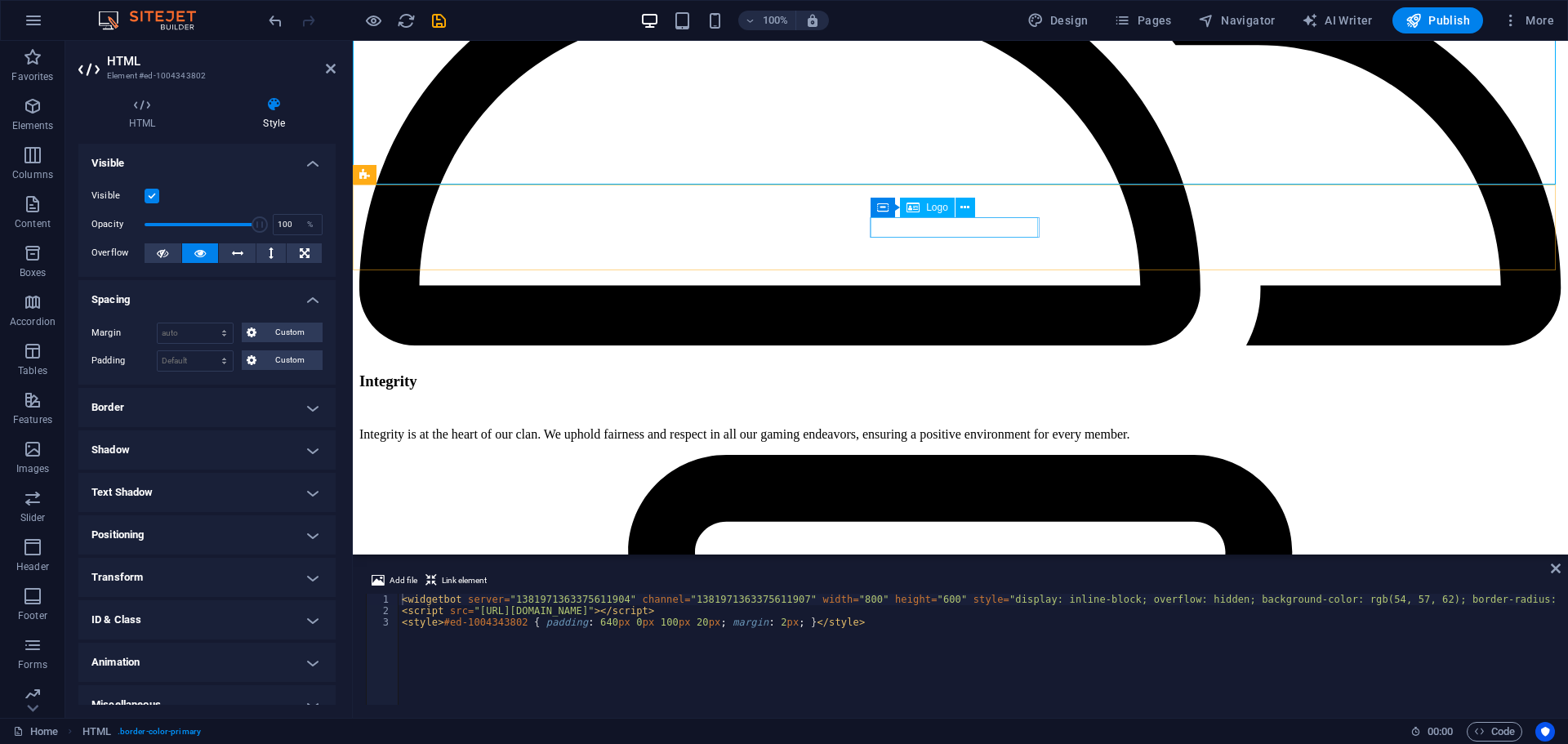
scroll to position [2298, 0]
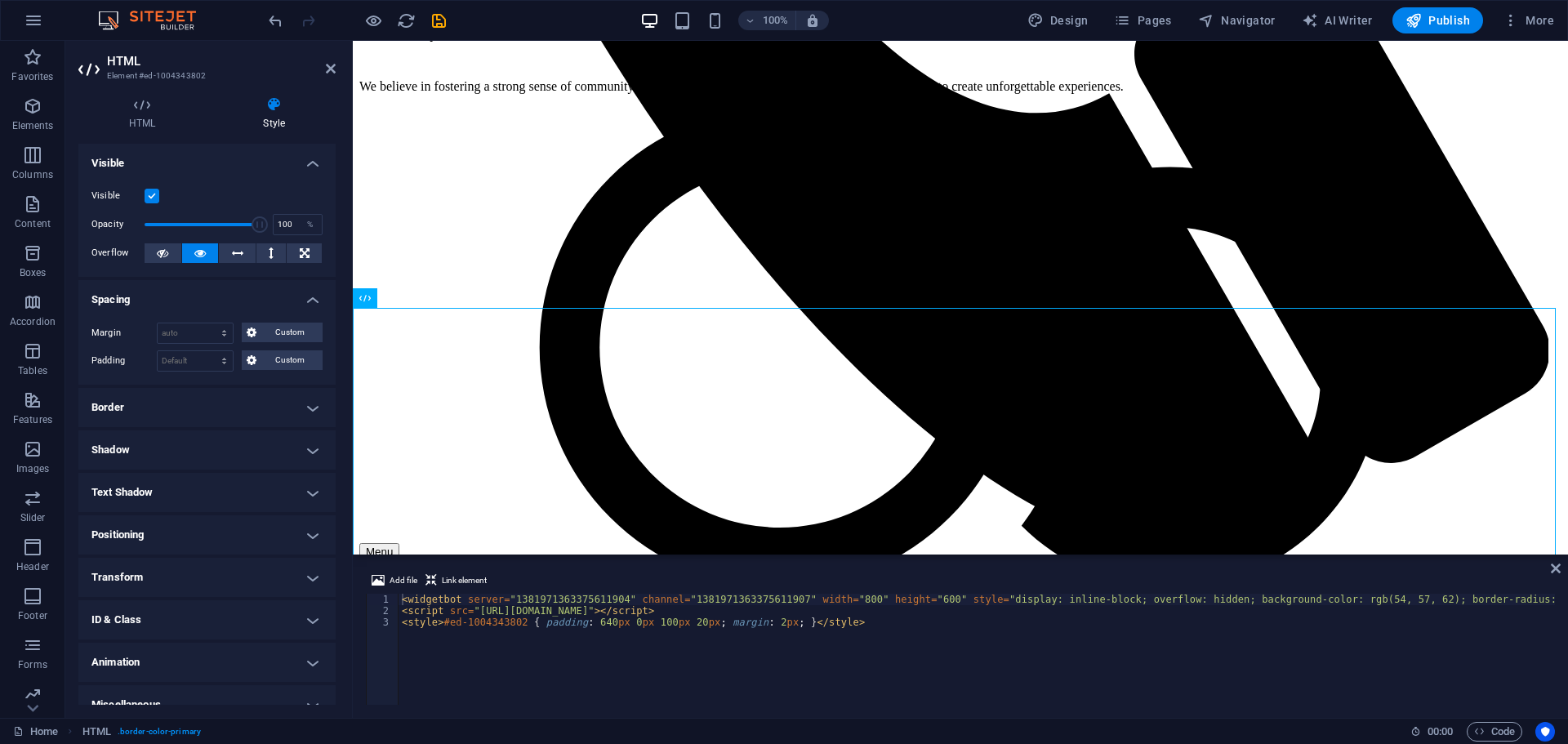
scroll to position [1564, 0]
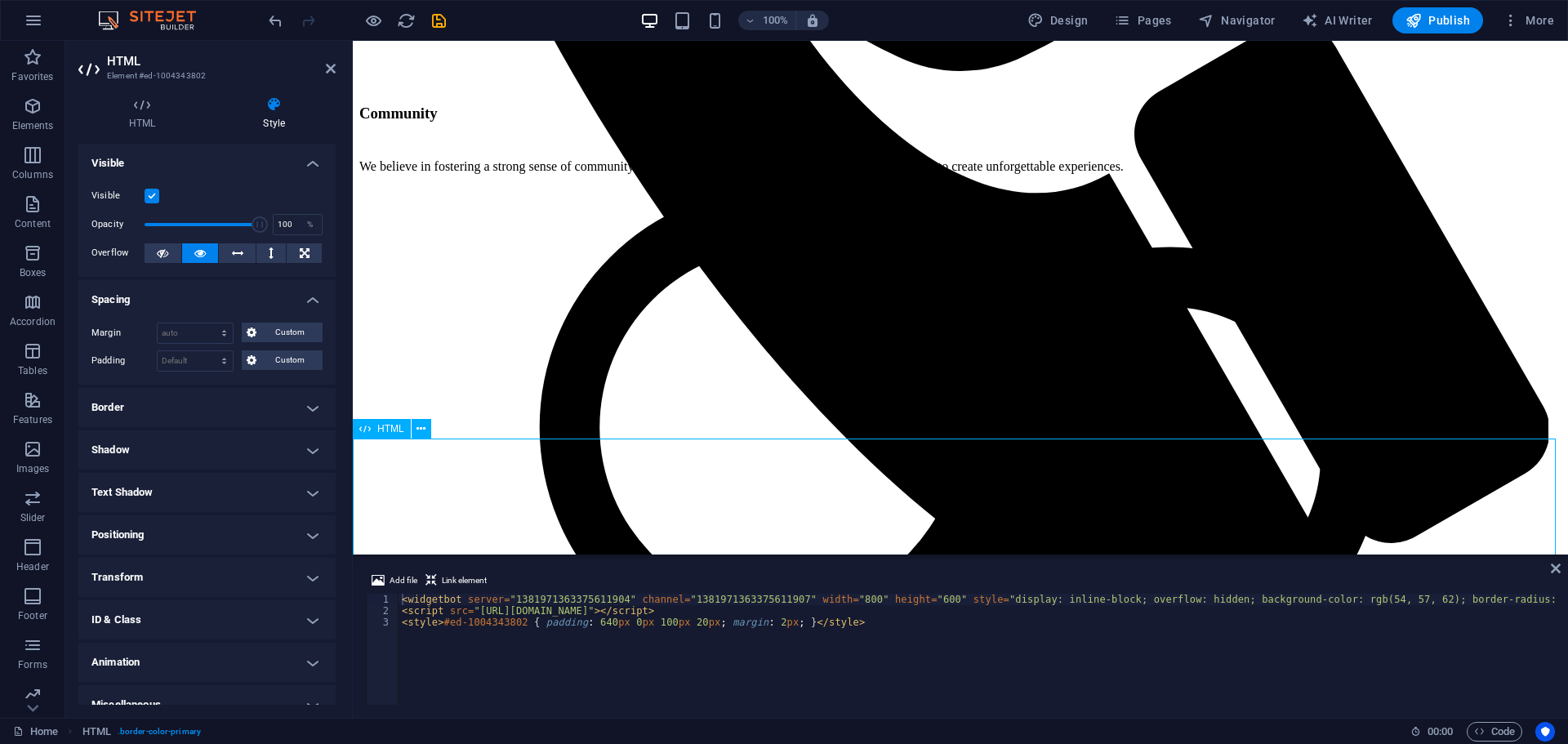
click at [398, 429] on span "HTML" at bounding box center [391, 429] width 27 height 10
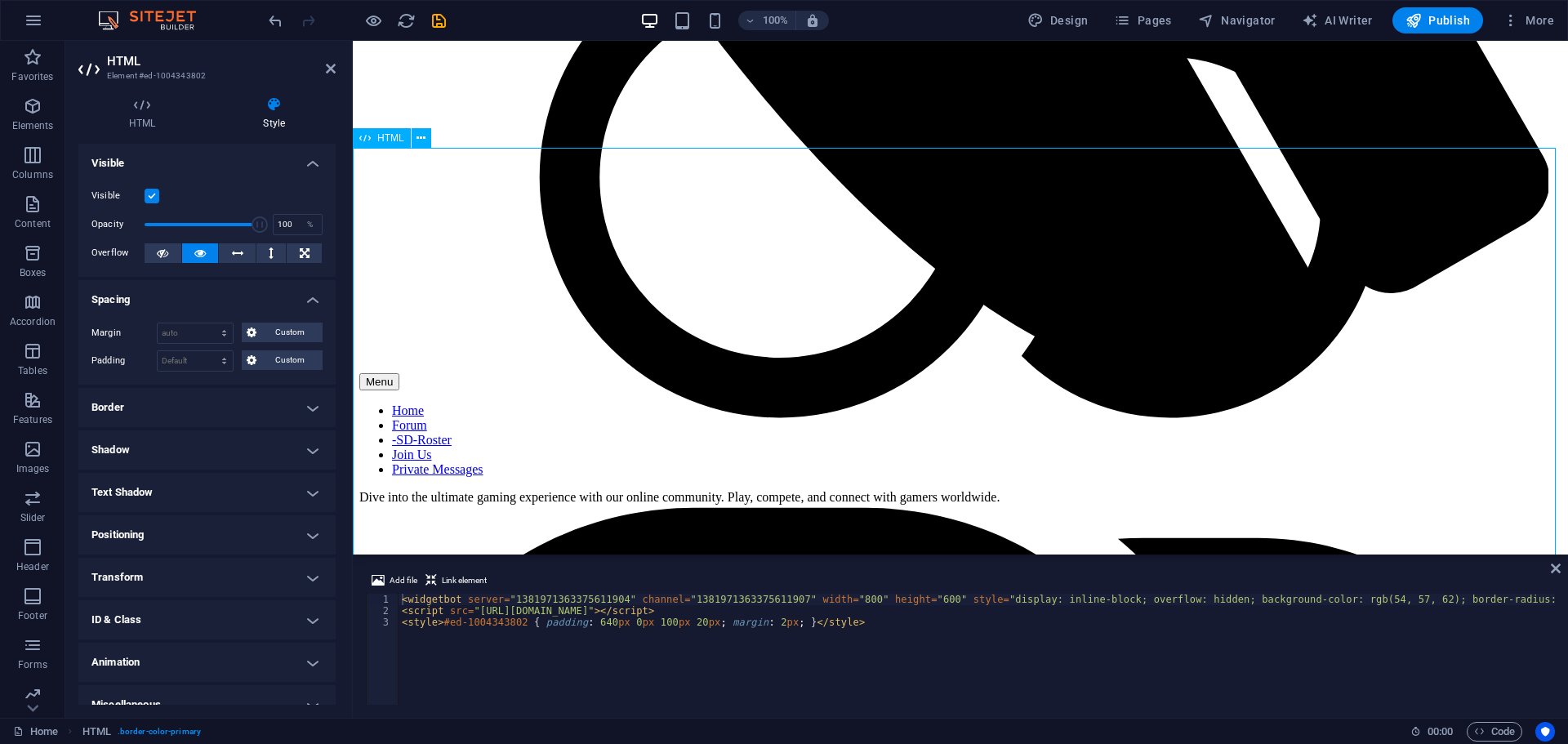
scroll to position [1809, 0]
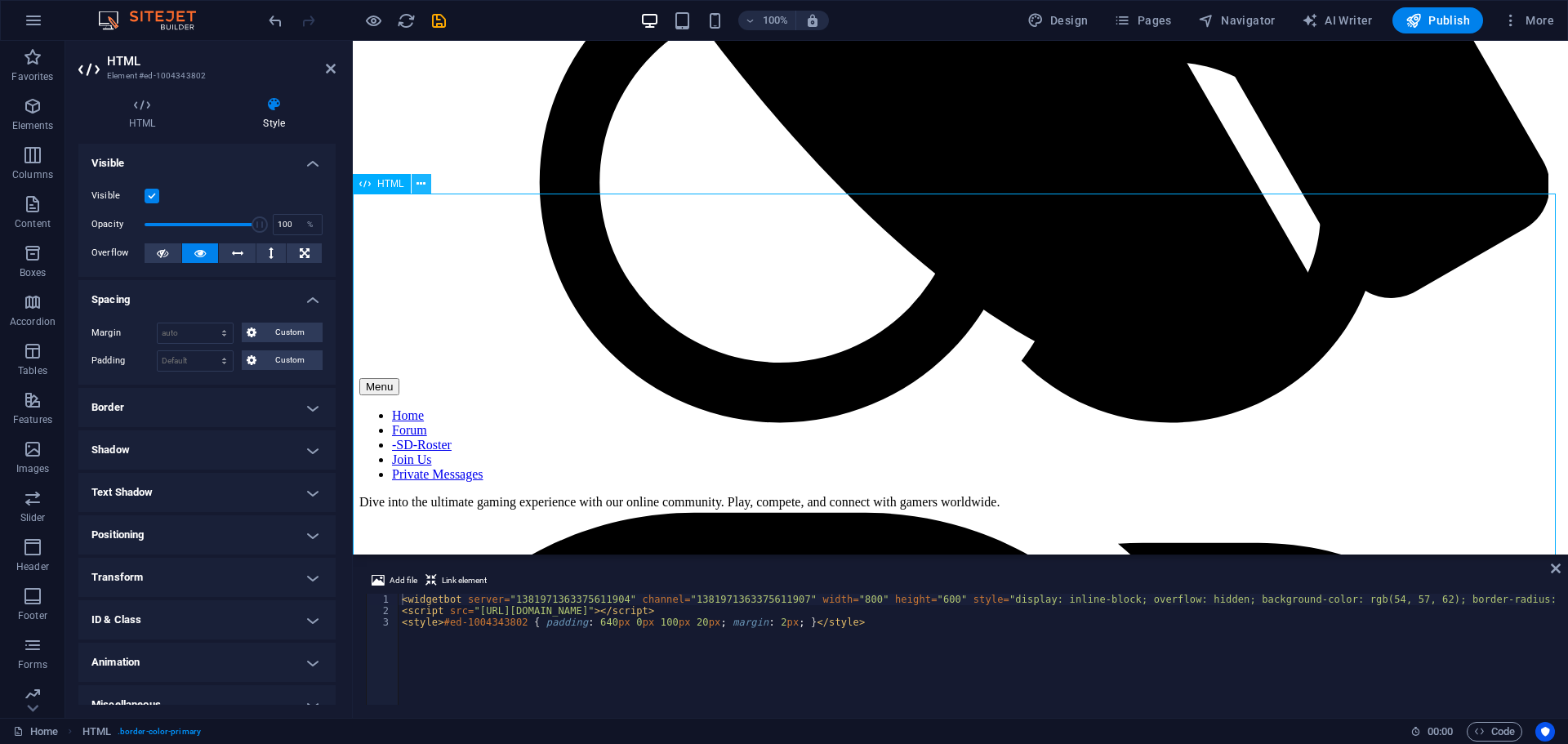
click at [422, 181] on icon at bounding box center [421, 183] width 9 height 17
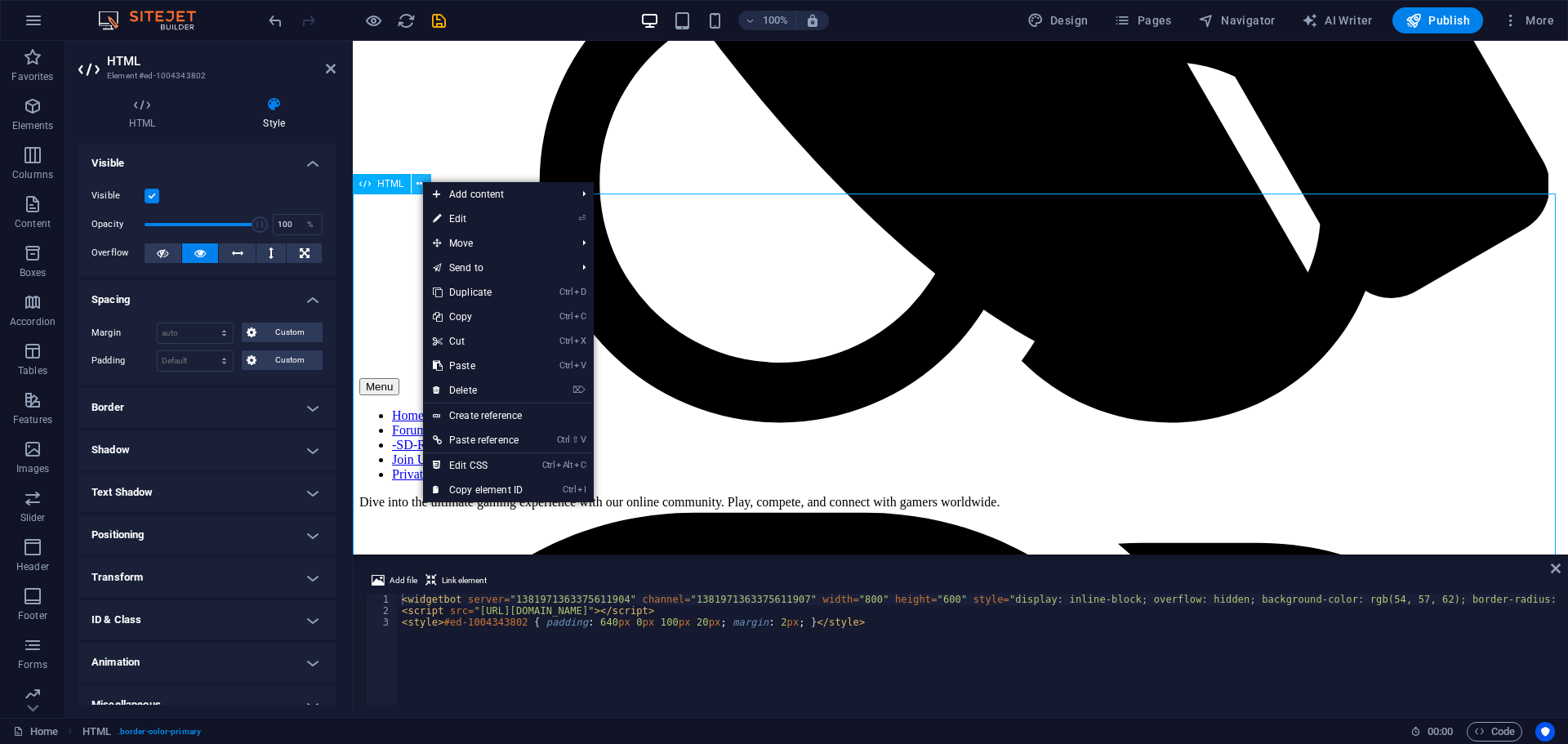
click at [422, 181] on icon at bounding box center [421, 183] width 9 height 17
click at [241, 246] on icon at bounding box center [237, 253] width 12 height 20
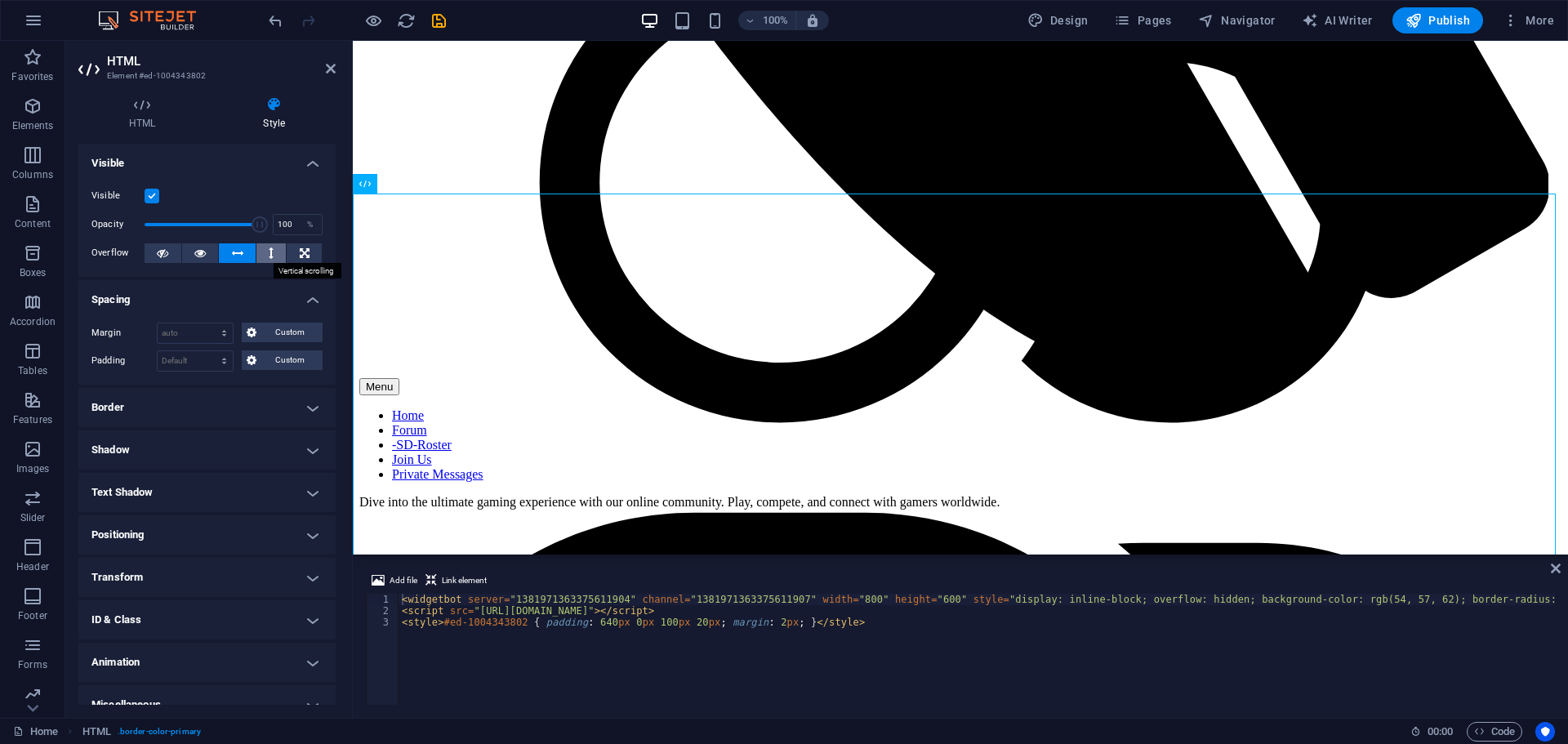
click at [271, 247] on icon at bounding box center [271, 253] width 4 height 20
click at [296, 247] on button at bounding box center [304, 253] width 35 height 20
click at [192, 254] on button at bounding box center [200, 253] width 37 height 20
click at [165, 254] on icon at bounding box center [162, 253] width 12 height 20
click at [199, 250] on icon at bounding box center [200, 253] width 12 height 20
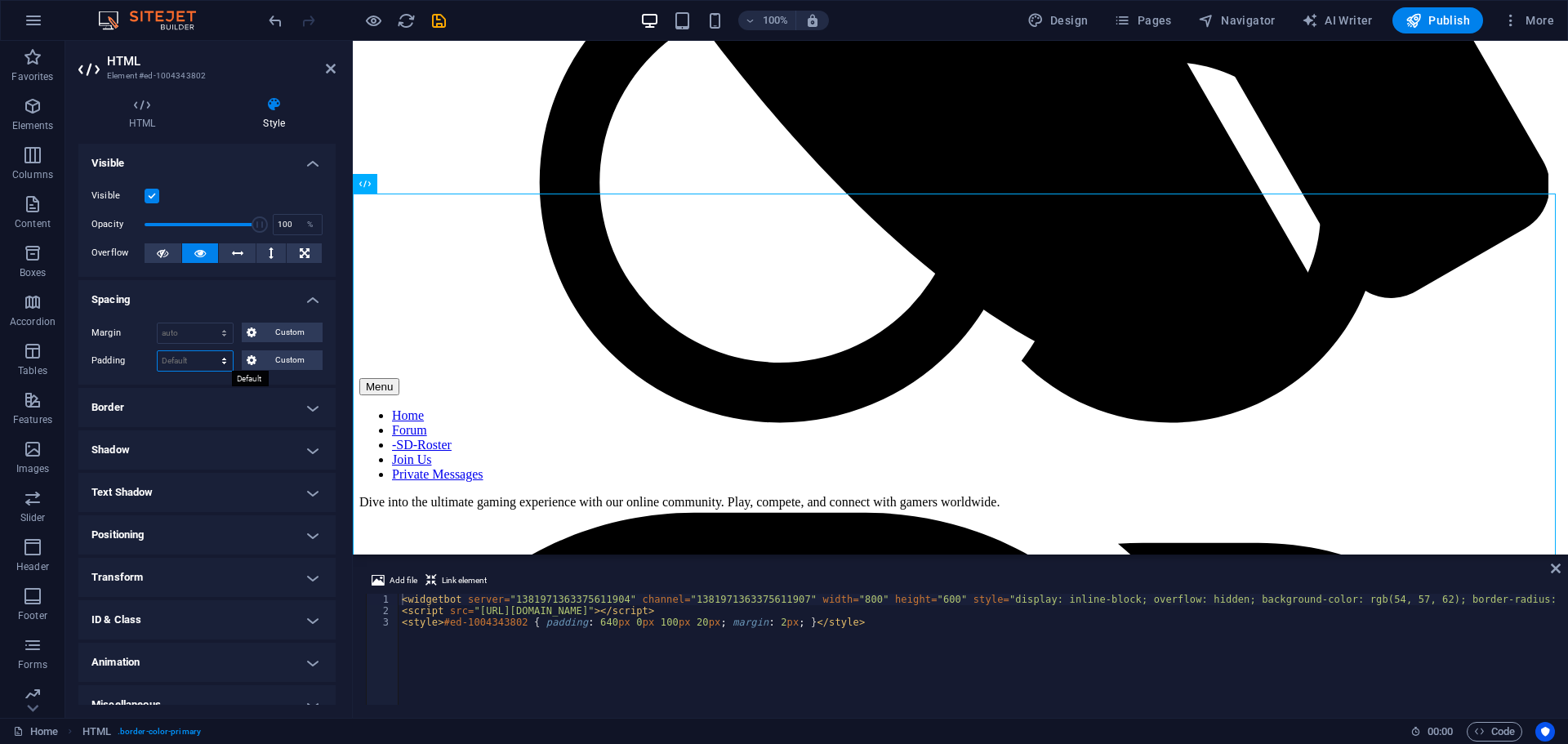
click at [222, 359] on select "Default px rem % vh vw Custom" at bounding box center [195, 361] width 76 height 20
click at [157, 351] on select "Default px rem % vh vw Custom" at bounding box center [195, 361] width 76 height 20
select select "DISABLED_OPTION_VALUE"
click at [129, 293] on h4 "Spacing" at bounding box center [207, 295] width 257 height 30
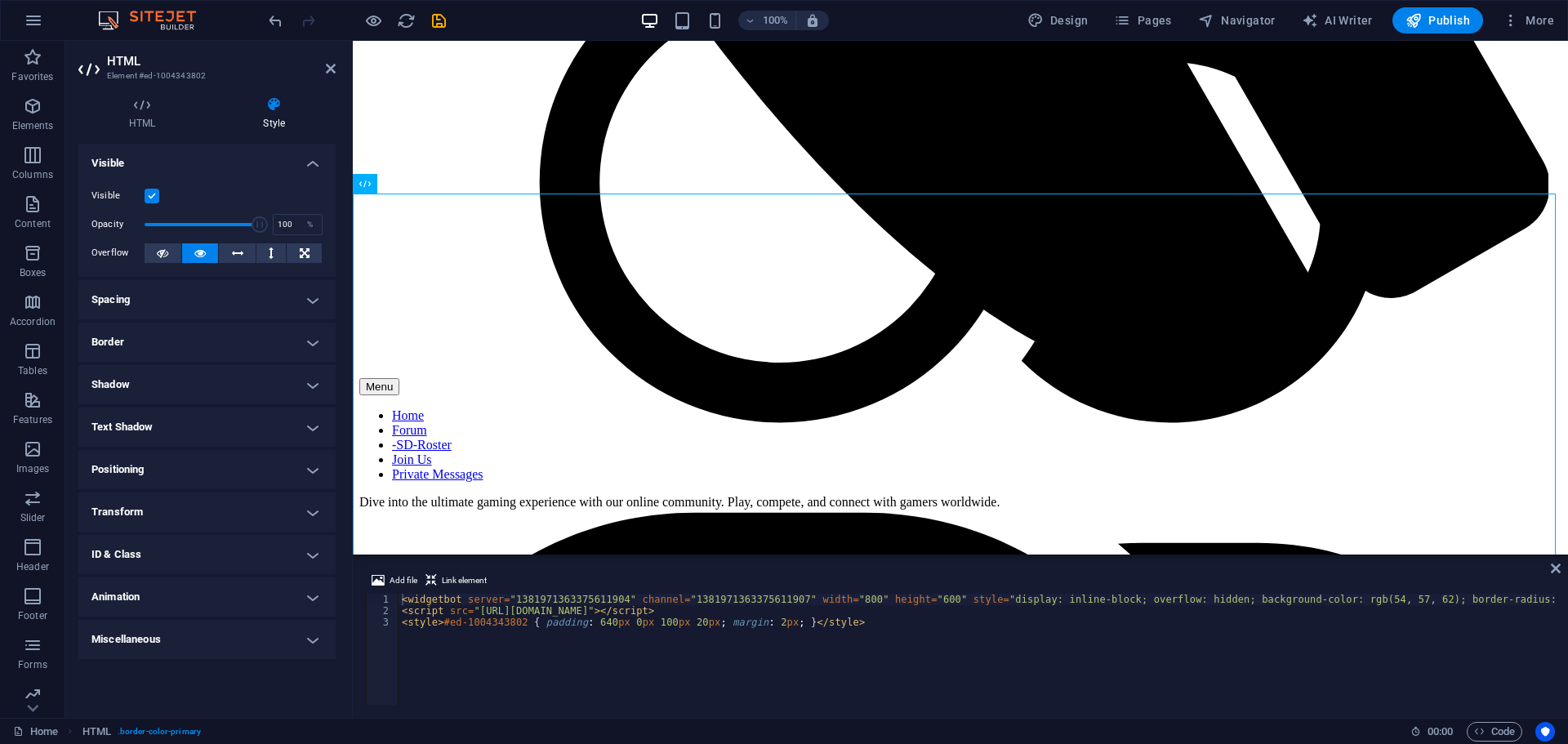
click at [129, 293] on h4 "Spacing" at bounding box center [207, 300] width 257 height 40
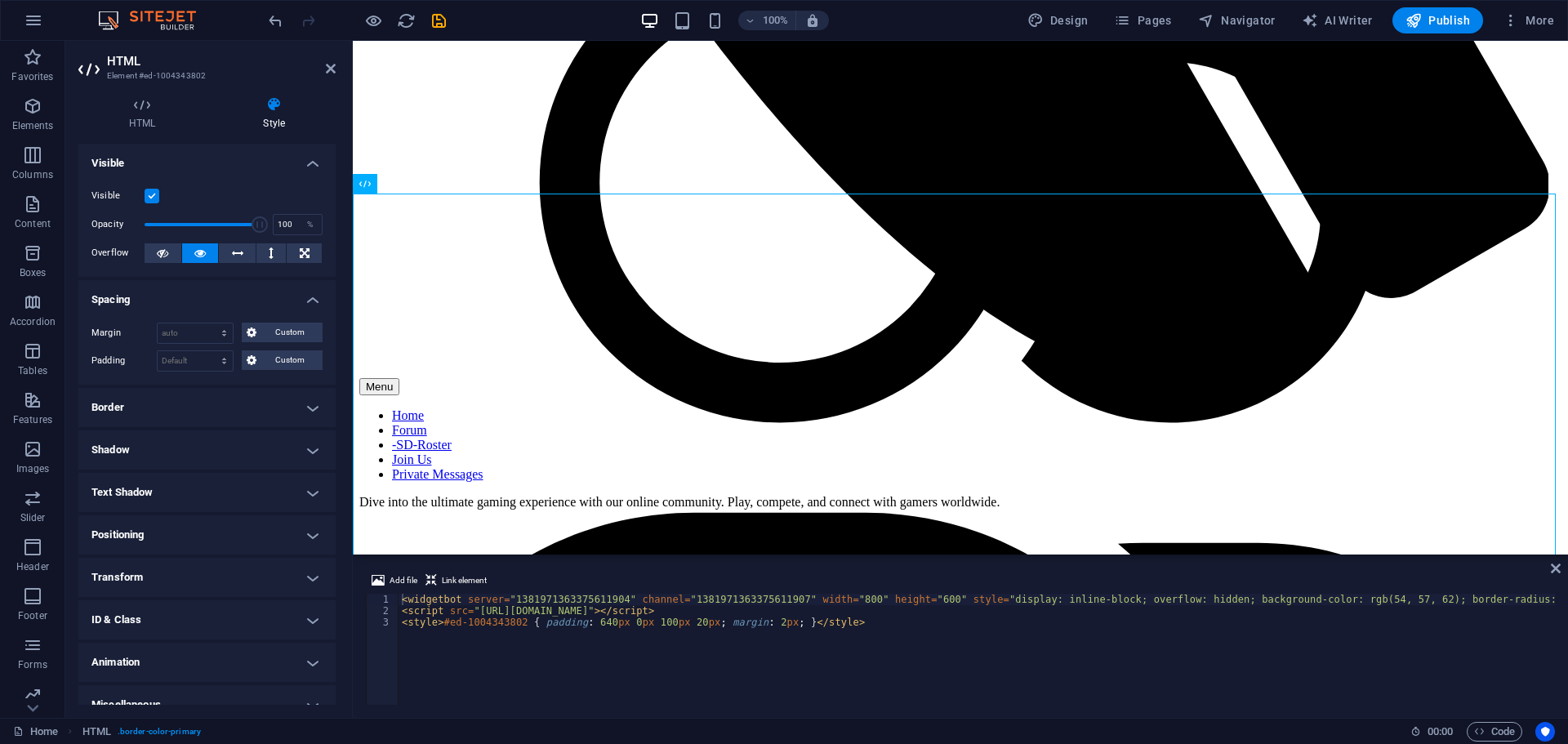
click at [330, 59] on h2 "HTML" at bounding box center [221, 61] width 228 height 14
click at [330, 66] on icon at bounding box center [330, 68] width 10 height 13
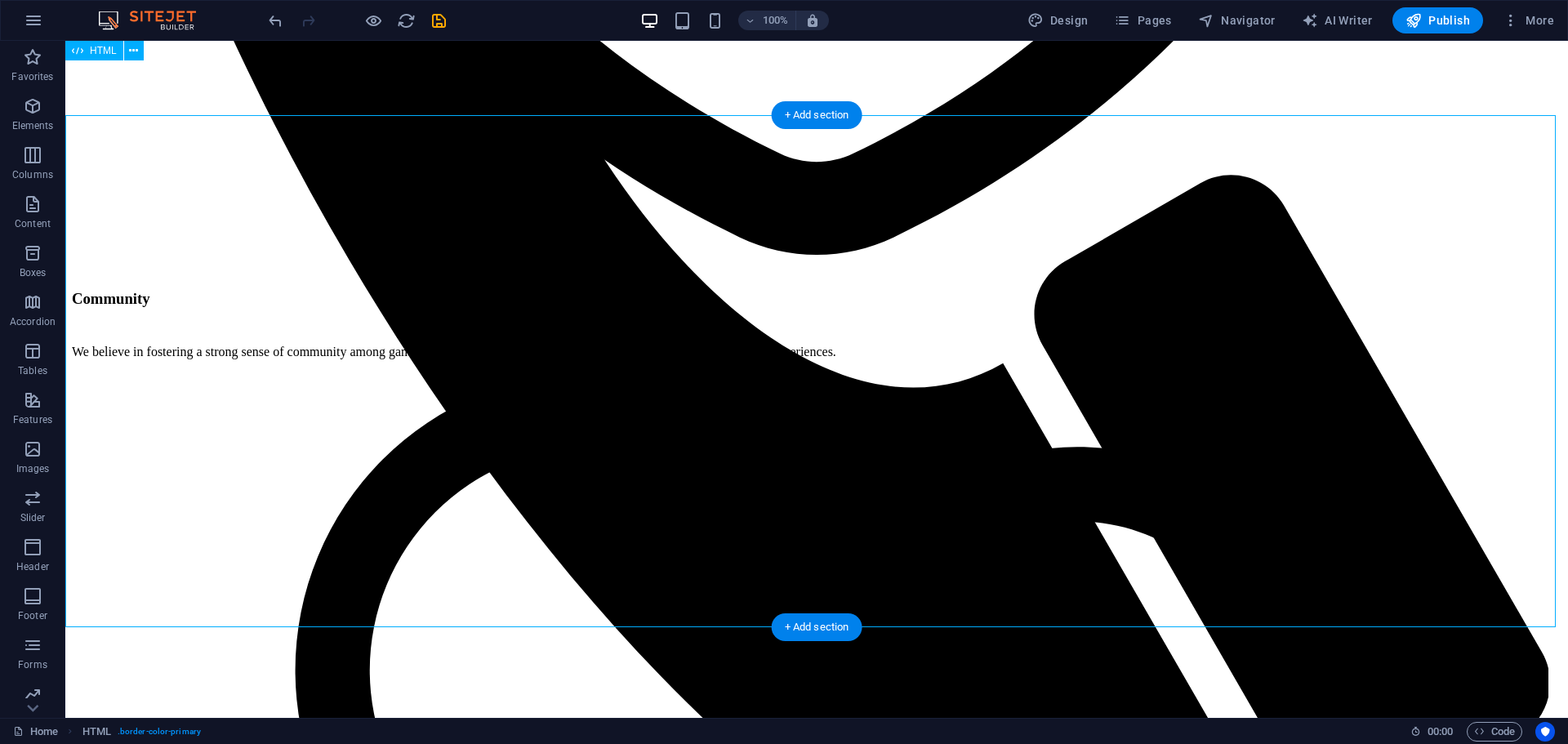
scroll to position [1647, 0]
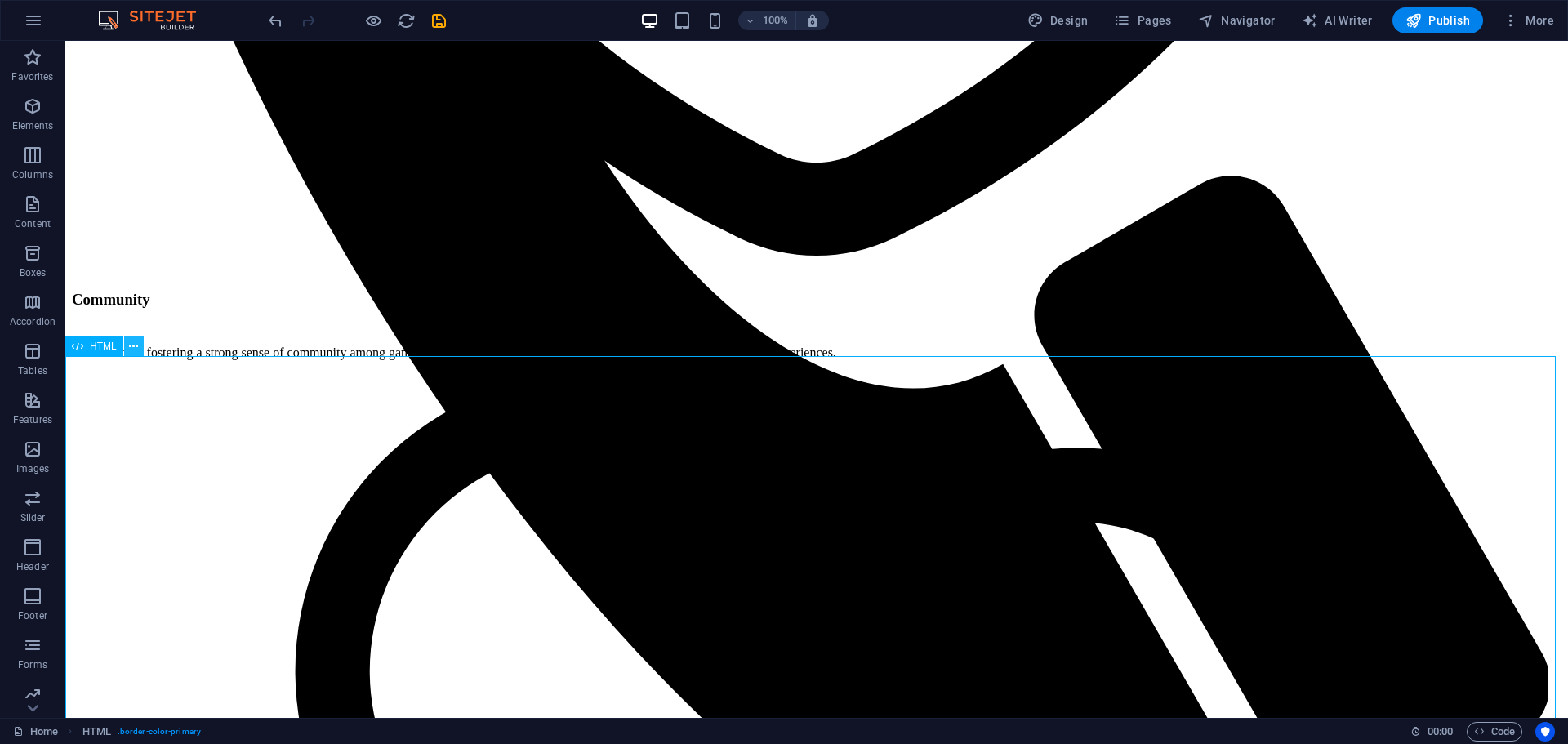
click at [133, 341] on icon at bounding box center [134, 346] width 9 height 17
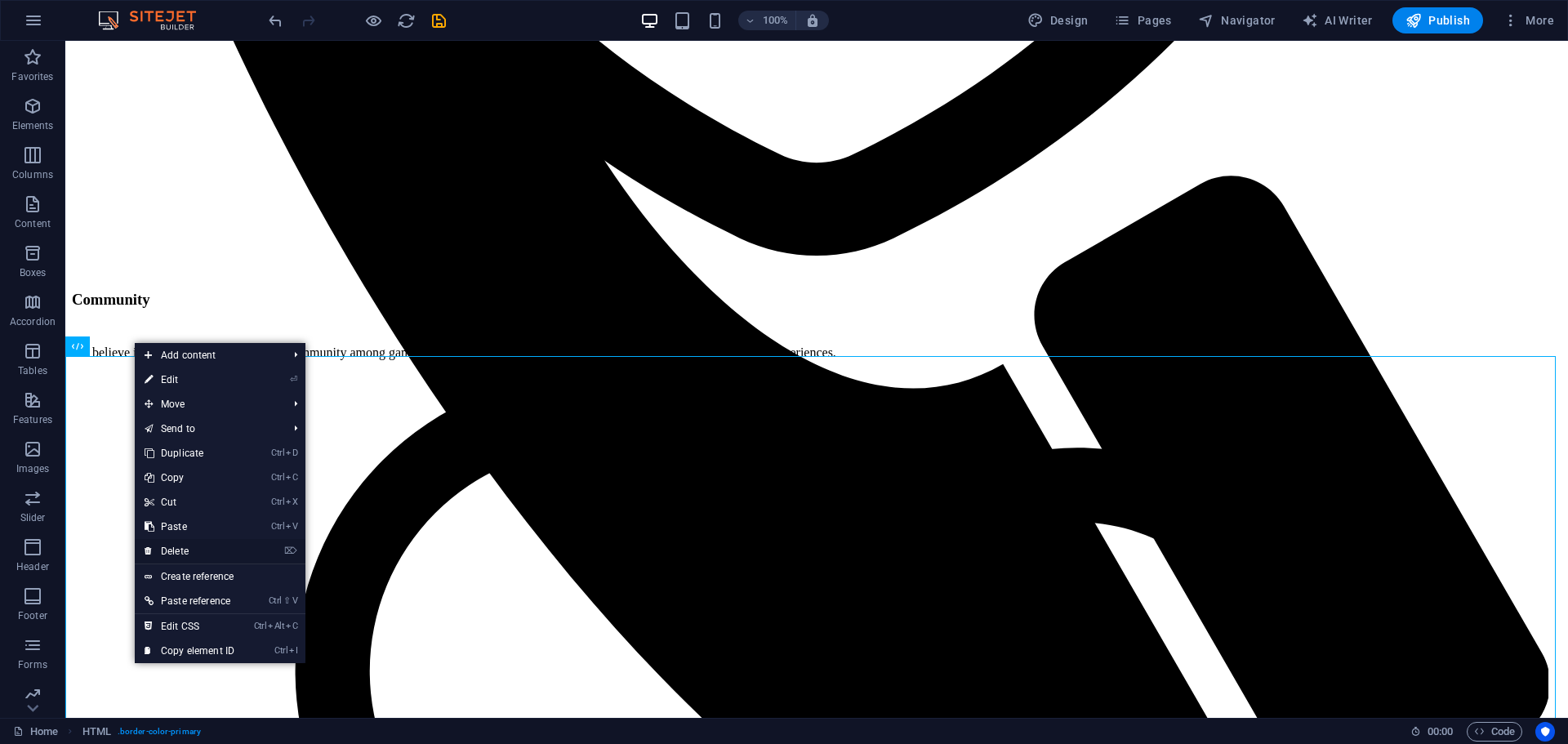
click at [199, 545] on link "⌦ Delete" at bounding box center [190, 551] width 110 height 24
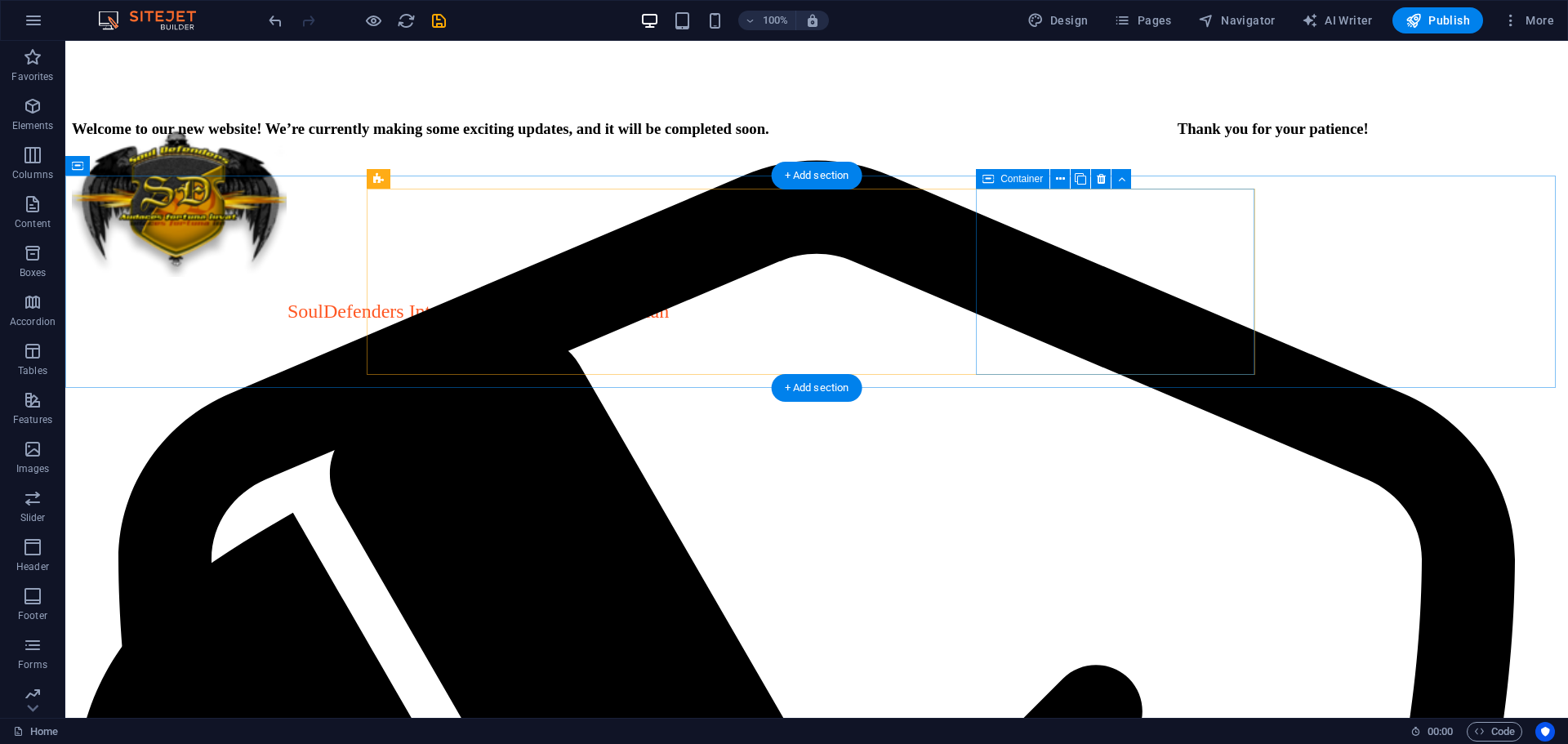
scroll to position [0, 0]
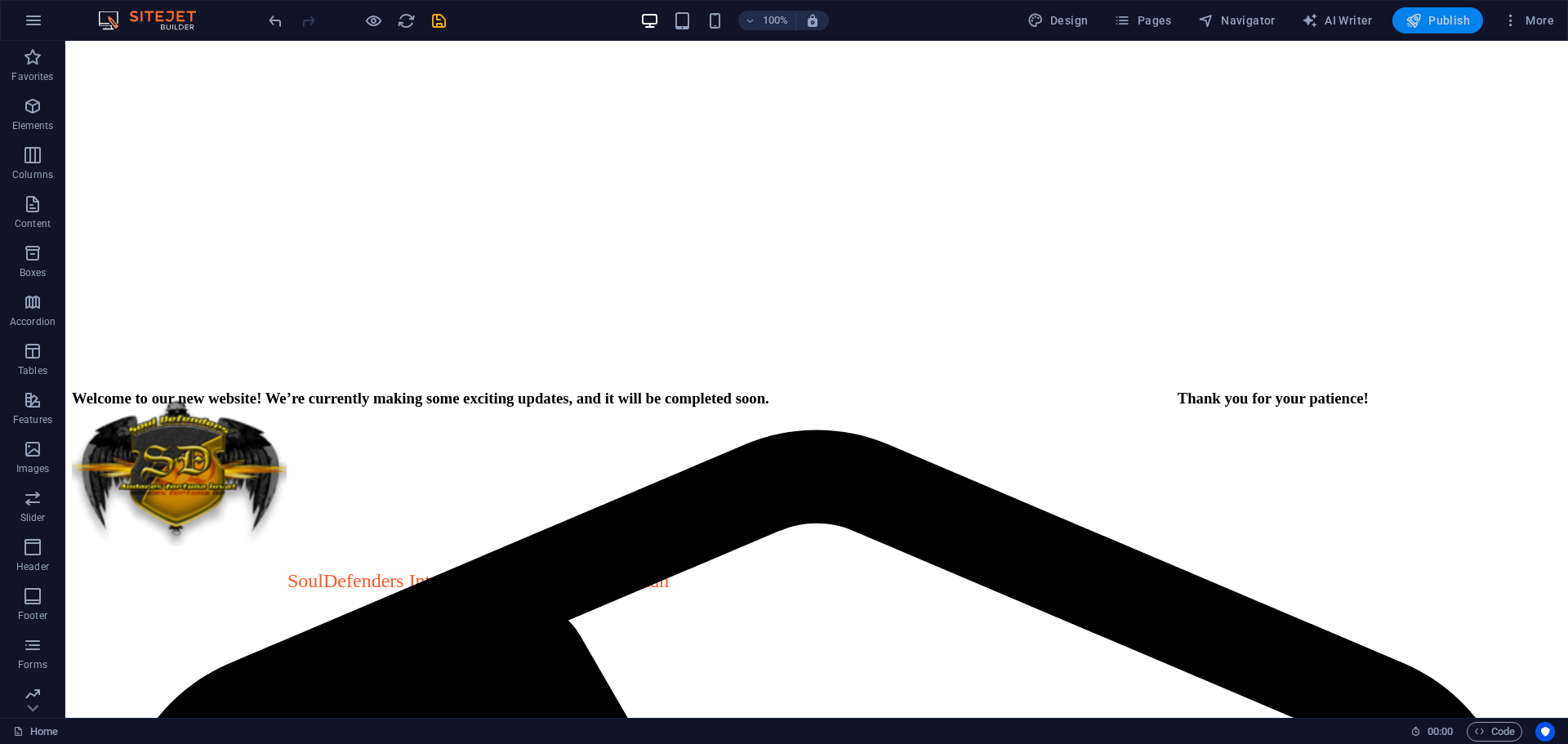
click at [1428, 20] on span "Publish" at bounding box center [1438, 21] width 65 height 16
